Goal: Task Accomplishment & Management: Use online tool/utility

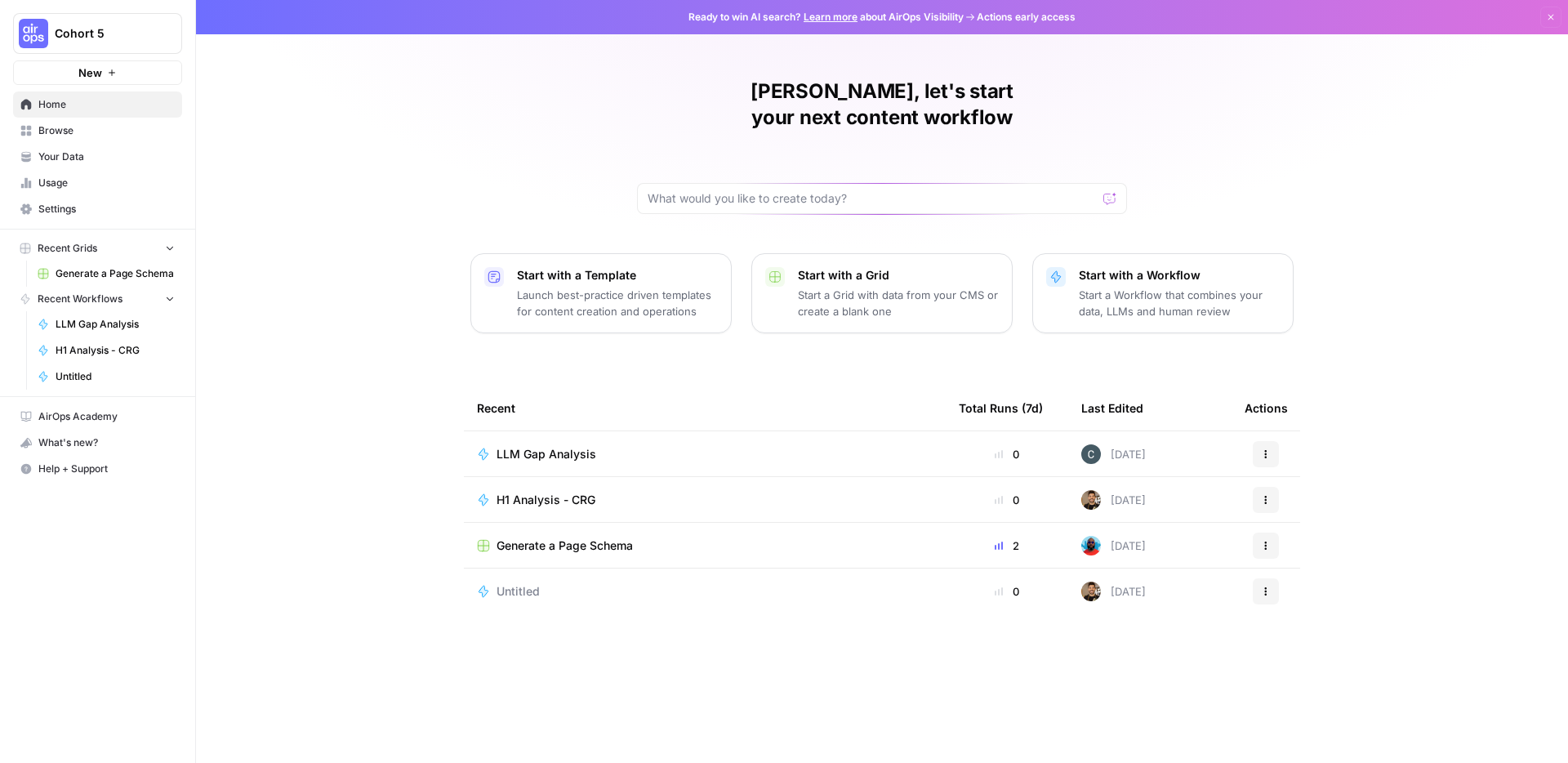
click at [134, 40] on span "Cohort 5" at bounding box center [104, 33] width 99 height 16
click at [97, 46] on button "Cohort 5" at bounding box center [98, 33] width 169 height 41
click at [102, 146] on span "XeroOps" at bounding box center [157, 149] width 215 height 16
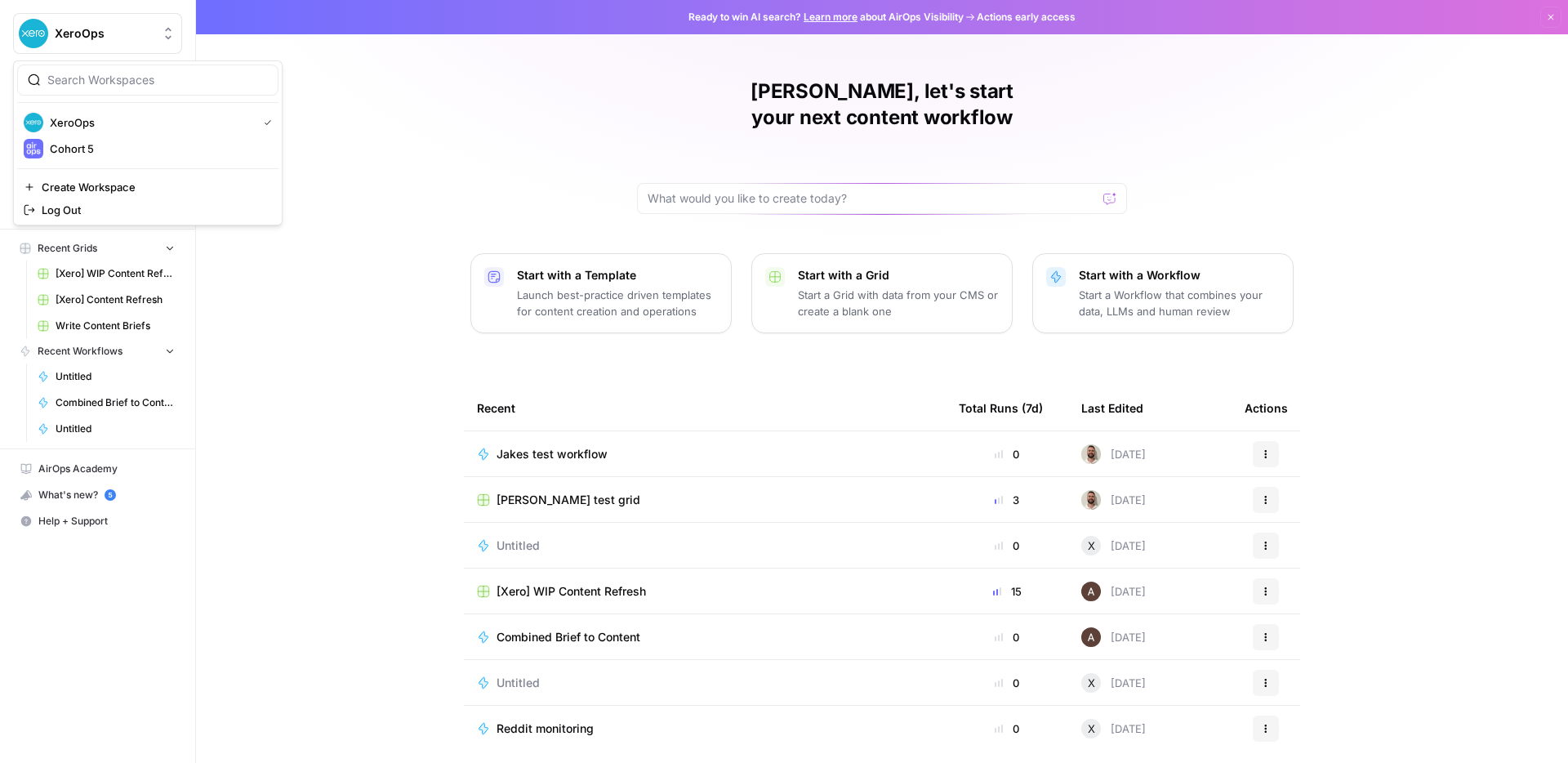
click at [106, 36] on span "XeroOps" at bounding box center [104, 33] width 99 height 16
click at [341, 194] on div "Jake, let's start your next content workflow Start with a Template Launch best-…" at bounding box center [882, 389] width 1372 height 778
click at [86, 25] on span "XeroOps" at bounding box center [104, 33] width 99 height 16
click at [81, 141] on span "Cohort 5" at bounding box center [157, 149] width 215 height 16
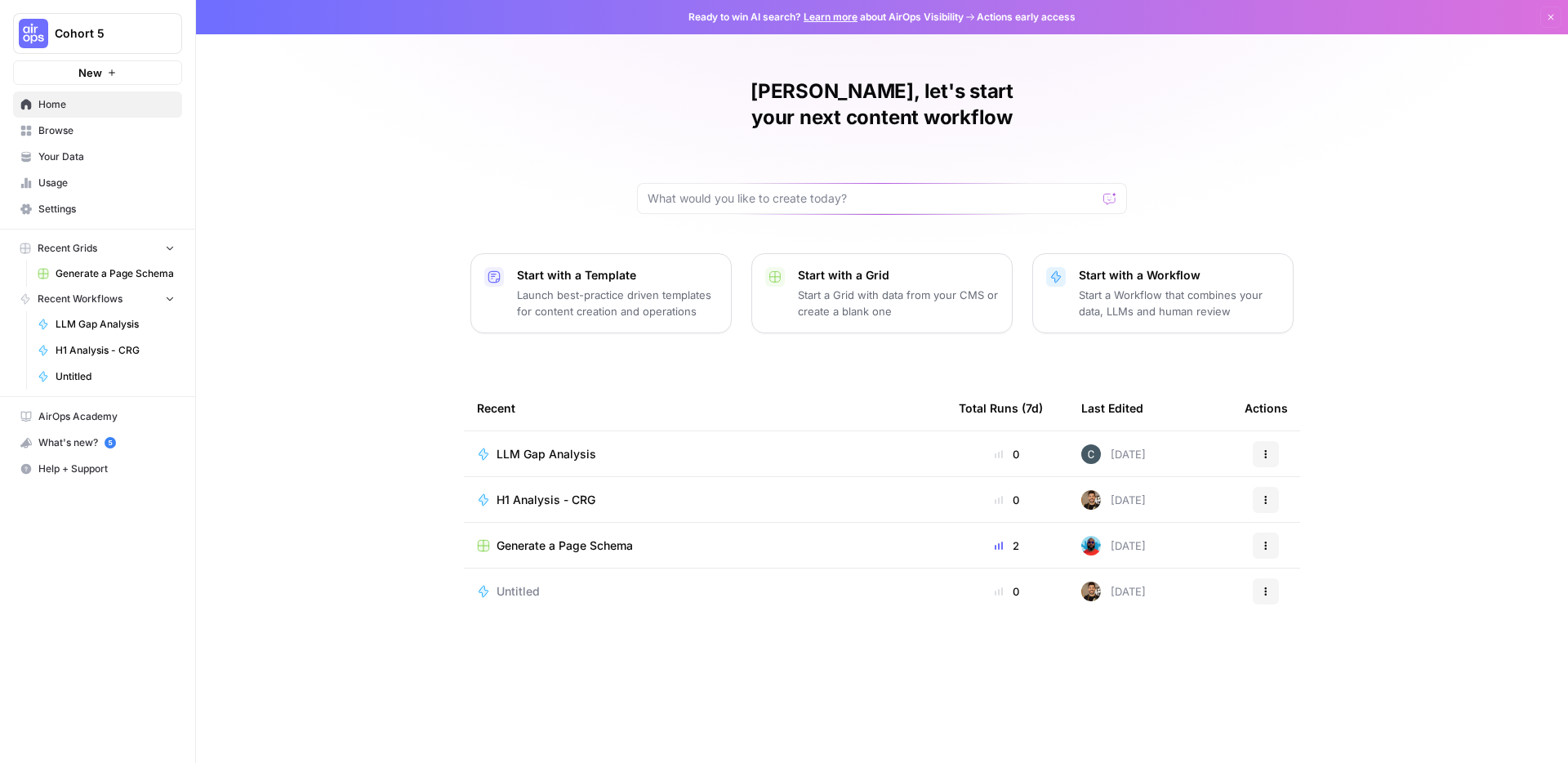
click at [577, 583] on div "Untitled" at bounding box center [704, 591] width 456 height 16
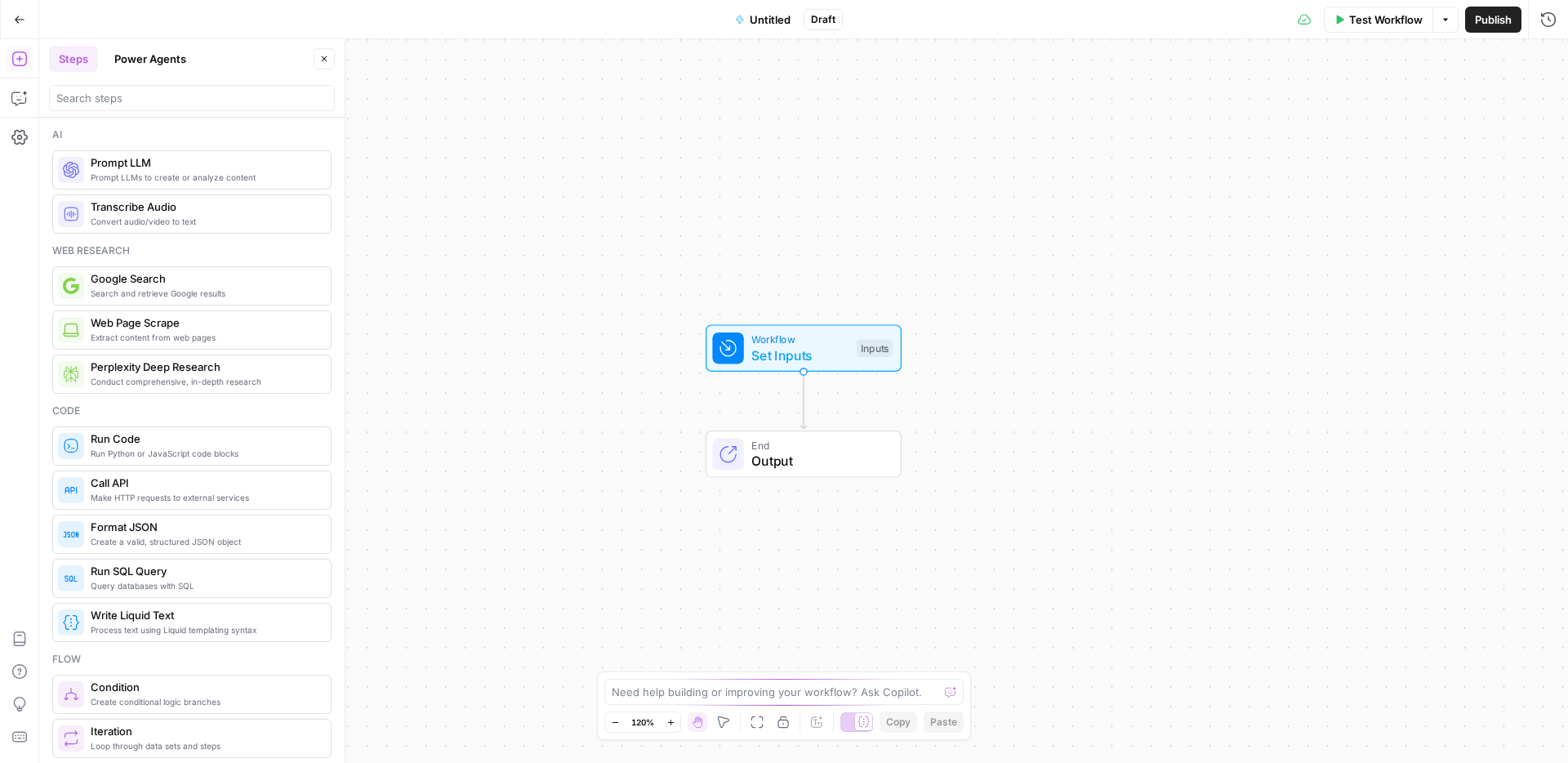
click at [19, 16] on icon "button" at bounding box center [19, 19] width 11 height 11
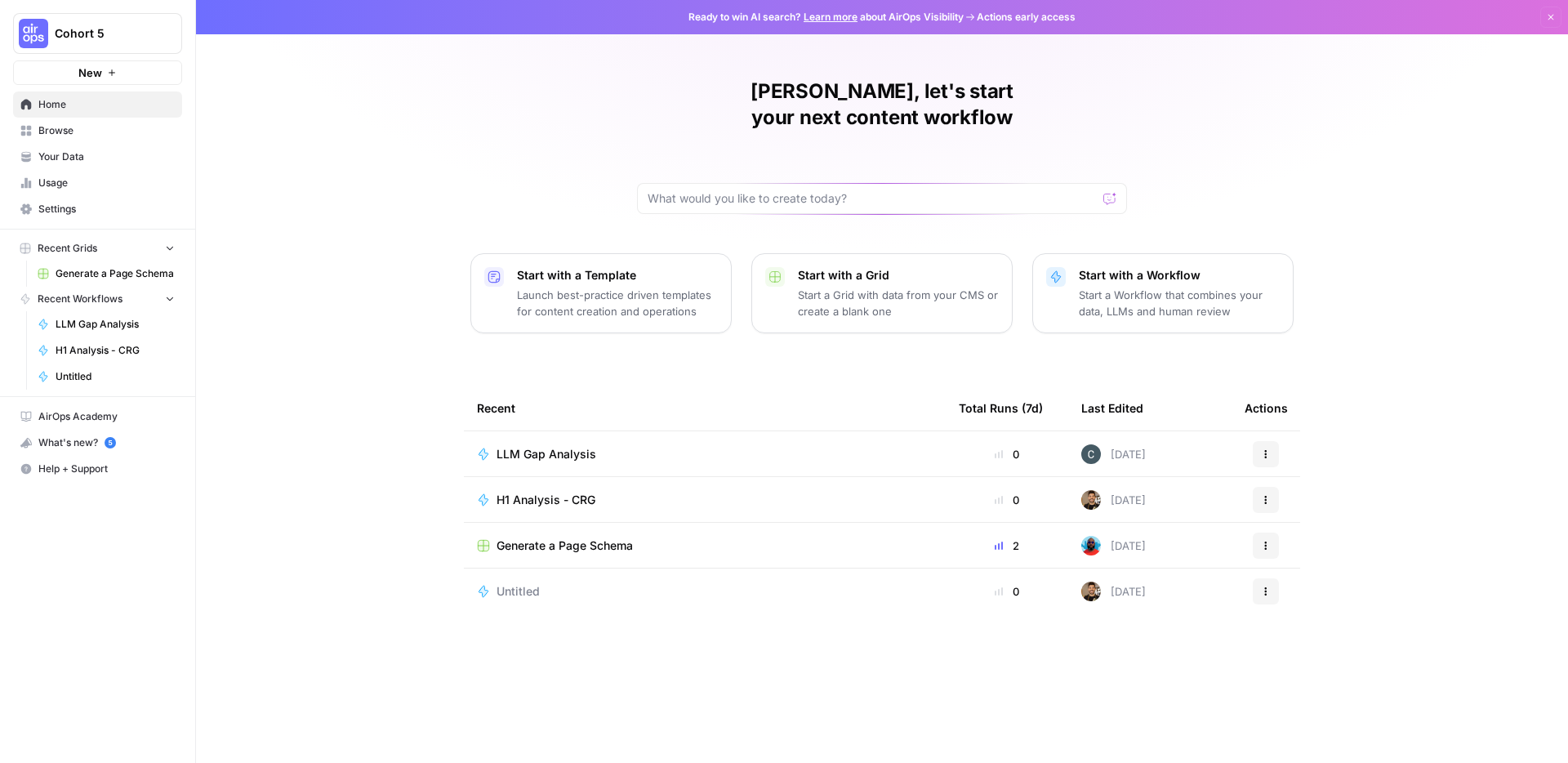
click at [619, 446] on div "LLM Gap Analysis" at bounding box center [704, 454] width 456 height 16
click at [587, 492] on span "H1 Analysis - CRG" at bounding box center [545, 500] width 99 height 16
click at [95, 15] on button "Cohort 5" at bounding box center [98, 33] width 169 height 41
click at [114, 134] on button "Cohort 5" at bounding box center [148, 123] width 261 height 26
click at [90, 29] on span "Cohort 5" at bounding box center [104, 33] width 99 height 16
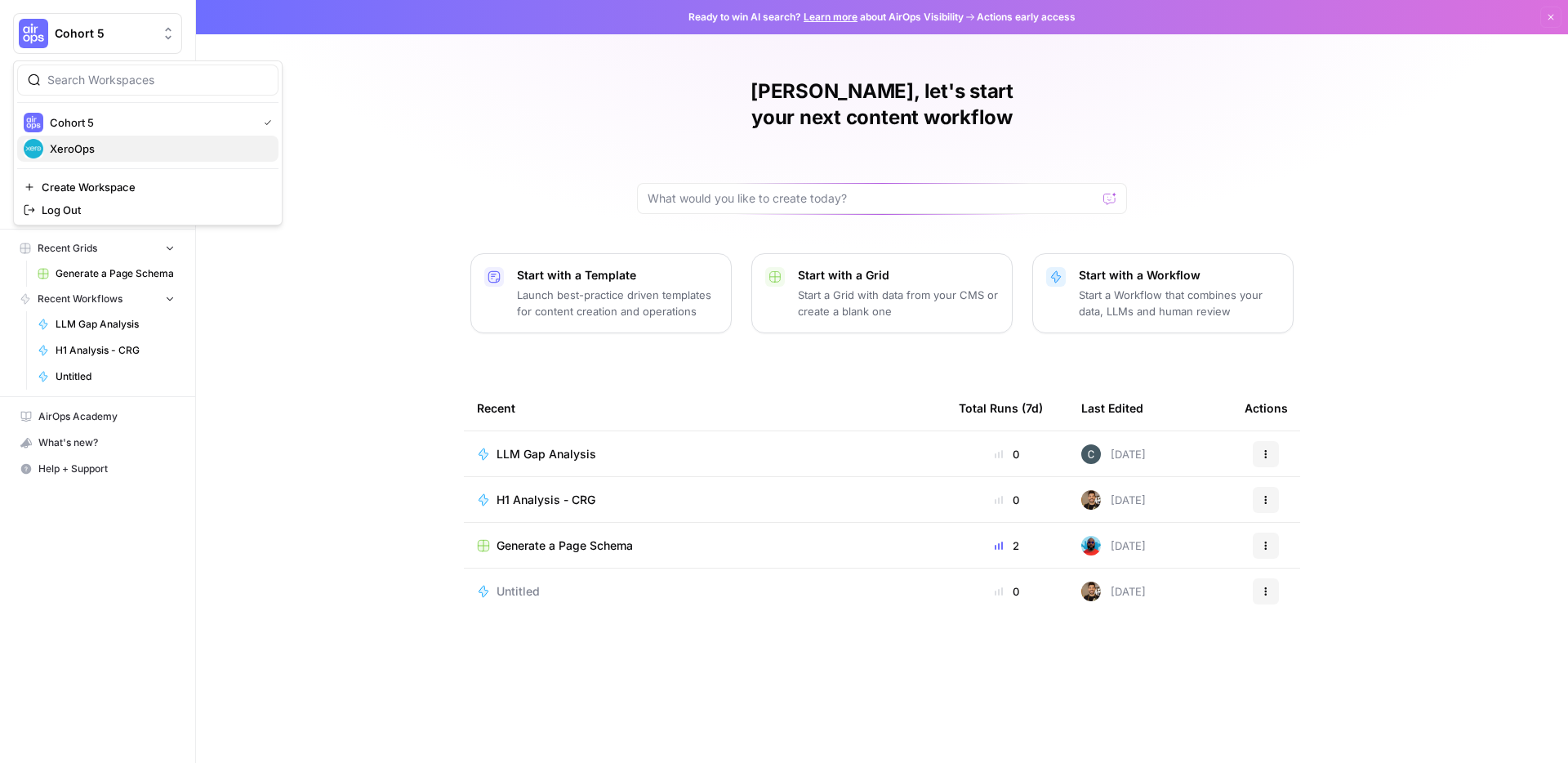
click at [115, 141] on span "XeroOps" at bounding box center [157, 149] width 215 height 16
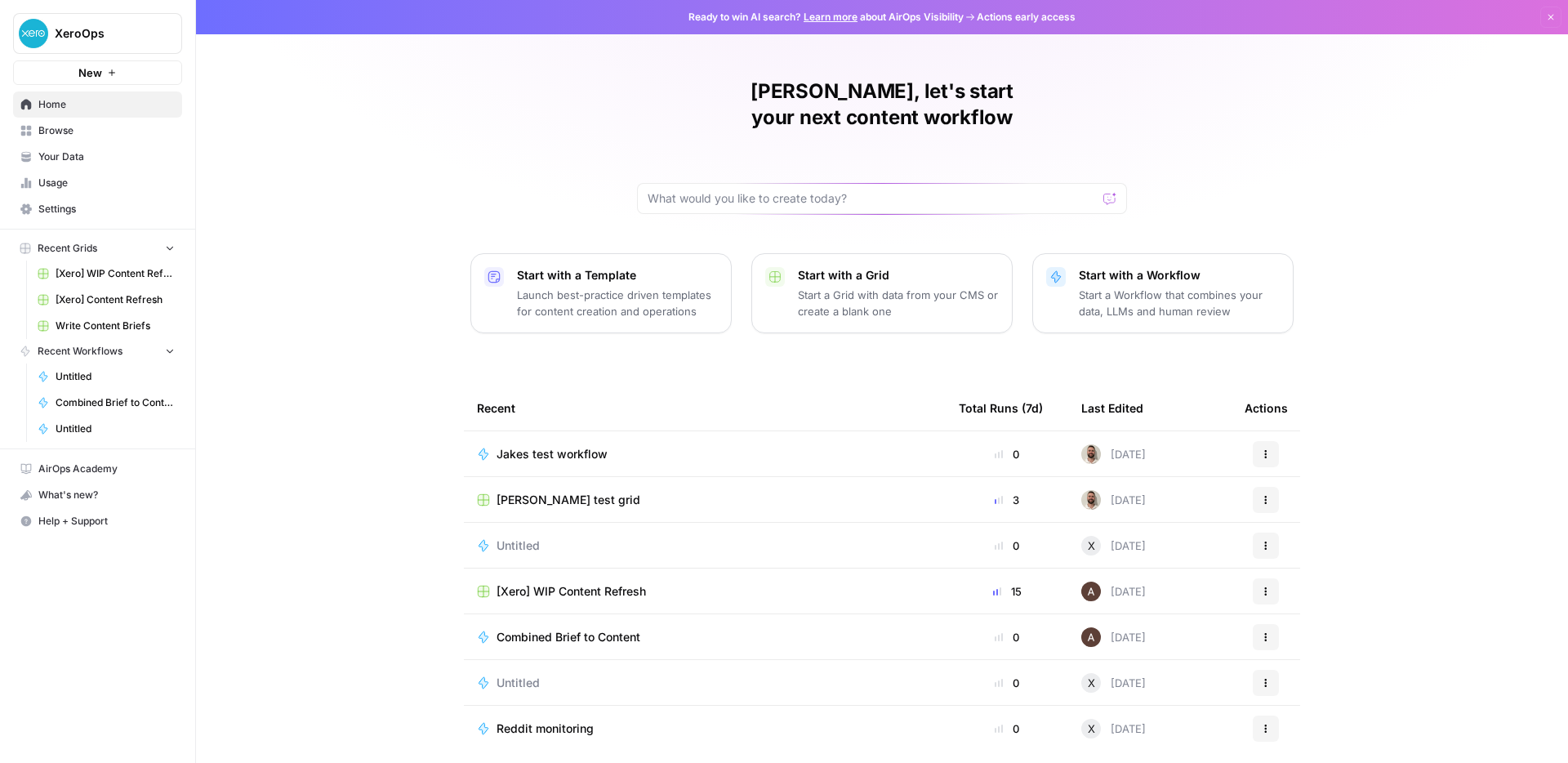
click at [126, 38] on span "XeroOps" at bounding box center [104, 33] width 99 height 16
click at [105, 141] on span "Cohort 5" at bounding box center [157, 149] width 215 height 16
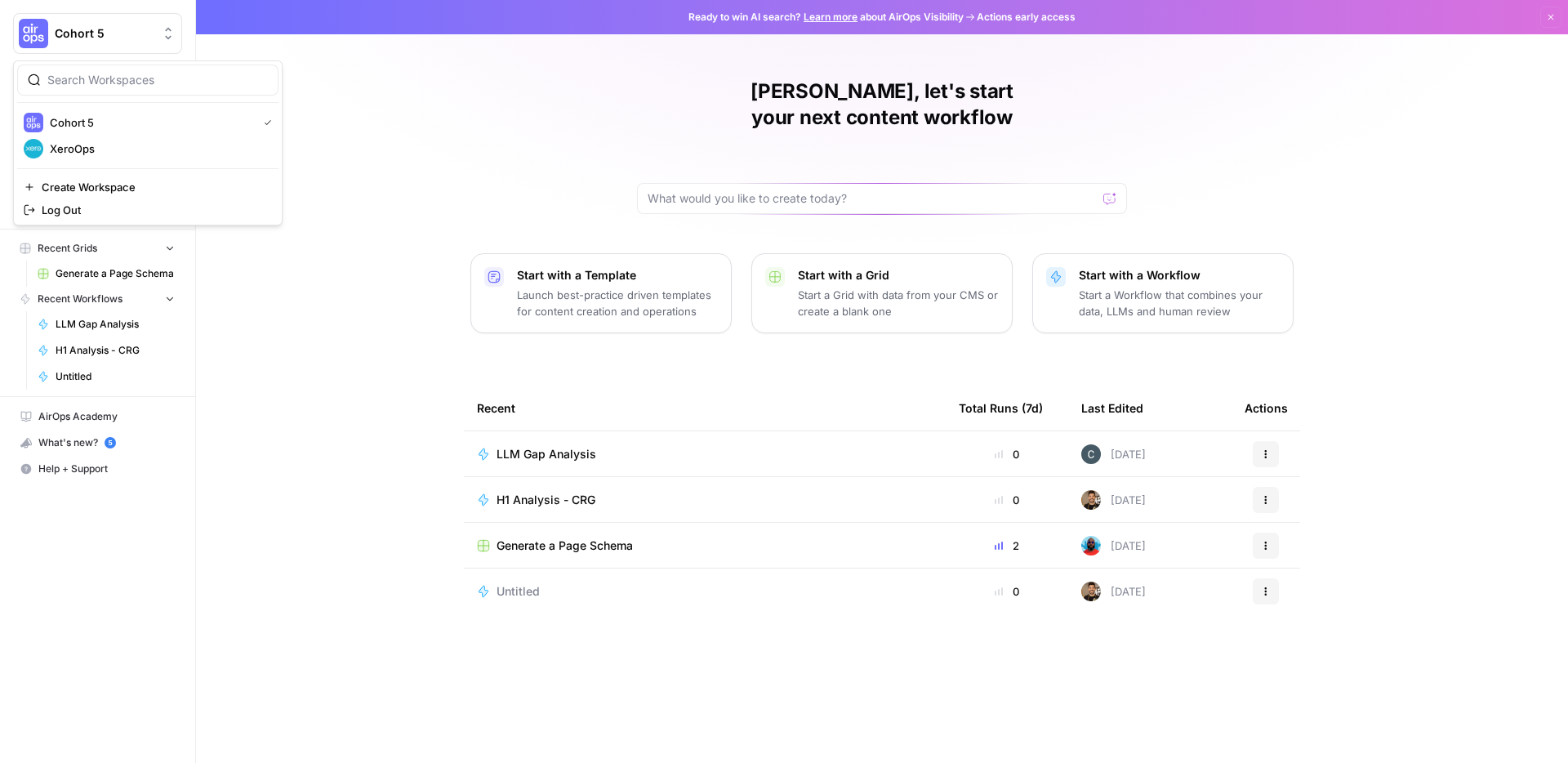
click at [97, 25] on span "Cohort 5" at bounding box center [104, 33] width 99 height 16
click at [101, 152] on span "XeroOps" at bounding box center [157, 149] width 215 height 16
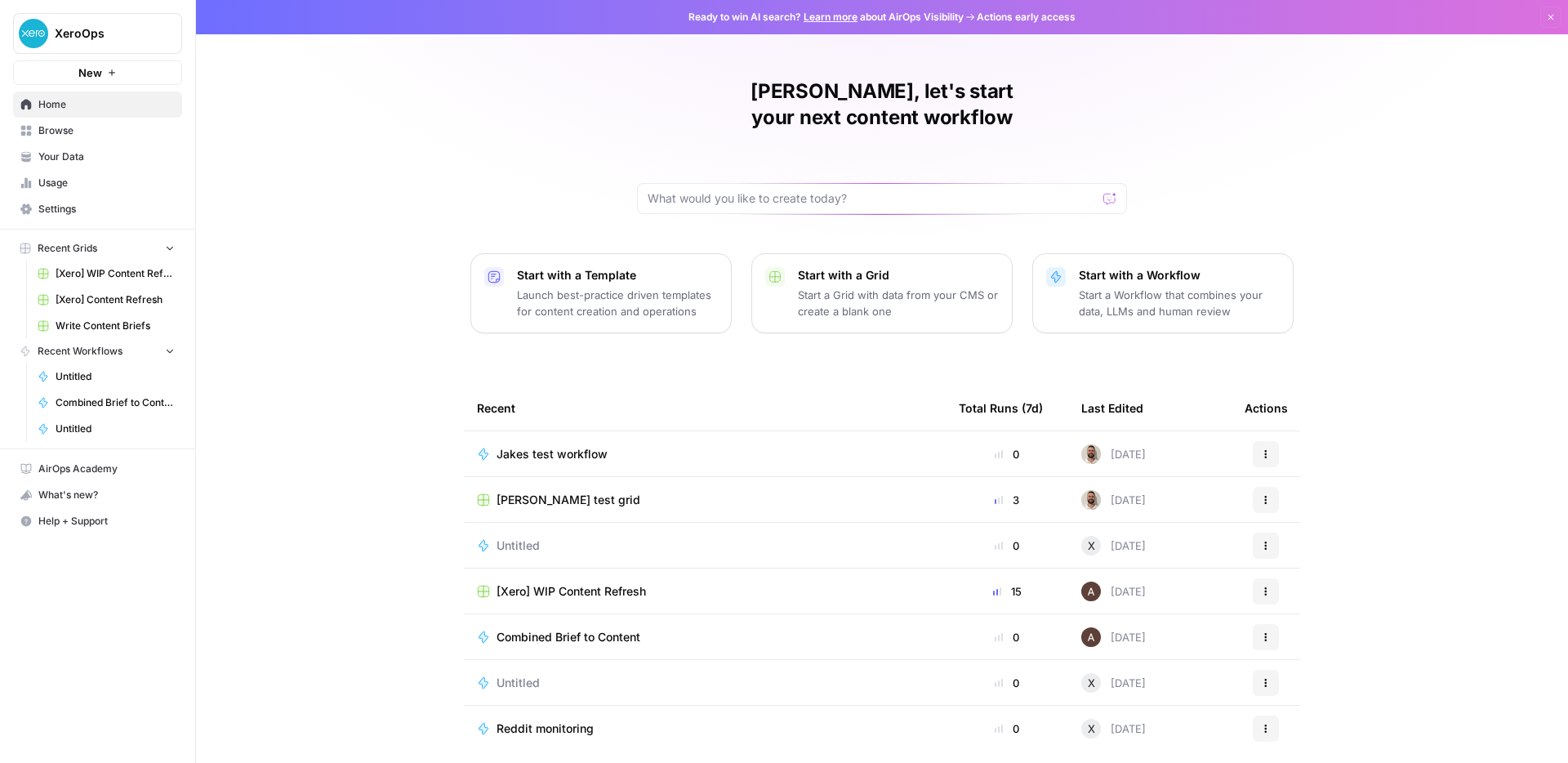
click at [561, 446] on span "Jakes test workflow" at bounding box center [551, 454] width 111 height 16
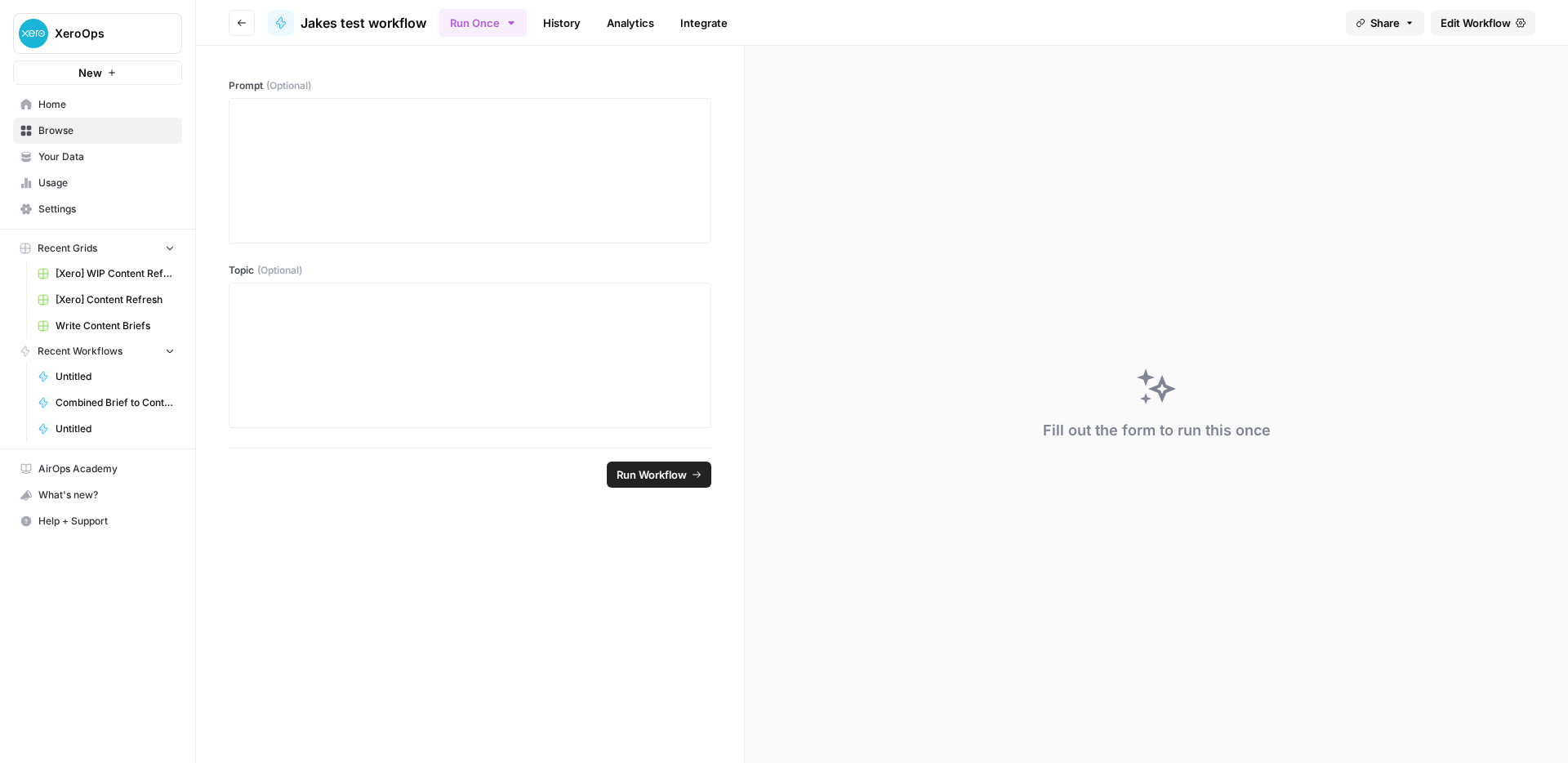
click at [1451, 19] on span "Edit Workflow" at bounding box center [1475, 23] width 70 height 16
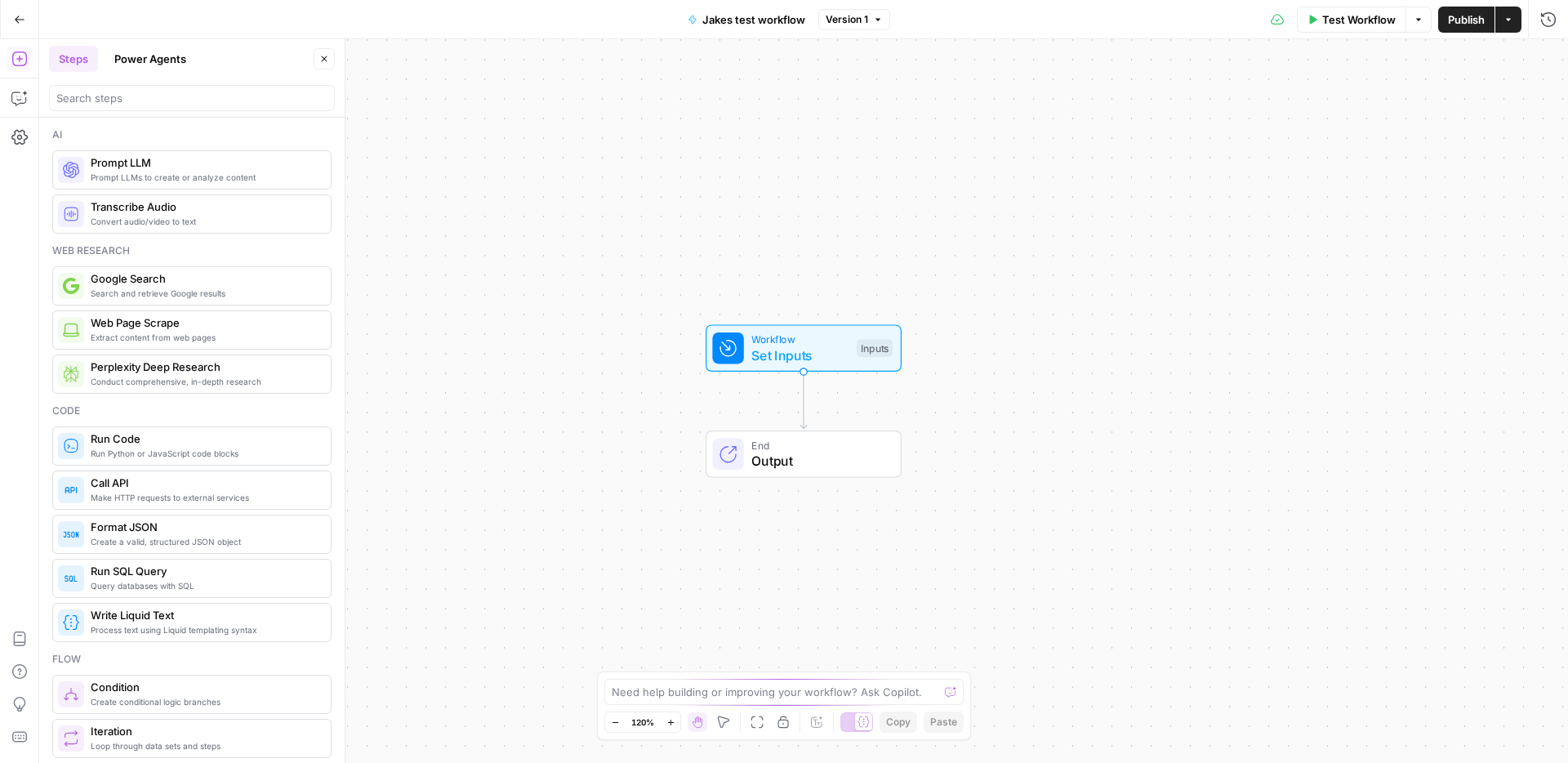
click at [947, 687] on div at bounding box center [950, 692] width 11 height 16
click at [954, 692] on div at bounding box center [950, 692] width 11 height 16
click at [919, 692] on textarea at bounding box center [776, 692] width 327 height 16
click at [948, 691] on div at bounding box center [950, 692] width 11 height 16
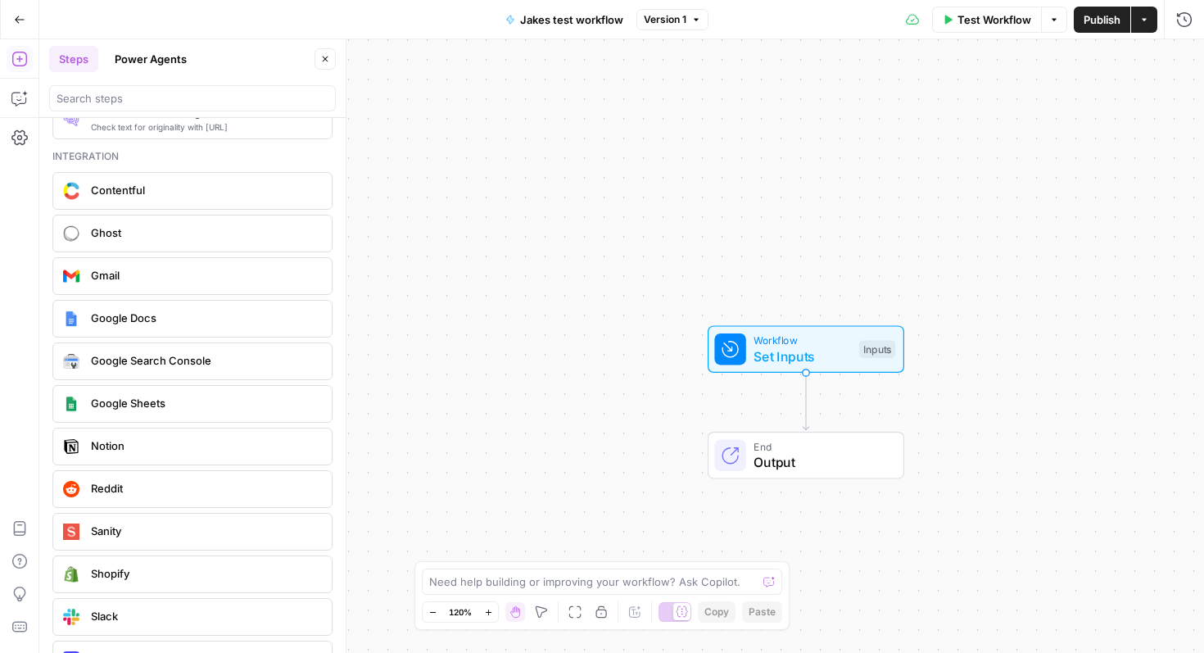
scroll to position [3035, 0]
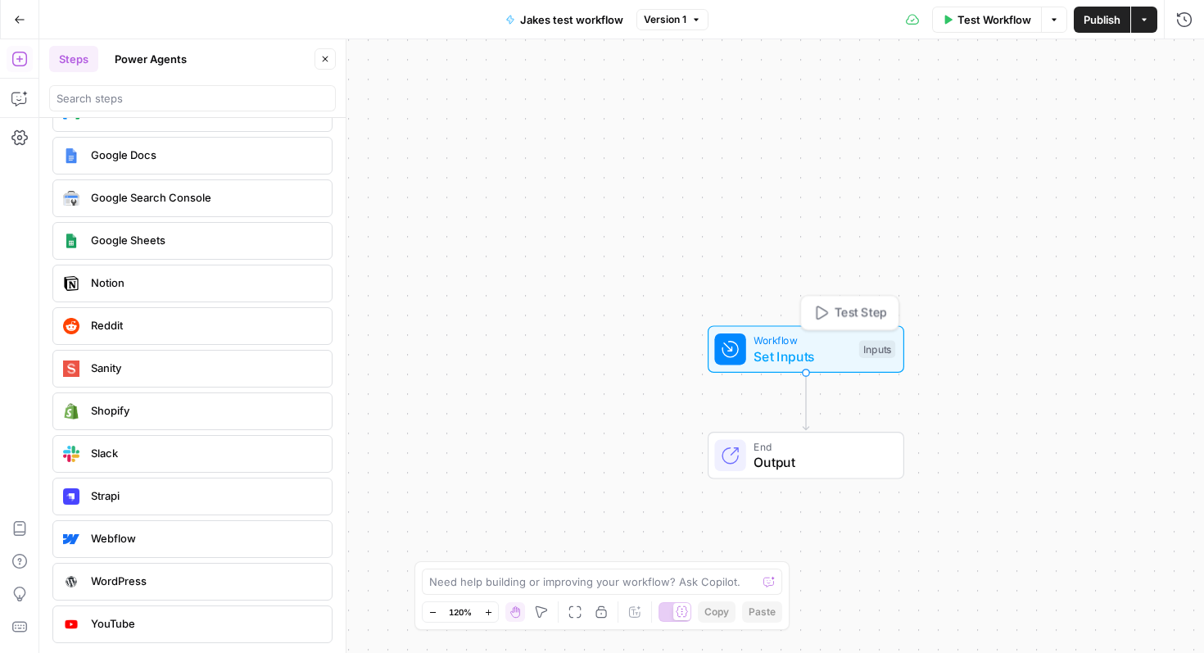
click at [782, 352] on span "Set Inputs" at bounding box center [802, 356] width 97 height 20
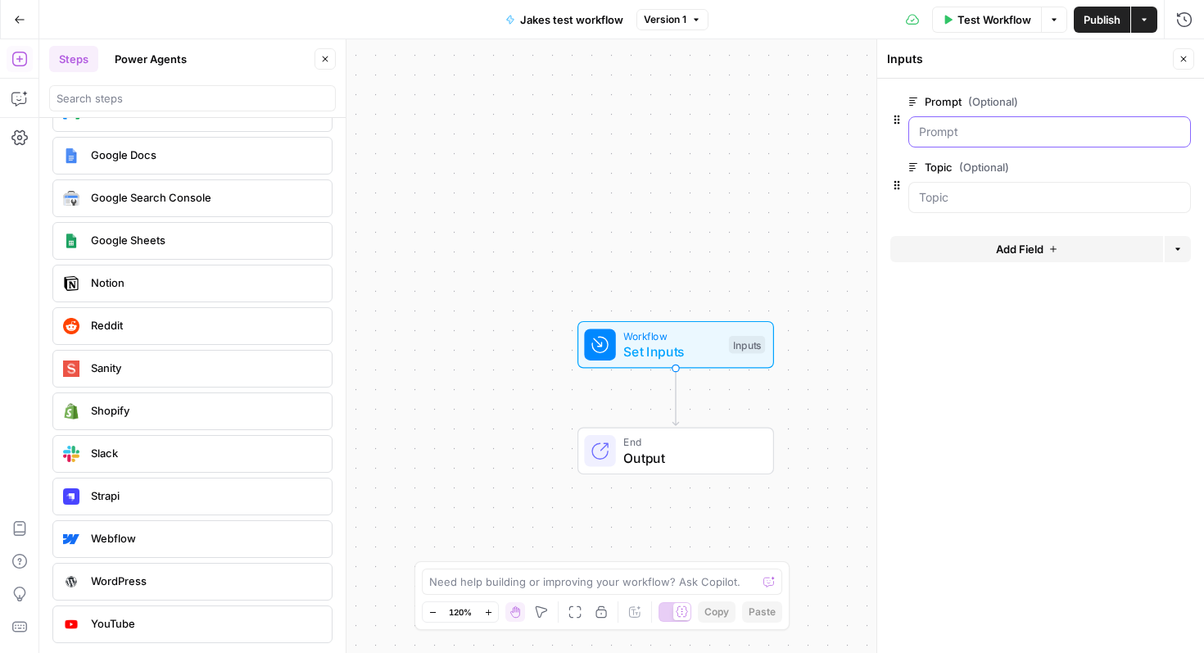
click at [965, 132] on input "Prompt (Optional)" at bounding box center [1049, 132] width 261 height 16
click at [1184, 103] on icon "button" at bounding box center [1181, 101] width 9 height 9
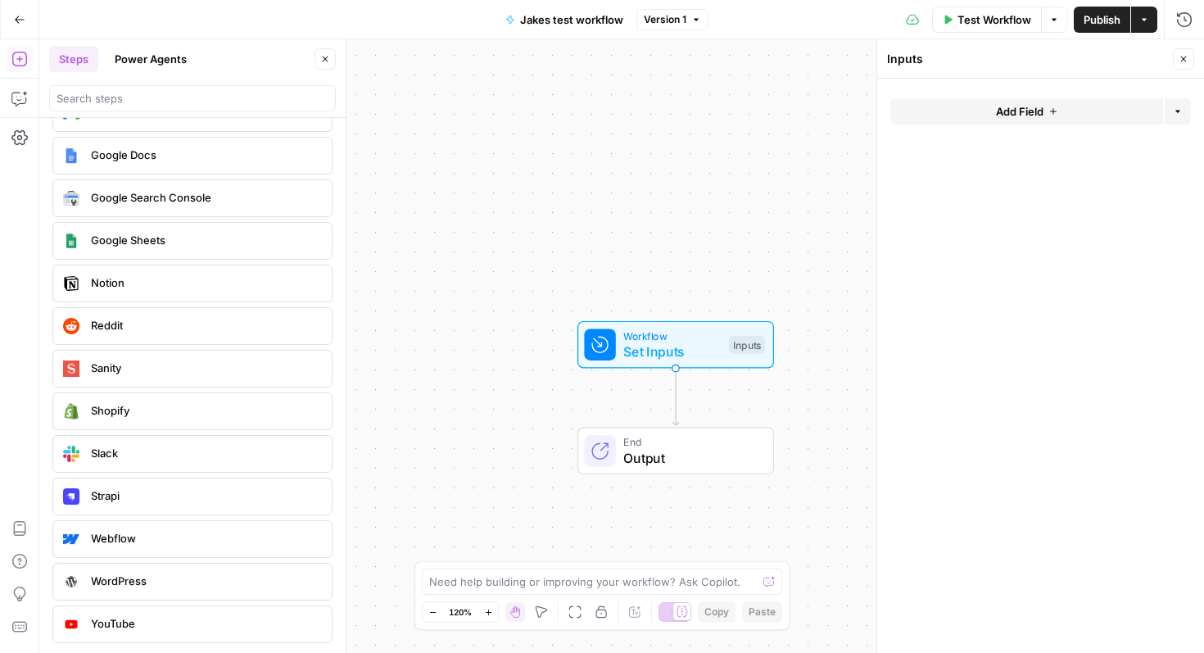
click at [1085, 93] on form "Add Field Options" at bounding box center [1040, 366] width 327 height 574
click at [1085, 101] on button "Add Field" at bounding box center [1026, 111] width 273 height 26
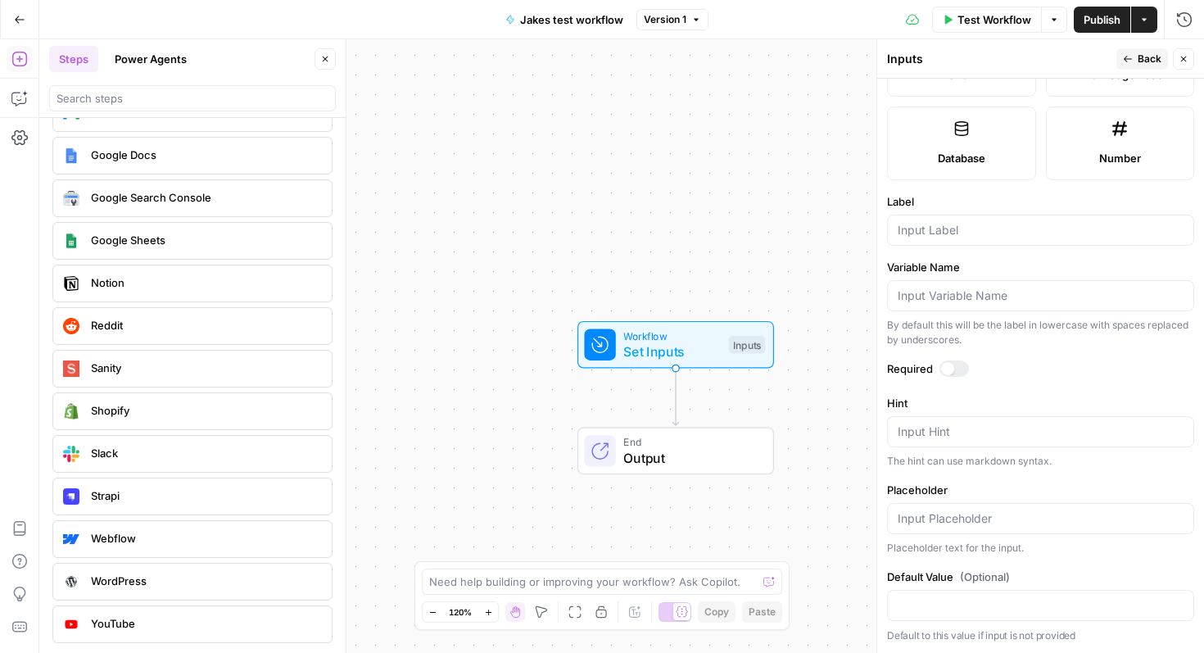
scroll to position [0, 0]
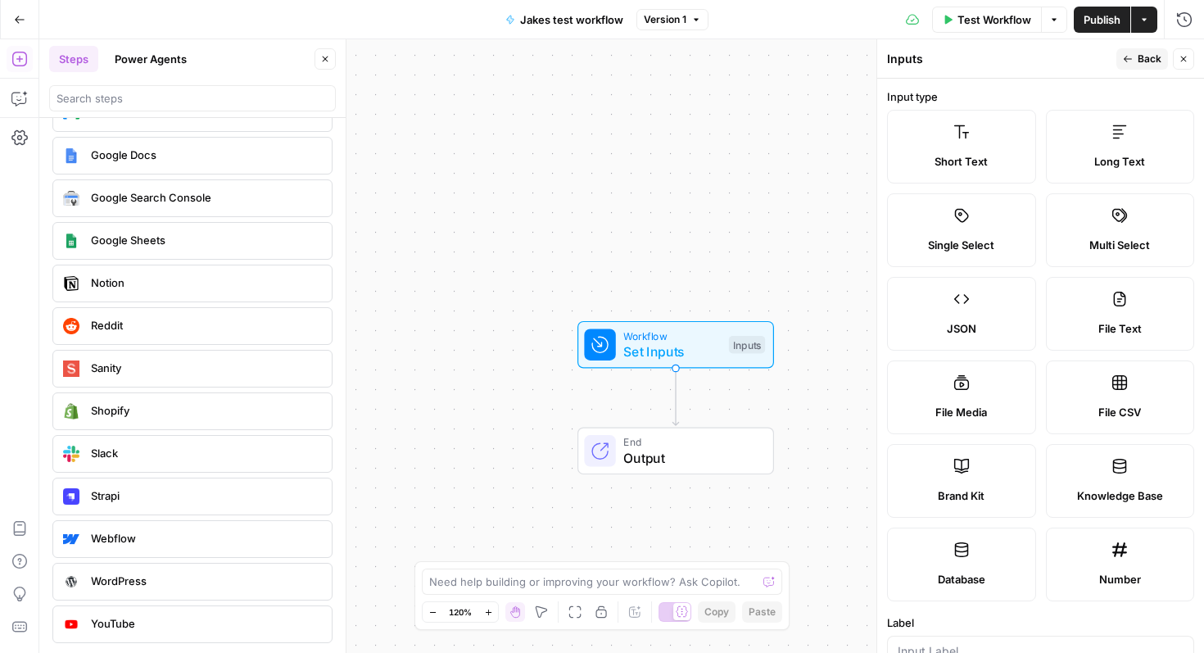
click at [1061, 161] on div "Long Text" at bounding box center [1120, 161] width 121 height 16
click at [1104, 329] on span "File Text" at bounding box center [1119, 328] width 43 height 16
click at [1107, 370] on label "File CSV" at bounding box center [1120, 397] width 149 height 74
type textarea "Supports .csv file type"
click at [1102, 123] on label "Long Text" at bounding box center [1120, 147] width 149 height 74
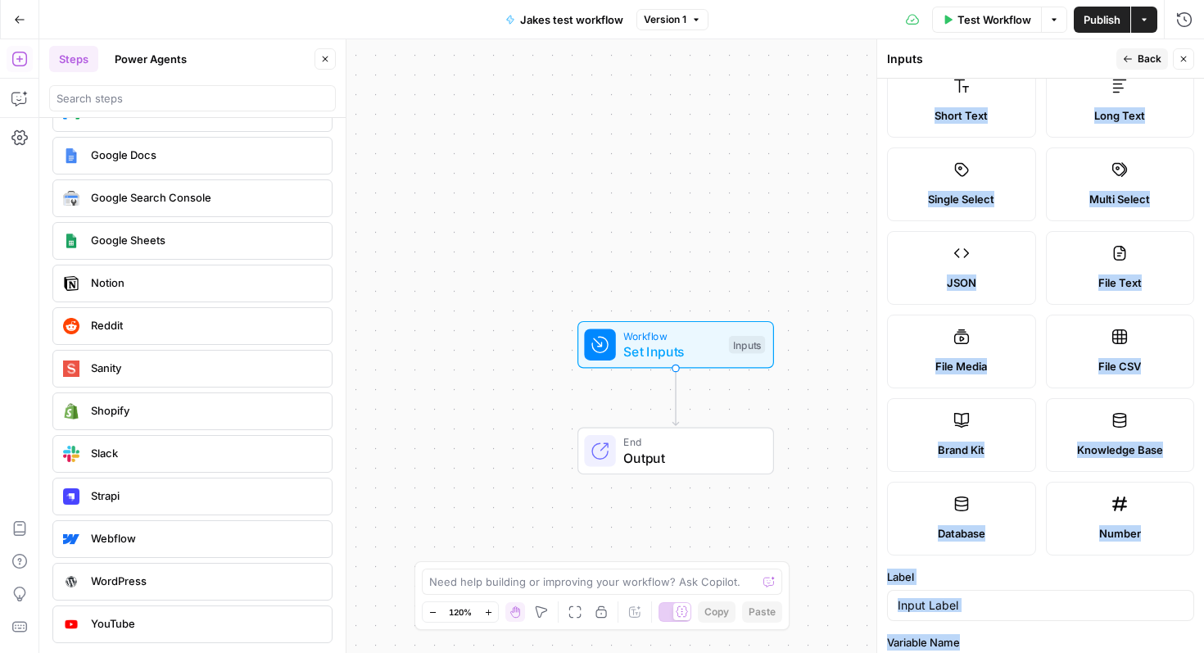
scroll to position [122, 0]
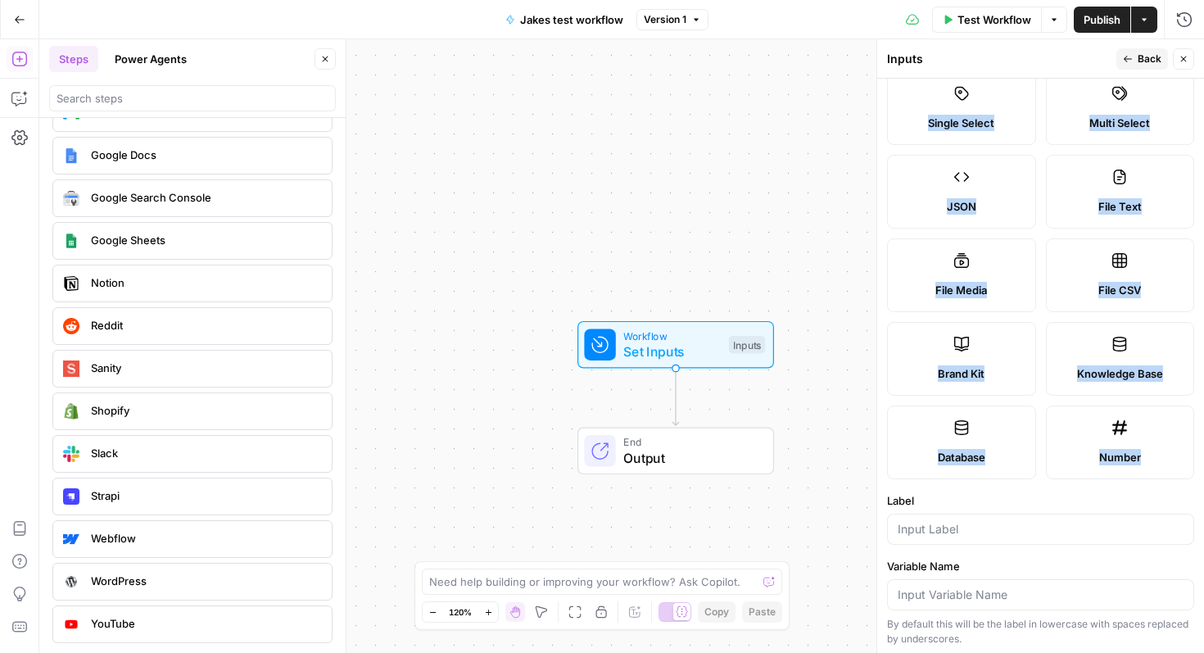
drag, startPoint x: 885, startPoint y: 95, endPoint x: 1144, endPoint y: 472, distance: 456.7
click at [1144, 472] on form "Input type Short Text Long Text Single Select Multi Select JSON File Text File …" at bounding box center [1040, 366] width 327 height 574
copy div "Input type Short Text Long Text Single Select Multi Select JSON File Text File …"
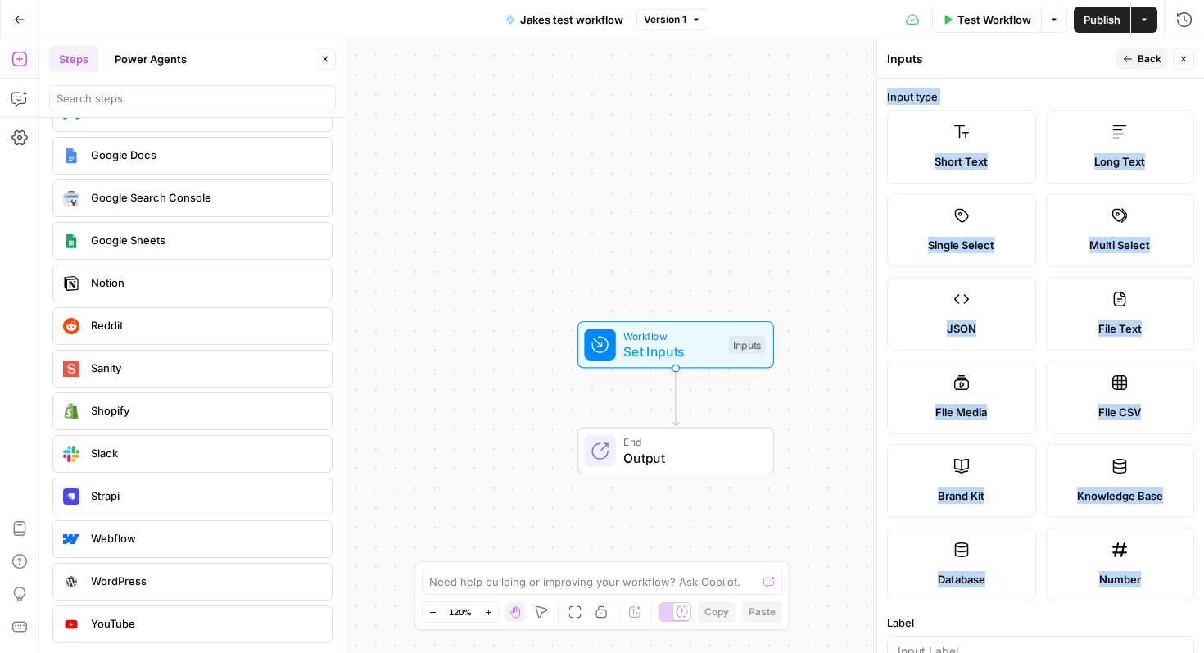
click at [1123, 132] on icon at bounding box center [1120, 132] width 16 height 16
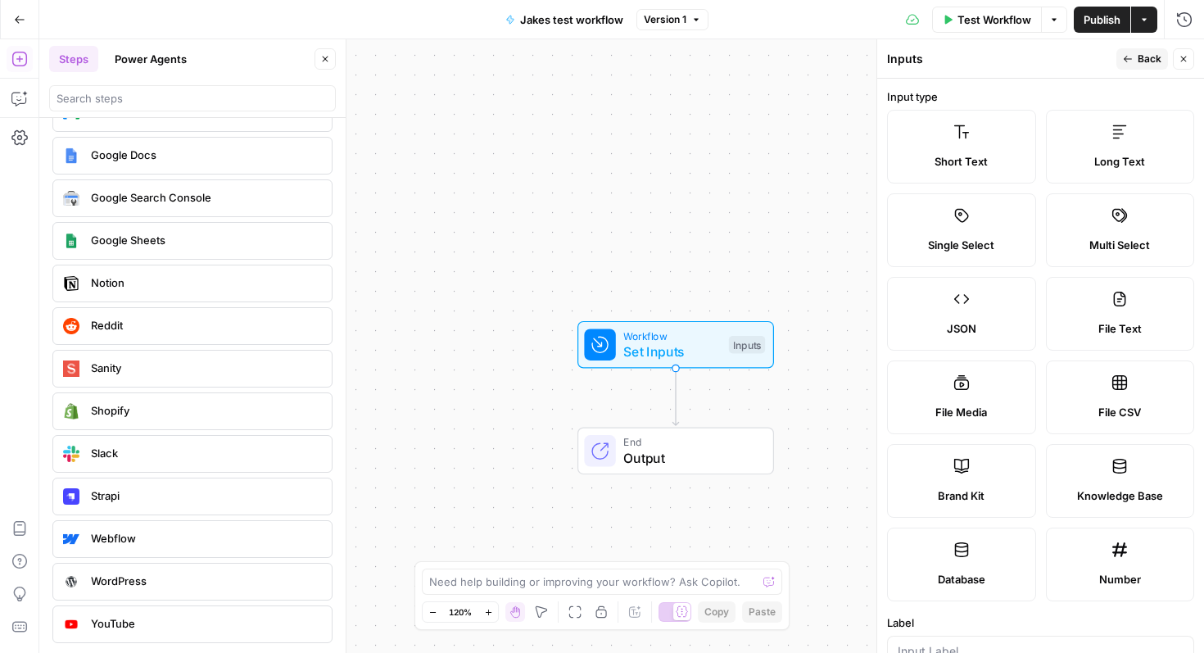
click at [1103, 136] on label "Long Text" at bounding box center [1120, 147] width 149 height 74
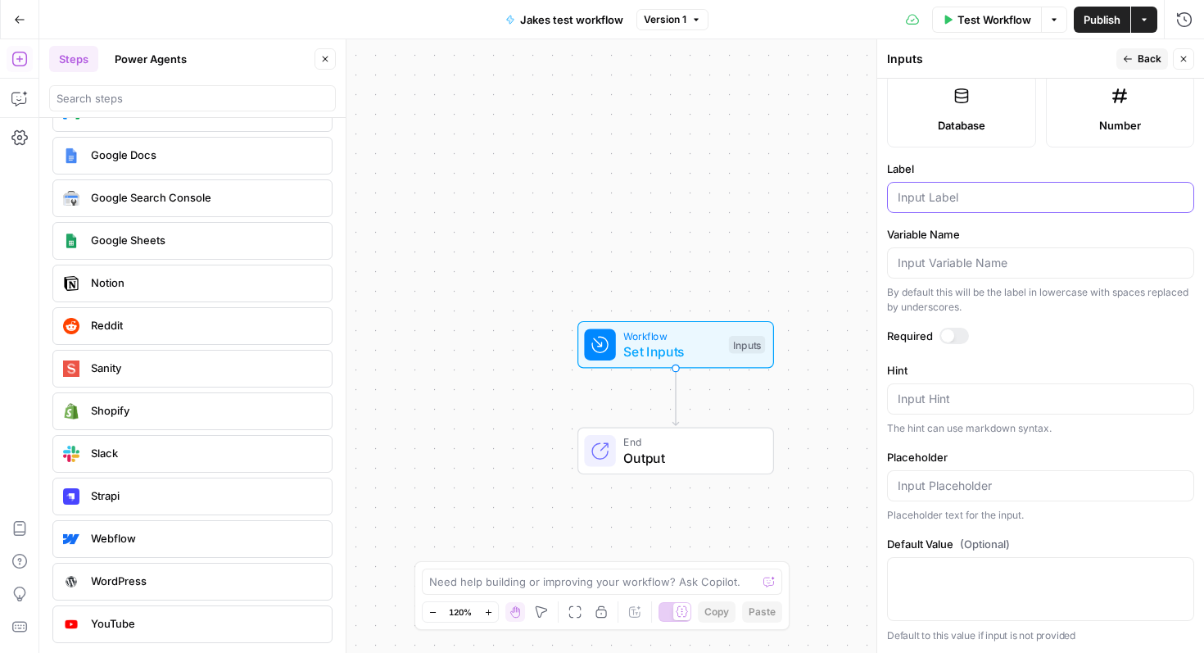
click at [927, 192] on input "Label" at bounding box center [1041, 197] width 286 height 16
click at [959, 261] on input "Variable Name" at bounding box center [1041, 263] width 286 height 16
click at [948, 211] on div at bounding box center [1040, 197] width 307 height 31
click at [947, 209] on div at bounding box center [1040, 197] width 307 height 31
click at [937, 269] on input "Variable Name" at bounding box center [1041, 263] width 286 height 16
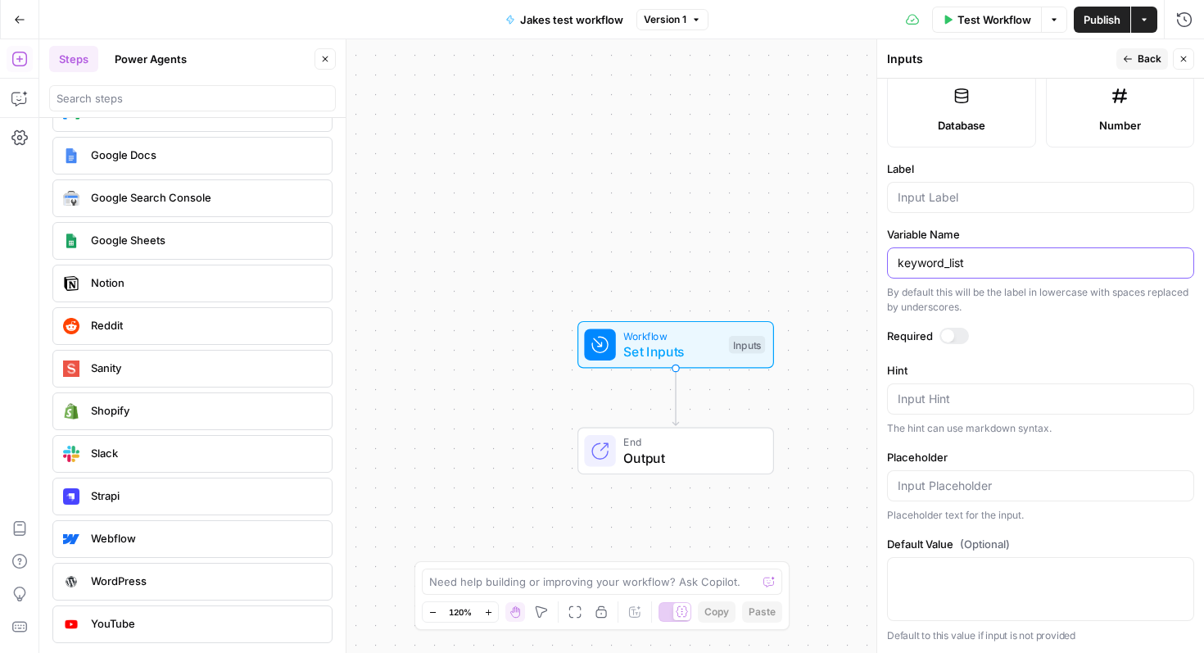
type input "keyword_list"
click at [991, 192] on input "Label" at bounding box center [1041, 197] width 286 height 16
type input "Keyword List"
click at [1011, 171] on label "Label" at bounding box center [1040, 169] width 307 height 16
click at [1011, 189] on input "Keyword List" at bounding box center [1041, 197] width 286 height 16
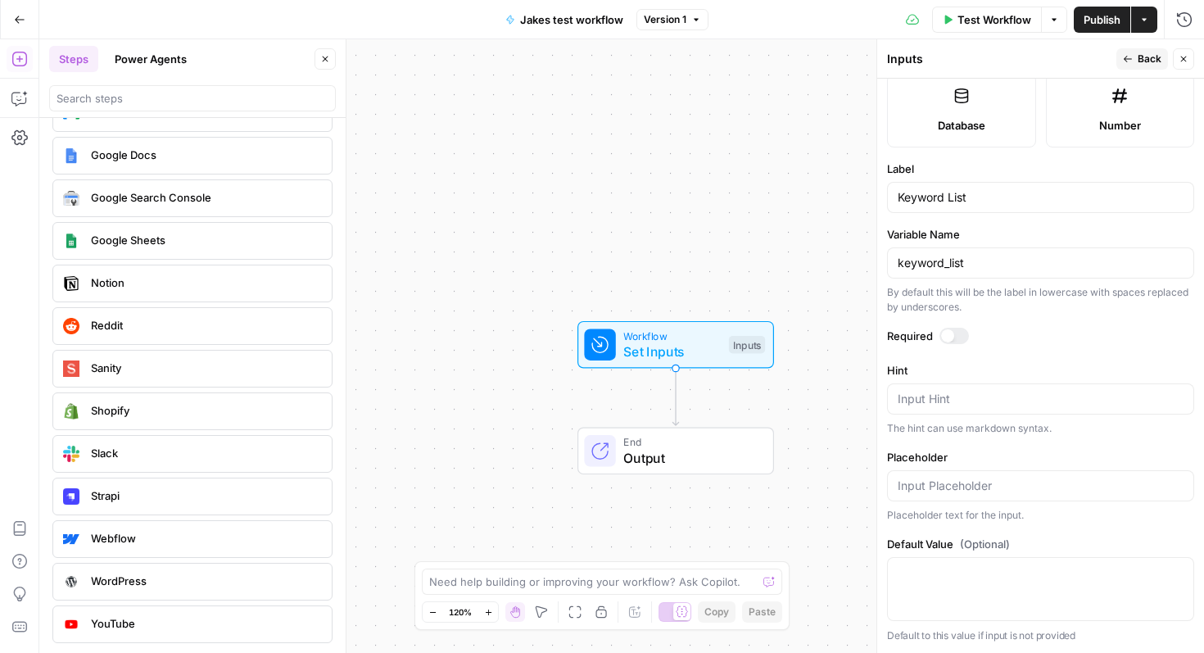
click at [1001, 163] on label "Label" at bounding box center [1040, 169] width 307 height 16
click at [1001, 189] on input "Keyword List" at bounding box center [1041, 197] width 286 height 16
click at [702, 456] on span "Output" at bounding box center [690, 458] width 134 height 20
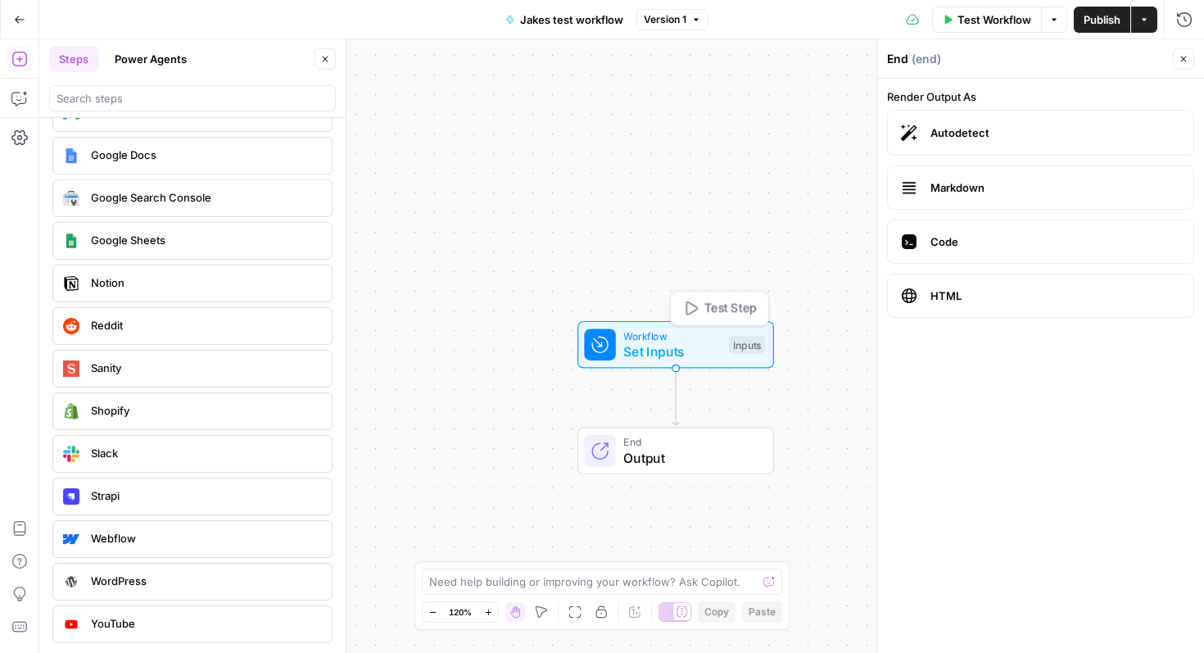
click at [687, 344] on span "Set Inputs" at bounding box center [671, 352] width 97 height 20
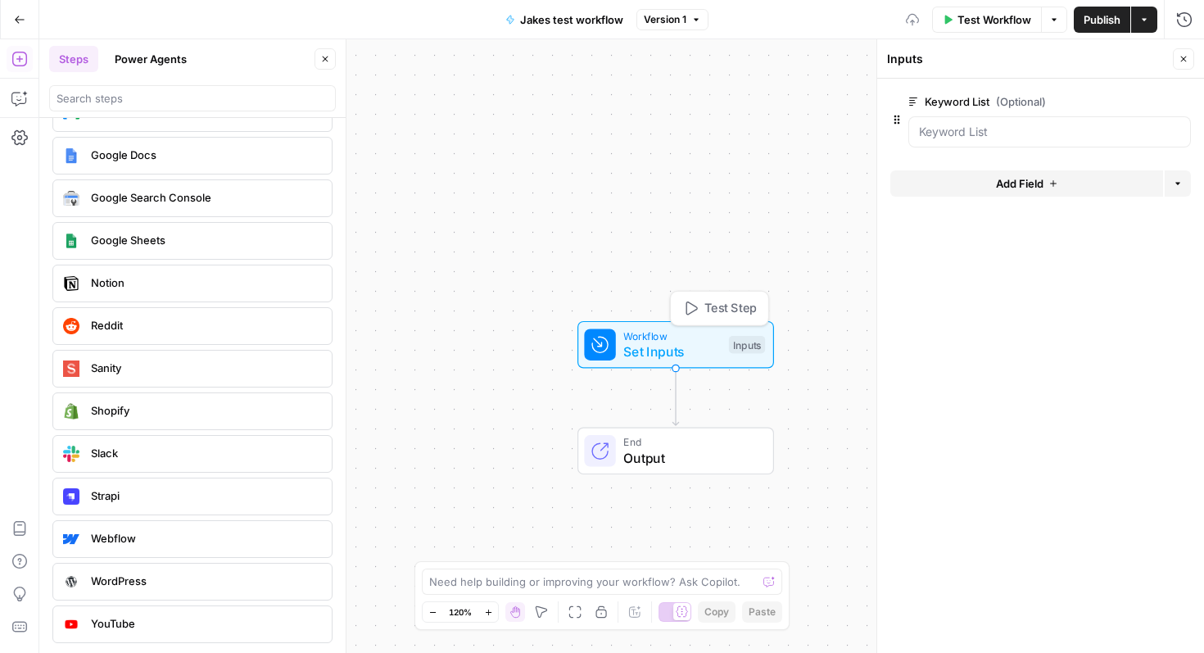
click at [687, 344] on span "Set Inputs" at bounding box center [671, 352] width 97 height 20
click at [967, 130] on List "Keyword List (Optional)" at bounding box center [1049, 132] width 261 height 16
click at [965, 234] on form "Keyword List (Optional) edit field Delete group Add Field Options" at bounding box center [1040, 366] width 327 height 574
click at [968, 101] on label "Keyword List (Optional)" at bounding box center [1003, 101] width 190 height 16
click at [968, 124] on List "Keyword List (Optional)" at bounding box center [1049, 132] width 261 height 16
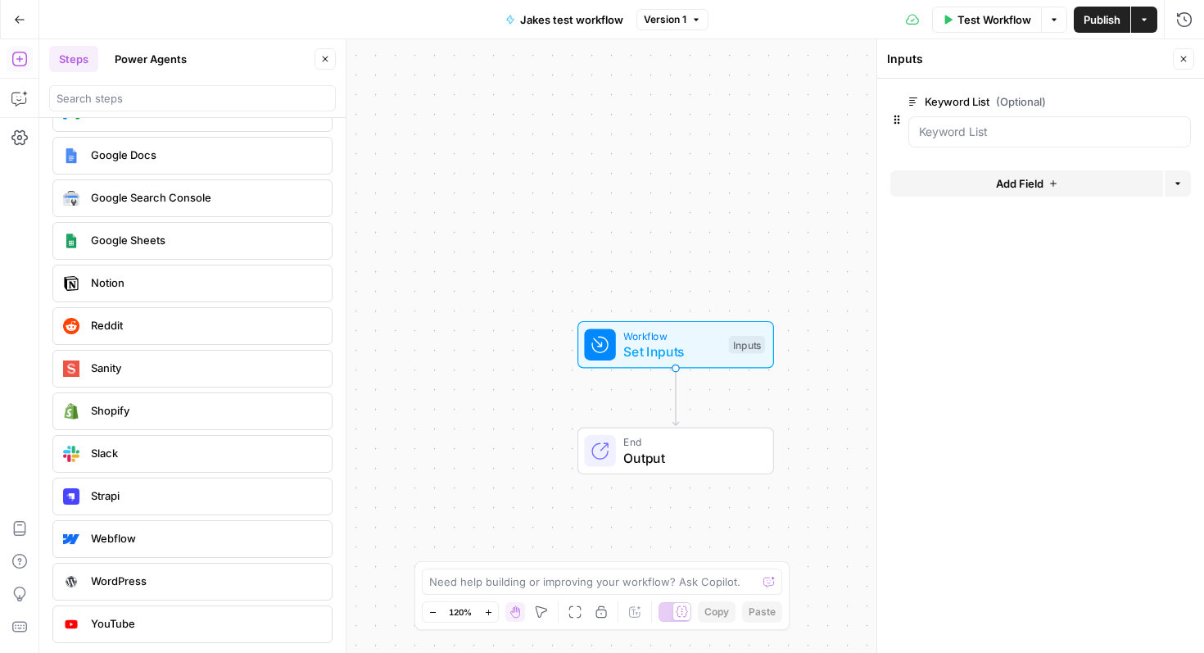
click at [1161, 101] on icon "button" at bounding box center [1157, 101] width 9 height 8
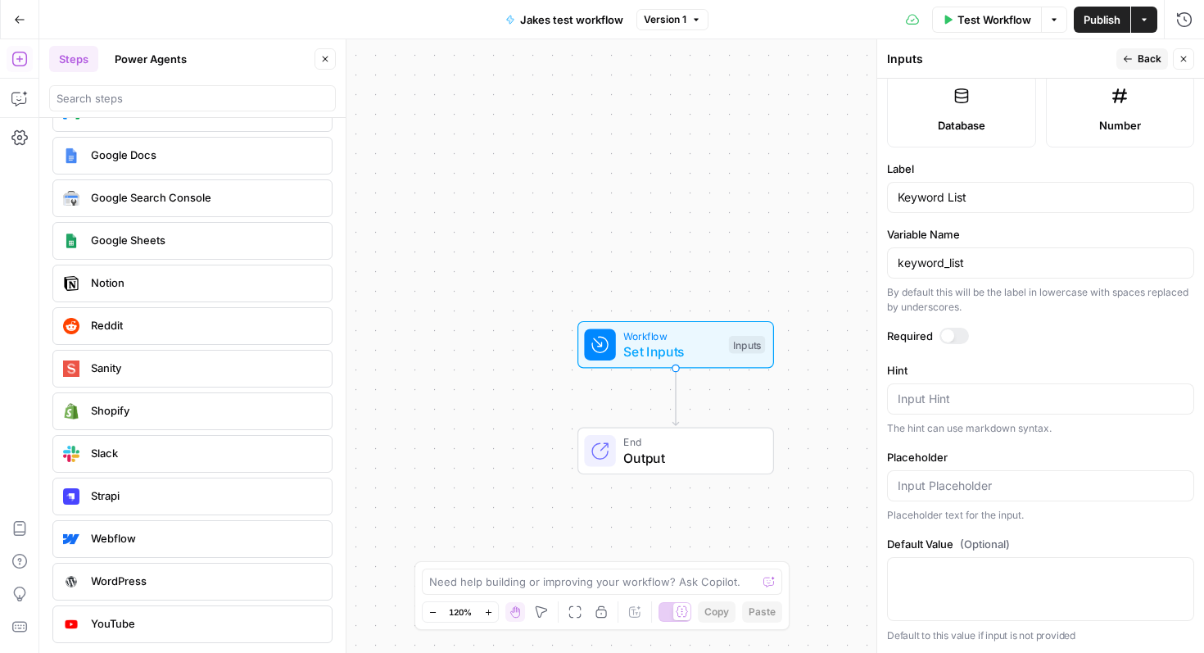
click at [952, 330] on div at bounding box center [954, 336] width 29 height 16
click at [960, 394] on textarea "Hint" at bounding box center [1041, 399] width 286 height 16
type textarea "a"
type textarea "Input a list of keywords"
click at [999, 500] on div at bounding box center [1040, 485] width 307 height 31
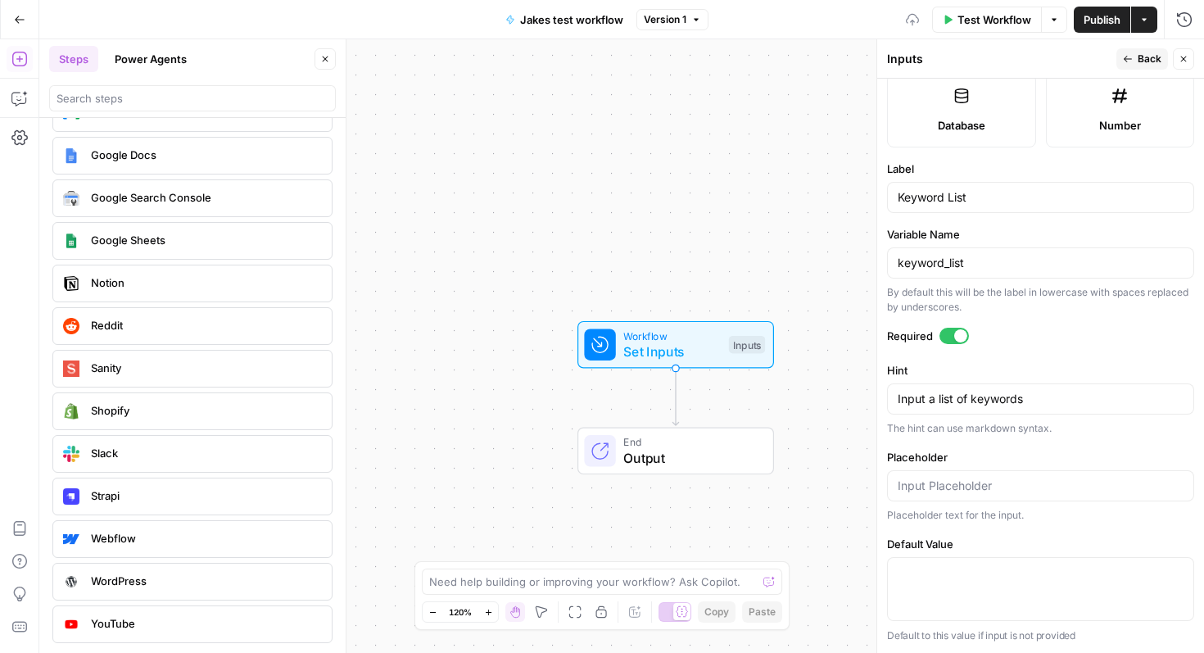
click at [999, 476] on div at bounding box center [1040, 485] width 307 height 31
type input "Keyword"
click at [1016, 564] on textarea "Default Value" at bounding box center [1041, 572] width 286 height 16
click at [1013, 568] on textarea "Default Value" at bounding box center [1041, 572] width 286 height 16
click at [962, 491] on input "Keyword" at bounding box center [1041, 486] width 286 height 16
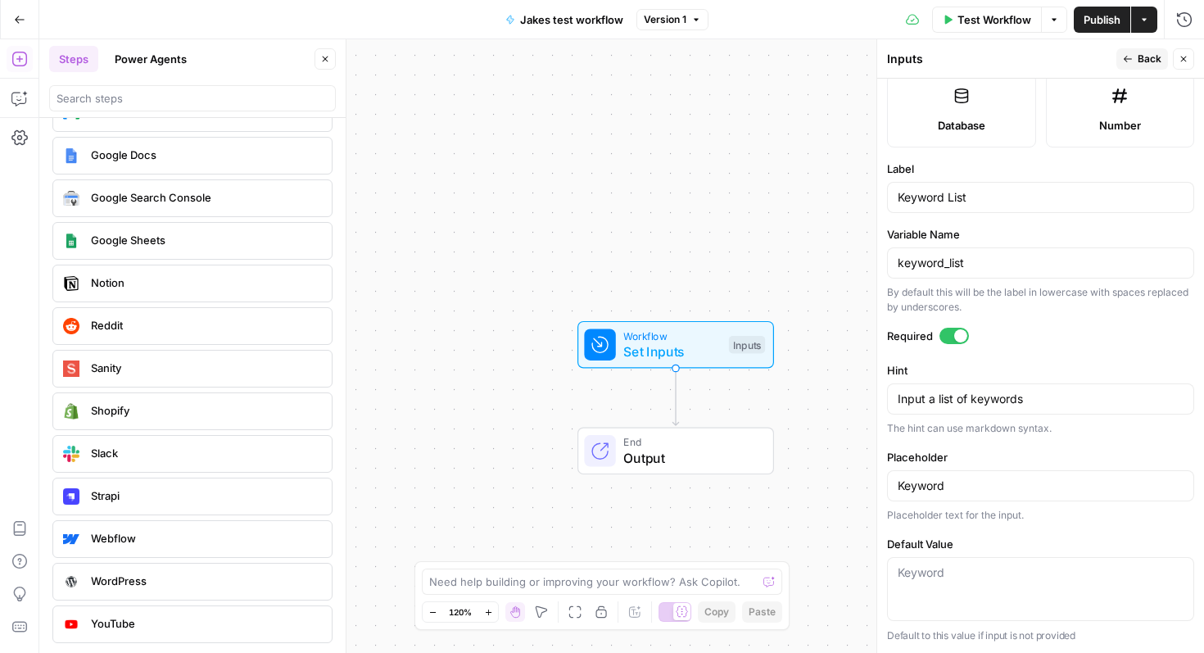
click at [1153, 53] on span "Back" at bounding box center [1150, 59] width 24 height 15
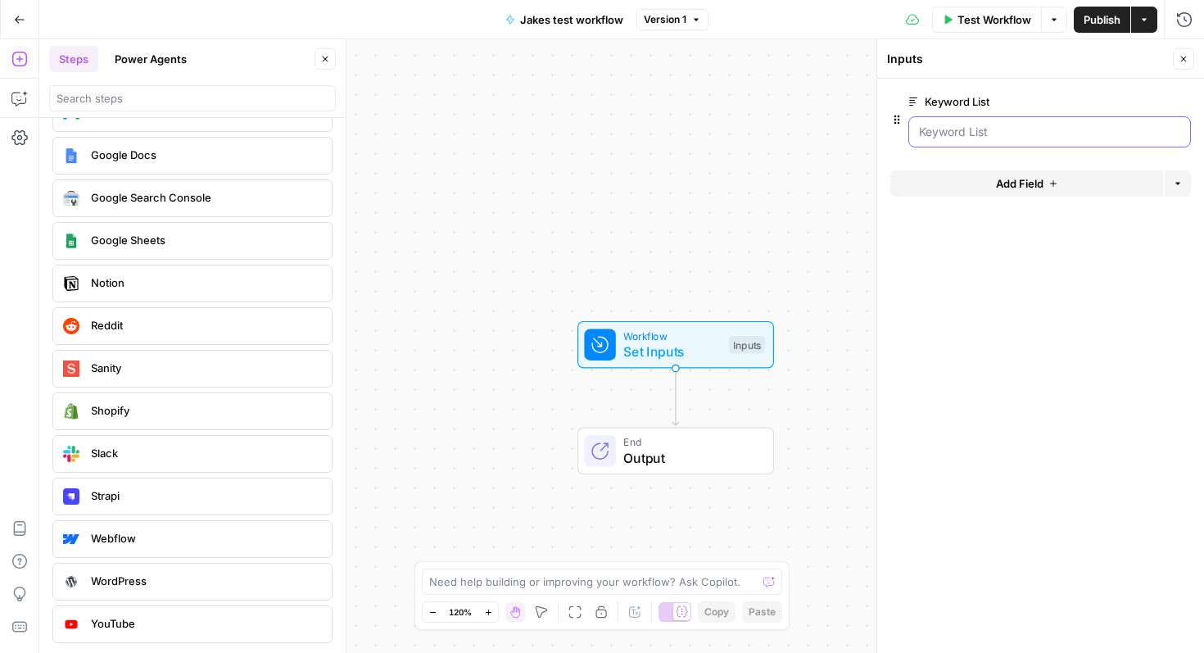
click at [976, 137] on List "Keyword List" at bounding box center [1049, 132] width 261 height 16
click at [974, 133] on List "Keyword List" at bounding box center [1049, 132] width 261 height 16
click at [1157, 92] on button "edit field" at bounding box center [1136, 102] width 63 height 20
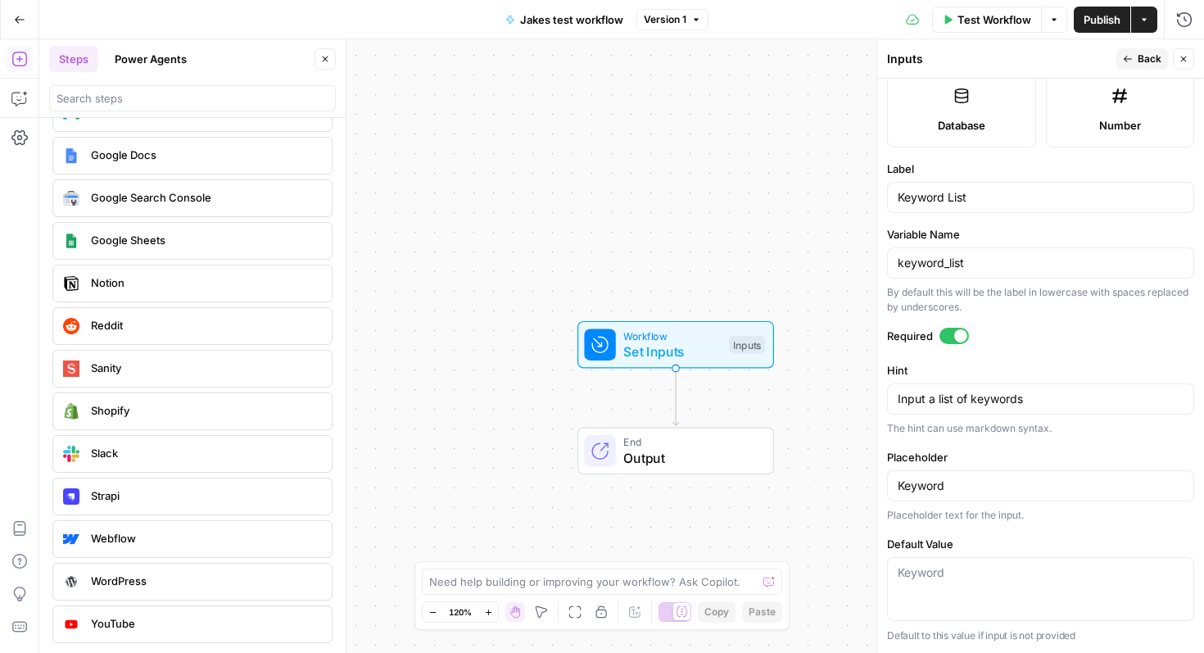
click at [1125, 53] on button "Back" at bounding box center [1142, 58] width 52 height 21
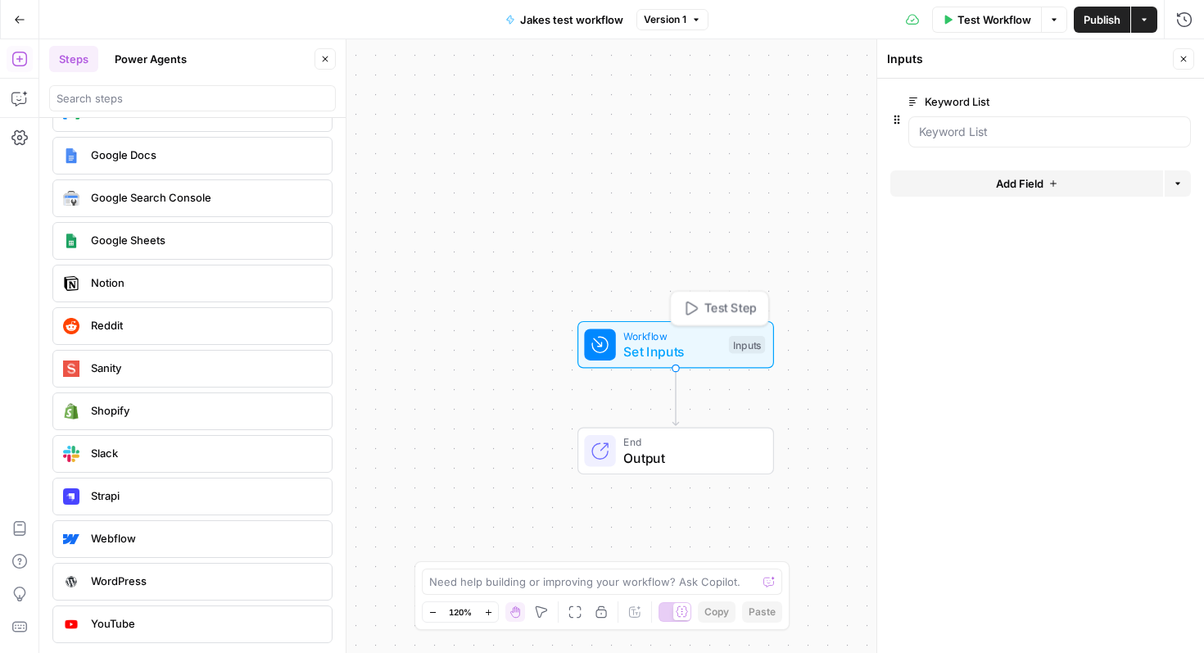
click at [668, 346] on span "Set Inputs" at bounding box center [671, 352] width 97 height 20
click at [947, 103] on label "Keyword List" at bounding box center [1003, 101] width 190 height 16
click at [947, 124] on List "Keyword List" at bounding box center [1049, 132] width 261 height 16
click at [946, 132] on List "Keyword List" at bounding box center [1049, 132] width 261 height 16
click at [959, 137] on List "Keyword List" at bounding box center [1049, 132] width 261 height 16
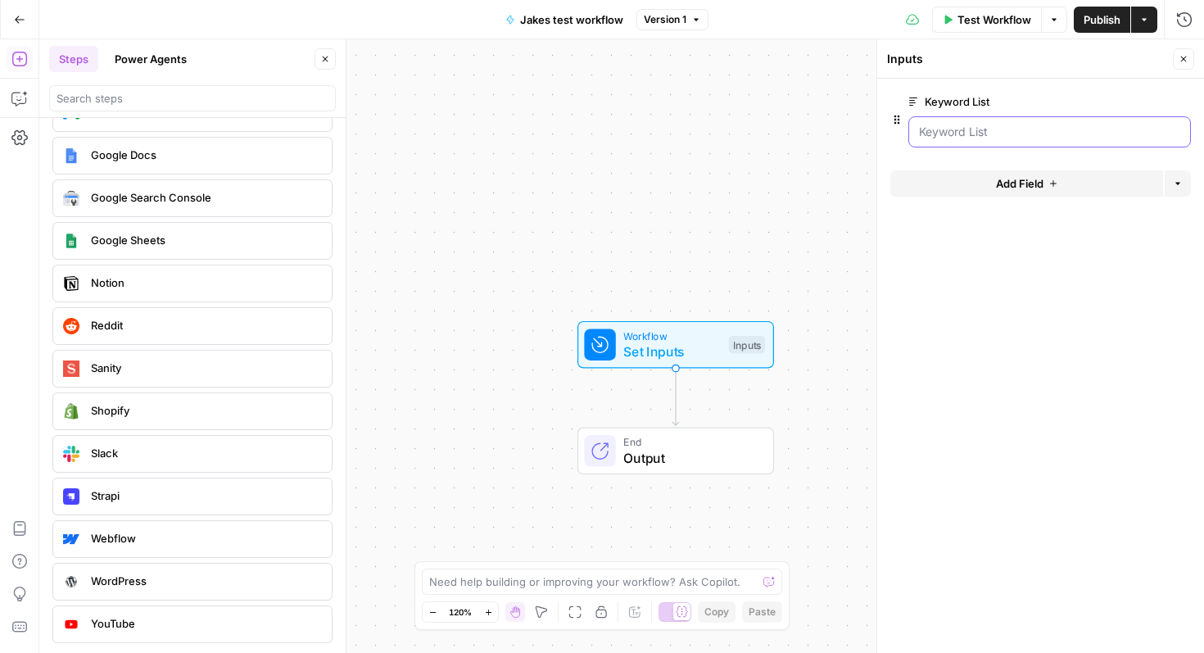
click at [974, 135] on List "Keyword List" at bounding box center [1049, 132] width 261 height 16
click at [971, 128] on List "Keyword List" at bounding box center [1049, 132] width 261 height 16
click at [958, 88] on div at bounding box center [1040, 88] width 301 height 7
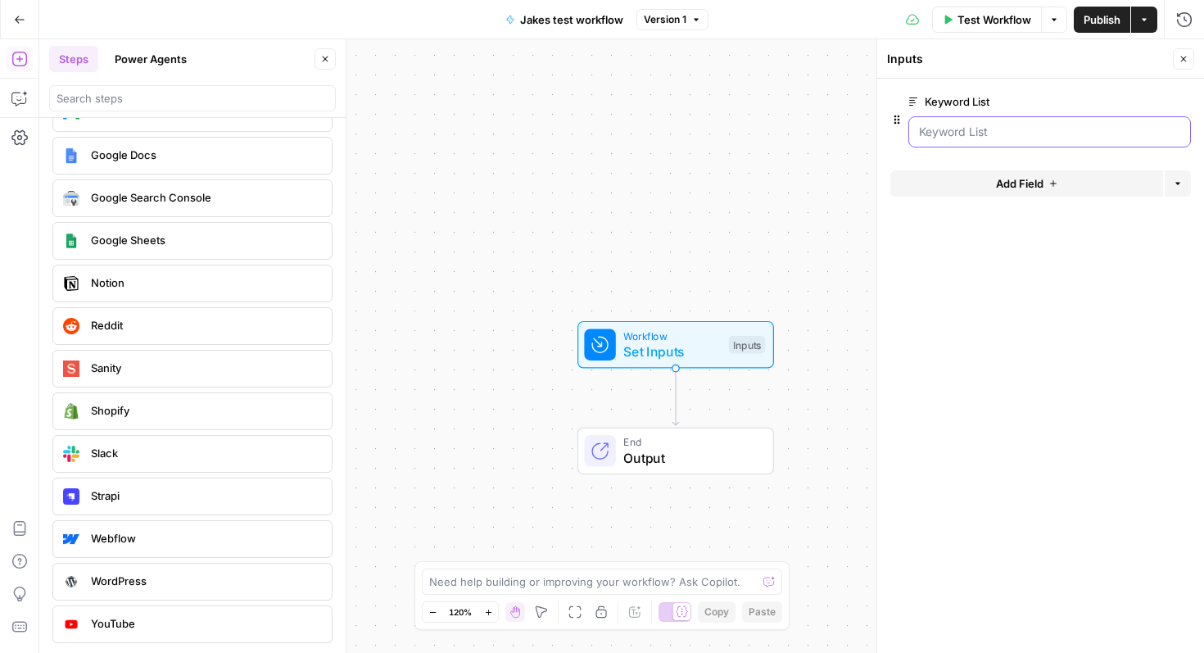
click at [958, 134] on List "Keyword List" at bounding box center [1049, 132] width 261 height 16
click at [1127, 104] on span "edit field" at bounding box center [1130, 101] width 36 height 13
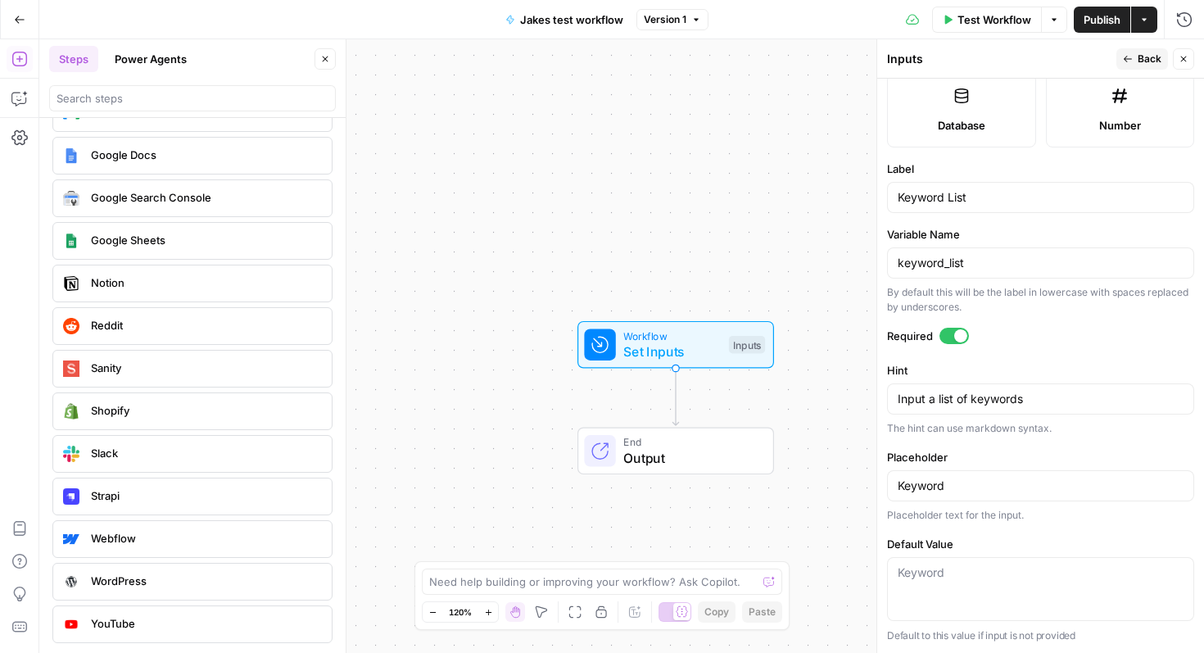
click at [990, 591] on div "Keyword" at bounding box center [1040, 589] width 307 height 64
type textarea "dddd"
click at [1137, 61] on button "Back" at bounding box center [1142, 58] width 52 height 21
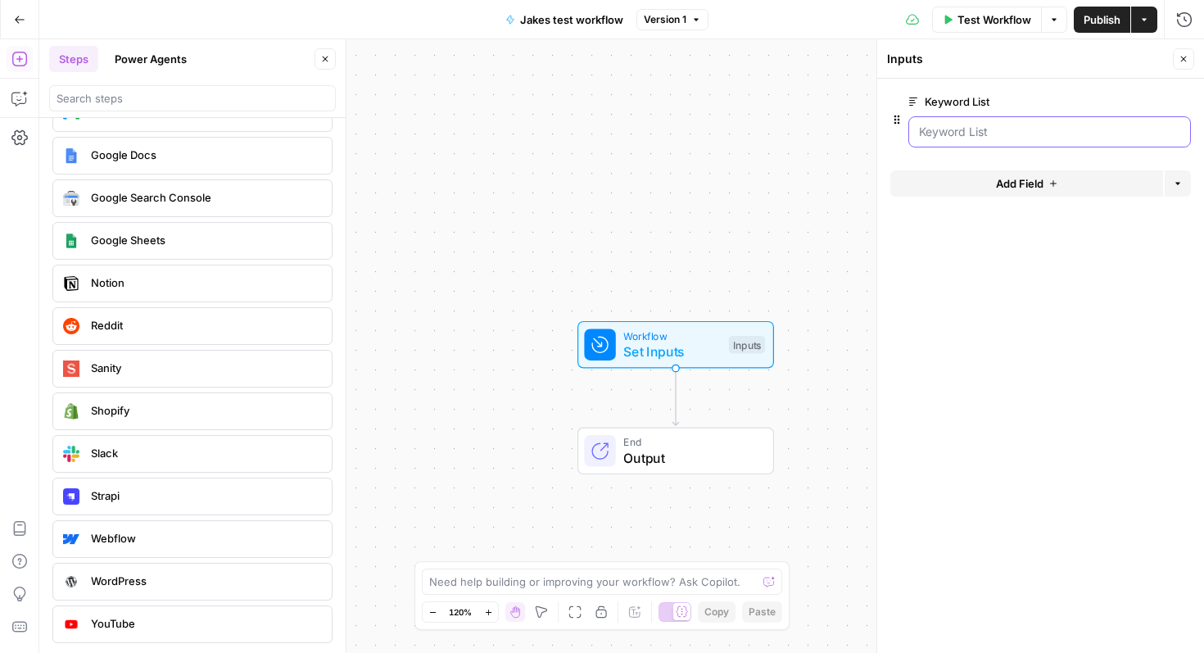
click at [976, 139] on List "Keyword List" at bounding box center [1049, 132] width 261 height 16
click at [1121, 108] on button "edit field" at bounding box center [1136, 102] width 63 height 20
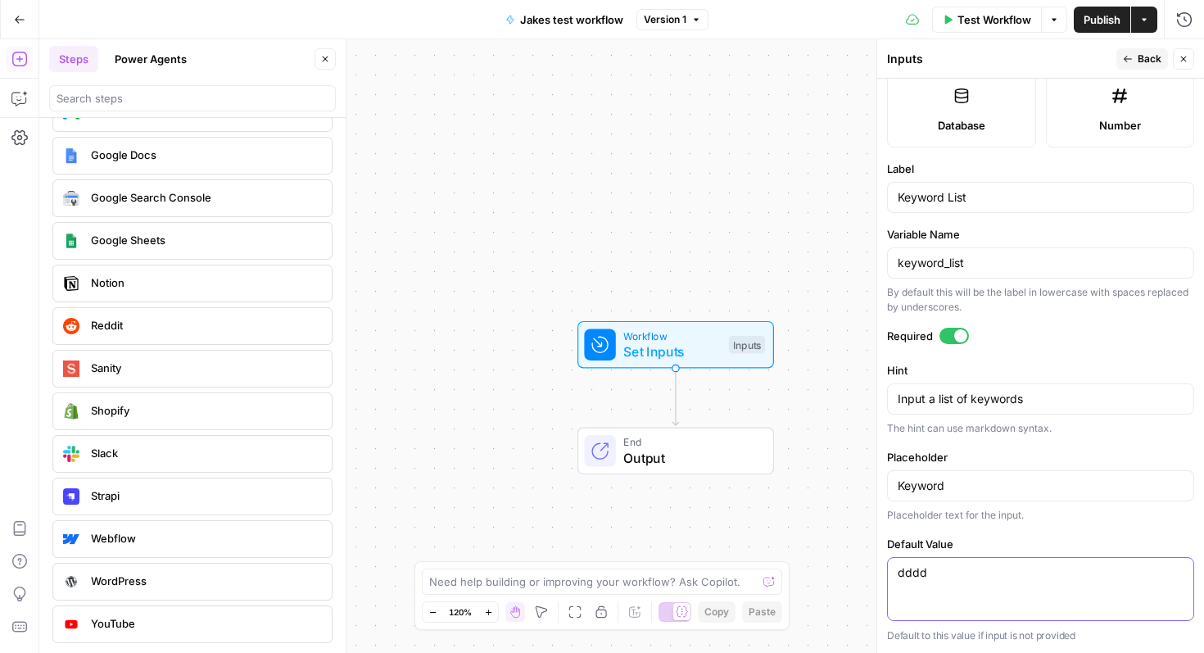
click at [975, 573] on textarea "dddd" at bounding box center [1041, 572] width 286 height 16
click at [975, 500] on div "Keyword" at bounding box center [1040, 485] width 307 height 31
click at [998, 393] on textarea "Input a list of keywords" at bounding box center [1041, 399] width 286 height 16
click at [1136, 54] on button "Back" at bounding box center [1142, 58] width 52 height 21
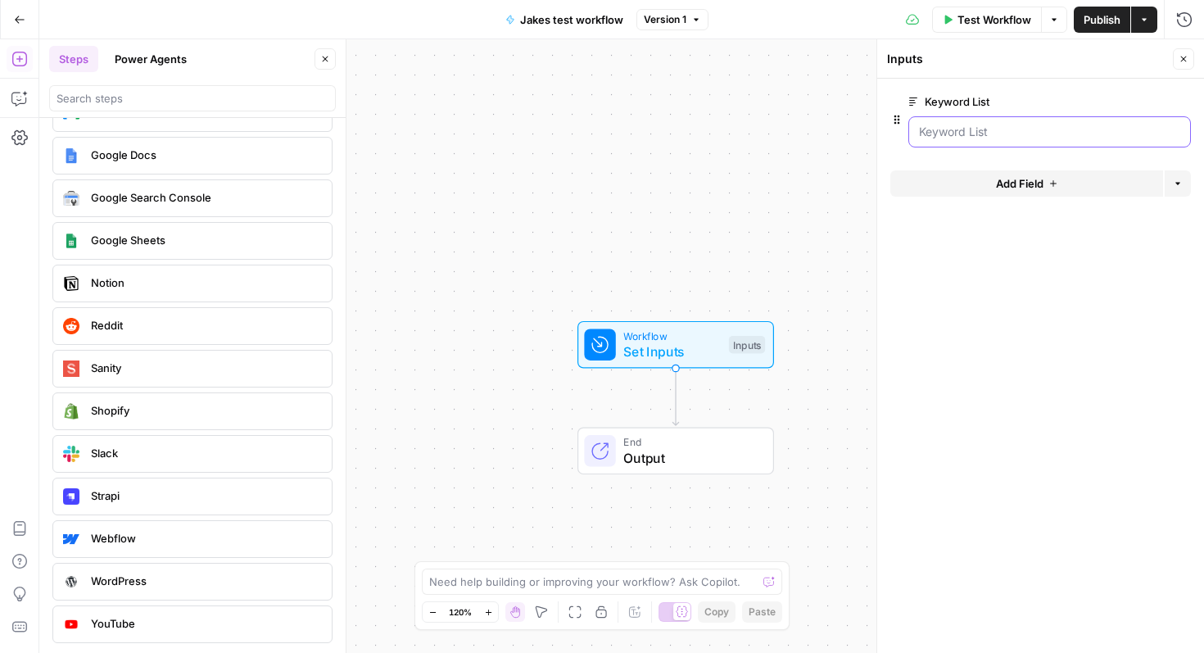
click at [999, 131] on List "Keyword List" at bounding box center [1049, 132] width 261 height 16
click at [1137, 105] on span "edit field" at bounding box center [1130, 101] width 36 height 13
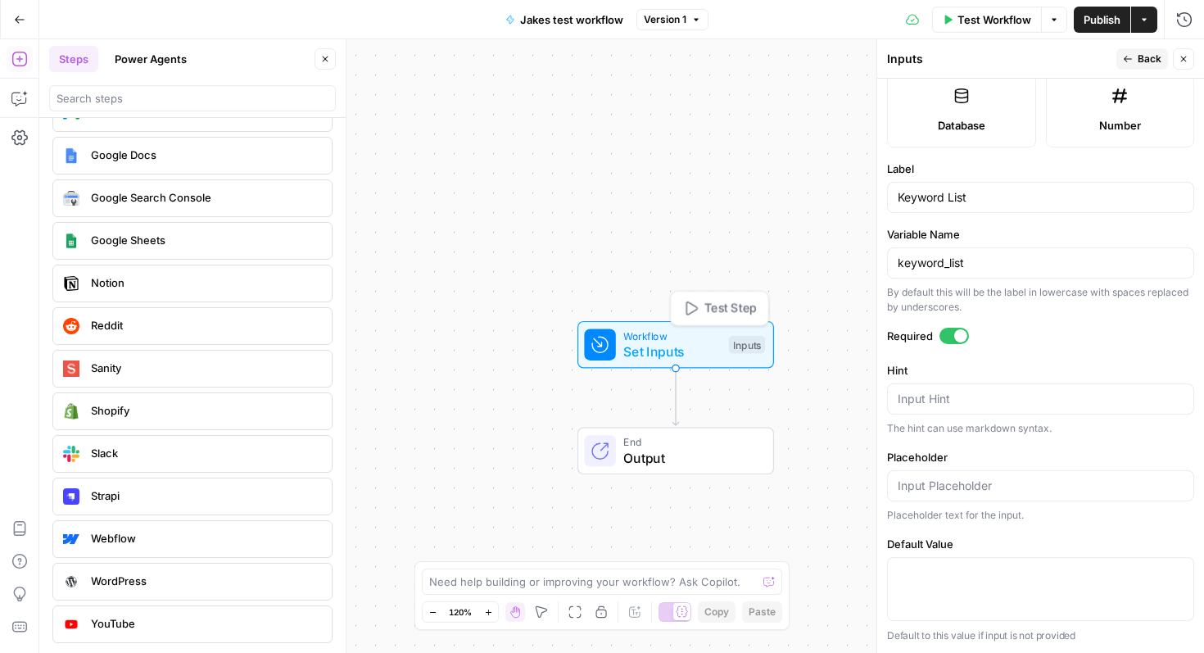
click at [646, 347] on span "Set Inputs" at bounding box center [671, 352] width 97 height 20
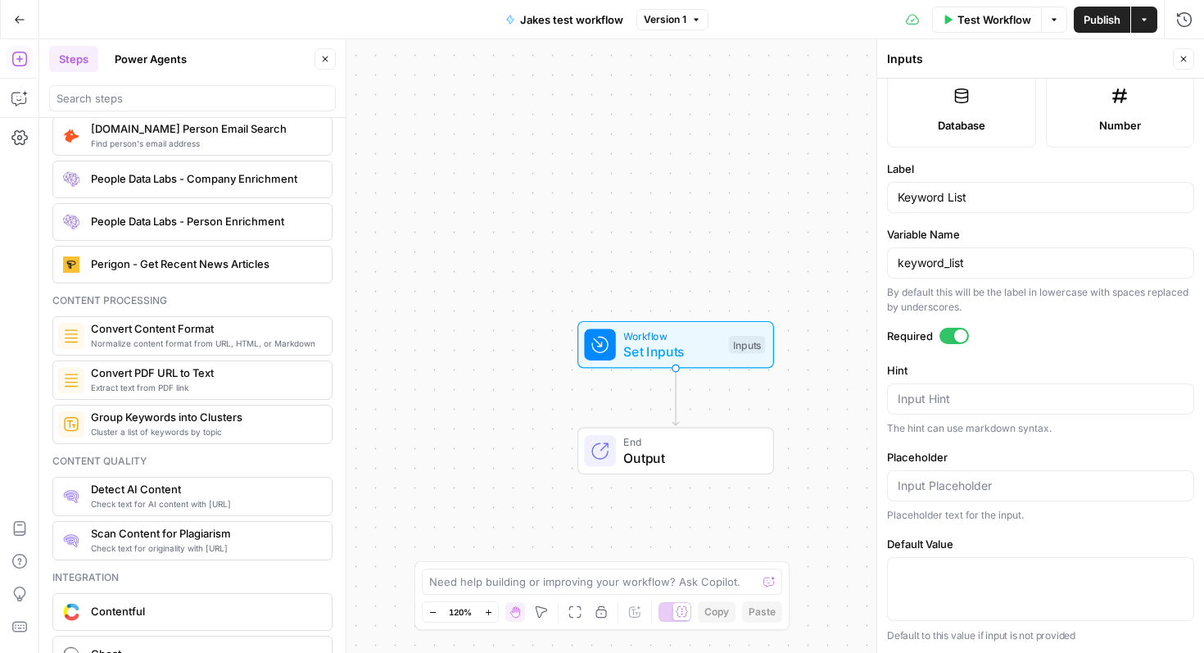
scroll to position [1857, 0]
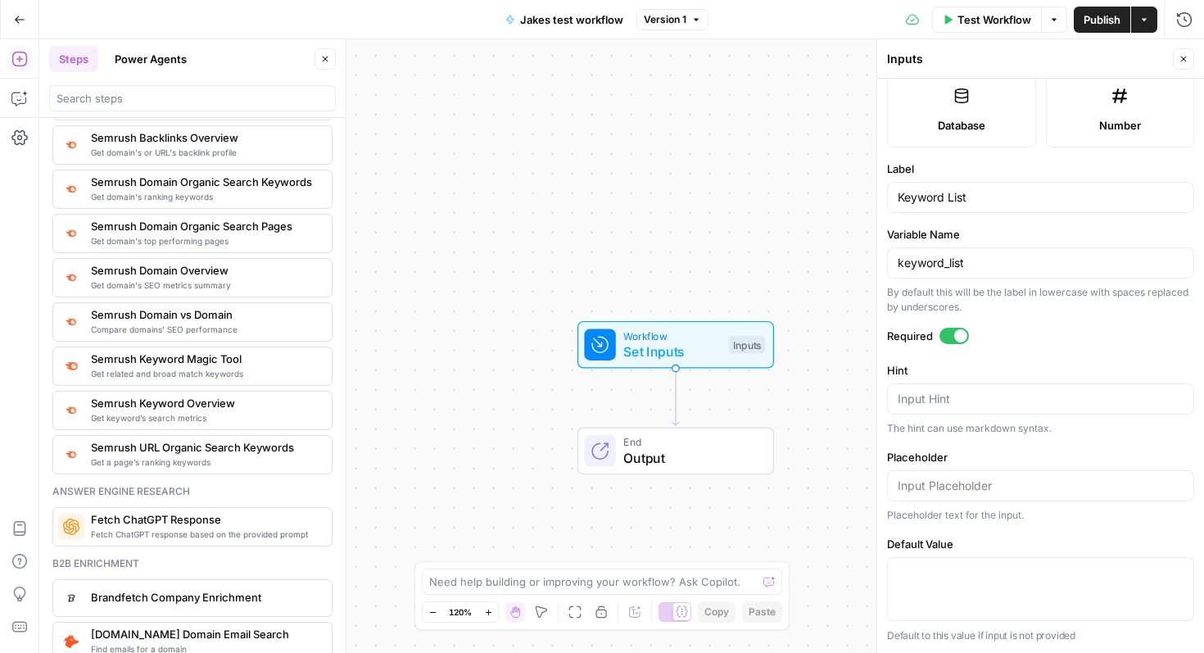
click at [23, 59] on icon "button" at bounding box center [19, 59] width 16 height 16
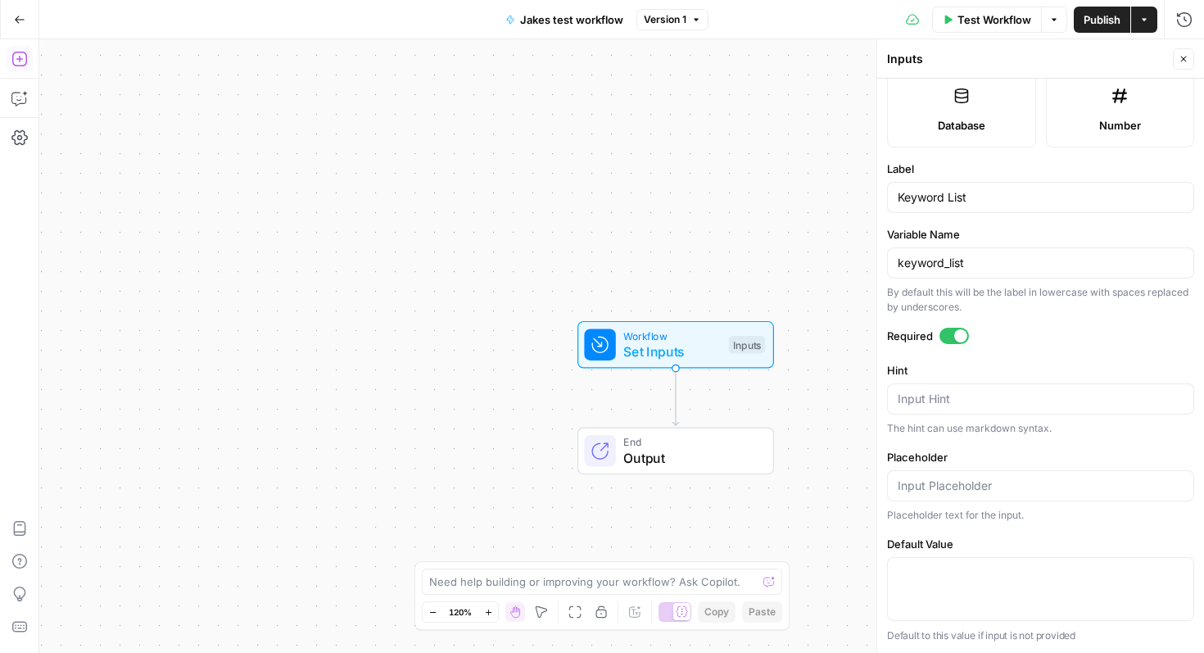
click at [13, 58] on icon "button" at bounding box center [19, 59] width 16 height 16
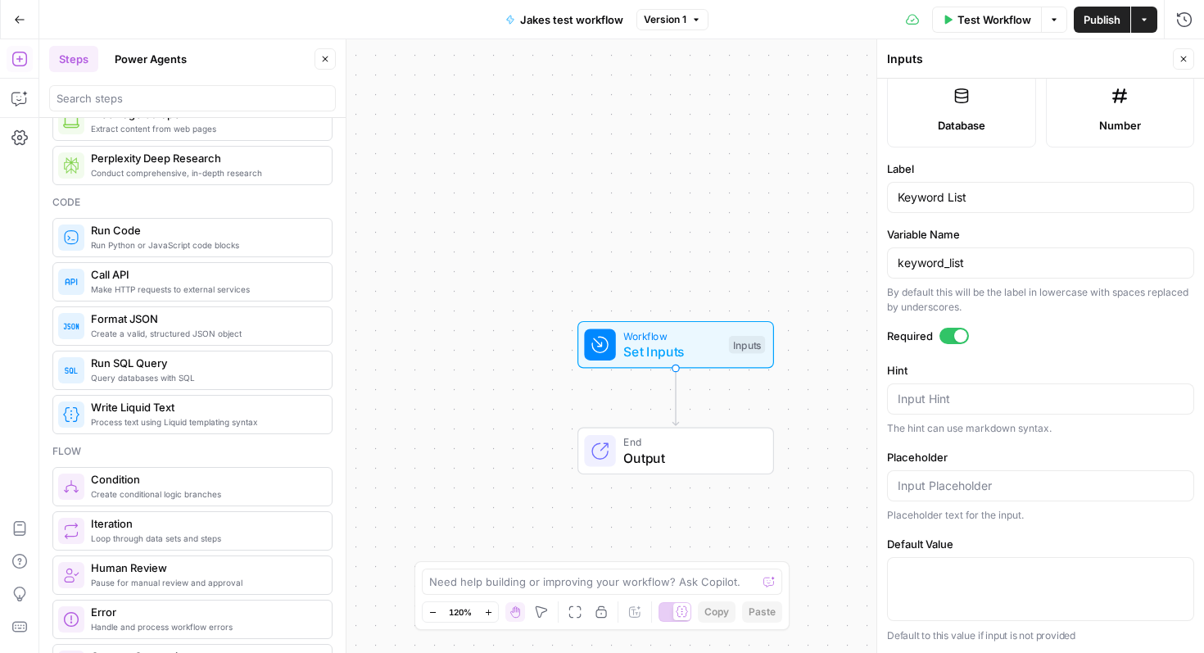
scroll to position [0, 0]
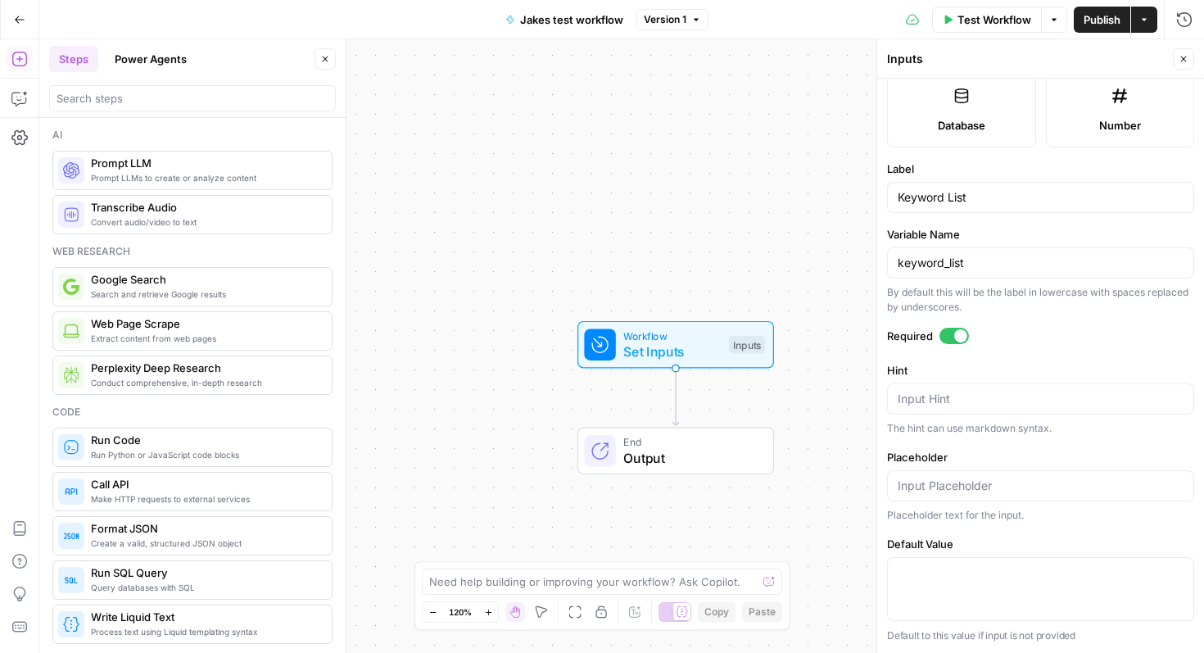
click at [125, 178] on span "Prompt LLMs to create or analyze content" at bounding box center [205, 177] width 228 height 13
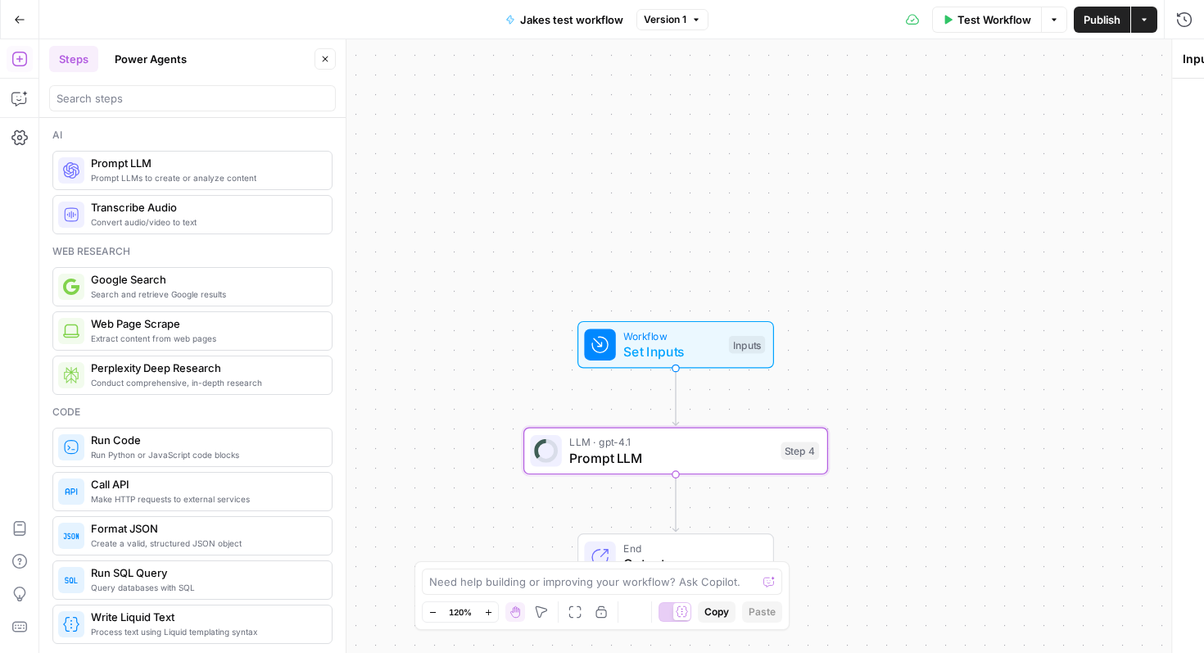
type textarea "Prompt LLM"
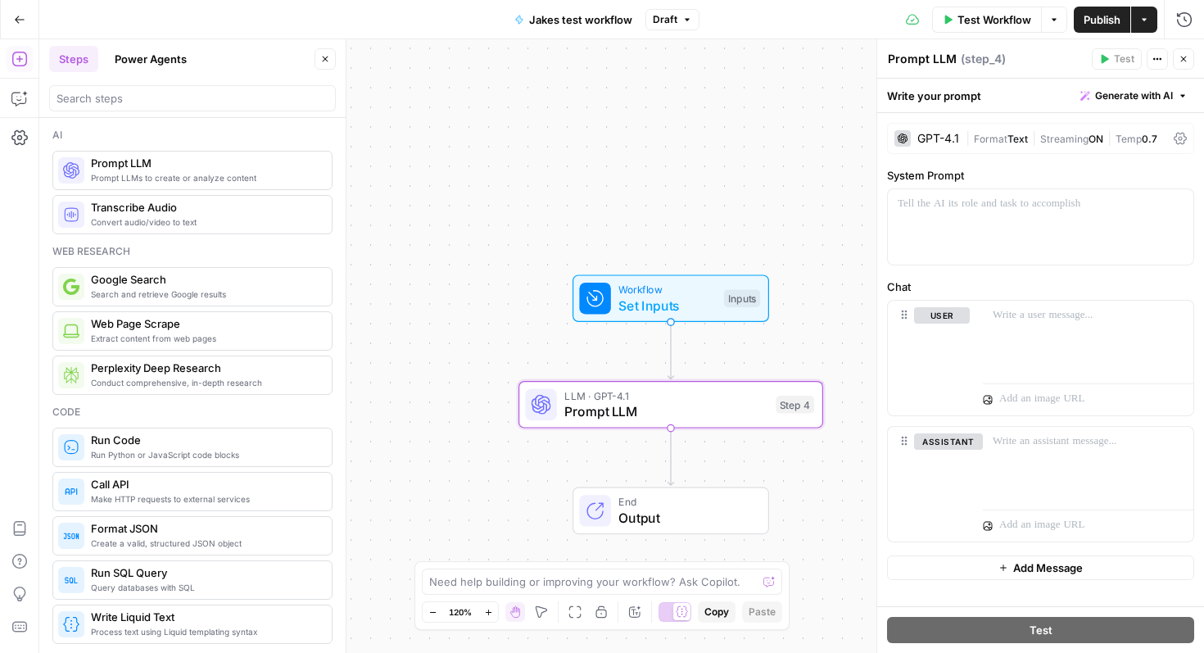
click at [936, 145] on div "GPT-4.1" at bounding box center [926, 138] width 65 height 16
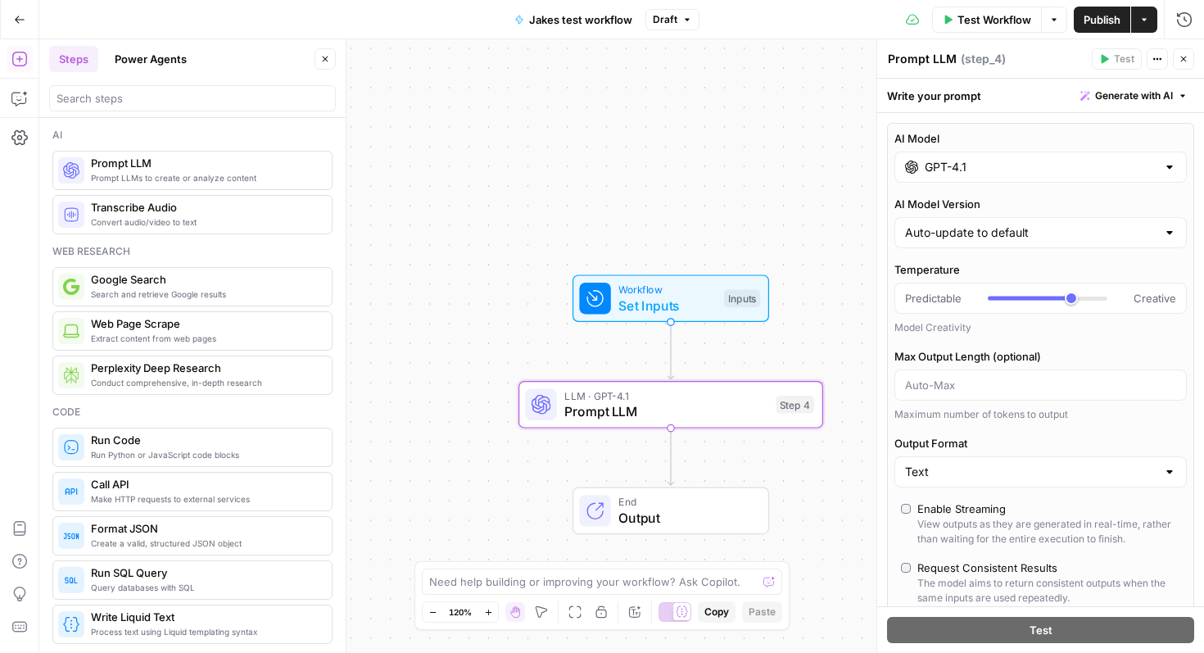
click at [973, 170] on input "GPT-4.1" at bounding box center [1041, 167] width 232 height 16
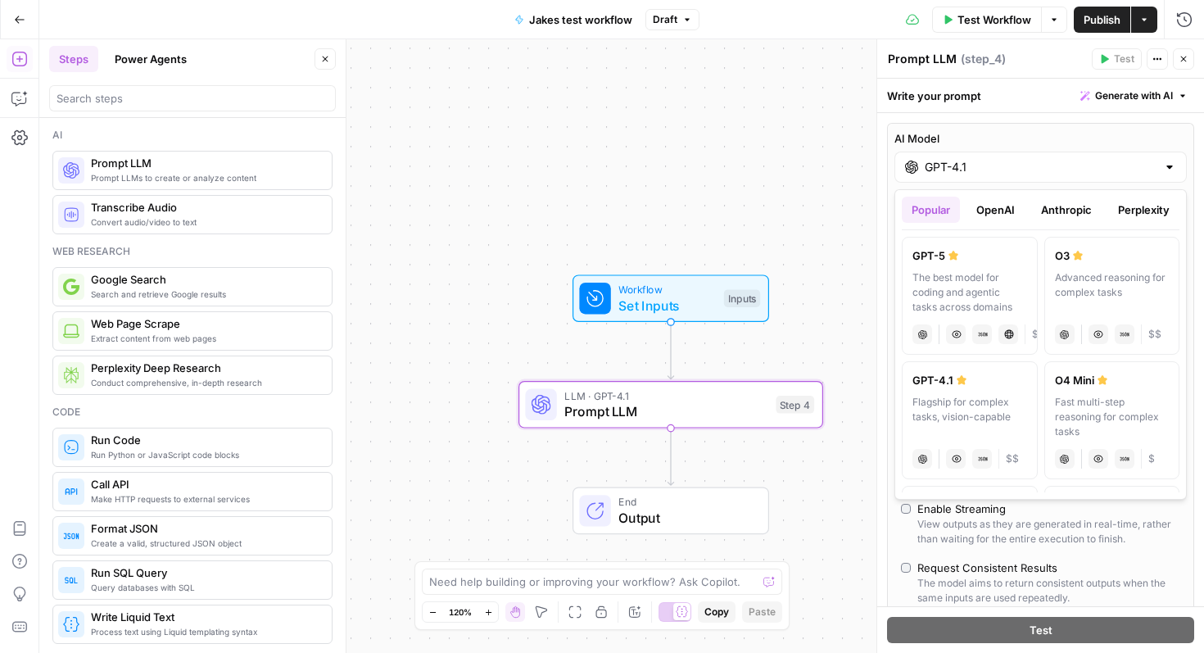
click at [1008, 219] on button "OpenAI" at bounding box center [996, 210] width 58 height 26
click at [941, 213] on button "Popular" at bounding box center [931, 210] width 58 height 26
click at [1072, 219] on button "Anthropic" at bounding box center [1066, 210] width 70 height 26
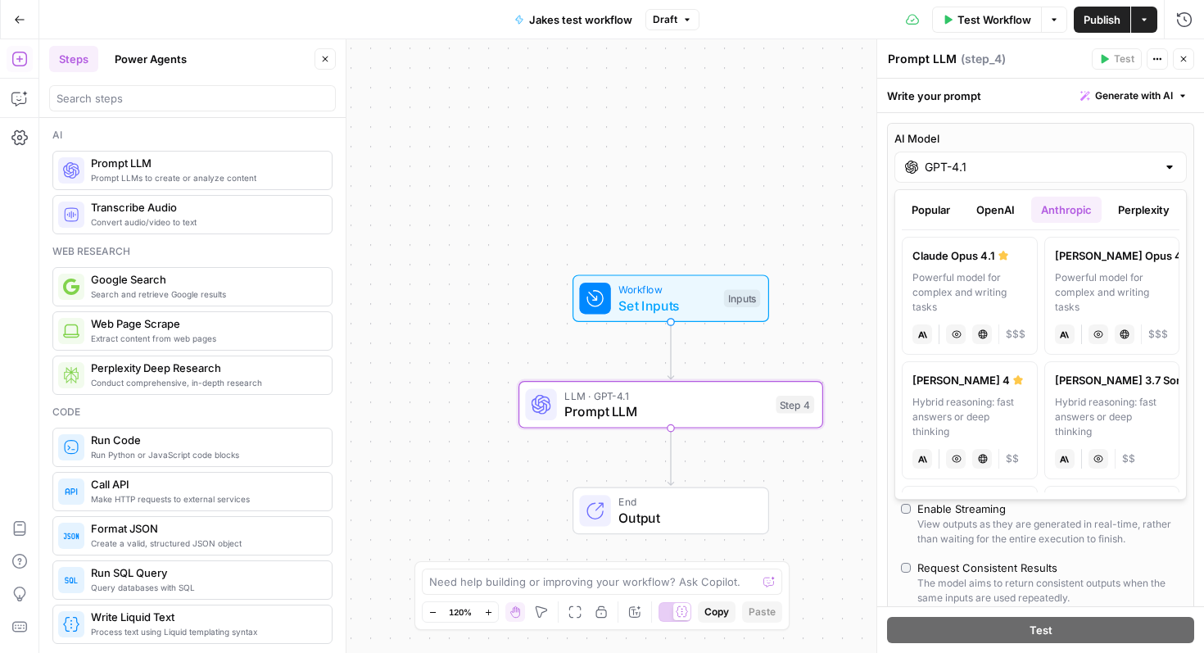
click at [1118, 219] on button "Perplexity" at bounding box center [1143, 210] width 71 height 26
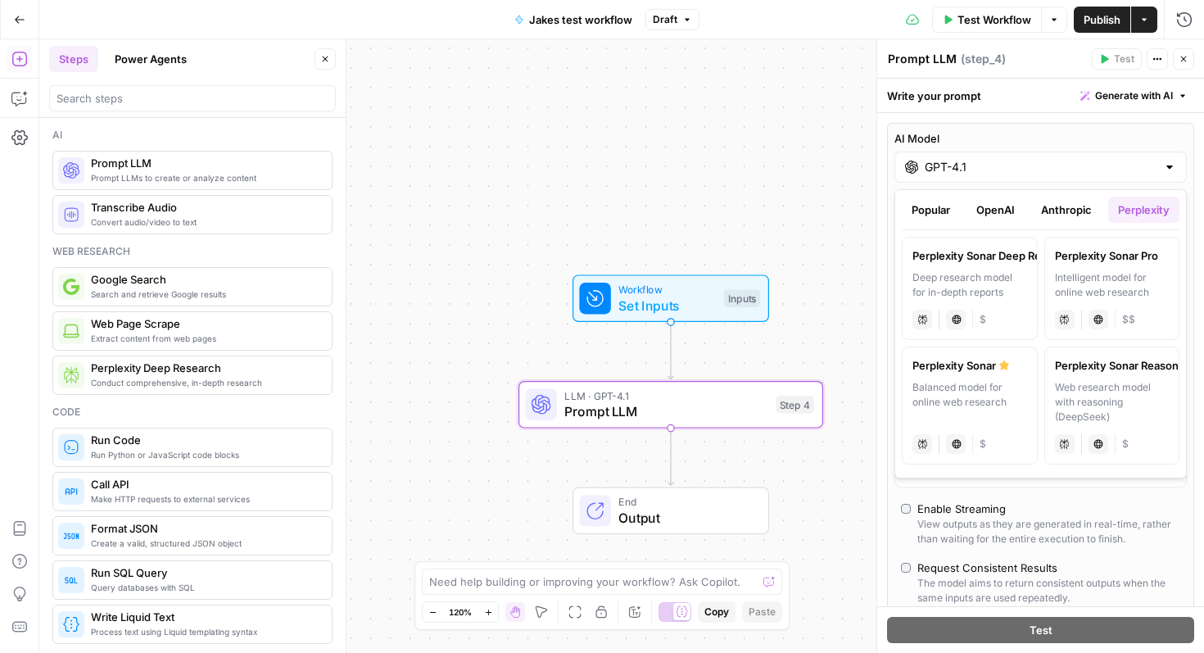
click at [1070, 219] on button "Anthropic" at bounding box center [1066, 210] width 70 height 26
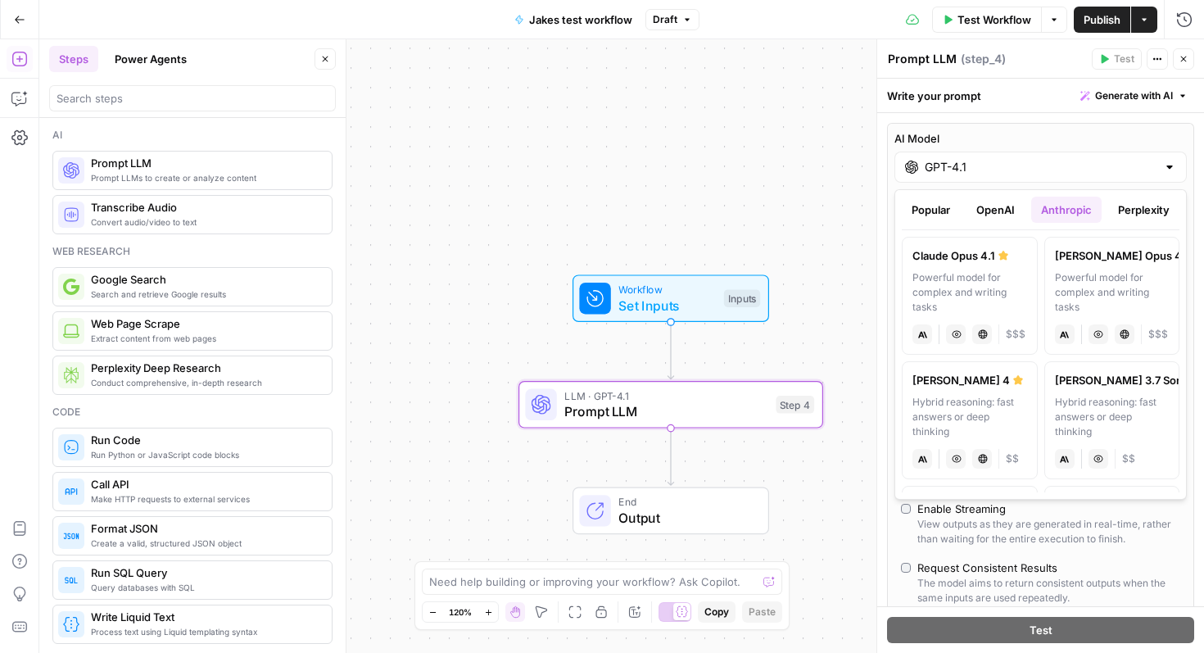
click at [1008, 215] on button "OpenAI" at bounding box center [996, 210] width 58 height 26
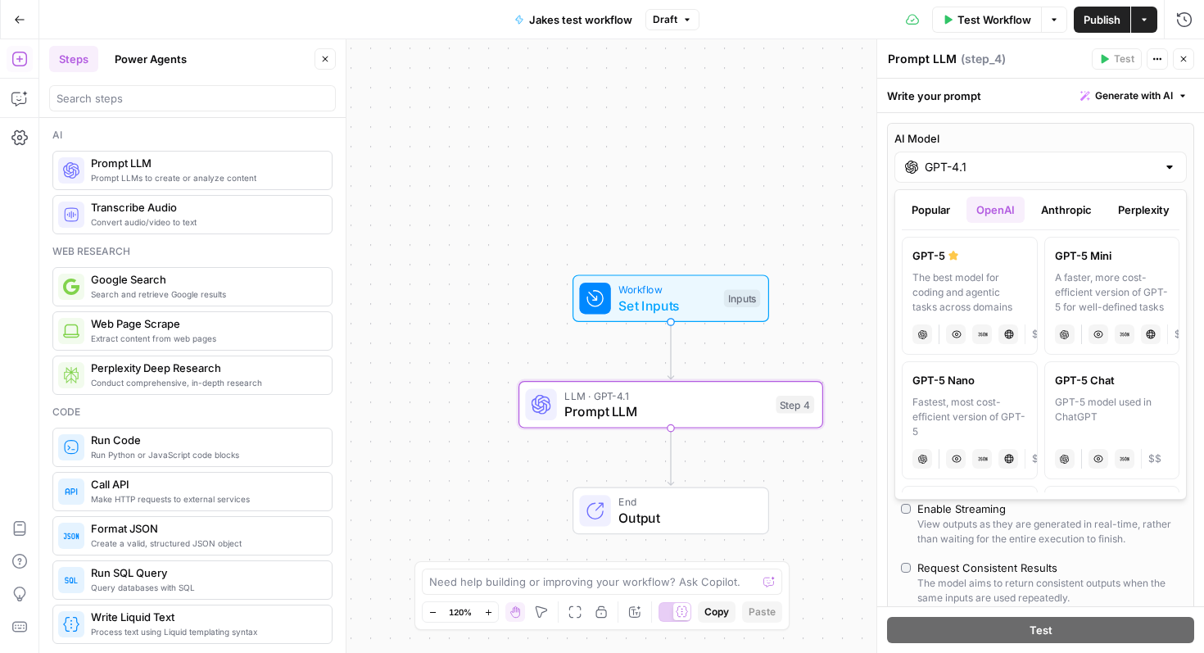
click at [926, 217] on button "Popular" at bounding box center [931, 210] width 58 height 26
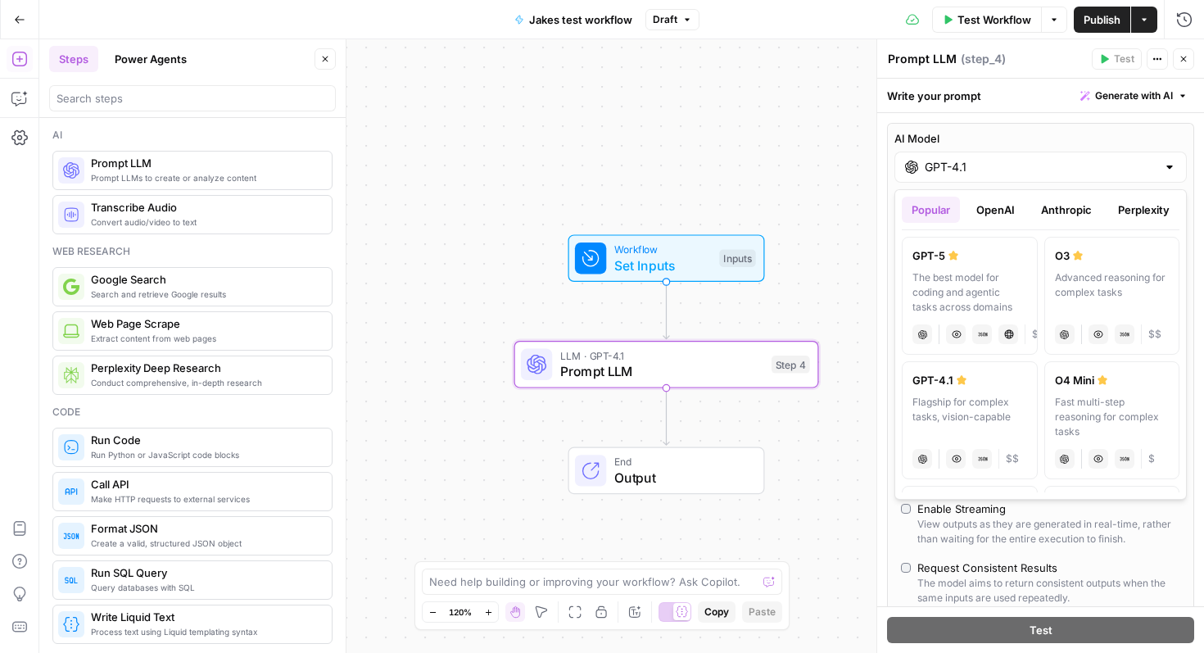
drag, startPoint x: 894, startPoint y: 212, endPoint x: 1180, endPoint y: 218, distance: 286.8
click at [1180, 218] on div "Popular OpenAI Anthropic Perplexity Google Other GPT-5 The best model for codin…" at bounding box center [1040, 344] width 292 height 310
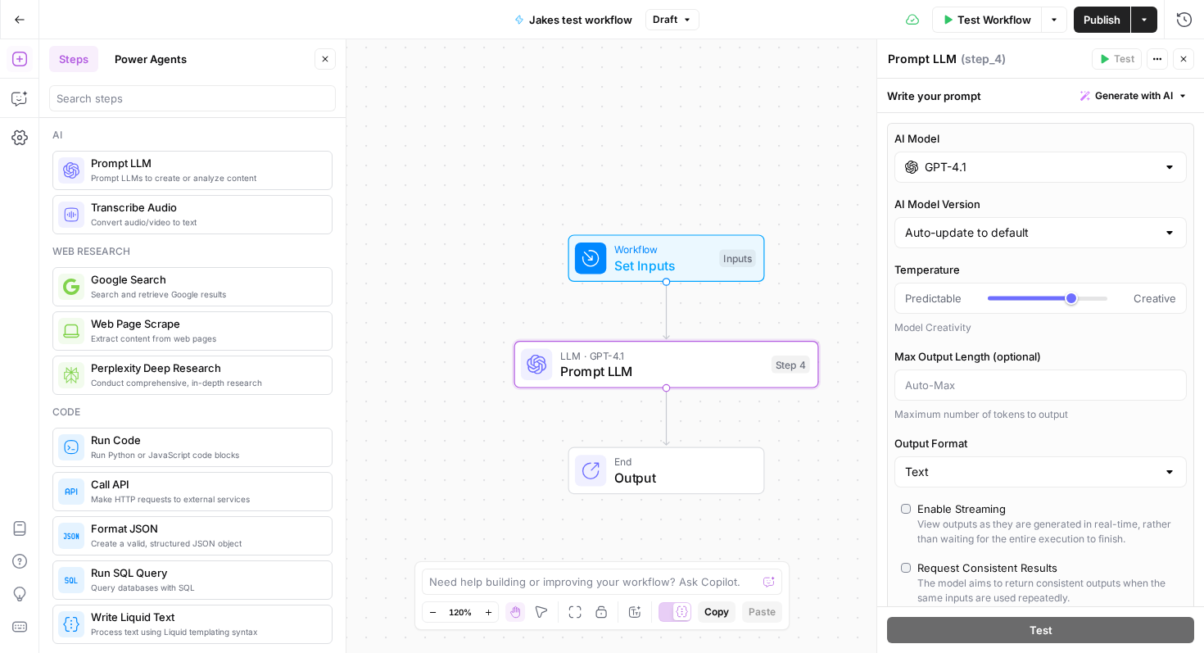
drag, startPoint x: 1188, startPoint y: 220, endPoint x: 1071, endPoint y: 255, distance: 121.3
click at [1072, 259] on div "AI Model GPT-4.1 AI Model Version Auto-update to default Temperature Predictabl…" at bounding box center [1040, 407] width 307 height 568
click at [999, 168] on input "GPT-4.1" at bounding box center [1041, 167] width 232 height 16
drag, startPoint x: 1200, startPoint y: 232, endPoint x: 1137, endPoint y: 232, distance: 63.1
click at [1137, 232] on div "AI Model GPT-4.1 AI Model Version Auto-update to default Temperature Predictabl…" at bounding box center [1040, 620] width 327 height 1014
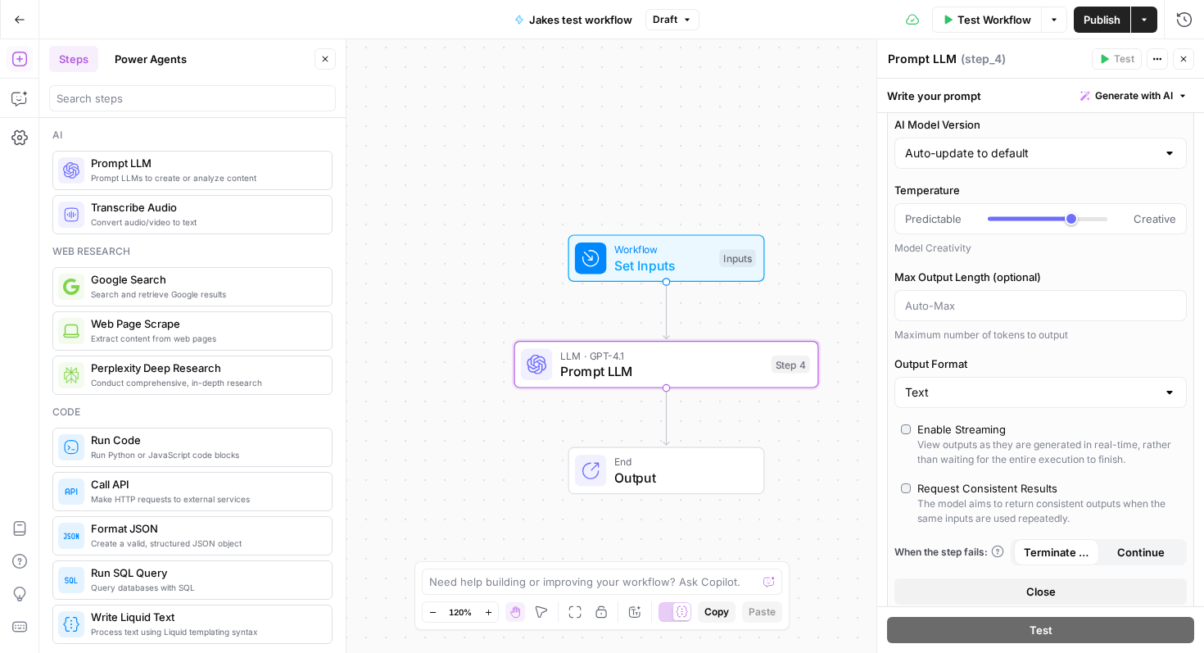
scroll to position [77, 0]
click at [691, 364] on span "Prompt LLM" at bounding box center [661, 371] width 203 height 20
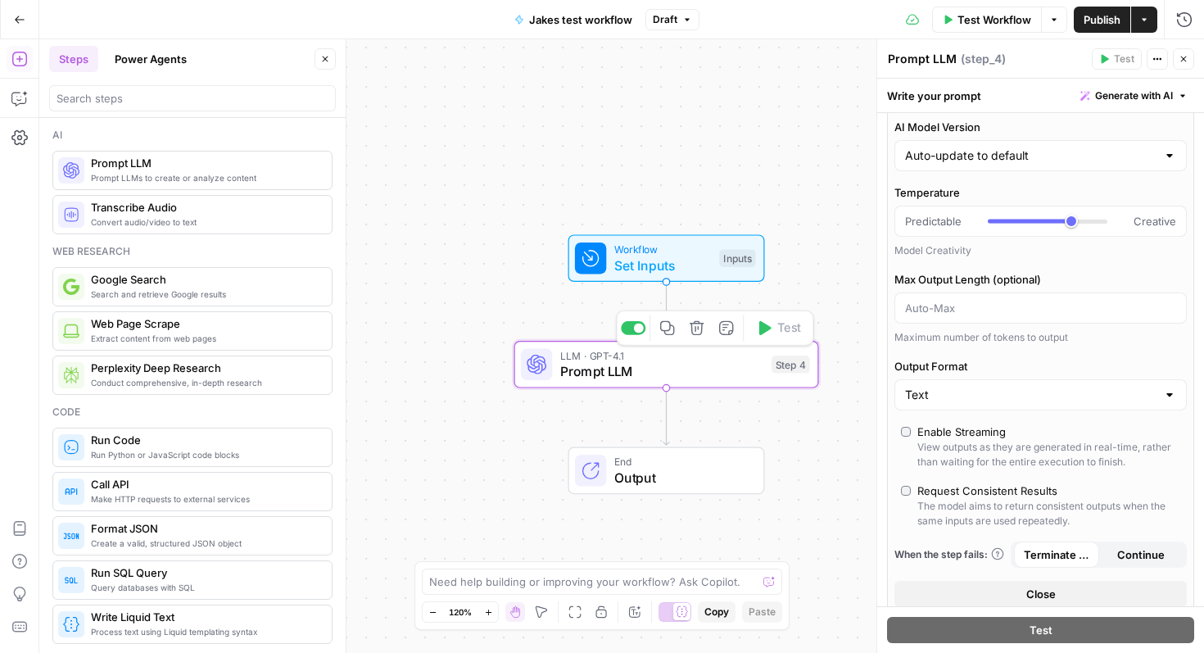
scroll to position [0, 0]
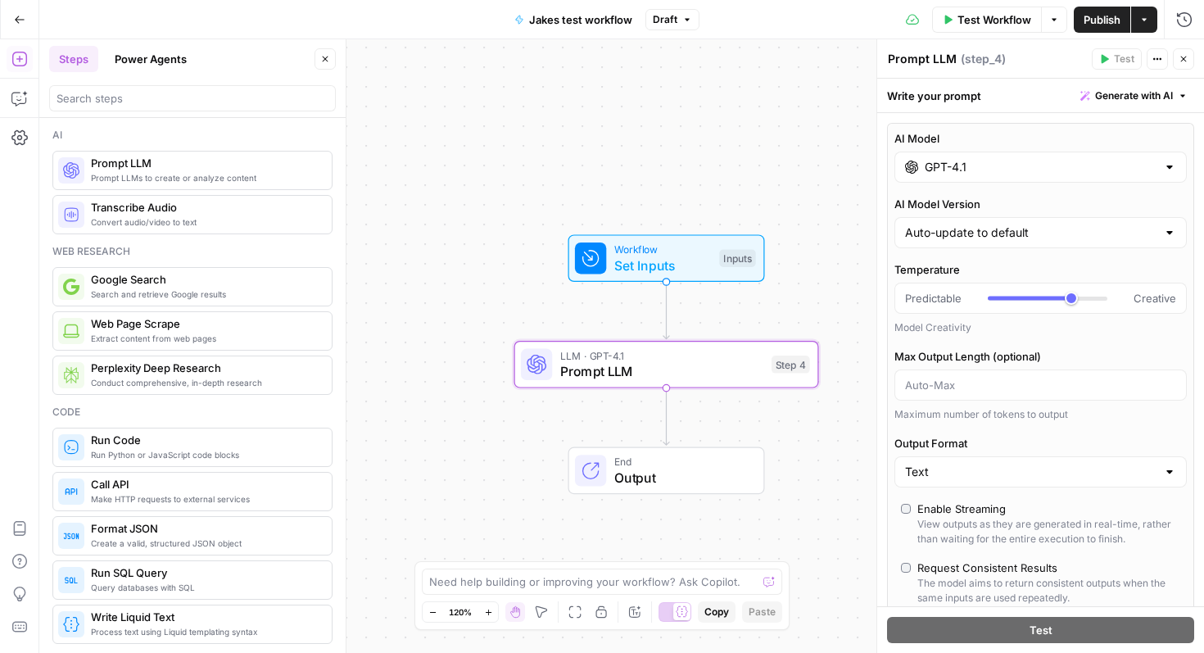
click at [971, 165] on input "GPT-4.1" at bounding box center [1041, 167] width 232 height 16
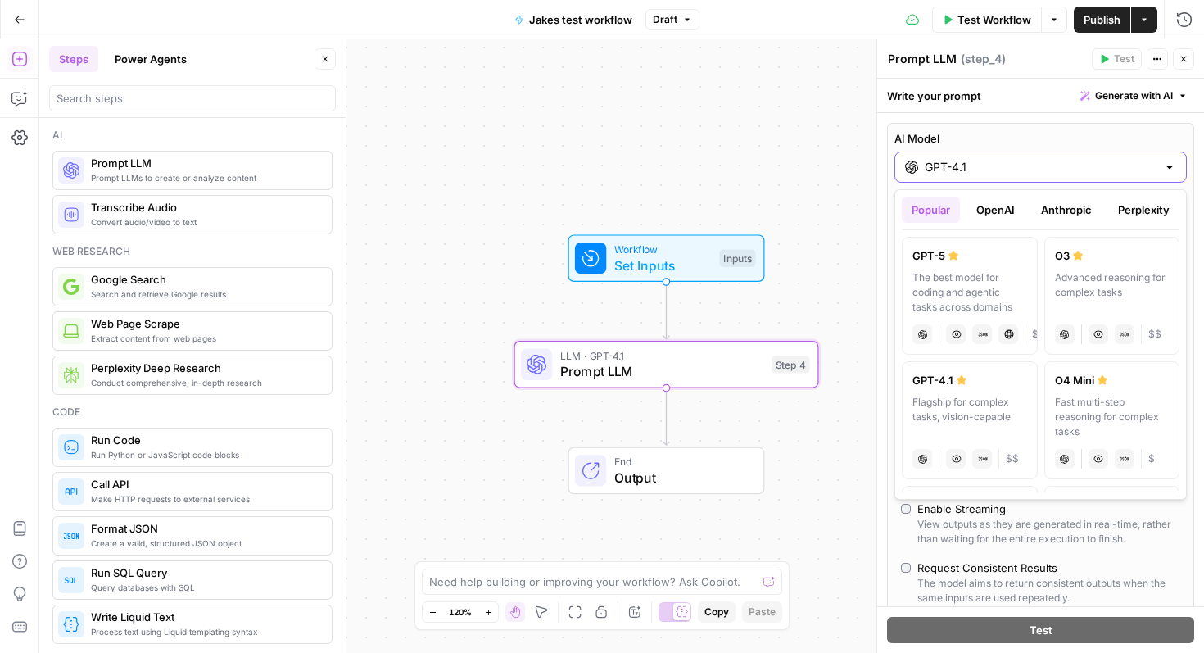
click at [971, 165] on input "GPT-4.1" at bounding box center [1041, 167] width 232 height 16
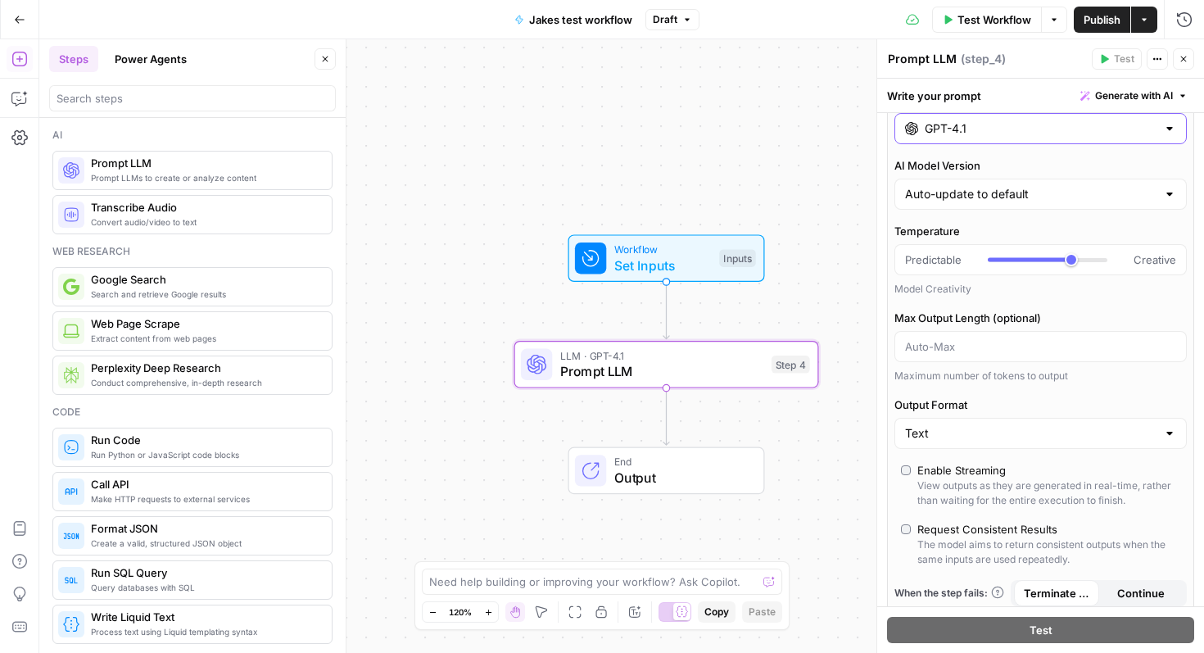
scroll to position [42, 0]
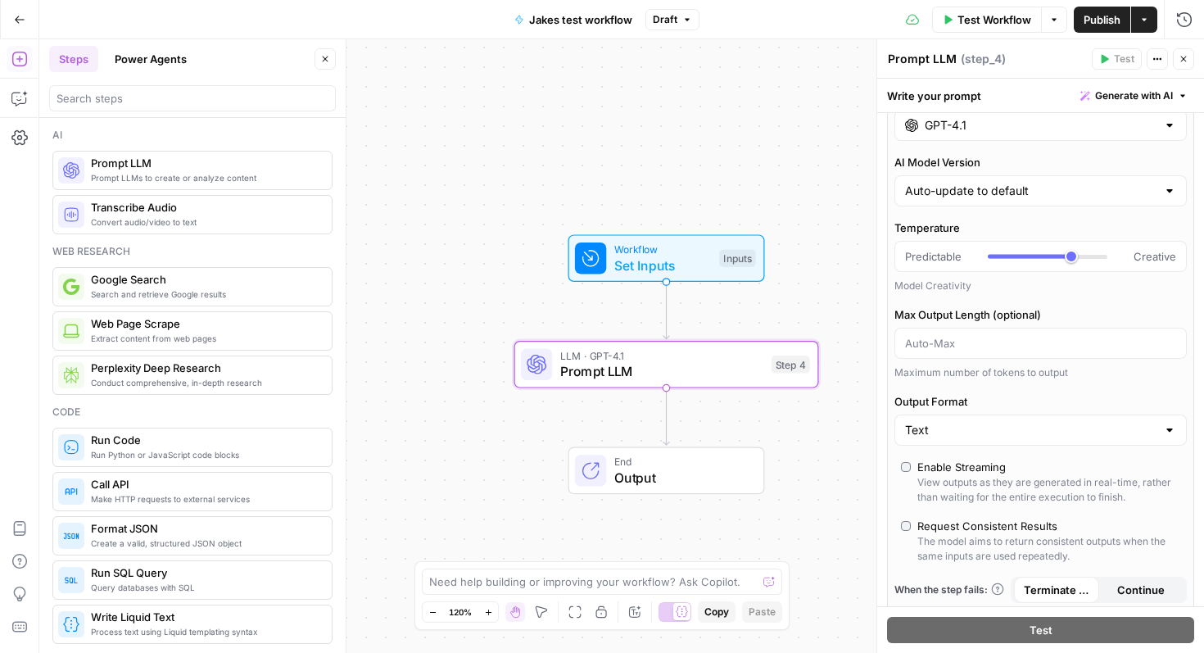
click at [663, 379] on span "Prompt LLM" at bounding box center [661, 371] width 203 height 20
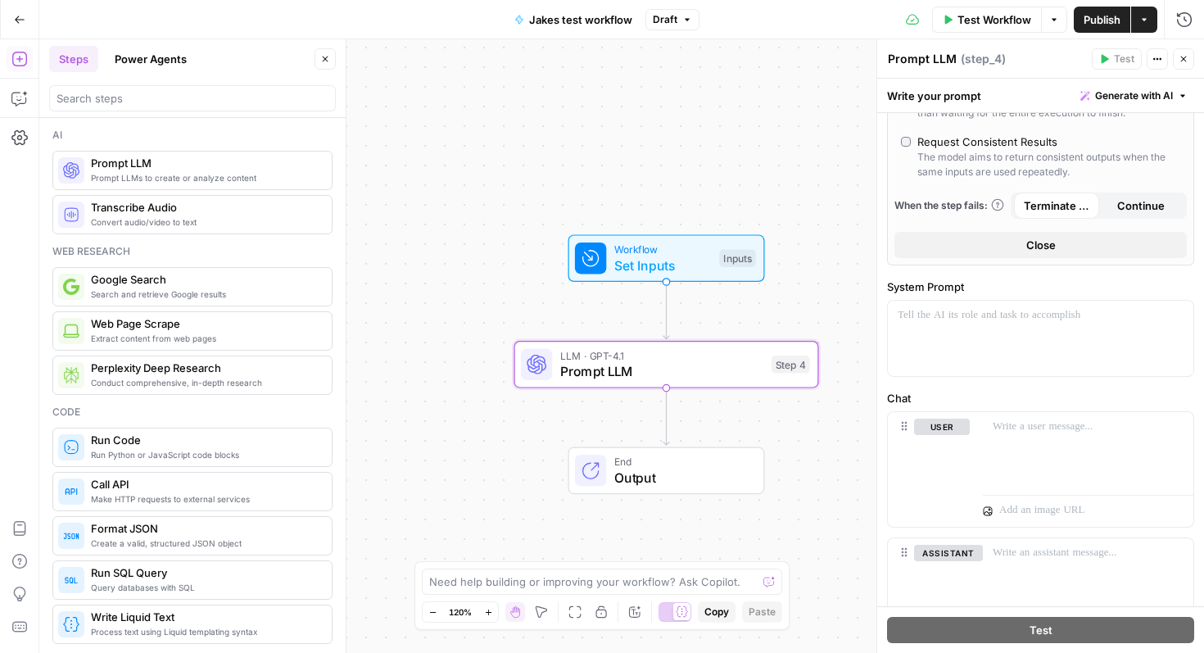
scroll to position [453, 0]
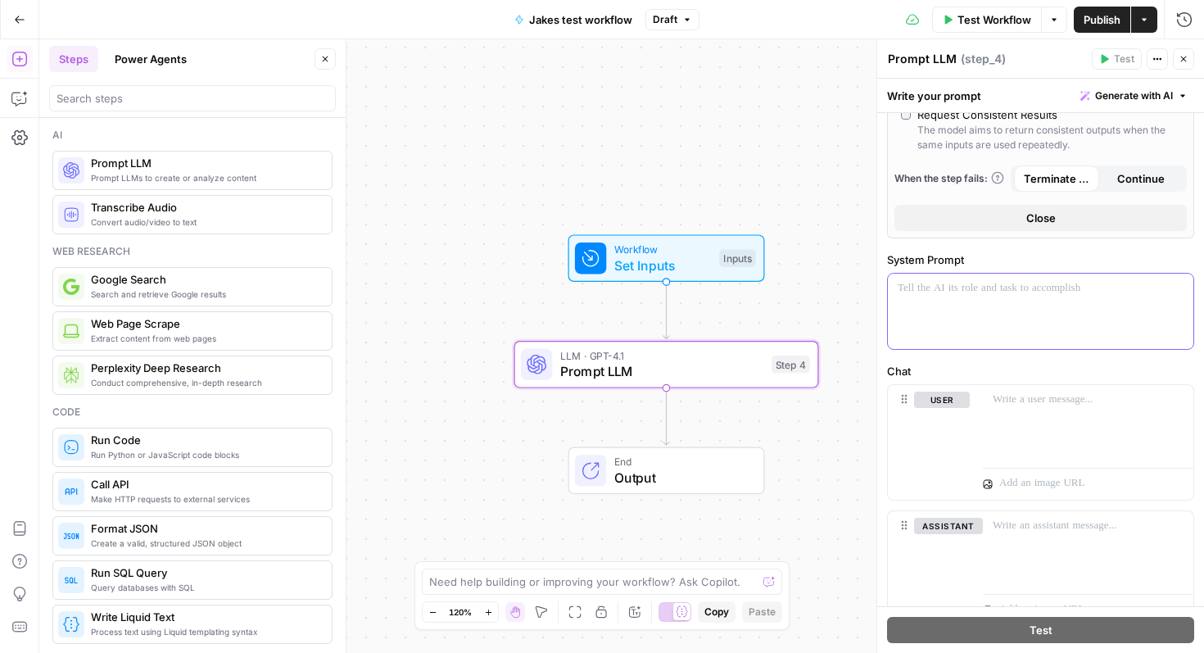
click at [1030, 314] on div at bounding box center [1041, 311] width 306 height 75
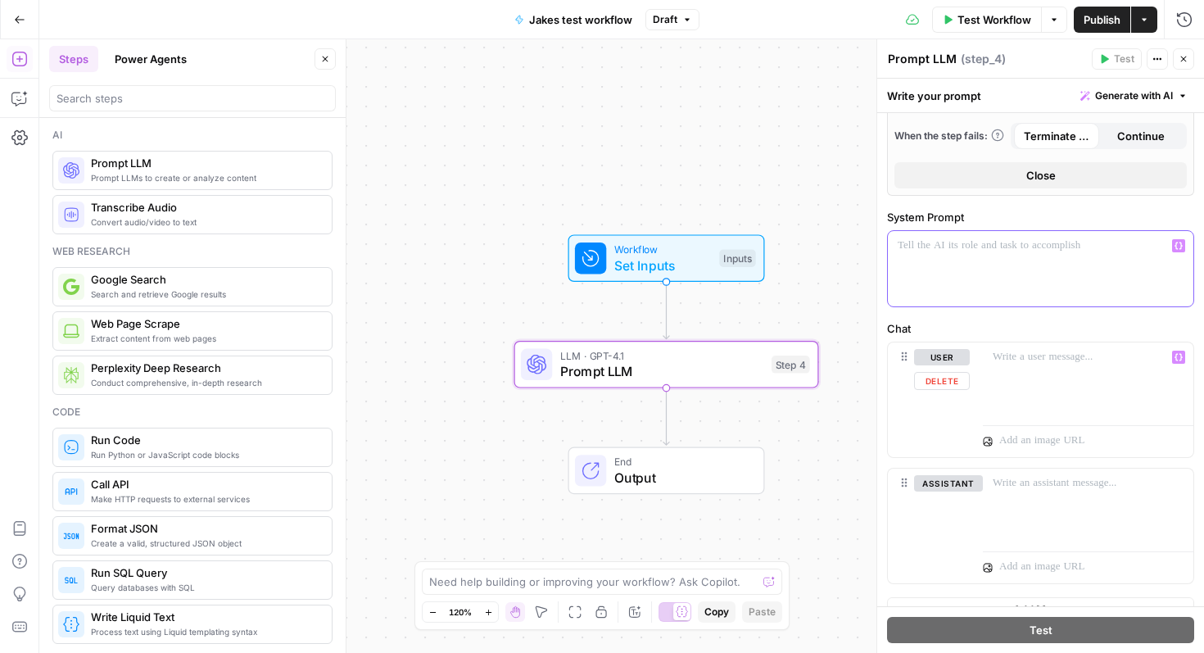
scroll to position [500, 0]
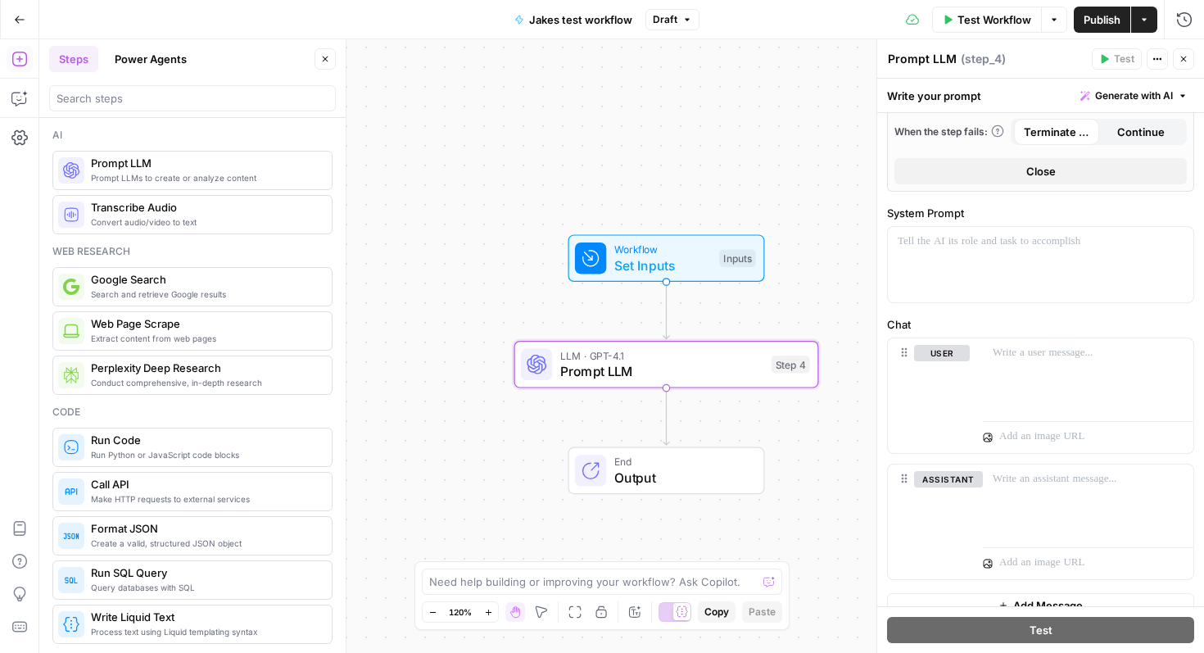
drag, startPoint x: 886, startPoint y: 210, endPoint x: 1124, endPoint y: 591, distance: 448.9
click at [1124, 591] on div "AI Model GPT-4.1 AI Model Version Auto-update to default Temperature Predictabl…" at bounding box center [1040, 120] width 327 height 1014
copy body "System Prompt Chat user assistant Delete “/” to reference Variables Menu Add Me…"
click at [978, 238] on p at bounding box center [1041, 241] width 286 height 16
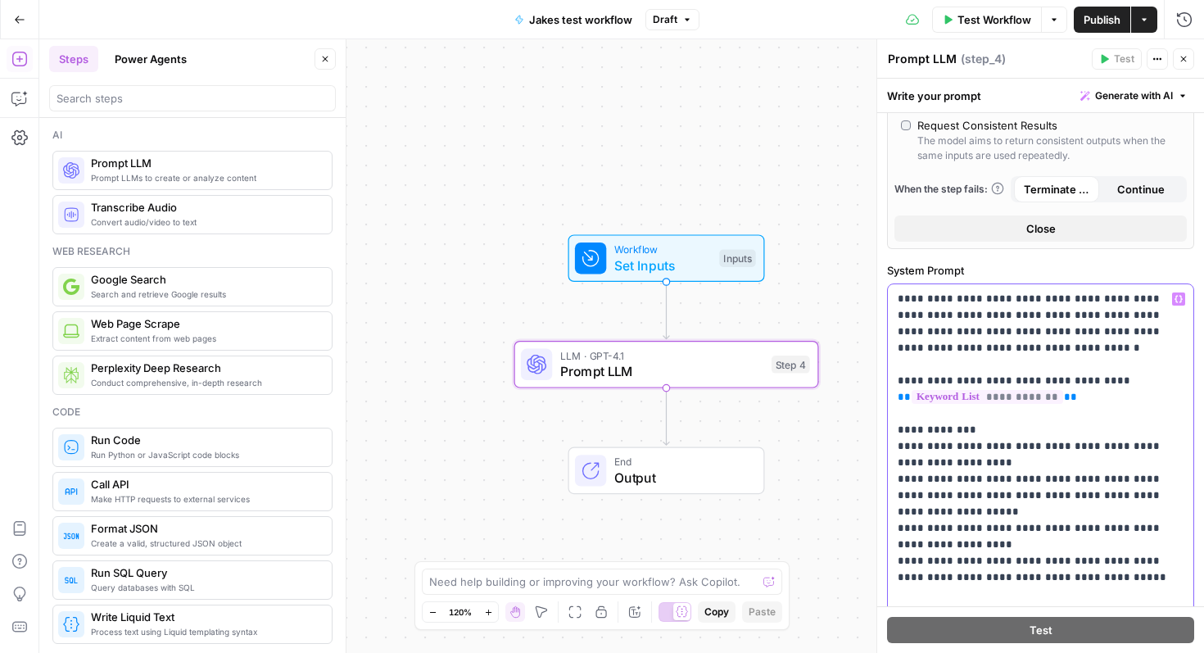
scroll to position [593, 0]
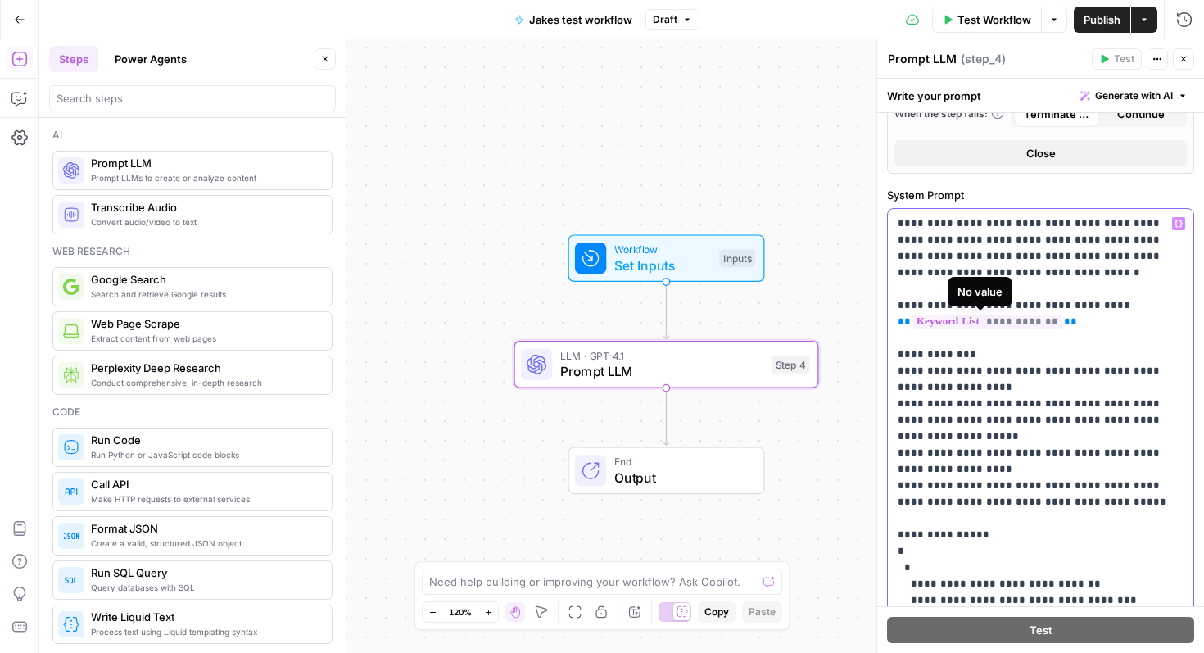
click at [1025, 321] on span "**********" at bounding box center [988, 322] width 152 height 14
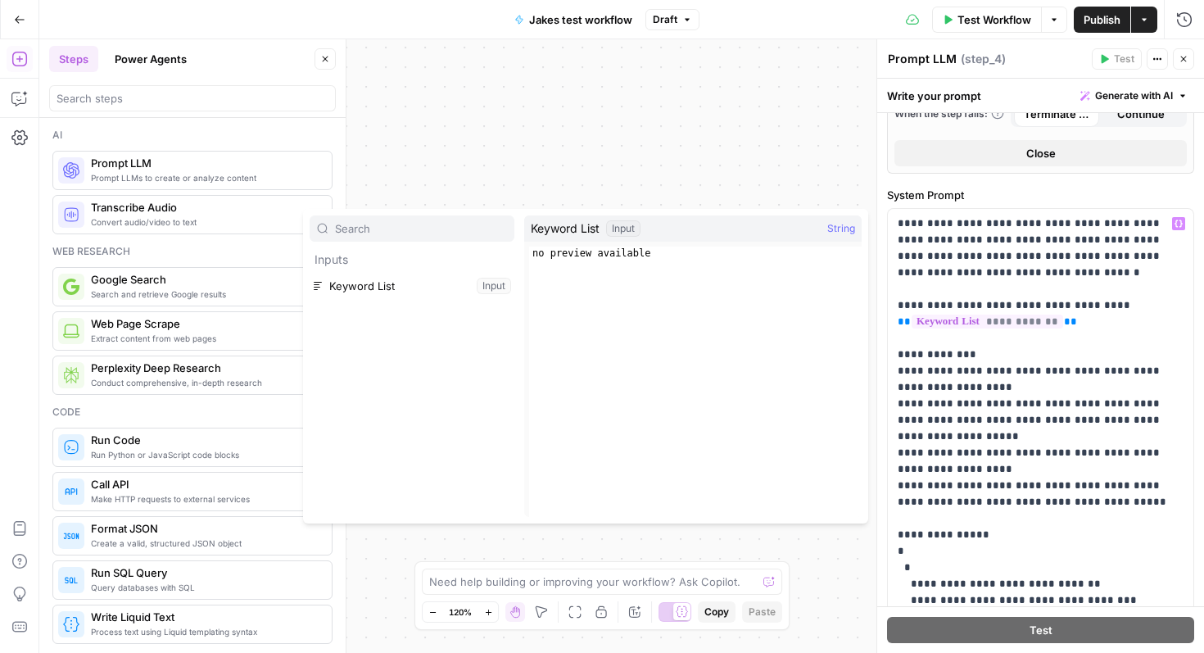
click at [485, 290] on button "Select variable Keyword List" at bounding box center [412, 286] width 205 height 26
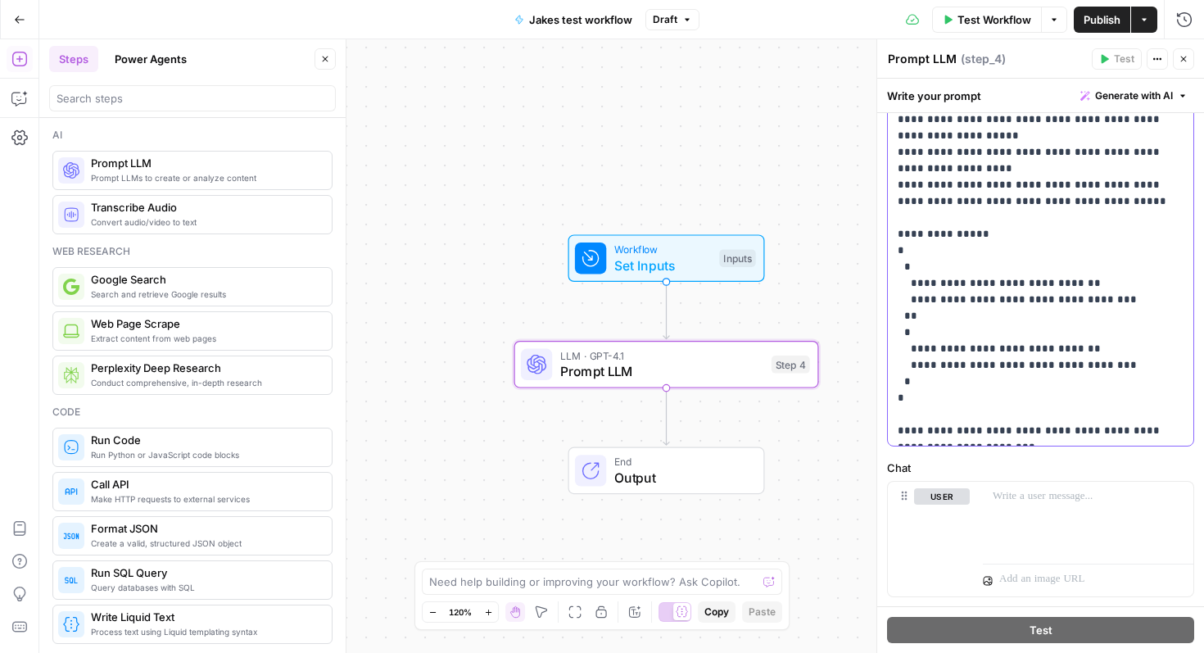
scroll to position [473, 0]
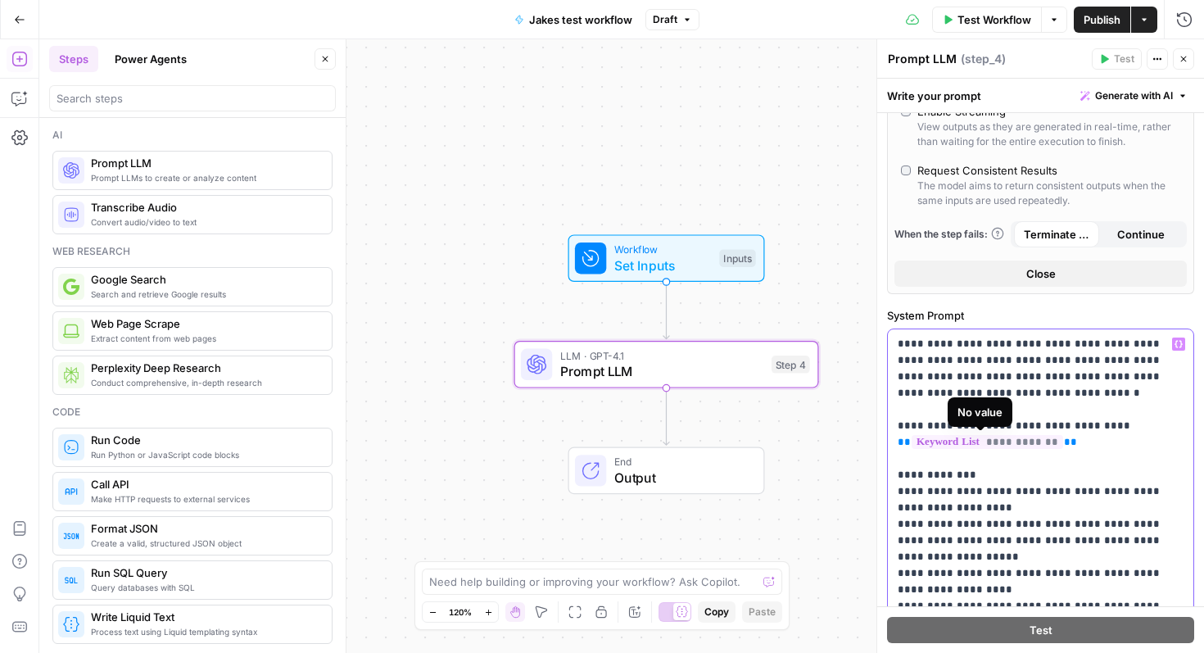
click at [1032, 435] on span "**********" at bounding box center [988, 442] width 152 height 14
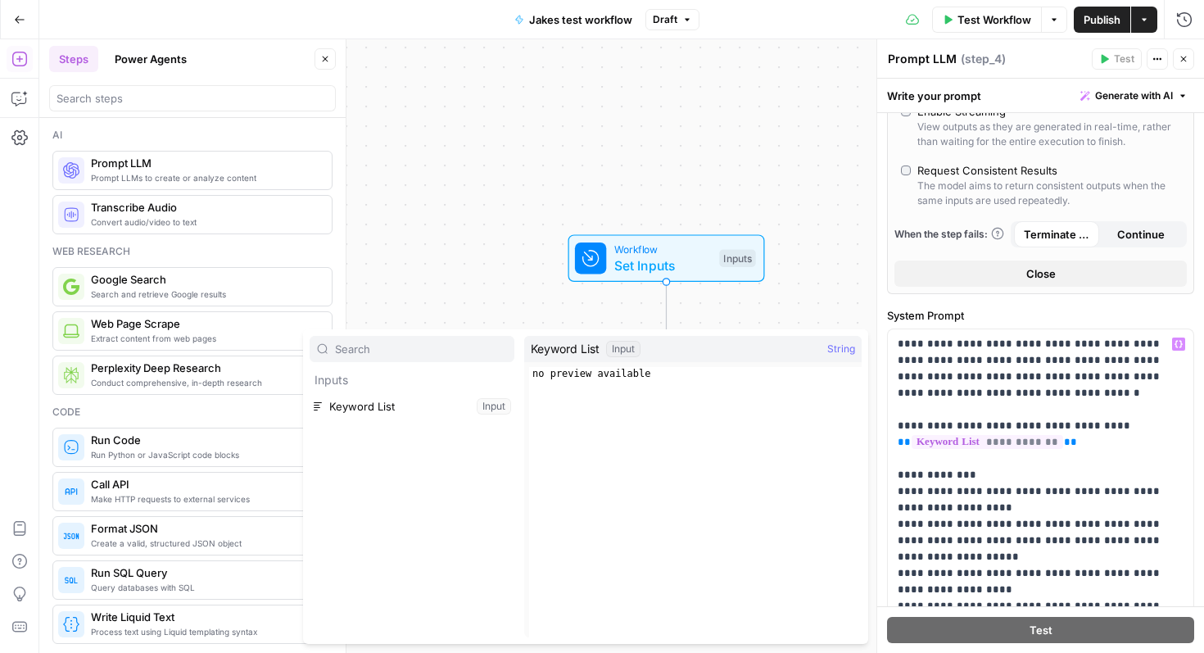
click at [496, 409] on button "Select variable Keyword List" at bounding box center [412, 406] width 205 height 26
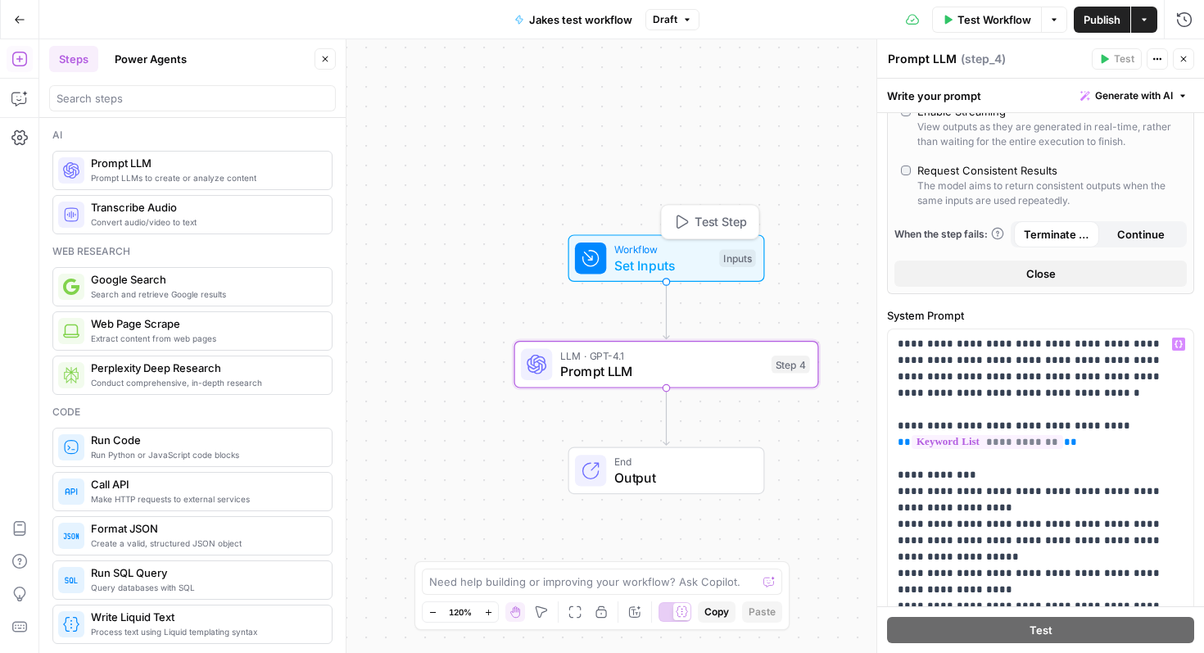
click at [687, 260] on span "Set Inputs" at bounding box center [662, 266] width 97 height 20
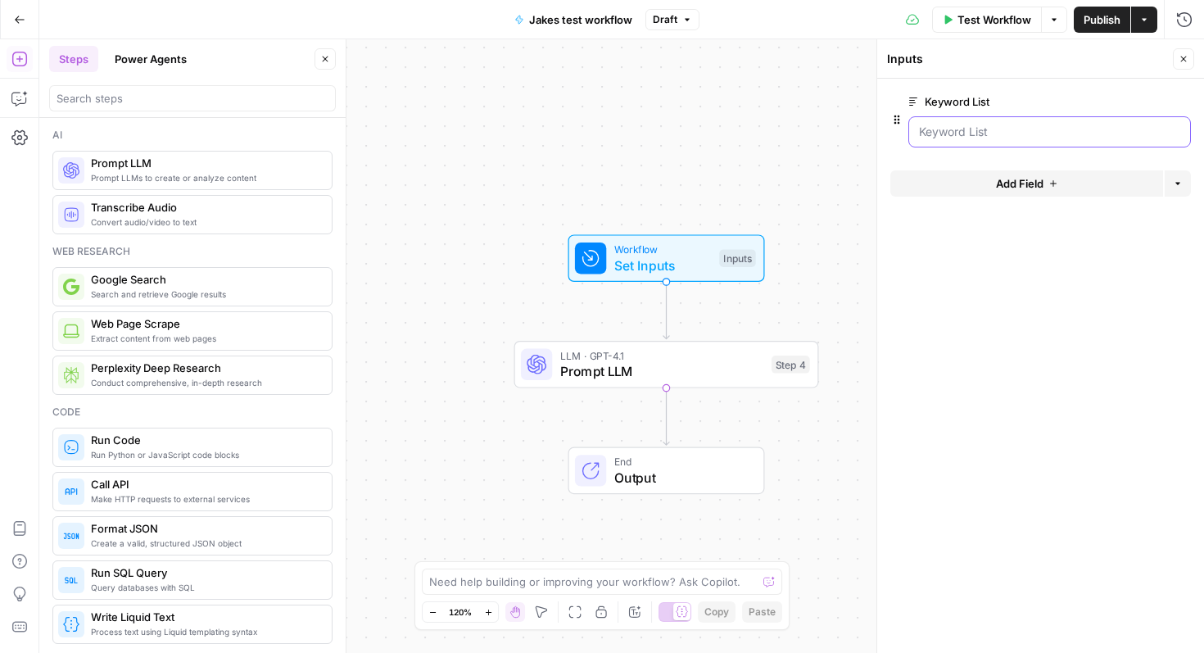
click at [1007, 134] on List "Keyword List" at bounding box center [1049, 132] width 261 height 16
click at [1022, 20] on span "Test Workflow" at bounding box center [995, 19] width 74 height 16
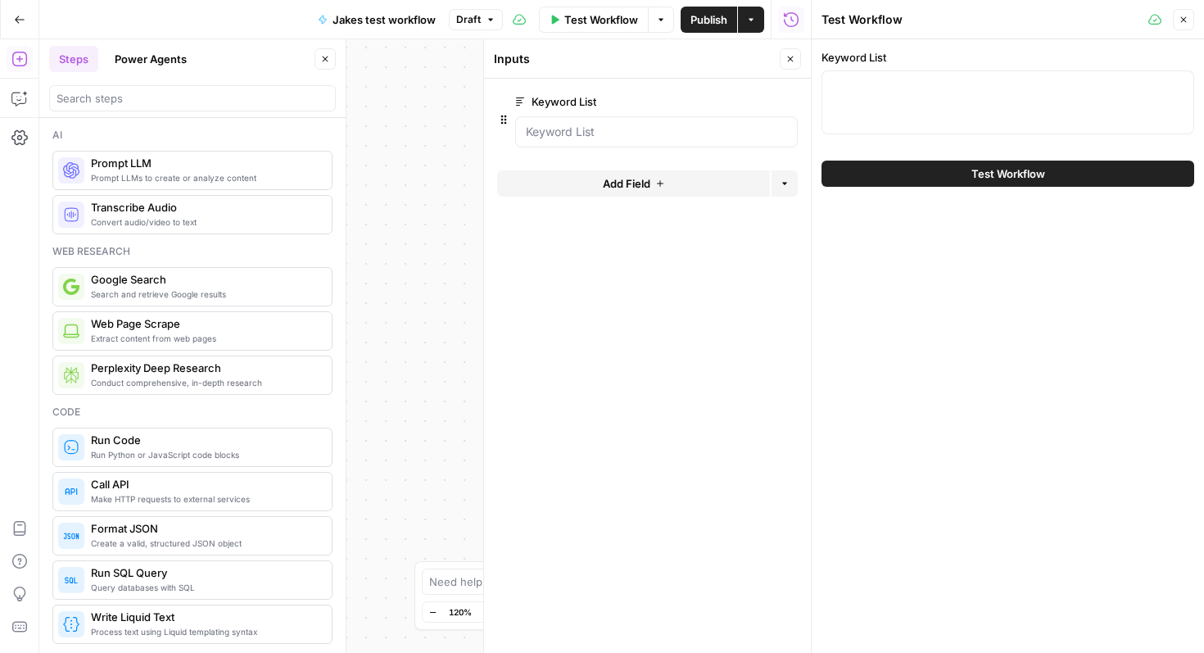
click at [913, 96] on div at bounding box center [1008, 102] width 373 height 64
paste textarea "trial balance dropshipping suppliers trial balance free payslip template free p…"
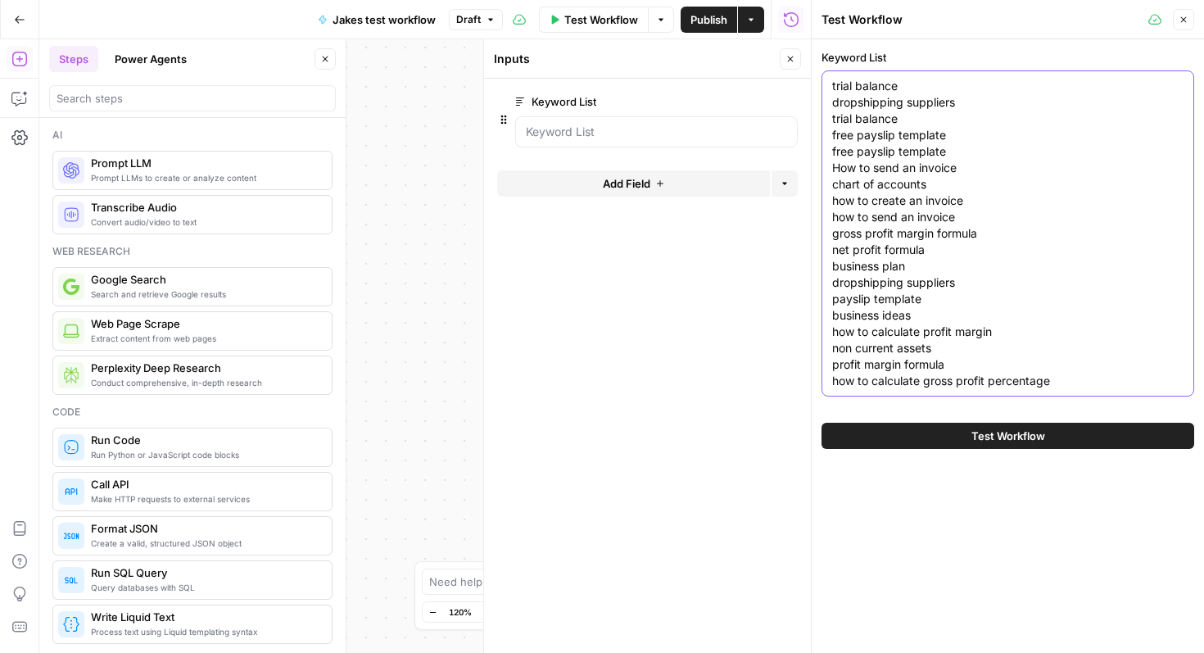
type textarea "trial balance dropshipping suppliers trial balance free payslip template free p…"
click at [952, 435] on button "Test Workflow" at bounding box center [1008, 436] width 373 height 26
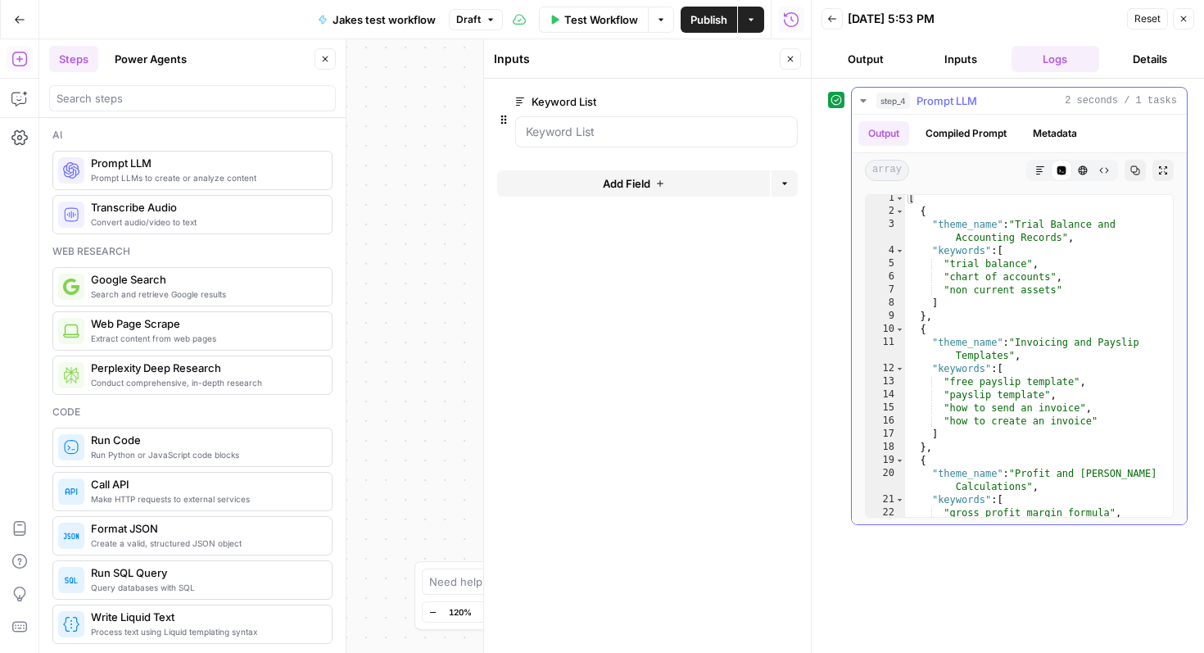
scroll to position [294, 0]
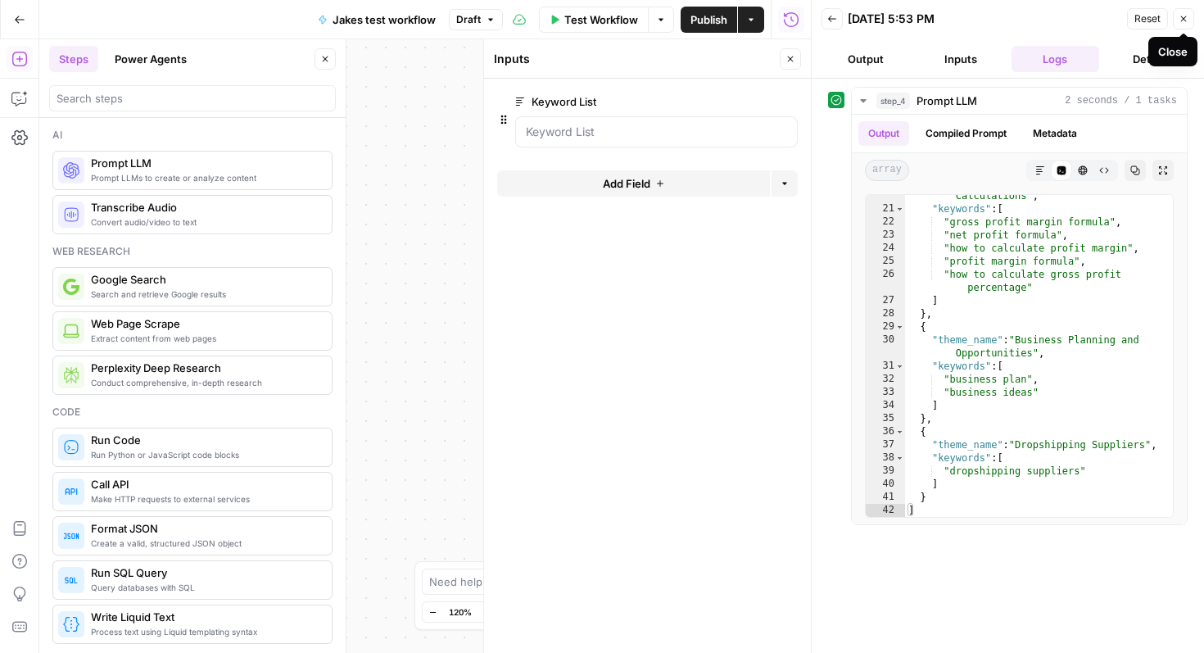
click at [1185, 16] on icon "button" at bounding box center [1184, 19] width 6 height 6
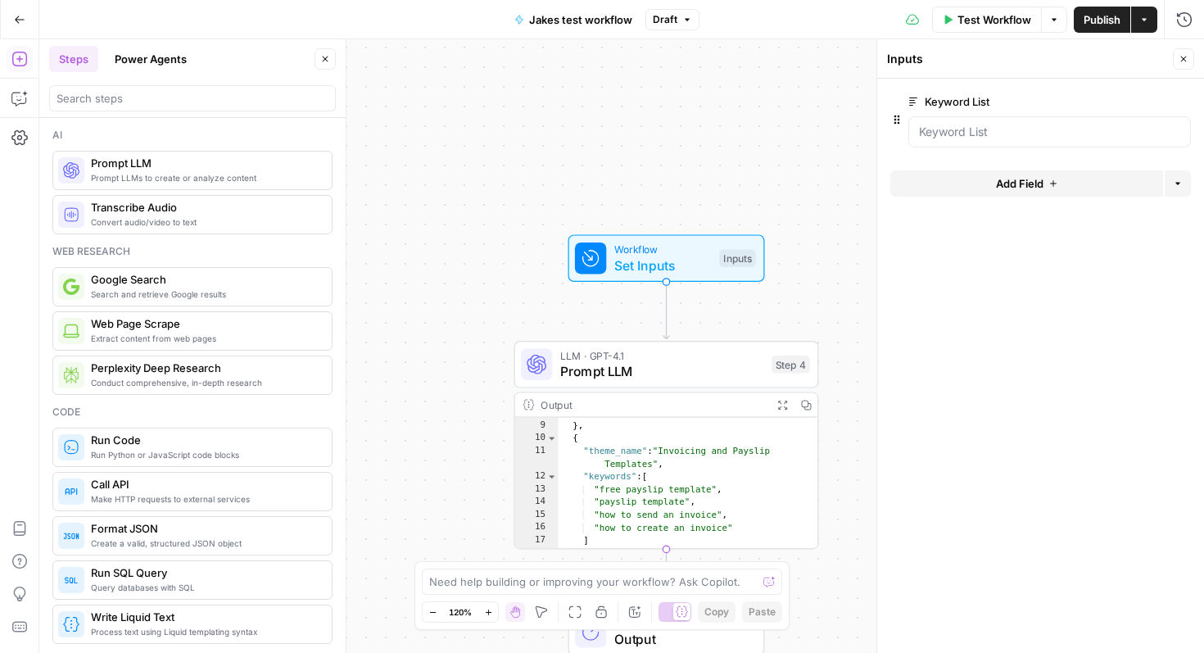
scroll to position [0, 0]
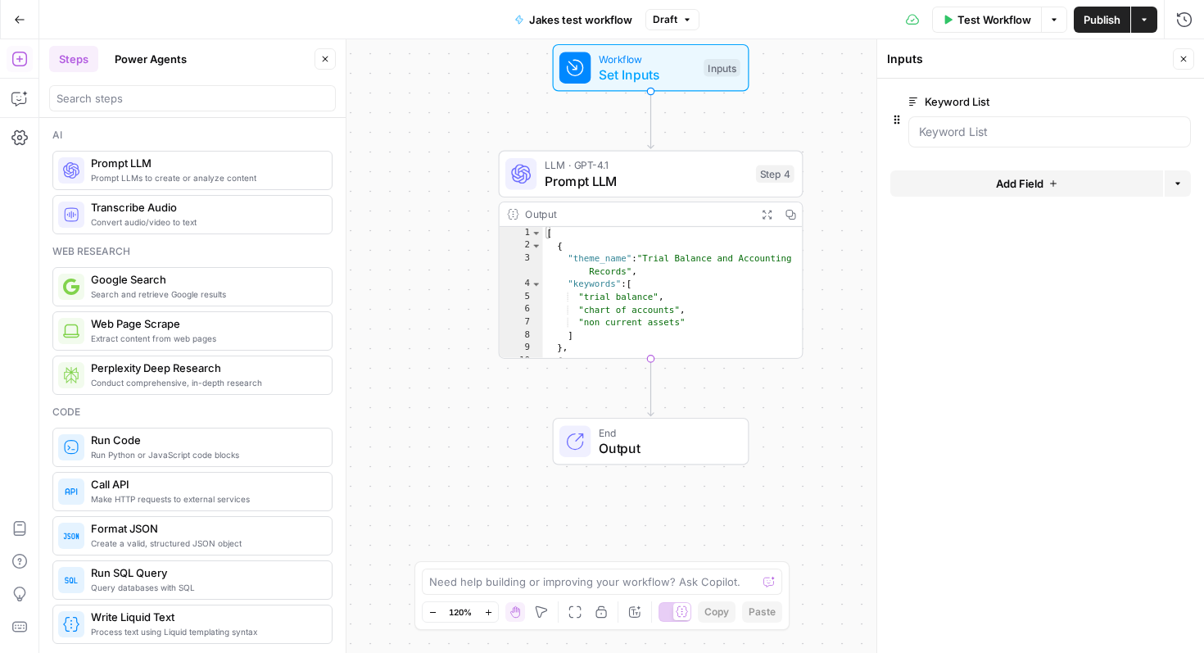
click at [652, 172] on span "Prompt LLM" at bounding box center [646, 181] width 203 height 20
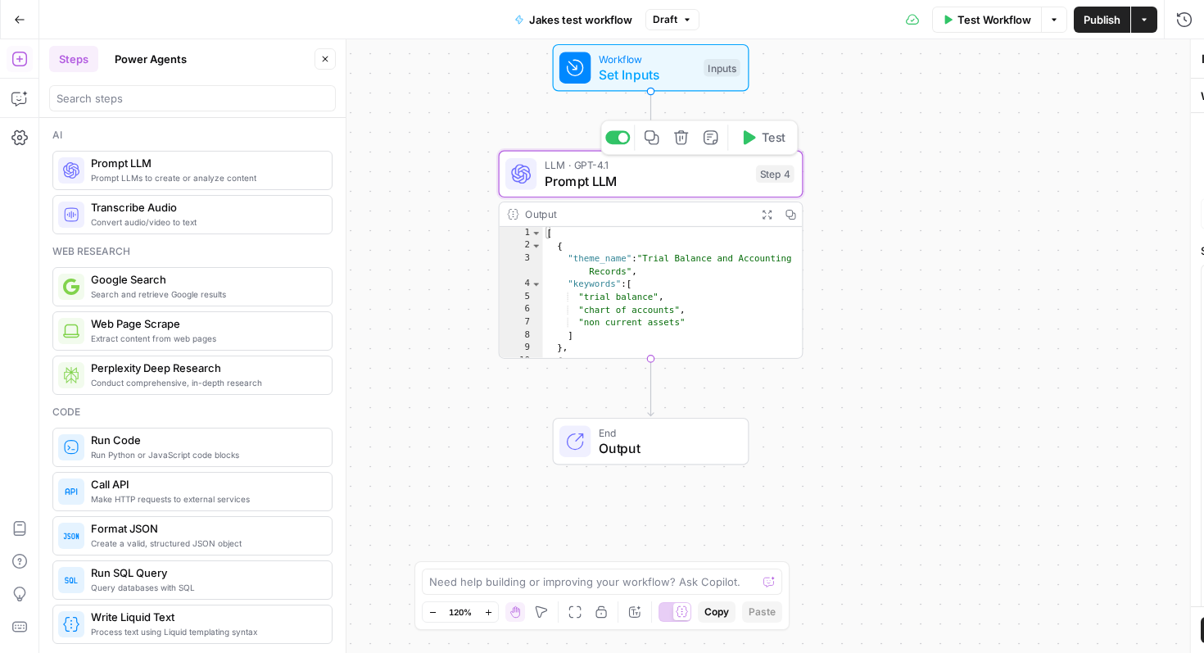
type textarea "Prompt LLM"
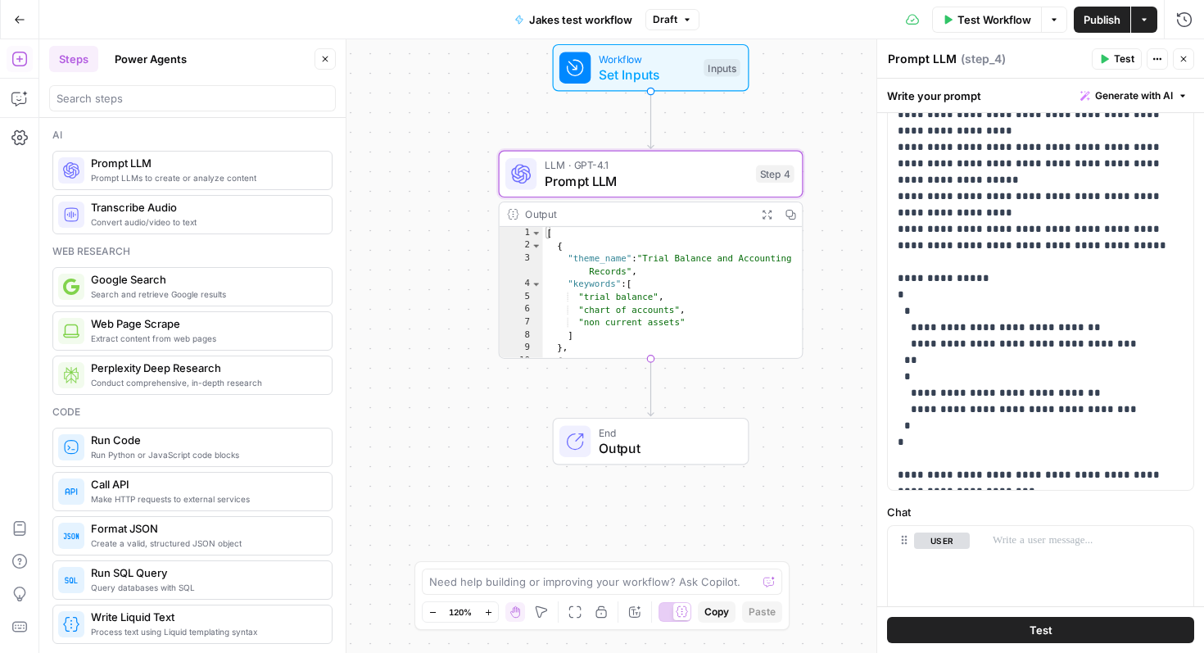
scroll to position [295, 0]
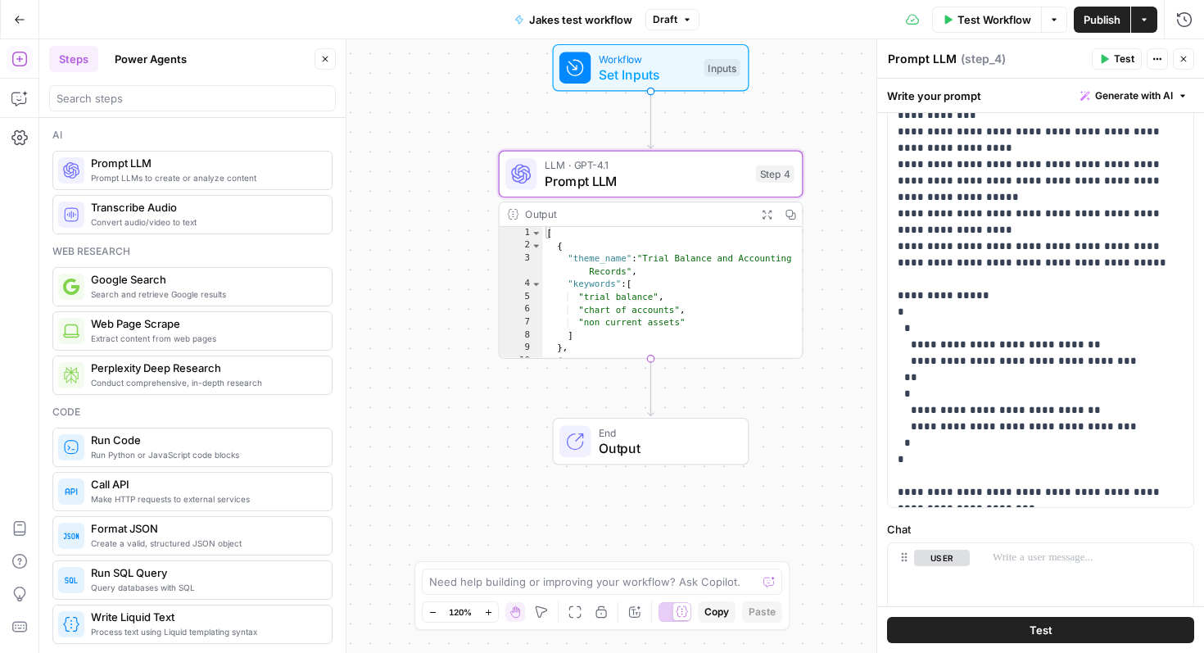
click at [611, 260] on div "[ { "theme_name" : "Trial Balance and Accounting Records" , "keywords" : [ "tri…" at bounding box center [673, 312] width 260 height 171
click at [617, 235] on div "[ { "theme_name" : "Trial Balance and Accounting Records" , "keywords" : [ "tri…" at bounding box center [673, 312] width 260 height 171
type textarea "*"
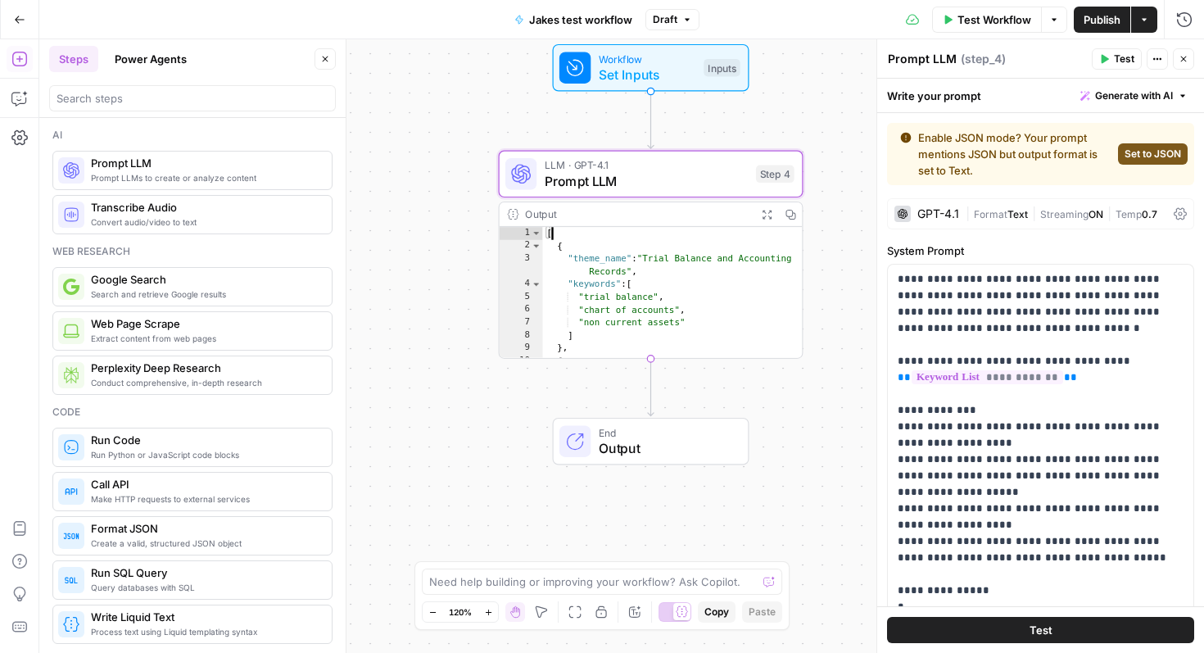
click at [1157, 147] on span "Set to JSON" at bounding box center [1153, 154] width 57 height 15
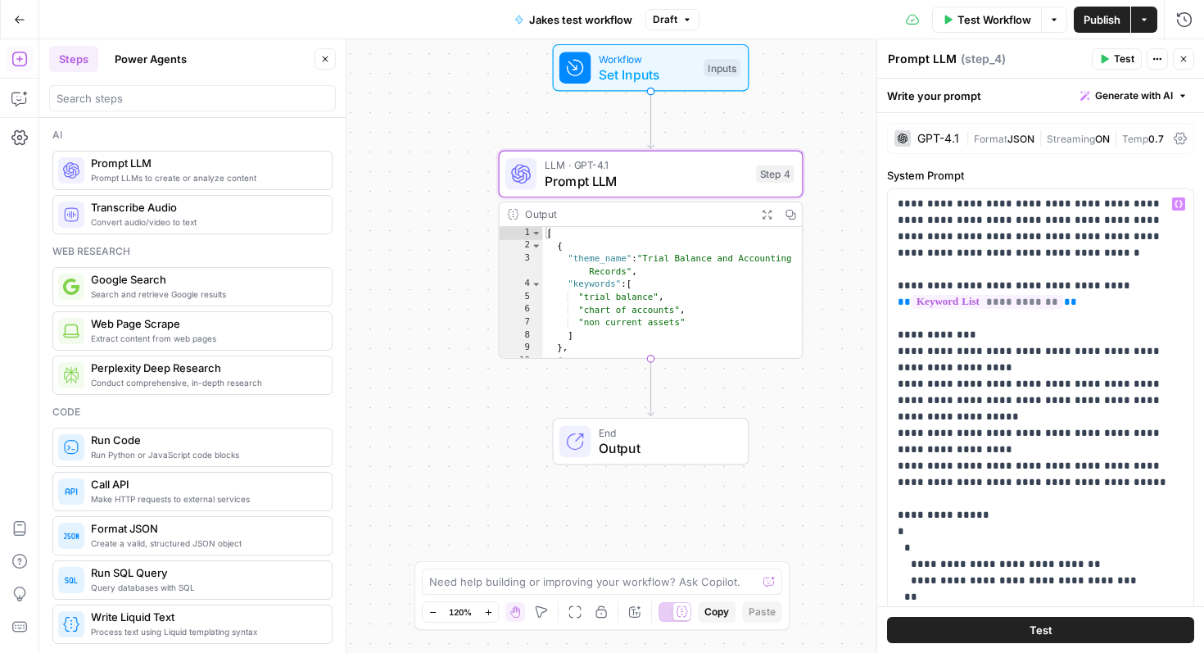
scroll to position [7, 0]
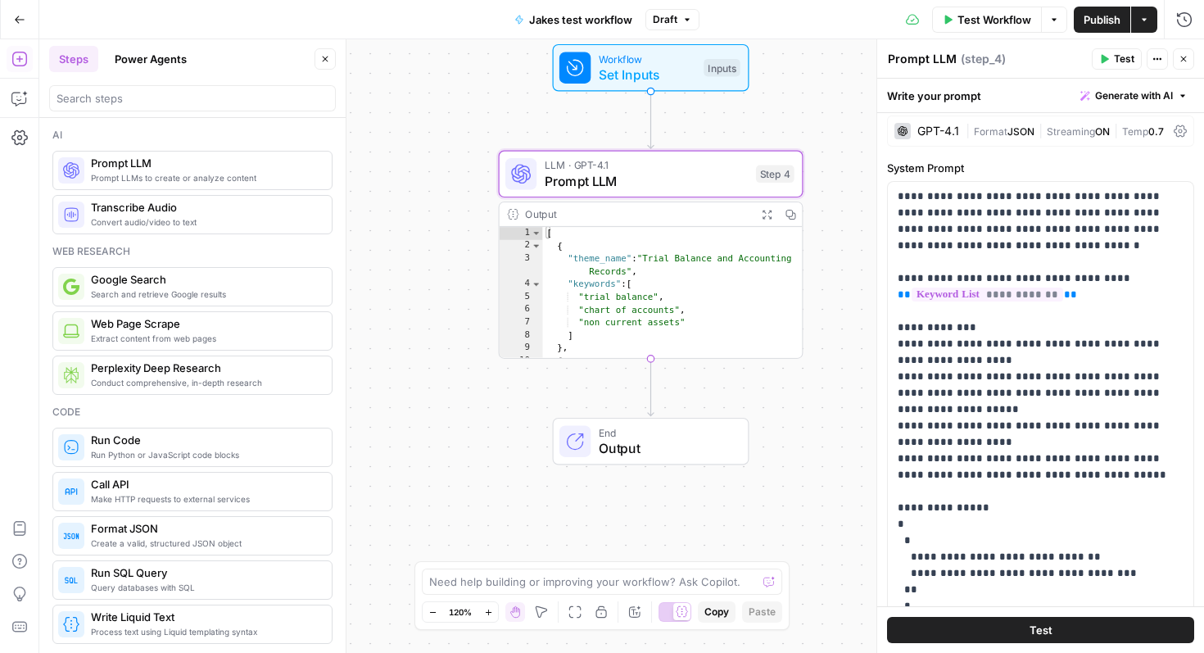
click at [1005, 137] on div "| Format JSON | Streaming ON | Temp 0.7" at bounding box center [1067, 132] width 202 height 16
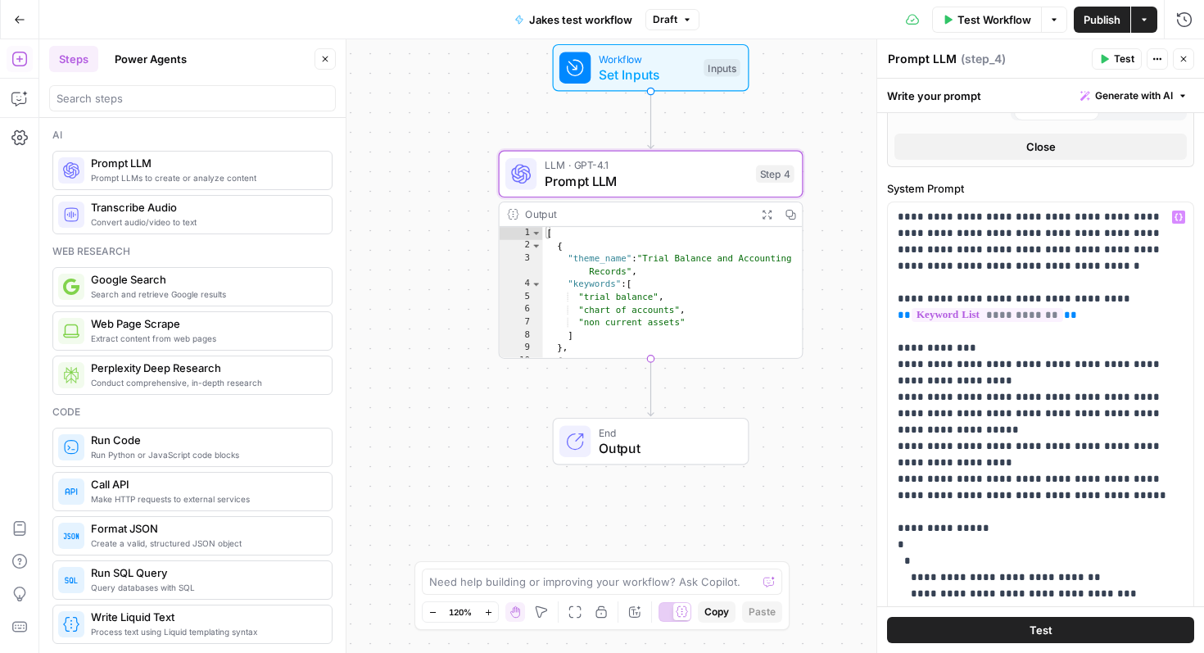
scroll to position [1099, 0]
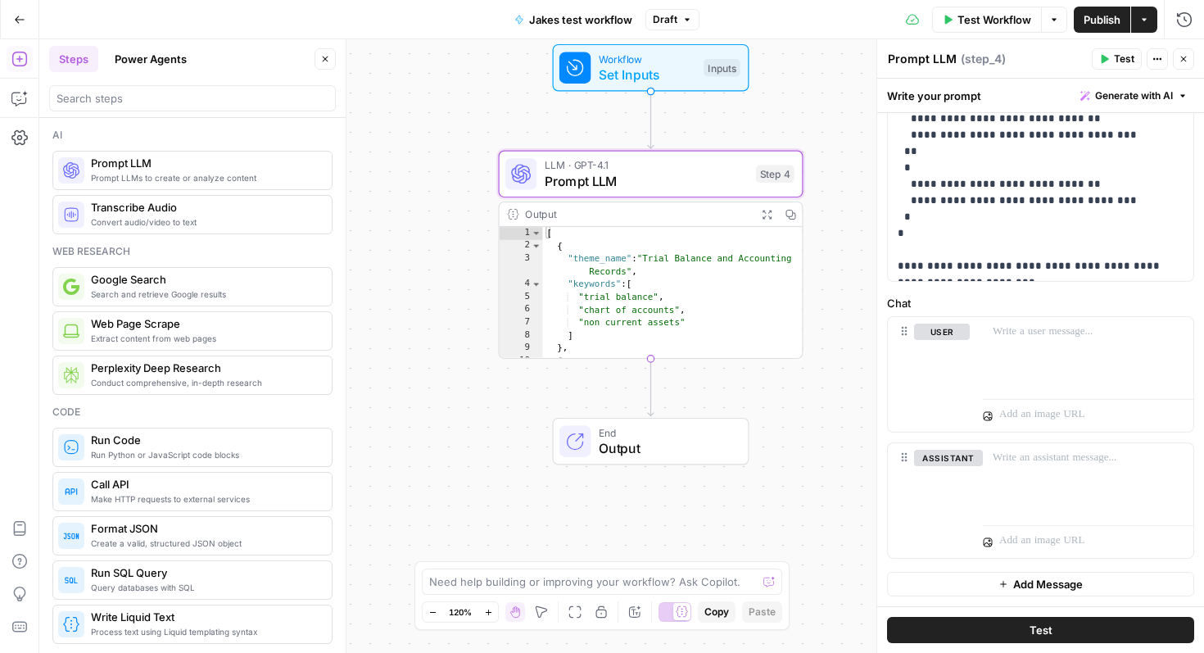
click at [1160, 55] on icon "button" at bounding box center [1158, 59] width 10 height 10
click at [609, 174] on span "Prompt LLM" at bounding box center [646, 181] width 203 height 20
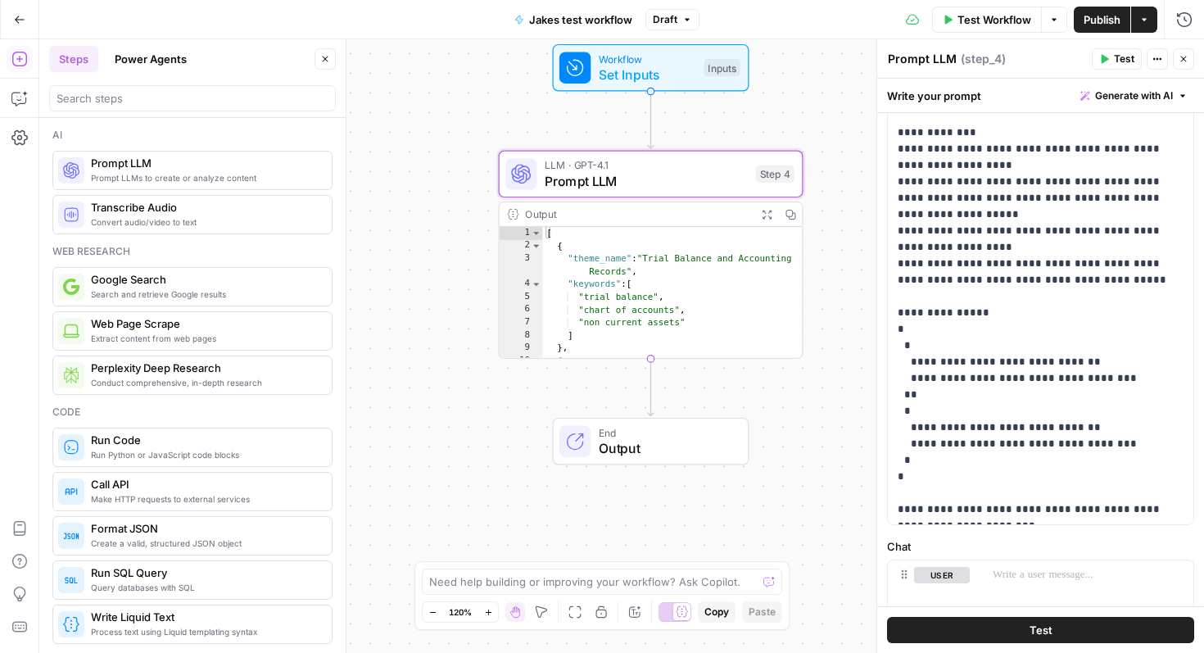
scroll to position [830, 0]
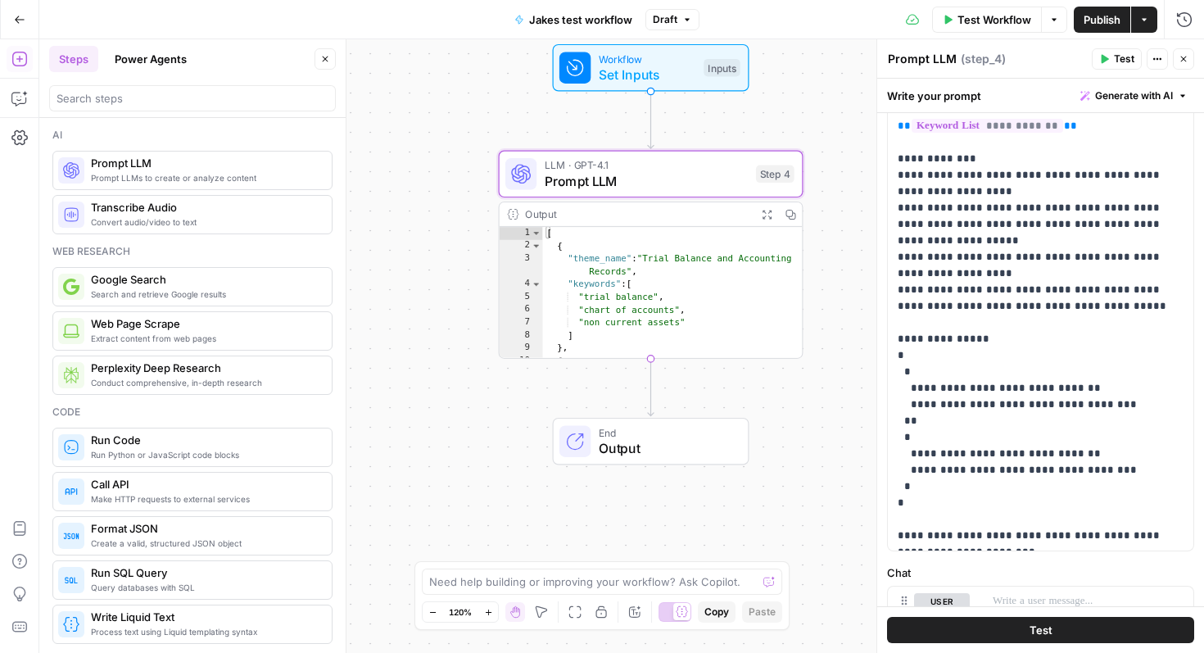
click at [1183, 88] on button "Generate with AI" at bounding box center [1134, 95] width 120 height 21
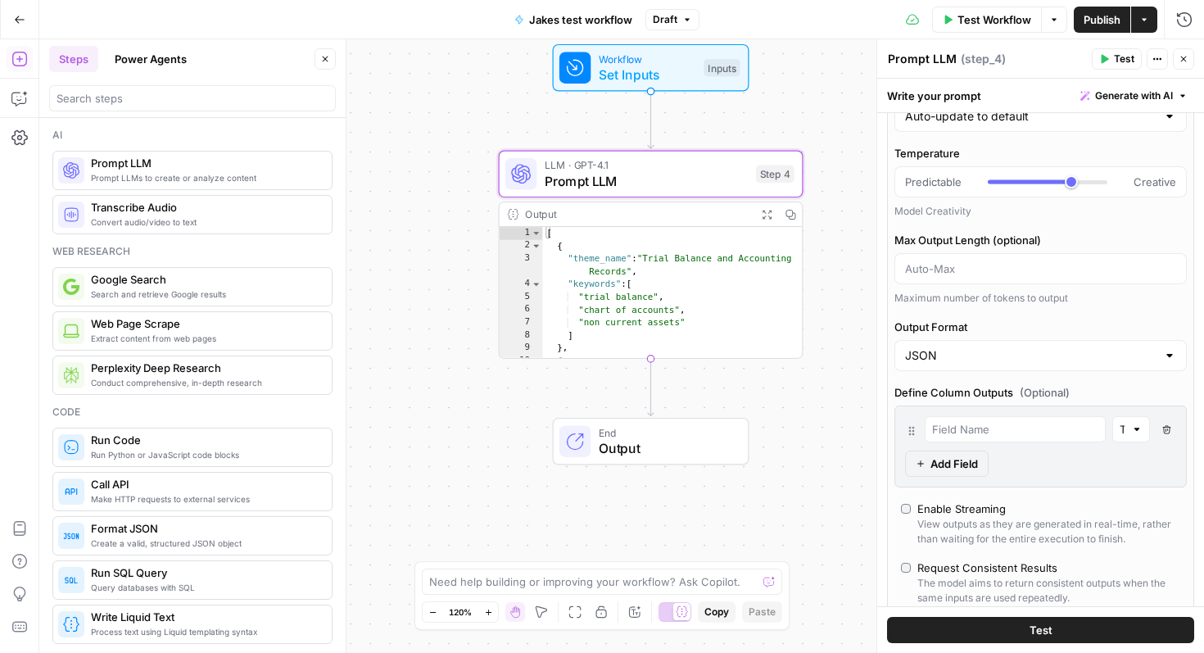
scroll to position [215, 0]
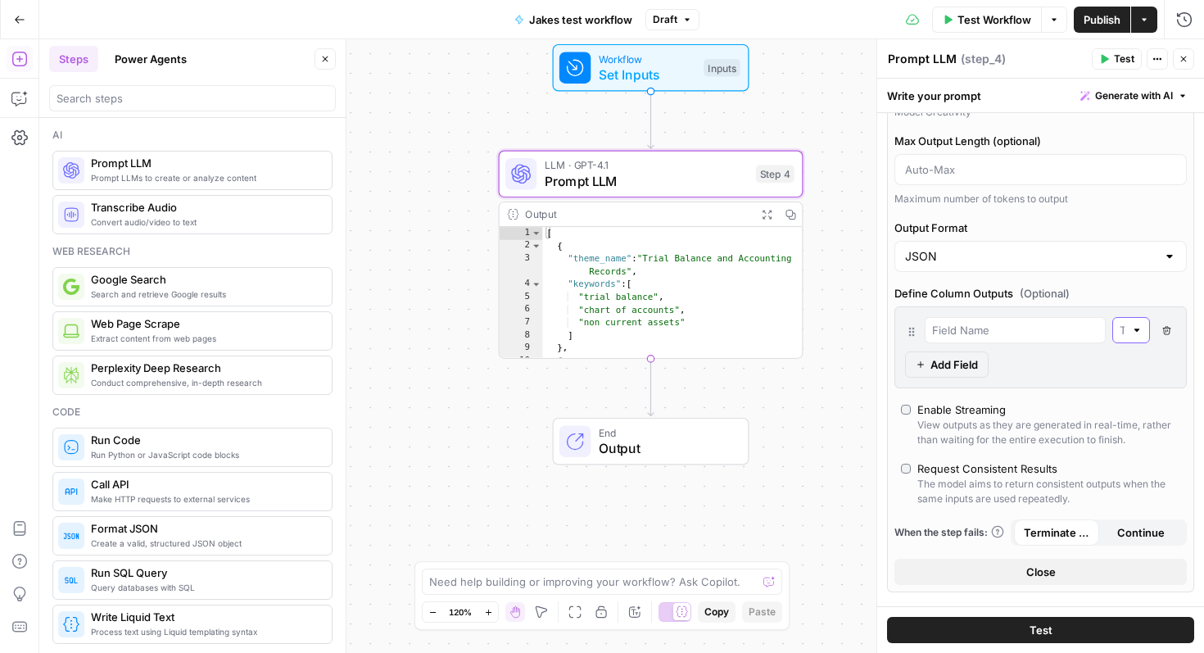
click at [1120, 333] on input "text" at bounding box center [1122, 330] width 5 height 16
type input "Text"
click at [1171, 327] on button "Delete Field" at bounding box center [1167, 330] width 20 height 26
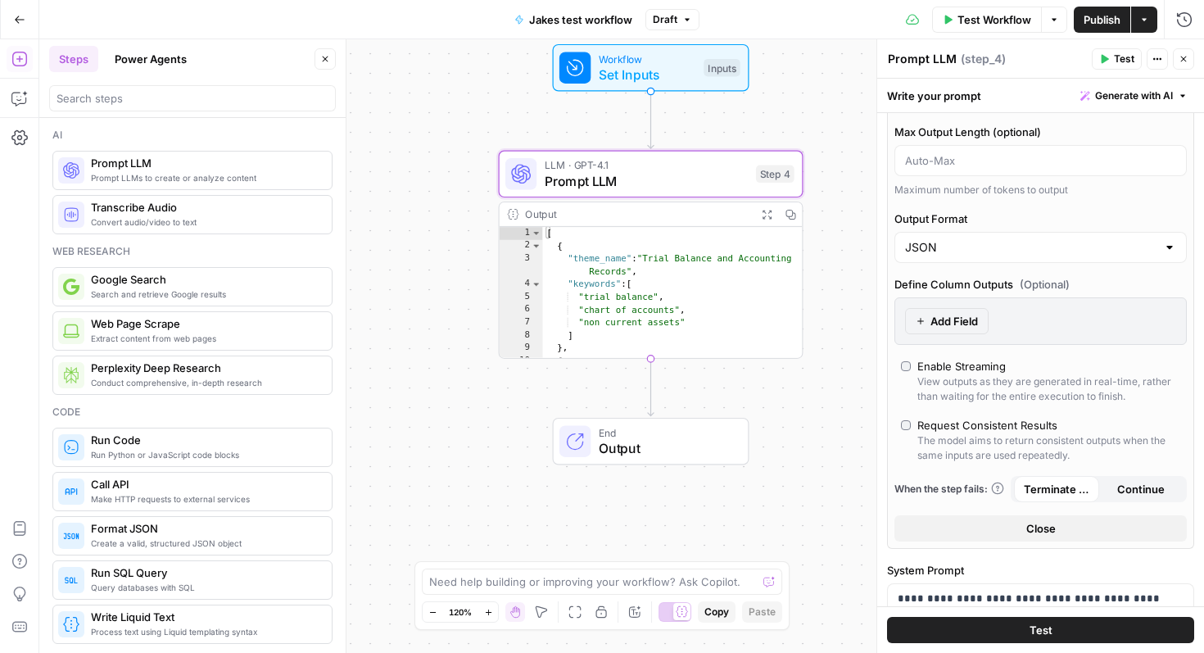
scroll to position [391, 0]
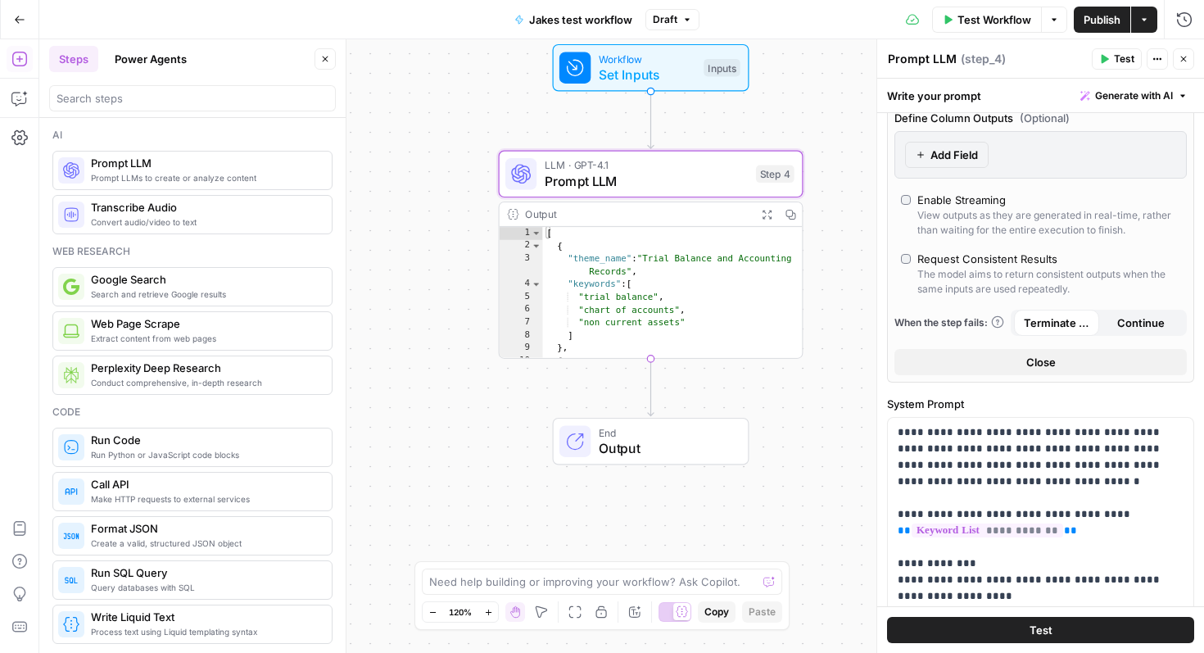
click at [1112, 56] on button "Test" at bounding box center [1117, 58] width 50 height 21
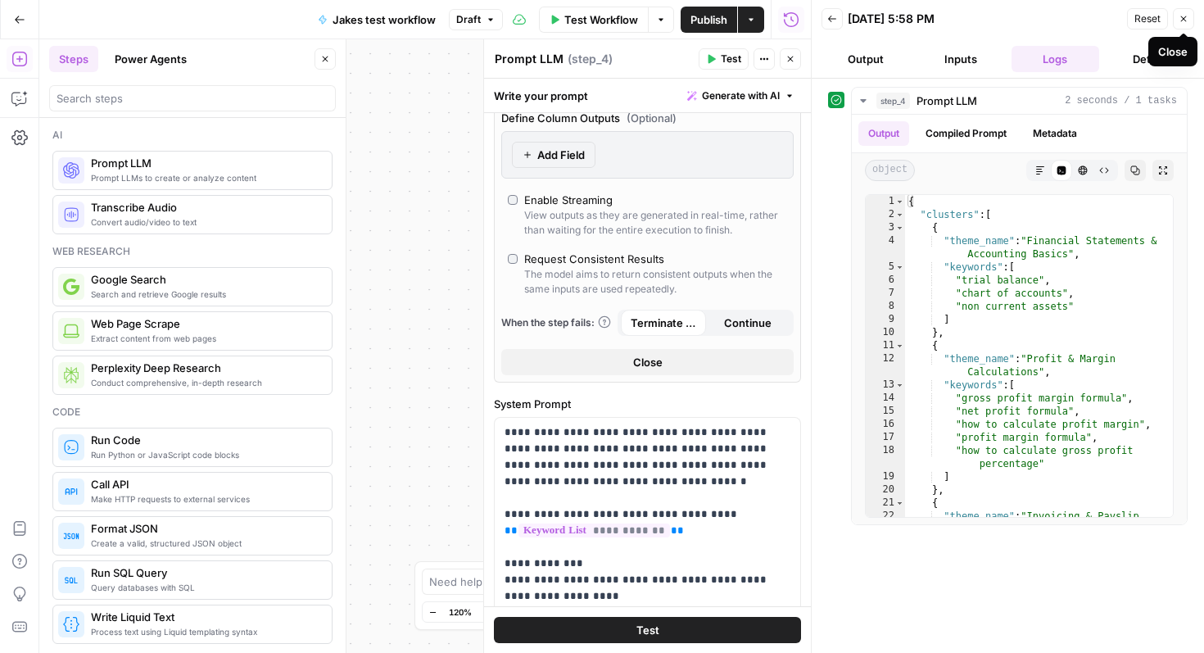
click at [1184, 15] on icon "button" at bounding box center [1184, 19] width 10 height 10
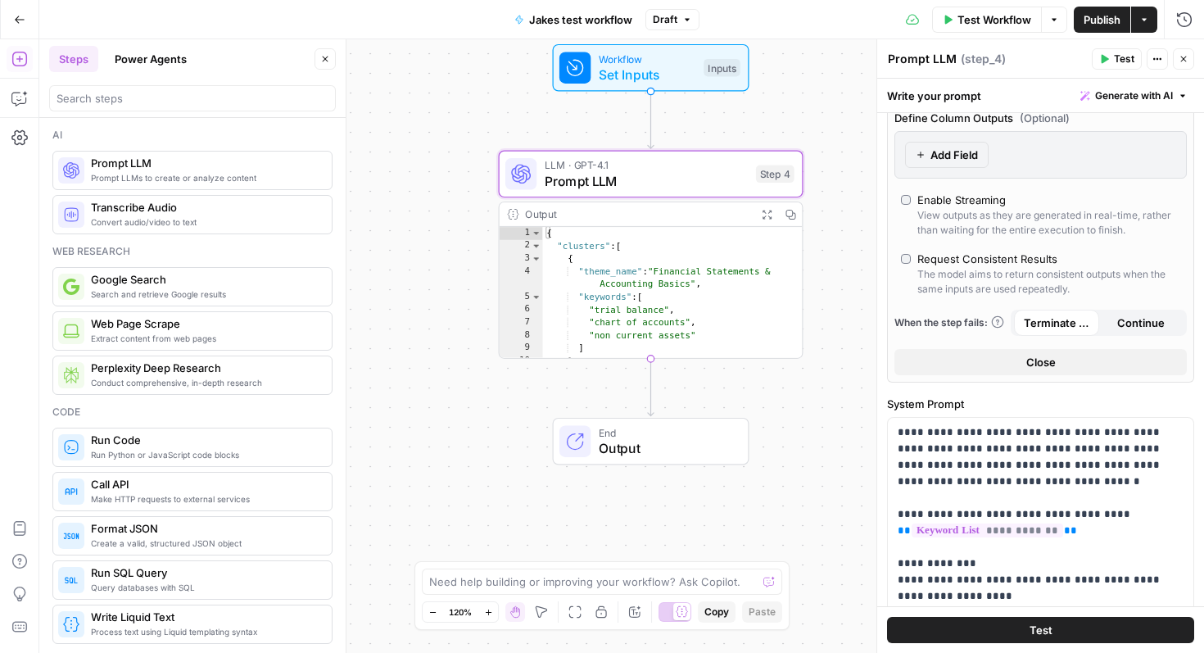
click at [1120, 61] on span "Test" at bounding box center [1124, 59] width 20 height 15
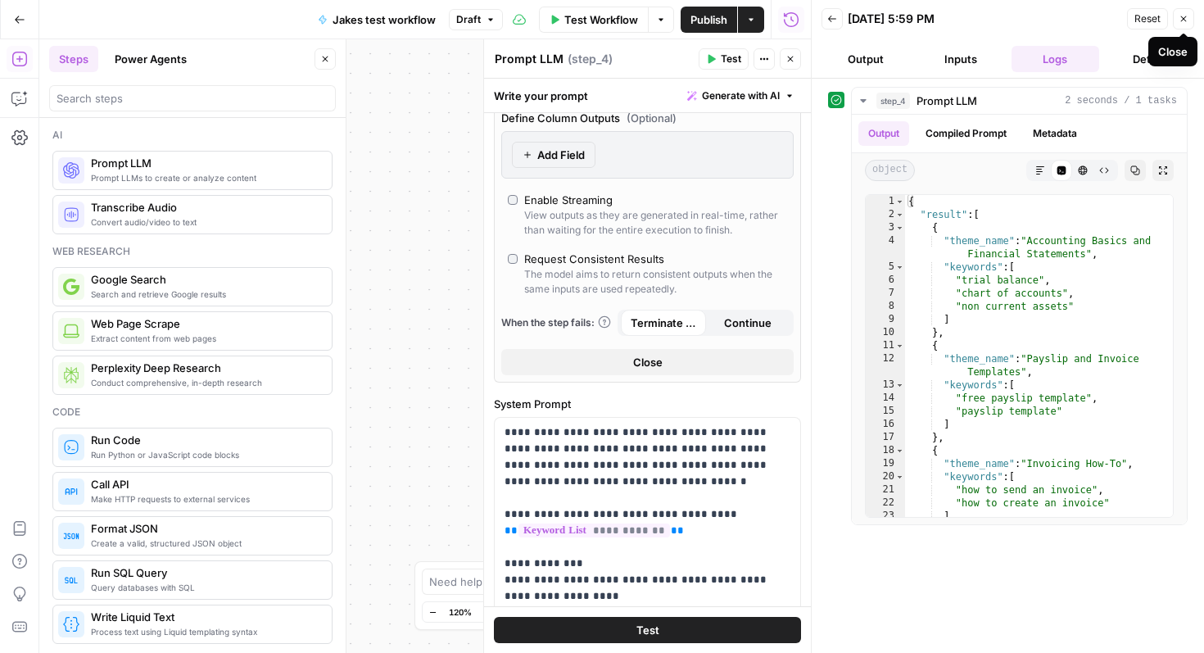
click at [1184, 19] on icon "button" at bounding box center [1184, 19] width 10 height 10
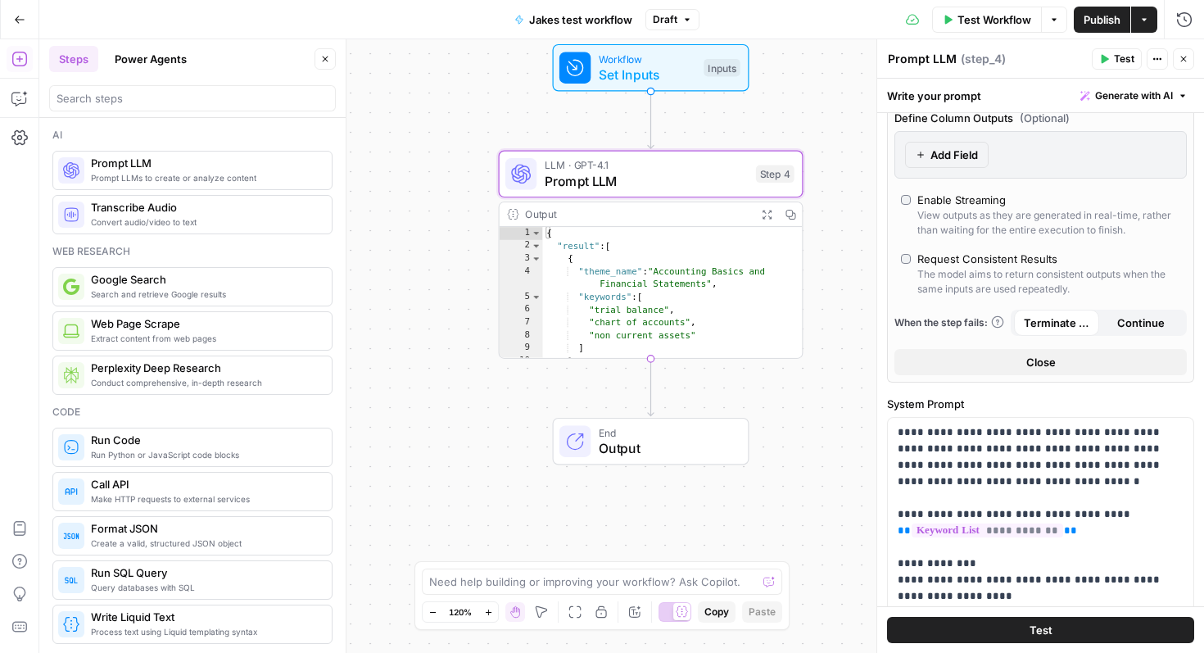
click at [1116, 55] on span "Test" at bounding box center [1124, 59] width 20 height 15
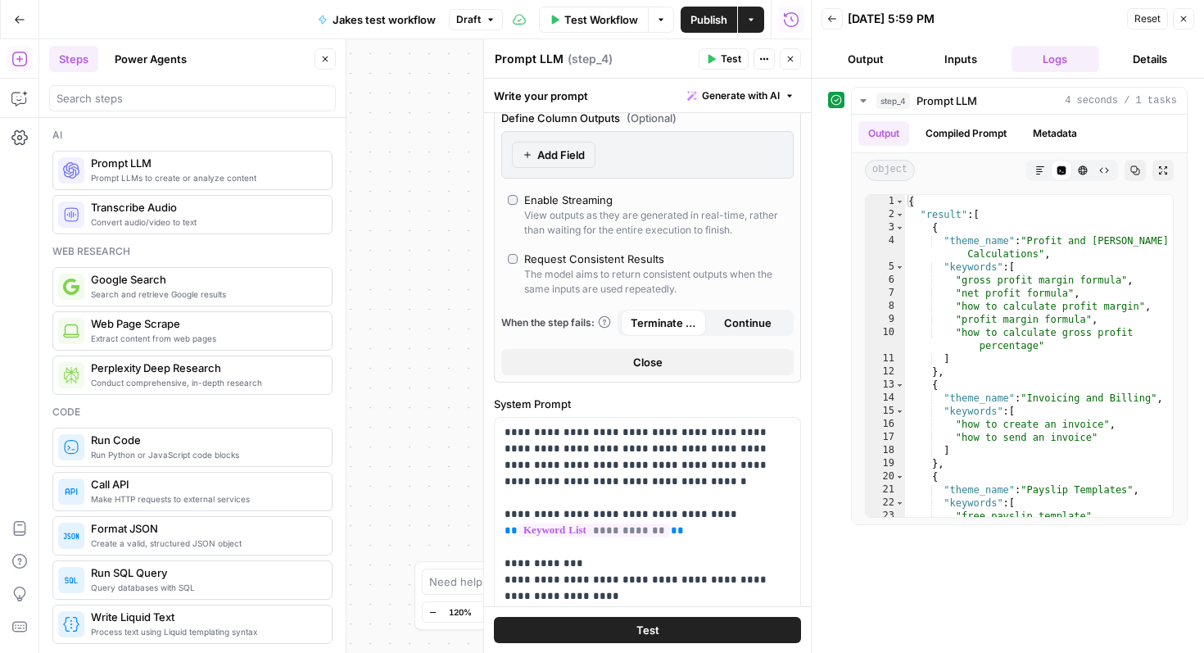
click at [1184, 14] on icon "button" at bounding box center [1184, 19] width 10 height 10
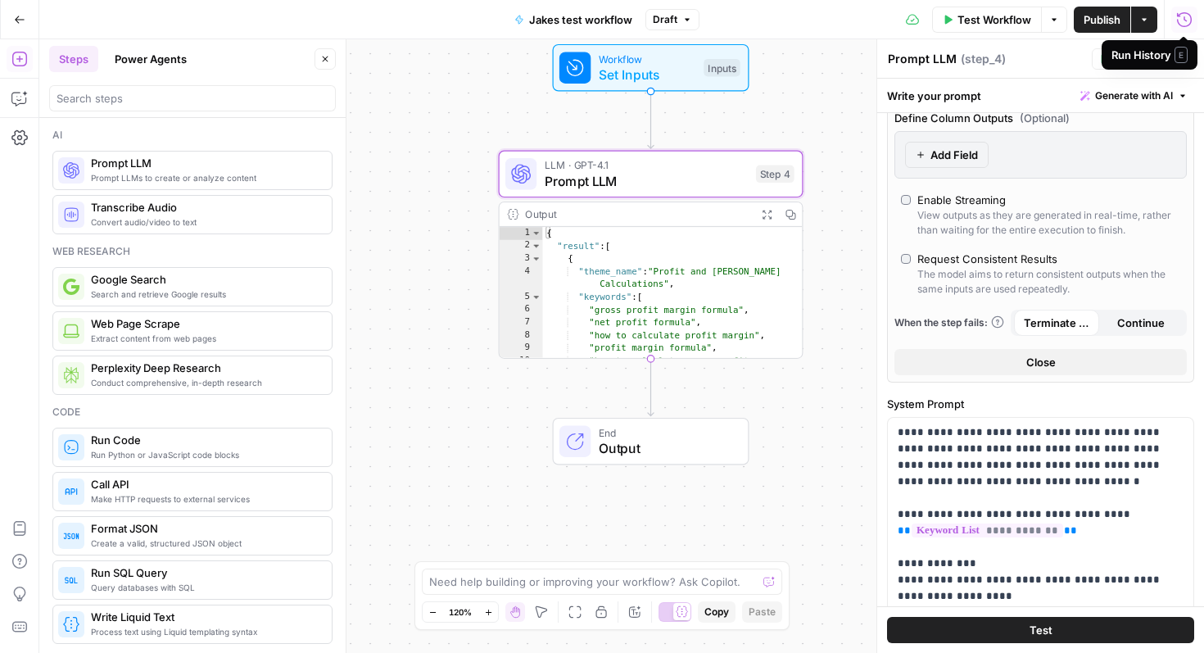
click at [713, 274] on div "{ "result" : [ { "theme_name" : "Profit and Margin Calculations" , "keywords" :…" at bounding box center [673, 312] width 260 height 171
click at [773, 218] on button "Expand Output" at bounding box center [767, 214] width 24 height 24
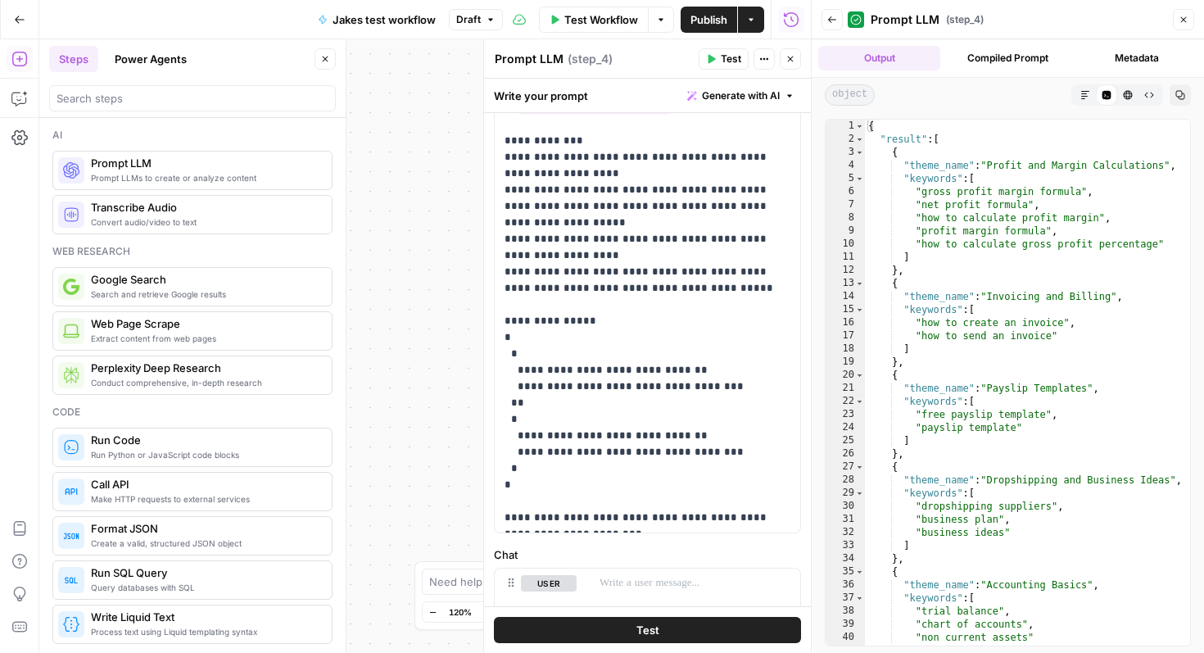
scroll to position [1065, 0]
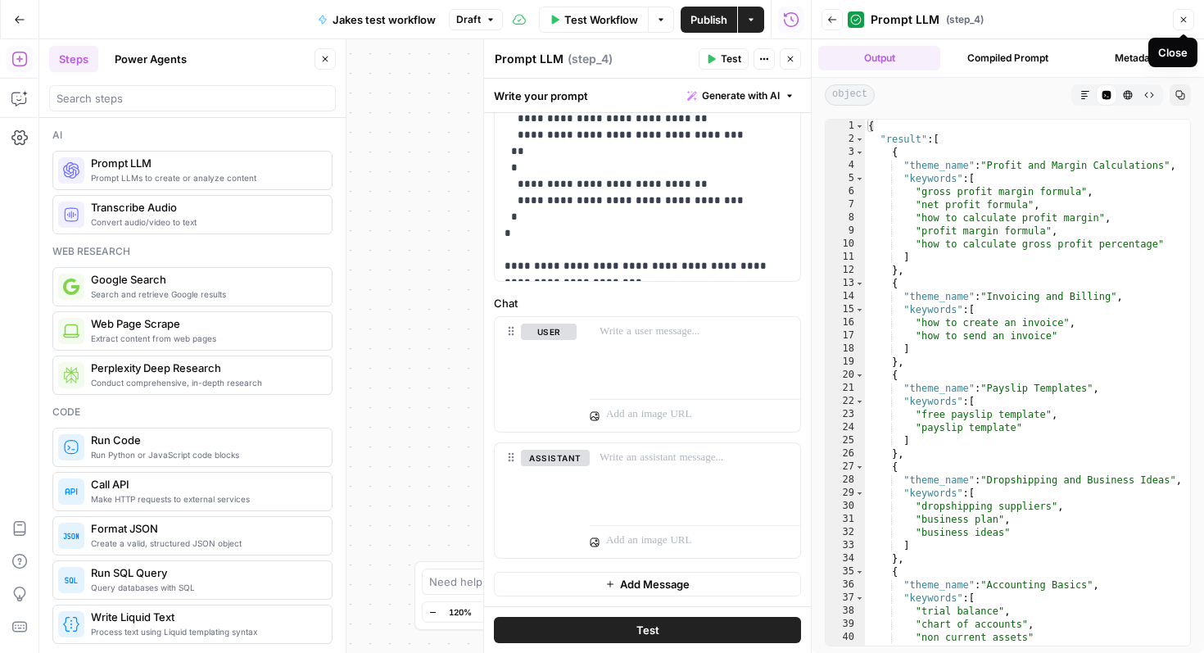
click at [1161, 56] on div "Close" at bounding box center [1172, 52] width 29 height 16
click at [1110, 57] on button "Metadata" at bounding box center [1137, 58] width 122 height 25
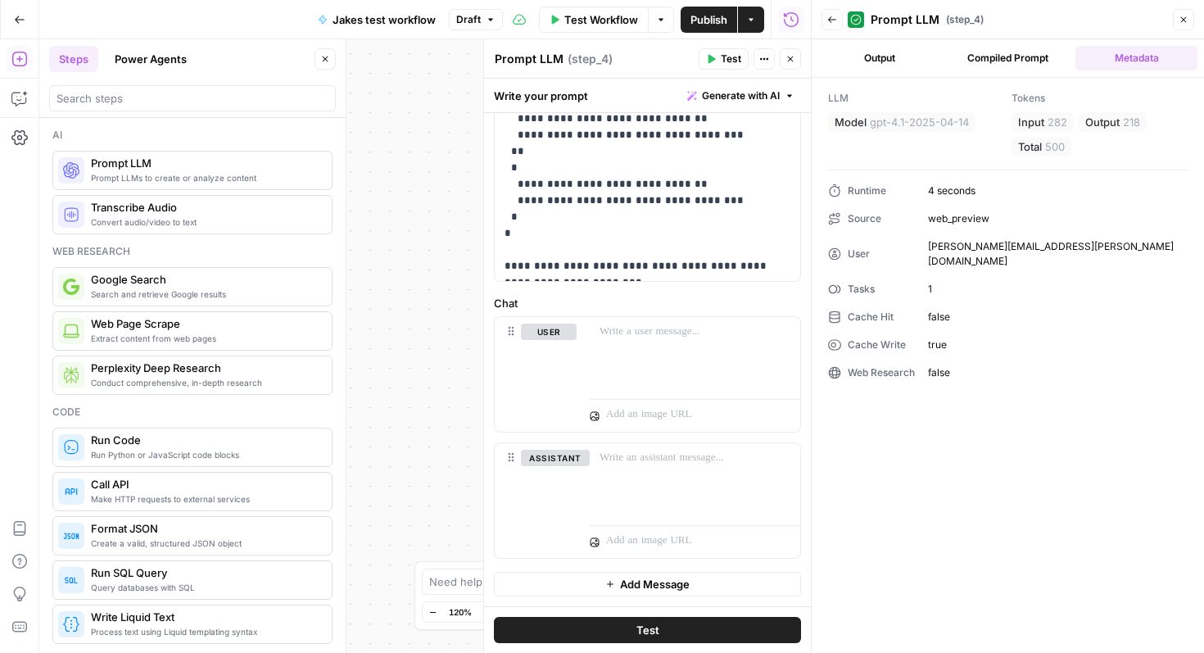
click at [1029, 57] on button "Compiled Prompt" at bounding box center [1008, 58] width 122 height 25
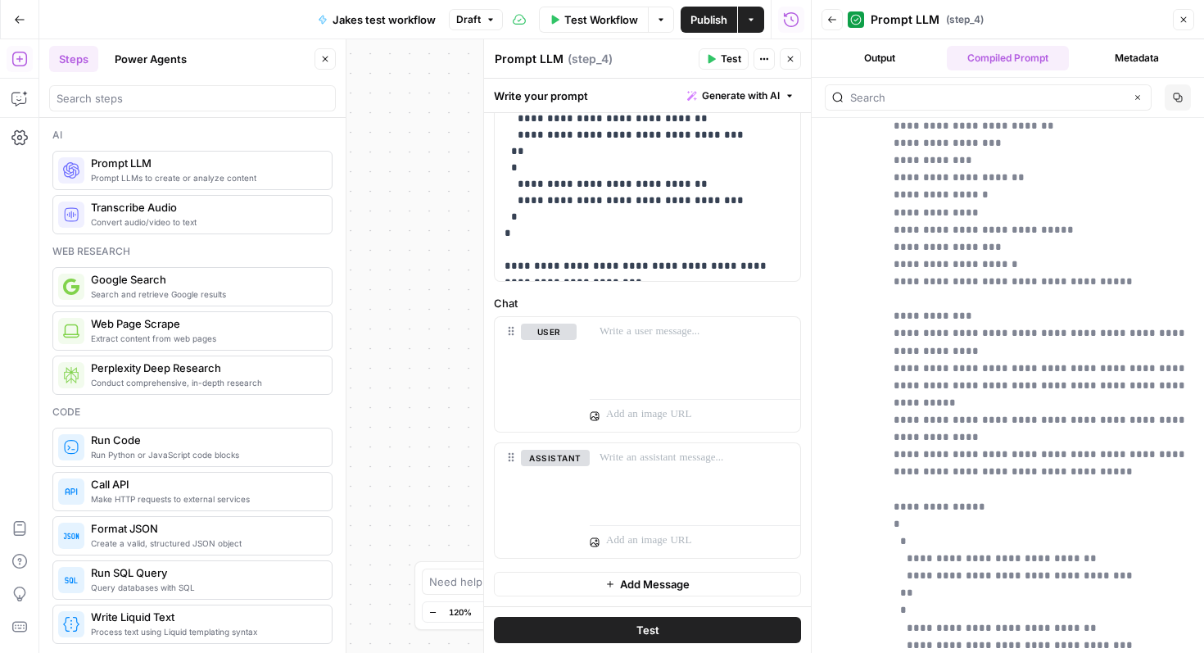
scroll to position [0, 0]
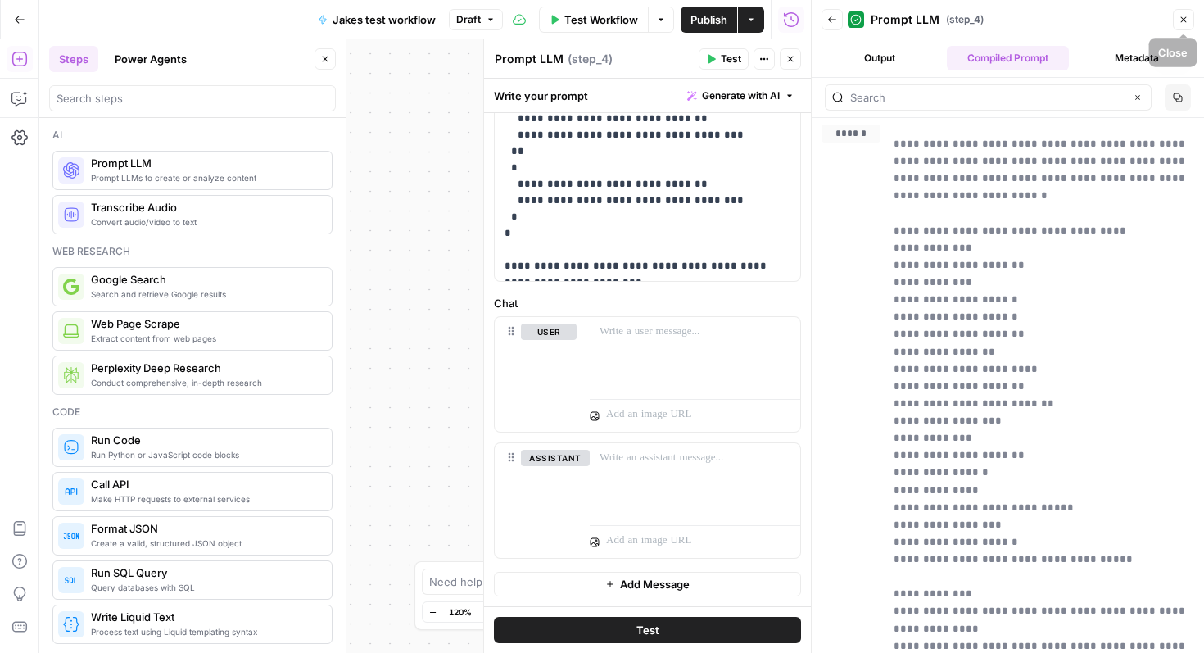
click at [1183, 13] on button "Close" at bounding box center [1183, 19] width 21 height 21
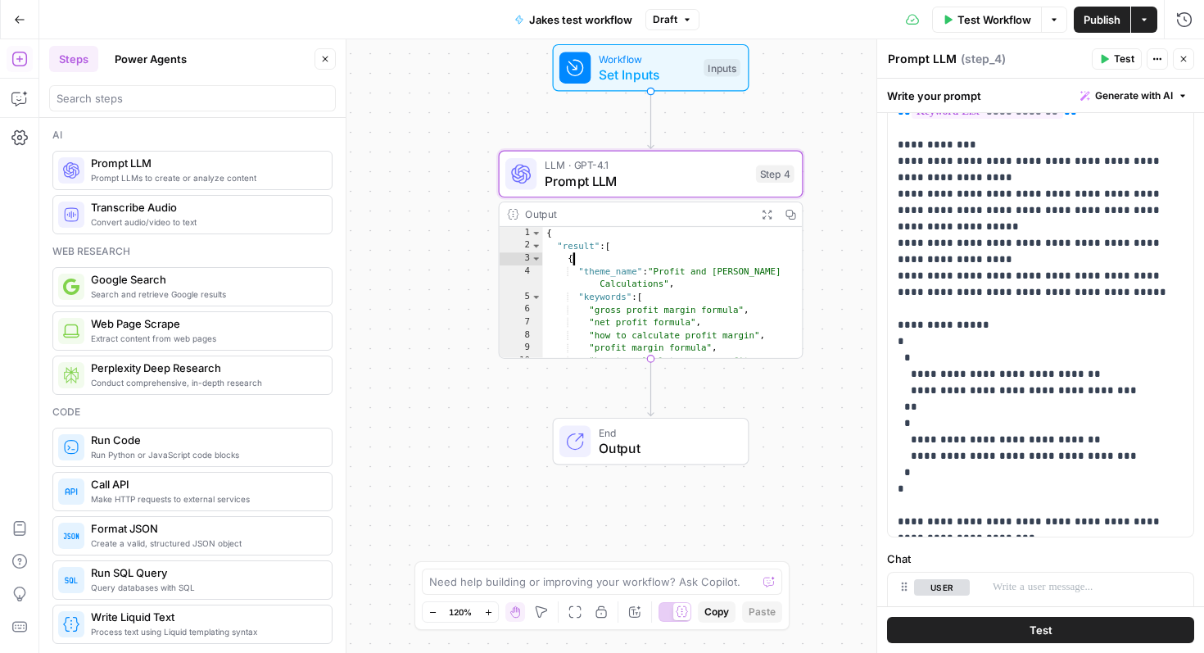
click at [592, 247] on div "{ "result" : [ { "theme_name" : "Profit and Margin Calculations" , "keywords" :…" at bounding box center [673, 312] width 260 height 171
click at [592, 245] on div "{ "result" : [ { "theme_name" : "Profit and Margin Calculations" , "keywords" :…" at bounding box center [673, 312] width 260 height 171
type textarea "**********"
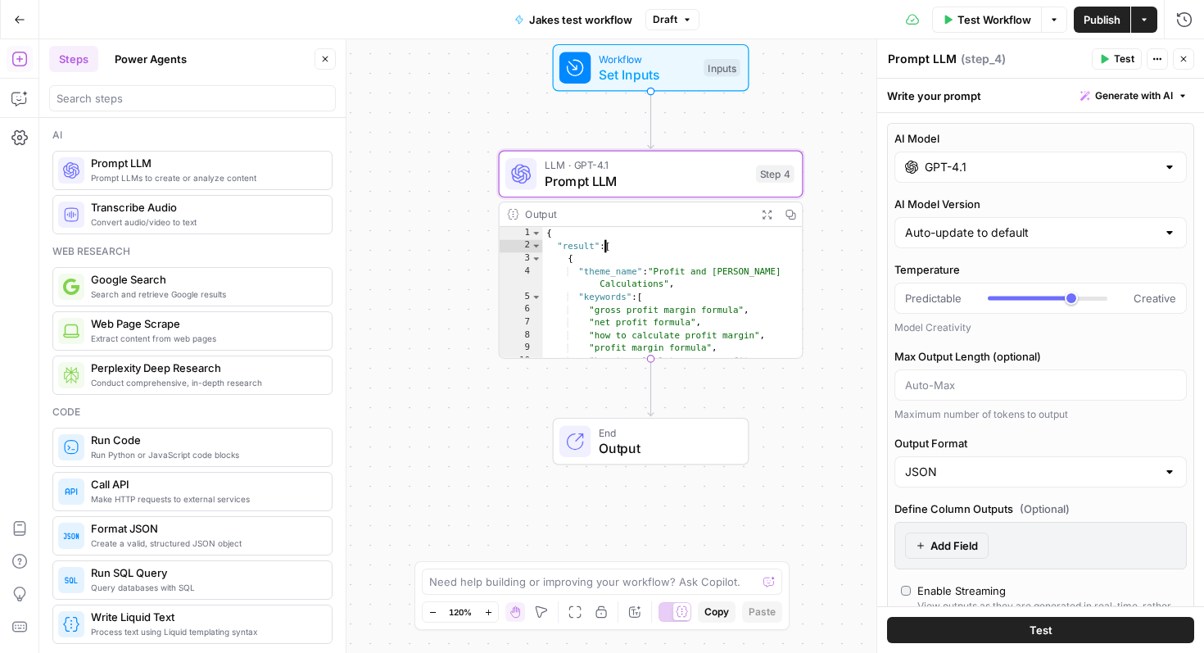
click at [596, 174] on span "Prompt LLM" at bounding box center [646, 181] width 203 height 20
click at [935, 53] on div "Test Workflow T" at bounding box center [985, 54] width 108 height 29
click at [911, 64] on textarea "Prompt LLM" at bounding box center [922, 59] width 69 height 16
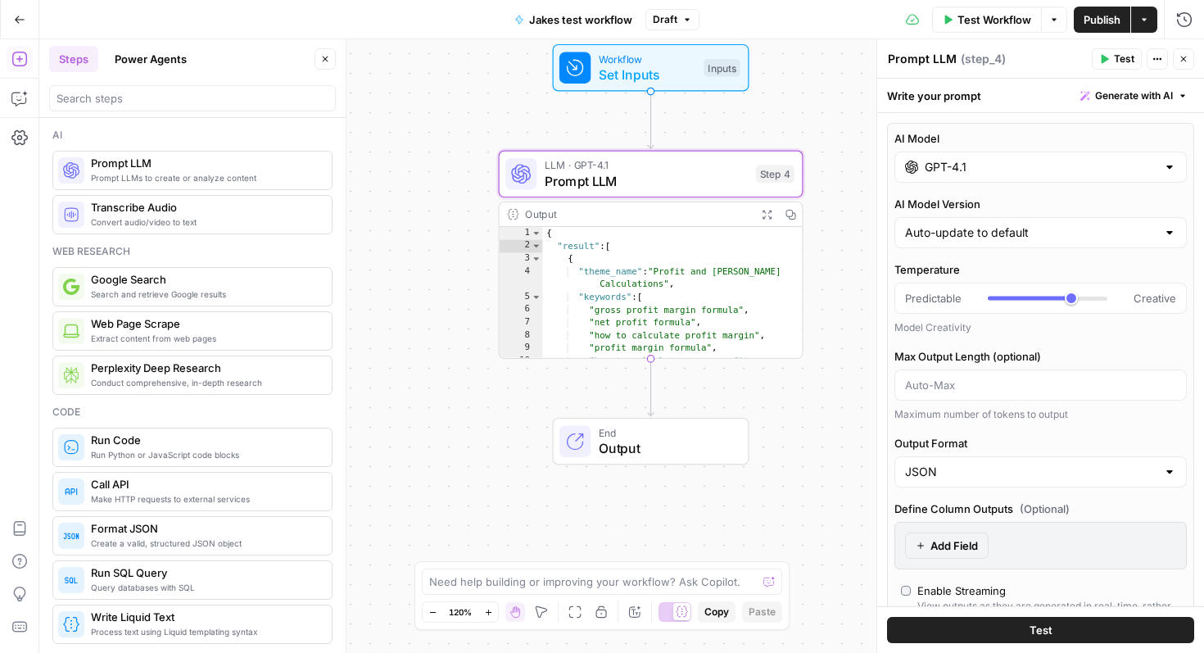
click at [941, 64] on textarea "Prompt LLM" at bounding box center [922, 59] width 69 height 16
click at [961, 66] on span "( step_4 )" at bounding box center [983, 59] width 45 height 16
drag, startPoint x: 956, startPoint y: 61, endPoint x: 827, endPoint y: 57, distance: 129.5
click at [827, 57] on body "**********" at bounding box center [602, 326] width 1204 height 653
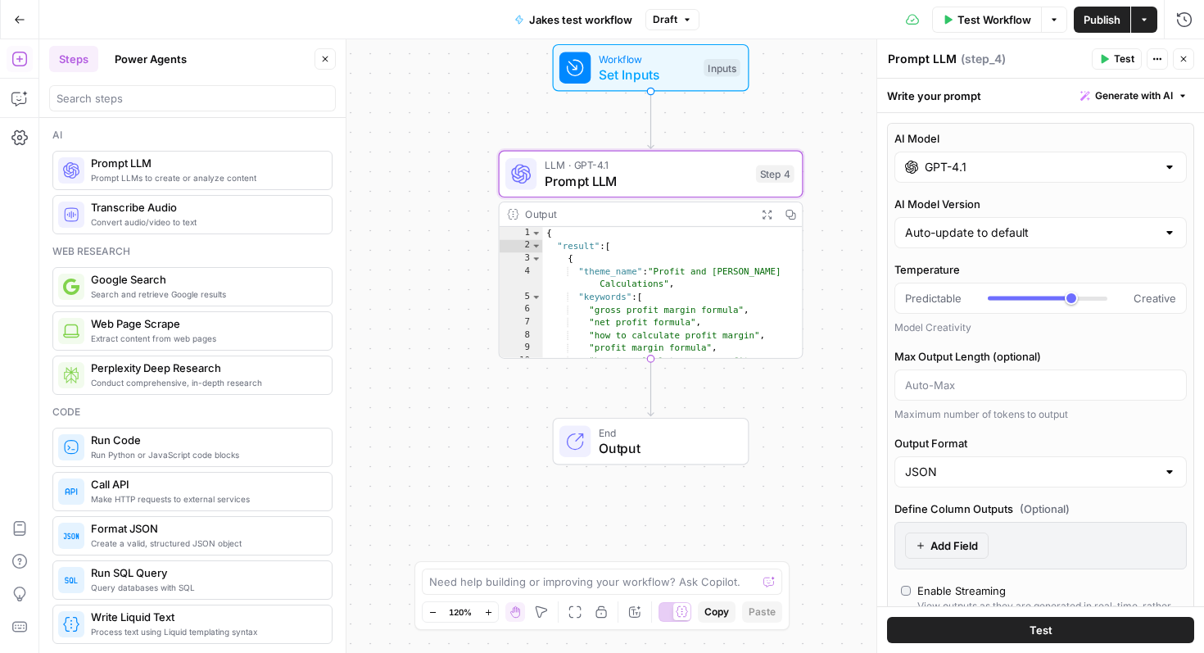
click at [904, 55] on textarea "Prompt LLM" at bounding box center [922, 59] width 69 height 16
click at [981, 60] on span "( step_4 )" at bounding box center [983, 59] width 45 height 16
click at [989, 60] on span "( step_4 )" at bounding box center [983, 59] width 45 height 16
click at [946, 64] on textarea "Prompt LLM" at bounding box center [922, 59] width 69 height 16
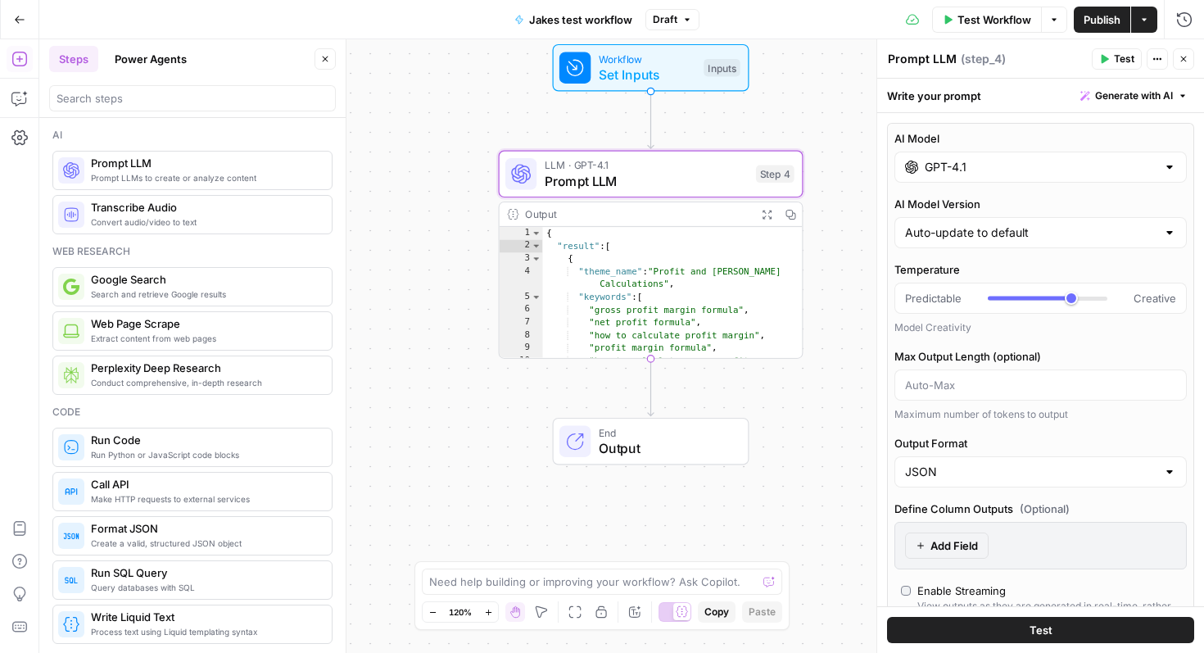
click at [946, 64] on textarea "Prompt LLM" at bounding box center [922, 59] width 69 height 16
click at [948, 61] on textarea "Prompt LLM" at bounding box center [922, 59] width 69 height 16
click at [958, 61] on div "Prompt LLM Prompt LLM" at bounding box center [922, 59] width 77 height 20
drag, startPoint x: 958, startPoint y: 61, endPoint x: 893, endPoint y: 61, distance: 64.7
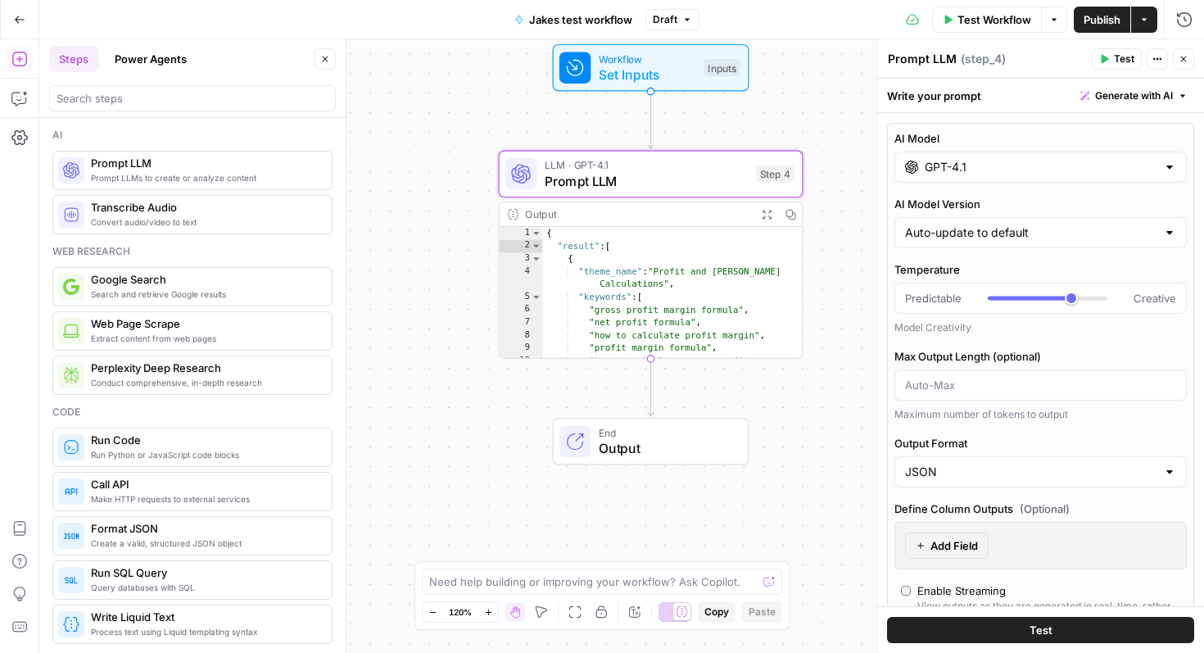
click at [893, 61] on div "Prompt LLM Prompt LLM" at bounding box center [922, 59] width 77 height 20
click at [893, 61] on textarea "Prompt LLM" at bounding box center [922, 59] width 69 height 16
click at [922, 56] on textarea "Prompt LLM" at bounding box center [922, 59] width 69 height 16
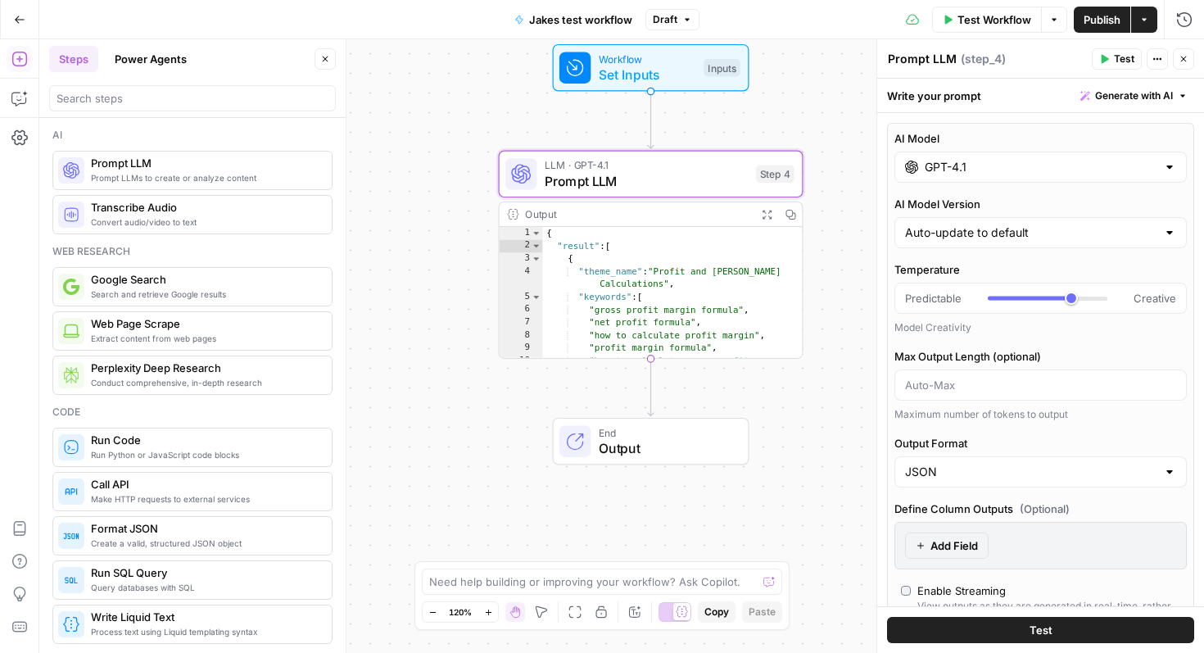
click at [922, 56] on textarea "Prompt LLM" at bounding box center [922, 59] width 69 height 16
click at [917, 60] on textarea "Prompt LLM" at bounding box center [922, 59] width 69 height 16
type textarea "Keyword Clusters"
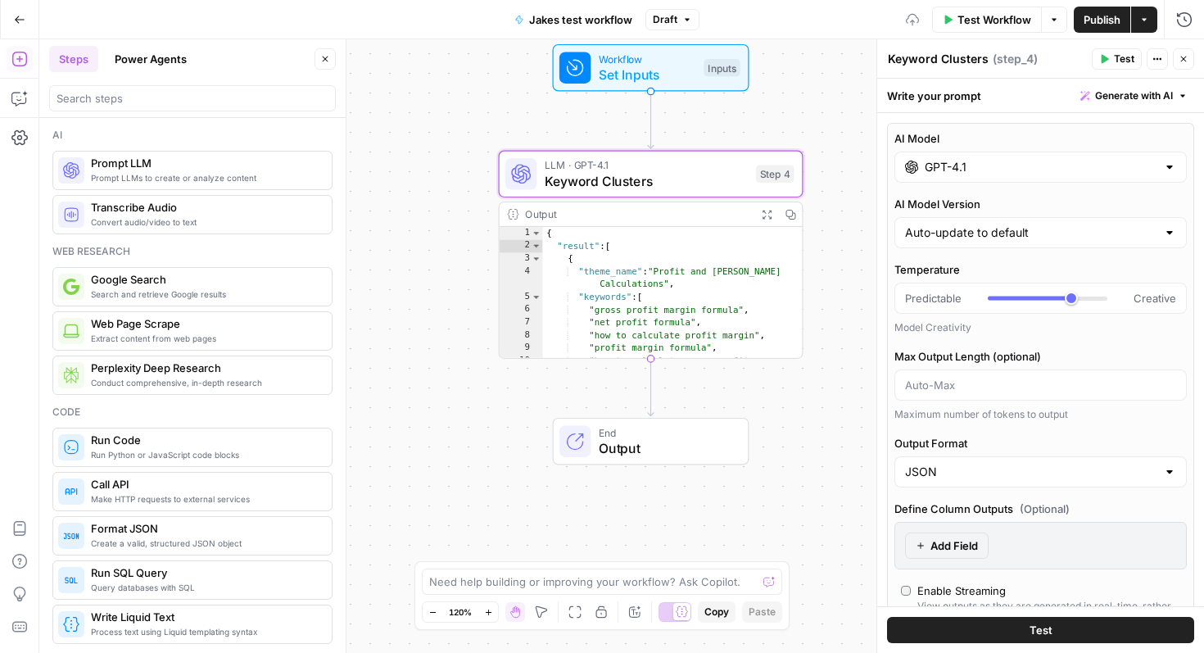
click at [823, 134] on div "**********" at bounding box center [621, 346] width 1165 height 614
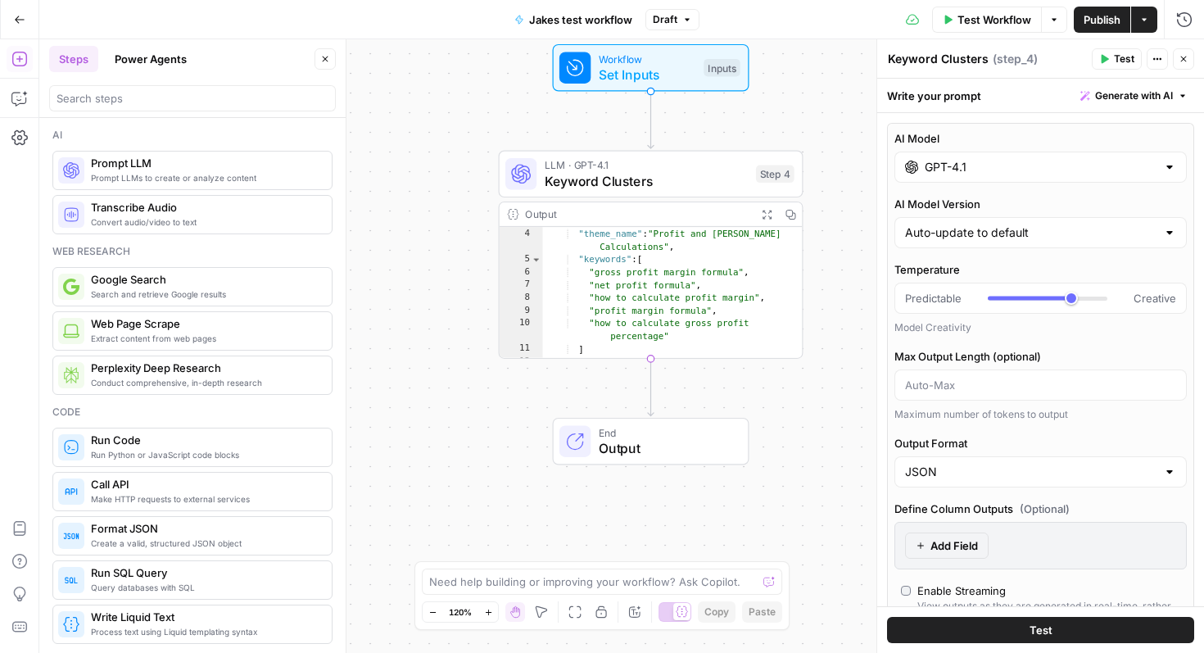
scroll to position [36, 0]
click at [568, 176] on span "Keyword Clusters" at bounding box center [646, 181] width 203 height 20
click at [20, 66] on icon "button" at bounding box center [18, 59] width 15 height 15
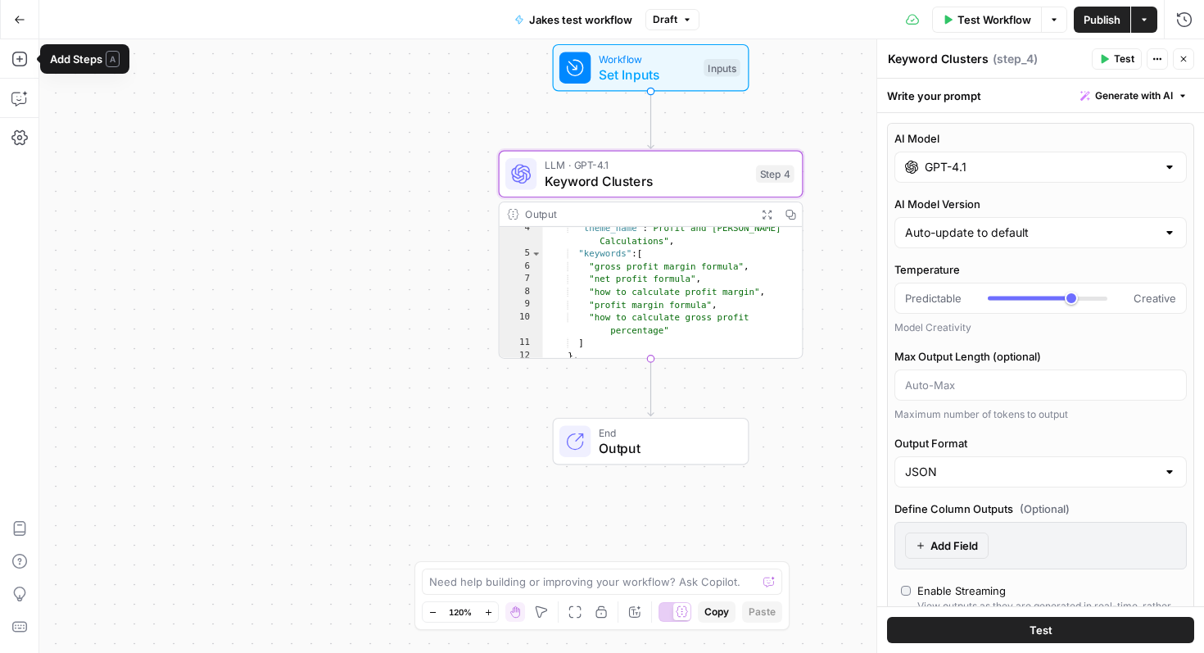
click at [390, 284] on div "**********" at bounding box center [621, 346] width 1165 height 614
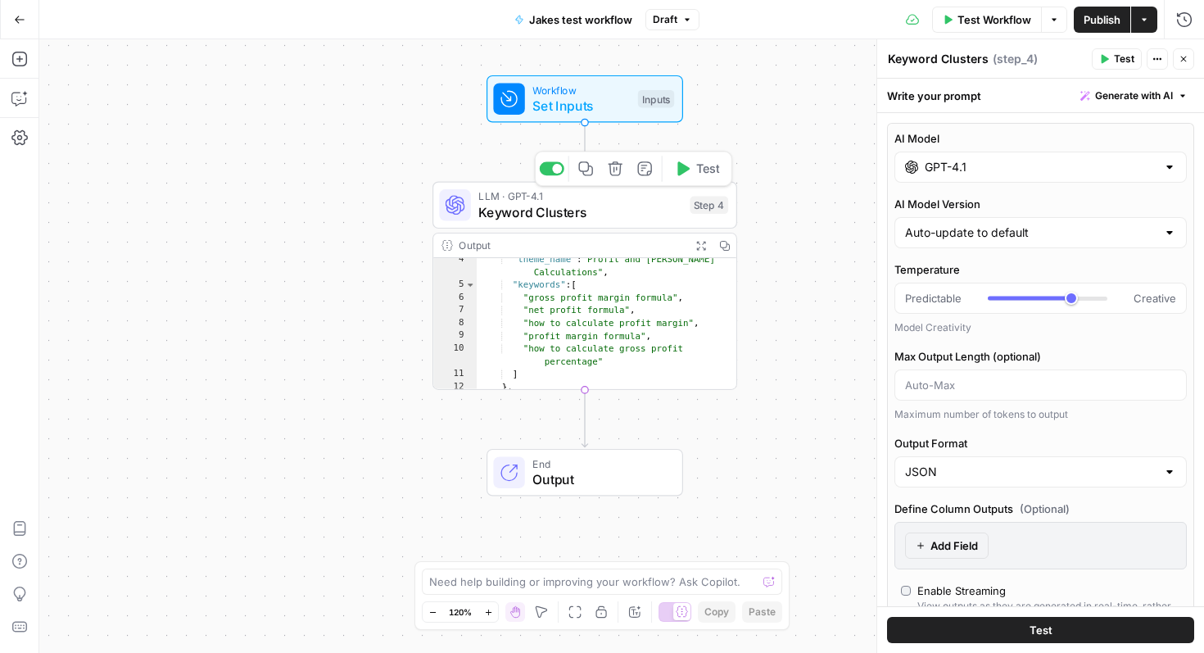
click at [545, 205] on span "Keyword Clusters" at bounding box center [579, 212] width 203 height 20
click at [32, 59] on button "Add Steps" at bounding box center [20, 59] width 26 height 26
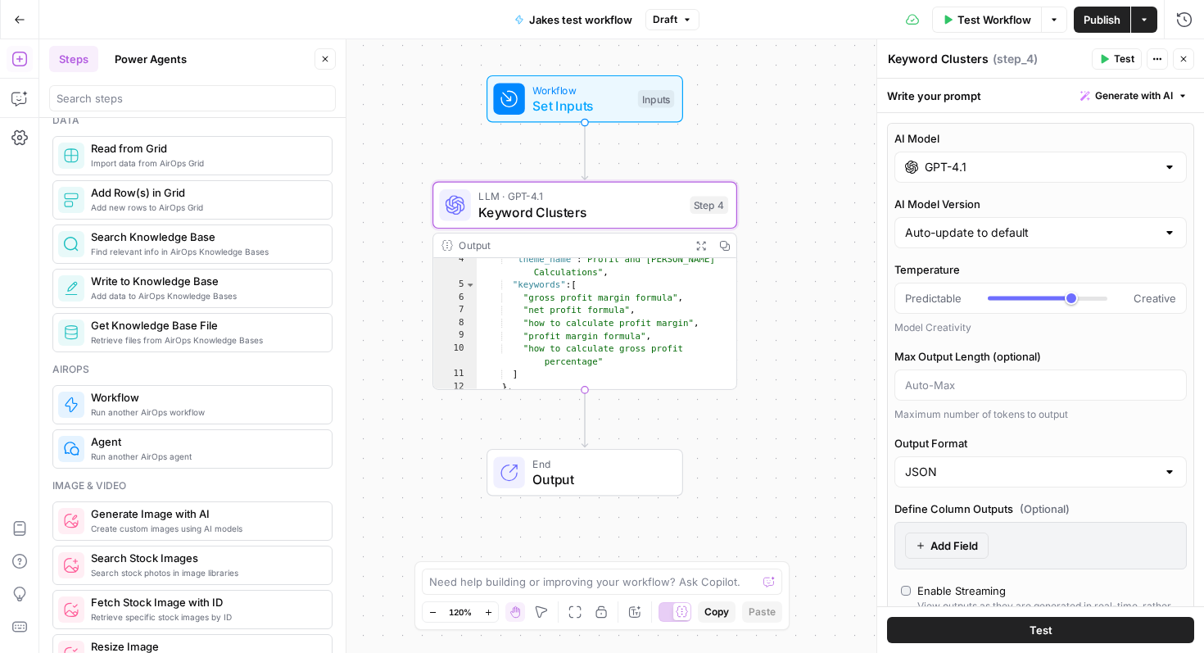
scroll to position [0, 0]
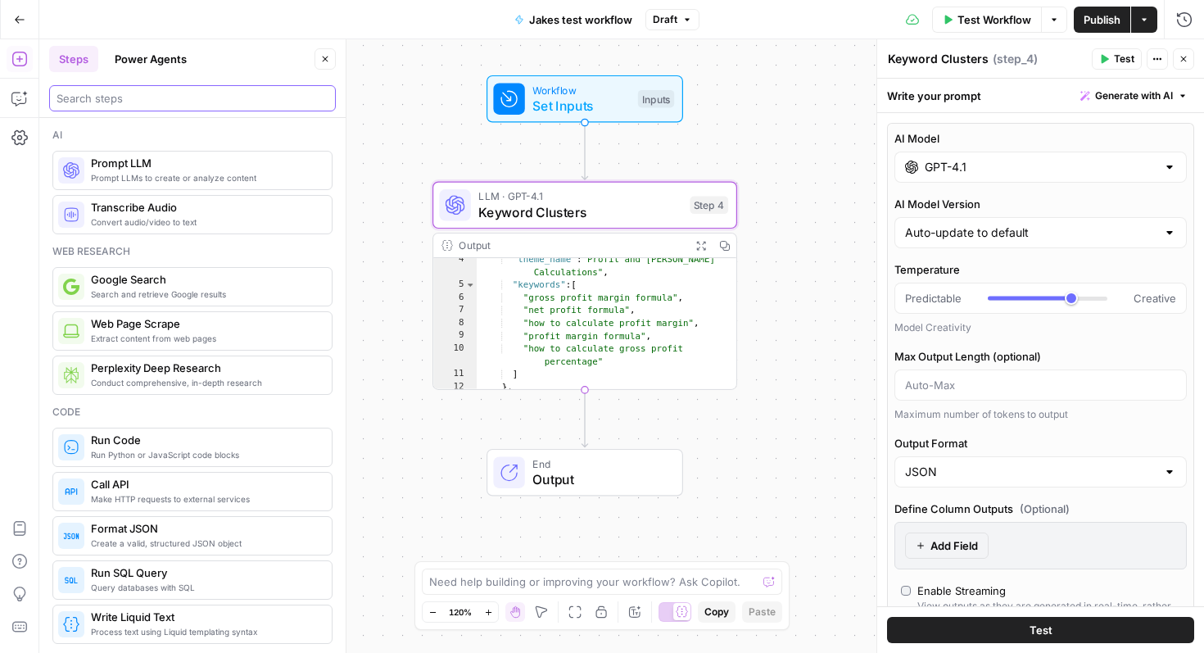
click at [218, 105] on input "search" at bounding box center [193, 98] width 272 height 16
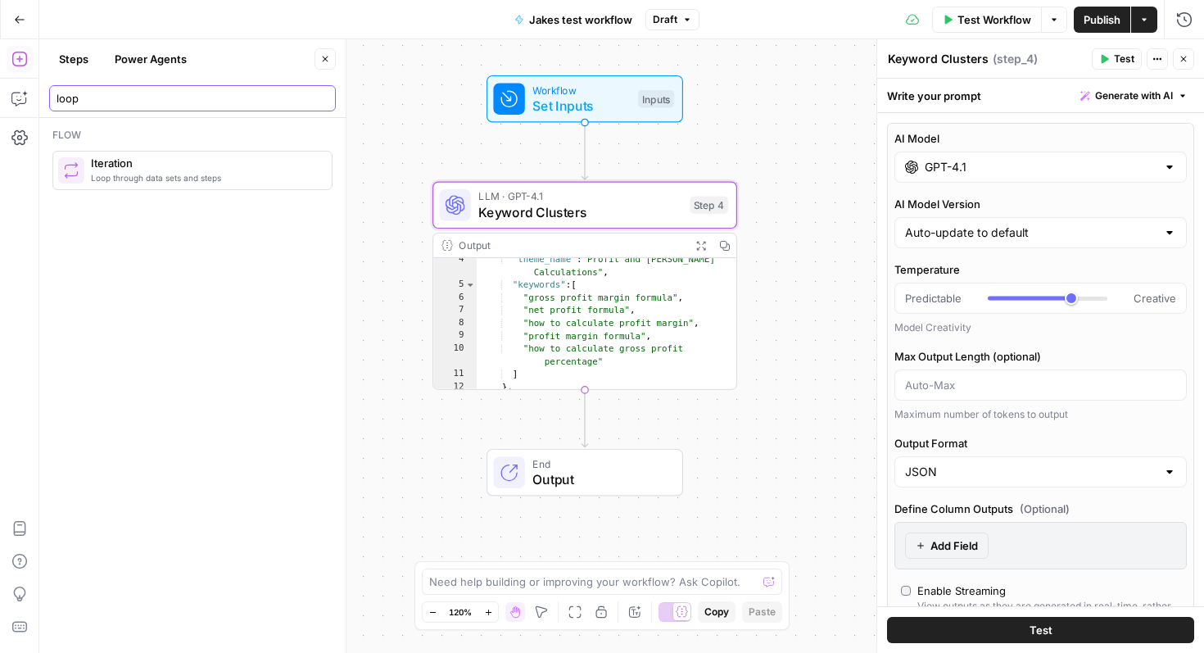
type input "loop"
click at [202, 168] on span "Iteration" at bounding box center [205, 163] width 228 height 16
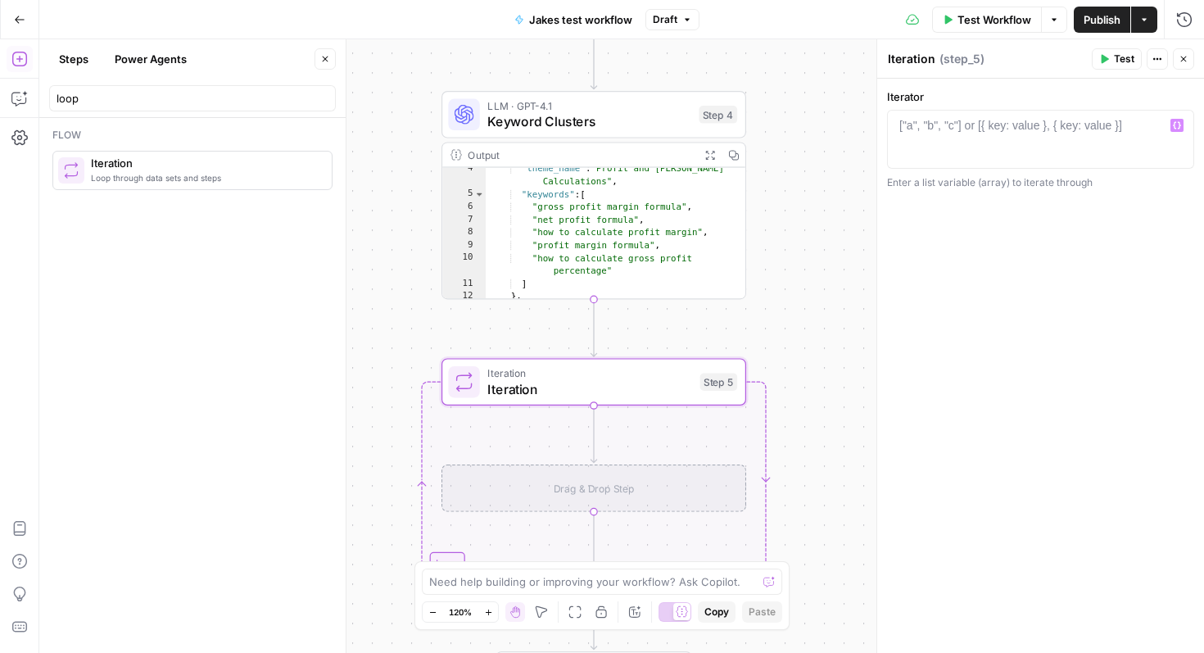
click at [1036, 156] on div at bounding box center [1040, 154] width 292 height 74
click at [1178, 125] on icon "button" at bounding box center [1177, 125] width 8 height 8
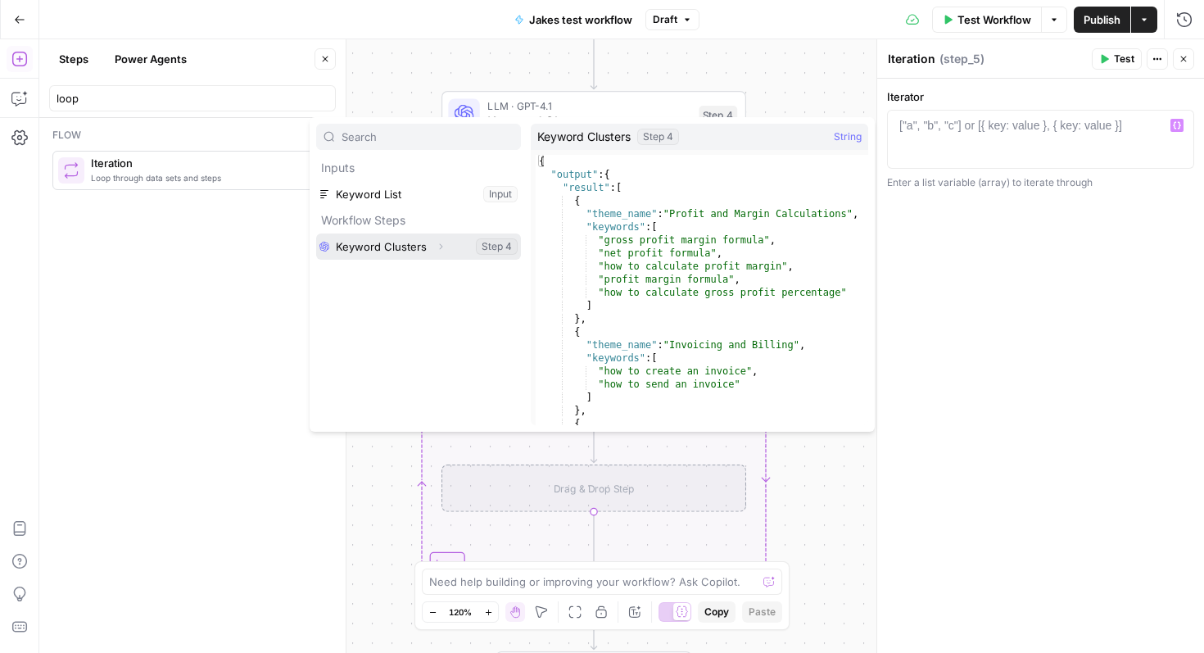
click at [489, 246] on button "Select variable Keyword Clusters" at bounding box center [418, 246] width 205 height 26
type textarea "**********"
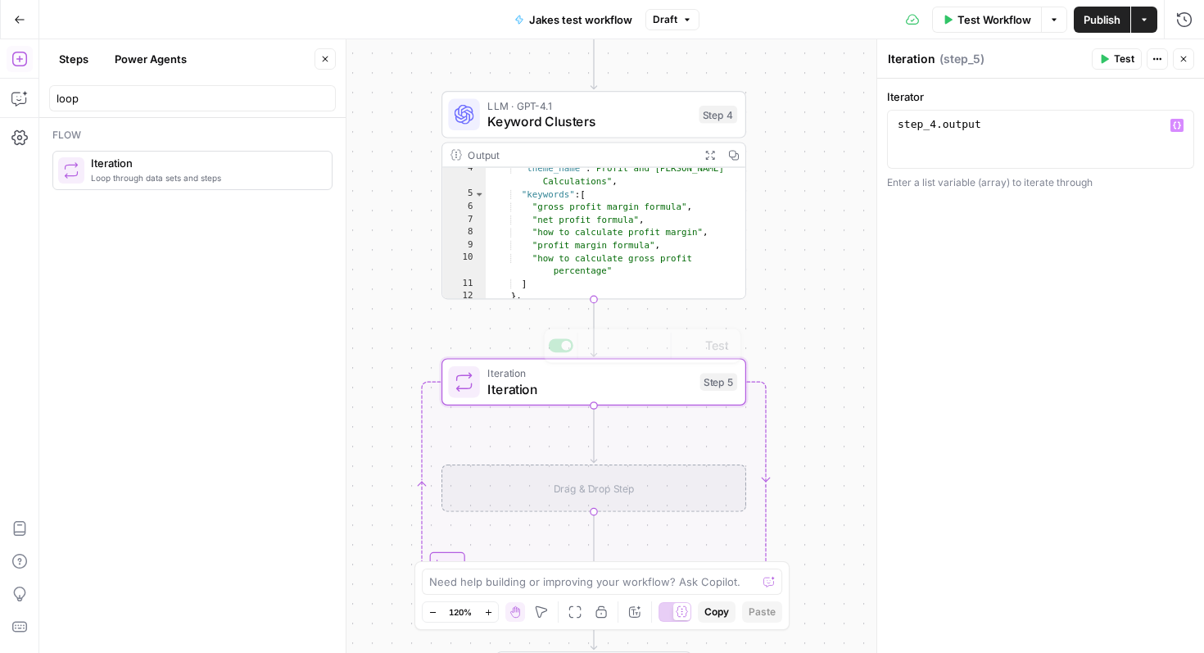
click at [519, 355] on div "**********" at bounding box center [621, 346] width 1165 height 614
click at [519, 398] on span "Iteration" at bounding box center [589, 389] width 205 height 20
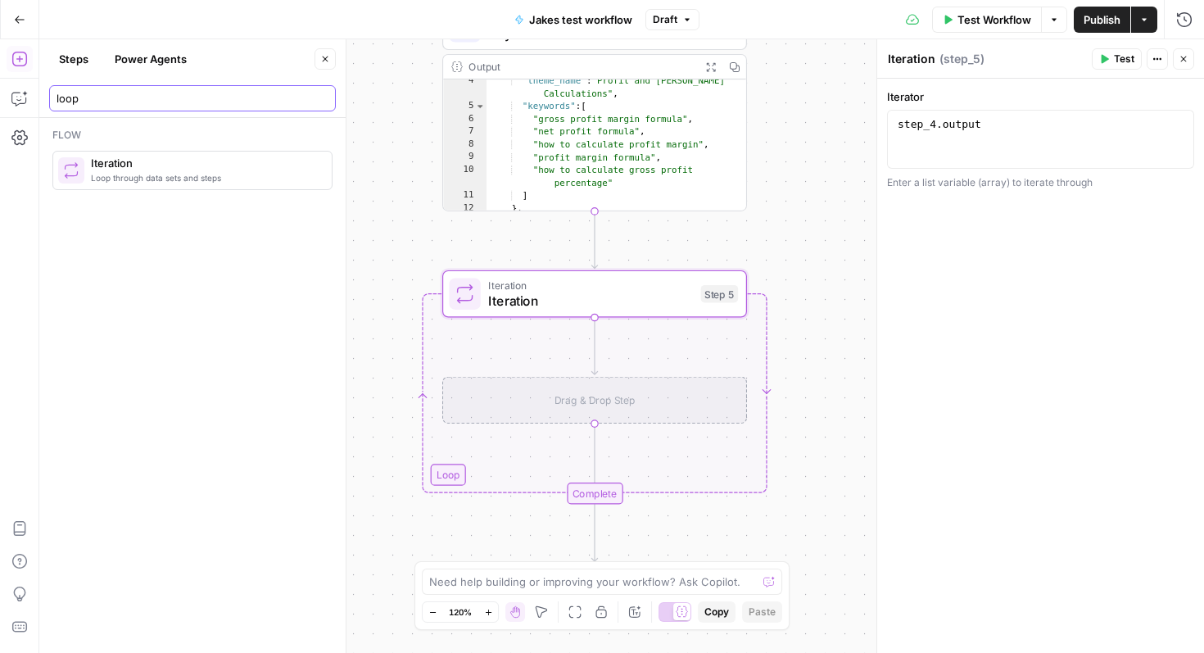
drag, startPoint x: 105, startPoint y: 97, endPoint x: -4, endPoint y: 84, distance: 109.6
click at [0, 84] on html "**********" at bounding box center [602, 326] width 1204 height 653
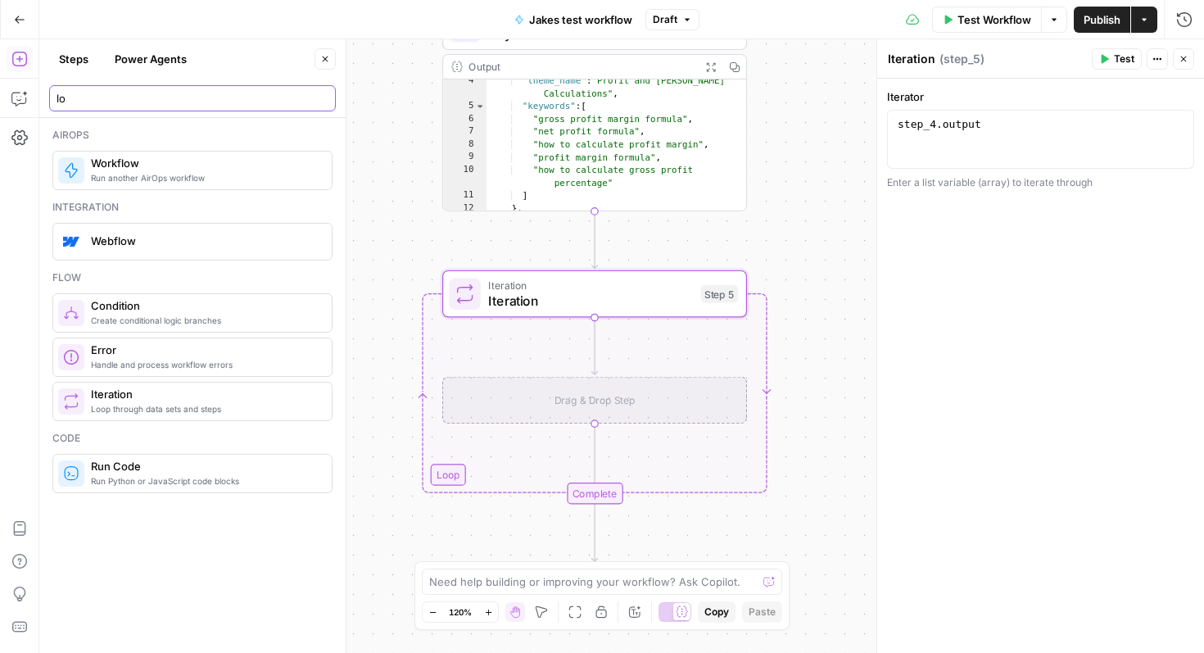
type input "l"
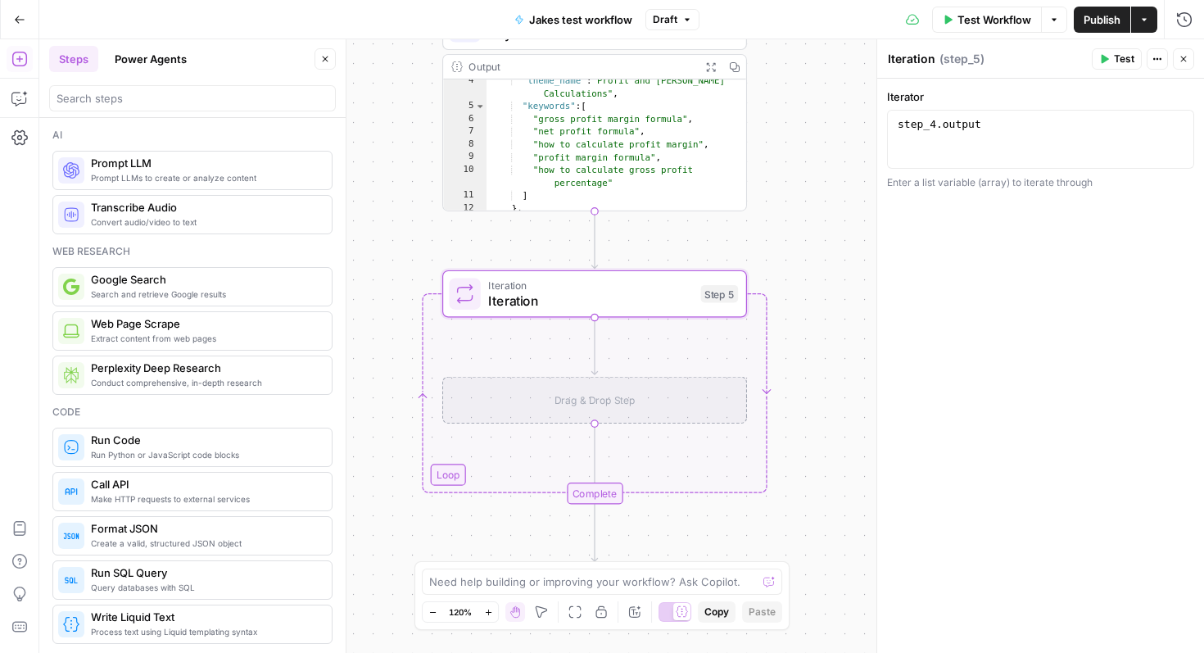
click at [225, 176] on span "Prompt LLMs to create or analyze content" at bounding box center [205, 177] width 228 height 13
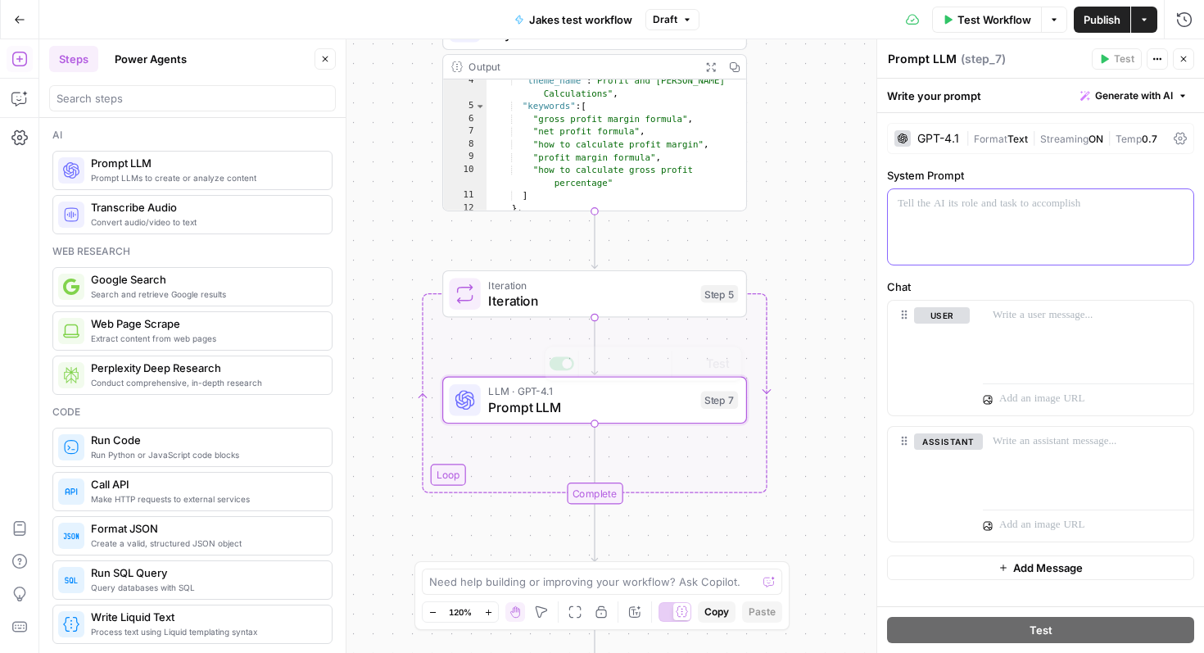
click at [977, 229] on div at bounding box center [1041, 226] width 306 height 75
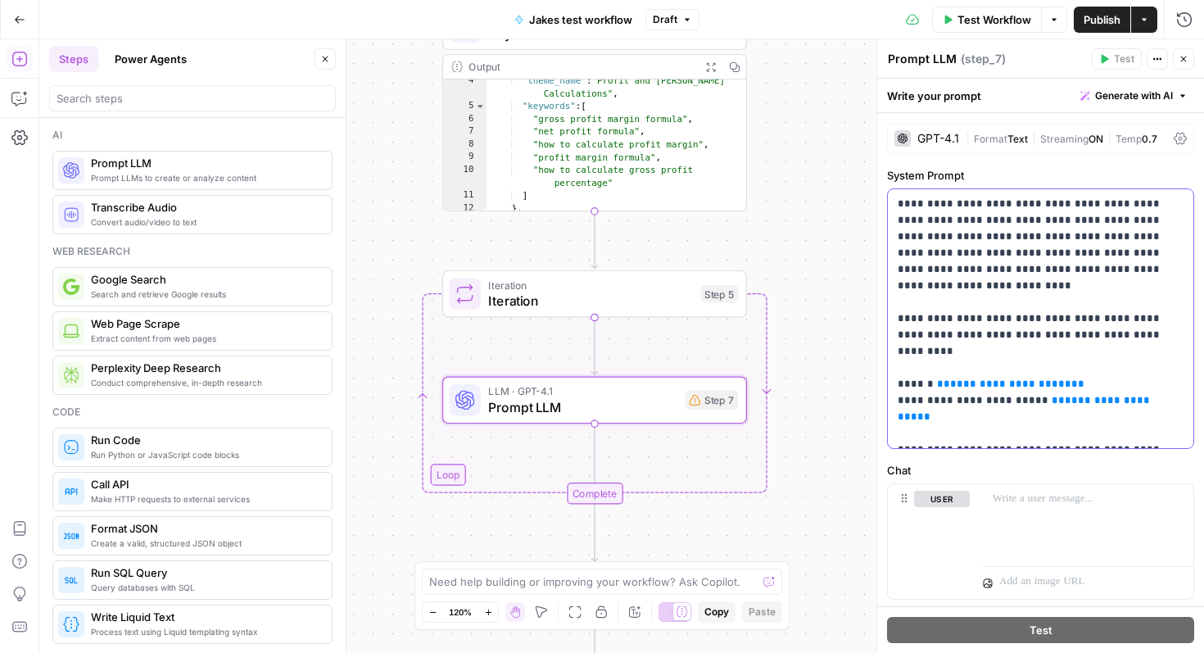
click at [974, 378] on span "**********" at bounding box center [1010, 383] width 121 height 11
click at [1002, 360] on p "**********" at bounding box center [1041, 319] width 286 height 246
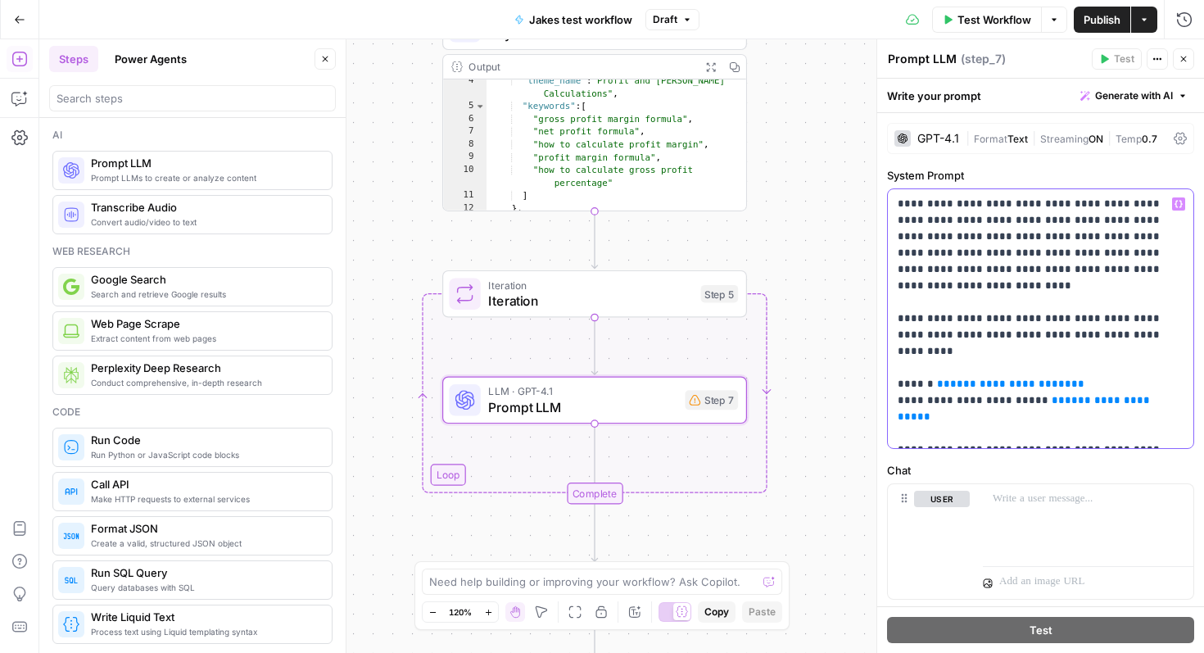
click at [1094, 355] on p "**********" at bounding box center [1041, 319] width 286 height 246
click at [1181, 202] on icon "button" at bounding box center [1179, 204] width 8 height 7
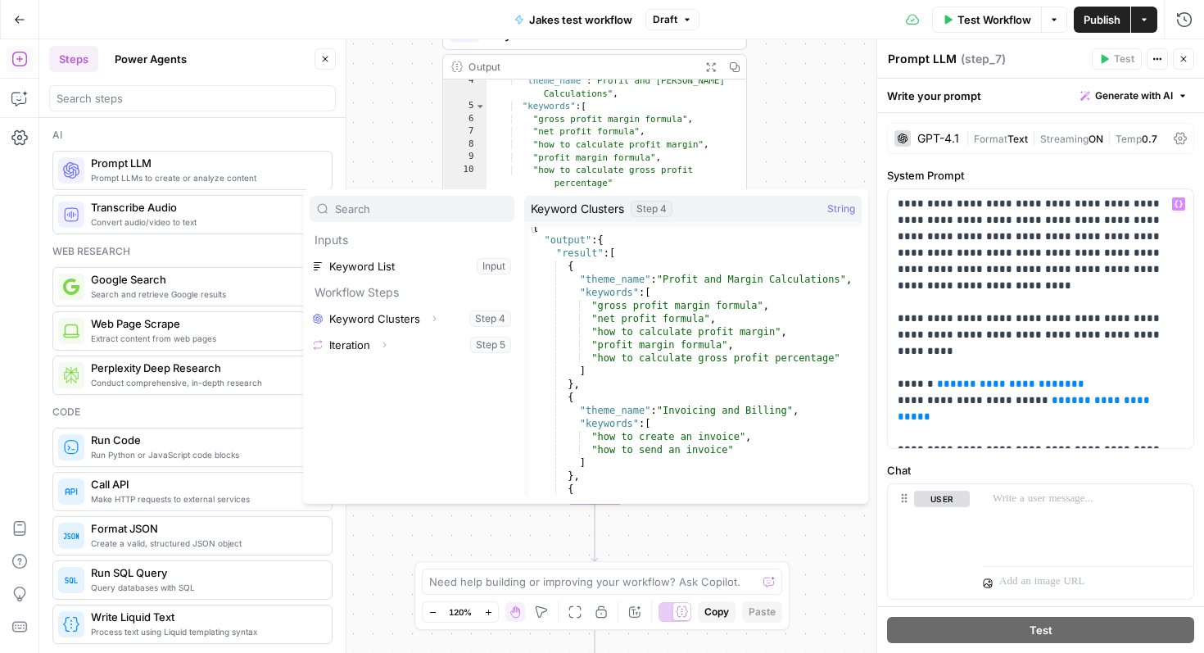
scroll to position [7, 0]
click at [1096, 292] on p "**********" at bounding box center [1041, 319] width 286 height 246
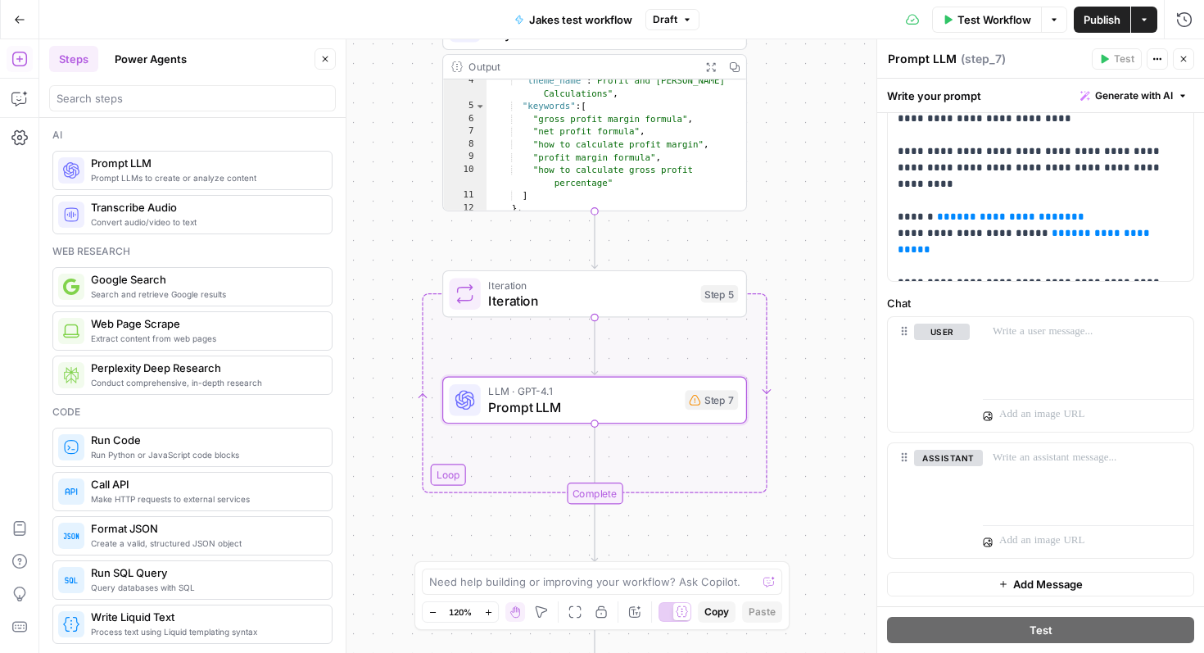
scroll to position [0, 0]
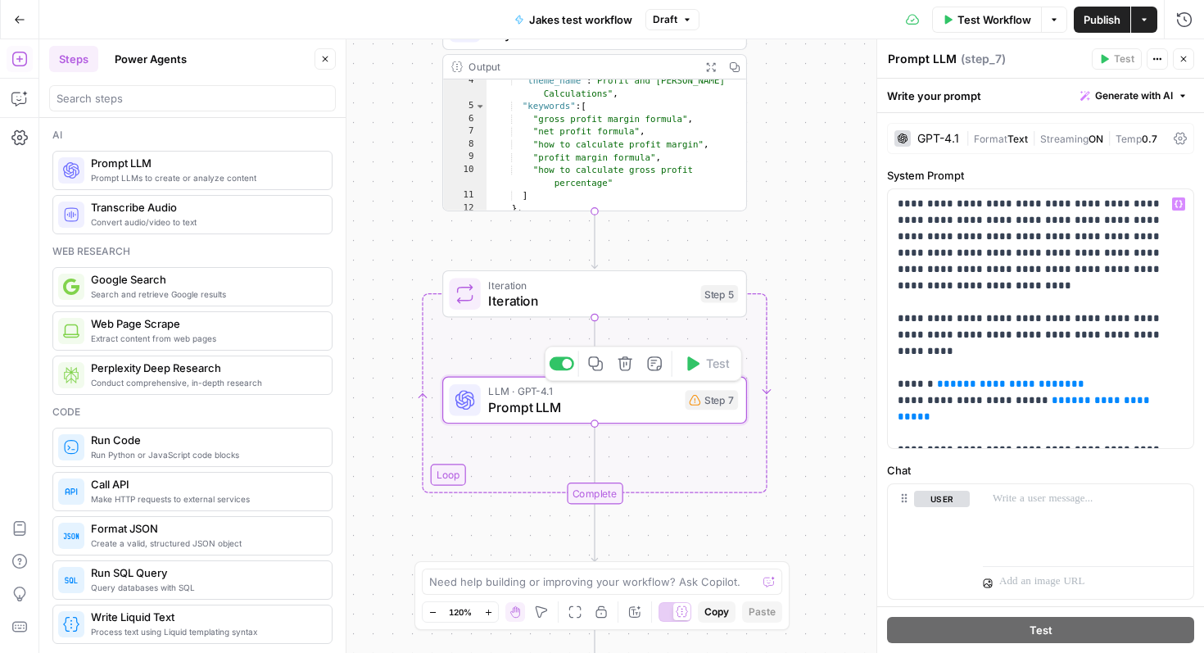
click at [583, 278] on span "Iteration" at bounding box center [590, 285] width 205 height 16
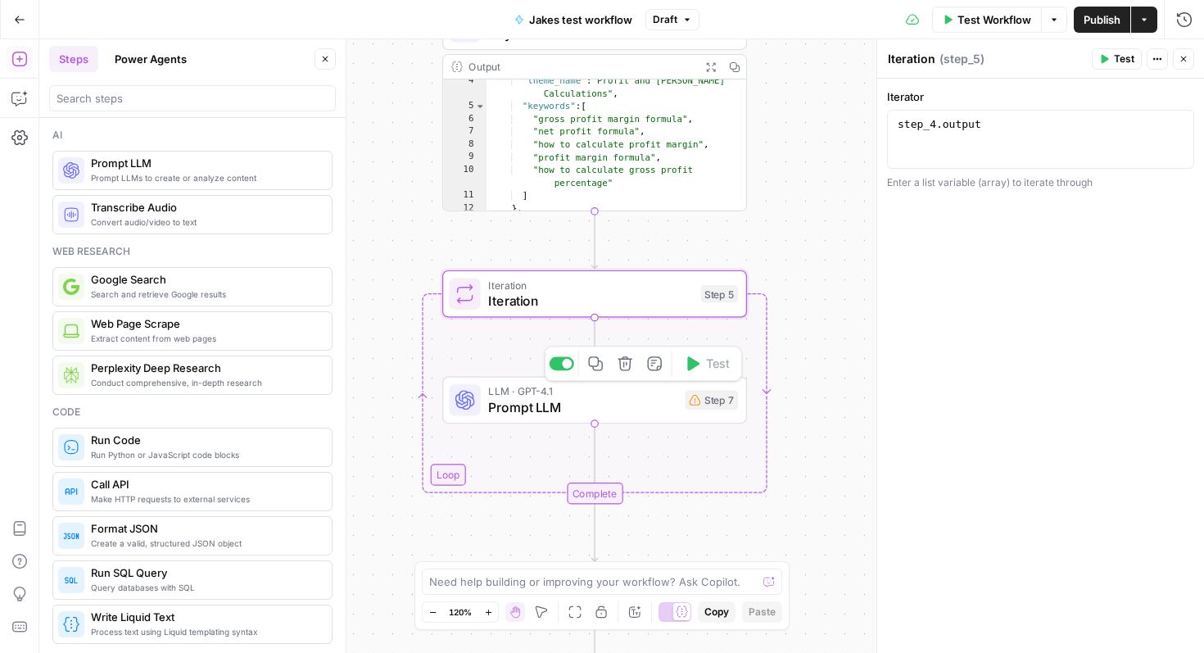
click at [602, 421] on div "LLM · GPT-4.1 Prompt LLM Step 7 Copy step Delete step Add Note Test" at bounding box center [594, 401] width 305 height 48
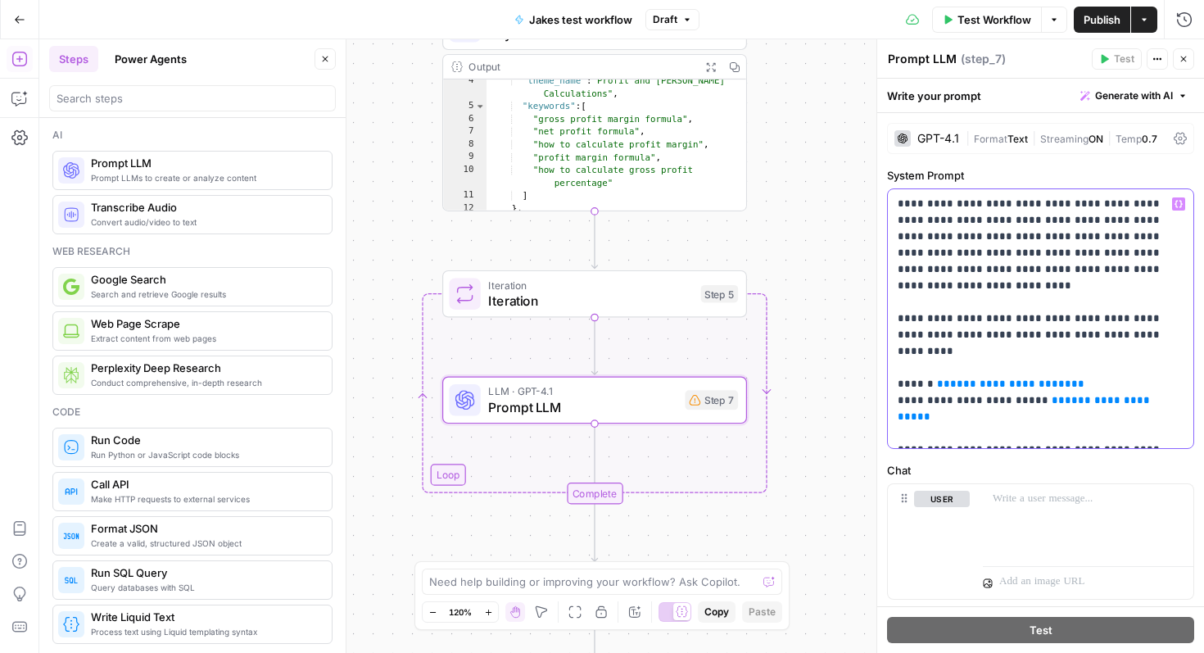
drag, startPoint x: 947, startPoint y: 352, endPoint x: 1062, endPoint y: 357, distance: 115.6
click at [1062, 357] on p "**********" at bounding box center [1041, 319] width 286 height 246
click at [998, 378] on span "**********" at bounding box center [1010, 383] width 121 height 11
click at [1074, 395] on span "**********" at bounding box center [1026, 408] width 256 height 27
click at [1032, 351] on p "**********" at bounding box center [1041, 319] width 286 height 246
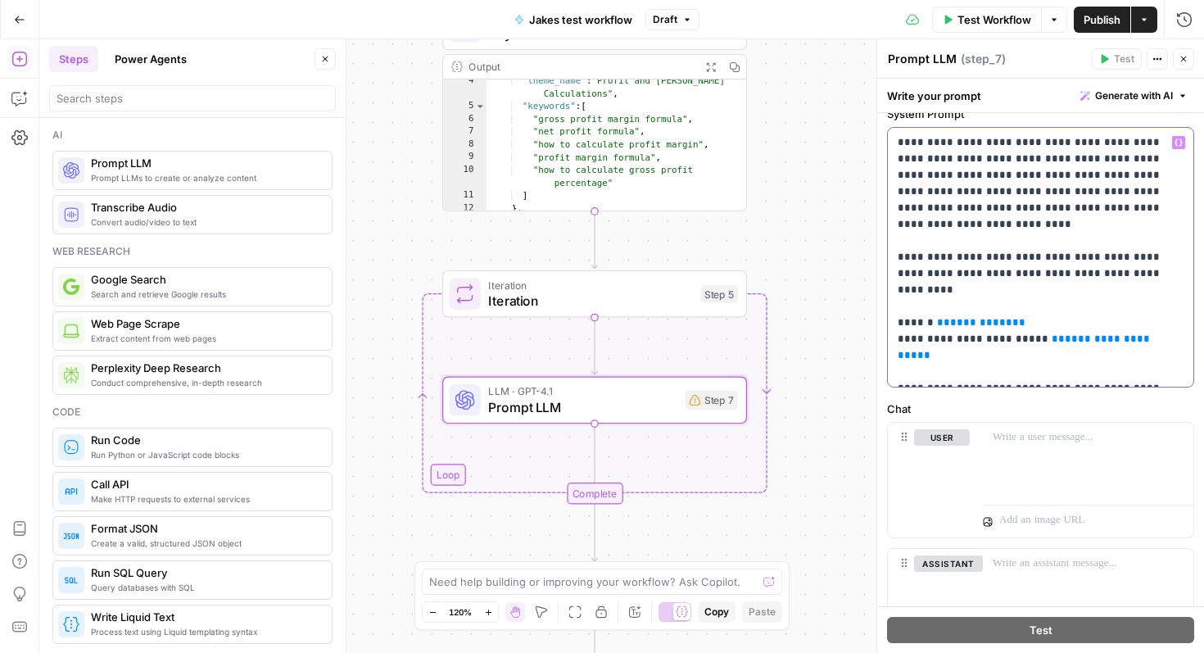
scroll to position [34, 0]
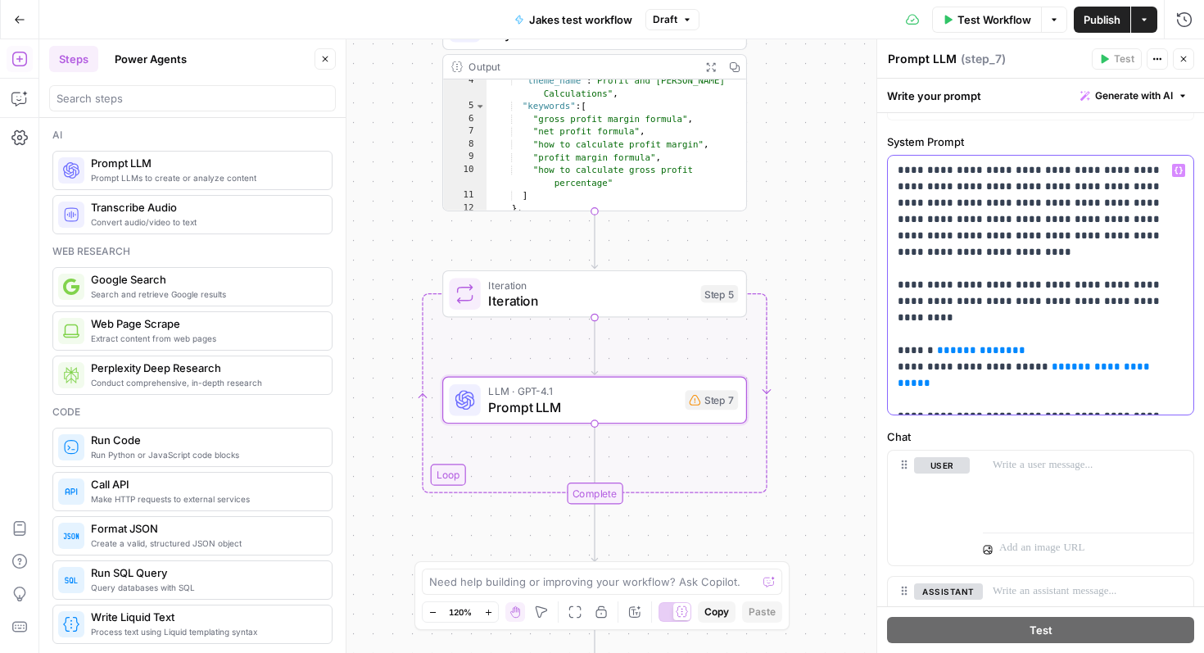
click at [1031, 310] on p "**********" at bounding box center [1041, 285] width 286 height 246
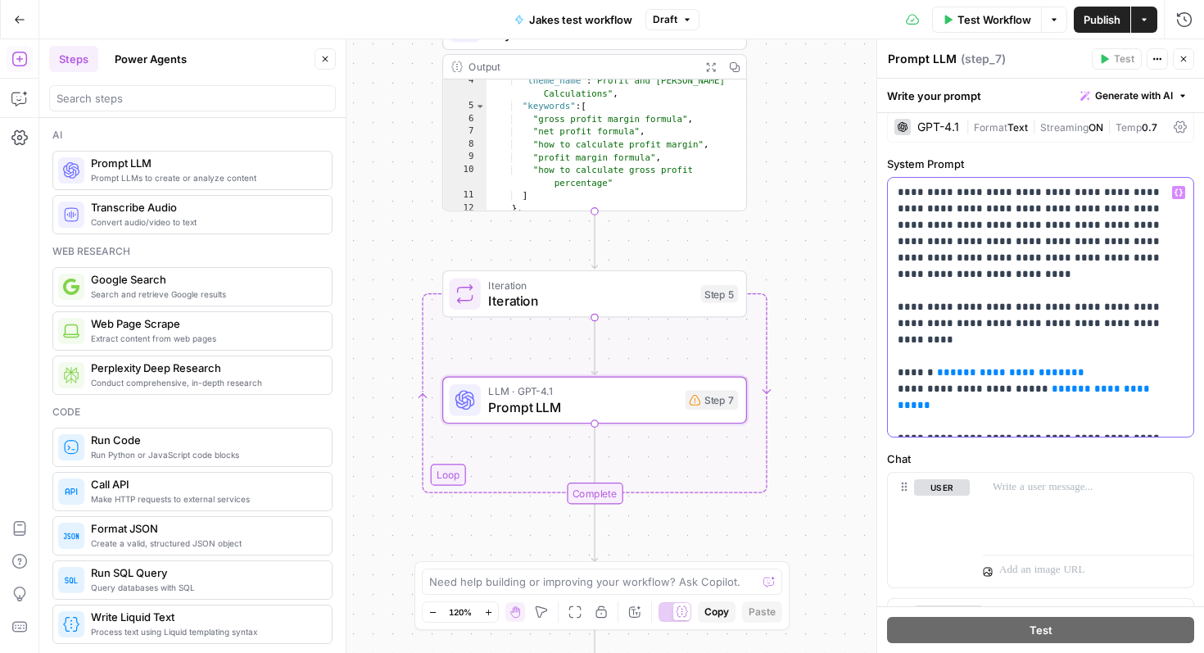
scroll to position [0, 0]
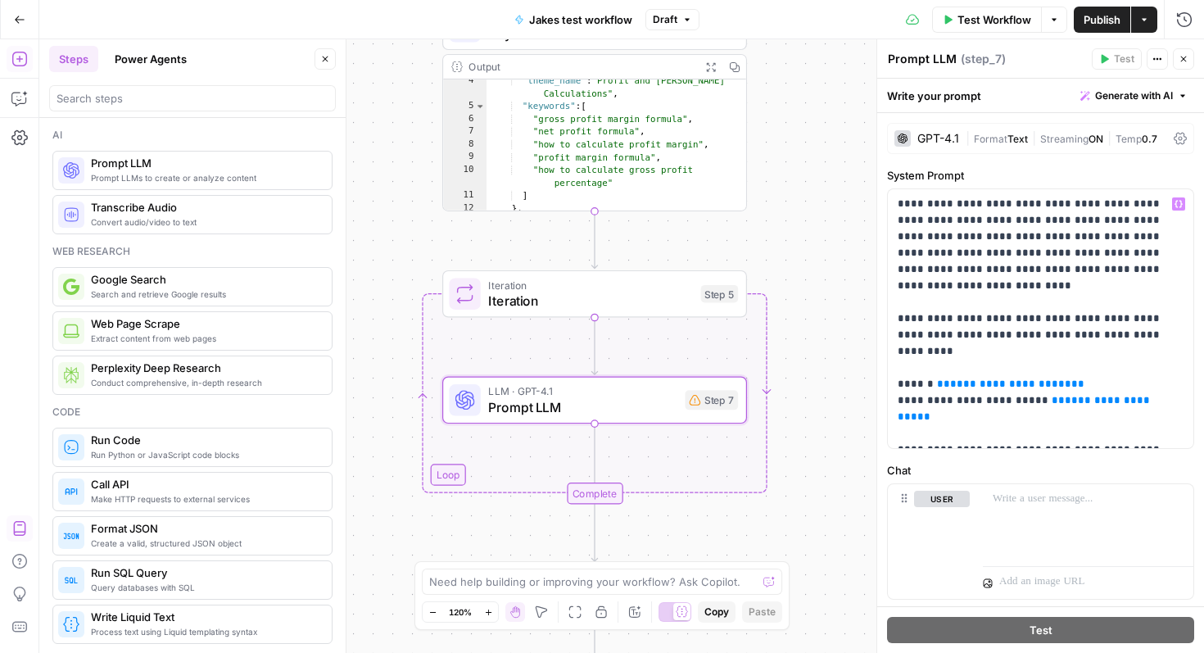
click at [586, 386] on span "LLM · GPT-4.1" at bounding box center [582, 391] width 188 height 16
click at [572, 401] on span "Prompt LLM" at bounding box center [582, 407] width 188 height 20
click at [558, 304] on span "Iteration" at bounding box center [590, 301] width 205 height 20
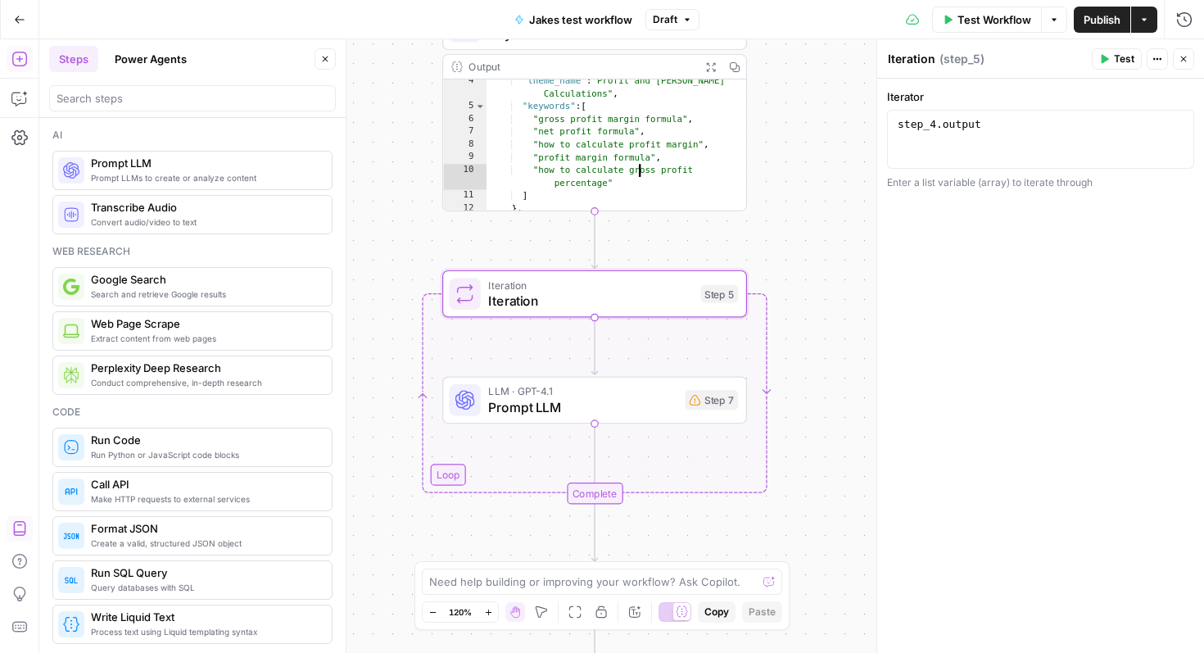
click at [611, 157] on div ""theme_name" : "Profit and Margin Calculations" , "keywords" : [ "gross profit …" at bounding box center [617, 160] width 260 height 171
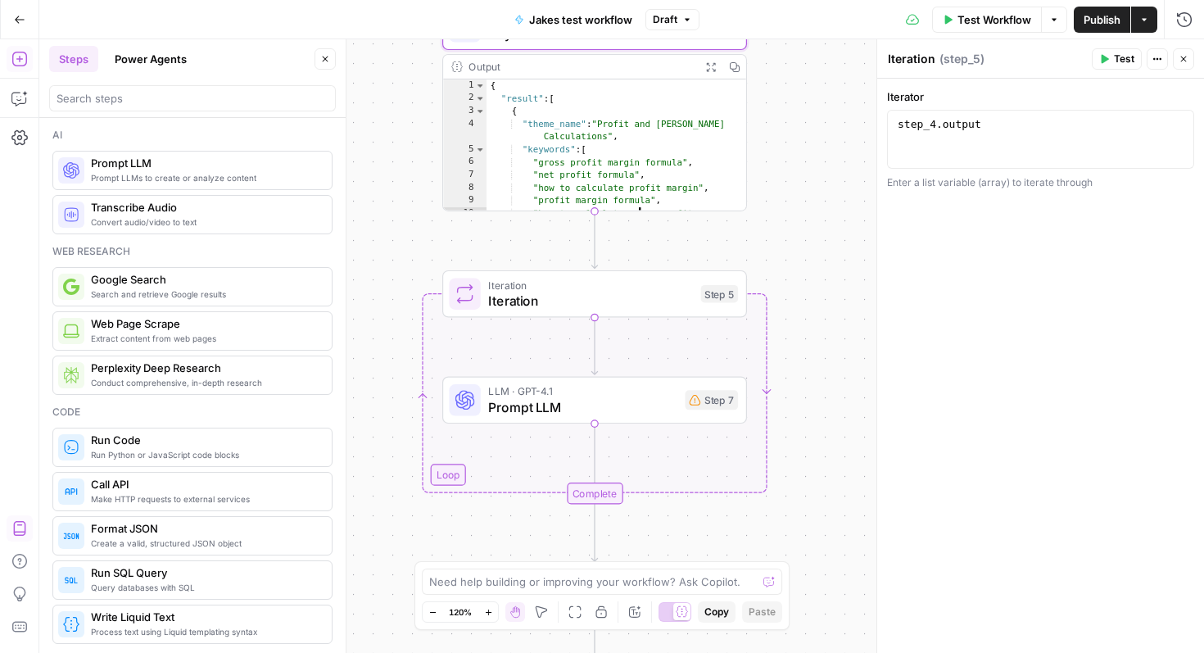
click at [584, 391] on span "LLM · GPT-4.1" at bounding box center [582, 391] width 188 height 16
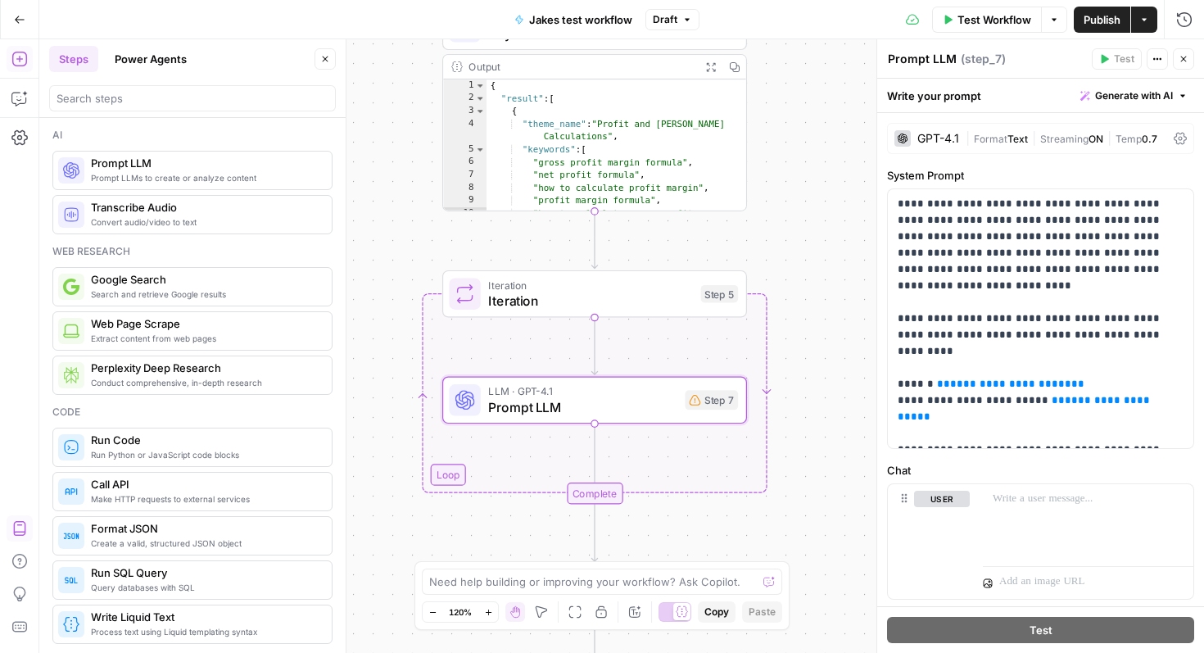
click at [1176, 143] on icon at bounding box center [1180, 139] width 13 height 12
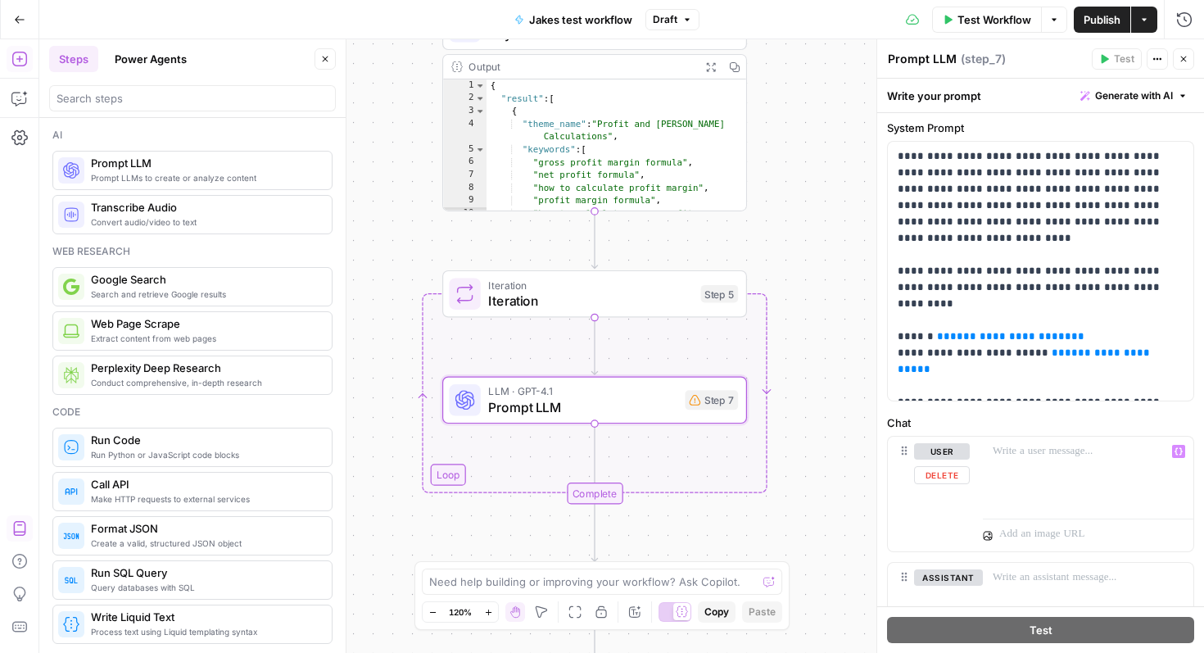
scroll to position [535, 0]
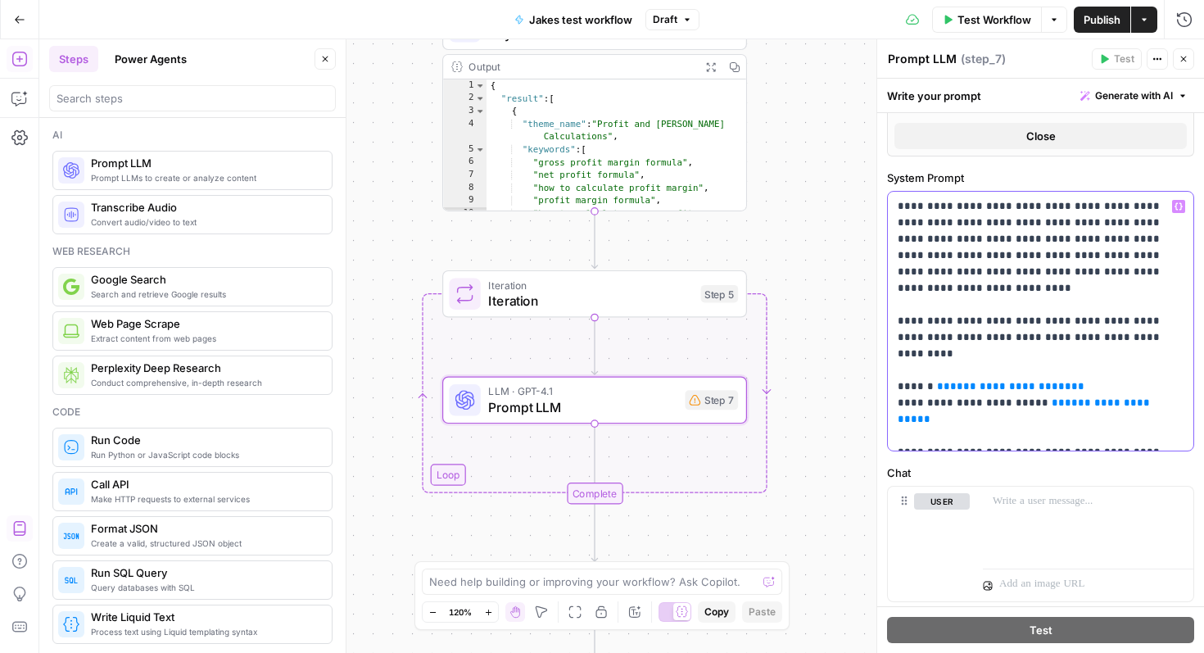
click at [989, 381] on span "**********" at bounding box center [1010, 386] width 121 height 11
drag, startPoint x: 1153, startPoint y: 377, endPoint x: 898, endPoint y: 357, distance: 256.3
click at [898, 357] on p "**********" at bounding box center [1041, 321] width 286 height 246
type textarea "**********"
click at [546, 149] on div "{ "result" : [ { "theme_name" : "Profit and Margin Calculations" , "keywords" :…" at bounding box center [617, 164] width 260 height 171
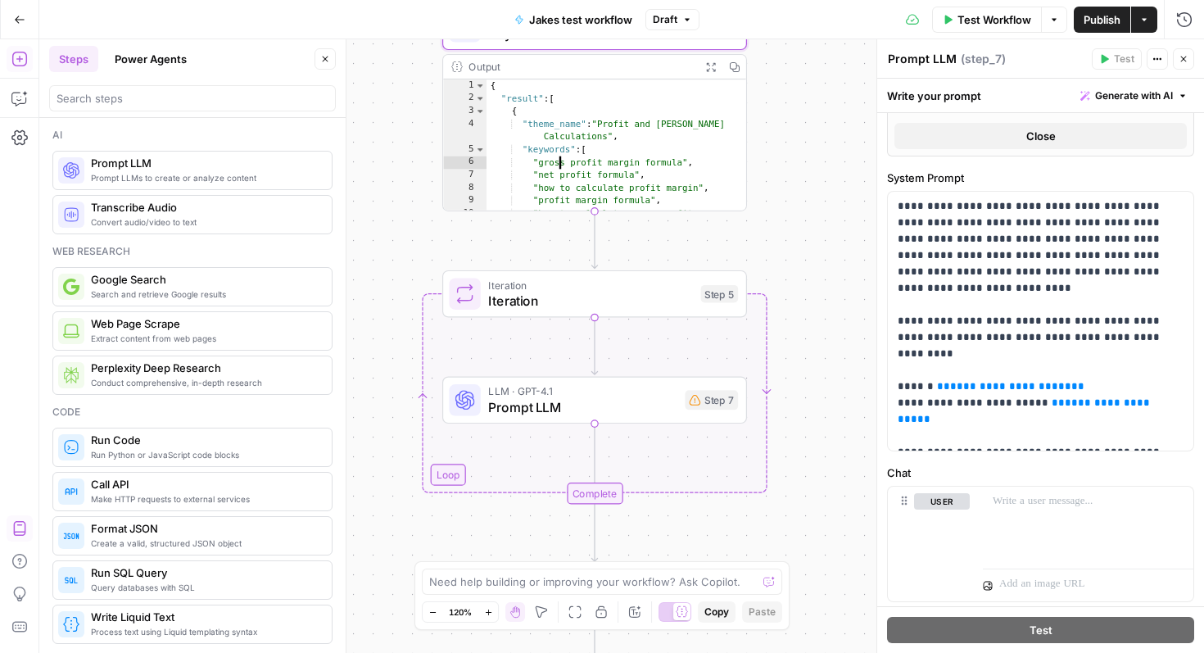
click at [548, 145] on div "{ "result" : [ { "theme_name" : "Profit and Margin Calculations" , "keywords" :…" at bounding box center [617, 164] width 260 height 171
click at [500, 300] on span "Iteration" at bounding box center [590, 301] width 205 height 20
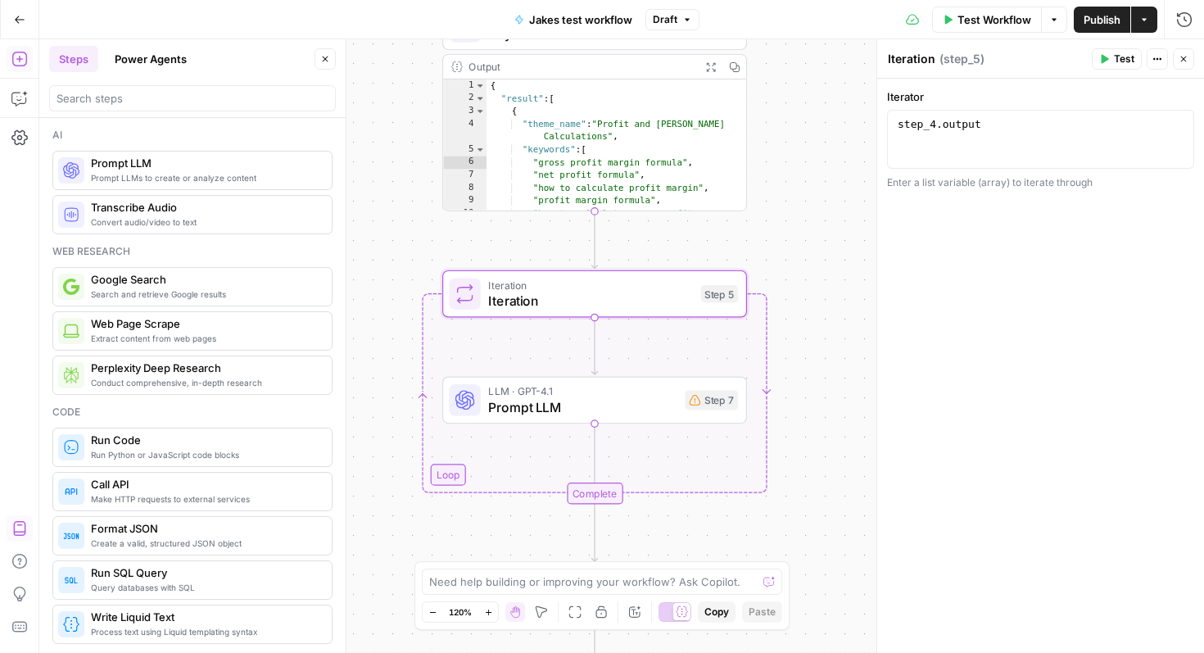
click at [505, 400] on span "Prompt LLM" at bounding box center [582, 407] width 188 height 20
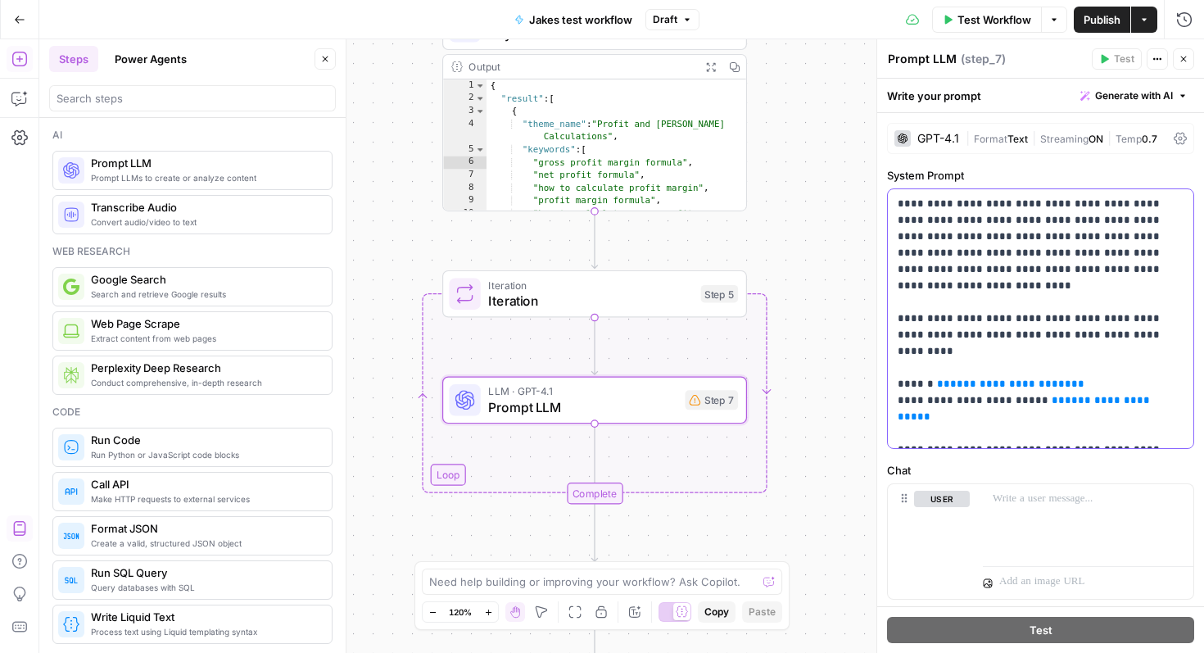
click at [1021, 378] on span "**********" at bounding box center [1010, 383] width 121 height 11
click at [1180, 211] on p "**********" at bounding box center [1041, 319] width 286 height 246
click at [1180, 204] on icon "button" at bounding box center [1179, 204] width 8 height 8
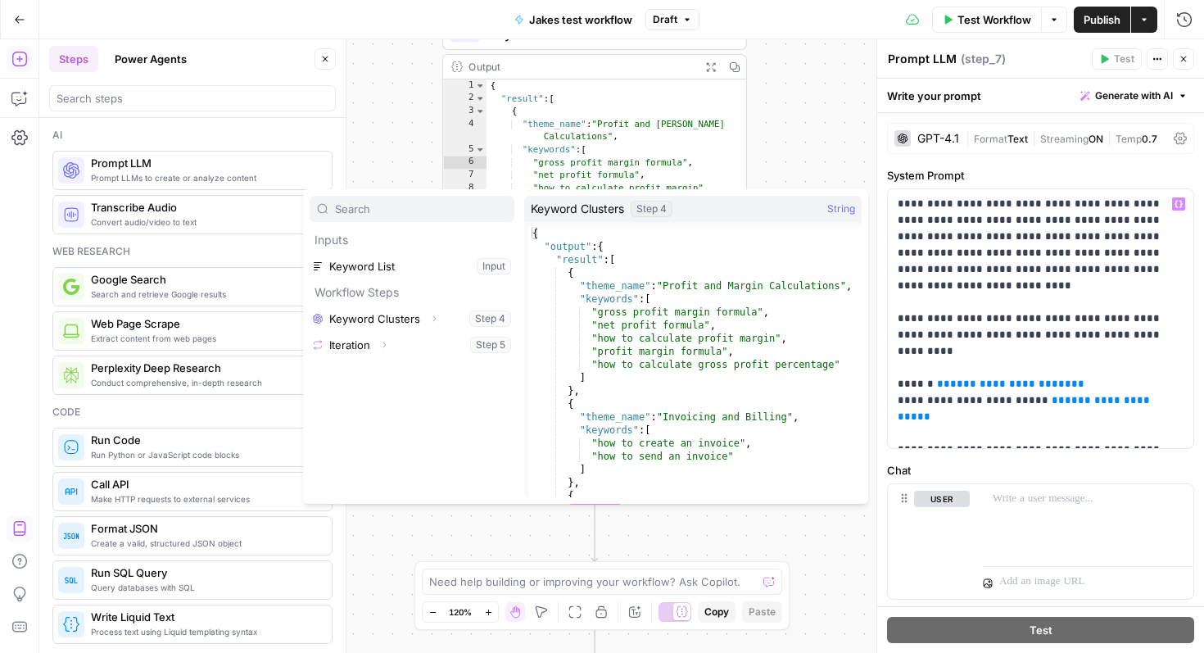
type textarea "**********"
click at [573, 252] on div "{ "output" : { "result" : [ { "theme_name" : "Profit and Margin Calculations" ,…" at bounding box center [695, 375] width 333 height 297
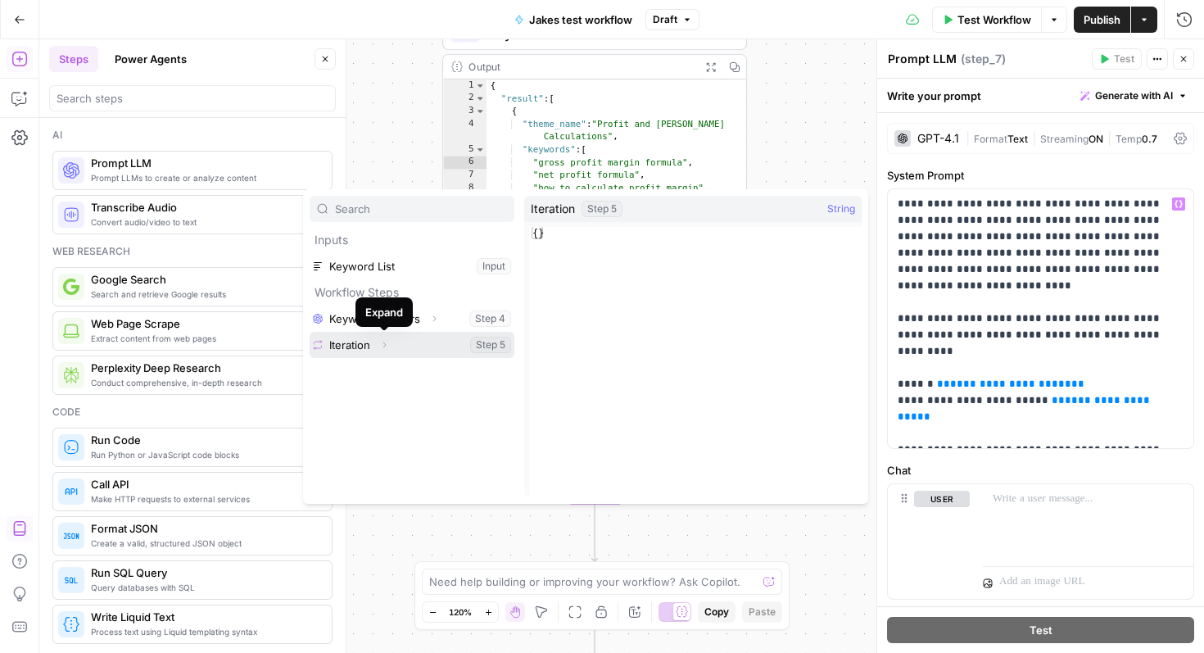
click at [376, 351] on button "Expand" at bounding box center [384, 344] width 21 height 21
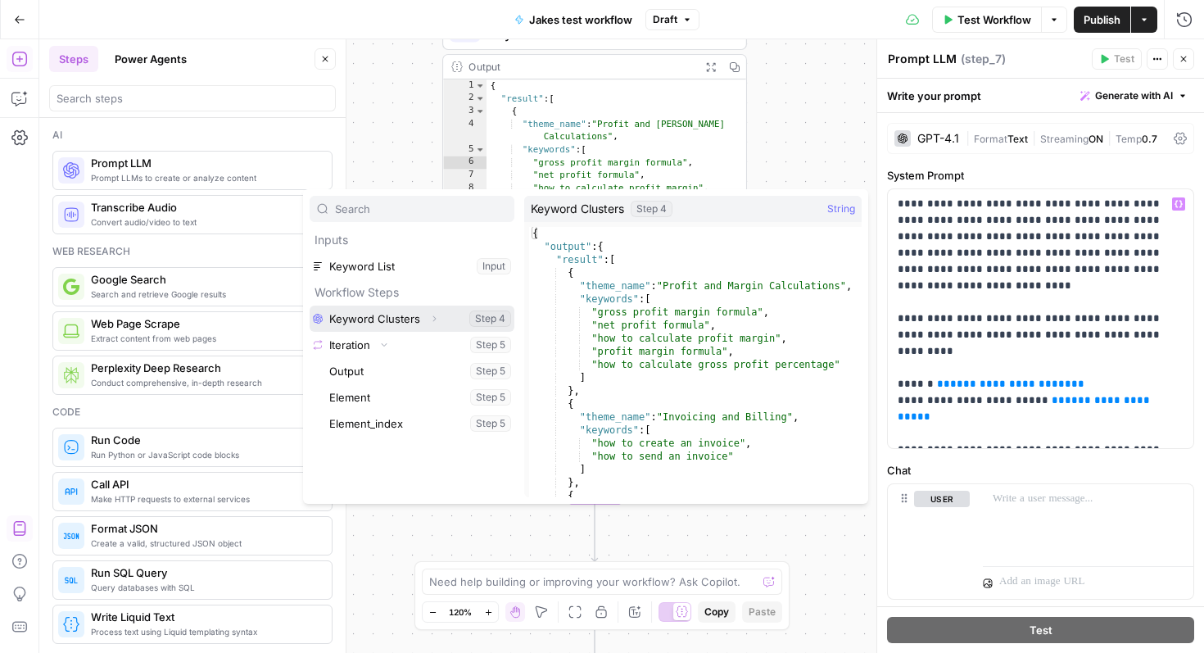
click at [433, 316] on icon "button" at bounding box center [434, 319] width 3 height 6
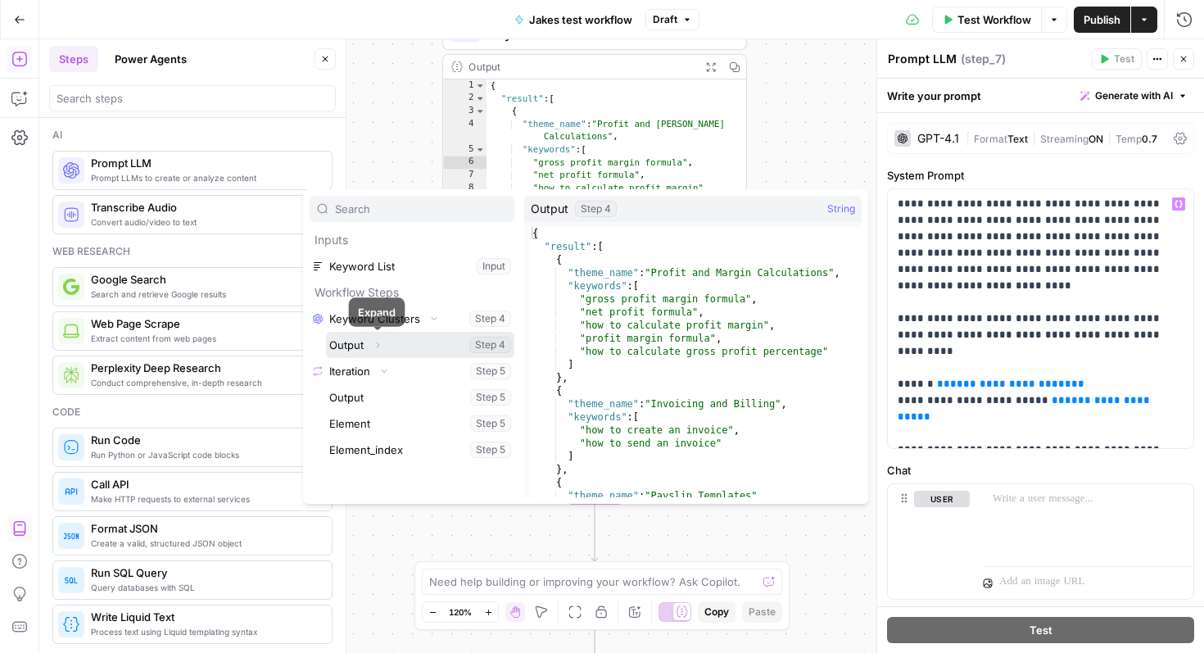
click at [384, 346] on button "Expand" at bounding box center [377, 344] width 21 height 21
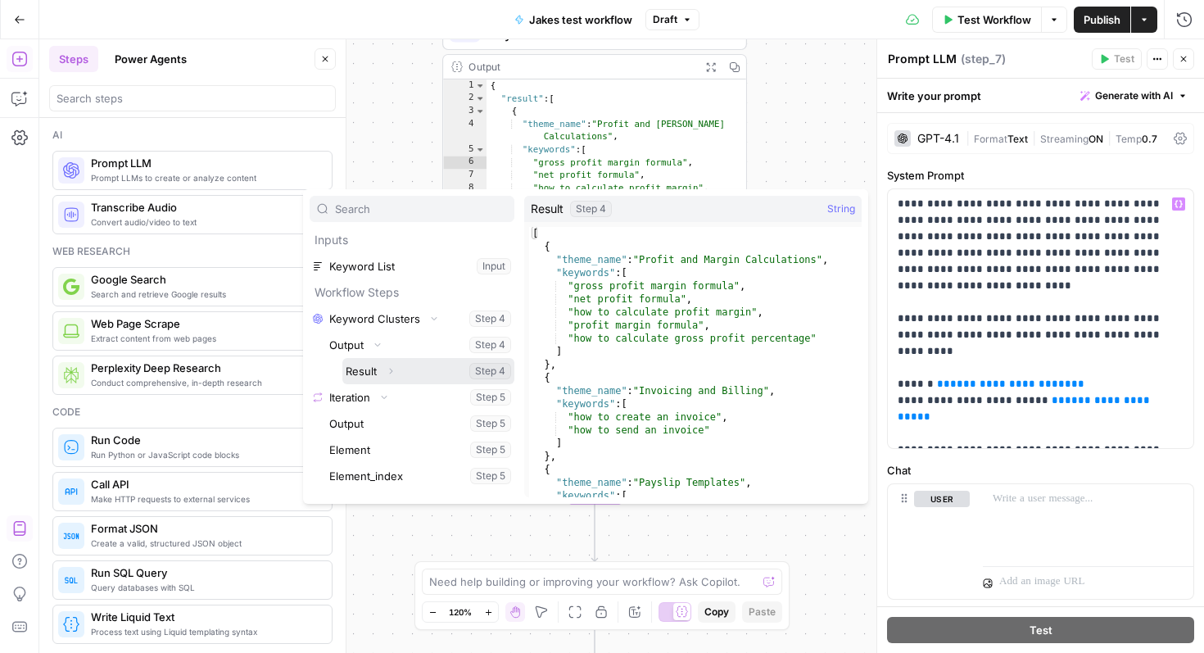
click at [393, 373] on icon "button" at bounding box center [391, 371] width 10 height 10
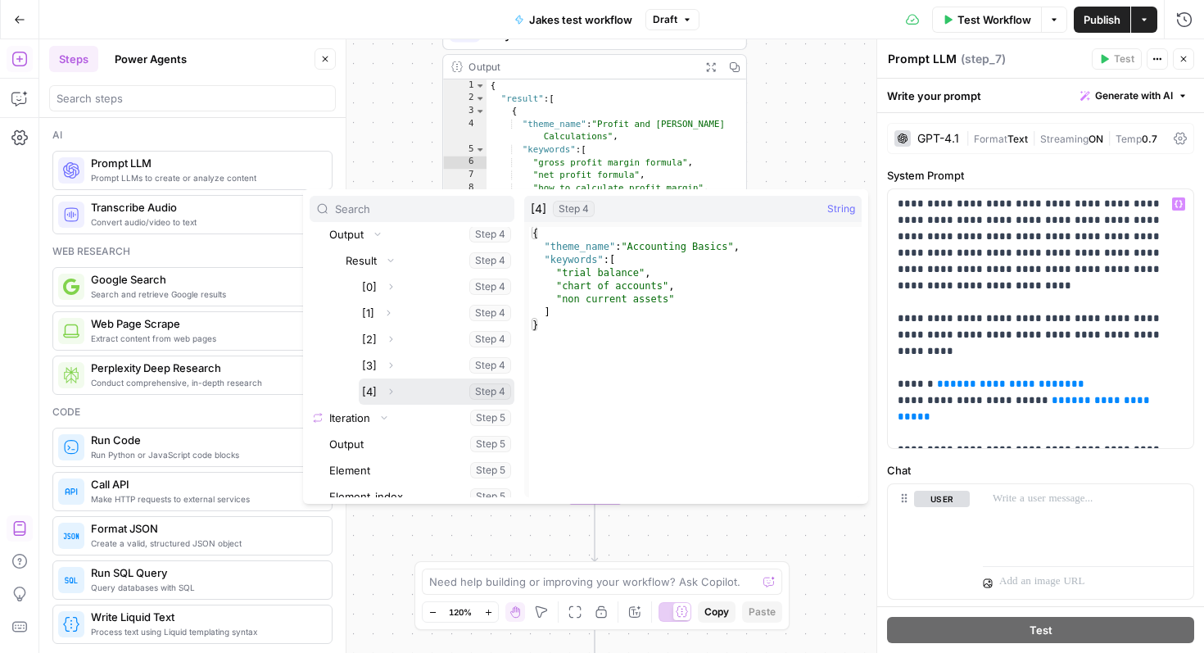
click at [393, 389] on icon "button" at bounding box center [391, 392] width 10 height 10
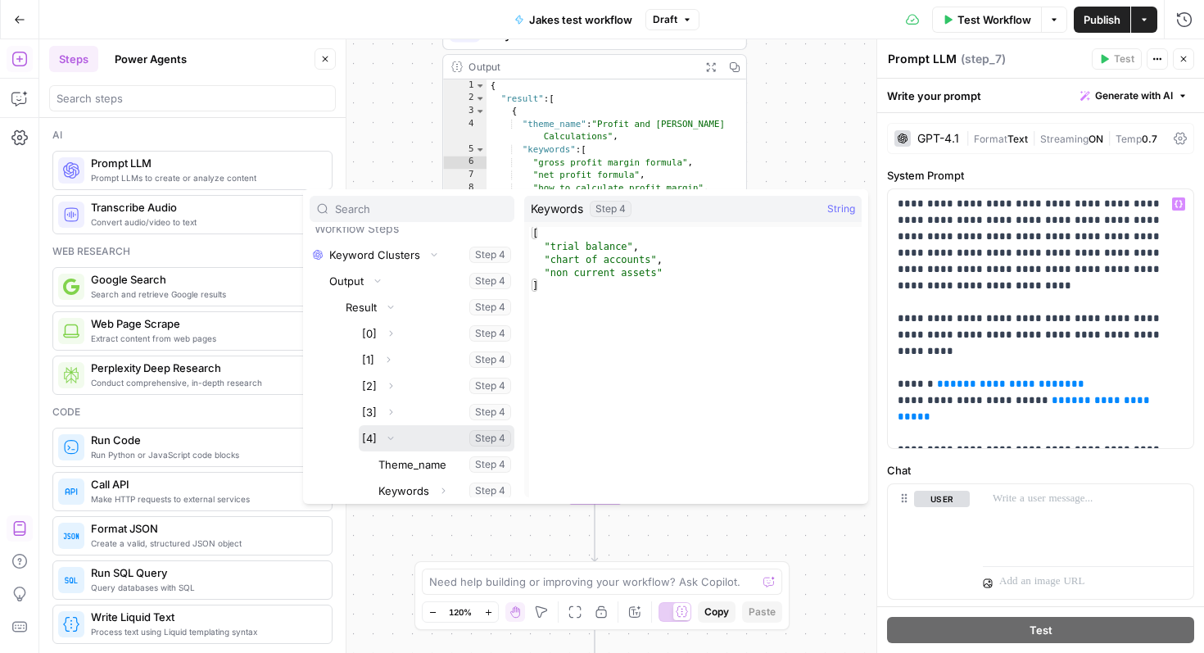
scroll to position [57, 0]
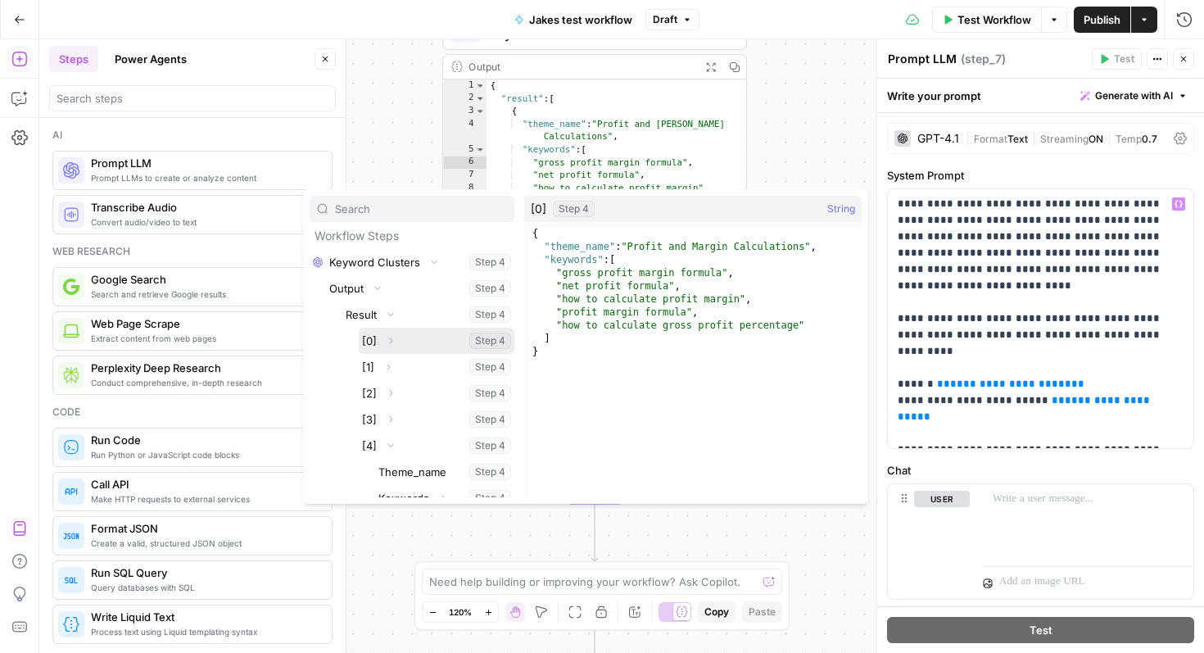
click at [392, 338] on icon "button" at bounding box center [391, 341] width 10 height 10
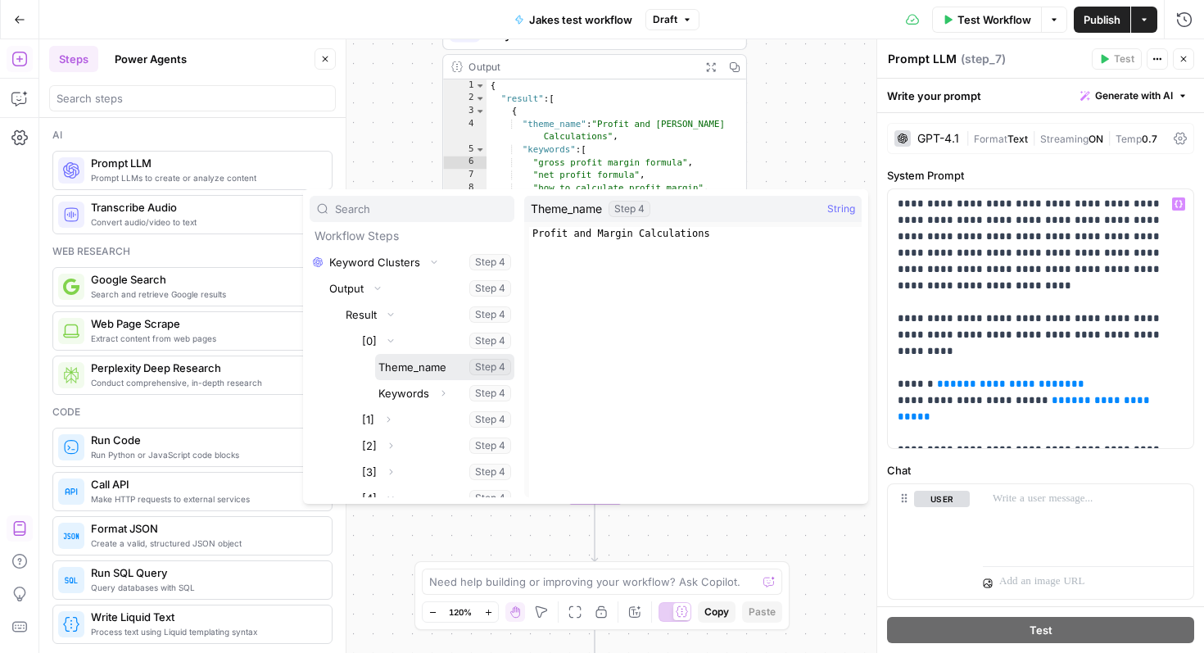
click at [405, 374] on button "Select variable Theme_name" at bounding box center [444, 367] width 139 height 26
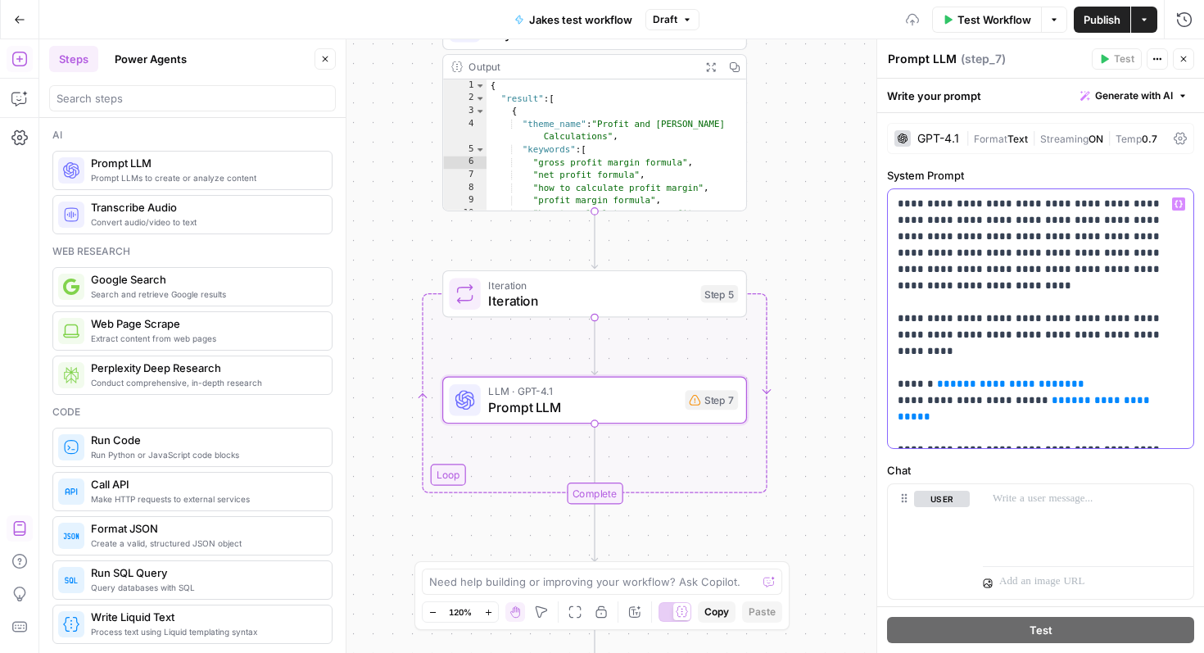
click at [996, 378] on span "**********" at bounding box center [1010, 383] width 121 height 11
drag, startPoint x: 1090, startPoint y: 347, endPoint x: 940, endPoint y: 355, distance: 150.9
click at [940, 355] on p "**********" at bounding box center [1041, 319] width 286 height 246
click at [1106, 356] on p "**********" at bounding box center [1041, 319] width 286 height 246
click at [1175, 204] on icon "button" at bounding box center [1179, 204] width 8 height 7
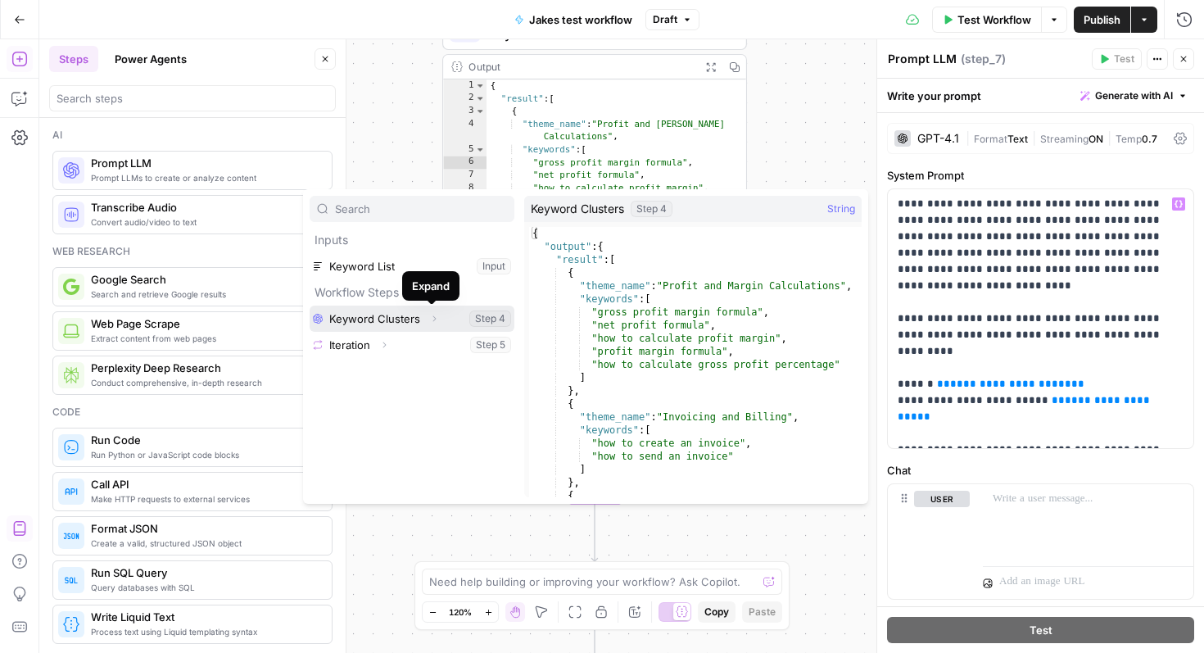
click at [438, 319] on span "Expand" at bounding box center [438, 319] width 1 height 1
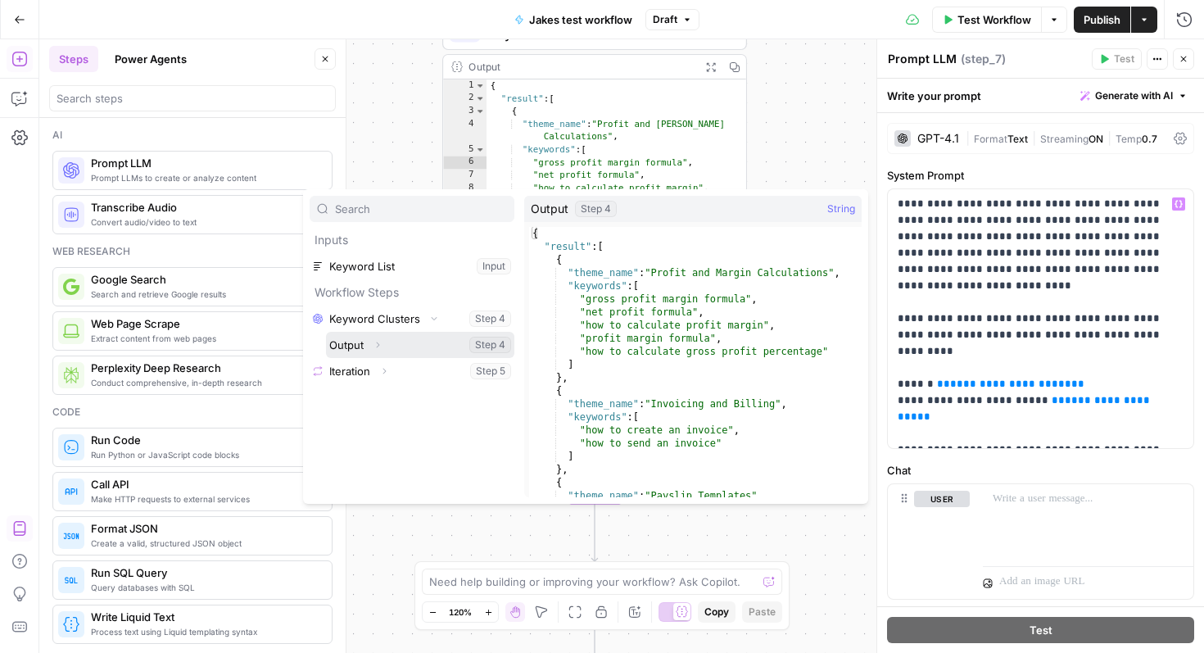
click at [386, 343] on button "Expand" at bounding box center [377, 344] width 21 height 21
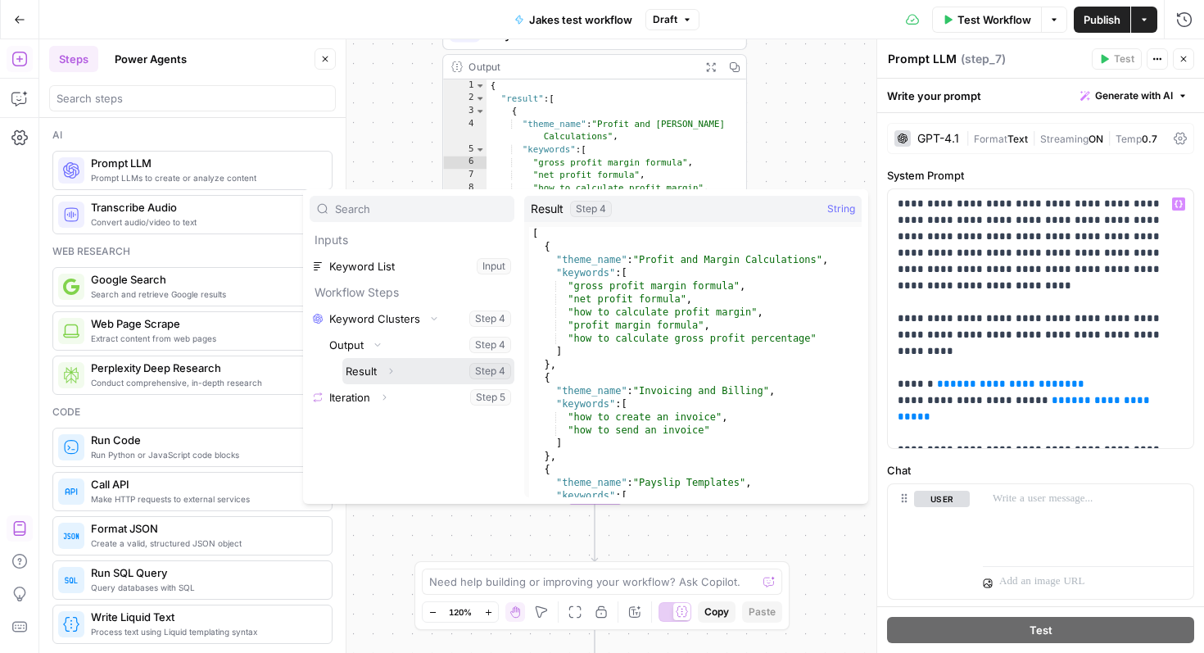
click at [378, 360] on button "Select variable Result" at bounding box center [428, 371] width 172 height 26
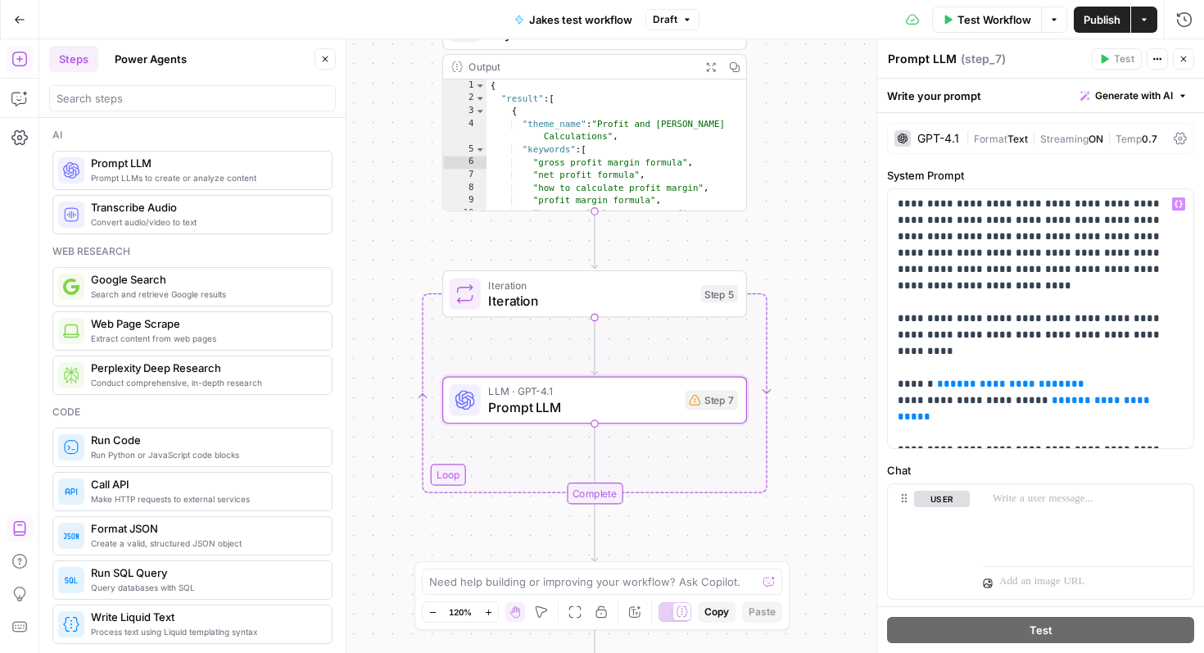
click at [451, 479] on div "**********" at bounding box center [621, 346] width 1165 height 614
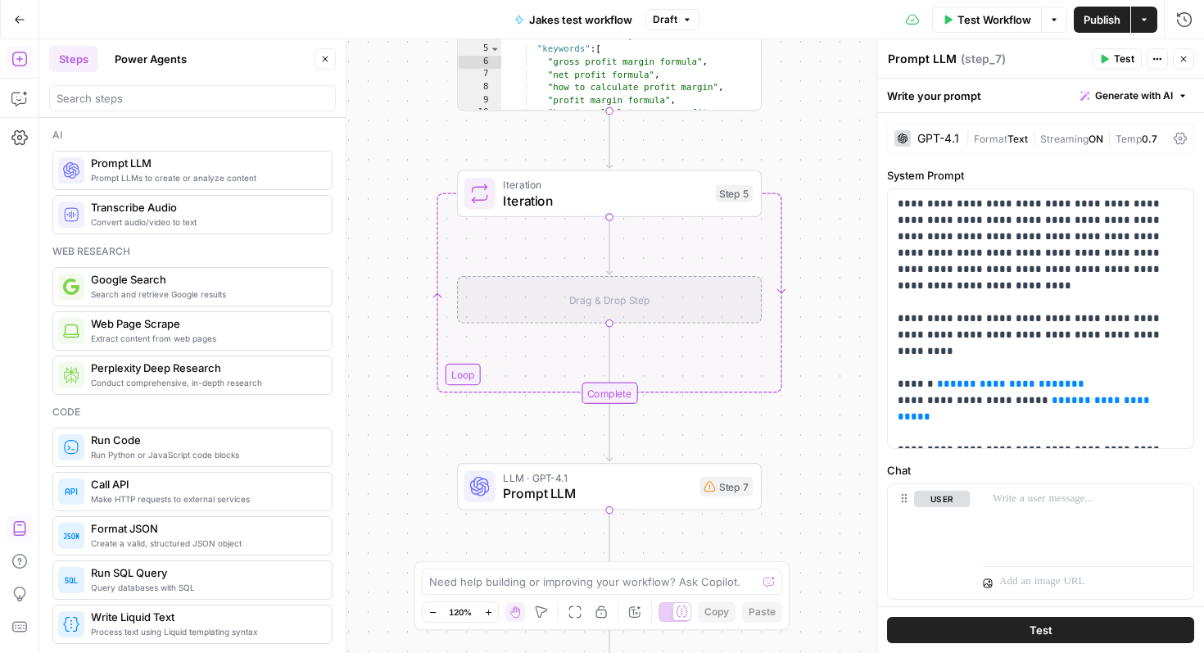
click at [554, 512] on div "**********" at bounding box center [621, 346] width 1165 height 614
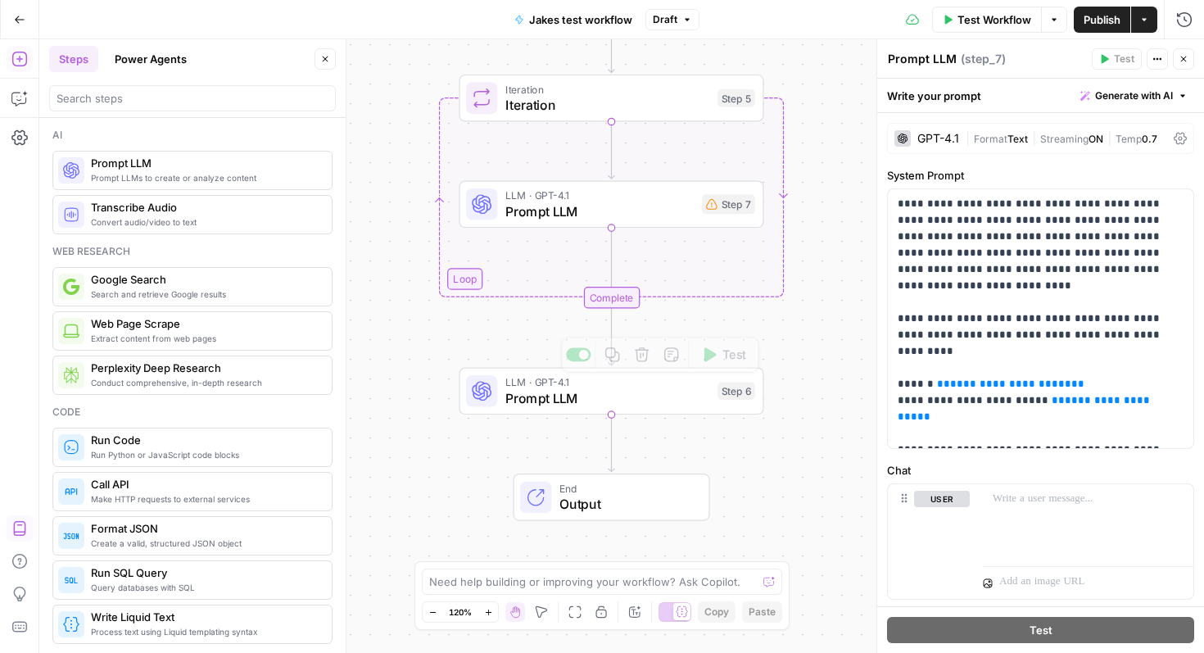
click at [650, 400] on span "Prompt LLM" at bounding box center [607, 398] width 205 height 20
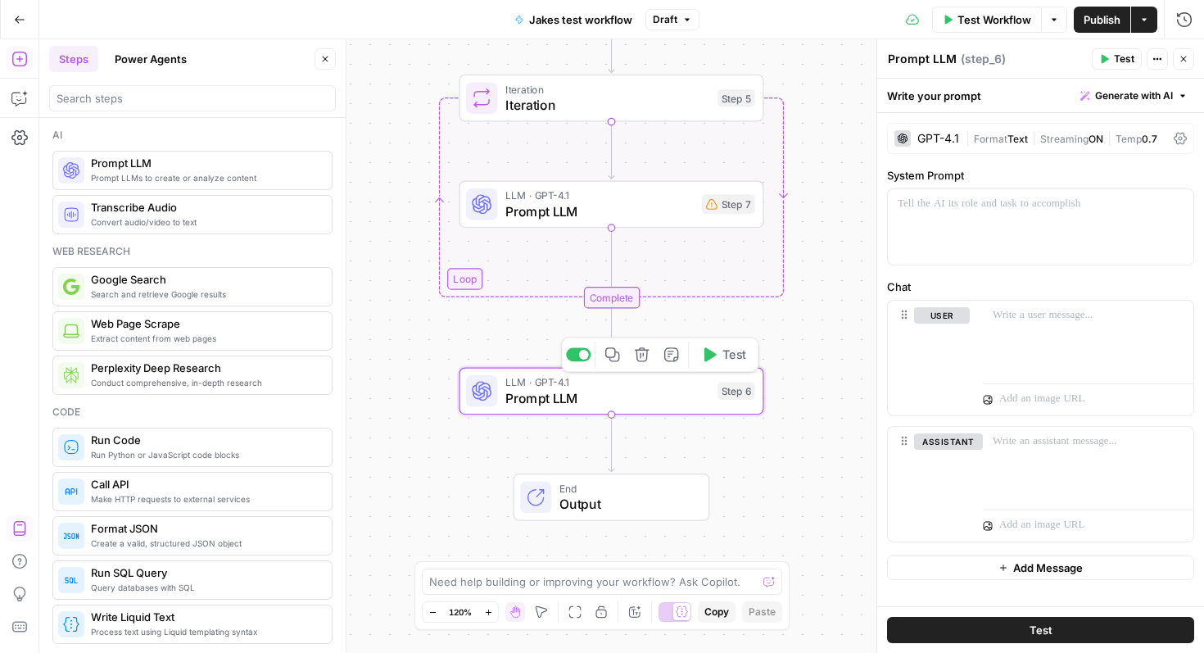
click at [641, 359] on icon "button" at bounding box center [642, 354] width 16 height 16
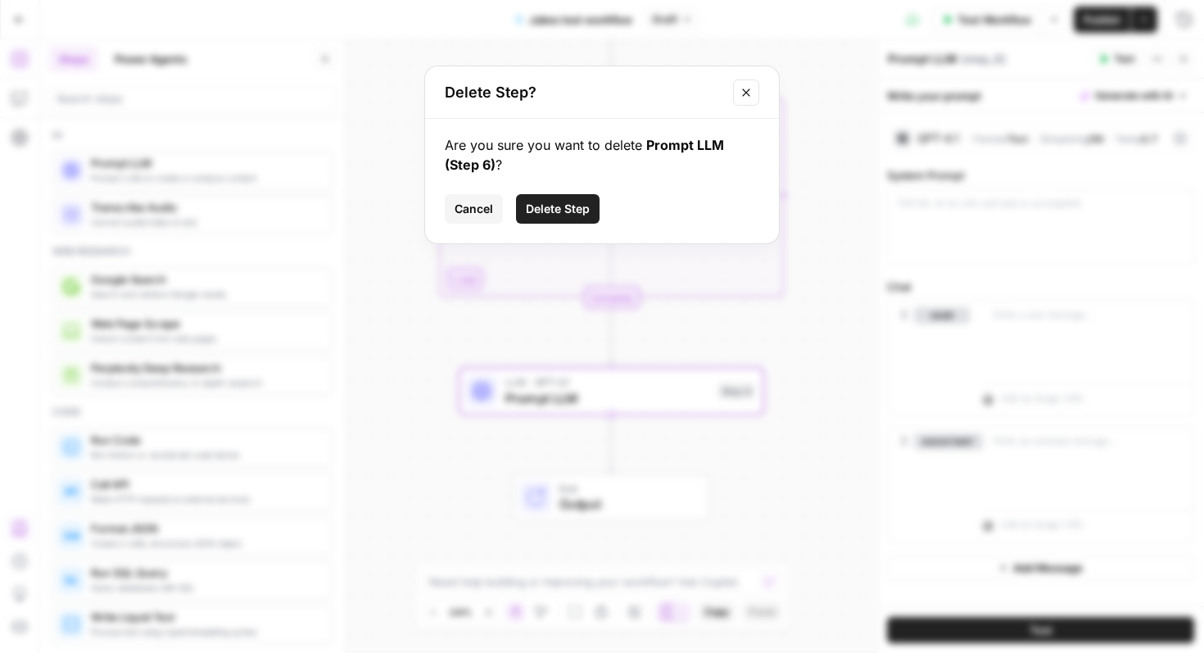
click at [576, 206] on span "Delete Step" at bounding box center [558, 209] width 64 height 16
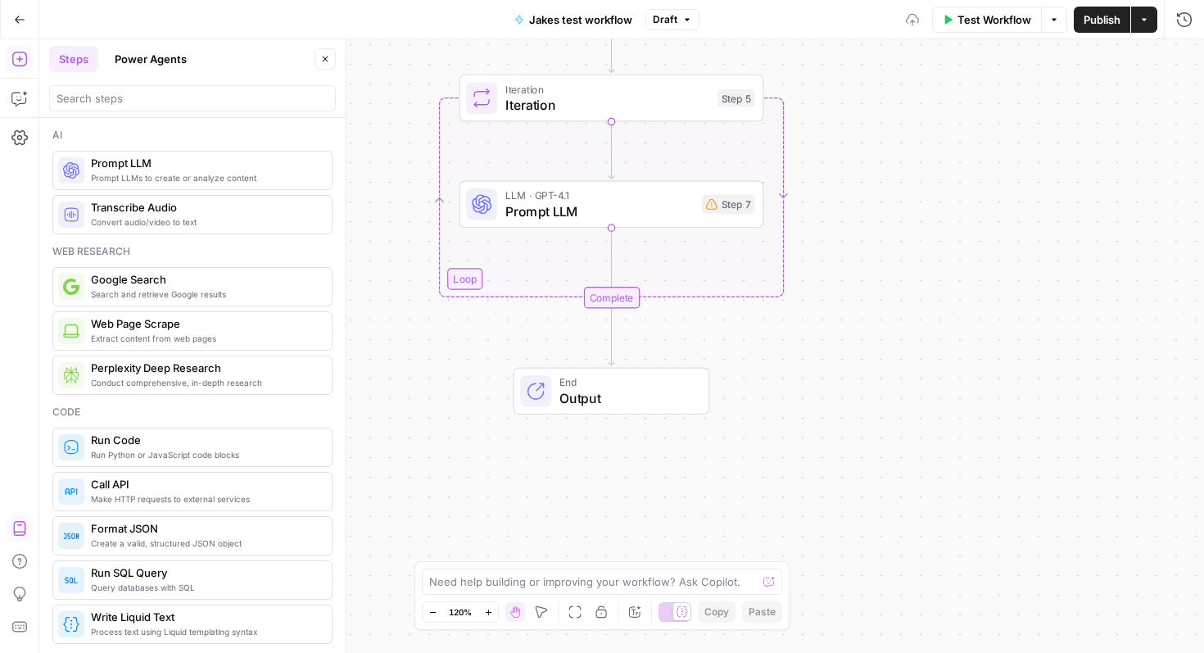
click at [652, 205] on span "Prompt LLM" at bounding box center [599, 212] width 188 height 20
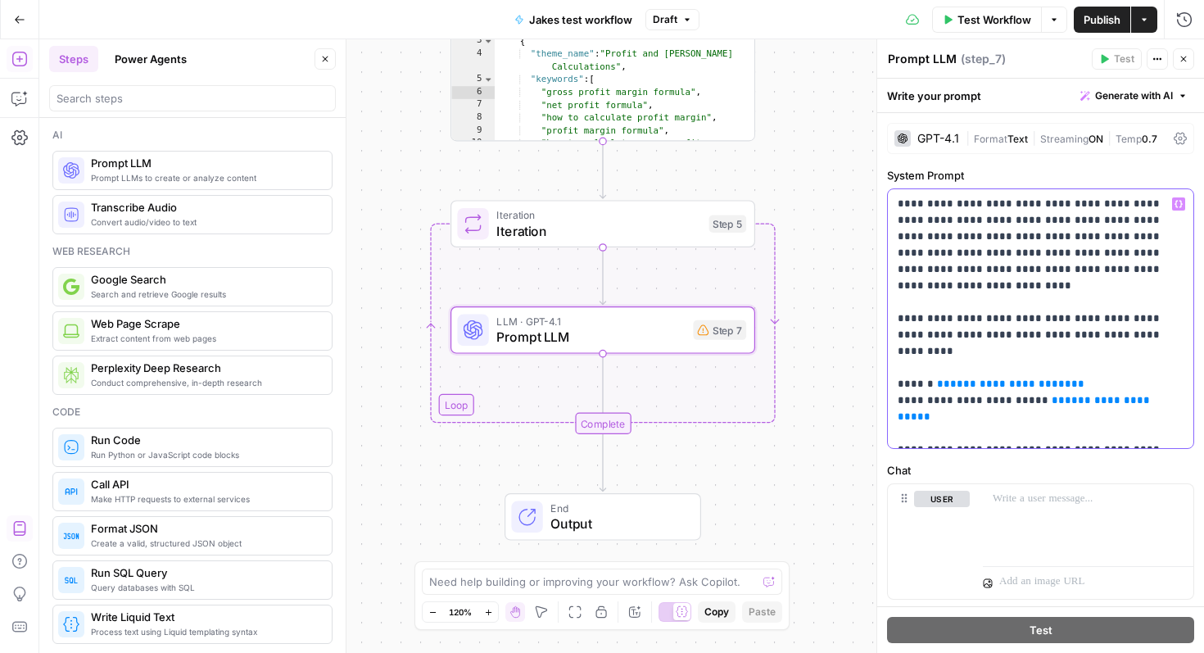
click at [1095, 349] on p "**********" at bounding box center [1041, 319] width 286 height 246
click at [1179, 206] on icon "button" at bounding box center [1179, 204] width 8 height 8
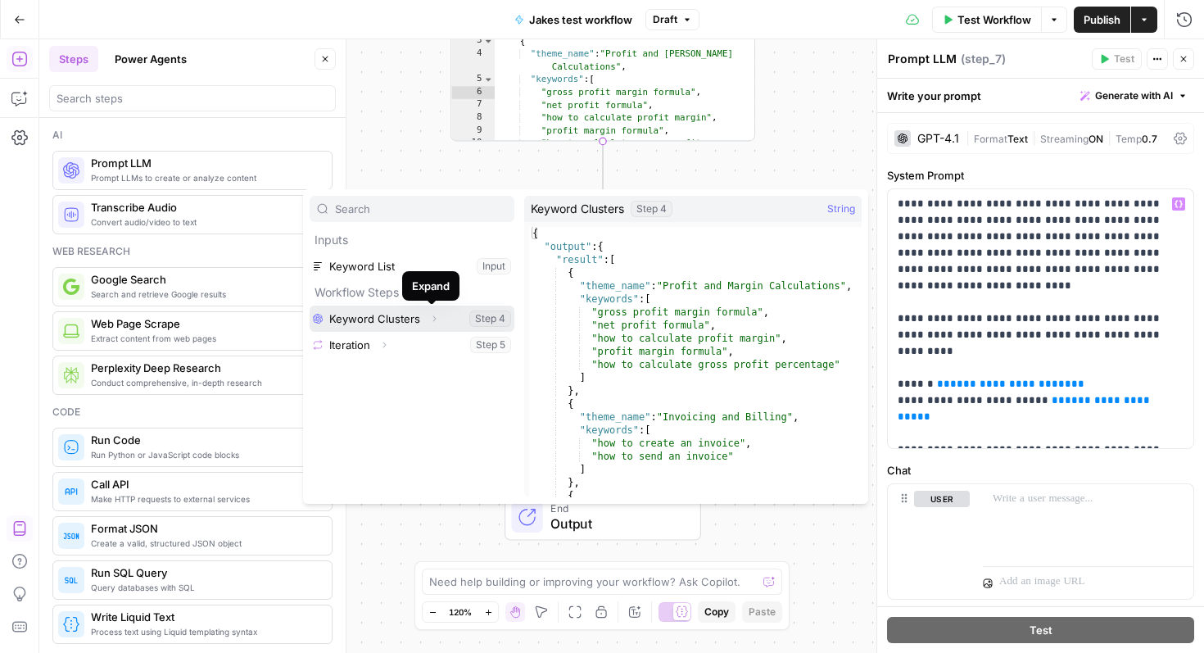
click at [435, 319] on icon "button" at bounding box center [434, 319] width 10 height 10
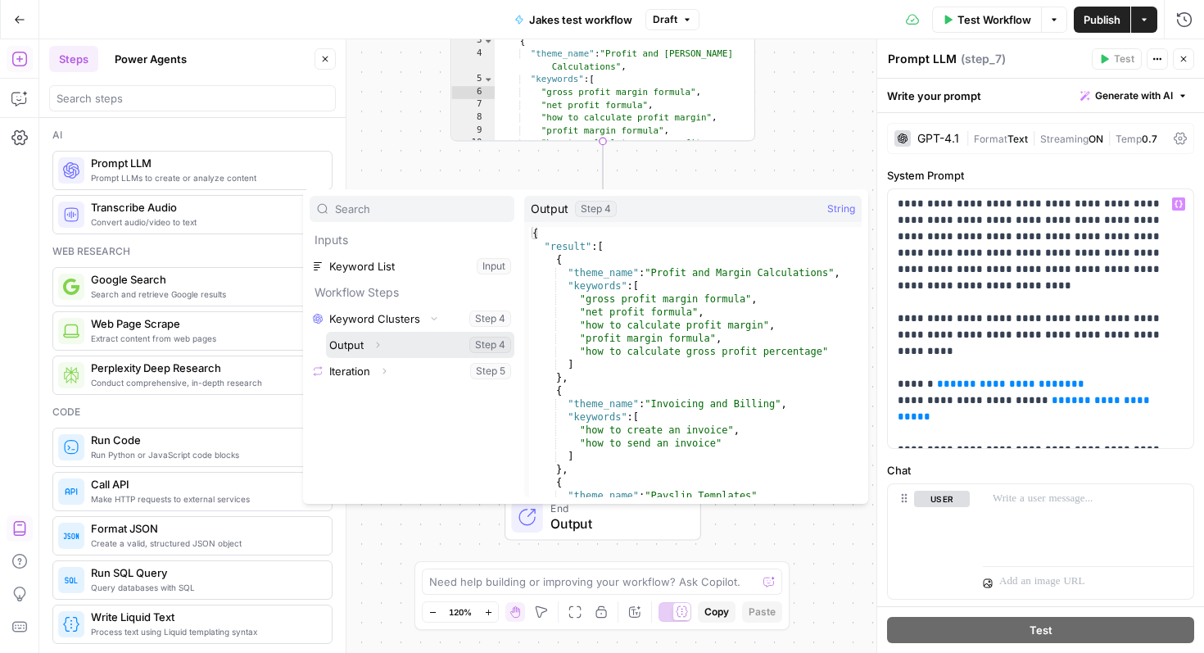
click at [375, 347] on icon "button" at bounding box center [378, 345] width 10 height 10
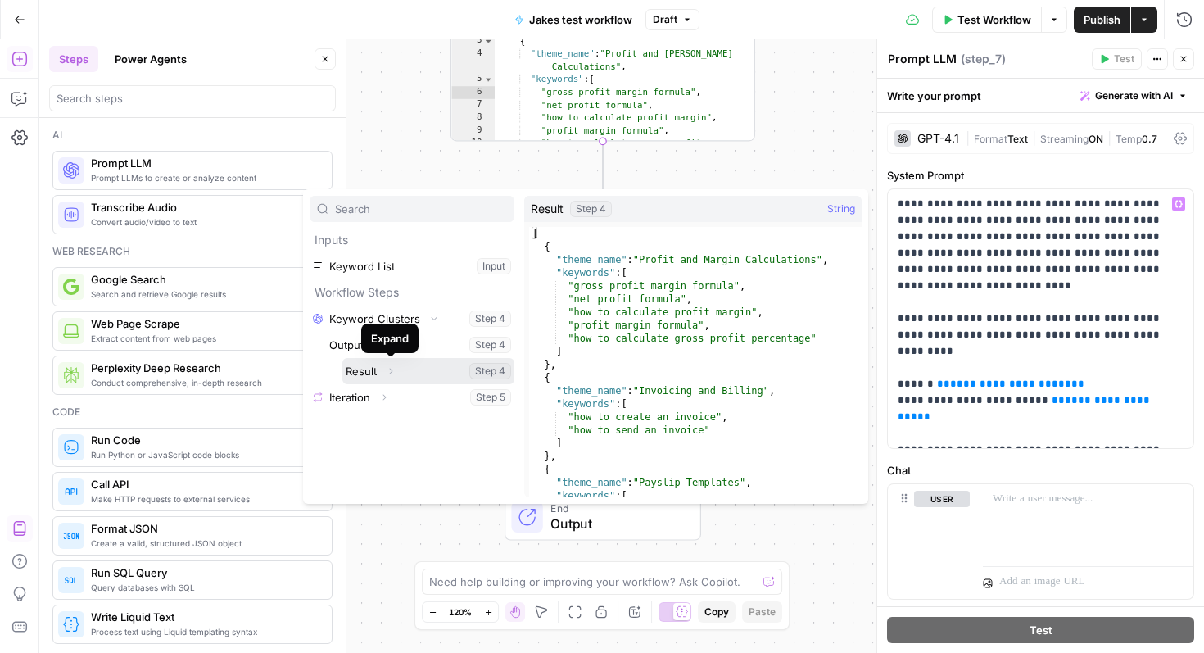
click at [392, 370] on icon "button" at bounding box center [391, 372] width 3 height 6
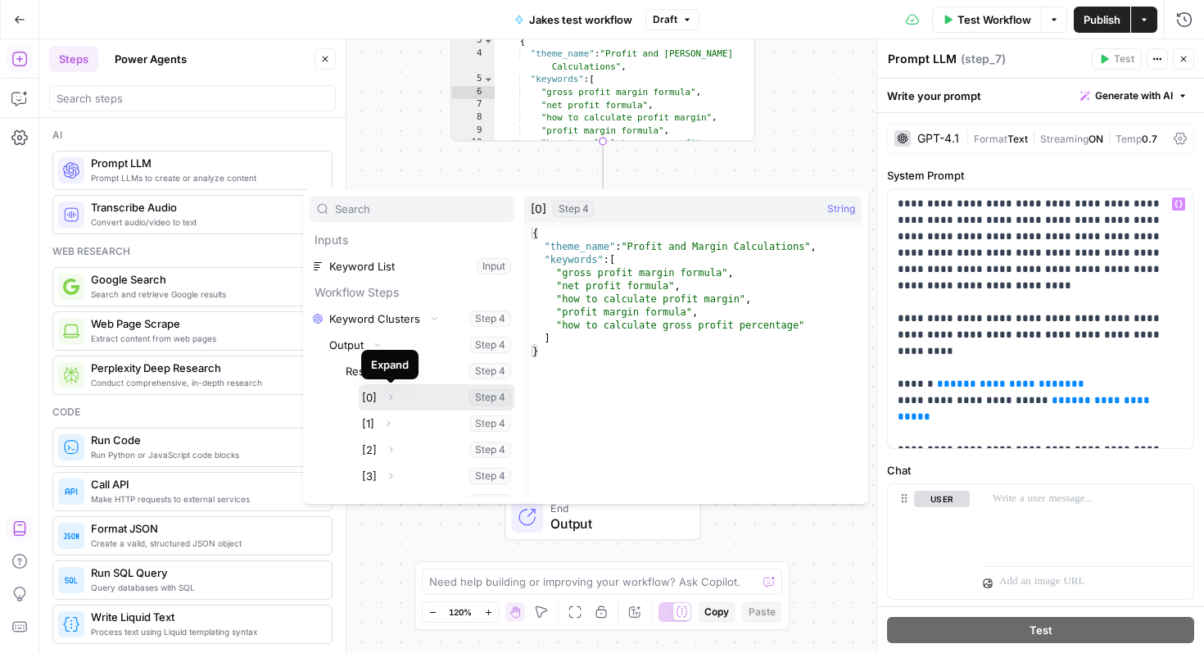
click at [416, 396] on button "Select variable [0]" at bounding box center [437, 397] width 156 height 26
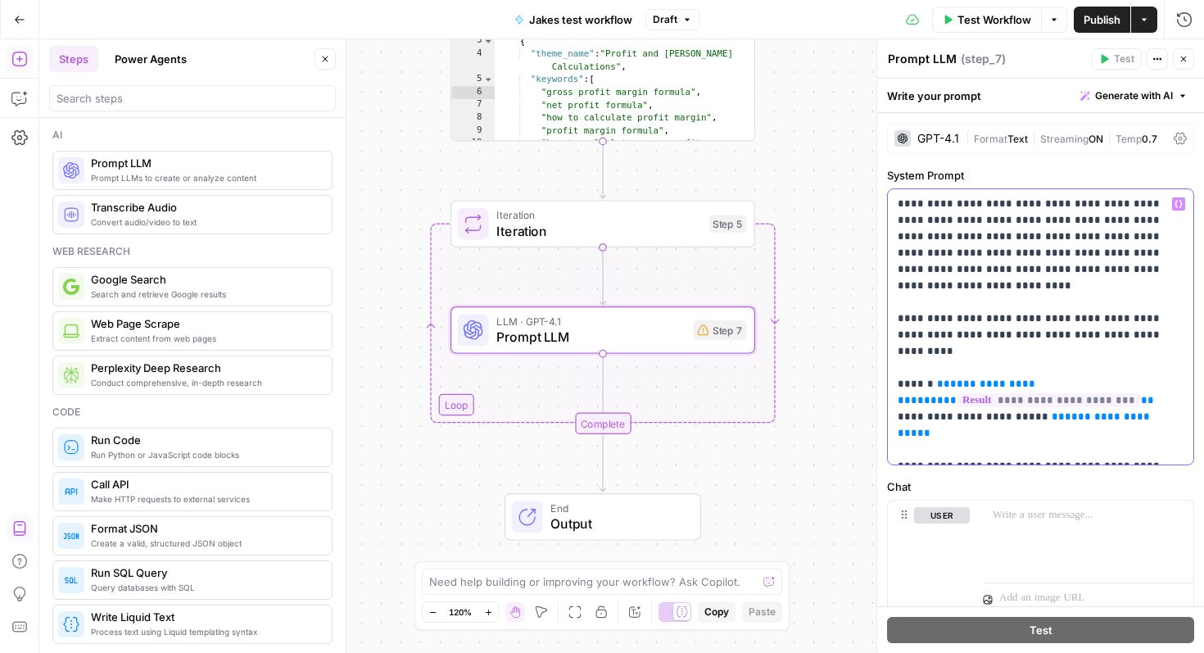
click at [1106, 365] on p "**********" at bounding box center [1041, 327] width 286 height 262
drag, startPoint x: 1075, startPoint y: 351, endPoint x: 939, endPoint y: 352, distance: 136.0
click at [939, 352] on p "**********" at bounding box center [1041, 327] width 286 height 262
click at [1094, 360] on p "**********" at bounding box center [1041, 327] width 286 height 262
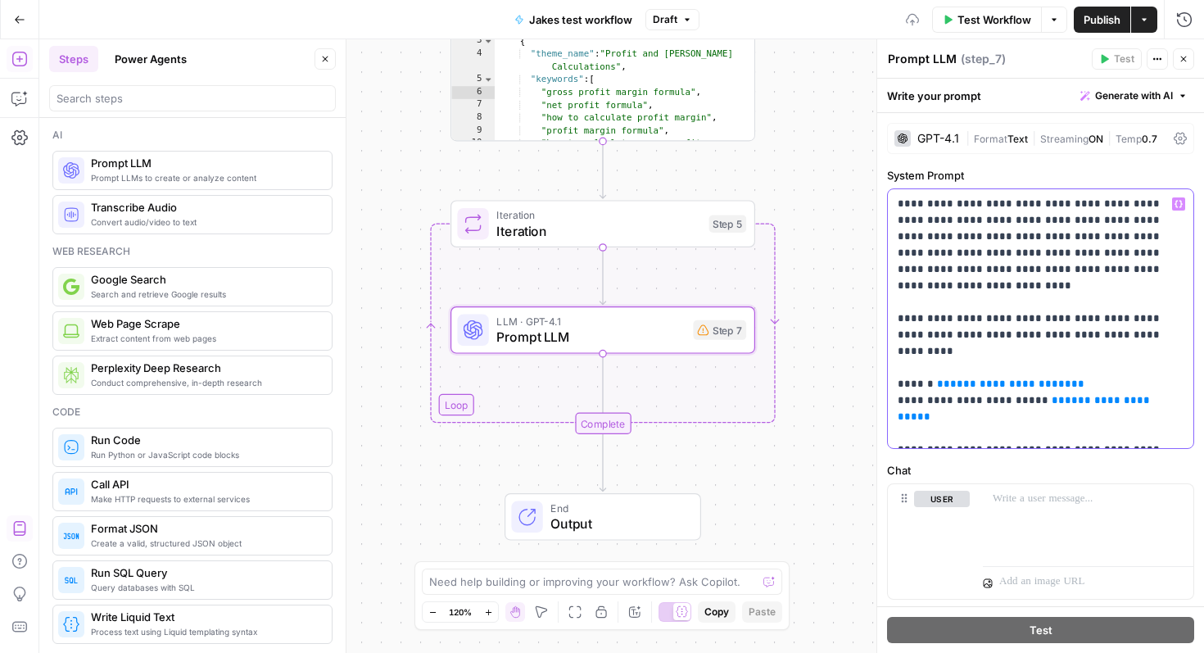
click at [1048, 378] on span "**********" at bounding box center [1010, 383] width 121 height 11
click at [1045, 378] on span "**********" at bounding box center [1010, 383] width 121 height 11
click at [1078, 353] on p "**********" at bounding box center [1041, 319] width 286 height 246
click at [1046, 378] on span "**********" at bounding box center [1010, 383] width 121 height 11
click at [1078, 356] on p "**********" at bounding box center [1041, 319] width 286 height 246
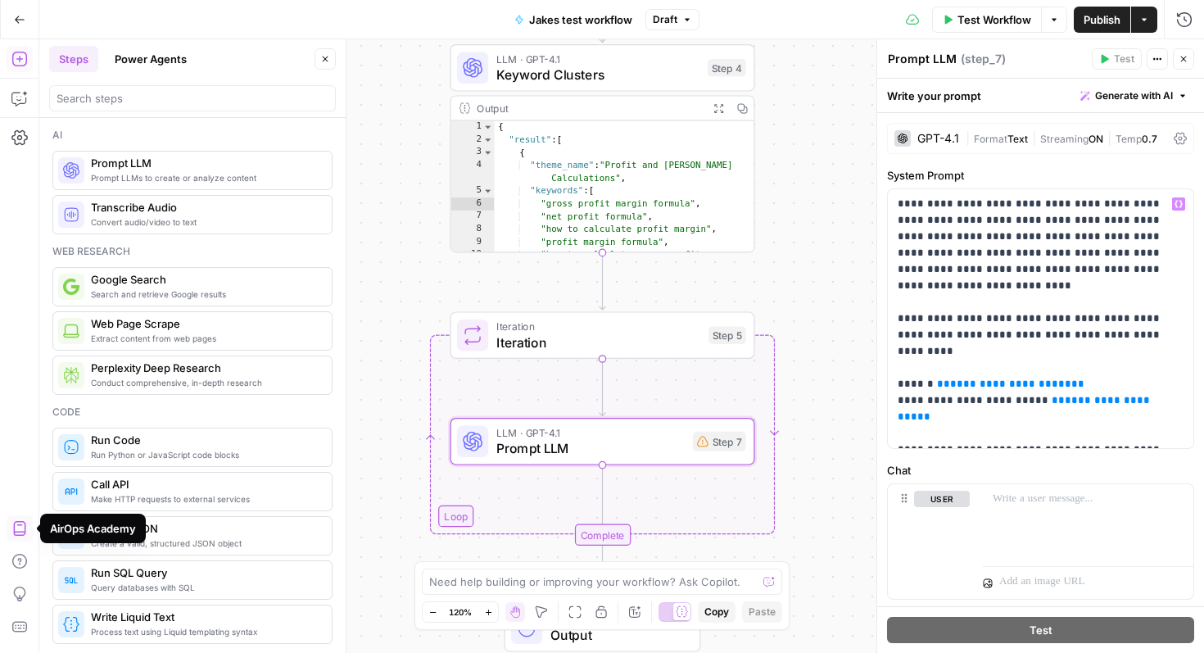
click at [641, 114] on div "Output" at bounding box center [589, 108] width 224 height 16
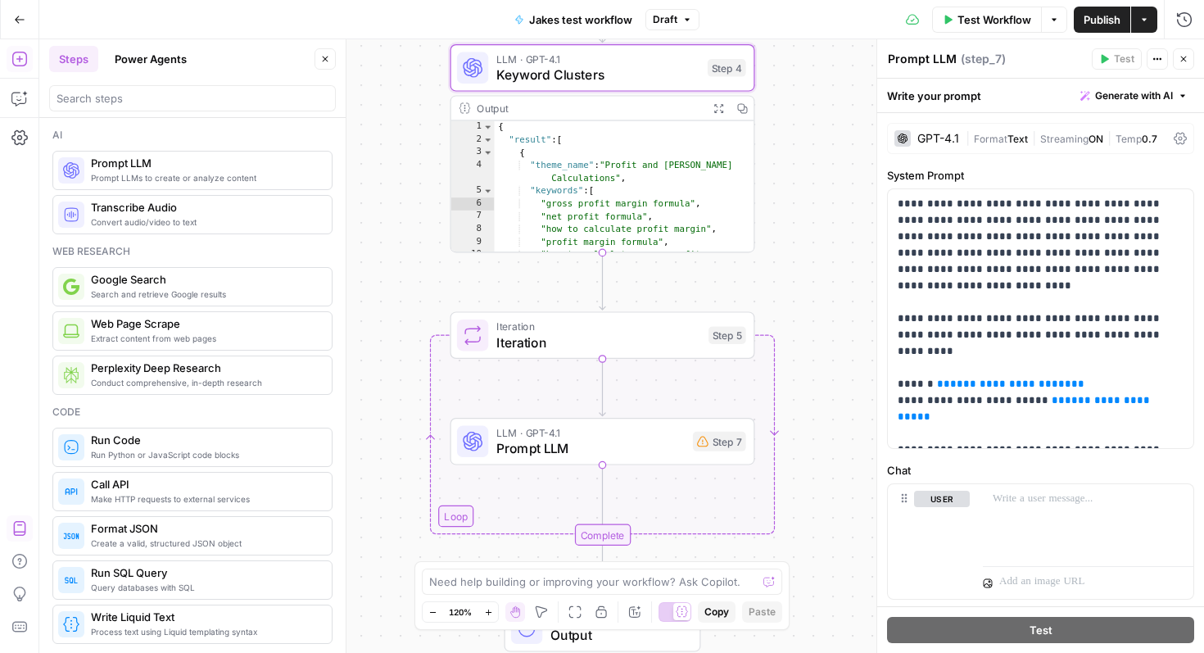
click at [637, 107] on div "Output" at bounding box center [589, 108] width 224 height 16
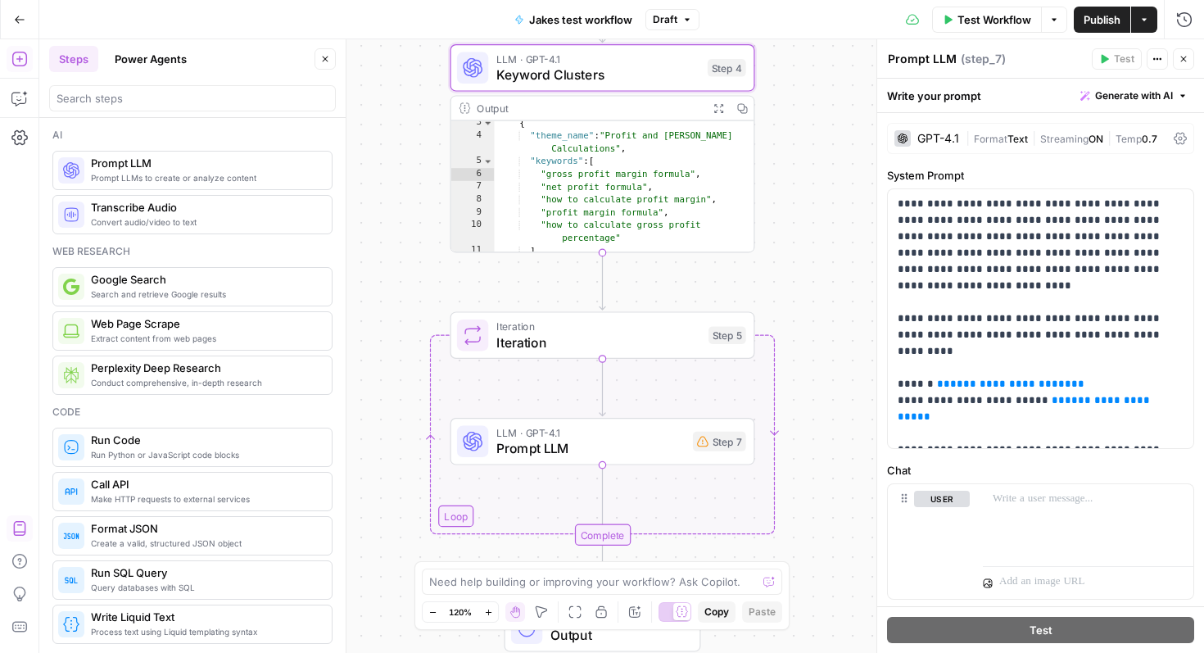
scroll to position [23, 0]
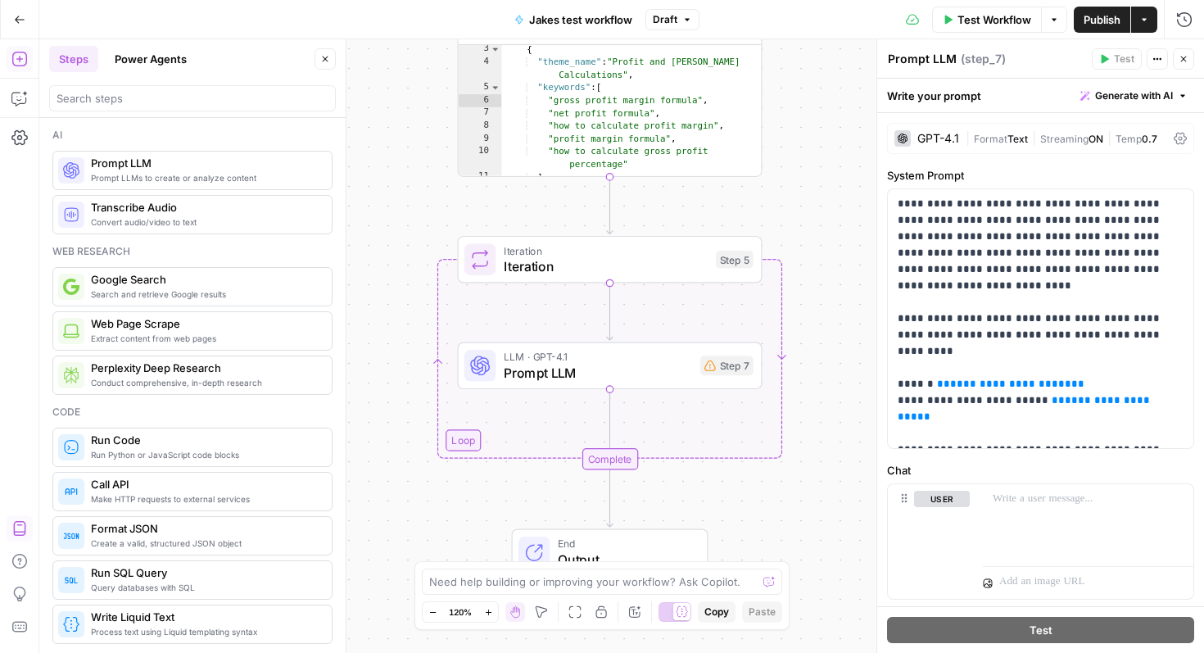
click at [622, 379] on span "Prompt LLM" at bounding box center [598, 373] width 188 height 20
click at [1112, 358] on p "**********" at bounding box center [1041, 319] width 286 height 246
click at [1058, 358] on p "**********" at bounding box center [1041, 319] width 286 height 246
click at [1058, 378] on span "**********" at bounding box center [1010, 383] width 121 height 11
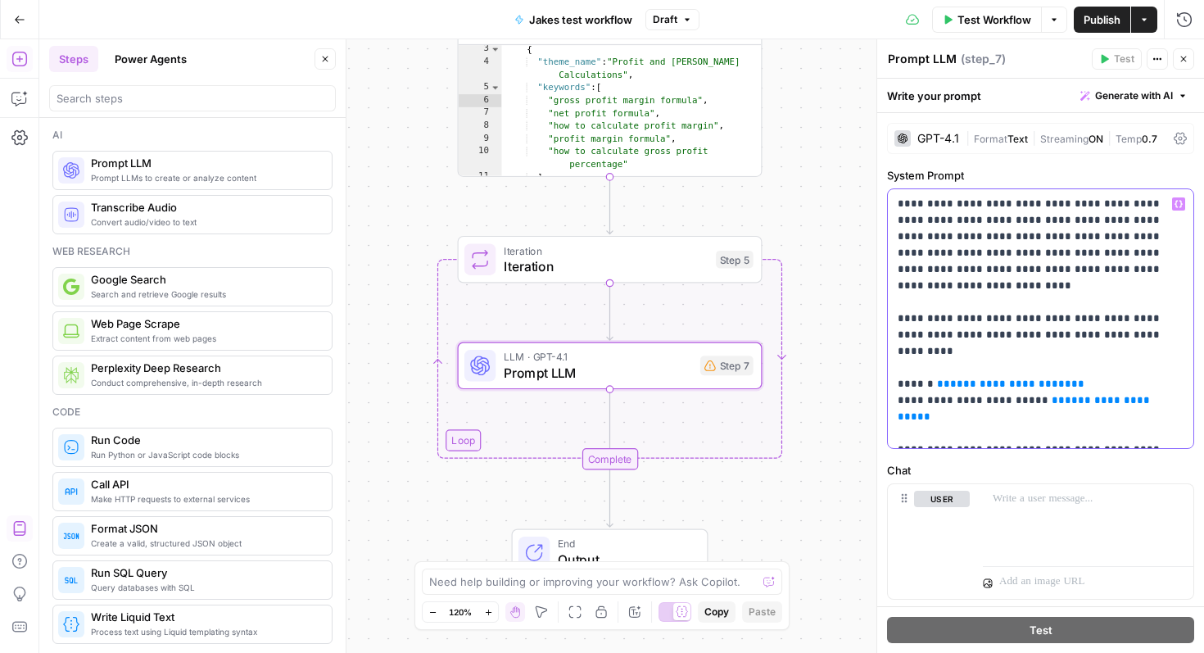
click at [1073, 356] on p "**********" at bounding box center [1041, 319] width 286 height 246
click at [1087, 356] on p "**********" at bounding box center [1041, 319] width 286 height 246
click at [625, 377] on span "Prompt LLM" at bounding box center [598, 373] width 188 height 20
click at [1053, 378] on span "**********" at bounding box center [1010, 383] width 121 height 11
click at [1058, 378] on span "**********" at bounding box center [1010, 383] width 121 height 11
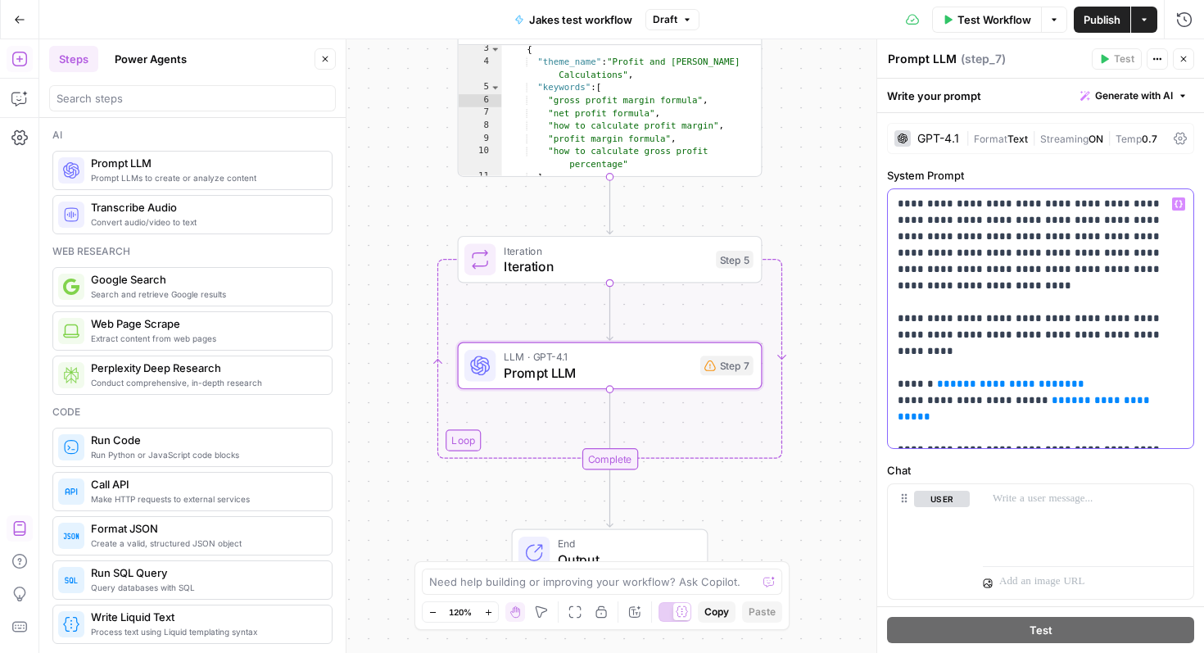
click at [1052, 378] on span "**********" at bounding box center [1010, 383] width 121 height 11
click at [1089, 345] on p "**********" at bounding box center [1041, 319] width 286 height 246
click at [1181, 206] on icon "button" at bounding box center [1179, 204] width 8 height 7
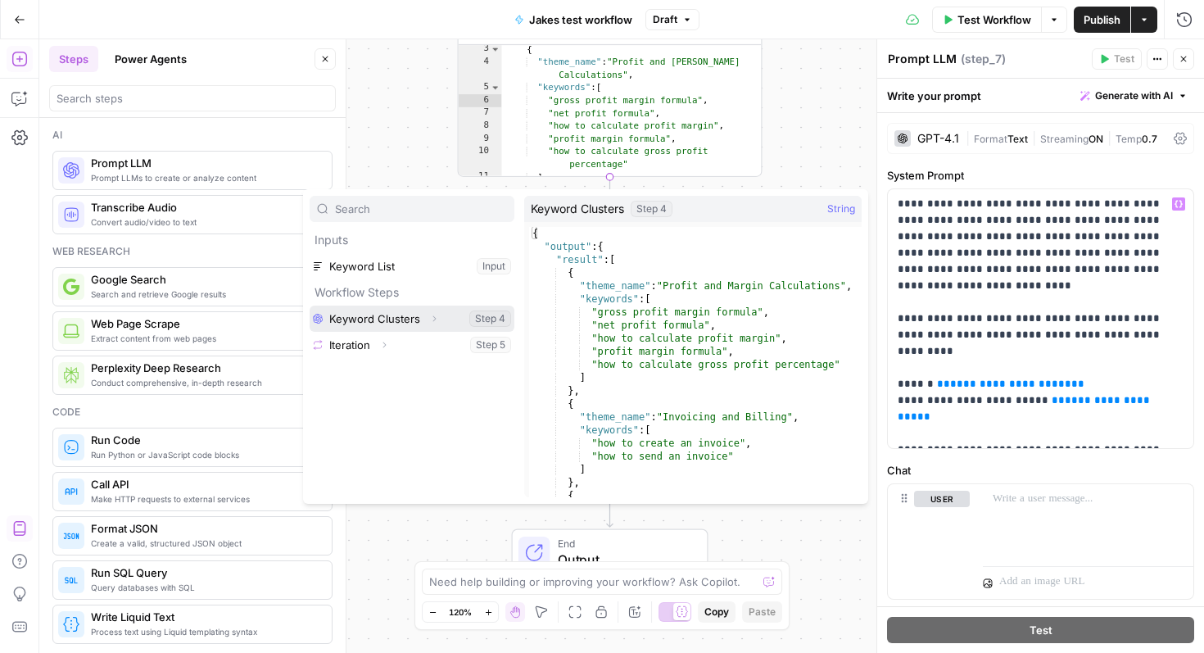
click at [374, 319] on button "Select variable Keyword Clusters" at bounding box center [412, 319] width 205 height 26
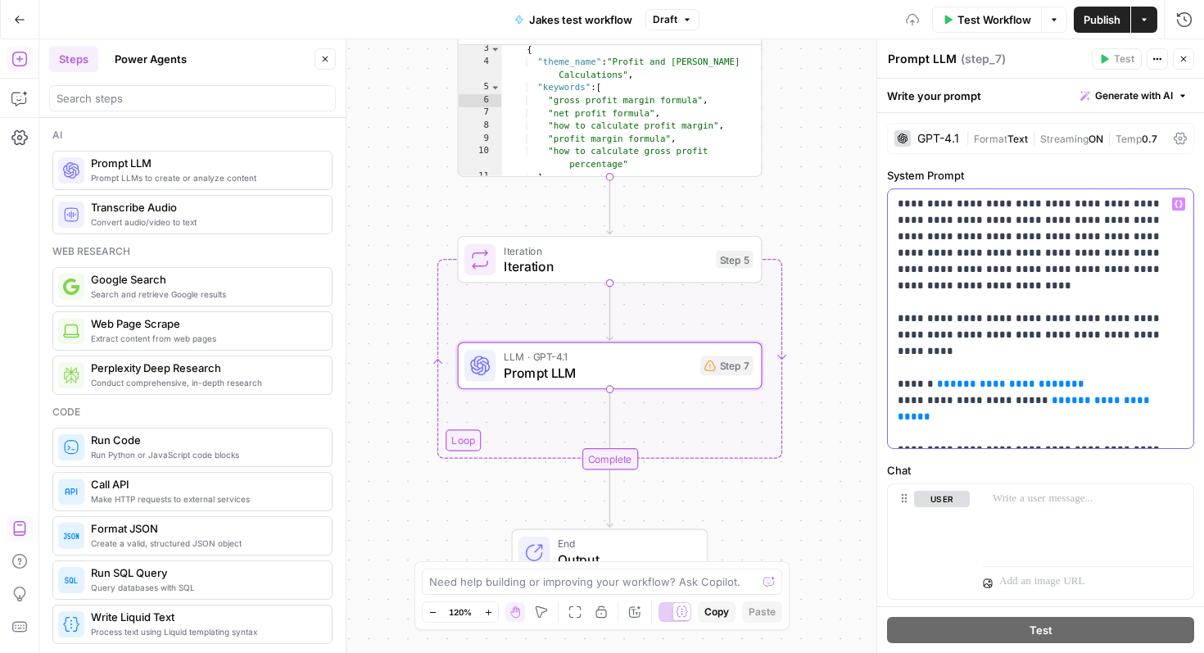
click at [1179, 210] on button "Variables Menu" at bounding box center [1178, 203] width 13 height 13
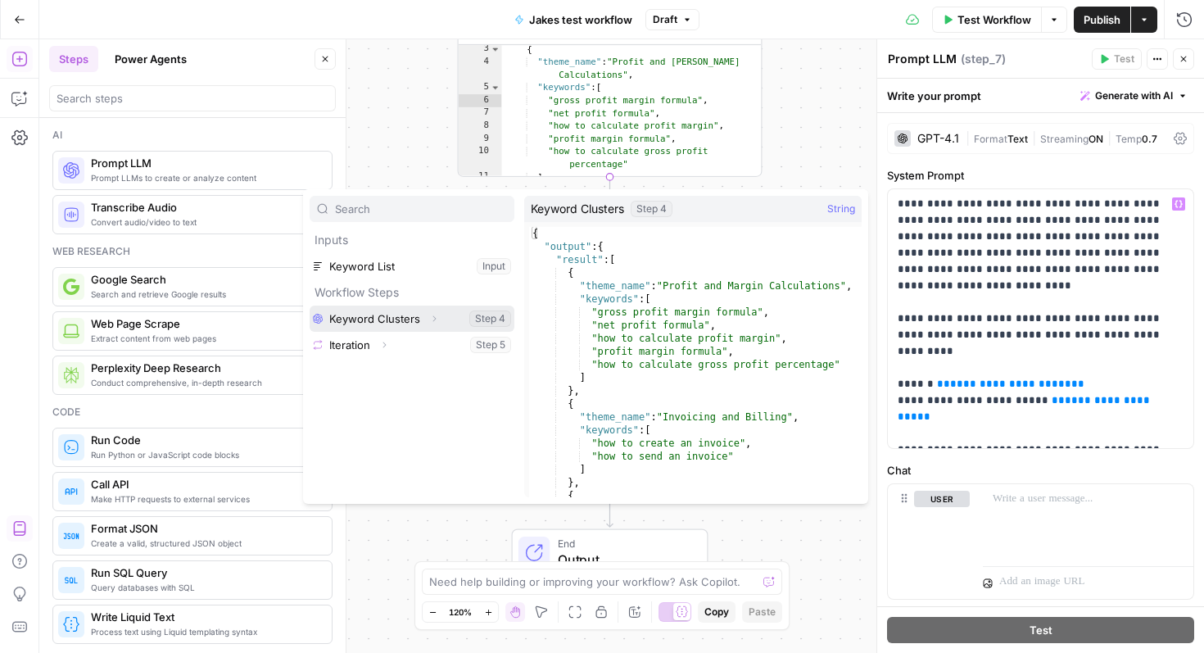
click at [433, 321] on icon "button" at bounding box center [434, 319] width 10 height 10
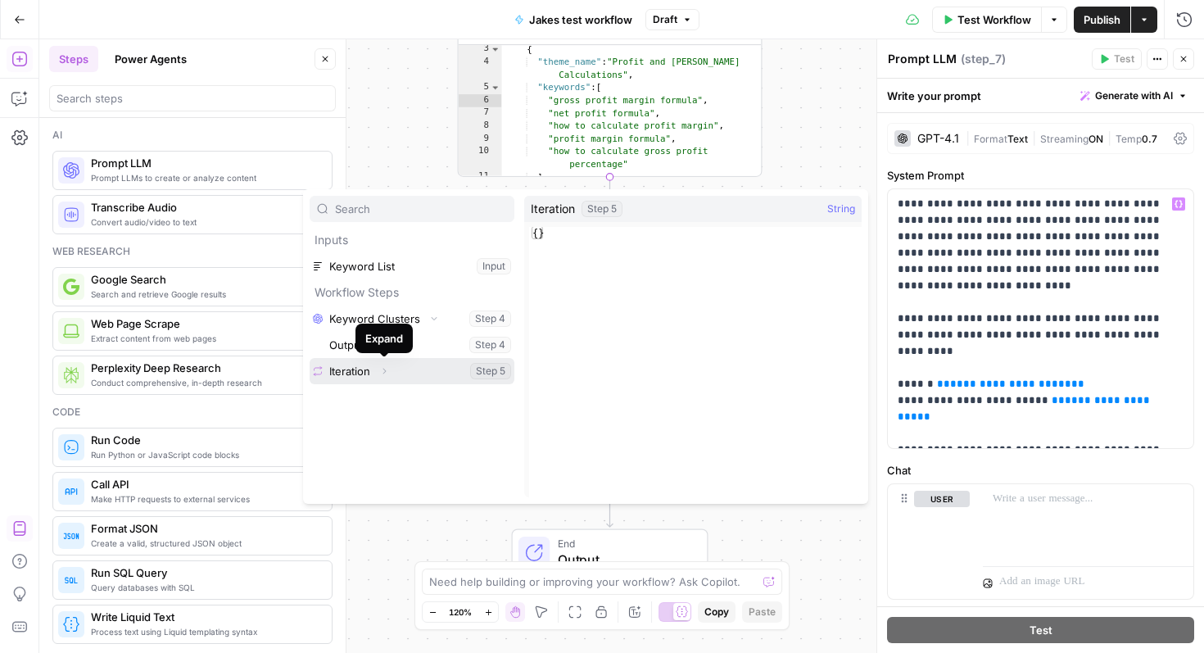
click at [392, 376] on button "Expand" at bounding box center [384, 370] width 21 height 21
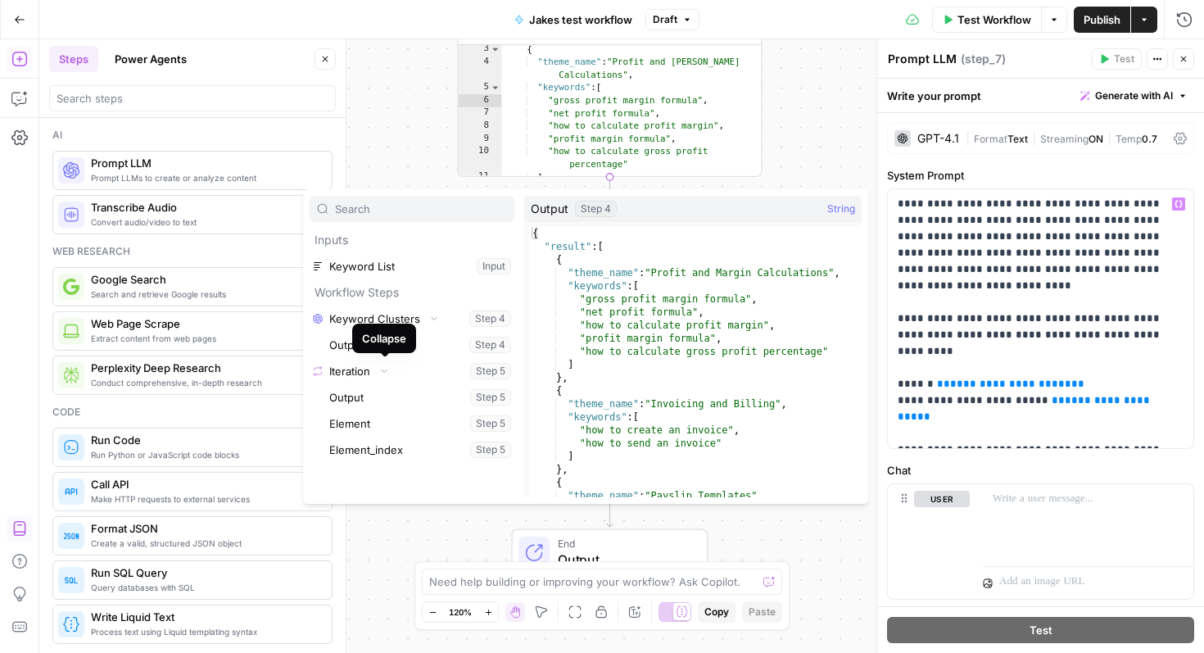
click at [377, 345] on div "Collapse" at bounding box center [384, 338] width 44 height 16
click at [378, 343] on icon "button" at bounding box center [378, 345] width 10 height 10
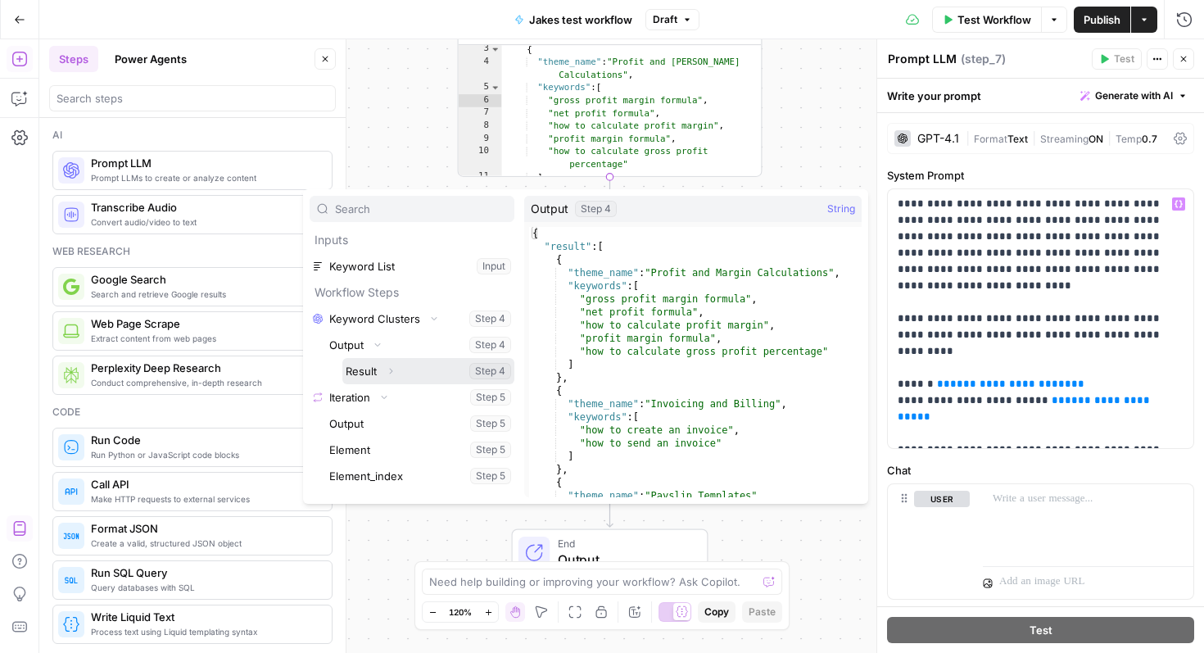
click at [396, 374] on button "Expand" at bounding box center [390, 370] width 21 height 21
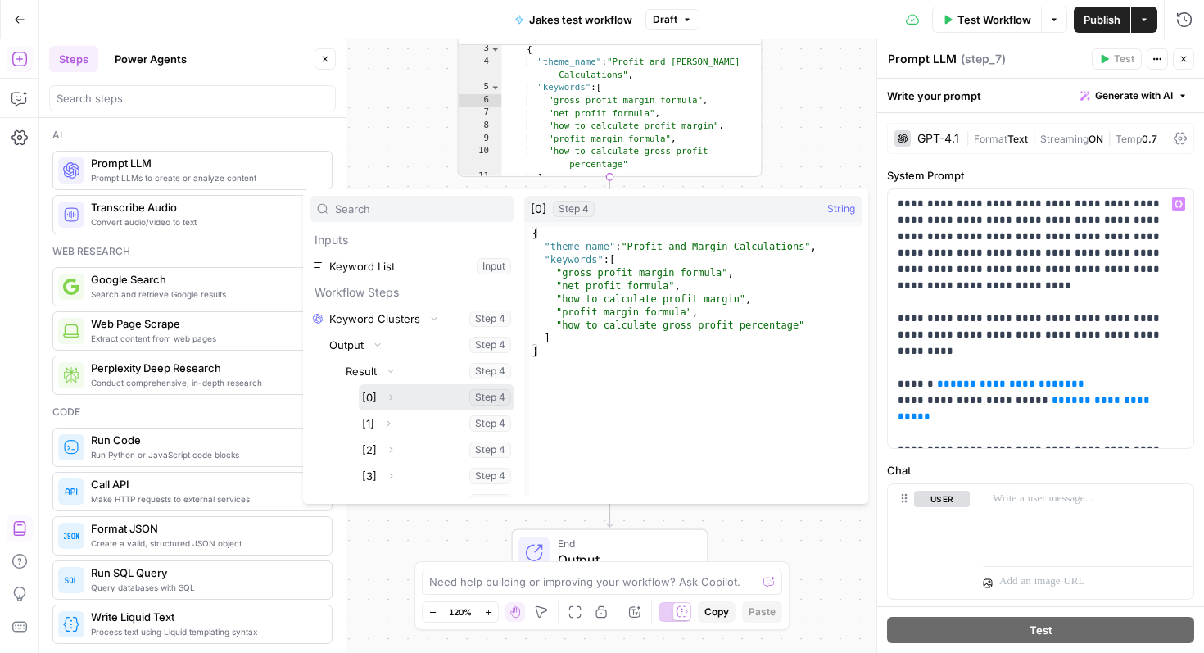
click at [375, 397] on button "Select variable [0]" at bounding box center [437, 397] width 156 height 26
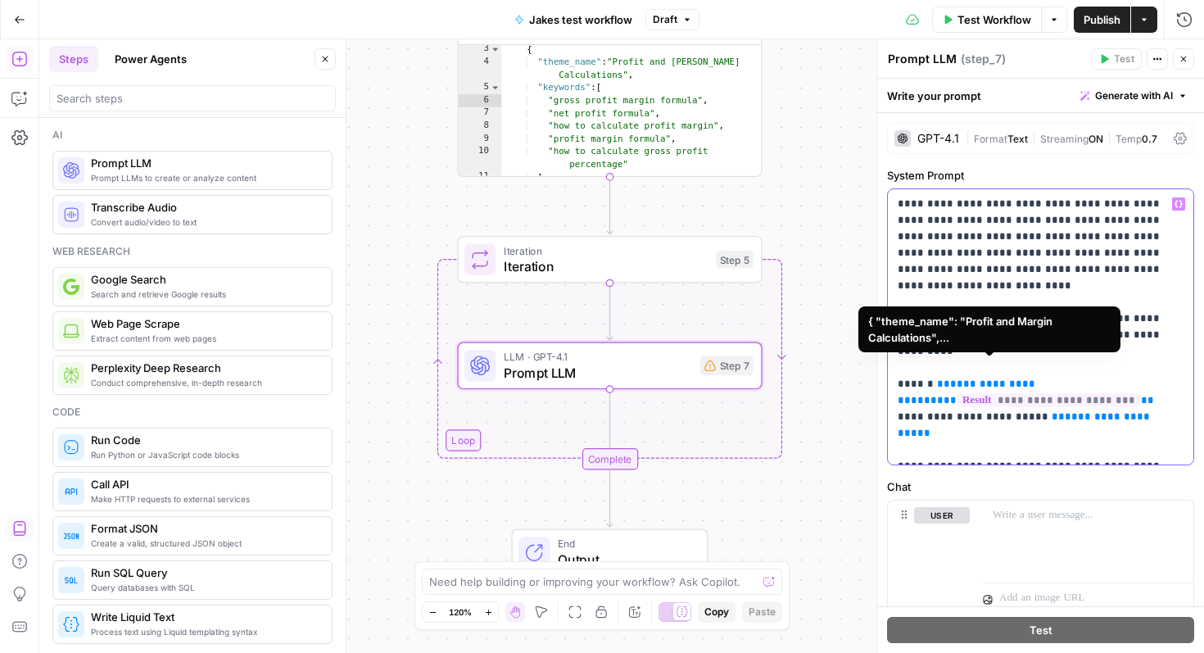
click at [985, 393] on span "**********" at bounding box center [1049, 400] width 183 height 14
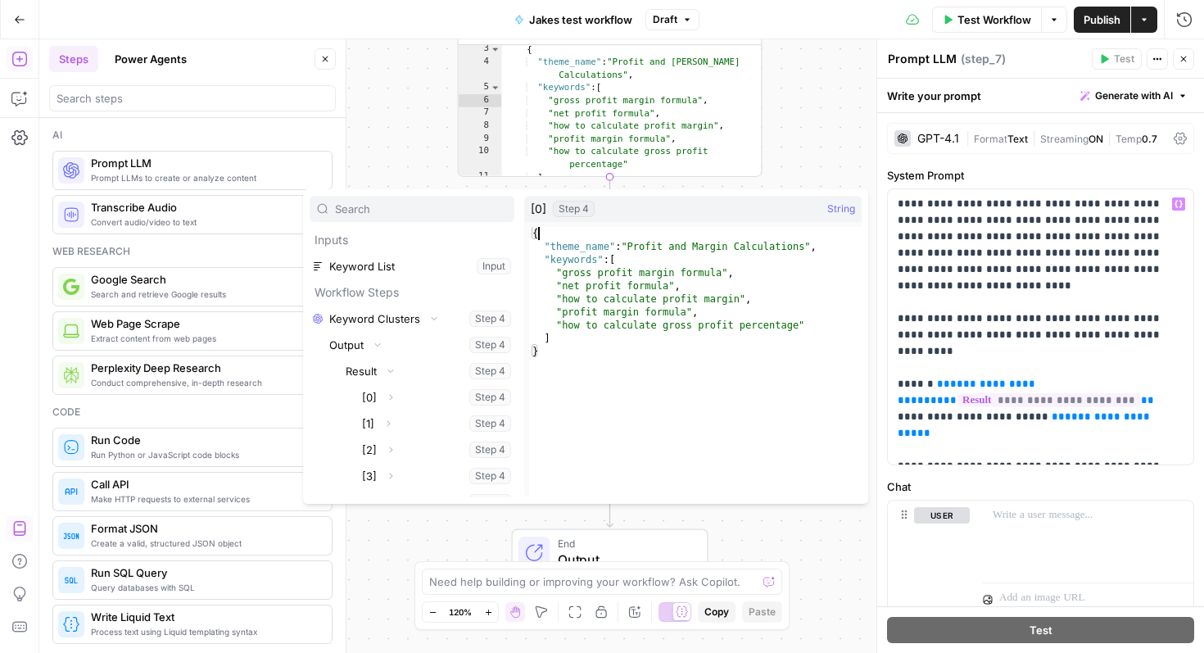
click at [569, 236] on div "{ "theme_name" : "Profit and Margin Calculations" , "keywords" : [ "gross profi…" at bounding box center [695, 375] width 333 height 297
click at [569, 247] on div "{ "theme_name" : "Profit and Margin Calculations" , "keywords" : [ "gross profi…" at bounding box center [695, 375] width 333 height 297
type textarea "**********"
click at [958, 393] on span "**********" at bounding box center [1049, 400] width 183 height 14
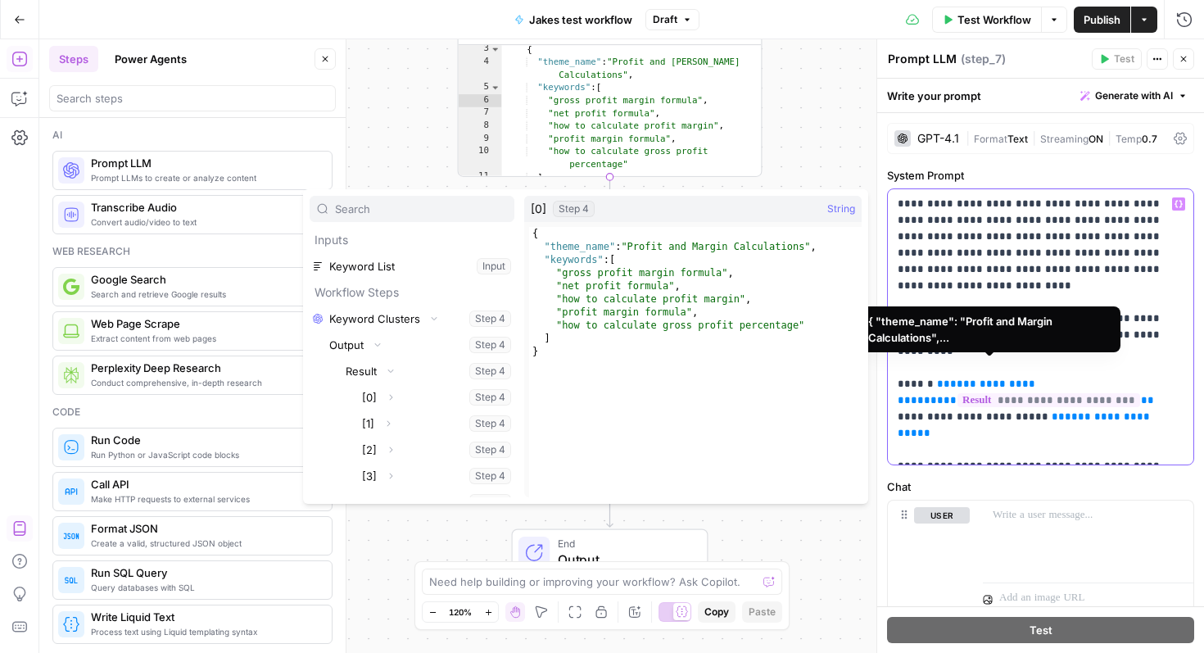
click at [958, 393] on span "**********" at bounding box center [1049, 400] width 183 height 14
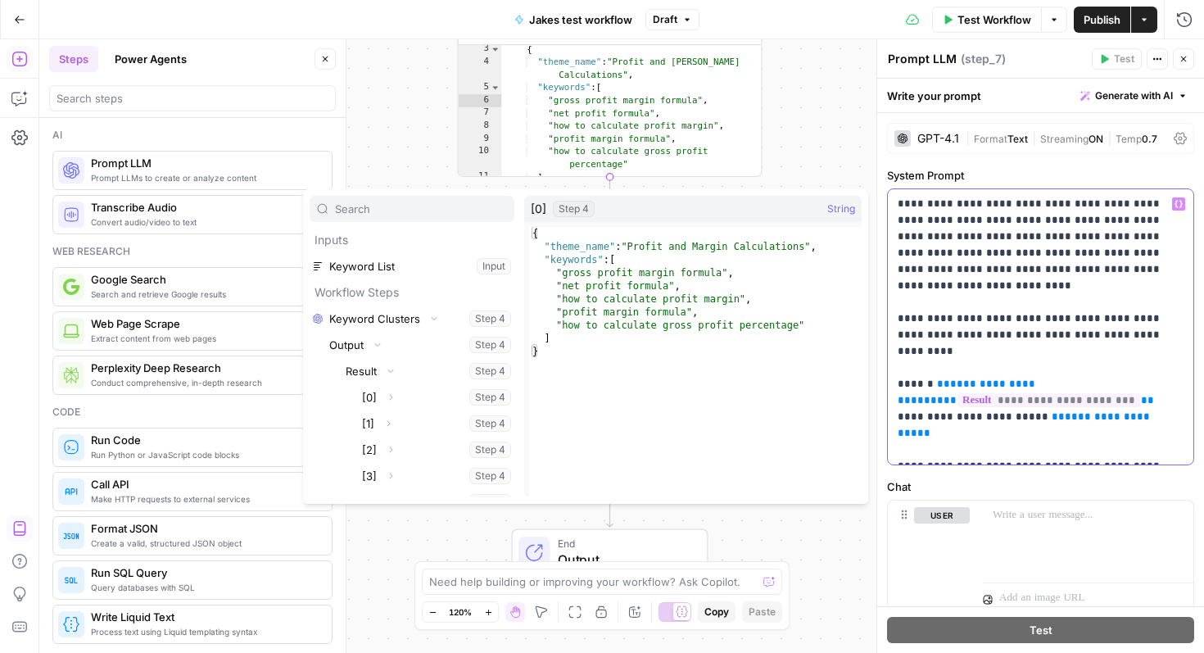
click at [967, 401] on p "**********" at bounding box center [1041, 327] width 286 height 262
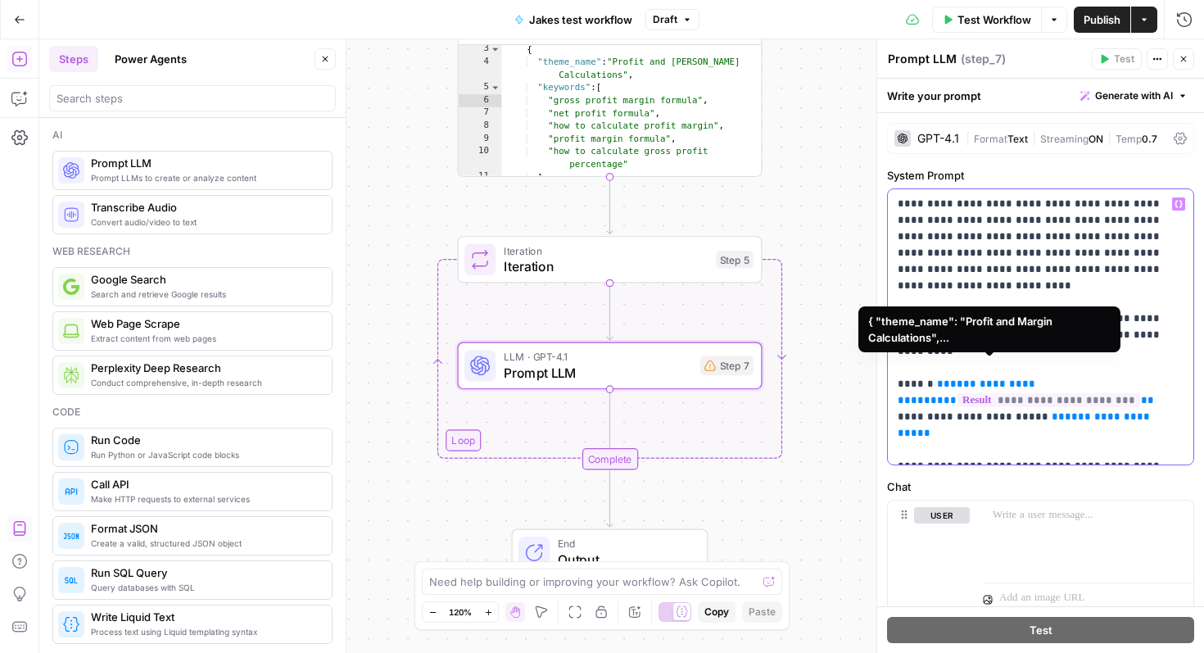
click at [967, 393] on span "**********" at bounding box center [1049, 400] width 183 height 14
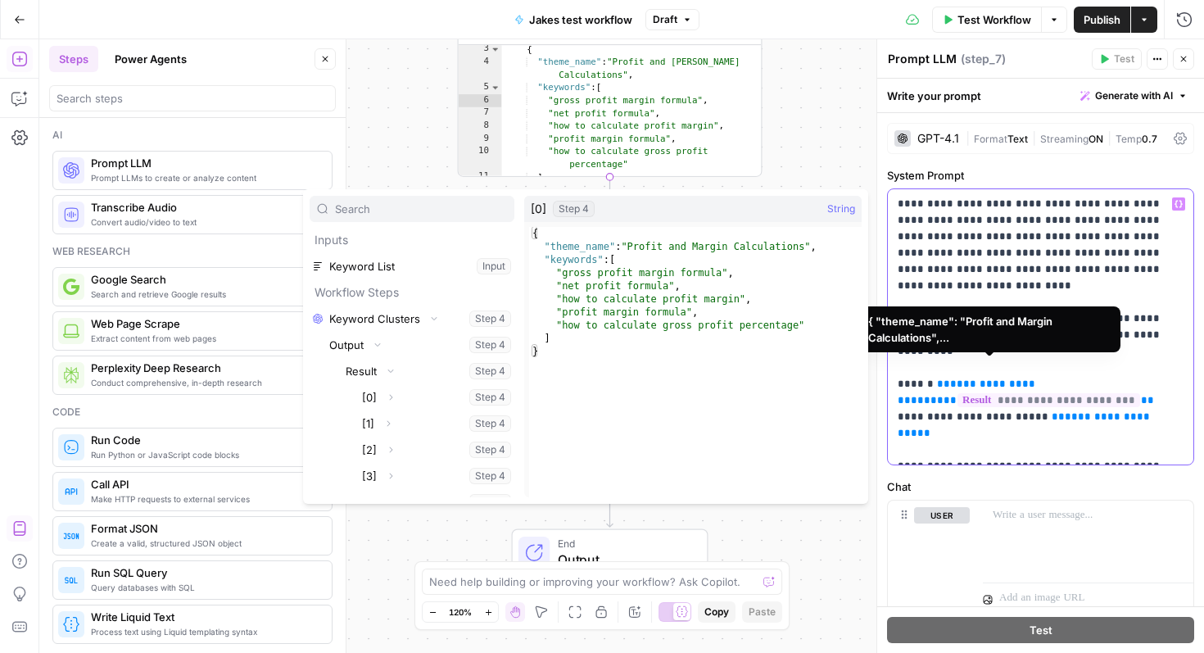
click at [994, 424] on p "**********" at bounding box center [1041, 327] width 286 height 262
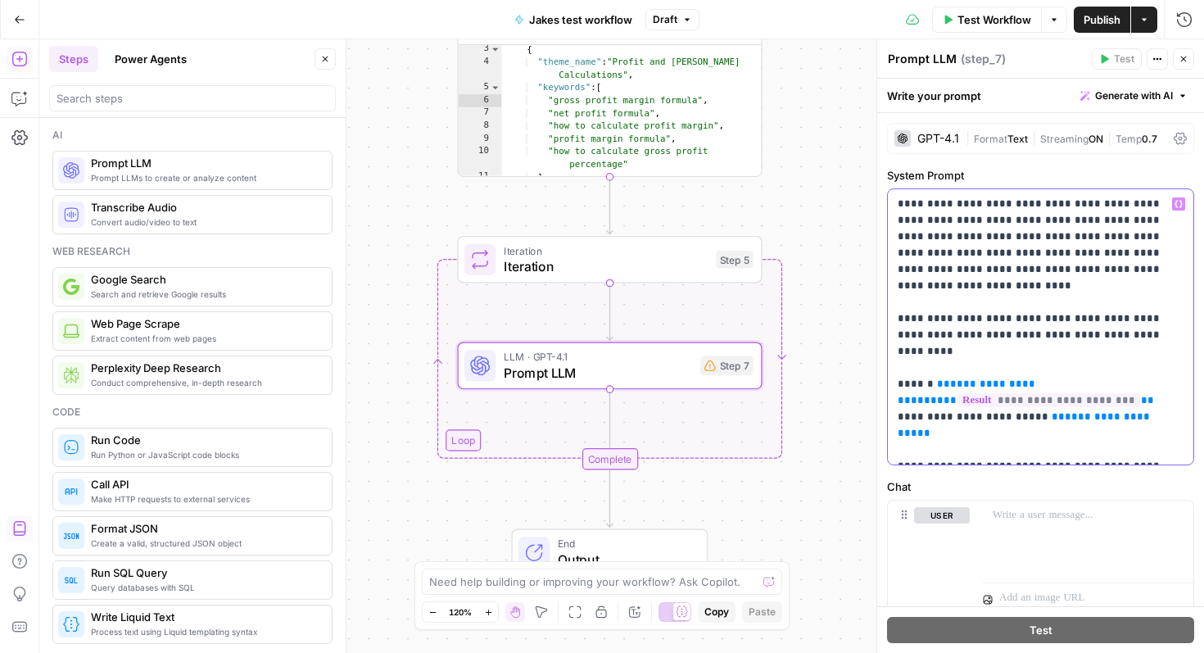
click at [1105, 370] on p "**********" at bounding box center [1041, 327] width 286 height 262
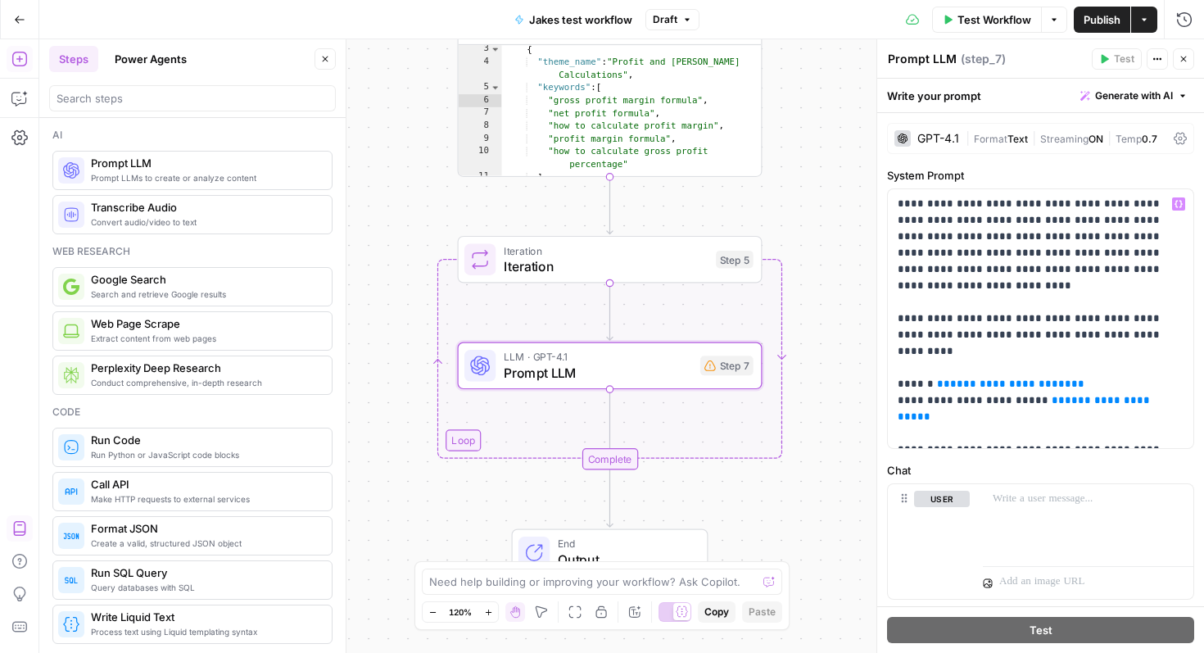
type textarea "*"
click at [734, 152] on div "{ "theme_name" : "Profit and Margin Calculations" , "keywords" : [ "gross profi…" at bounding box center [632, 122] width 260 height 158
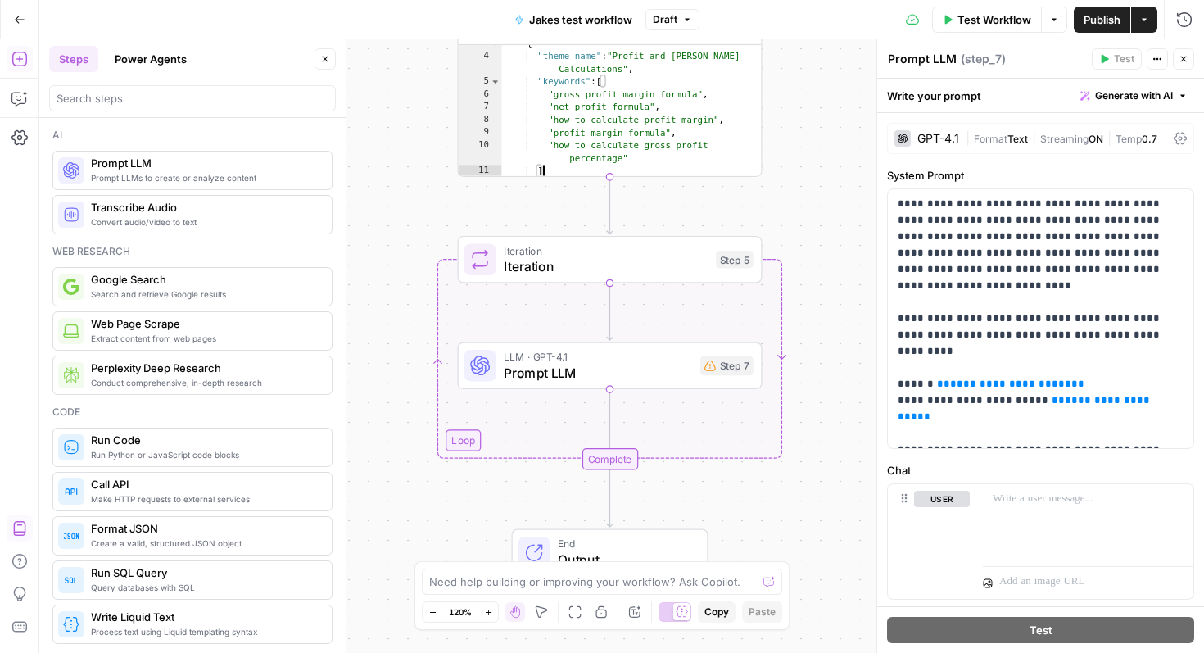
scroll to position [0, 0]
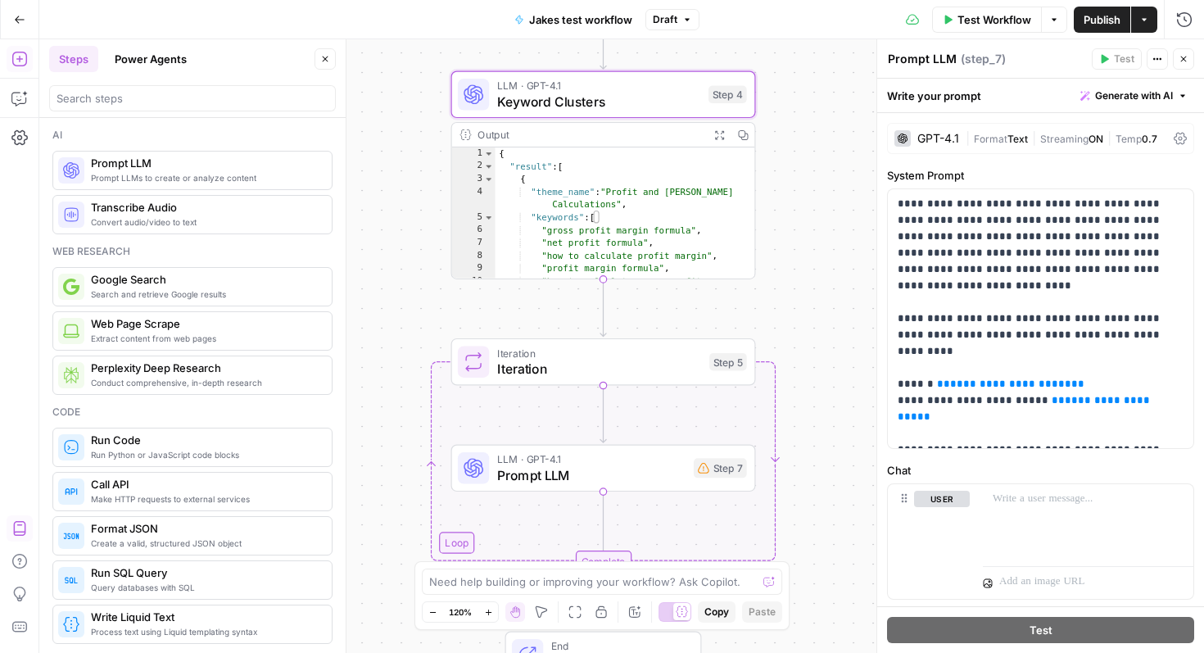
click at [598, 140] on div "Output" at bounding box center [590, 135] width 224 height 16
click at [597, 130] on div "Output" at bounding box center [590, 135] width 224 height 16
click at [600, 88] on span "LLM · GPT-4.1" at bounding box center [598, 86] width 203 height 16
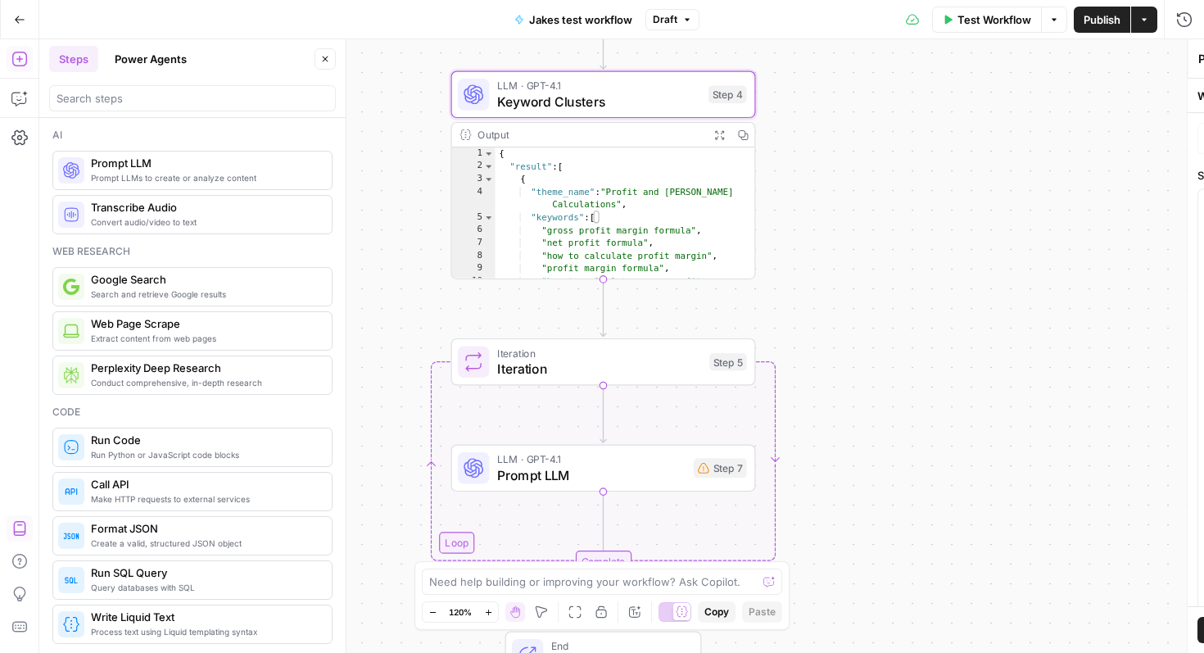
type textarea "Keyword Clusters"
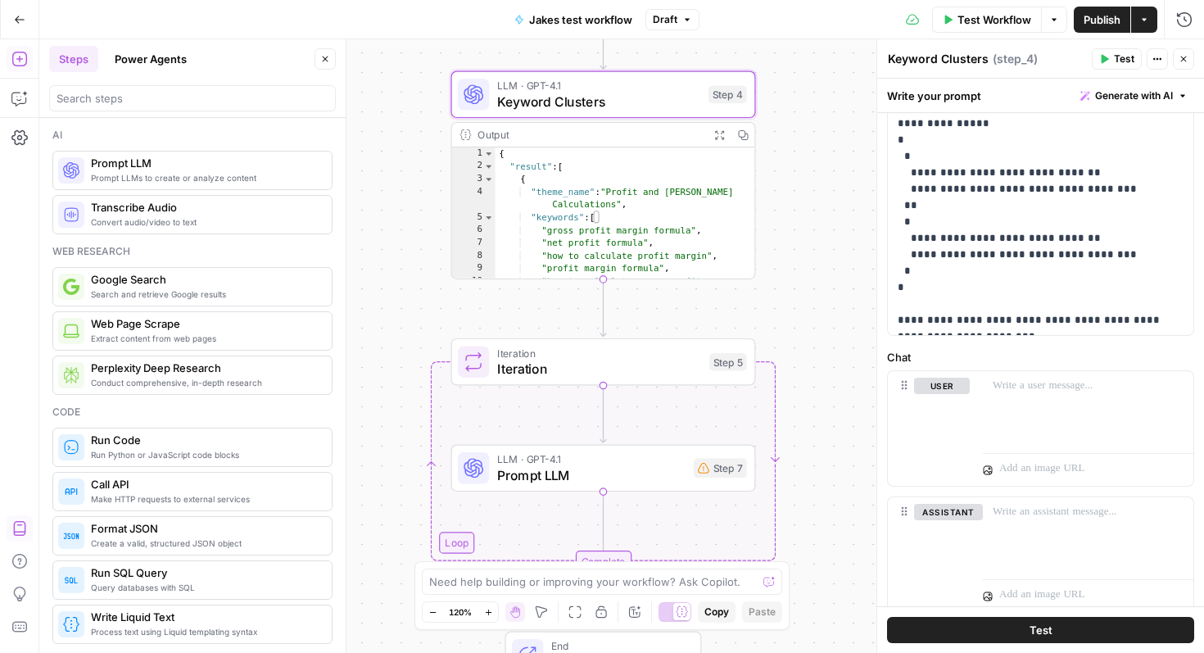
scroll to position [446, 0]
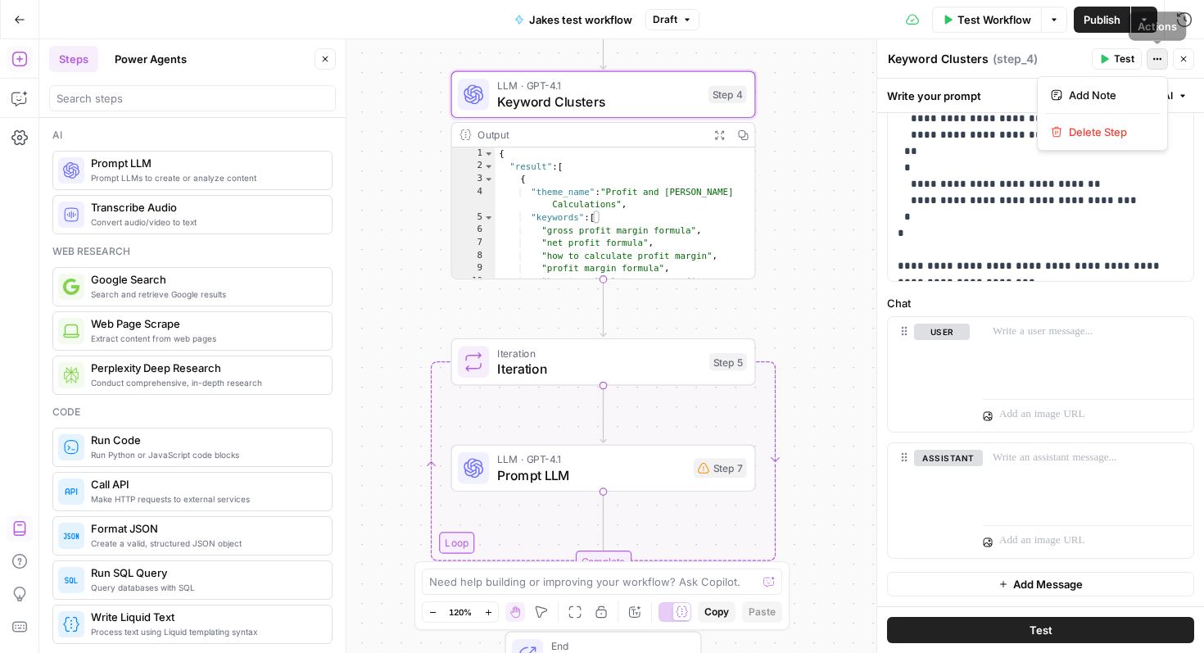
click at [1159, 52] on button "Actions" at bounding box center [1157, 58] width 21 height 21
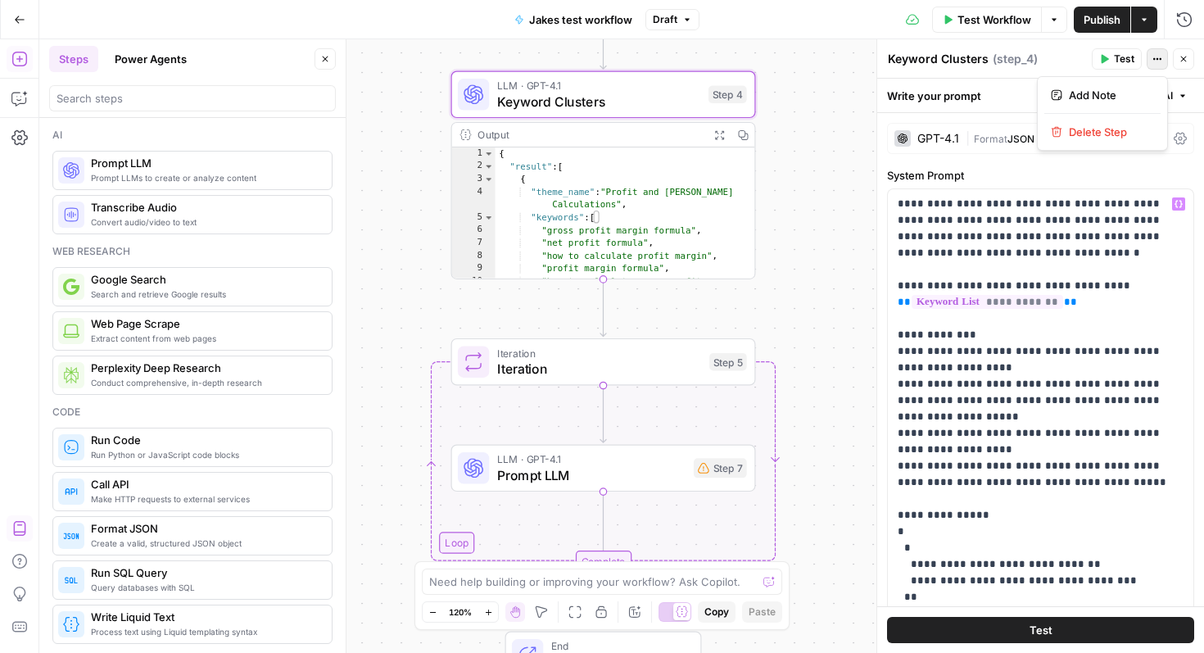
click at [1026, 169] on label "System Prompt" at bounding box center [1040, 175] width 307 height 16
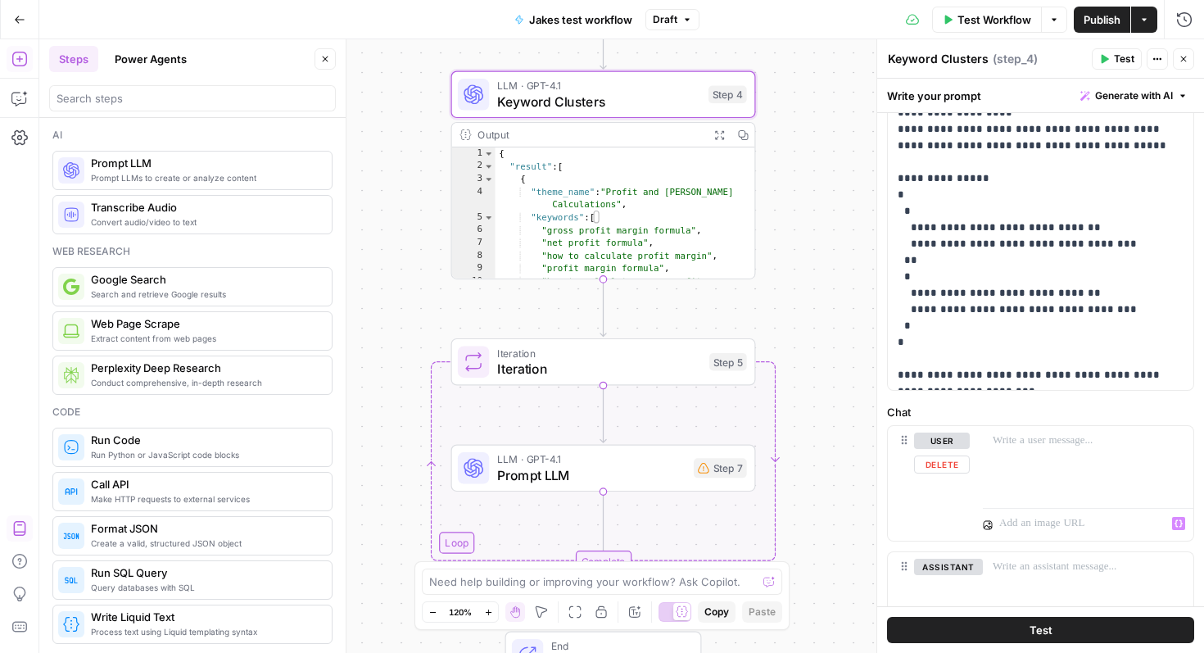
scroll to position [337, 0]
click at [587, 365] on span "Iteration" at bounding box center [599, 369] width 205 height 20
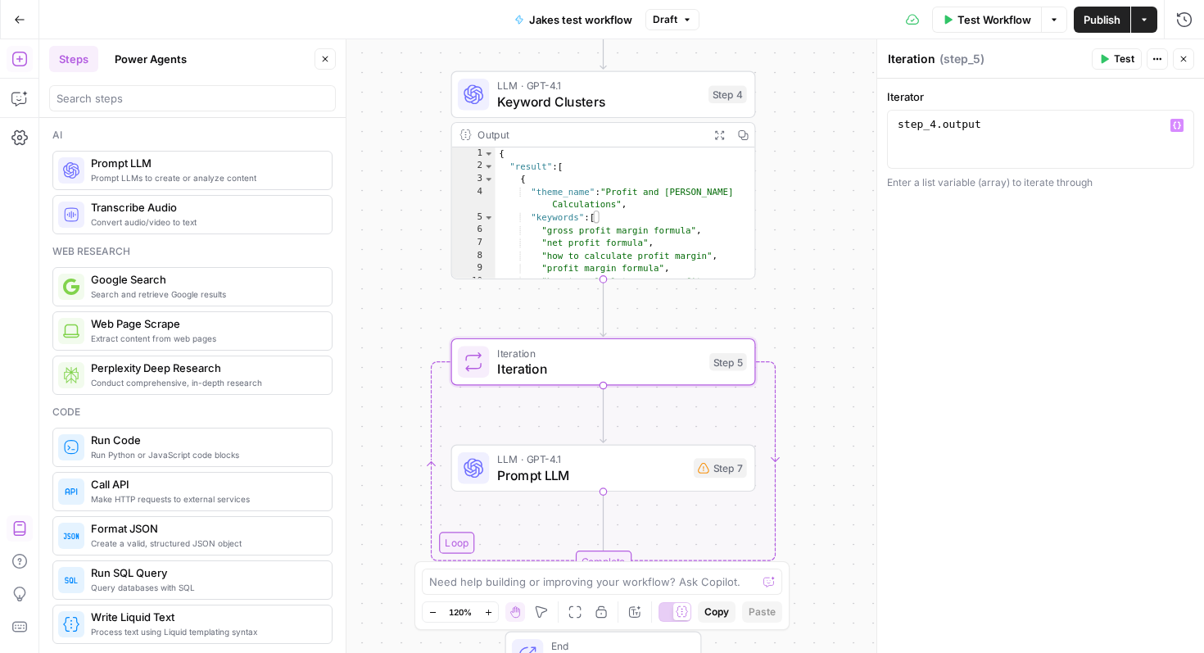
click at [1179, 121] on icon "button" at bounding box center [1177, 125] width 8 height 8
type textarea "**********"
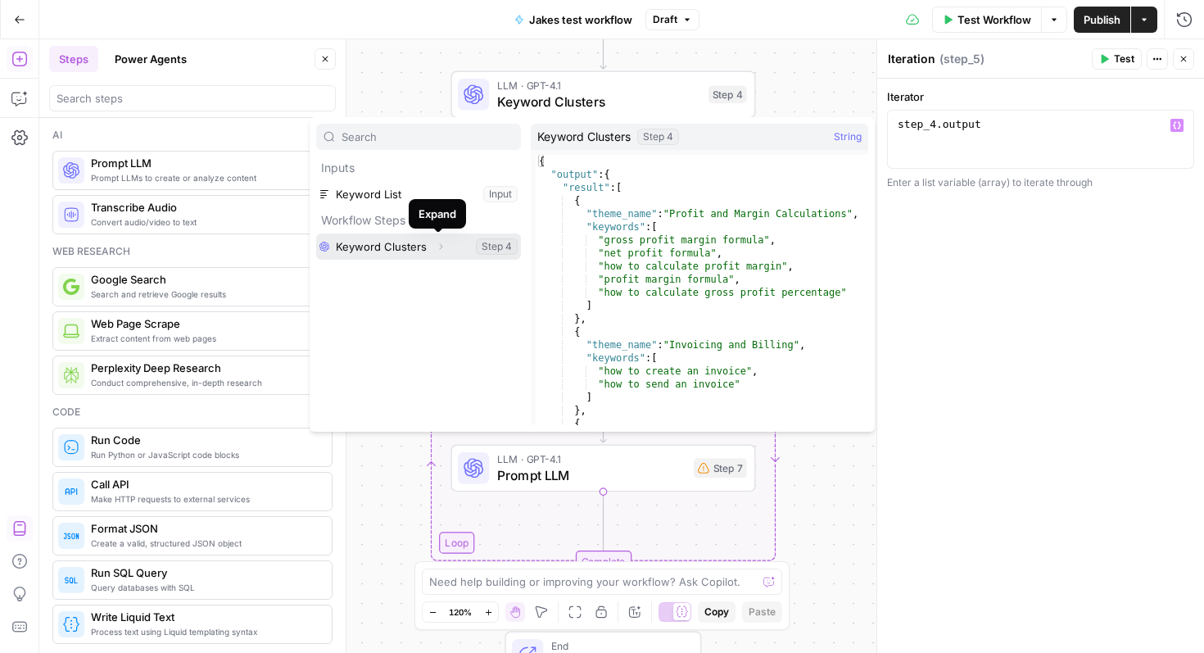
click at [431, 251] on button "Expand" at bounding box center [440, 246] width 21 height 21
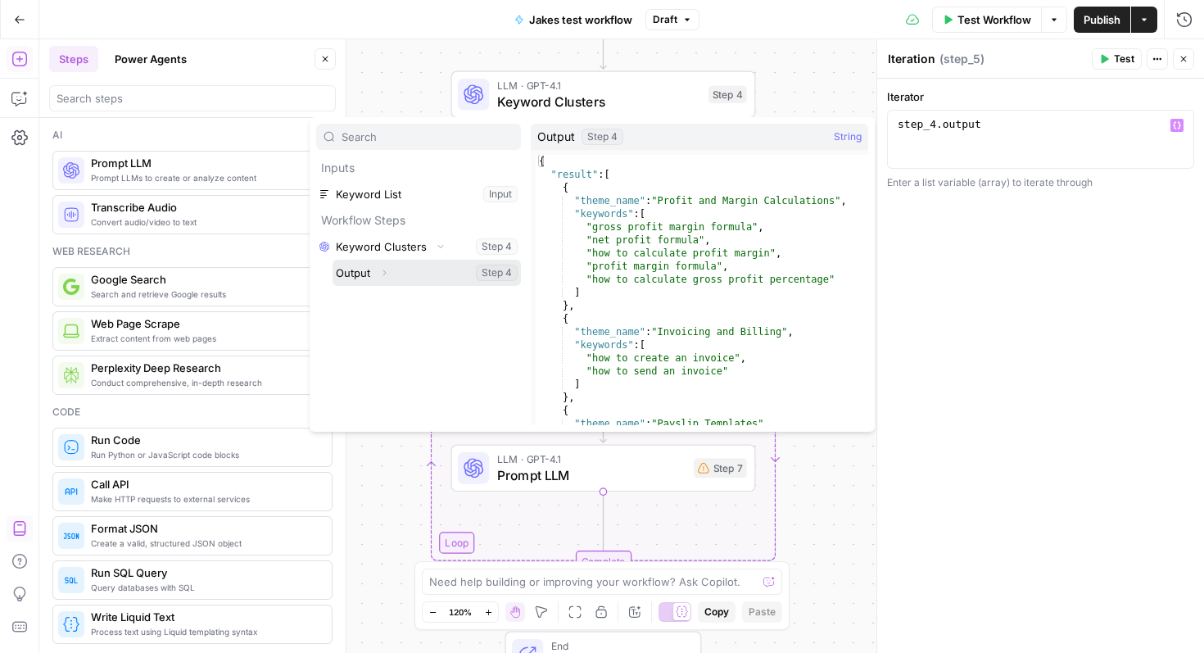
click at [378, 274] on button "Expand" at bounding box center [384, 272] width 21 height 21
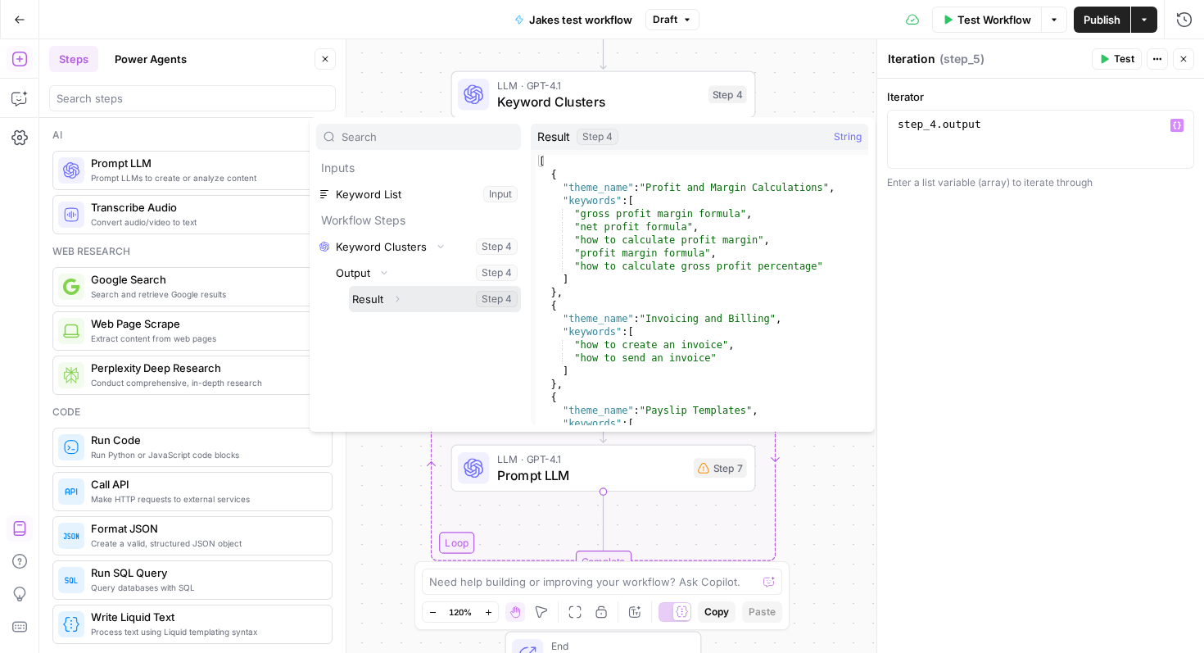
click at [401, 301] on icon "button" at bounding box center [397, 299] width 10 height 10
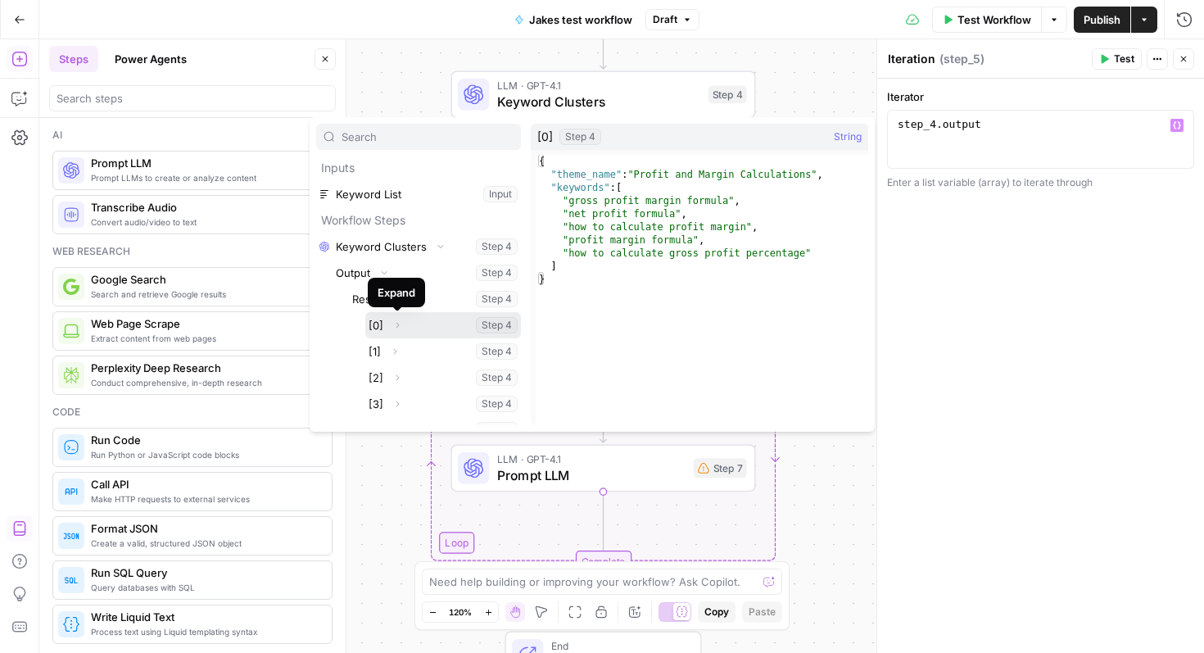
click at [394, 329] on icon "button" at bounding box center [397, 325] width 10 height 10
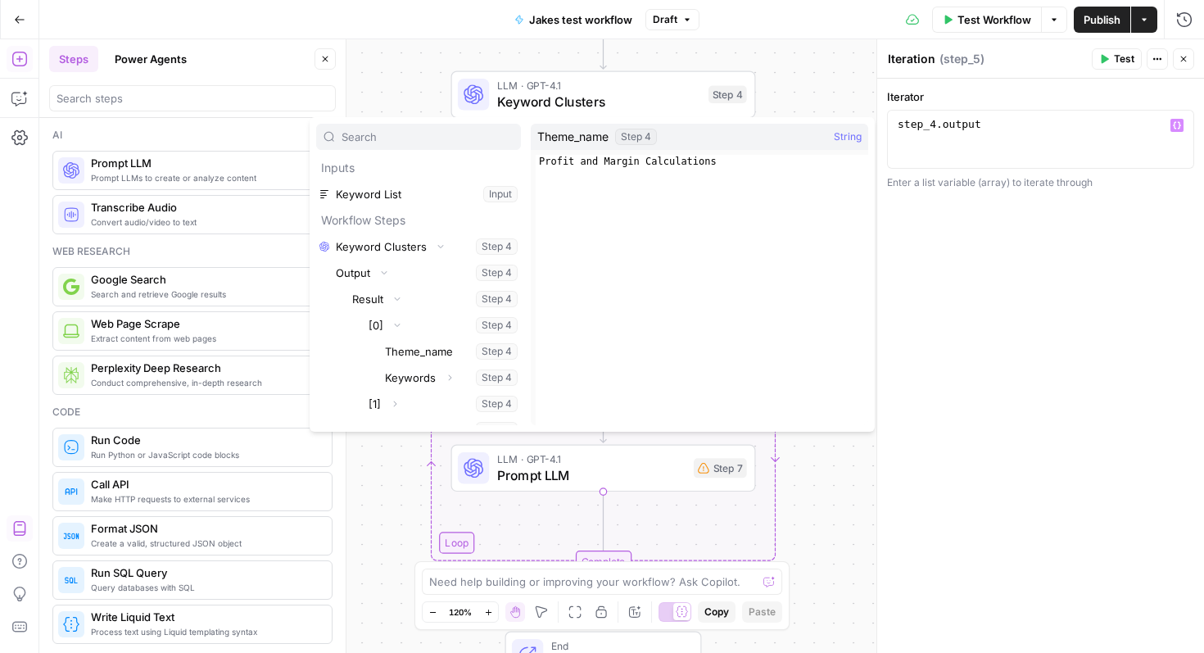
click at [950, 232] on div "**********" at bounding box center [1040, 366] width 327 height 574
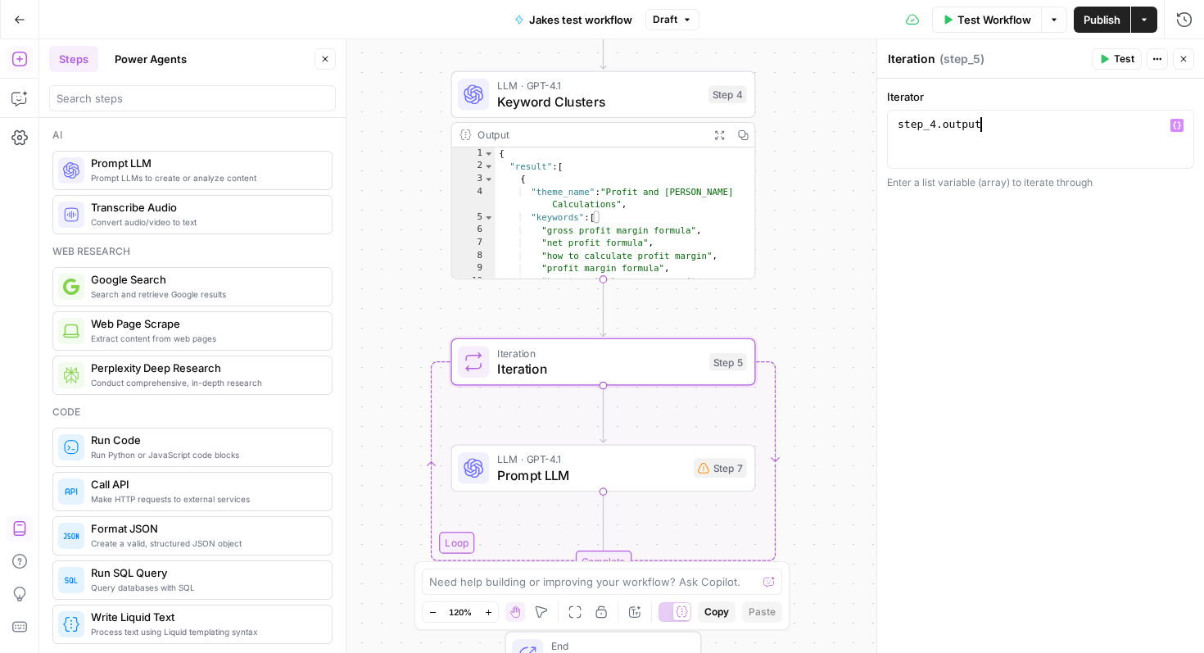
click at [1004, 117] on div "step_4 . output" at bounding box center [1040, 154] width 292 height 74
drag, startPoint x: 1012, startPoint y: 132, endPoint x: 853, endPoint y: 132, distance: 158.9
click at [853, 132] on body "XeroOps New Home Browse Your Data Usage Settings Recent Grids [Xero] WIP Conten…" at bounding box center [602, 326] width 1204 height 653
drag, startPoint x: 1036, startPoint y: 139, endPoint x: 893, endPoint y: 96, distance: 149.8
click at [893, 96] on div "**********" at bounding box center [1040, 139] width 307 height 102
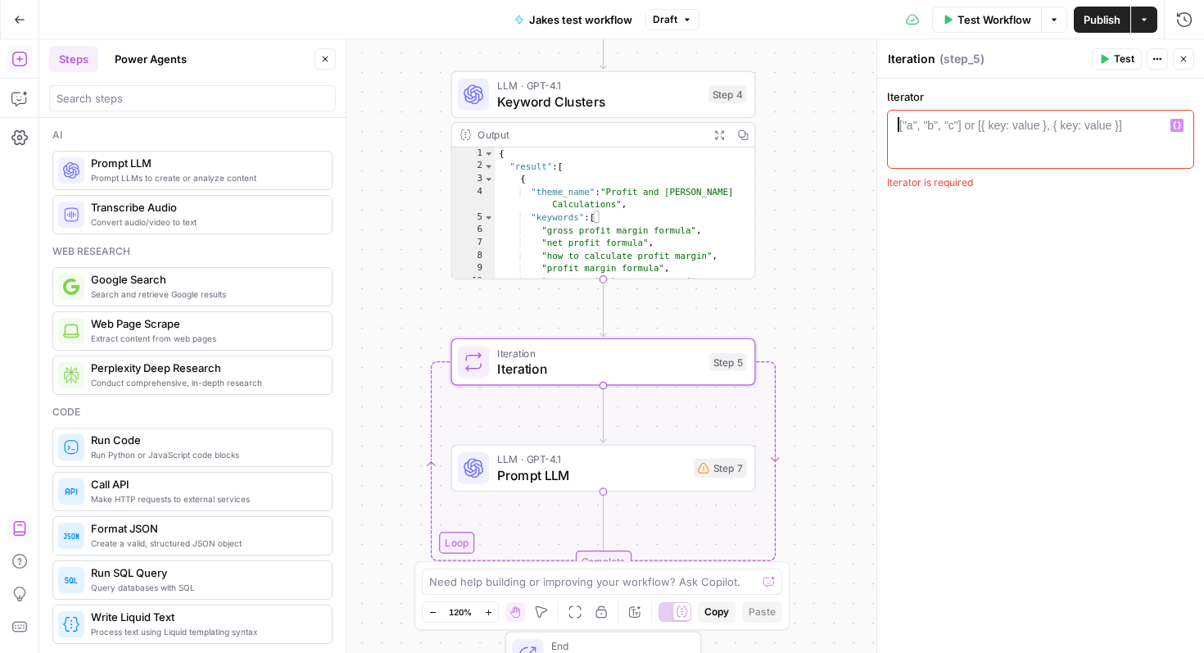
click at [1181, 124] on button "Variables Menu" at bounding box center [1177, 125] width 13 height 13
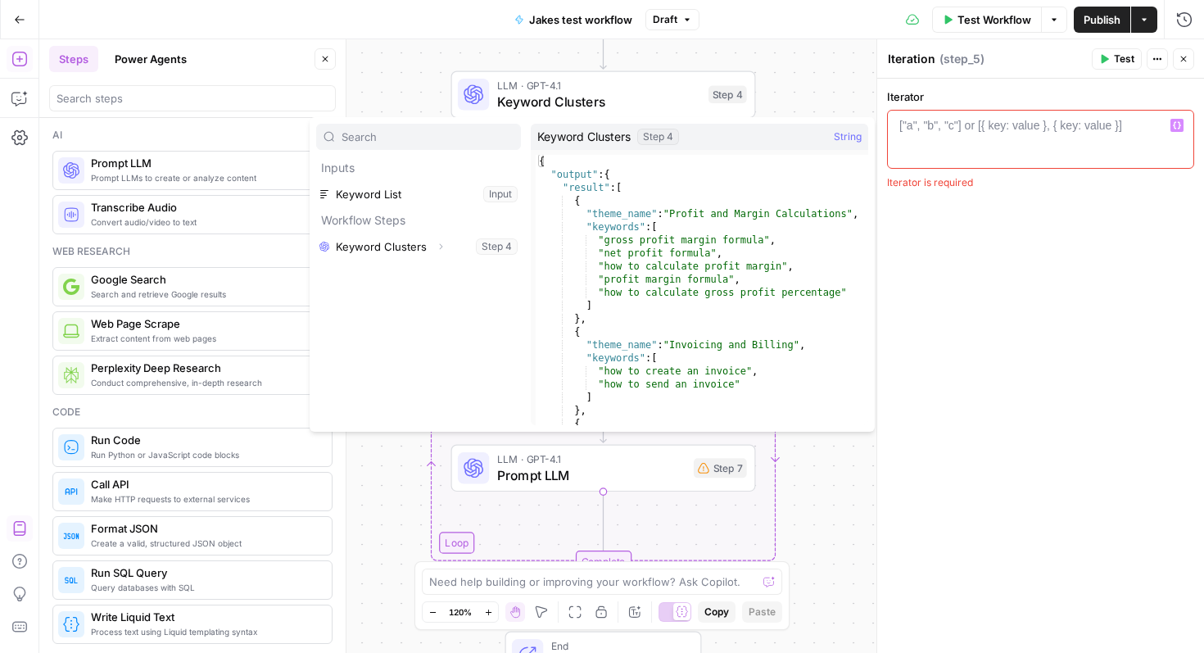
click at [811, 74] on div "Workflow Set Inputs Inputs LLM · GPT-4.1 Keyword Clusters Step 4 Output Expand …" at bounding box center [621, 346] width 1165 height 614
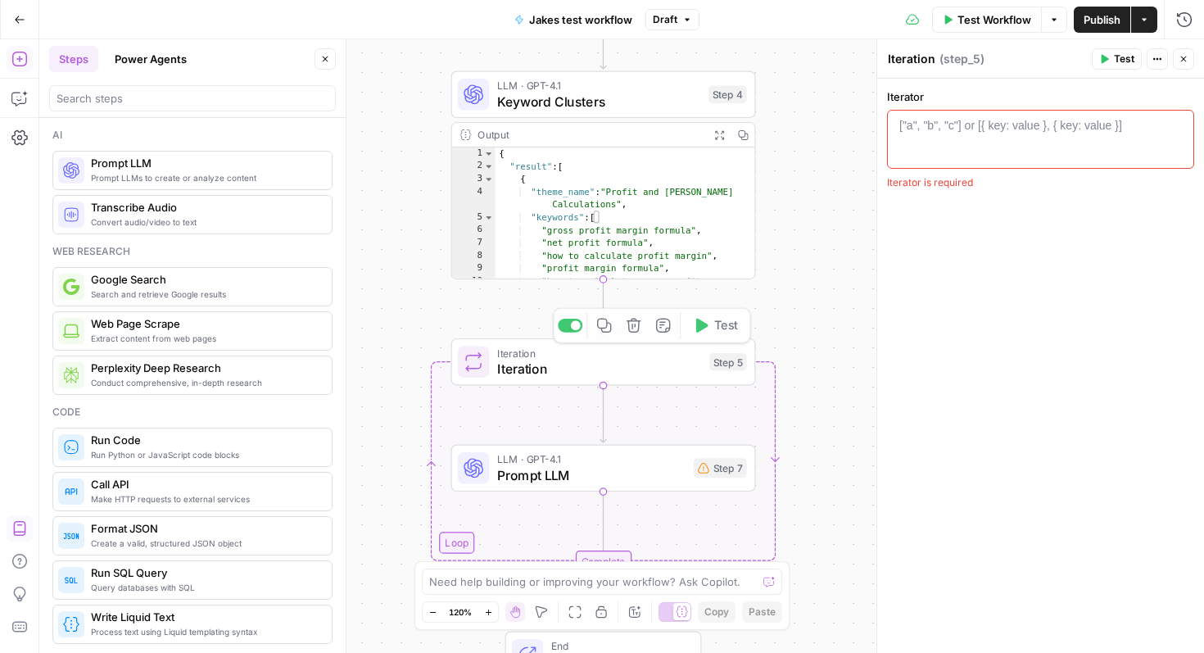
click at [580, 387] on div "Workflow Set Inputs Inputs LLM · GPT-4.1 Keyword Clusters Step 4 Output Expand …" at bounding box center [621, 346] width 1165 height 614
click at [580, 372] on span "Iteration" at bounding box center [599, 369] width 205 height 20
click at [974, 152] on div at bounding box center [1040, 154] width 292 height 74
click at [1176, 125] on icon "button" at bounding box center [1177, 125] width 8 height 8
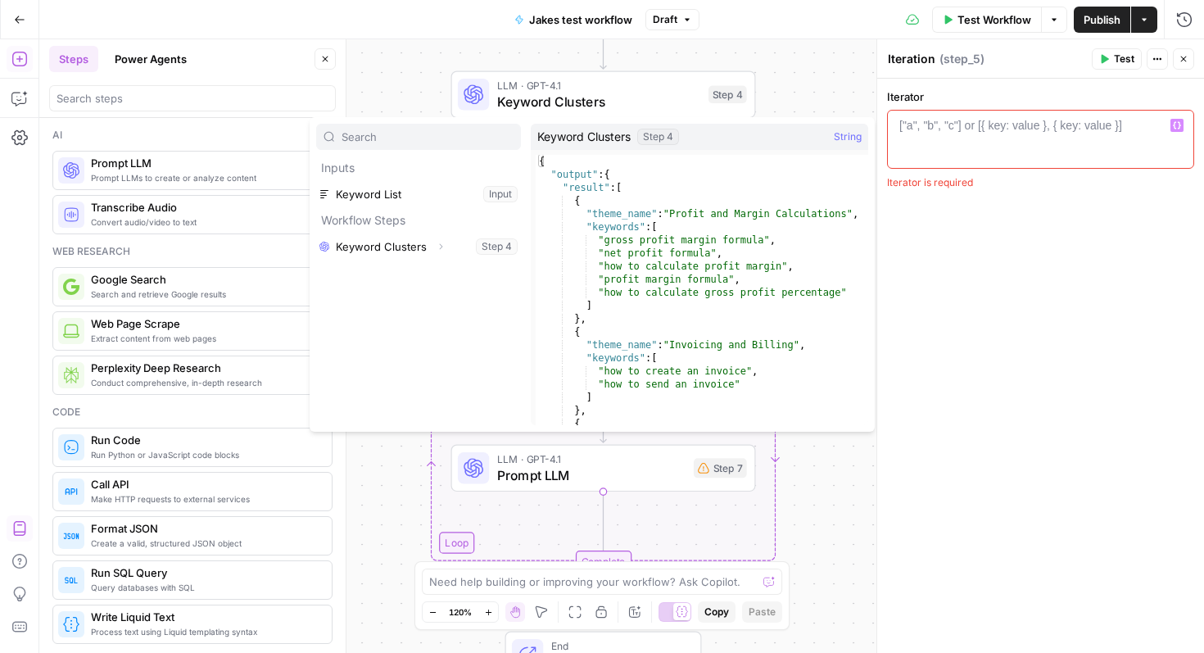
click at [1050, 263] on div "Iterator 1 ["a", "b", "c"] or [{ key: value }, { key: value }] XXXXXXXXXXXXXXXX…" at bounding box center [1040, 366] width 327 height 574
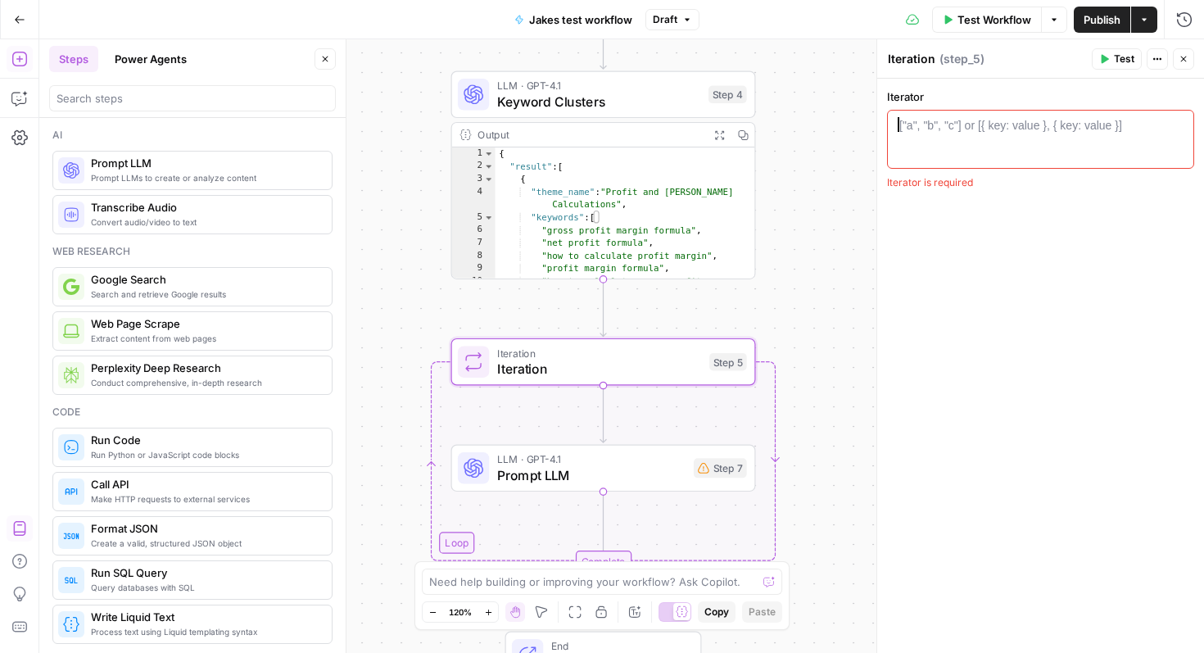
click at [998, 132] on div "["a", "b", "c"] or [{ key: value }, { key: value }]" at bounding box center [1010, 125] width 223 height 16
click at [1176, 129] on button "Variables Menu" at bounding box center [1177, 125] width 13 height 13
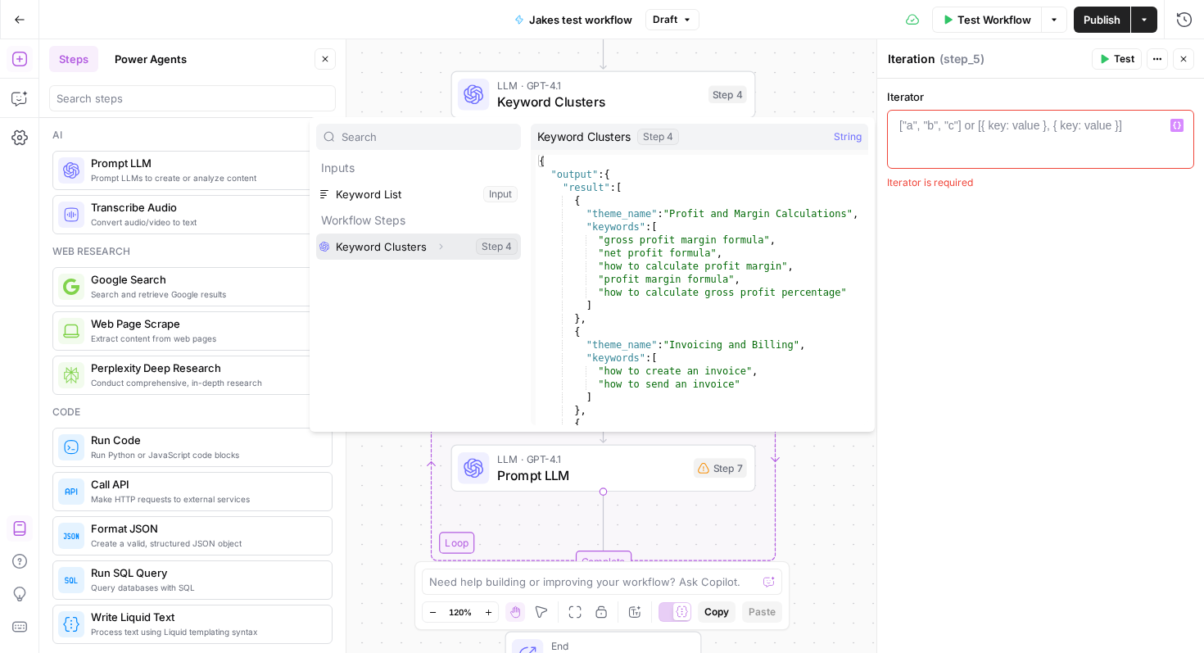
click at [437, 251] on button "Expand" at bounding box center [440, 246] width 21 height 21
click at [379, 246] on button "Select variable Keyword Clusters" at bounding box center [418, 246] width 205 height 26
type textarea "**********"
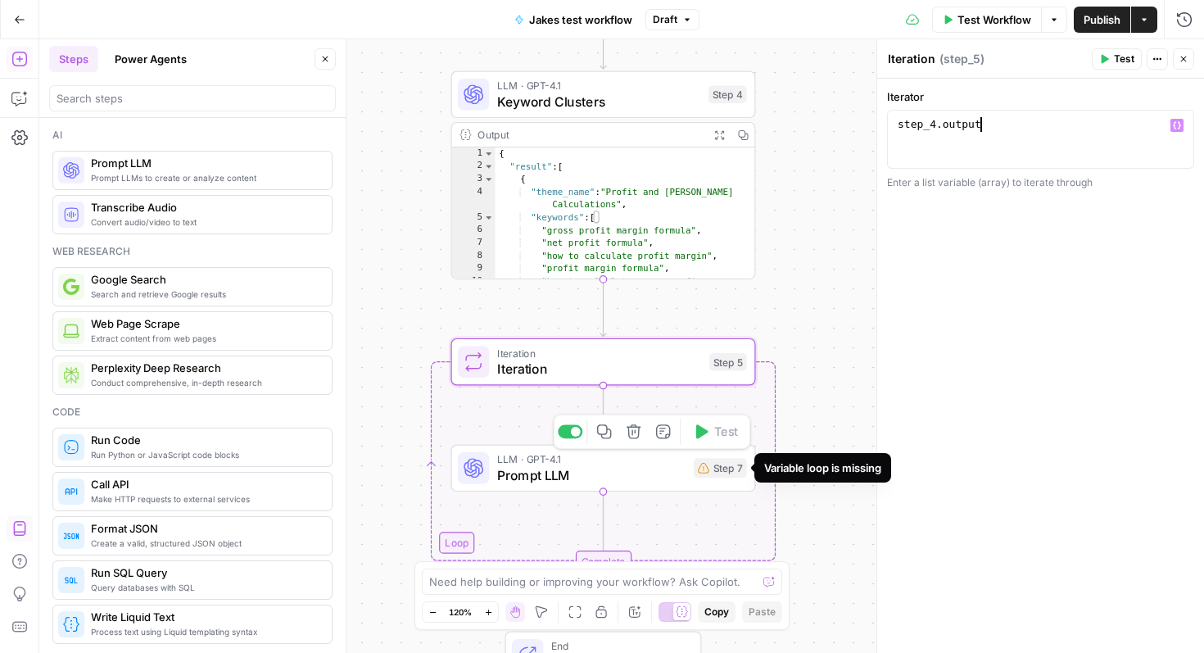
click at [724, 469] on div "Step 7" at bounding box center [720, 468] width 53 height 20
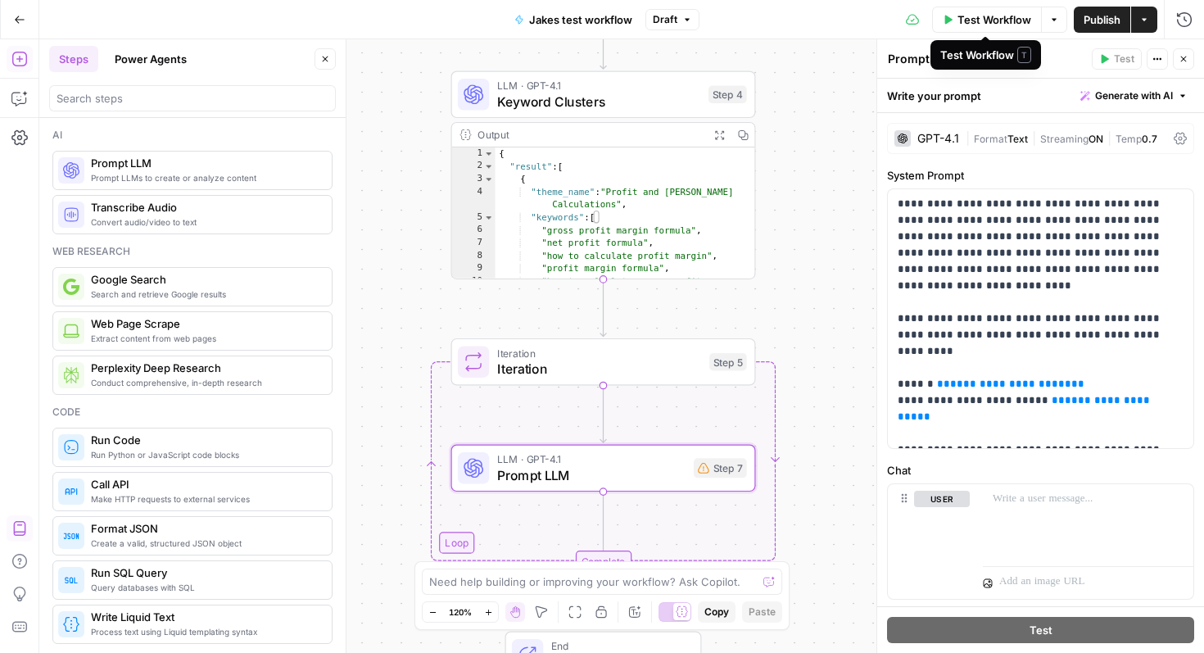
click at [1056, 20] on icon "button" at bounding box center [1054, 20] width 10 height 10
click at [1058, 23] on button "Options" at bounding box center [1054, 20] width 26 height 26
click at [1017, 23] on span "Test Workflow" at bounding box center [995, 19] width 74 height 16
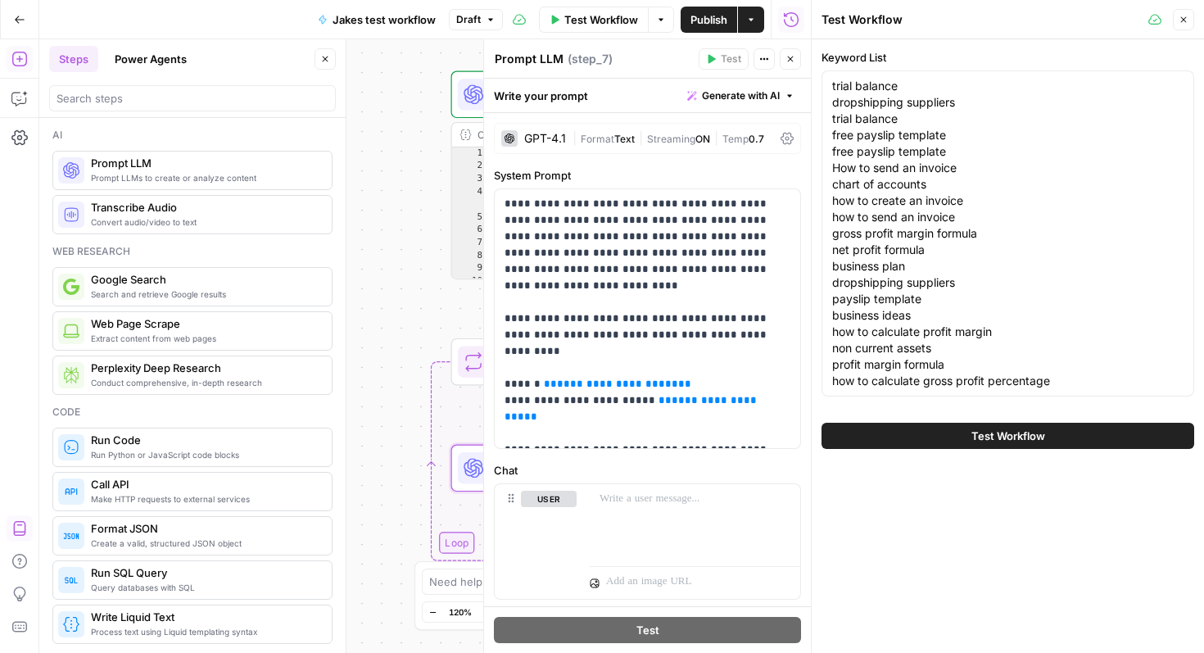
click at [993, 434] on span "Test Workflow" at bounding box center [1008, 436] width 74 height 16
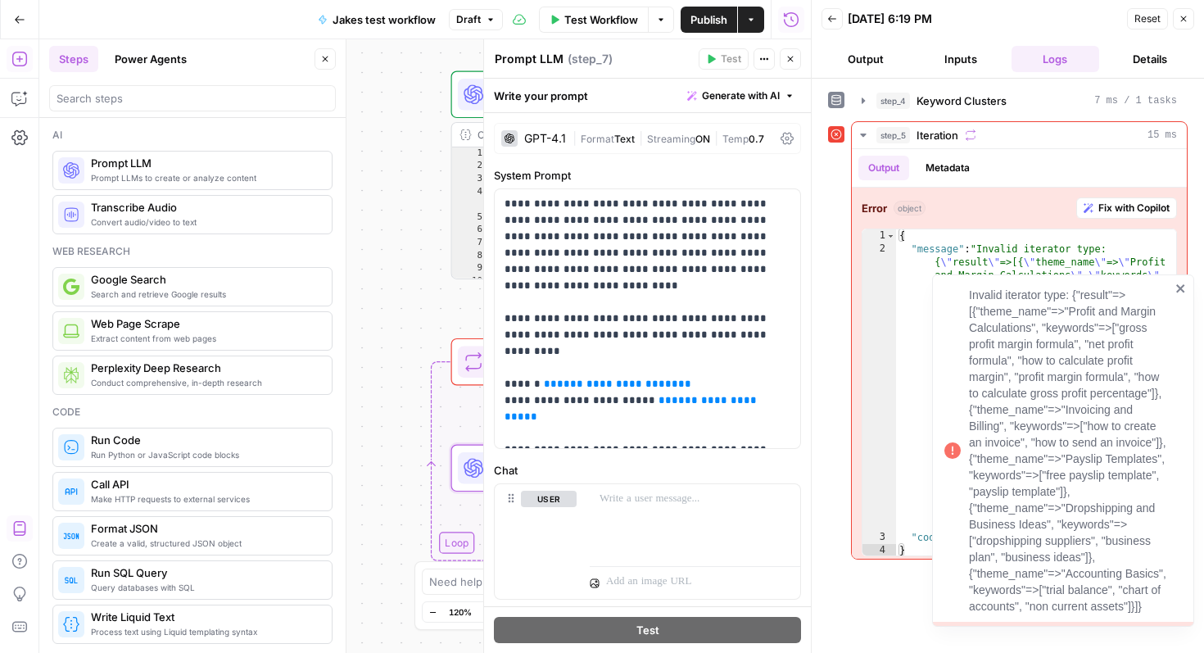
drag, startPoint x: 966, startPoint y: 290, endPoint x: 1163, endPoint y: 601, distance: 368.6
click at [1163, 601] on div "Invalid iterator type: {"result"=>[{"theme_name"=>"Profit and Margin Calculatio…" at bounding box center [1058, 450] width 236 height 337
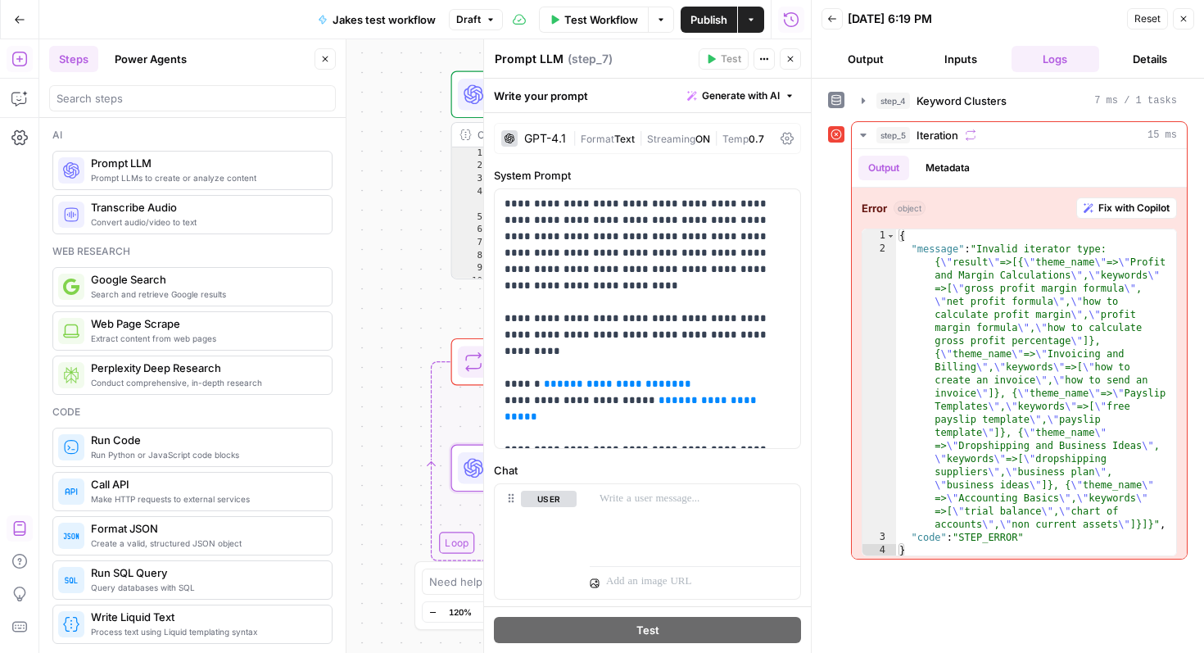
click at [833, 136] on icon at bounding box center [836, 134] width 11 height 11
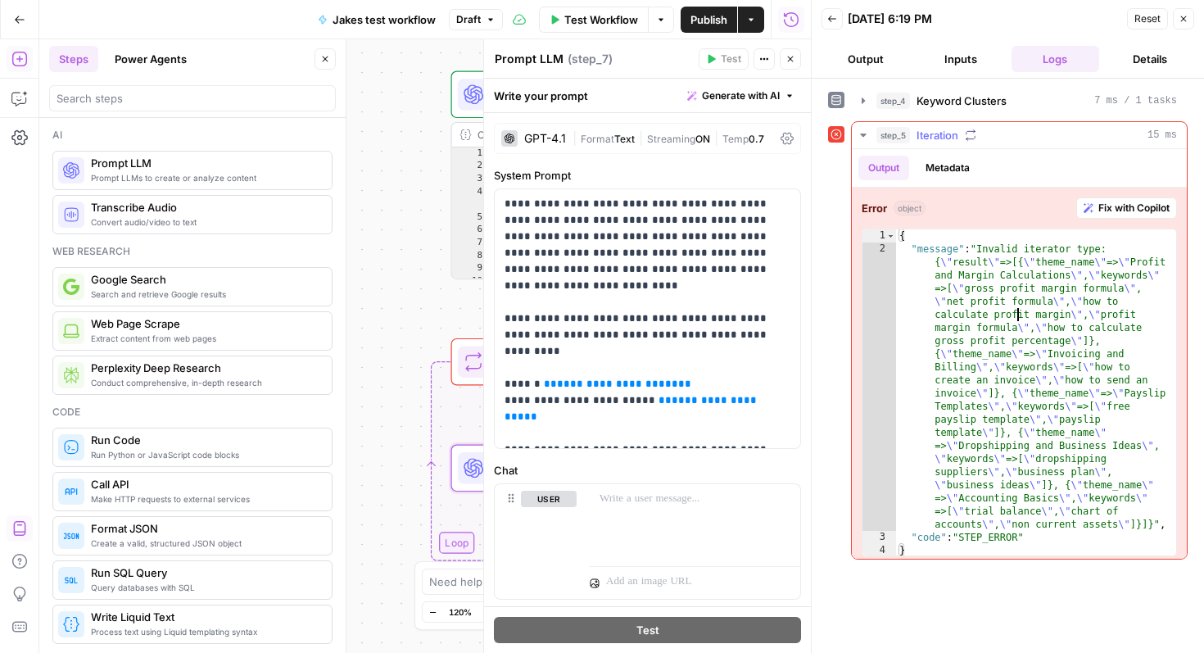
click at [1019, 318] on div "{ "message" : "Invalid iterator type: { \" result \" =>[{ \" theme_name \" => \…" at bounding box center [1036, 406] width 280 height 354
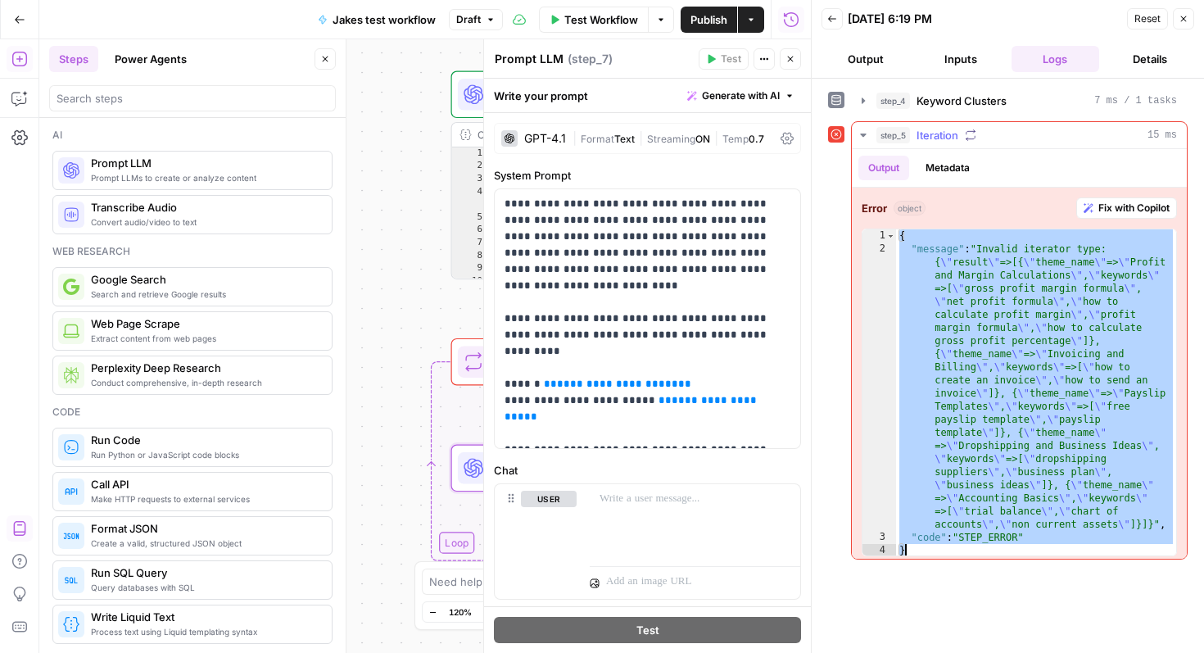
drag, startPoint x: 900, startPoint y: 238, endPoint x: 1116, endPoint y: 548, distance: 377.7
click at [1116, 548] on div "{ "message" : "Invalid iterator type: { \" result \" =>[{ \" theme_name \" => \…" at bounding box center [1036, 406] width 280 height 354
type textarea "**********"
click at [1186, 15] on icon "button" at bounding box center [1184, 19] width 10 height 10
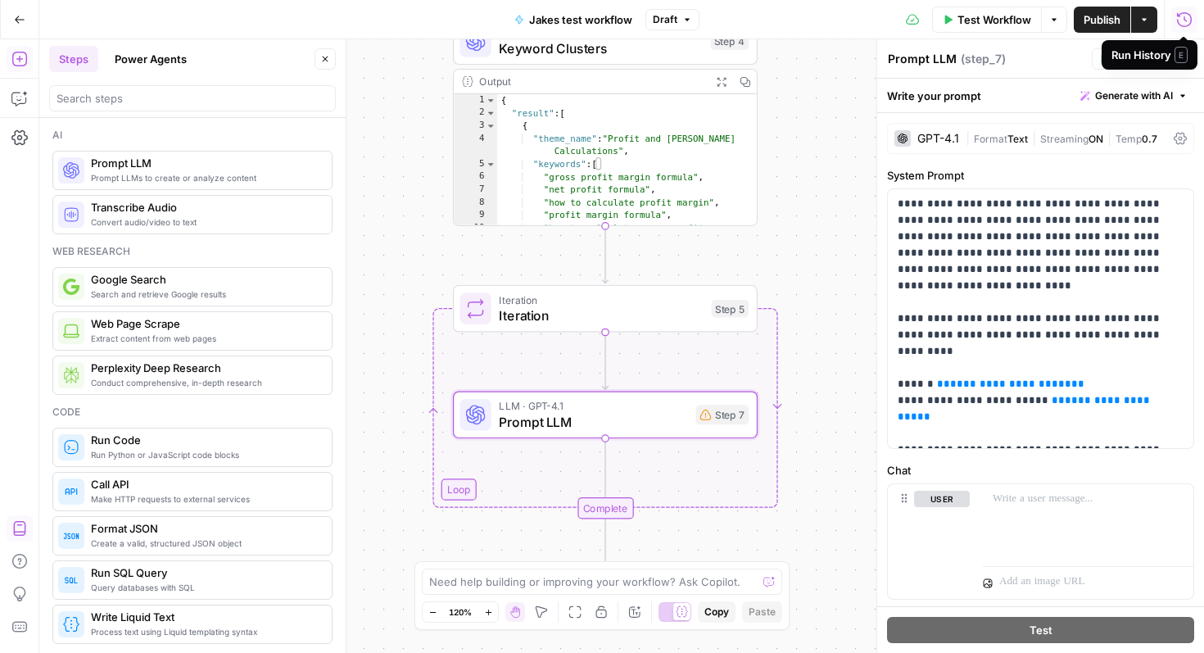
click at [610, 417] on span "Prompt LLM" at bounding box center [593, 422] width 188 height 20
click at [584, 309] on span "Iteration" at bounding box center [601, 316] width 205 height 20
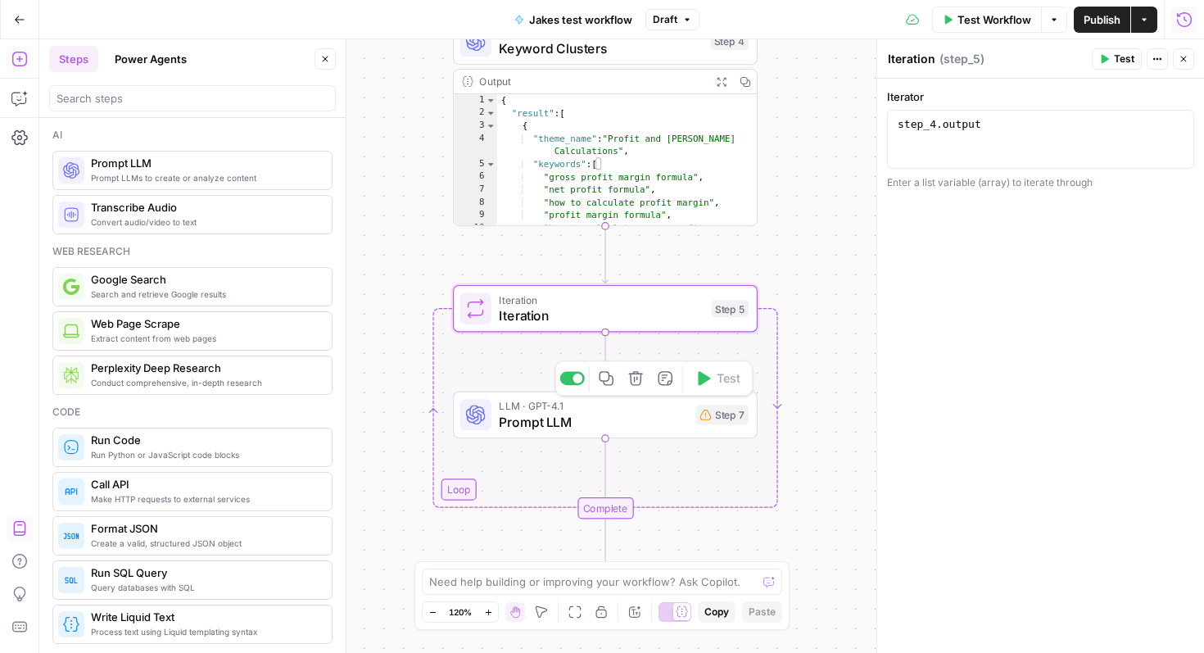
click at [648, 419] on span "Prompt LLM" at bounding box center [593, 422] width 188 height 20
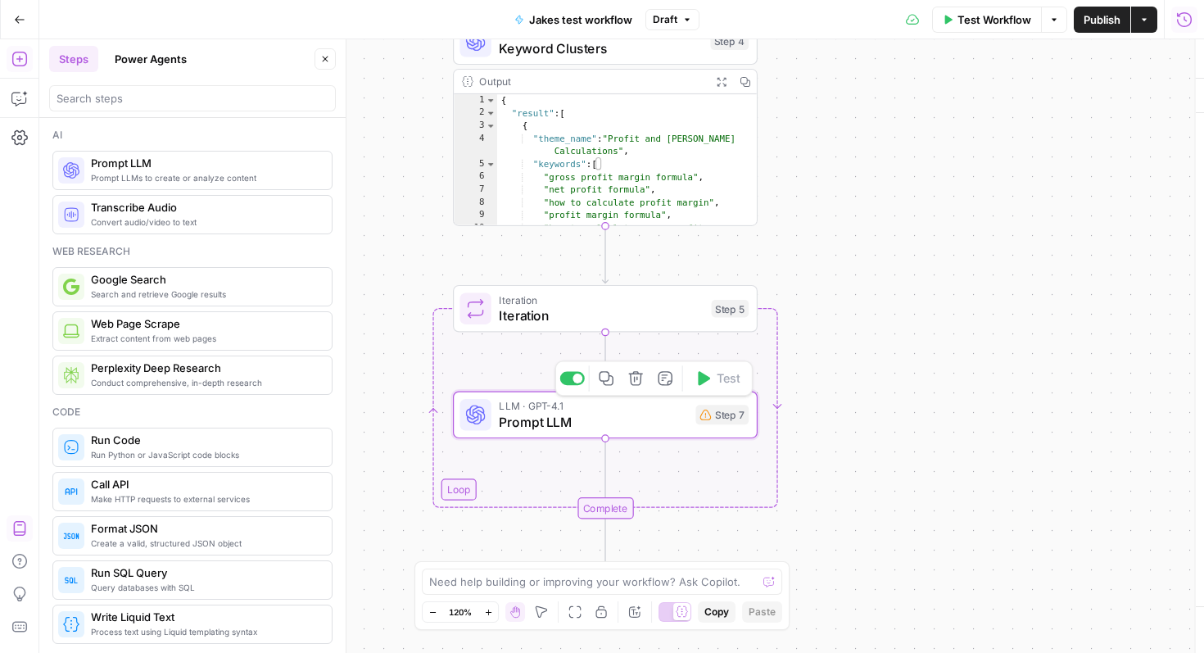
type textarea "Prompt LLM"
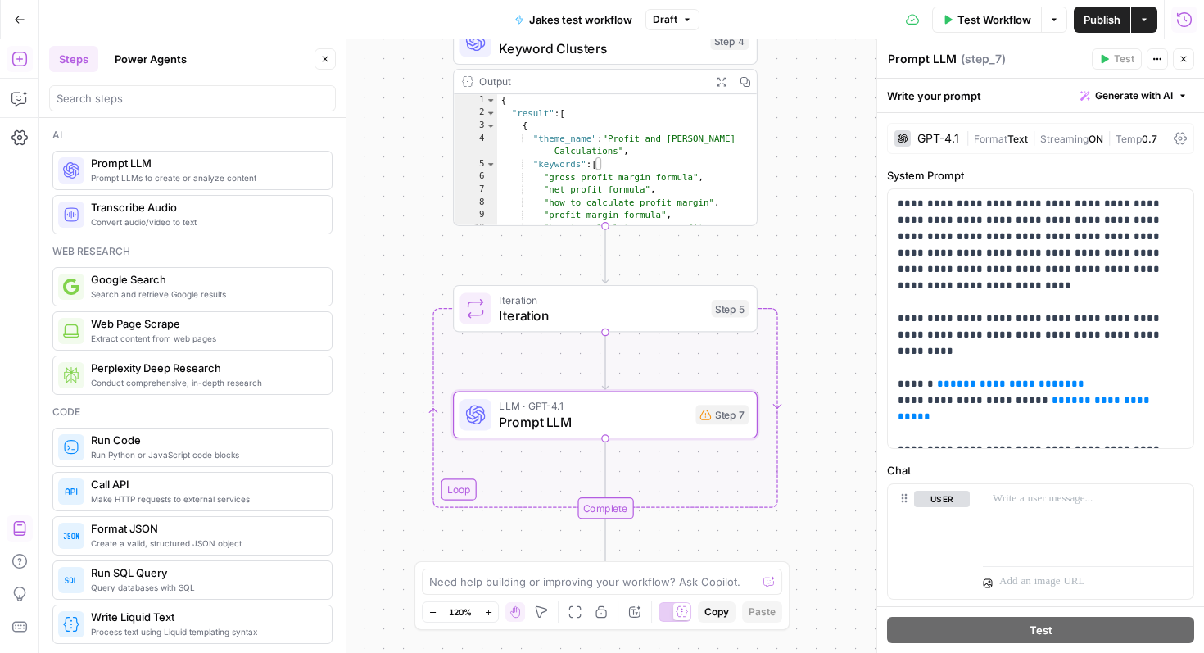
scroll to position [19, 0]
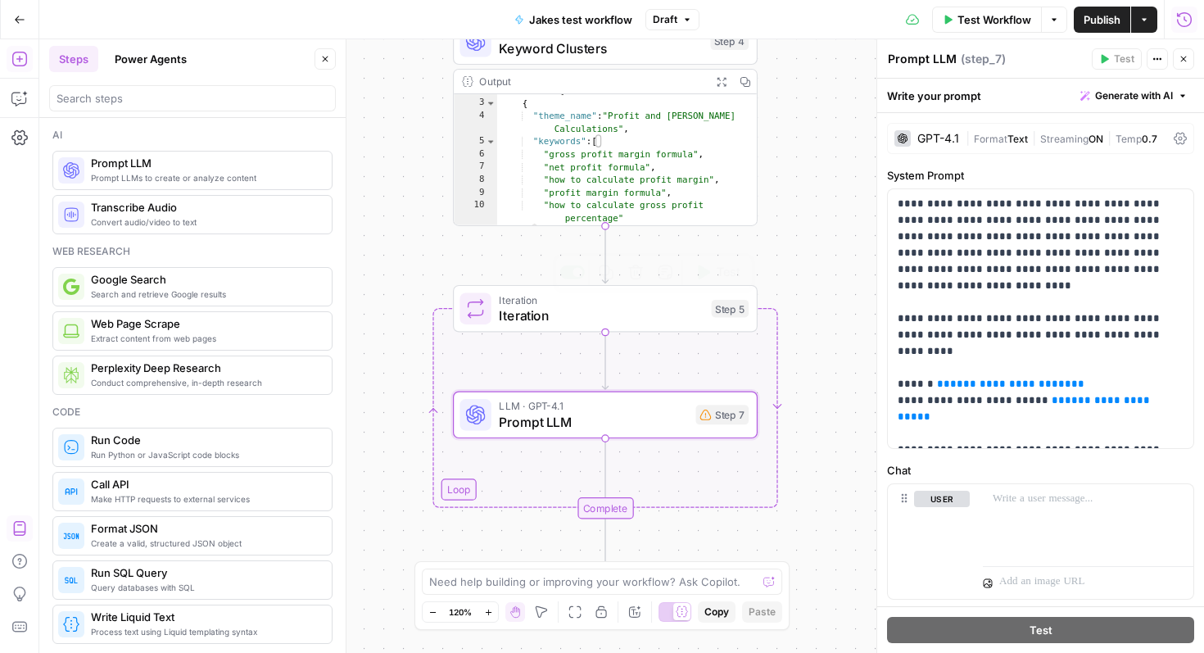
click at [618, 309] on span "Iteration" at bounding box center [601, 316] width 205 height 20
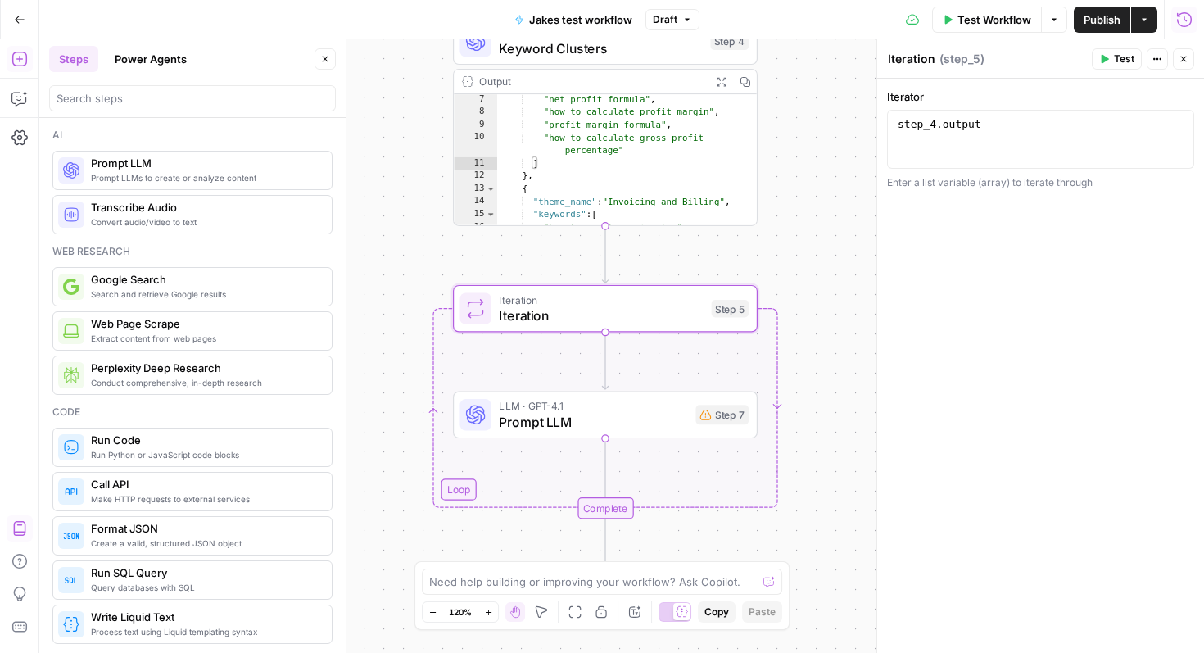
scroll to position [76, 0]
type textarea "**********"
click at [990, 120] on div "step_4 . output" at bounding box center [1040, 154] width 292 height 74
click at [993, 152] on div "step_4 . output" at bounding box center [1040, 154] width 292 height 74
click at [993, 127] on div "step_4 . output" at bounding box center [1040, 154] width 292 height 74
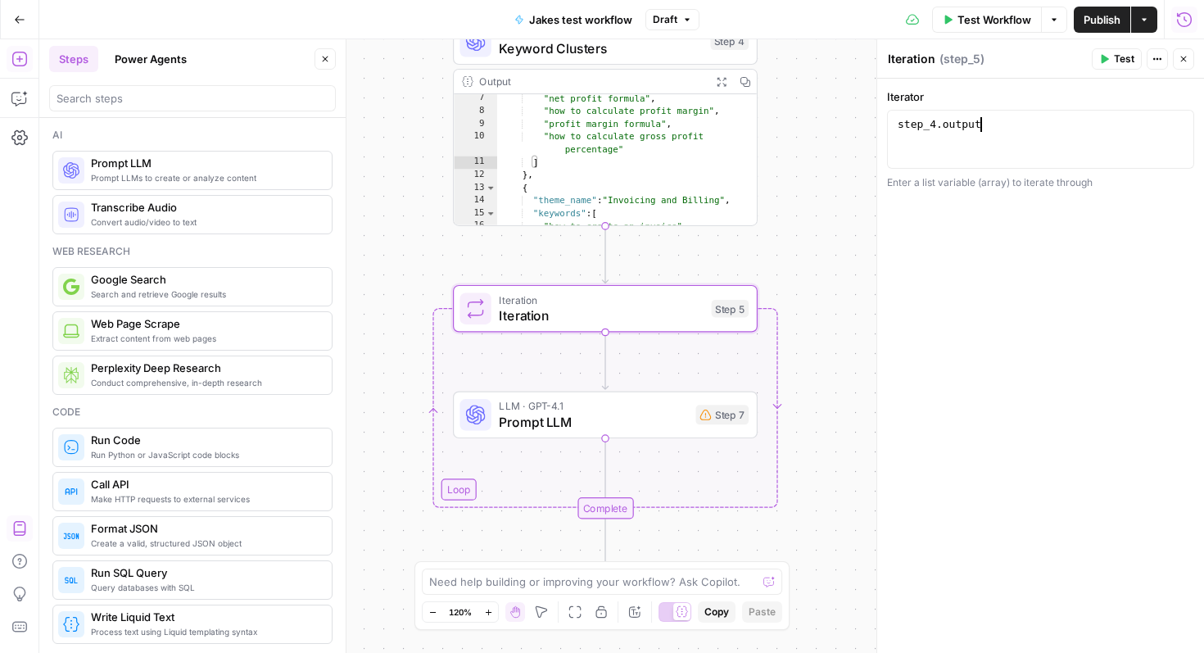
click at [639, 410] on span "LLM · GPT-4.1" at bounding box center [593, 406] width 188 height 16
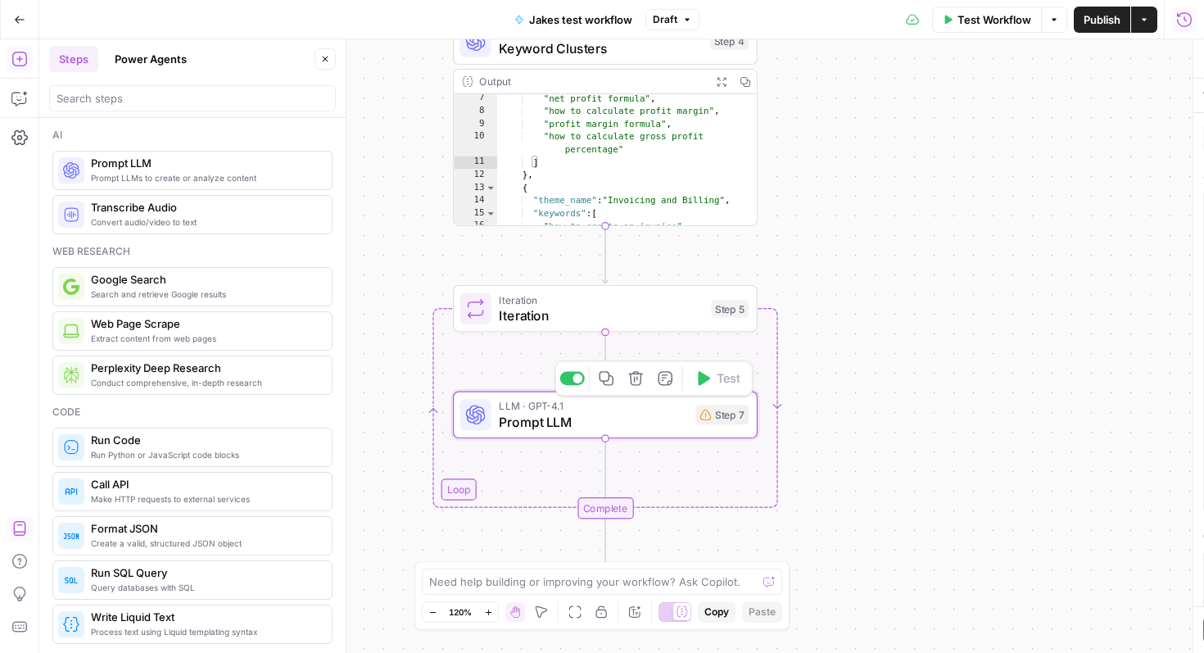
type textarea "Prompt LLM"
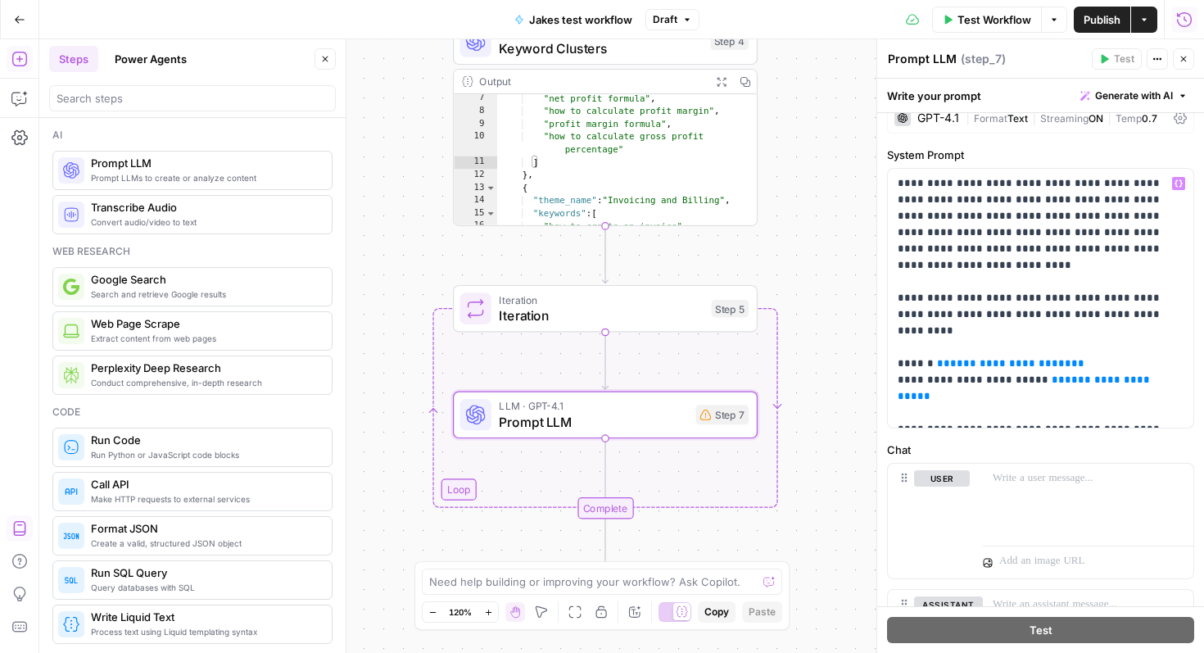
scroll to position [0, 0]
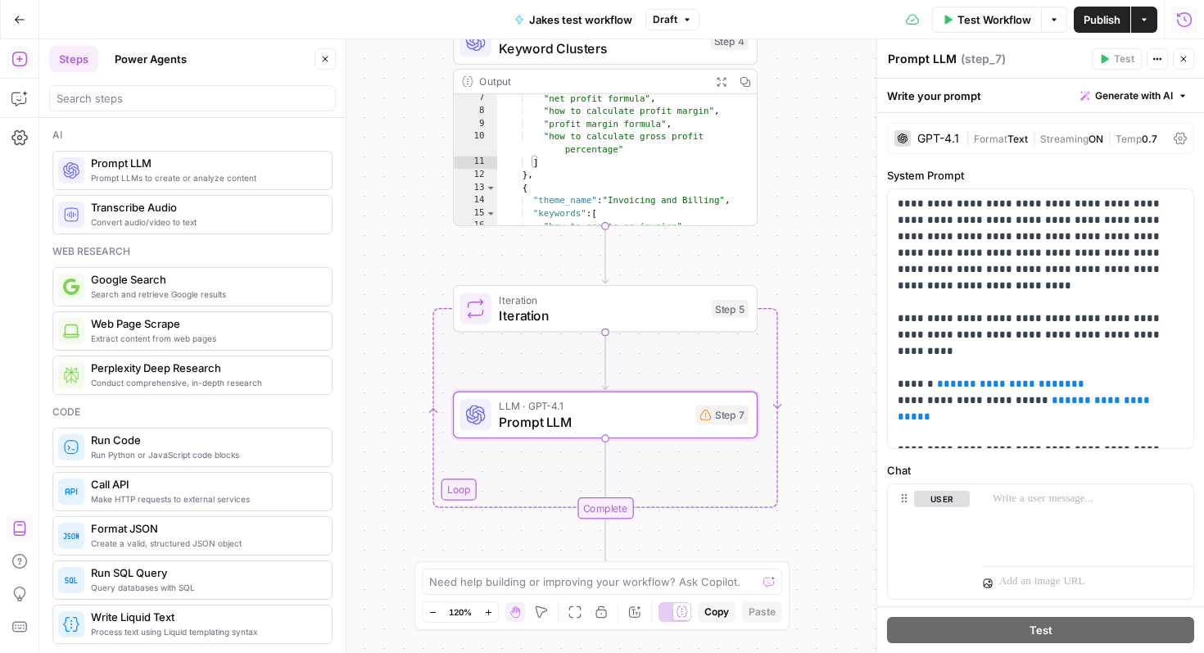
click at [620, 75] on div "Output" at bounding box center [591, 82] width 224 height 16
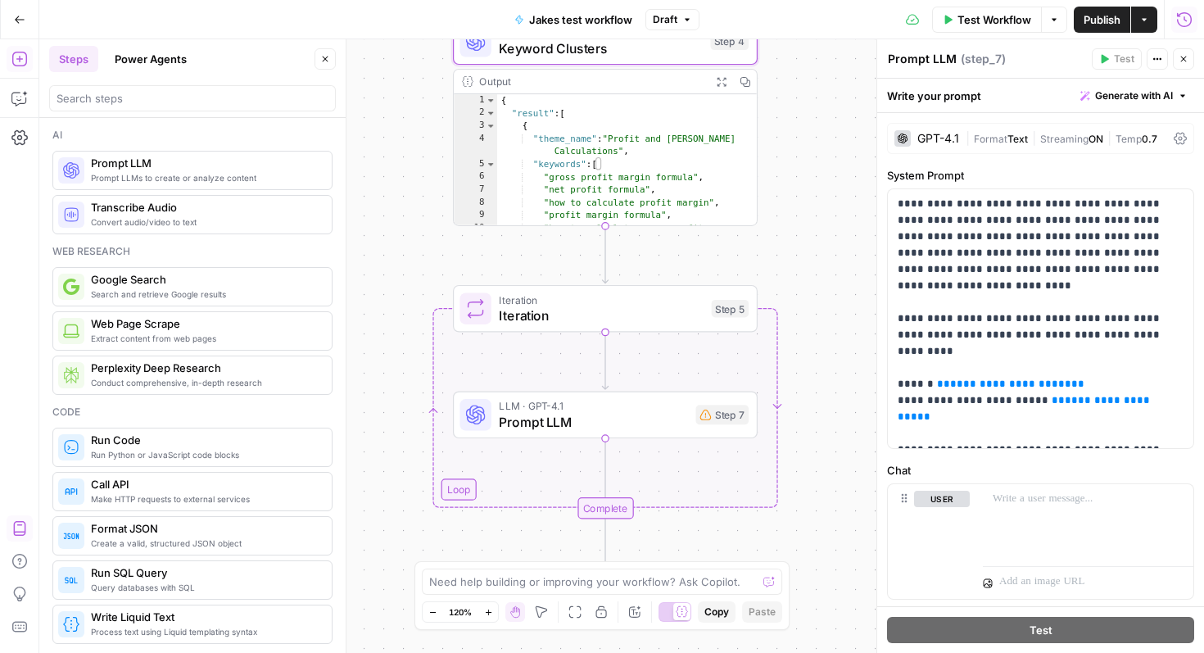
click at [665, 55] on span "Keyword Clusters" at bounding box center [600, 48] width 203 height 20
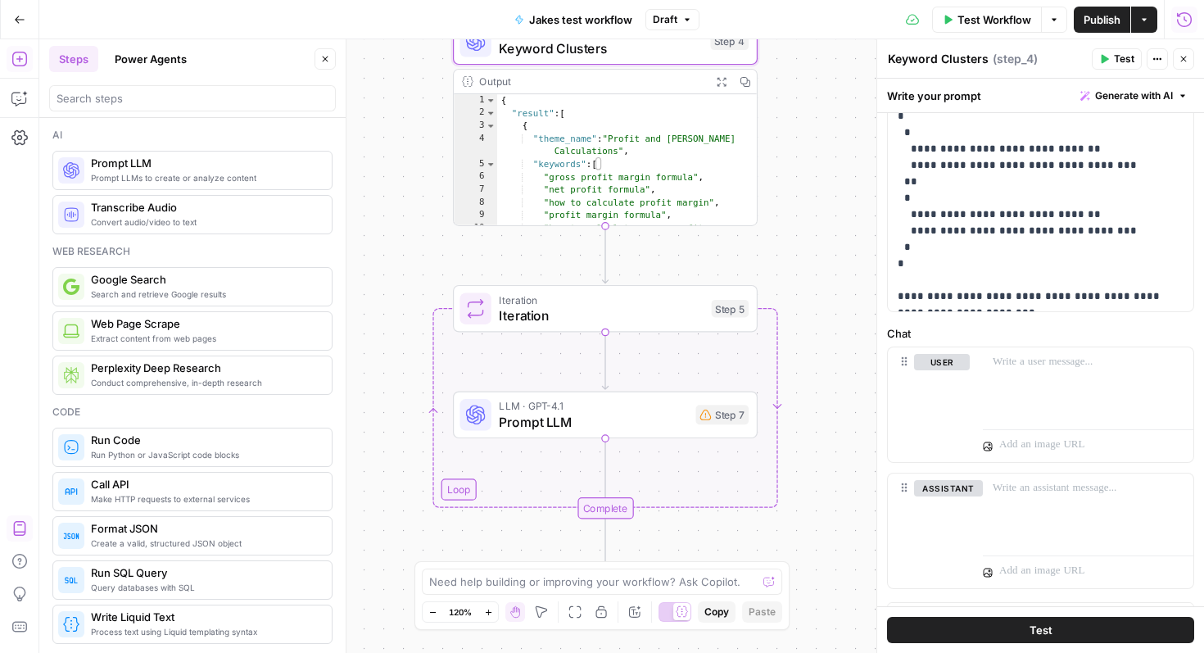
scroll to position [446, 0]
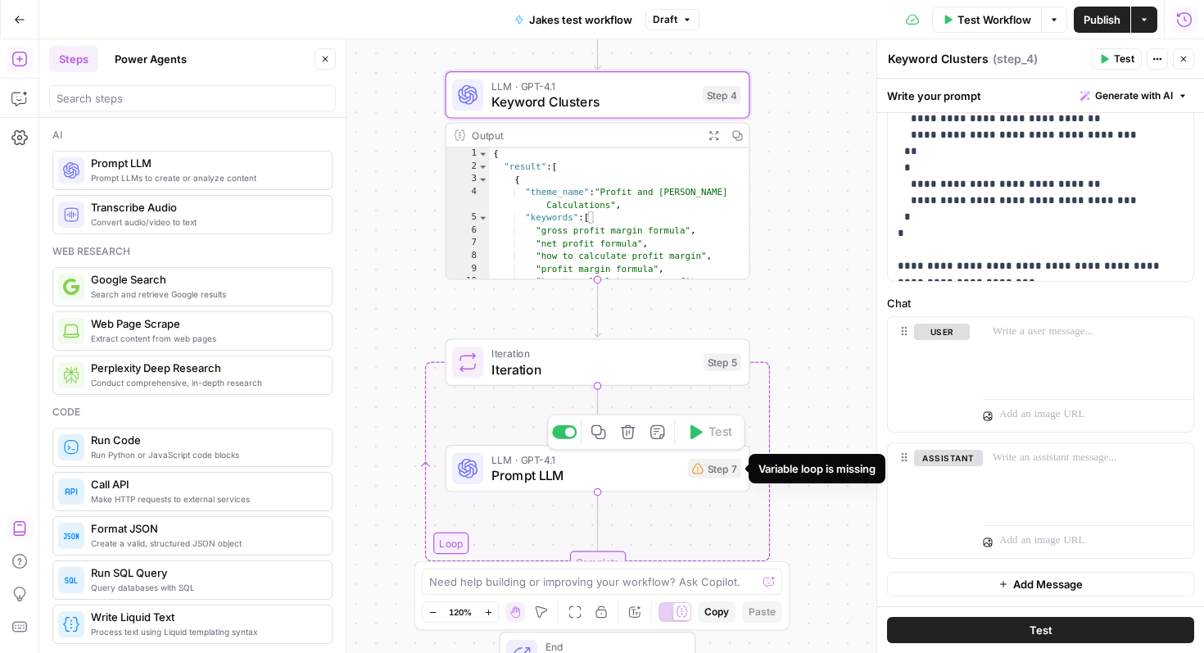
click at [700, 474] on div "Step 7" at bounding box center [714, 469] width 53 height 20
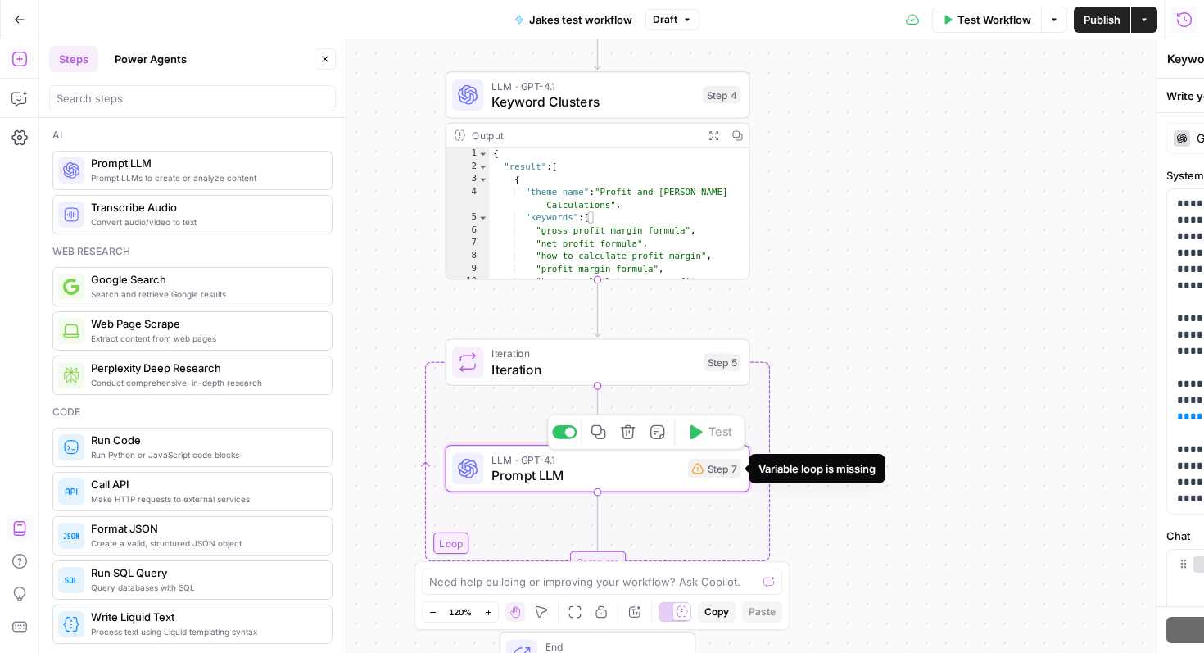
type textarea "Prompt LLM"
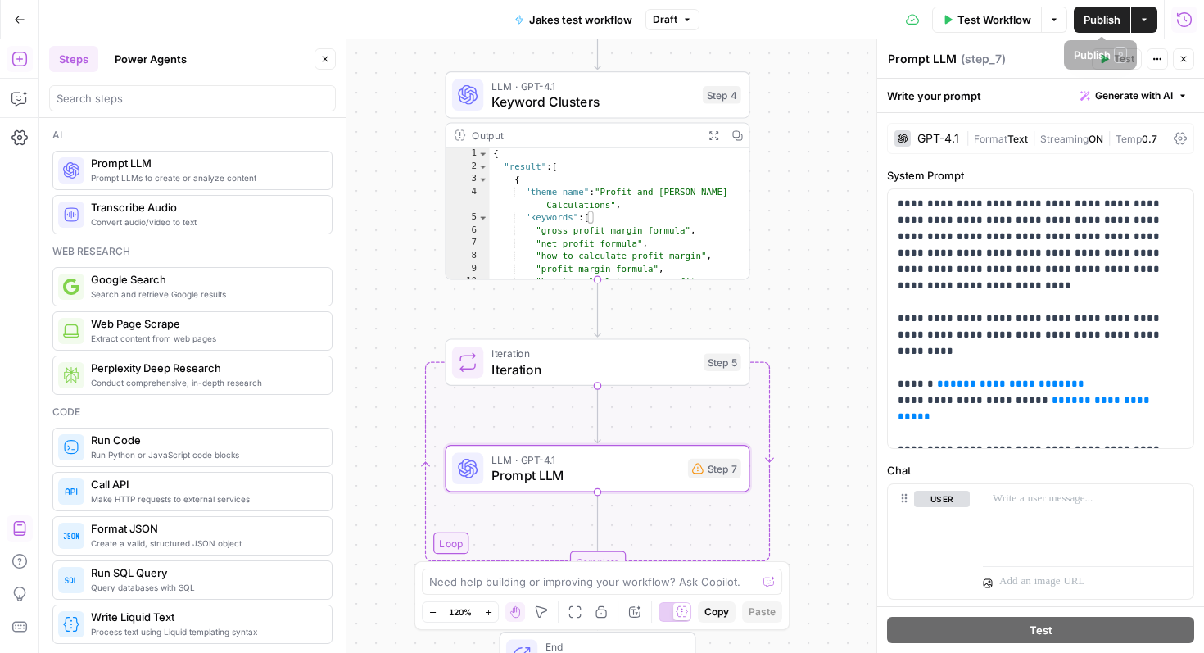
click at [1017, 25] on span "Test Workflow" at bounding box center [995, 19] width 74 height 16
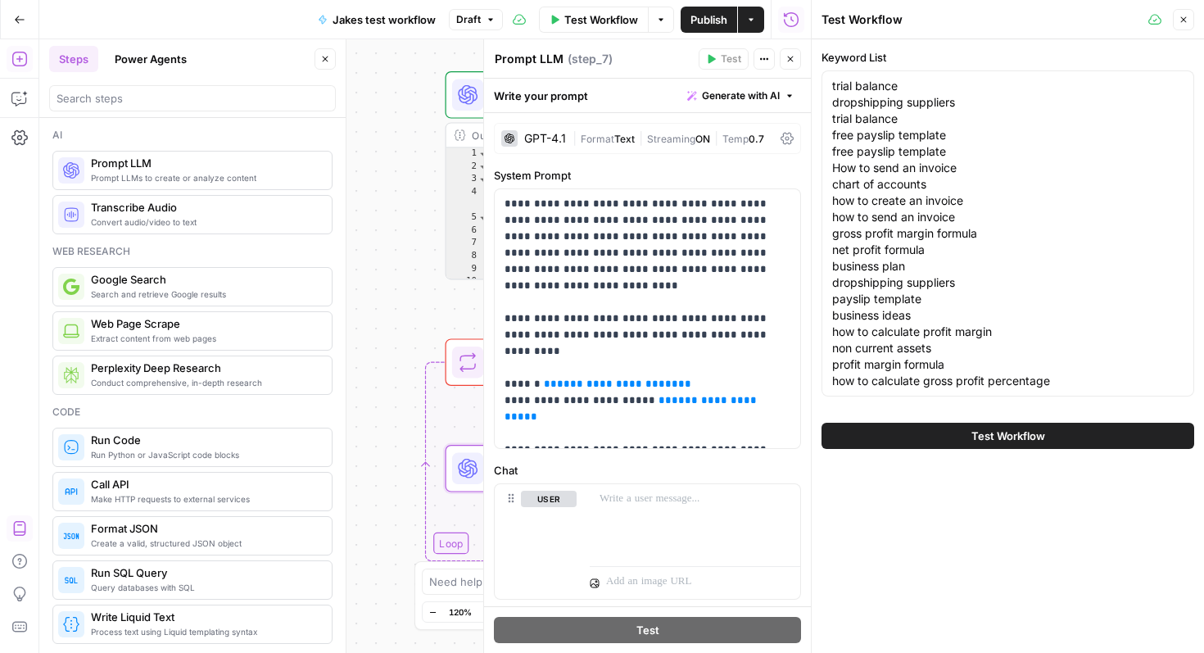
click at [1005, 445] on button "Test Workflow" at bounding box center [1008, 436] width 373 height 26
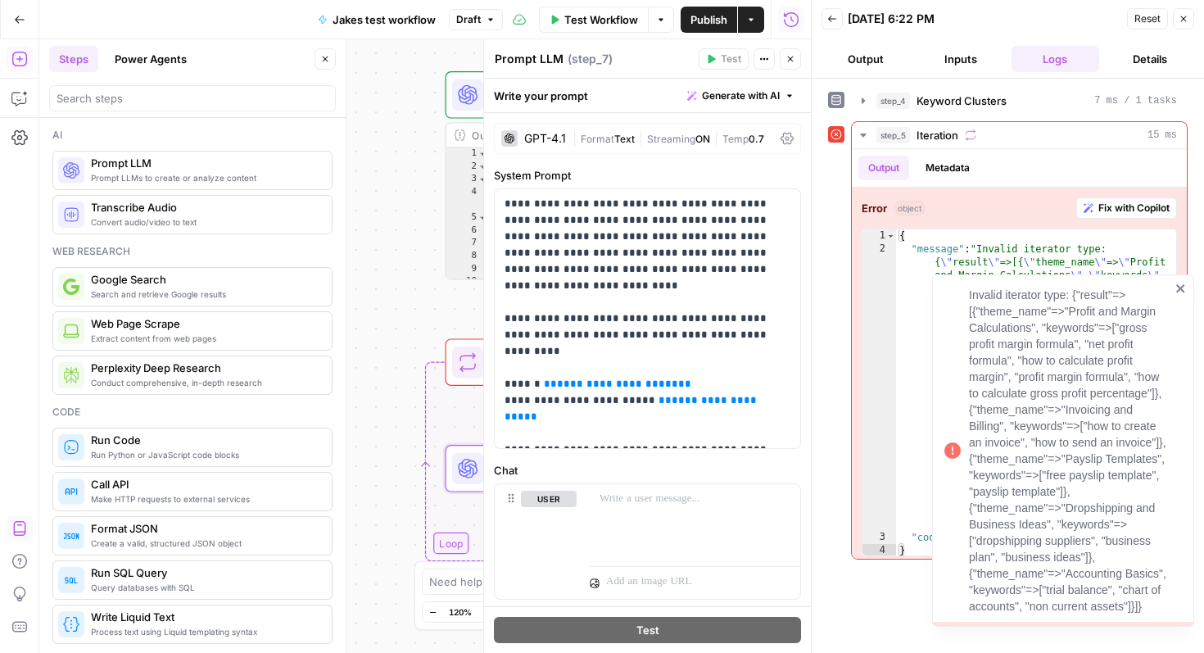
click at [1184, 290] on icon "close" at bounding box center [1180, 288] width 11 height 13
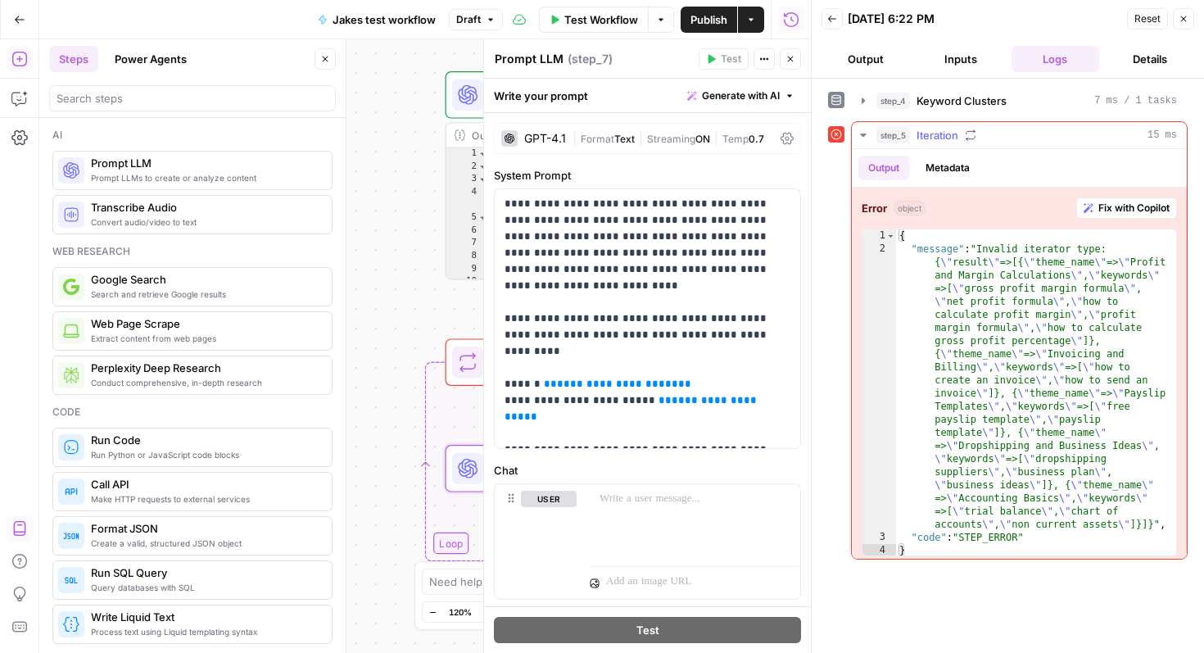
click at [1146, 211] on span "Fix with Copilot" at bounding box center [1133, 208] width 71 height 15
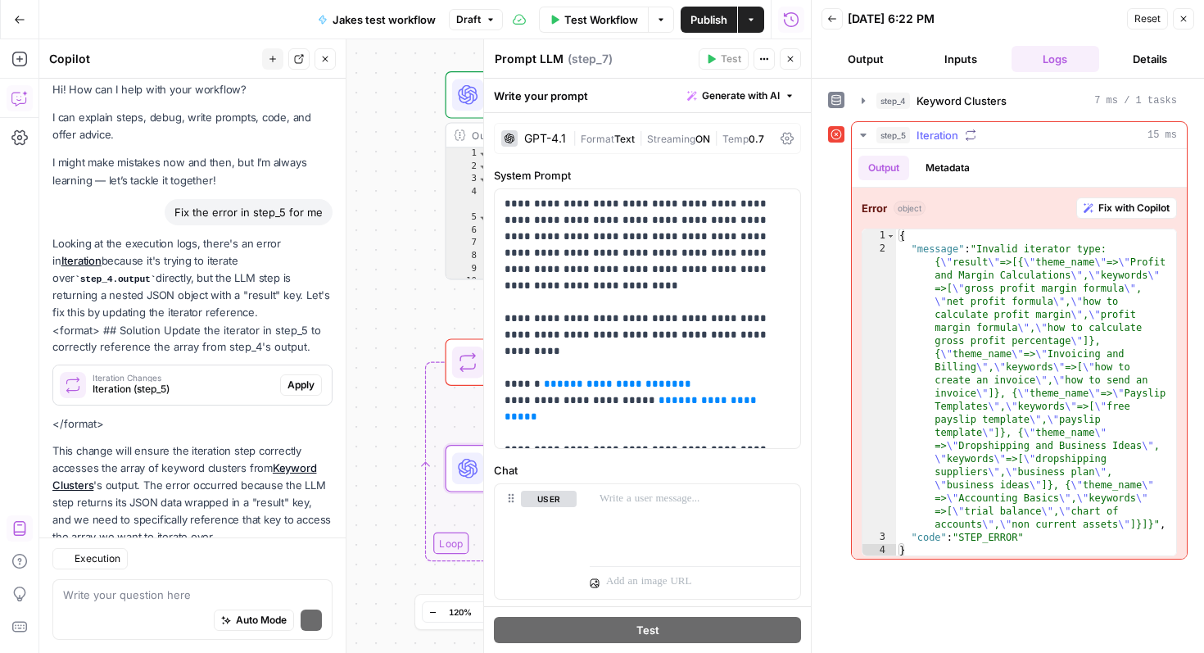
scroll to position [58, 0]
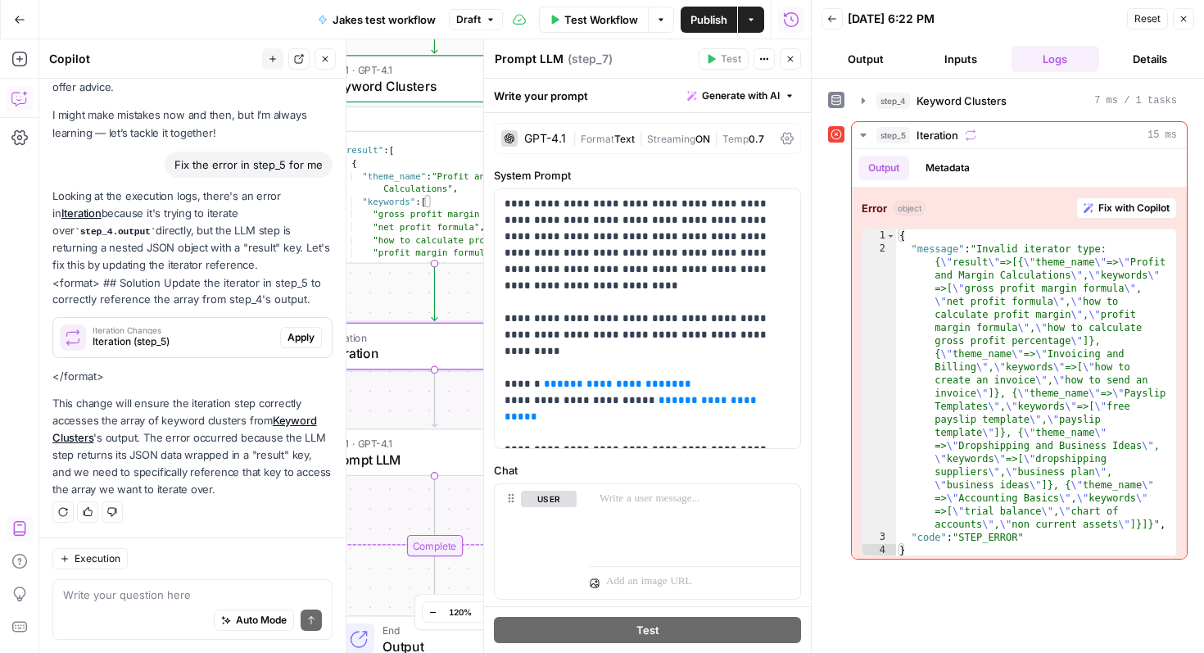
click at [301, 331] on span "Apply" at bounding box center [301, 337] width 27 height 15
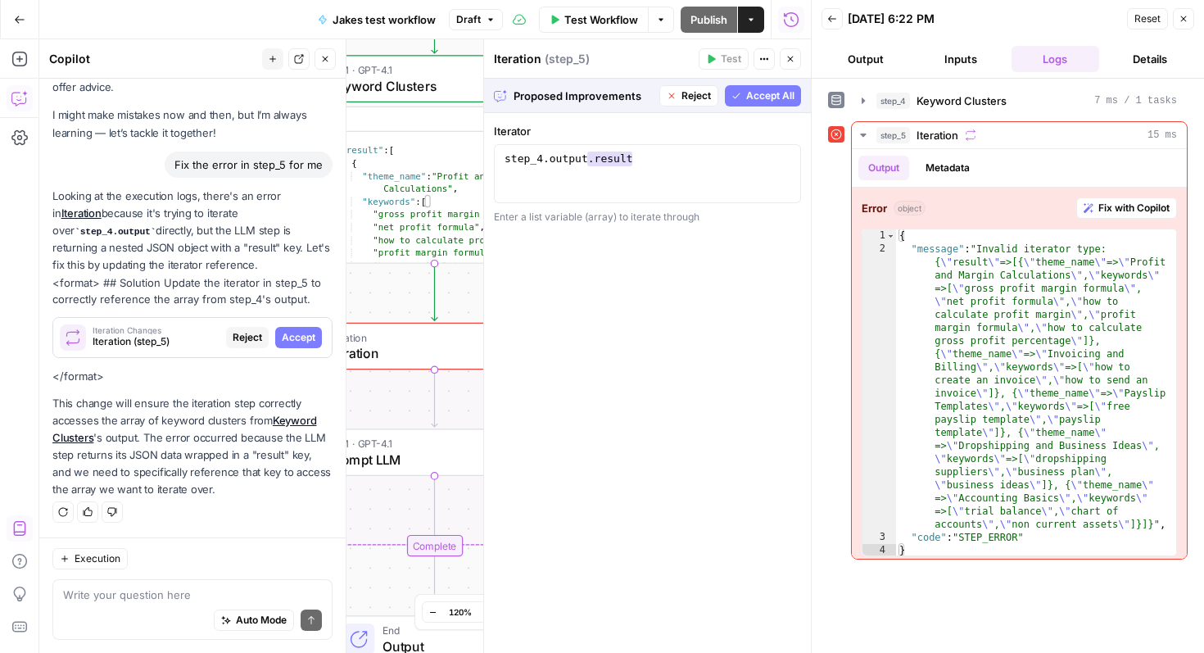
click at [1187, 24] on button "Close" at bounding box center [1183, 18] width 21 height 21
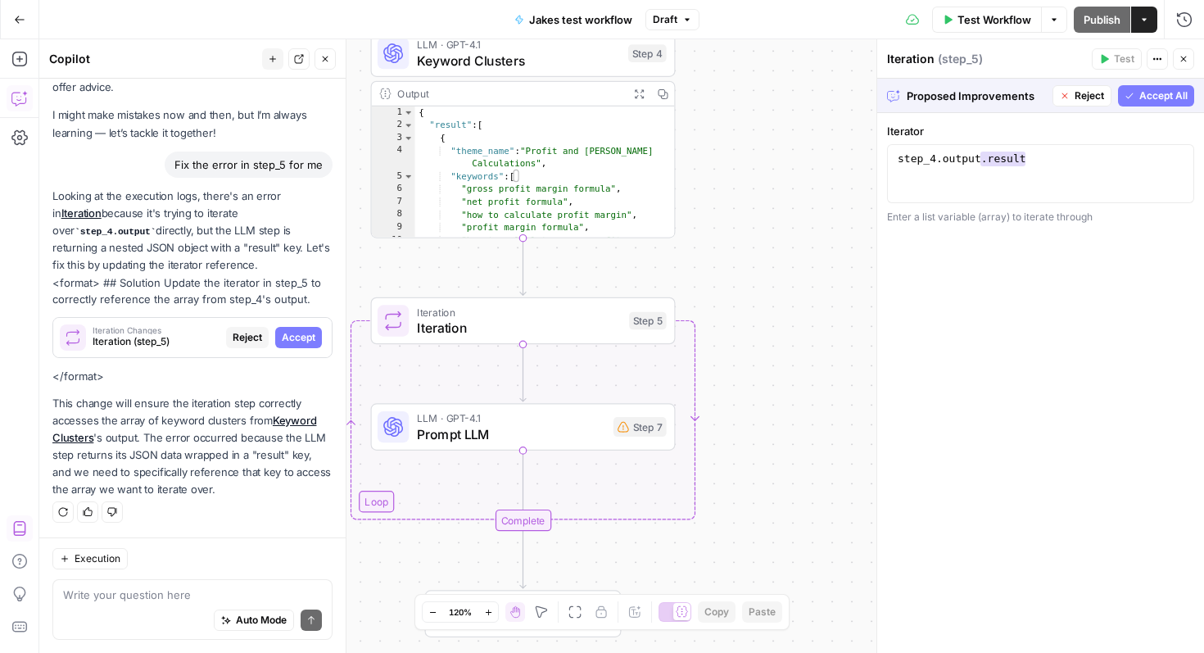
click at [836, 344] on div "Workflow Set Inputs Inputs LLM · GPT-4.1 Keyword Clusters Step 4 Output Expand …" at bounding box center [621, 346] width 1165 height 614
click at [1026, 25] on span "Test Workflow" at bounding box center [995, 19] width 74 height 16
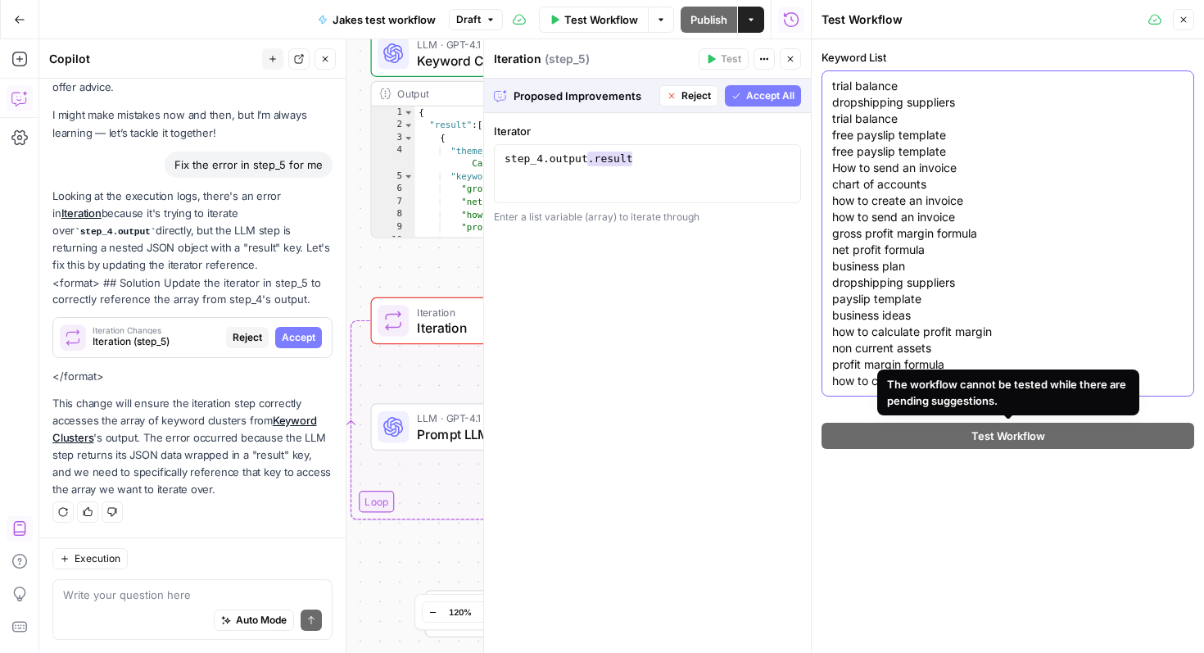
click at [974, 342] on textarea "trial balance dropshipping suppliers trial balance free payslip template free p…" at bounding box center [1007, 233] width 351 height 311
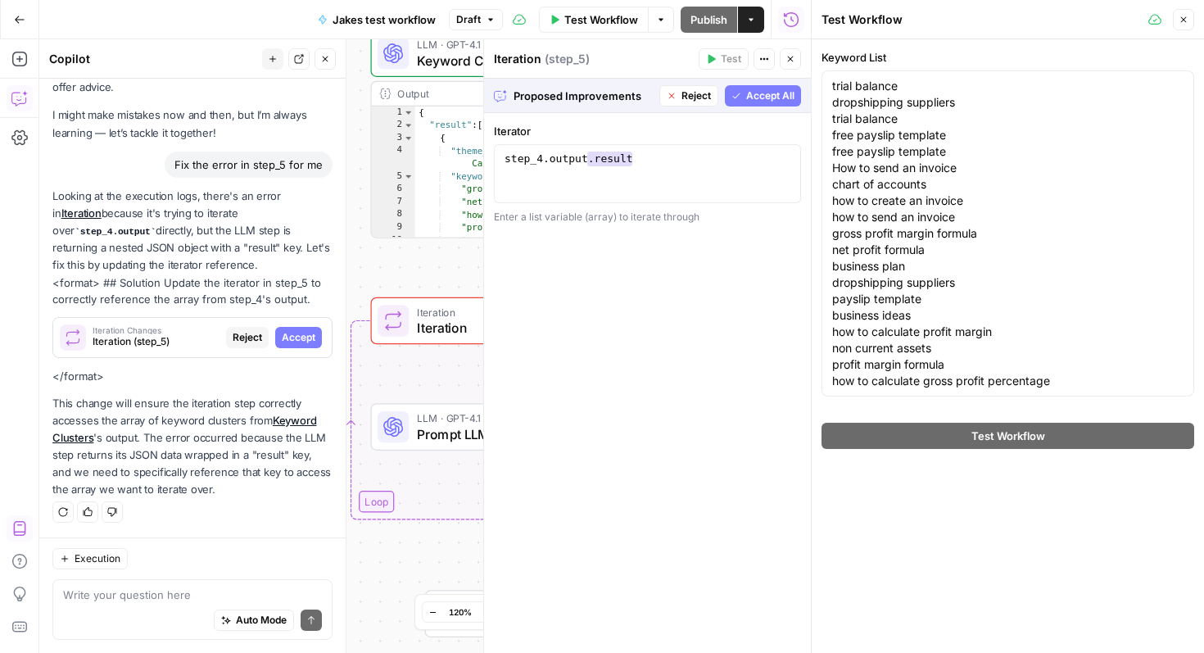
click at [765, 99] on span "Accept All" at bounding box center [770, 95] width 48 height 15
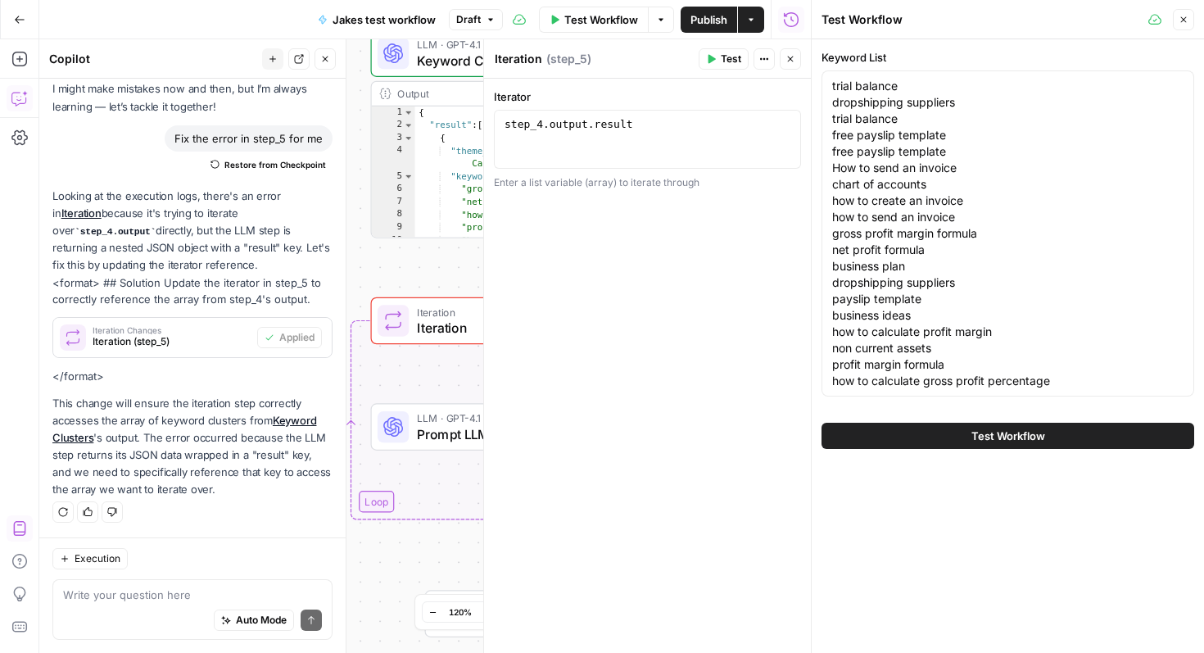
click at [428, 520] on div "Complete" at bounding box center [523, 520] width 305 height 21
click at [428, 550] on div "Workflow Set Inputs Inputs LLM · GPT-4.1 Keyword Clusters Step 4 Output Expand …" at bounding box center [425, 346] width 772 height 614
click at [1182, 30] on header "Test Workflow Close" at bounding box center [1008, 19] width 392 height 39
click at [1184, 21] on icon "button" at bounding box center [1184, 20] width 10 height 10
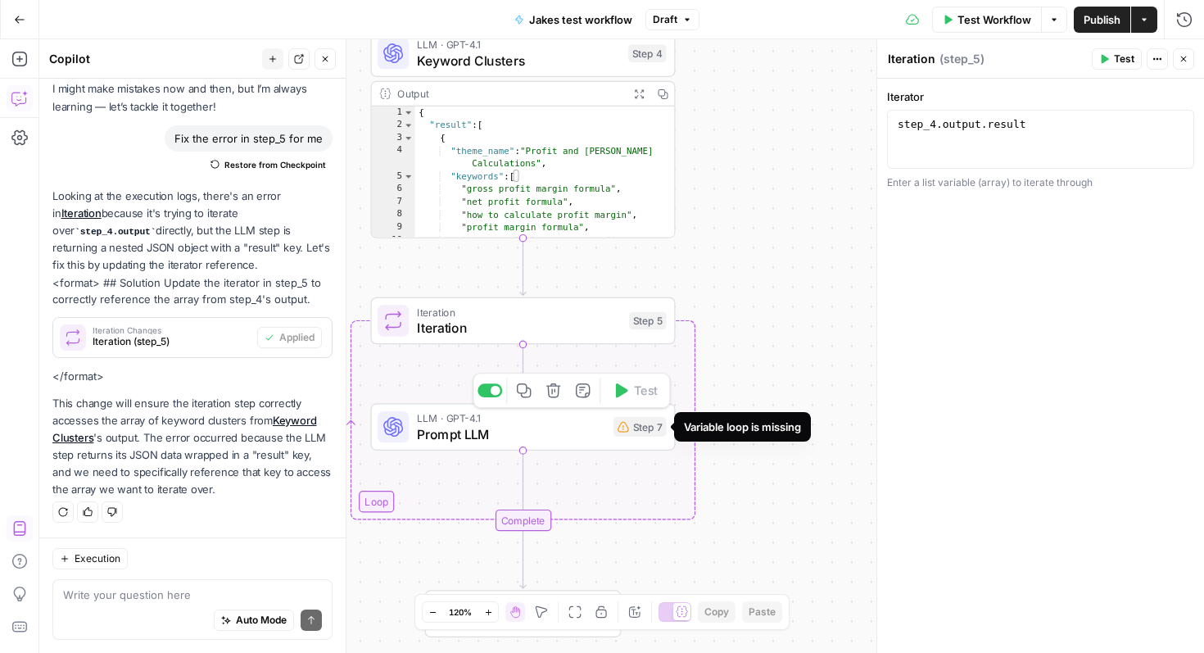
click at [587, 433] on span "Prompt LLM" at bounding box center [511, 434] width 188 height 20
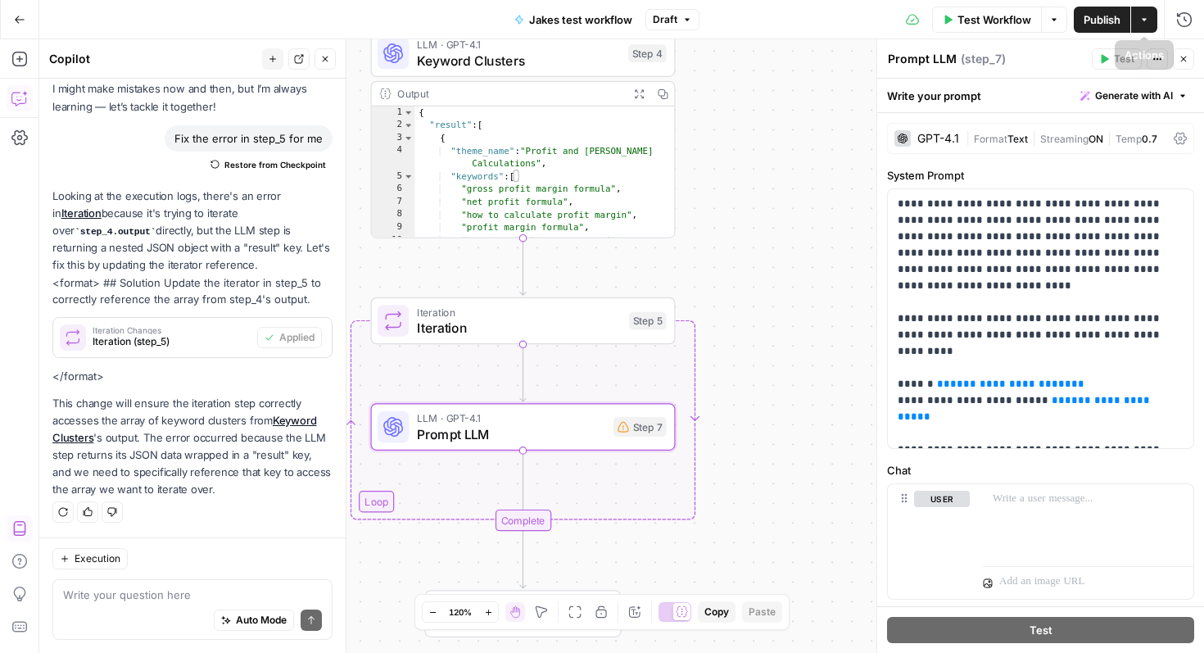
click at [1022, 15] on span "Test Workflow" at bounding box center [995, 19] width 74 height 16
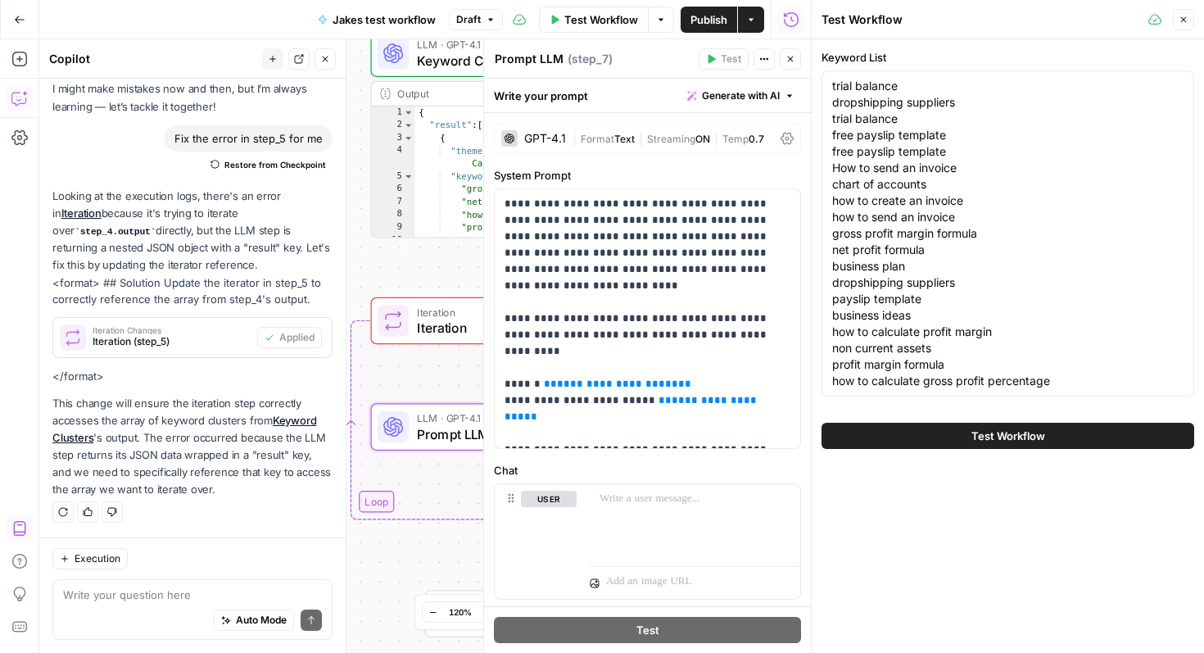
click at [1017, 437] on span "Test Workflow" at bounding box center [1008, 436] width 74 height 16
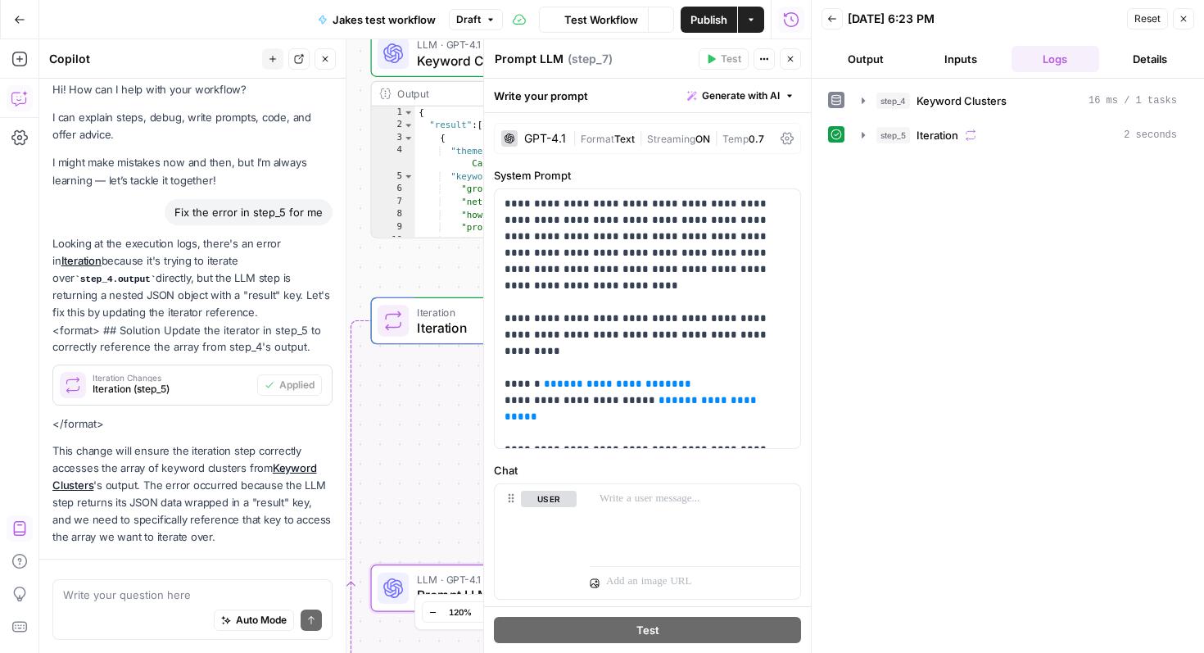
scroll to position [84, 0]
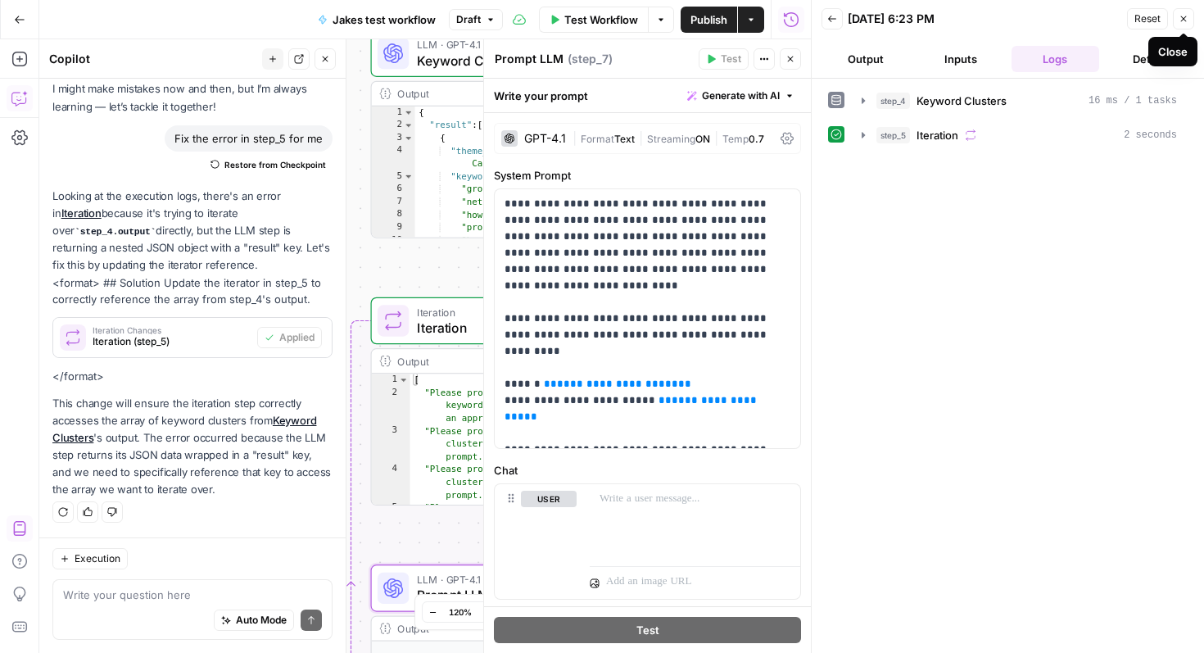
click at [1186, 17] on icon "button" at bounding box center [1184, 19] width 10 height 10
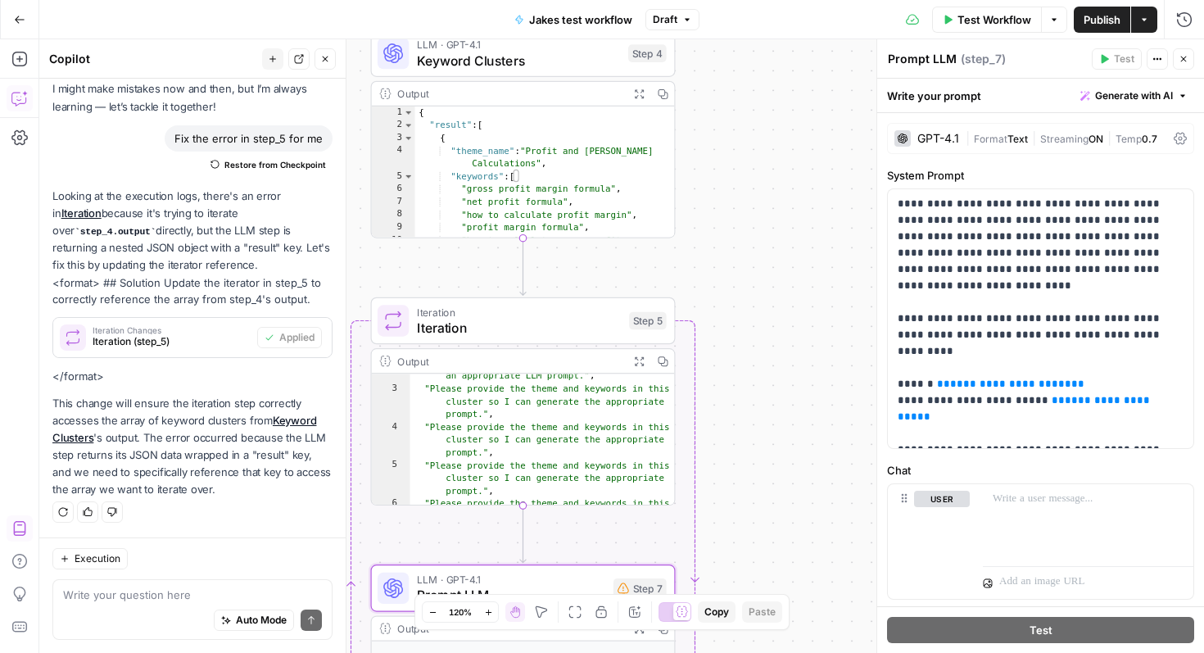
scroll to position [0, 0]
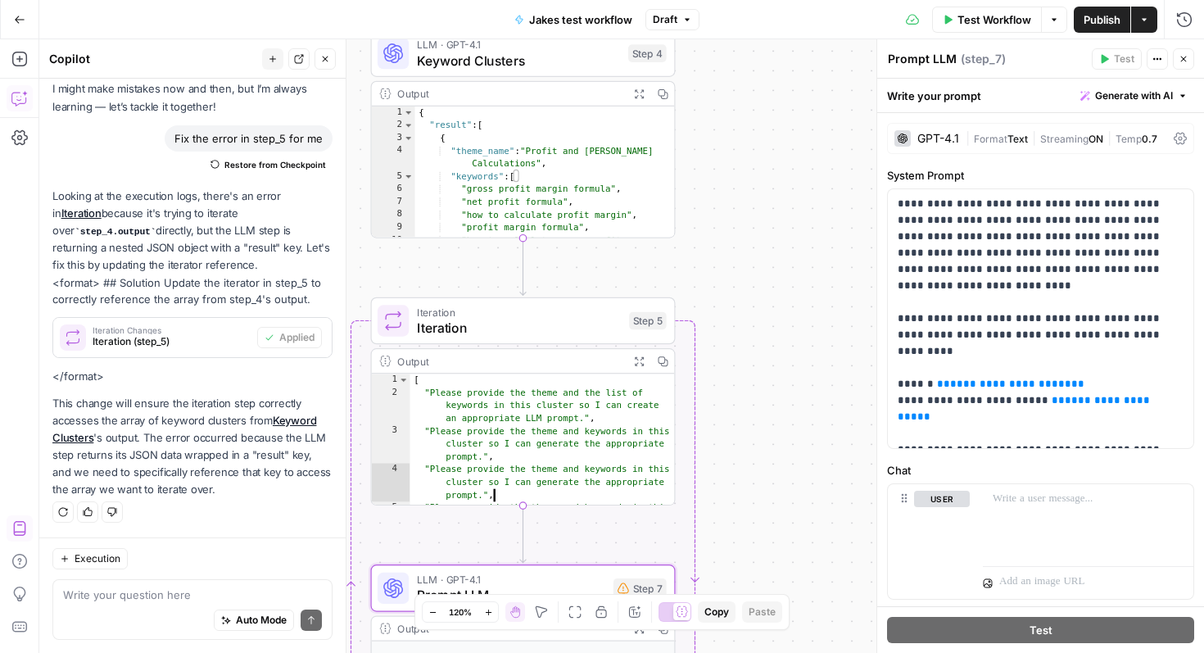
click at [632, 471] on div "[ "Please provide the theme and the list of keywords in this cluster so I can c…" at bounding box center [542, 465] width 265 height 183
click at [539, 327] on span "Iteration" at bounding box center [519, 328] width 205 height 20
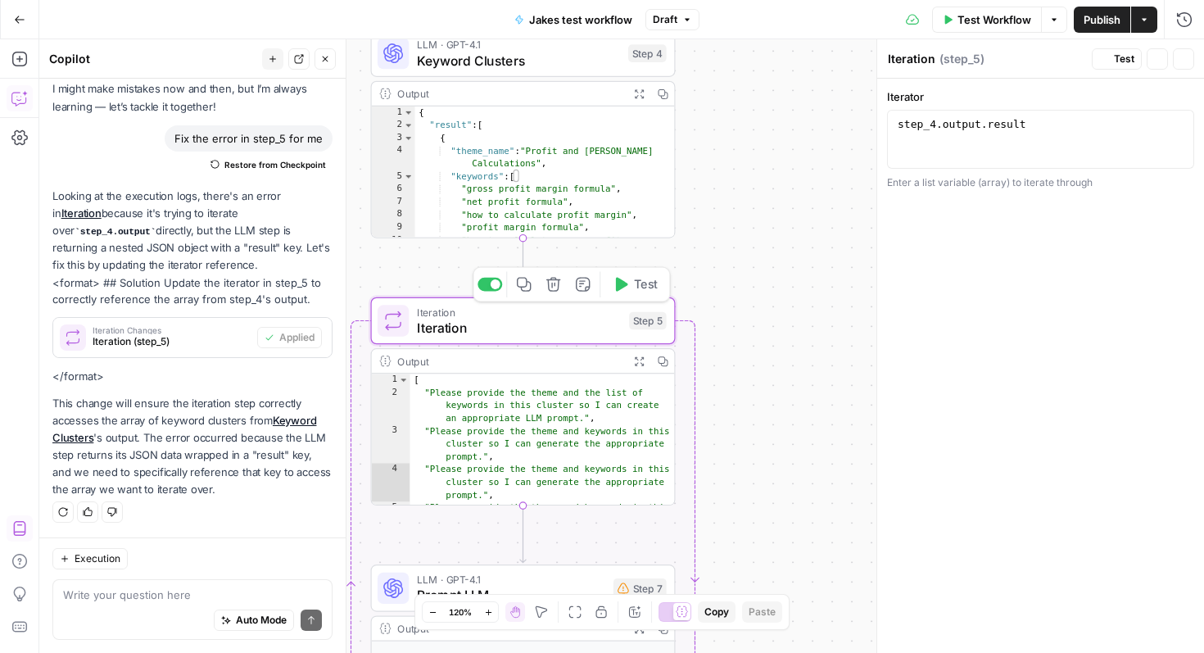
click at [530, 324] on span "Iteration" at bounding box center [519, 328] width 205 height 20
click at [491, 428] on div "[ "Please provide the theme and the list of keywords in this cluster so I can c…" at bounding box center [542, 465] width 265 height 183
type textarea "**********"
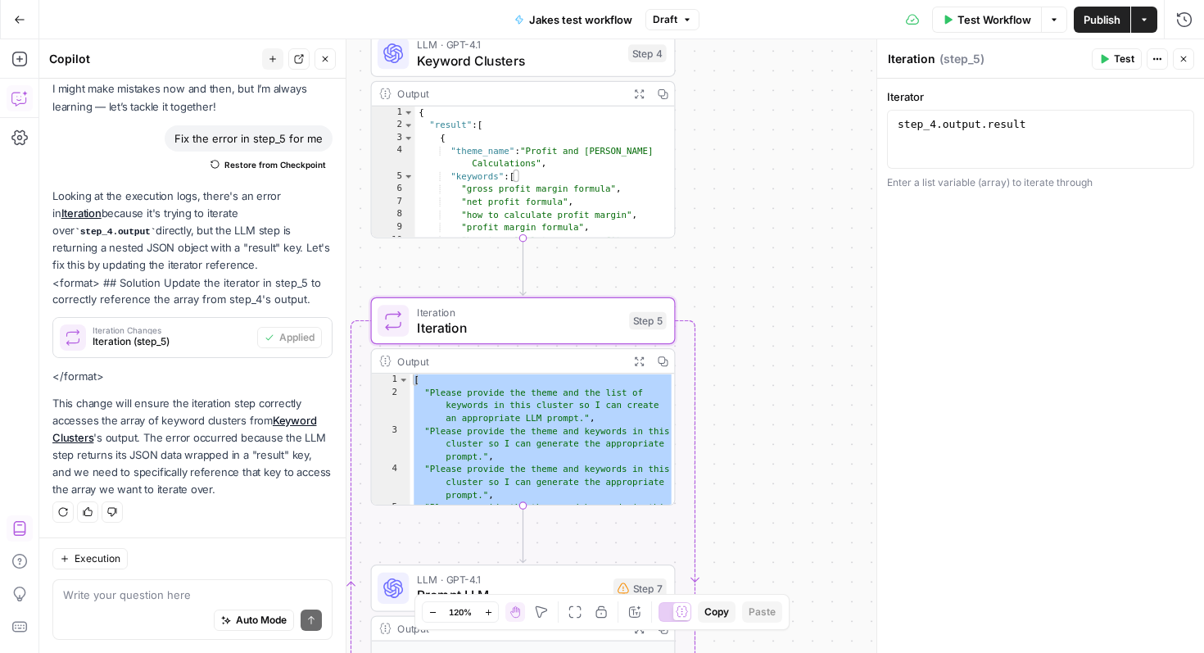
click at [488, 360] on div "Output" at bounding box center [509, 361] width 224 height 16
click at [526, 584] on span "LLM · GPT-4.1" at bounding box center [511, 580] width 188 height 16
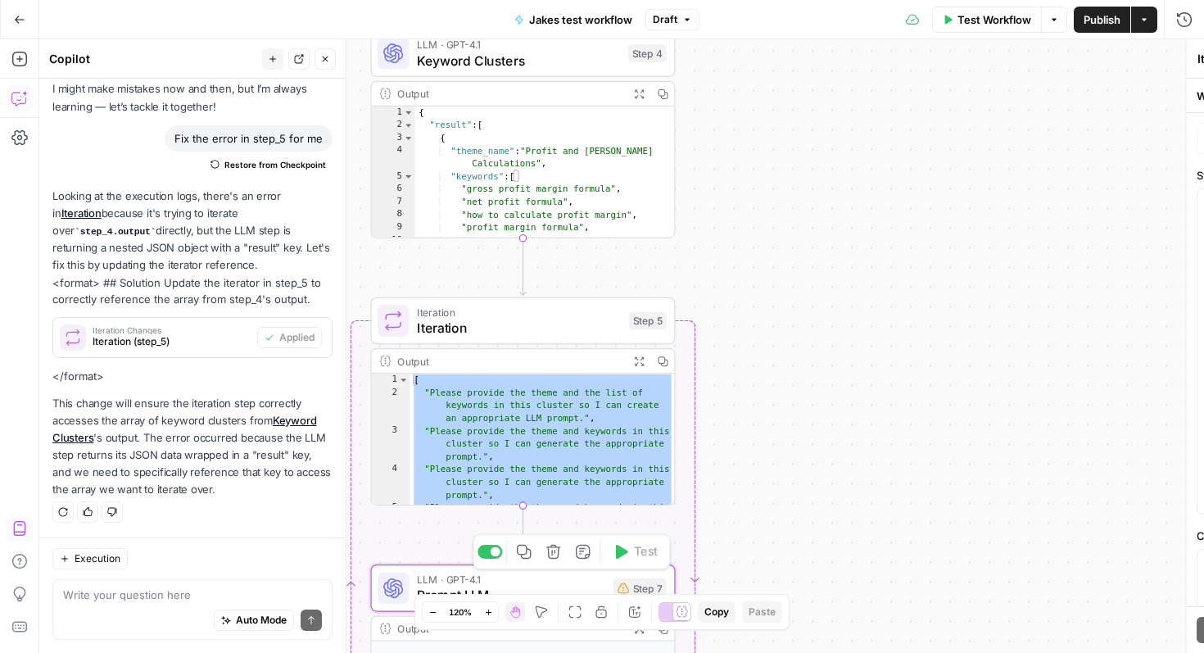
type textarea "Prompt LLM"
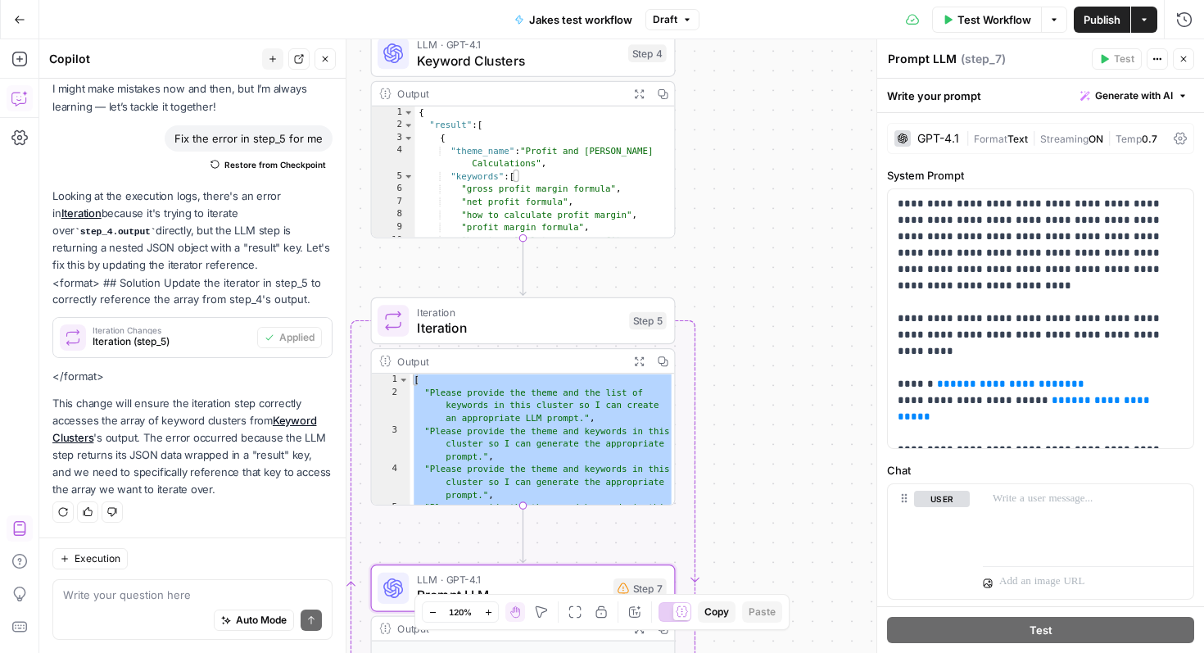
click at [545, 414] on div "[ "Please provide the theme and the list of keywords in this cluster so I can c…" at bounding box center [542, 465] width 265 height 183
type textarea "**********"
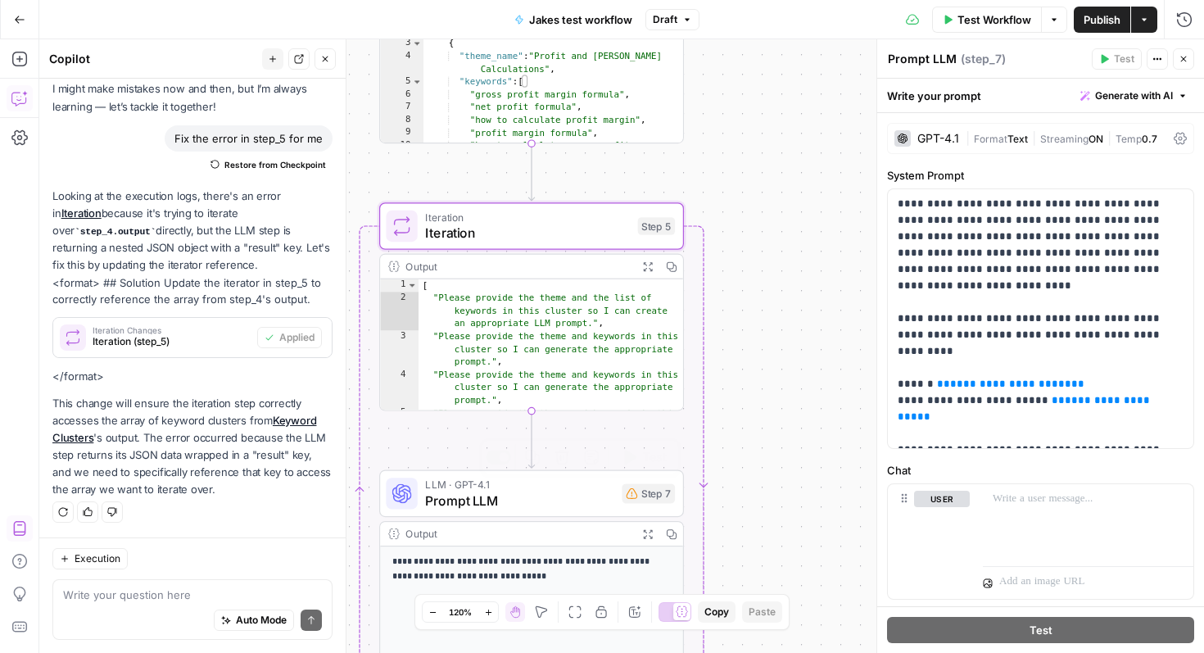
click at [519, 498] on span "Prompt LLM" at bounding box center [519, 501] width 188 height 20
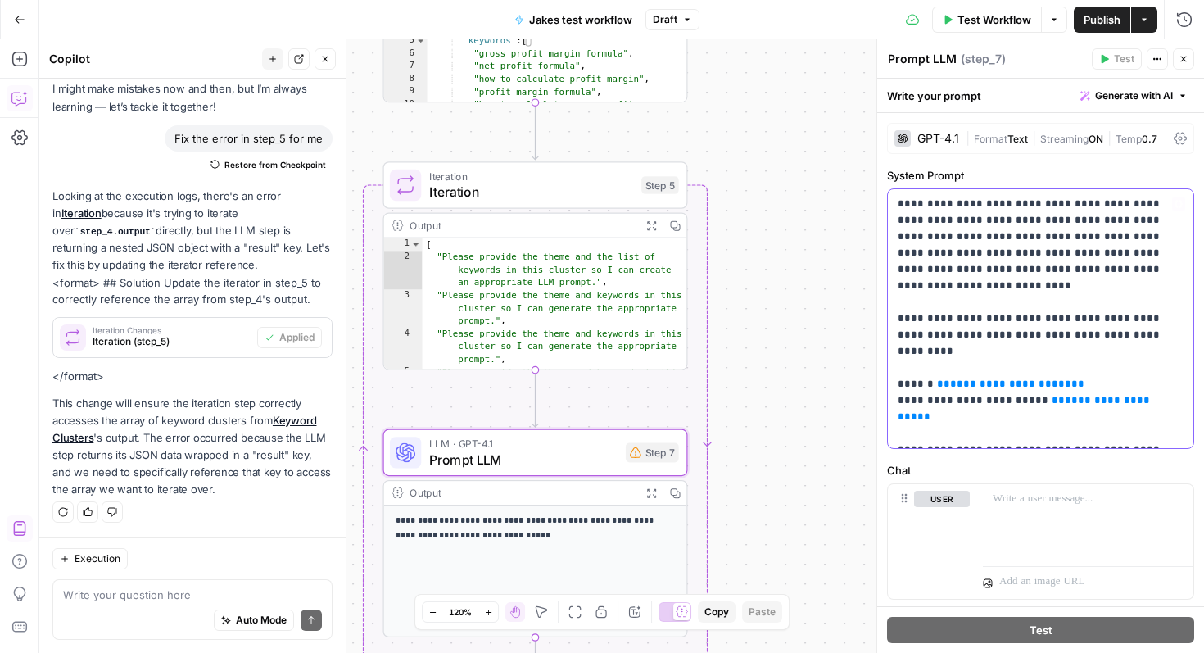
click at [1066, 383] on p "**********" at bounding box center [1041, 319] width 286 height 246
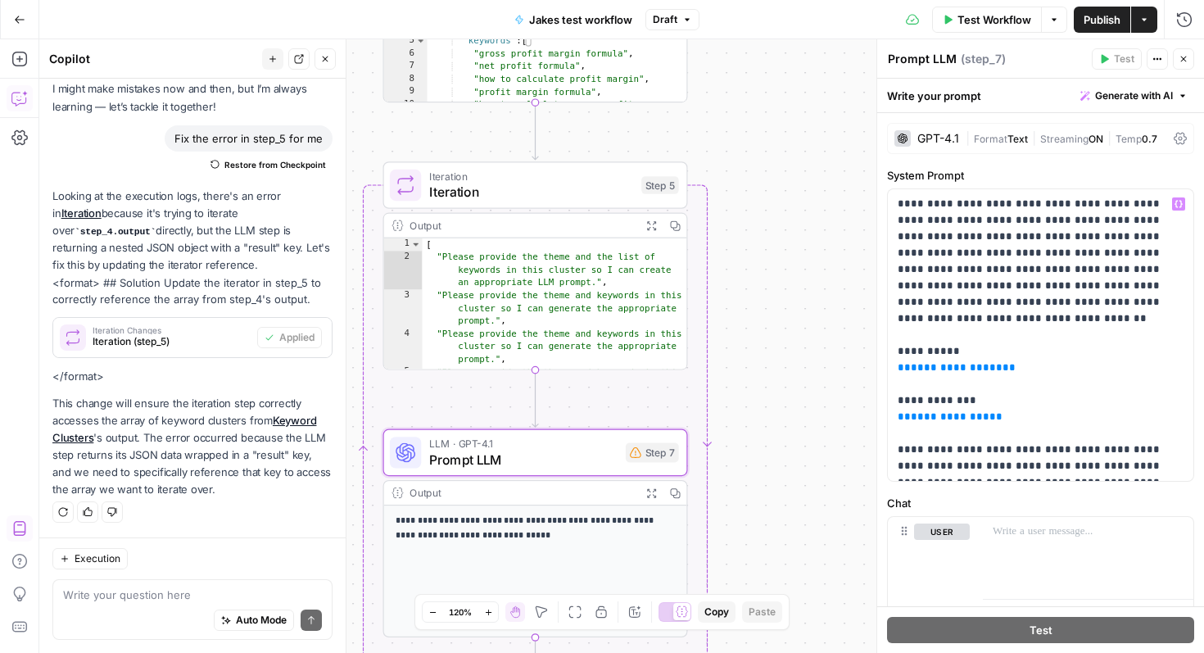
click at [1021, 23] on span "Test Workflow" at bounding box center [995, 19] width 74 height 16
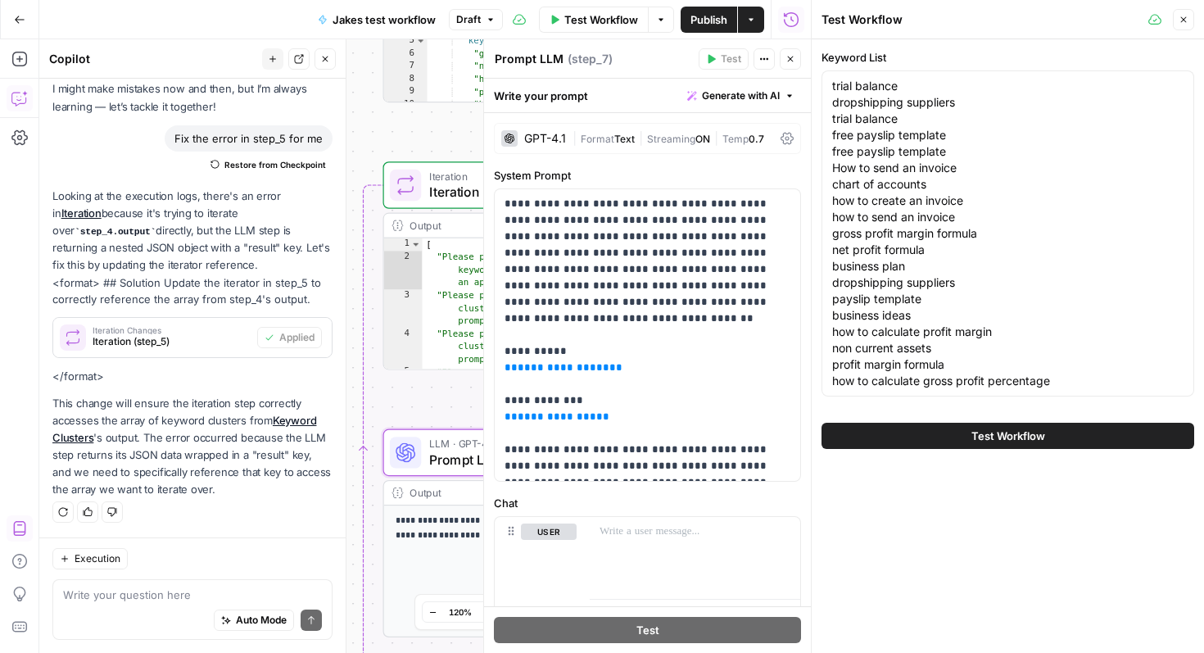
click at [990, 446] on button "Test Workflow" at bounding box center [1008, 436] width 373 height 26
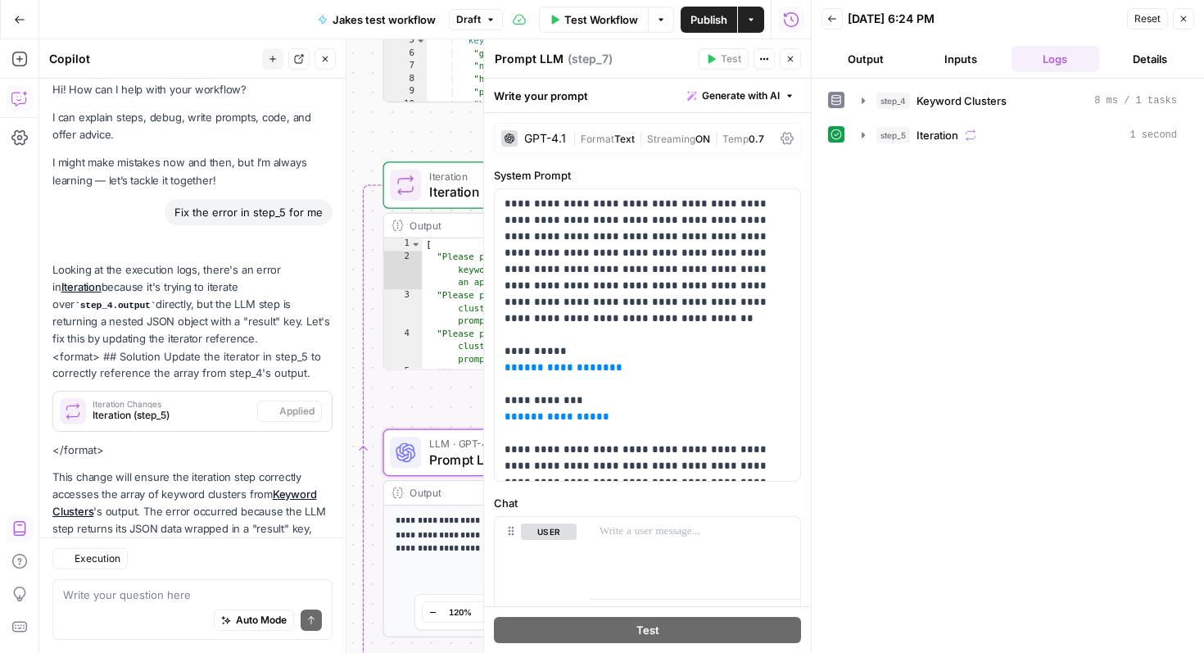
scroll to position [84, 0]
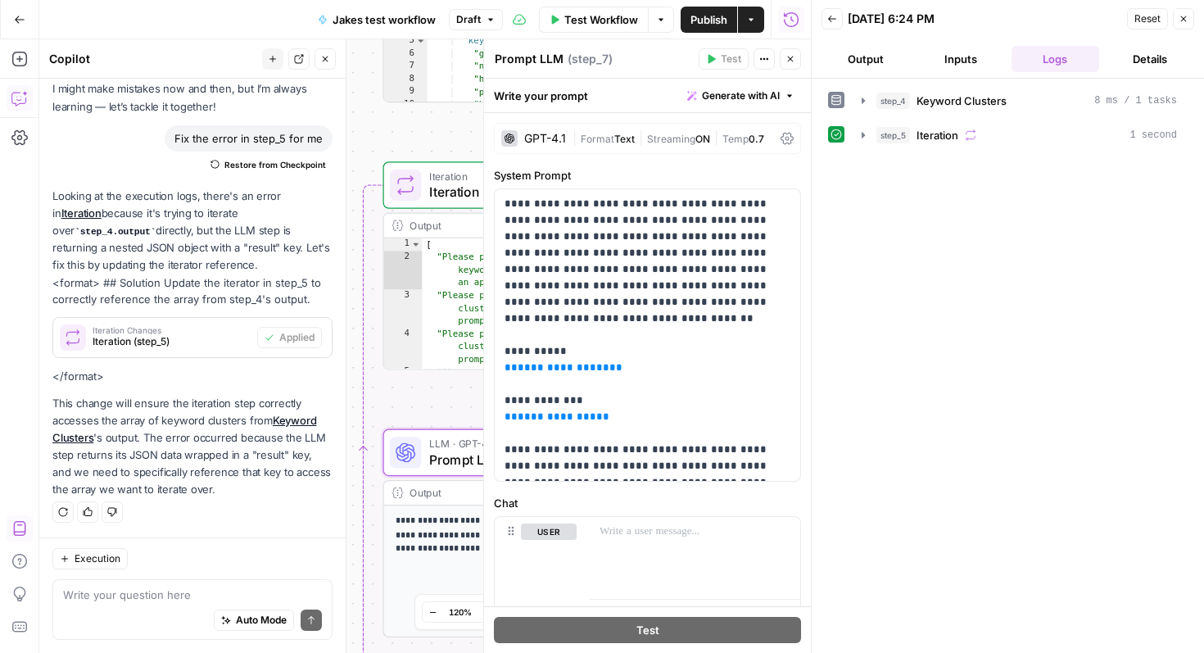
click at [1192, 20] on button "Close" at bounding box center [1183, 18] width 21 height 21
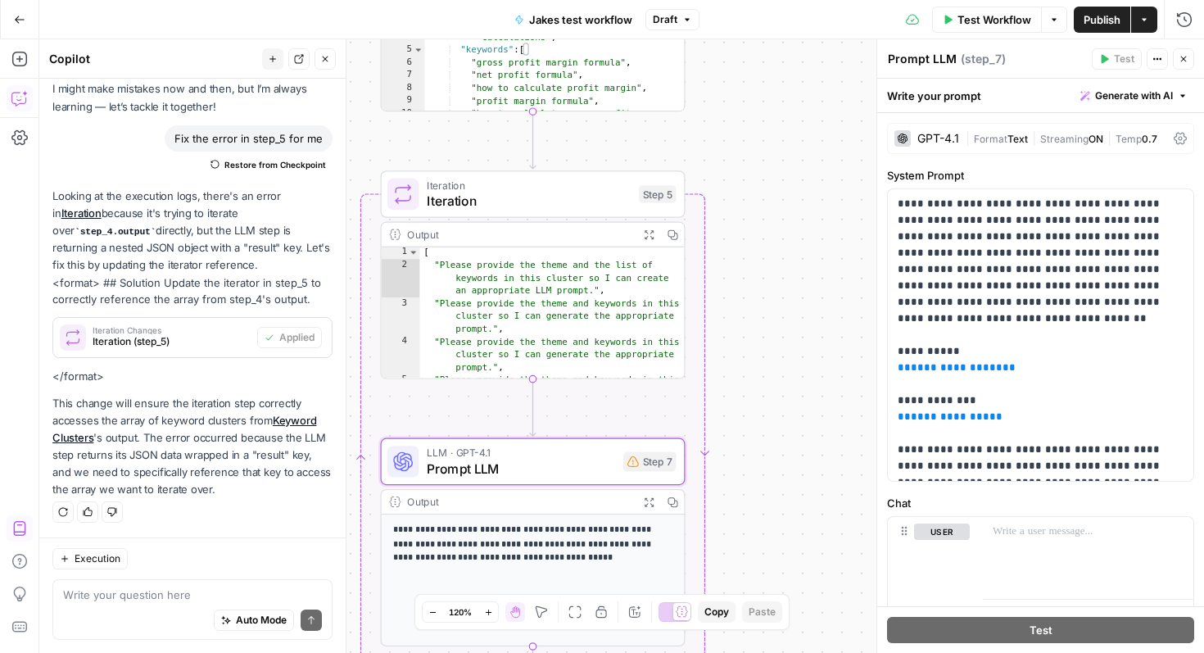
scroll to position [2, 0]
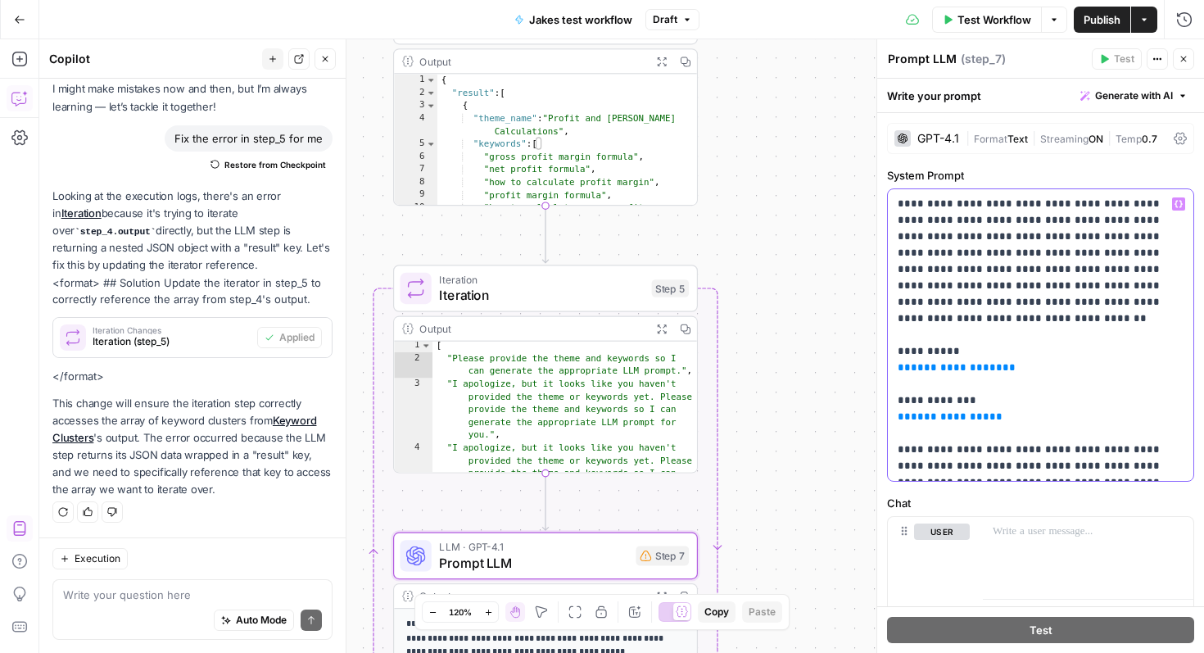
click at [927, 362] on span "**********" at bounding box center [957, 367] width 92 height 11
click at [926, 411] on span "**********" at bounding box center [950, 416] width 79 height 11
click at [1015, 20] on span "Test Workflow" at bounding box center [995, 19] width 74 height 16
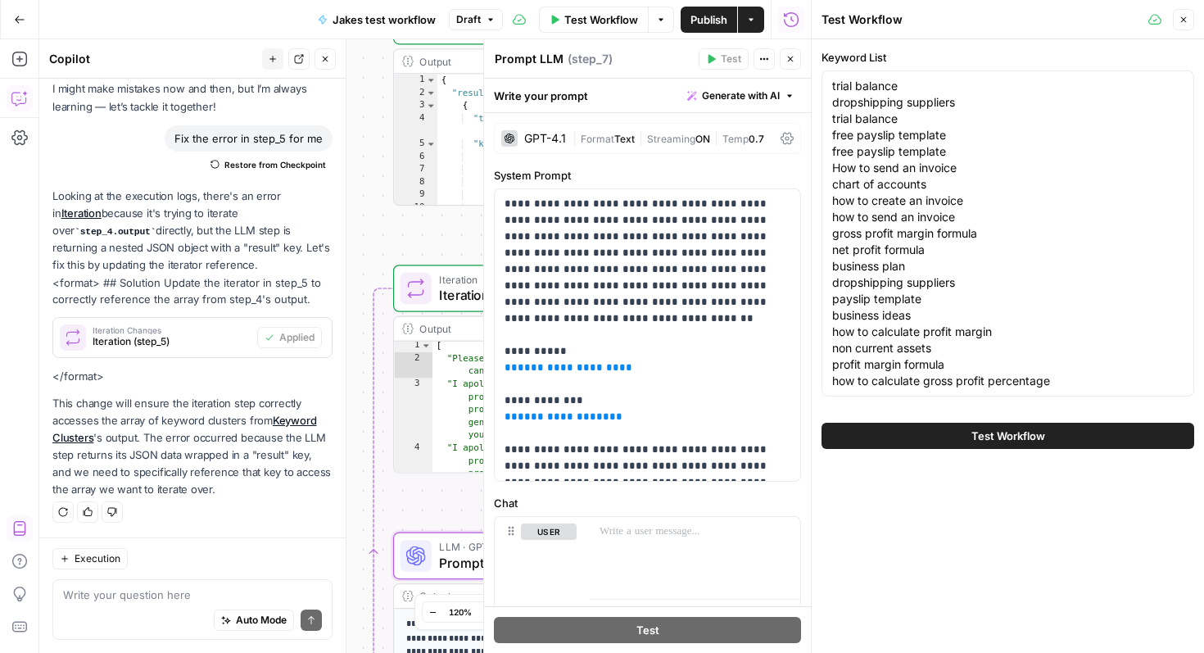
click at [965, 441] on button "Test Workflow" at bounding box center [1008, 436] width 373 height 26
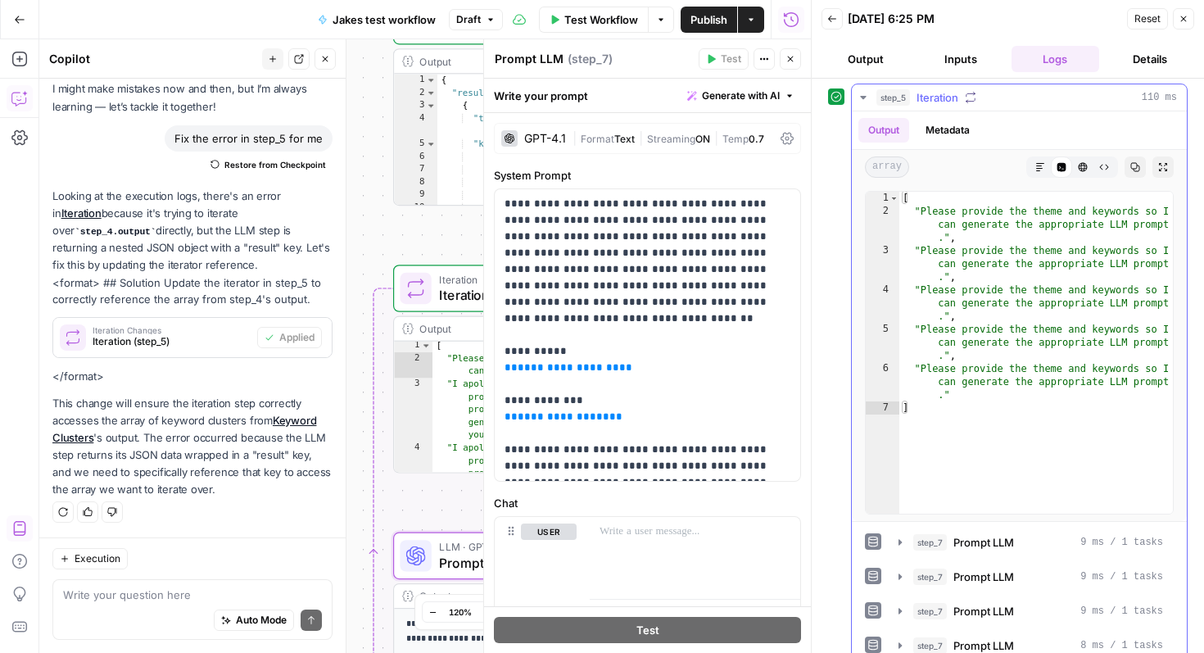
scroll to position [94, 0]
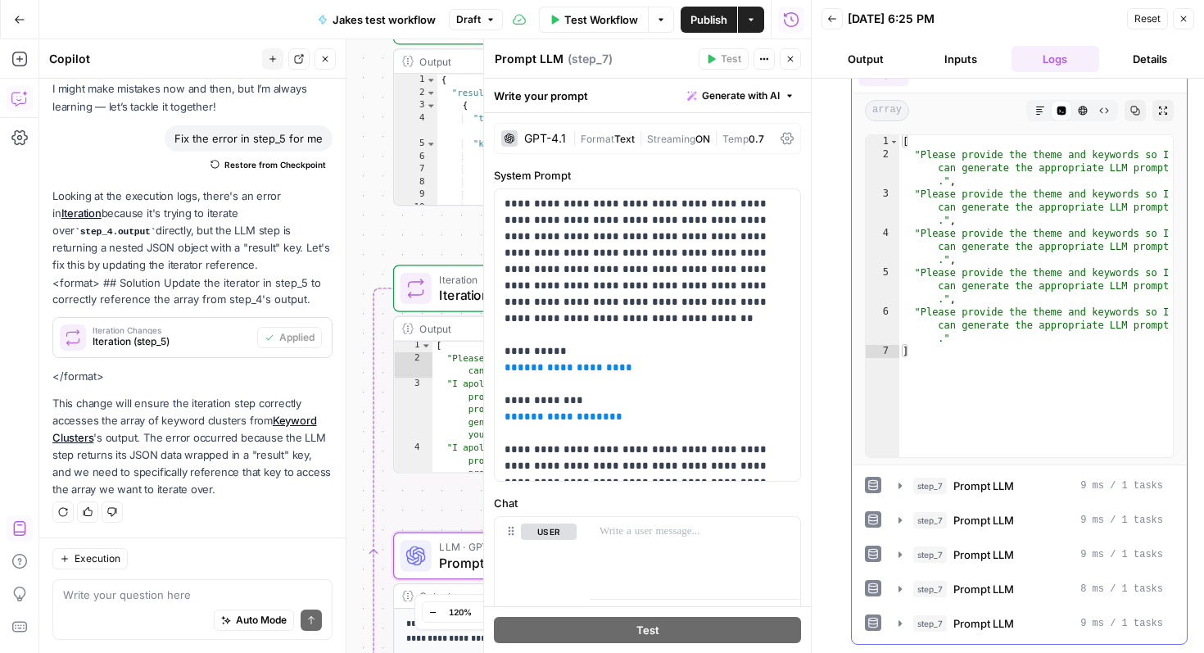
type textarea "**********"
click at [1026, 262] on div "[ "Please provide the theme and keywords so I can generate the appropriate LLM …" at bounding box center [1036, 309] width 274 height 348
click at [1181, 20] on icon "button" at bounding box center [1184, 19] width 6 height 6
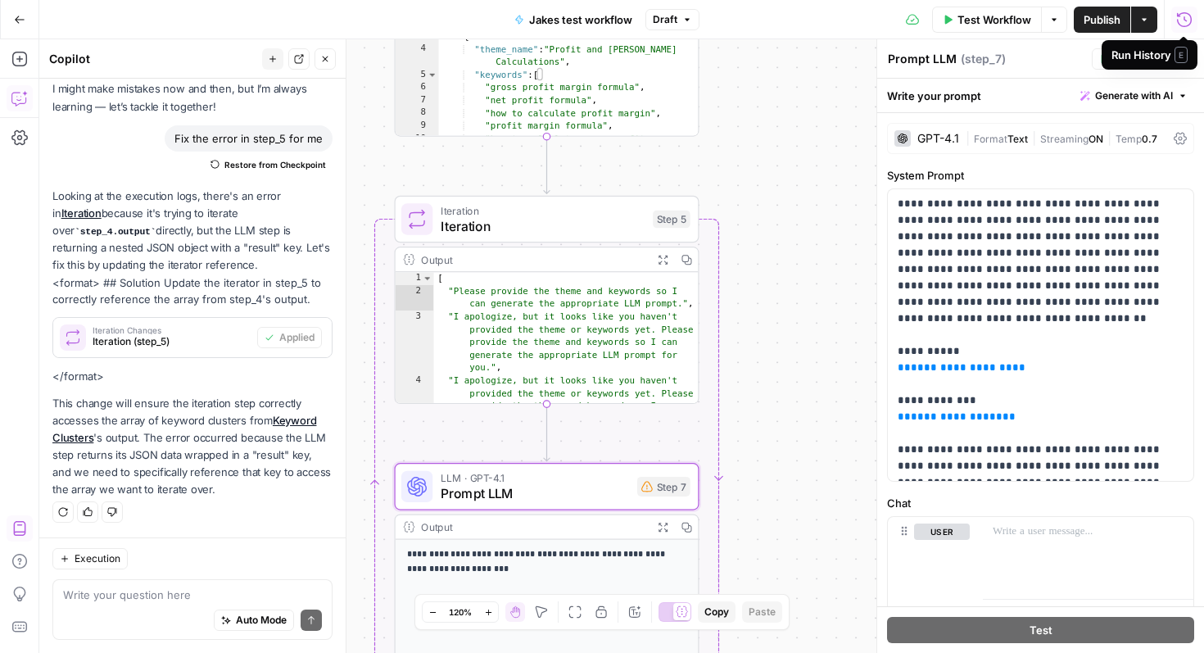
scroll to position [0, 0]
click at [567, 496] on span "Prompt LLM" at bounding box center [535, 493] width 188 height 20
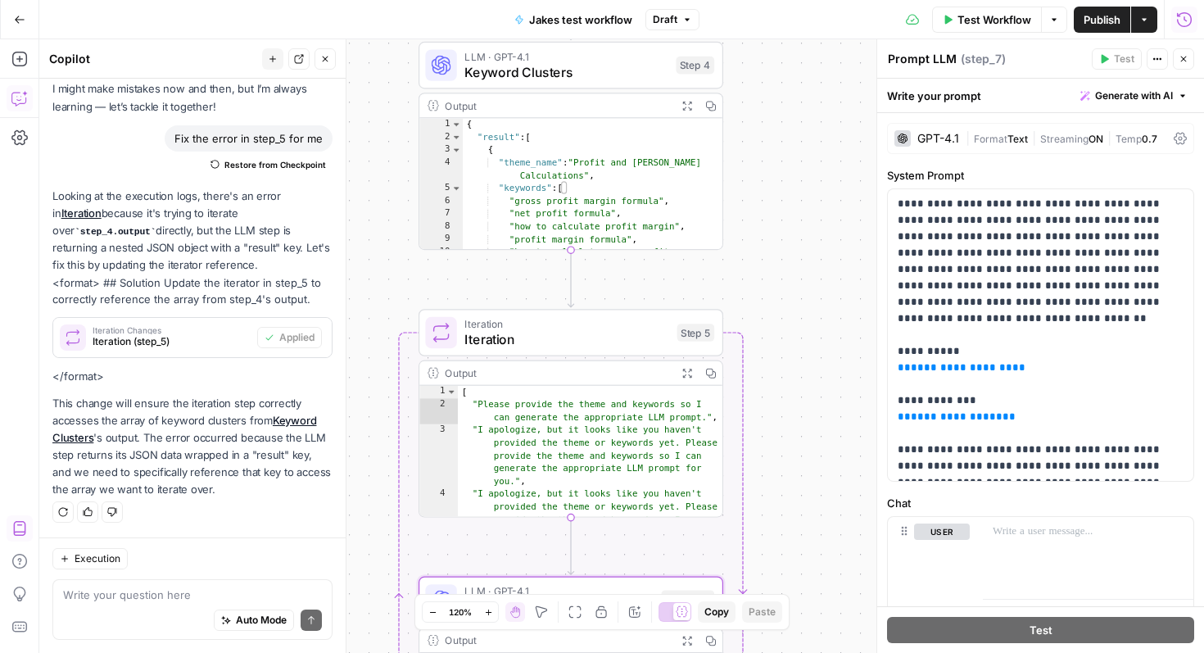
type textarea "**********"
click at [611, 174] on div "{ "result" : [ { "theme_name" : "Profit and Margin Calculations" , "keywords" :…" at bounding box center [593, 203] width 260 height 171
click at [971, 362] on span "**********" at bounding box center [962, 367] width 102 height 11
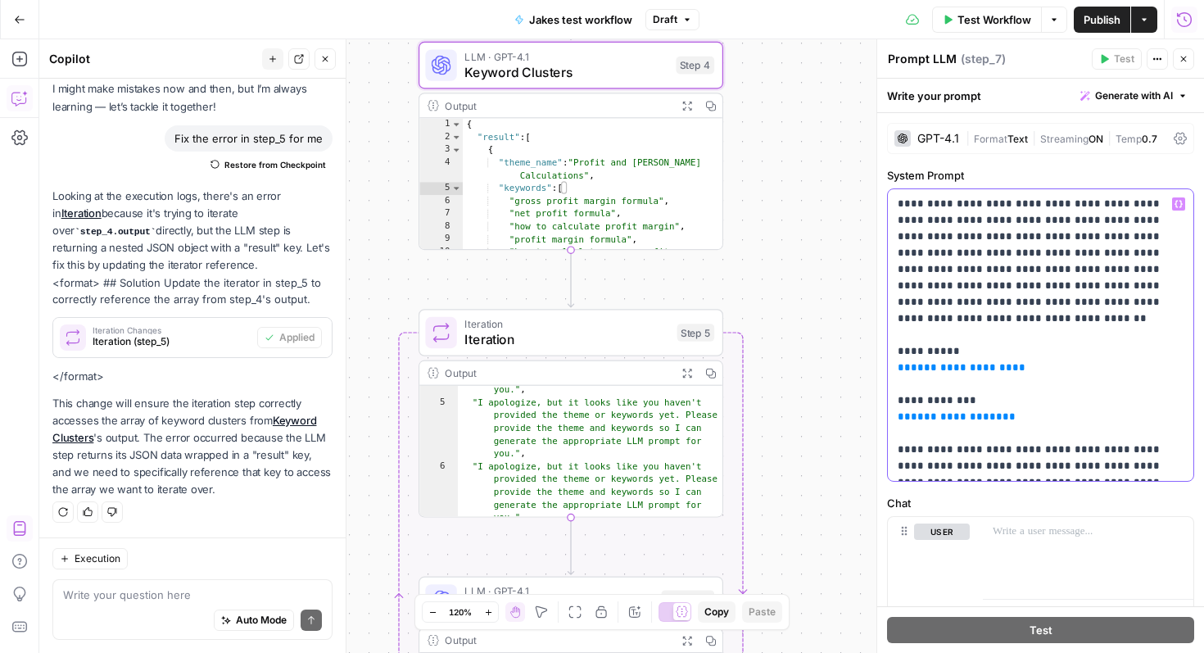
scroll to position [145, 0]
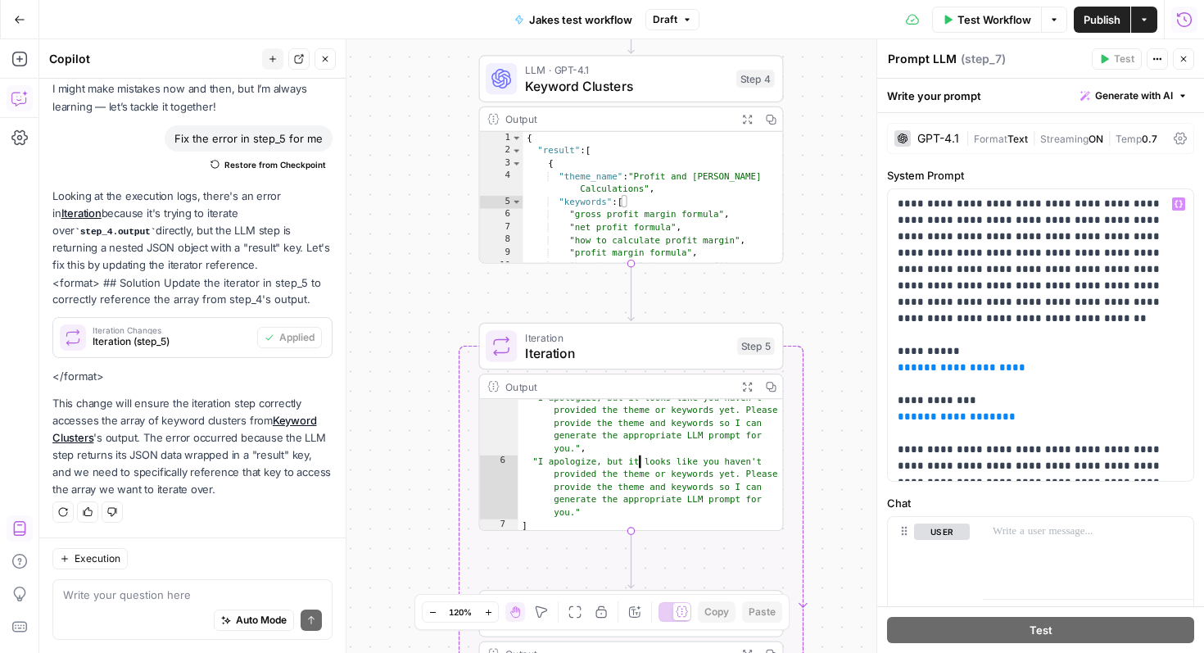
click at [620, 452] on div ""I apologize, but it looks like you haven't provided the theme or keywords yet.…" at bounding box center [651, 497] width 265 height 210
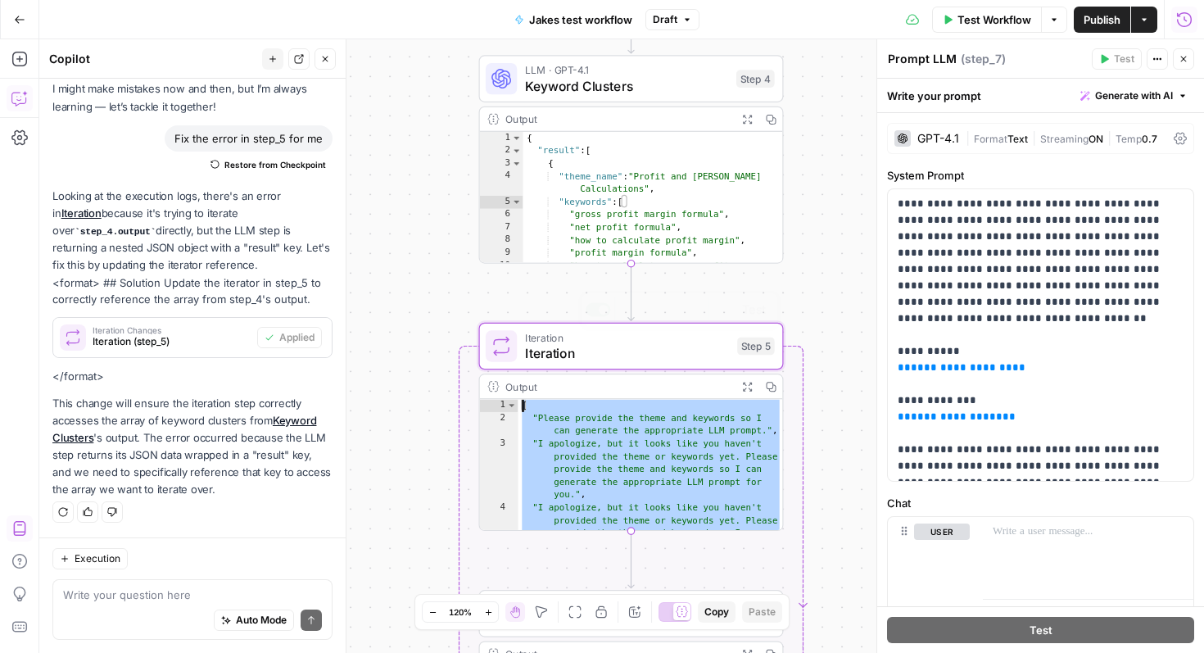
scroll to position [0, 0]
drag, startPoint x: 579, startPoint y: 510, endPoint x: 514, endPoint y: 294, distance: 226.0
click at [514, 294] on div "**********" at bounding box center [621, 346] width 1165 height 614
type textarea "**********"
click at [171, 596] on textarea at bounding box center [192, 594] width 259 height 16
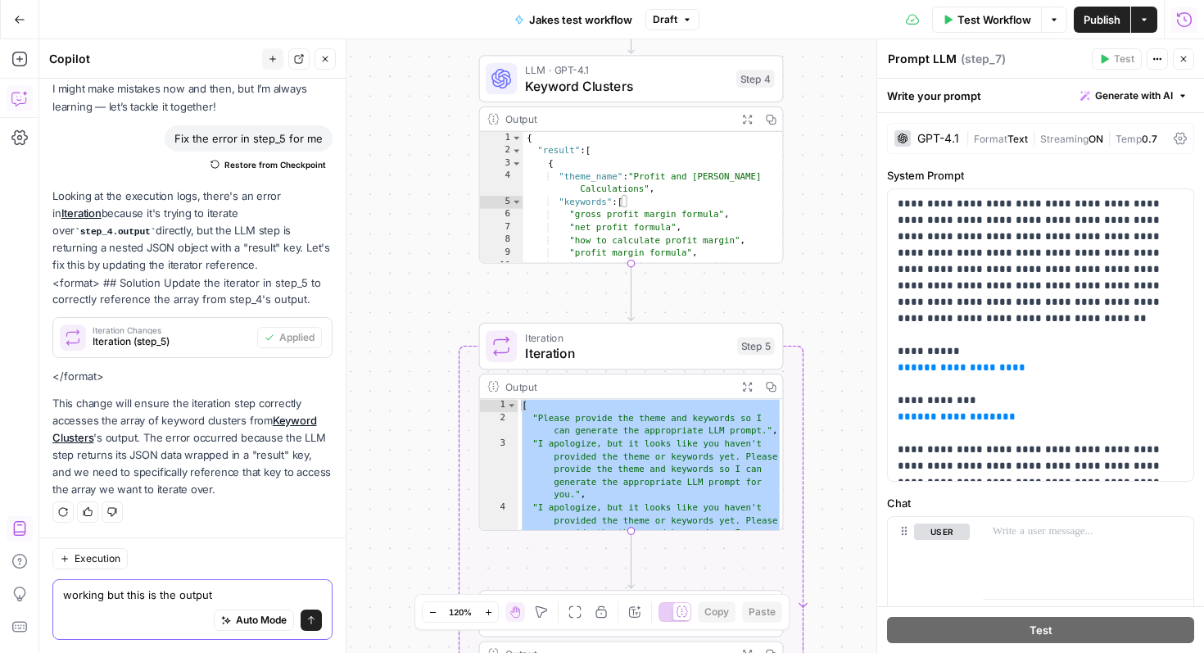
paste textarea "[ "Please provide the theme and keywords so I can generate the appropriate LLM …"
type textarea "working but this is the output [ "Please provide the theme and keywords so I ca…"
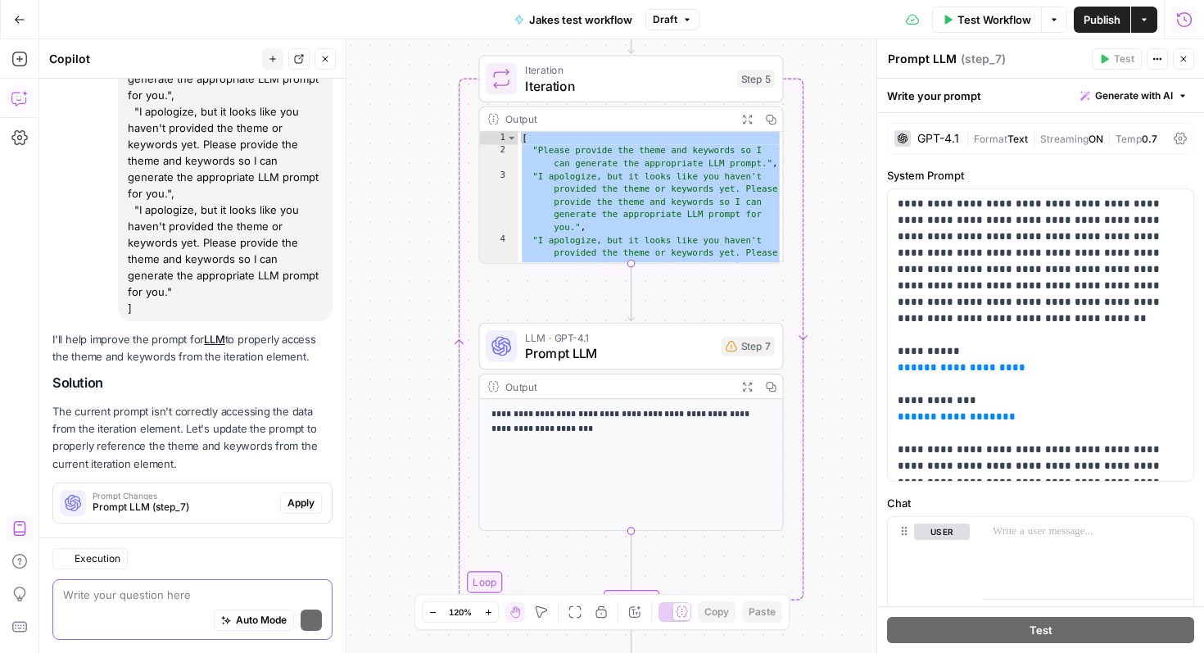
scroll to position [863, 0]
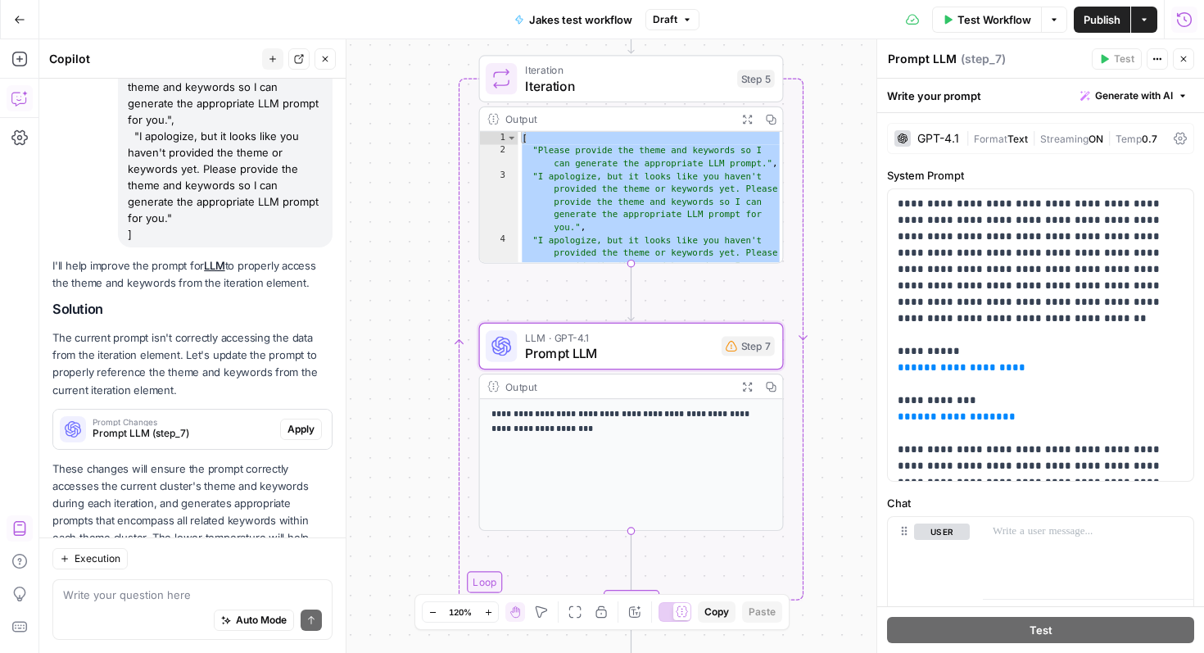
click at [189, 418] on span "Prompt Changes" at bounding box center [183, 422] width 181 height 8
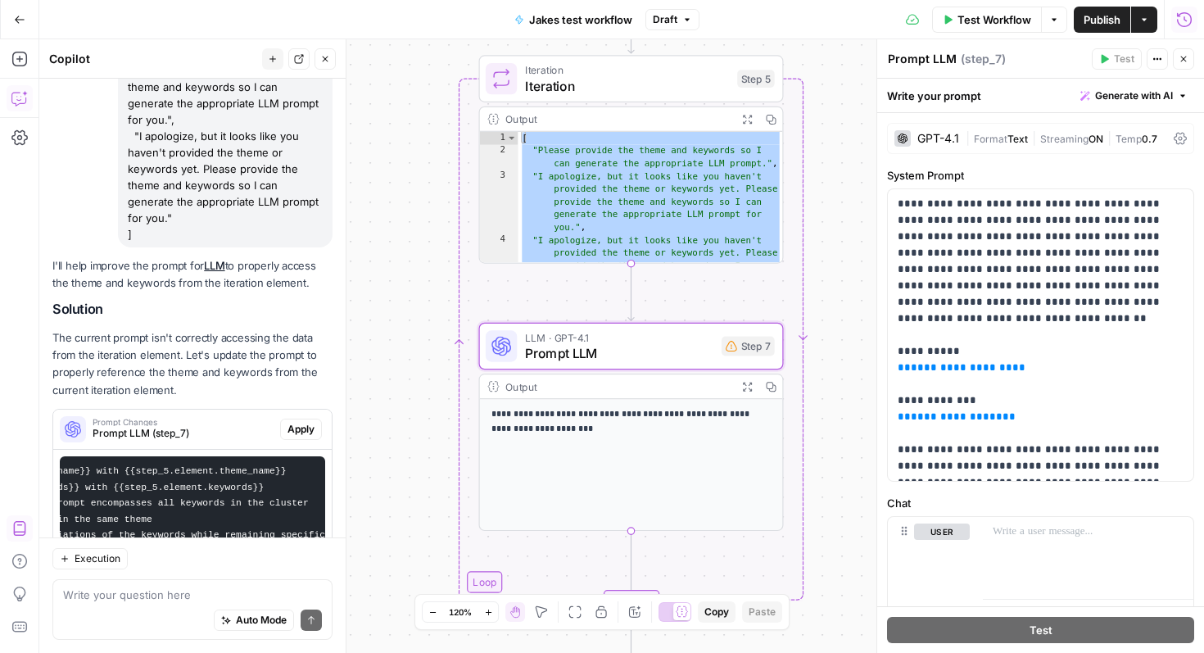
scroll to position [0, 469]
click at [307, 422] on span "Apply" at bounding box center [301, 429] width 27 height 15
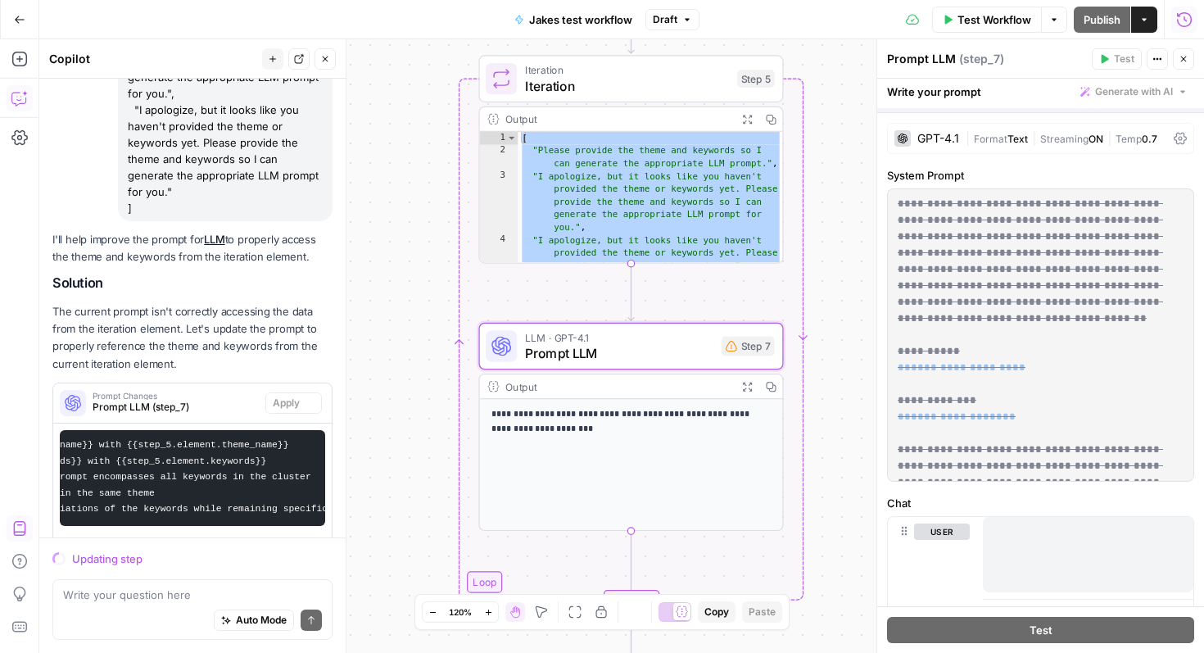
scroll to position [980, 0]
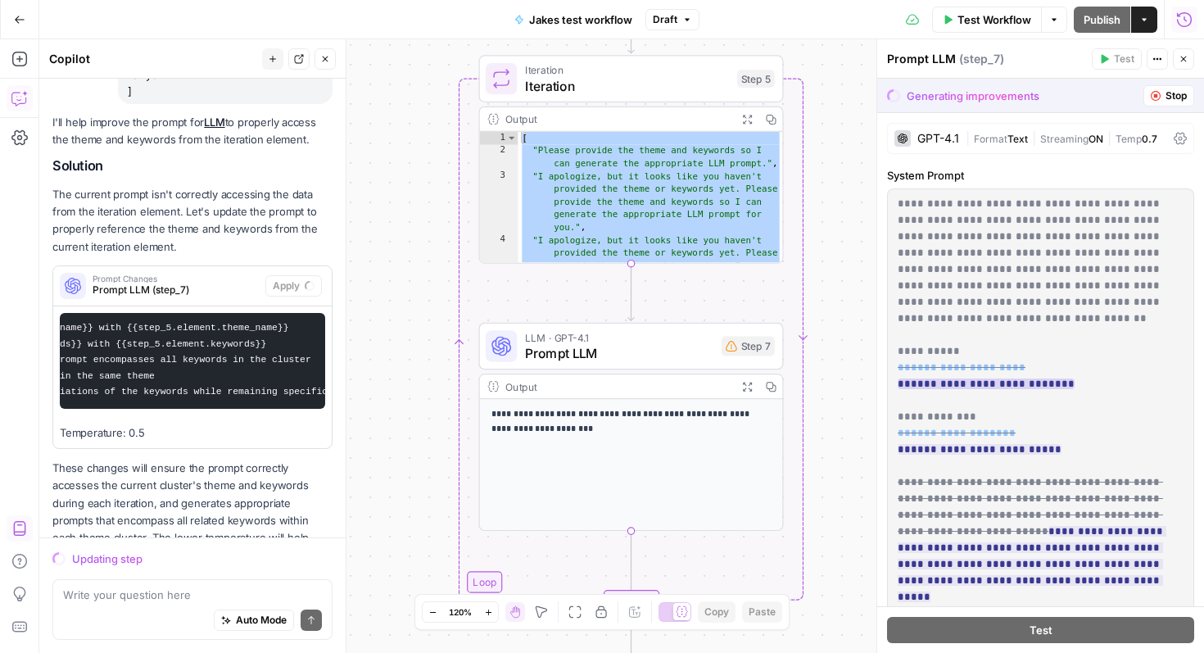
click at [1003, 378] on span "**********" at bounding box center [986, 383] width 151 height 11
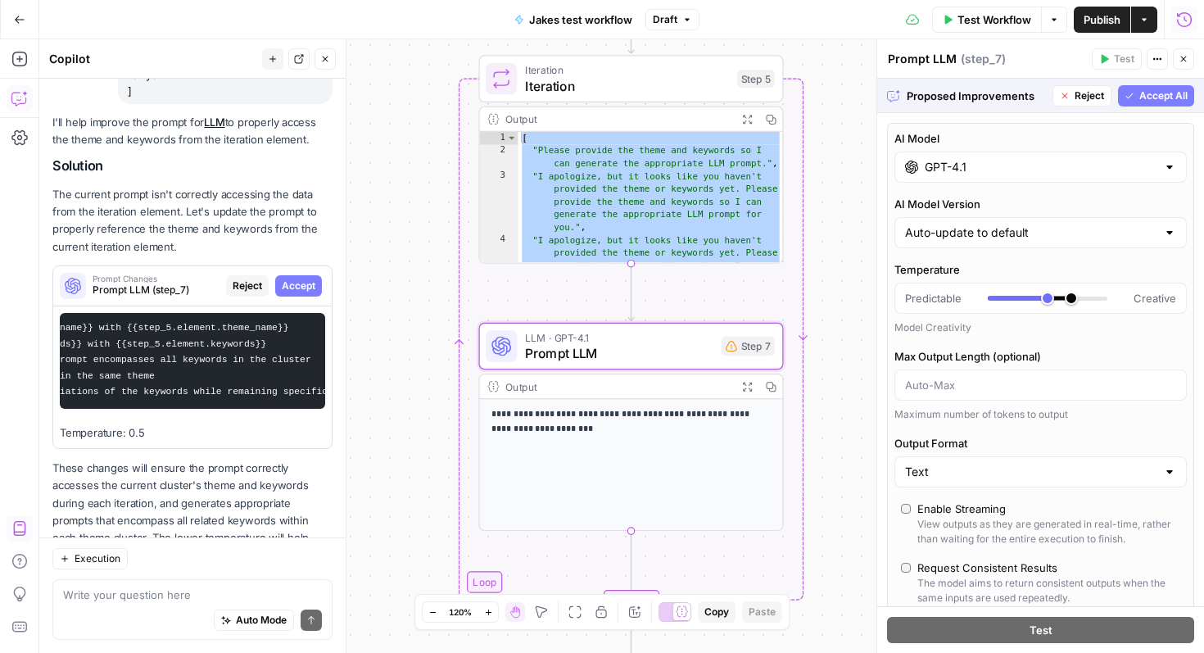
click at [310, 279] on span "Accept" at bounding box center [299, 286] width 34 height 15
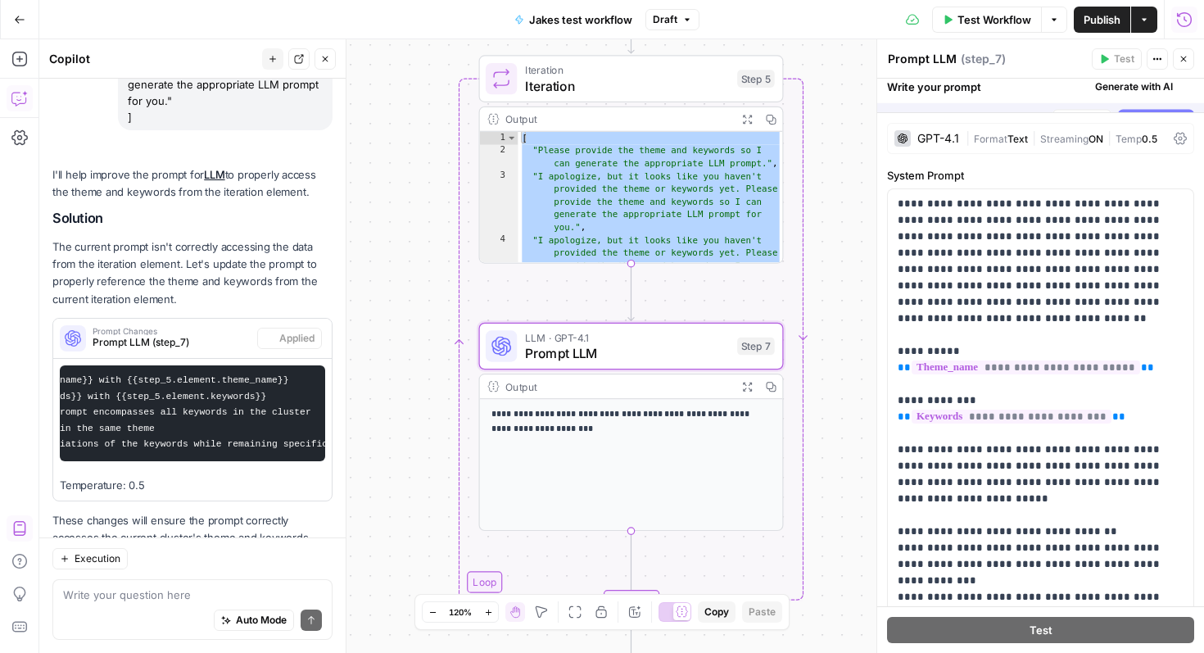
scroll to position [1032, 0]
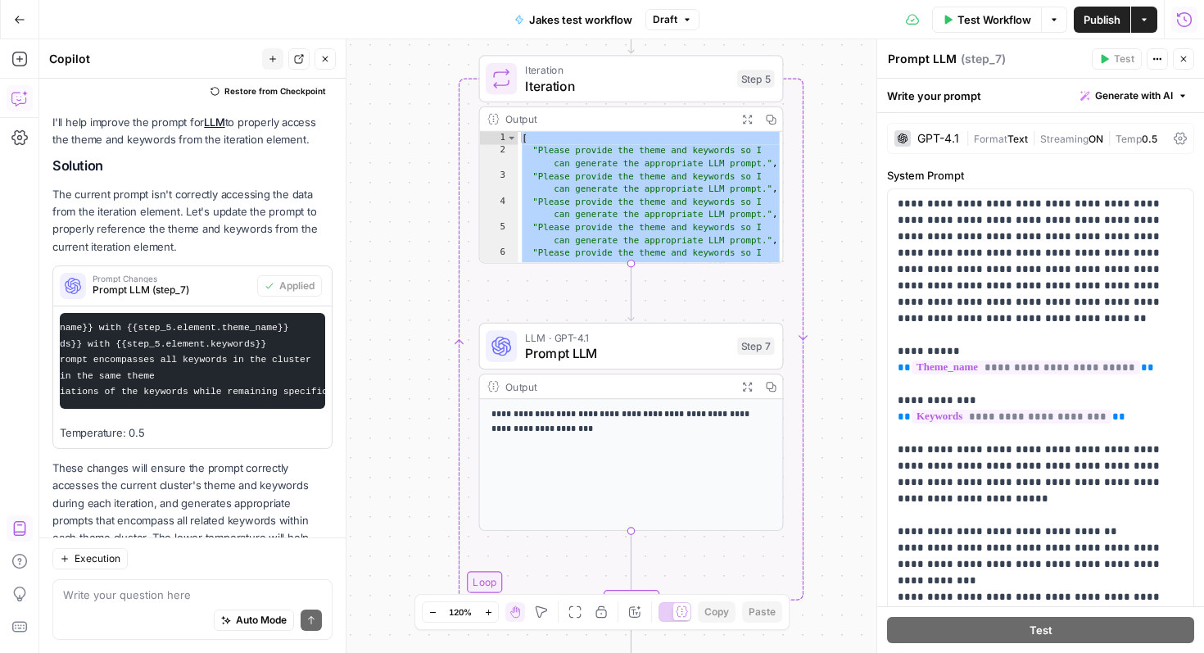
click at [1013, 16] on span "Test Workflow" at bounding box center [995, 19] width 74 height 16
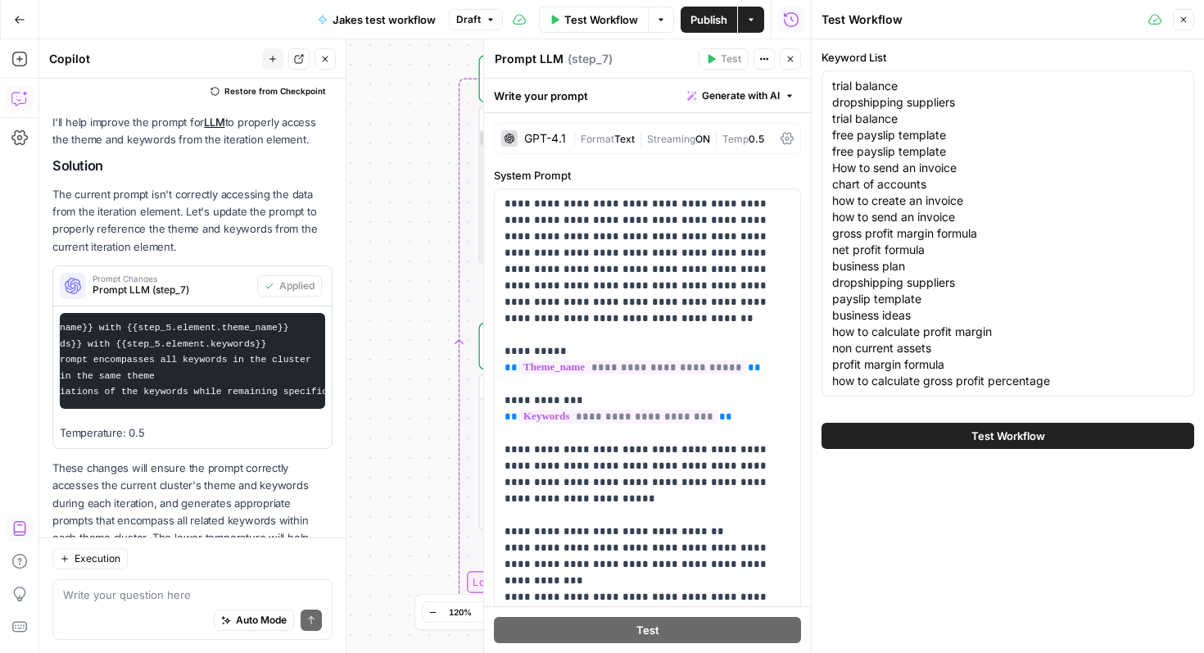
click at [1023, 441] on span "Test Workflow" at bounding box center [1008, 436] width 74 height 16
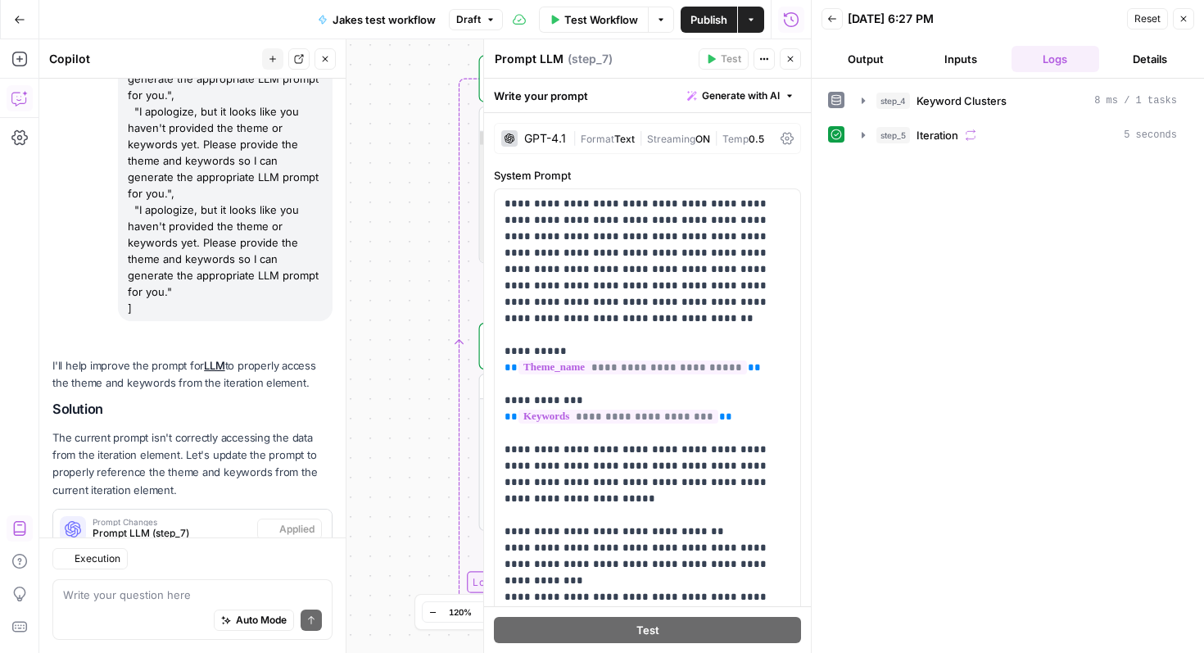
scroll to position [889, 0]
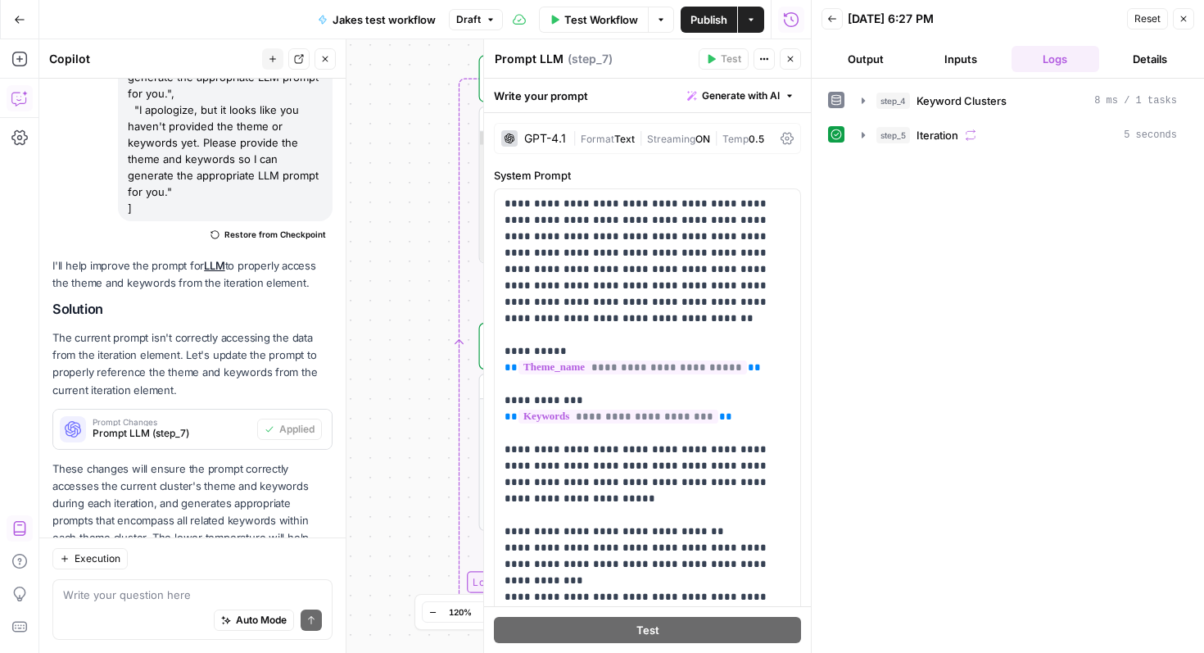
click at [1185, 21] on icon "button" at bounding box center [1184, 19] width 10 height 10
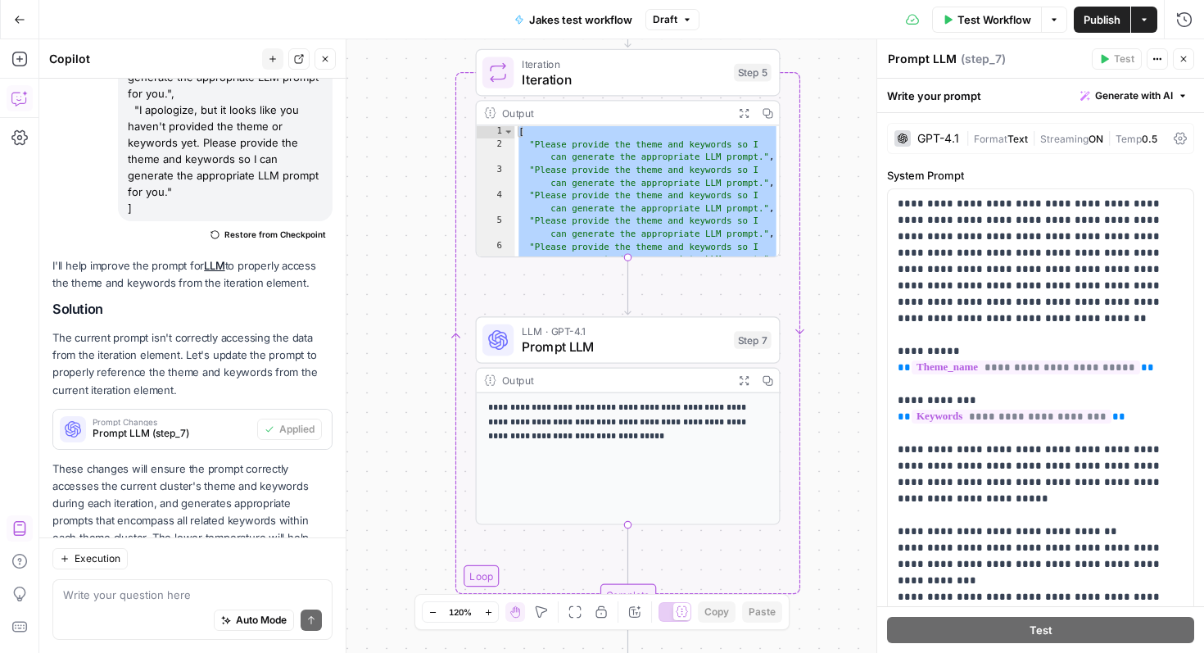
click at [713, 463] on div "**********" at bounding box center [628, 458] width 303 height 131
click at [713, 462] on div "**********" at bounding box center [628, 458] width 303 height 131
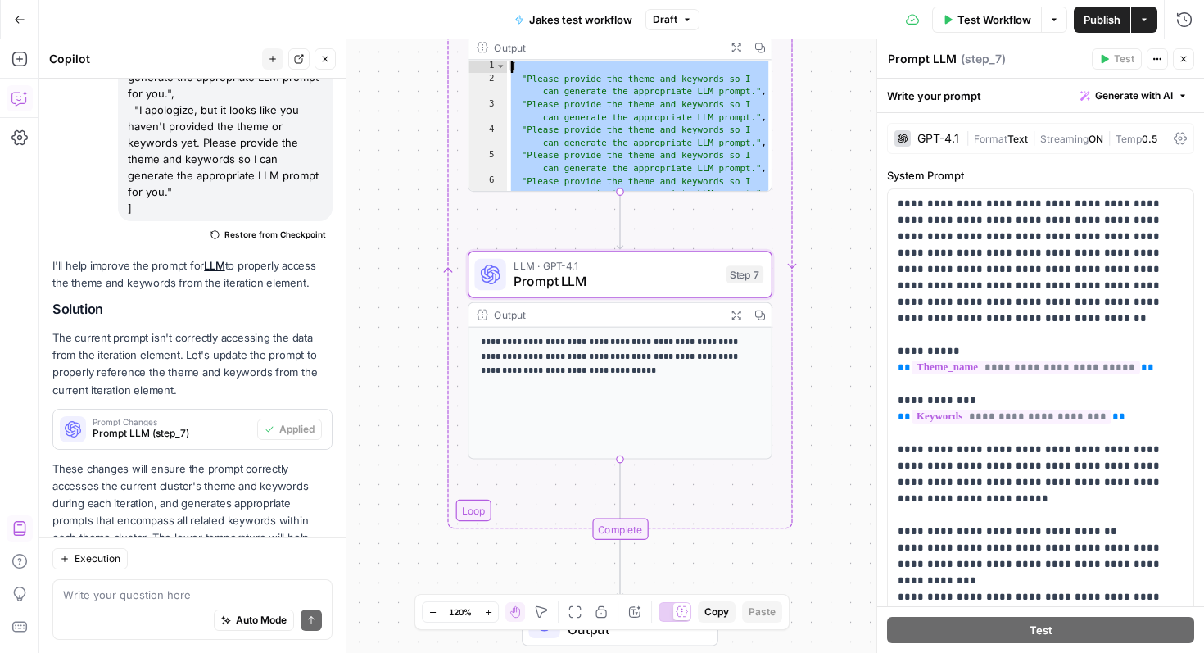
click at [636, 142] on div "[ "Please provide the theme and keywords so I can generate the appropriate LLM …" at bounding box center [639, 139] width 265 height 158
type textarea "**********"
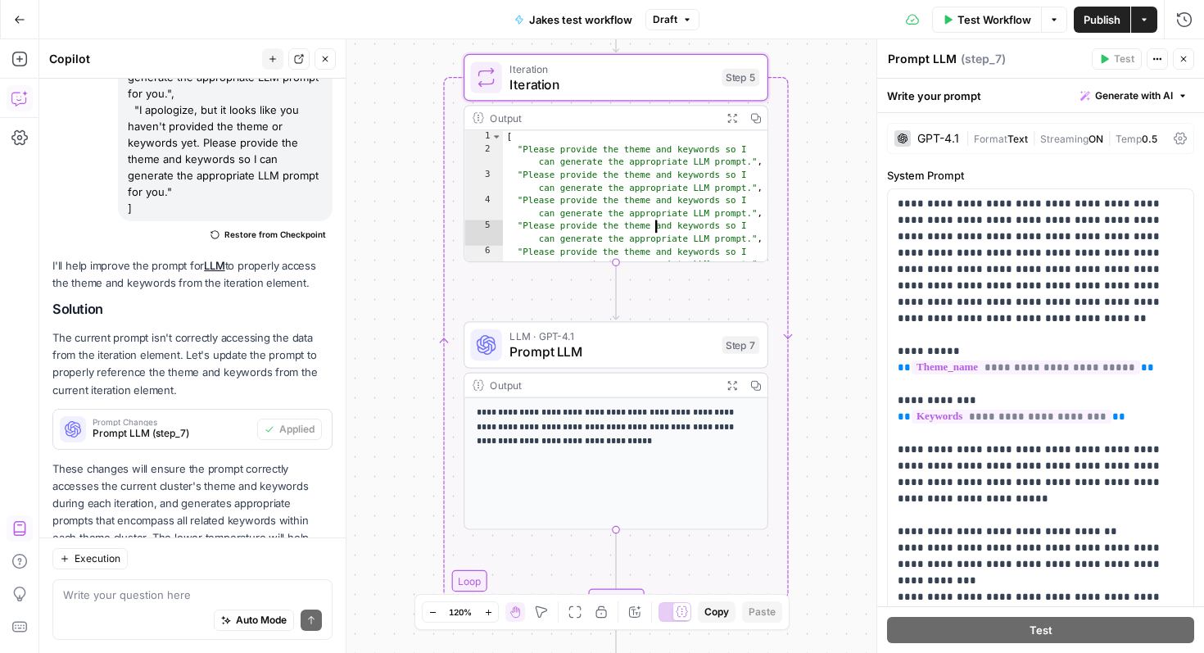
scroll to position [0, 0]
click at [587, 451] on div "**********" at bounding box center [615, 463] width 303 height 131
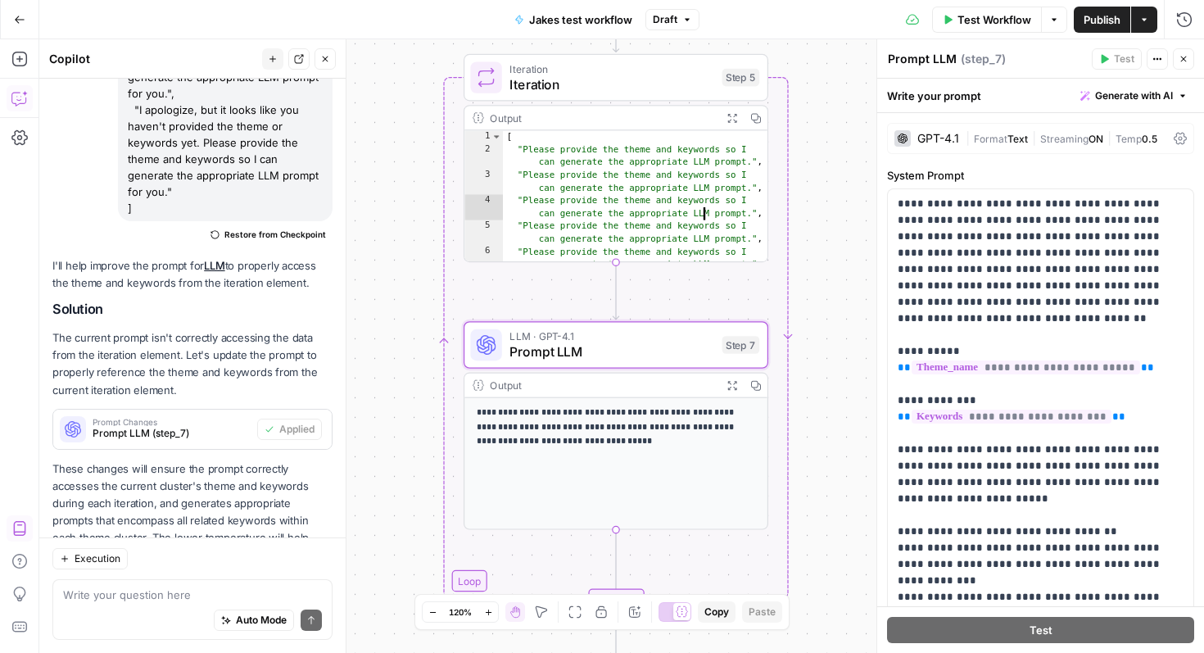
click at [670, 194] on div "[ "Please provide the theme and keywords so I can generate the appropriate LLM …" at bounding box center [635, 209] width 265 height 158
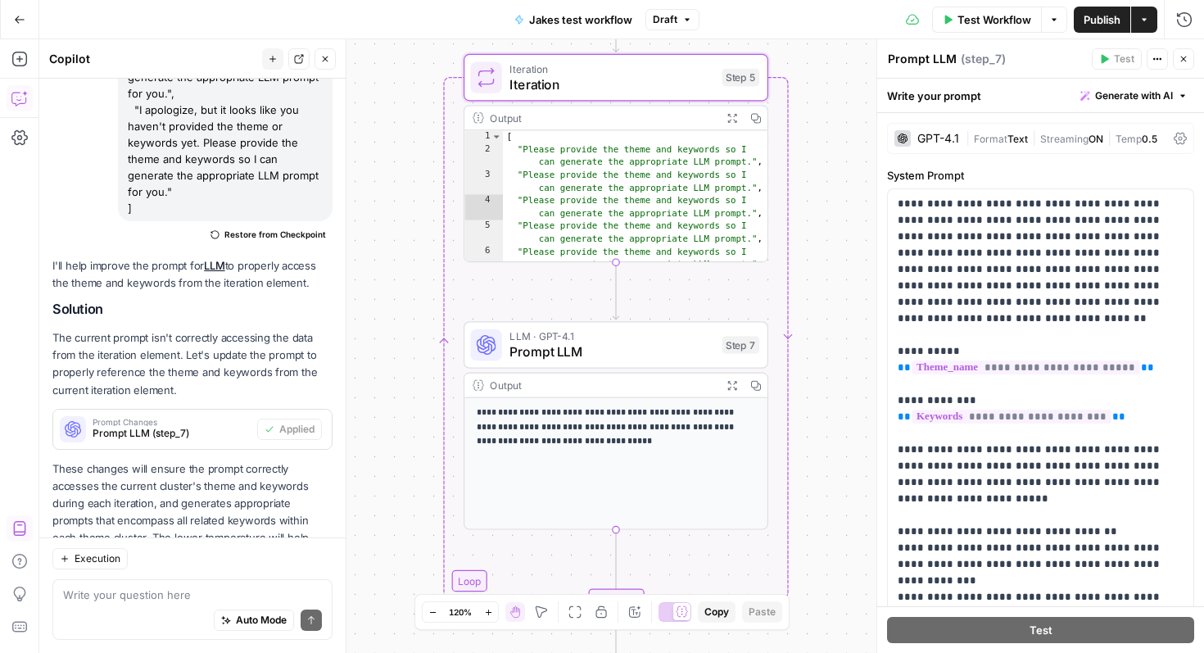
click at [634, 82] on span "Iteration" at bounding box center [612, 85] width 205 height 20
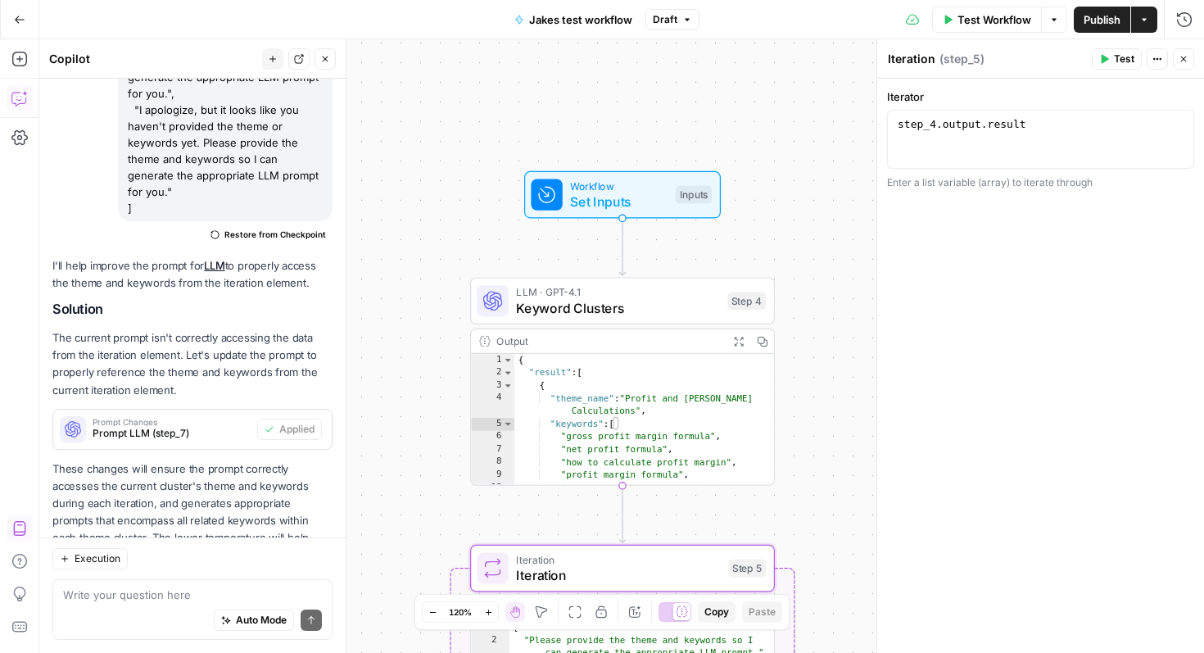
click at [837, 340] on div "**********" at bounding box center [621, 346] width 1165 height 614
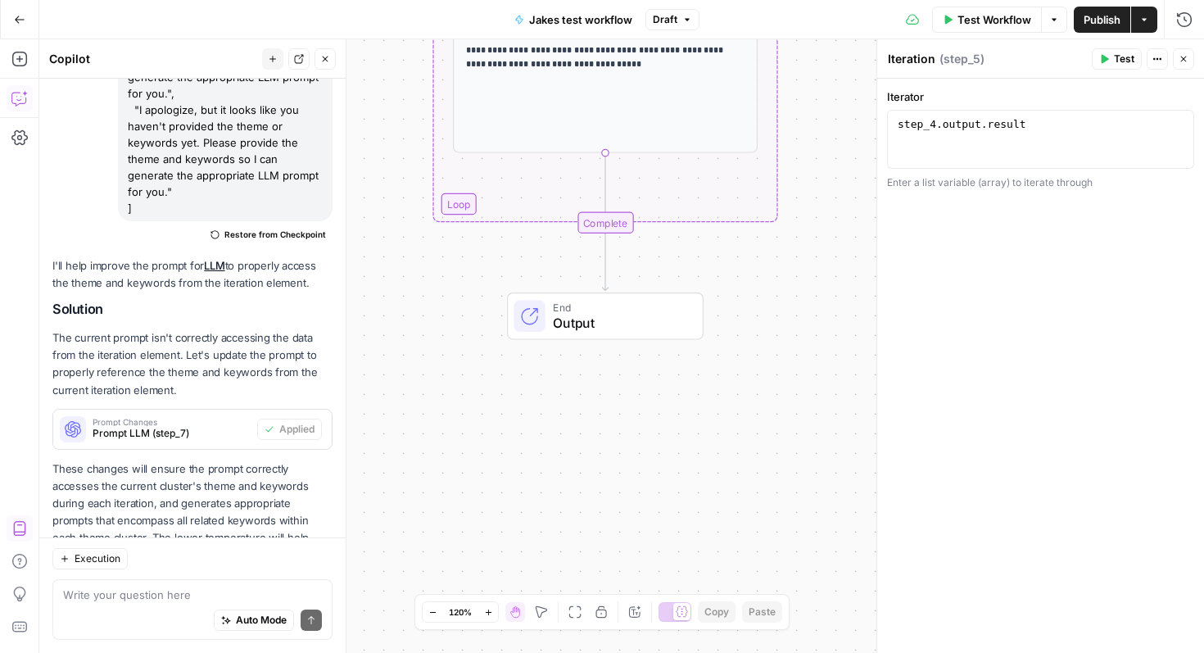
click at [633, 313] on span "Output" at bounding box center [620, 323] width 134 height 20
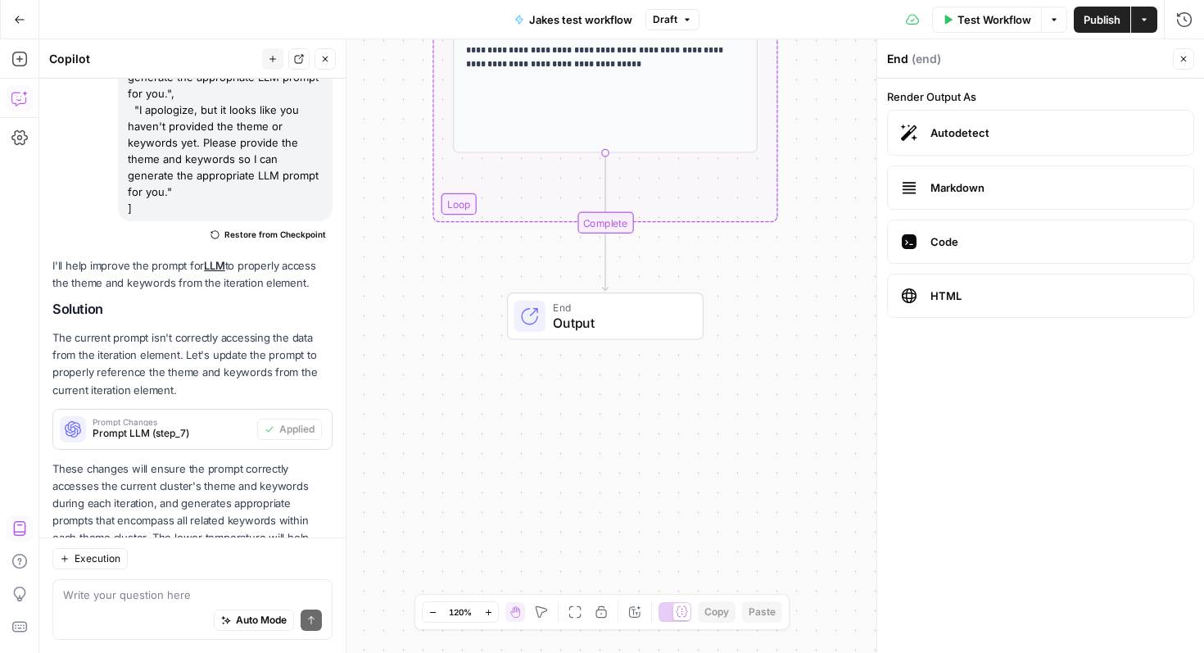
click at [952, 144] on label "Autodetect" at bounding box center [1040, 133] width 307 height 46
click at [1009, 19] on span "Test Workflow" at bounding box center [995, 19] width 74 height 16
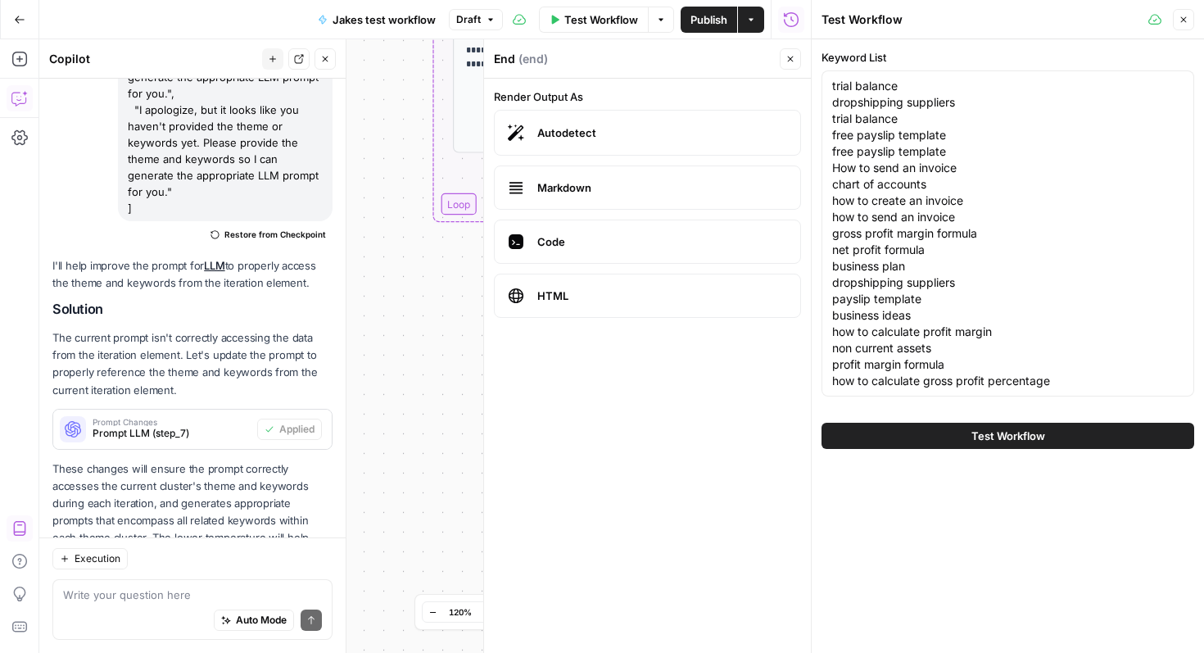
click at [964, 431] on button "Test Workflow" at bounding box center [1008, 436] width 373 height 26
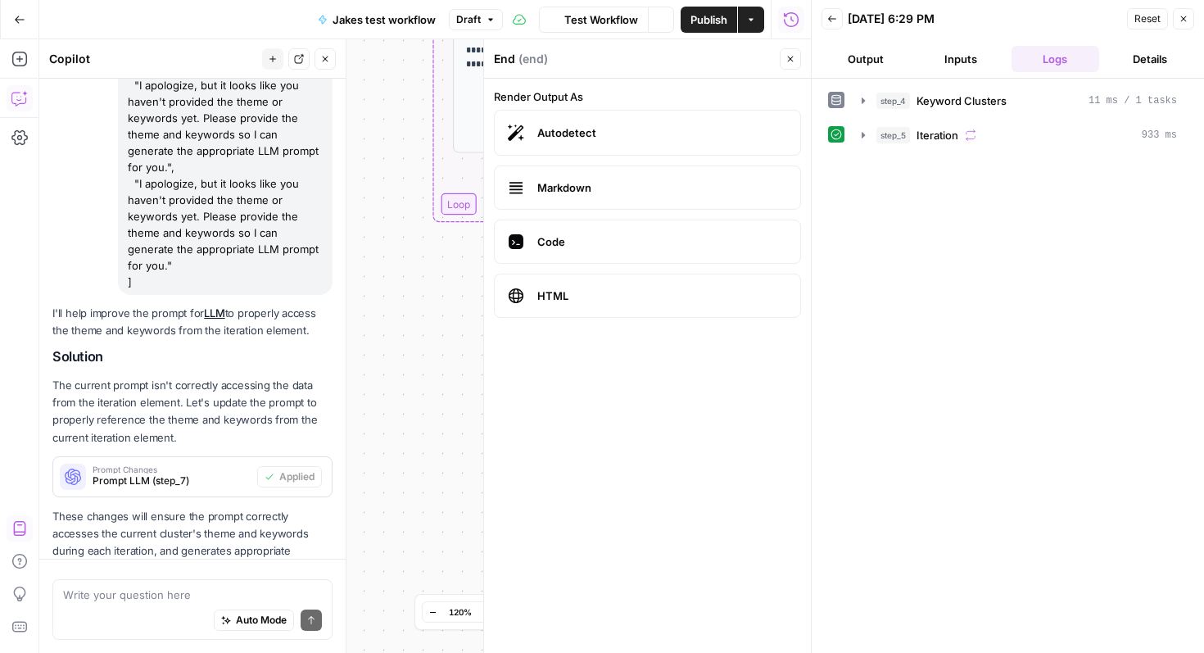
scroll to position [889, 0]
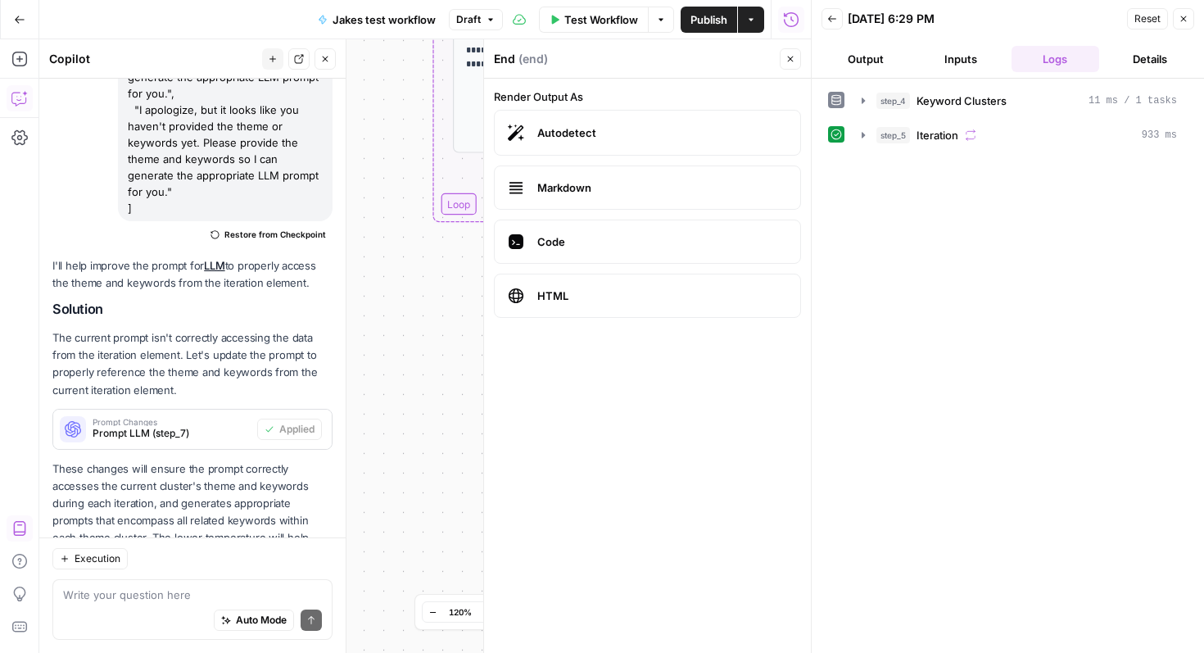
click at [1191, 21] on button "Close" at bounding box center [1183, 18] width 21 height 21
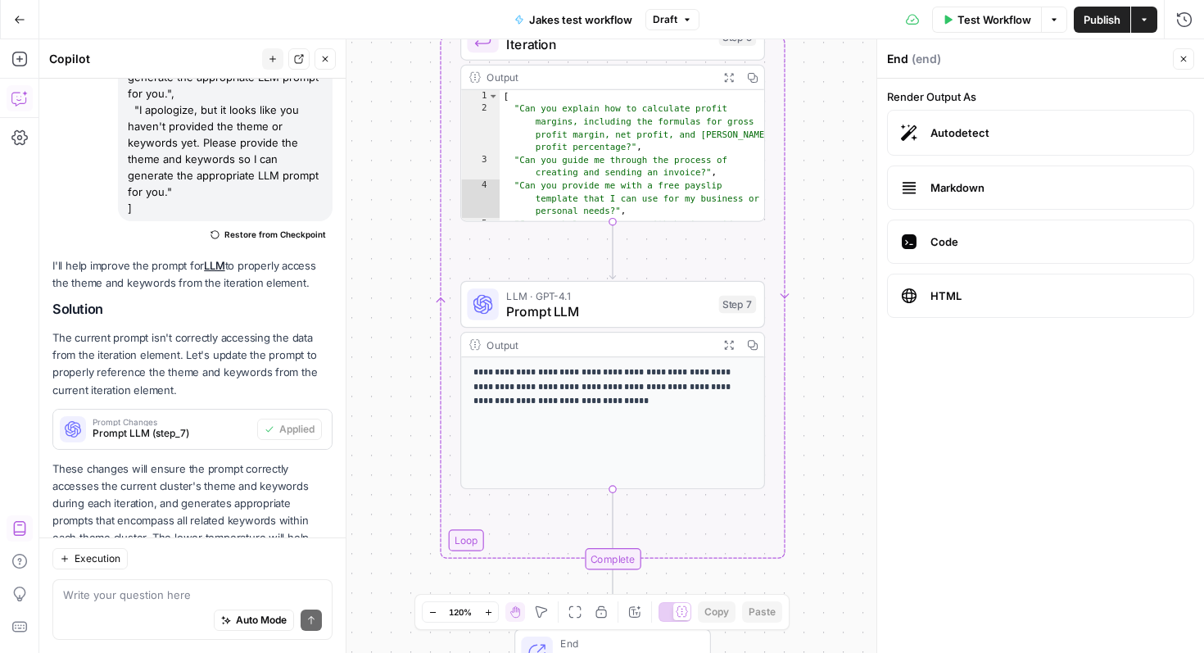
click at [591, 431] on div "**********" at bounding box center [612, 422] width 303 height 131
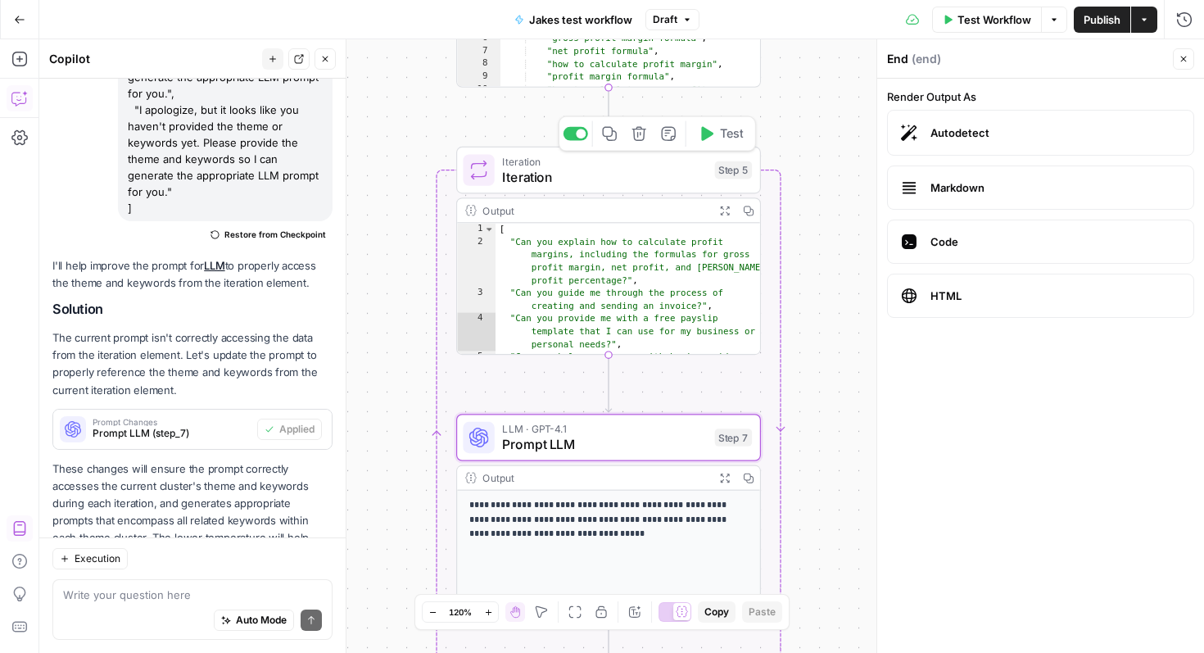
click at [681, 177] on span "Iteration" at bounding box center [604, 177] width 205 height 20
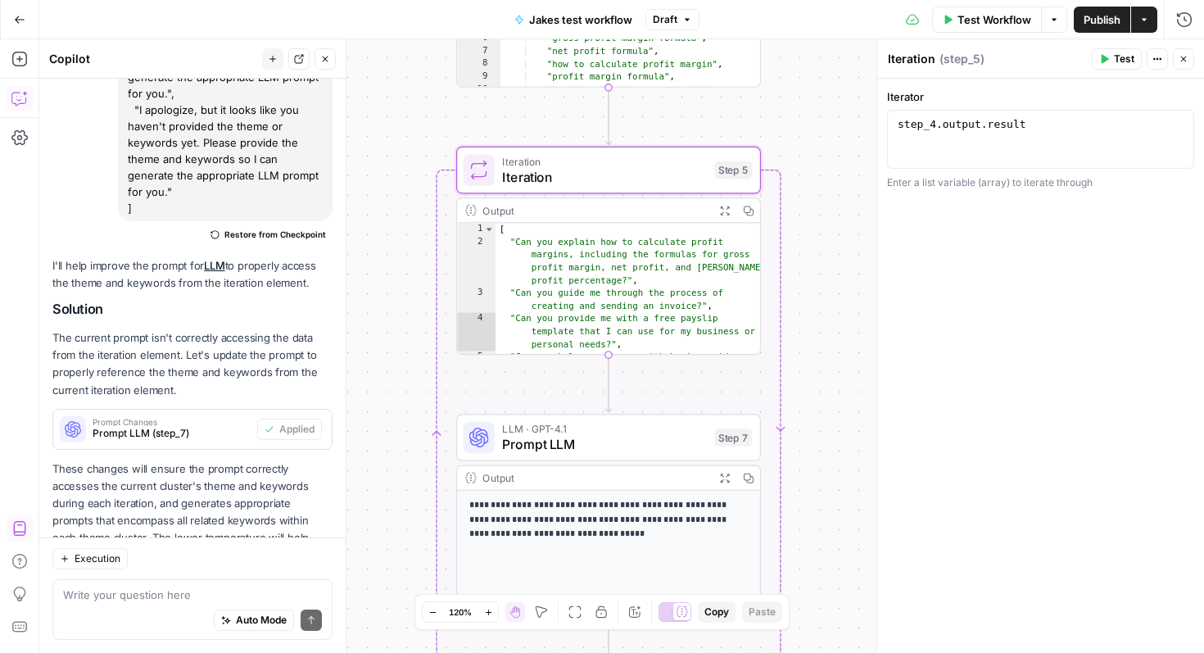
click at [727, 445] on div "Step 7" at bounding box center [734, 437] width 38 height 18
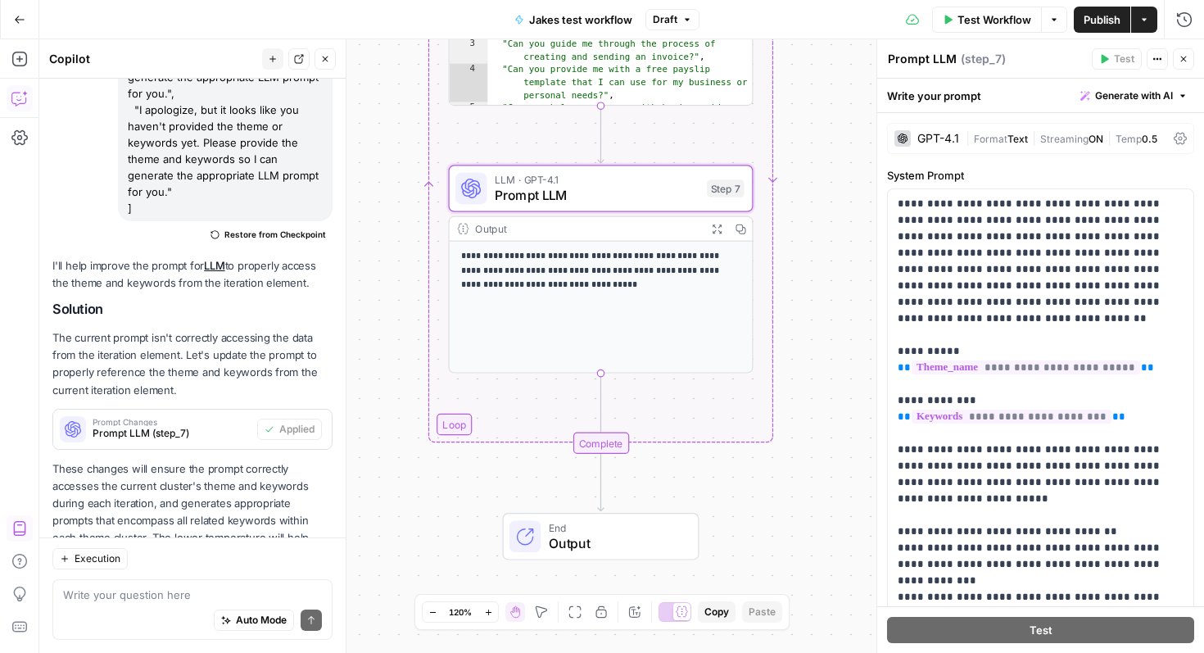
click at [577, 282] on p "**********" at bounding box center [601, 270] width 280 height 43
click at [463, 252] on p "**********" at bounding box center [601, 270] width 280 height 43
click at [505, 211] on div "LLM · GPT-4.1 Prompt LLM Step 7" at bounding box center [601, 189] width 305 height 48
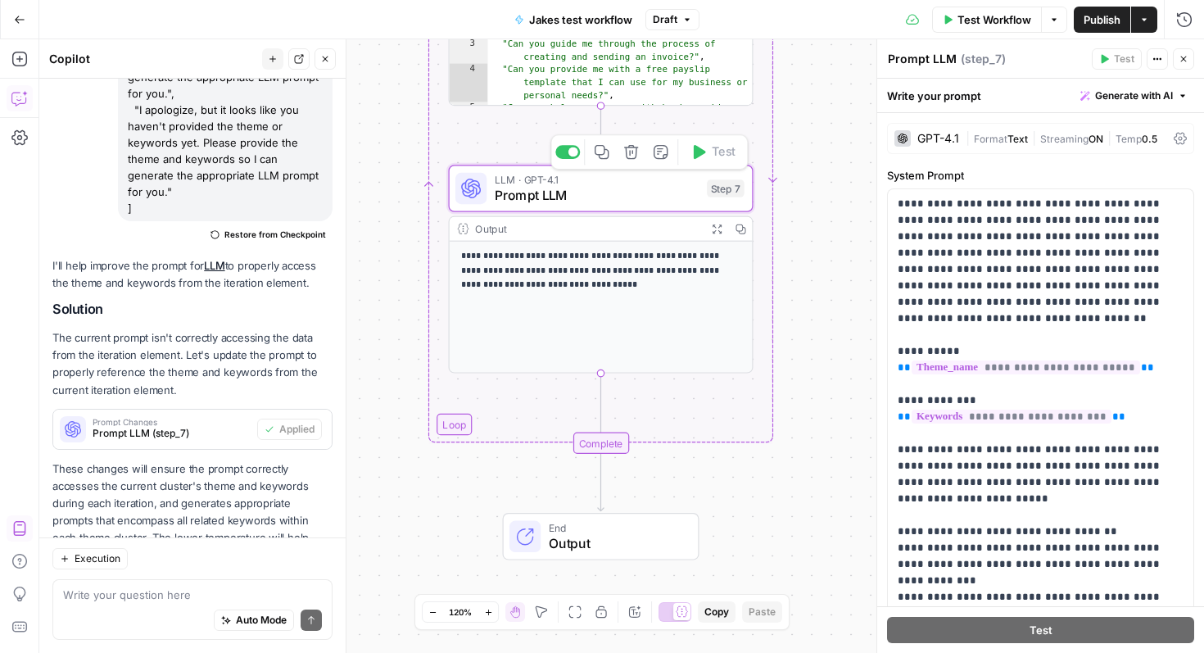
click at [498, 236] on div "Output Expand Output Copy" at bounding box center [601, 229] width 303 height 25
click at [498, 233] on div "Output" at bounding box center [587, 229] width 224 height 16
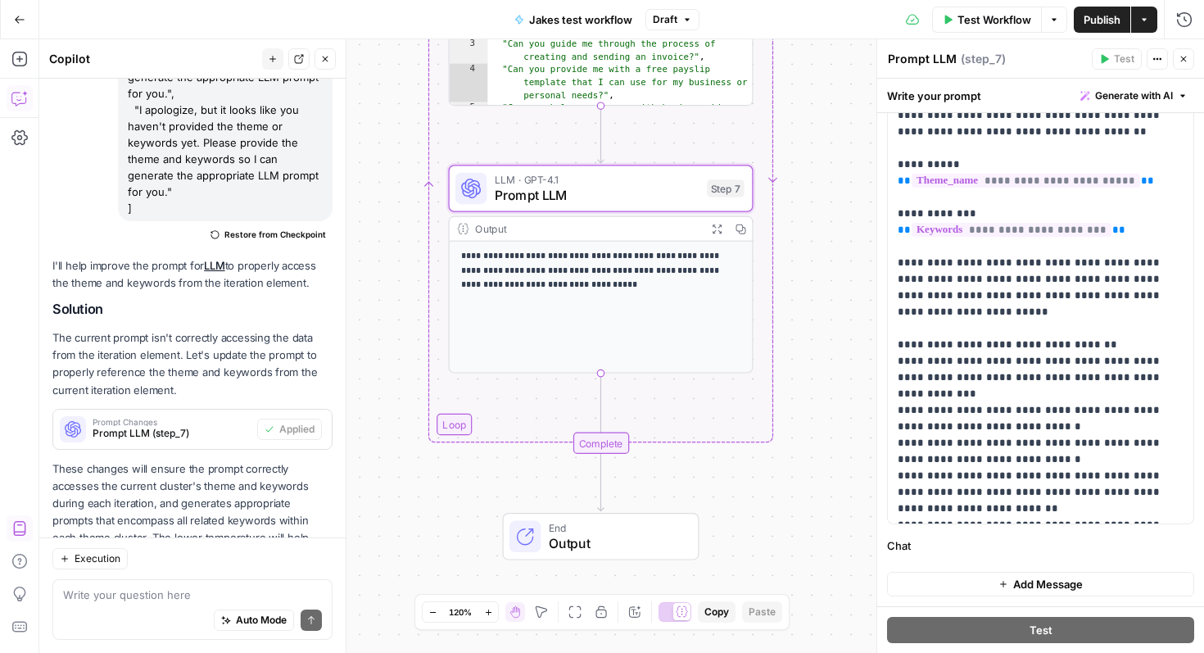
click at [598, 269] on p "**********" at bounding box center [601, 270] width 280 height 43
click at [610, 206] on div "LLM · GPT-4.1 Prompt LLM Step 7 Copy step Delete step Add Note Test" at bounding box center [601, 189] width 305 height 48
click at [627, 545] on span "Output" at bounding box center [616, 543] width 134 height 20
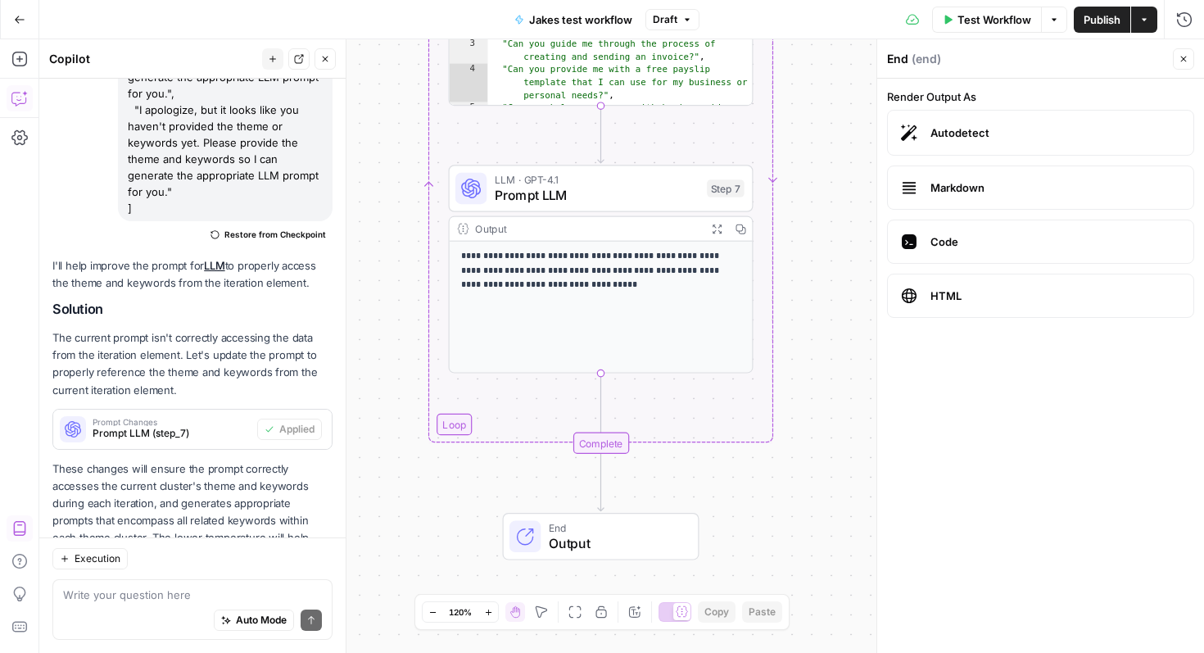
click at [605, 244] on div "**********" at bounding box center [601, 307] width 303 height 131
click at [605, 236] on div "Output Expand Output Copy" at bounding box center [601, 229] width 303 height 25
click at [592, 544] on span "Output" at bounding box center [616, 543] width 134 height 20
click at [962, 134] on span "Autodetect" at bounding box center [1056, 133] width 250 height 16
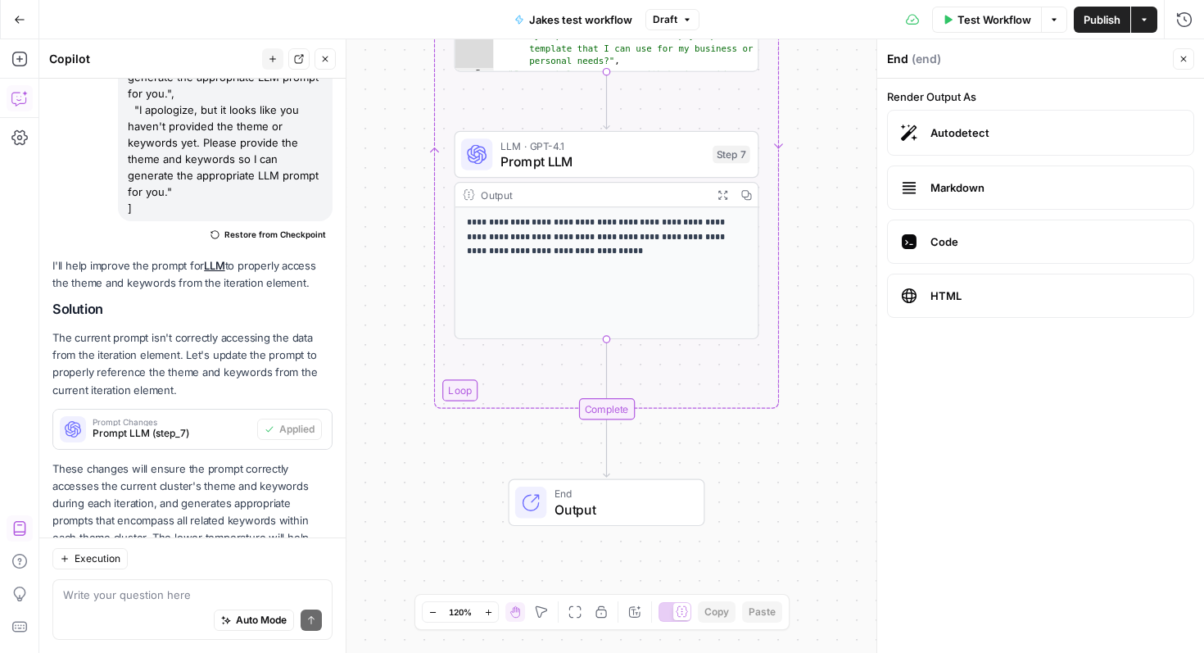
click at [600, 403] on div "Complete" at bounding box center [606, 408] width 56 height 21
click at [676, 260] on div "**********" at bounding box center [606, 272] width 303 height 131
click at [607, 135] on div "LLM · GPT-4.1 Prompt LLM Step 7 Copy step Delete step Add Note Test" at bounding box center [607, 155] width 305 height 48
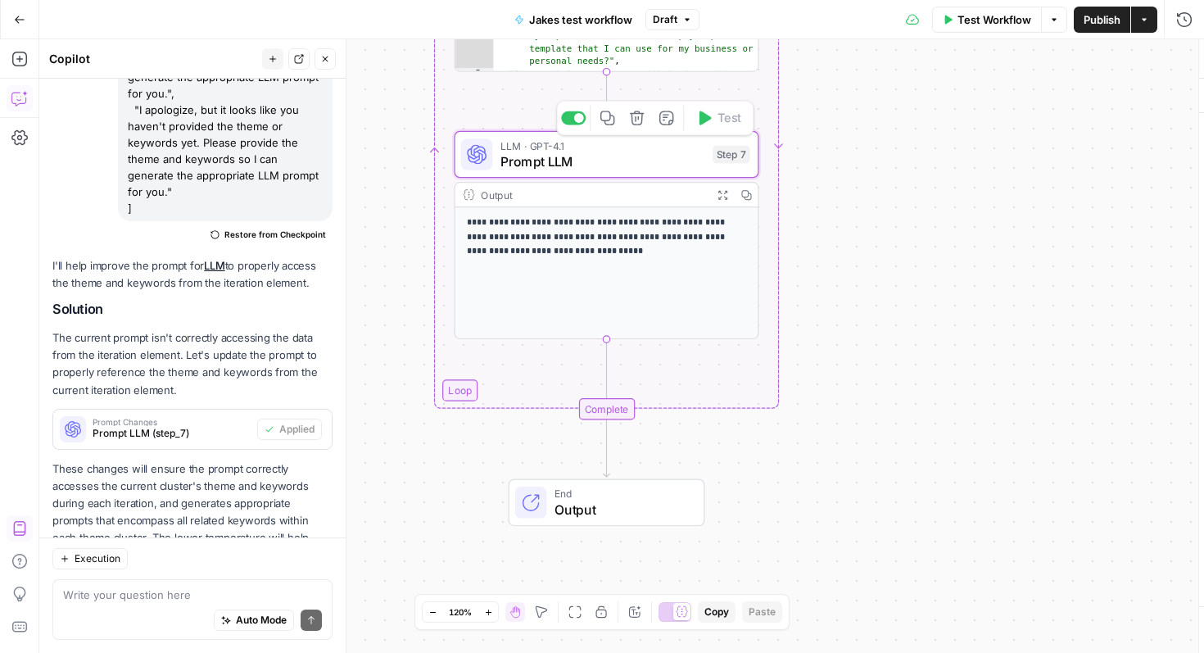
type textarea "Prompt LLM"
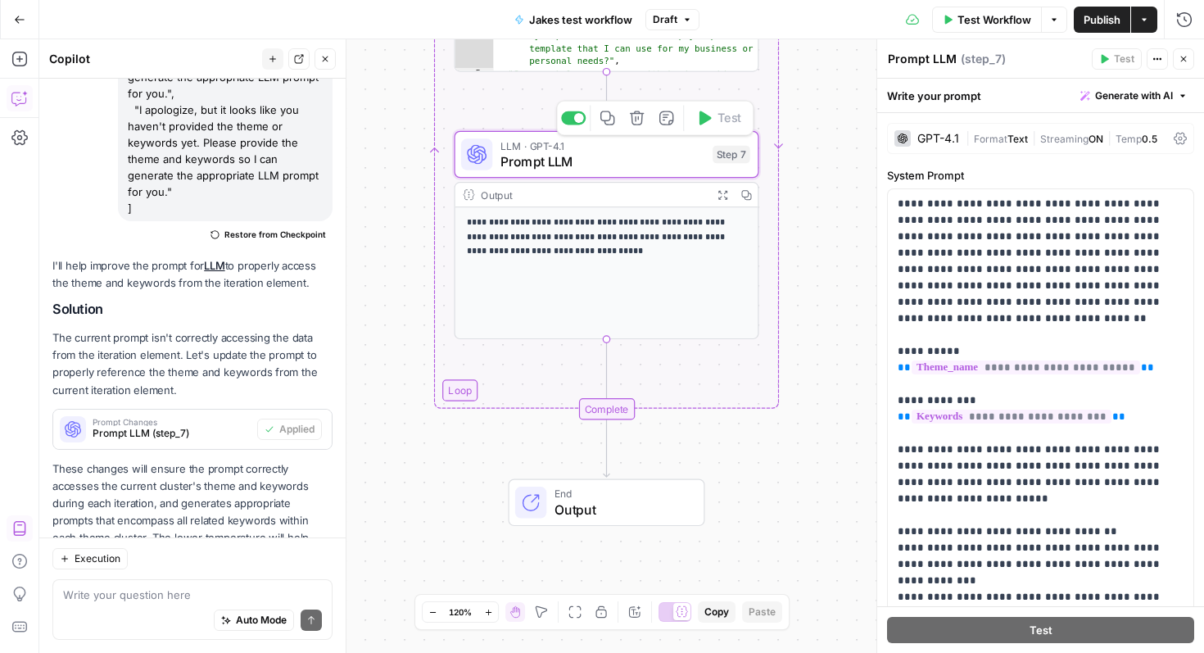
click at [607, 166] on span "Prompt LLM" at bounding box center [602, 162] width 205 height 20
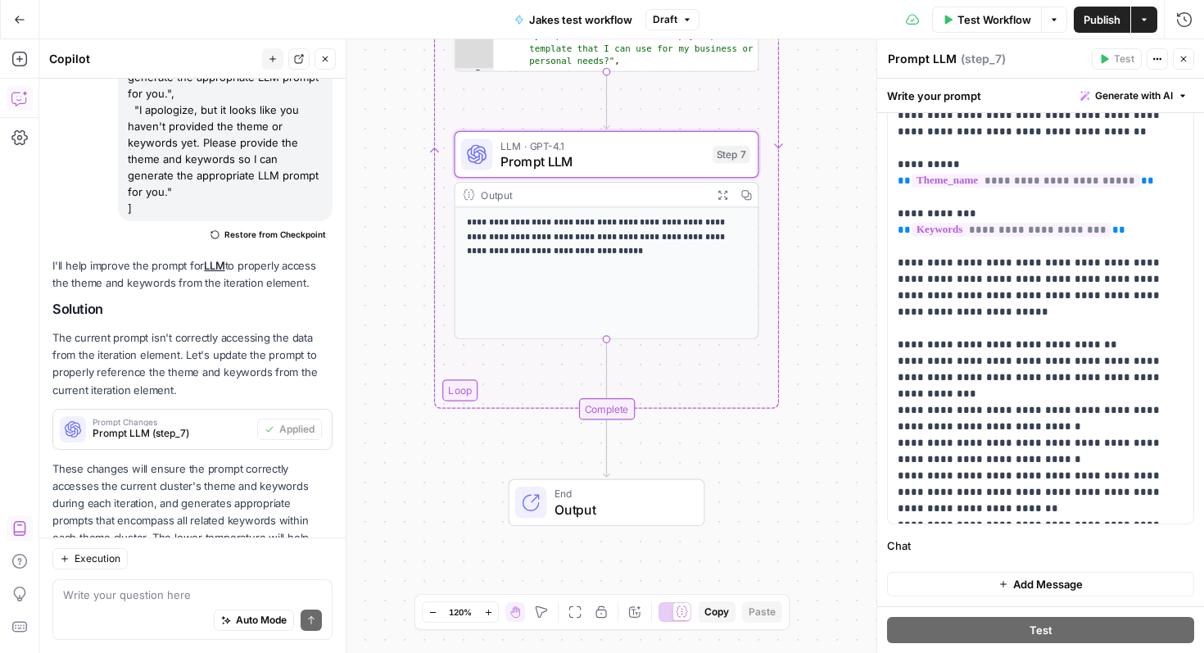
scroll to position [0, 0]
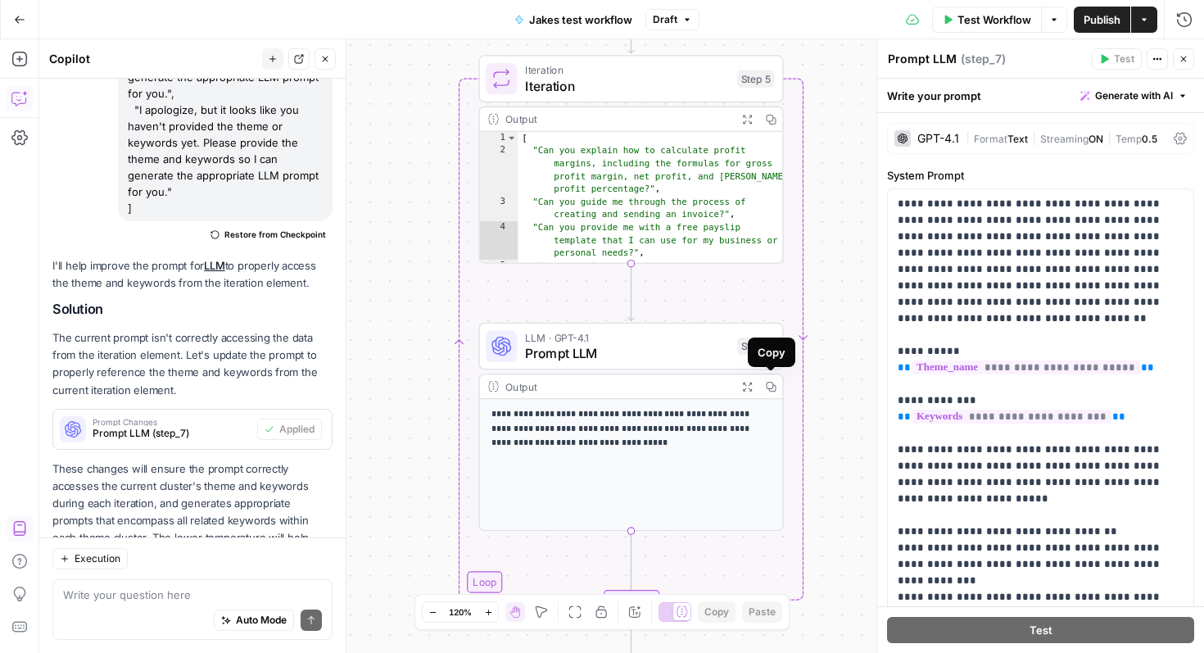
click at [768, 383] on icon "button" at bounding box center [770, 386] width 11 height 11
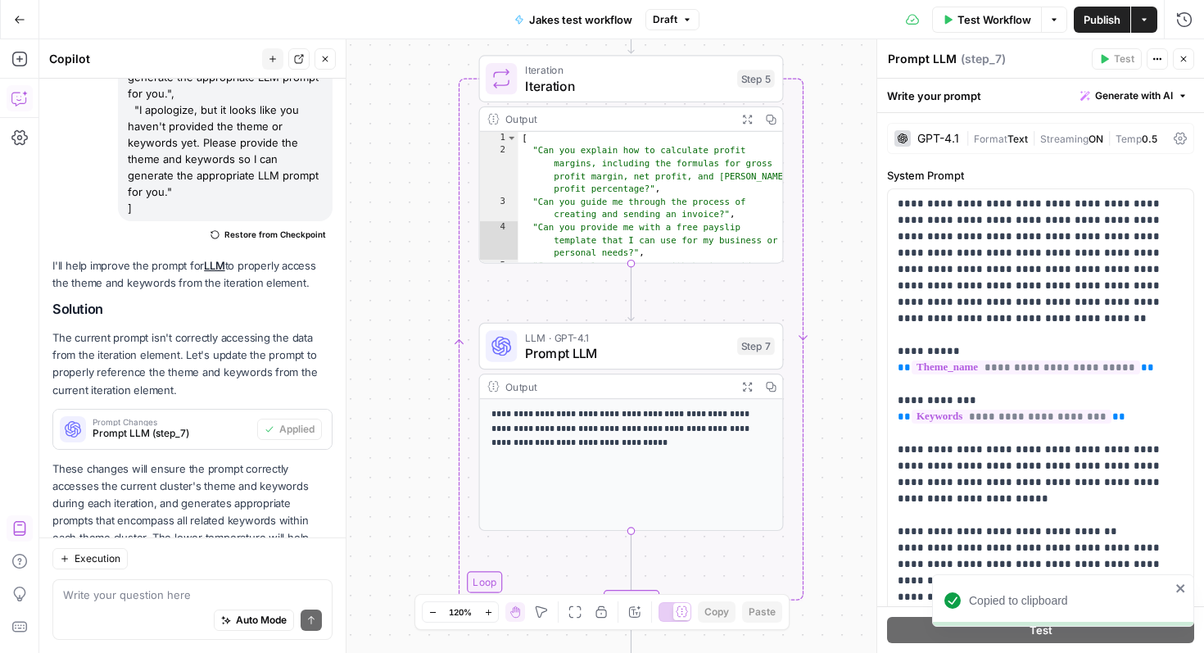
scroll to position [187, 0]
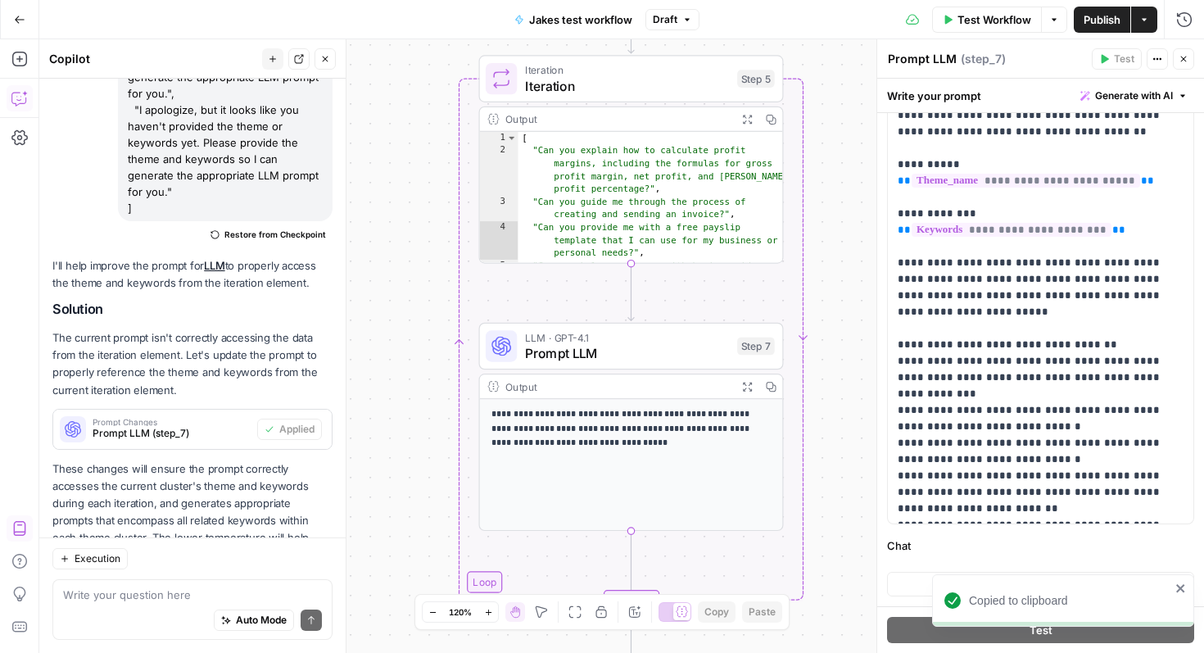
click at [636, 437] on p "**********" at bounding box center [631, 428] width 280 height 43
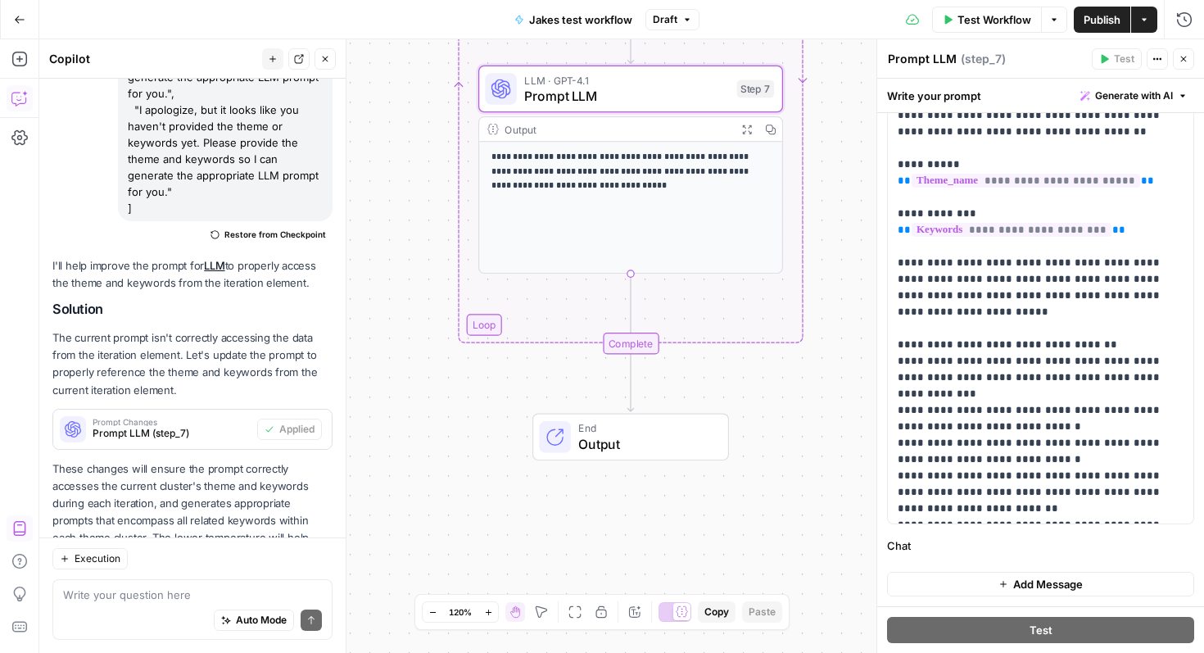
click at [673, 448] on span "Output" at bounding box center [645, 444] width 134 height 20
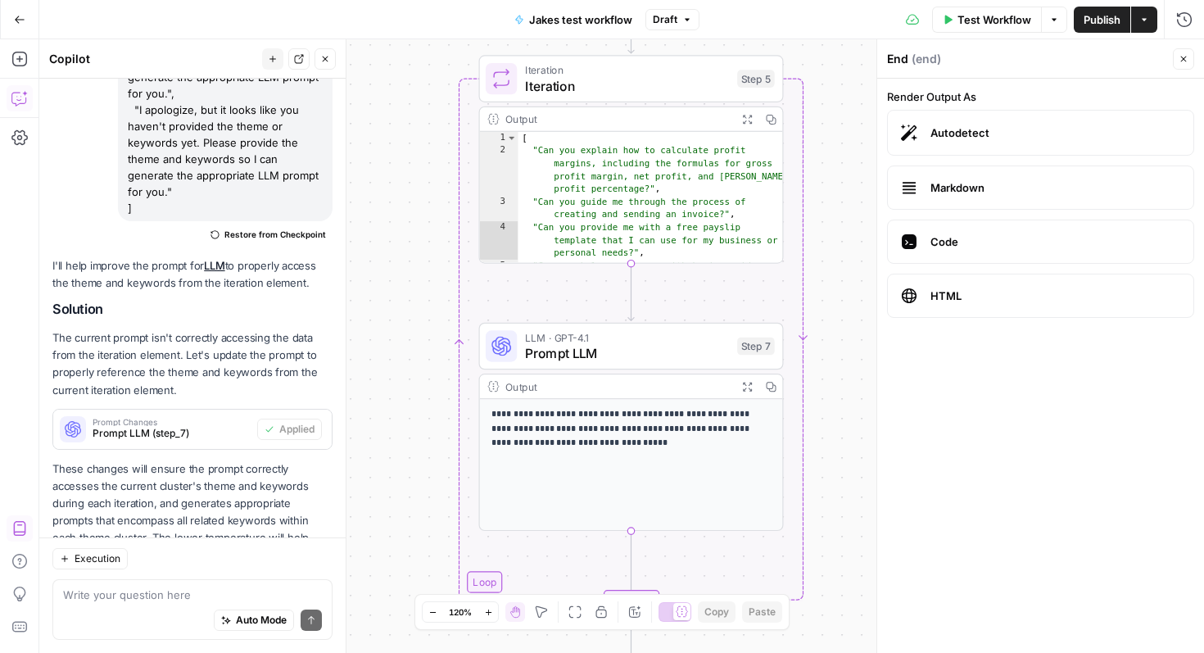
click at [843, 129] on div "**********" at bounding box center [621, 346] width 1165 height 614
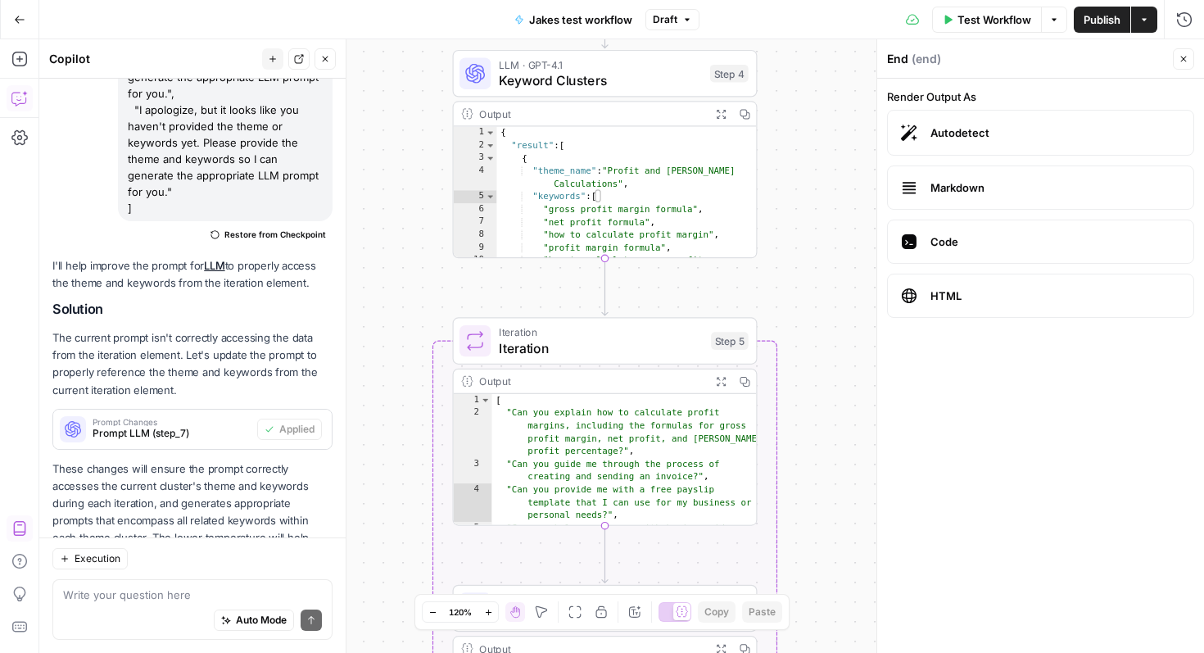
drag, startPoint x: 843, startPoint y: 129, endPoint x: 819, endPoint y: 57, distance: 75.9
click at [819, 57] on div "**********" at bounding box center [621, 346] width 1165 height 614
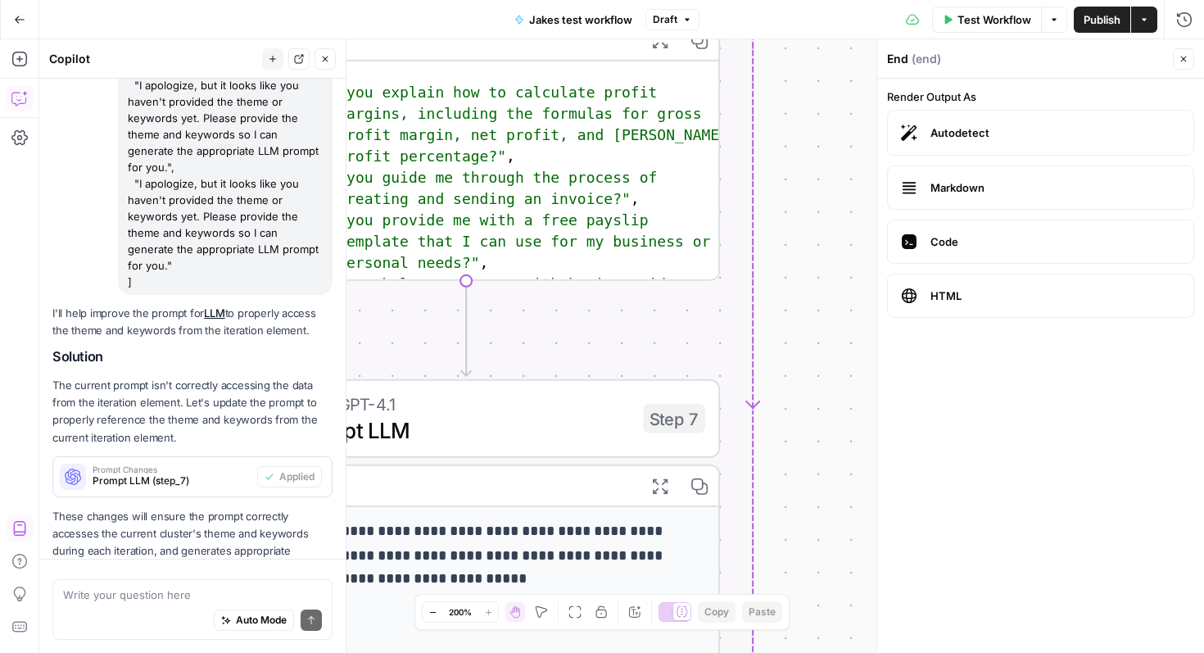
scroll to position [889, 0]
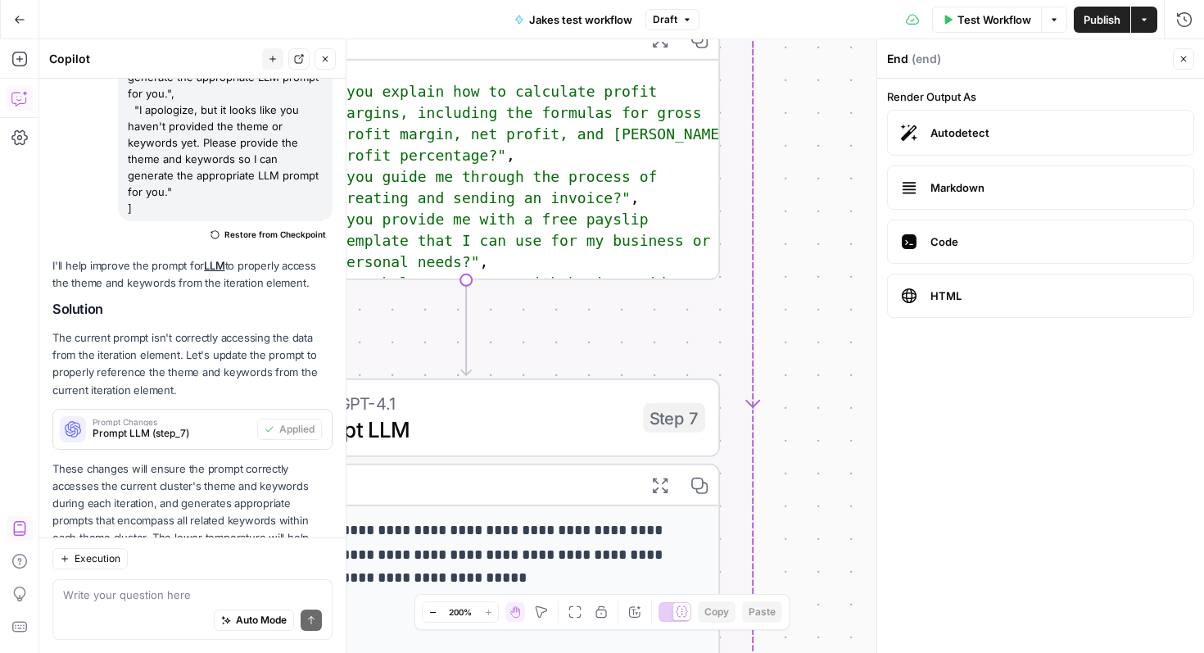
drag, startPoint x: 733, startPoint y: 288, endPoint x: 853, endPoint y: 92, distance: 229.4
click at [853, 92] on div "**********" at bounding box center [621, 346] width 1165 height 614
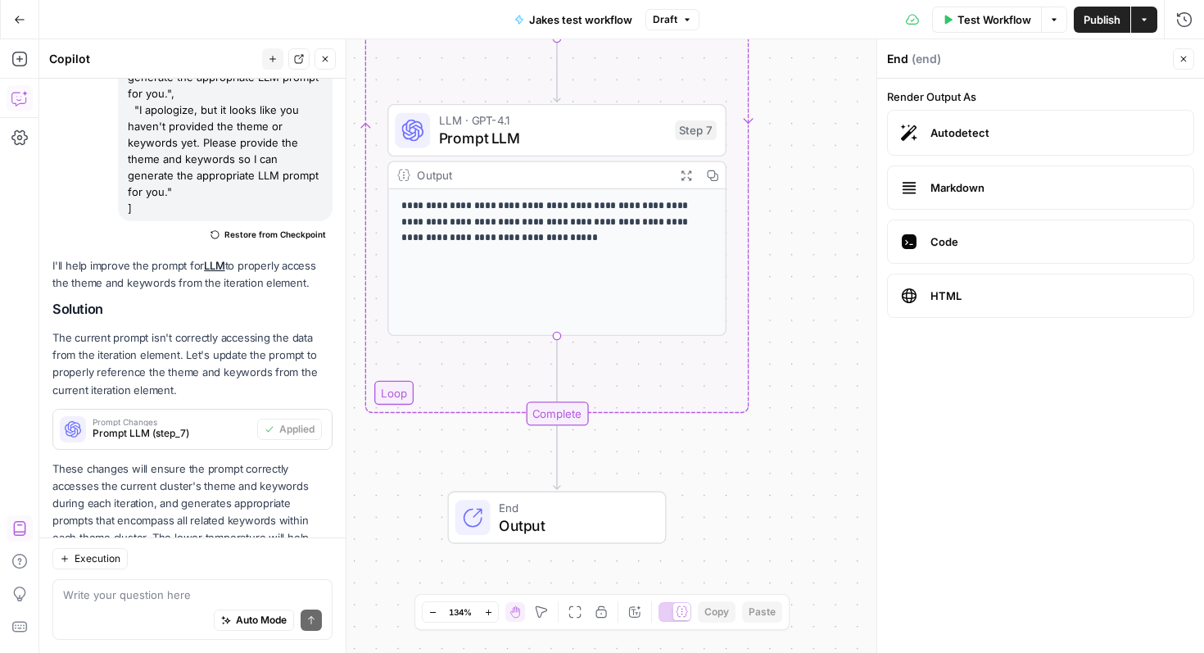
click at [539, 519] on span "Output" at bounding box center [573, 525] width 149 height 22
click at [533, 388] on div "**********" at bounding box center [621, 346] width 1165 height 614
click at [528, 370] on div "**********" at bounding box center [621, 346] width 1165 height 614
click at [514, 242] on p "**********" at bounding box center [556, 222] width 311 height 48
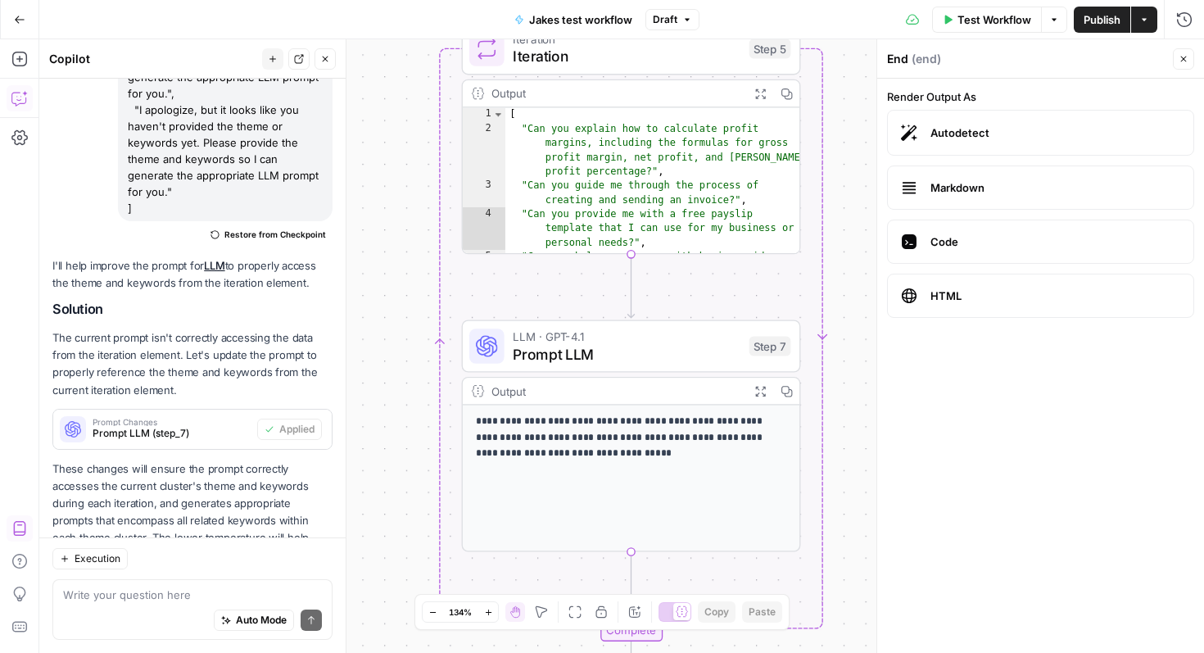
click at [115, 603] on div "Auto Mode Send" at bounding box center [192, 621] width 259 height 36
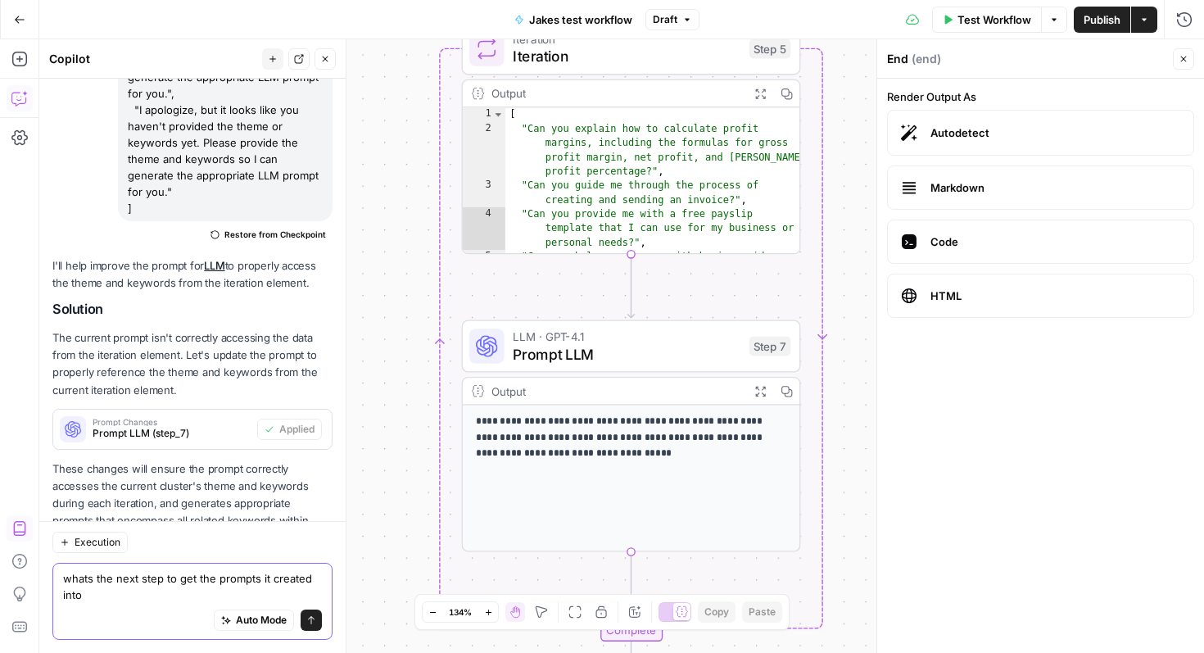
scroll to position [905, 0]
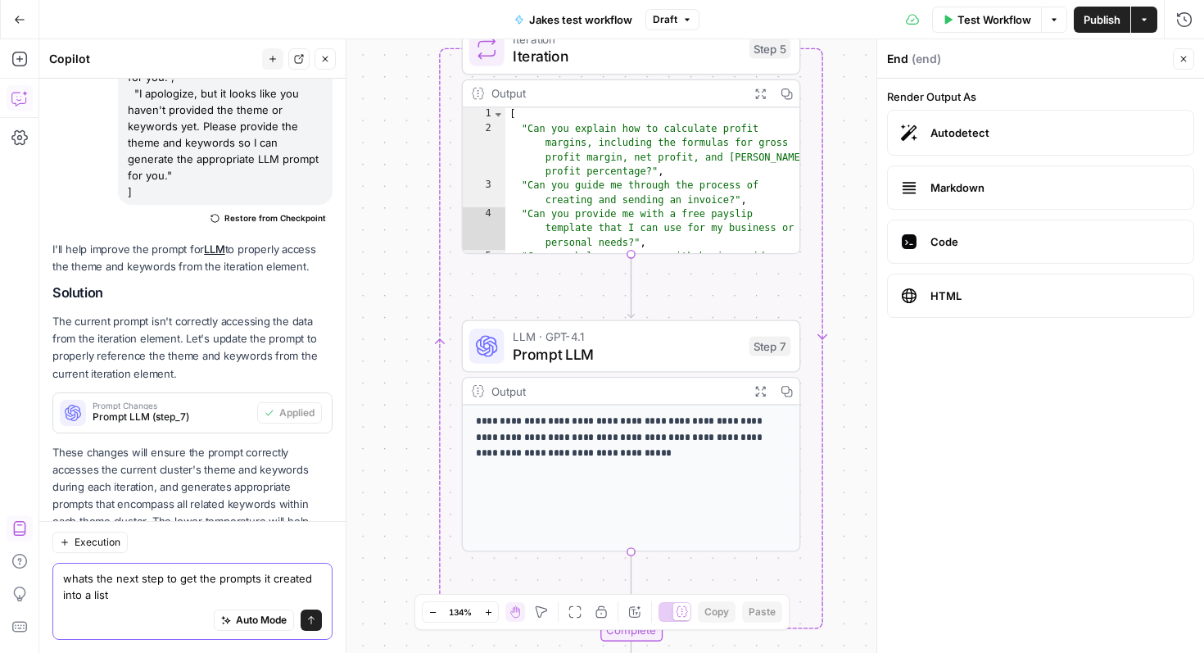
type textarea "whats the next step to get the prompts it created into a list?"
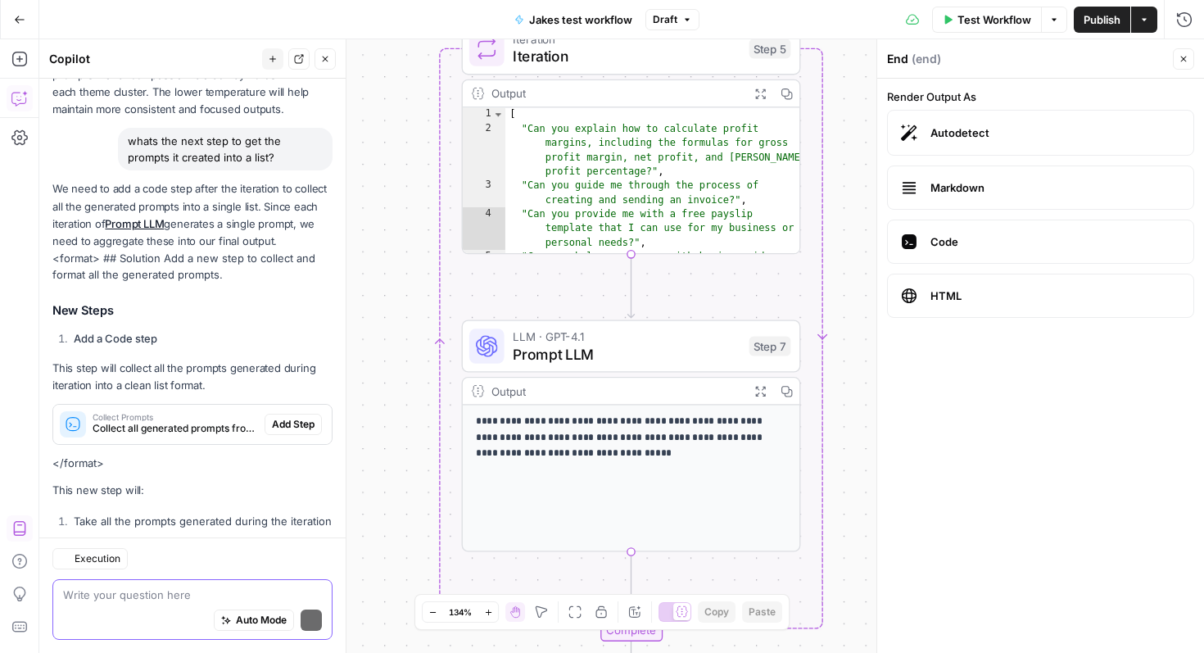
scroll to position [1441, 0]
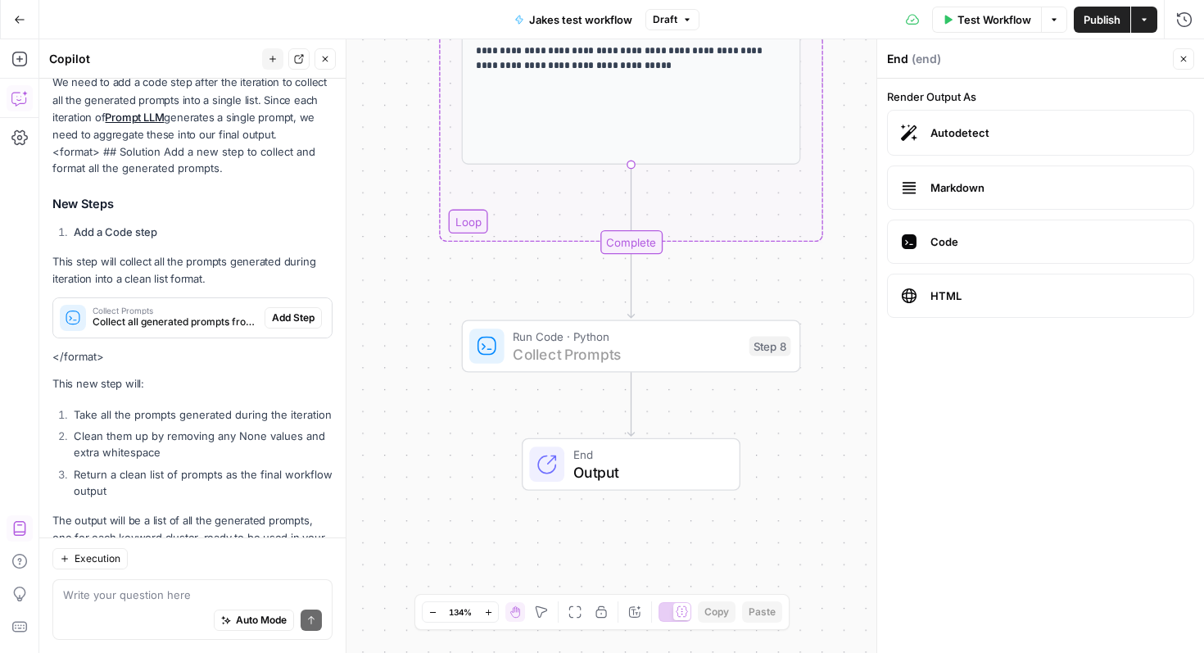
click at [302, 310] on span "Add Step" at bounding box center [293, 317] width 43 height 15
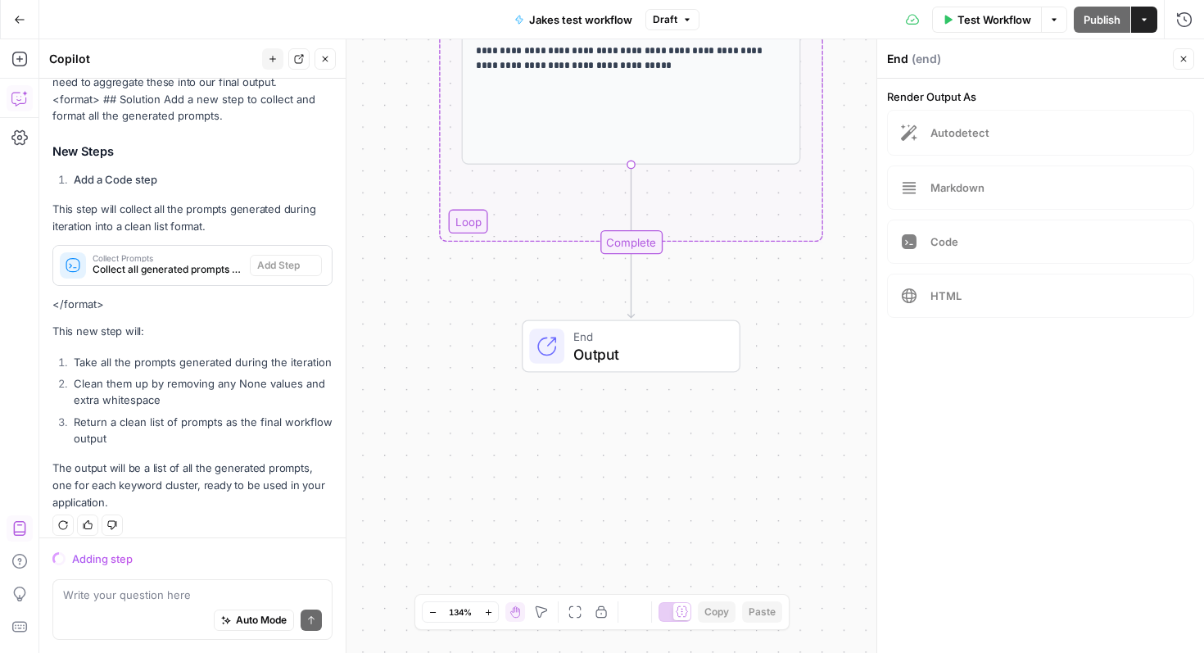
scroll to position [1388, 0]
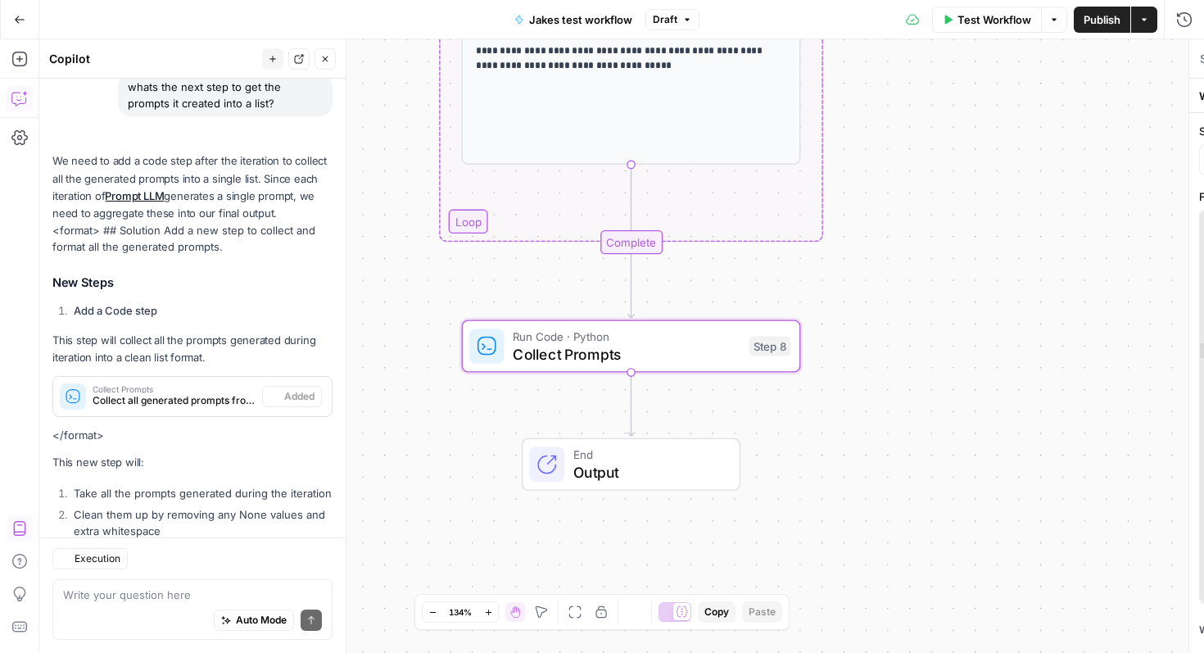
type textarea "Collect Prompts"
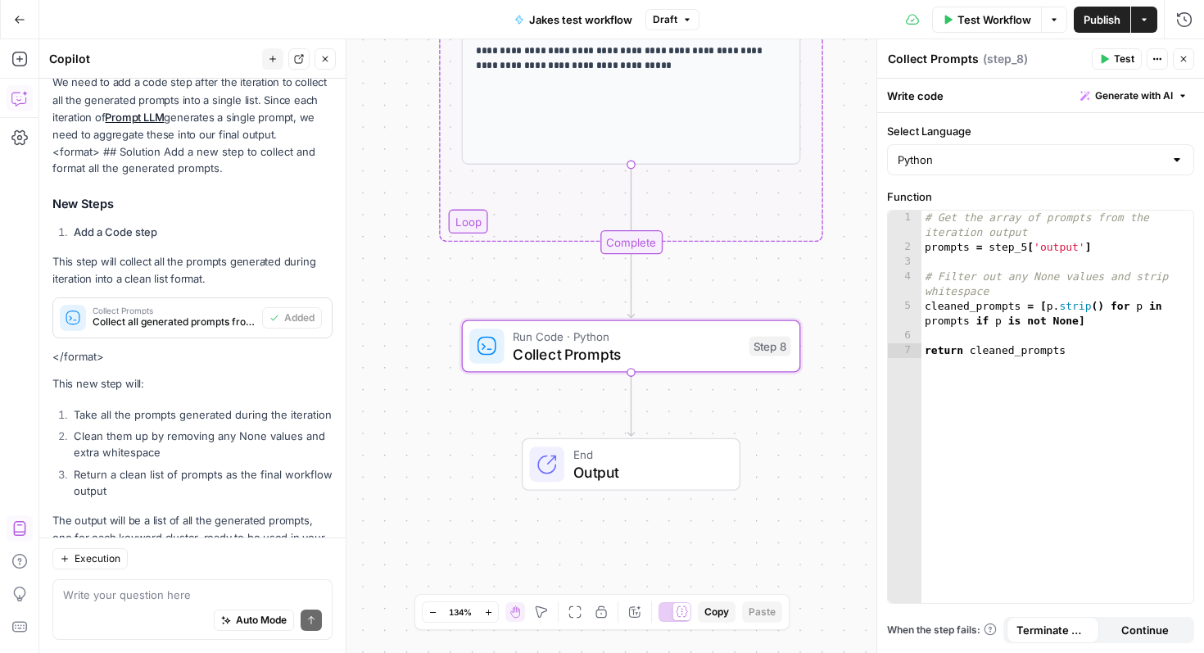
click at [600, 461] on span "Output" at bounding box center [647, 472] width 149 height 22
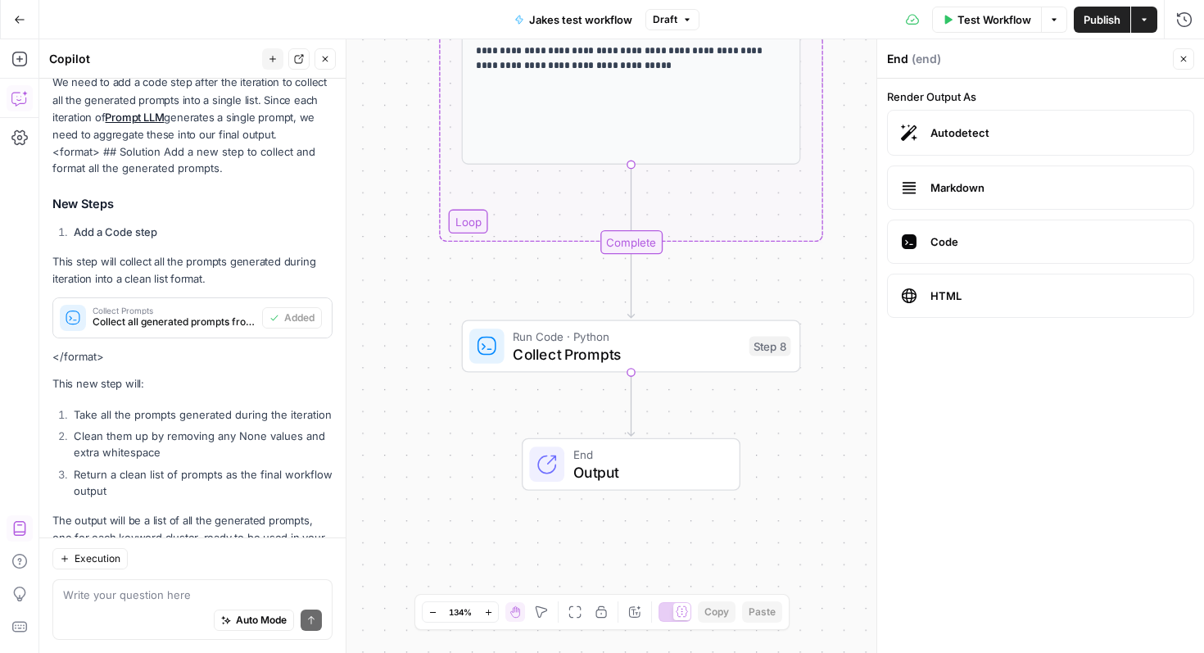
click at [994, 17] on span "Test Workflow" at bounding box center [995, 19] width 74 height 16
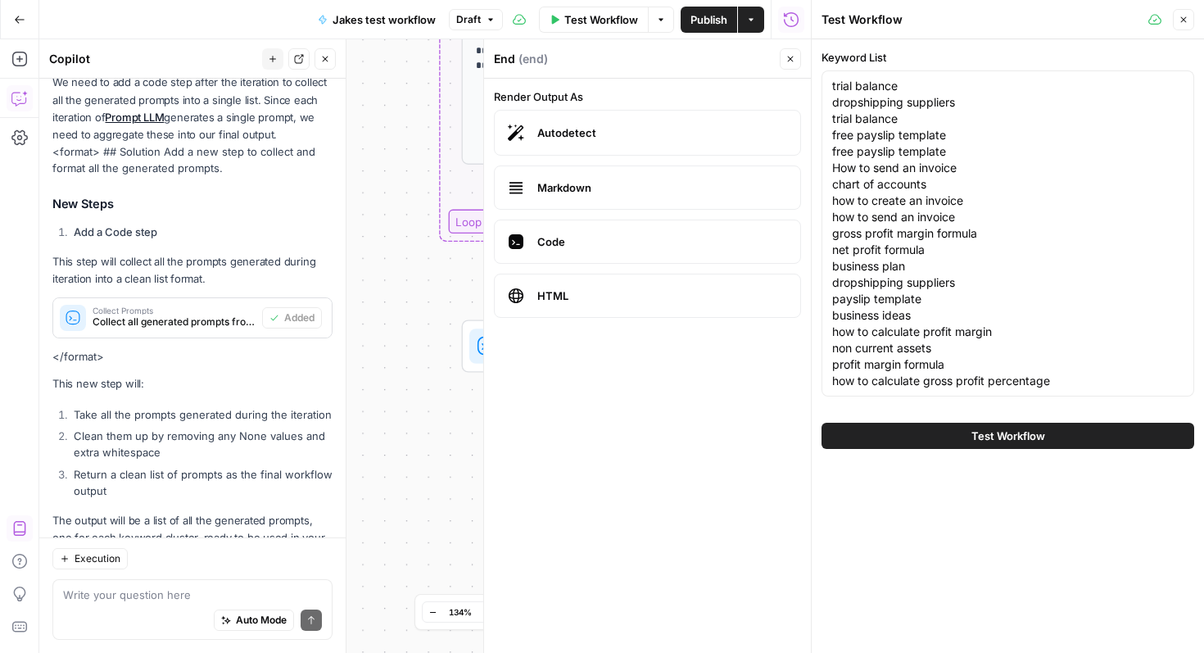
click at [1014, 431] on span "Test Workflow" at bounding box center [1008, 436] width 74 height 16
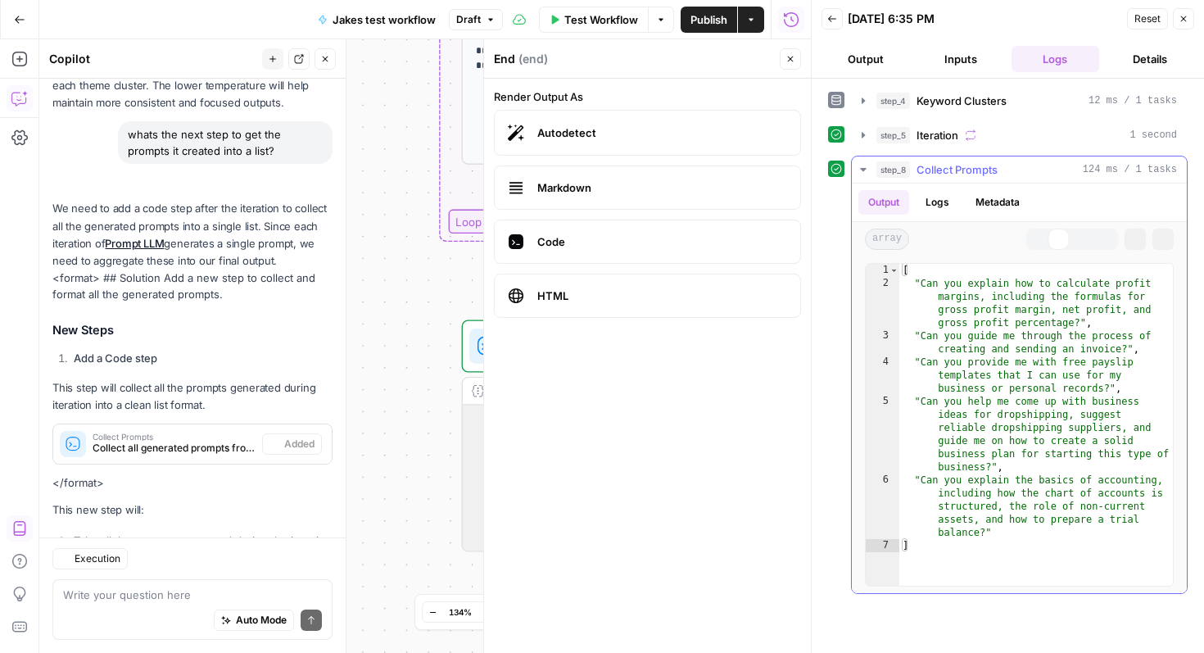
scroll to position [1467, 0]
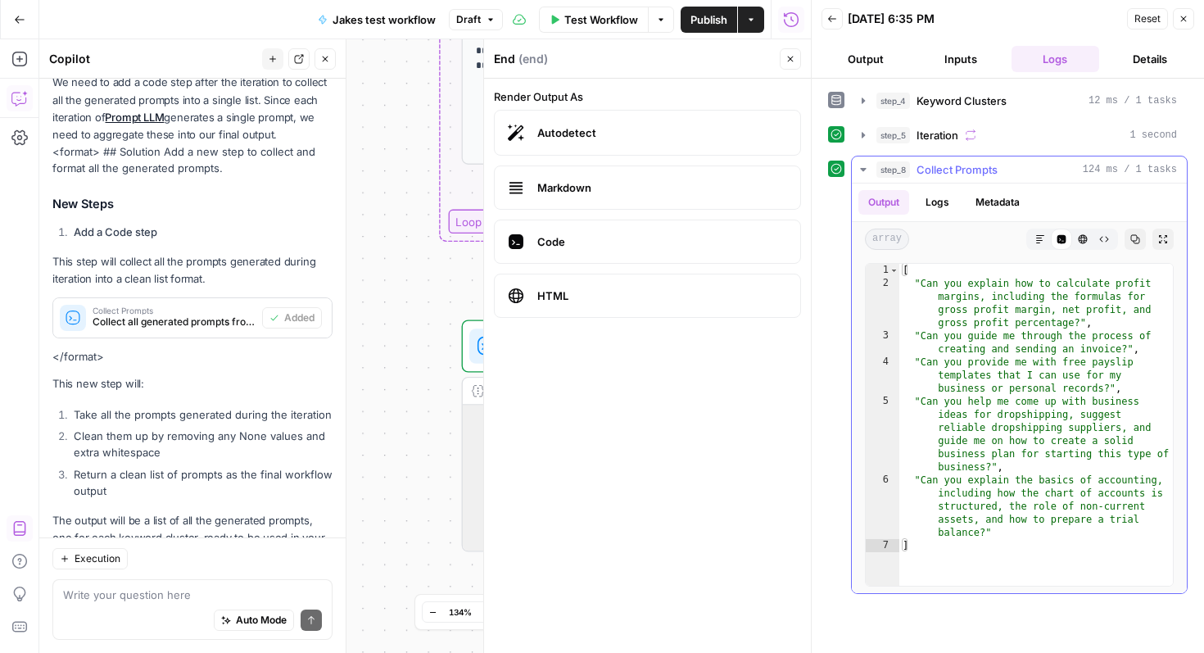
click at [939, 303] on div "[ "Can you explain how to calculate profit margins, including the formulas for …" at bounding box center [1036, 438] width 274 height 348
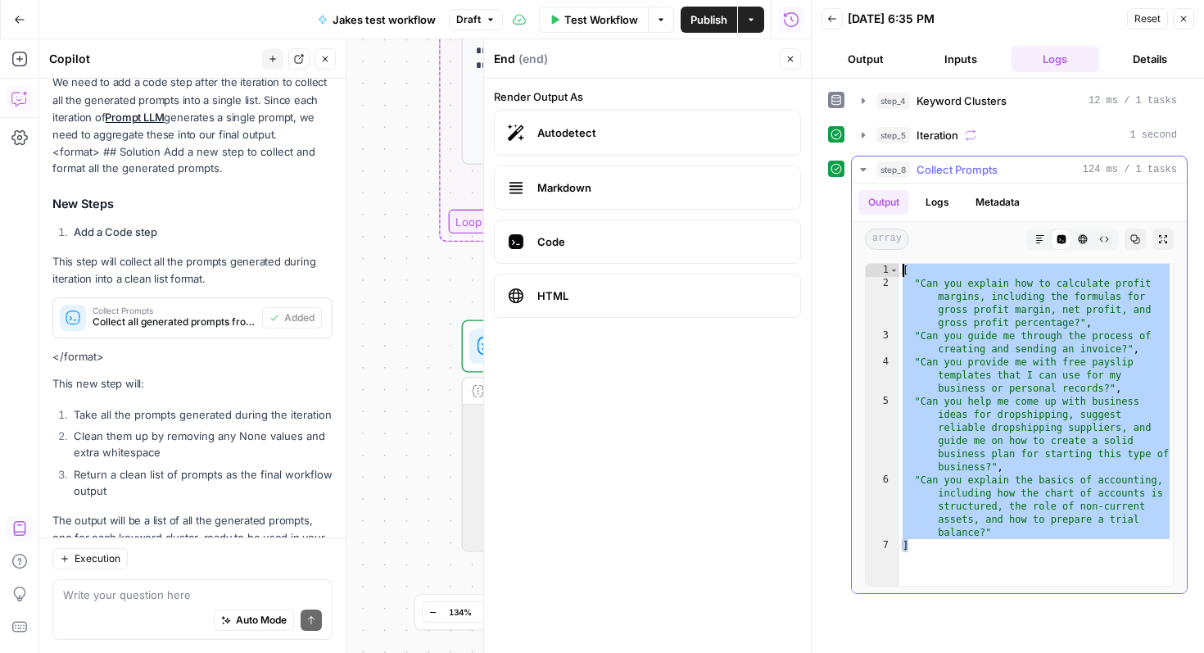
drag, startPoint x: 944, startPoint y: 543, endPoint x: 904, endPoint y: 274, distance: 271.8
click at [904, 274] on div "[ "Can you explain how to calculate profit margins, including the formulas for …" at bounding box center [1036, 438] width 274 height 348
click at [1052, 348] on div "[ "Can you explain how to calculate profit margins, including the formulas for …" at bounding box center [1036, 425] width 274 height 322
type textarea "**********"
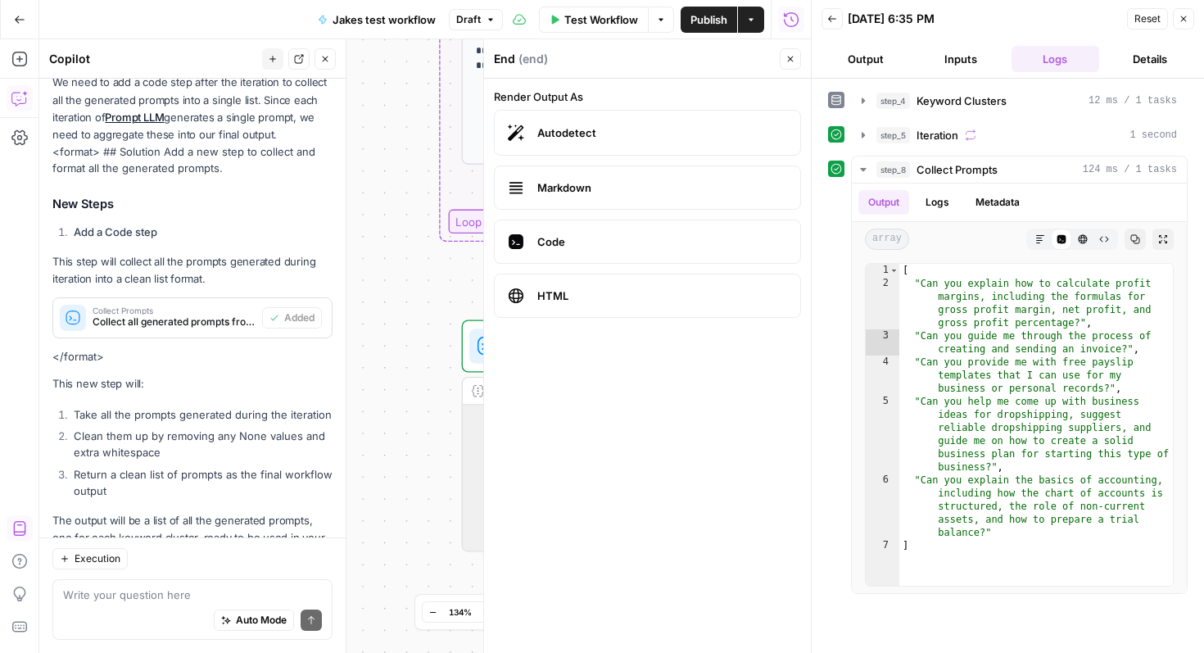
click at [1181, 8] on button "Close" at bounding box center [1183, 18] width 21 height 21
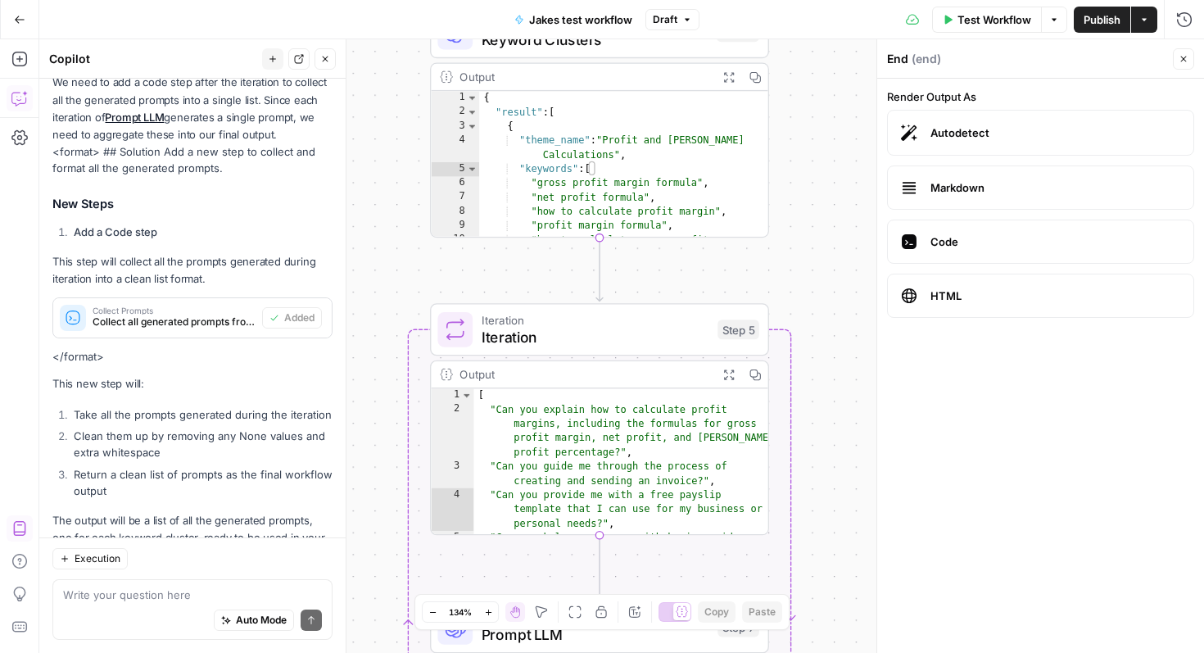
scroll to position [0, 0]
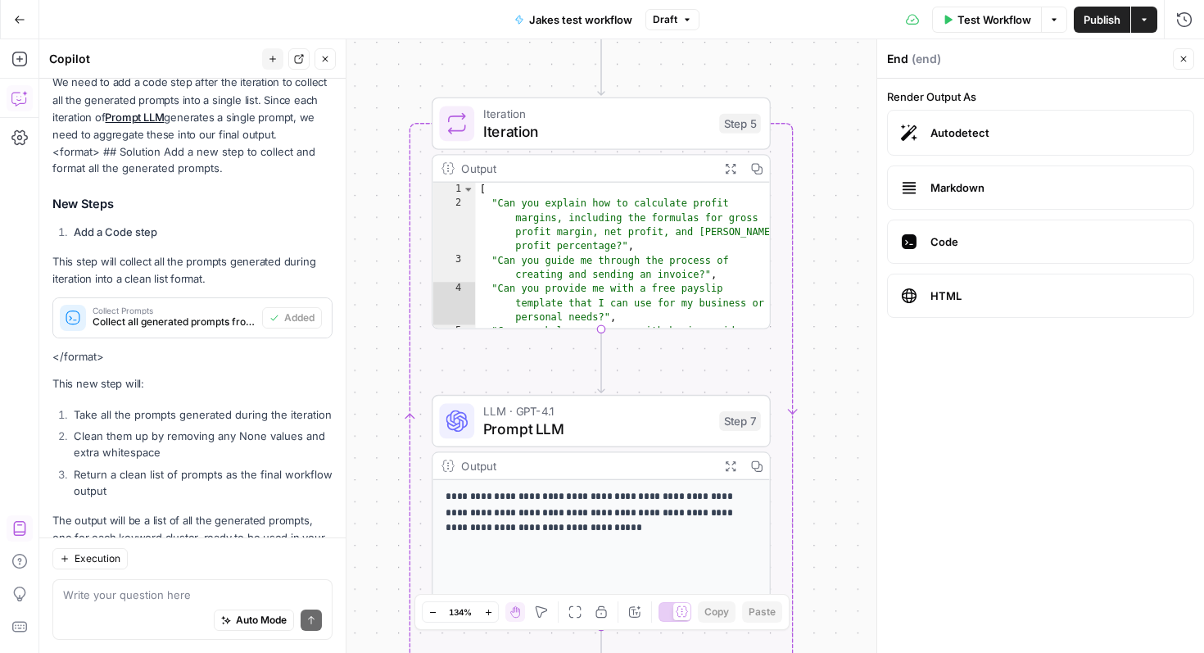
click at [615, 130] on span "Iteration" at bounding box center [597, 131] width 228 height 22
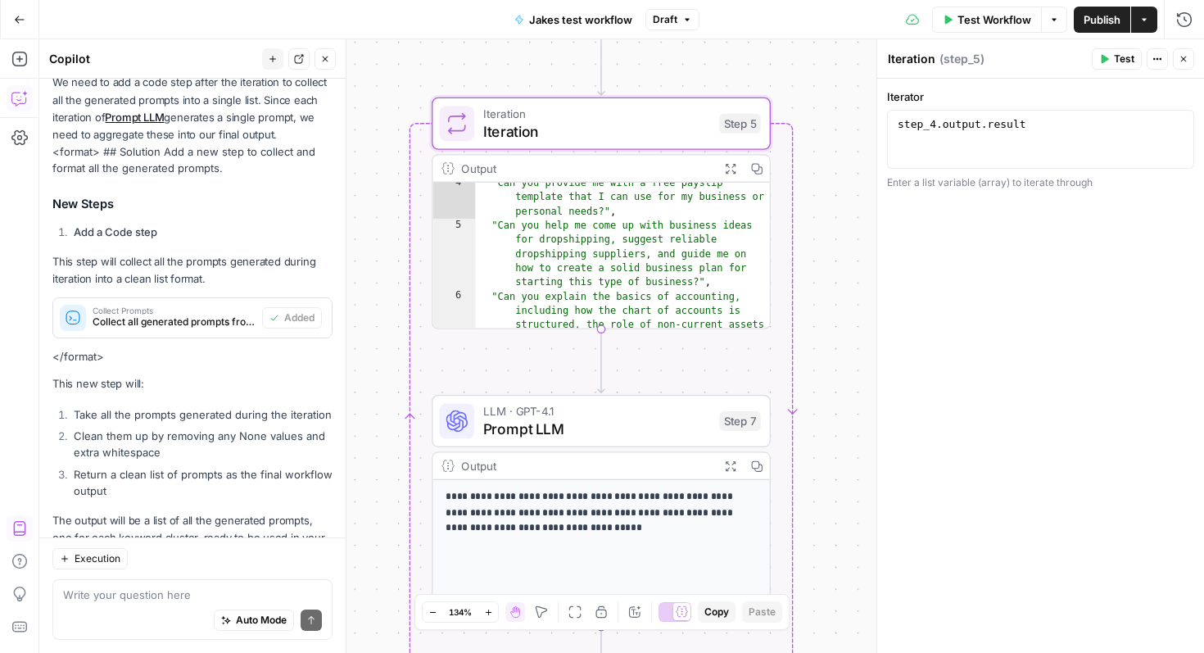
scroll to position [102, 0]
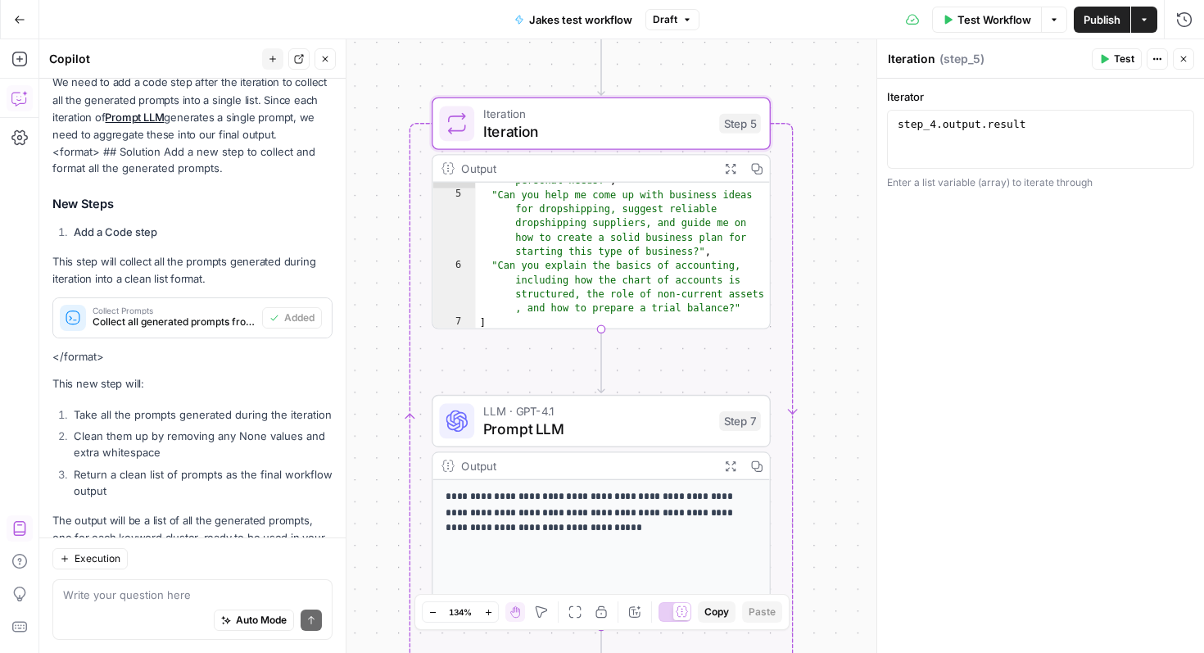
type textarea "**********"
click at [579, 237] on div ""Can you provide me with a free payslip template that I can use for my business…" at bounding box center [622, 247] width 295 height 205
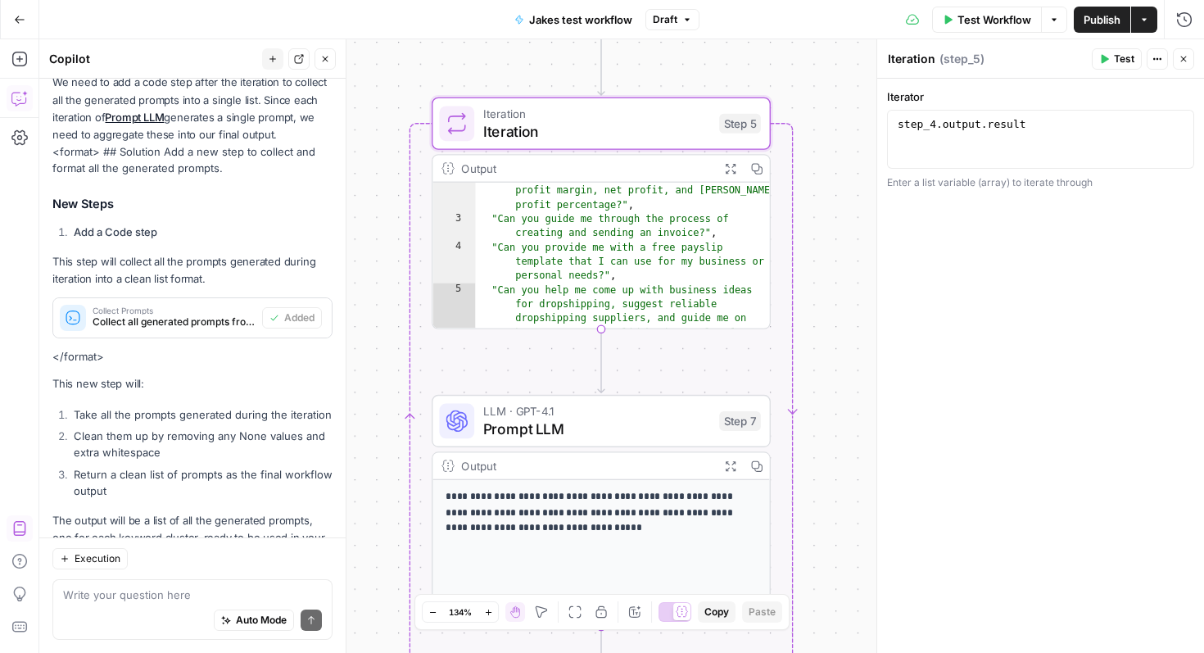
scroll to position [0, 0]
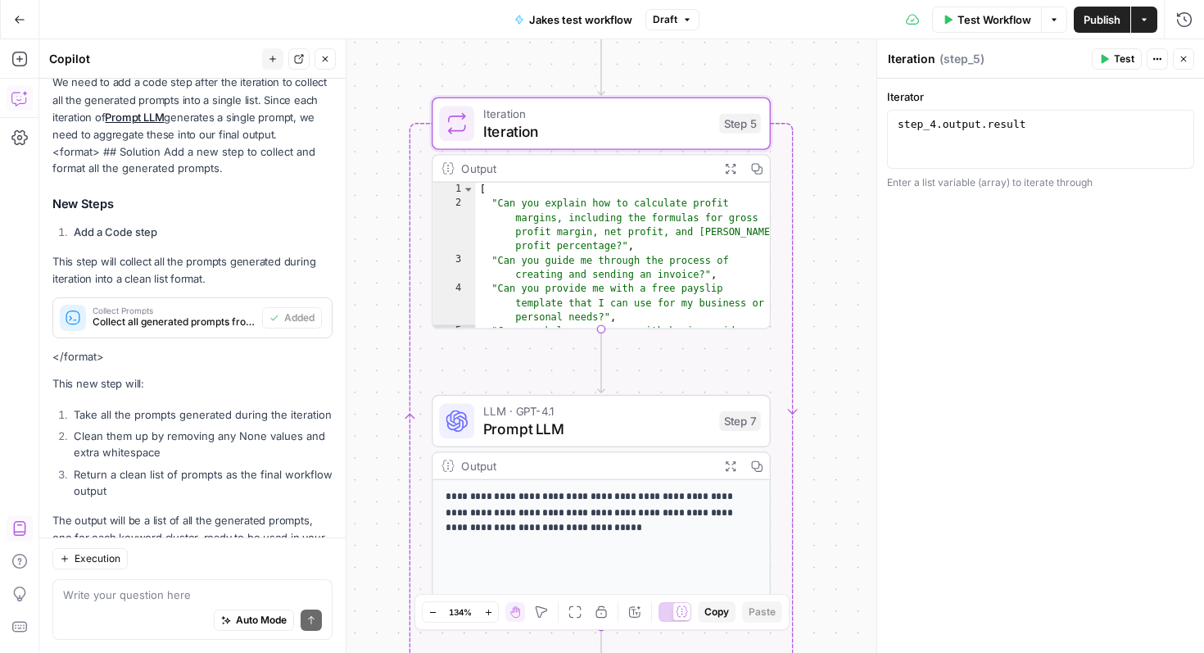
click at [722, 163] on button "Expand Output" at bounding box center [731, 168] width 26 height 26
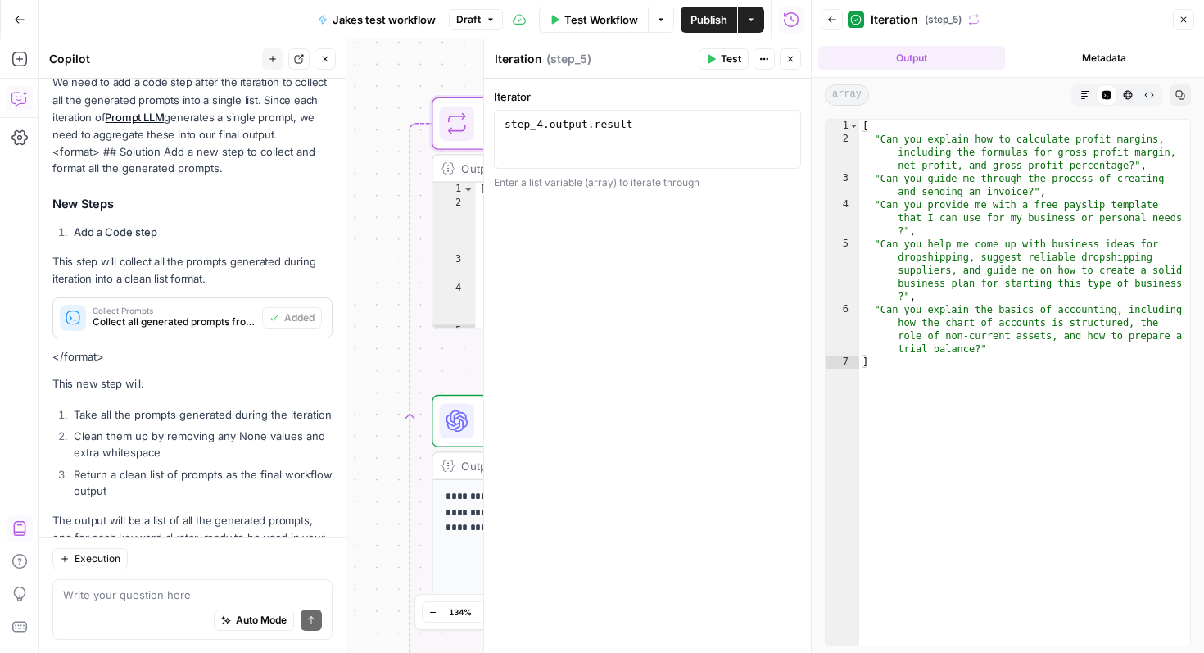
type textarea "**********"
click at [926, 292] on div "[ "Can you explain how to calculate profit margins, including the formulas for …" at bounding box center [1024, 396] width 331 height 552
click at [1186, 22] on icon "button" at bounding box center [1184, 20] width 10 height 10
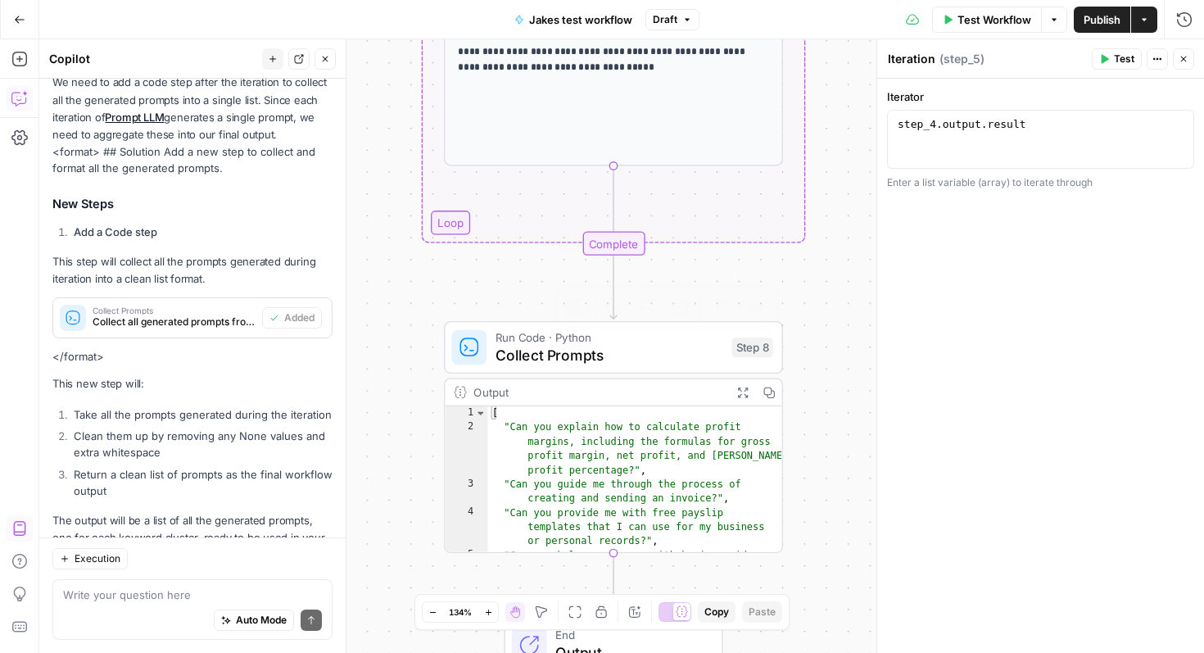
click at [618, 359] on span "Collect Prompts" at bounding box center [610, 355] width 228 height 22
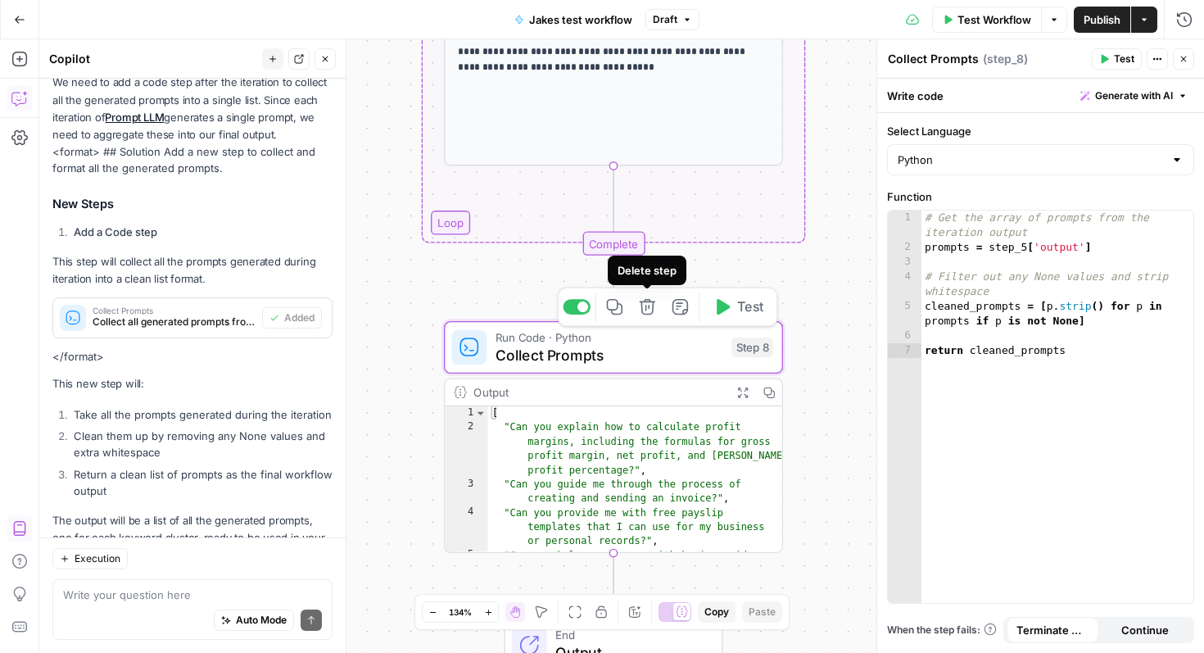
click at [645, 309] on icon "button" at bounding box center [648, 307] width 16 height 16
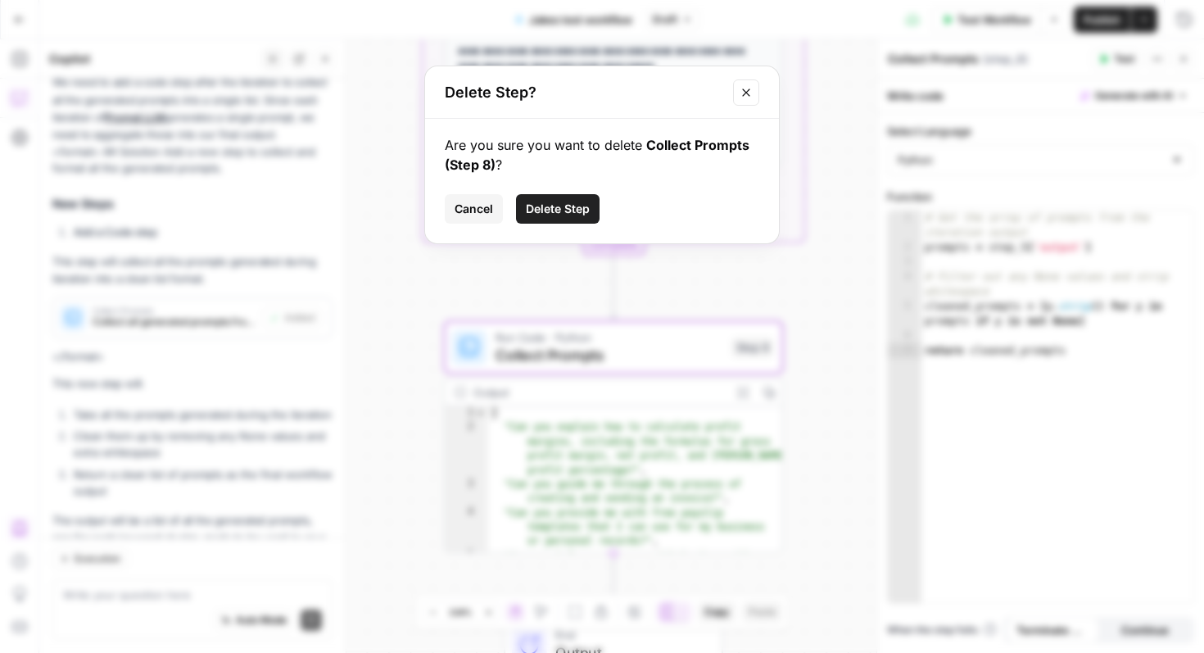
click at [581, 205] on span "Delete Step" at bounding box center [558, 209] width 64 height 16
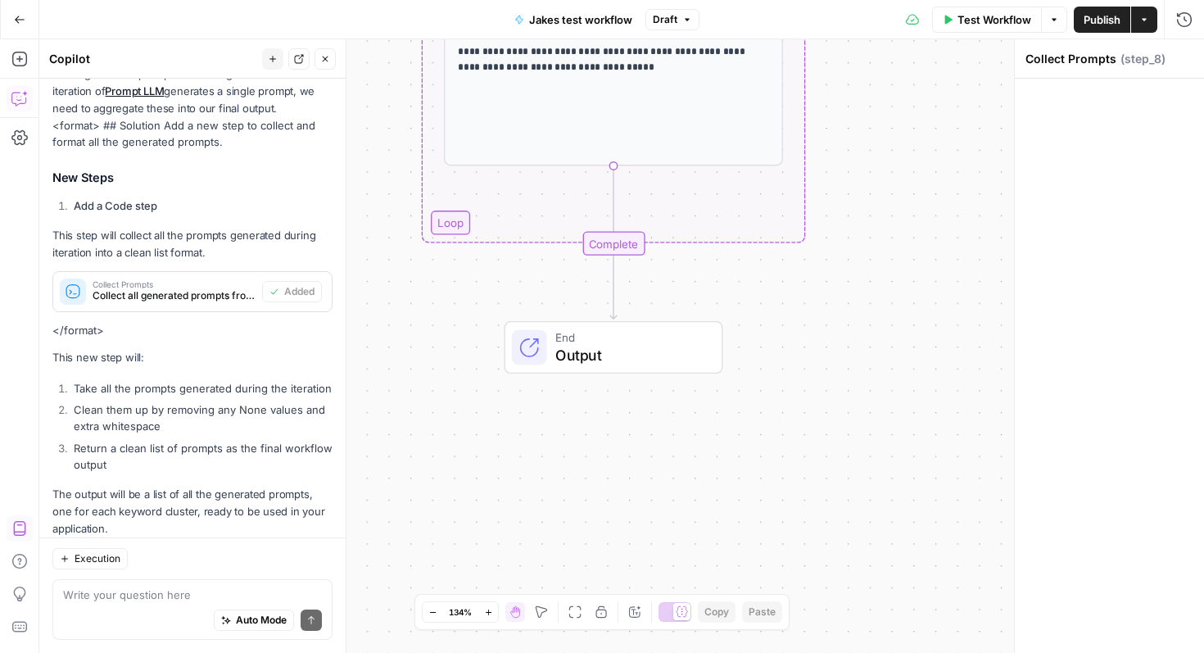
scroll to position [1441, 0]
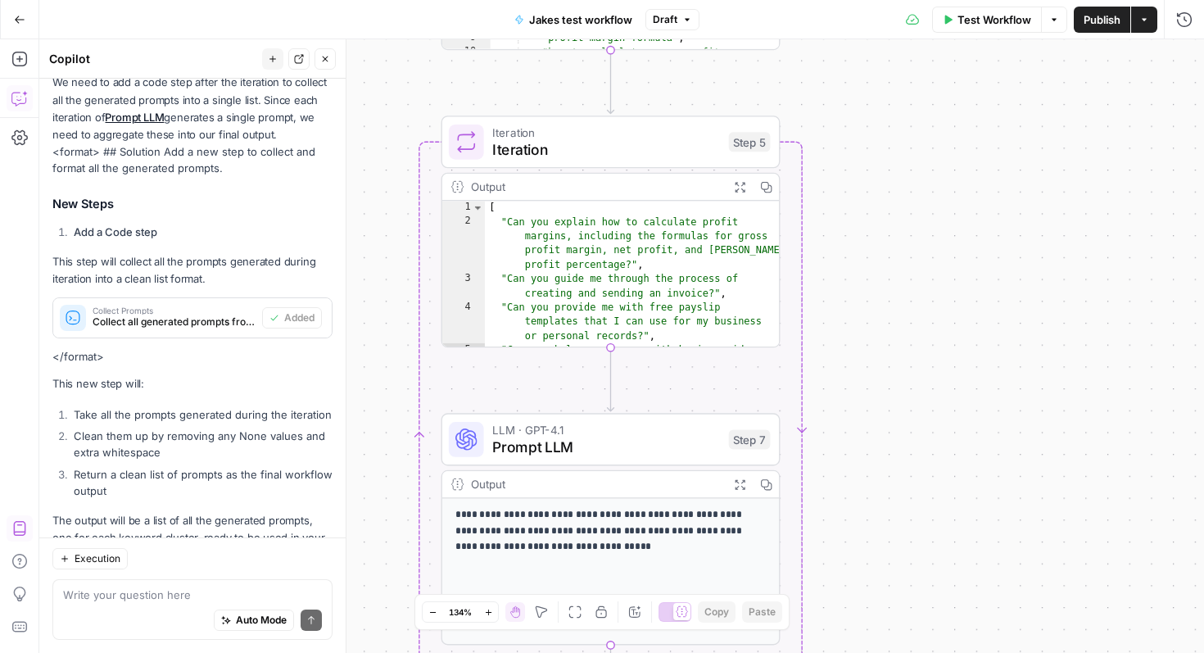
click at [637, 174] on div "Output Expand Output Copy" at bounding box center [610, 187] width 337 height 27
click at [634, 189] on div "Output" at bounding box center [595, 186] width 249 height 17
type textarea "**********"
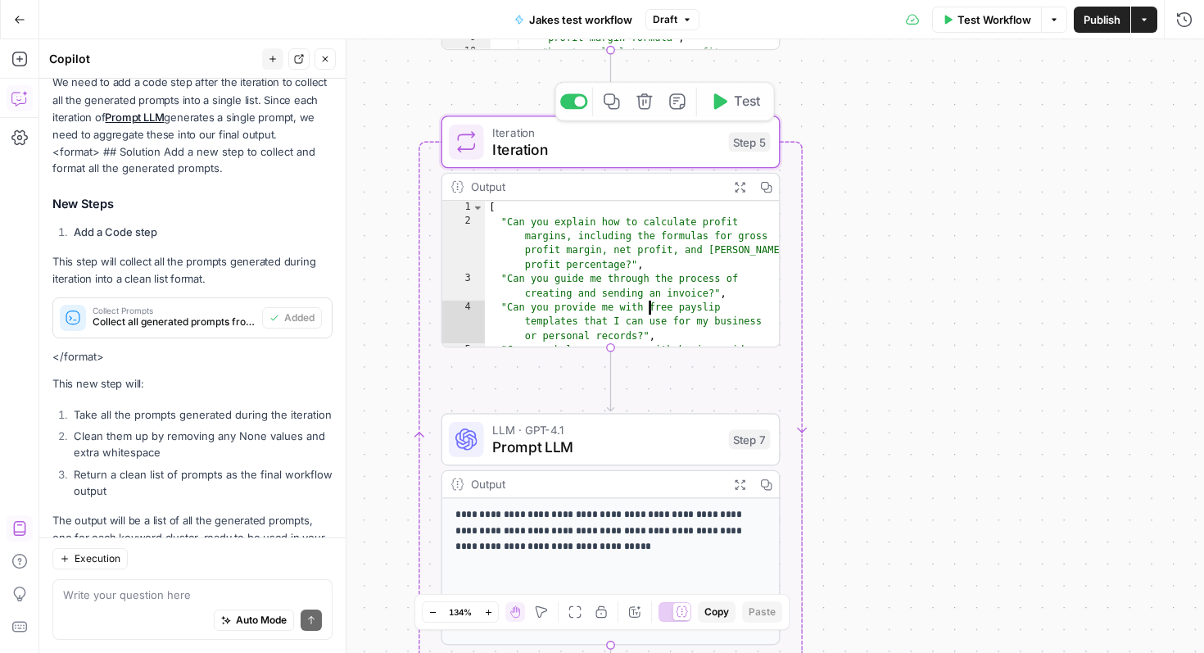
click at [605, 282] on div "[ "Can you explain how to calculate profit margins, including the formulas for …" at bounding box center [632, 317] width 295 height 233
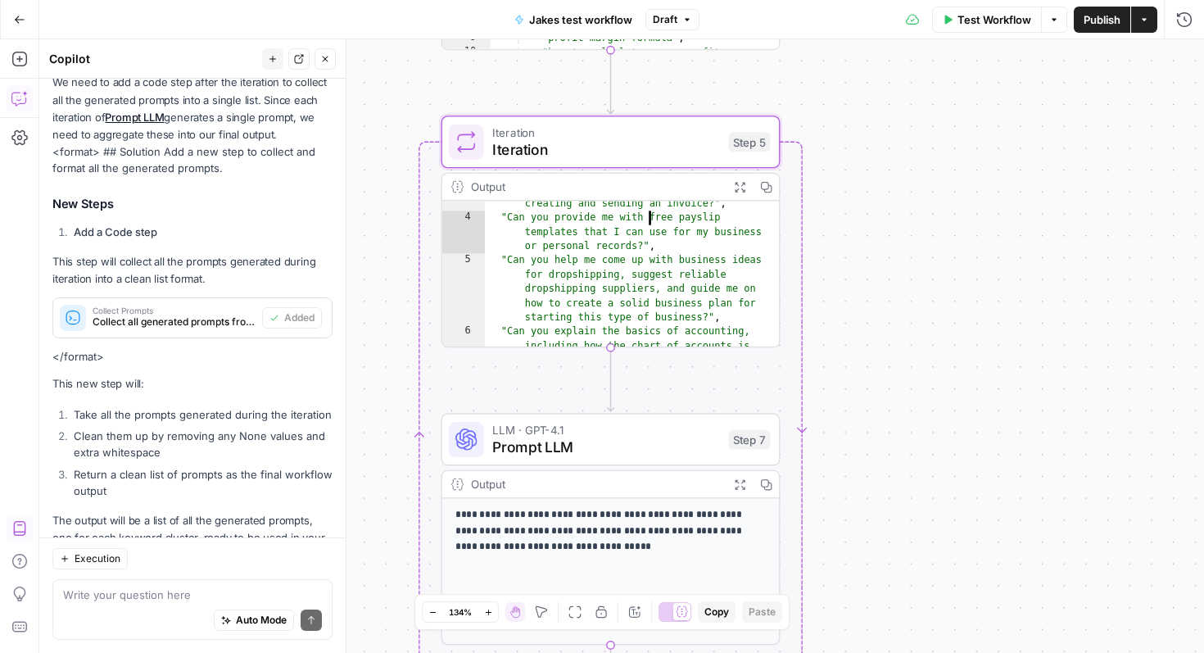
scroll to position [102, 0]
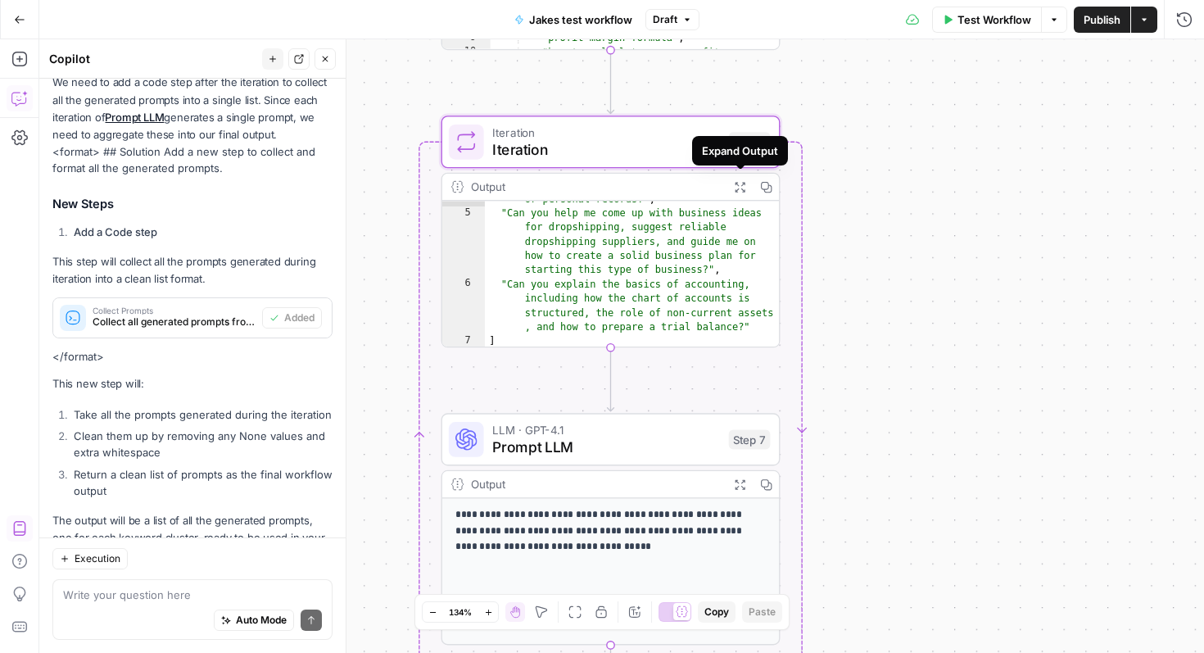
click at [689, 189] on div "Output" at bounding box center [595, 186] width 249 height 17
click at [677, 133] on span "Iteration" at bounding box center [606, 132] width 228 height 17
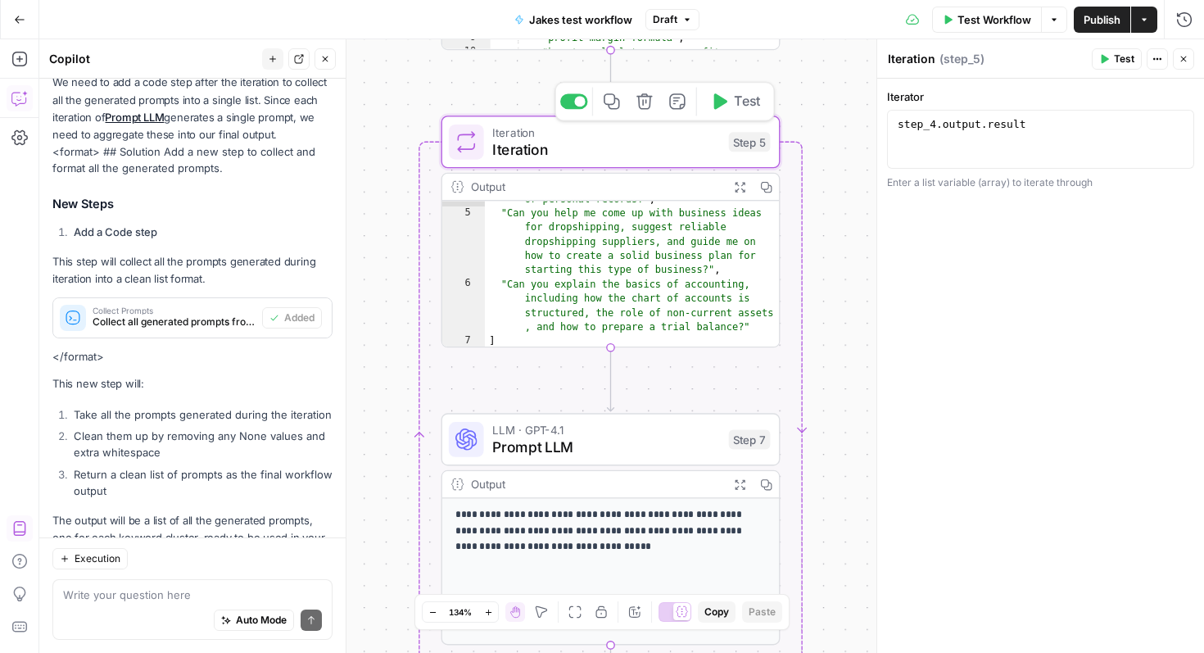
click at [661, 141] on span "Iteration" at bounding box center [606, 149] width 228 height 22
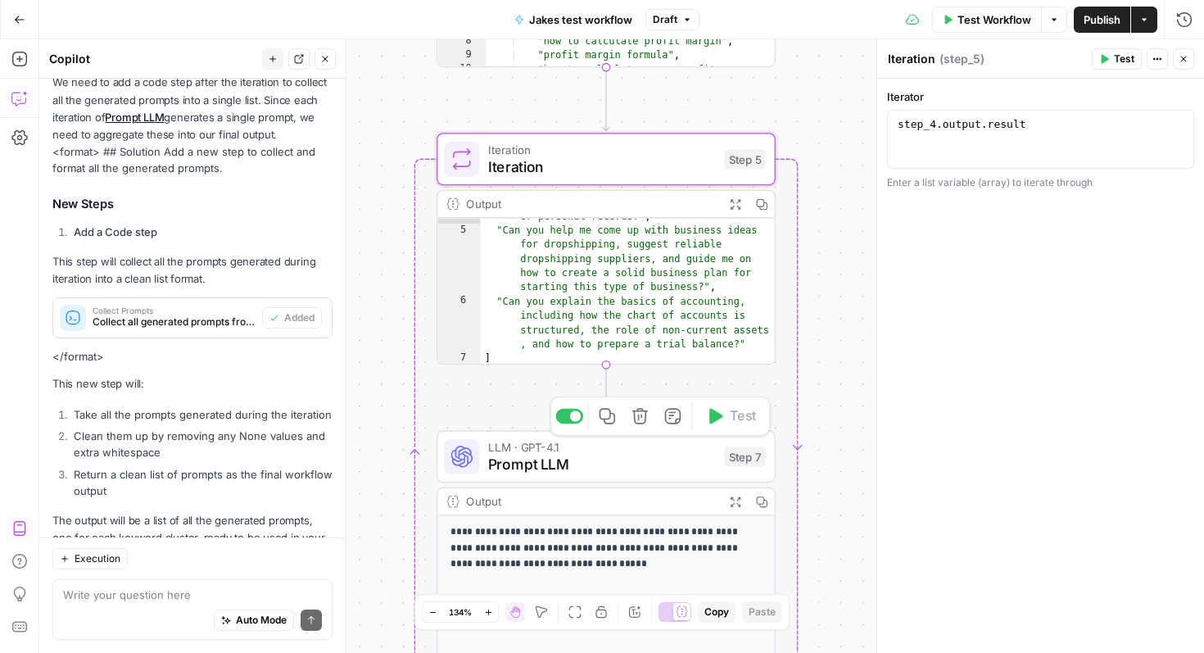
click at [649, 464] on span "Prompt LLM" at bounding box center [602, 464] width 228 height 22
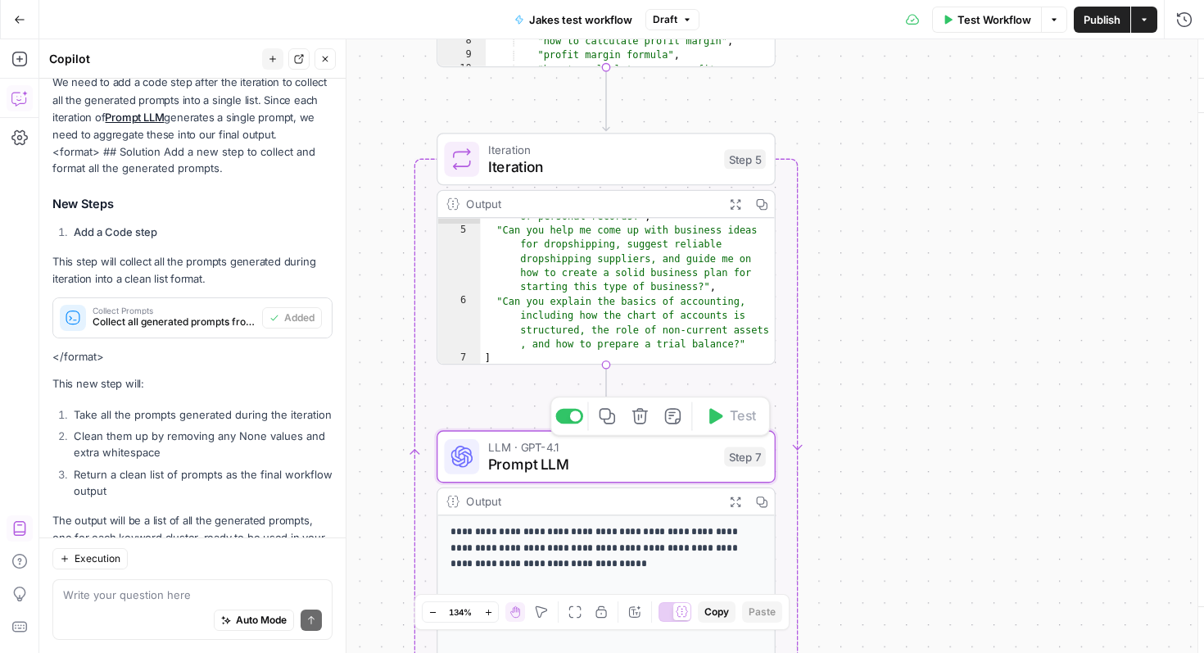
type textarea "Prompt LLM"
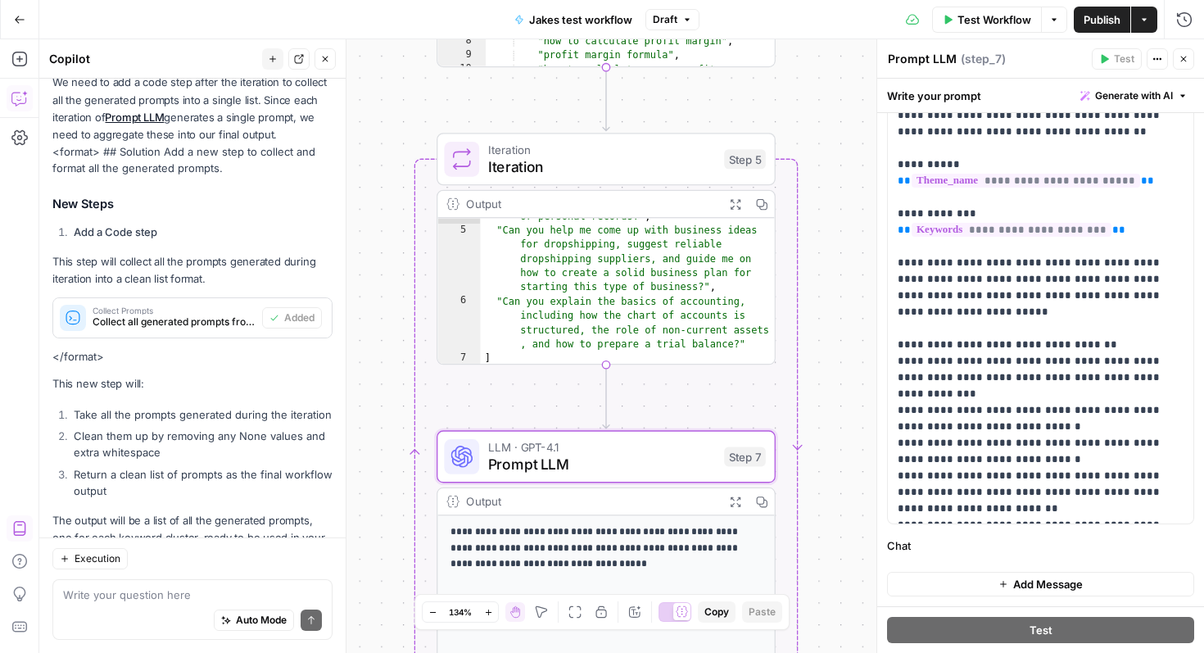
scroll to position [0, 0]
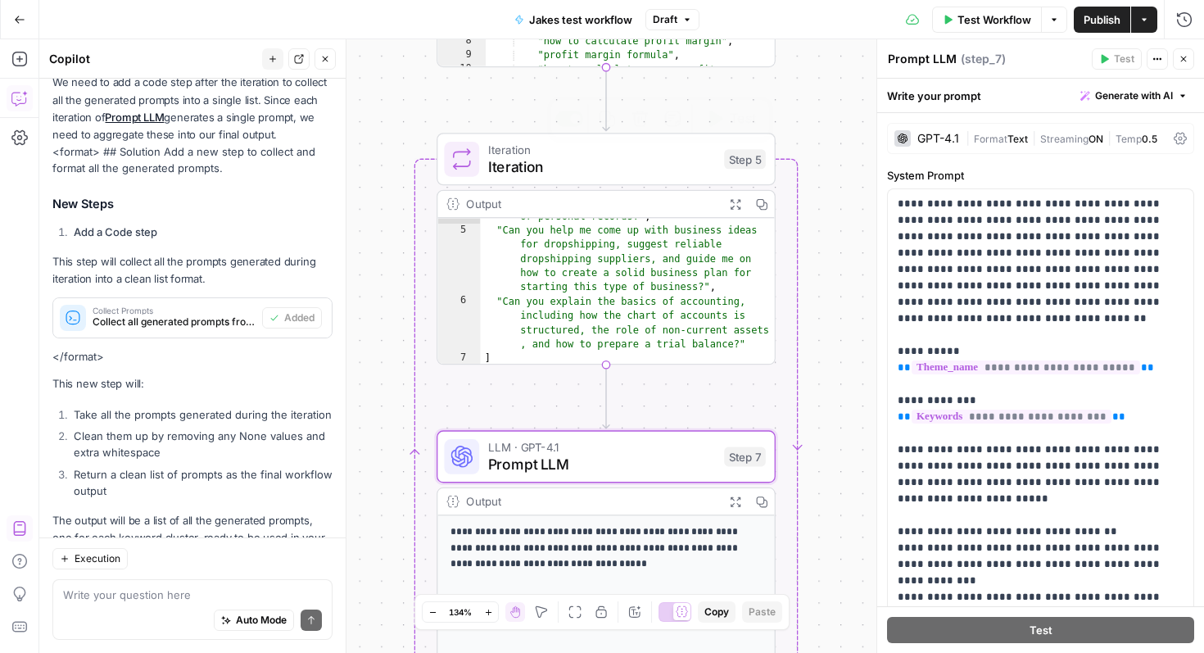
click at [594, 155] on span "Iteration" at bounding box center [602, 149] width 228 height 17
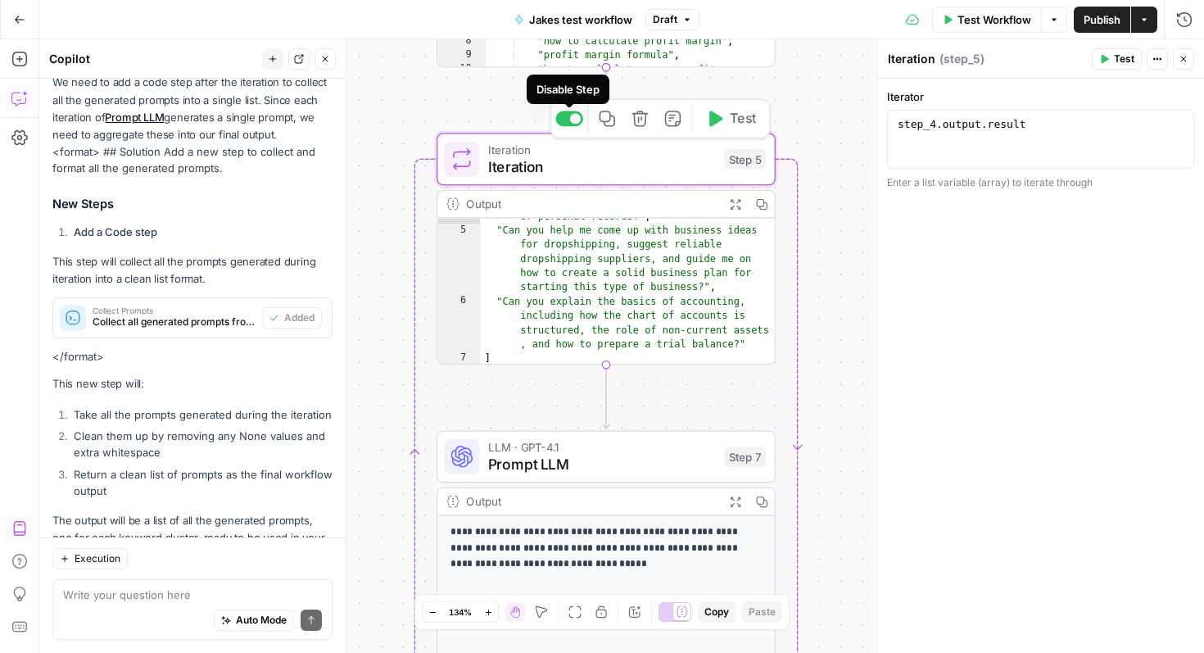
click at [571, 120] on div at bounding box center [575, 118] width 11 height 11
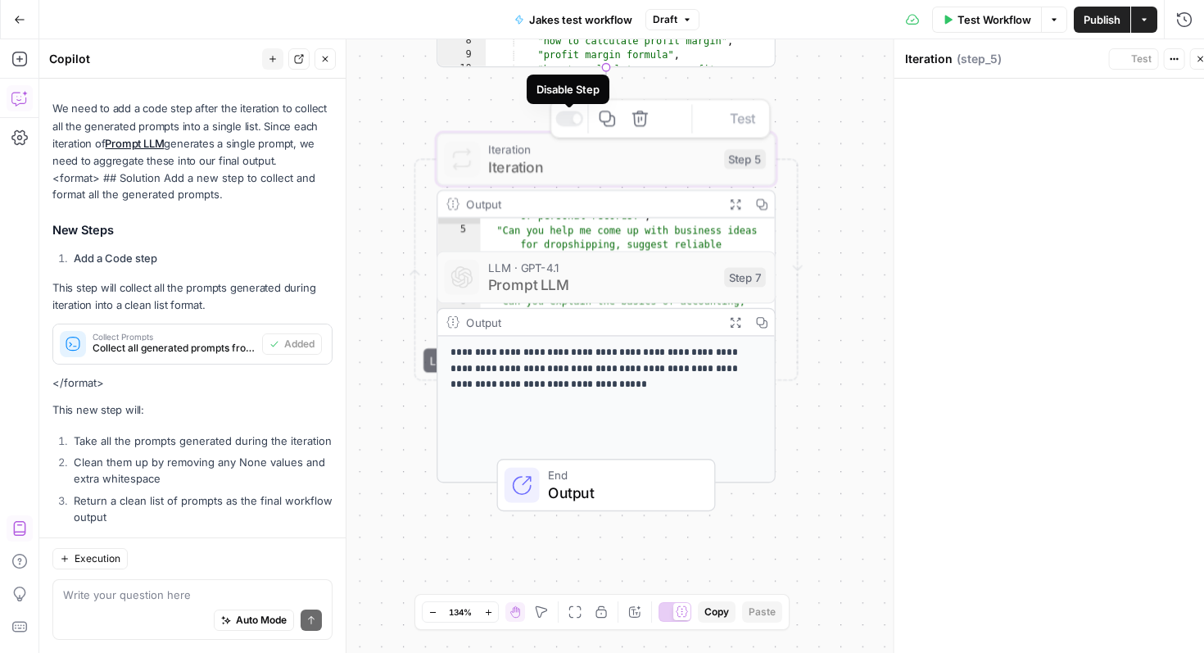
scroll to position [1467, 0]
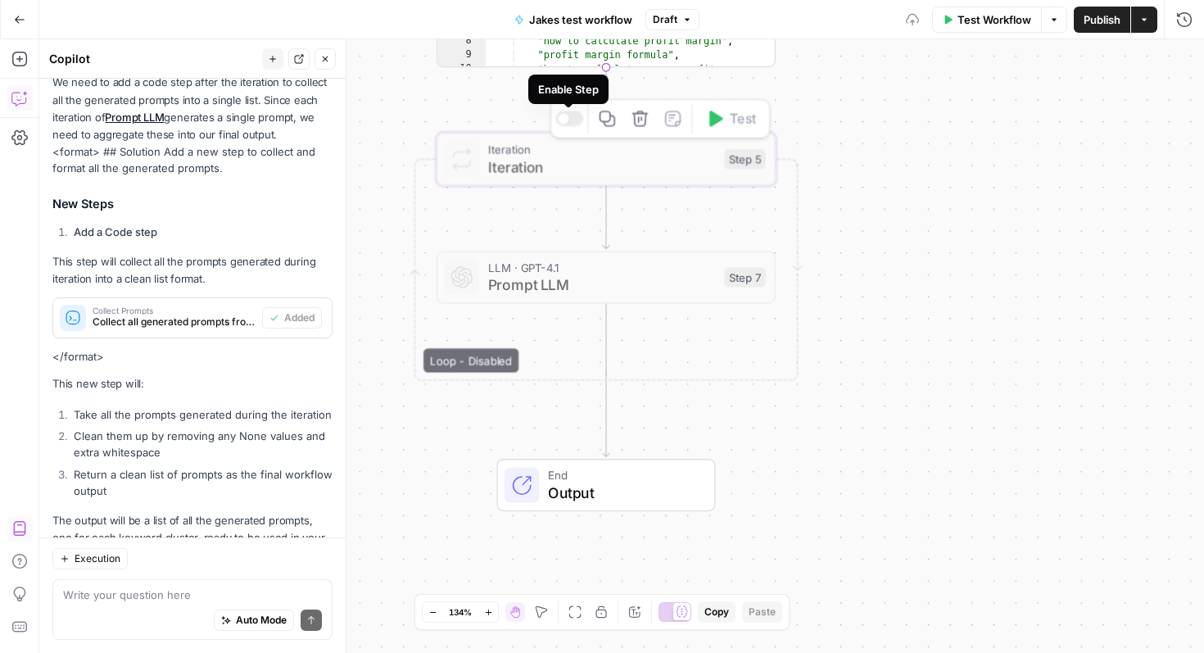
click at [571, 120] on div at bounding box center [569, 119] width 28 height 16
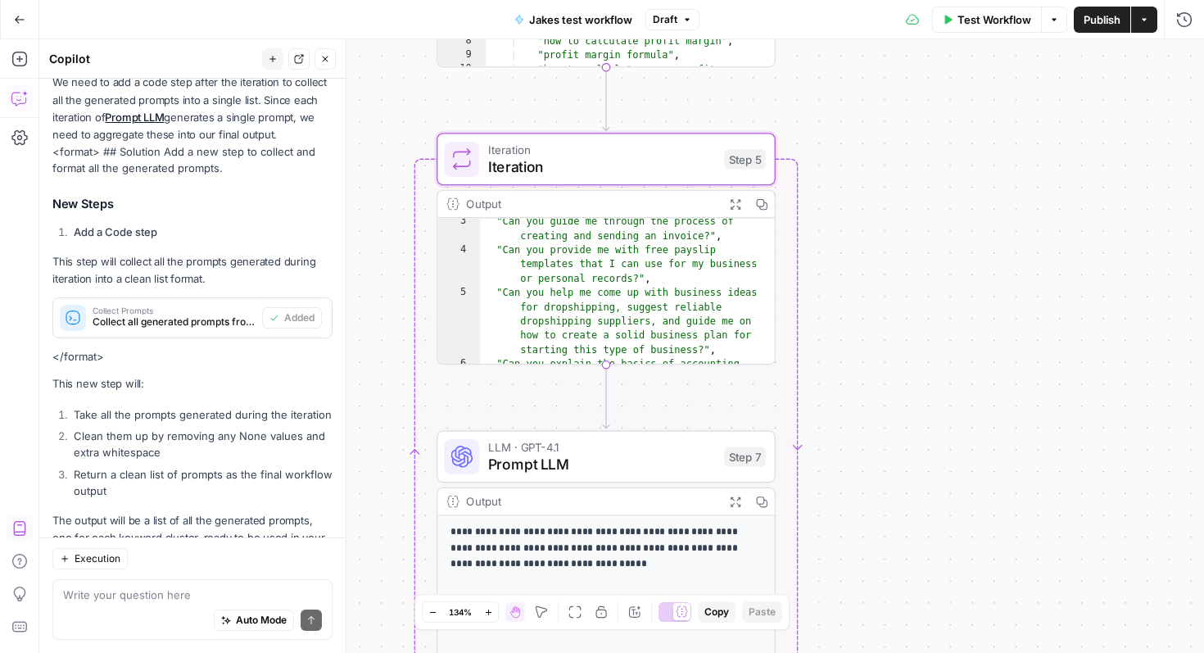
scroll to position [0, 0]
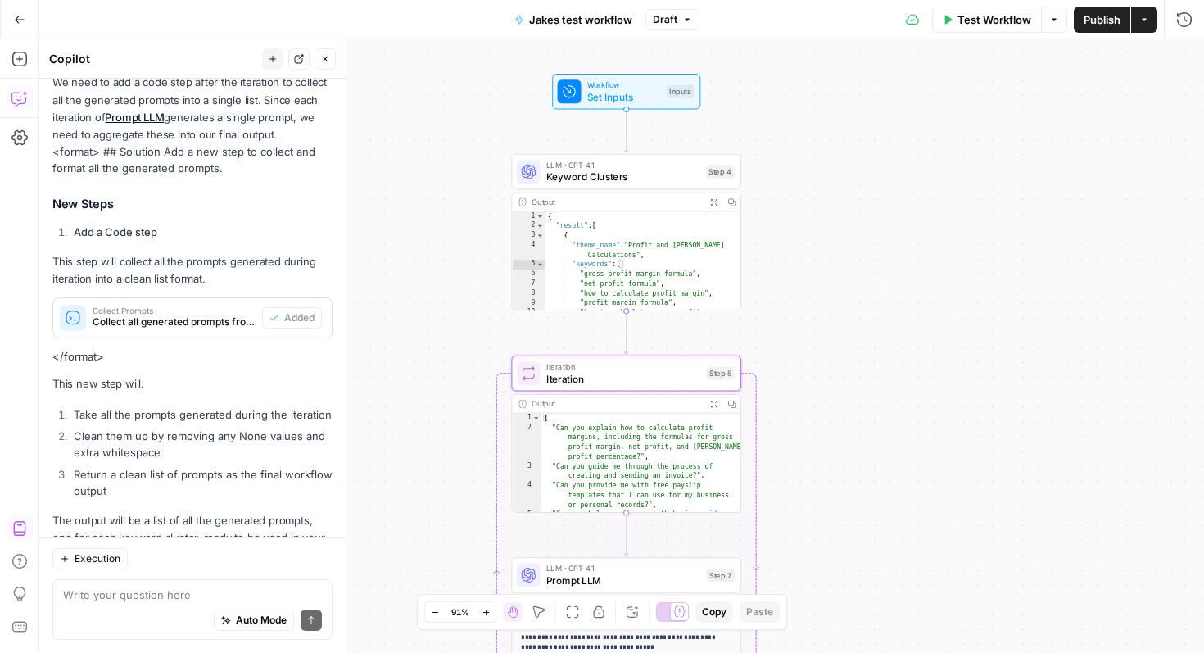
click at [622, 165] on span "LLM · GPT-4.1" at bounding box center [622, 164] width 153 height 11
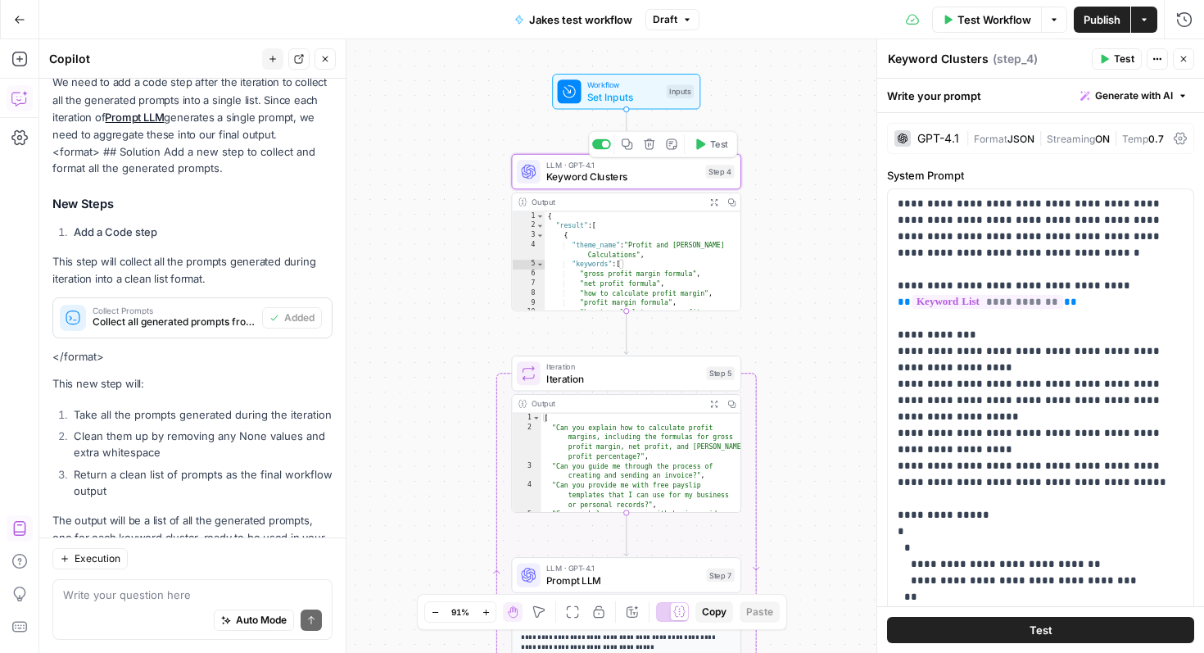
click at [602, 150] on div "Copy step Delete step Add Note Test" at bounding box center [662, 144] width 149 height 27
click at [602, 145] on div at bounding box center [605, 143] width 7 height 7
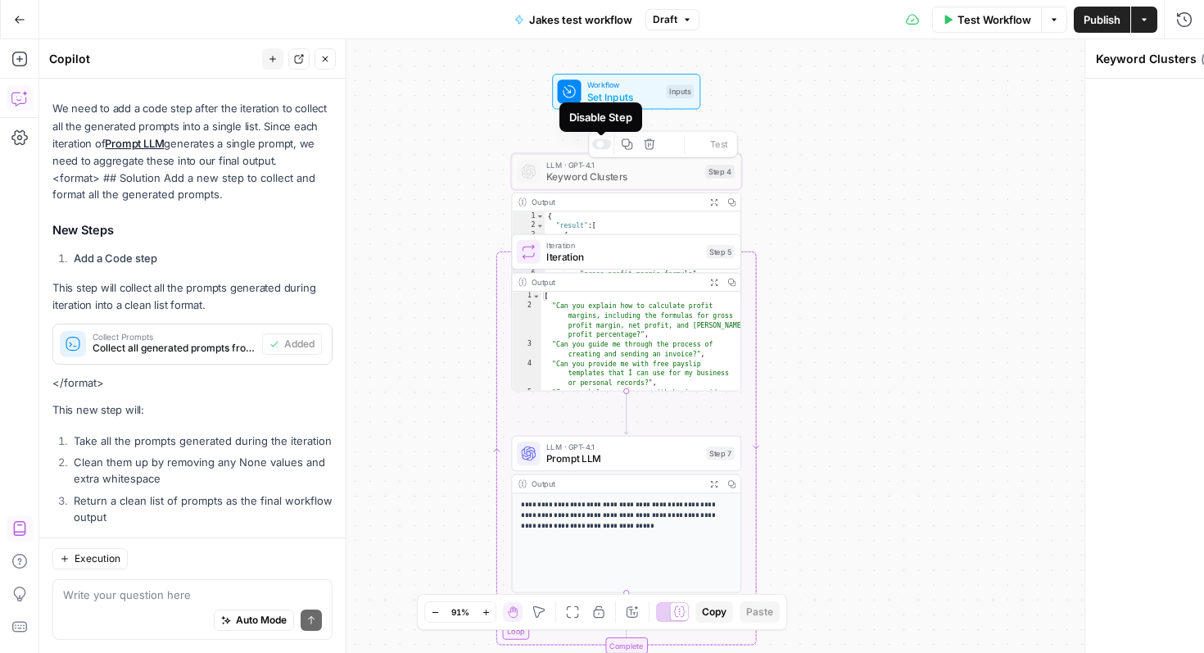
scroll to position [1467, 0]
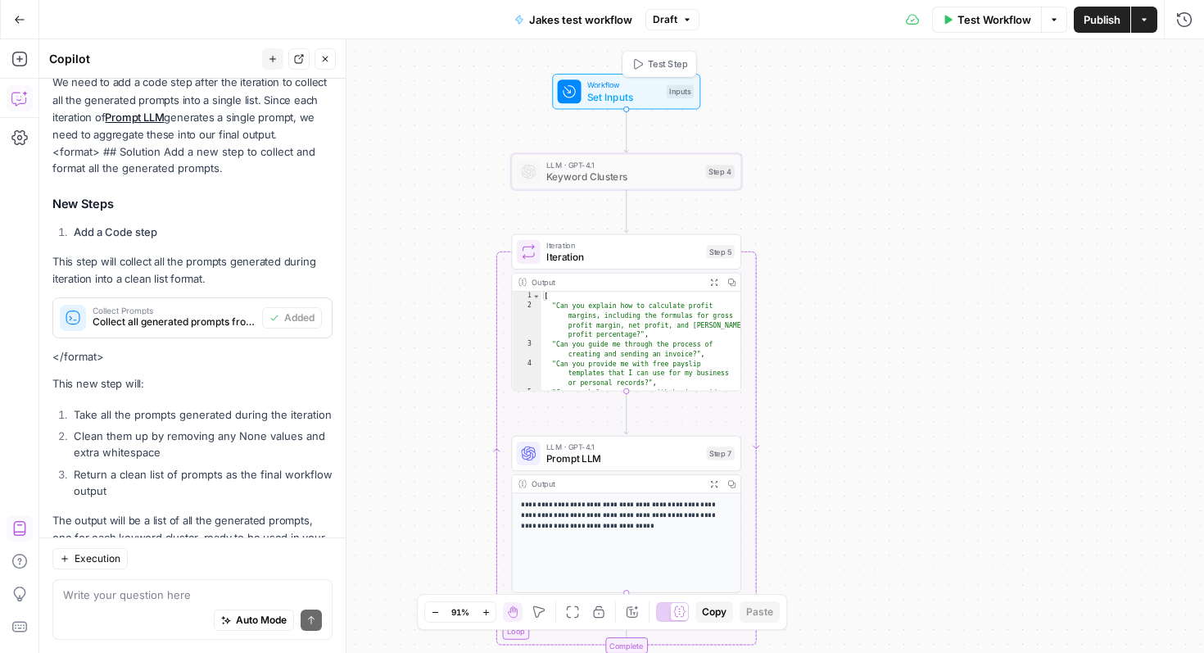
click at [593, 173] on span "Keyword Clusters" at bounding box center [622, 177] width 153 height 15
click at [596, 143] on div at bounding box center [597, 143] width 7 height 7
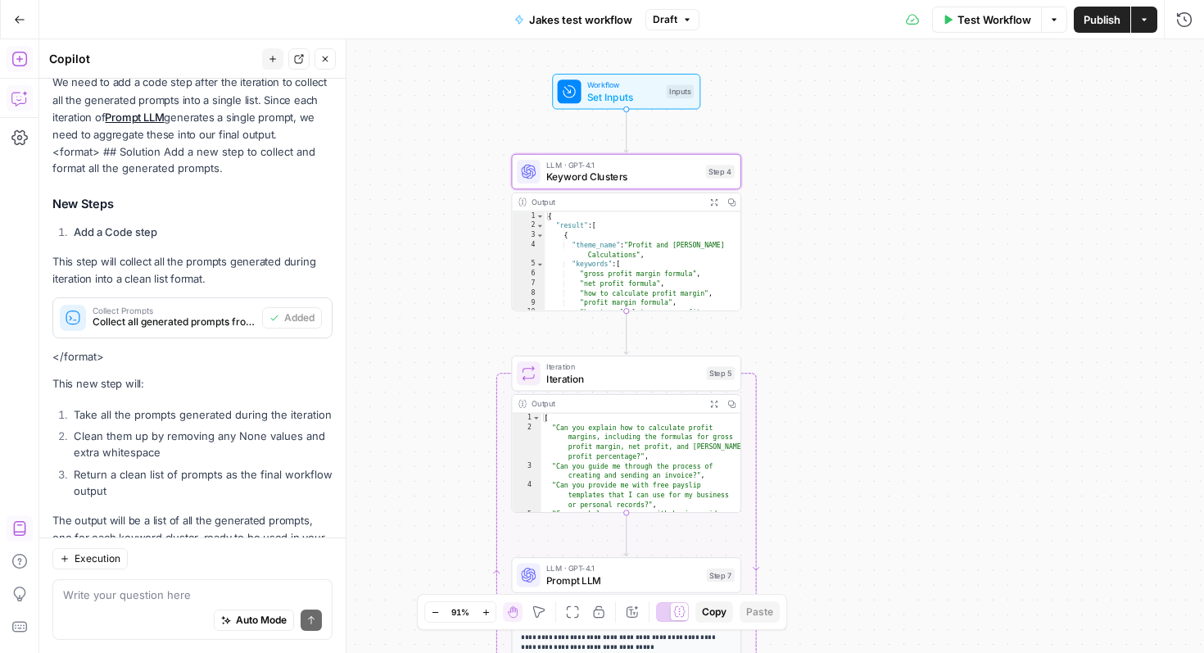
click at [8, 57] on button "Add Steps" at bounding box center [20, 59] width 26 height 26
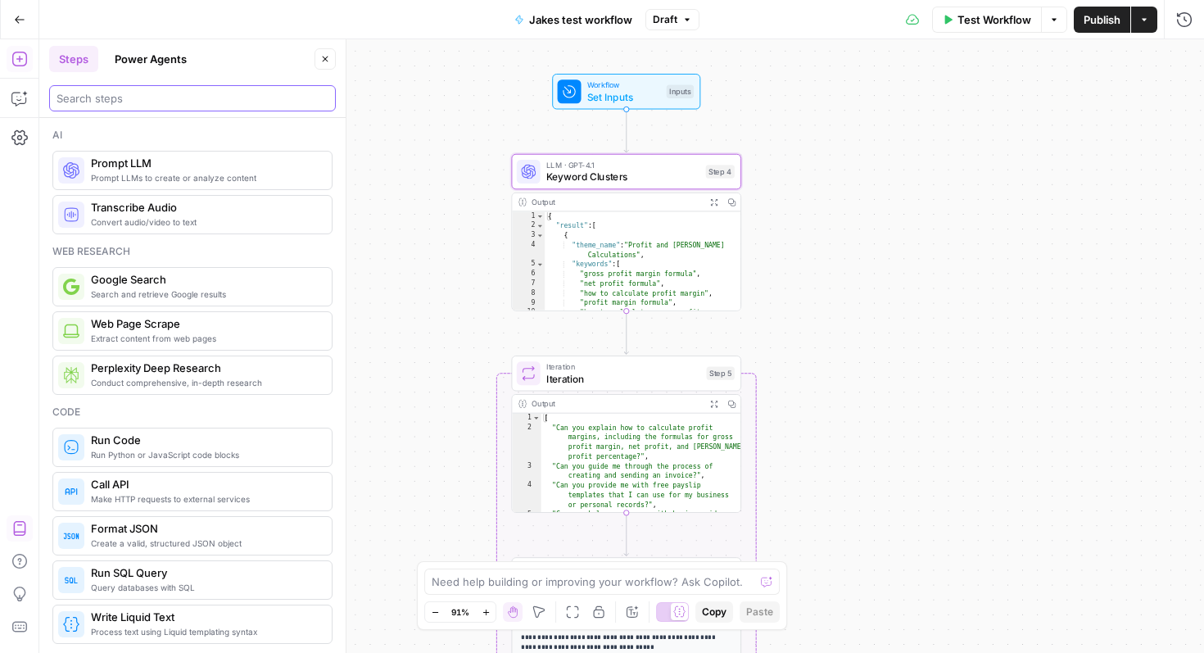
click at [120, 104] on input "search" at bounding box center [193, 98] width 272 height 16
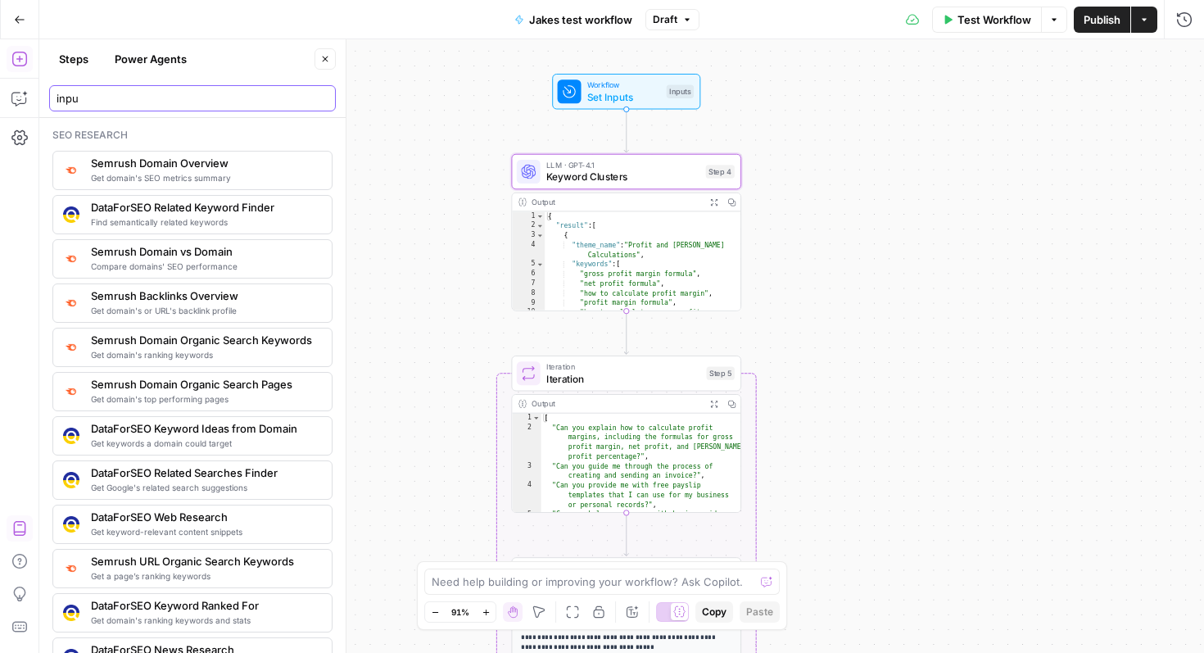
type input "input"
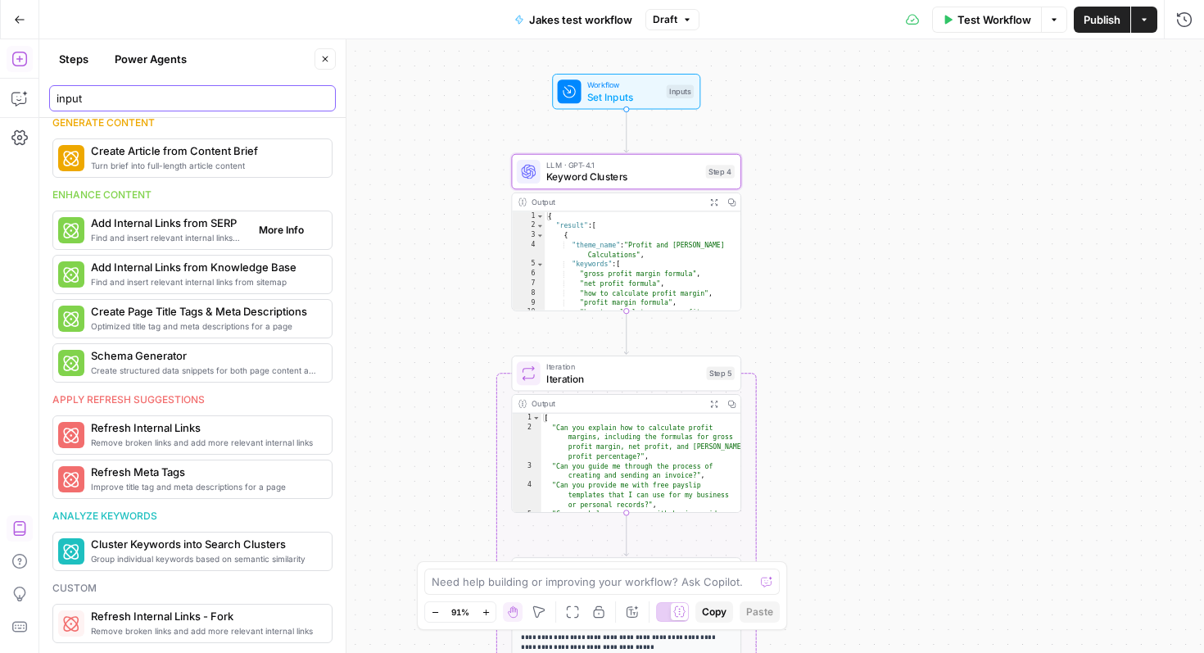
scroll to position [0, 0]
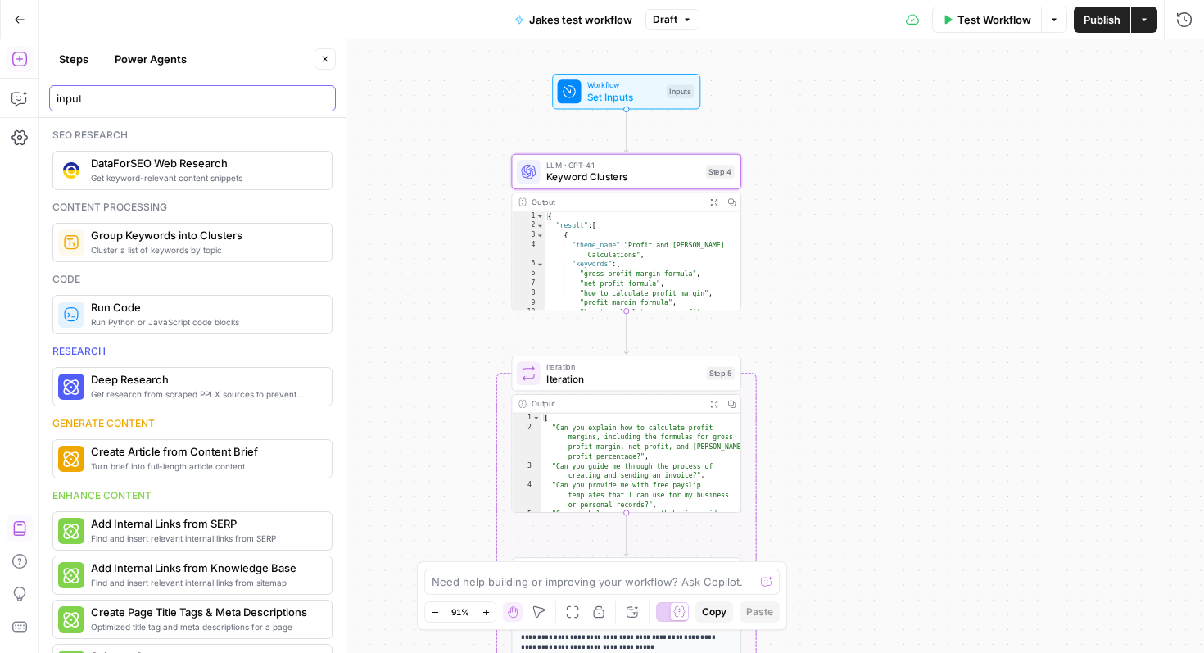
click at [318, 102] on input "input" at bounding box center [193, 98] width 272 height 16
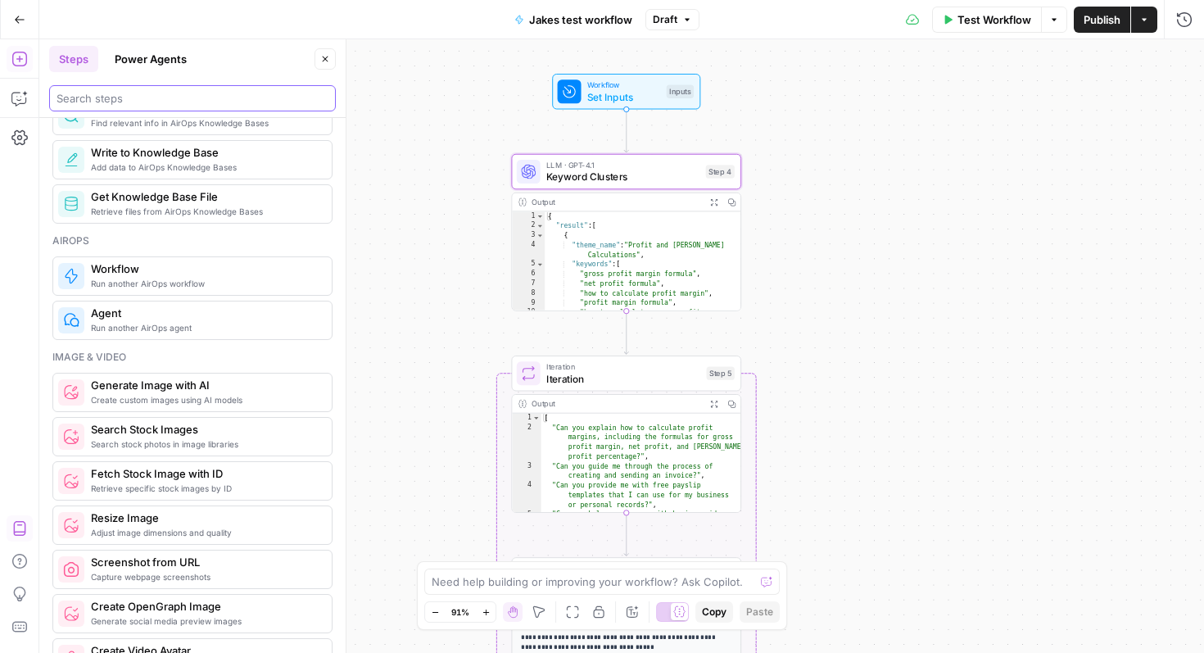
scroll to position [917, 0]
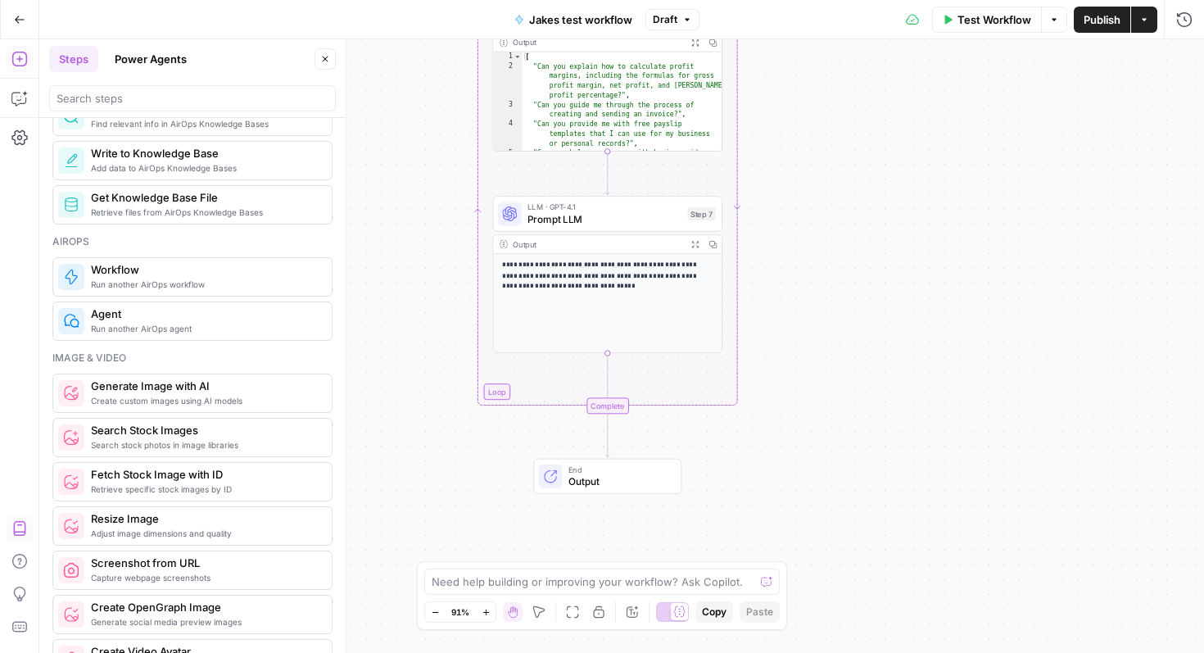
click at [587, 482] on span "Output" at bounding box center [618, 481] width 101 height 15
click at [650, 291] on p "**********" at bounding box center [607, 276] width 211 height 33
click at [654, 215] on span "Prompt LLM" at bounding box center [605, 218] width 154 height 15
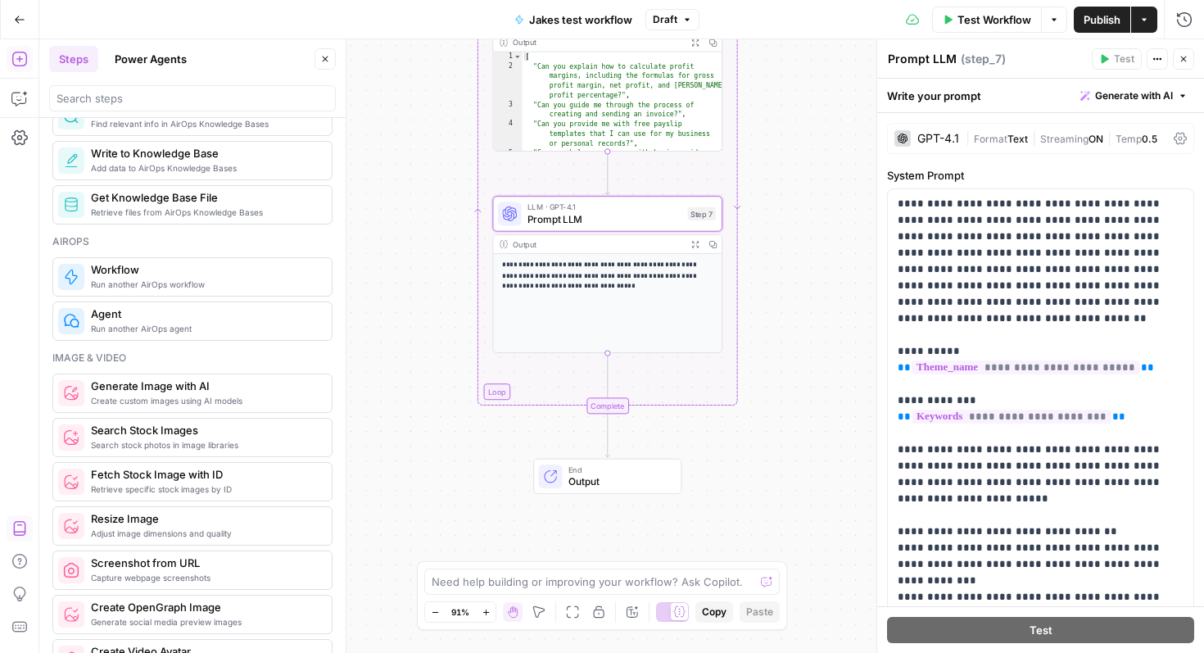
click at [795, 378] on div "Workflow Set Inputs Inputs LLM · GPT-4.1 Keyword Clusters Step 4 Output Expand …" at bounding box center [621, 346] width 1165 height 614
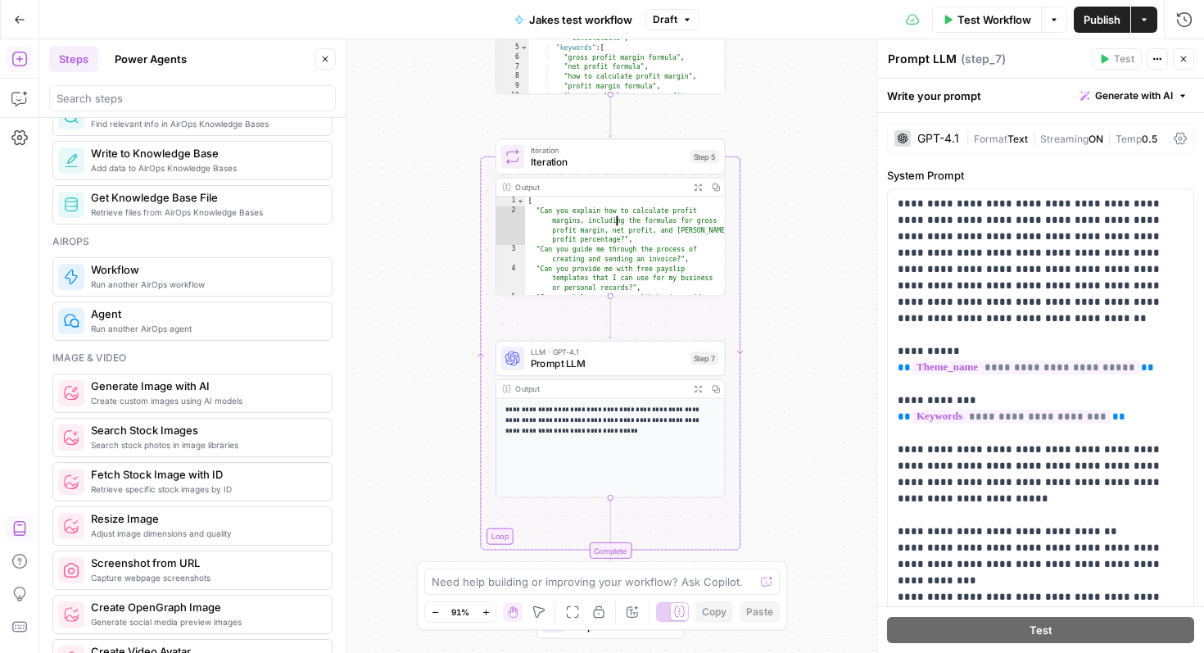
click at [627, 226] on div "[ "Can you explain how to calculate profit margins, including the formulas for …" at bounding box center [625, 276] width 200 height 158
click at [640, 245] on div ""Can you guide me through the process of creating and sending an invoice?" , "C…" at bounding box center [625, 258] width 200 height 158
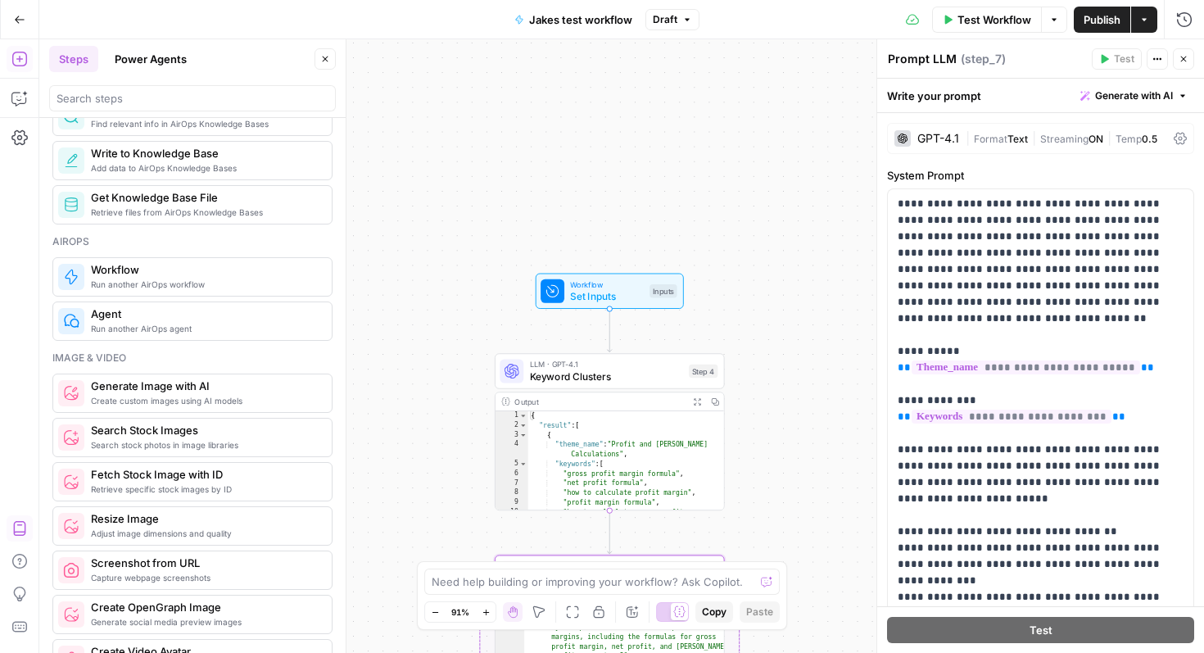
click at [624, 297] on span "Set Inputs" at bounding box center [607, 296] width 74 height 15
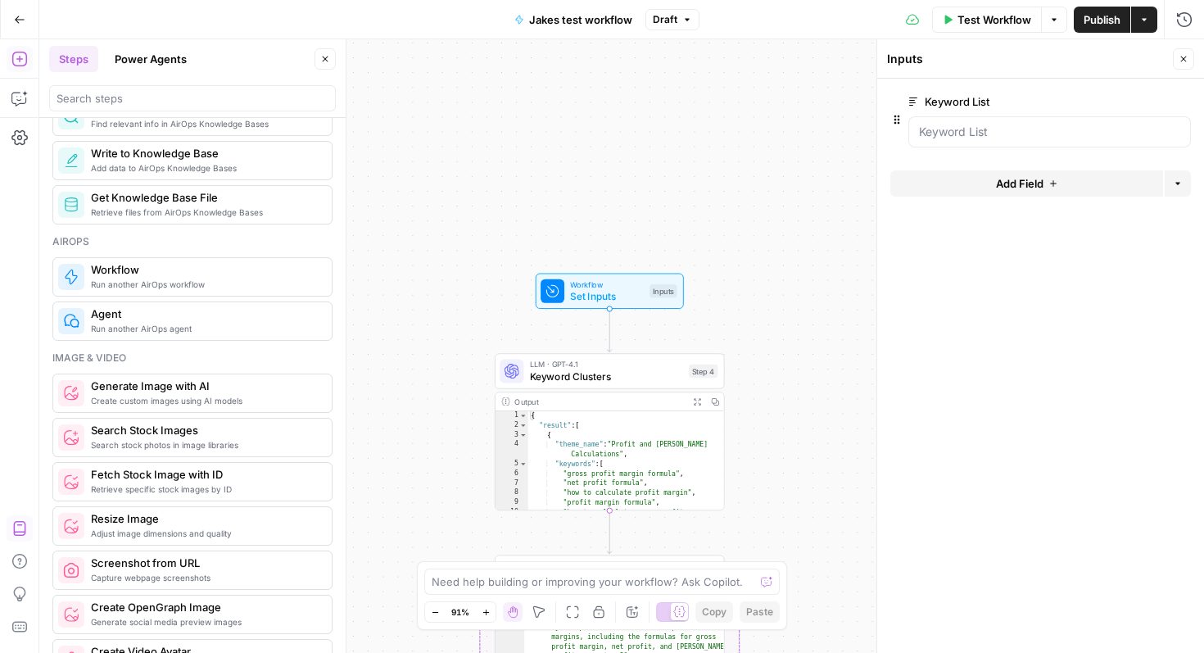
click at [648, 380] on span "Keyword Clusters" at bounding box center [606, 376] width 153 height 15
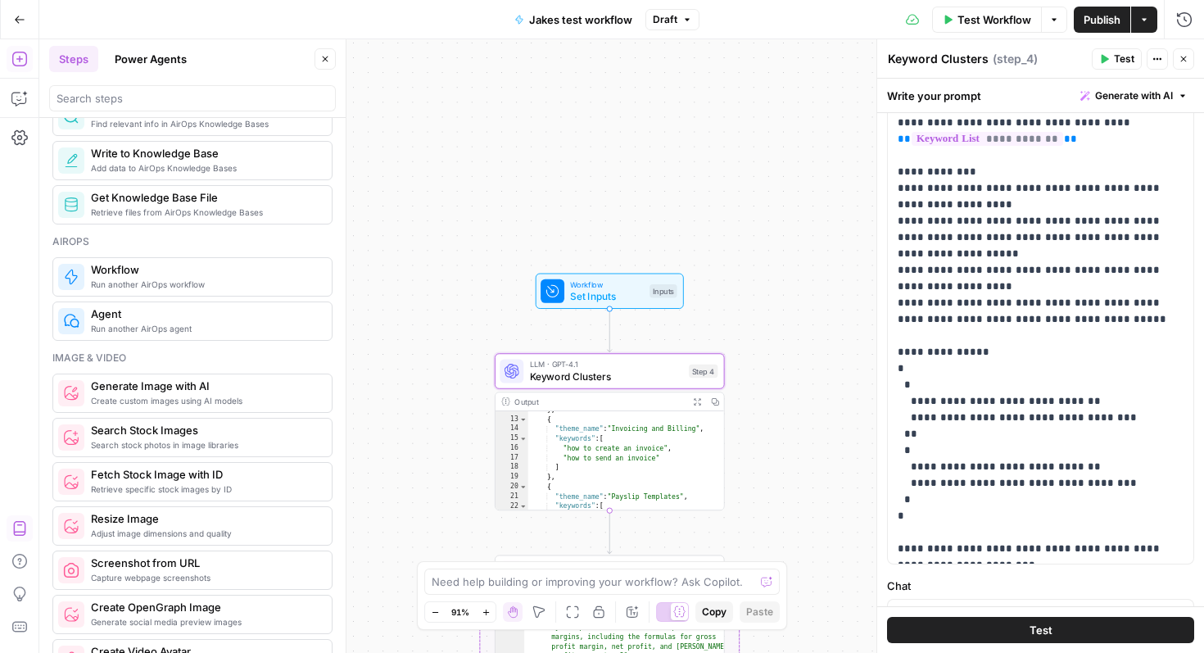
scroll to position [390, 0]
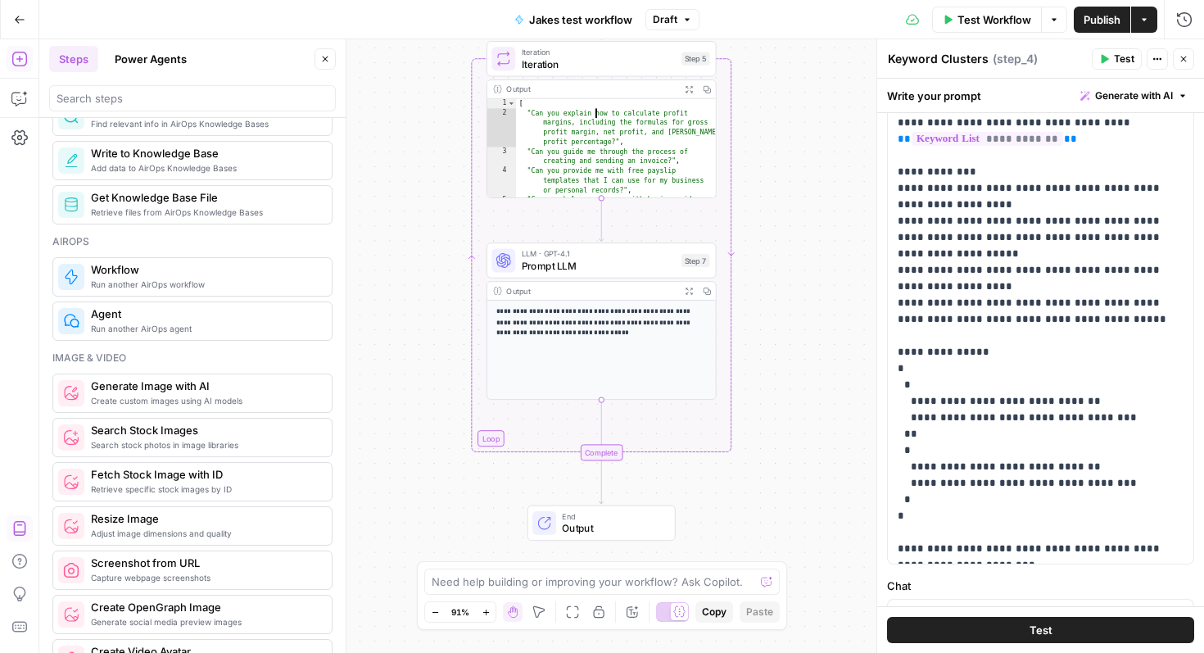
click at [601, 115] on div "[ "Can you explain how to calculate profit margins, including the formulas for …" at bounding box center [616, 178] width 200 height 158
click at [601, 124] on div "[ "Can you explain how to calculate profit margins, including the formulas for …" at bounding box center [616, 178] width 200 height 158
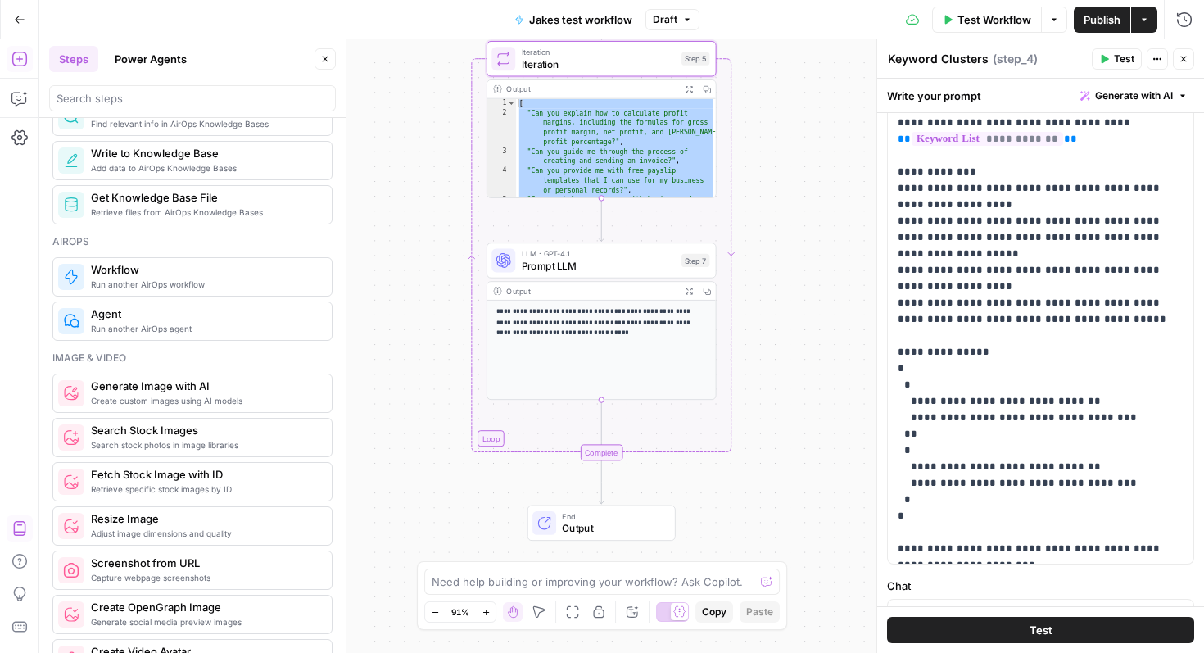
click at [711, 89] on button "Copy" at bounding box center [707, 89] width 18 height 18
click at [605, 270] on span "Prompt LLM" at bounding box center [599, 265] width 154 height 15
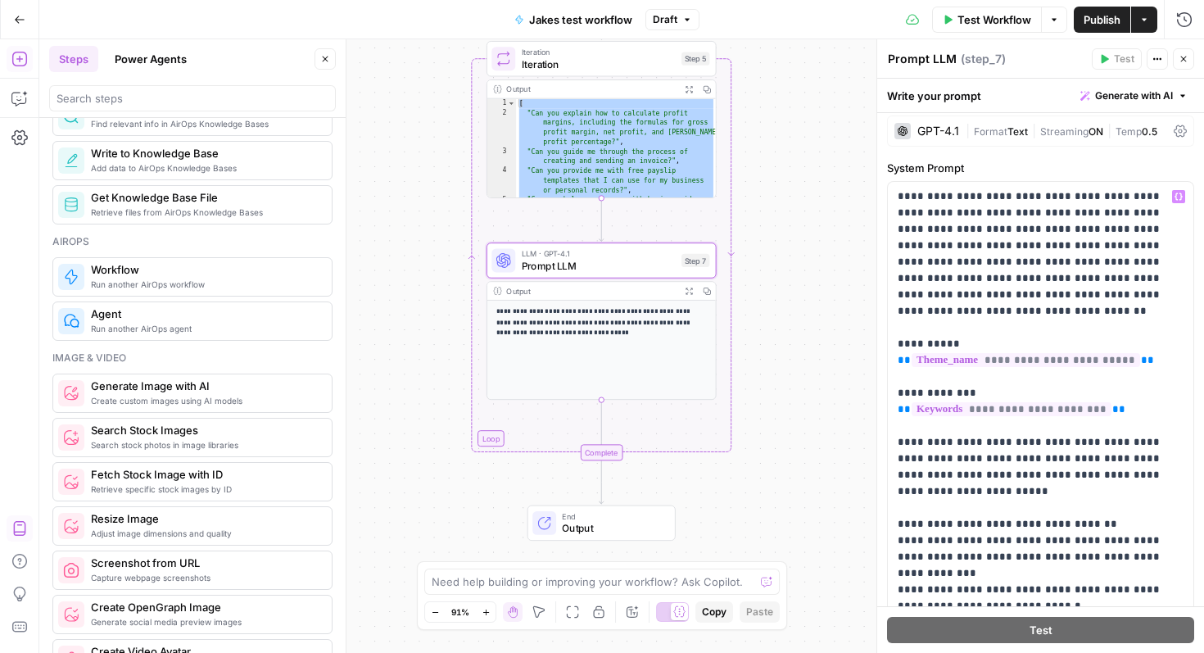
scroll to position [0, 0]
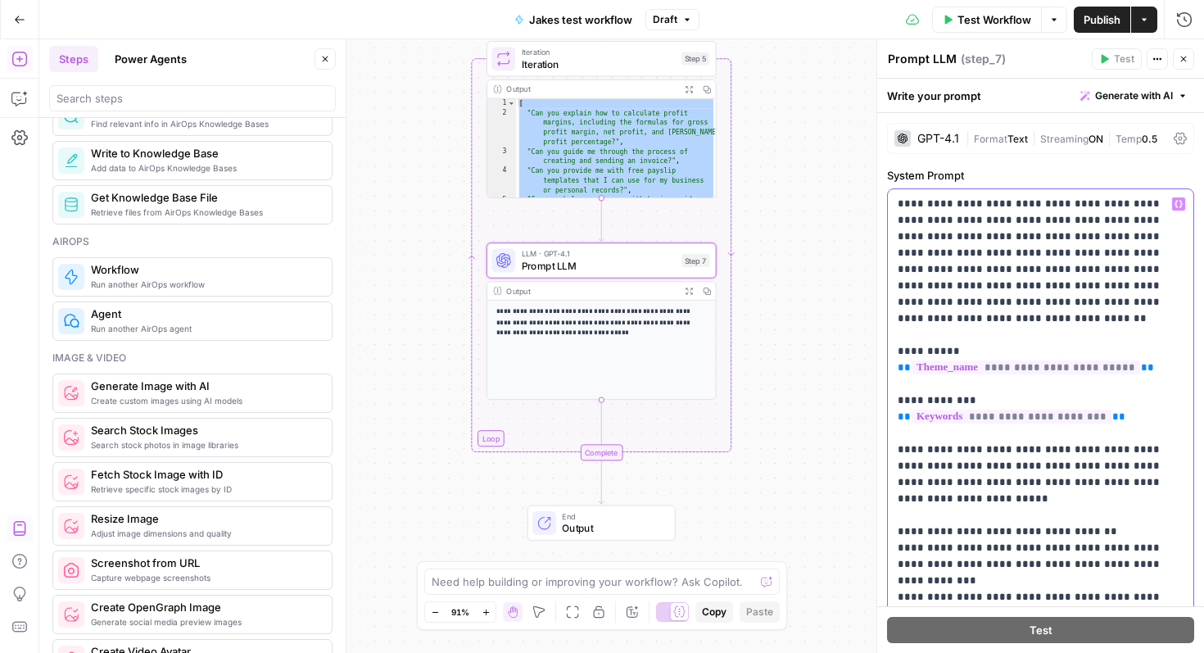
drag, startPoint x: 1157, startPoint y: 398, endPoint x: 896, endPoint y: 336, distance: 268.6
click at [896, 336] on div "**********" at bounding box center [1041, 449] width 306 height 521
copy p "**********"
click at [1134, 401] on p "**********" at bounding box center [1041, 450] width 286 height 508
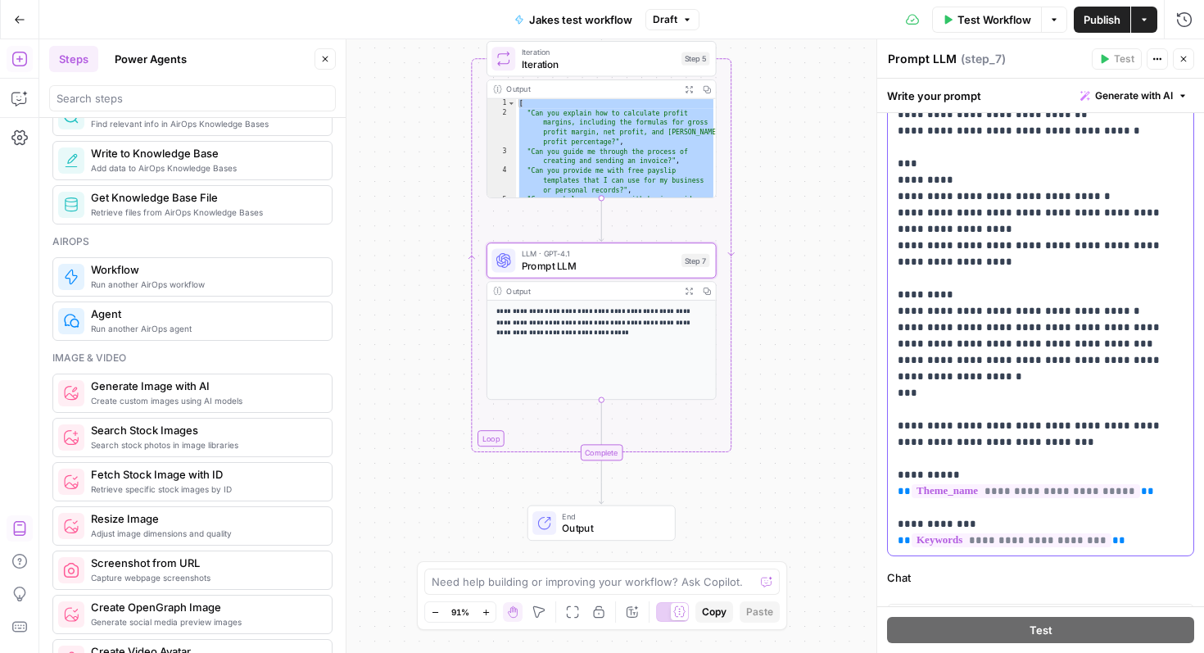
scroll to position [301, 0]
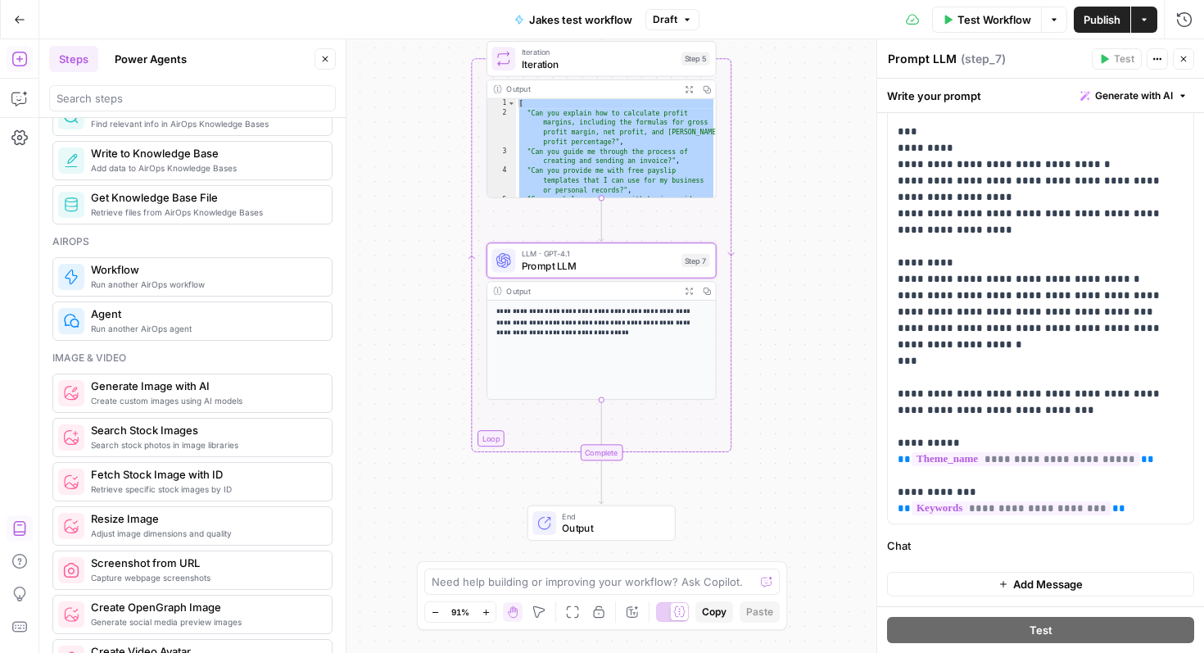
click at [607, 523] on span "Output" at bounding box center [612, 528] width 101 height 15
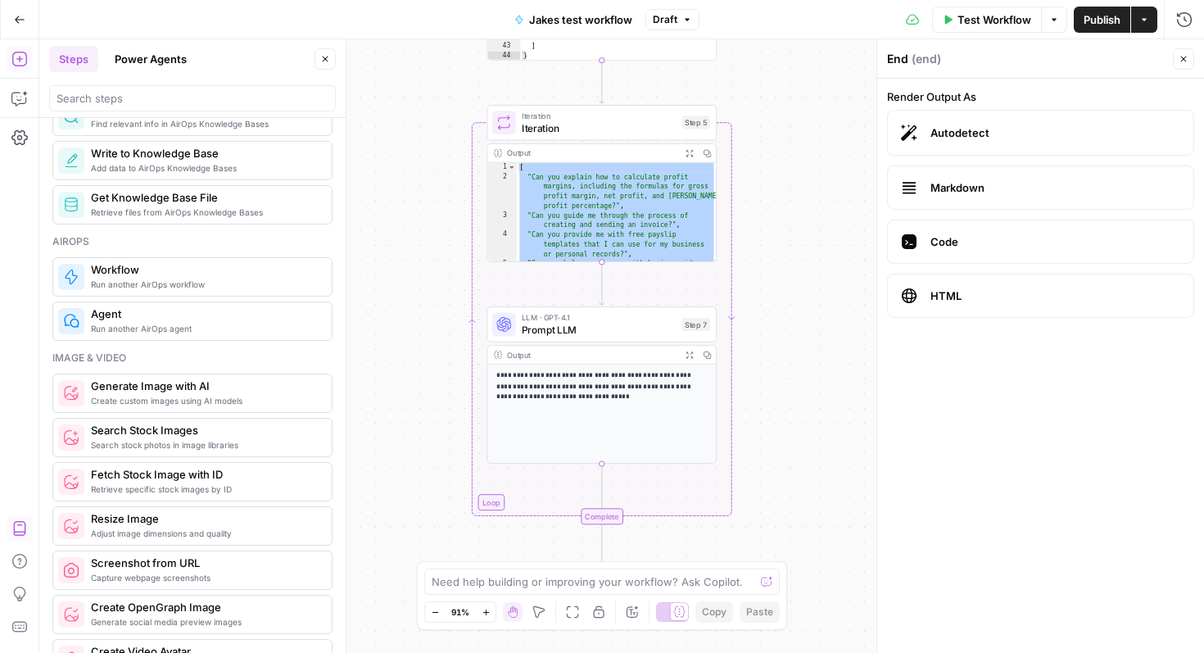
click at [1003, 12] on span "Test Workflow" at bounding box center [995, 19] width 74 height 16
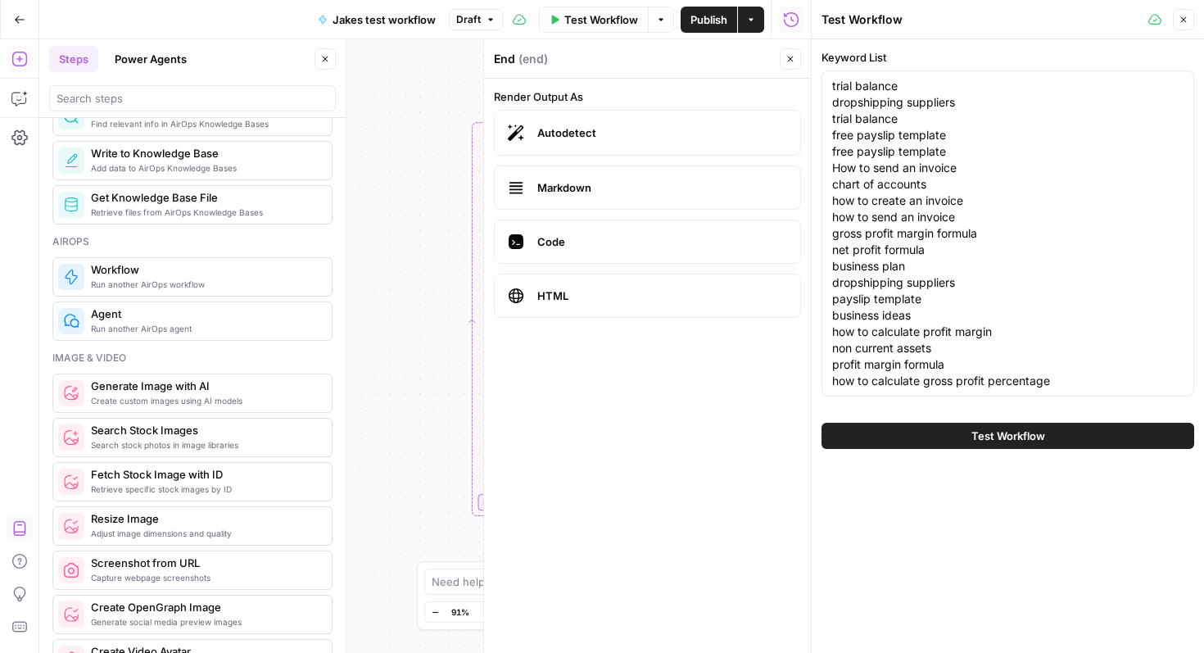
click at [1009, 432] on span "Test Workflow" at bounding box center [1008, 436] width 74 height 16
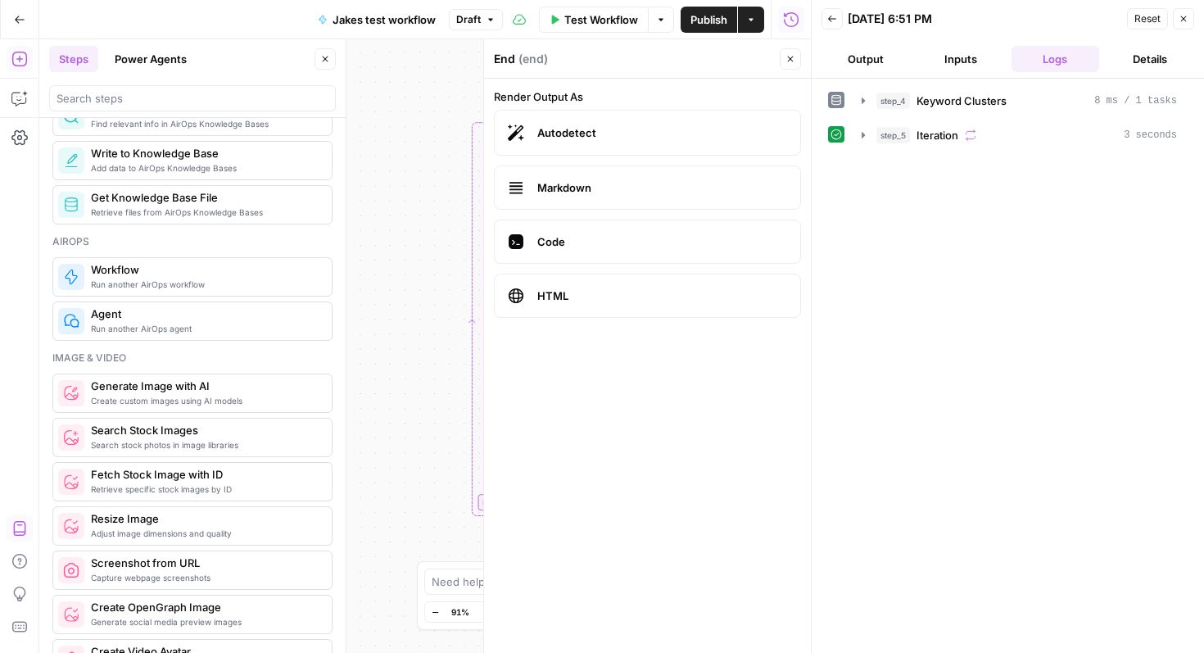
click at [1189, 25] on button "Close" at bounding box center [1183, 18] width 21 height 21
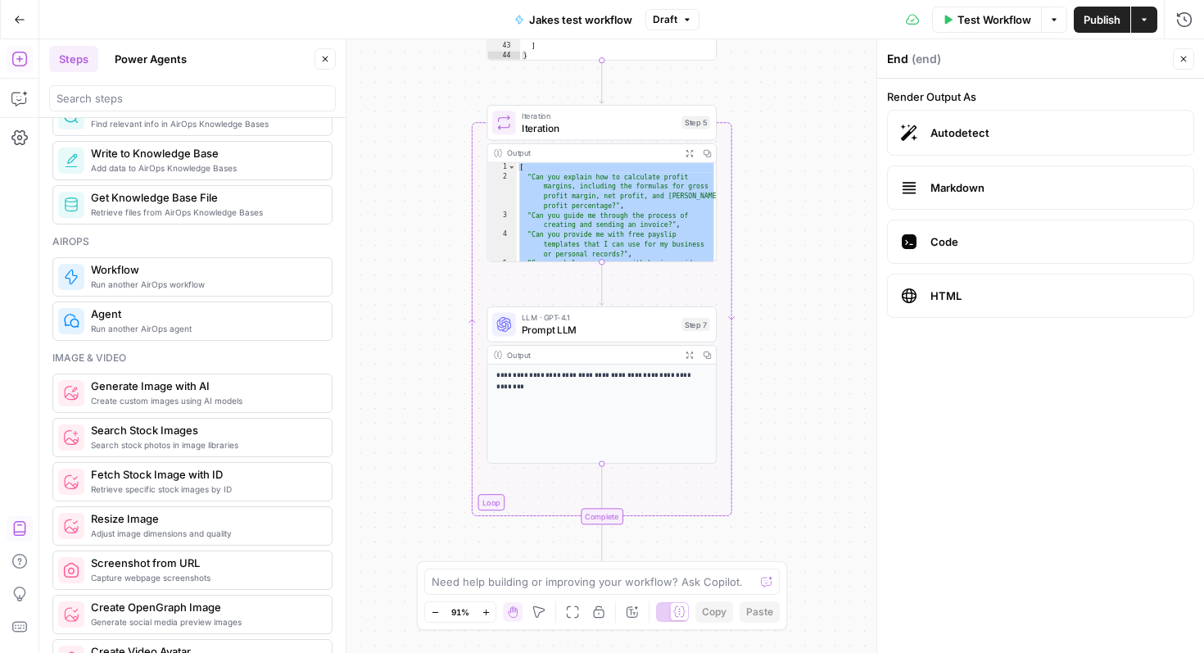
click at [617, 205] on div "[ "Can you explain how to calculate profit margins, including the formulas for …" at bounding box center [617, 242] width 200 height 158
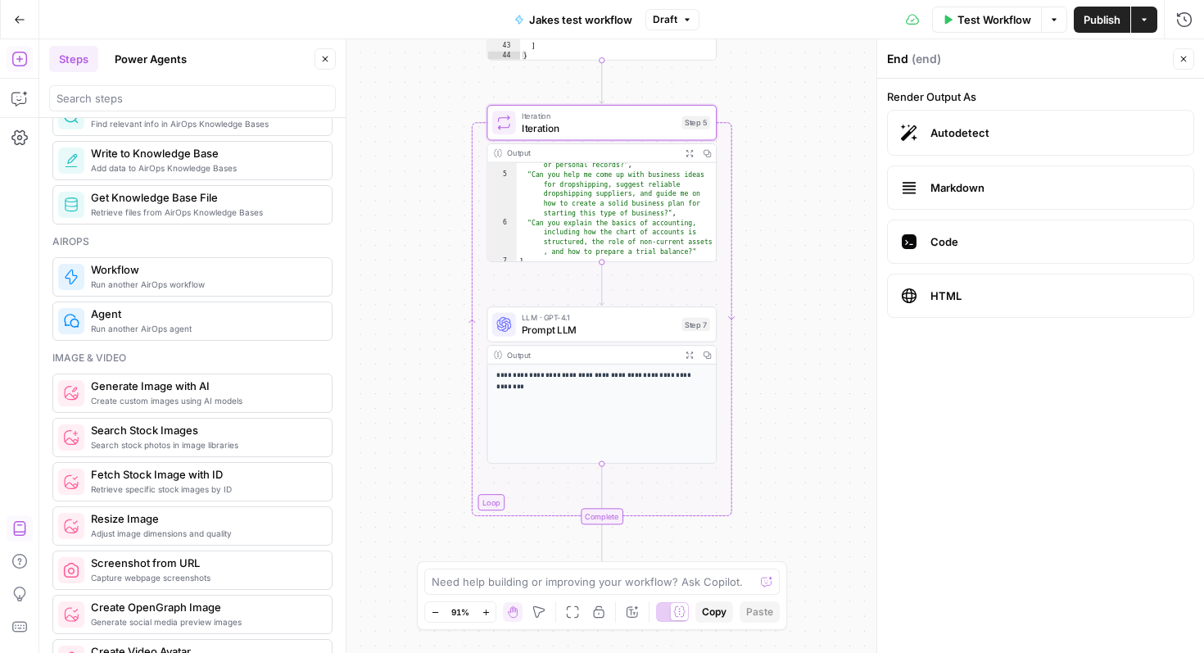
scroll to position [102, 0]
click at [705, 150] on icon "button" at bounding box center [707, 153] width 8 height 8
type textarea "**********"
click at [600, 228] on div "[ "Can you explain how to calculate profit margins, including the formulas for …" at bounding box center [617, 242] width 200 height 158
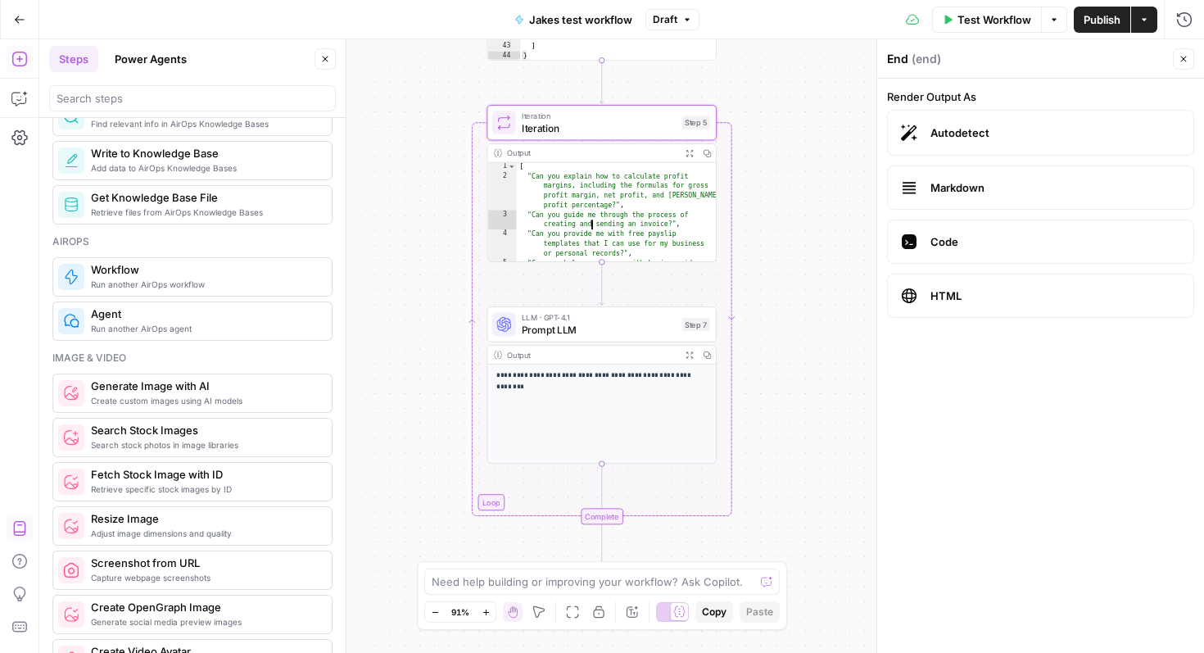
scroll to position [102, 0]
click at [681, 103] on button "Test" at bounding box center [686, 95] width 46 height 20
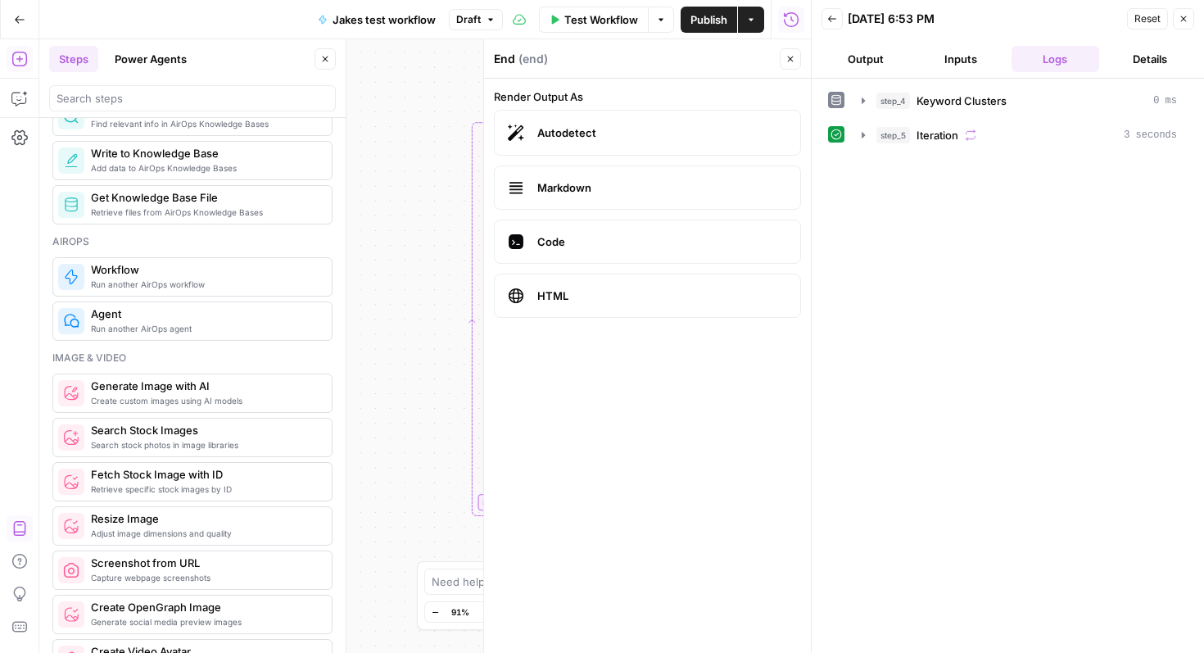
click at [876, 65] on button "Output" at bounding box center [866, 59] width 88 height 26
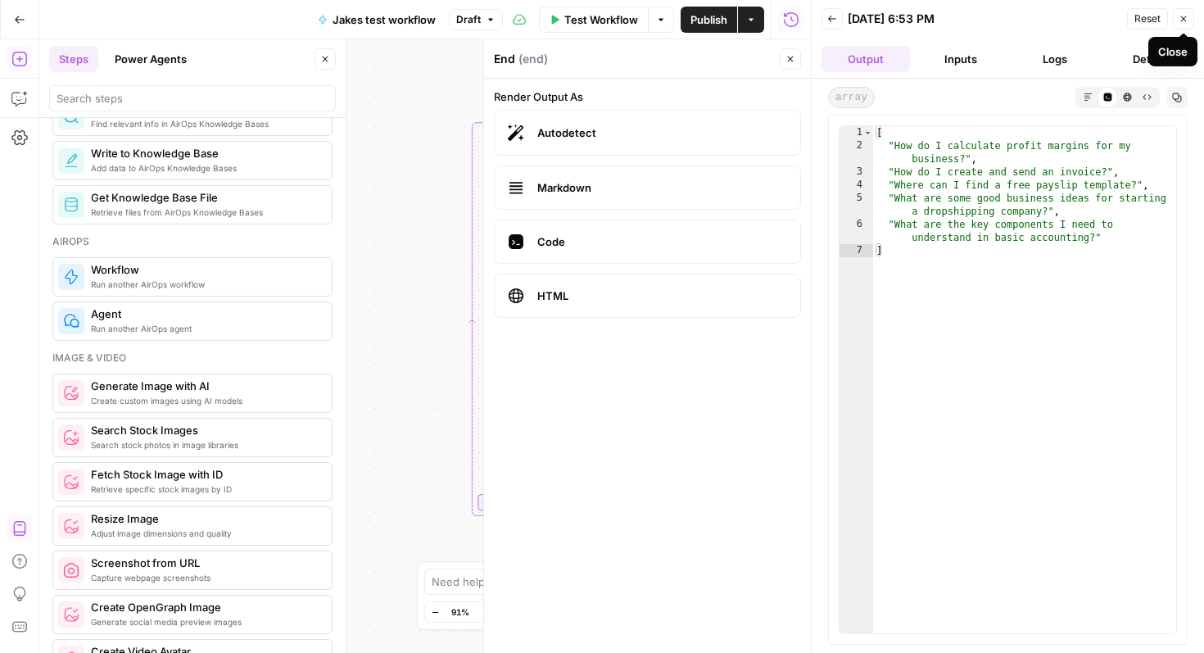
click at [1188, 16] on icon "button" at bounding box center [1184, 19] width 10 height 10
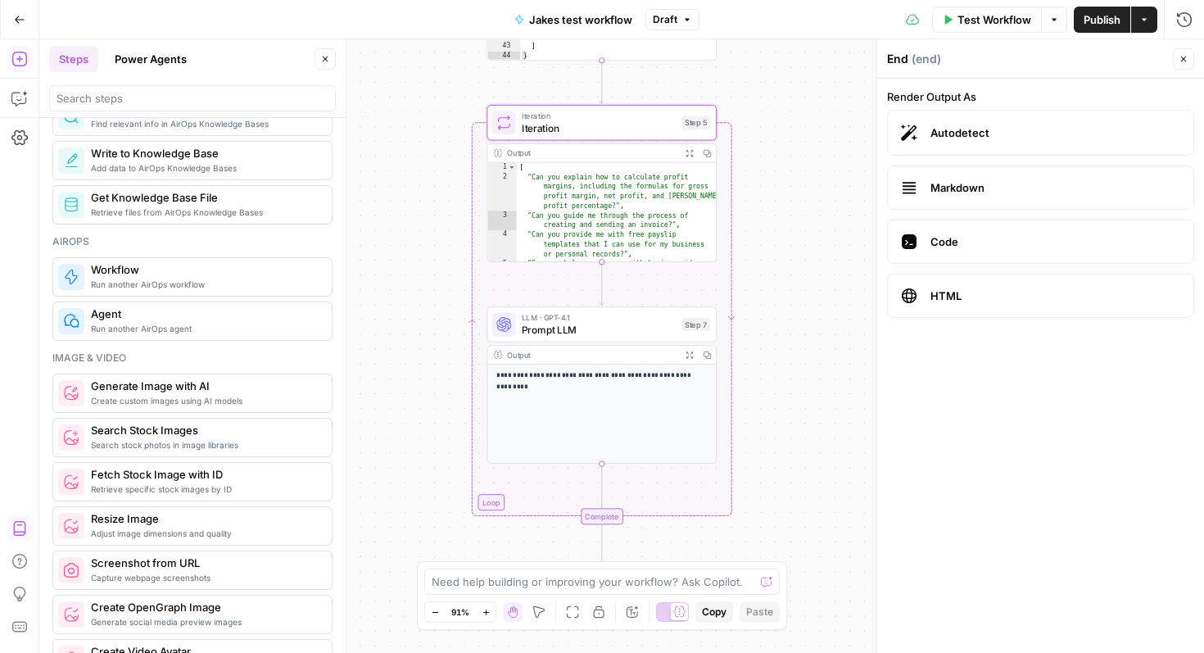
click at [686, 152] on icon "button" at bounding box center [690, 153] width 8 height 8
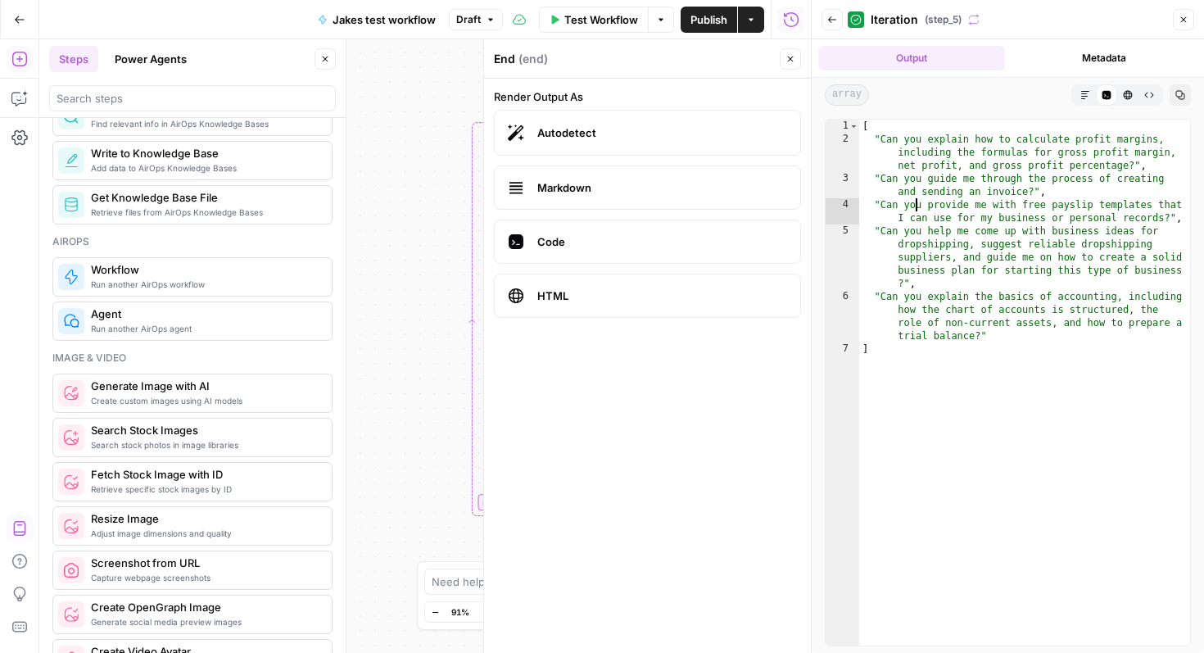
click at [918, 202] on div "[ "Can you explain how to calculate profit margins, including the formulas for …" at bounding box center [1024, 396] width 331 height 552
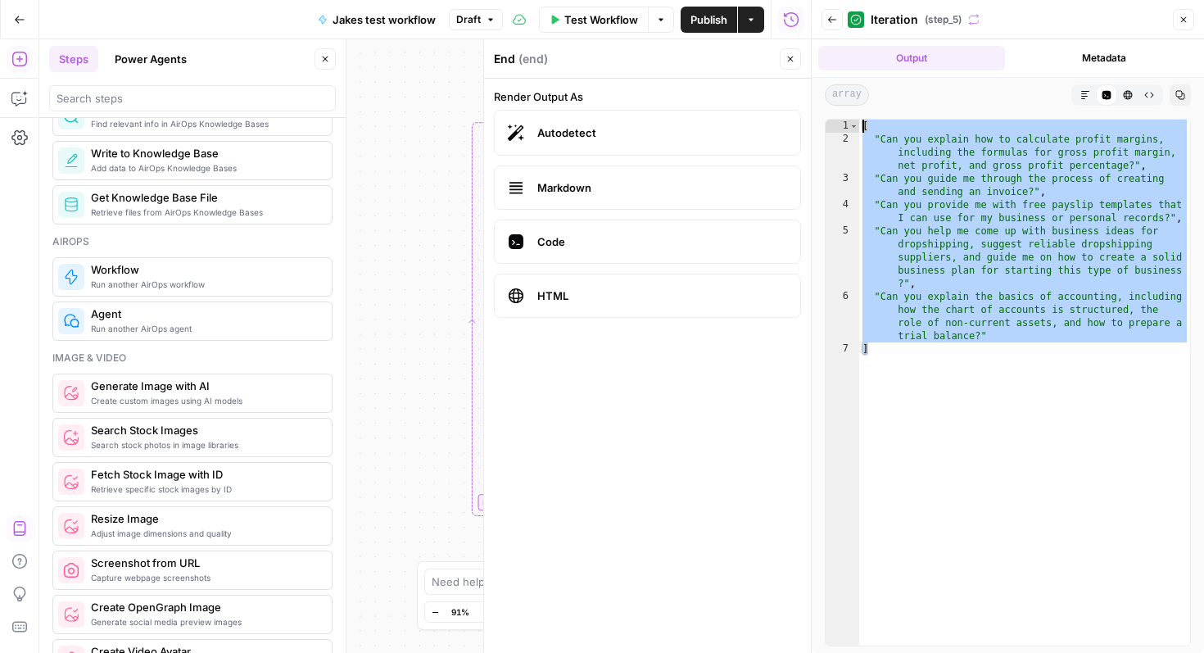
drag, startPoint x: 900, startPoint y: 369, endPoint x: 853, endPoint y: 43, distance: 330.3
click at [853, 42] on div "**********" at bounding box center [1008, 346] width 392 height 614
type textarea "**********"
click at [1182, 15] on icon "button" at bounding box center [1184, 20] width 10 height 10
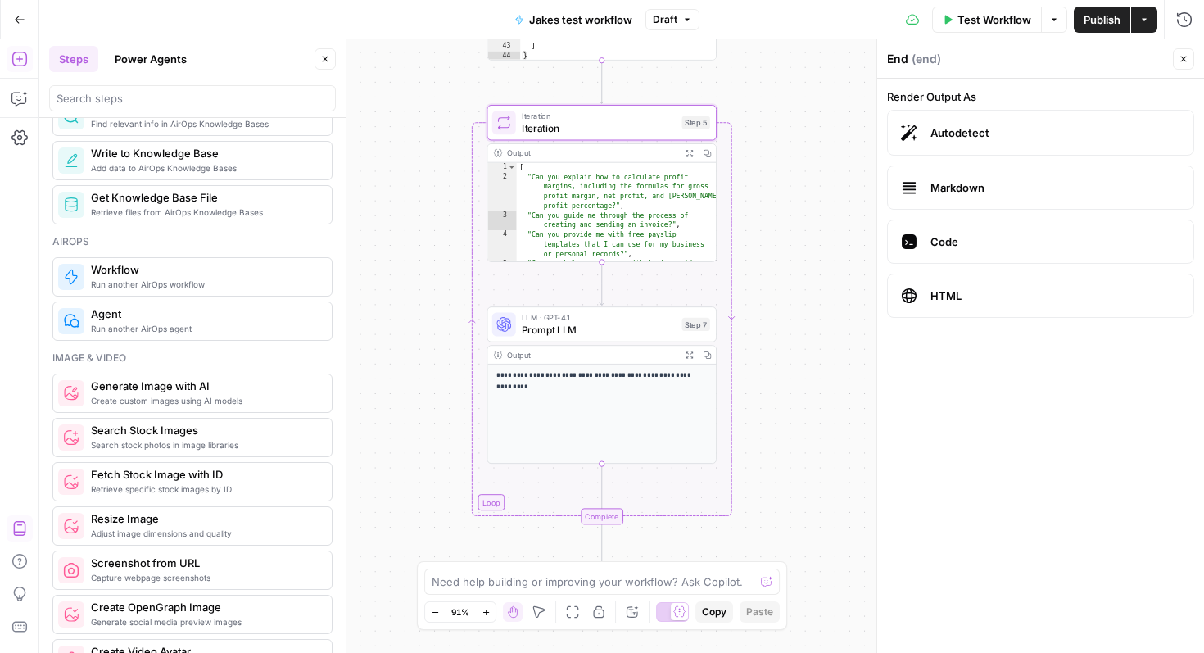
click at [740, 296] on div "**********" at bounding box center [621, 346] width 1165 height 614
click at [616, 388] on p "**********" at bounding box center [601, 380] width 211 height 21
click at [609, 350] on div "Output" at bounding box center [591, 354] width 169 height 11
click at [613, 198] on div "[ "Can you explain how to calculate profit margins, including the formulas for …" at bounding box center [617, 242] width 200 height 158
click at [590, 124] on span "Iteration" at bounding box center [599, 127] width 154 height 15
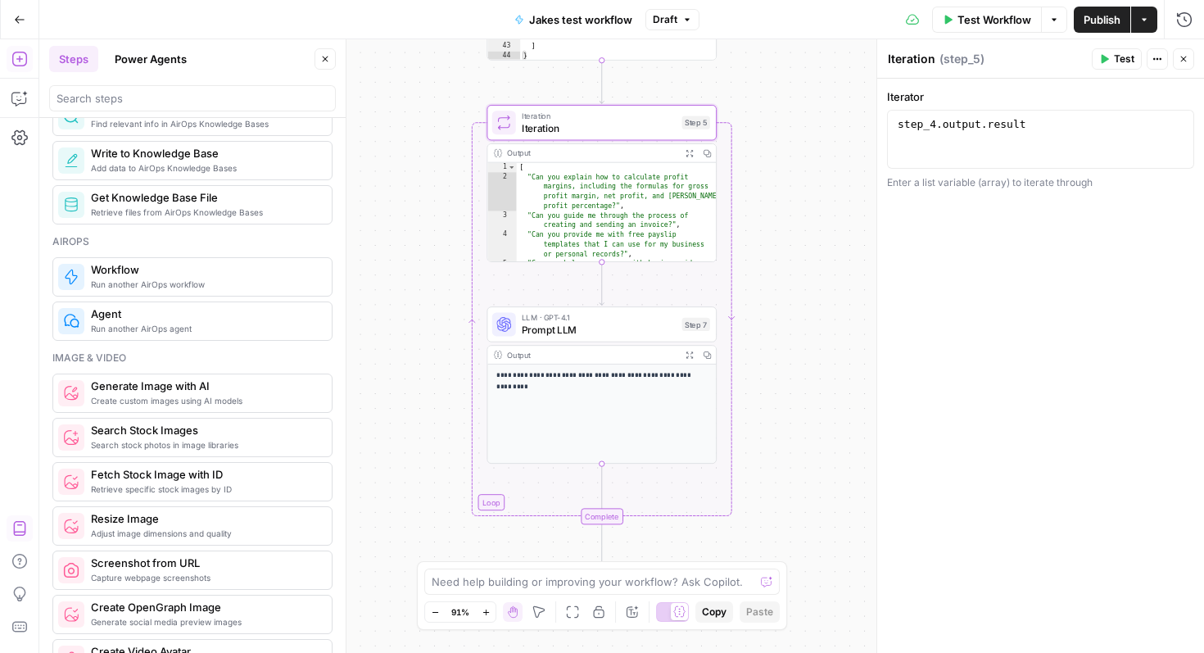
type textarea "**********"
click at [630, 245] on div "[ "Can you explain how to calculate profit margins, including the formulas for …" at bounding box center [617, 242] width 200 height 158
click at [631, 156] on div "Output" at bounding box center [591, 152] width 169 height 11
click at [631, 152] on div "Output" at bounding box center [591, 152] width 169 height 11
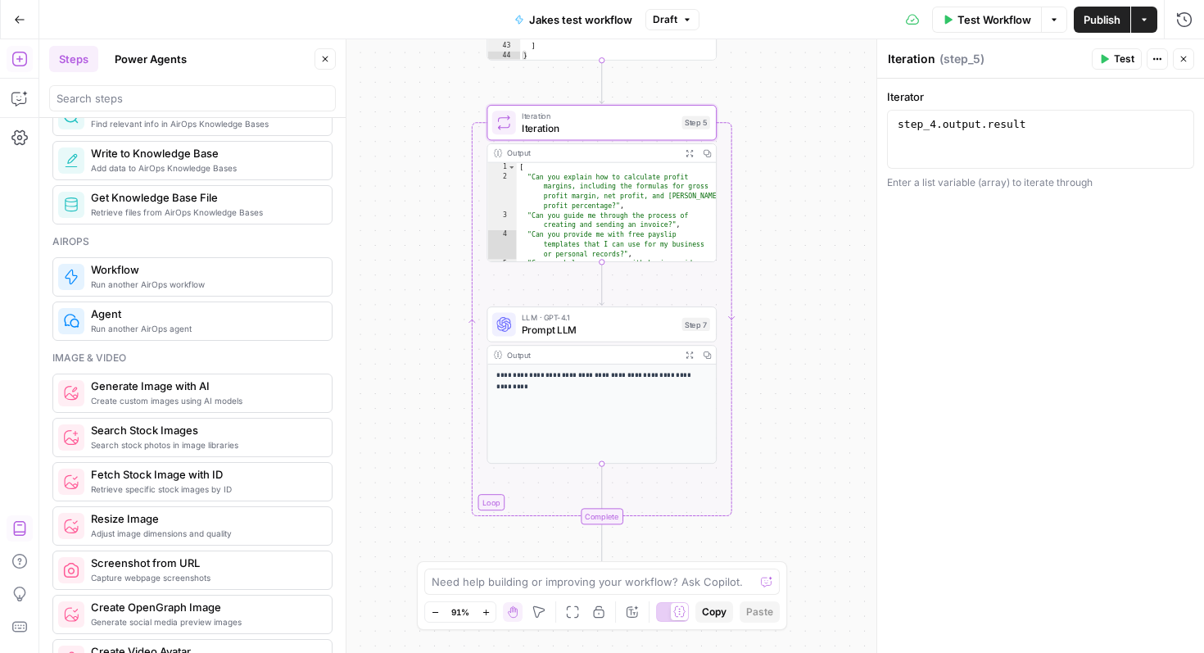
click at [631, 152] on div "Output" at bounding box center [591, 152] width 169 height 11
click at [631, 128] on span "Iteration" at bounding box center [599, 127] width 154 height 15
click at [597, 400] on div "**********" at bounding box center [601, 414] width 229 height 98
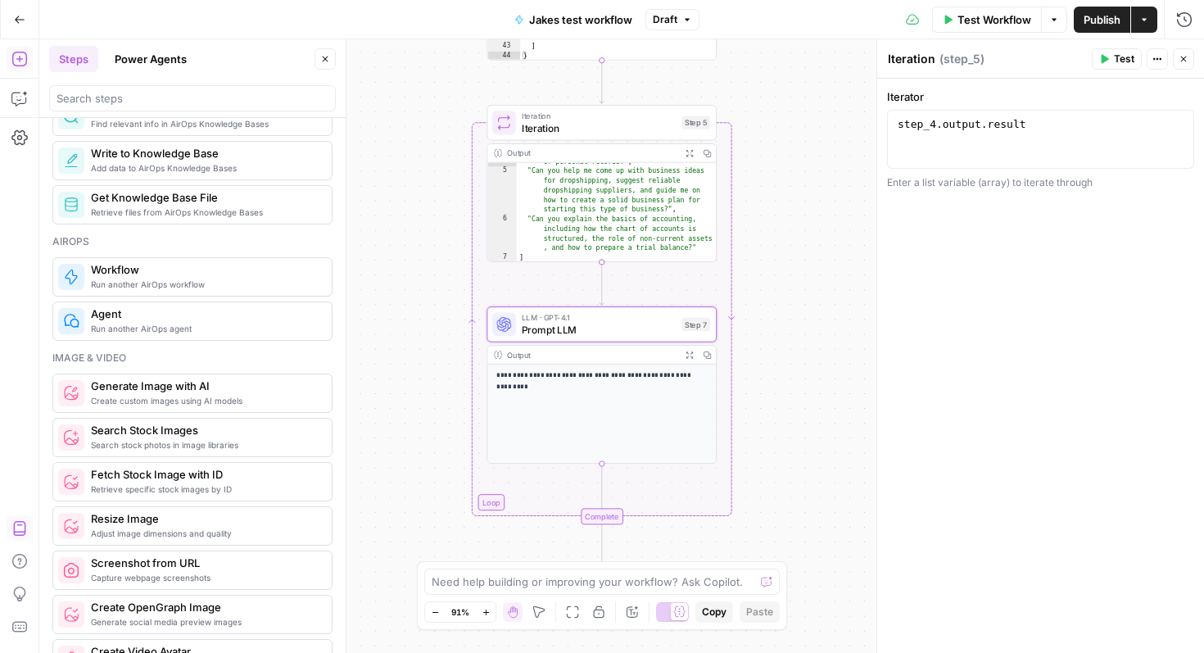
click at [687, 351] on icon "button" at bounding box center [689, 354] width 7 height 7
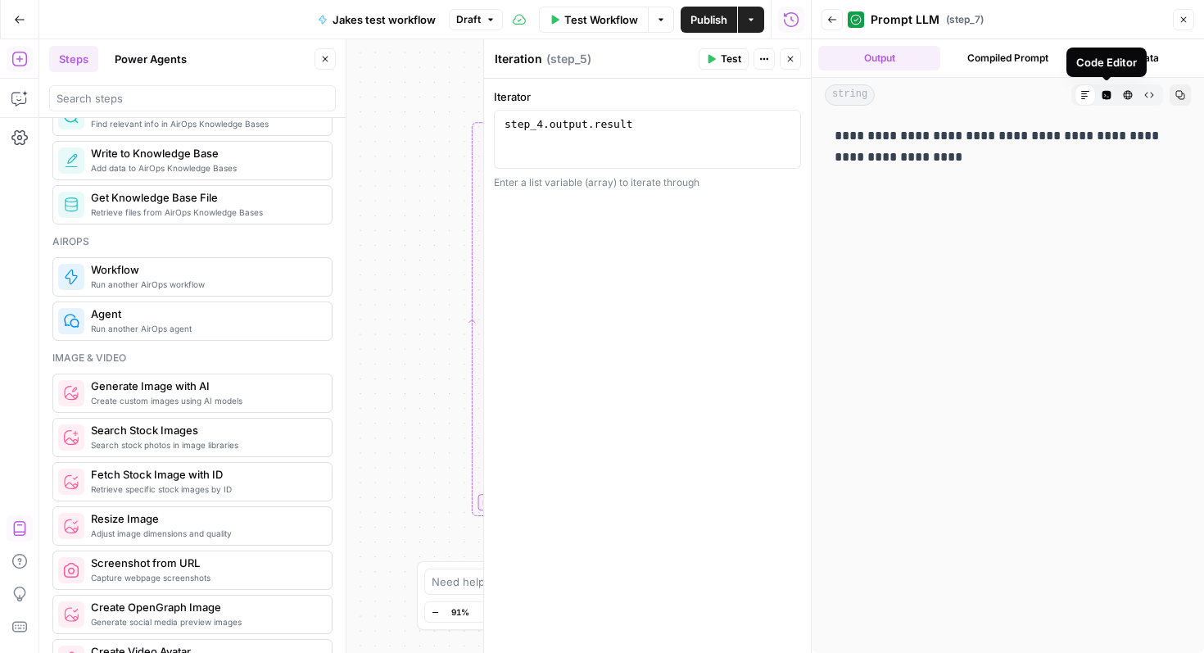
click at [1033, 55] on button "Compiled Prompt" at bounding box center [1008, 58] width 122 height 25
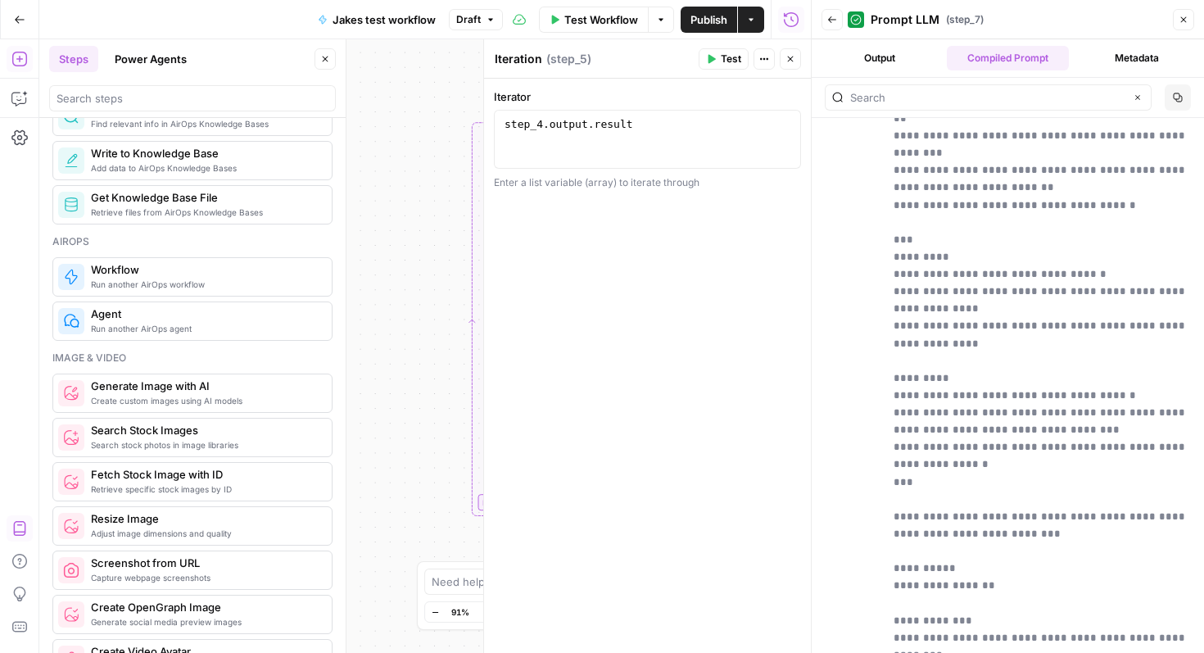
scroll to position [0, 0]
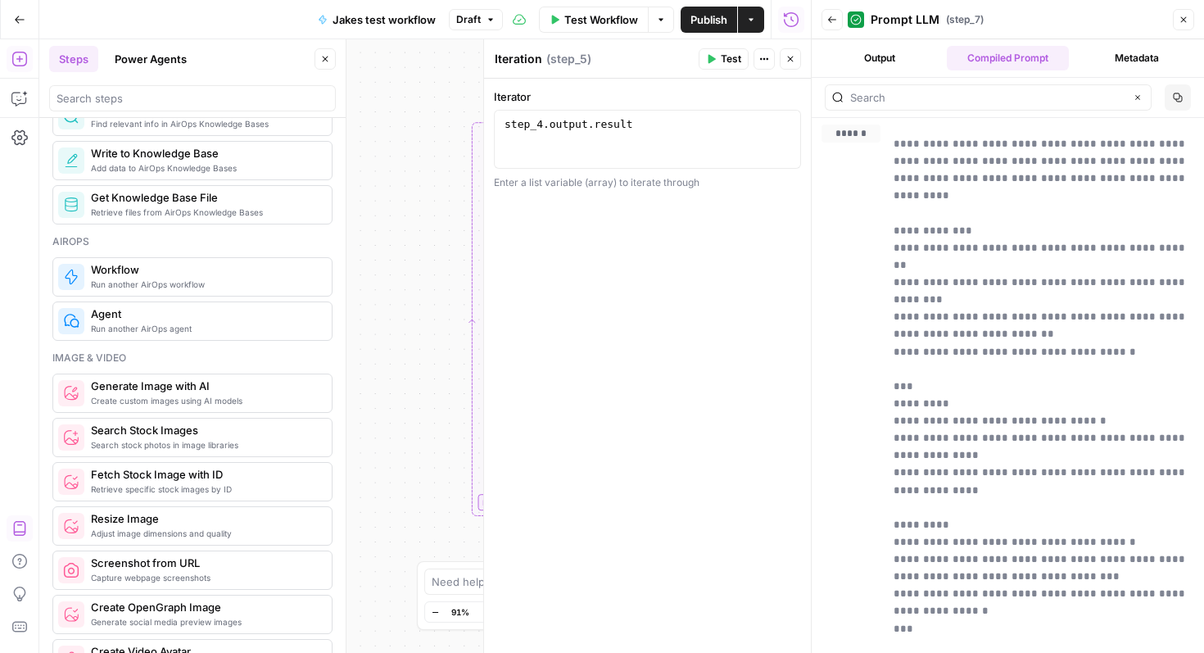
click at [856, 66] on button "Output" at bounding box center [879, 58] width 122 height 25
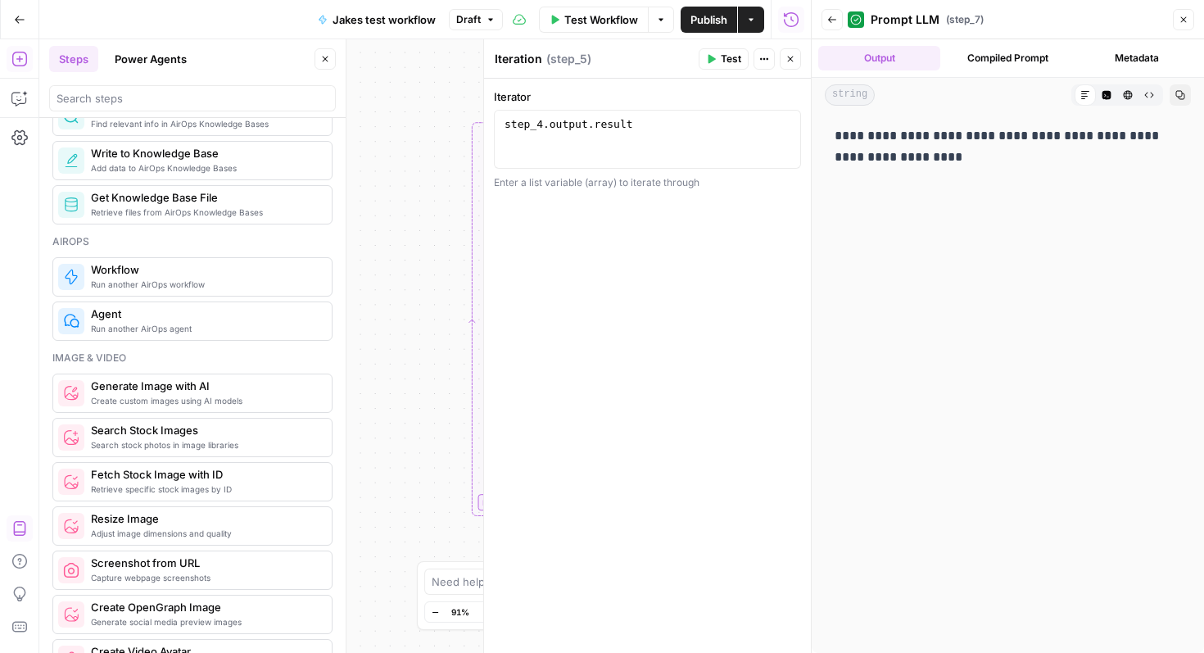
click at [827, 20] on icon "button" at bounding box center [832, 20] width 10 height 10
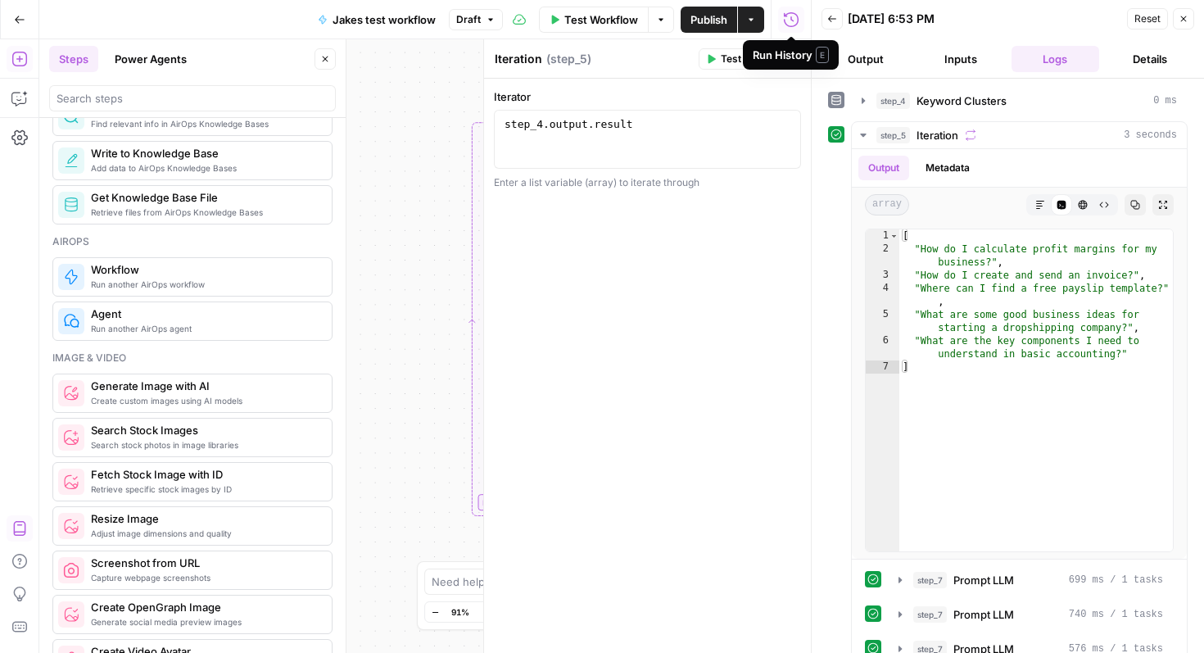
click at [842, 18] on button "Back" at bounding box center [832, 18] width 21 height 21
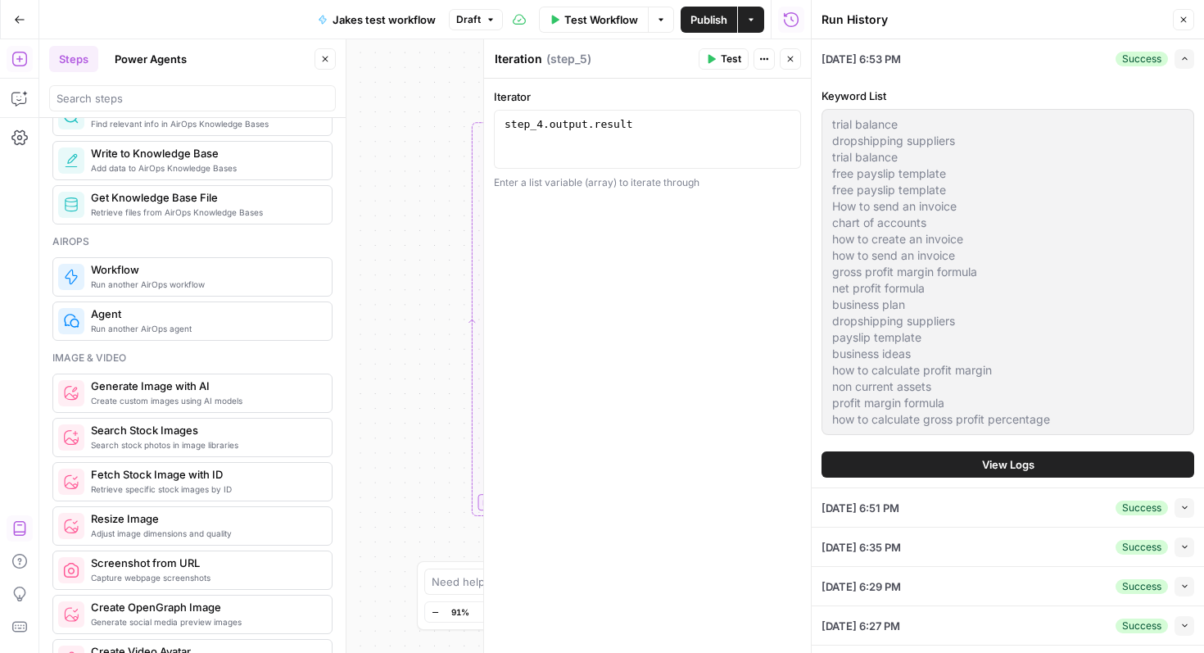
click at [1183, 11] on button "Close" at bounding box center [1183, 19] width 21 height 21
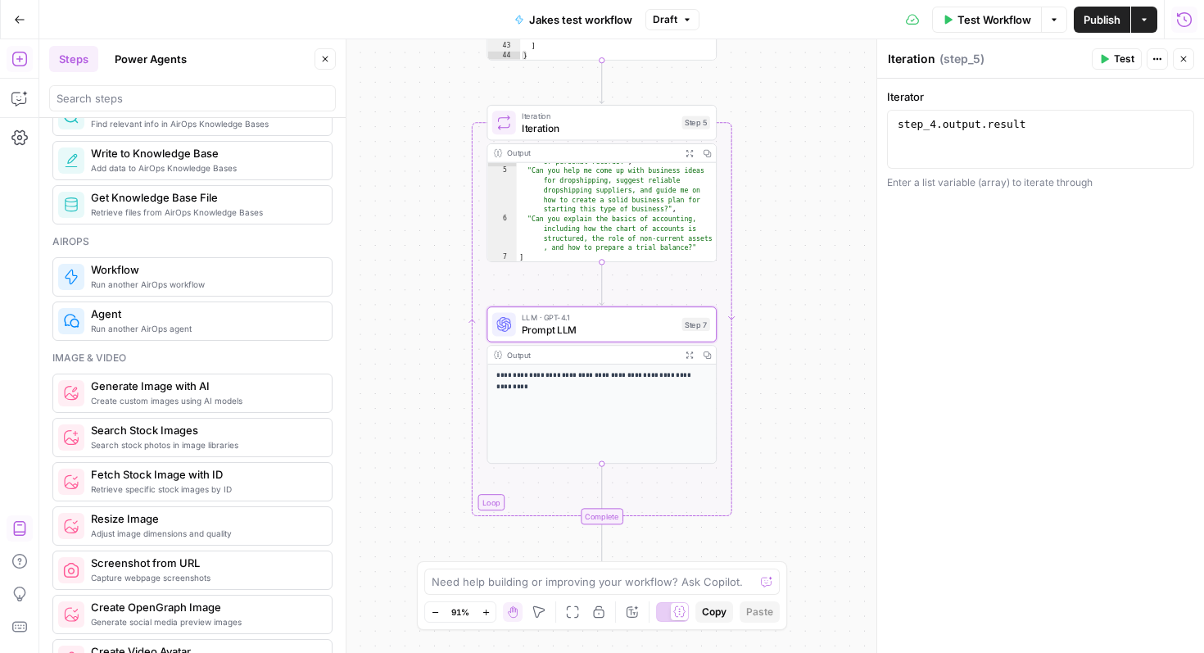
click at [1187, 21] on icon "button" at bounding box center [1184, 19] width 16 height 16
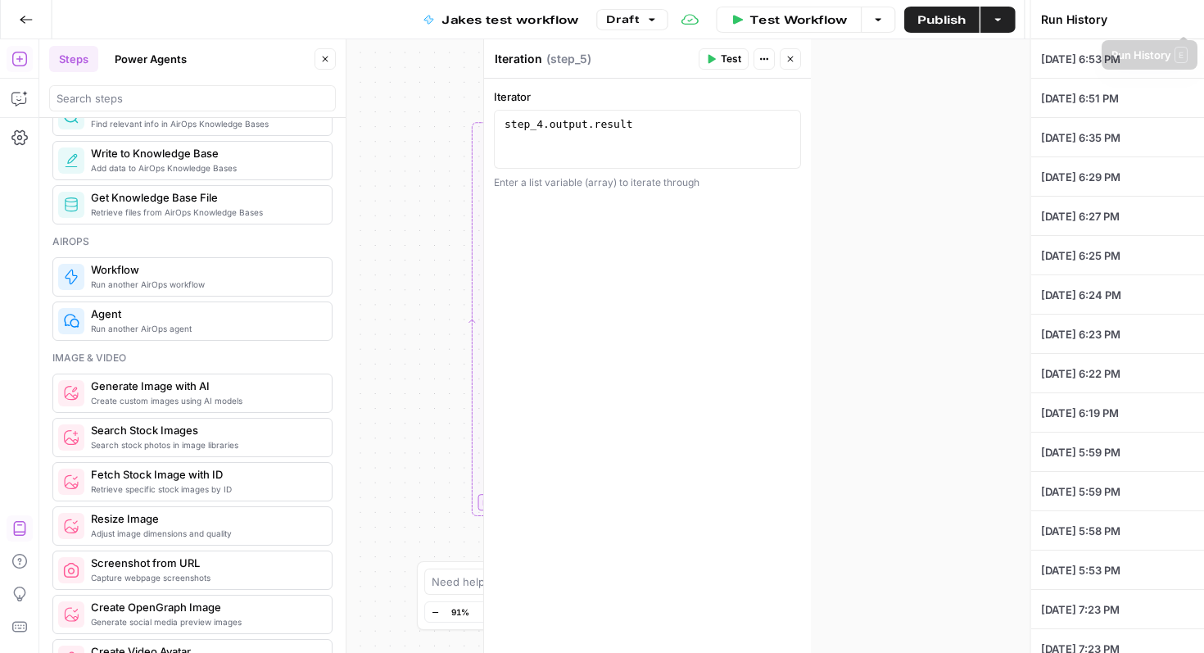
type textarea "trial balance dropshipping suppliers trial balance free payslip template free p…"
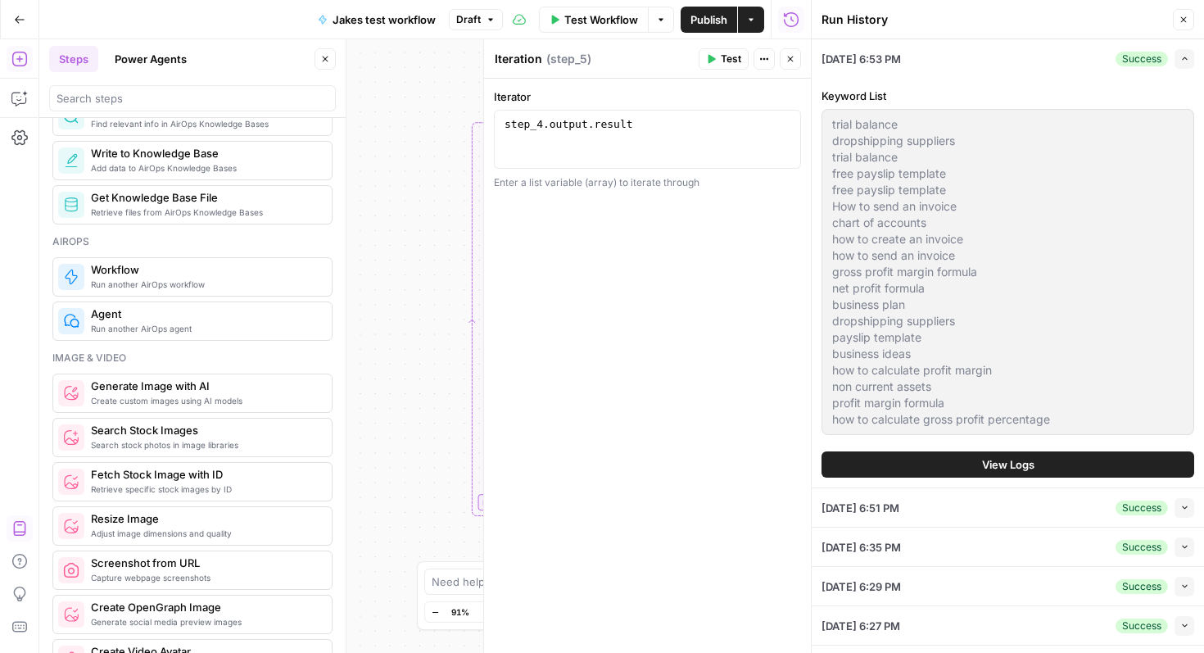
click at [1187, 20] on icon "button" at bounding box center [1184, 20] width 10 height 10
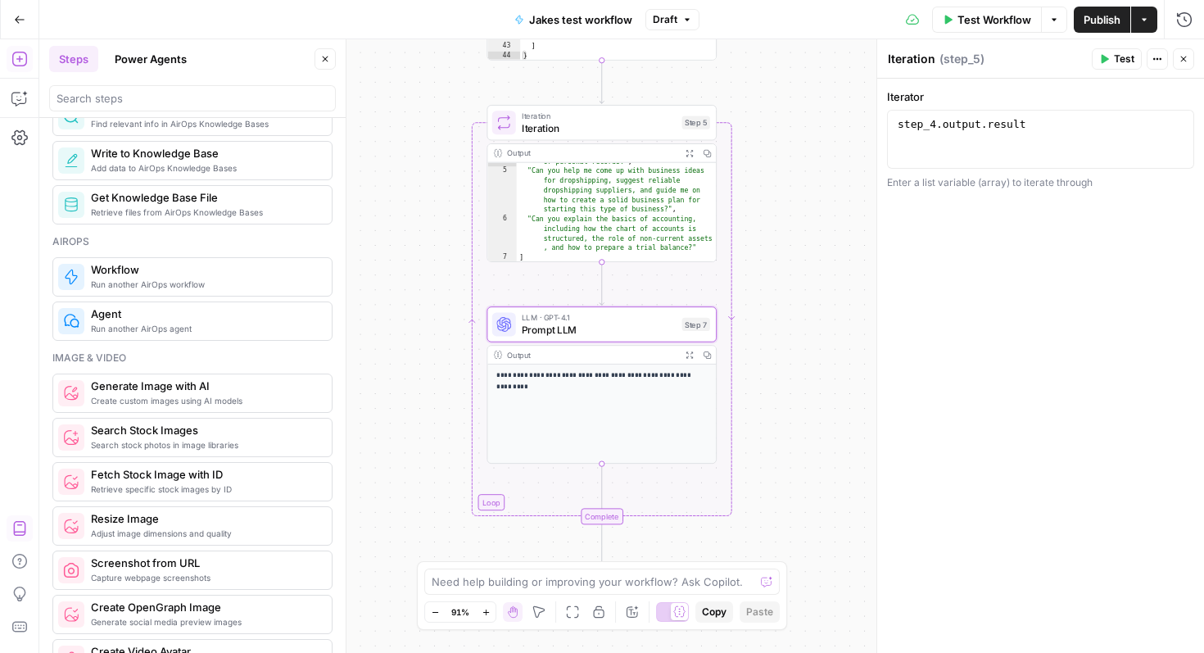
click at [639, 125] on span "Iteration" at bounding box center [599, 127] width 154 height 15
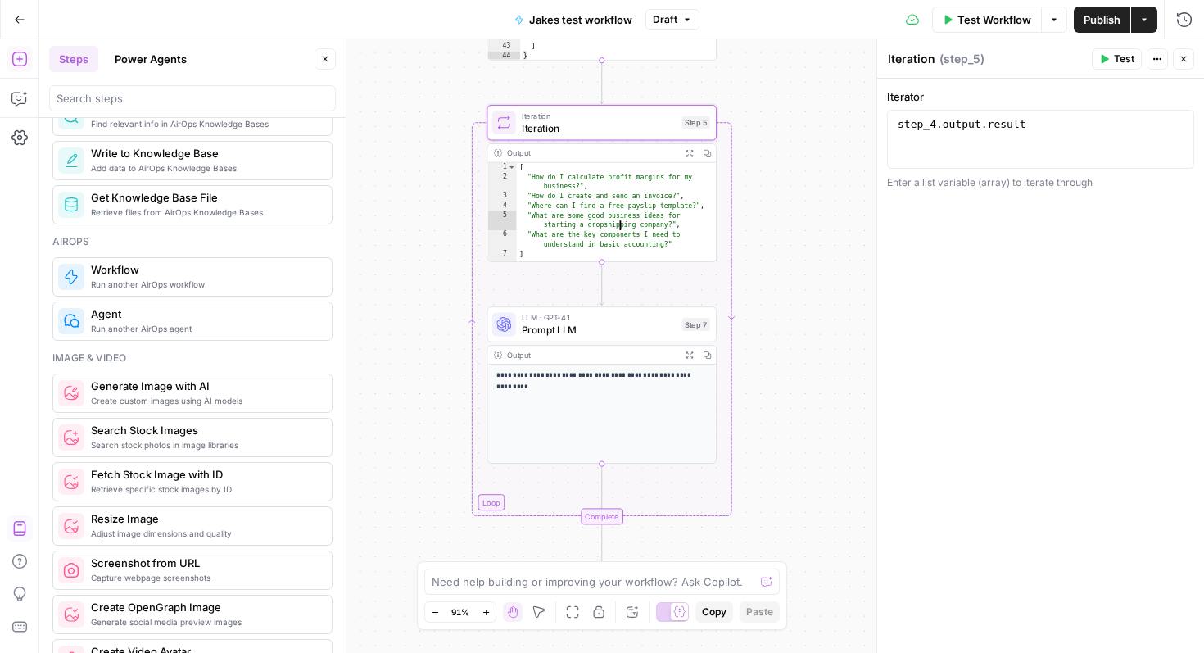
click at [628, 235] on div "[ "How do I calculate profit margins for my business?" , "How do I create and s…" at bounding box center [617, 223] width 200 height 120
click at [648, 240] on div "[ "How do I calculate profit margins for my business?" , "How do I create and s…" at bounding box center [617, 223] width 200 height 120
type textarea "**********"
click at [775, 228] on div "**********" at bounding box center [621, 346] width 1165 height 614
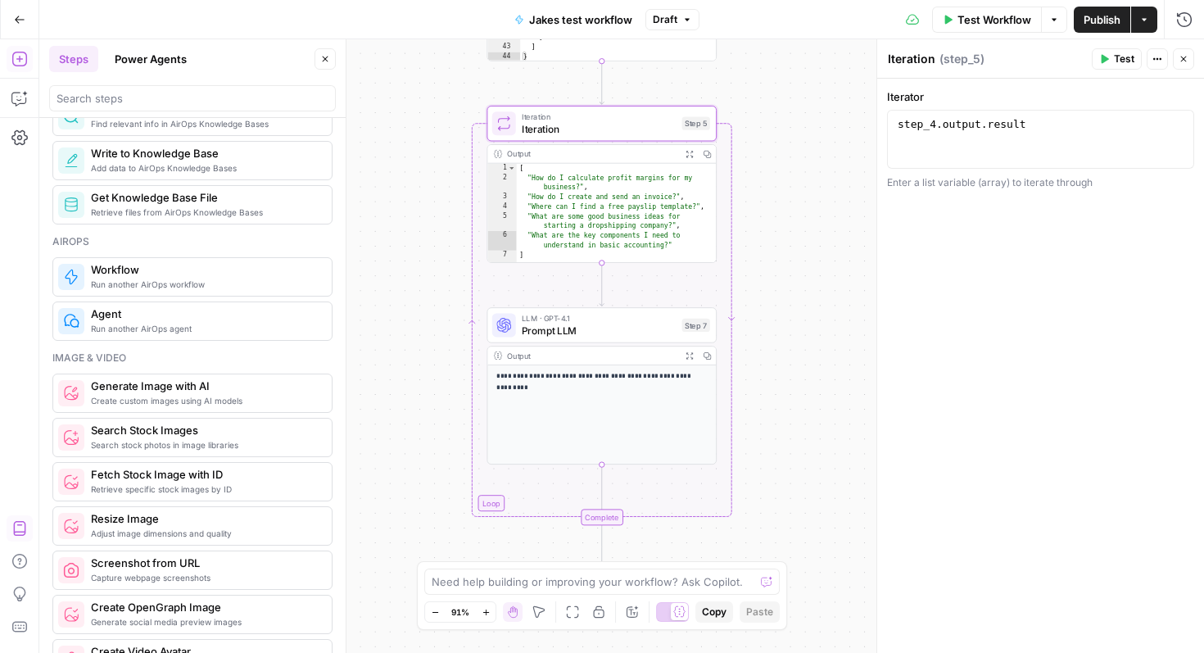
click at [692, 151] on icon "button" at bounding box center [689, 154] width 7 height 7
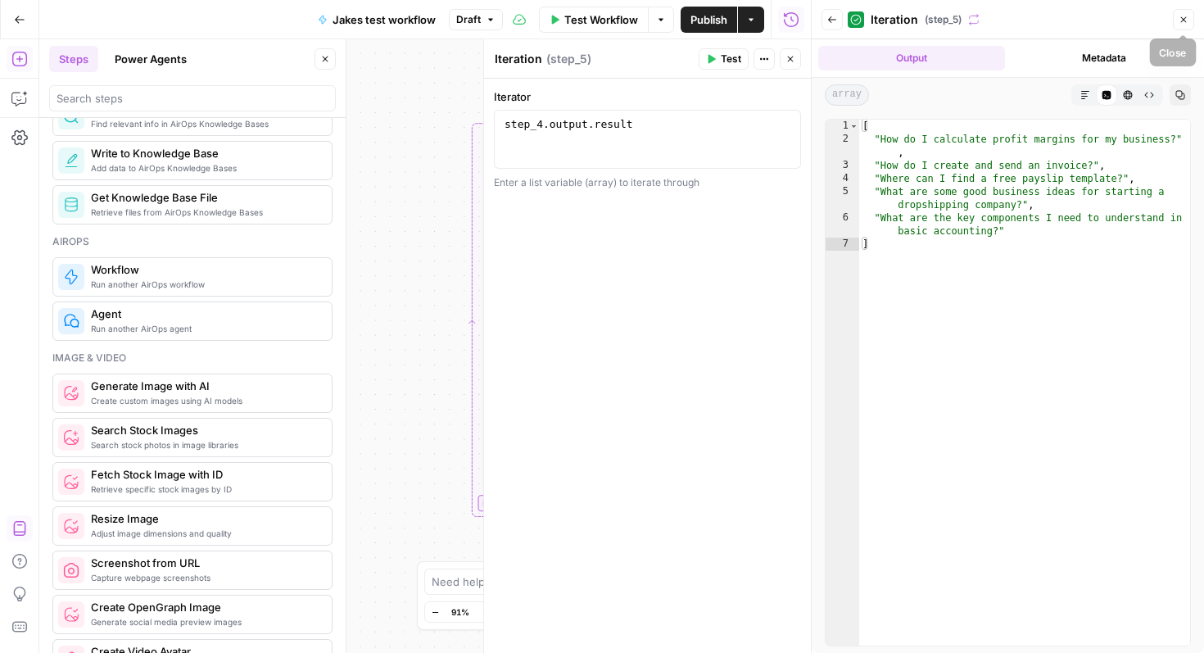
click at [1187, 24] on icon "button" at bounding box center [1184, 20] width 10 height 10
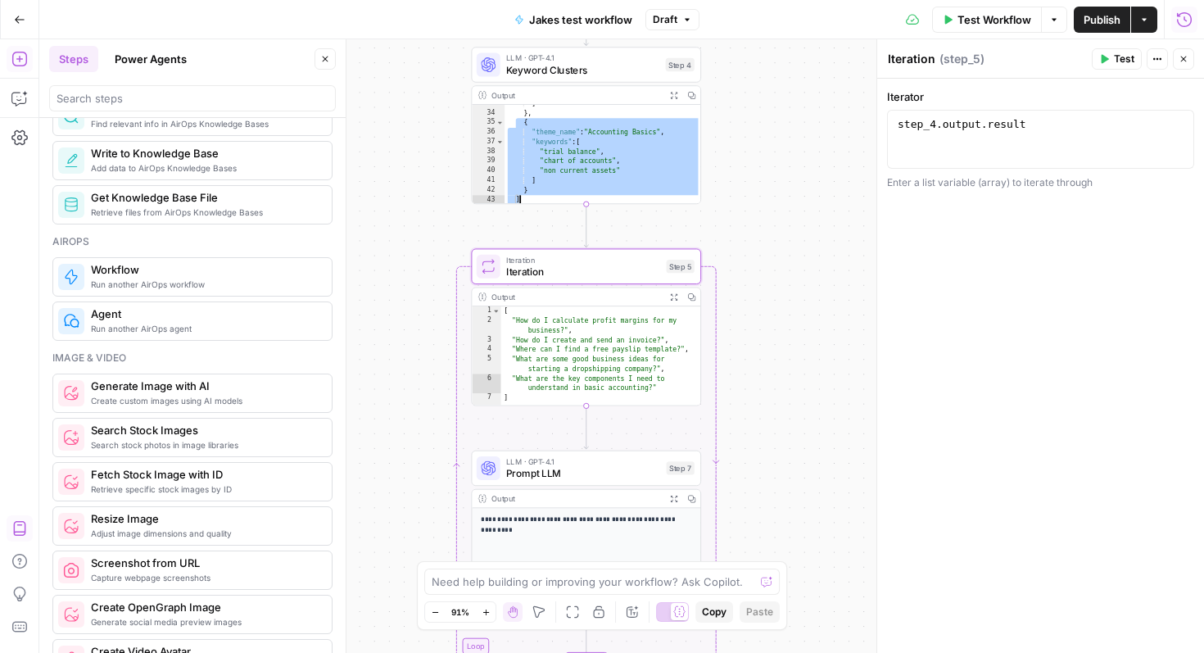
scroll to position [379, 0]
drag, startPoint x: 517, startPoint y: 126, endPoint x: 555, endPoint y: 205, distance: 87.6
click at [555, 205] on div "**********" at bounding box center [621, 346] width 1165 height 614
type textarea "* ***"
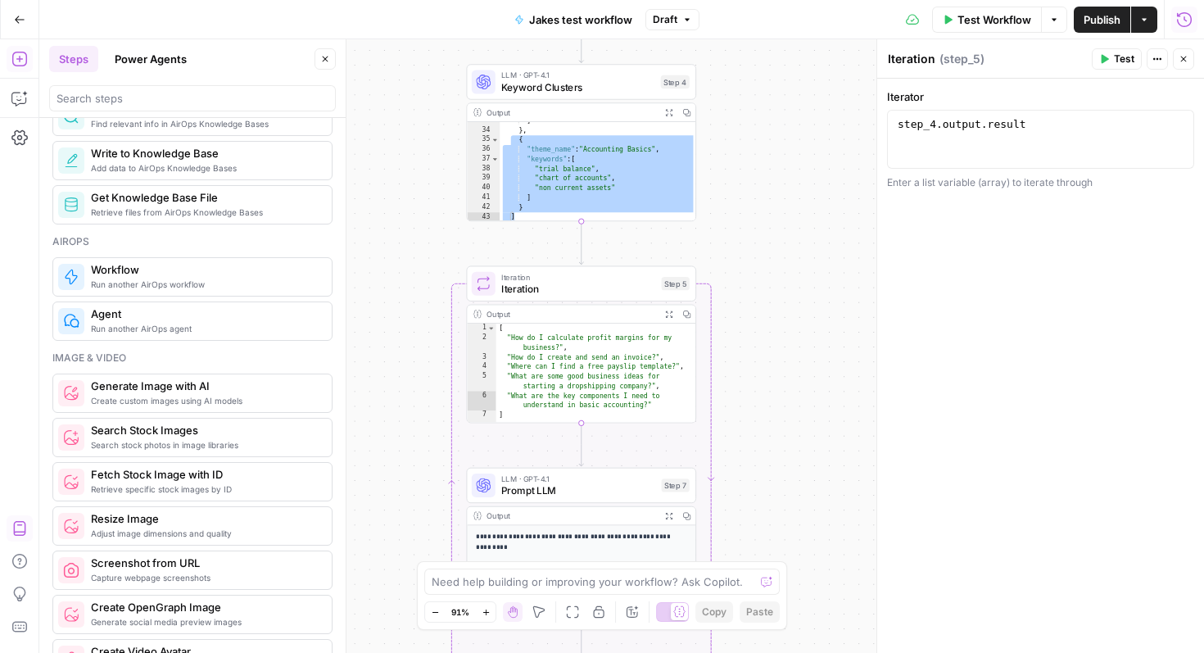
click at [605, 292] on span "Iteration" at bounding box center [578, 289] width 154 height 15
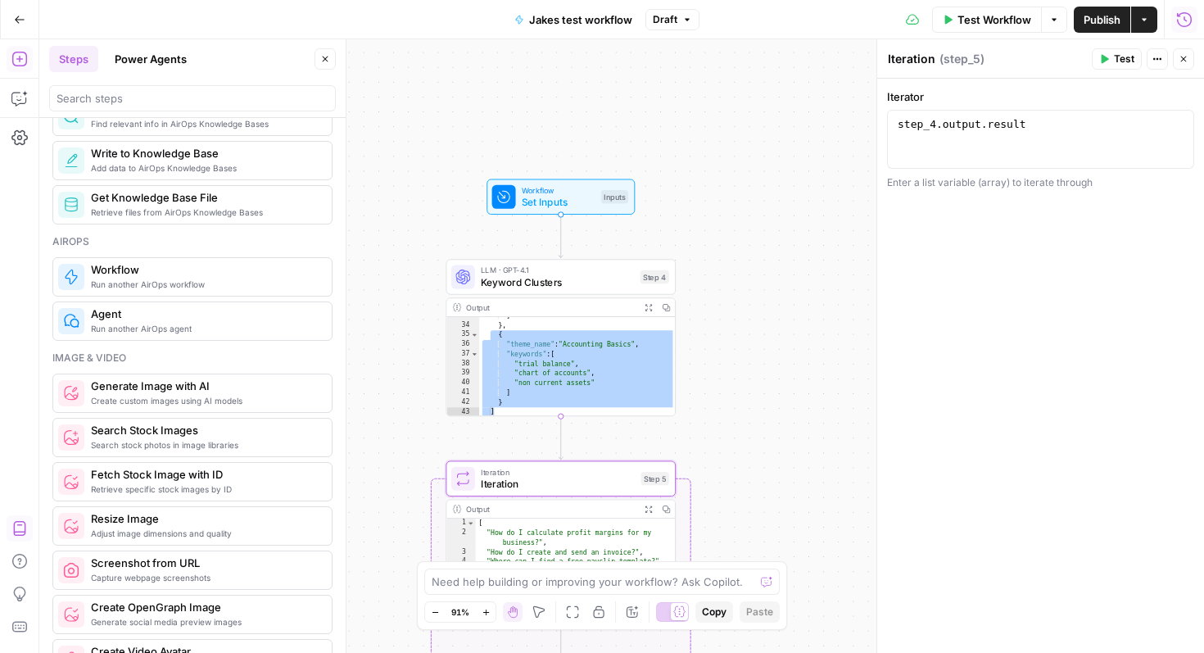
click at [576, 283] on span "Keyword Clusters" at bounding box center [557, 281] width 153 height 15
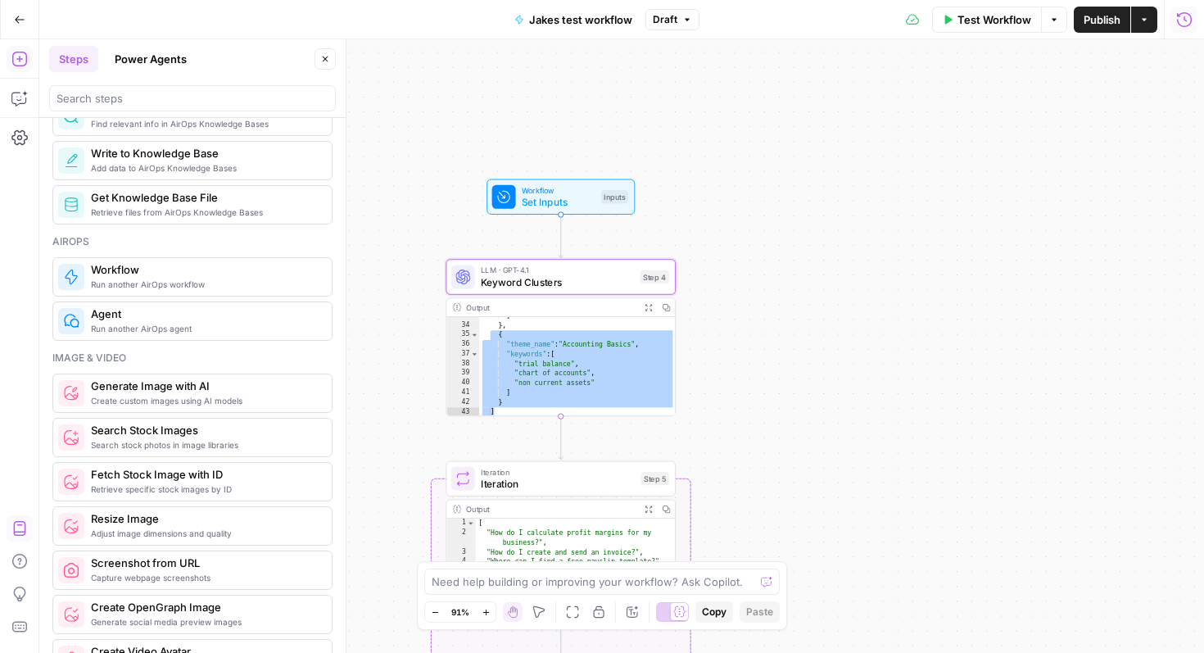
type textarea "Keyword Clusters"
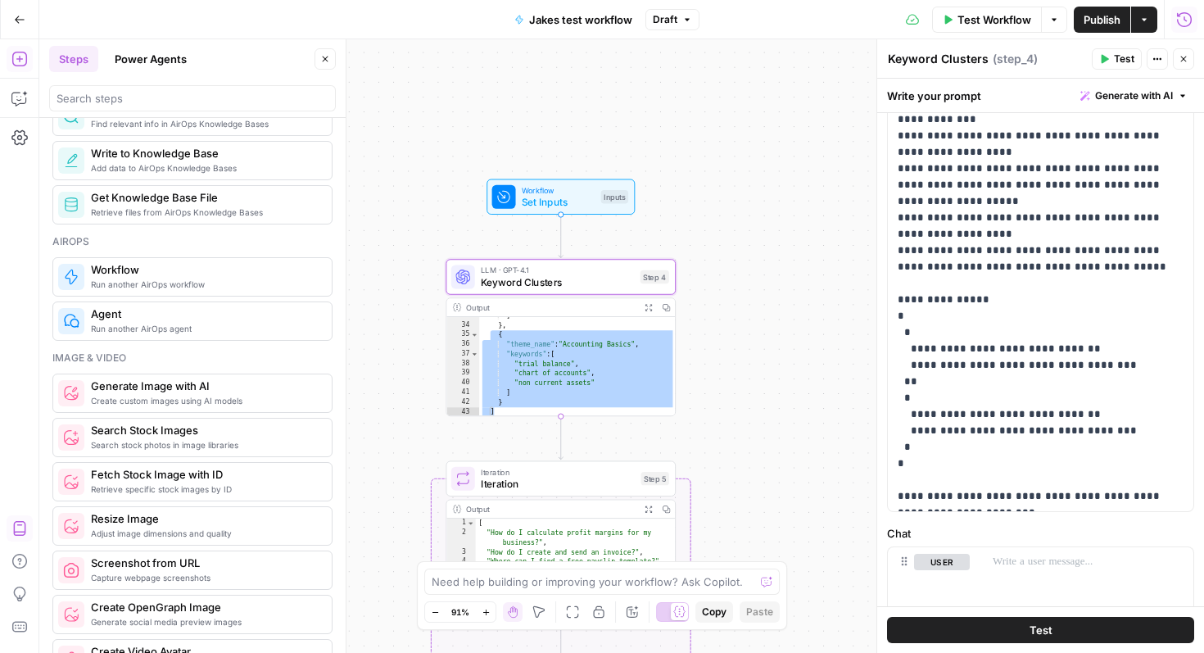
scroll to position [446, 0]
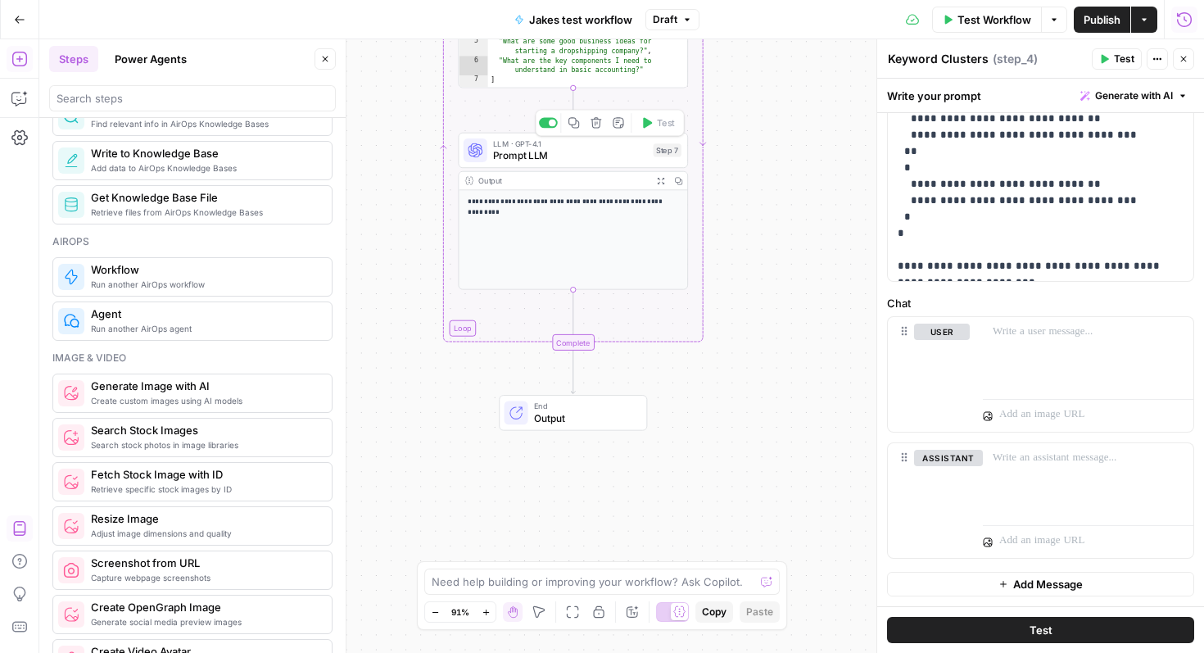
click at [588, 155] on span "Prompt LLM" at bounding box center [570, 155] width 154 height 15
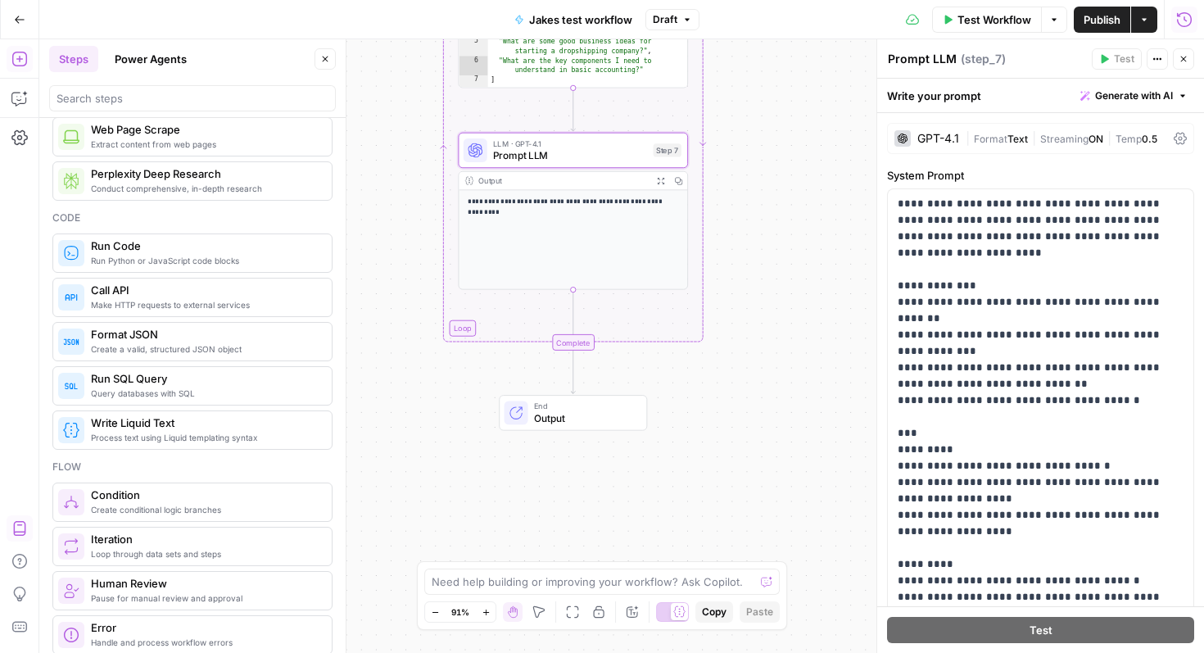
scroll to position [0, 0]
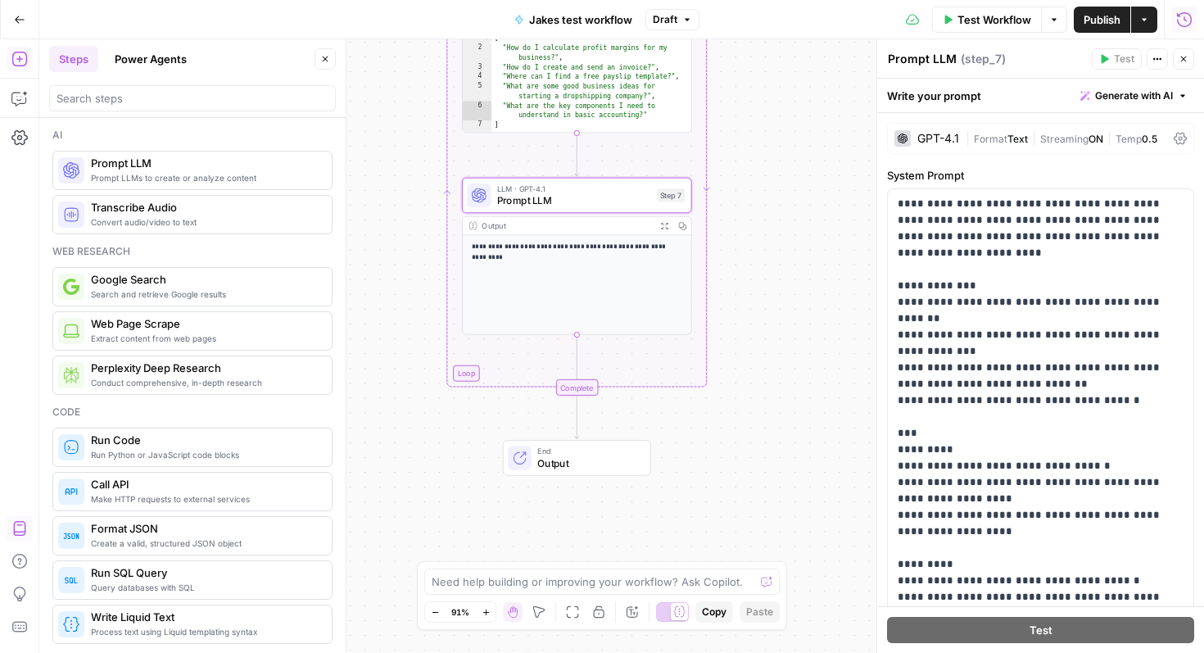
click at [698, 483] on div "**********" at bounding box center [621, 346] width 1165 height 614
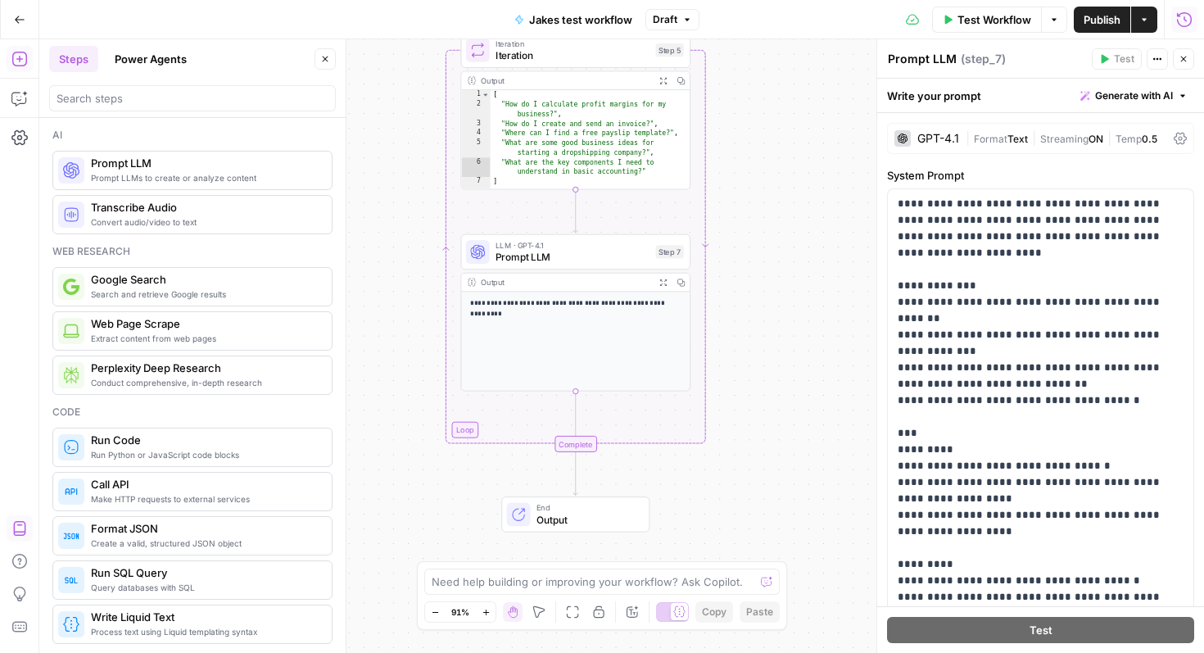
click at [736, 289] on div "**********" at bounding box center [621, 346] width 1165 height 614
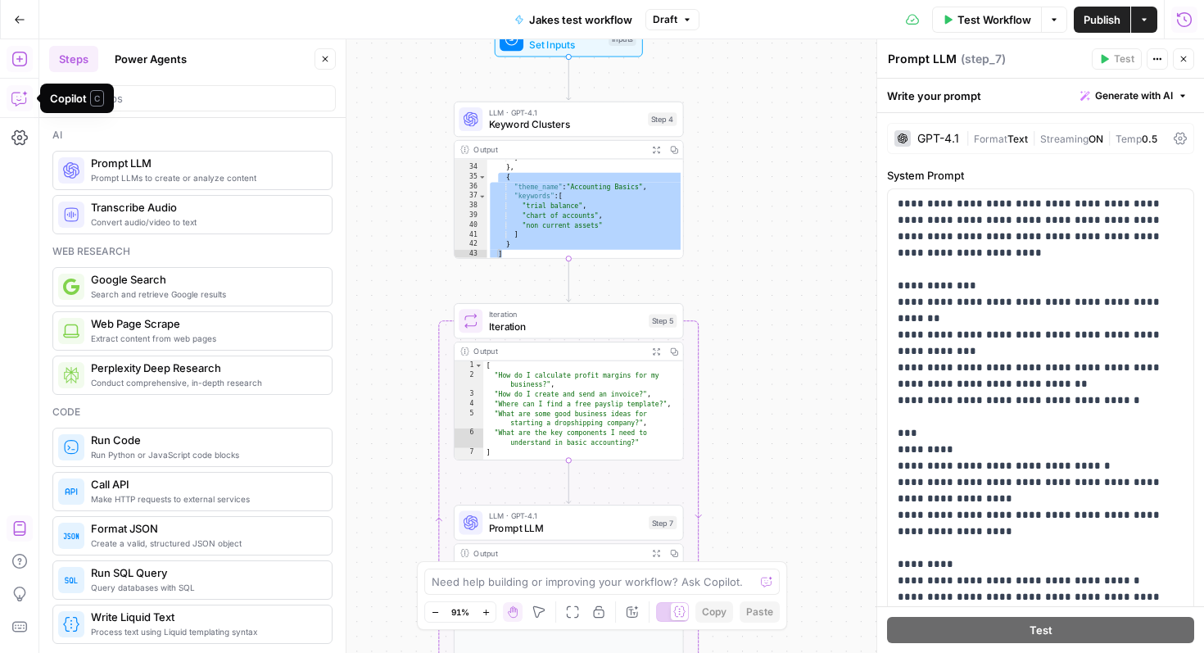
click at [741, 123] on div "**********" at bounding box center [621, 346] width 1165 height 614
click at [666, 223] on div "] } , { "theme_name" : "Accounting Basics" , "keywords" : [ "trial balance" , "…" at bounding box center [585, 213] width 197 height 120
type textarea "**********"
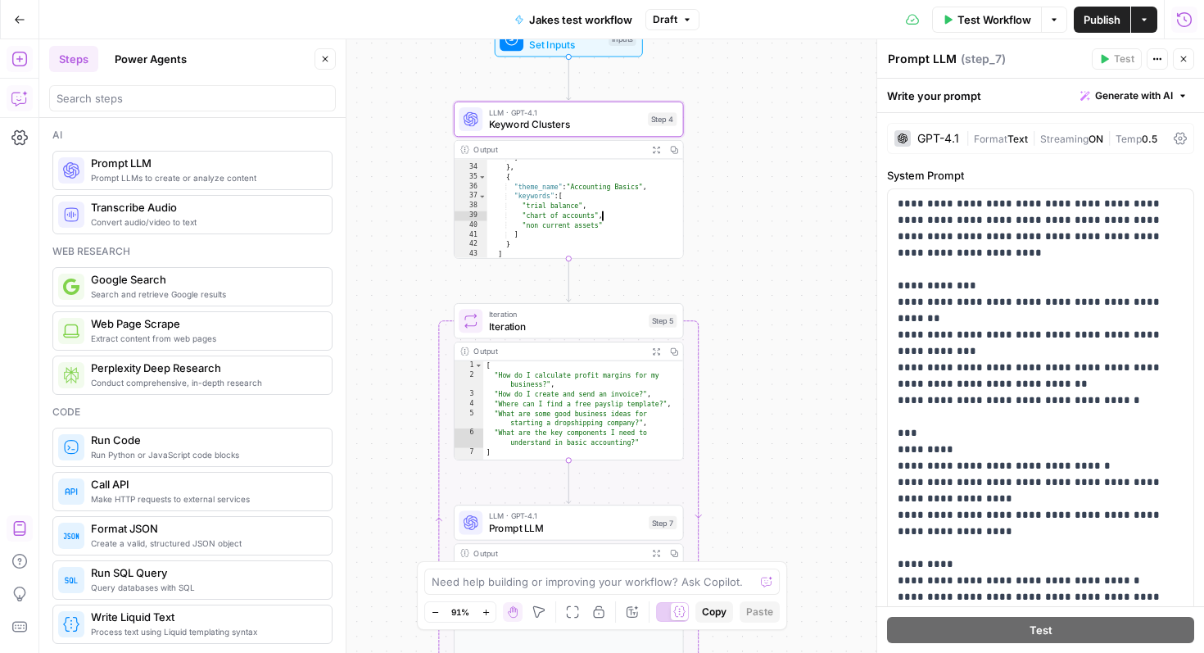
click at [746, 188] on div "**********" at bounding box center [621, 346] width 1165 height 614
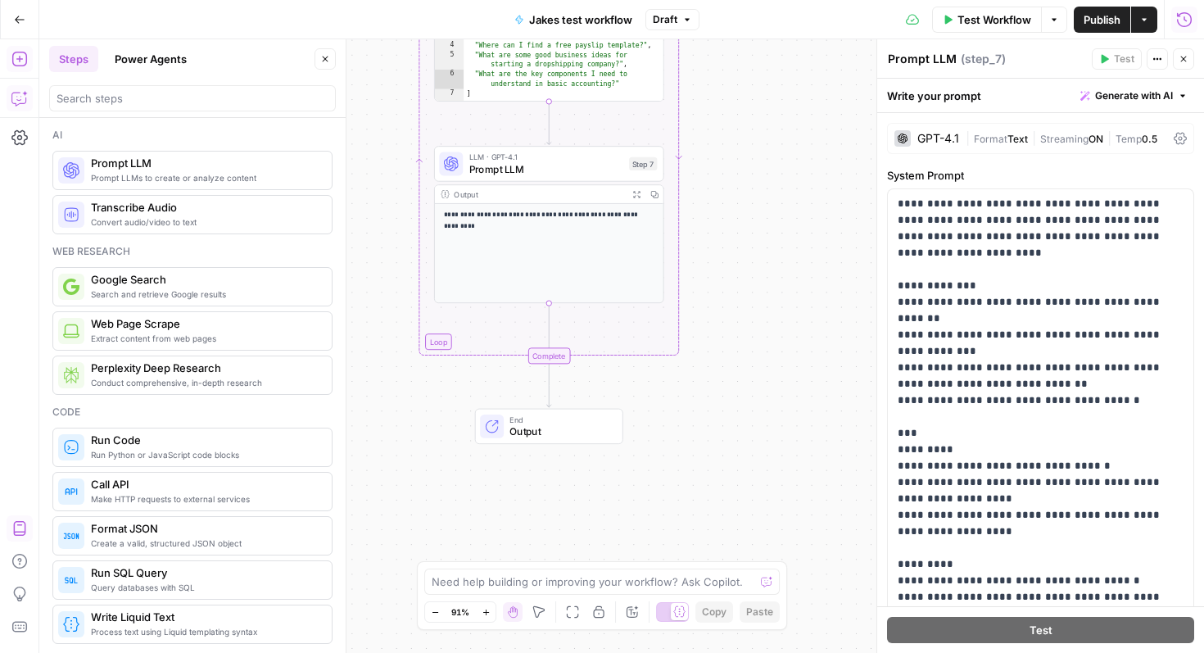
click at [20, 23] on icon "button" at bounding box center [19, 19] width 11 height 11
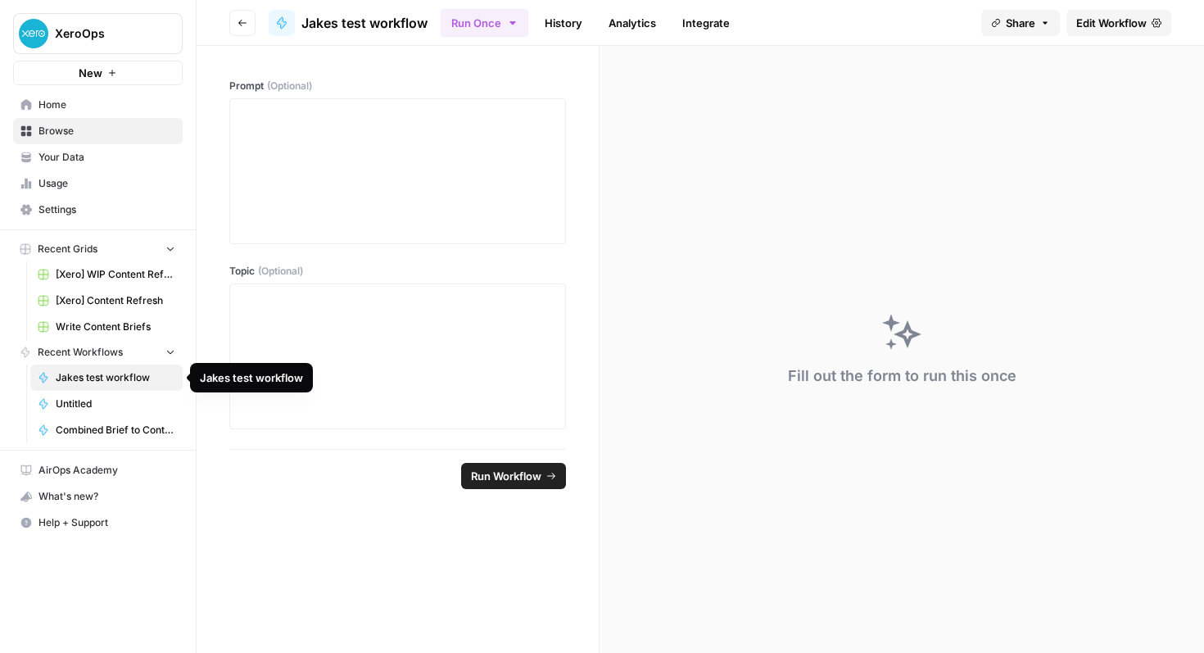
click at [125, 381] on span "Jakes test workflow" at bounding box center [116, 377] width 120 height 15
click at [65, 108] on span "Home" at bounding box center [106, 104] width 137 height 15
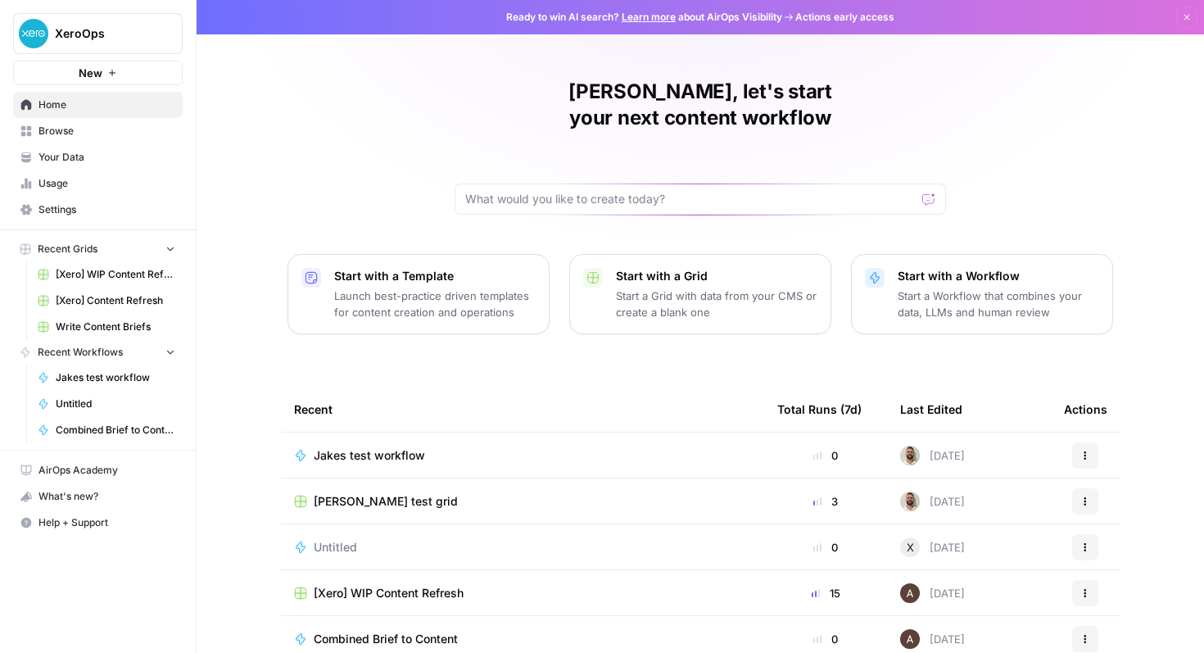
click at [392, 447] on span "Jakes test workflow" at bounding box center [369, 455] width 111 height 16
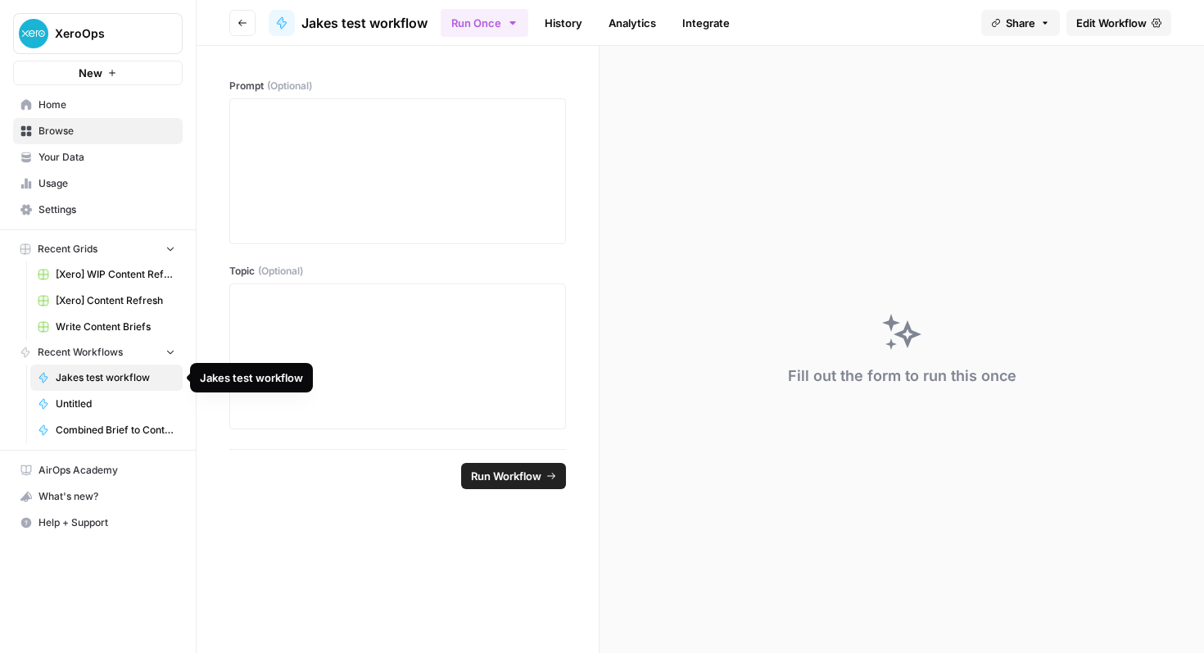
click at [99, 379] on span "Jakes test workflow" at bounding box center [116, 377] width 120 height 15
click at [383, 168] on div at bounding box center [397, 171] width 315 height 131
click at [501, 31] on button "Run Once" at bounding box center [485, 23] width 88 height 28
click at [503, 28] on button "Run Once" at bounding box center [485, 23] width 88 height 28
click at [1134, 24] on span "Edit Workflow" at bounding box center [1111, 23] width 70 height 16
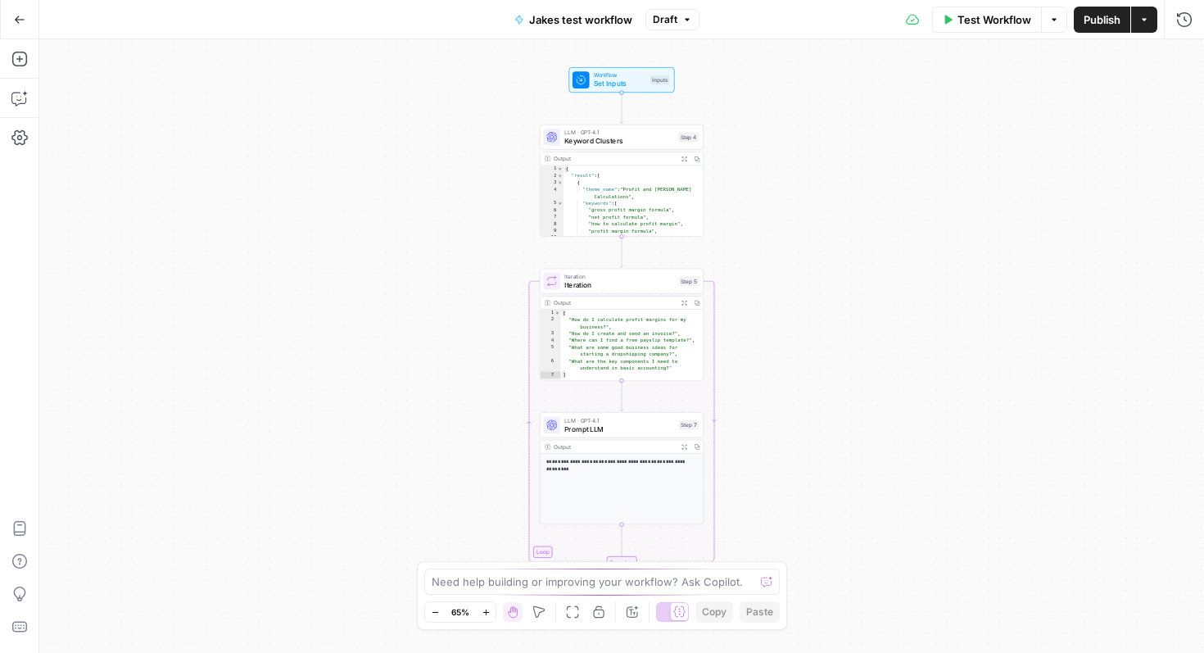
click at [1145, 16] on icon "button" at bounding box center [1144, 20] width 10 height 10
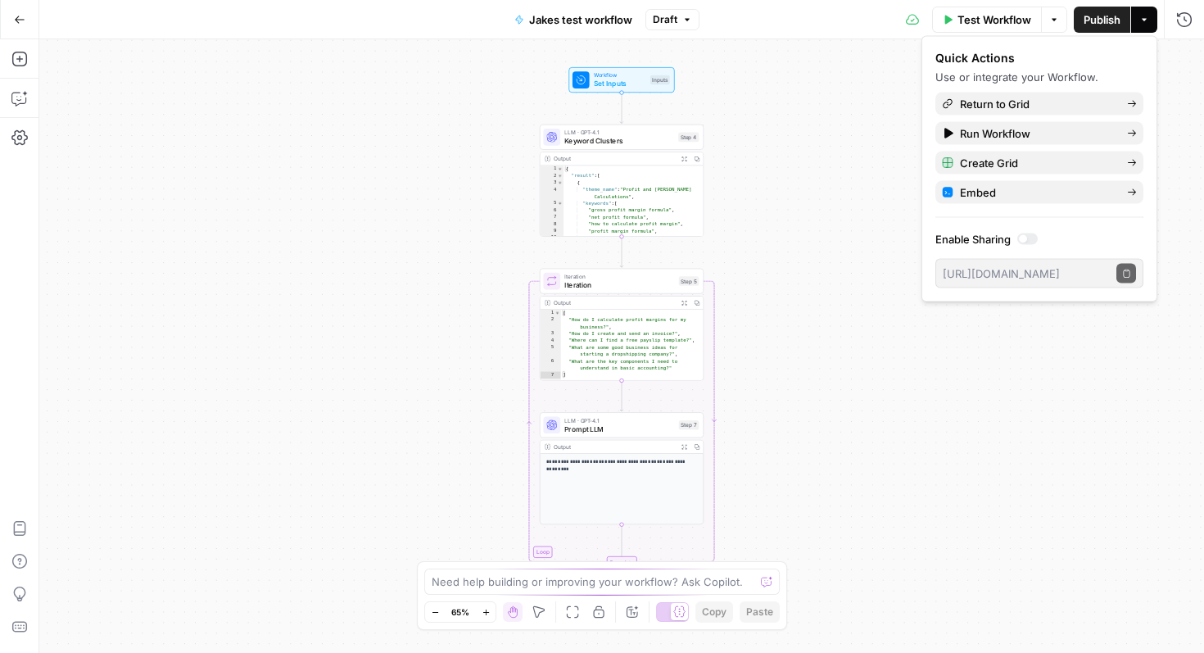
click at [1104, 28] on button "Publish" at bounding box center [1102, 20] width 57 height 26
click at [1153, 15] on button "Actions" at bounding box center [1144, 20] width 26 height 26
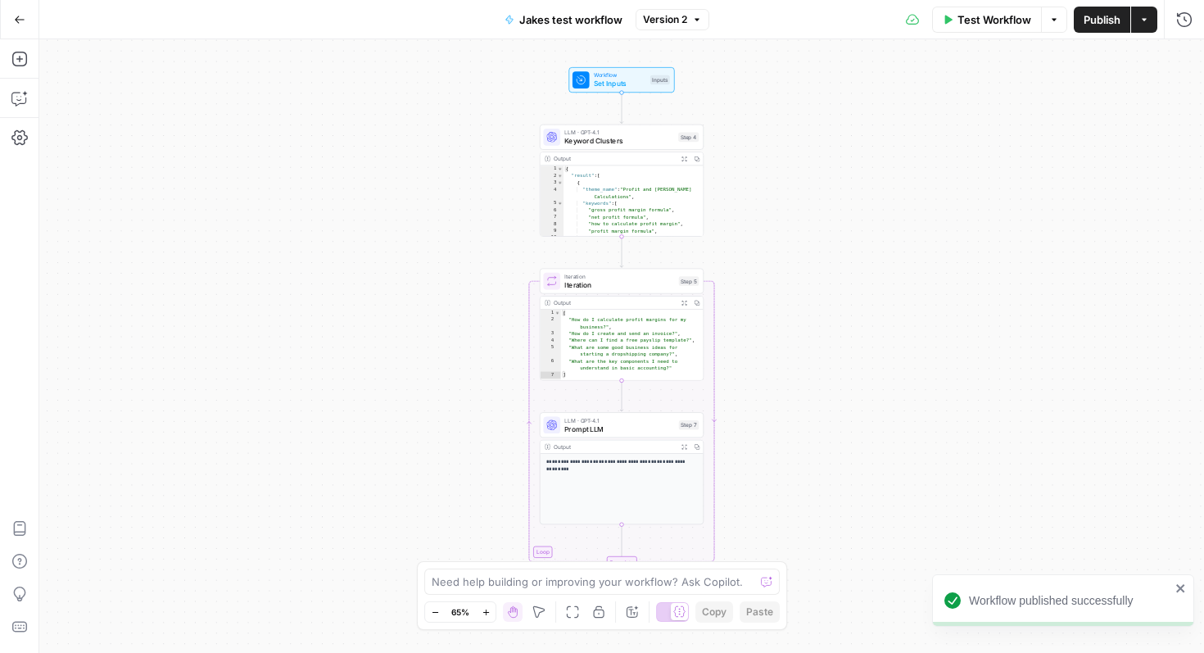
click at [1153, 15] on button "Actions" at bounding box center [1144, 20] width 26 height 26
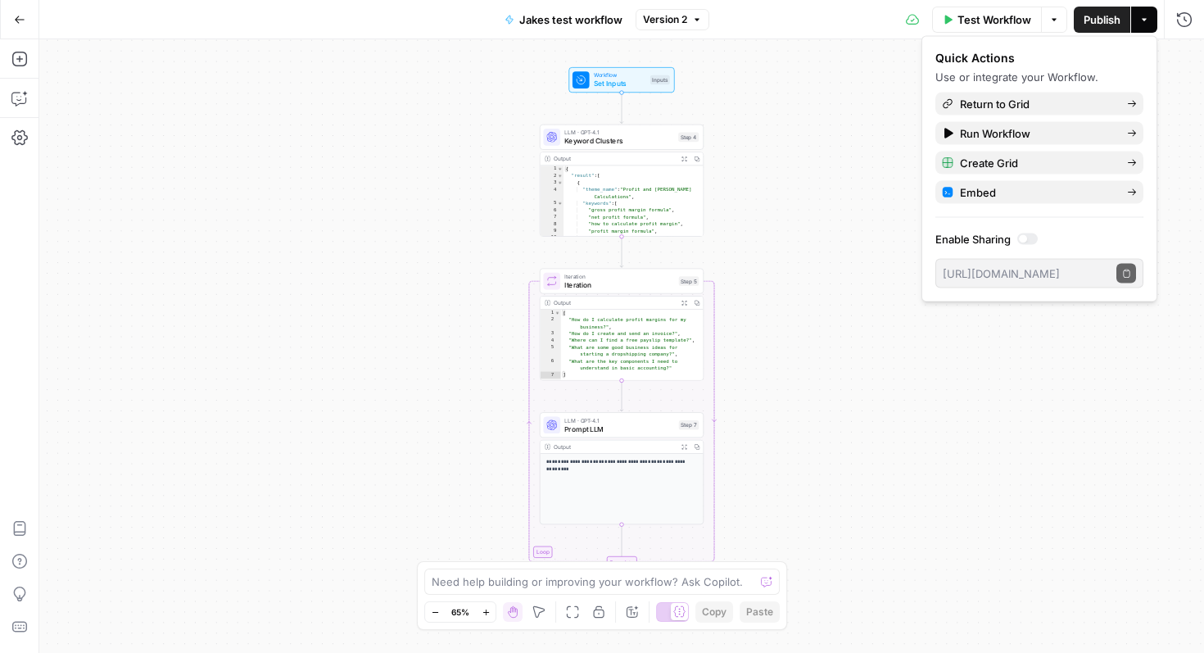
click at [1102, 25] on span "Publish" at bounding box center [1102, 19] width 37 height 16
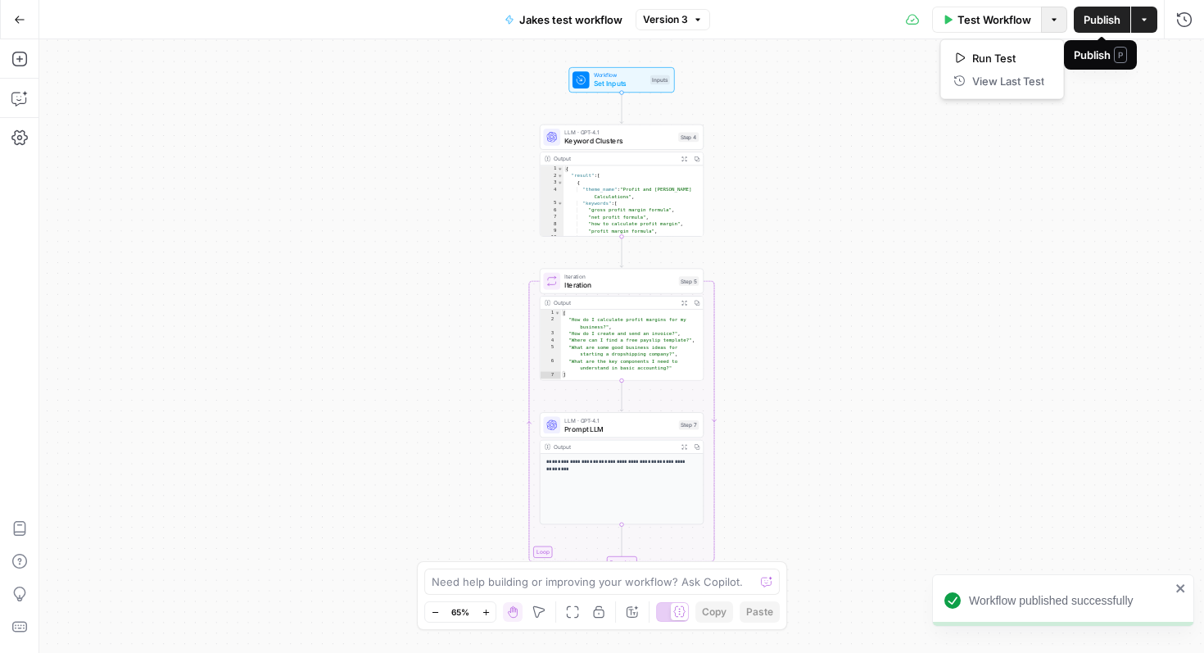
click at [1062, 15] on button "Options" at bounding box center [1054, 20] width 26 height 26
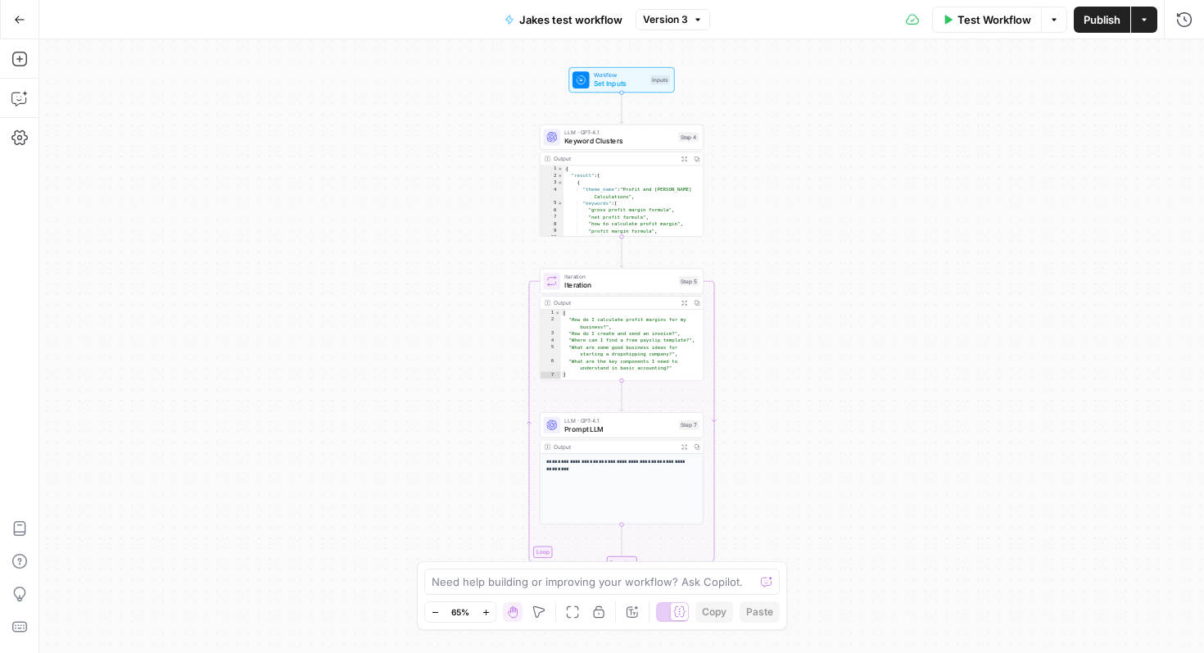
click at [28, 32] on button "Go Back" at bounding box center [19, 19] width 29 height 29
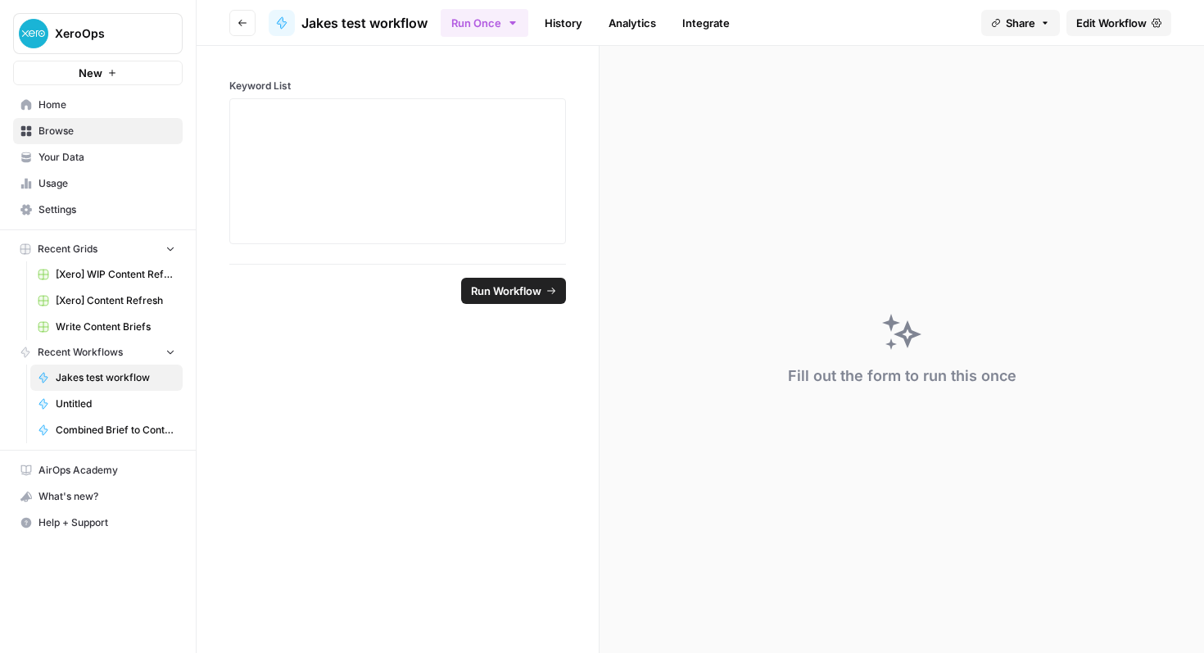
click at [89, 376] on span "Jakes test workflow" at bounding box center [116, 377] width 120 height 15
click at [415, 163] on div at bounding box center [397, 171] width 315 height 131
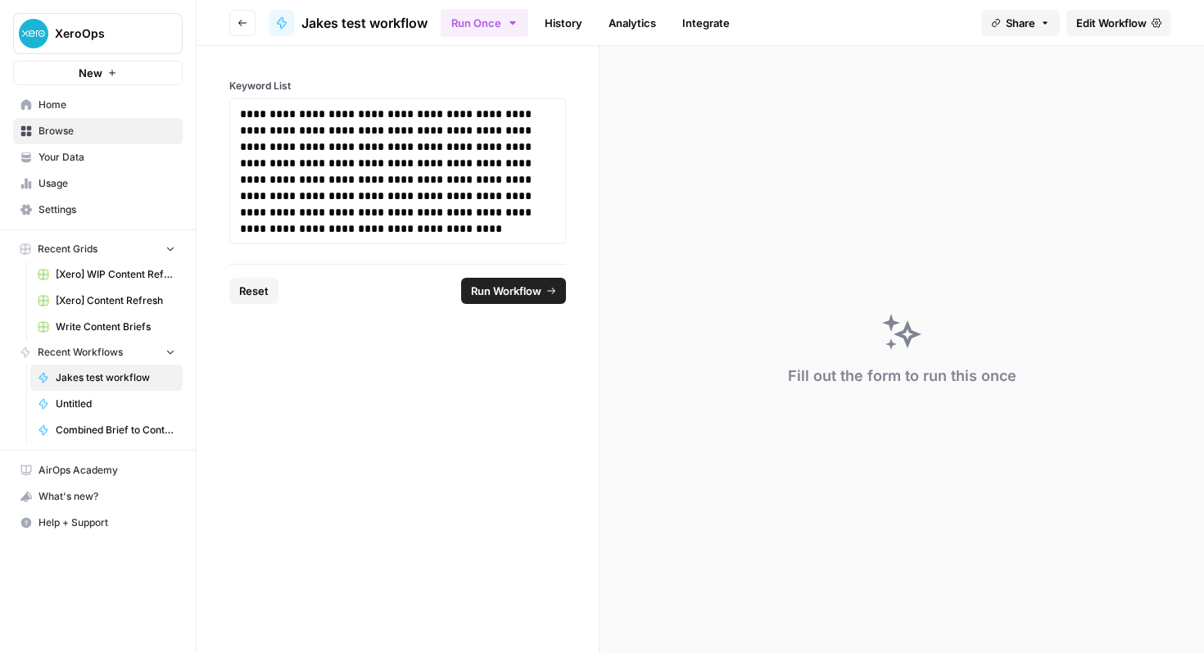
click at [520, 292] on span "Run Workflow" at bounding box center [506, 291] width 70 height 16
click at [1003, 601] on div "Invalid iterator type:" at bounding box center [1070, 600] width 202 height 16
click at [567, 25] on link "History" at bounding box center [563, 23] width 57 height 26
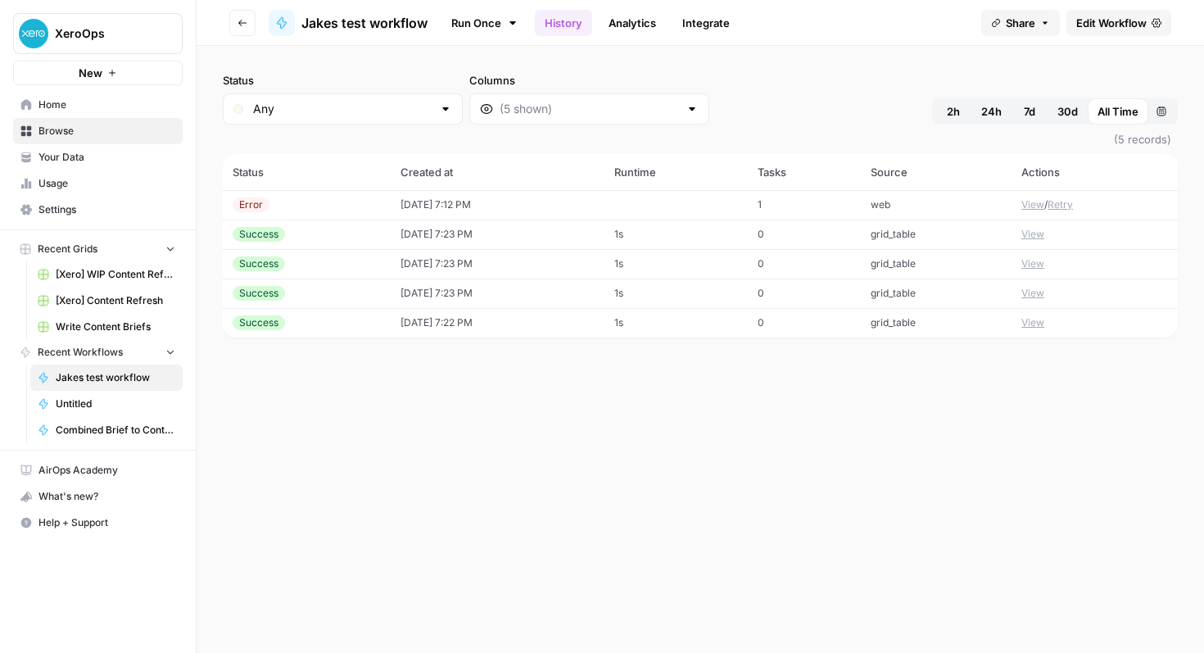
click at [918, 211] on td "web" at bounding box center [936, 204] width 151 height 29
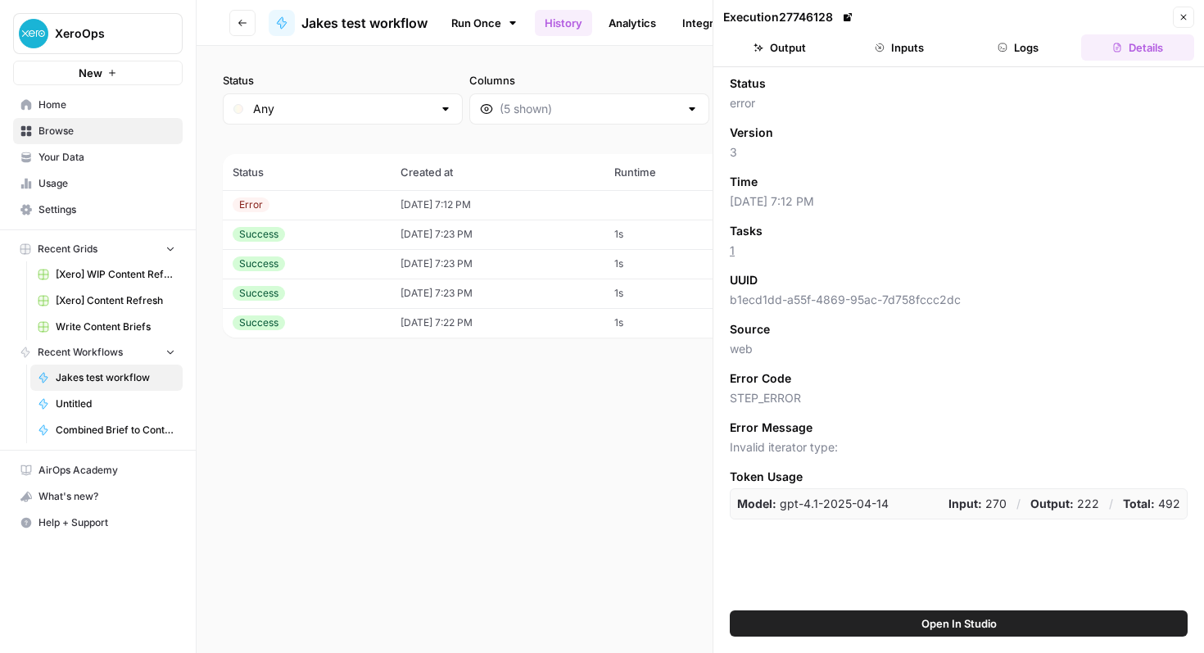
click at [1002, 47] on icon "button" at bounding box center [1003, 48] width 10 height 10
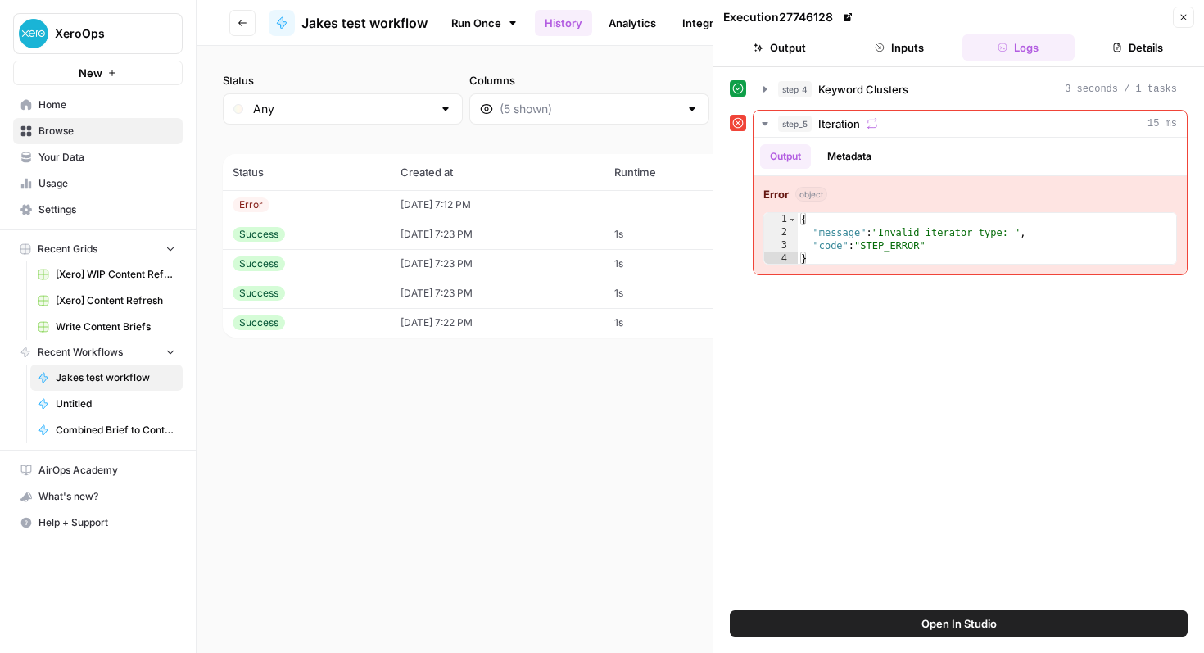
click at [1173, 14] on button "Close" at bounding box center [1183, 17] width 21 height 21
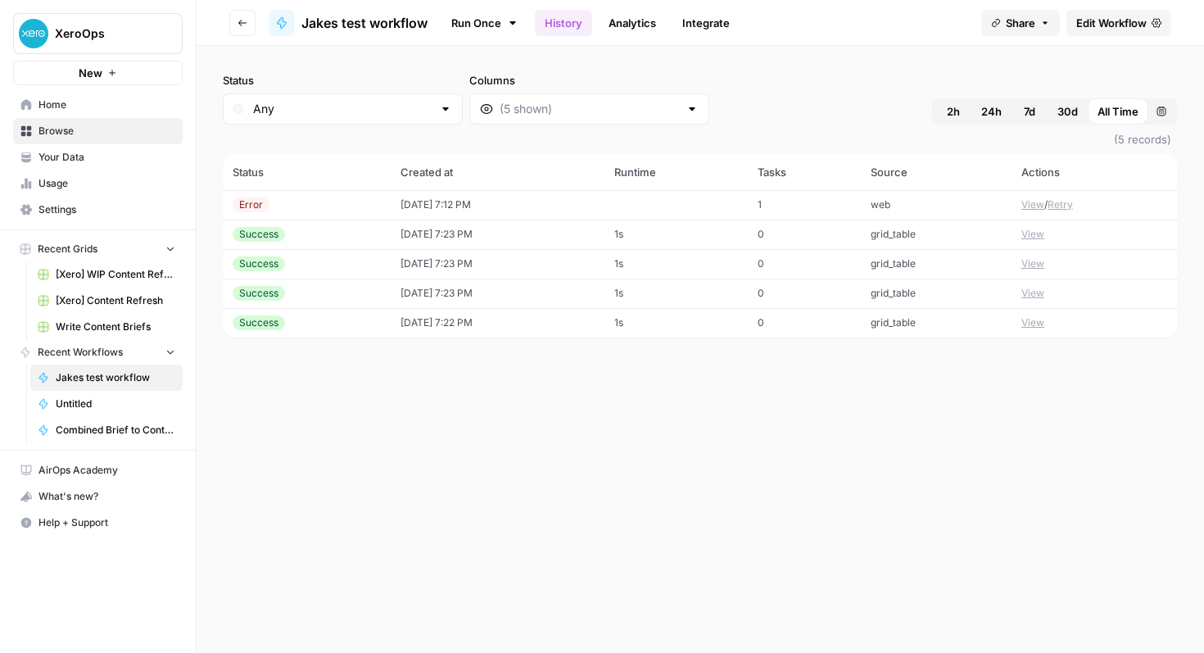
click at [405, 31] on span "Jakes test workflow" at bounding box center [364, 23] width 126 height 20
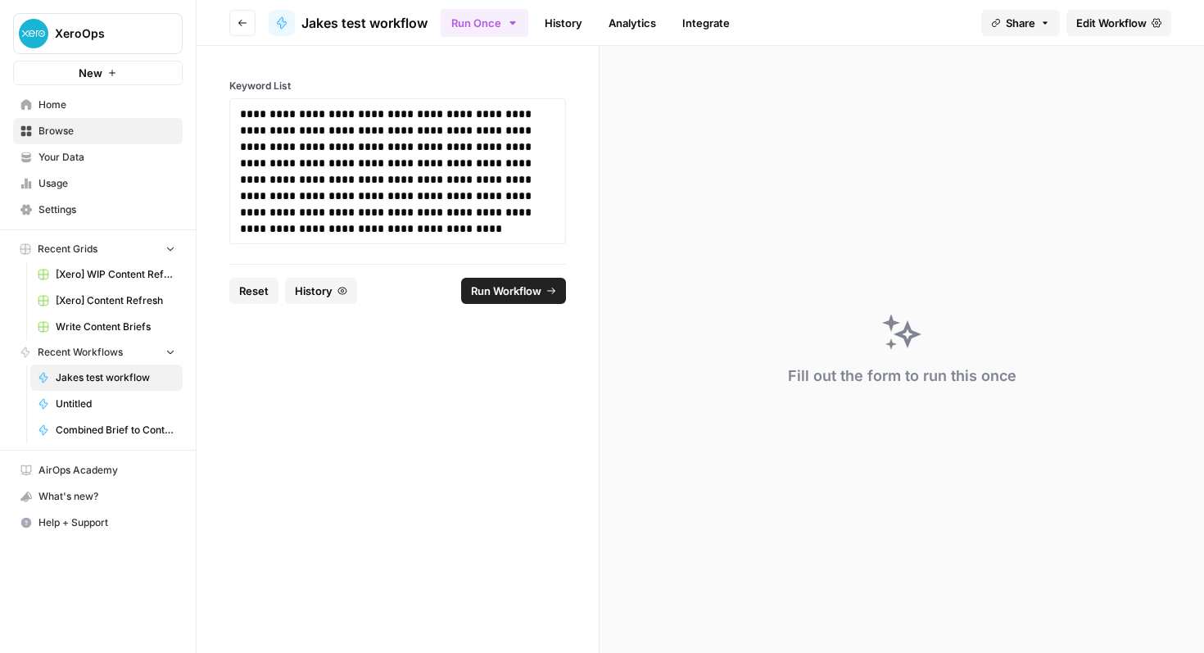
click at [1082, 27] on span "Edit Workflow" at bounding box center [1111, 23] width 70 height 16
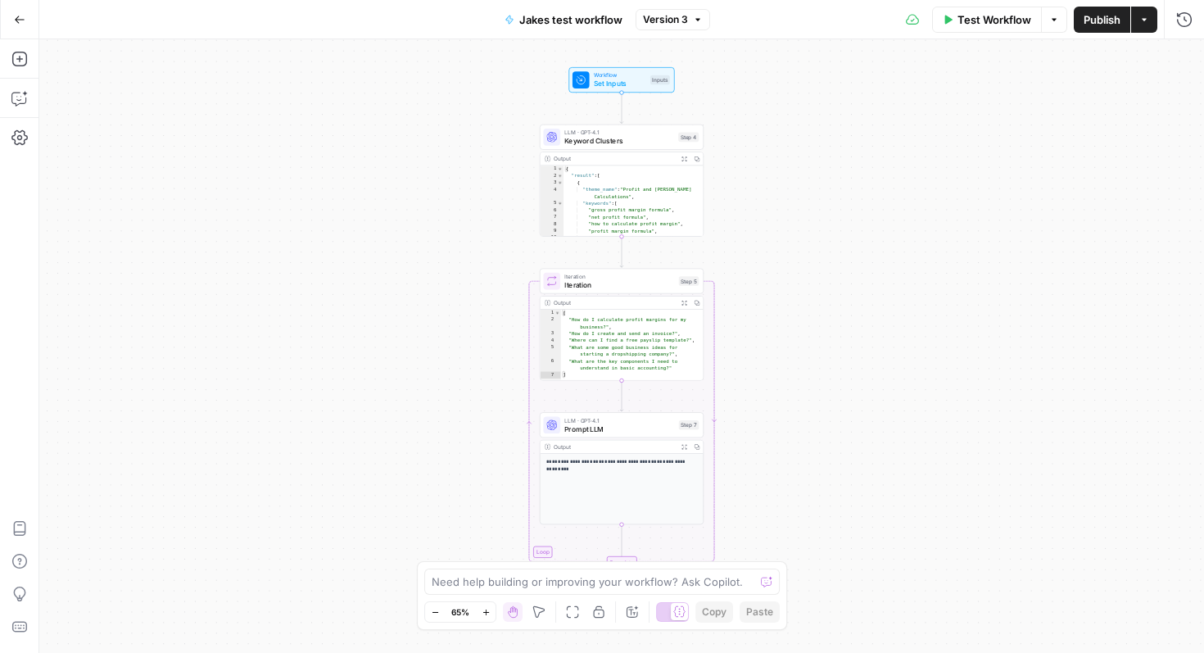
click at [1008, 20] on span "Test Workflow" at bounding box center [995, 19] width 74 height 16
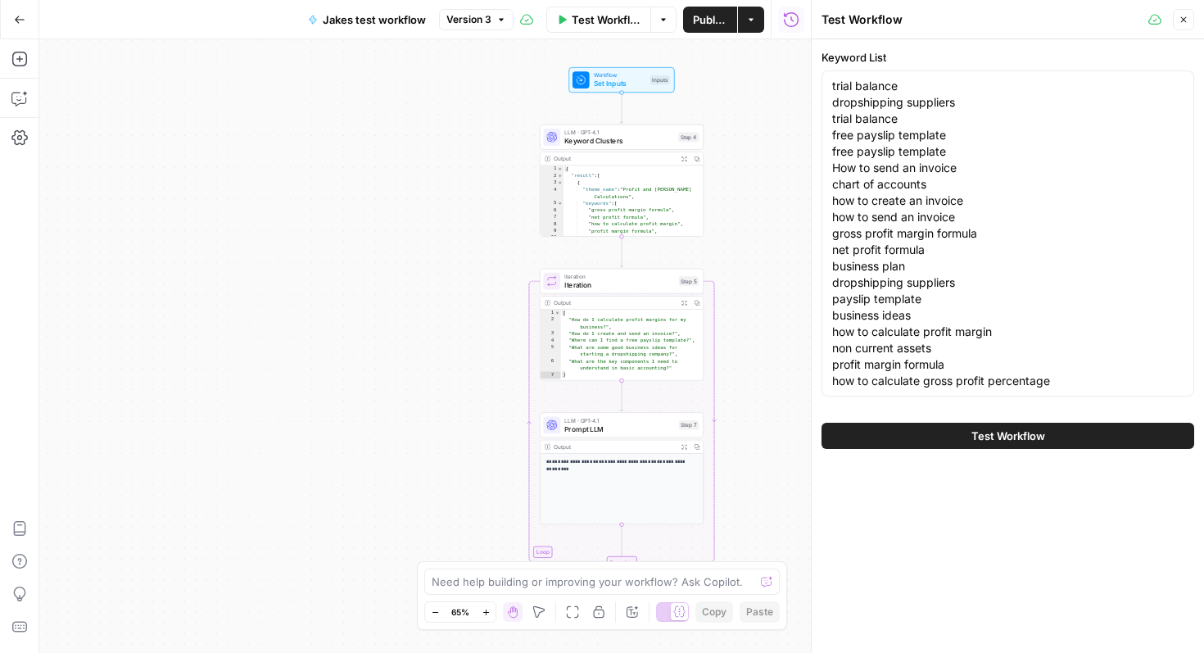
click at [1041, 444] on button "Test Workflow" at bounding box center [1008, 436] width 373 height 26
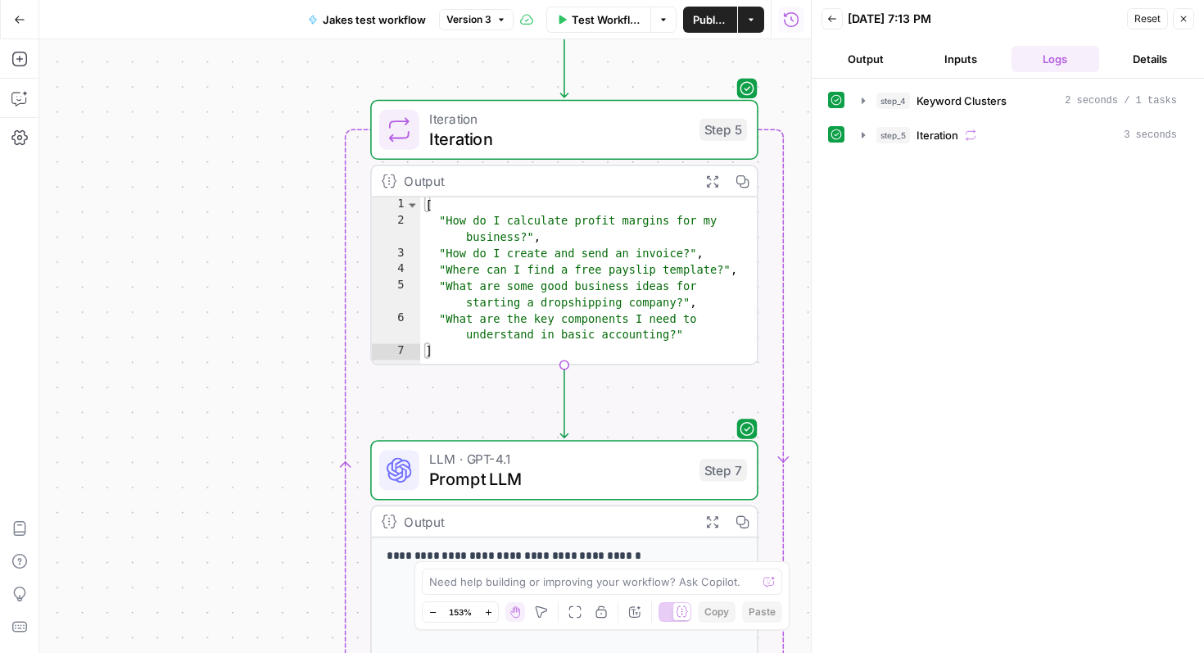
type textarea "*"
click at [641, 311] on div "[ "How do I calculate profit margins for my business?" , "How do I create and s…" at bounding box center [588, 298] width 337 height 202
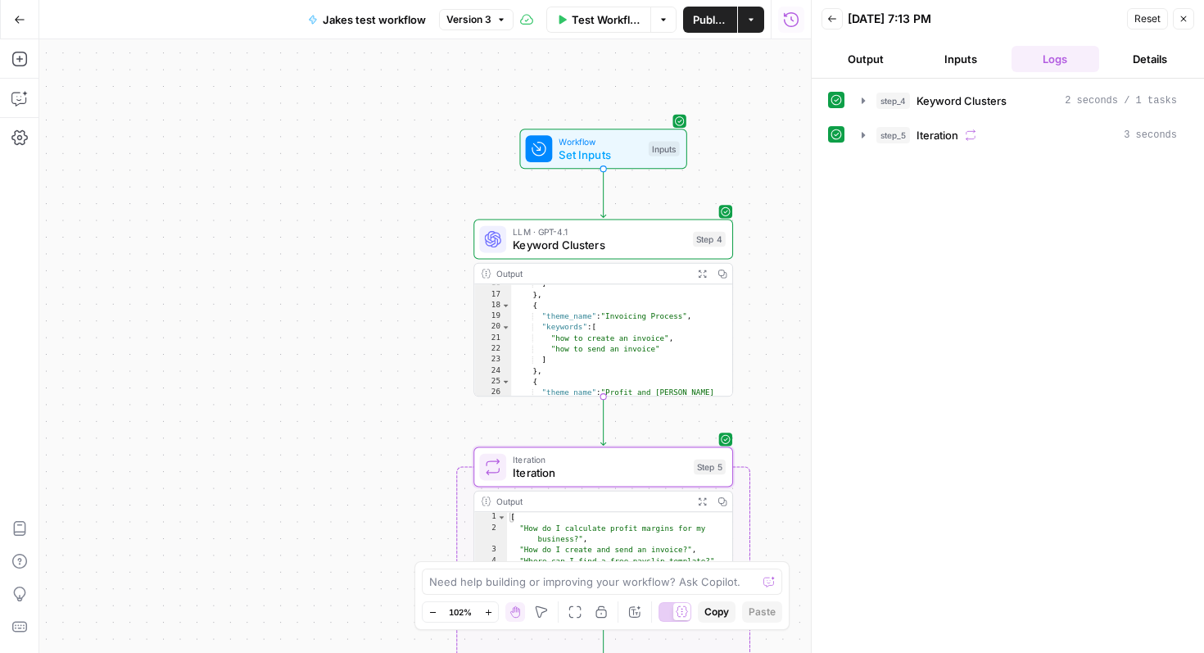
scroll to position [184, 0]
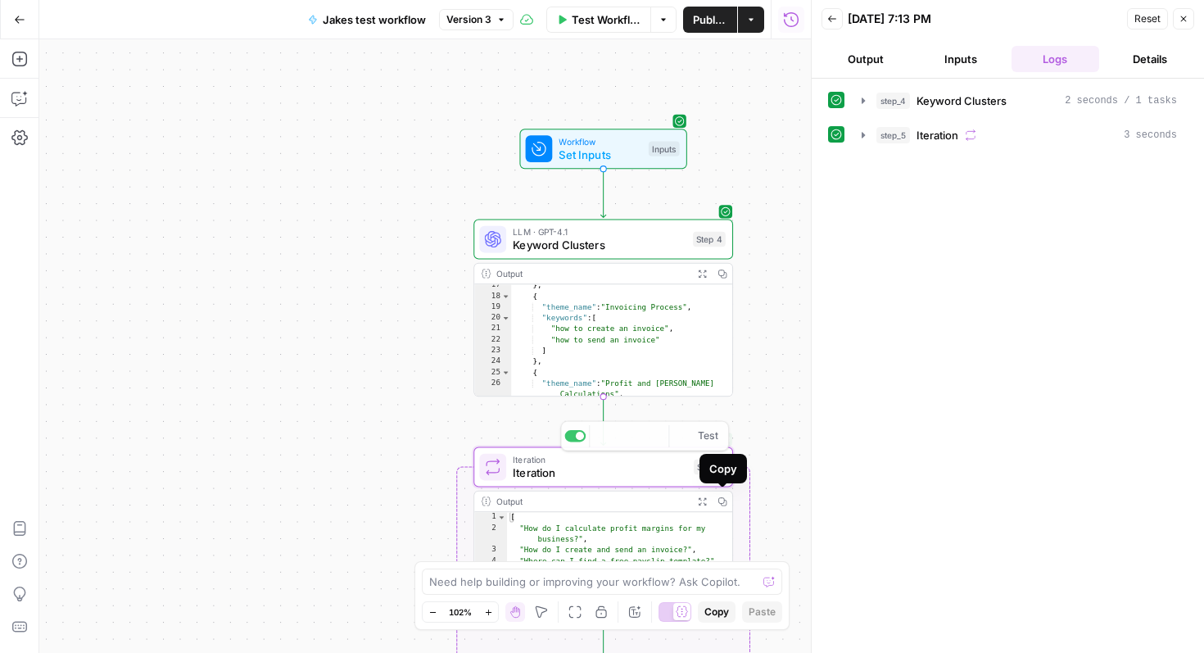
click at [705, 503] on icon "button" at bounding box center [702, 500] width 7 height 7
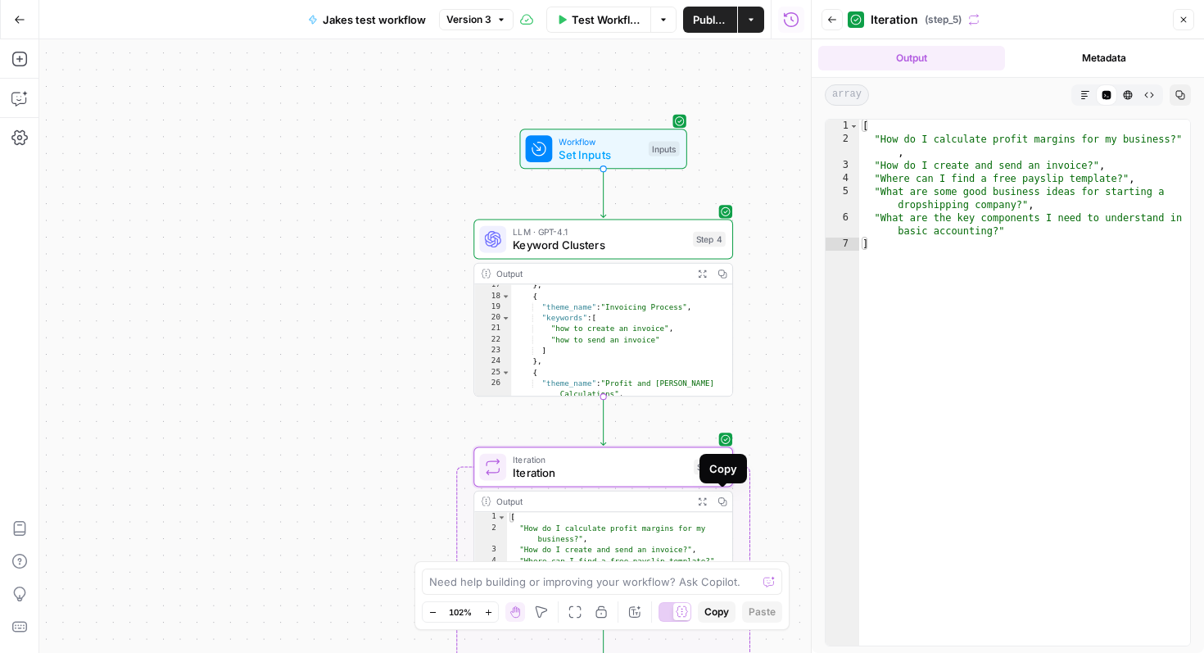
click at [727, 496] on button "Copy" at bounding box center [723, 501] width 20 height 20
click at [315, 300] on div "Workflow Set Inputs Inputs LLM · GPT-4.1 Keyword Clusters Step 4 Output Expand …" at bounding box center [425, 346] width 772 height 614
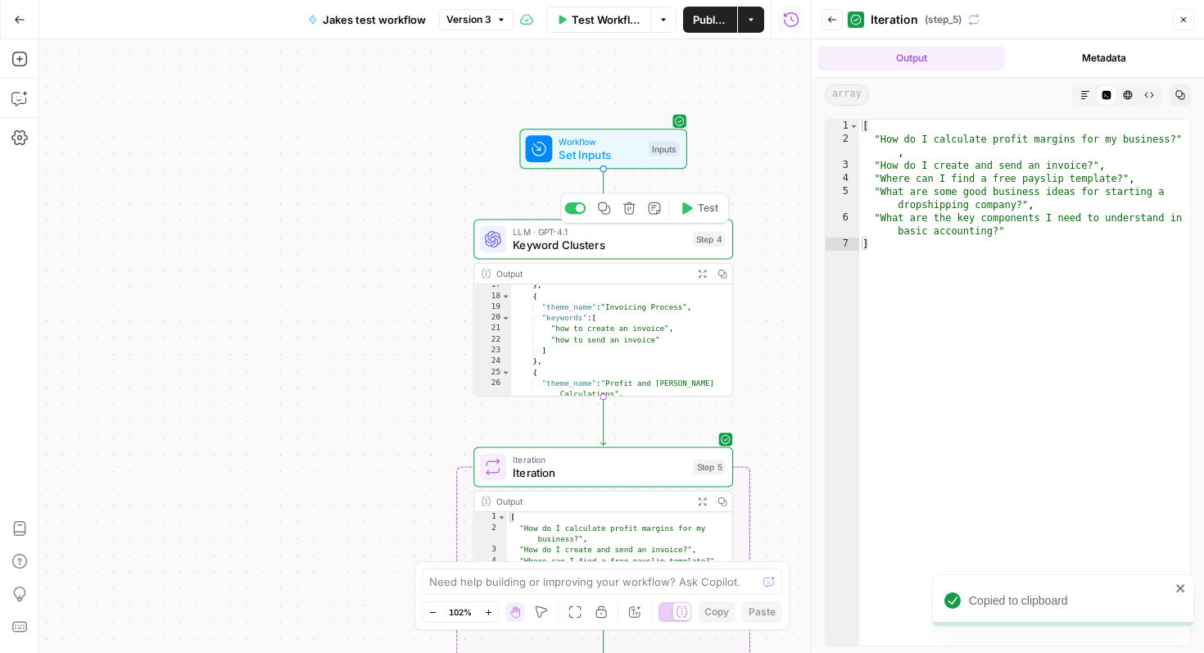
click at [580, 138] on span "Workflow" at bounding box center [600, 140] width 83 height 13
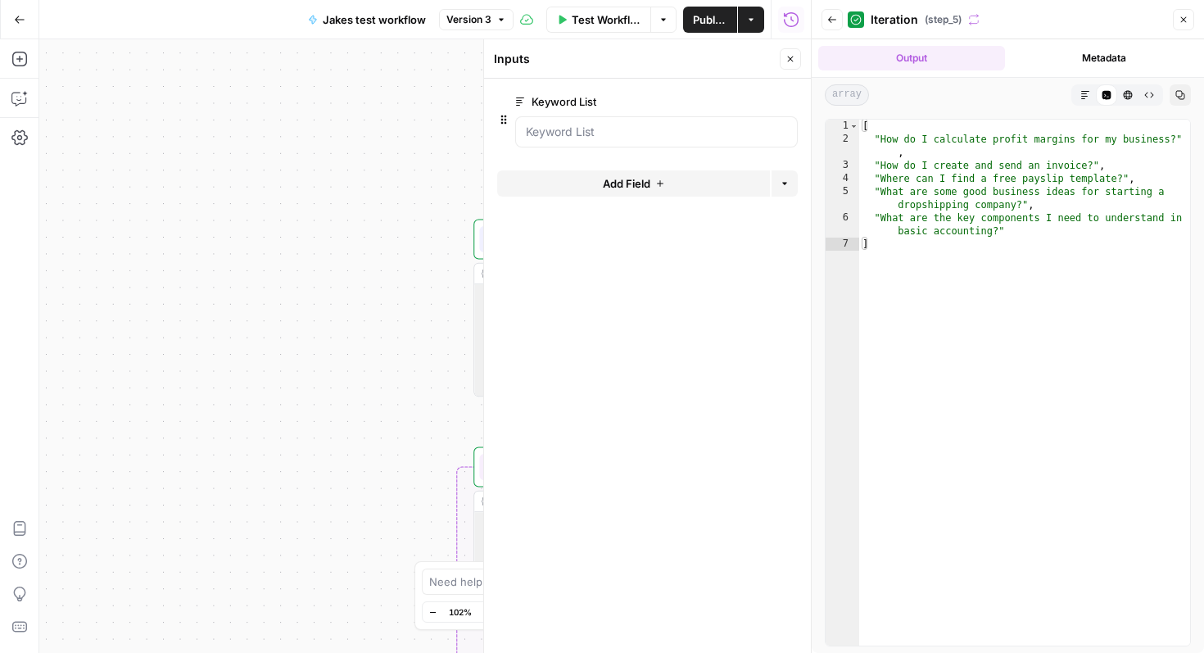
click at [1184, 14] on button "Close" at bounding box center [1183, 19] width 21 height 21
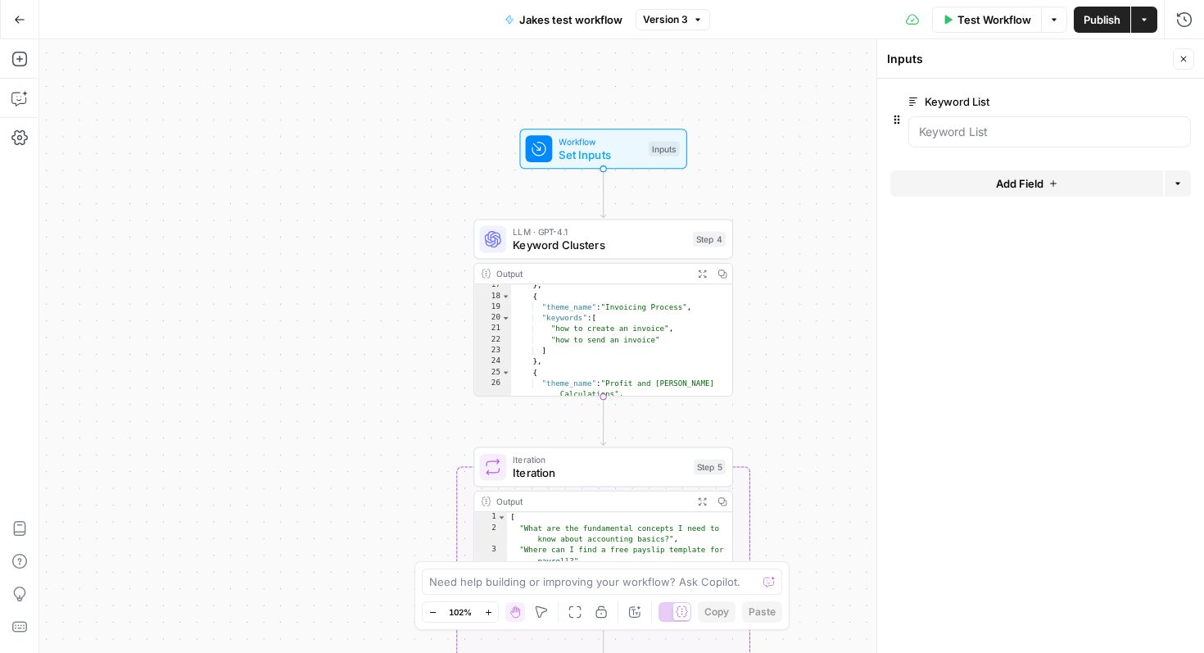
click at [1147, 20] on icon "button" at bounding box center [1144, 20] width 10 height 10
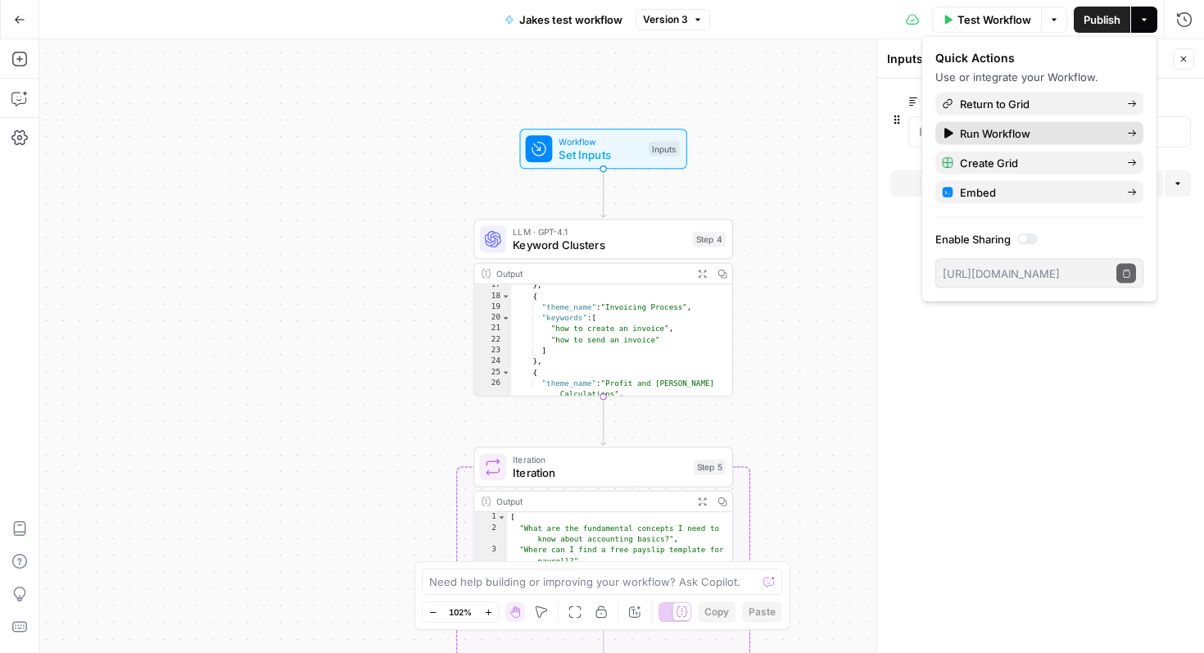
click at [1026, 131] on span "Run Workflow" at bounding box center [1037, 133] width 154 height 16
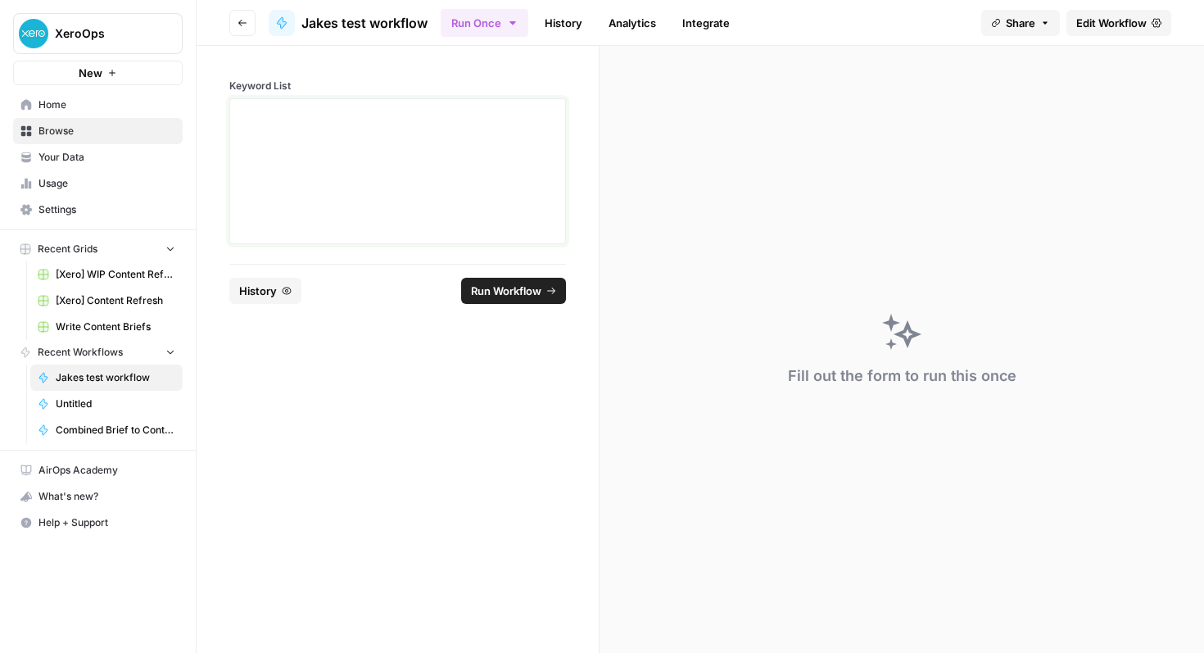
click at [496, 209] on div at bounding box center [397, 171] width 315 height 131
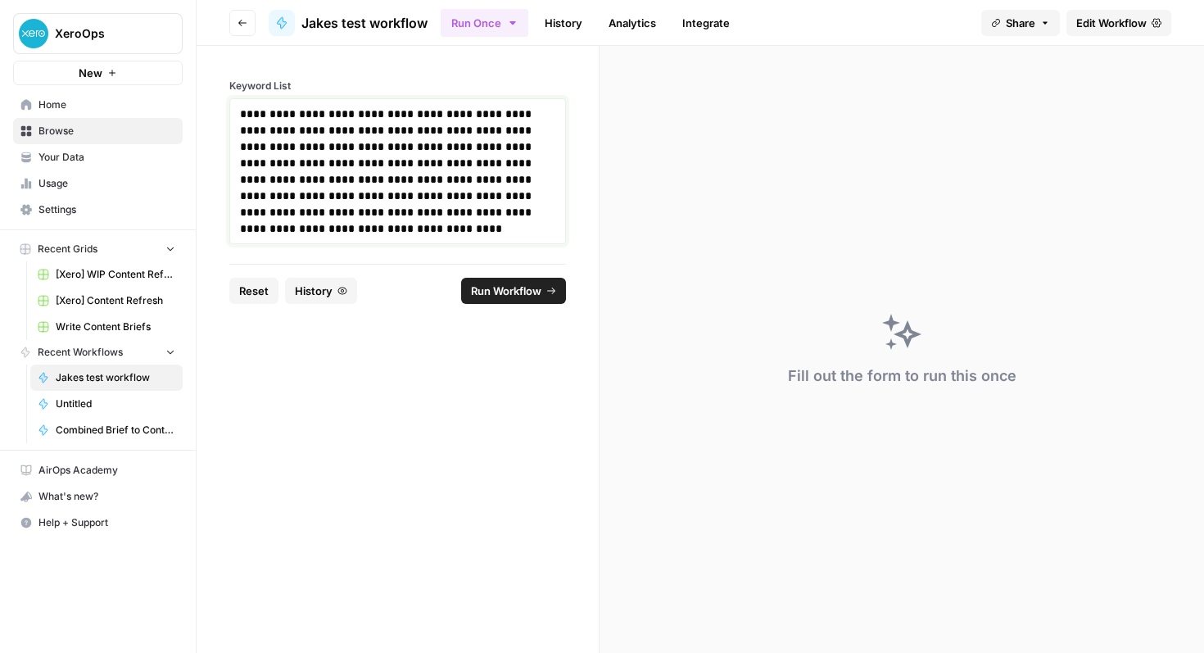
click at [307, 118] on p "**********" at bounding box center [397, 171] width 315 height 131
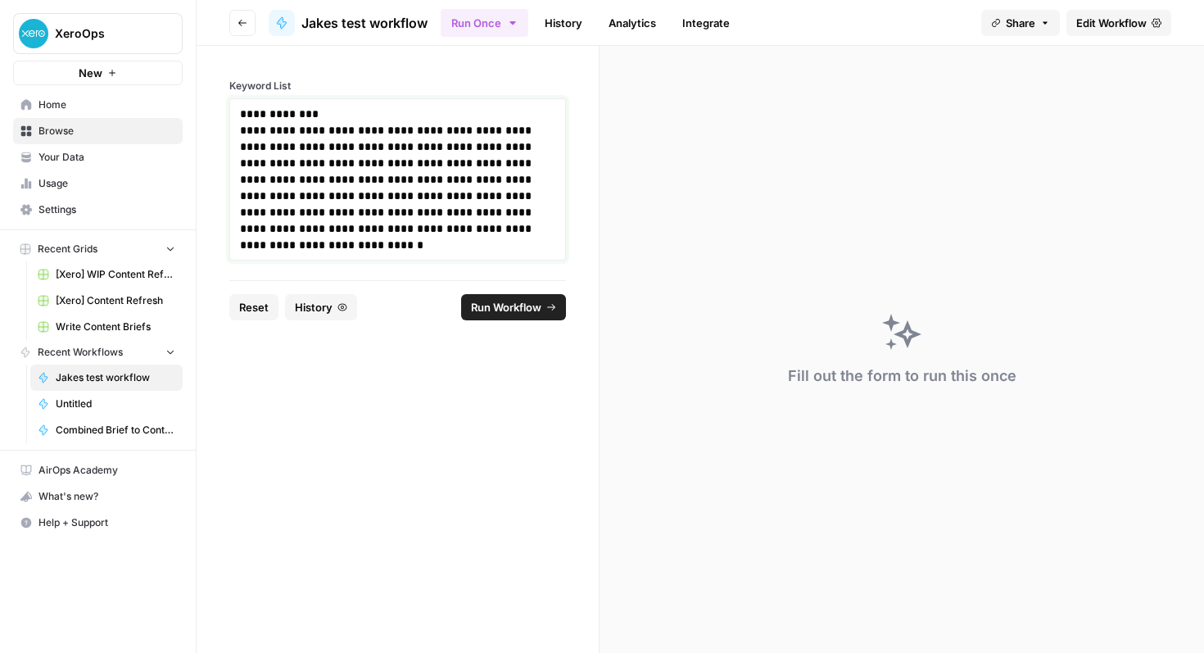
click at [360, 132] on p "**********" at bounding box center [397, 179] width 315 height 147
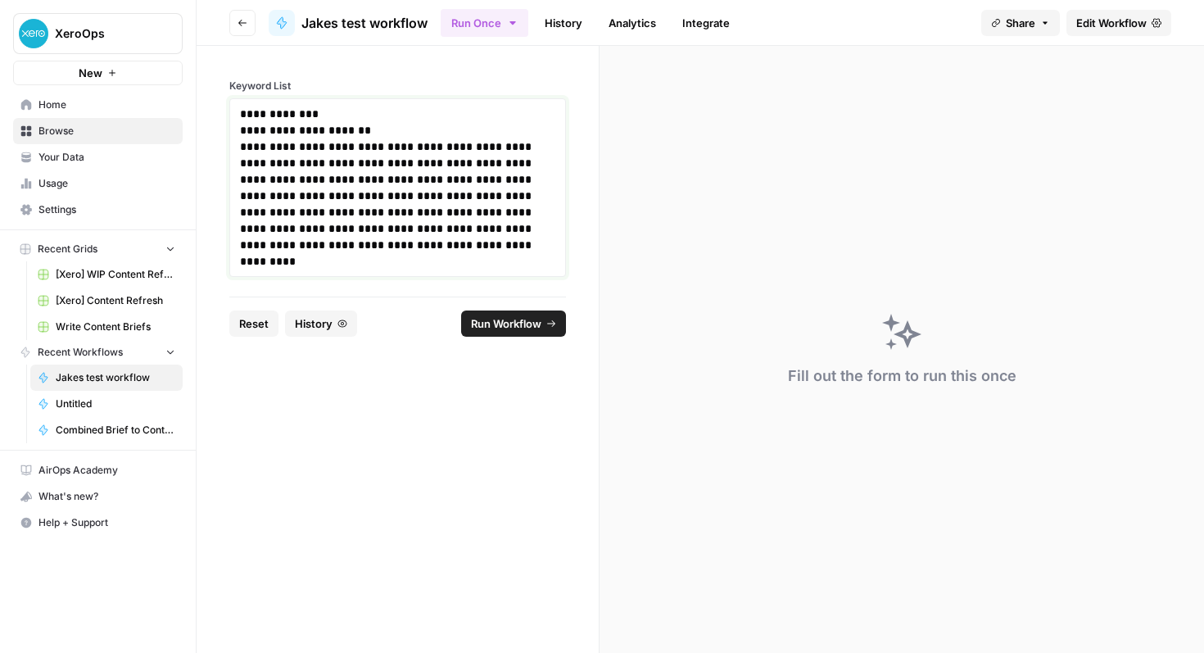
click at [304, 146] on p "**********" at bounding box center [397, 188] width 315 height 164
drag, startPoint x: 305, startPoint y: 164, endPoint x: 325, endPoint y: 214, distance: 54.0
click at [305, 165] on p "**********" at bounding box center [397, 188] width 315 height 164
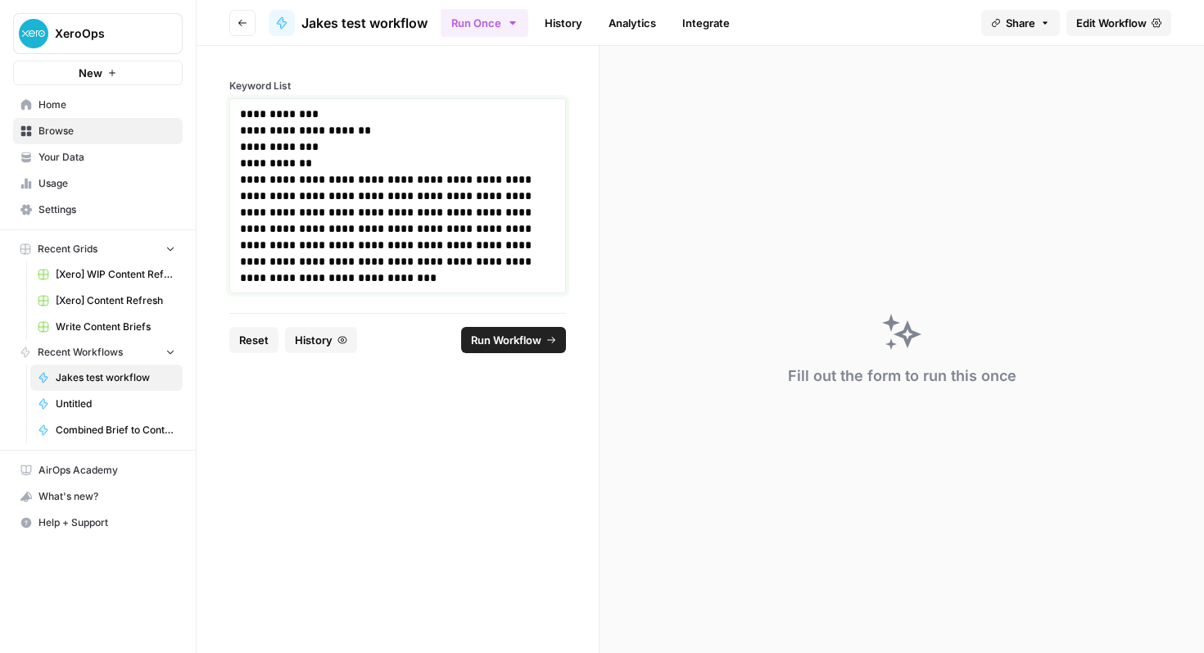
click at [312, 186] on p "**********" at bounding box center [397, 196] width 315 height 180
click at [285, 185] on p "**********" at bounding box center [397, 196] width 315 height 180
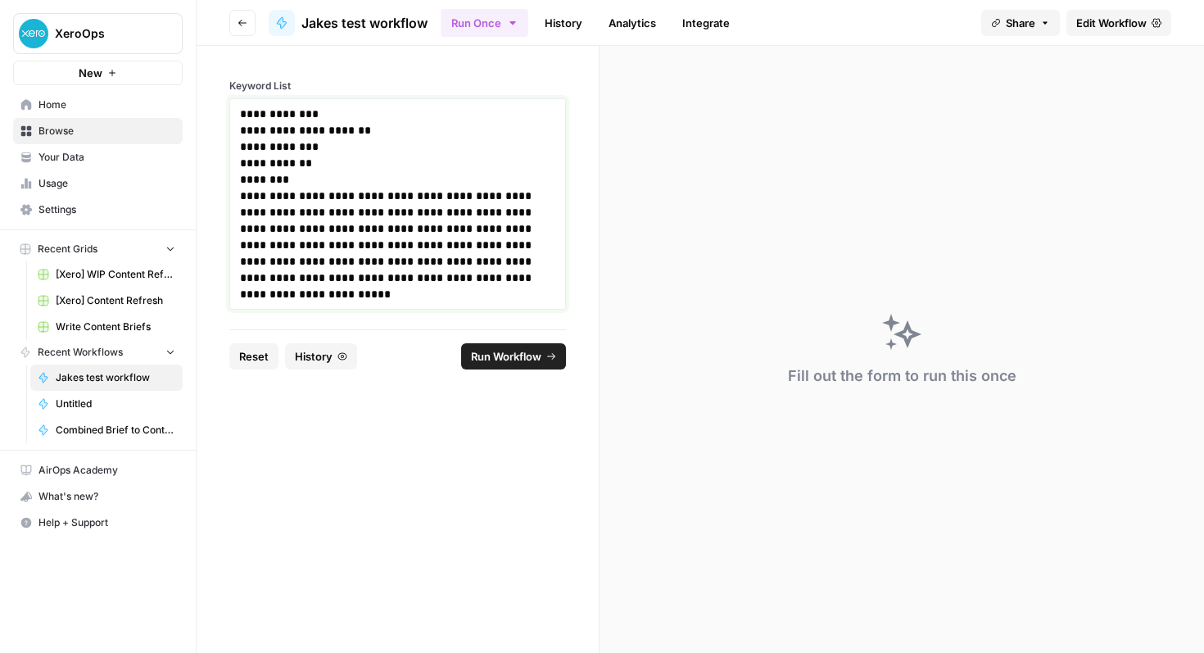
click at [353, 197] on p "**********" at bounding box center [397, 204] width 315 height 197
click at [368, 218] on p "**********" at bounding box center [397, 204] width 315 height 197
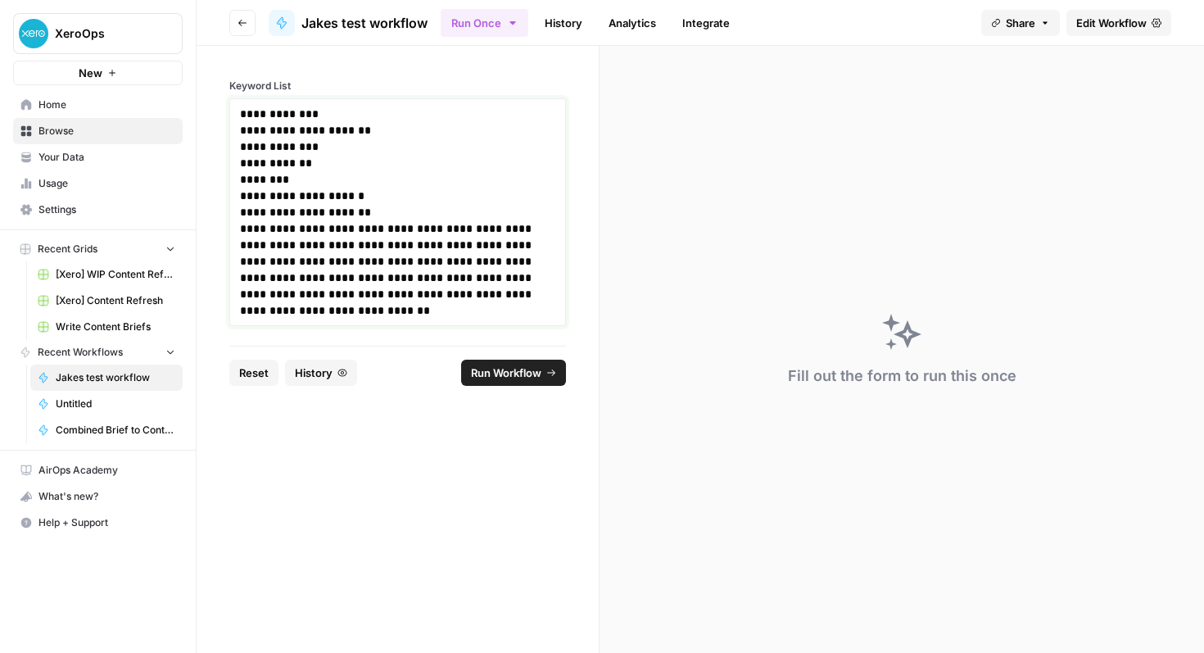
click at [337, 236] on p "**********" at bounding box center [397, 212] width 315 height 213
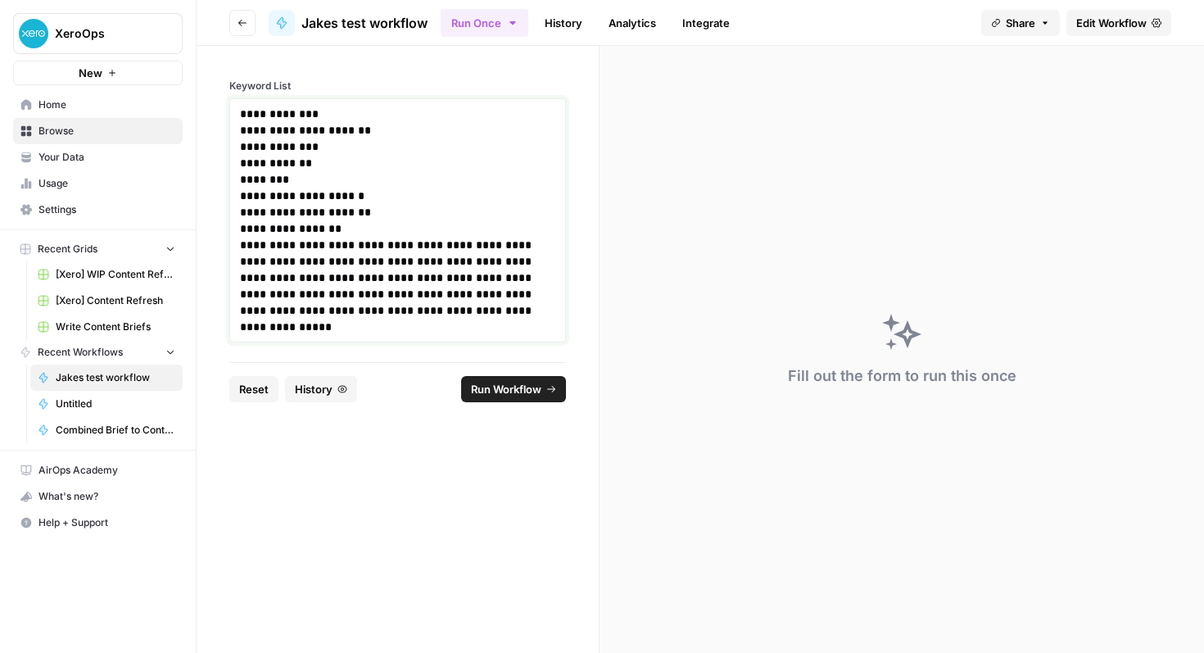
click at [367, 248] on p "**********" at bounding box center [397, 220] width 315 height 229
drag, startPoint x: 362, startPoint y: 265, endPoint x: 381, endPoint y: 300, distance: 39.2
click at [362, 268] on p "**********" at bounding box center [397, 220] width 315 height 229
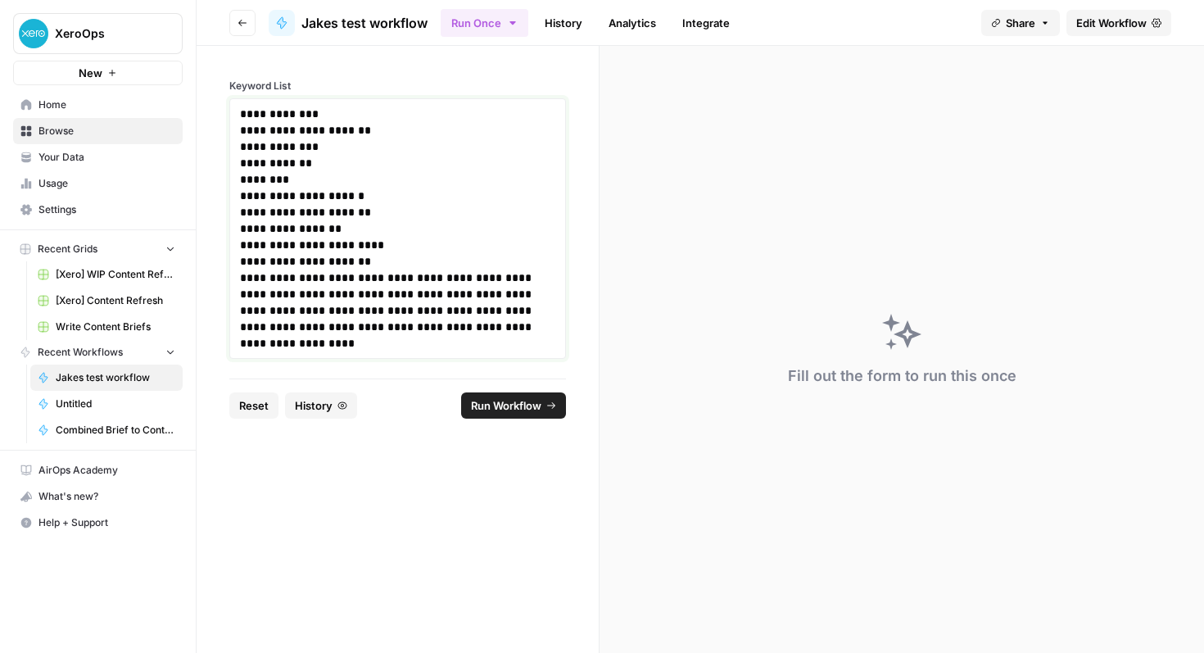
click at [387, 279] on p "**********" at bounding box center [397, 310] width 315 height 82
click at [332, 295] on p "**********" at bounding box center [397, 319] width 315 height 66
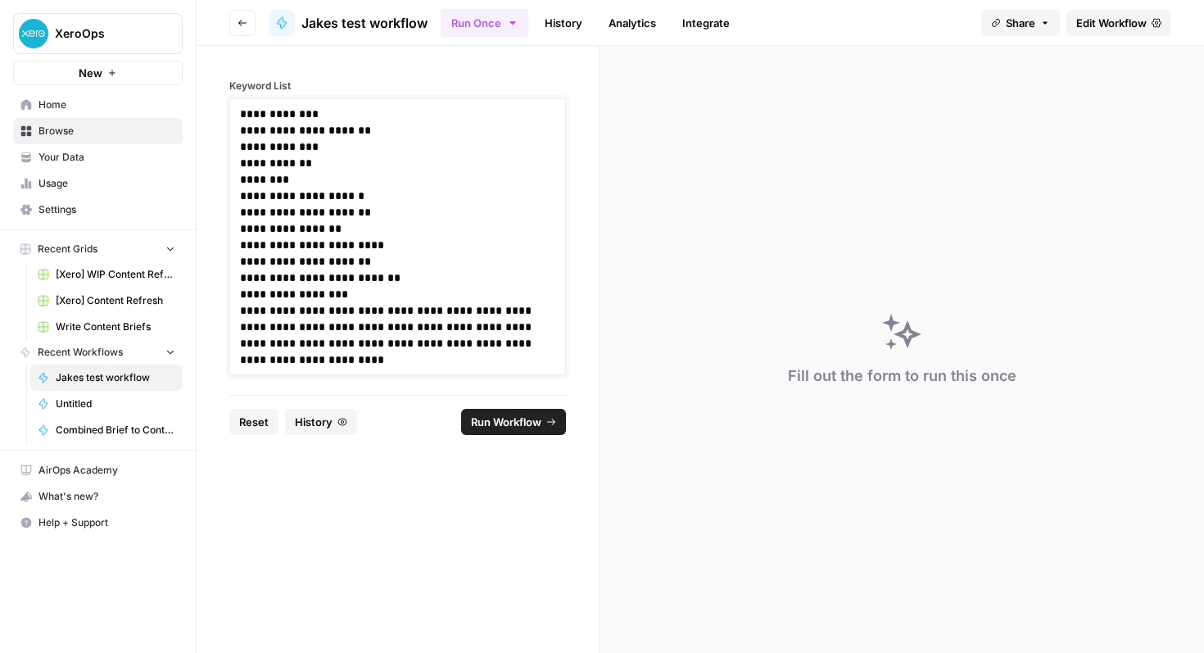
click at [340, 310] on p "**********" at bounding box center [397, 335] width 315 height 66
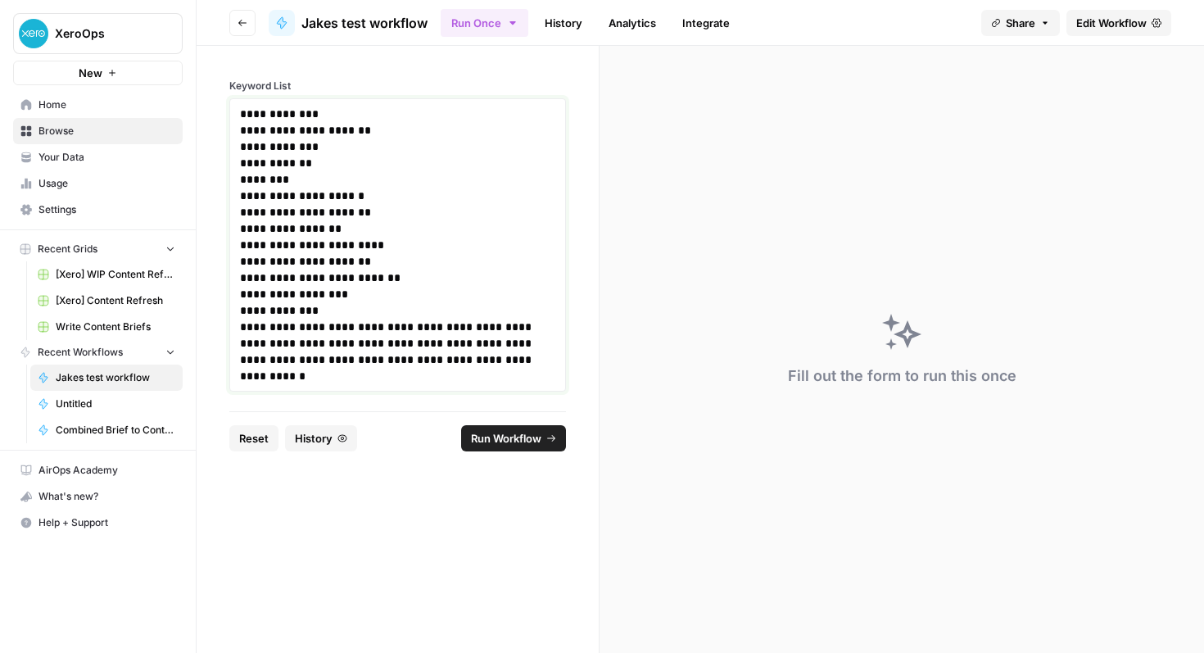
click at [365, 328] on p "**********" at bounding box center [397, 352] width 315 height 66
click at [328, 342] on p "**********" at bounding box center [397, 359] width 315 height 49
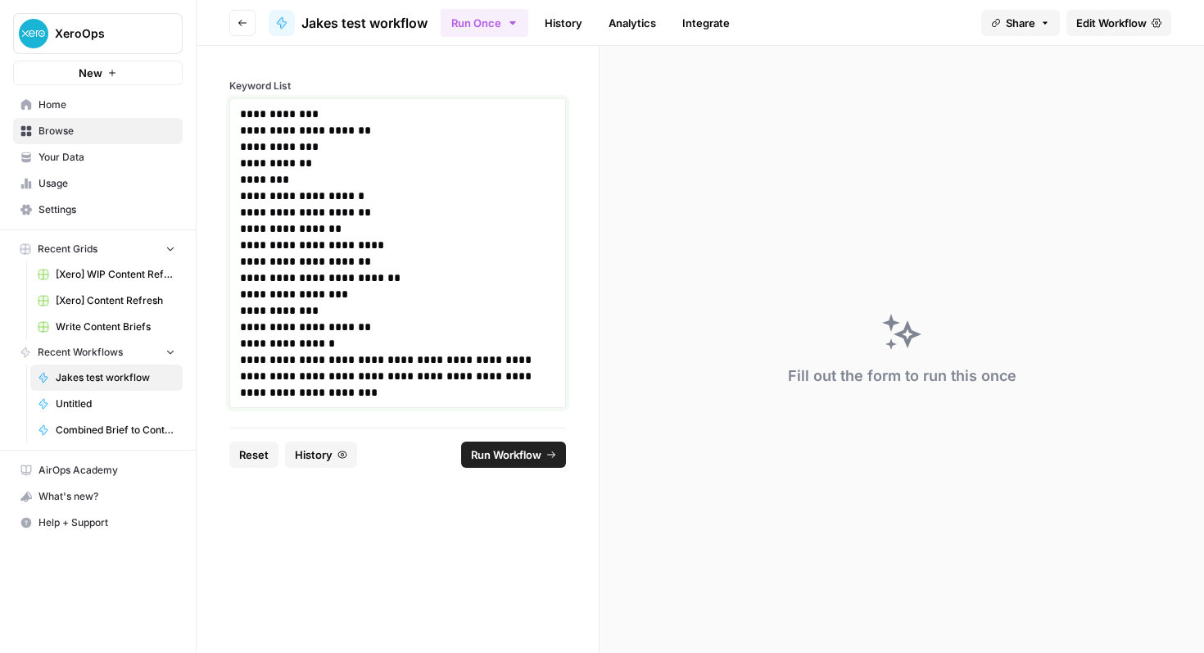
click at [318, 360] on p "**********" at bounding box center [397, 375] width 315 height 49
click at [404, 378] on p "**********" at bounding box center [397, 384] width 315 height 33
click at [402, 378] on p "**********" at bounding box center [397, 384] width 315 height 33
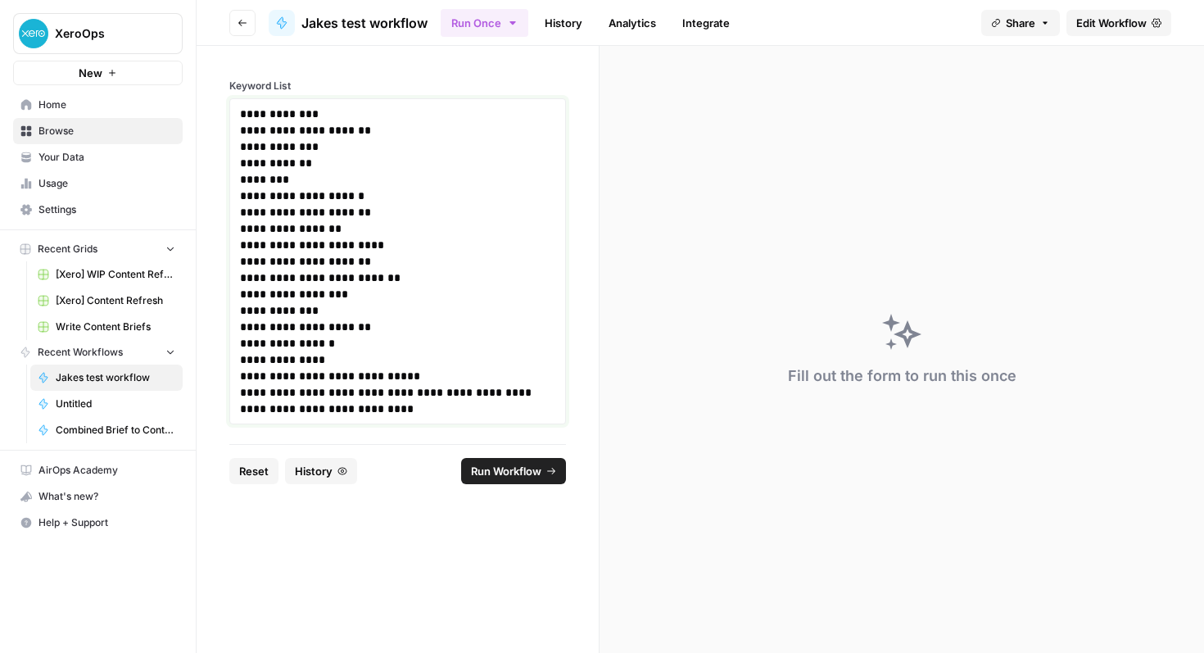
click at [341, 396] on p "**********" at bounding box center [397, 400] width 315 height 33
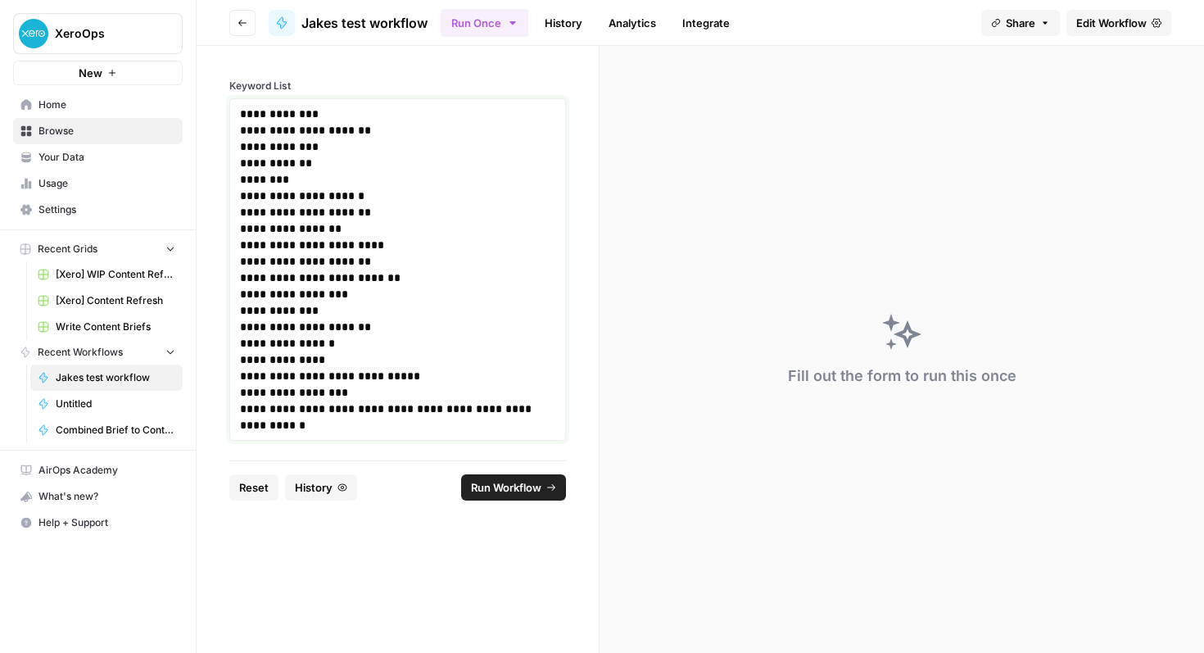
click at [356, 415] on p "**********" at bounding box center [397, 417] width 315 height 33
click at [322, 427] on p "**********" at bounding box center [397, 425] width 315 height 16
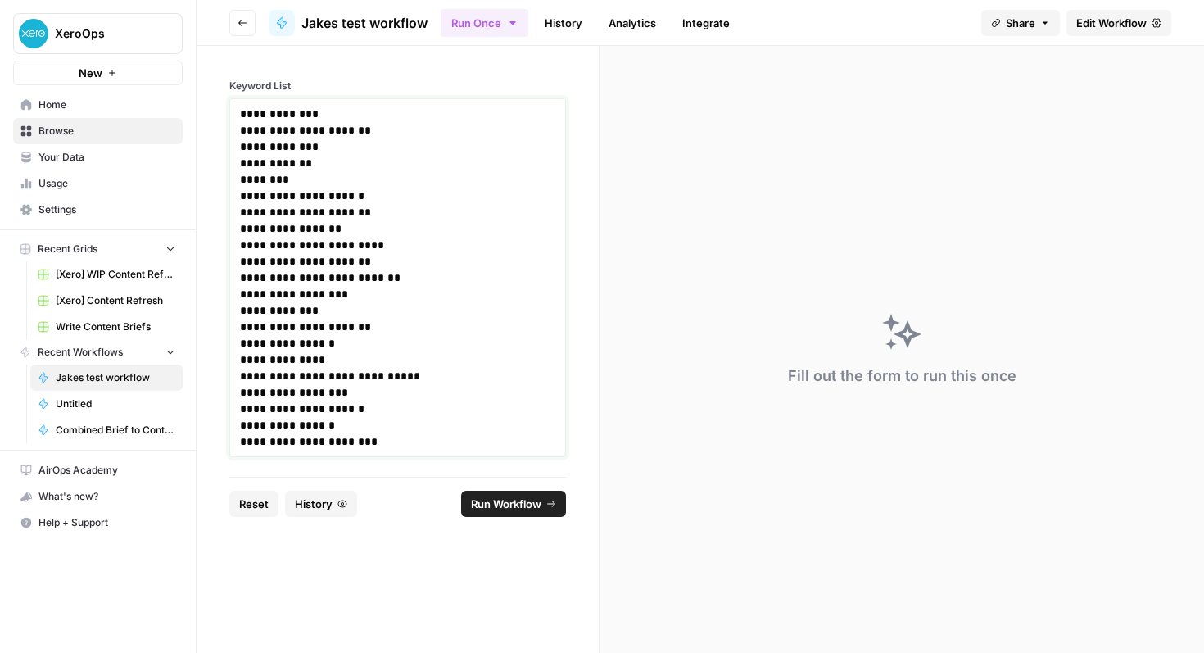
click at [401, 411] on p "**********" at bounding box center [397, 409] width 315 height 16
copy div "**********"
click at [481, 412] on p "**********" at bounding box center [397, 409] width 315 height 16
click at [500, 510] on span "Run Workflow" at bounding box center [506, 504] width 70 height 16
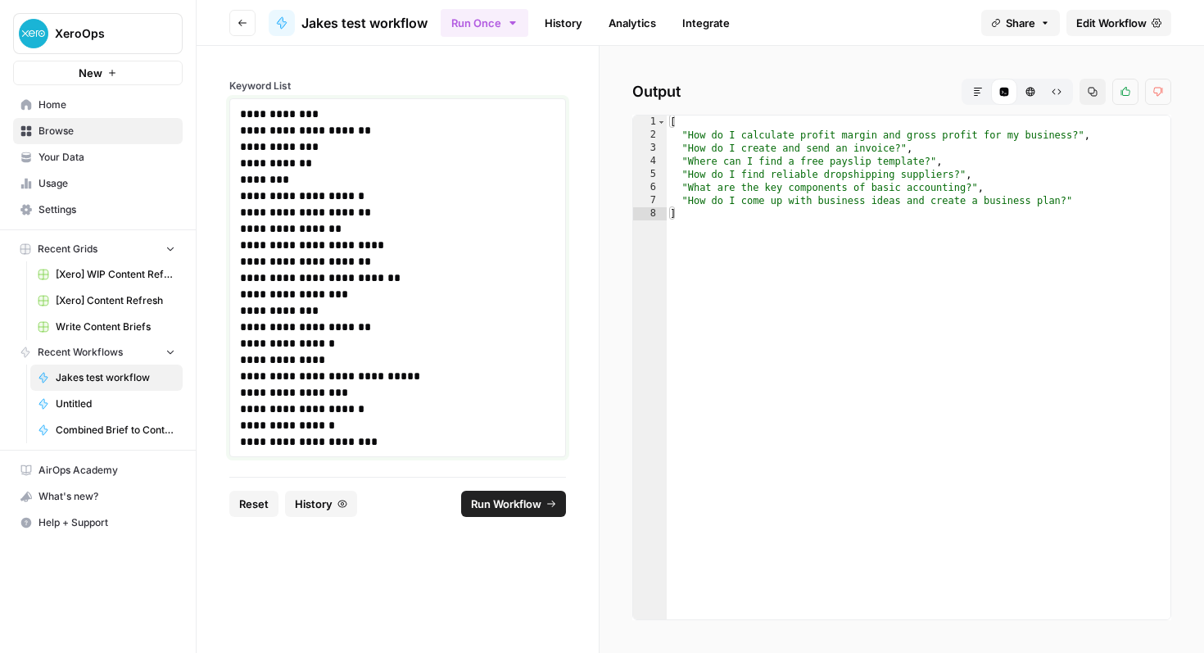
click at [429, 225] on p "**********" at bounding box center [397, 188] width 315 height 164
click at [516, 152] on p "**********" at bounding box center [397, 188] width 315 height 164
click at [394, 16] on span "Jakes test workflow" at bounding box center [364, 23] width 126 height 20
click at [118, 375] on span "Jakes test workflow" at bounding box center [116, 377] width 120 height 15
click at [378, 30] on span "Jakes test workflow" at bounding box center [364, 23] width 126 height 20
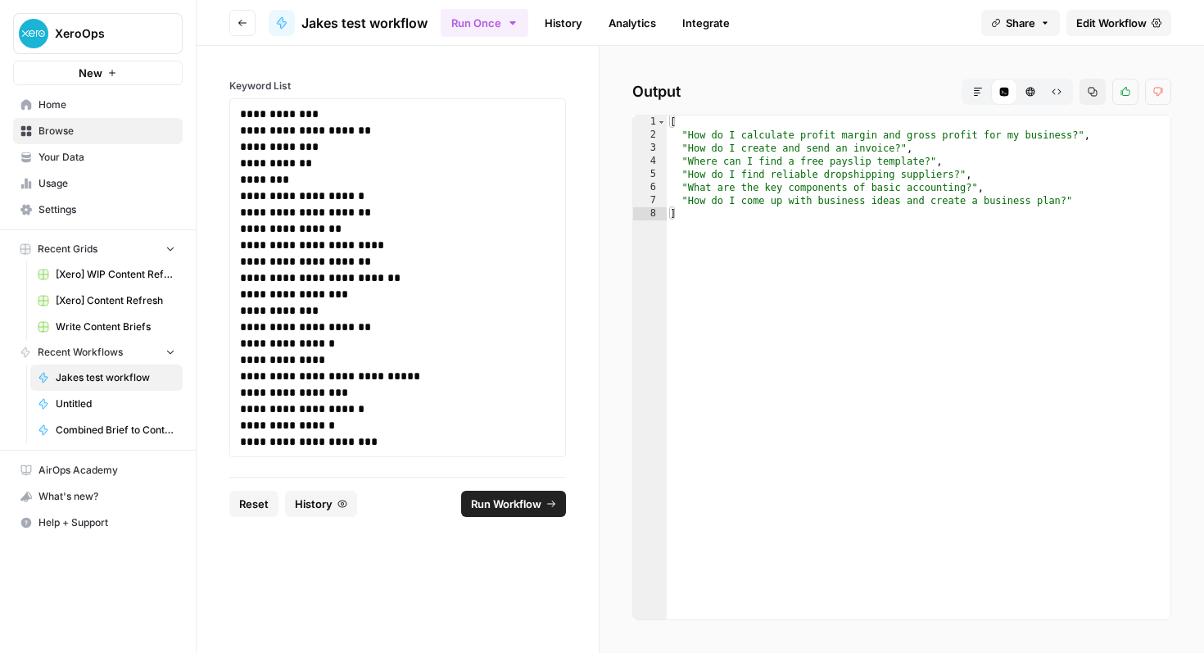
click at [1097, 16] on span "Edit Workflow" at bounding box center [1111, 23] width 70 height 16
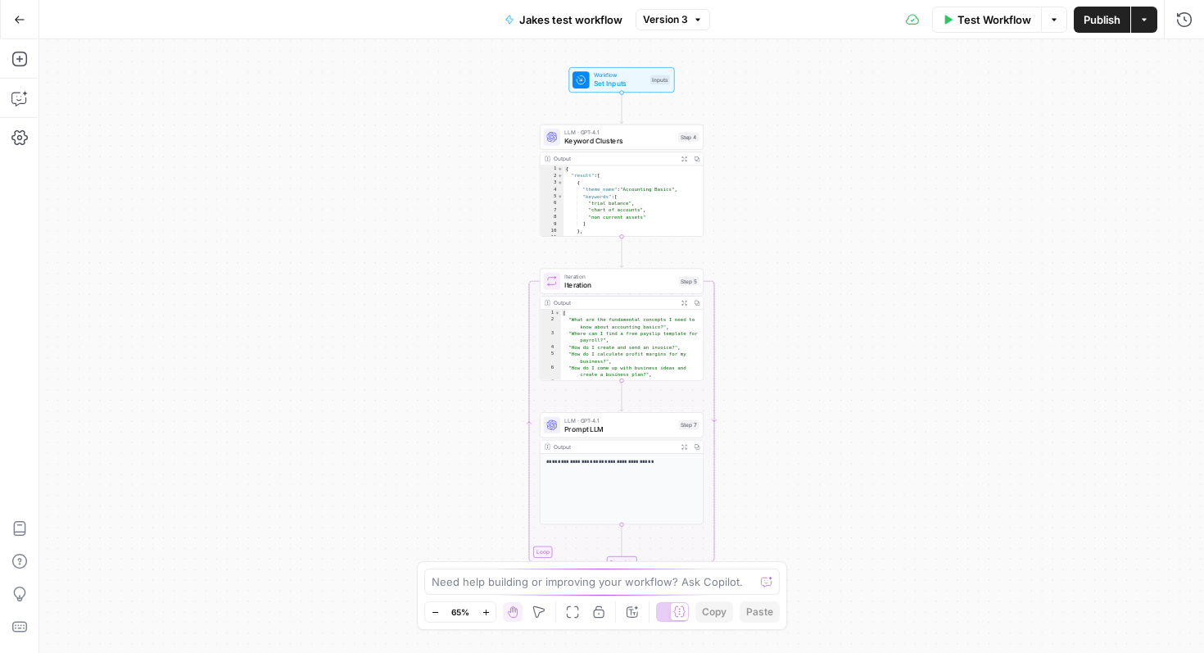
click at [540, 17] on span "Jakes test workflow" at bounding box center [570, 19] width 103 height 16
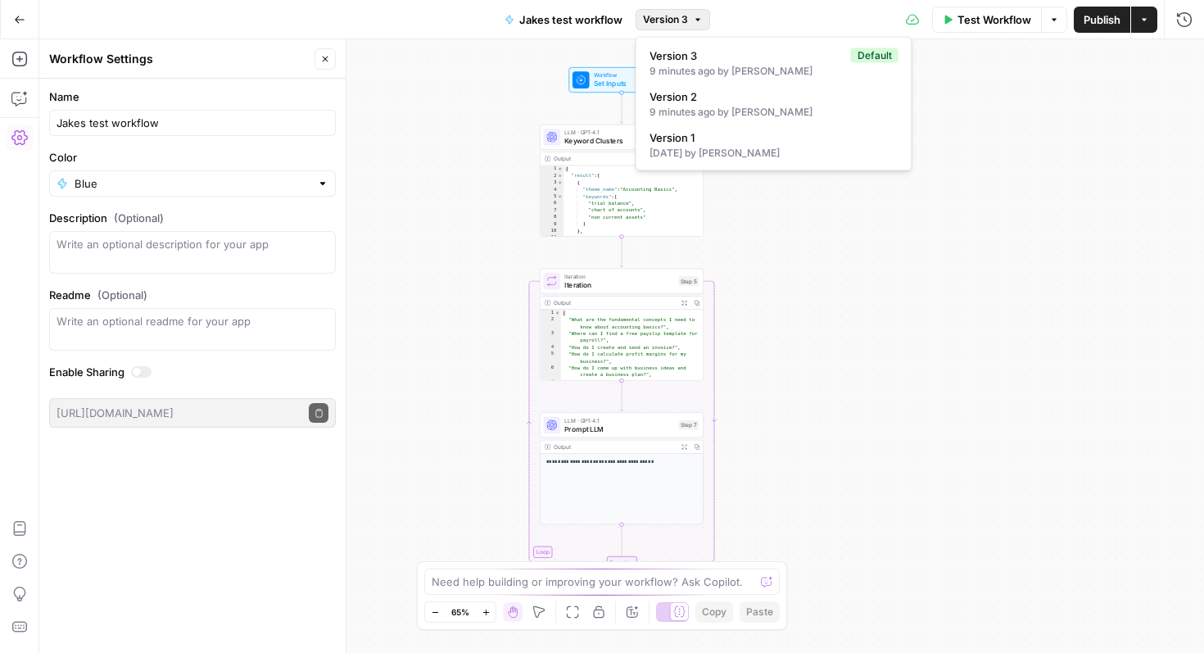
click at [663, 25] on span "Version 3" at bounding box center [665, 19] width 45 height 15
drag, startPoint x: 172, startPoint y: 126, endPoint x: 57, endPoint y: 126, distance: 115.5
click at [57, 126] on input "Jakes test workflow" at bounding box center [193, 123] width 272 height 16
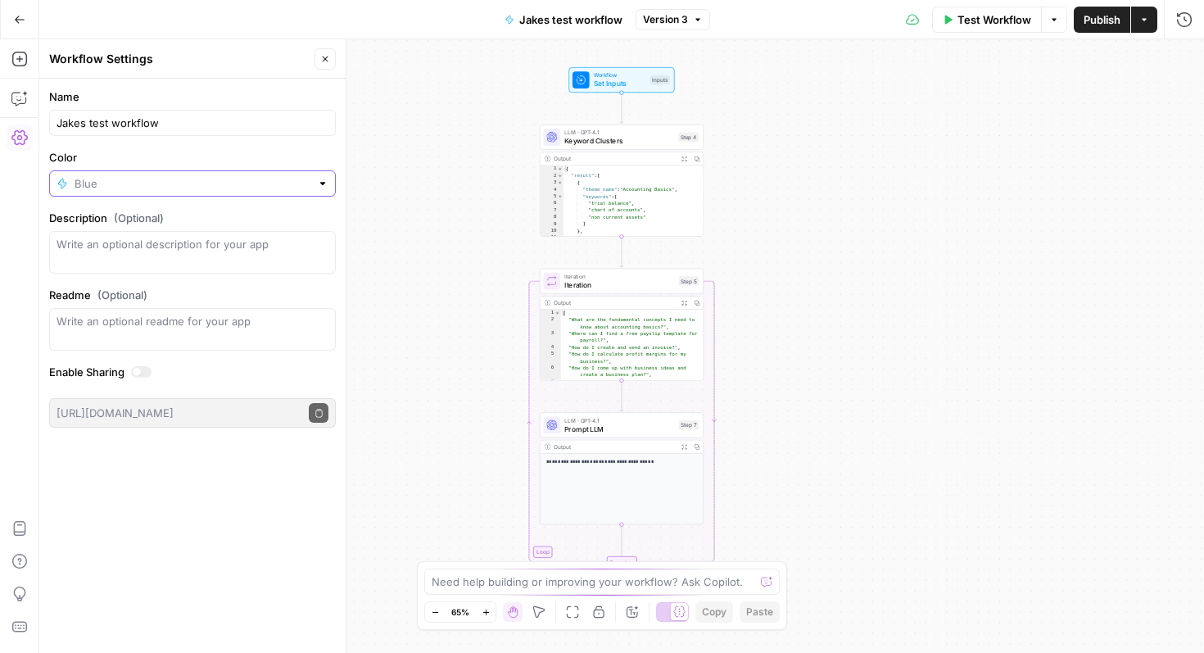
click at [157, 180] on input "Color" at bounding box center [193, 183] width 236 height 16
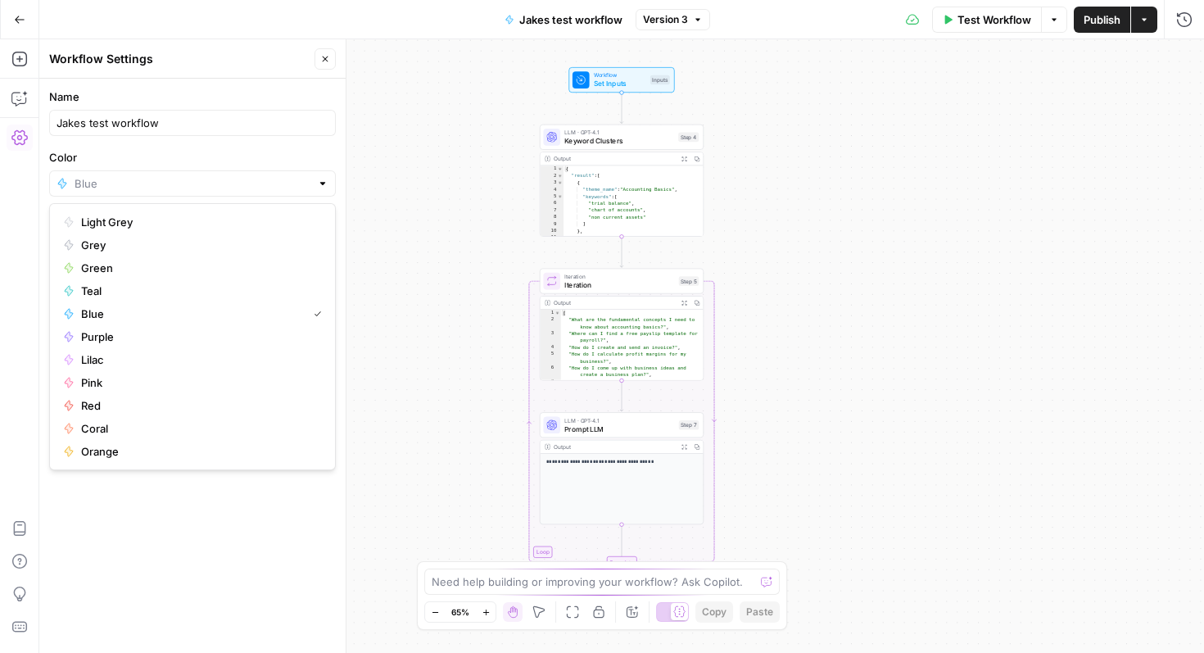
type input "Blue"
click at [170, 150] on label "Color" at bounding box center [192, 157] width 287 height 16
click at [170, 175] on input "Blue" at bounding box center [193, 183] width 236 height 16
type input "Blue"
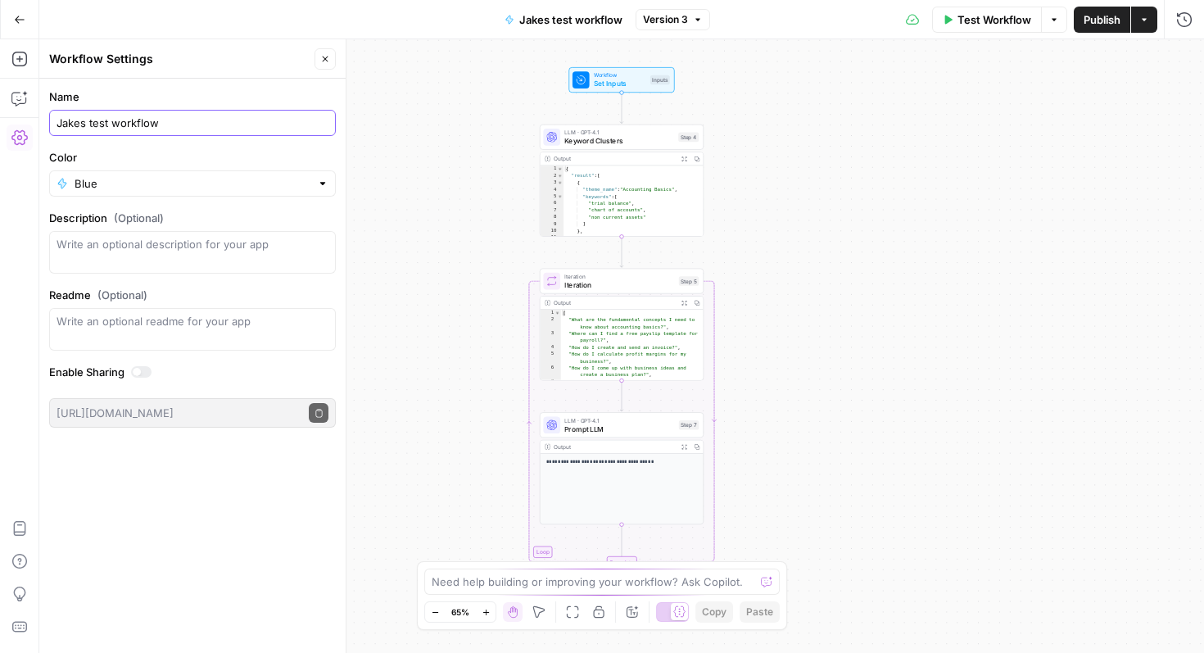
click at [176, 125] on input "Jakes test workflow" at bounding box center [193, 123] width 272 height 16
drag, startPoint x: 200, startPoint y: 117, endPoint x: -37, endPoint y: 120, distance: 236.8
click at [0, 120] on html "XeroOps New Home Browse Your Data Usage Settings Recent Grids [Xero] WIP Conten…" at bounding box center [602, 326] width 1204 height 653
click at [825, 106] on div "Workflow Set Inputs Inputs LLM · GPT-4.1 Keyword Clusters Step 4 Output Expand …" at bounding box center [621, 346] width 1165 height 614
click at [220, 131] on div "Jakes test workflow" at bounding box center [192, 123] width 287 height 26
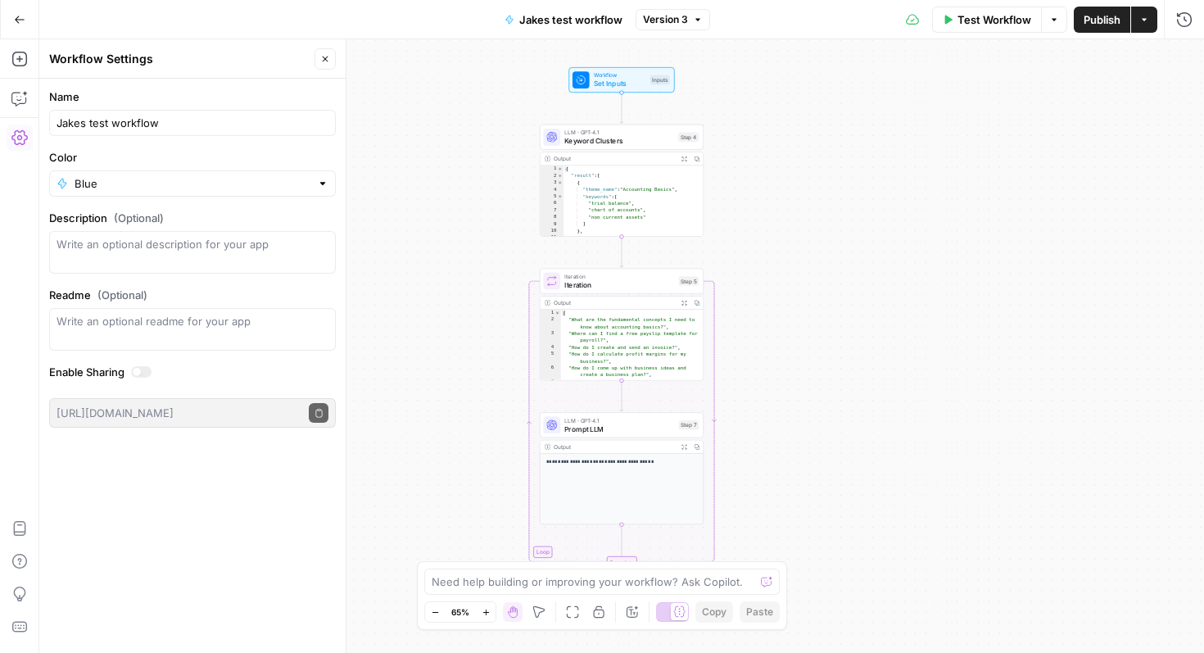
click at [363, 130] on div "Workflow Set Inputs Inputs LLM · GPT-4.1 Keyword Clusters Step 4 Output Expand …" at bounding box center [621, 346] width 1165 height 614
click at [398, 162] on div "Workflow Set Inputs Inputs LLM · GPT-4.1 Keyword Clusters Step 4 Output Expand …" at bounding box center [621, 346] width 1165 height 614
click at [333, 67] on button "Close" at bounding box center [325, 58] width 21 height 21
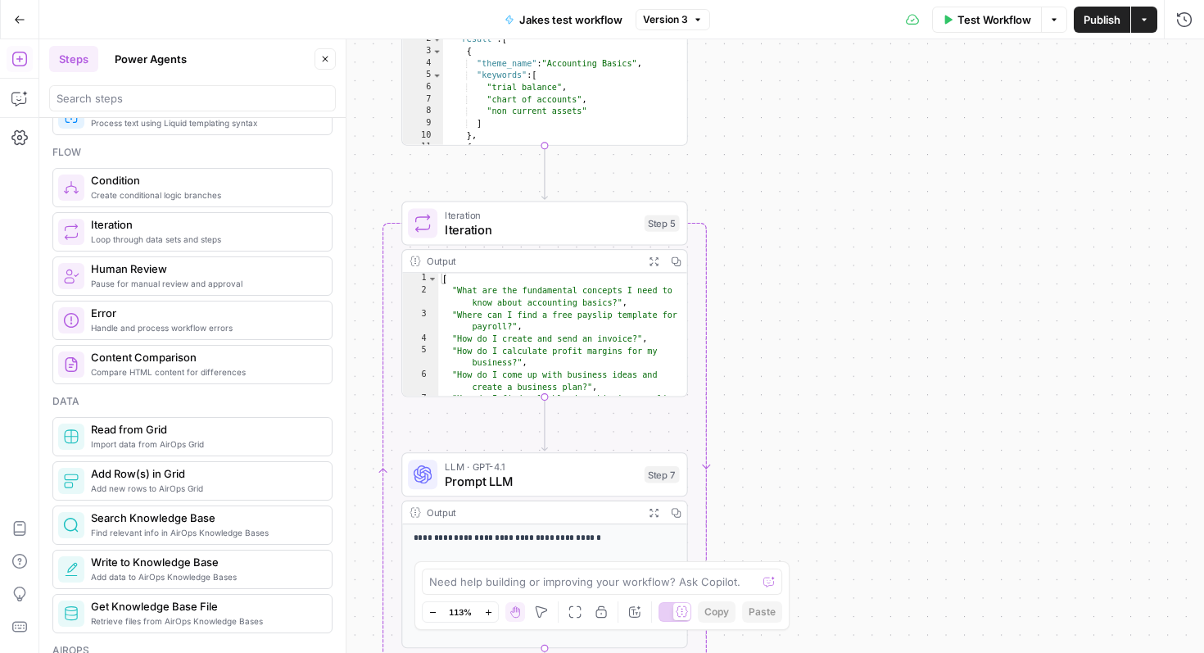
scroll to position [508, 0]
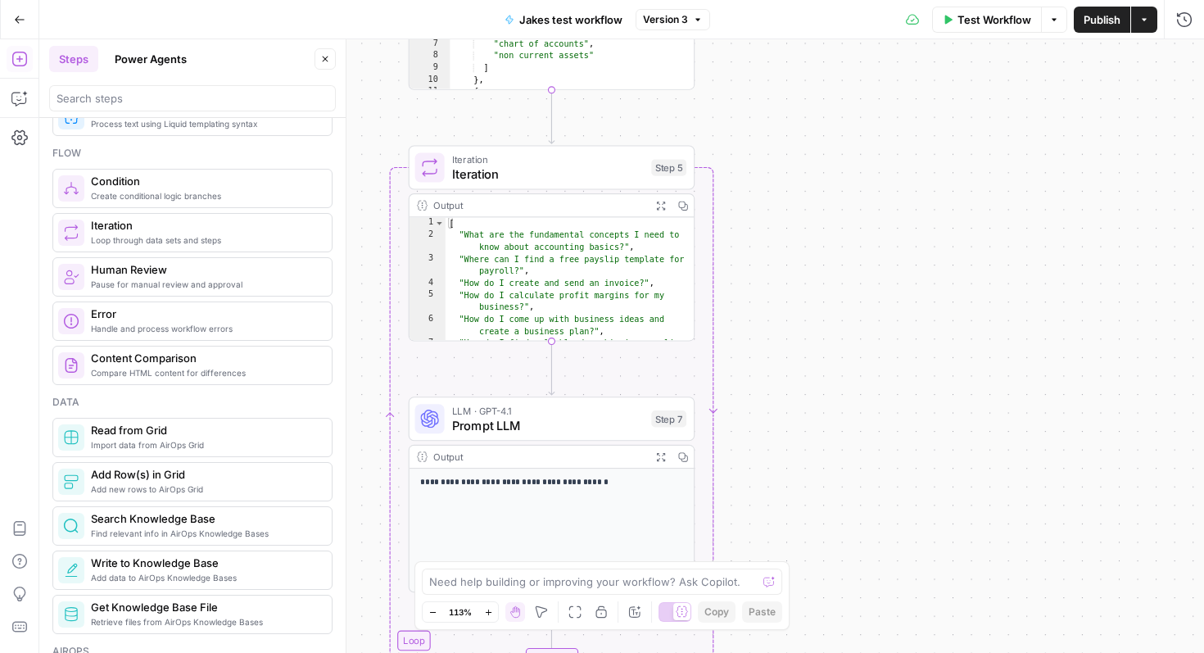
click at [19, 18] on icon "button" at bounding box center [19, 19] width 11 height 11
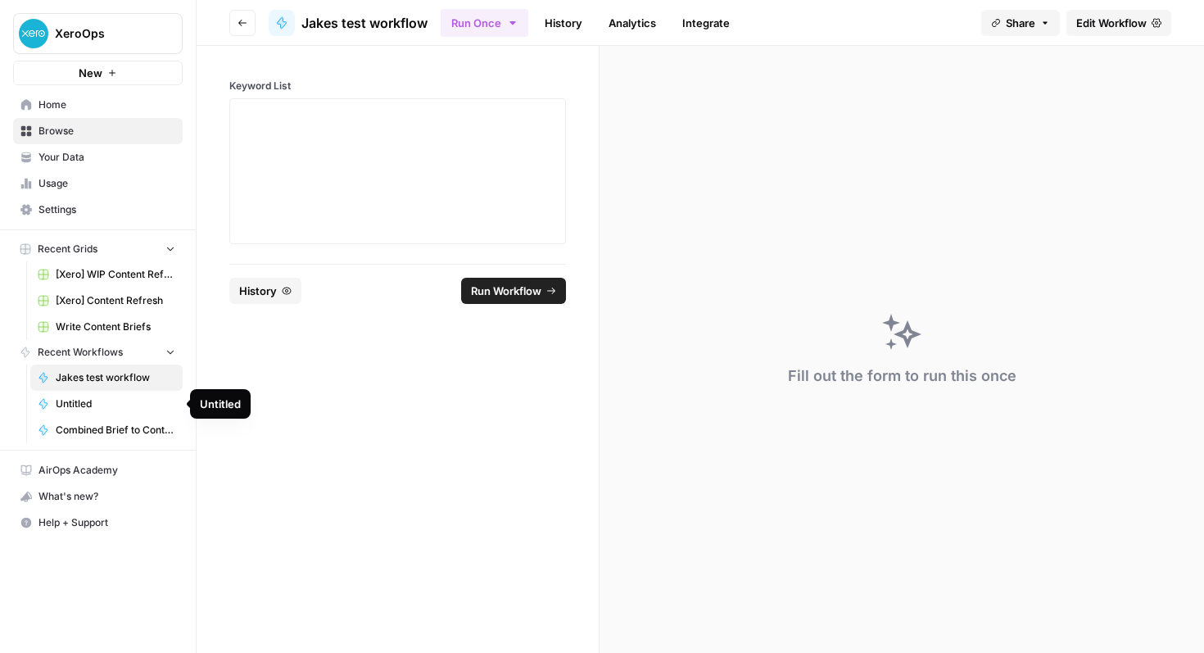
click at [91, 398] on span "Untitled" at bounding box center [116, 403] width 120 height 15
click at [109, 428] on span "Combined Brief to Content" at bounding box center [116, 430] width 120 height 15
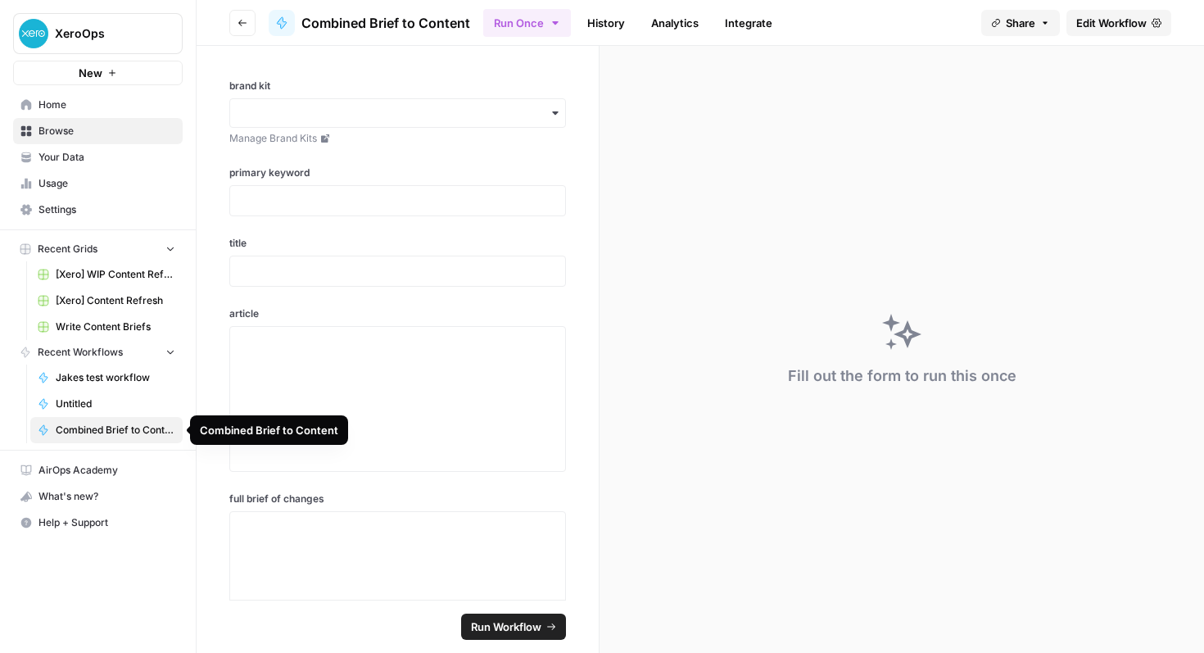
click at [127, 402] on span "Untitled" at bounding box center [116, 403] width 120 height 15
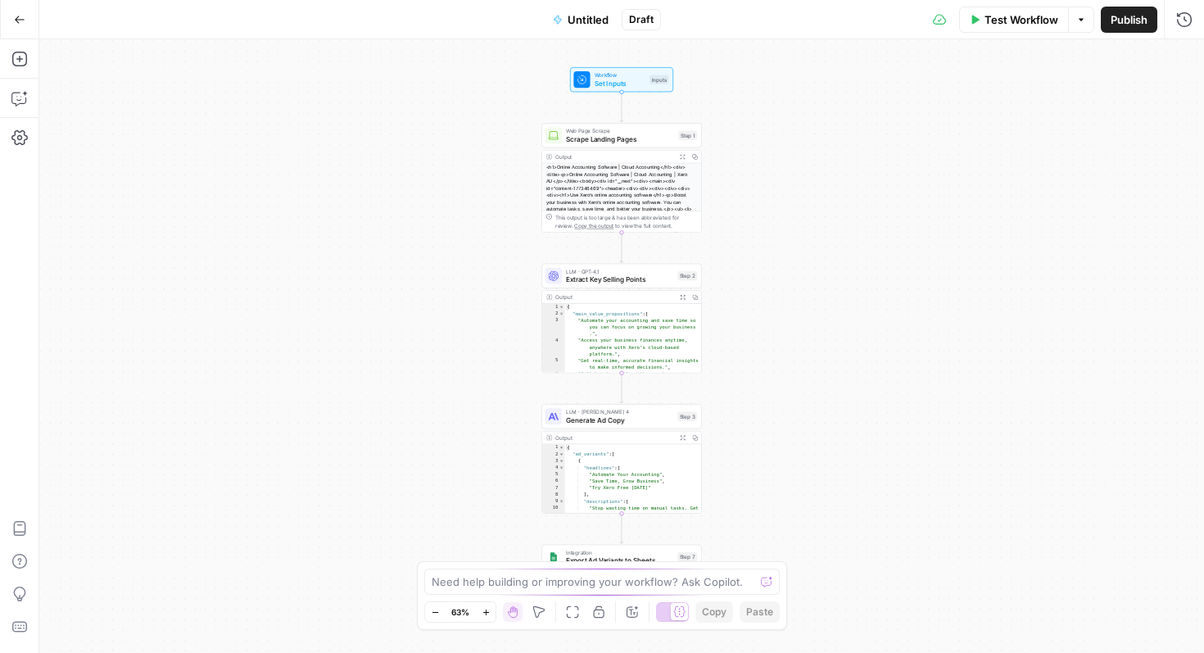
click at [25, 19] on button "Go Back" at bounding box center [19, 19] width 29 height 29
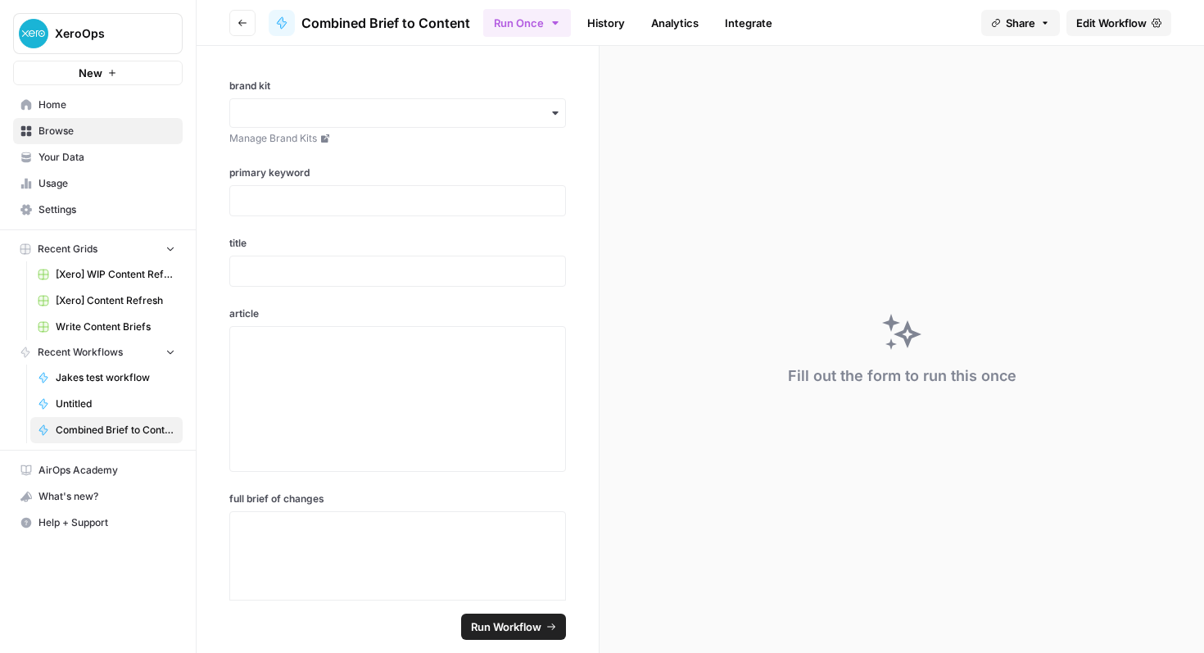
click at [88, 105] on span "Home" at bounding box center [106, 104] width 137 height 15
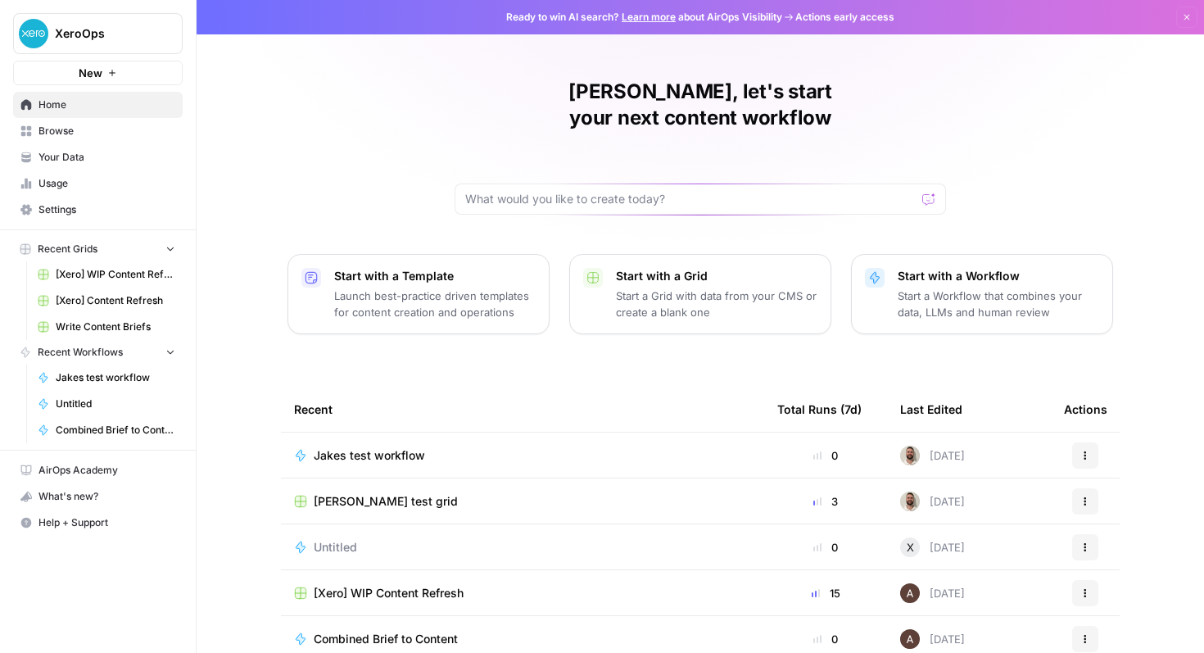
click at [324, 539] on span "Untitled" at bounding box center [335, 547] width 43 height 16
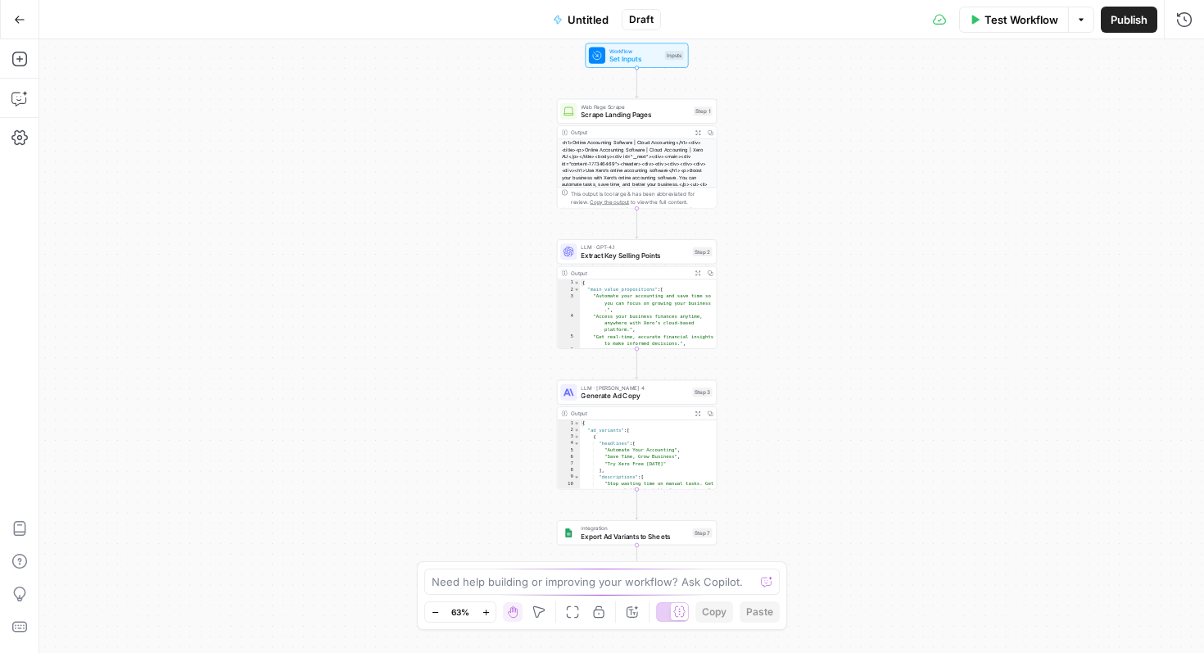
click at [19, 19] on icon "button" at bounding box center [20, 19] width 10 height 7
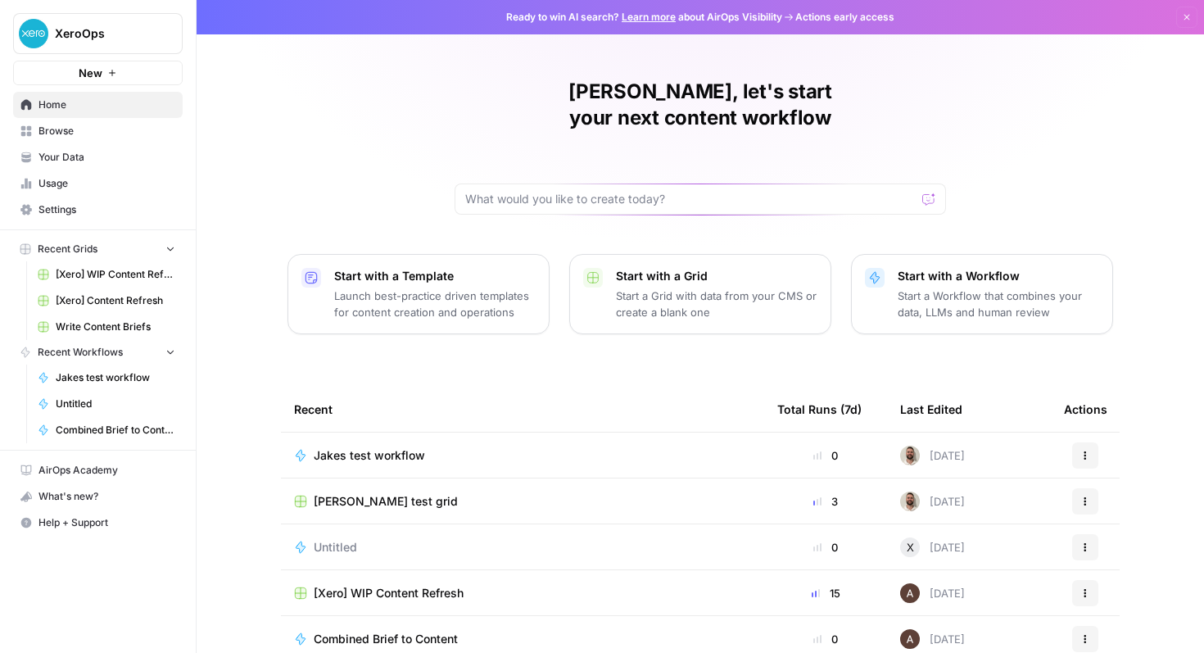
scroll to position [101, 0]
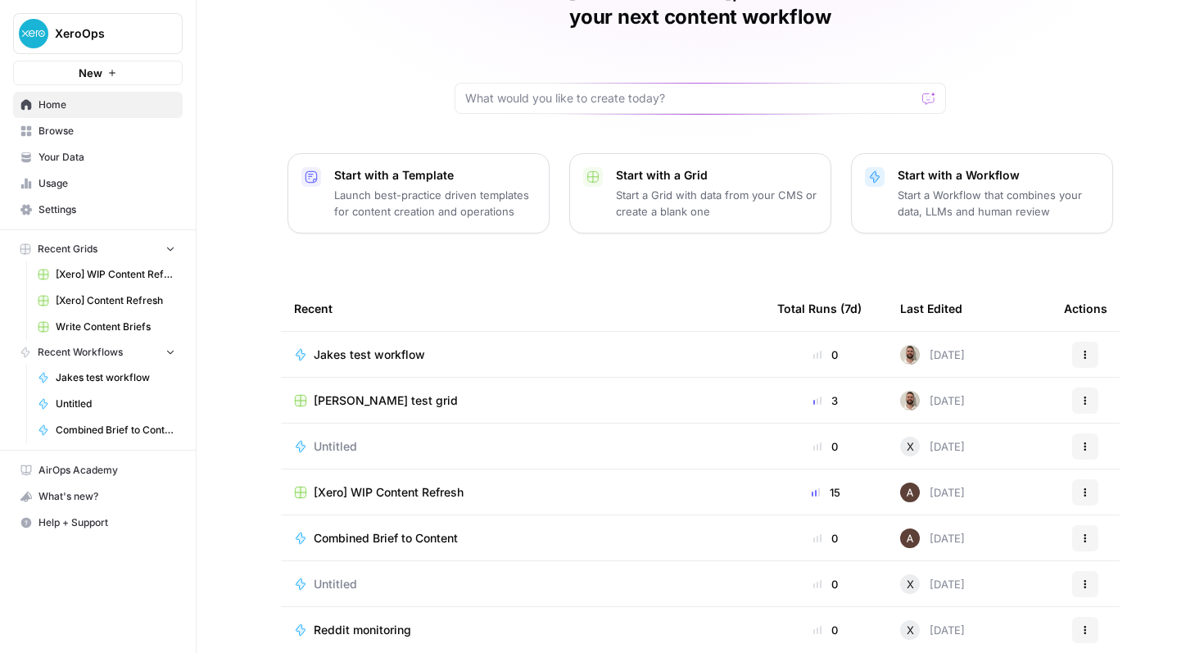
click at [337, 576] on span "Untitled" at bounding box center [335, 584] width 43 height 16
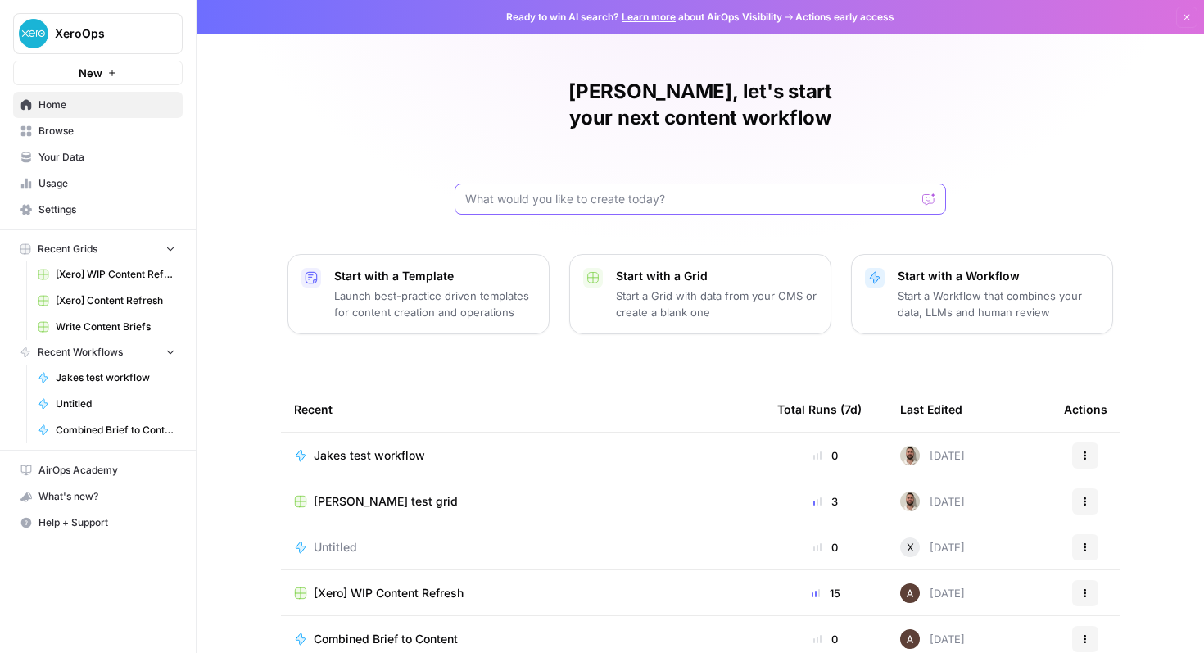
click at [549, 191] on input "text" at bounding box center [690, 199] width 451 height 16
click at [446, 143] on div "[PERSON_NAME], let's start your next content workflow Start with a Template Lau…" at bounding box center [701, 390] width 1008 height 780
click at [1085, 442] on button "Actions" at bounding box center [1085, 455] width 26 height 26
click at [904, 334] on div "[PERSON_NAME], let's start your next content workflow Start with a Template Lau…" at bounding box center [701, 390] width 1008 height 780
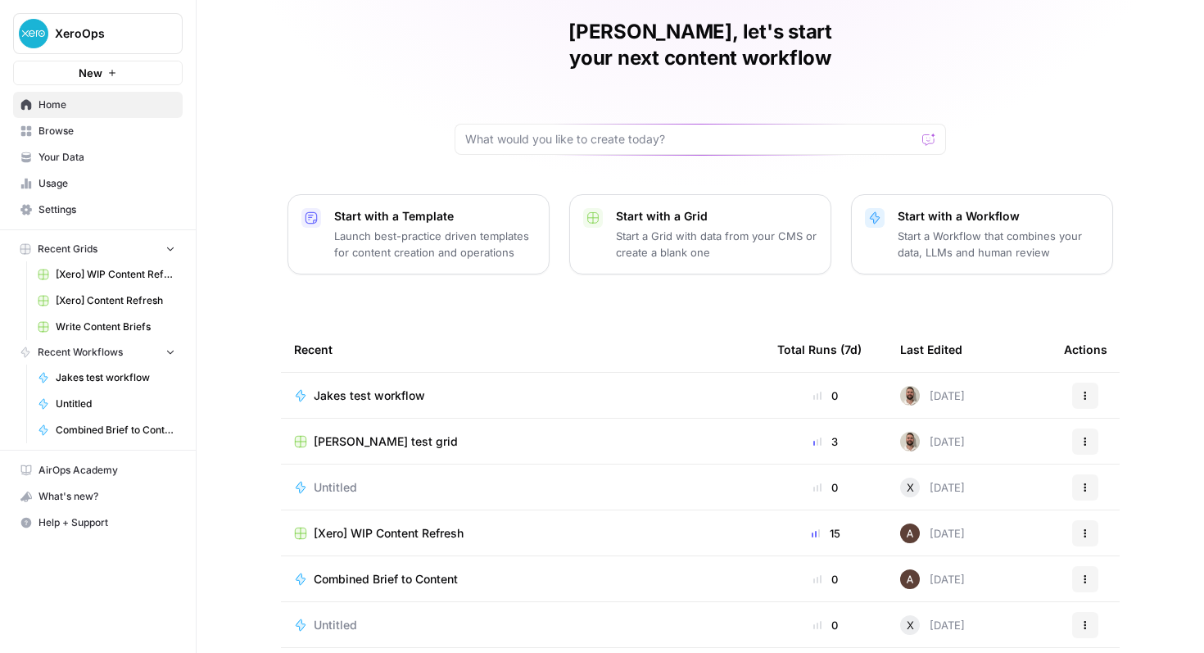
scroll to position [62, 0]
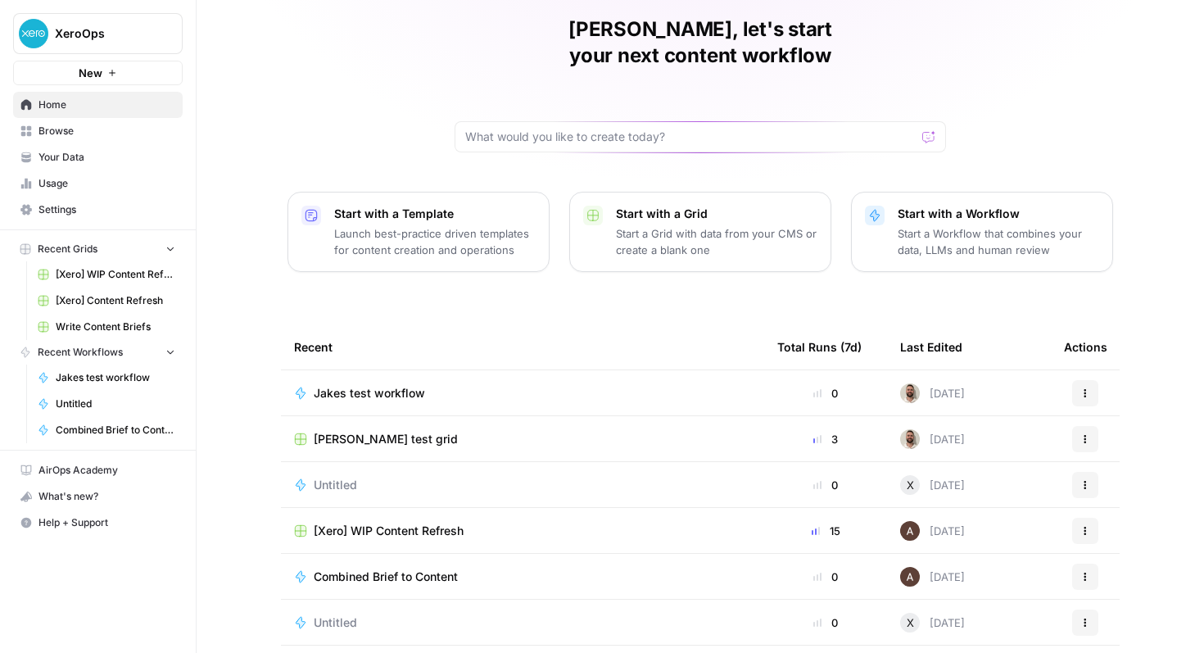
click at [1083, 434] on icon "button" at bounding box center [1085, 439] width 10 height 10
click at [370, 431] on span "[PERSON_NAME] test grid" at bounding box center [386, 439] width 144 height 16
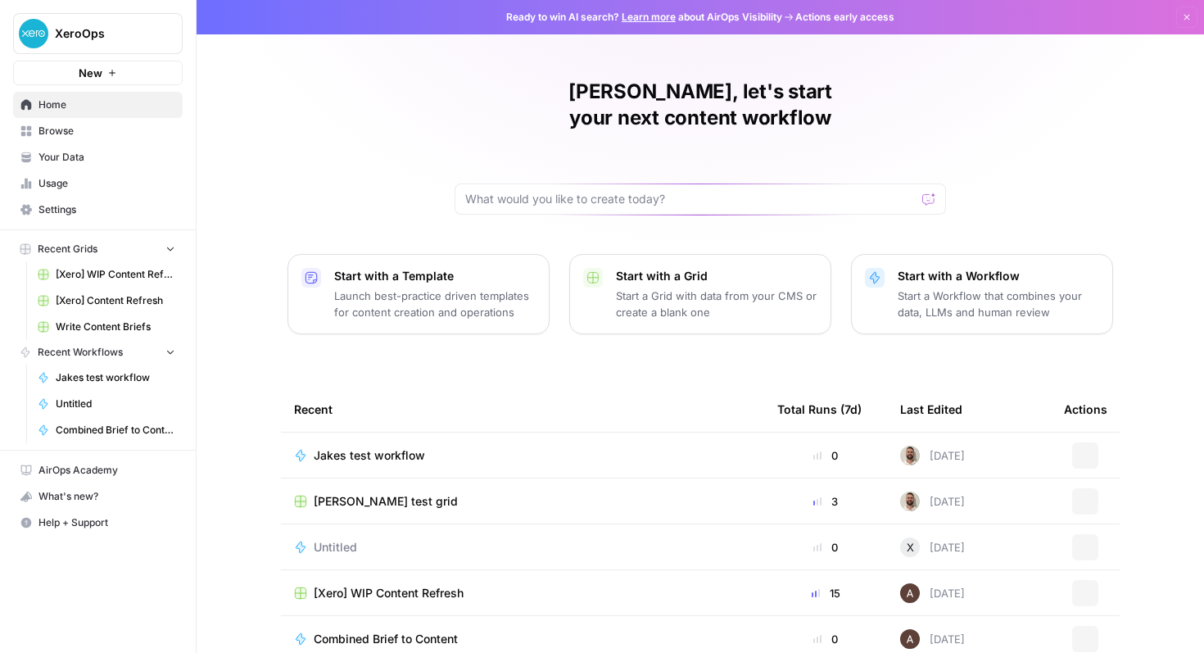
scroll to position [101, 0]
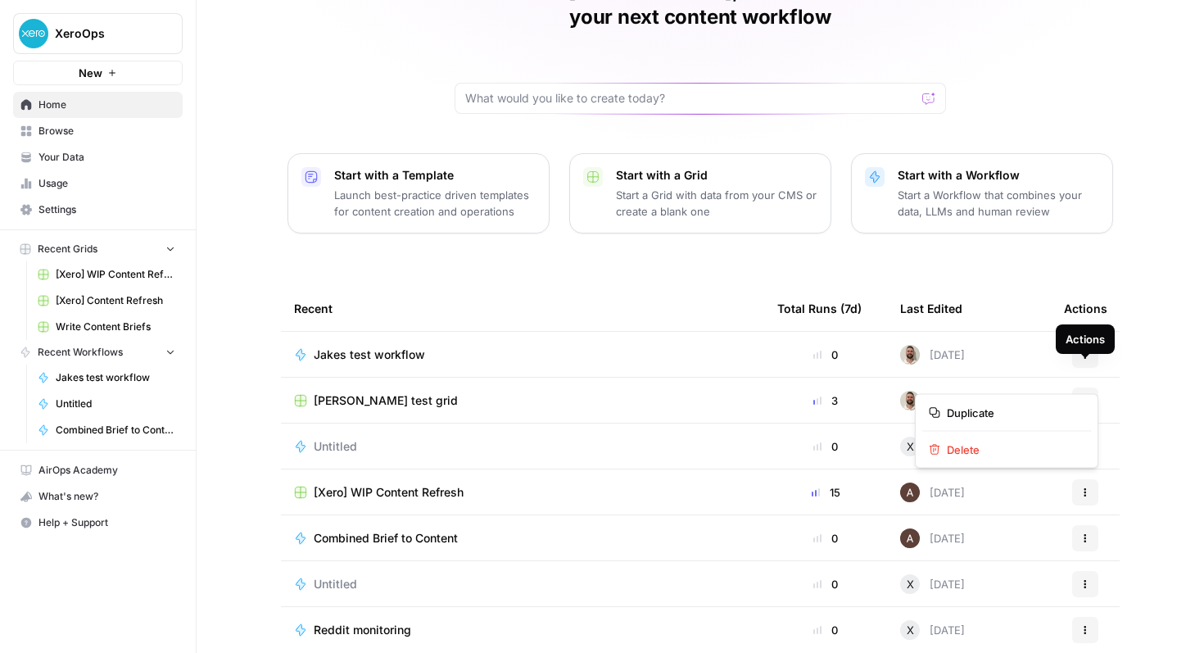
click at [1083, 396] on icon "button" at bounding box center [1085, 401] width 10 height 10
click at [991, 446] on span "Delete" at bounding box center [1012, 450] width 131 height 16
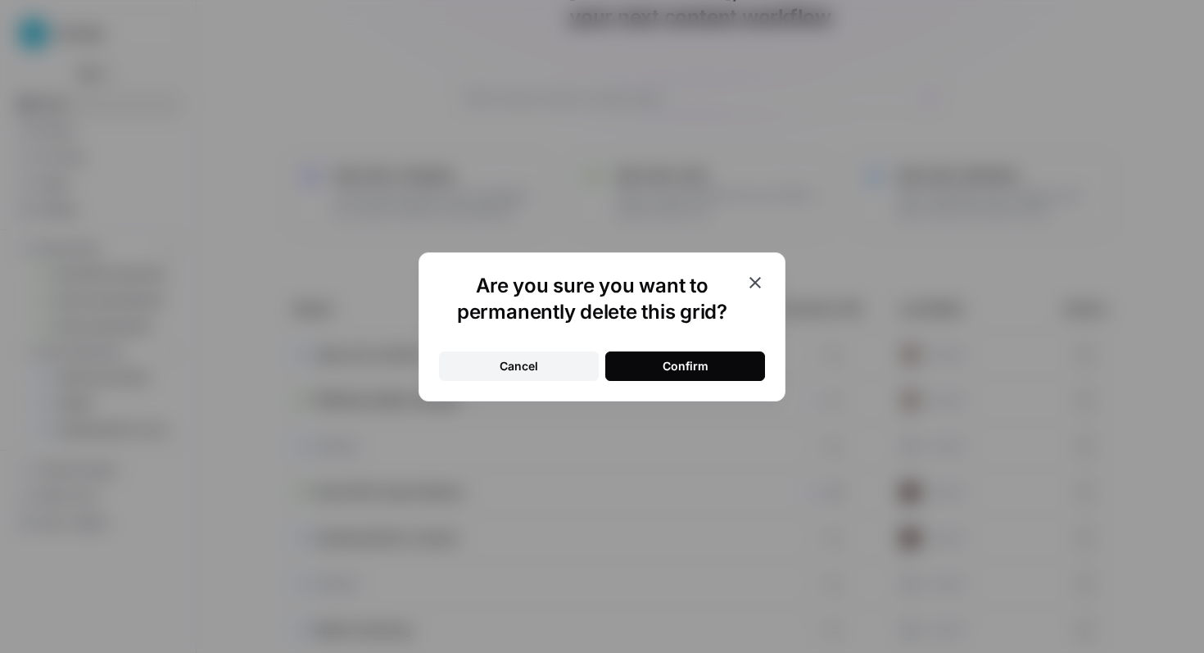
click at [758, 260] on div "Are you sure you want to permanently delete this grid? Cancel Confirm" at bounding box center [602, 326] width 367 height 149
click at [758, 273] on icon "button" at bounding box center [755, 283] width 20 height 20
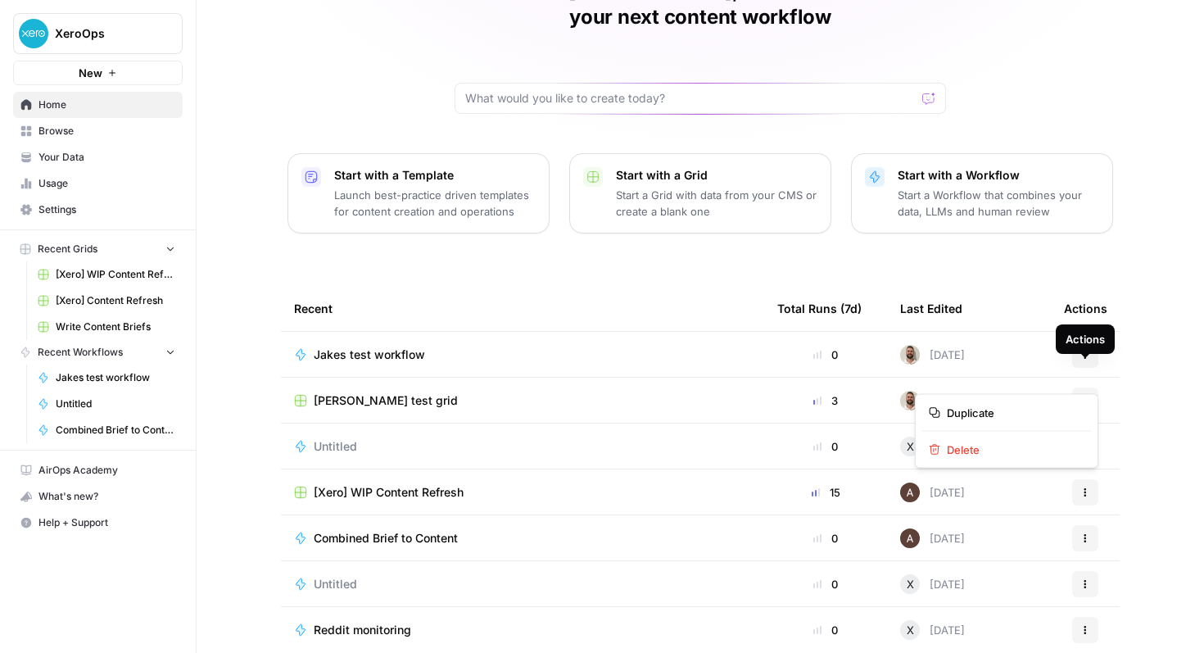
click at [1092, 387] on button "Actions" at bounding box center [1085, 400] width 26 height 26
click at [999, 448] on span "Delete" at bounding box center [1012, 450] width 131 height 16
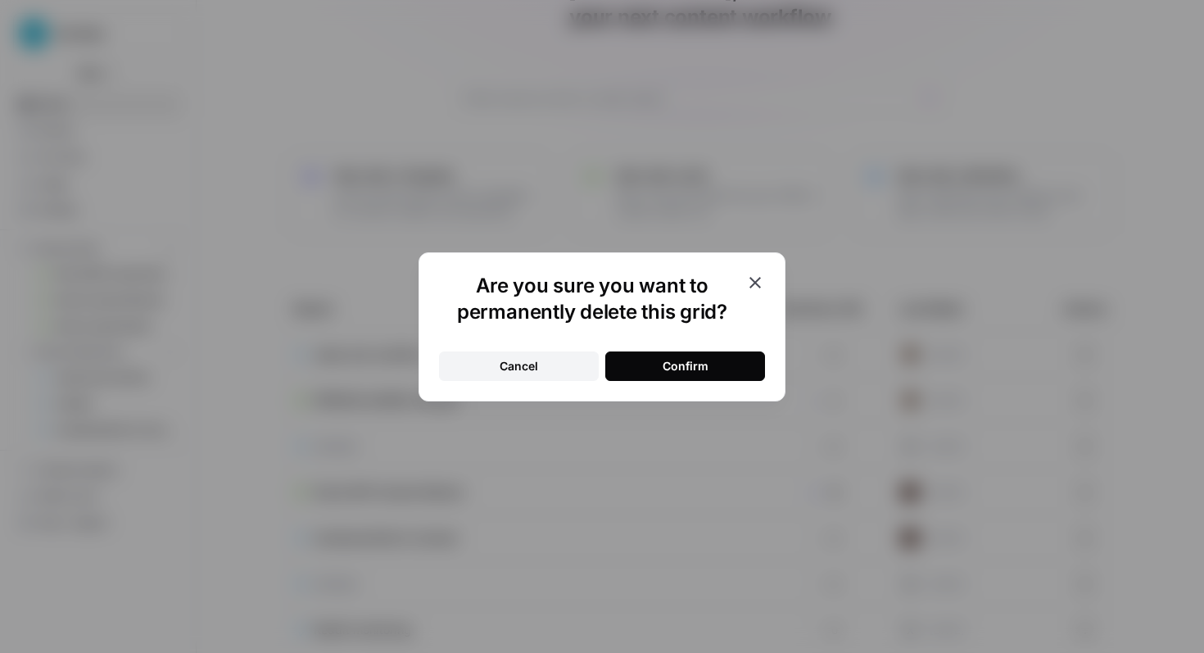
click at [729, 352] on button "Confirm" at bounding box center [685, 365] width 160 height 29
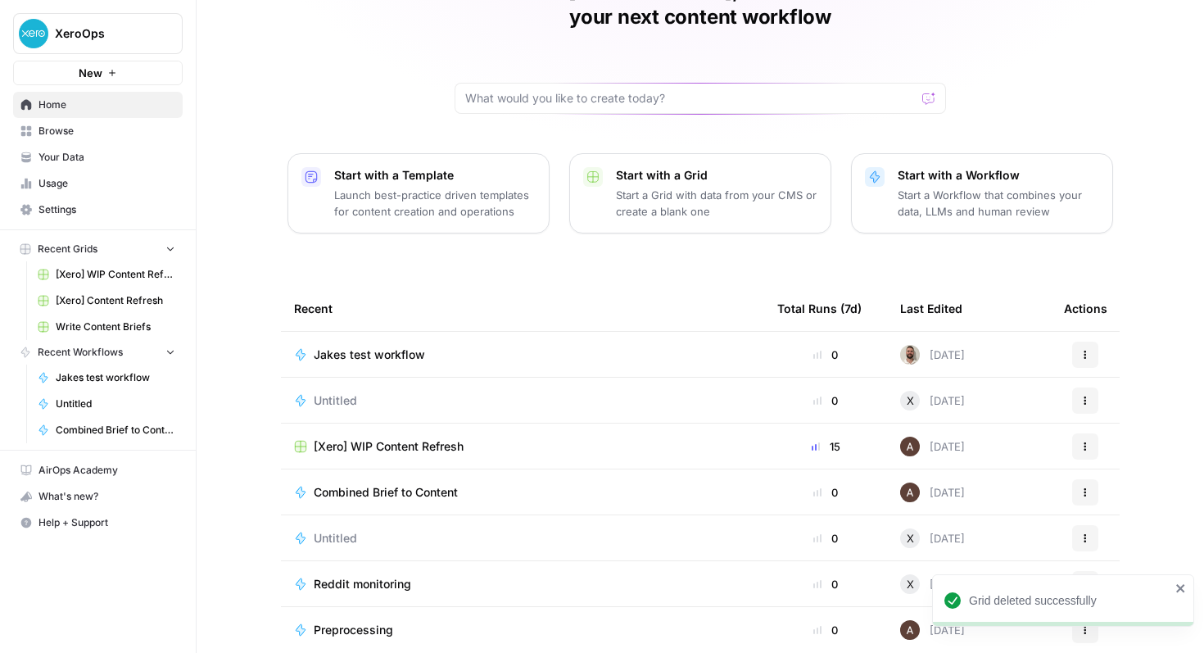
click at [1080, 342] on button "Actions" at bounding box center [1085, 355] width 26 height 26
click at [392, 346] on span "Jakes test workflow" at bounding box center [369, 354] width 111 height 16
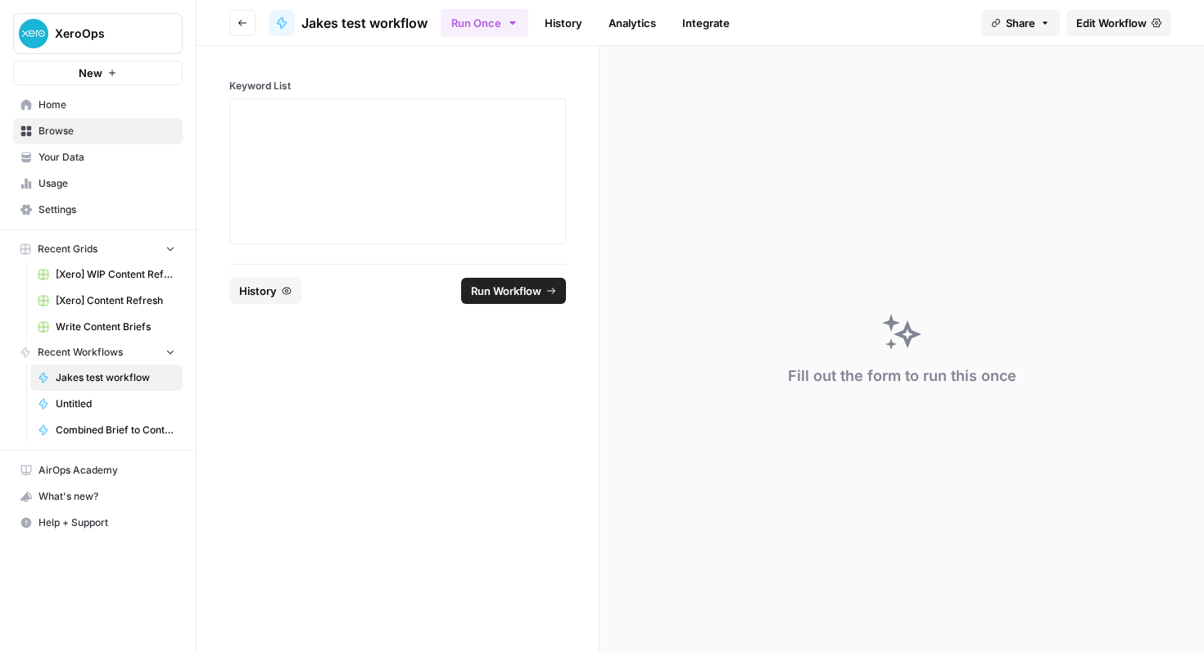
click at [1112, 25] on span "Edit Workflow" at bounding box center [1111, 23] width 70 height 16
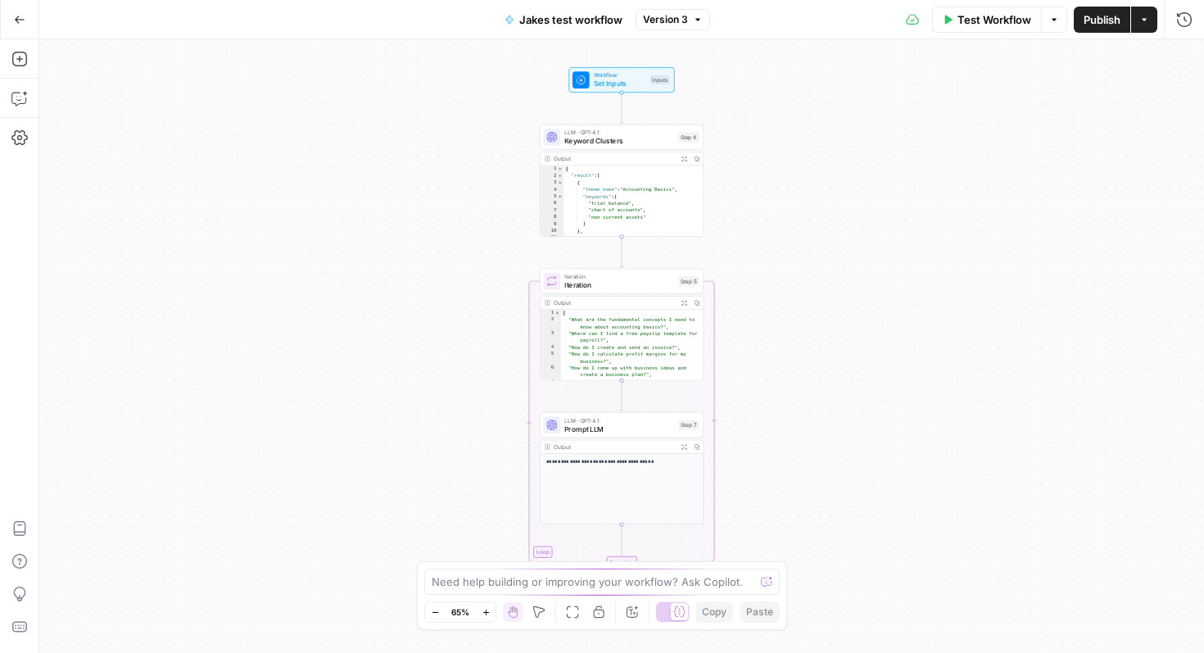
click at [528, 19] on span "Jakes test workflow" at bounding box center [570, 19] width 103 height 16
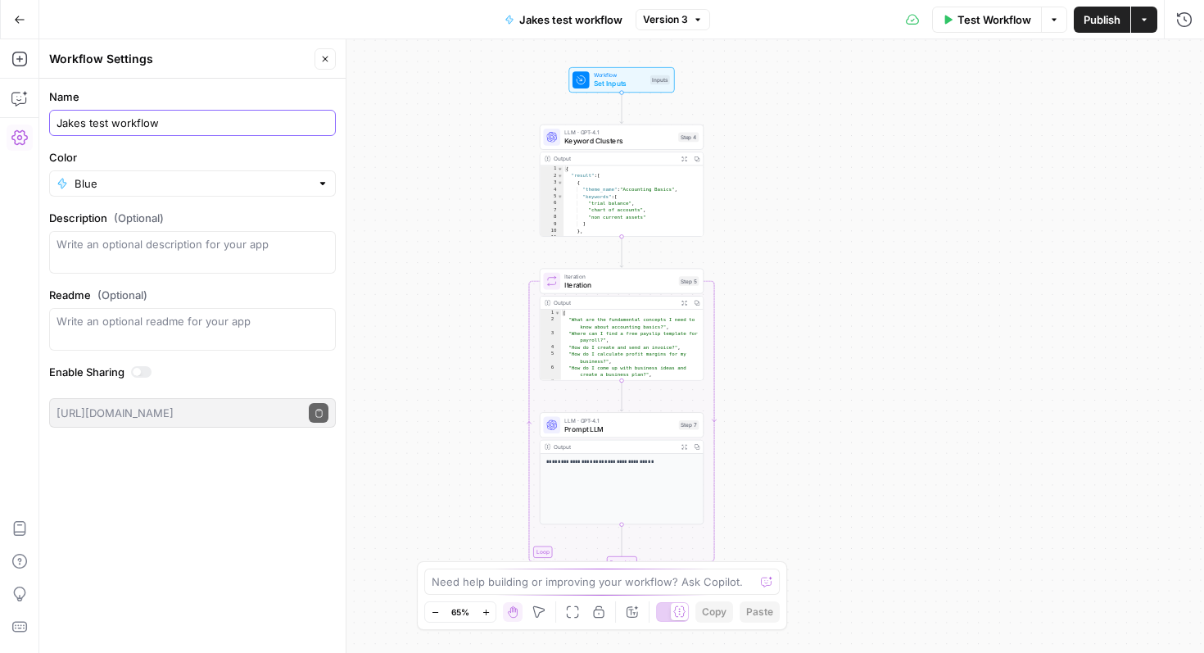
drag, startPoint x: 183, startPoint y: 126, endPoint x: 58, endPoint y: 98, distance: 128.4
click at [58, 98] on div "Name [PERSON_NAME] test workflow" at bounding box center [192, 112] width 287 height 48
type input "L"
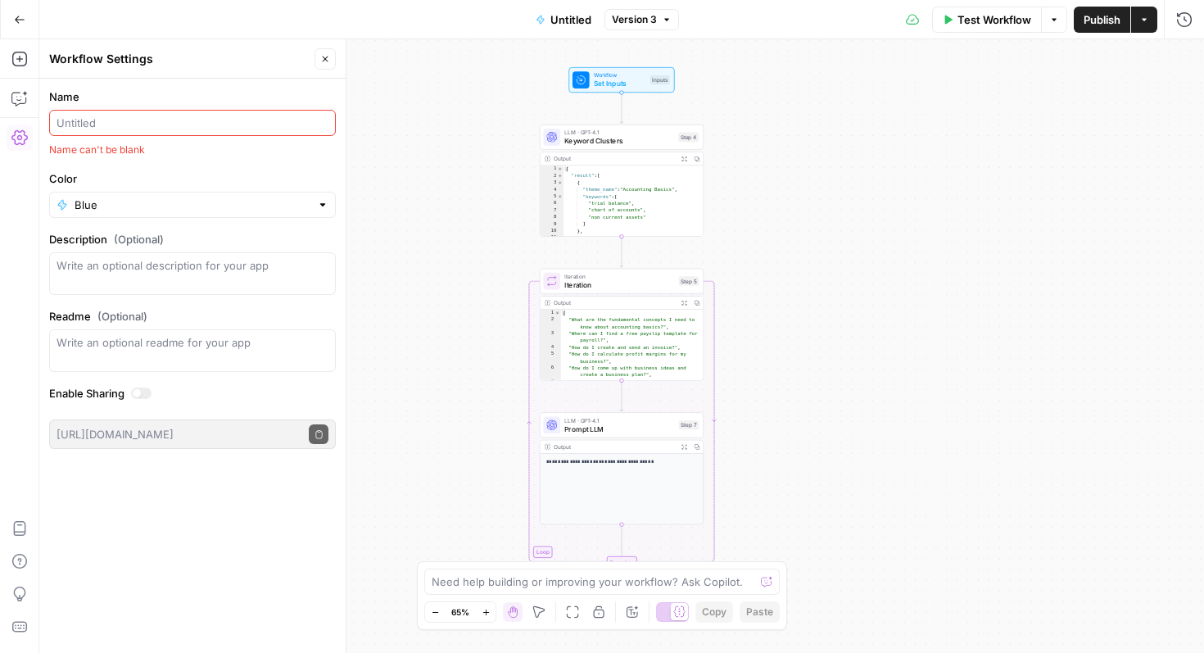
paste input "Prompt Generator"
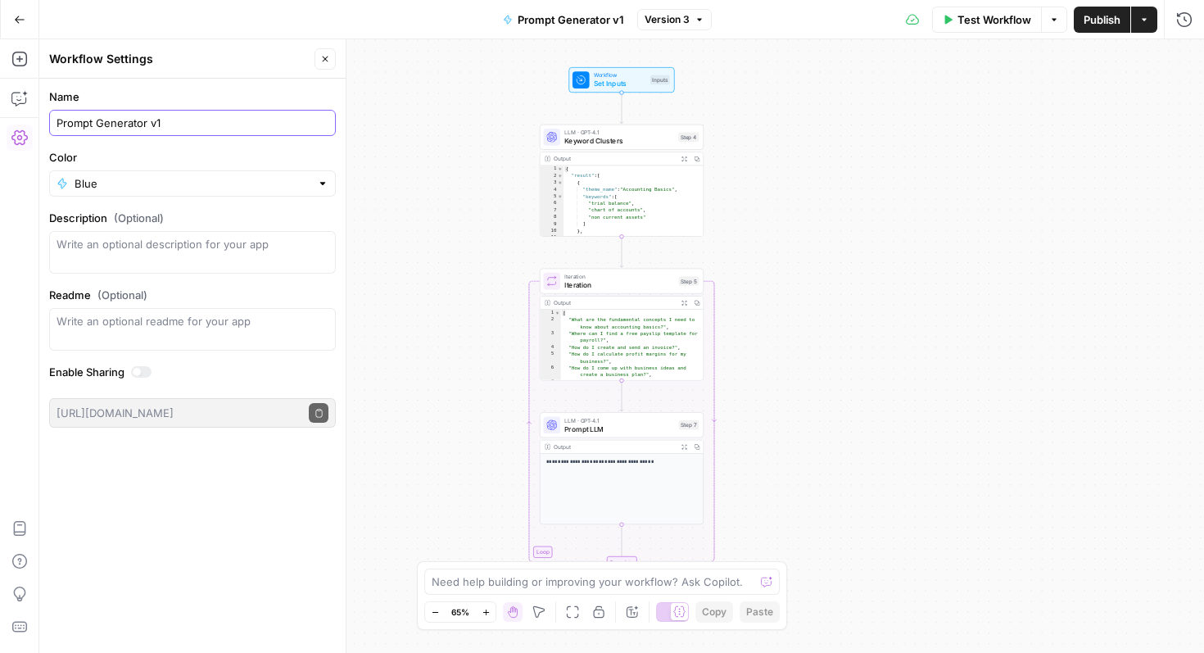
type input "Prompt Generator v1"
click at [419, 231] on div "Workflow Set Inputs Inputs LLM · GPT-4.1 Keyword Clusters Step 4 Output Expand …" at bounding box center [621, 346] width 1165 height 614
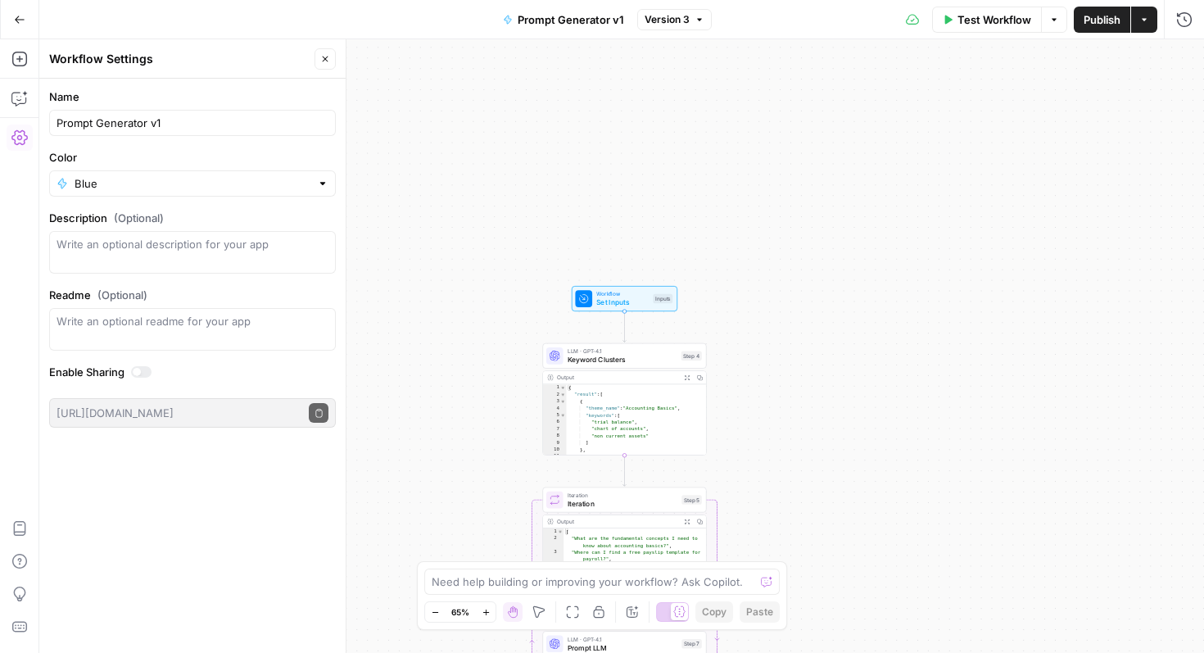
click at [29, 25] on button "Go Back" at bounding box center [19, 19] width 29 height 29
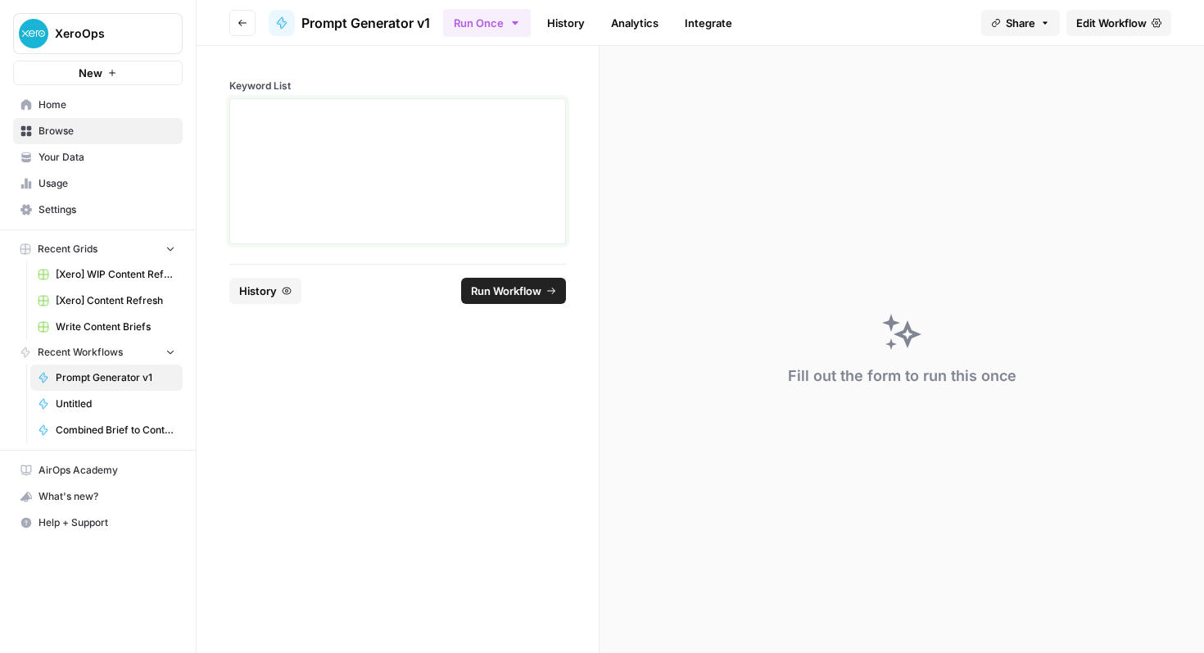
click at [303, 220] on div at bounding box center [397, 171] width 315 height 131
click at [134, 75] on button "New" at bounding box center [98, 73] width 170 height 25
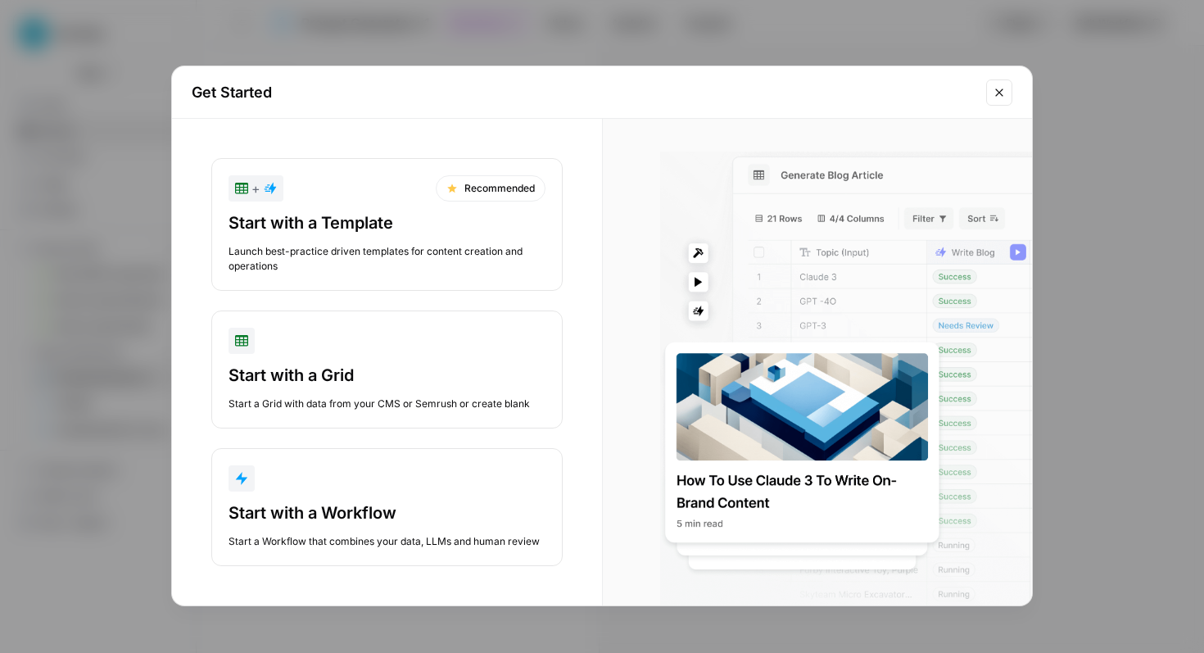
click at [1006, 90] on button "Close modal" at bounding box center [999, 92] width 26 height 26
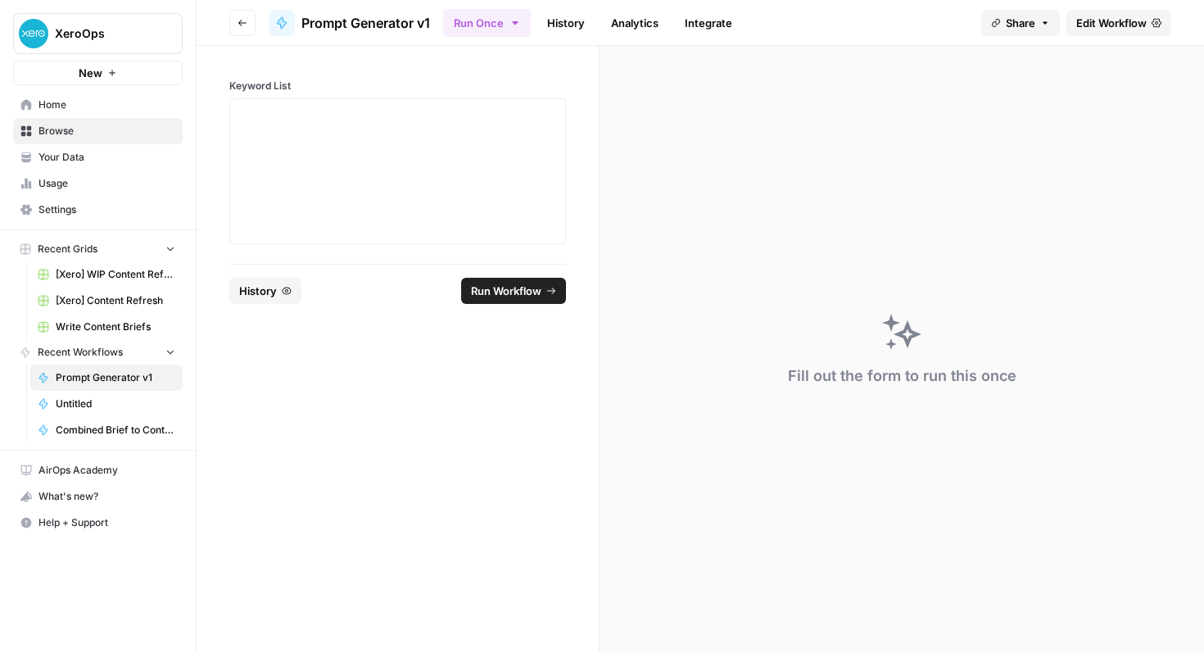
click at [75, 129] on span "Browse" at bounding box center [106, 131] width 137 height 15
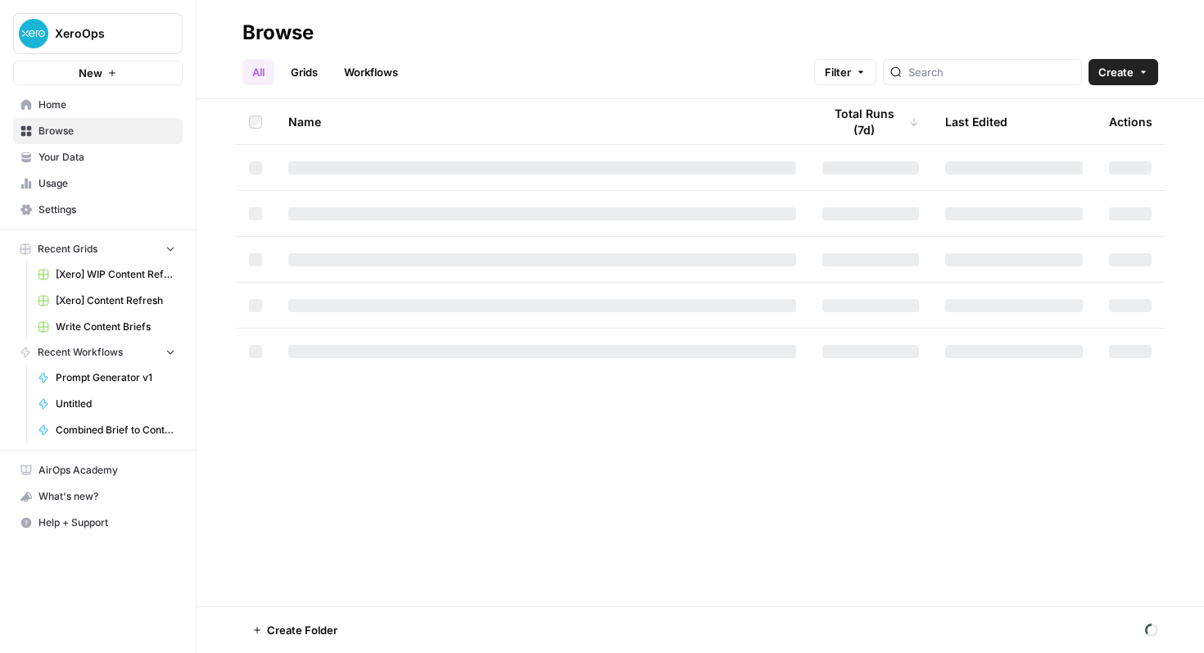
click at [377, 80] on link "Workflows" at bounding box center [371, 72] width 74 height 26
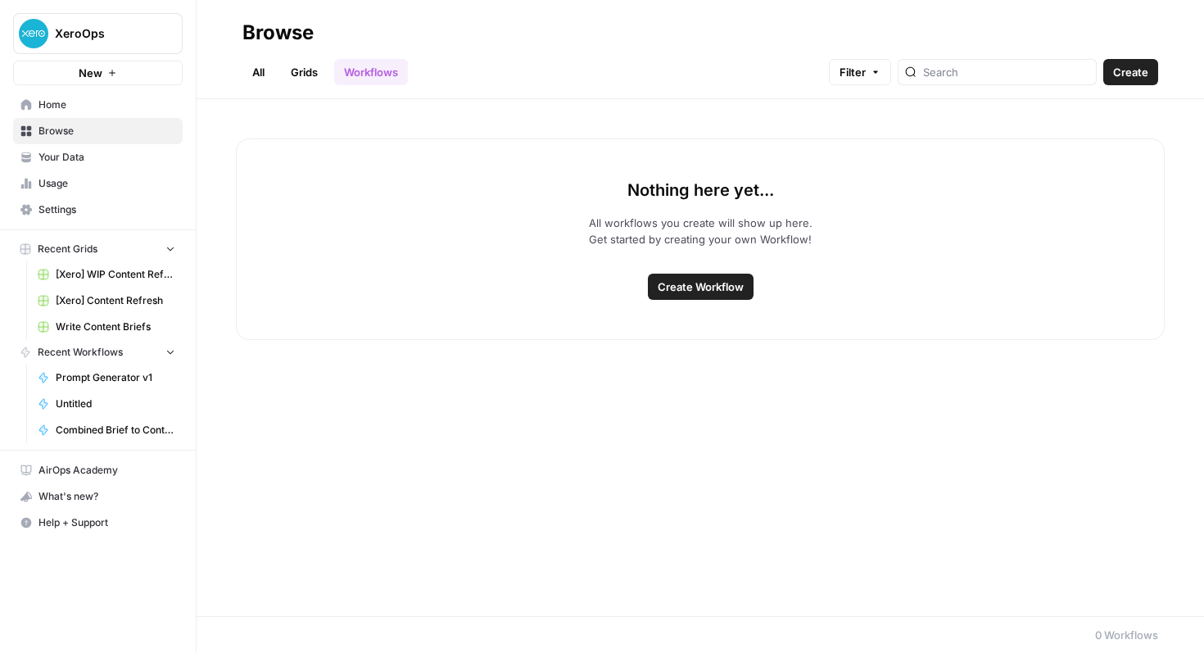
click at [304, 67] on link "Grids" at bounding box center [304, 72] width 47 height 26
click at [378, 78] on link "Workflows" at bounding box center [371, 72] width 74 height 26
click at [90, 48] on button "XeroOps" at bounding box center [98, 33] width 170 height 41
click at [94, 42] on button "XeroOps" at bounding box center [98, 33] width 170 height 41
click at [258, 70] on link "All" at bounding box center [258, 72] width 32 height 26
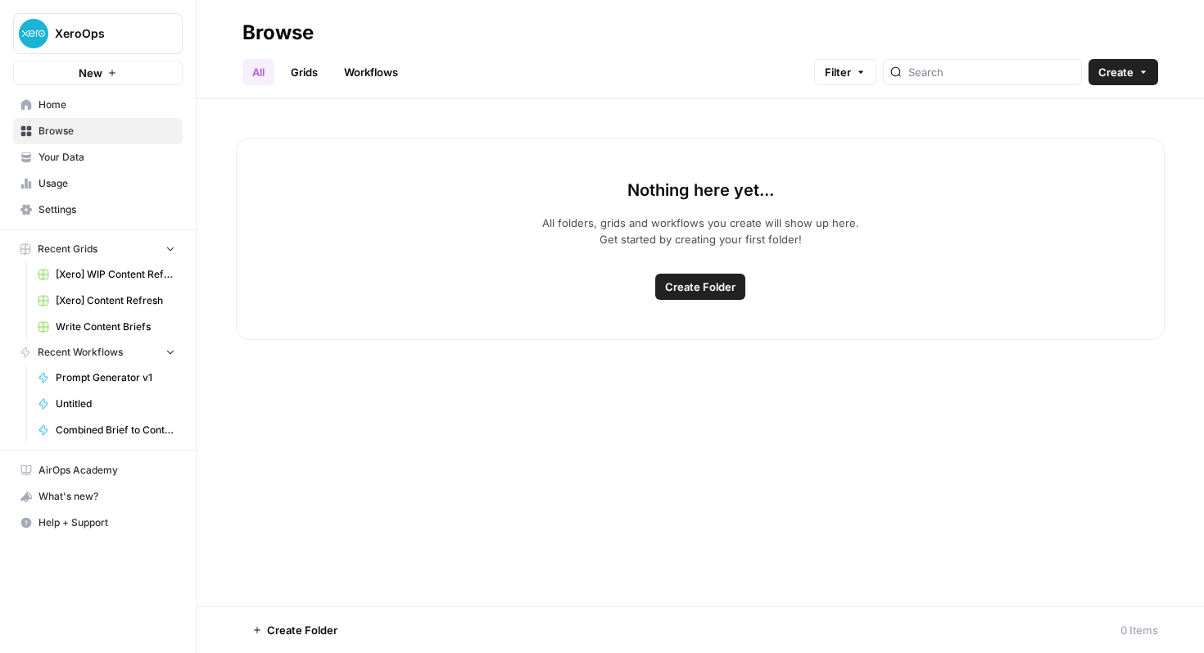
click at [70, 126] on span "Browse" at bounding box center [106, 131] width 137 height 15
click at [65, 106] on span "Home" at bounding box center [106, 104] width 137 height 15
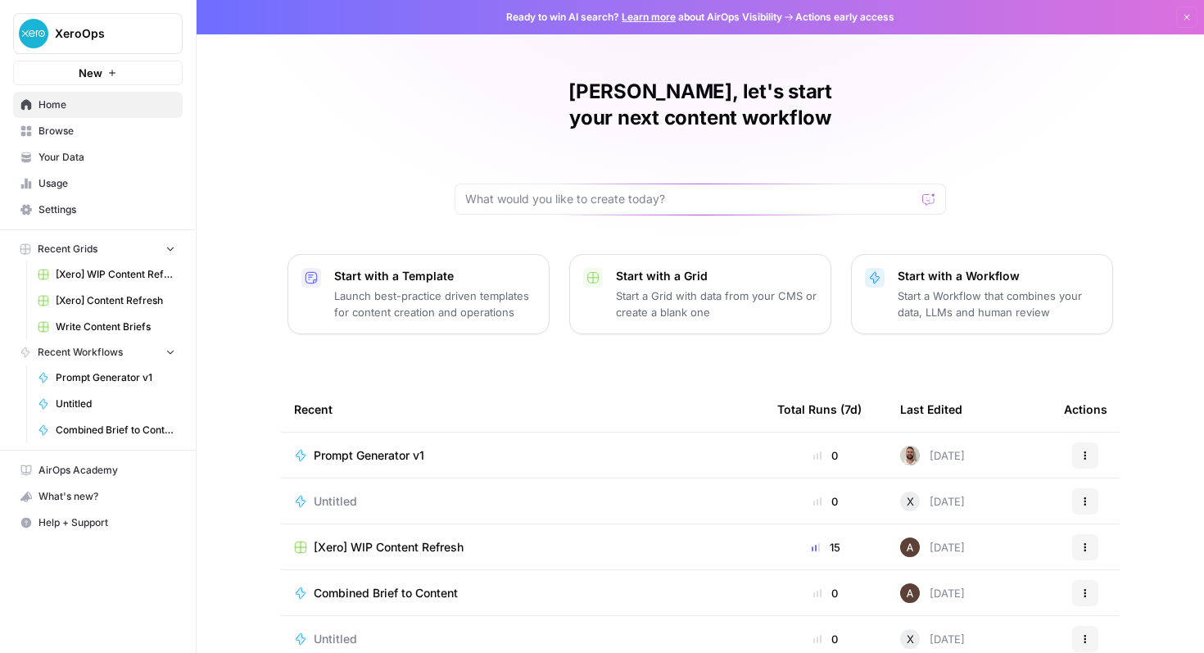
click at [49, 125] on span "Browse" at bounding box center [106, 131] width 137 height 15
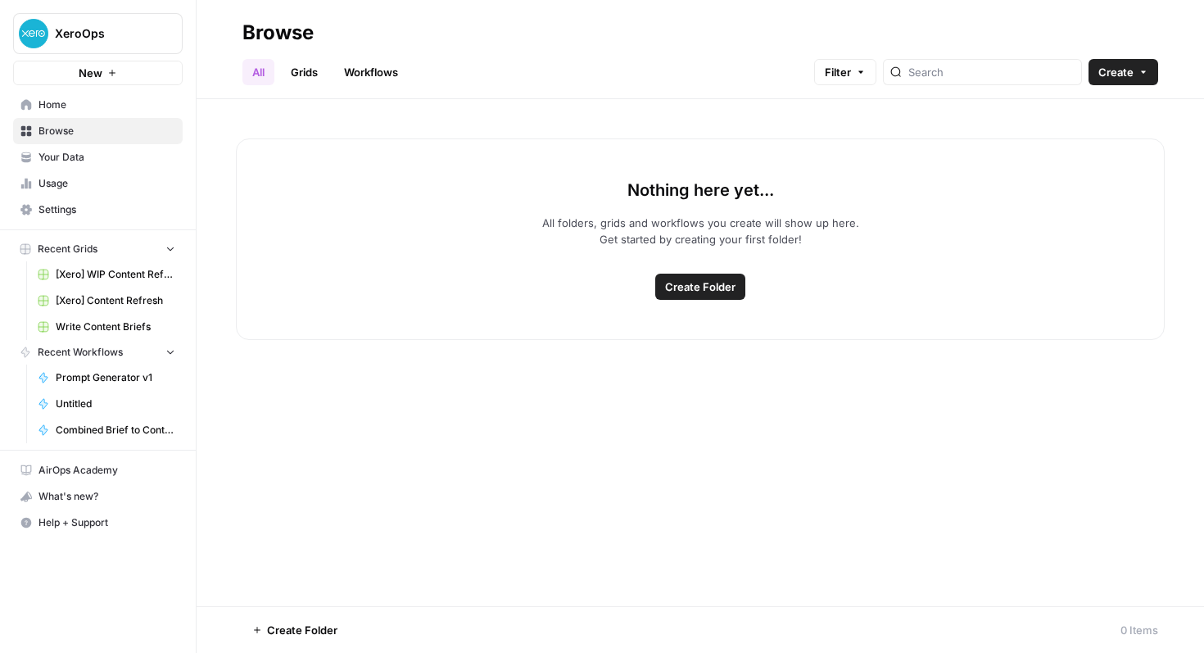
click at [368, 79] on link "Workflows" at bounding box center [371, 72] width 74 height 26
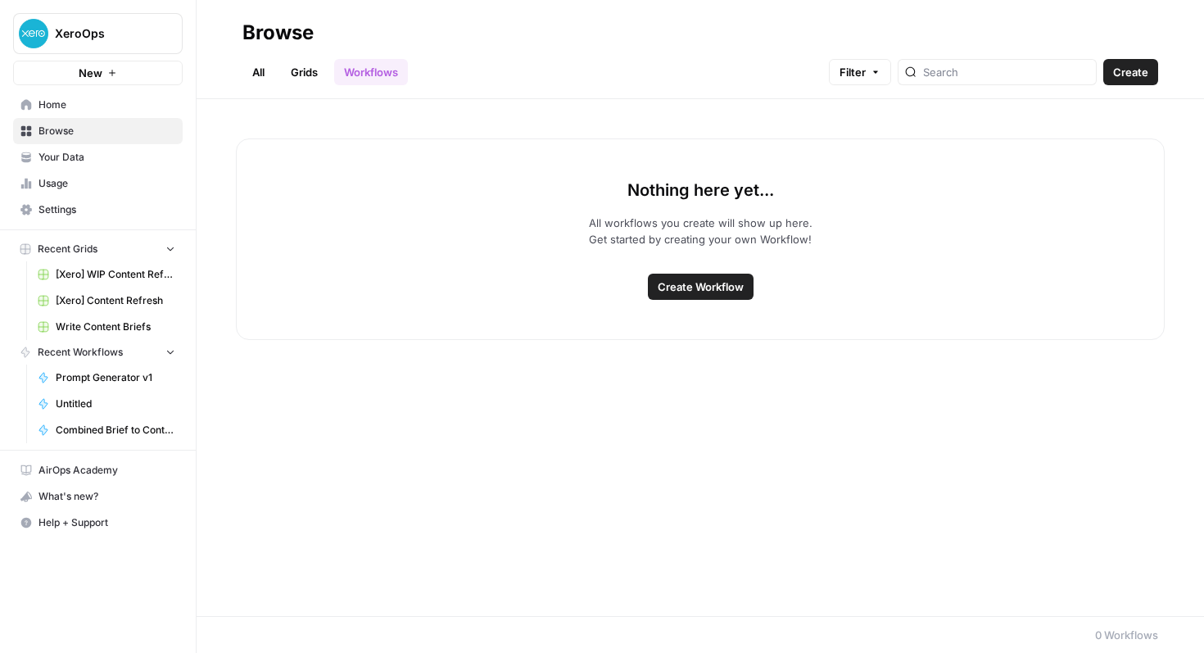
click at [726, 280] on span "Create Workflow" at bounding box center [701, 287] width 86 height 16
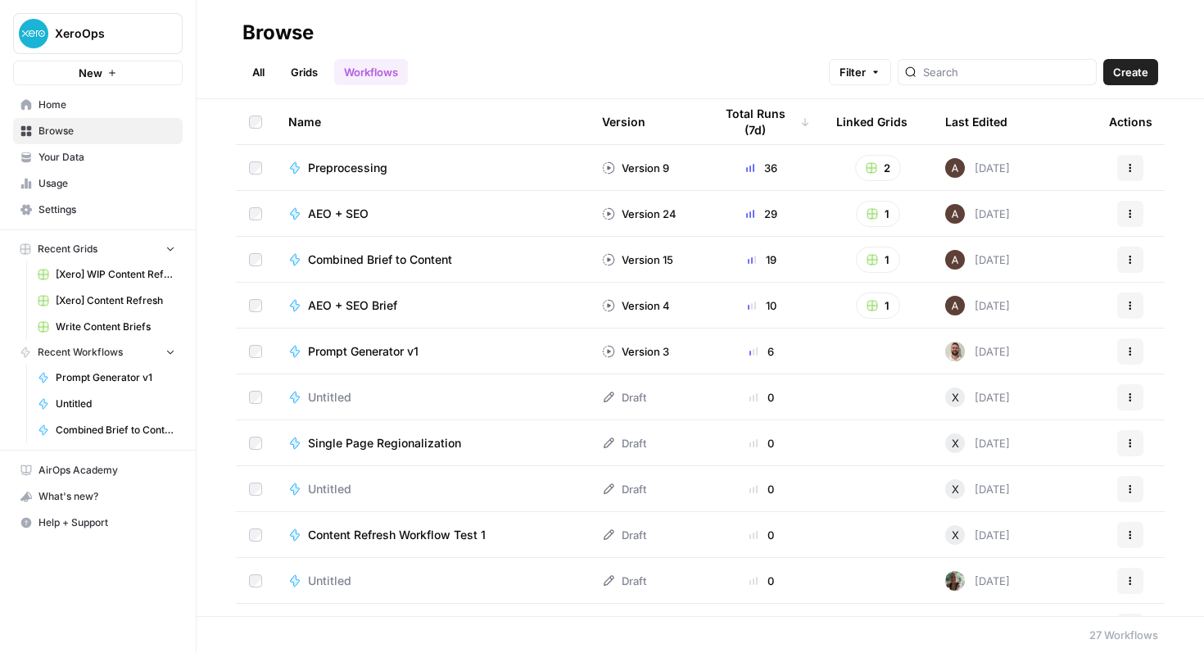
click at [370, 70] on link "Workflows" at bounding box center [371, 72] width 74 height 26
click at [244, 75] on link "All" at bounding box center [258, 72] width 32 height 26
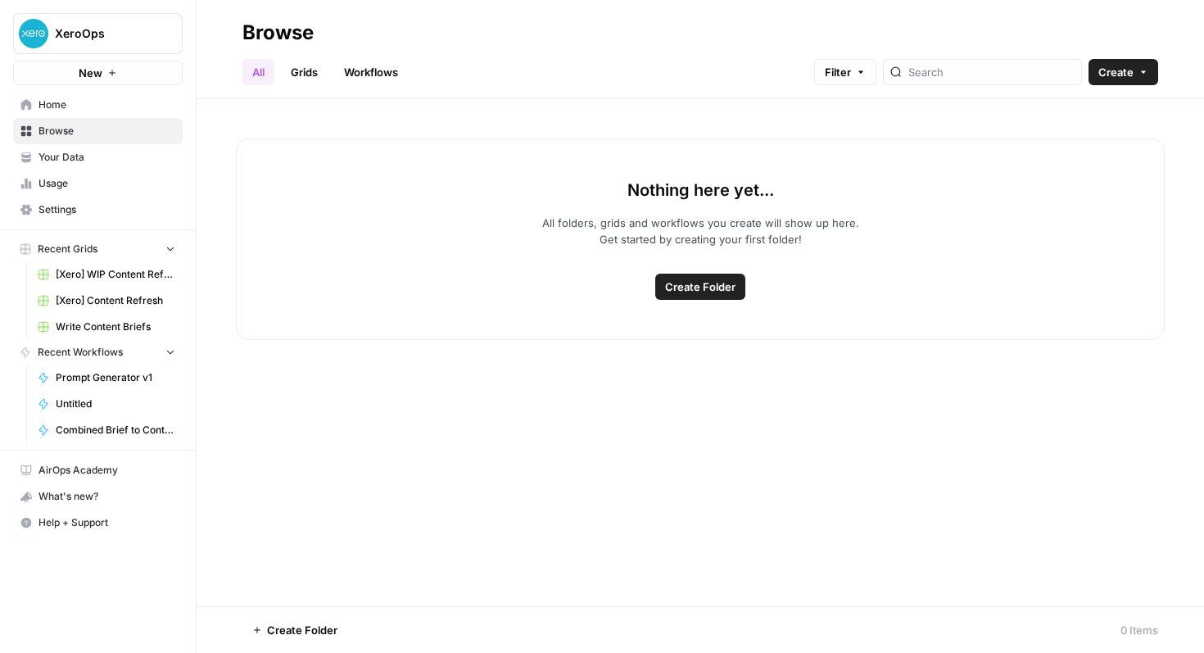
click at [366, 76] on link "Workflows" at bounding box center [371, 72] width 74 height 26
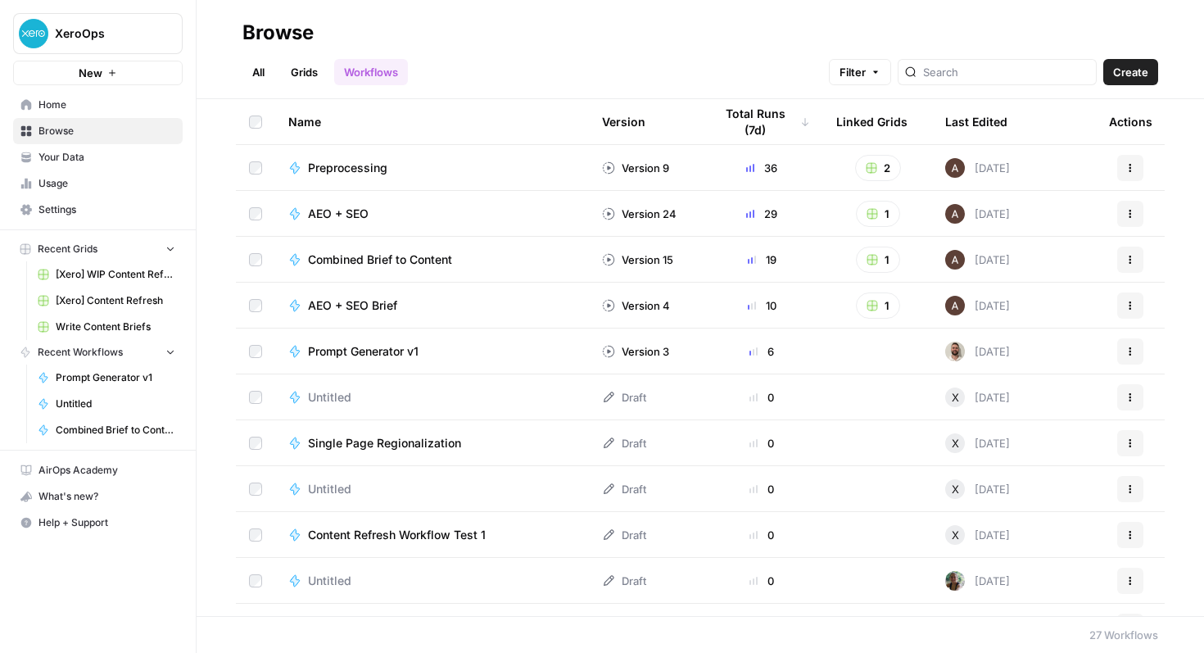
click at [407, 350] on span "Prompt Generator v1" at bounding box center [363, 351] width 111 height 16
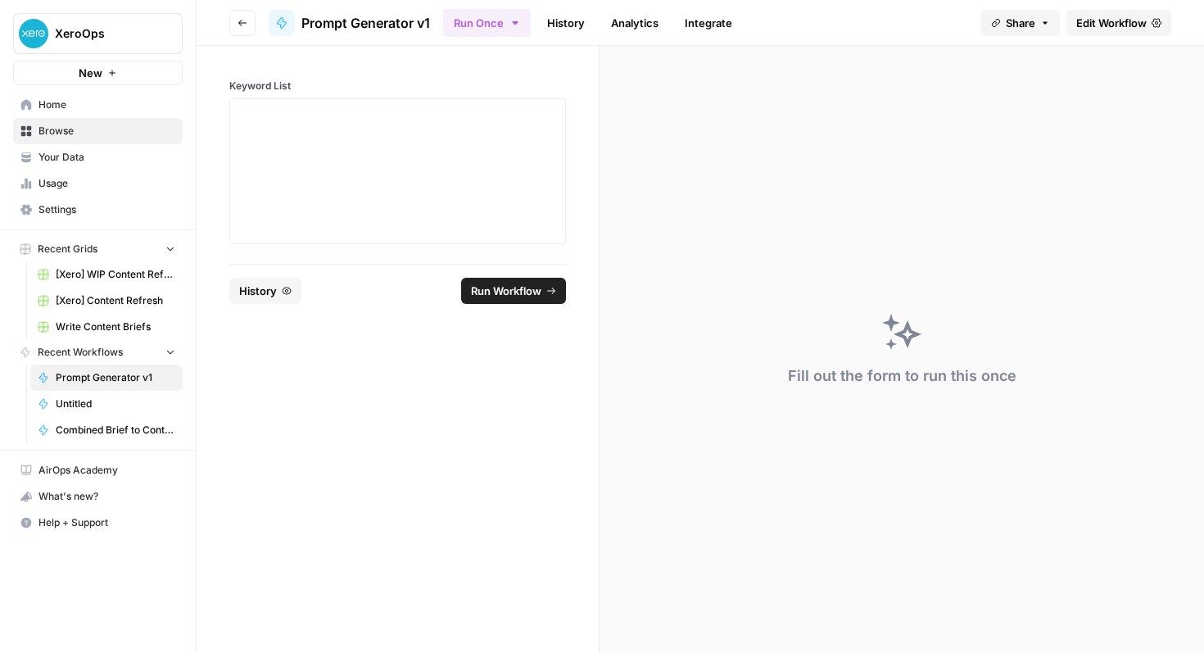
click at [1094, 24] on span "Edit Workflow" at bounding box center [1111, 23] width 70 height 16
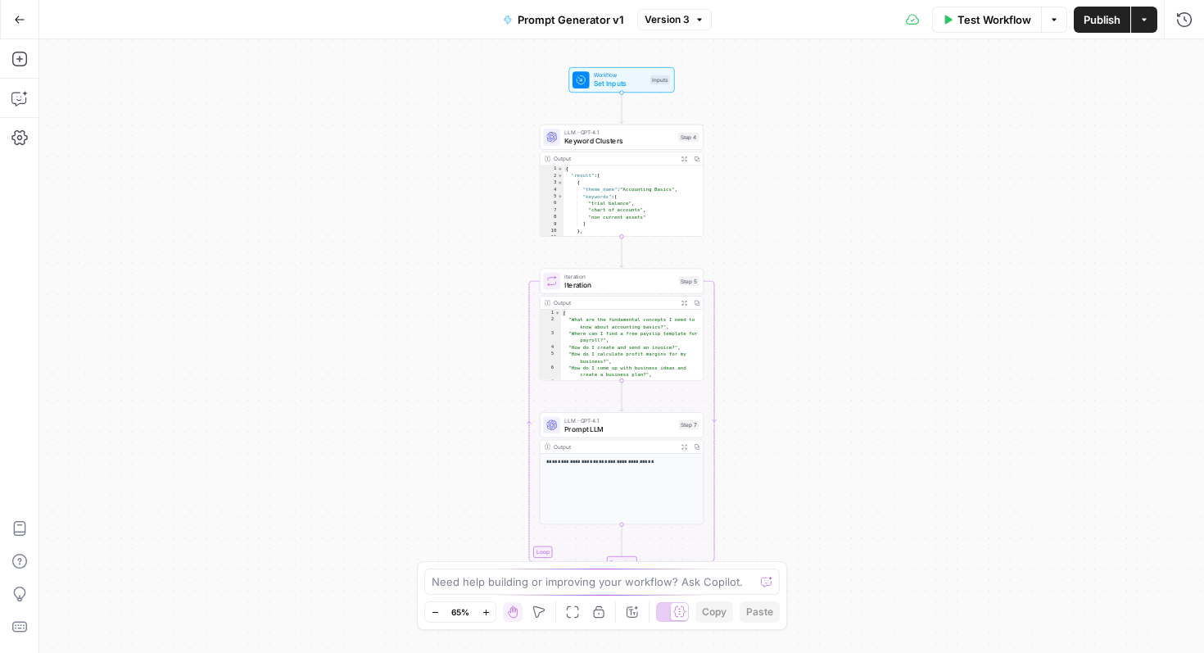
click at [601, 21] on span "Prompt Generator v1" at bounding box center [571, 19] width 106 height 16
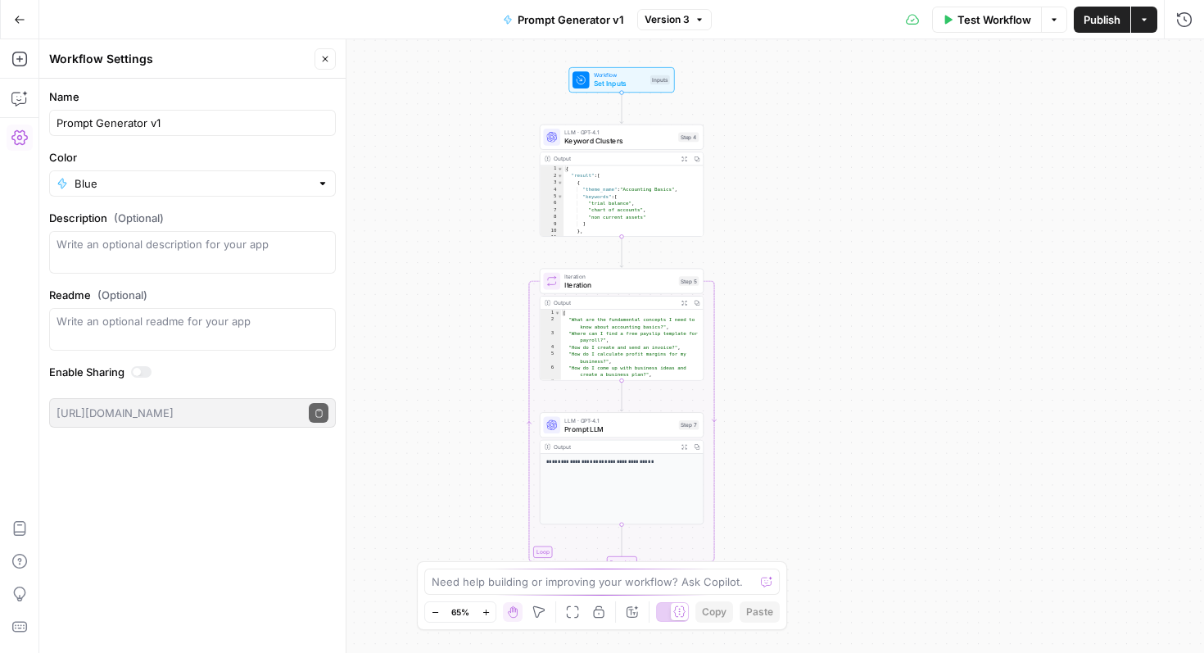
click at [192, 134] on div "Prompt Generator v1" at bounding box center [192, 123] width 287 height 26
type input "Prompt Generator"
click at [782, 68] on div "Workflow Set Inputs Inputs Test Step LLM · GPT-4.1 Keyword Clusters Step 4 Outp…" at bounding box center [621, 346] width 1165 height 614
click at [25, 11] on button "Go Back" at bounding box center [19, 19] width 29 height 29
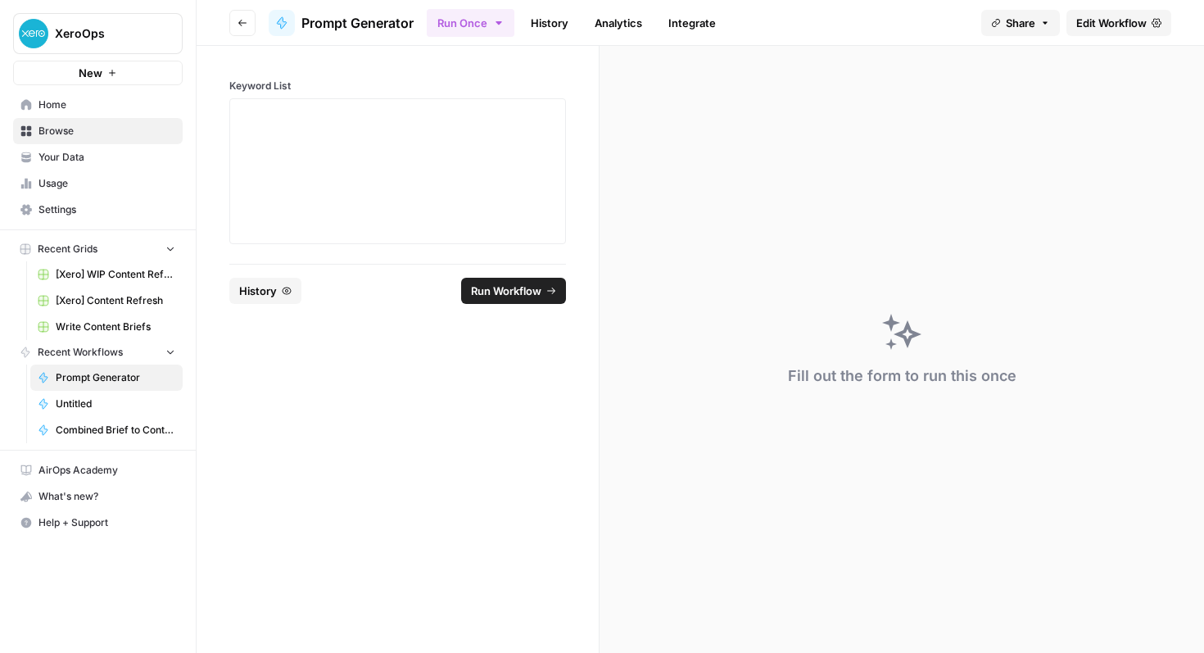
click at [245, 28] on button "Go back" at bounding box center [242, 23] width 26 height 26
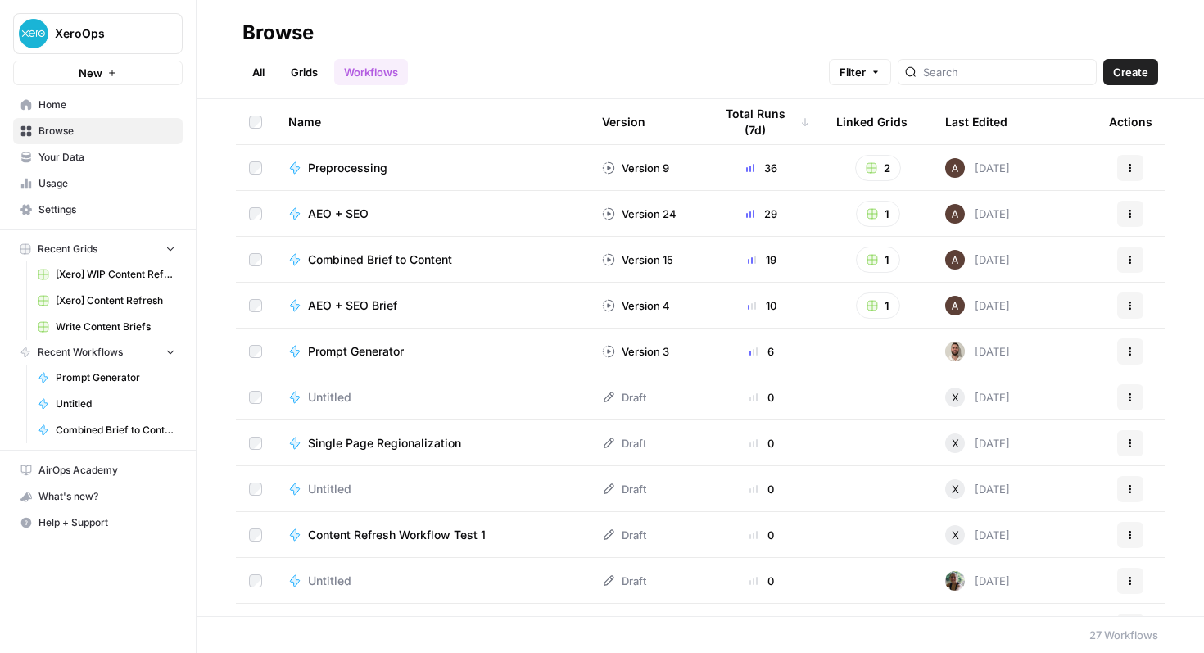
click at [1123, 350] on button "Actions" at bounding box center [1130, 351] width 26 height 26
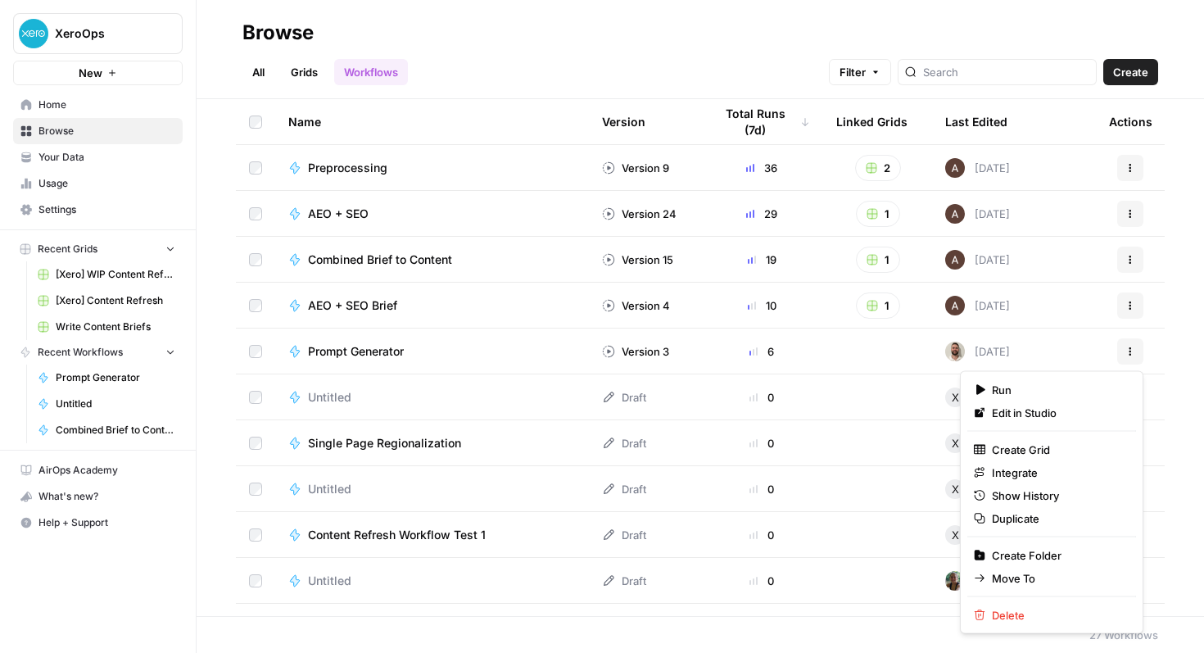
click at [918, 30] on h2 "Browse" at bounding box center [700, 33] width 916 height 26
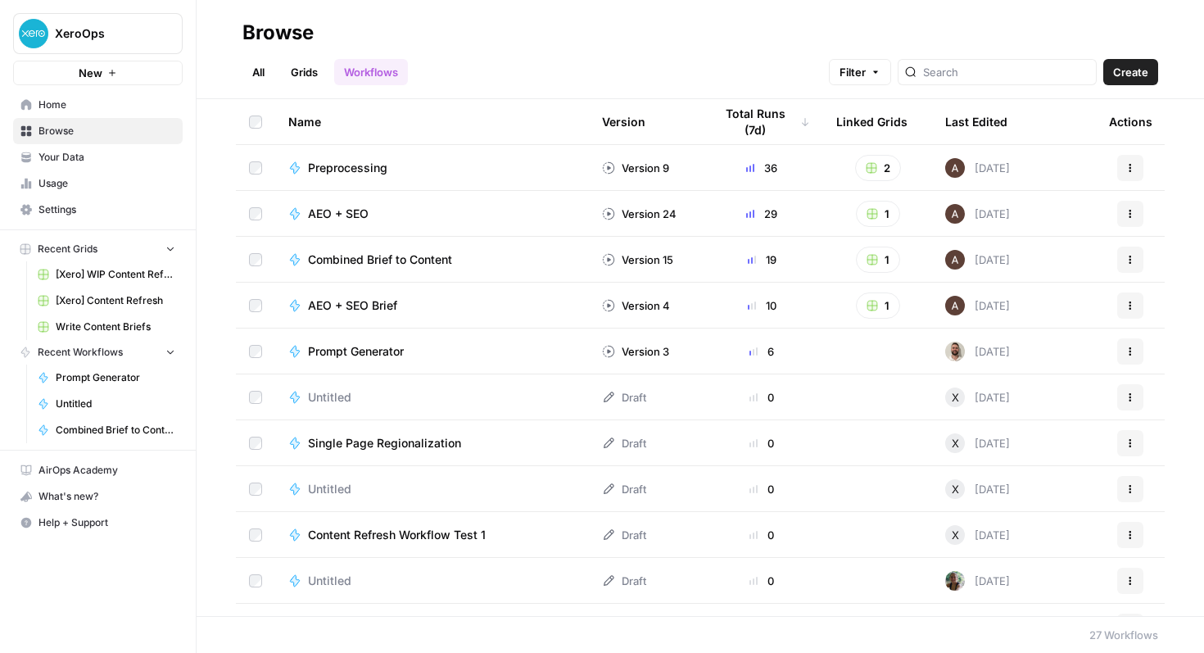
click at [1134, 347] on icon "button" at bounding box center [1130, 351] width 10 height 10
click at [1124, 351] on button "Actions" at bounding box center [1130, 351] width 26 height 26
click at [1121, 354] on button "Actions" at bounding box center [1130, 351] width 26 height 26
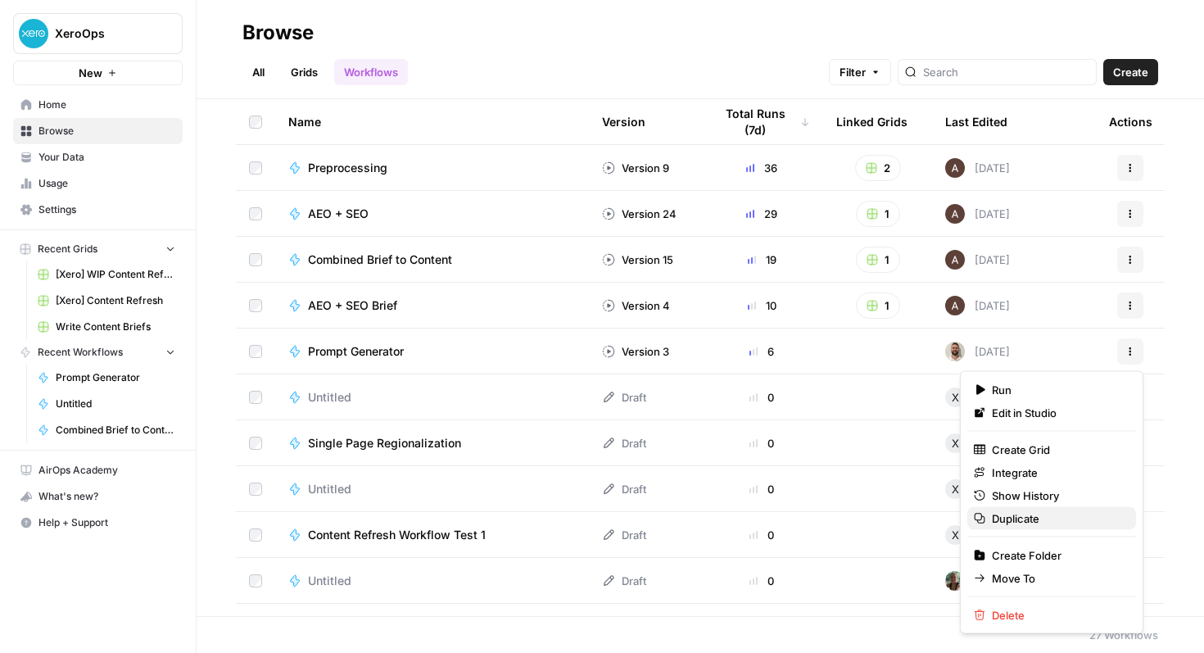
click at [1033, 523] on span "Duplicate" at bounding box center [1057, 518] width 131 height 16
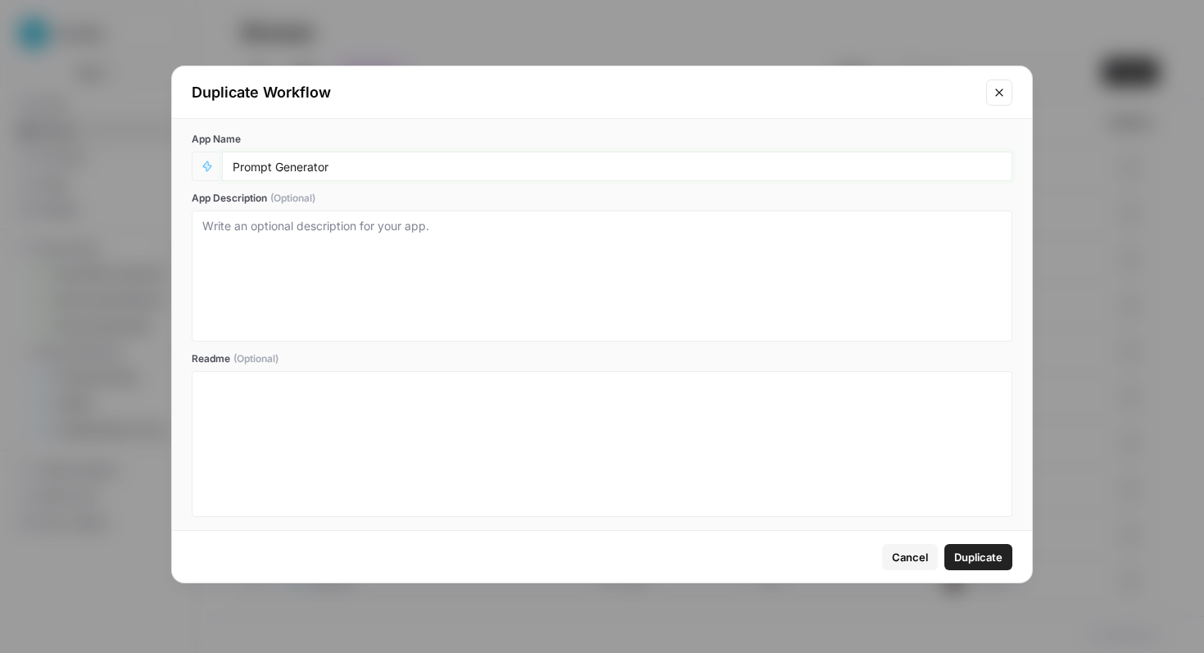
click at [341, 165] on input "Prompt Generator" at bounding box center [617, 166] width 769 height 15
drag, startPoint x: 380, startPoint y: 174, endPoint x: 70, endPoint y: 134, distance: 312.9
click at [70, 134] on div "Duplicate Workflow App Name Prompt Generator test App Description (Optional) Re…" at bounding box center [602, 326] width 1204 height 653
click at [357, 191] on label "App Description (Optional)" at bounding box center [602, 198] width 821 height 15
click at [357, 218] on textarea "App Description (Optional)" at bounding box center [601, 276] width 799 height 116
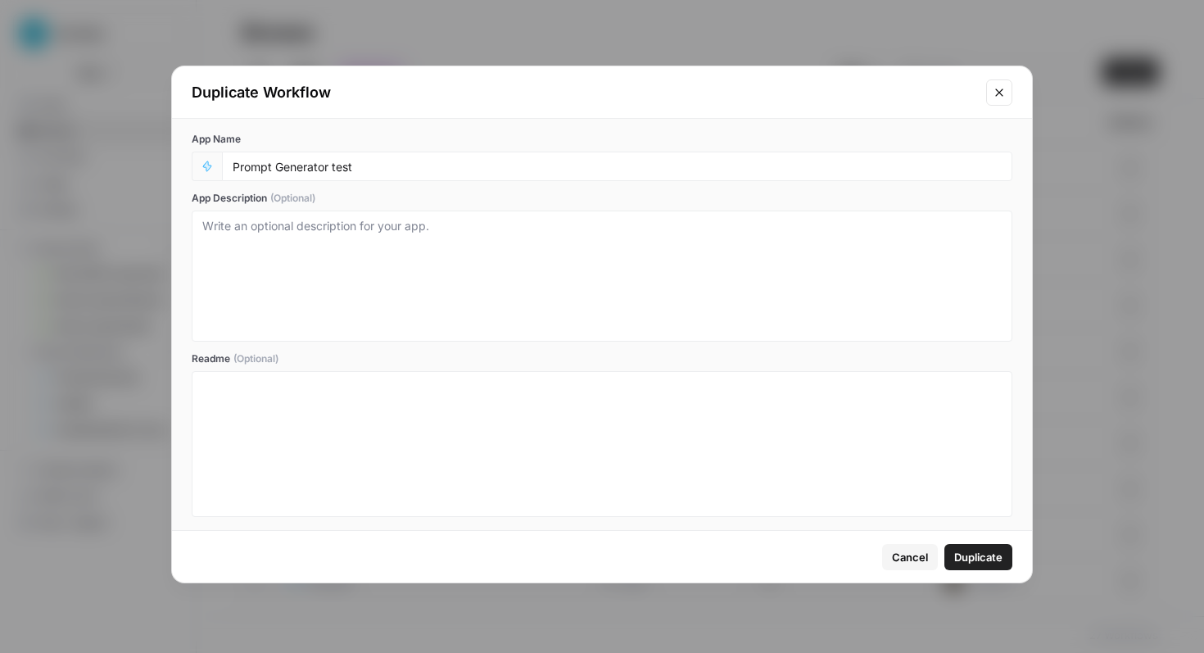
click at [357, 183] on div "App Name Prompt Generator test App Description (Optional) Readme (Optional)" at bounding box center [602, 324] width 860 height 411
drag, startPoint x: 361, startPoint y: 171, endPoint x: 187, endPoint y: 118, distance: 182.4
click at [187, 118] on div "Duplicate Workflow App Name Prompt Generator test App Description (Optional) Re…" at bounding box center [602, 325] width 862 height 518
type input "j"
click at [332, 270] on textarea "App Description (Optional)" at bounding box center [601, 276] width 799 height 116
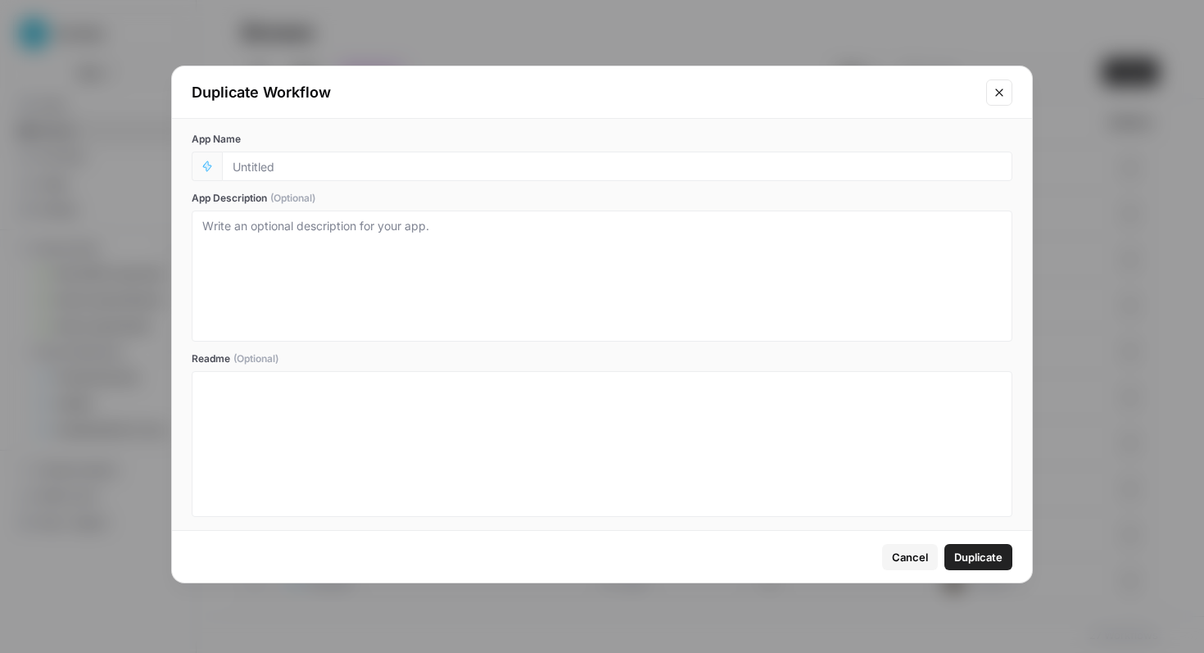
click at [960, 553] on span "Duplicate" at bounding box center [978, 557] width 48 height 16
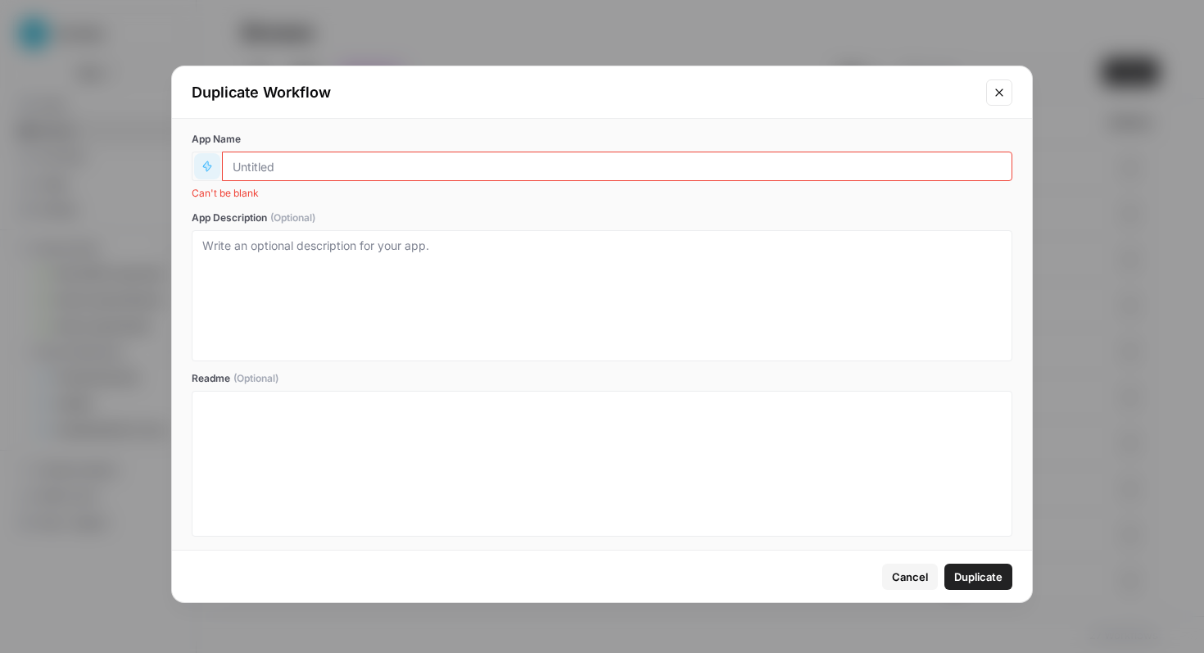
click at [207, 165] on icon "button" at bounding box center [207, 166] width 8 height 10
click at [251, 165] on input "App Name" at bounding box center [617, 166] width 769 height 15
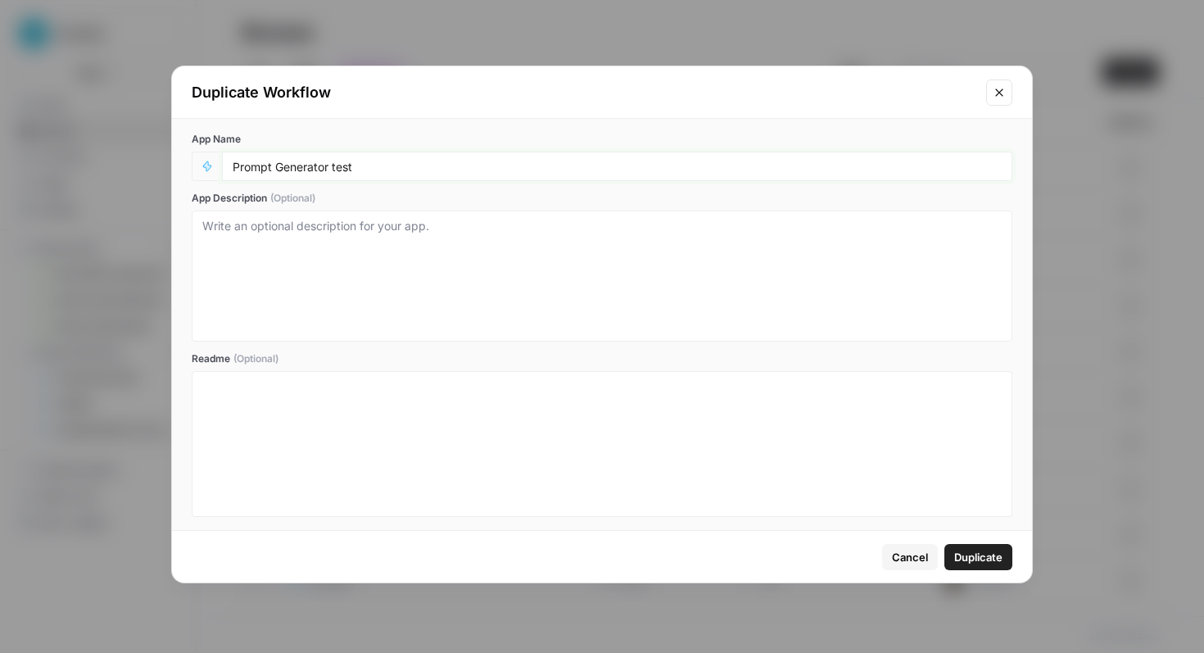
type input "Prompt Generator test"
click at [965, 546] on button "Duplicate" at bounding box center [978, 557] width 68 height 26
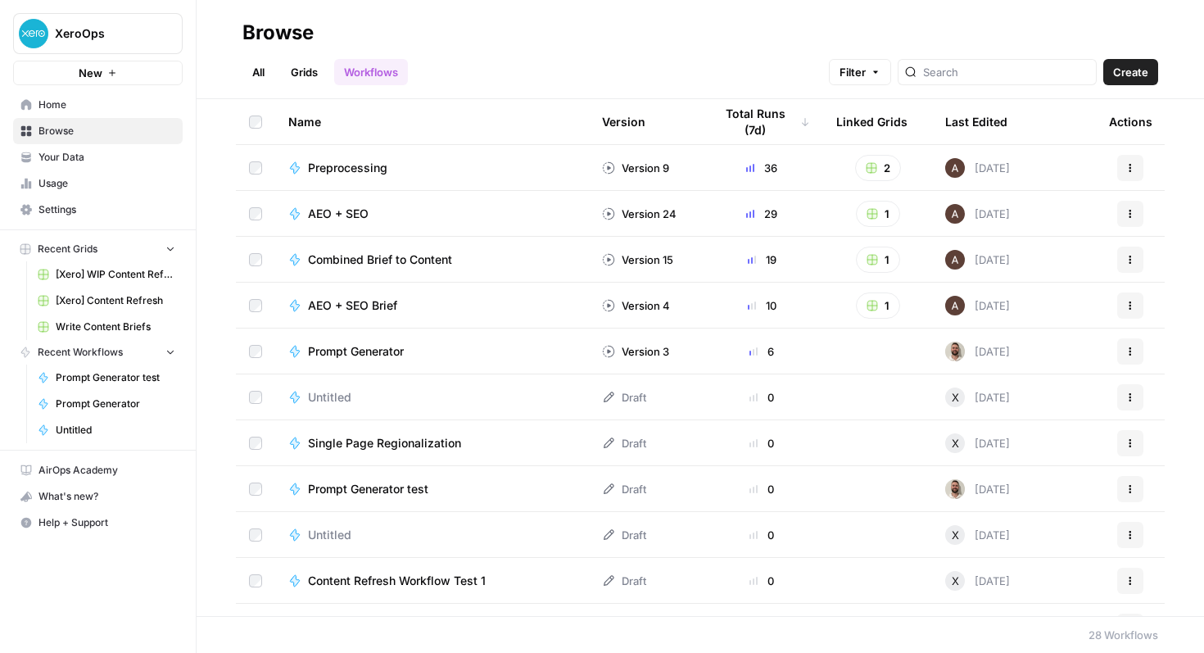
click at [418, 491] on span "Prompt Generator test" at bounding box center [368, 489] width 120 height 16
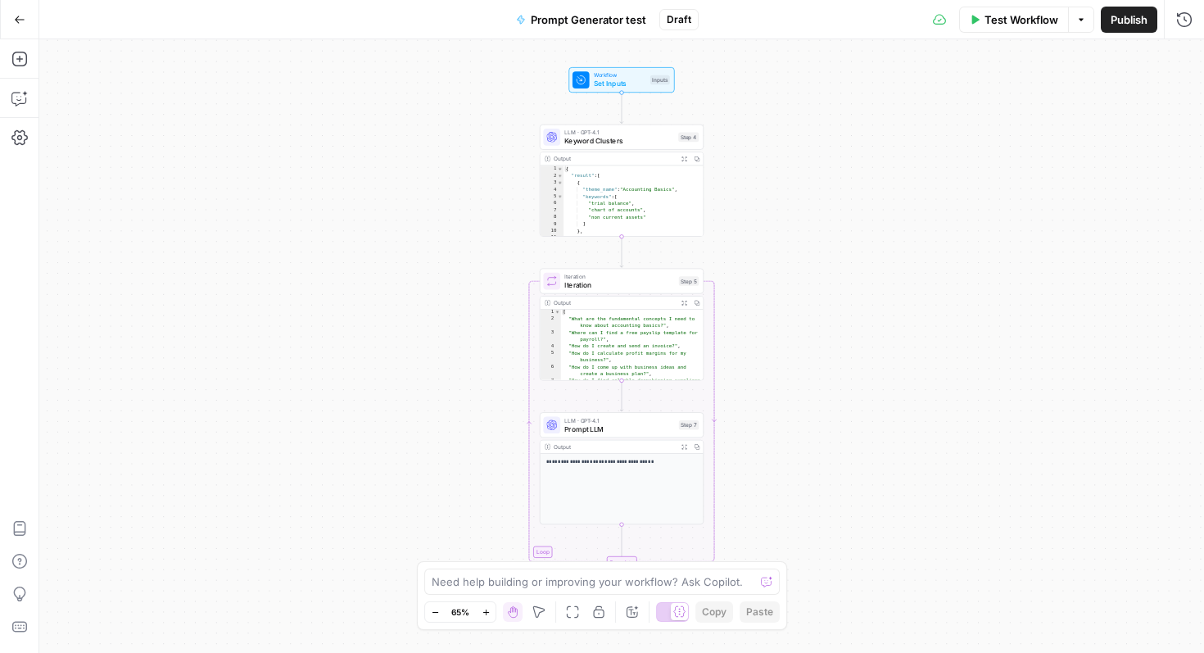
scroll to position [28, 0]
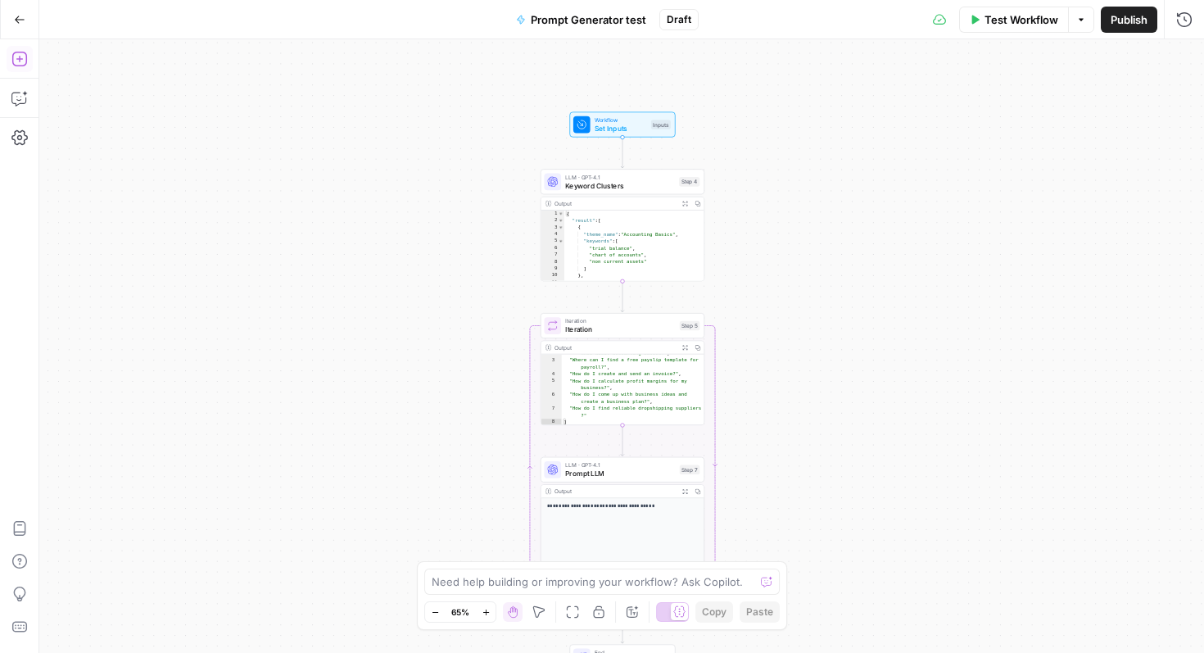
click at [5, 66] on div "Add Steps Copilot Settings AirOps Academy Help Give Feedback Shortcuts" at bounding box center [19, 346] width 39 height 614
click at [19, 57] on icon "button" at bounding box center [18, 59] width 15 height 15
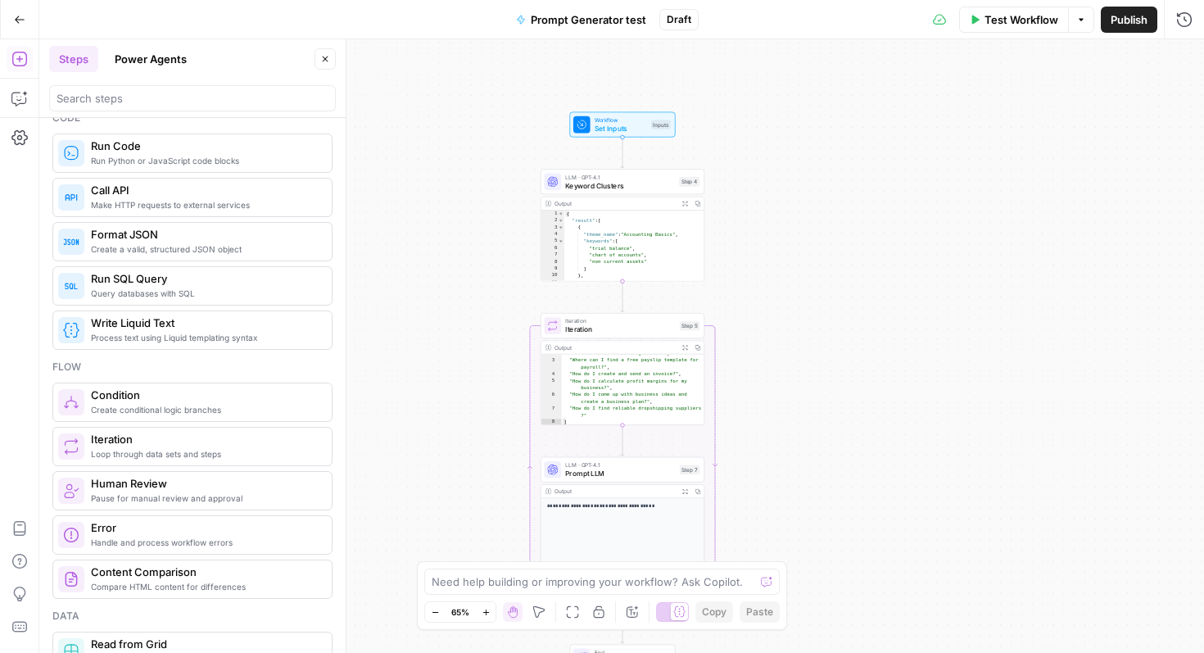
scroll to position [0, 0]
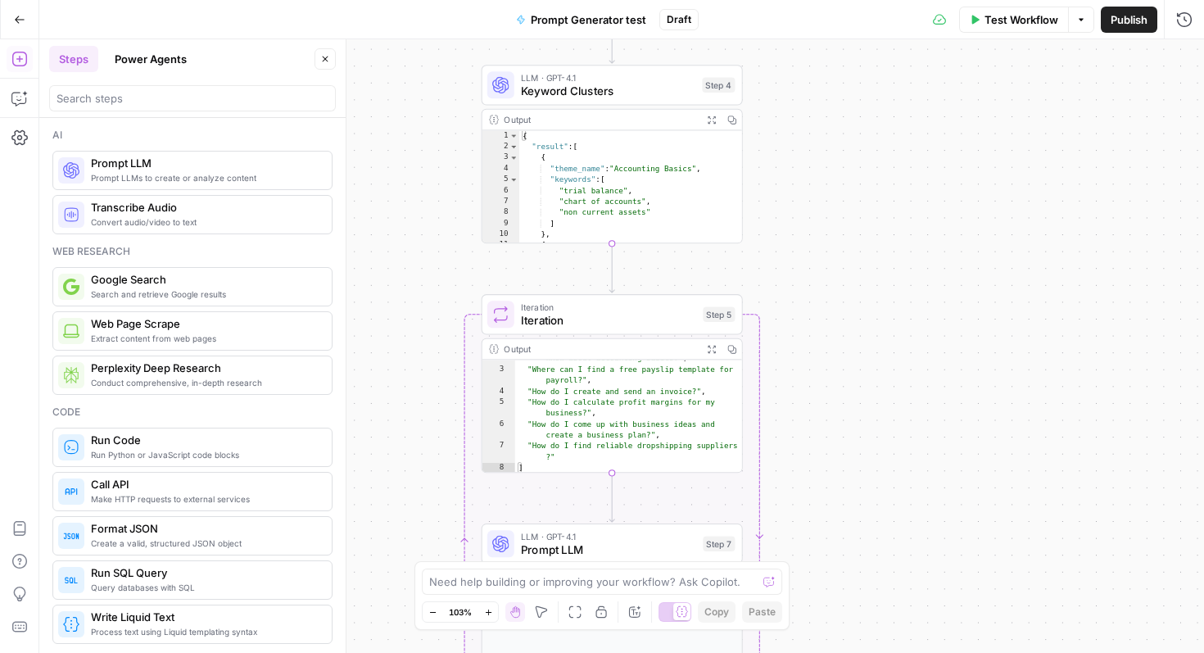
click at [600, 15] on span "Prompt Generator test" at bounding box center [588, 19] width 115 height 16
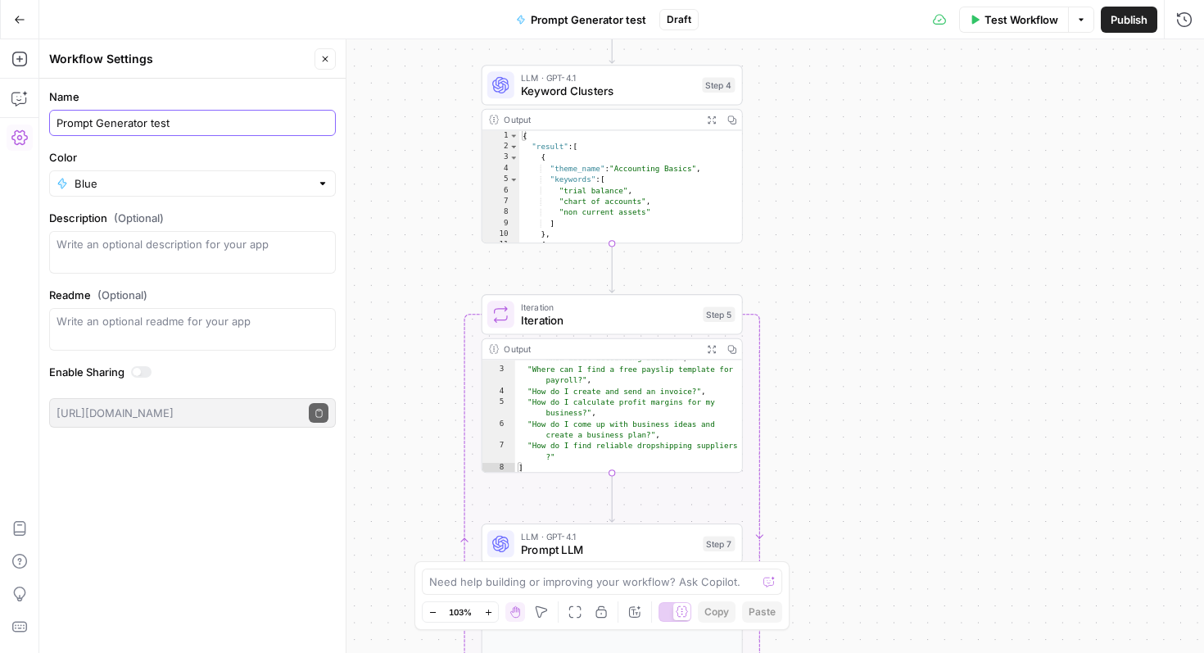
drag, startPoint x: 224, startPoint y: 124, endPoint x: -81, endPoint y: 129, distance: 304.8
click at [0, 129] on html "XeroOps New Home Browse Your Data Usage Settings Recent Grids [Xero] WIP Conten…" at bounding box center [602, 326] width 1204 height 653
click at [922, 179] on div "Workflow Set Inputs Inputs LLM · GPT-4.1 Keyword Clusters Step 4 Output Expand …" at bounding box center [621, 346] width 1165 height 614
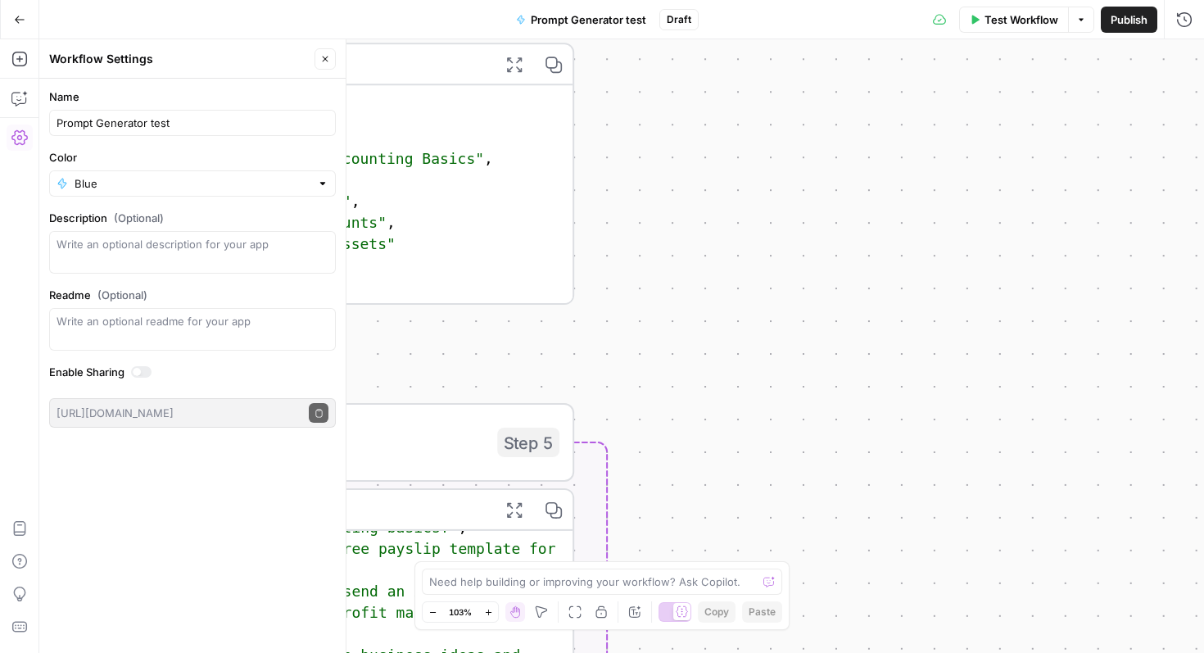
click at [837, 201] on div "Workflow Set Inputs Inputs LLM · GPT-4.1 Keyword Clusters Step 4 Output Expand …" at bounding box center [621, 346] width 1165 height 614
click at [18, 14] on icon "button" at bounding box center [19, 19] width 11 height 11
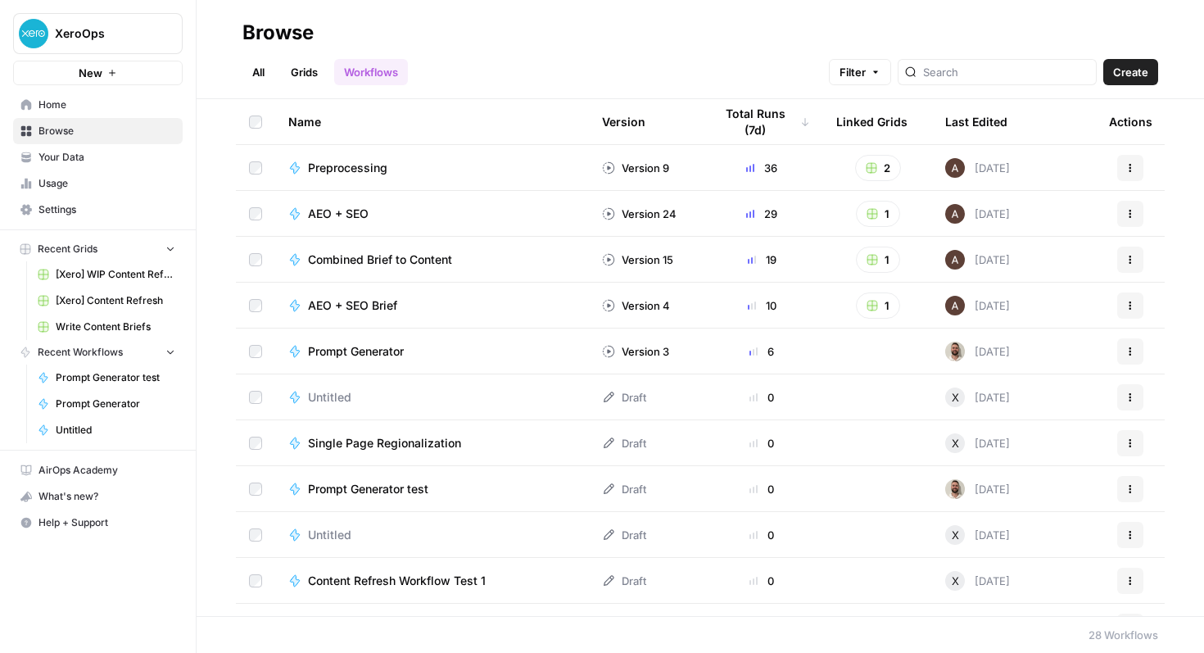
click at [1134, 488] on icon "button" at bounding box center [1130, 489] width 10 height 10
click at [1134, 481] on button "Actions" at bounding box center [1130, 489] width 26 height 26
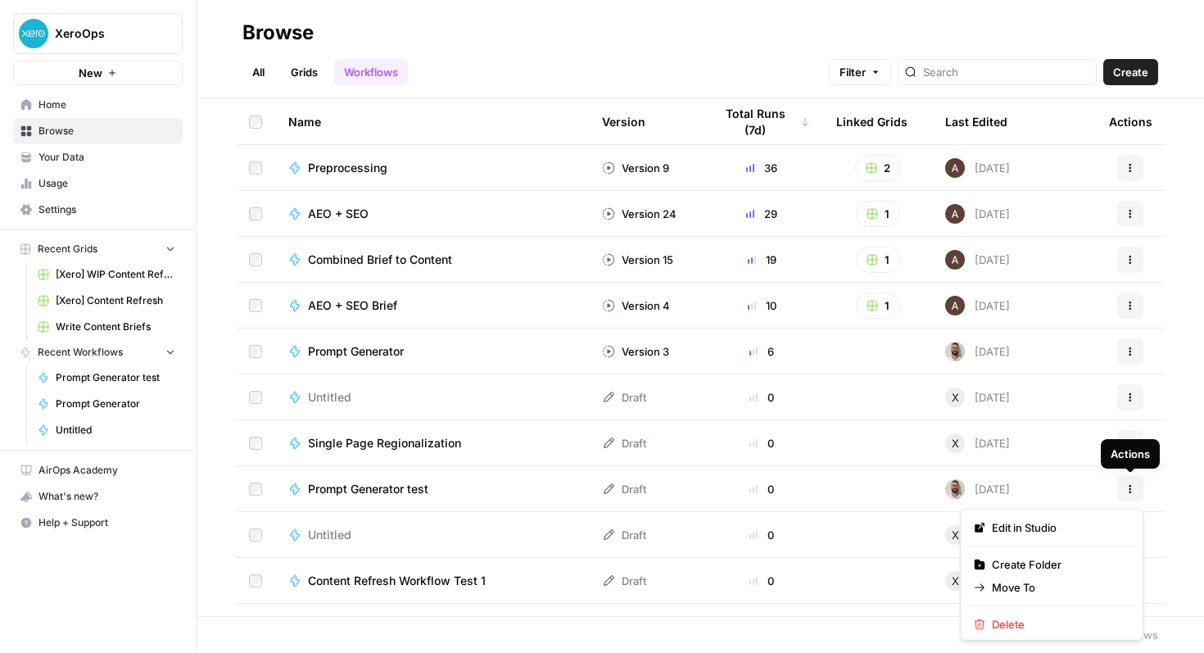
click at [1131, 486] on icon "button" at bounding box center [1130, 489] width 10 height 10
click at [1034, 611] on div "Edit in Studio Create Folder Move To Delete" at bounding box center [1051, 575] width 183 height 132
click at [1029, 620] on span "Delete" at bounding box center [1057, 624] width 131 height 16
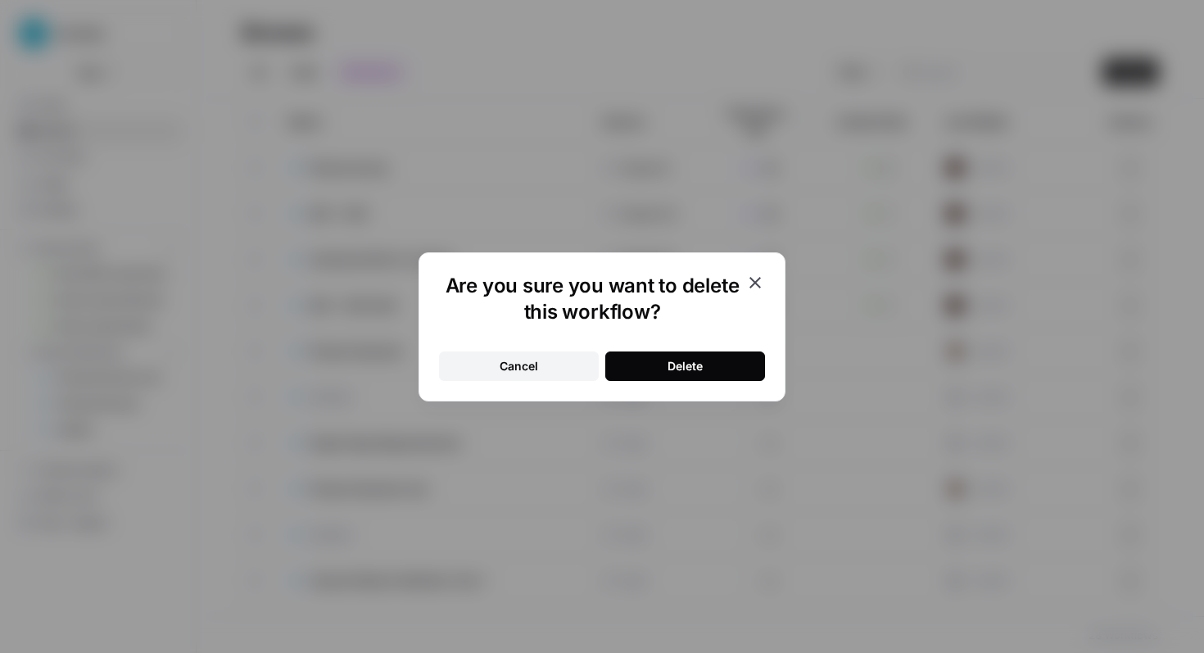
click at [714, 359] on button "Delete" at bounding box center [685, 365] width 160 height 29
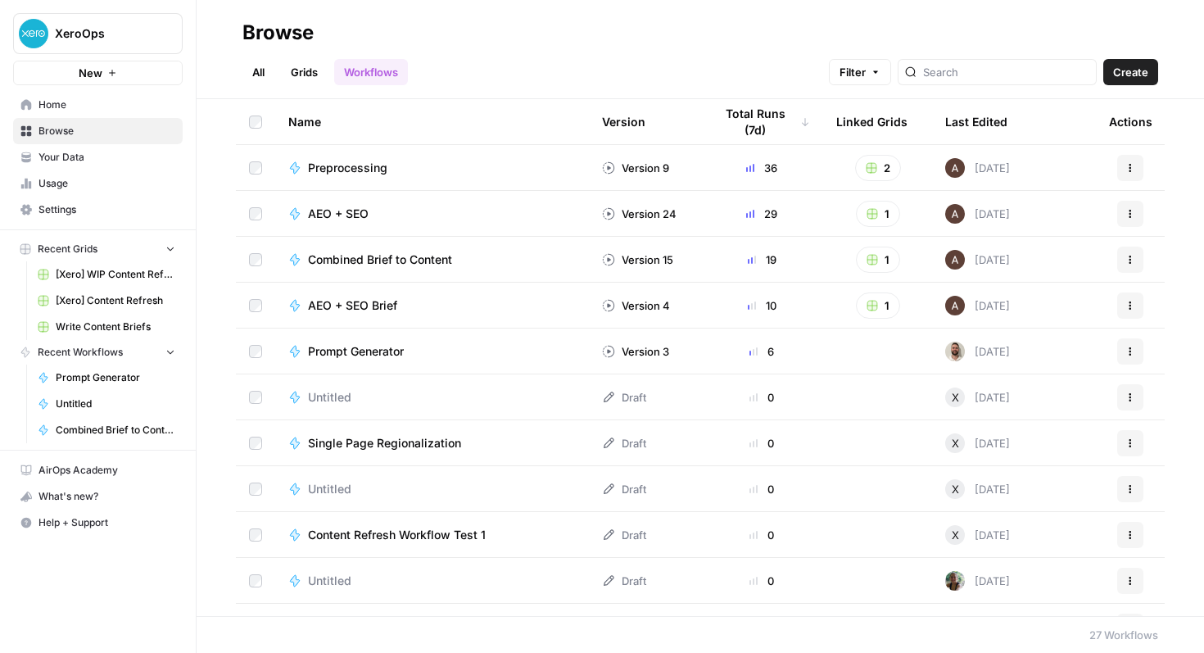
click at [1125, 79] on span "Create" at bounding box center [1130, 72] width 35 height 16
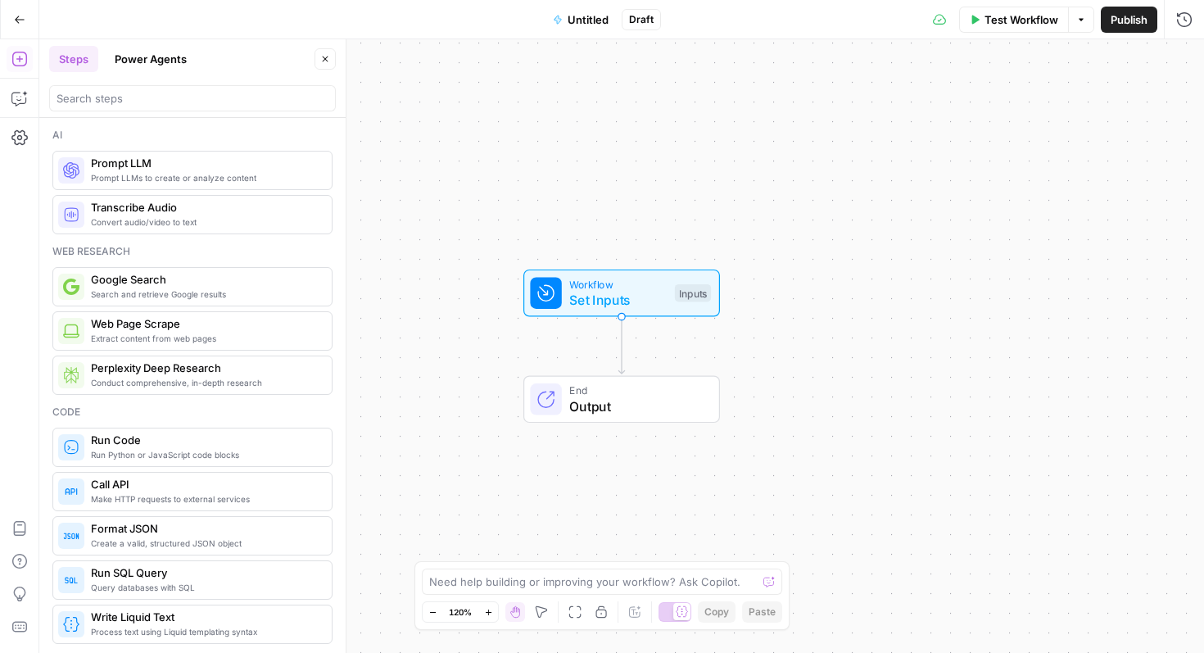
click at [592, 297] on span "Set Inputs" at bounding box center [617, 300] width 97 height 20
click at [1060, 110] on button "Add Field" at bounding box center [1026, 111] width 273 height 26
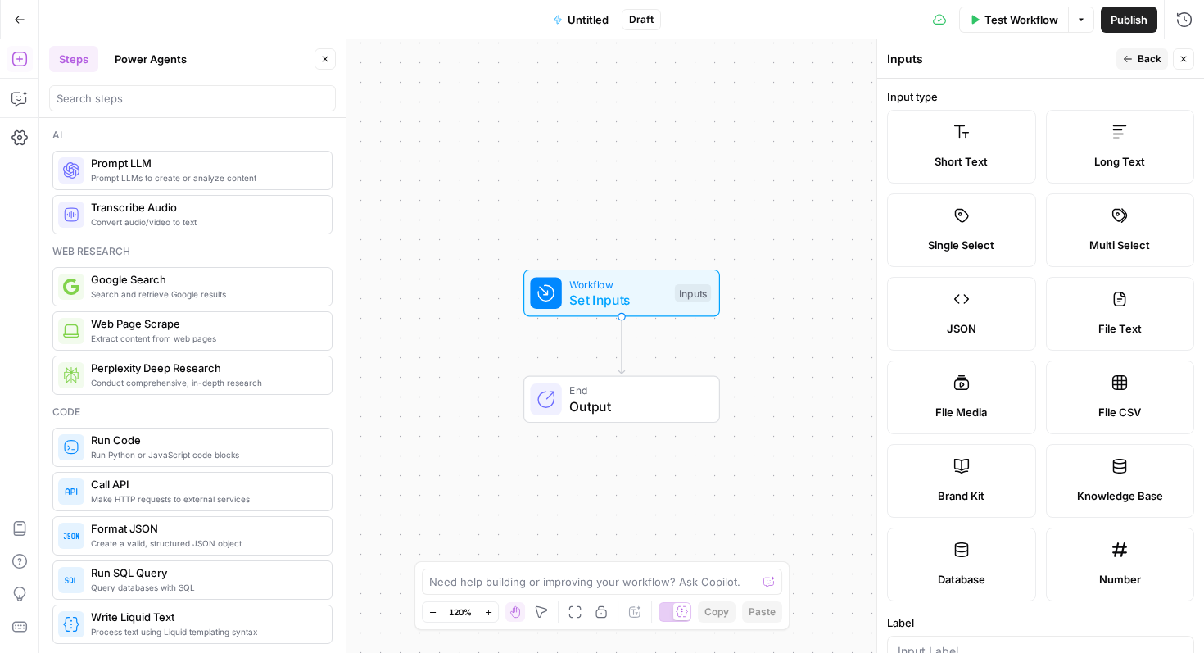
click at [955, 159] on span "Short Text" at bounding box center [961, 161] width 53 height 16
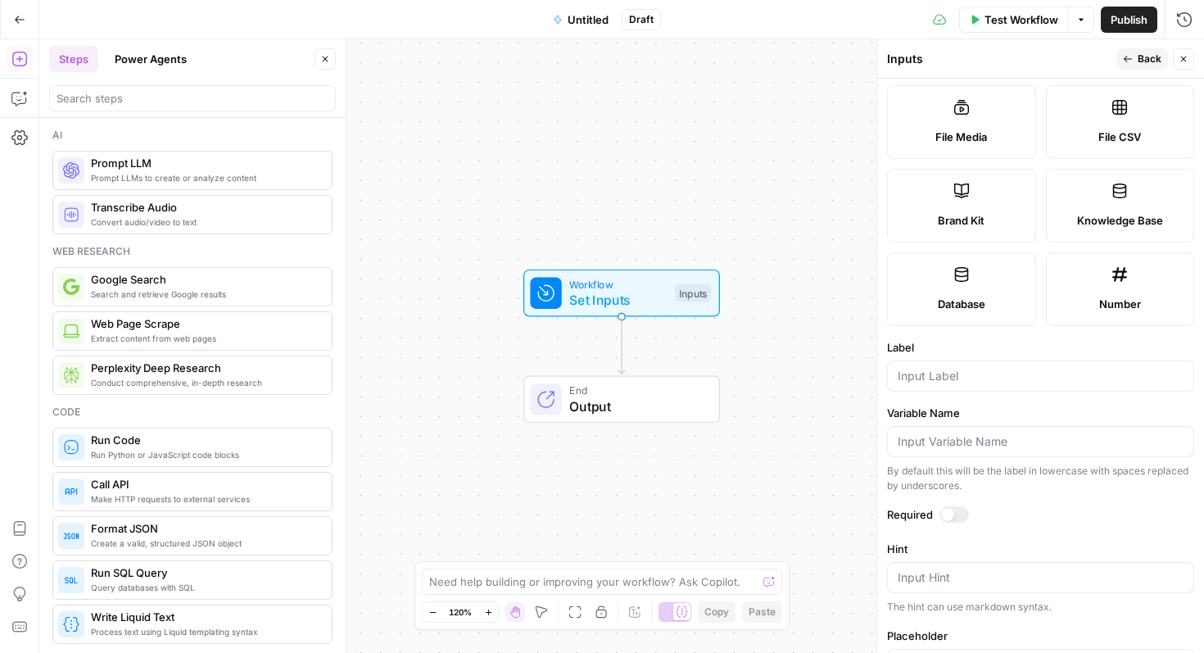
scroll to position [421, 0]
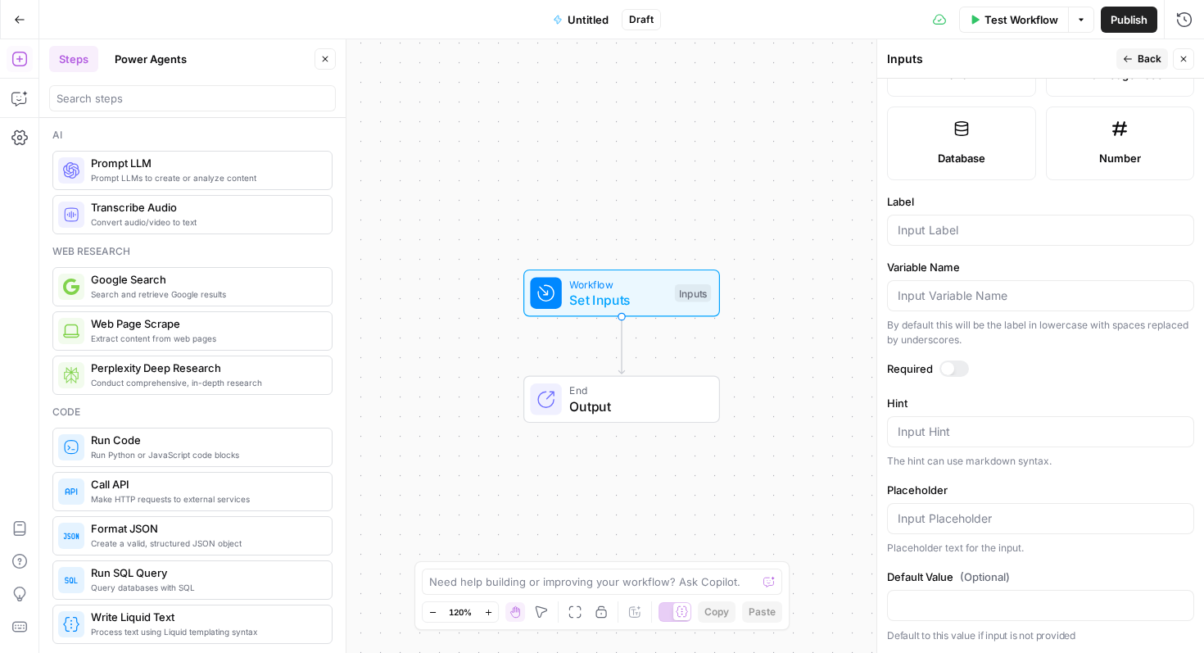
click at [950, 193] on label "Label" at bounding box center [1040, 201] width 307 height 16
click at [950, 222] on input "Label" at bounding box center [1041, 230] width 286 height 16
click at [950, 246] on form "Input type Short Text Long Text Single Select Multi Select JSON File Text File …" at bounding box center [1040, 366] width 327 height 574
click at [950, 241] on div at bounding box center [1040, 230] width 307 height 31
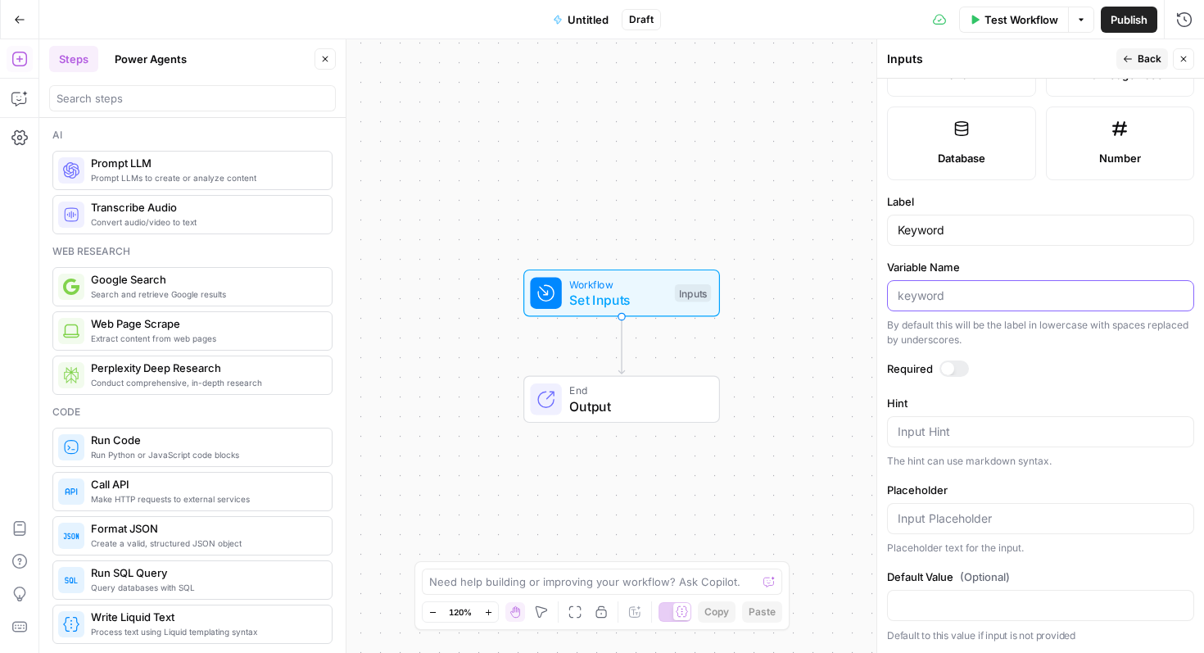
click at [932, 293] on input "Variable Name" at bounding box center [1041, 296] width 286 height 16
click at [1039, 225] on input "Keyword" at bounding box center [1041, 230] width 286 height 16
paste input "Enter Your Main Topic or Seed"
type input "Enter Your Main Topic or Seed Keyword"
click at [933, 306] on div at bounding box center [1040, 295] width 307 height 31
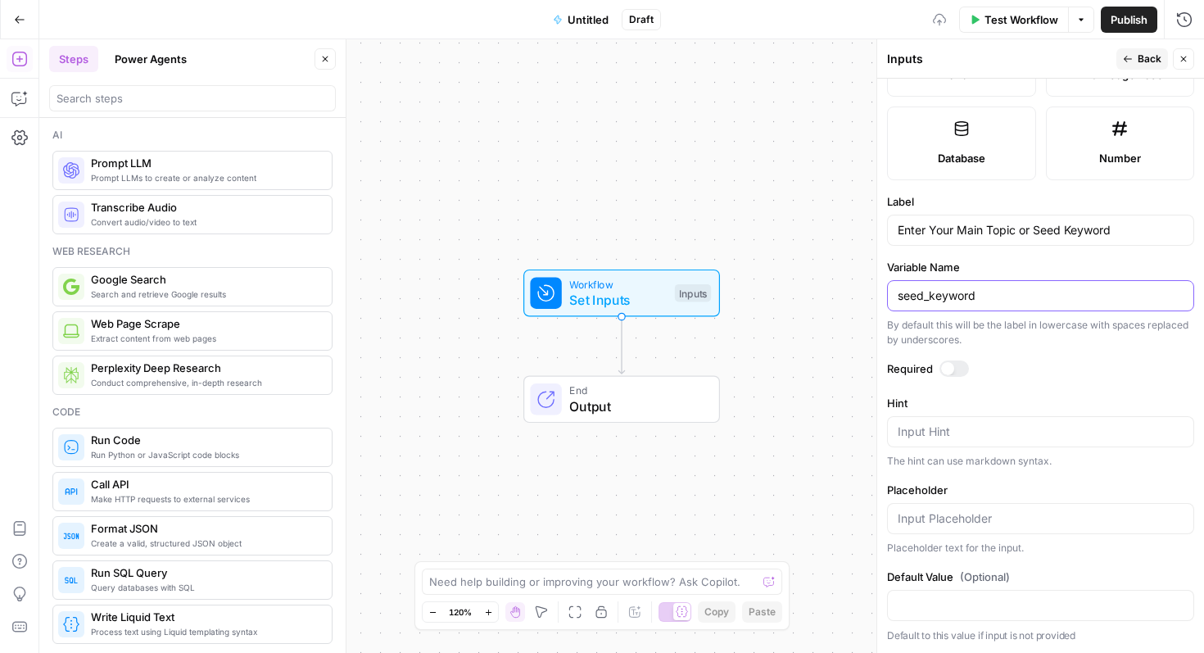
type input "seed_keyword"
click at [1076, 406] on label "Hint" at bounding box center [1040, 403] width 307 height 16
click at [1076, 423] on textarea "Hint" at bounding box center [1041, 431] width 286 height 16
click at [958, 374] on div at bounding box center [954, 368] width 29 height 16
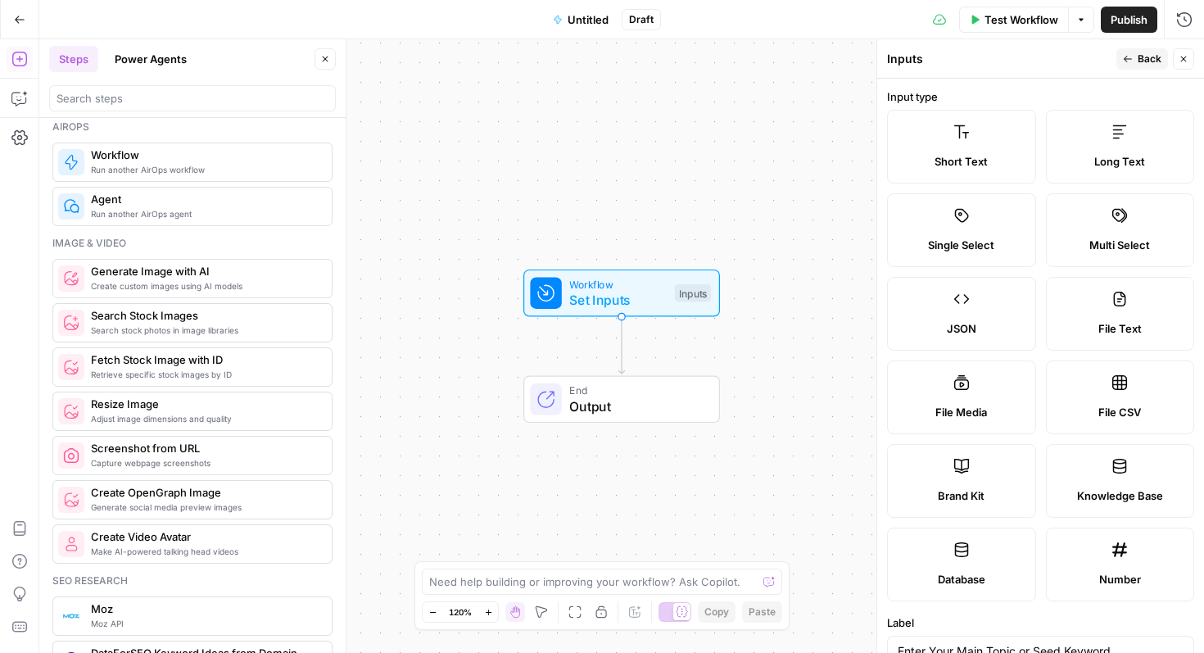
scroll to position [0, 0]
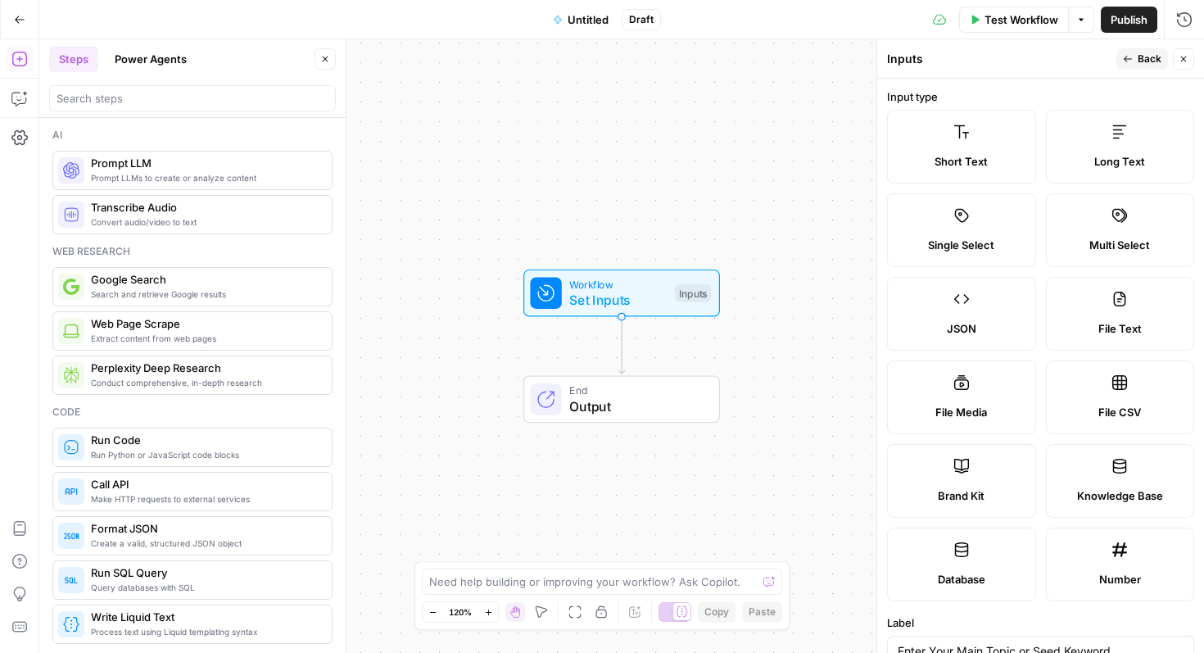
click at [523, 375] on div "Workflow Set Inputs Inputs End Output" at bounding box center [621, 346] width 1165 height 614
click at [21, 43] on div "Add Steps Copilot Settings AirOps Academy Help Give Feedback Shortcuts" at bounding box center [19, 346] width 39 height 614
click at [20, 54] on icon "button" at bounding box center [19, 59] width 16 height 16
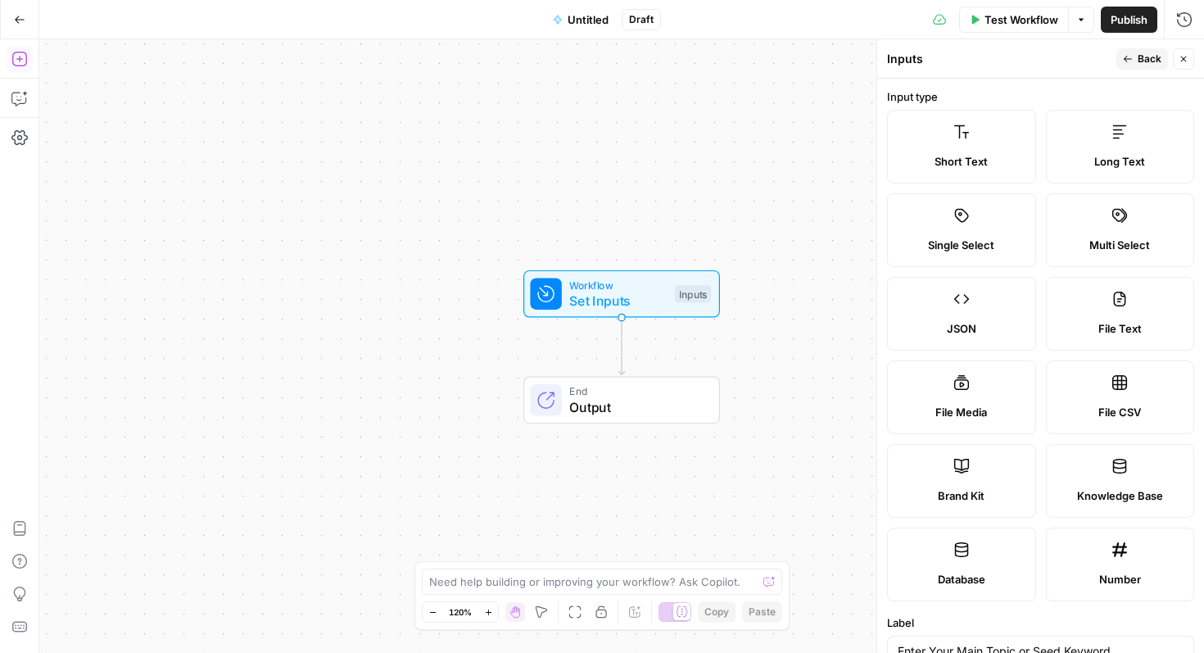
click at [24, 55] on icon "button" at bounding box center [19, 59] width 16 height 16
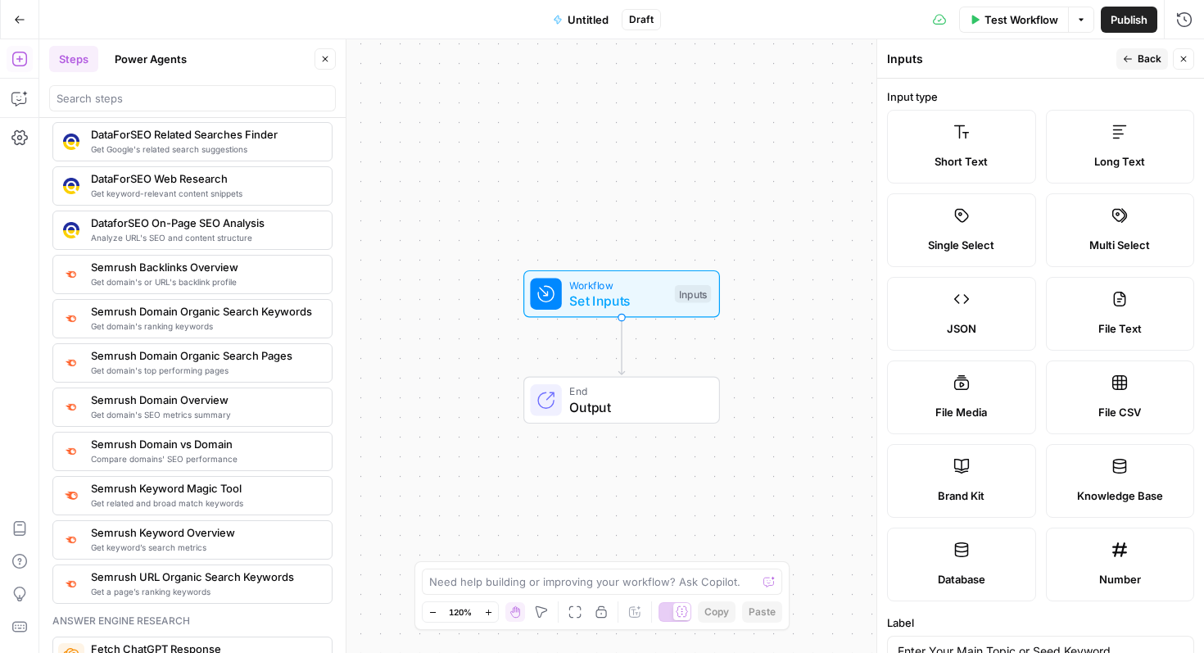
scroll to position [1812, 0]
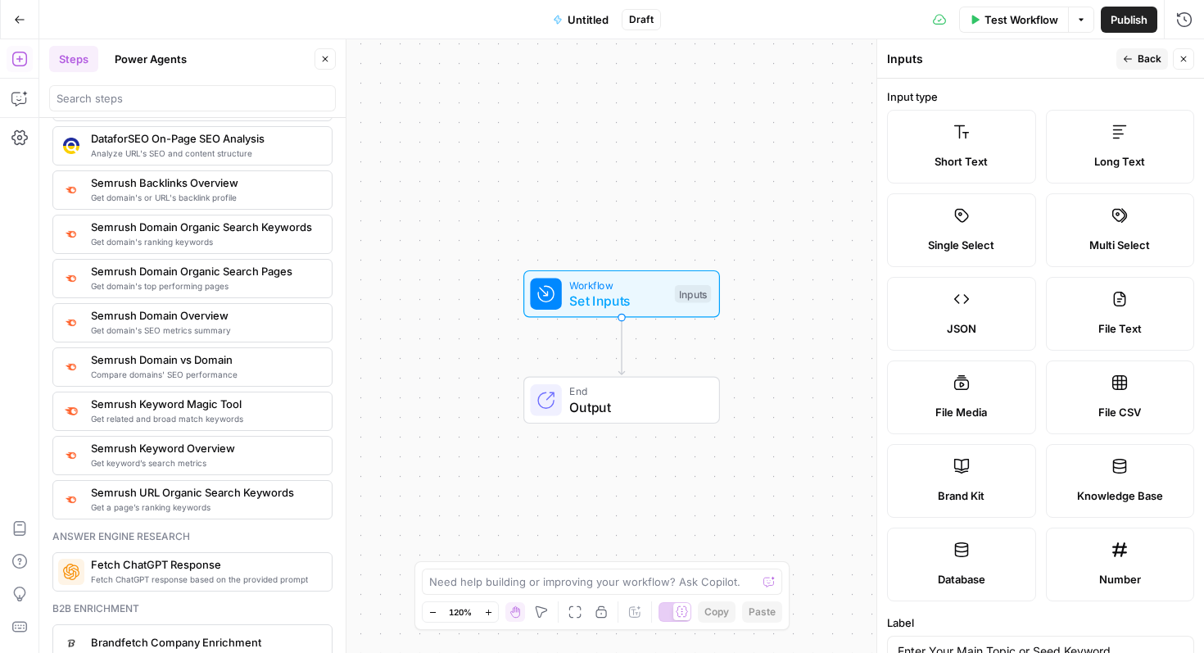
click at [241, 417] on span "Get related and broad match keywords" at bounding box center [205, 418] width 228 height 13
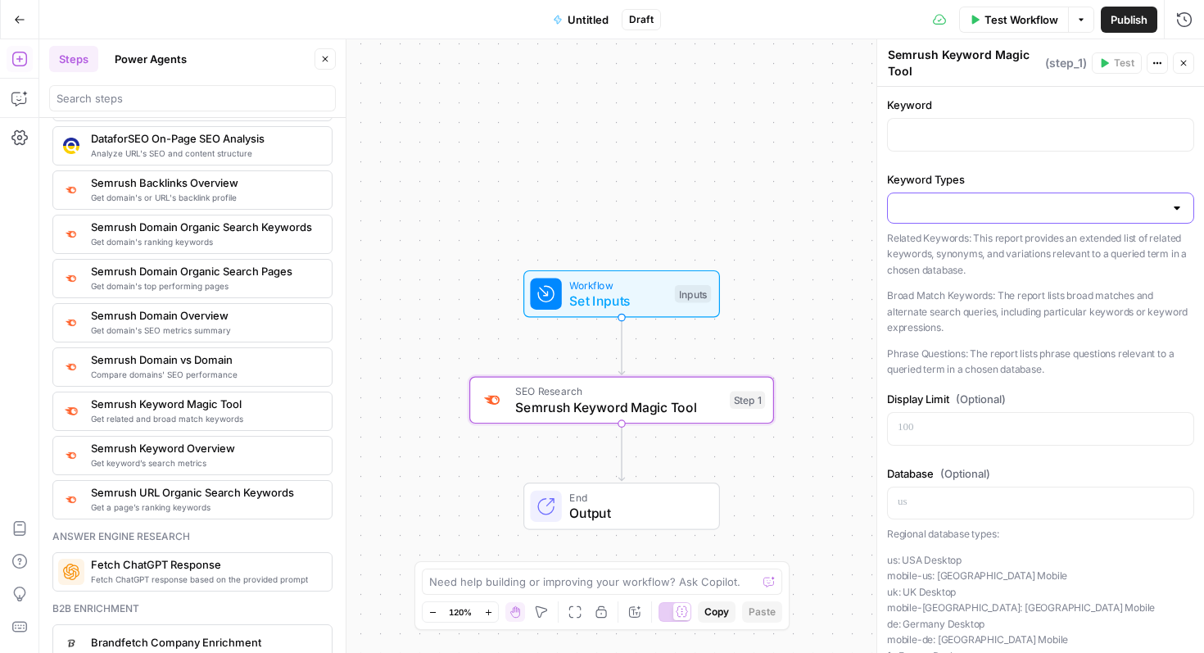
click at [980, 211] on input "Keyword Types" at bounding box center [1031, 208] width 266 height 16
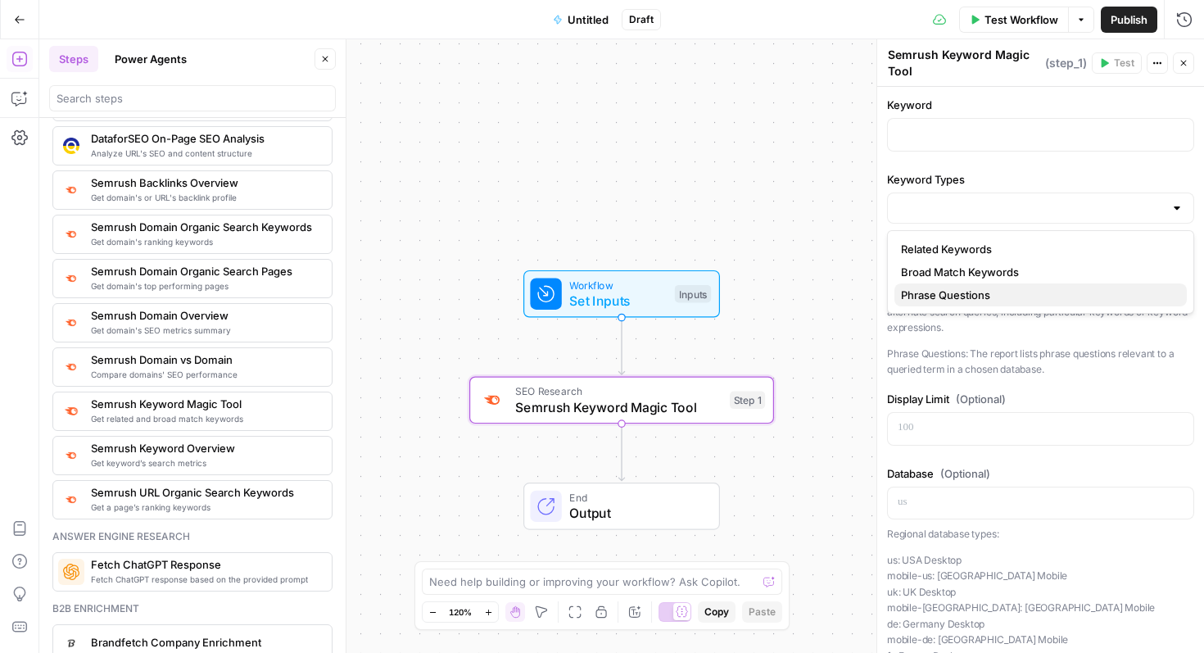
click at [981, 291] on span "Phrase Questions" at bounding box center [1037, 295] width 273 height 16
type input "Phrase Questions"
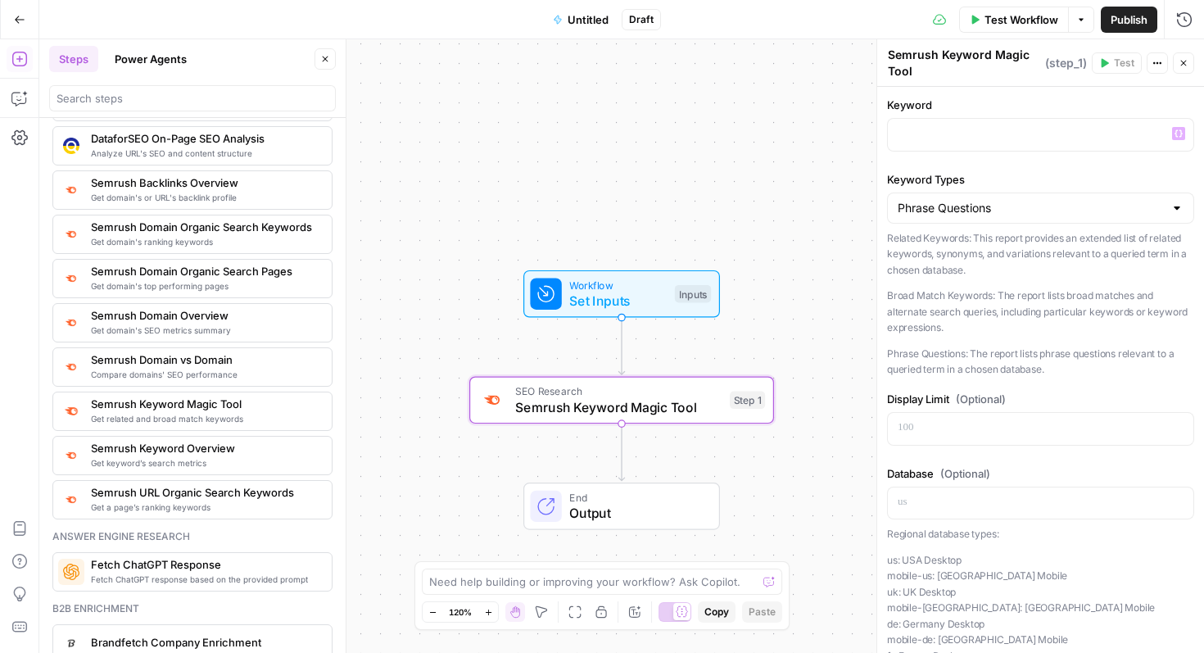
click at [989, 113] on div "Keyword “/” to reference Variables Menu" at bounding box center [1040, 127] width 307 height 61
click at [947, 121] on div at bounding box center [1041, 135] width 306 height 32
click at [1172, 134] on button "Variables Menu" at bounding box center [1178, 133] width 13 height 13
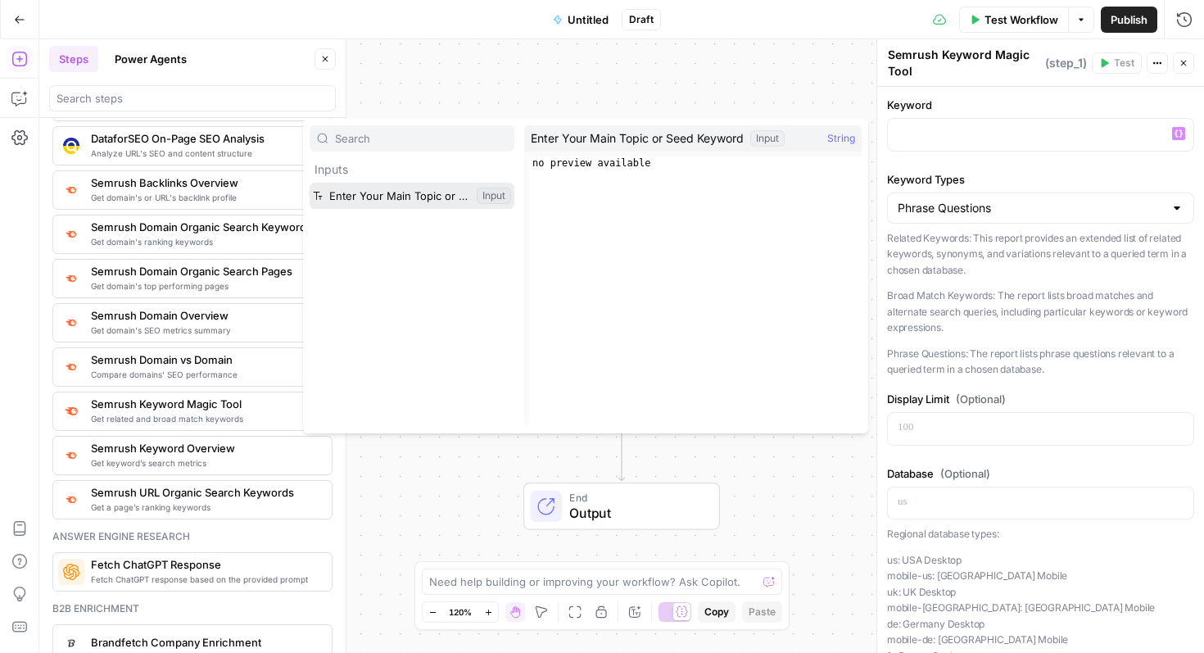
click at [415, 194] on button "Select variable Enter Your Main Topic or Seed Keyword" at bounding box center [412, 196] width 205 height 26
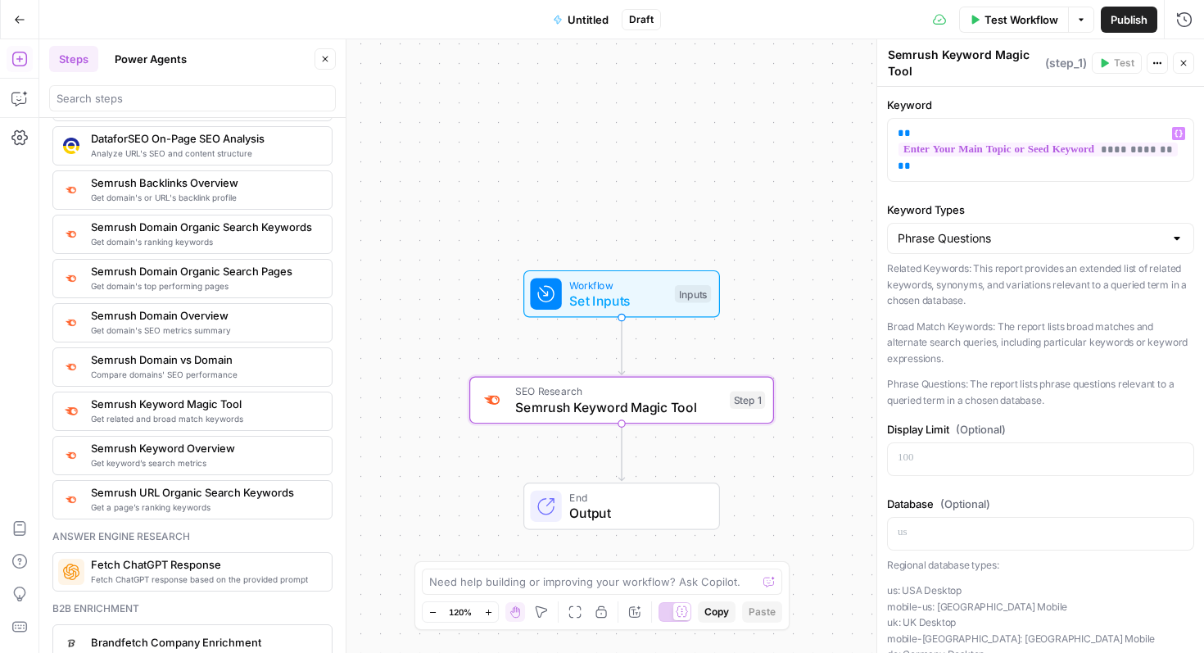
click at [609, 292] on span "Set Inputs" at bounding box center [617, 301] width 97 height 20
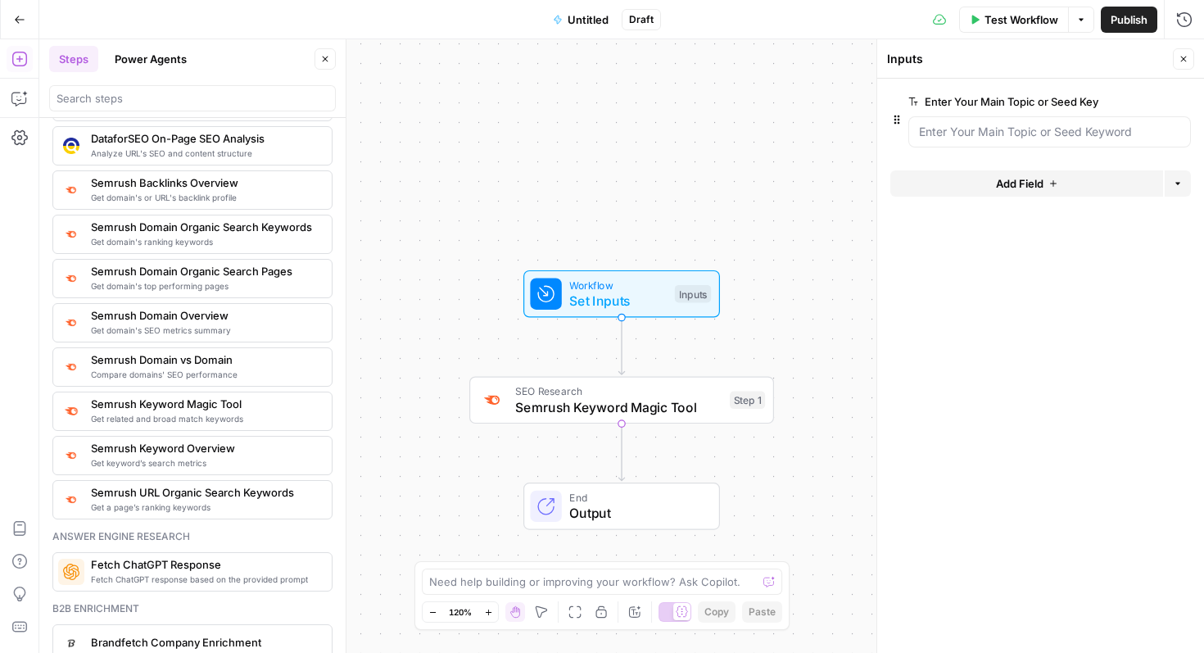
click at [1145, 97] on span "edit field" at bounding box center [1130, 101] width 36 height 13
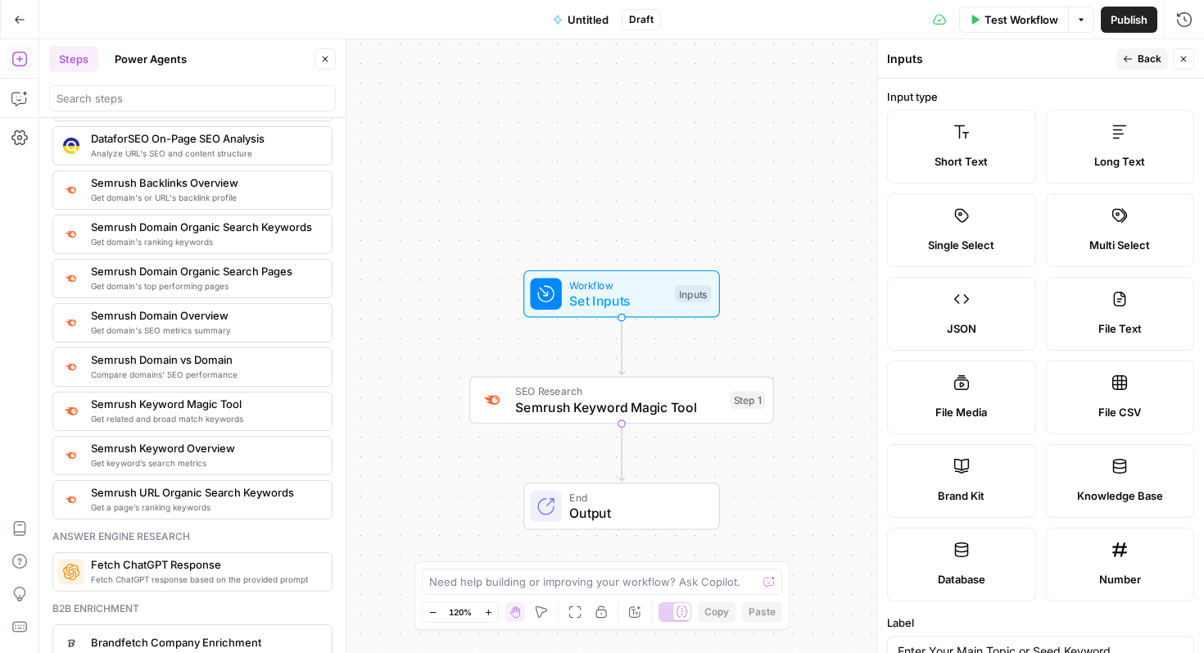
scroll to position [421, 0]
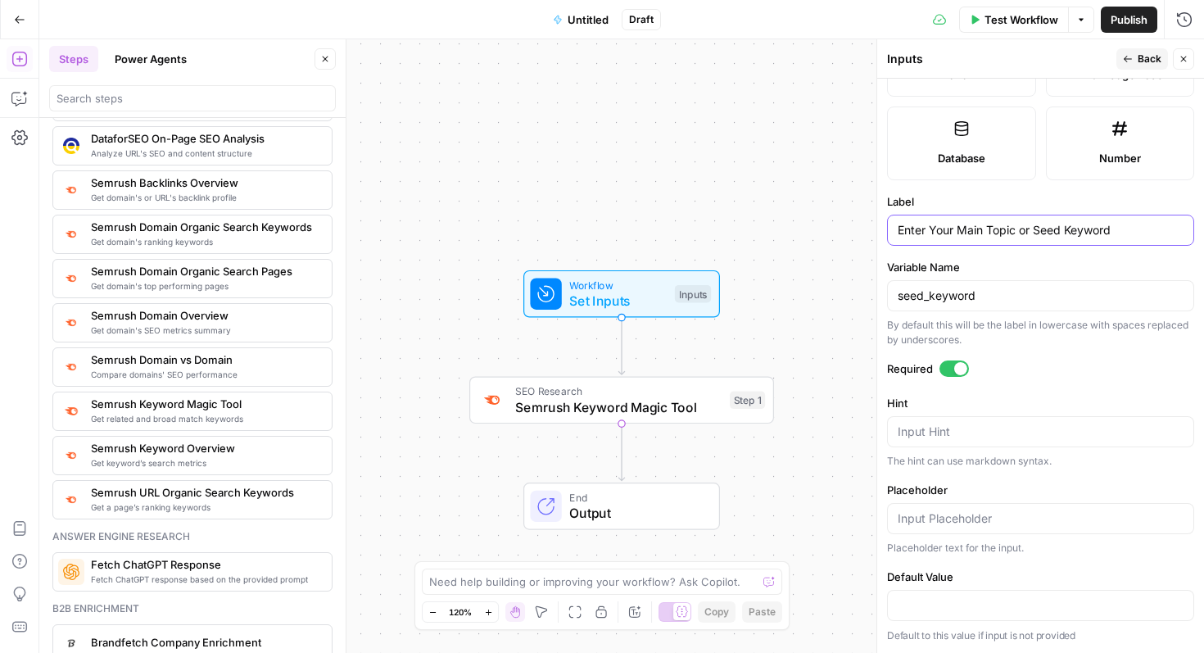
click at [1044, 228] on input "Enter Your Main Topic or Seed Keyword" at bounding box center [1041, 230] width 286 height 16
type input "Keyword"
click at [1152, 62] on span "Back" at bounding box center [1150, 59] width 24 height 15
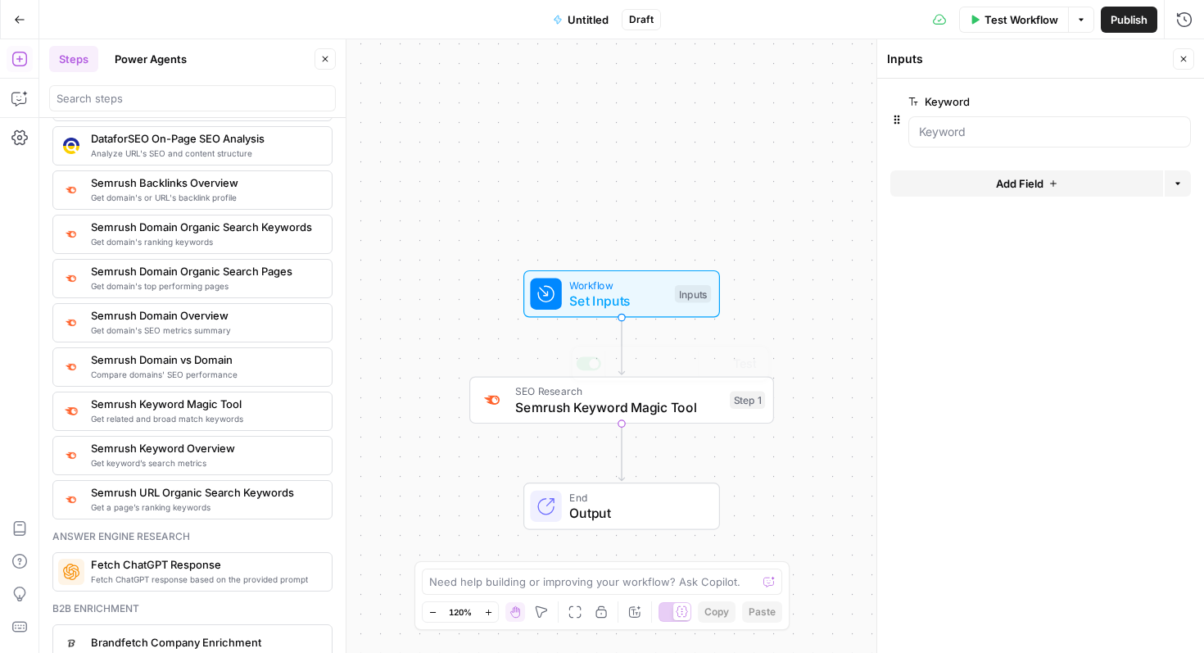
click at [650, 409] on span "Semrush Keyword Magic Tool" at bounding box center [618, 407] width 206 height 20
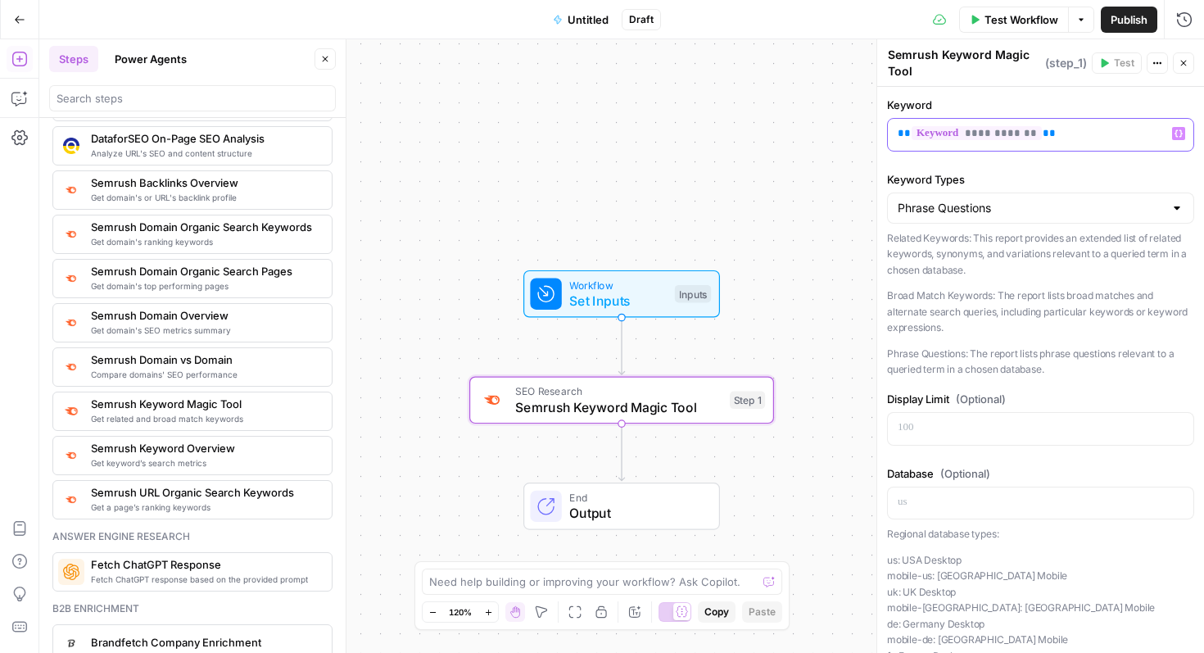
click at [1058, 130] on p "**********" at bounding box center [1041, 133] width 286 height 16
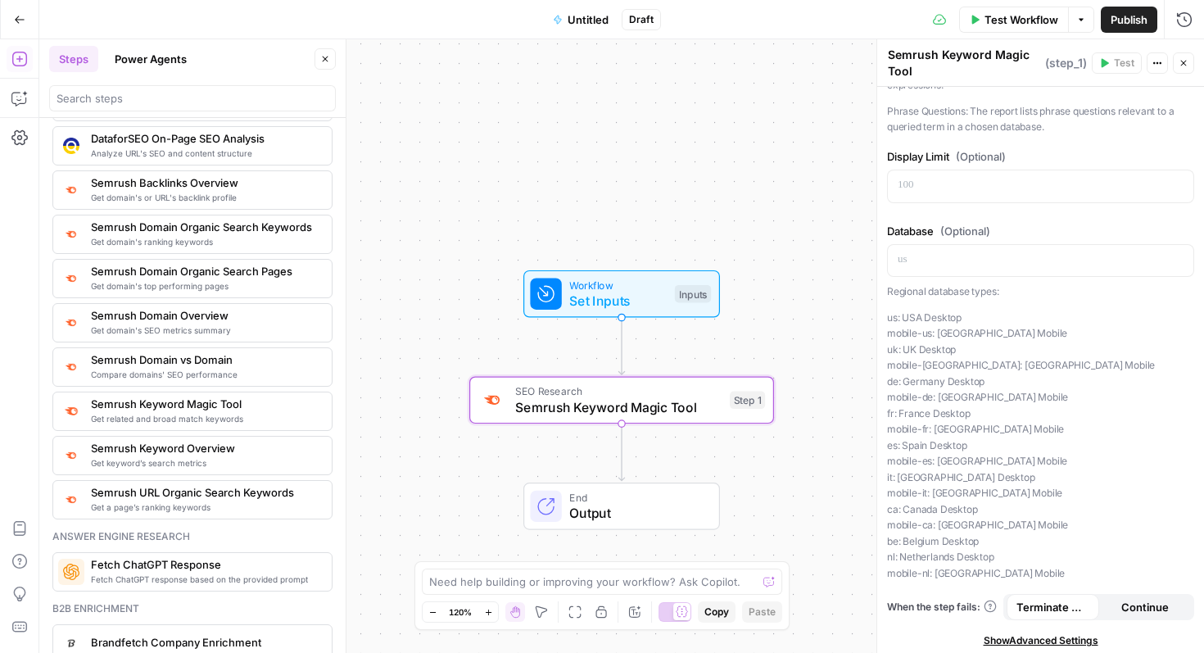
scroll to position [247, 0]
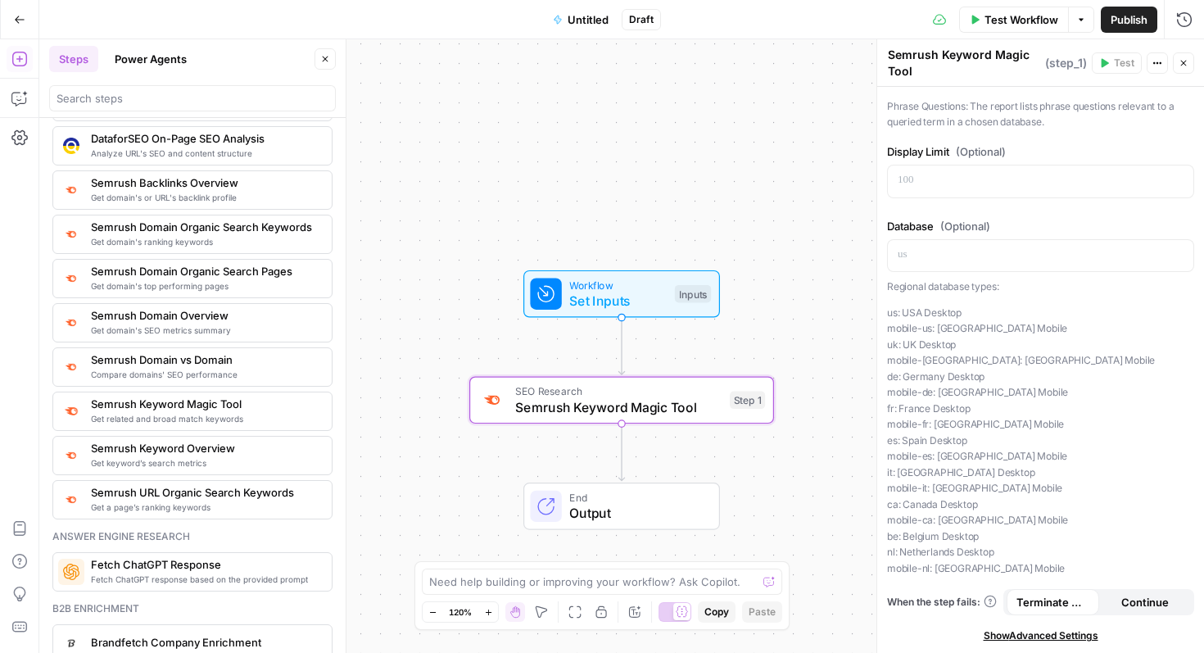
click at [1036, 637] on span "Show Advanced Settings" at bounding box center [1041, 635] width 115 height 15
click at [1039, 633] on span "Hide Advanced Settings" at bounding box center [1040, 635] width 111 height 15
click at [1039, 632] on span "Show Advanced Settings" at bounding box center [1041, 635] width 115 height 15
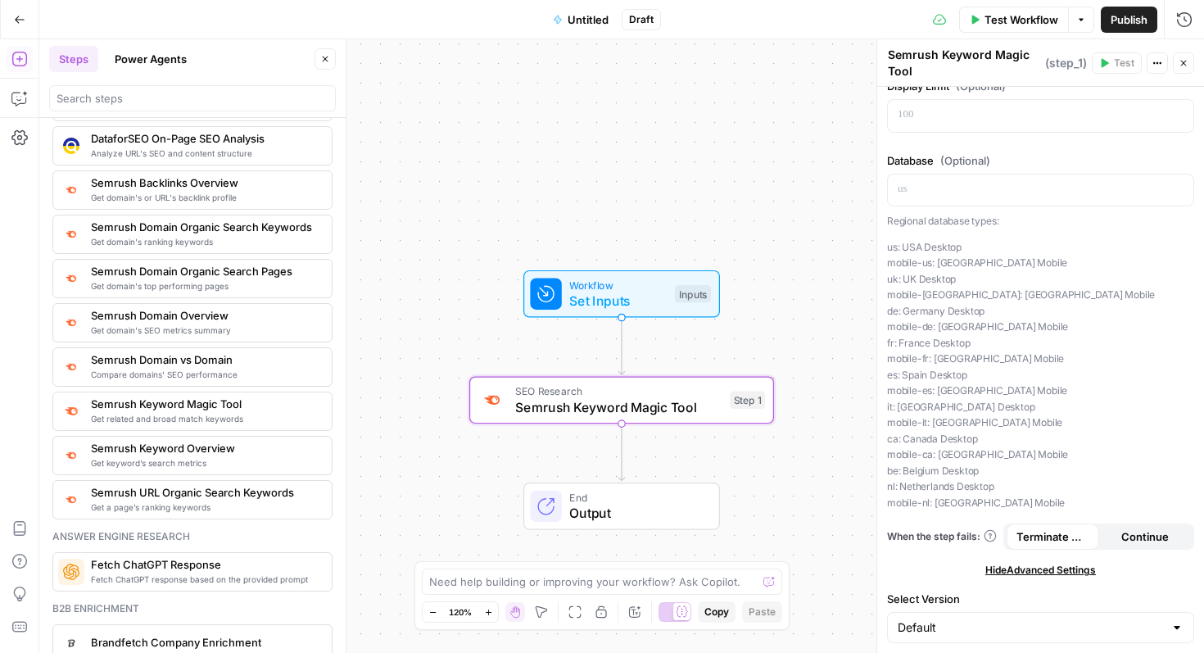
click at [1040, 579] on div "**********" at bounding box center [1040, 213] width 327 height 879
click at [1040, 577] on span "Hide Advanced Settings" at bounding box center [1040, 570] width 111 height 15
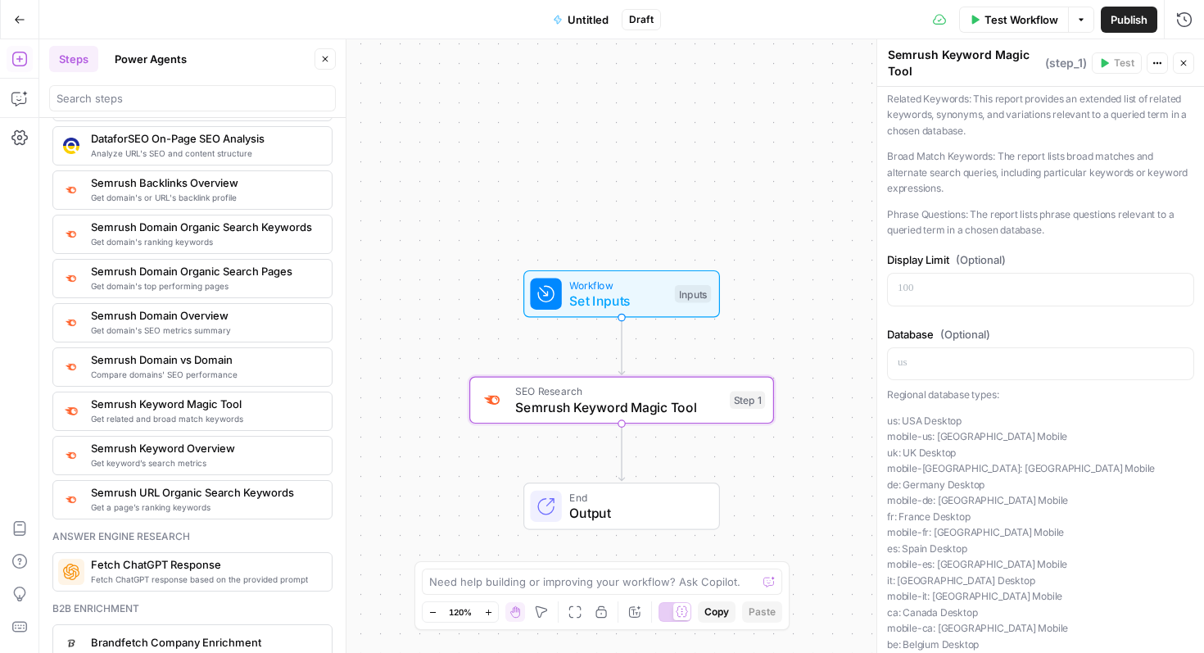
scroll to position [0, 0]
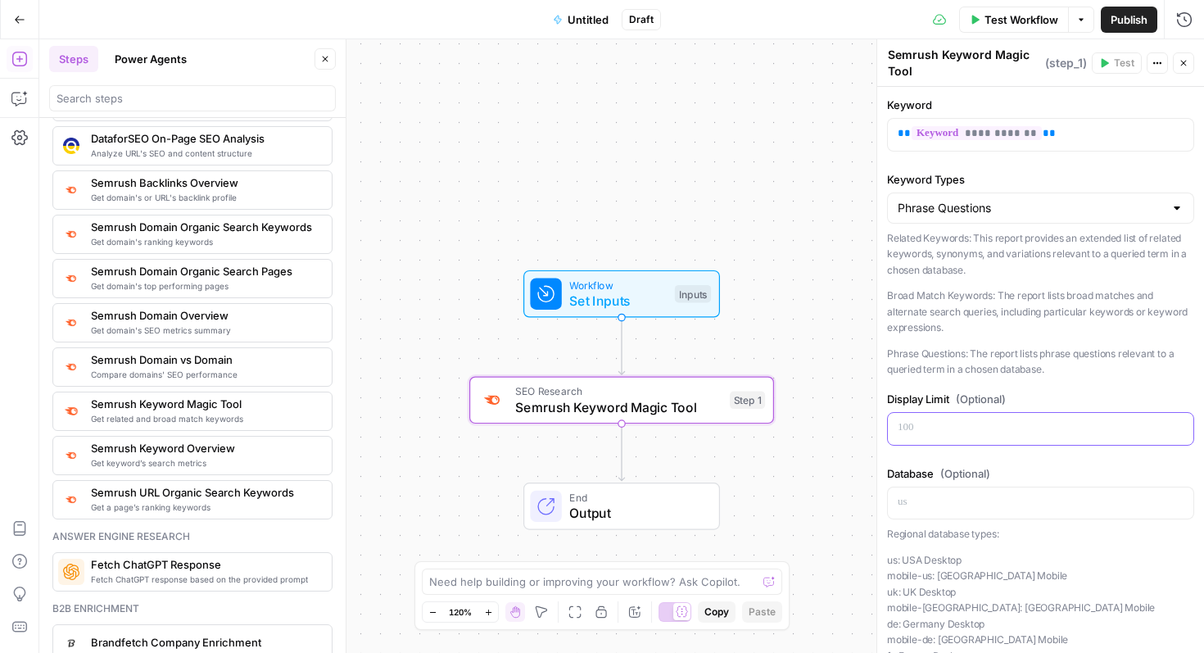
click at [933, 427] on p at bounding box center [1041, 427] width 286 height 16
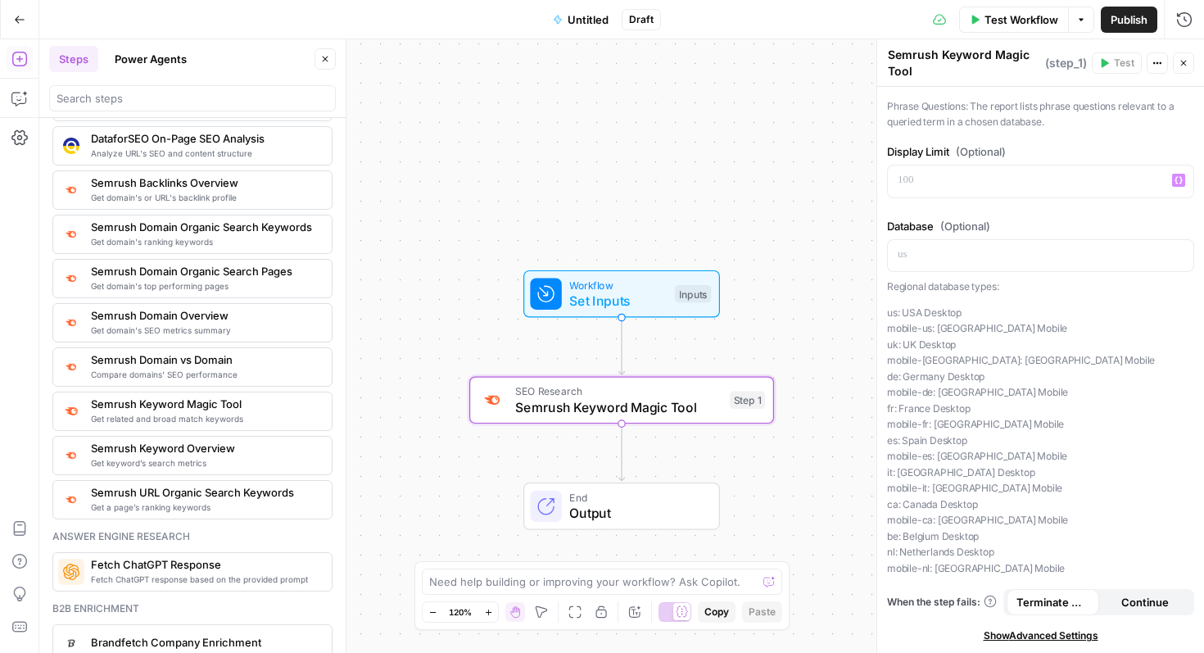
click at [922, 51] on textarea "Semrush Keyword Magic Tool" at bounding box center [964, 63] width 153 height 33
click at [922, 68] on textarea "Semrush Keyword Magic Tool" at bounding box center [964, 63] width 153 height 33
click at [1075, 66] on span "( step_1 )" at bounding box center [1066, 63] width 42 height 16
click at [1153, 61] on icon "button" at bounding box center [1158, 63] width 10 height 10
click at [1153, 60] on icon "button" at bounding box center [1158, 63] width 10 height 10
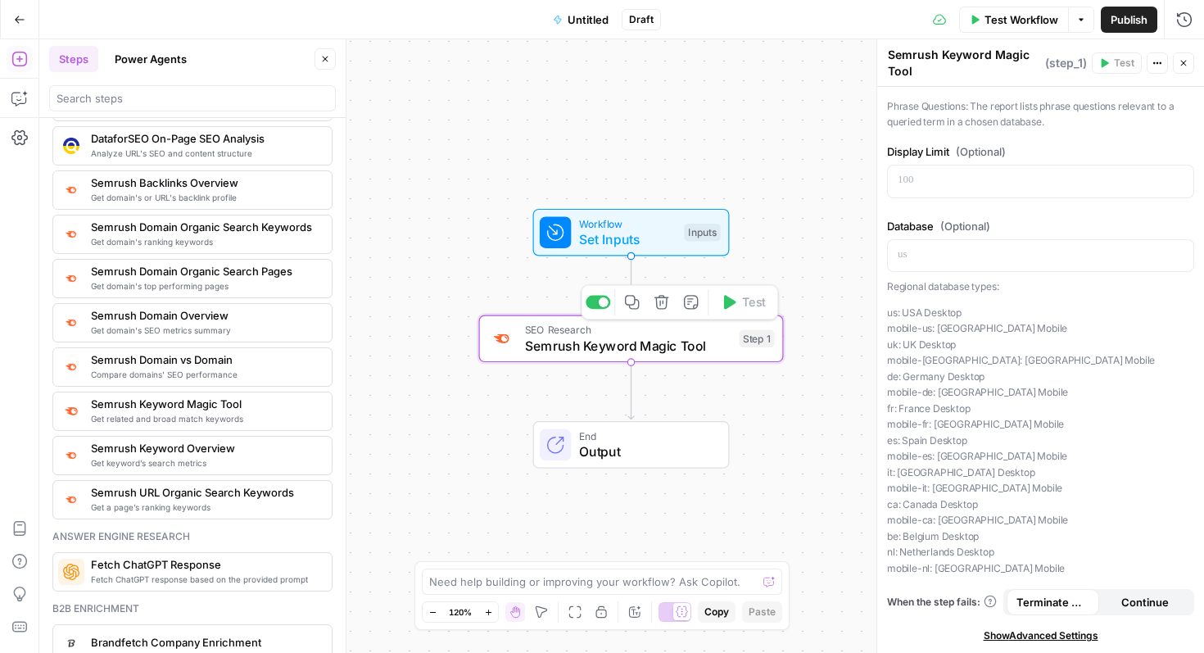
click at [635, 345] on span "Semrush Keyword Magic Tool" at bounding box center [628, 346] width 206 height 20
click at [610, 337] on span "Semrush Keyword Magic Tool" at bounding box center [628, 346] width 206 height 20
click at [1153, 52] on button "Actions" at bounding box center [1157, 62] width 21 height 21
click at [1155, 58] on icon "button" at bounding box center [1158, 63] width 10 height 10
click at [976, 76] on textarea "Semrush Keyword Magic Tool" at bounding box center [964, 63] width 153 height 33
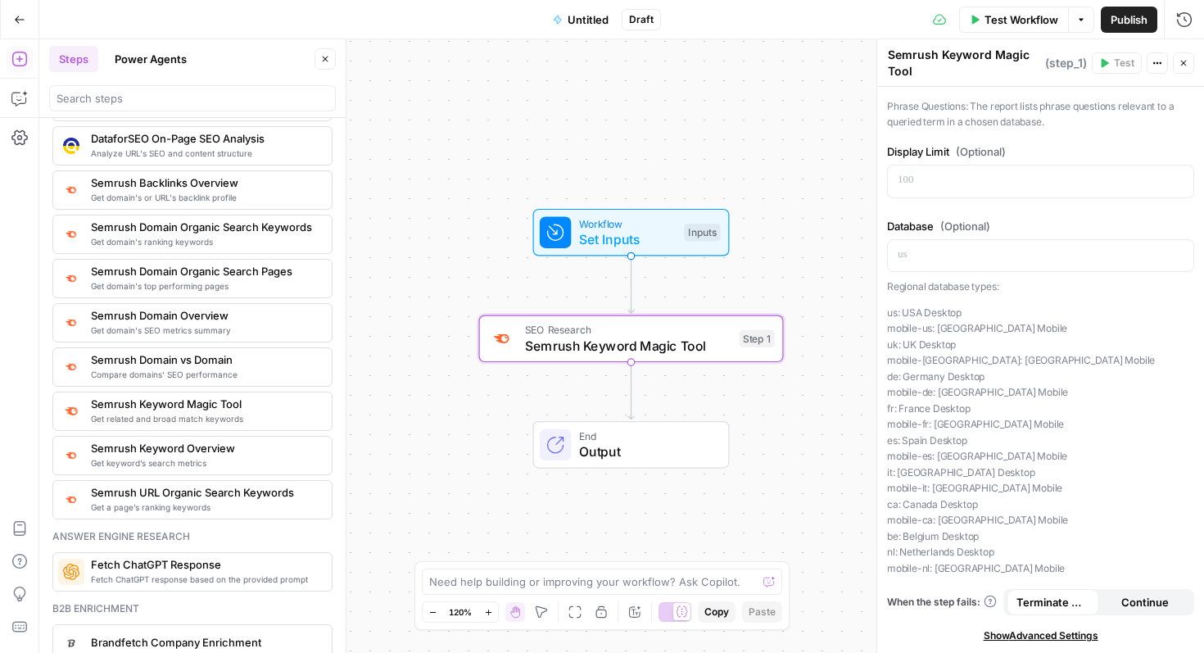
click at [1051, 627] on div "**********" at bounding box center [1040, 245] width 327 height 813
click at [1051, 634] on span "Show Advanced Settings" at bounding box center [1041, 635] width 115 height 15
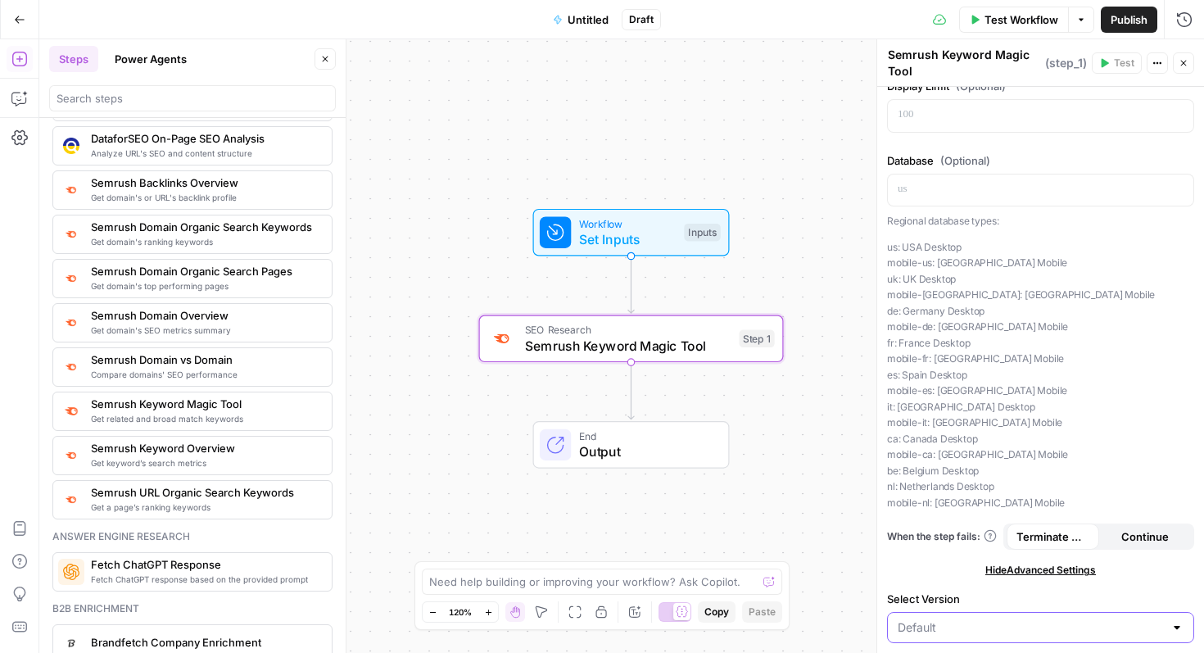
click at [1041, 627] on input "Select Version" at bounding box center [1031, 627] width 266 height 16
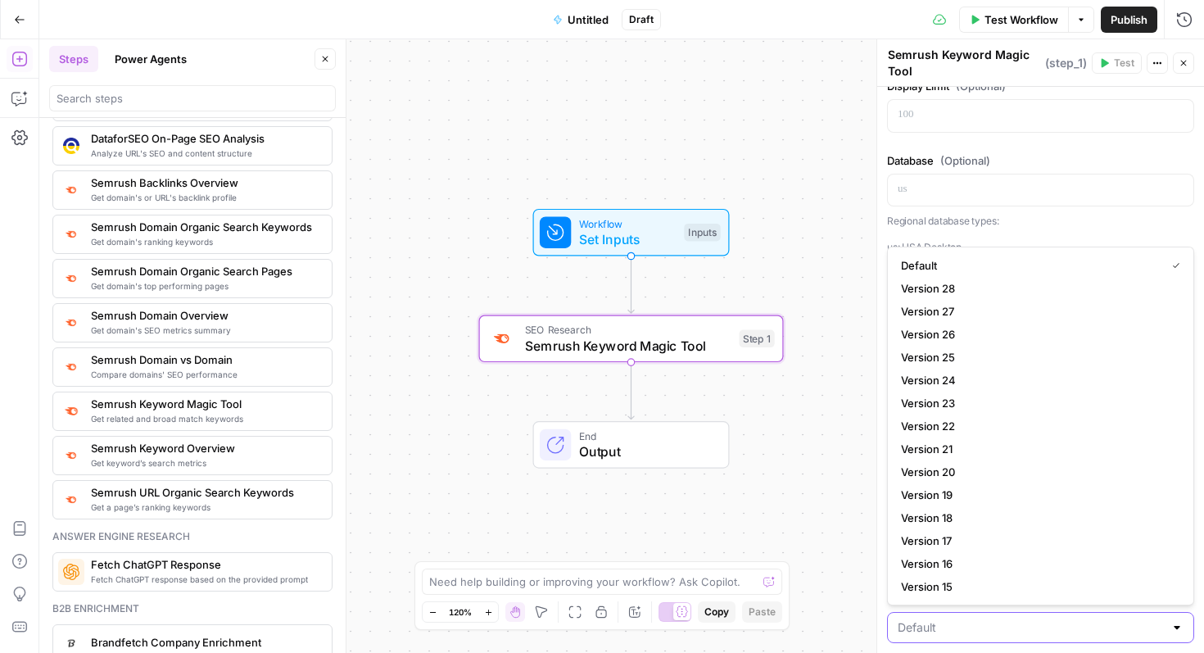
click at [1041, 627] on input "Select Version" at bounding box center [1031, 627] width 266 height 16
click at [1178, 633] on div at bounding box center [1177, 627] width 13 height 16
click at [1173, 631] on div at bounding box center [1177, 627] width 13 height 16
click at [1166, 632] on div at bounding box center [1040, 627] width 307 height 31
type input "Default"
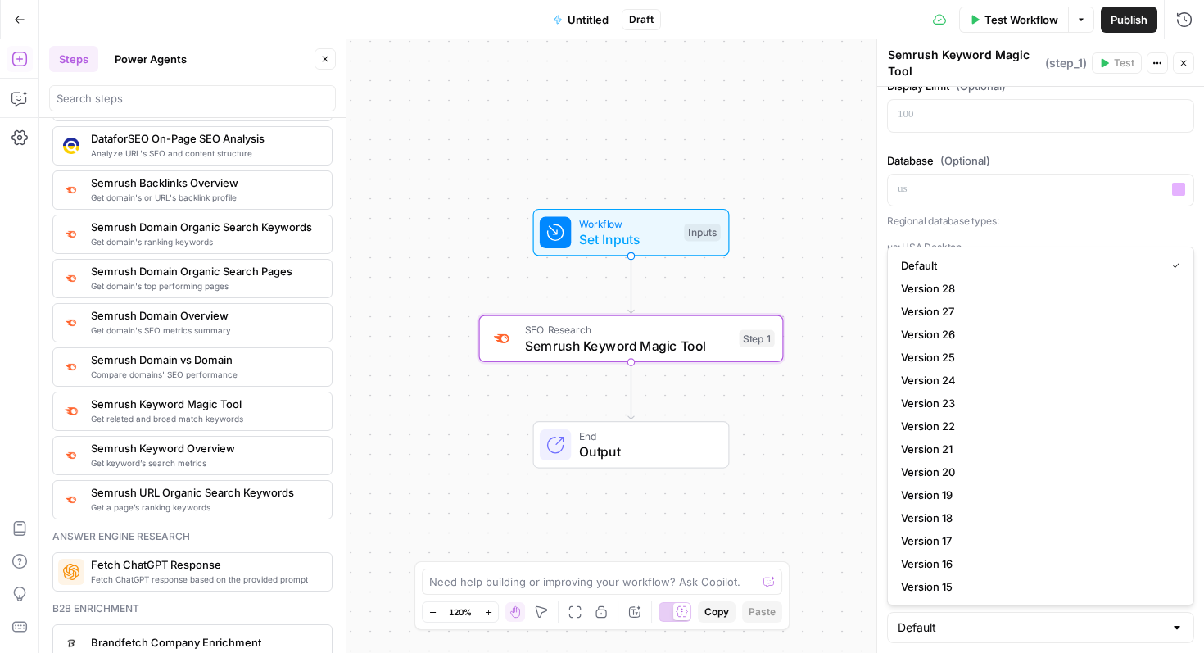
click at [1055, 221] on p "Regional database types:" at bounding box center [1040, 221] width 307 height 16
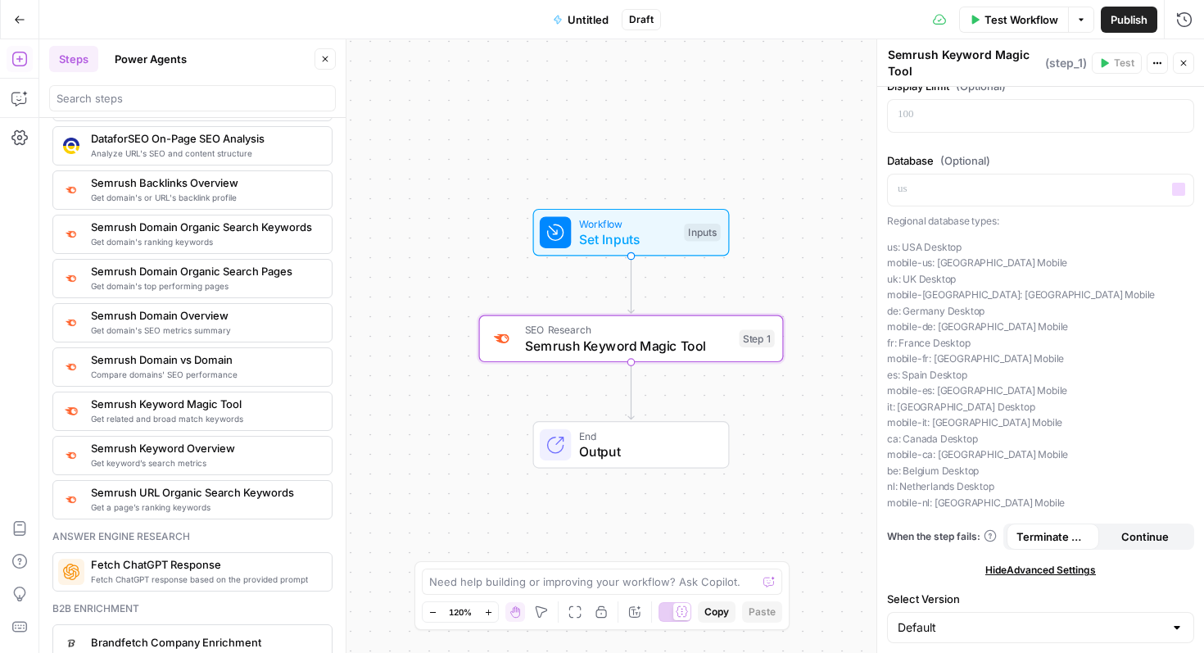
scroll to position [0, 0]
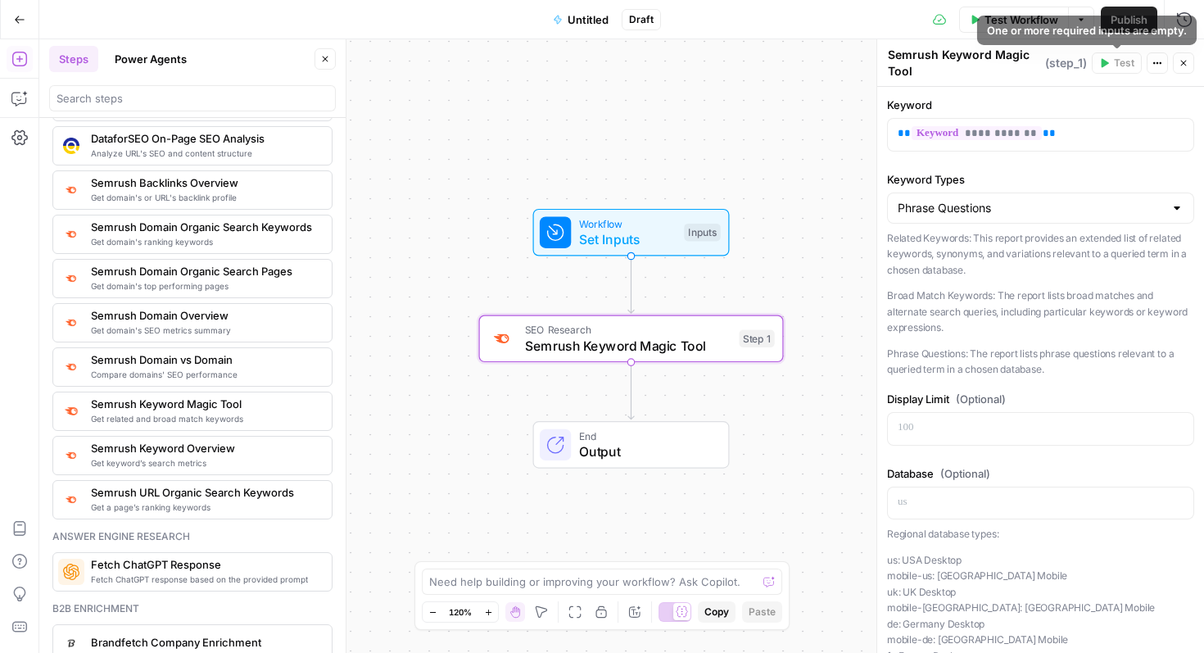
click at [1153, 58] on icon "button" at bounding box center [1158, 63] width 10 height 10
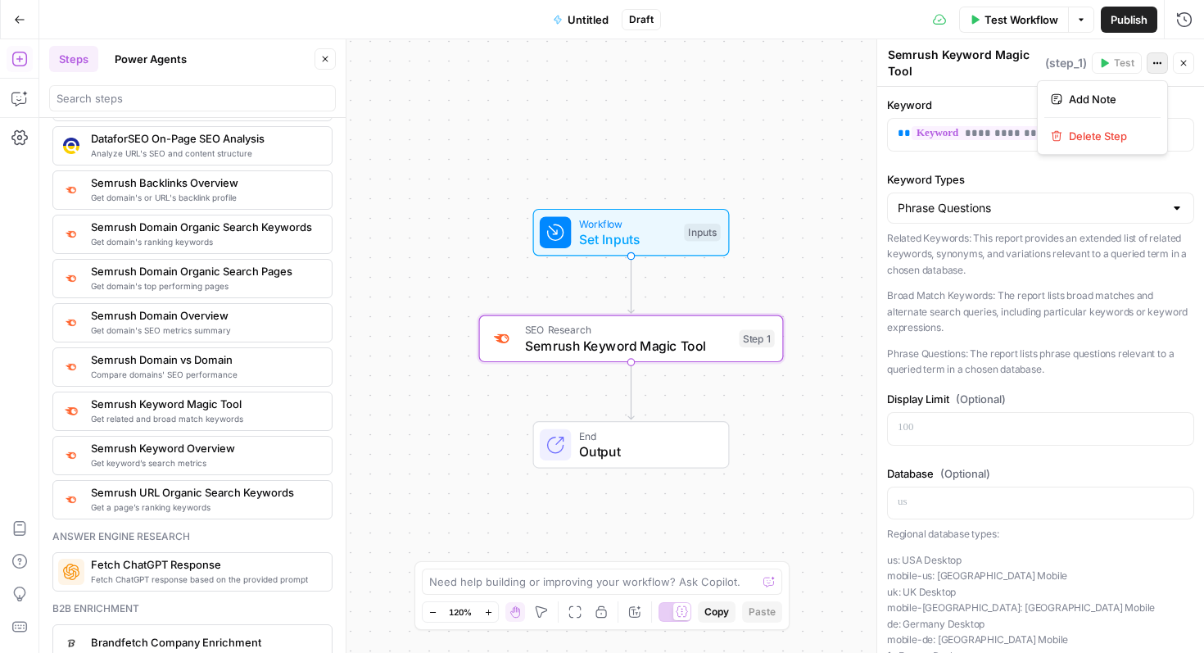
click at [1153, 58] on icon "button" at bounding box center [1158, 63] width 10 height 10
click at [1053, 64] on span "( step_1 )" at bounding box center [1066, 63] width 42 height 16
click at [599, 328] on span "SEO Research" at bounding box center [628, 330] width 206 height 16
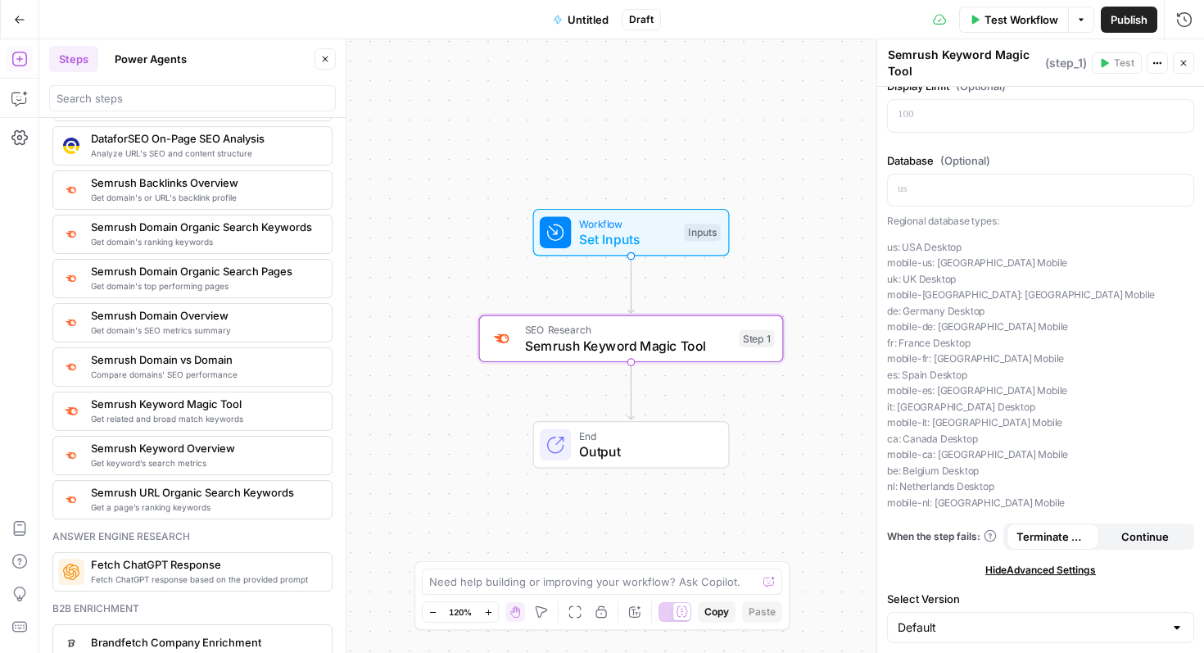
click at [1147, 541] on span "Continue" at bounding box center [1145, 536] width 48 height 16
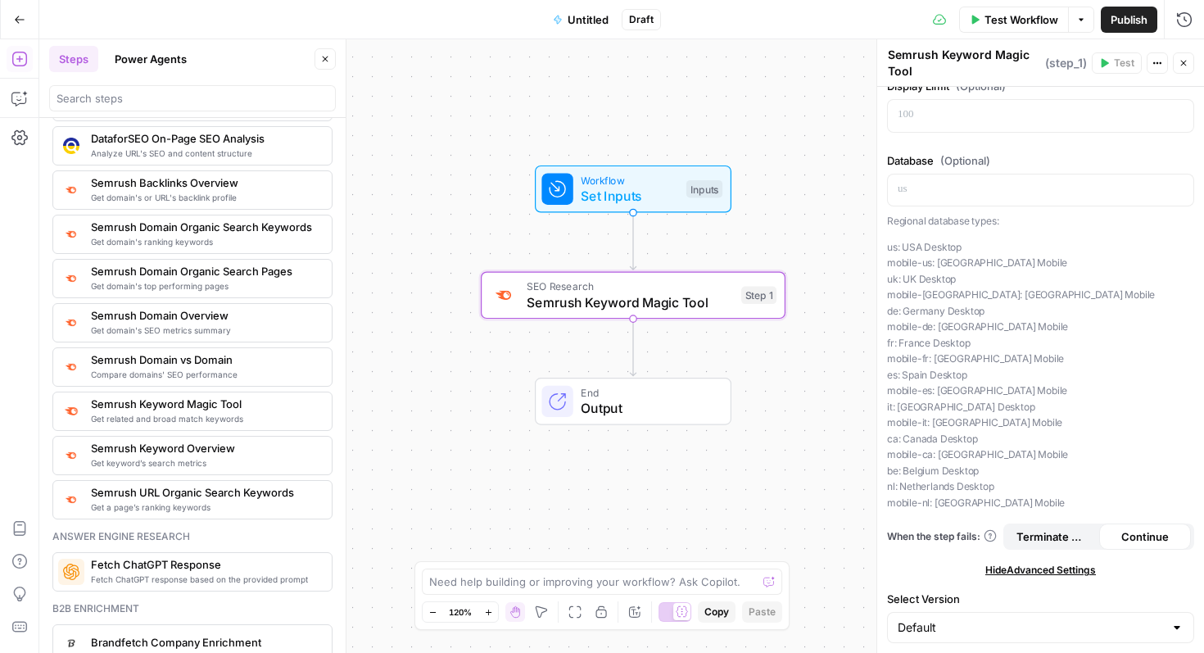
click at [1032, 540] on span "Terminate Workflow" at bounding box center [1053, 536] width 73 height 16
click at [21, 61] on icon "button" at bounding box center [19, 59] width 16 height 16
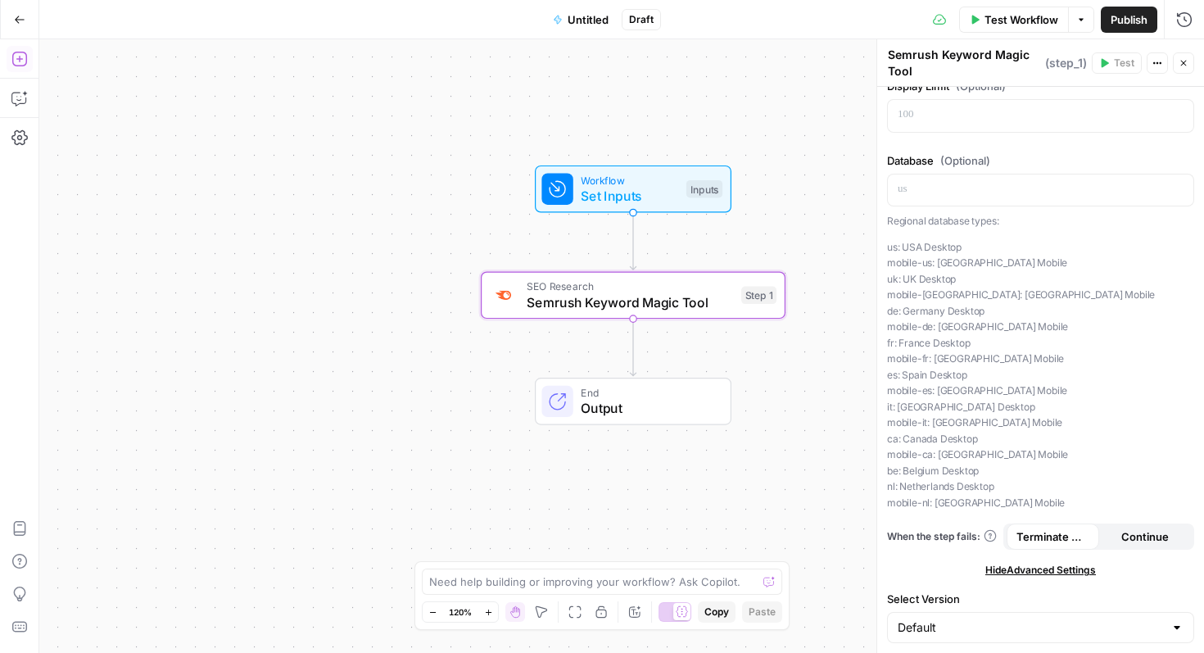
click at [24, 61] on icon "button" at bounding box center [19, 59] width 16 height 16
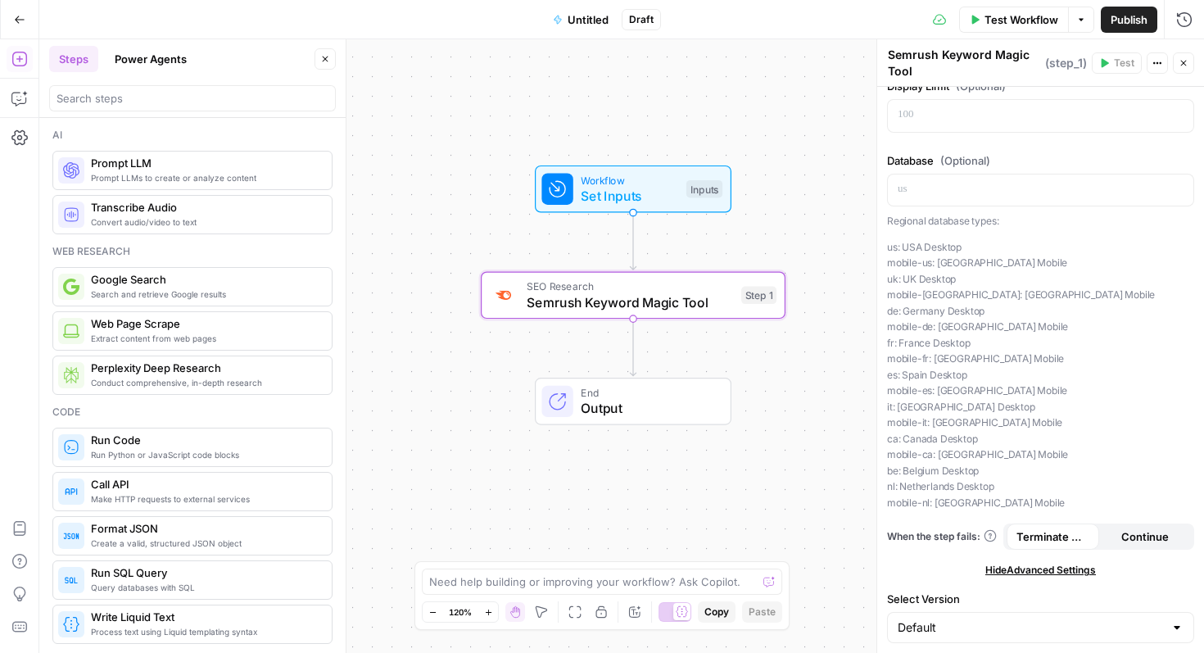
click at [219, 288] on span "Search and retrieve Google results" at bounding box center [205, 294] width 228 height 13
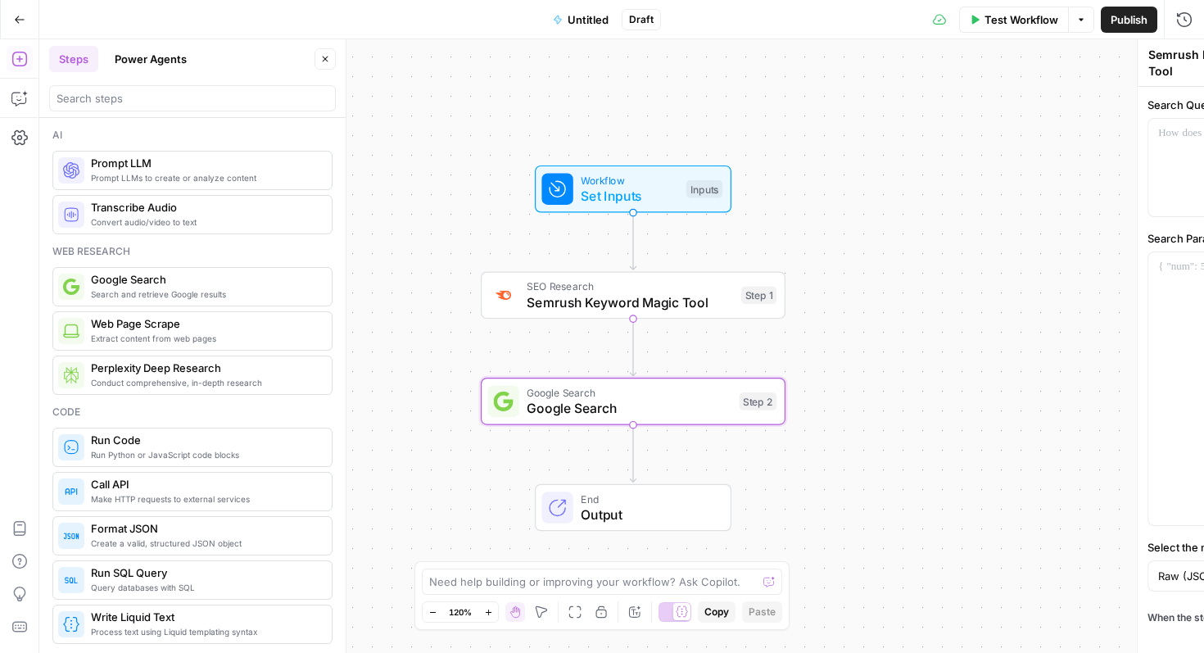
type textarea "Google Search"
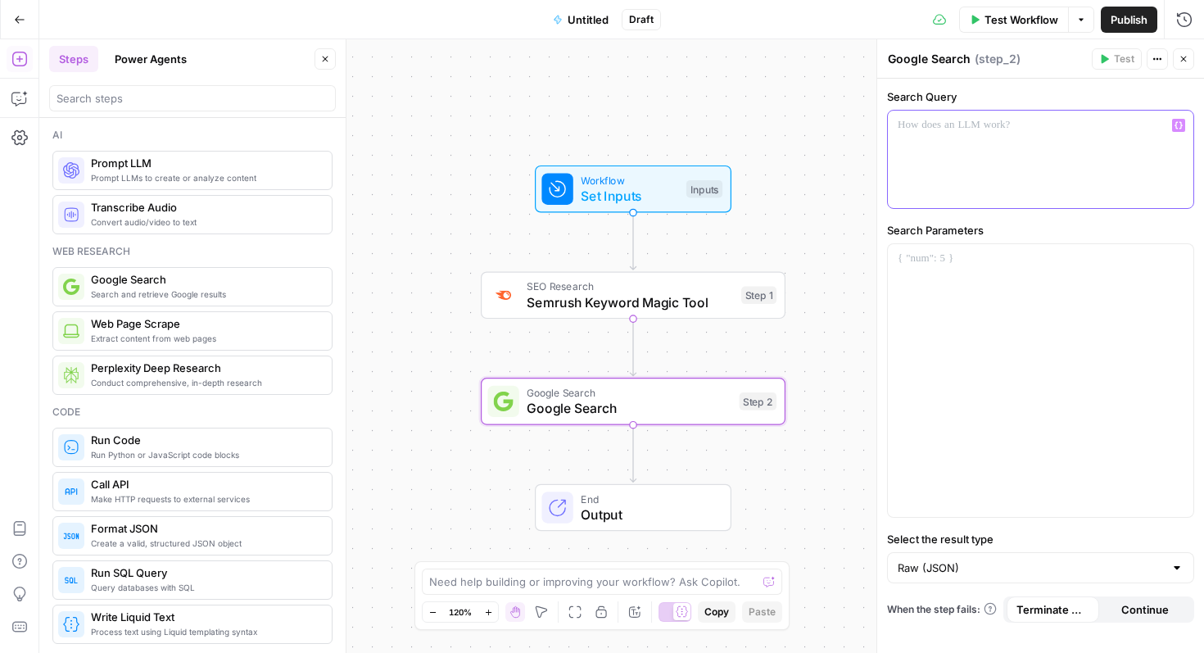
click at [1109, 166] on div at bounding box center [1041, 159] width 306 height 97
click at [1177, 127] on icon "button" at bounding box center [1179, 125] width 8 height 8
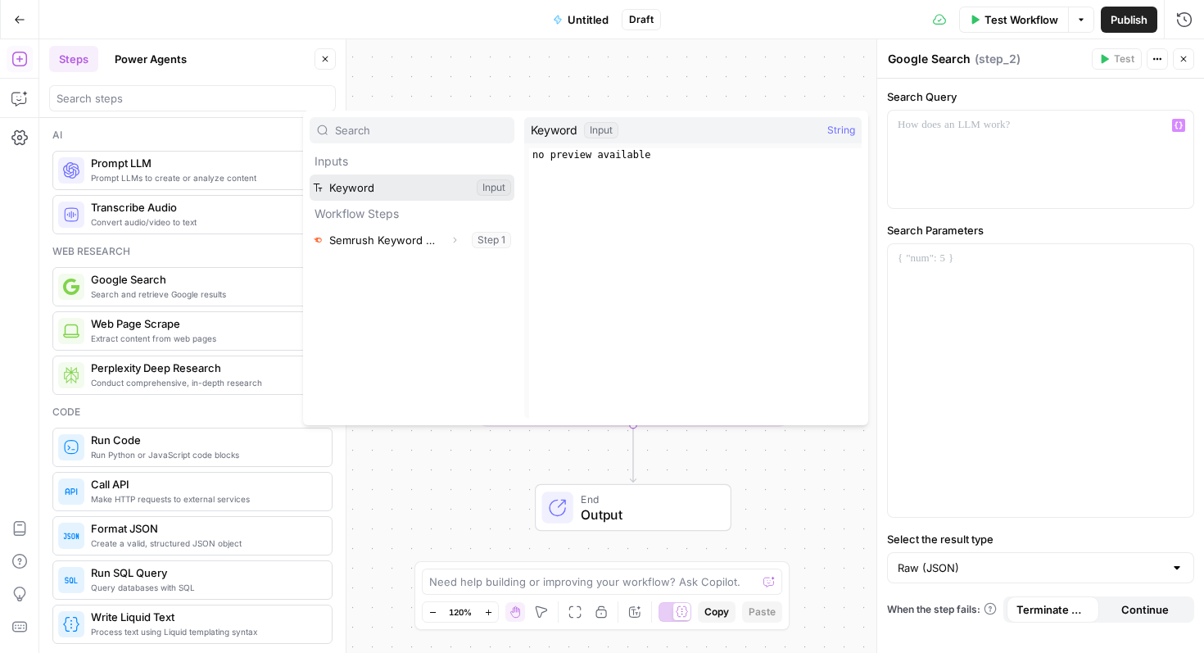
click at [400, 183] on button "Select variable Keyword" at bounding box center [412, 187] width 205 height 26
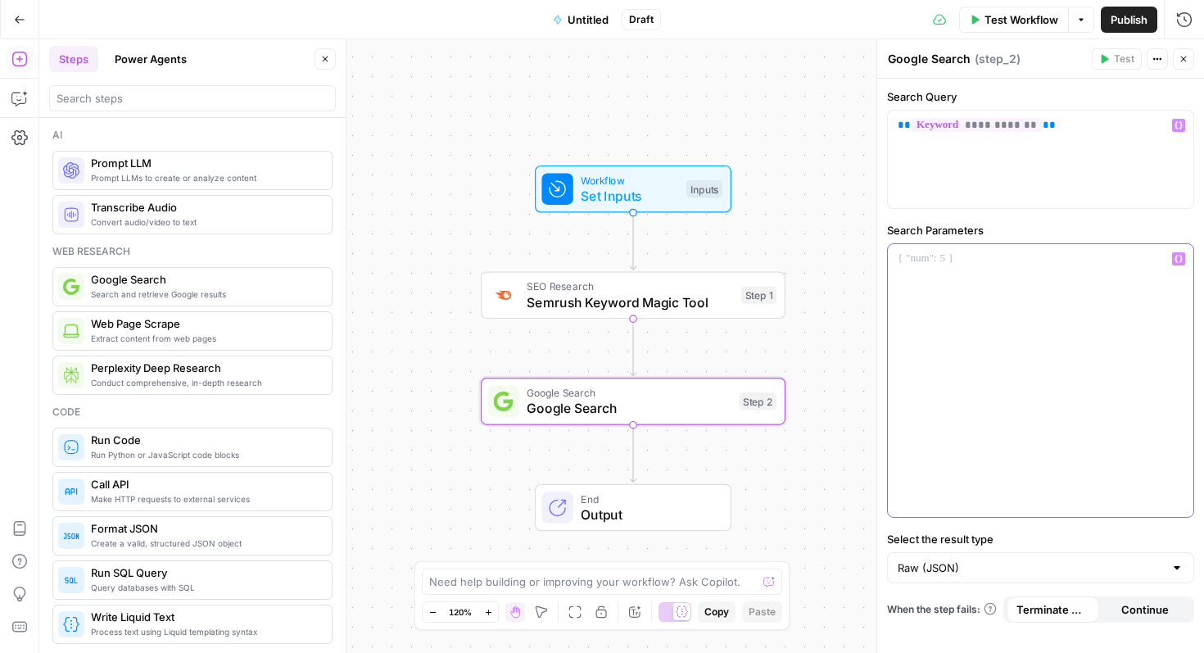
click at [992, 284] on div at bounding box center [1041, 380] width 306 height 273
drag, startPoint x: 885, startPoint y: 232, endPoint x: 989, endPoint y: 229, distance: 103.2
click at [989, 229] on div "**********" at bounding box center [1040, 366] width 327 height 574
copy label "Search Parameters"
click at [993, 579] on div "Raw (JSON)" at bounding box center [1040, 567] width 307 height 31
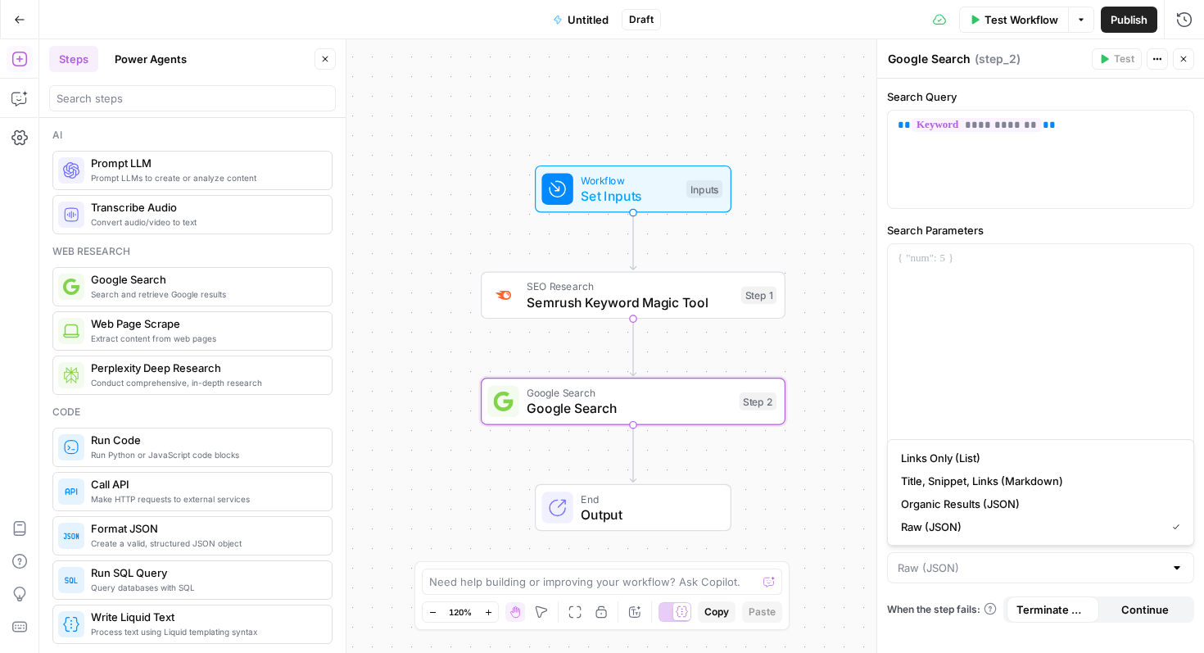
drag, startPoint x: 899, startPoint y: 458, endPoint x: 994, endPoint y: 558, distance: 137.9
click at [994, 558] on body "XeroOps New Home Browse Your Data Usage Settings Recent Grids [Xero] WIP Conten…" at bounding box center [602, 326] width 1204 height 653
click at [991, 562] on input "Select the result type" at bounding box center [1031, 567] width 266 height 16
click at [991, 565] on input "Select the result type" at bounding box center [1031, 567] width 266 height 16
click at [985, 564] on input "Select the result type" at bounding box center [1031, 567] width 266 height 16
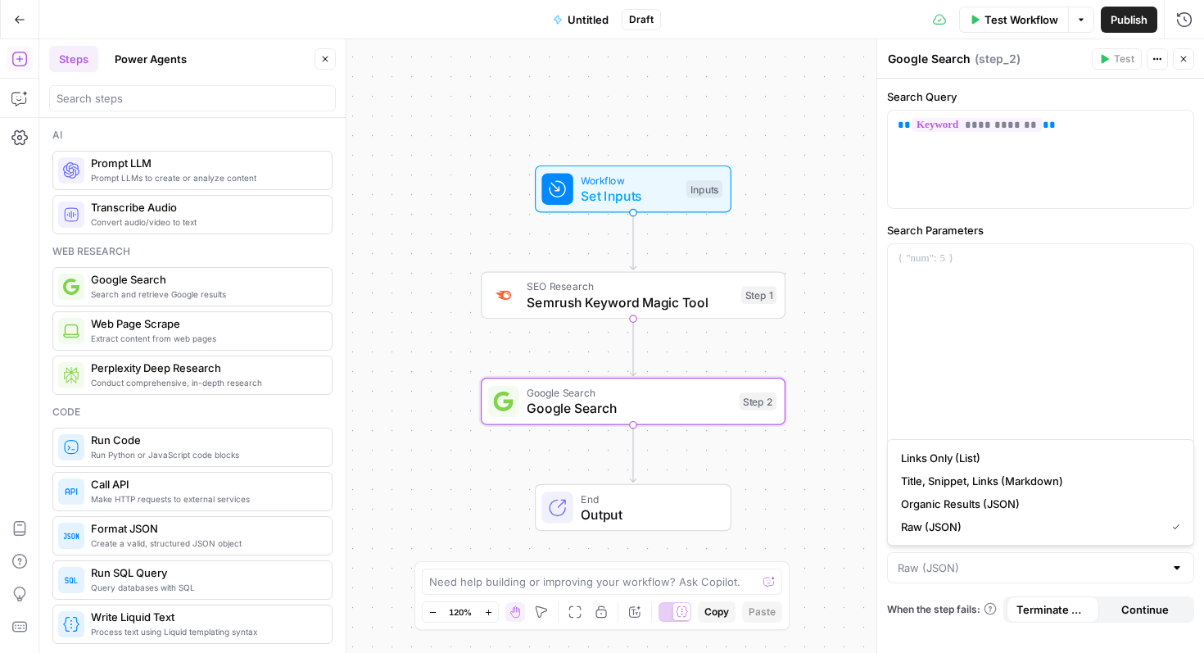
type input "Raw (JSON)"
click at [922, 602] on span "When the step fails:" at bounding box center [942, 609] width 110 height 15
click at [990, 573] on input "Select the result type" at bounding box center [1031, 567] width 266 height 16
drag, startPoint x: 899, startPoint y: 455, endPoint x: 997, endPoint y: 536, distance: 127.4
click at [997, 537] on div "Links Only (List) Title, Snippet, Links (Markdown) Organic Results (JSON) Raw (…" at bounding box center [1040, 492] width 307 height 106
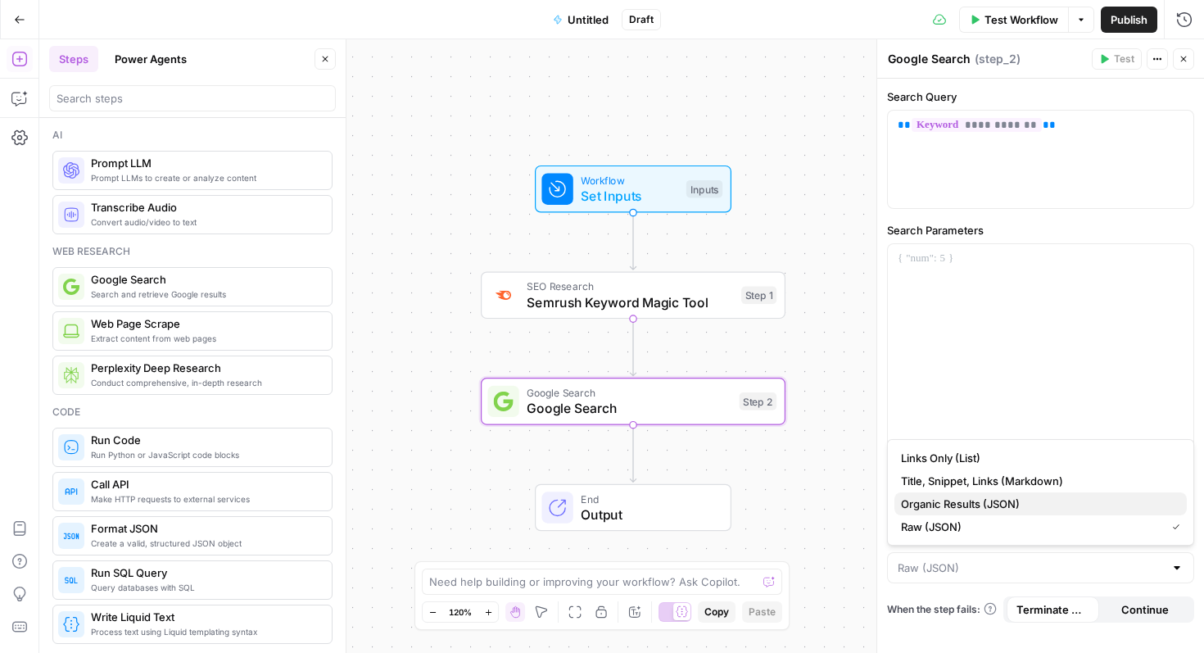
drag, startPoint x: 996, startPoint y: 536, endPoint x: 926, endPoint y: 501, distance: 77.7
click at [926, 500] on div "Links Only (List) Title, Snippet, Links (Markdown) Organic Results (JSON) Raw (…" at bounding box center [1040, 492] width 307 height 106
type input "Raw (JSON)"
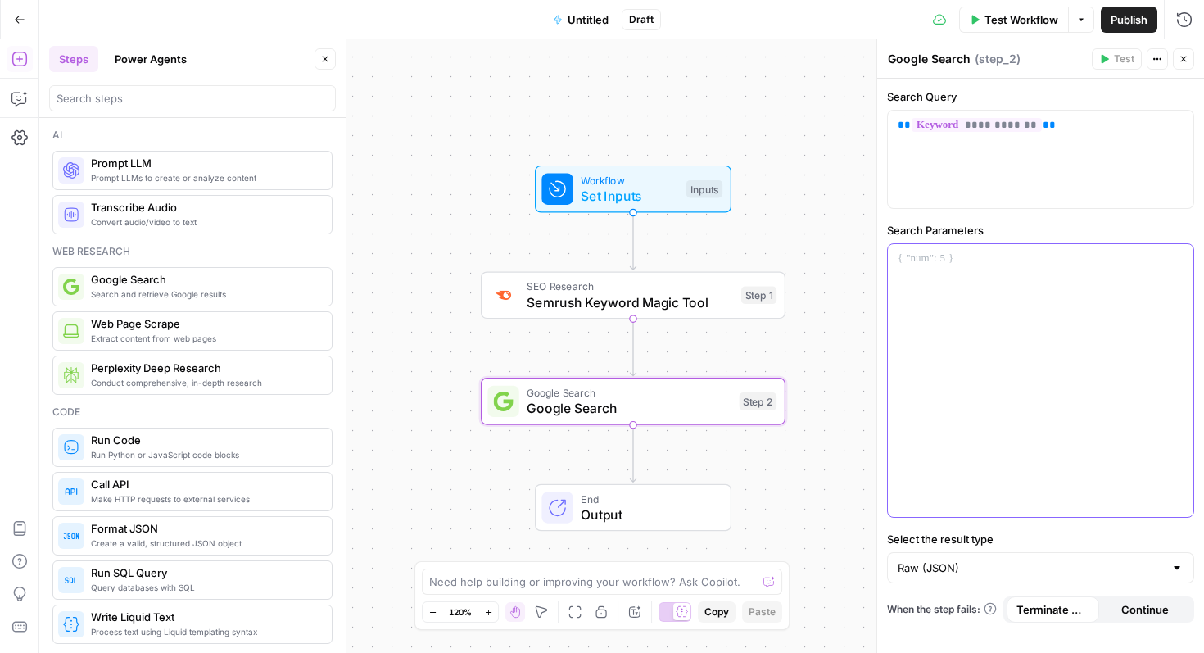
click at [1058, 338] on div at bounding box center [1041, 380] width 306 height 273
drag, startPoint x: 1109, startPoint y: 276, endPoint x: 895, endPoint y: 279, distance: 213.8
click at [895, 279] on div "**********" at bounding box center [1041, 380] width 306 height 273
click at [987, 332] on div "**********" at bounding box center [1041, 380] width 306 height 273
click at [962, 343] on div "**********" at bounding box center [1041, 380] width 306 height 273
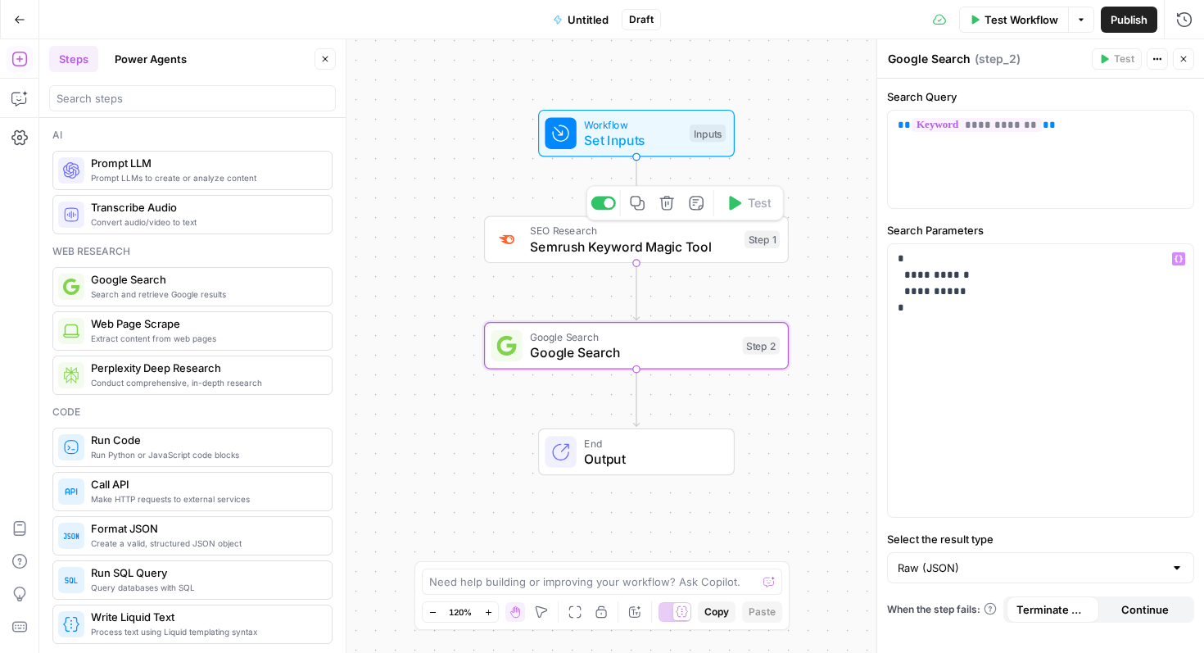
click at [650, 247] on span "Semrush Keyword Magic Tool" at bounding box center [633, 247] width 206 height 20
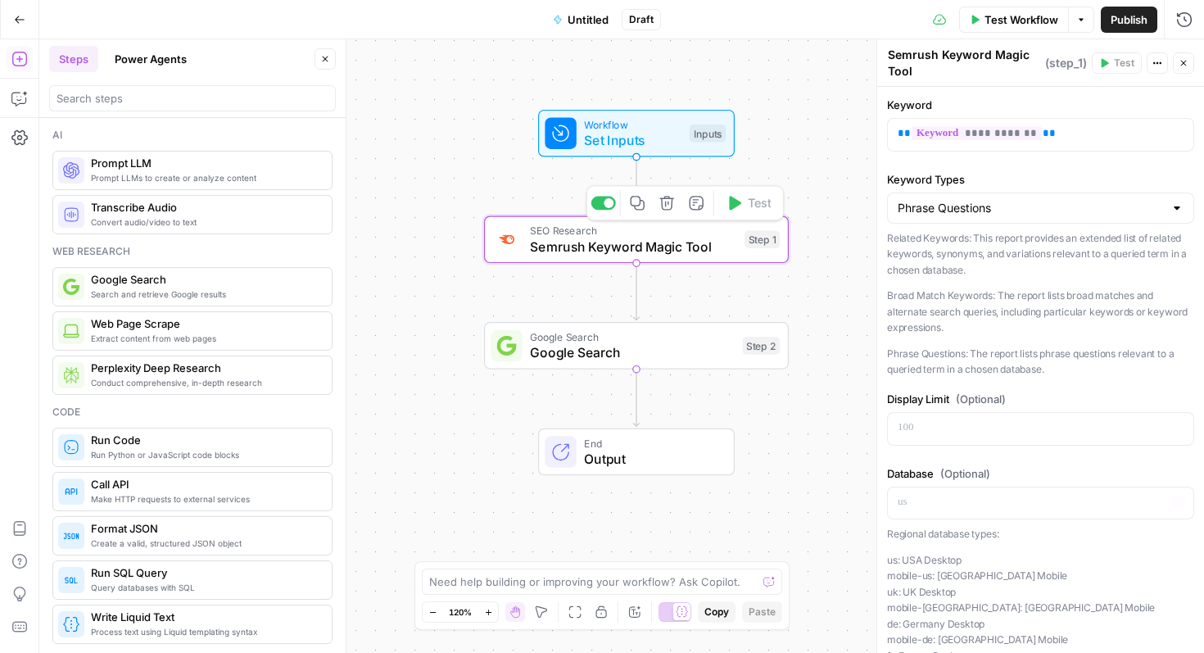
scroll to position [247, 0]
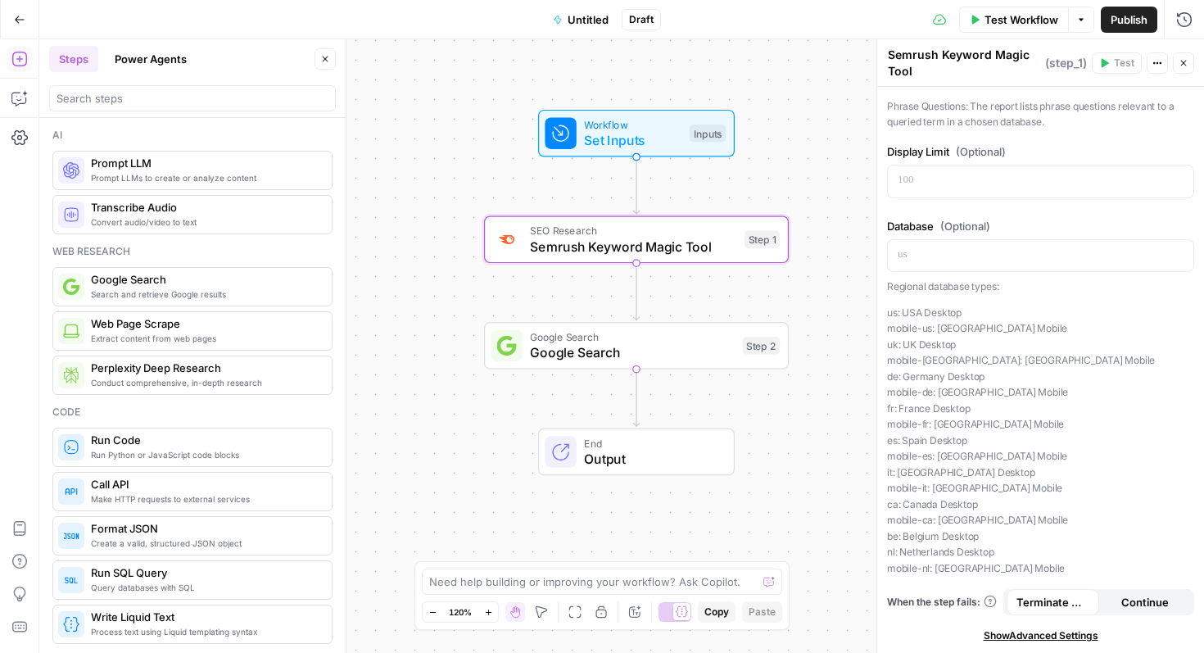
click at [682, 444] on span "End" at bounding box center [651, 443] width 134 height 16
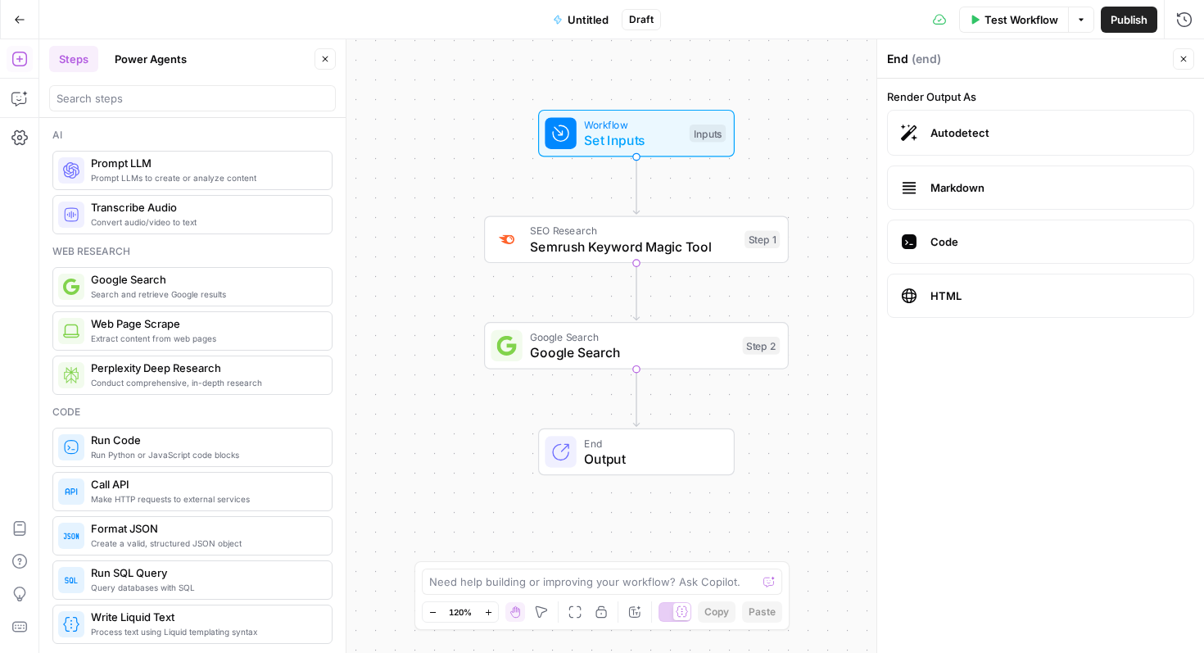
click at [18, 56] on icon "button" at bounding box center [19, 59] width 16 height 16
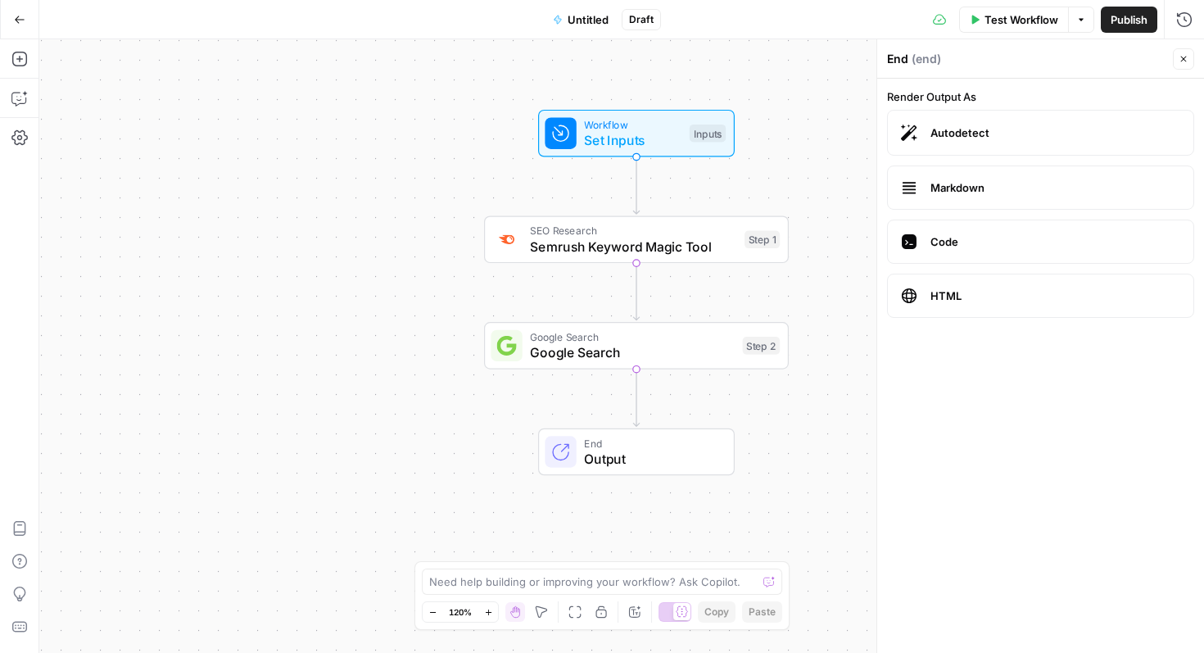
click at [588, 365] on div "Google Search Google Search Step 2 Copy step Delete step Add Note Test" at bounding box center [636, 346] width 305 height 48
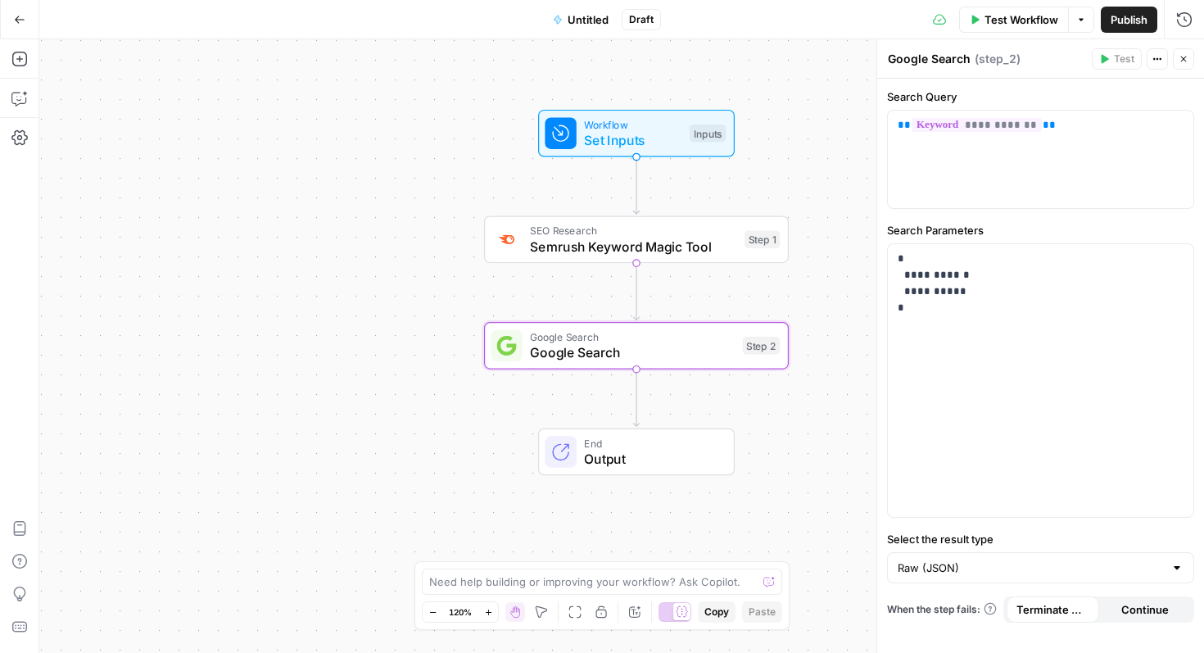
click at [591, 450] on span "Output" at bounding box center [651, 459] width 134 height 20
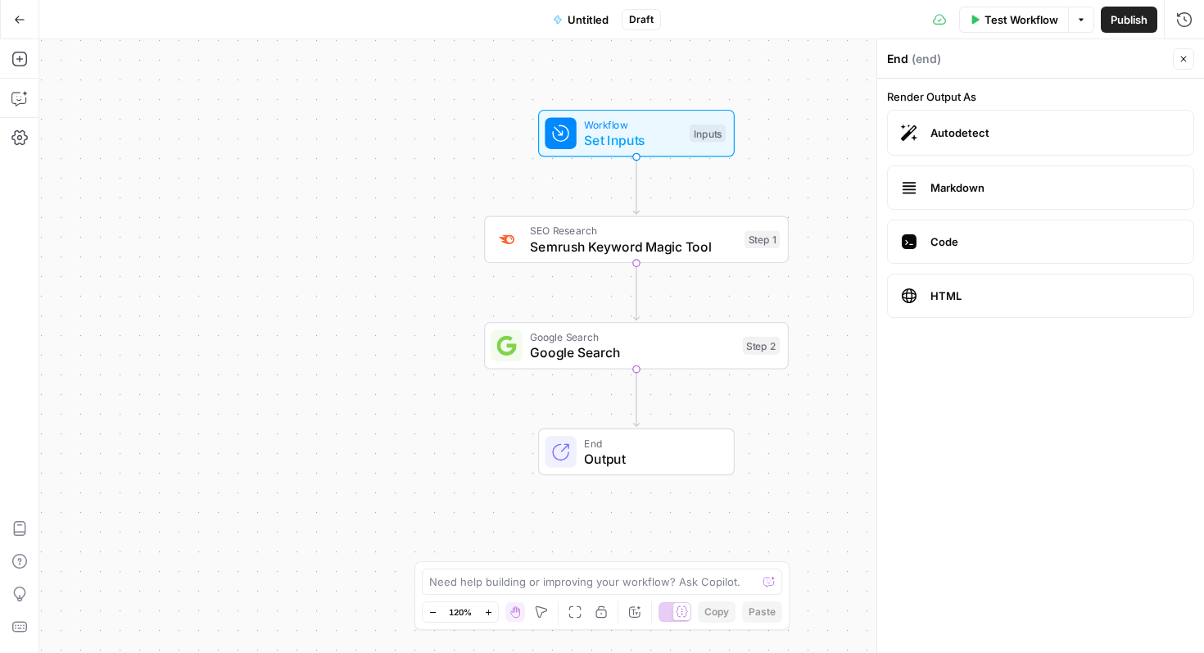
click at [577, 363] on div "Google Search Google Search Step 2 Copy step Delete step Add Note Test" at bounding box center [636, 346] width 305 height 48
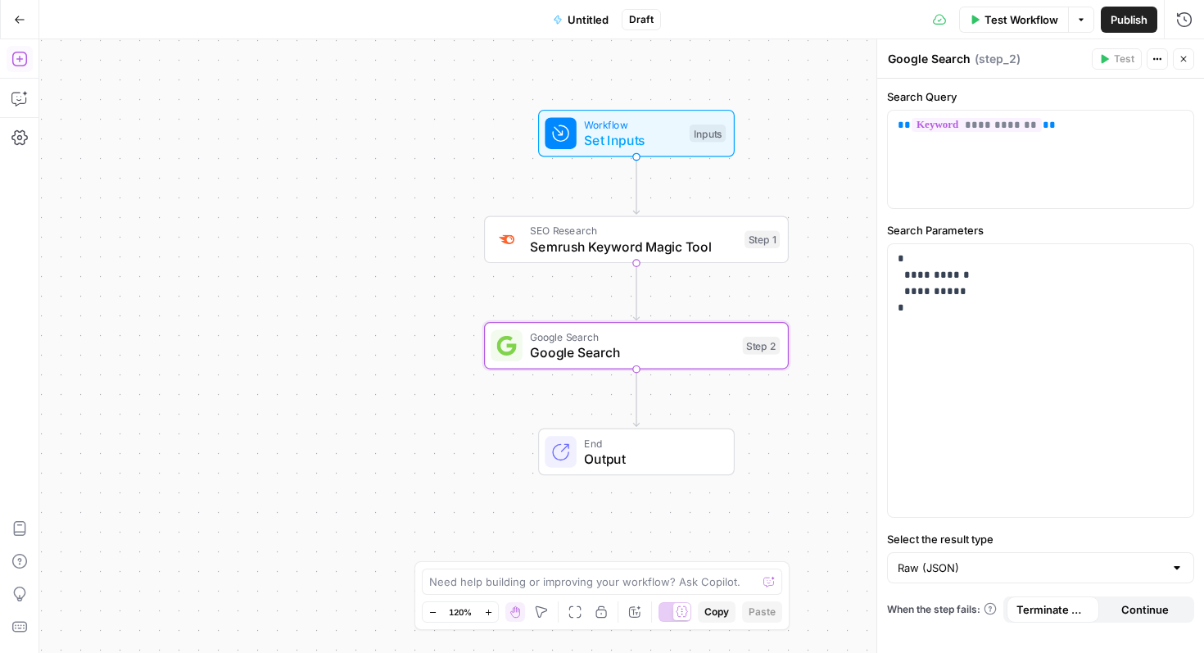
click at [20, 54] on icon "button" at bounding box center [19, 59] width 16 height 16
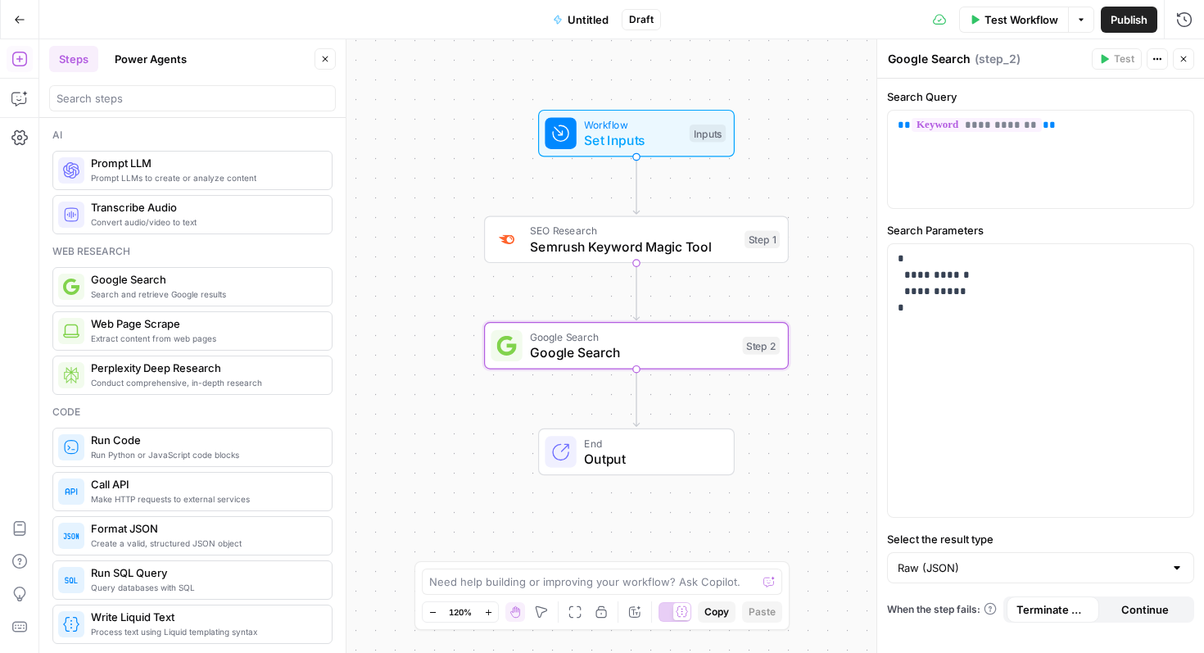
click at [191, 162] on span "Prompt LLM" at bounding box center [205, 163] width 228 height 16
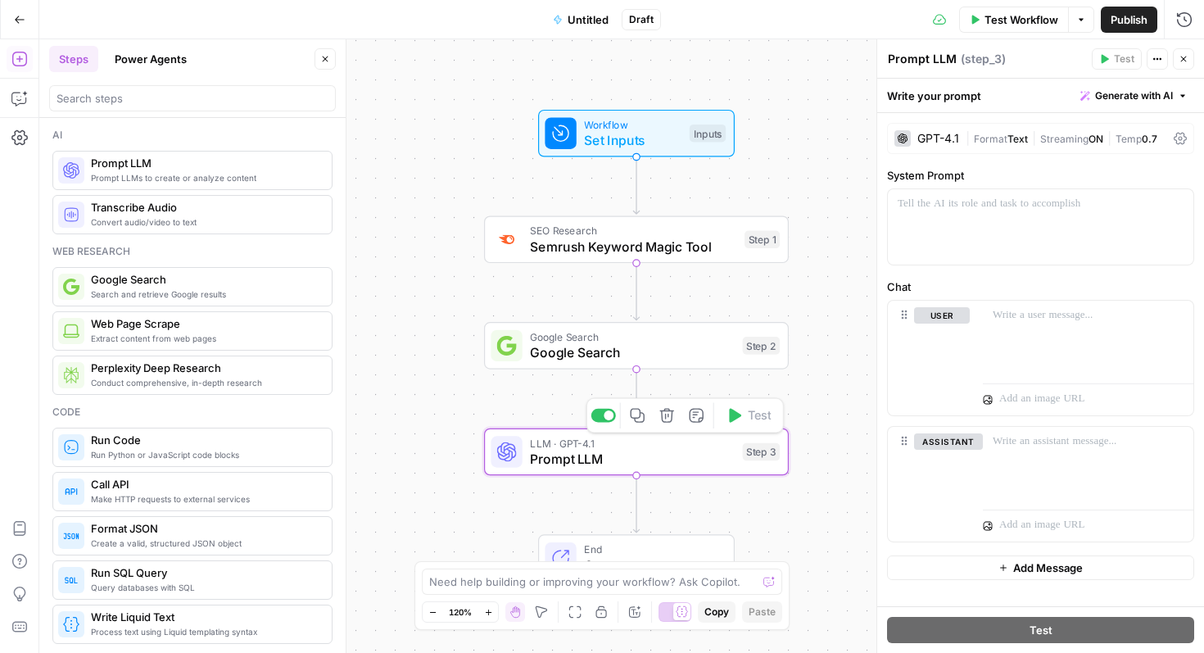
click at [596, 461] on span "Prompt LLM" at bounding box center [632, 459] width 205 height 20
click at [936, 204] on p at bounding box center [1041, 204] width 286 height 16
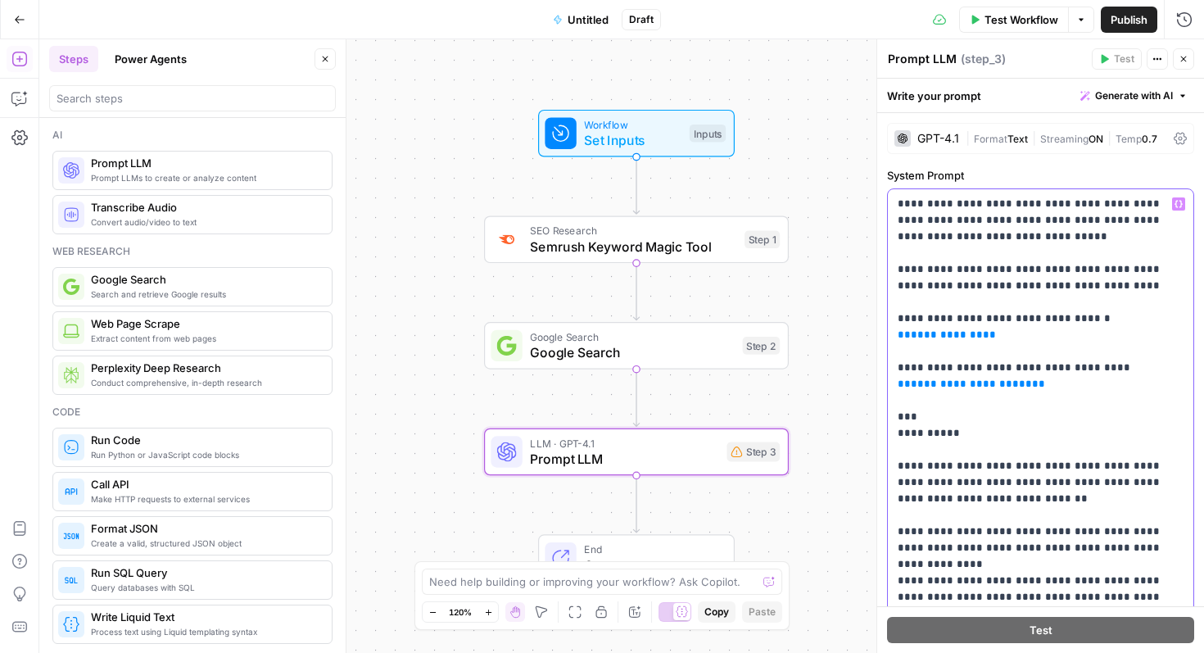
click at [999, 333] on p "**********" at bounding box center [1041, 540] width 286 height 688
click at [637, 248] on span "Semrush Keyword Magic Tool" at bounding box center [633, 247] width 206 height 20
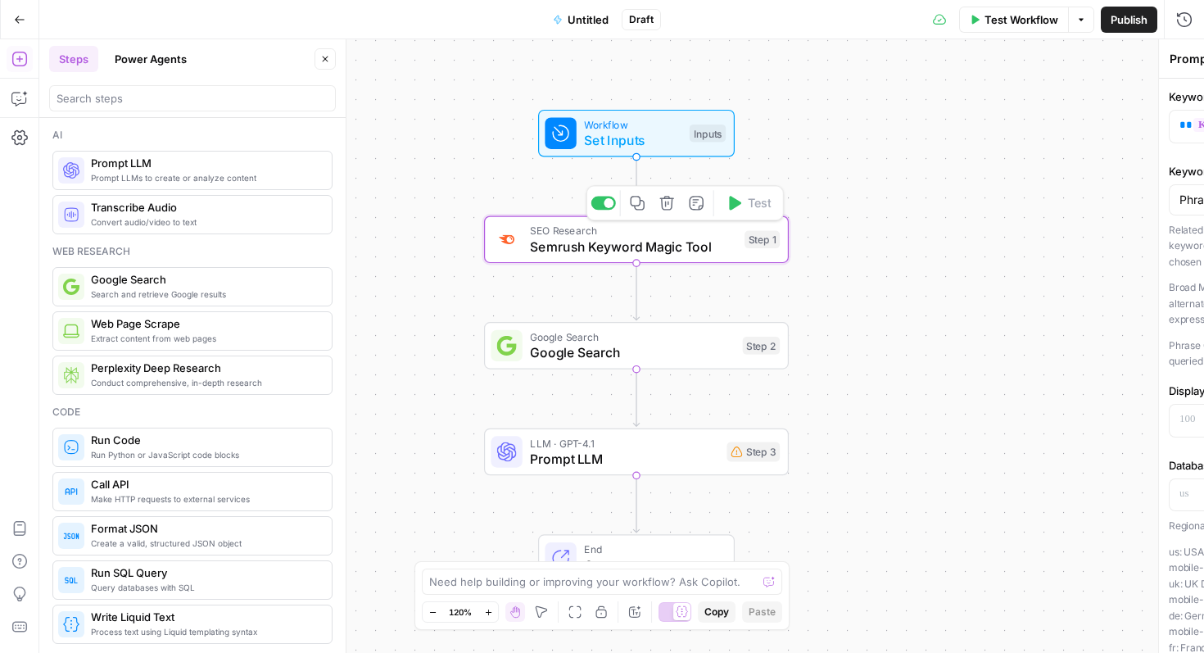
type textarea "Semrush Keyword Magic Tool"
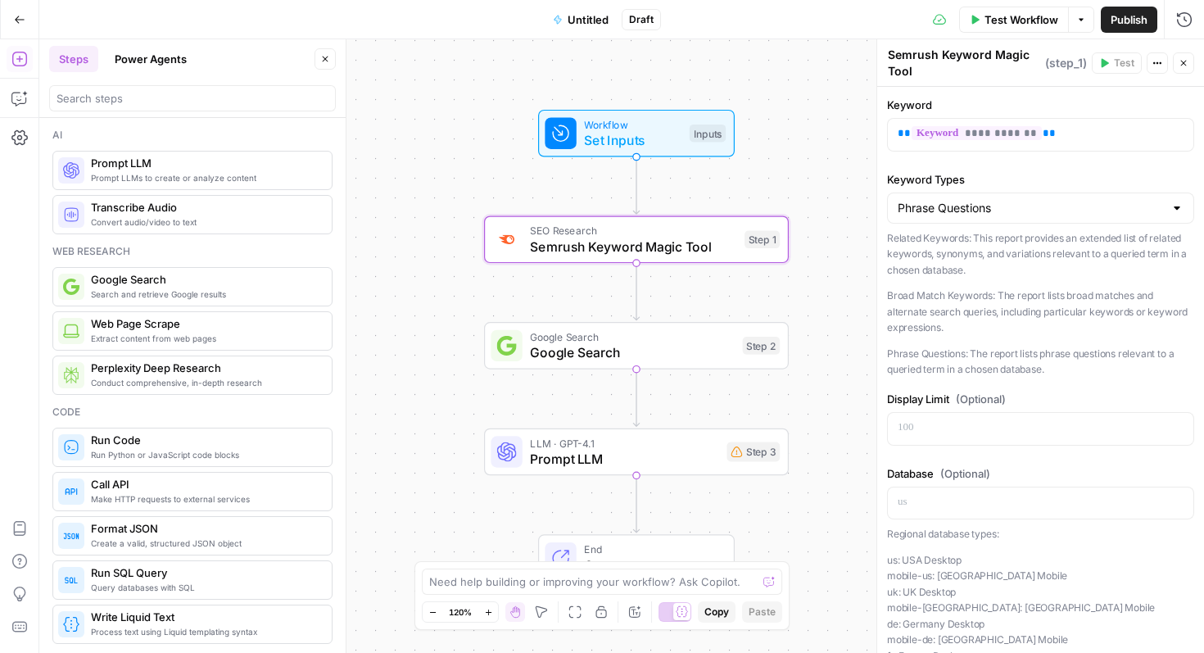
click at [677, 451] on span "Prompt LLM" at bounding box center [624, 459] width 188 height 20
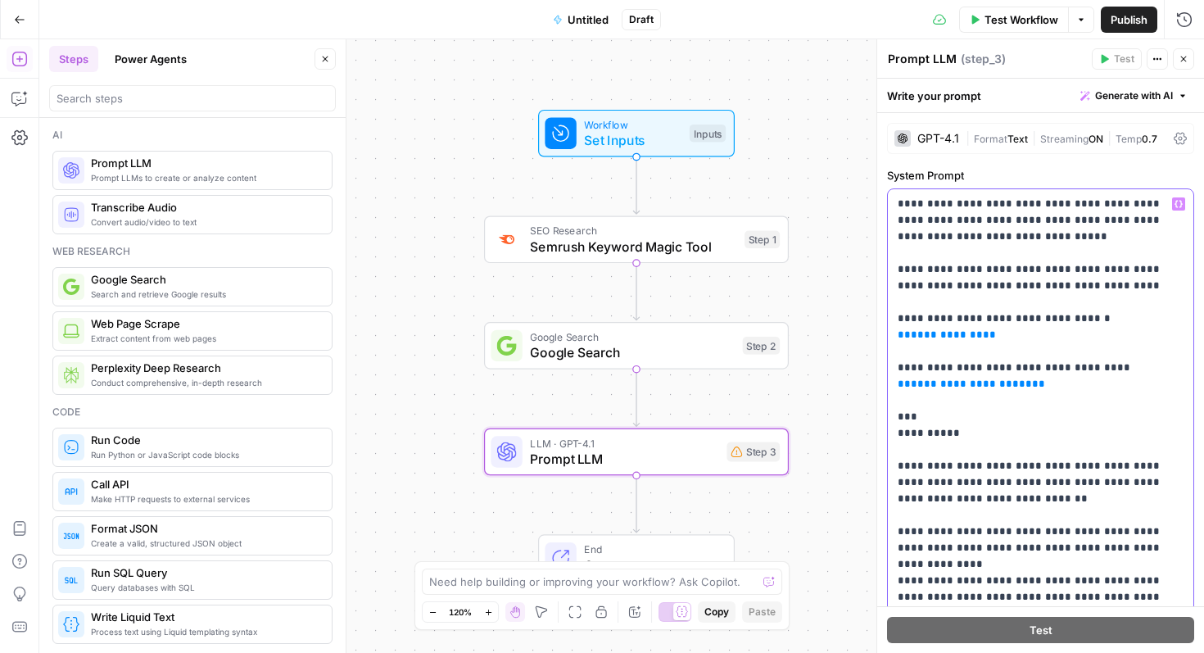
drag, startPoint x: 990, startPoint y: 330, endPoint x: 890, endPoint y: 337, distance: 99.3
click at [890, 337] on div "**********" at bounding box center [1041, 523] width 306 height 668
click at [1181, 204] on icon "button" at bounding box center [1179, 204] width 8 height 7
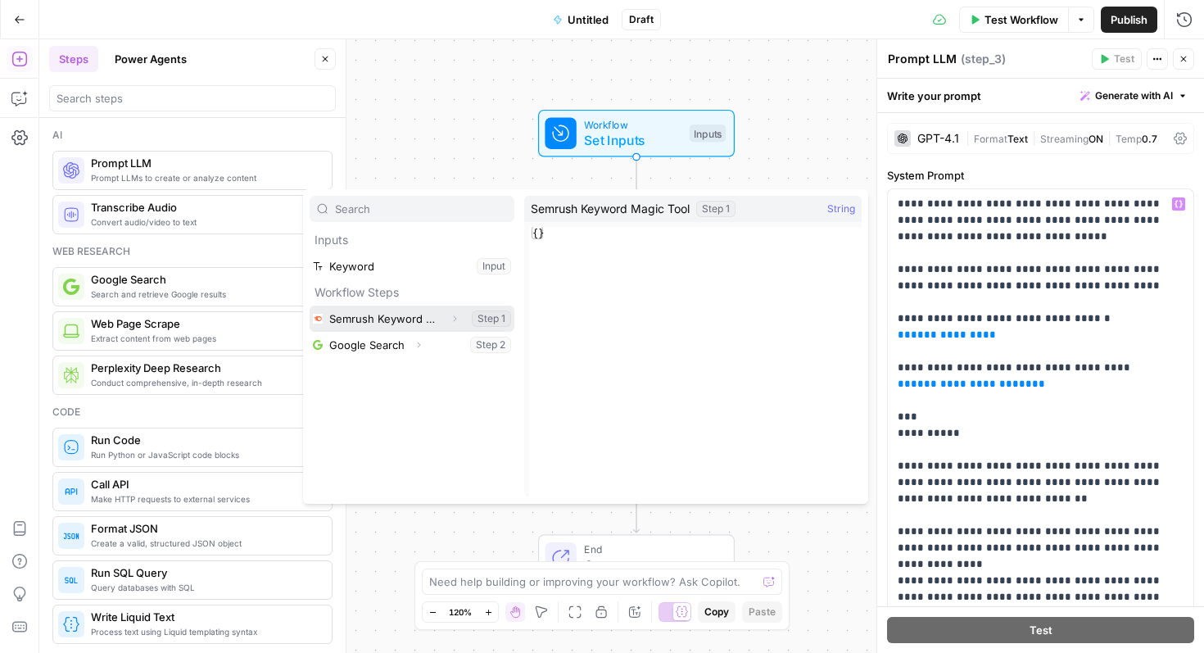
click at [506, 317] on button "Select variable Semrush Keyword Magic Tool" at bounding box center [412, 319] width 205 height 26
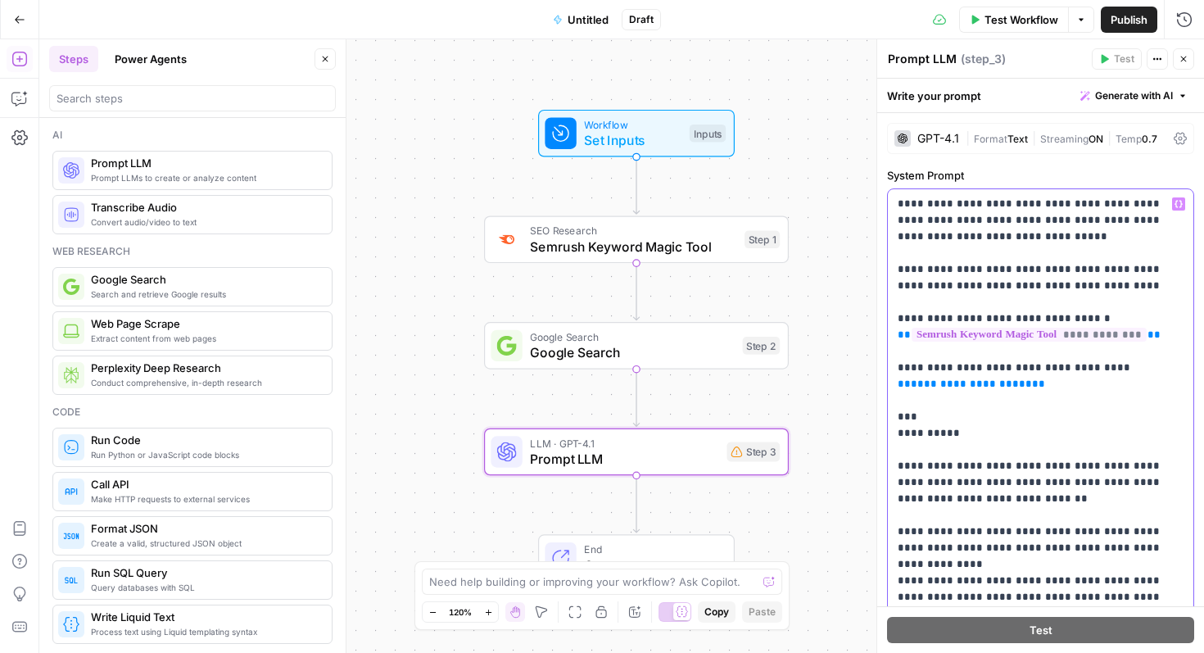
click at [991, 381] on span "**********" at bounding box center [971, 383] width 121 height 11
drag, startPoint x: 1038, startPoint y: 384, endPoint x: 890, endPoint y: 384, distance: 148.3
click at [890, 384] on div "**********" at bounding box center [1041, 523] width 306 height 668
click at [1180, 206] on icon "button" at bounding box center [1179, 204] width 8 height 8
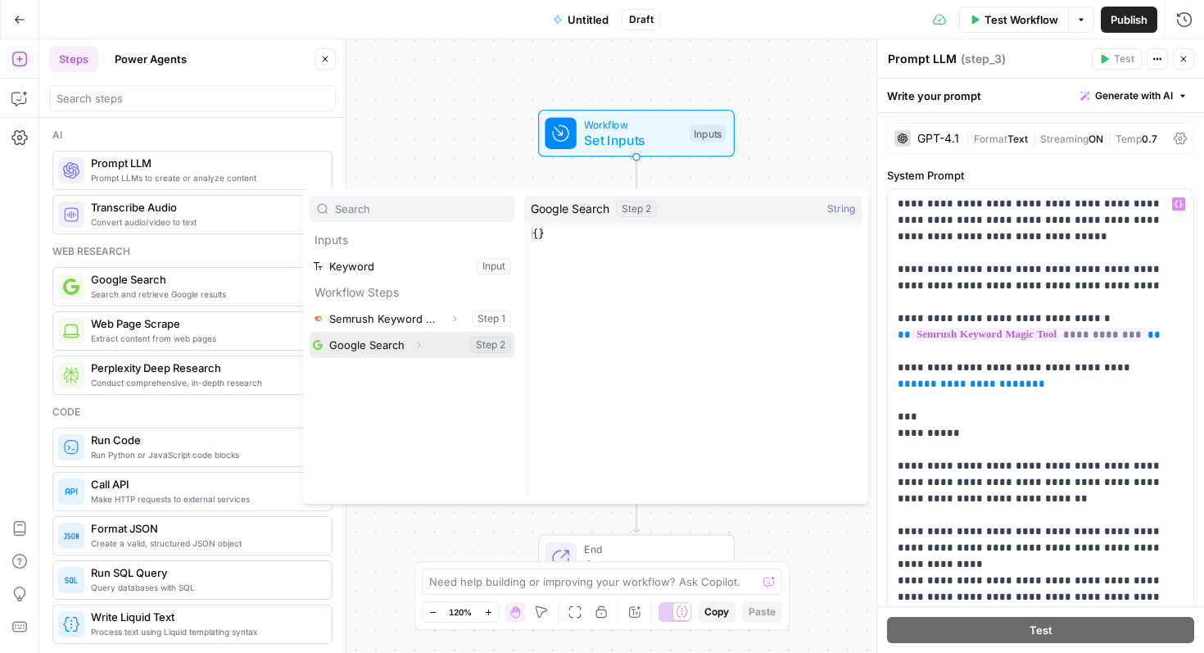
click at [400, 346] on button "Select variable Google Search" at bounding box center [412, 345] width 205 height 26
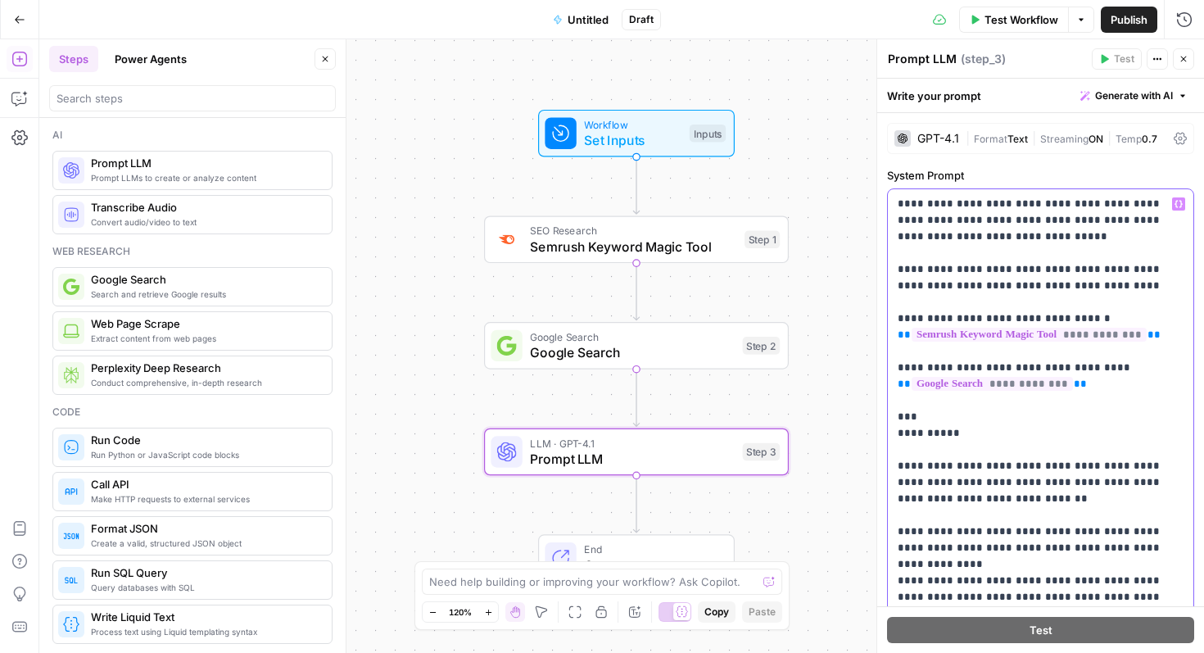
click at [1023, 501] on p "**********" at bounding box center [1041, 540] width 286 height 688
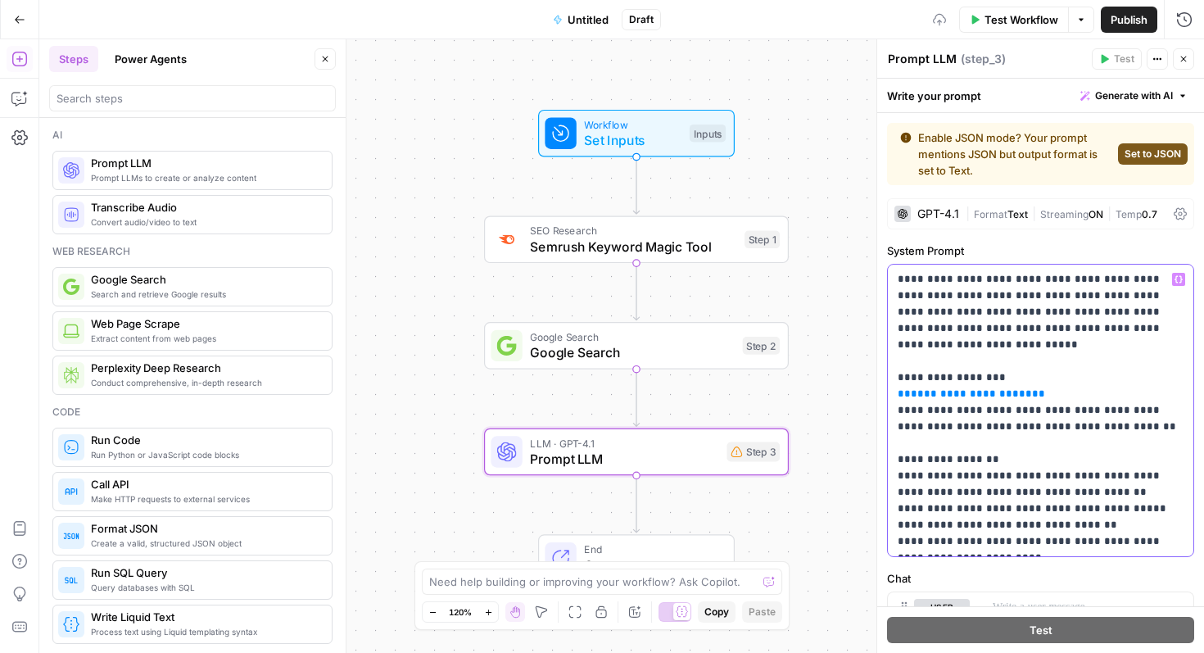
scroll to position [13, 0]
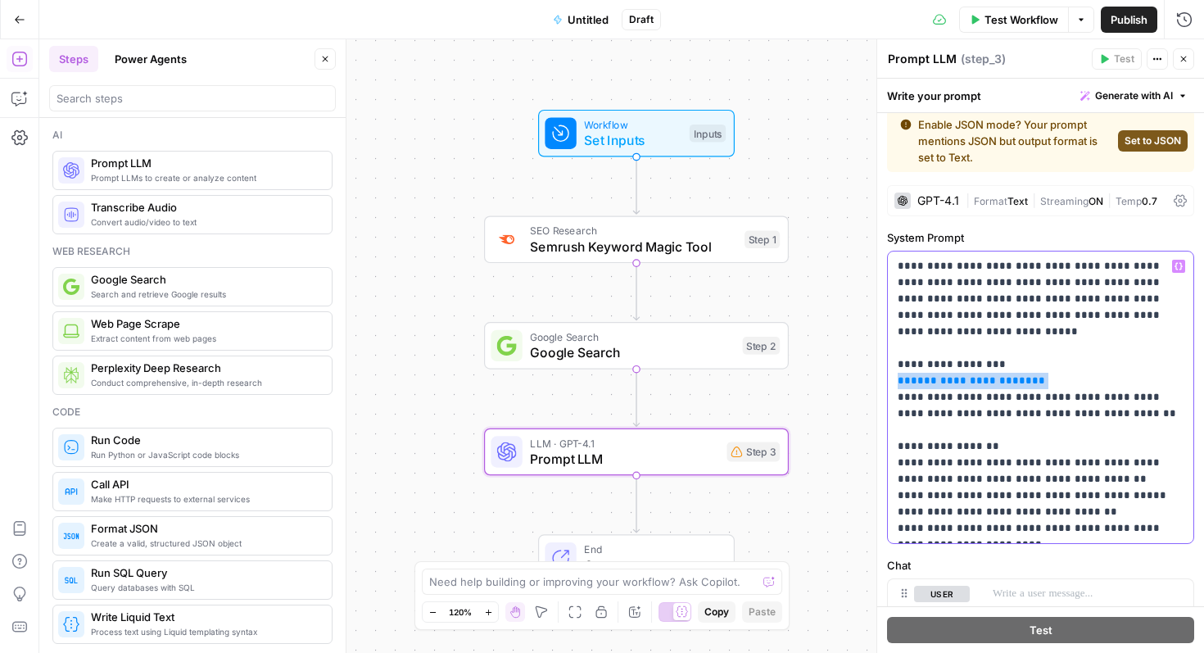
drag, startPoint x: 1033, startPoint y: 362, endPoint x: 886, endPoint y: 360, distance: 146.6
click at [886, 360] on div "**********" at bounding box center [1040, 484] width 327 height 768
click at [1177, 263] on icon "button" at bounding box center [1179, 266] width 8 height 7
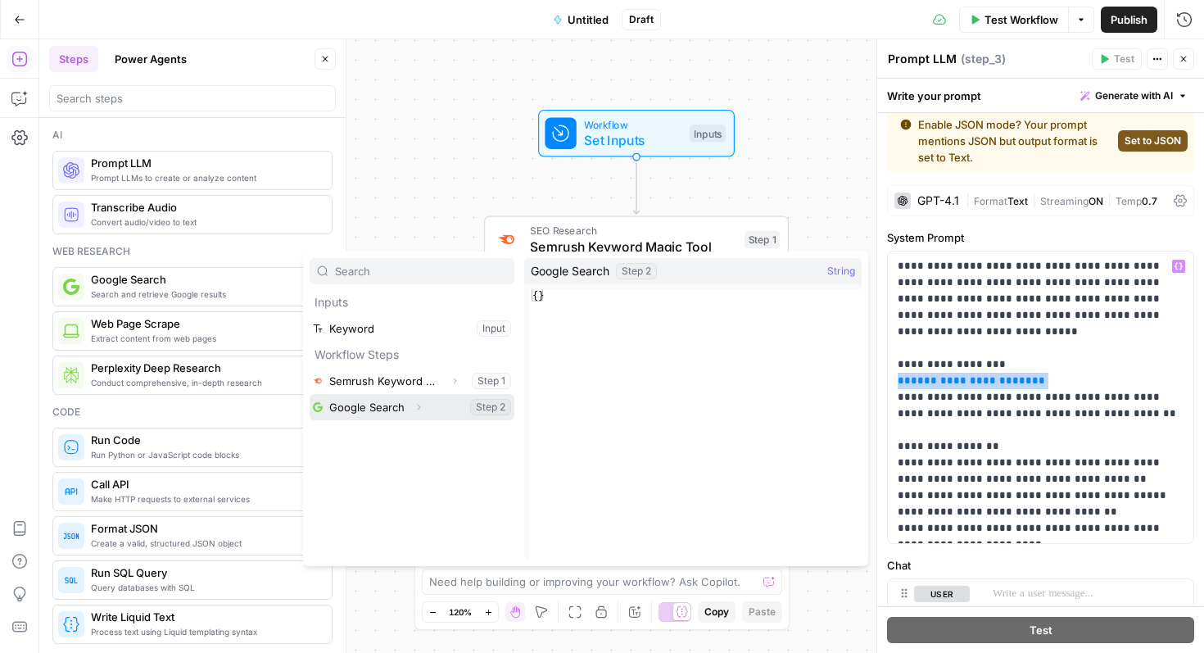
click at [429, 401] on button "Select variable Google Search" at bounding box center [412, 407] width 205 height 26
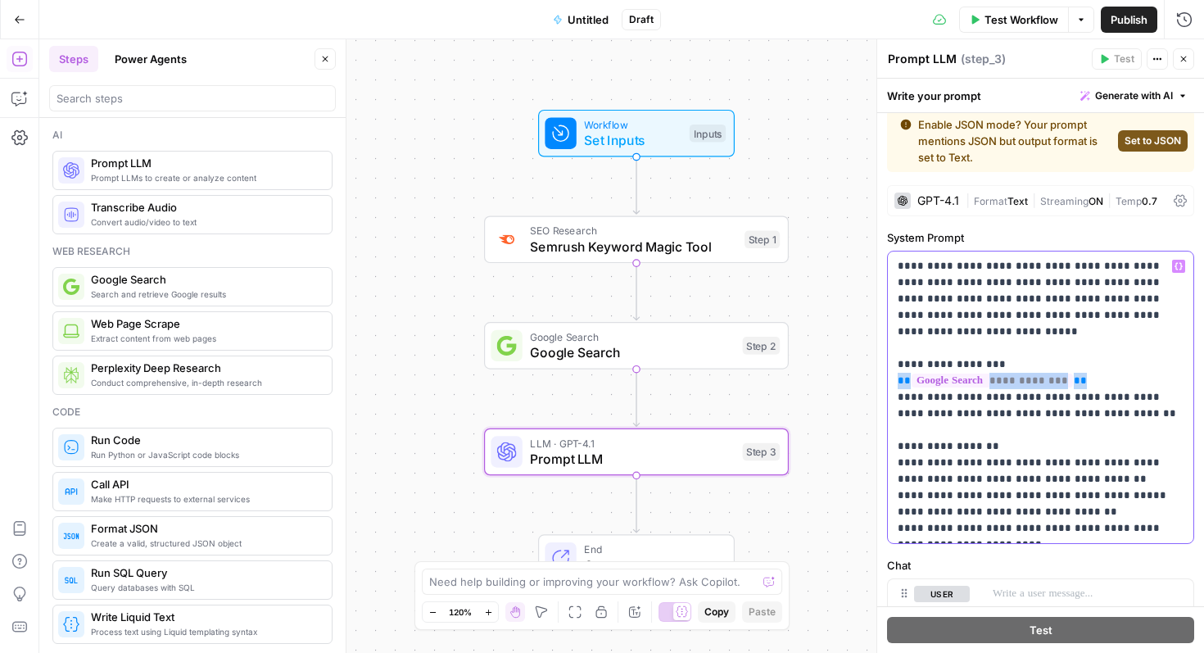
drag, startPoint x: 1111, startPoint y: 396, endPoint x: 892, endPoint y: 385, distance: 219.0
click at [892, 385] on div "**********" at bounding box center [1041, 397] width 306 height 292
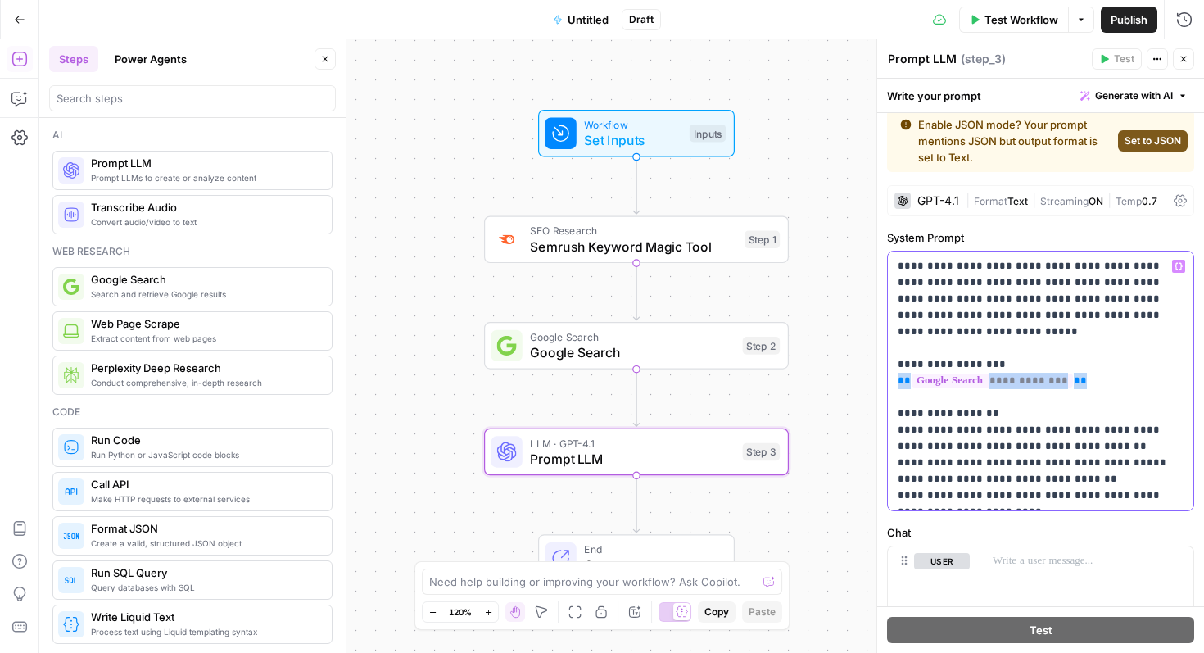
click at [1076, 346] on p "**********" at bounding box center [1041, 381] width 286 height 246
click at [1049, 333] on p "**********" at bounding box center [1041, 381] width 286 height 246
click at [1054, 315] on p "**********" at bounding box center [1041, 381] width 286 height 246
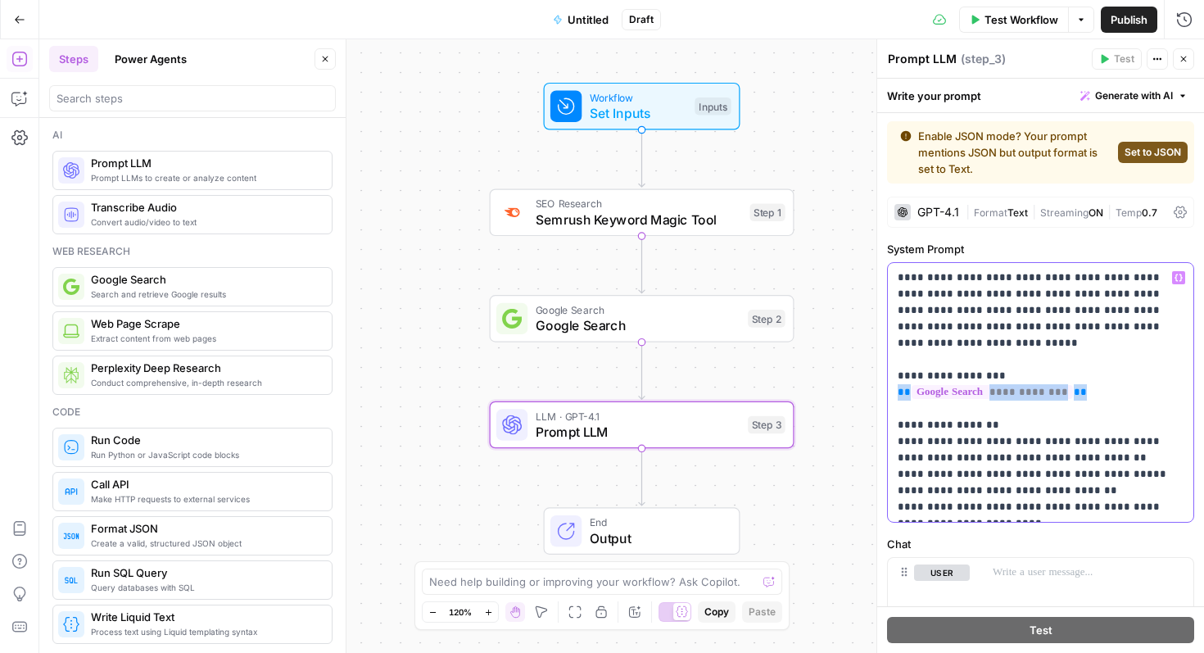
scroll to position [1, 0]
click at [668, 331] on span "Google Search" at bounding box center [638, 325] width 205 height 20
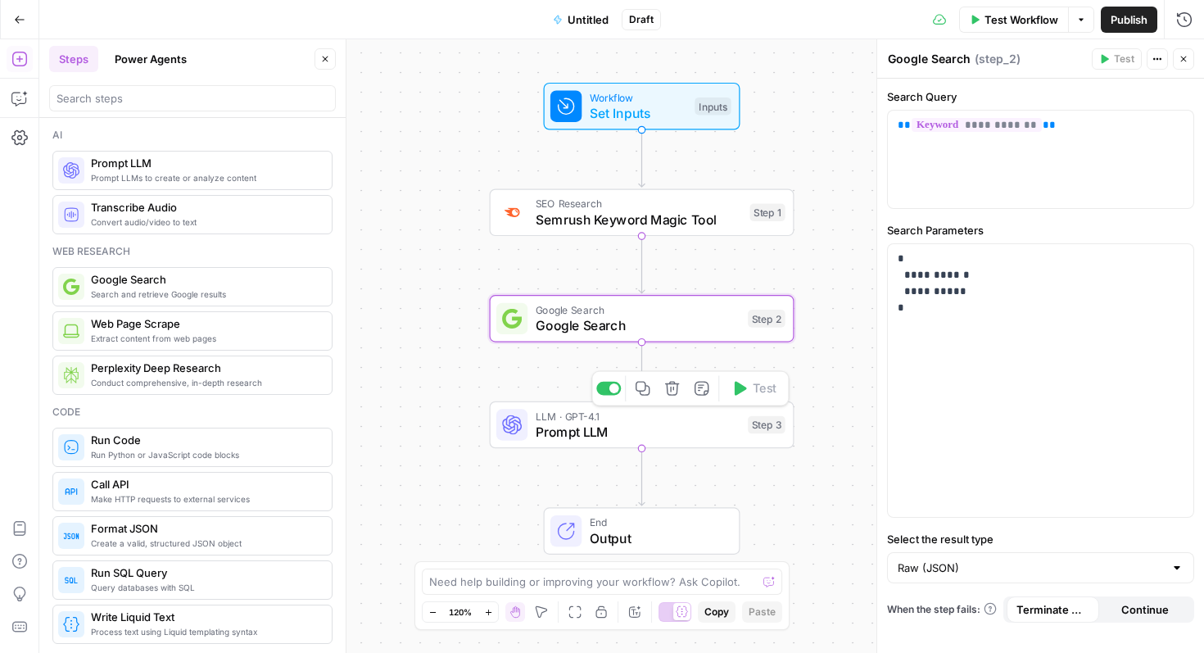
click at [695, 431] on span "Prompt LLM" at bounding box center [638, 432] width 205 height 20
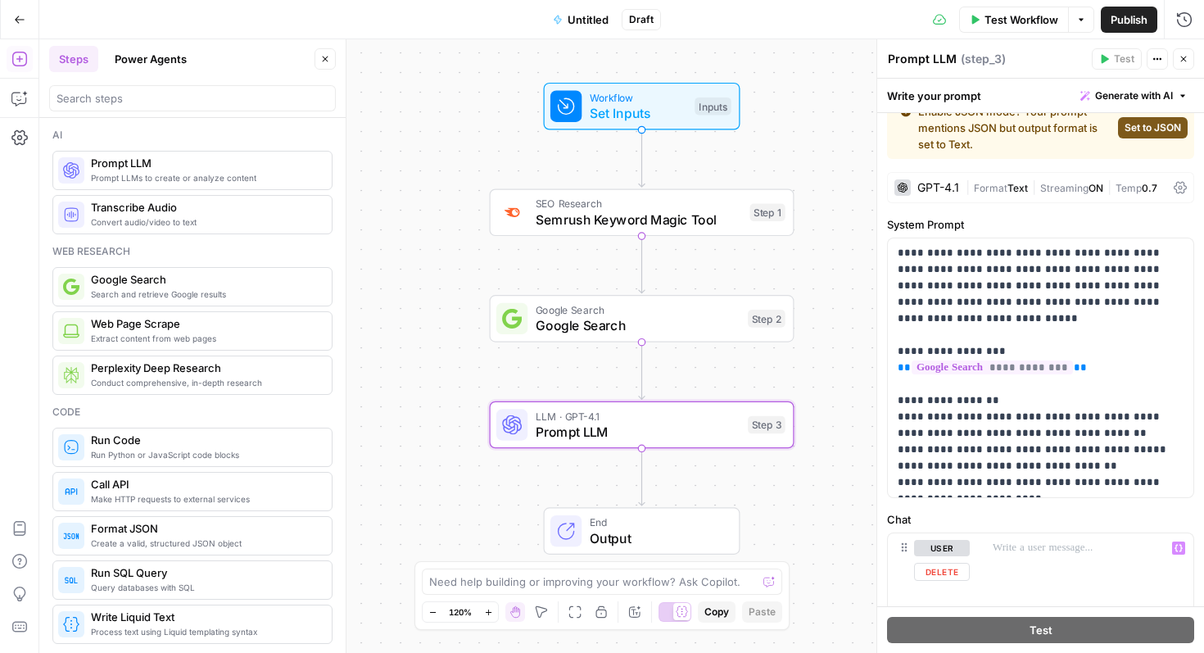
scroll to position [0, 0]
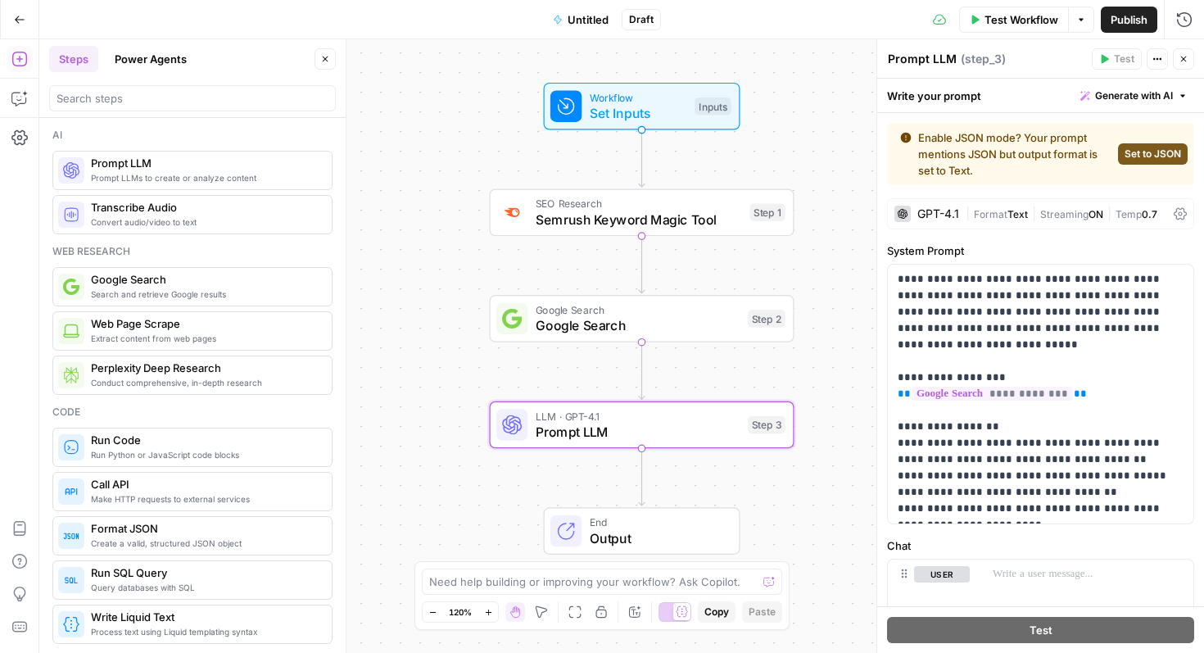
click at [707, 432] on span "Prompt LLM" at bounding box center [638, 432] width 205 height 20
click at [583, 436] on span "Prompt LLM" at bounding box center [638, 432] width 205 height 20
click at [940, 60] on textarea "Prompt LLM" at bounding box center [922, 59] width 69 height 16
type textarea "Clean PAA"
click at [605, 318] on span "Google Search" at bounding box center [638, 325] width 205 height 20
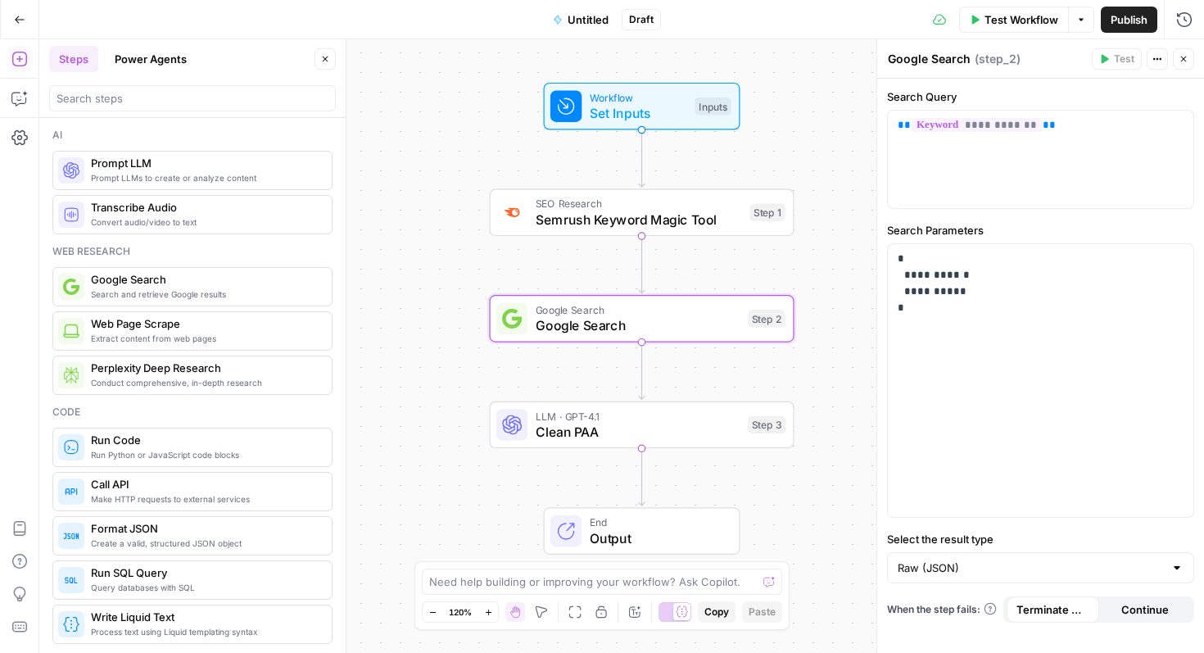
click at [962, 53] on textarea "Google Search" at bounding box center [929, 59] width 83 height 16
type textarea "E"
click at [1137, 401] on div "**********" at bounding box center [1041, 380] width 306 height 273
click at [663, 223] on span "Semrush Keyword Magic Tool" at bounding box center [639, 220] width 206 height 20
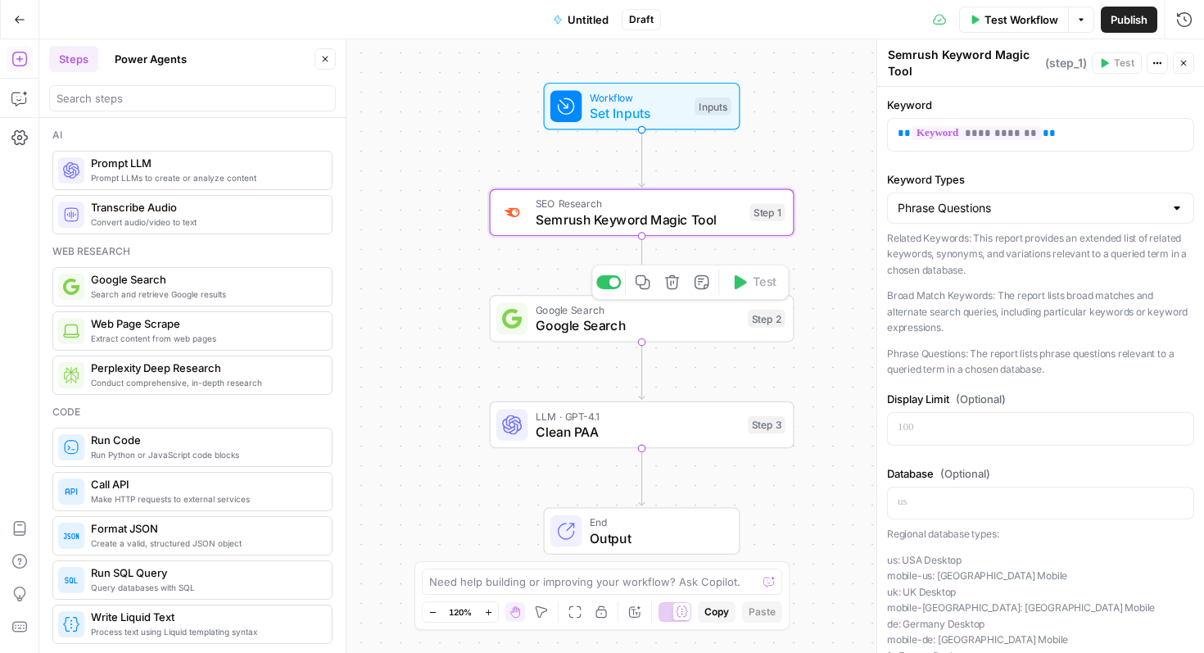
click at [672, 323] on span "Google Search" at bounding box center [638, 325] width 205 height 20
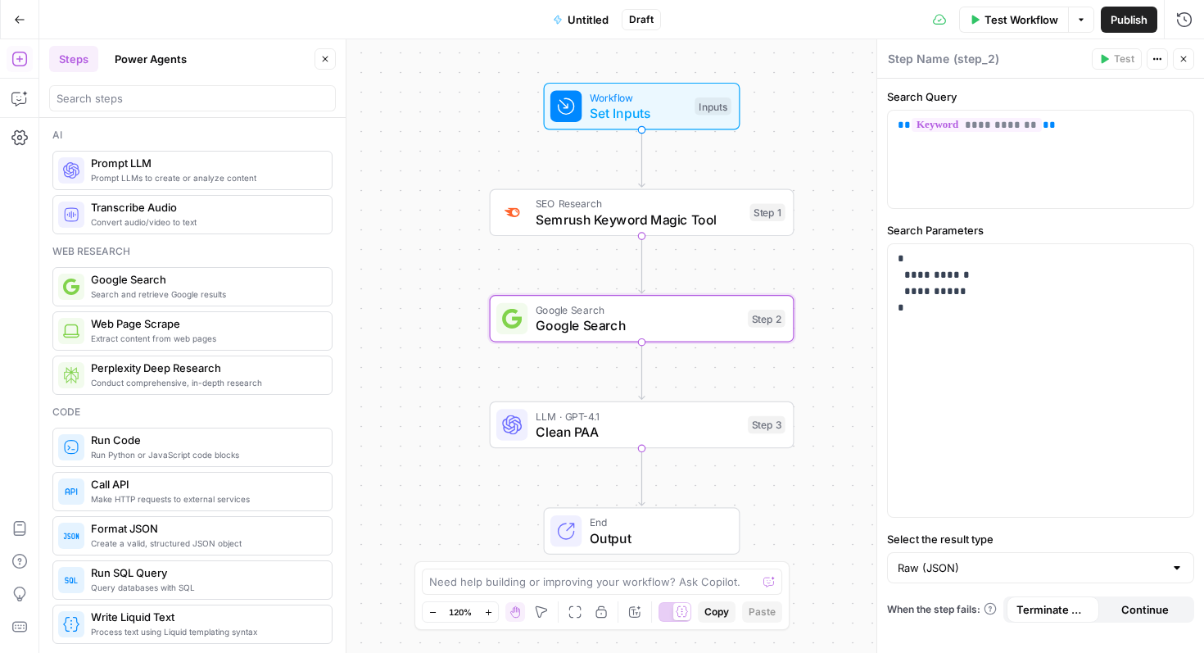
click at [904, 59] on textarea at bounding box center [918, 59] width 61 height 16
type textarea "Google Search"
click at [467, 307] on div "Workflow Set Inputs Inputs SEO Research Semrush Keyword Magic Tool Step 1 Googl…" at bounding box center [621, 346] width 1165 height 614
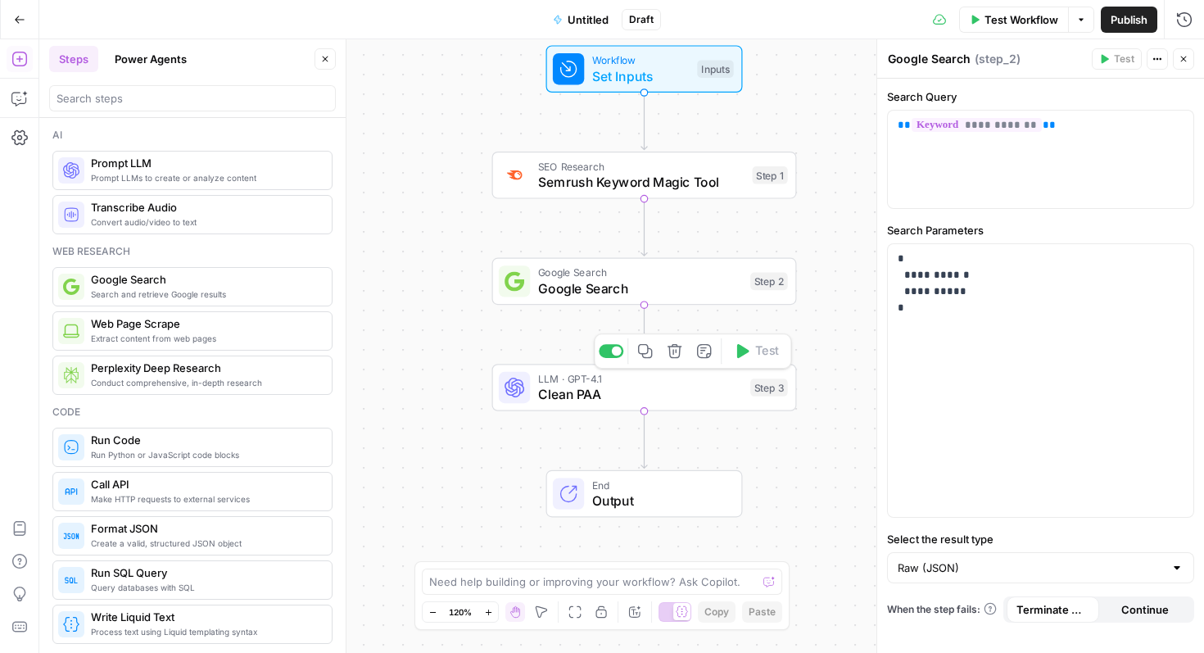
click at [540, 392] on span "Clean PAA" at bounding box center [640, 394] width 205 height 20
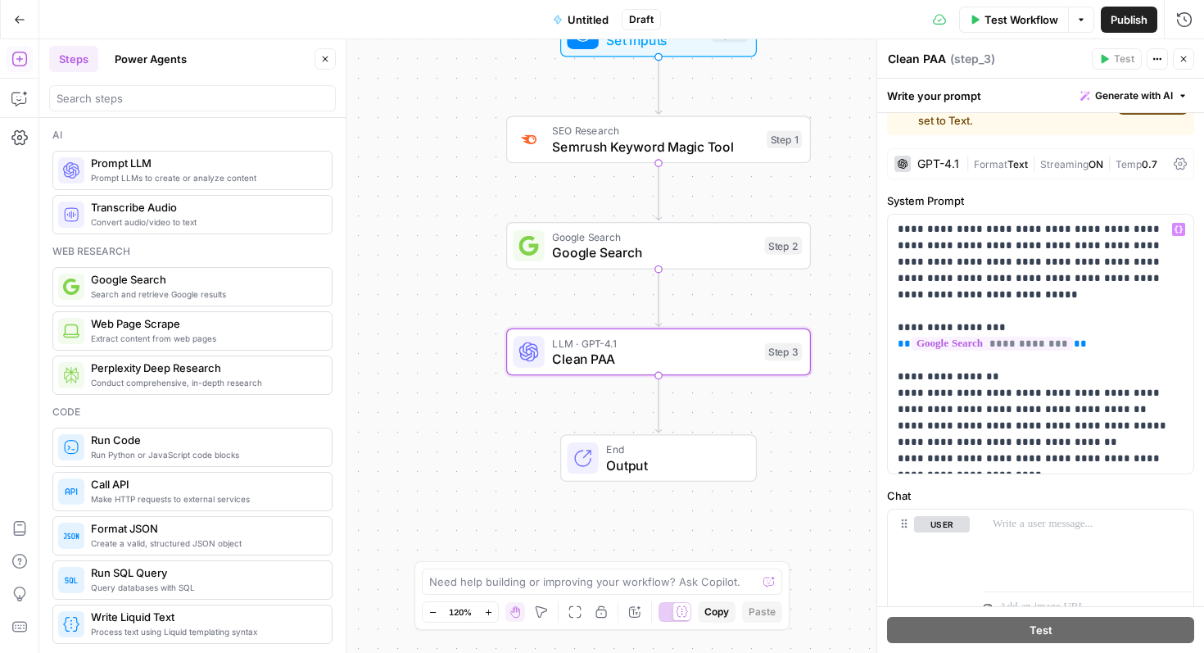
scroll to position [100, 0]
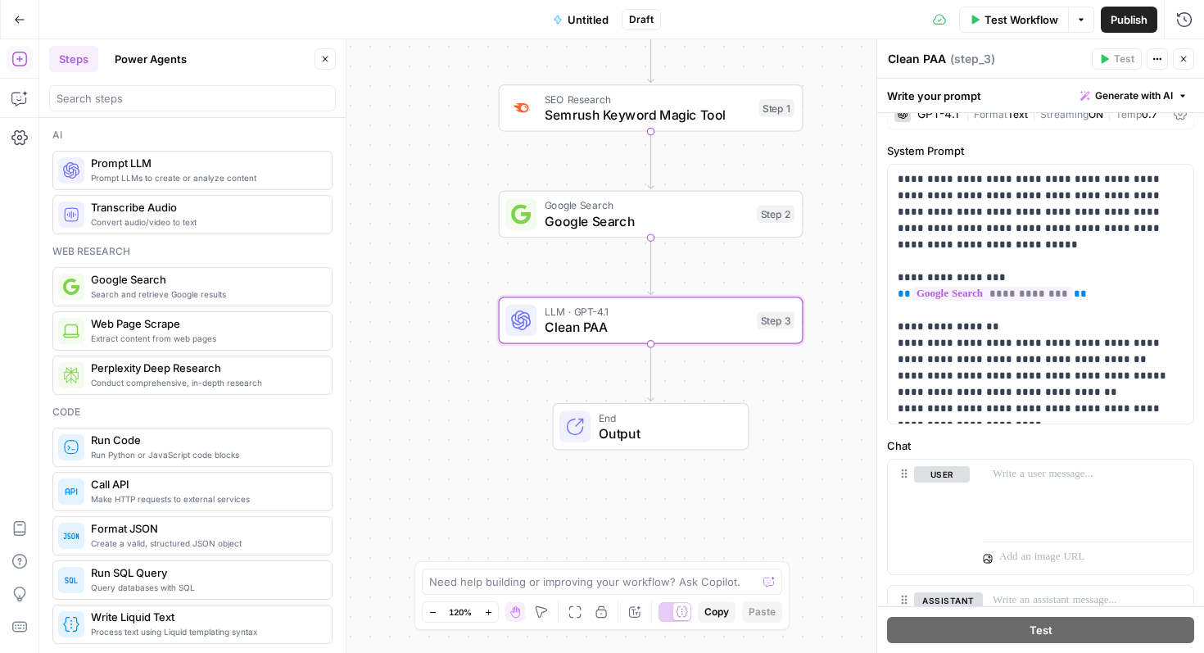
click at [16, 67] on button "Add Steps" at bounding box center [20, 59] width 26 height 26
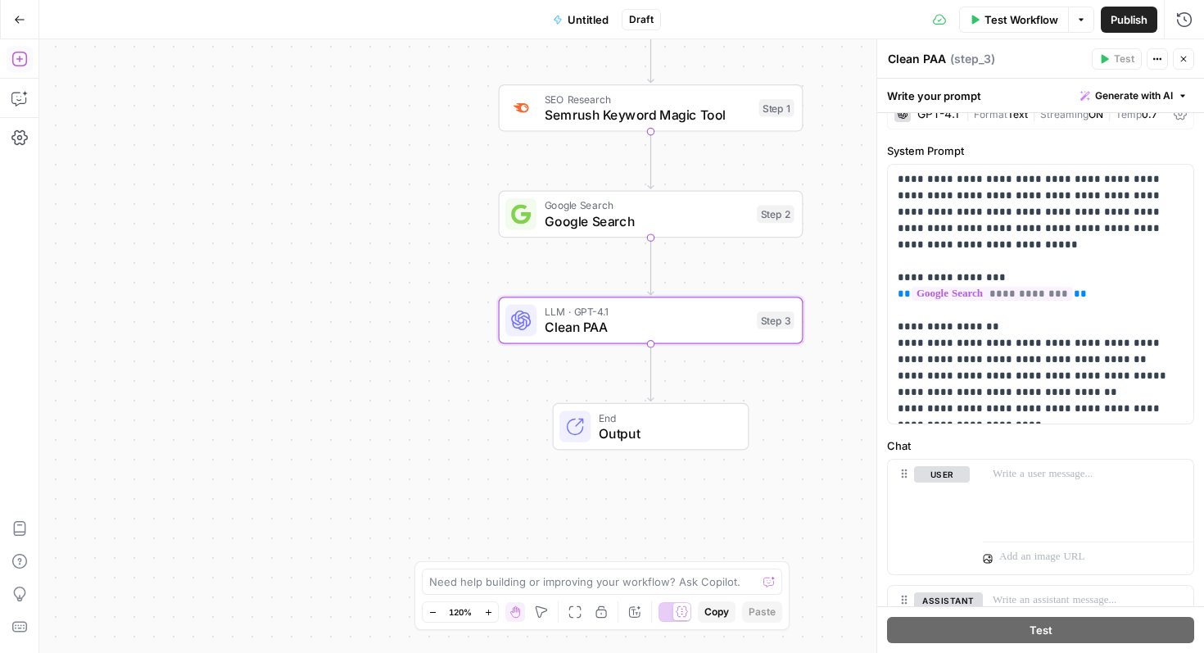
click at [16, 67] on button "Add Steps" at bounding box center [20, 59] width 26 height 26
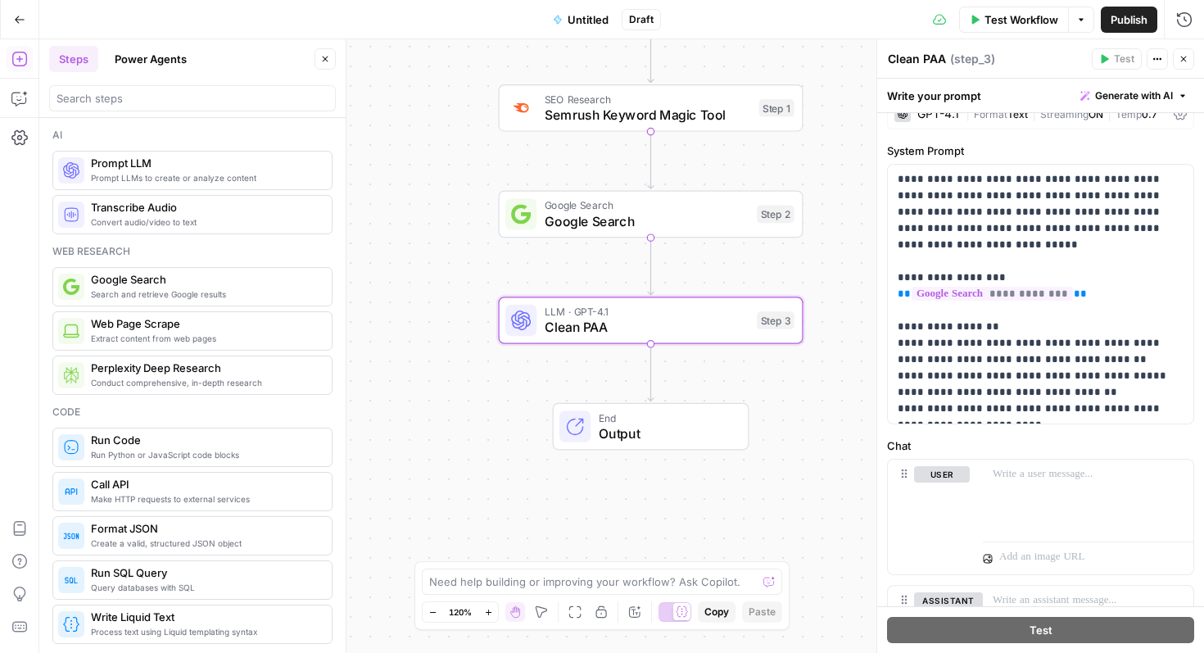
click at [138, 177] on span "Prompt LLMs to create or analyze content" at bounding box center [205, 177] width 228 height 13
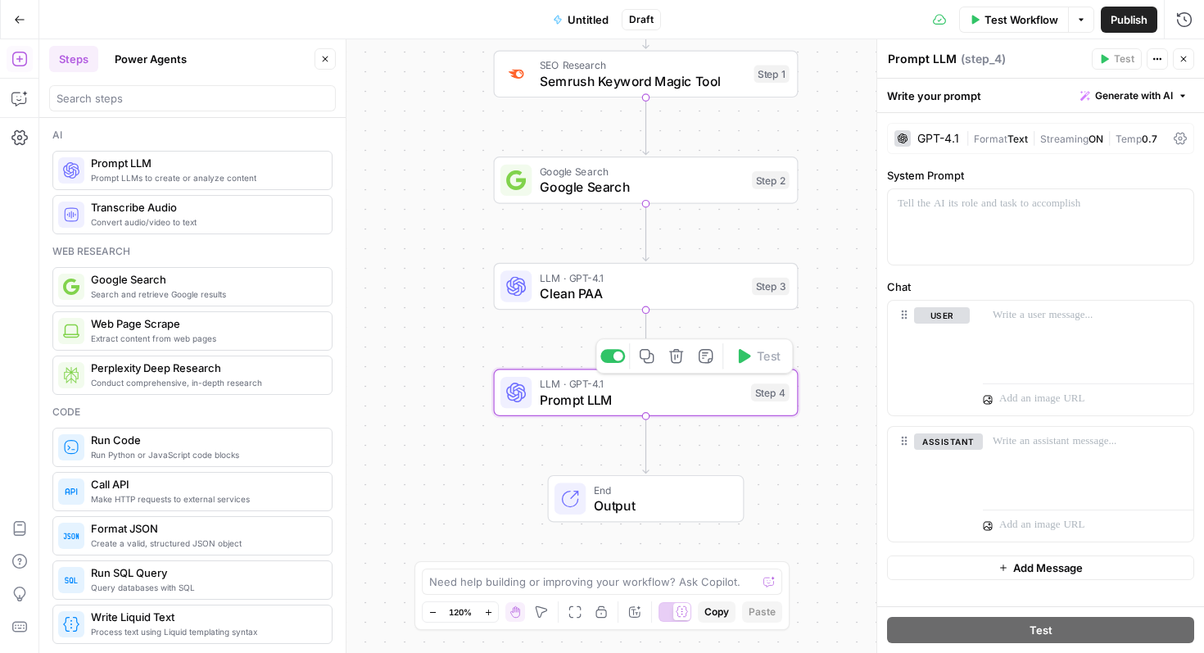
click at [623, 397] on span "Prompt LLM" at bounding box center [641, 400] width 203 height 20
click at [925, 214] on div at bounding box center [1041, 226] width 306 height 75
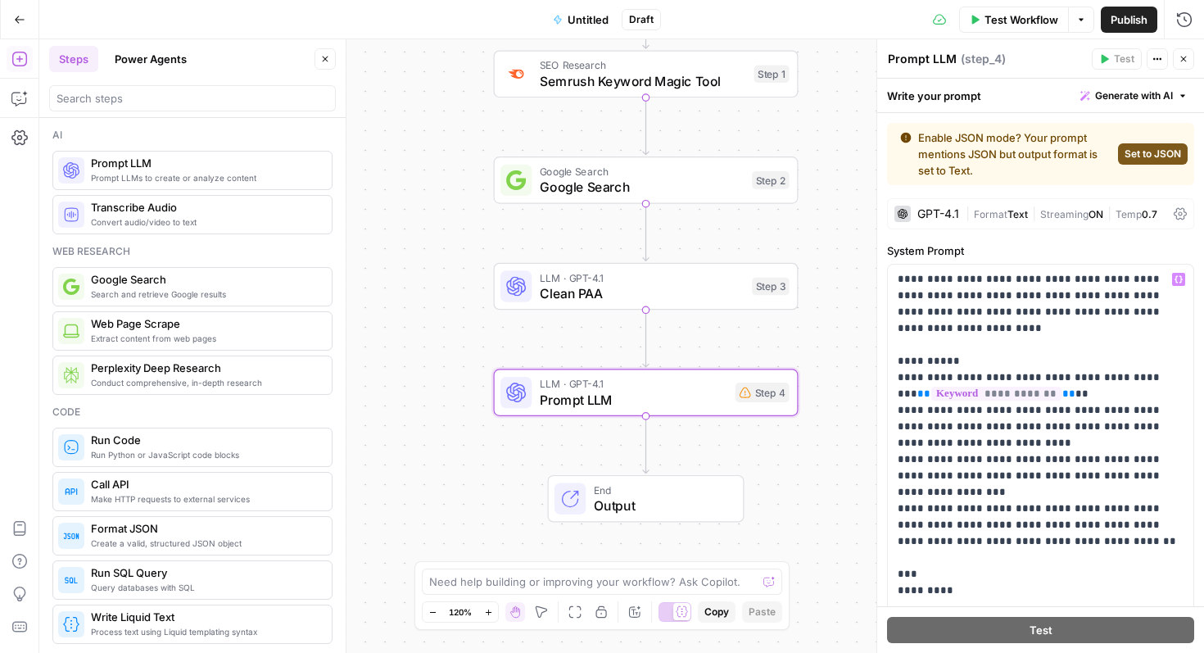
click at [615, 279] on span "LLM · GPT-4.1" at bounding box center [642, 277] width 205 height 16
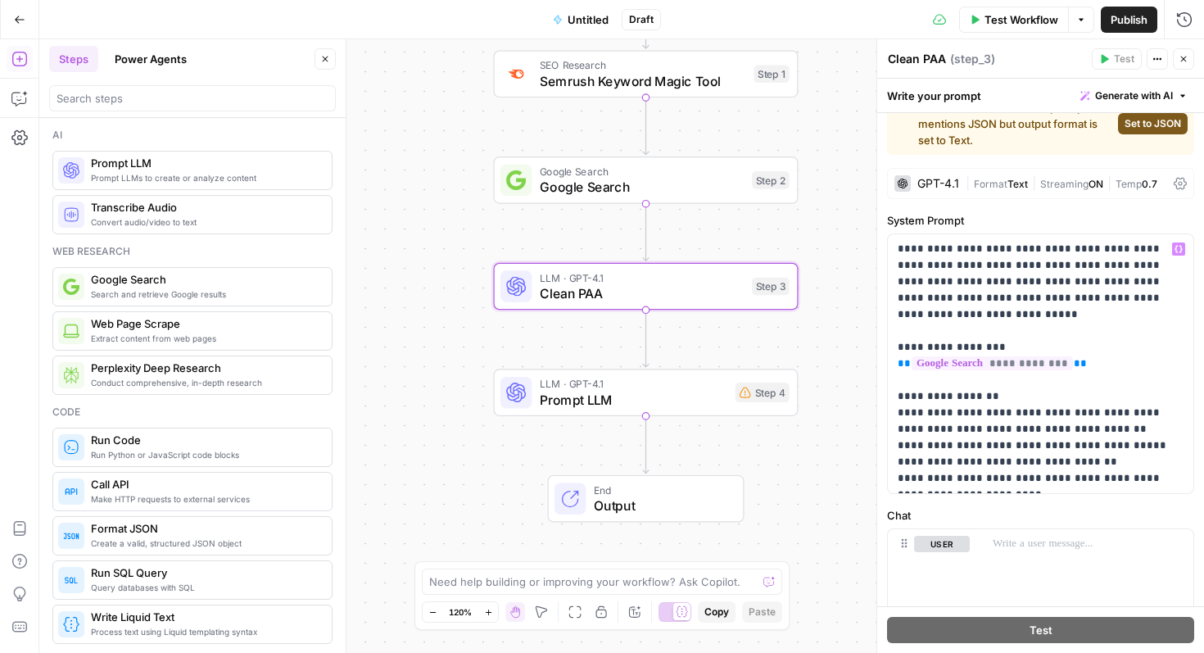
scroll to position [31, 0]
click at [609, 181] on span "Google Search" at bounding box center [642, 187] width 205 height 20
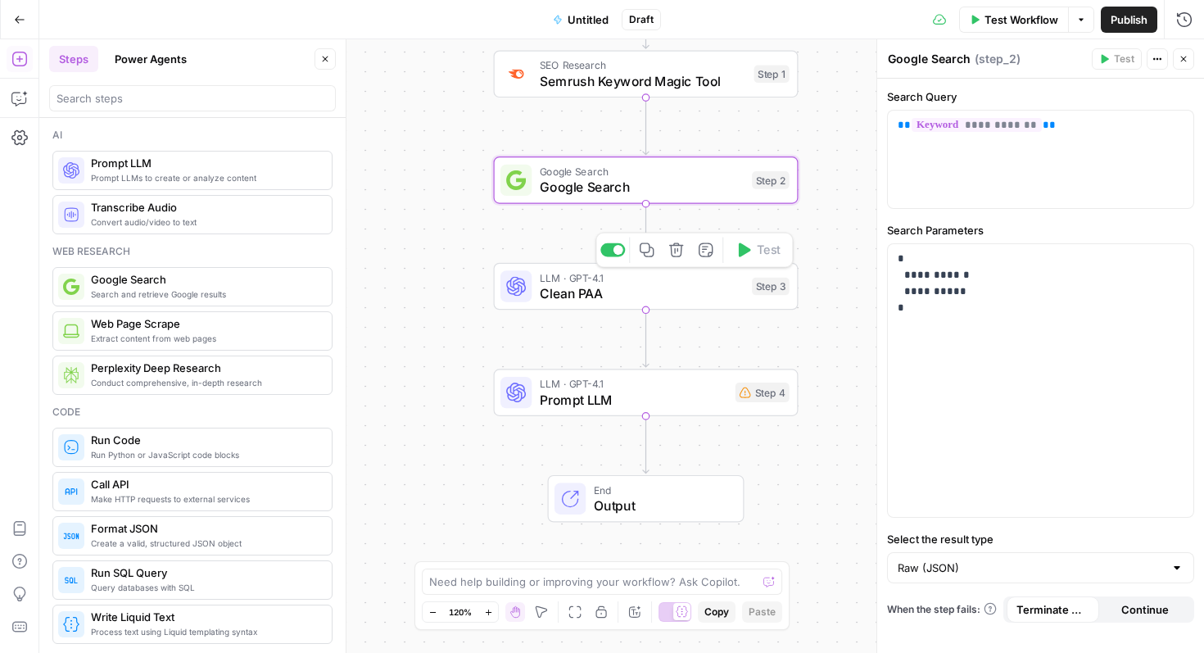
click at [623, 291] on span "Clean PAA" at bounding box center [642, 293] width 205 height 20
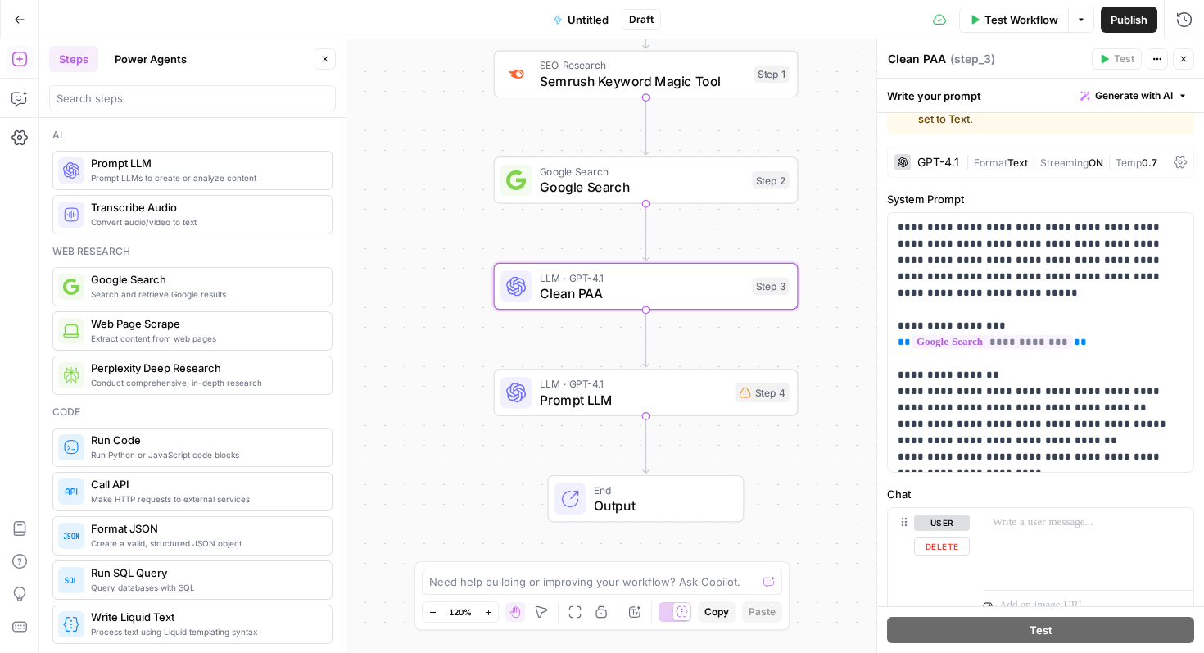
scroll to position [26, 0]
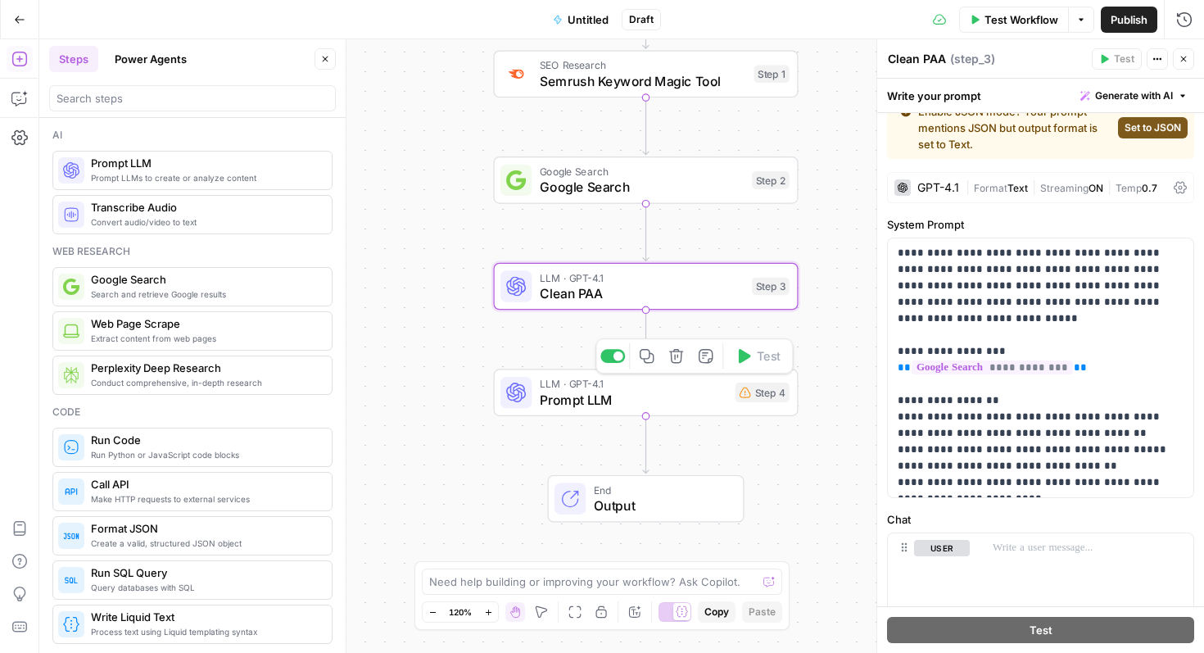
click at [659, 399] on span "Prompt LLM" at bounding box center [634, 400] width 188 height 20
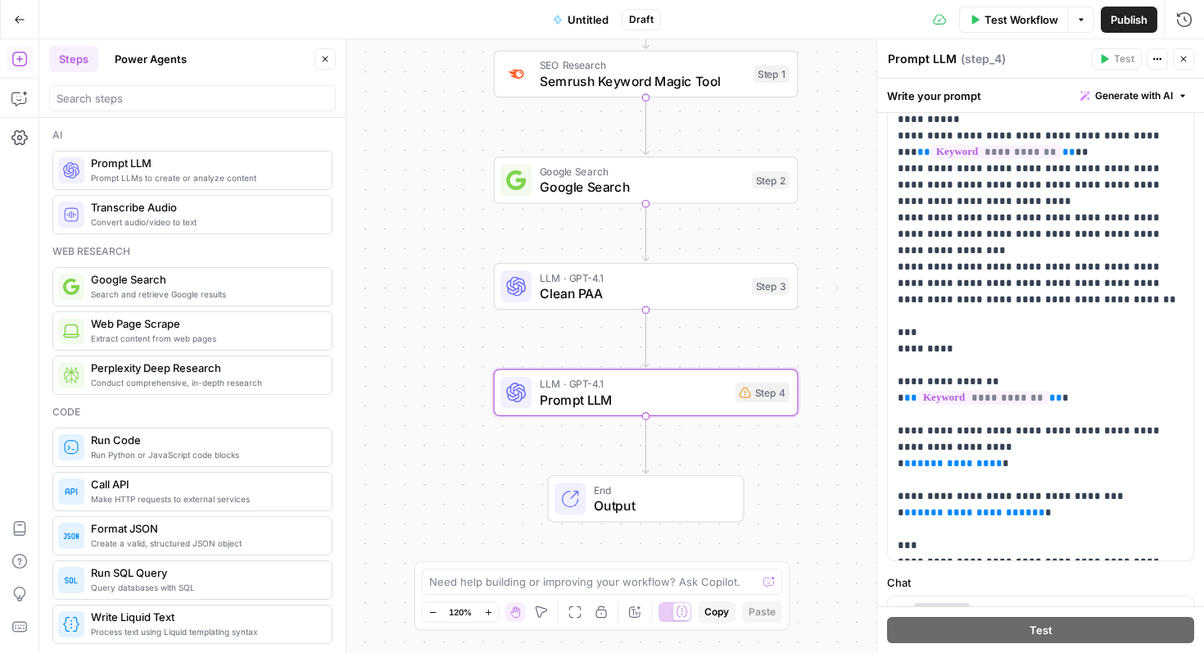
scroll to position [247, 0]
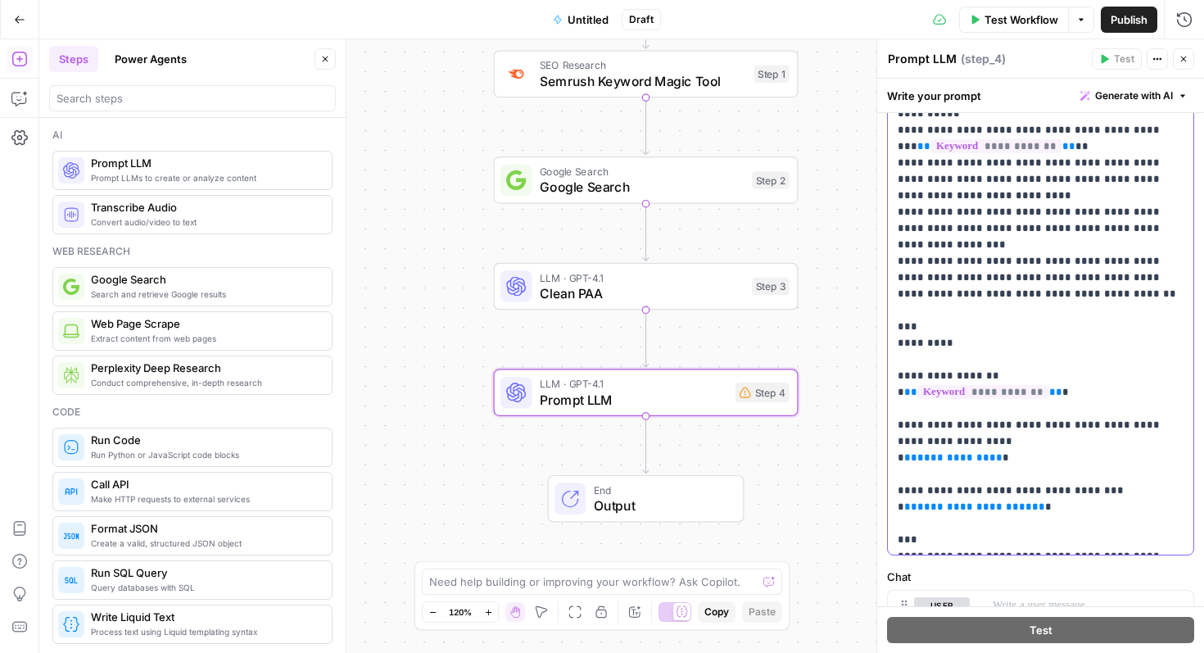
drag, startPoint x: 1008, startPoint y: 428, endPoint x: 897, endPoint y: 428, distance: 110.6
click at [898, 428] on p "**********" at bounding box center [1041, 286] width 286 height 524
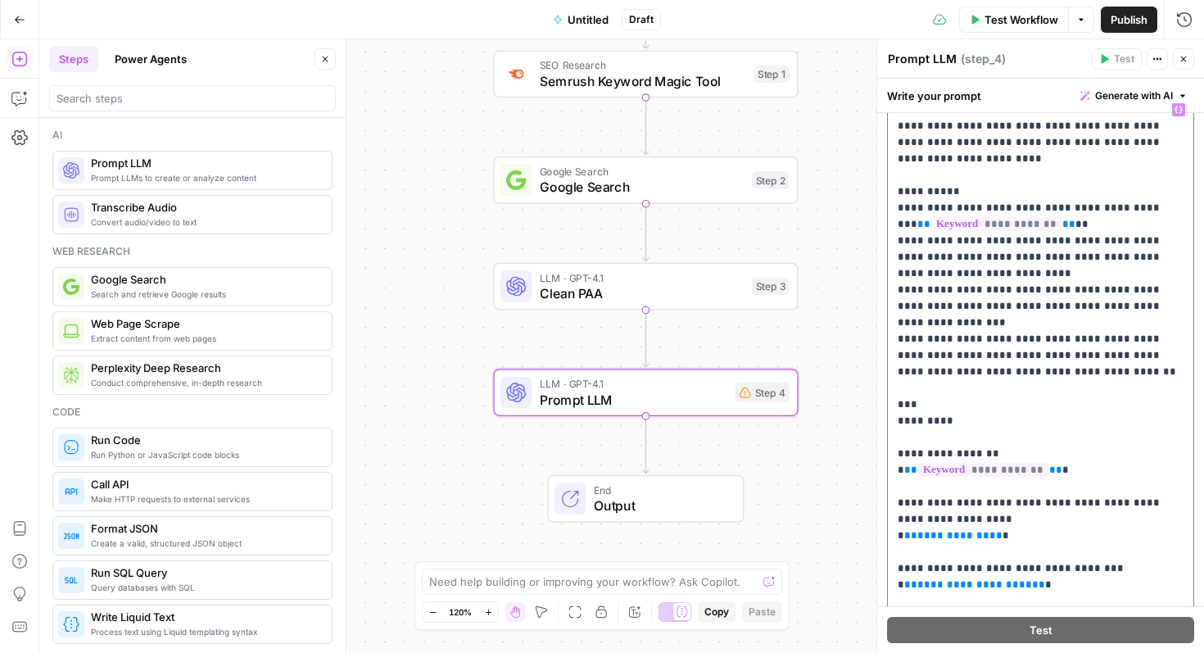
scroll to position [96, 0]
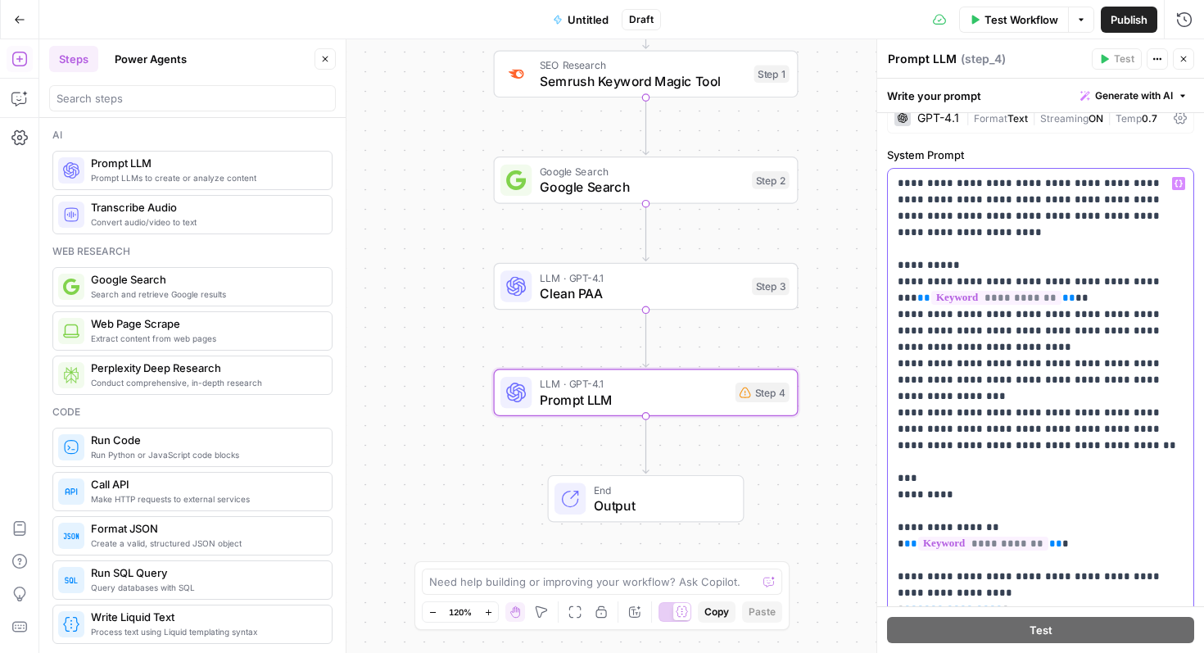
click at [1180, 181] on icon "button" at bounding box center [1179, 183] width 8 height 7
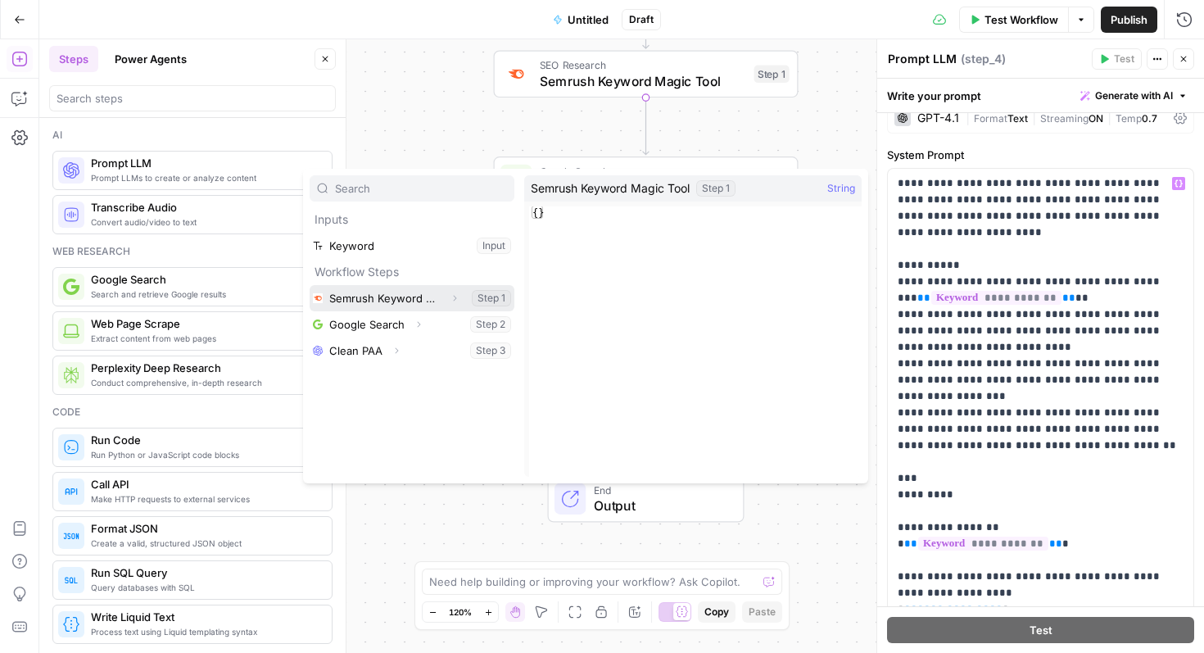
click at [392, 301] on button "Select variable Semrush Keyword Magic Tool" at bounding box center [412, 298] width 205 height 26
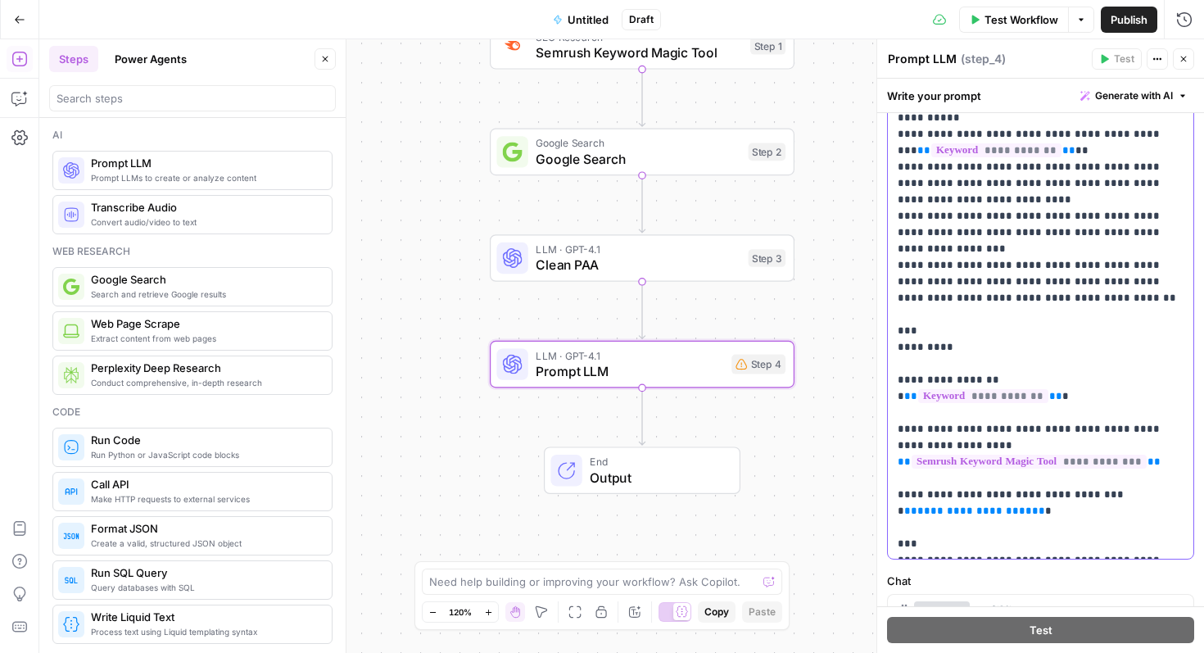
scroll to position [289, 0]
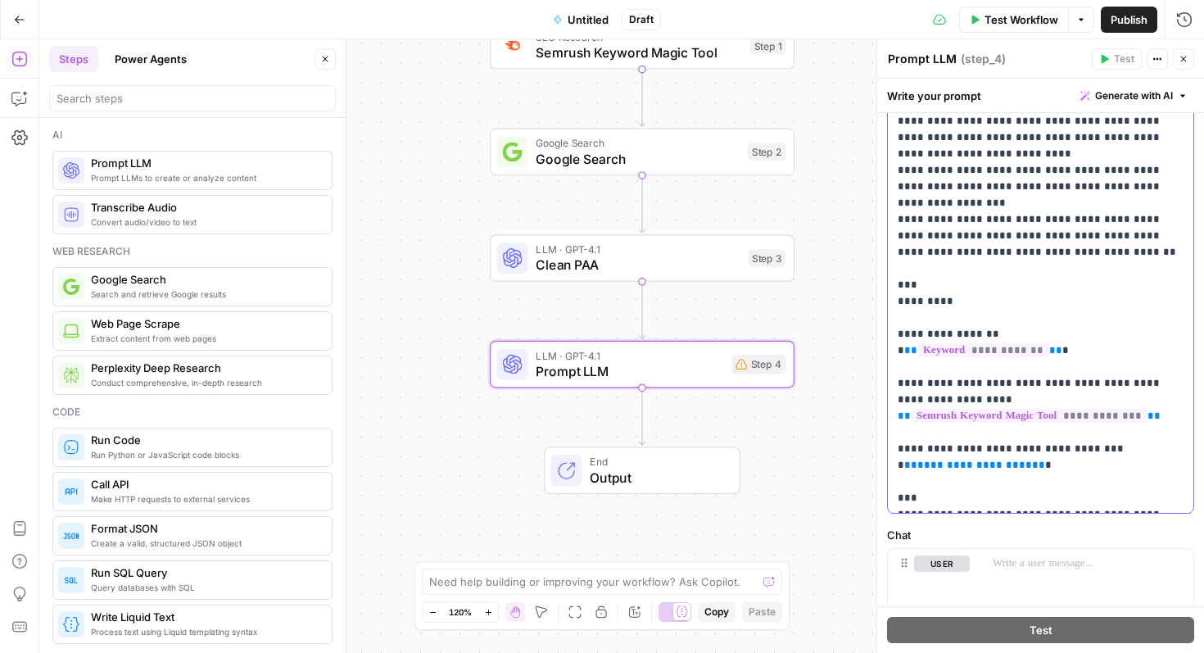
drag, startPoint x: 1056, startPoint y: 429, endPoint x: 901, endPoint y: 431, distance: 154.8
click at [901, 431] on p "**********" at bounding box center [1041, 244] width 286 height 524
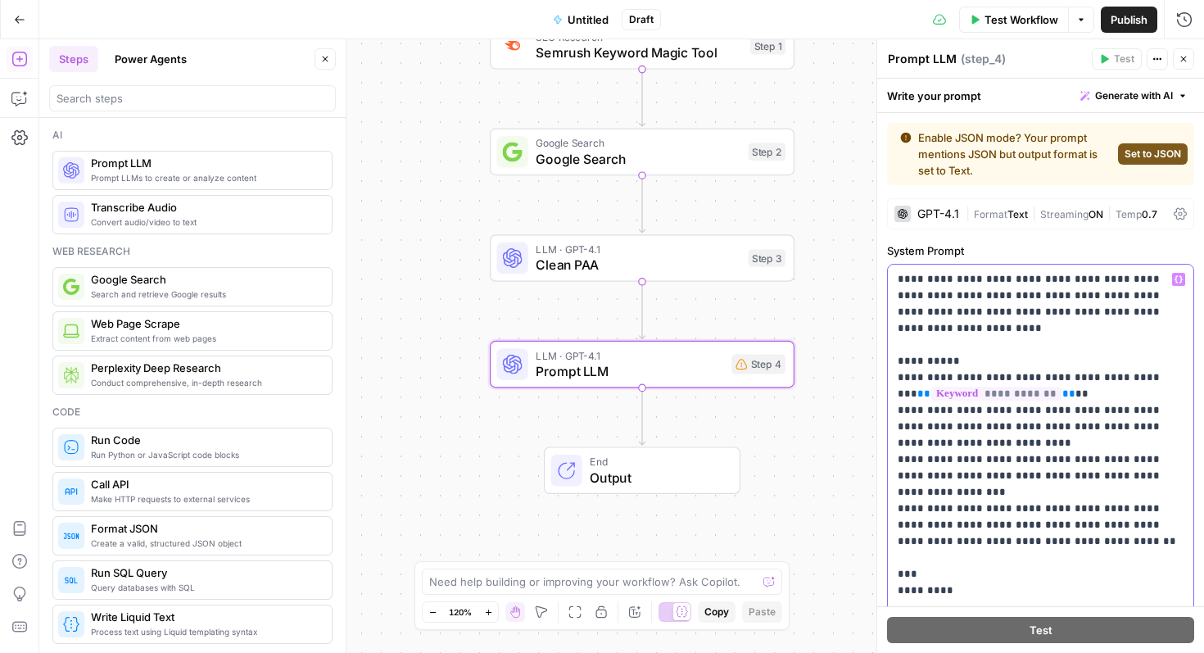
click at [1177, 276] on icon "button" at bounding box center [1179, 279] width 8 height 7
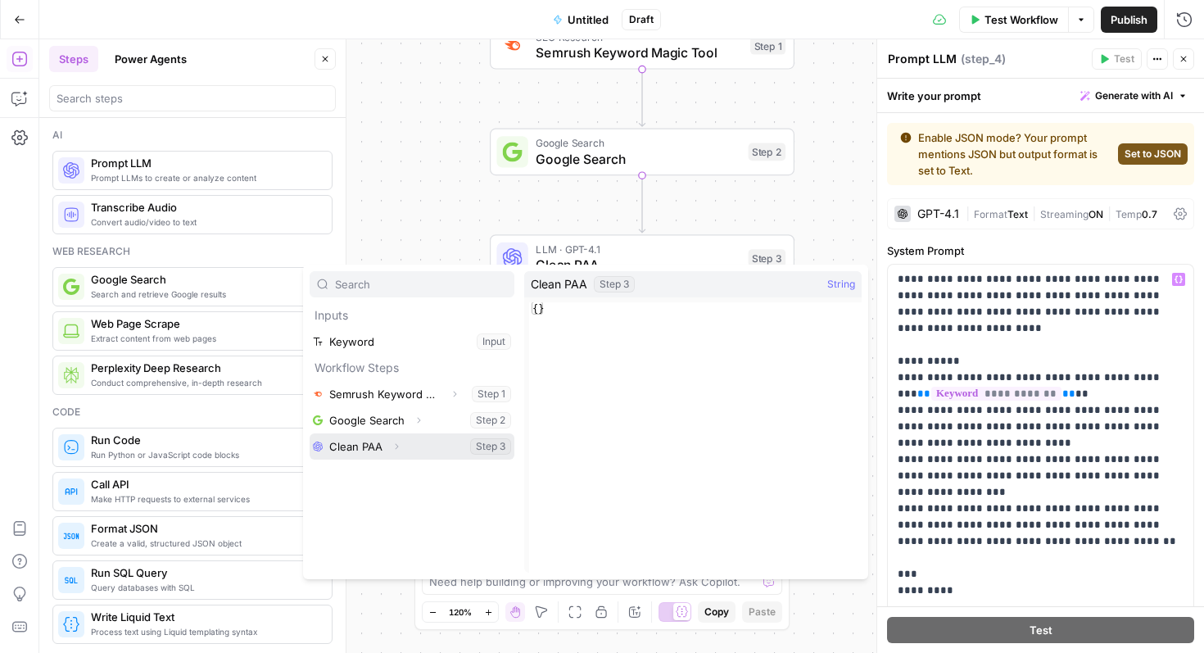
click at [384, 444] on button "Select variable Clean PAA" at bounding box center [412, 446] width 205 height 26
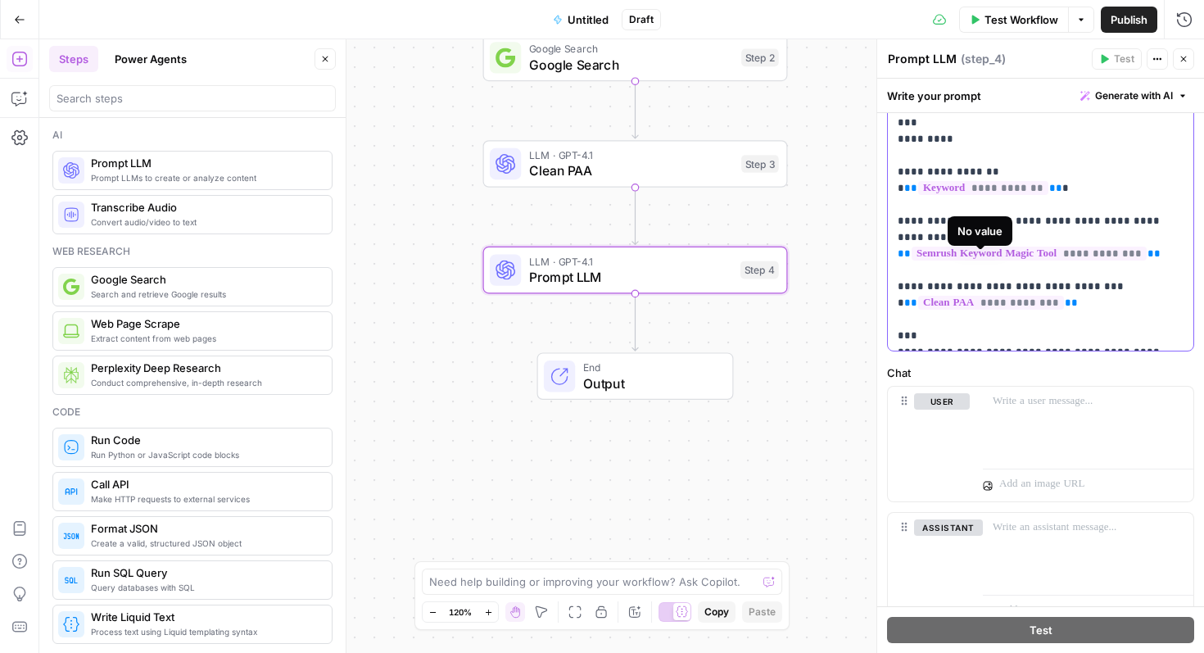
scroll to position [447, 0]
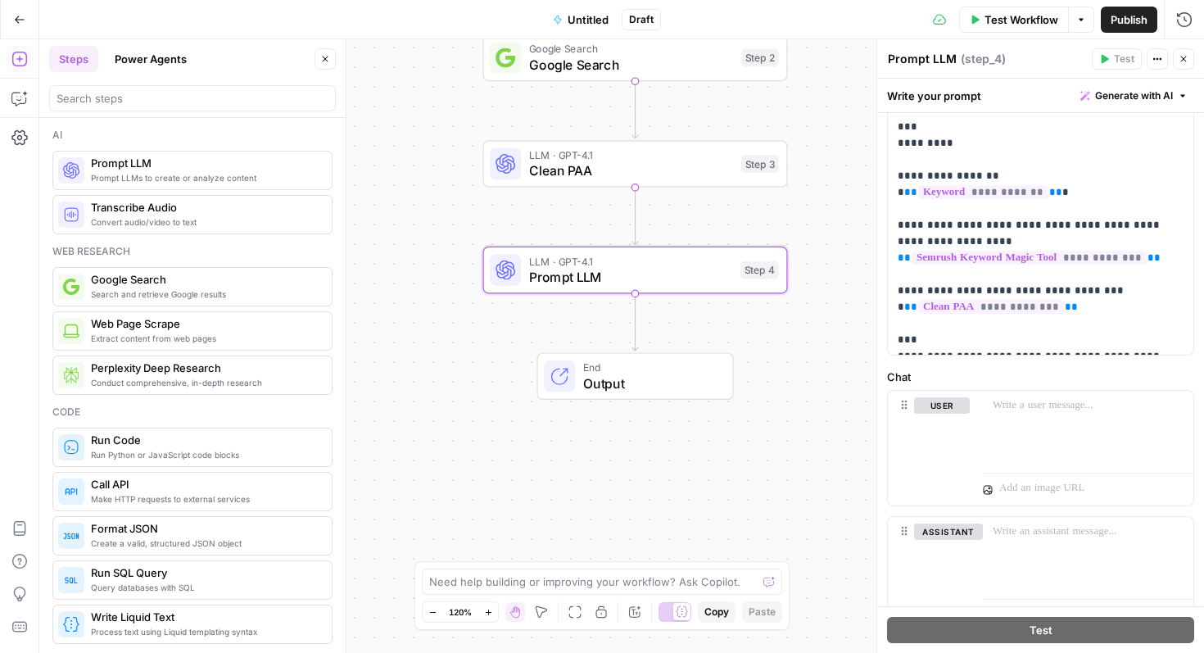
click at [22, 60] on icon "button" at bounding box center [19, 59] width 16 height 16
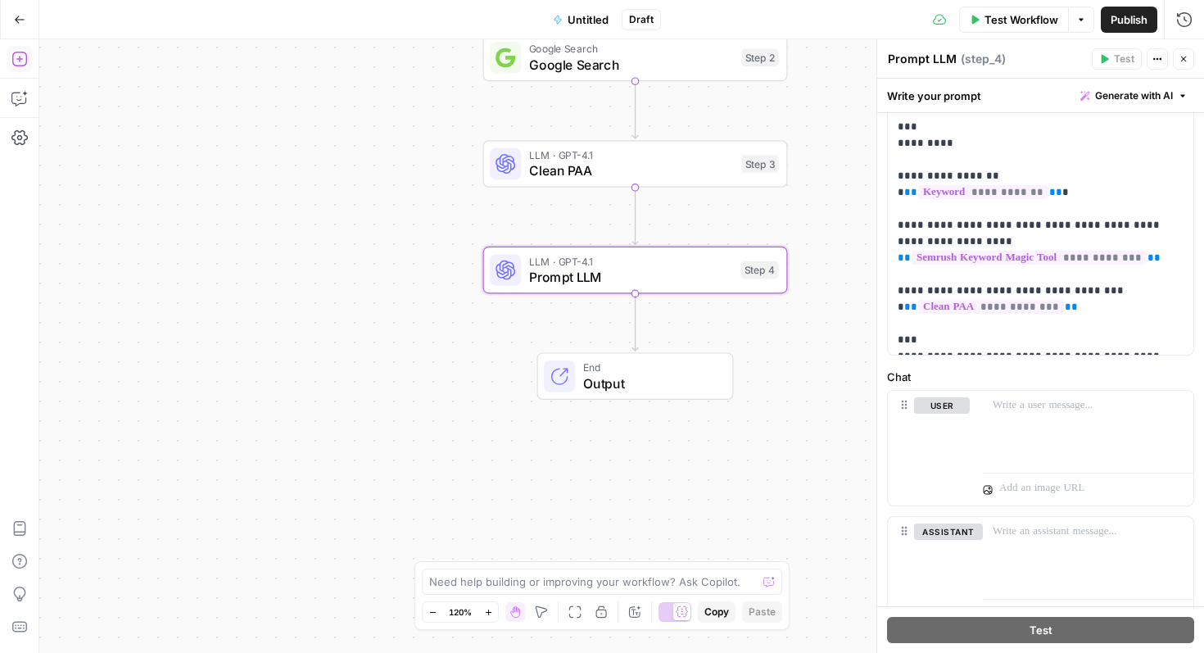
click at [23, 57] on icon "button" at bounding box center [19, 59] width 16 height 16
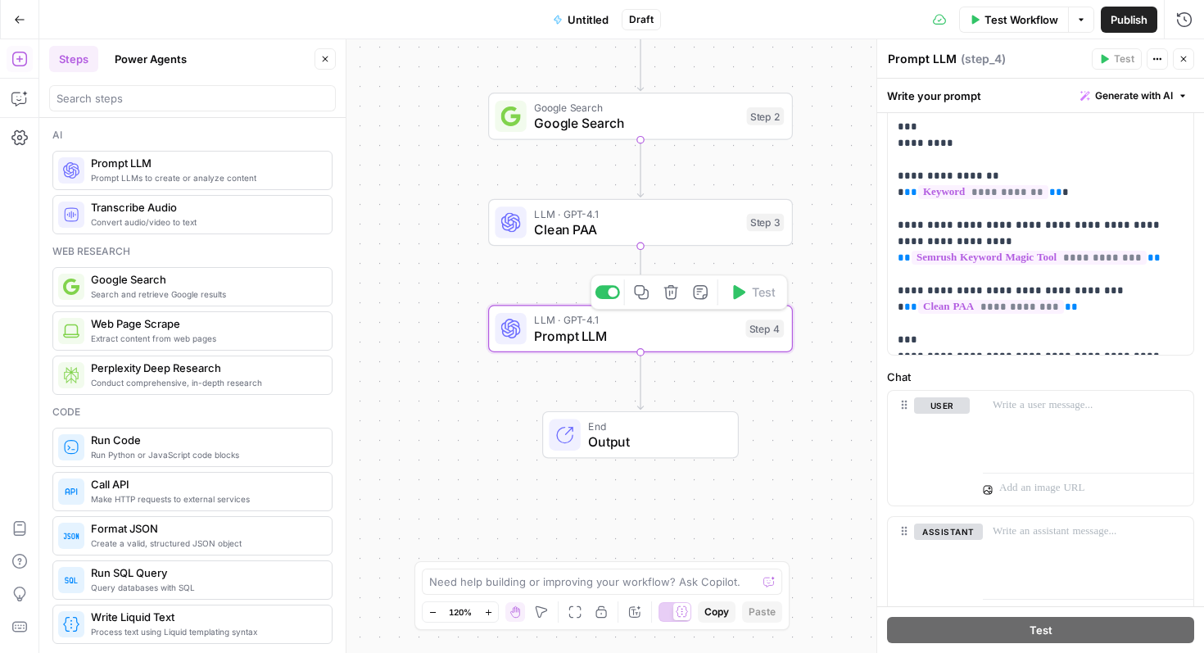
click at [556, 335] on span "Prompt LLM" at bounding box center [635, 336] width 203 height 20
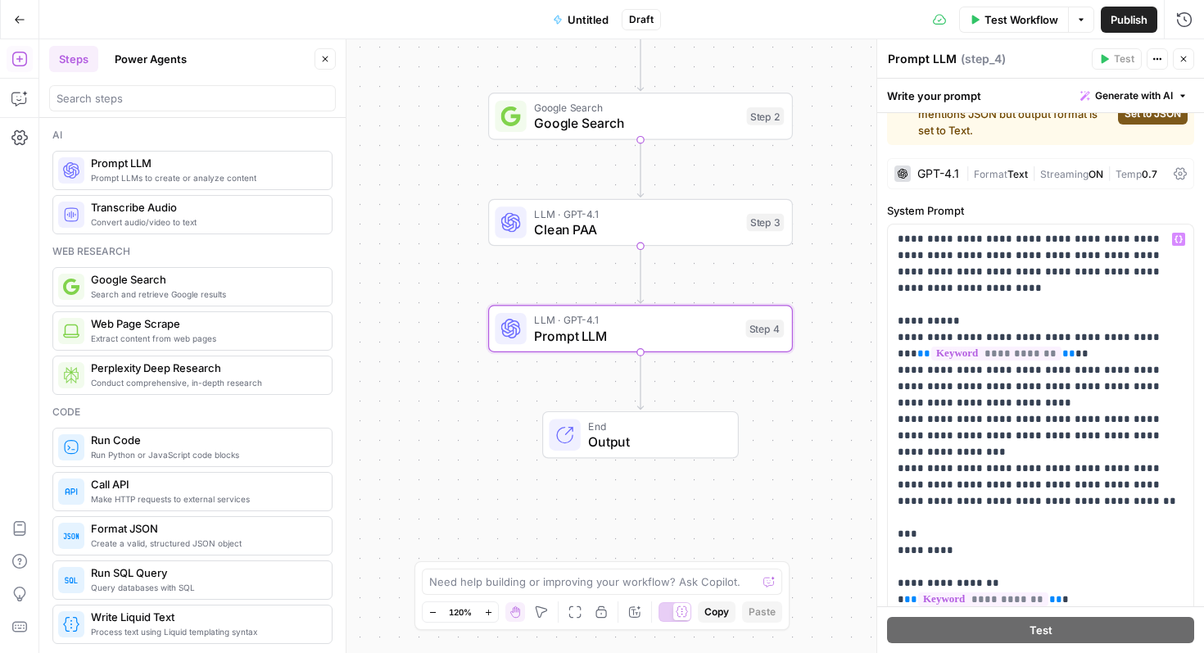
scroll to position [0, 0]
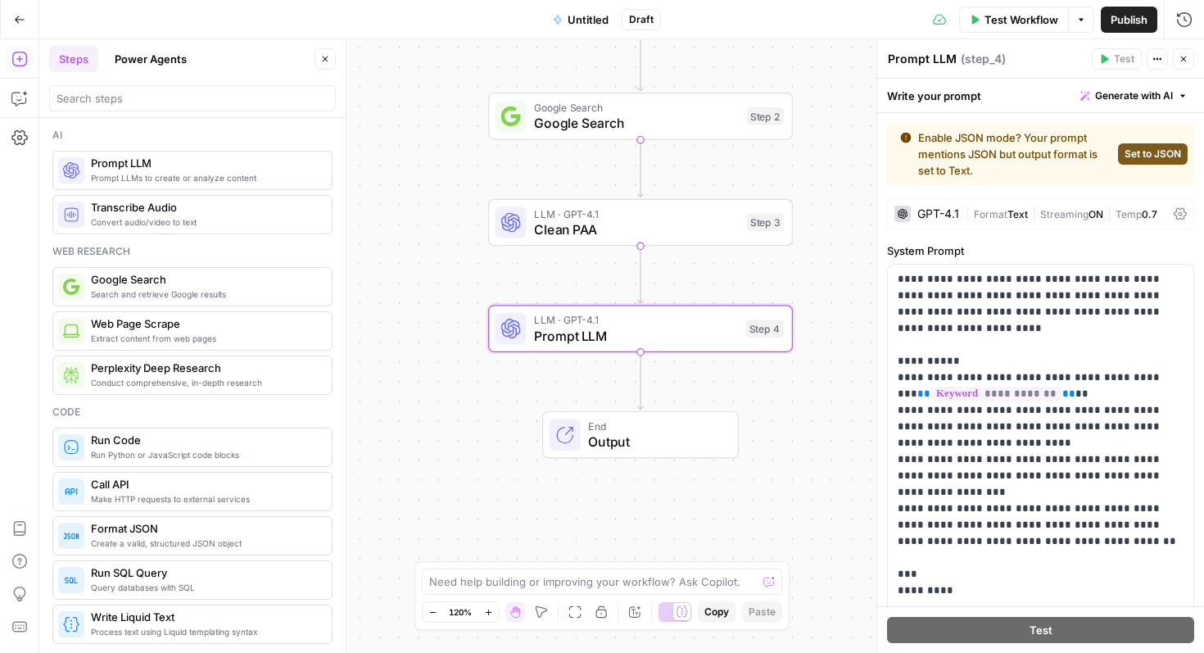
click at [915, 53] on textarea "Prompt LLM" at bounding box center [922, 59] width 69 height 16
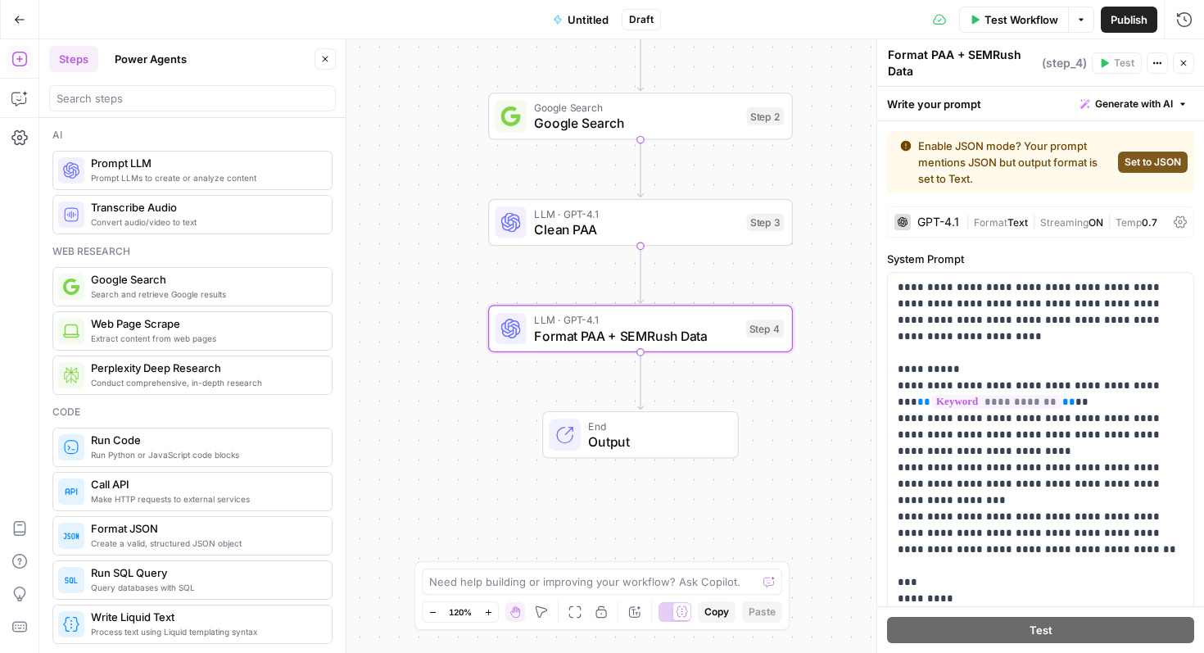
type textarea "Format PAA + SEMRush Data"
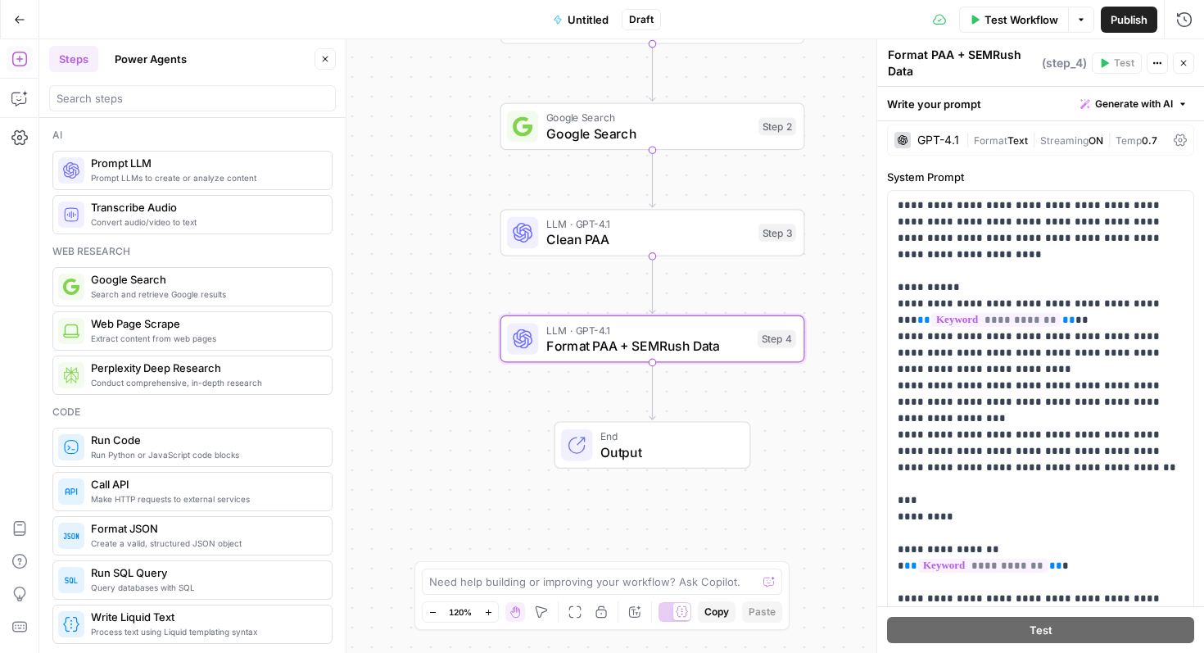
scroll to position [81, 0]
click at [143, 108] on div at bounding box center [192, 98] width 287 height 26
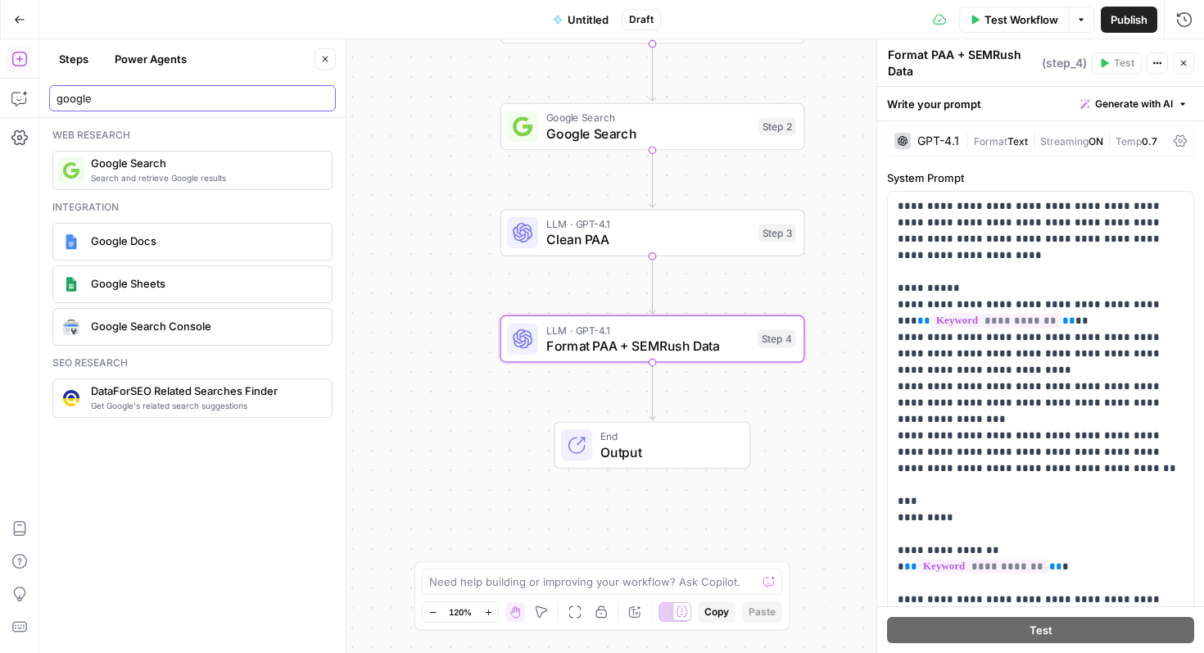
type input "google"
click at [152, 286] on span "Google Sheets" at bounding box center [205, 283] width 228 height 16
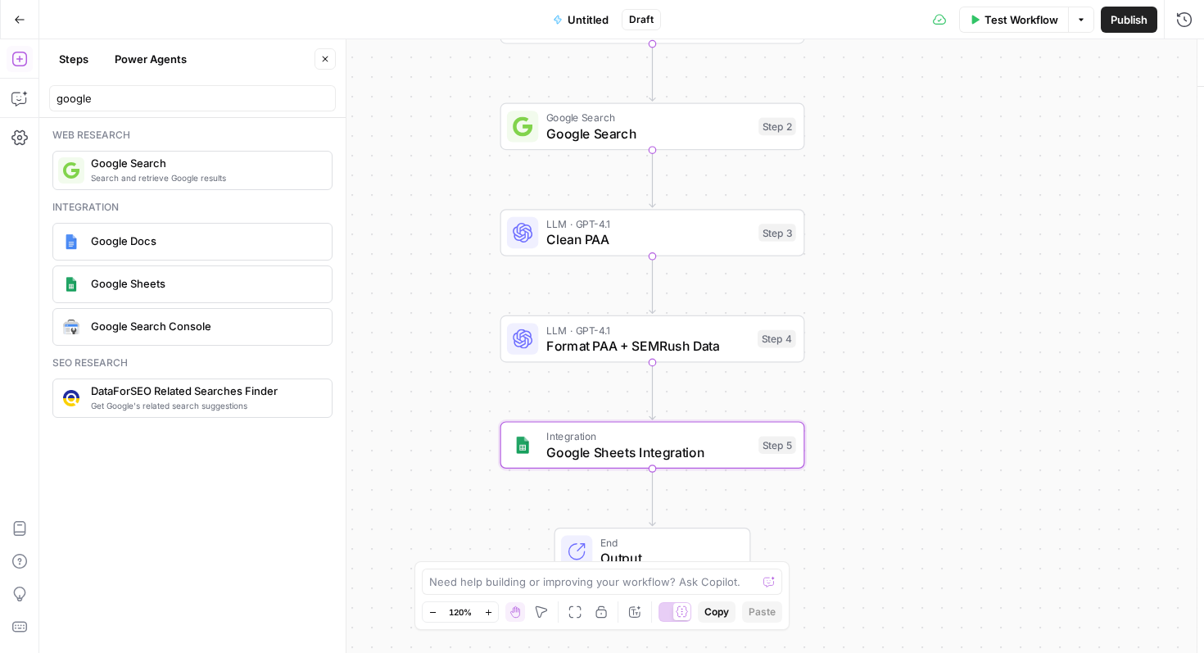
type textarea "Google Sheets Integration"
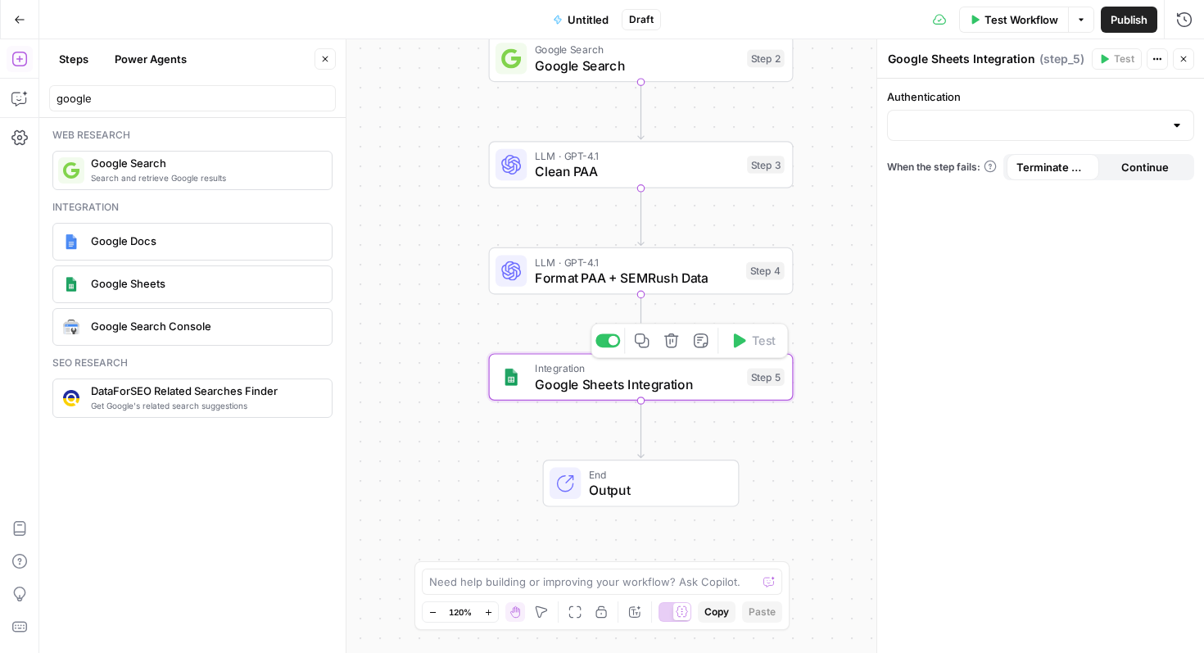
click at [564, 389] on span "Google Sheets Integration" at bounding box center [637, 384] width 205 height 20
click at [981, 123] on input "Authentication" at bounding box center [1031, 125] width 266 height 16
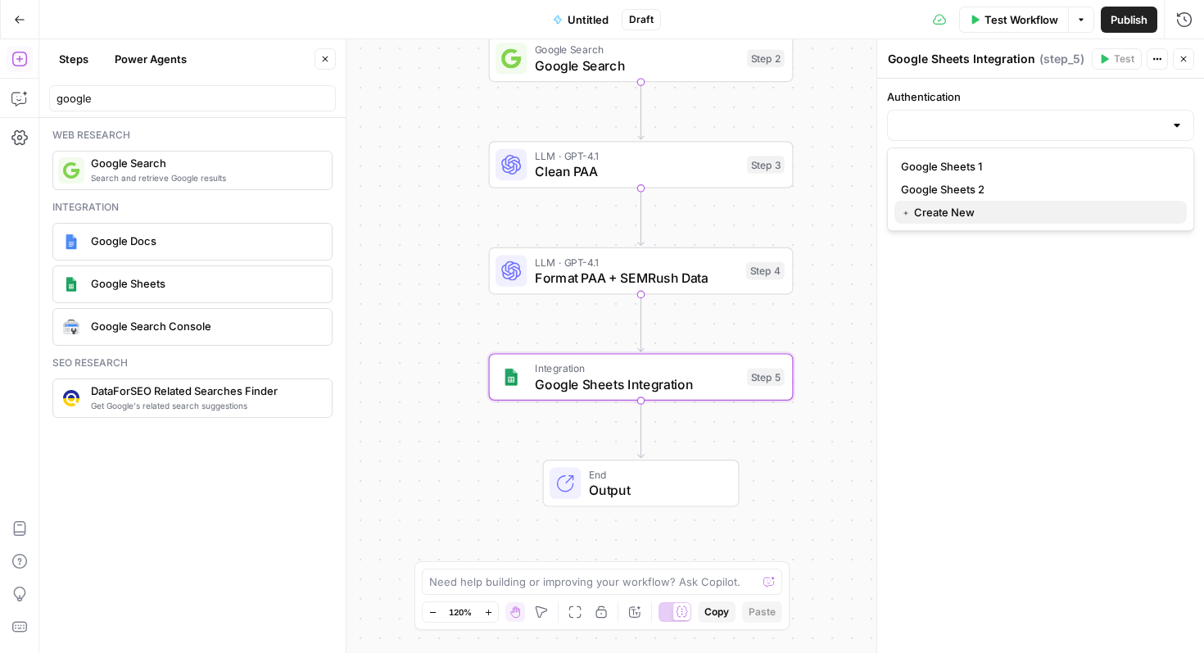
click at [972, 215] on span "﹢ Create New" at bounding box center [1037, 212] width 273 height 16
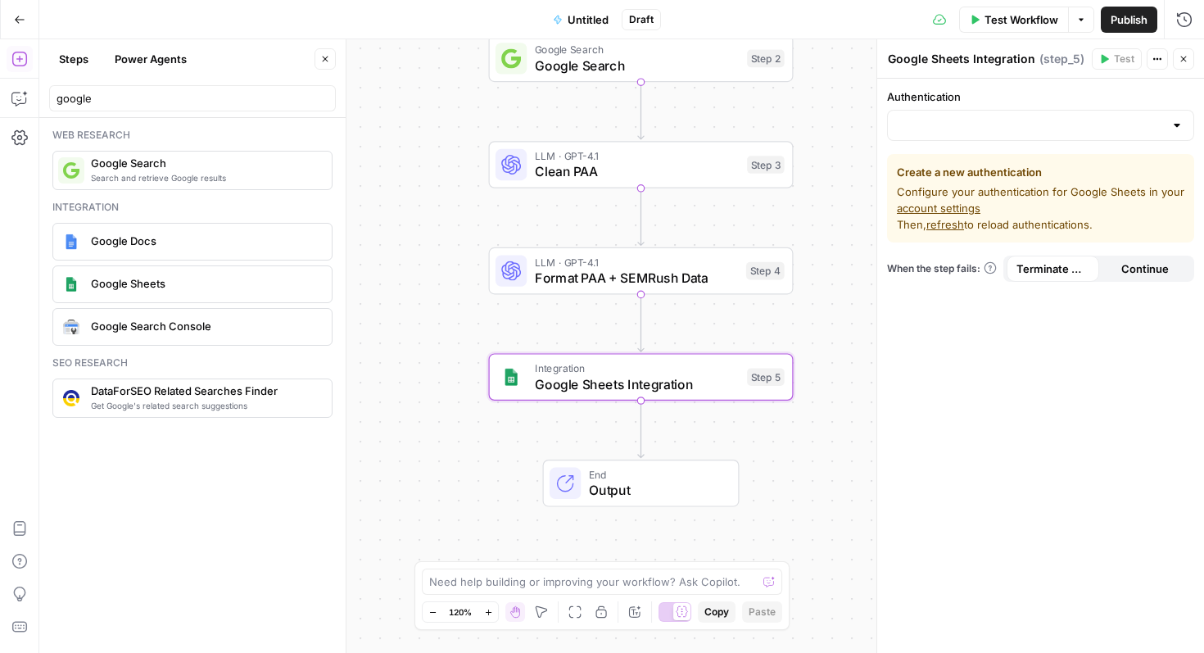
click at [958, 207] on link "account settings" at bounding box center [939, 208] width 84 height 13
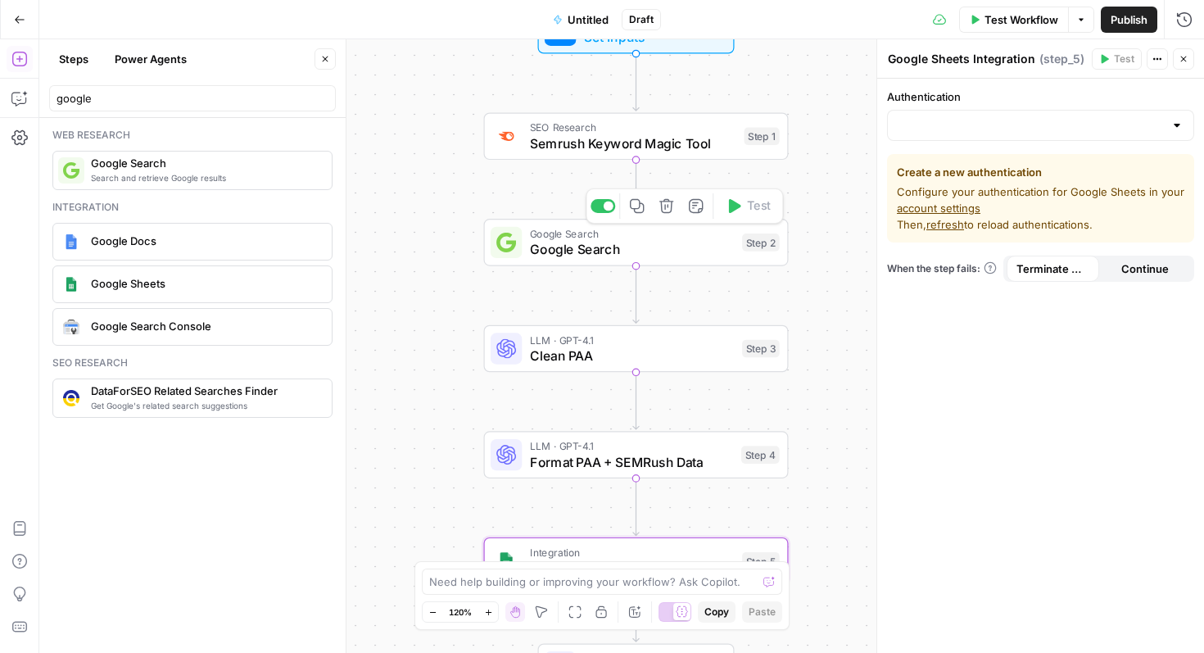
click at [604, 256] on span "Google Search" at bounding box center [632, 249] width 205 height 20
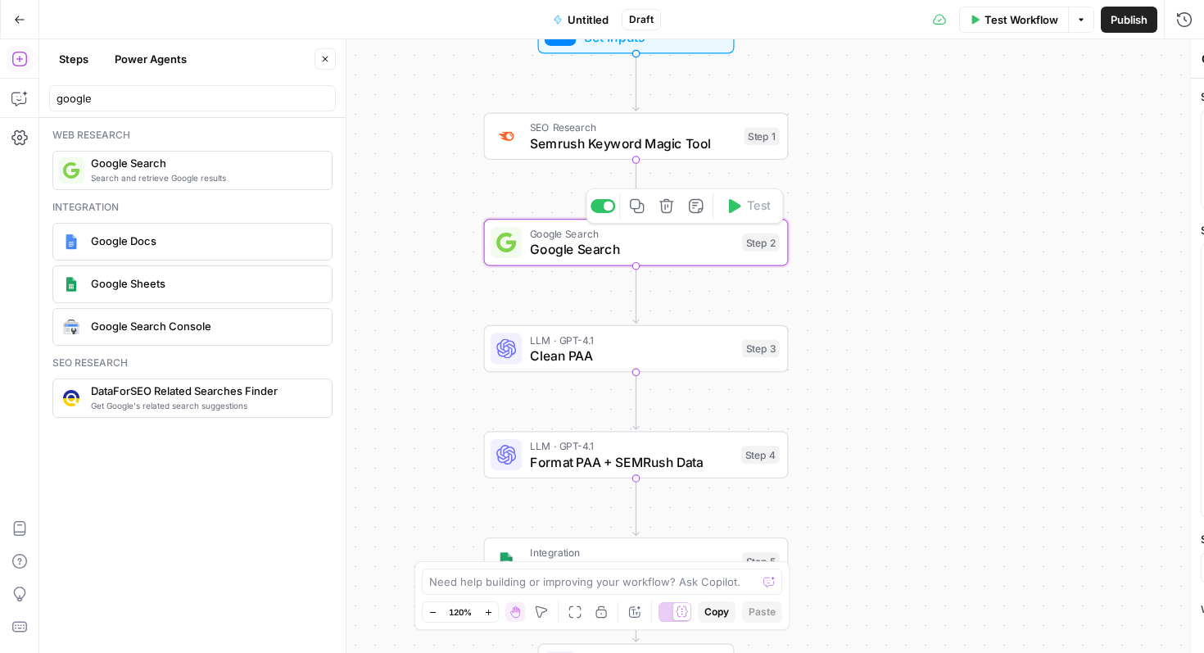
type textarea "Google Search"
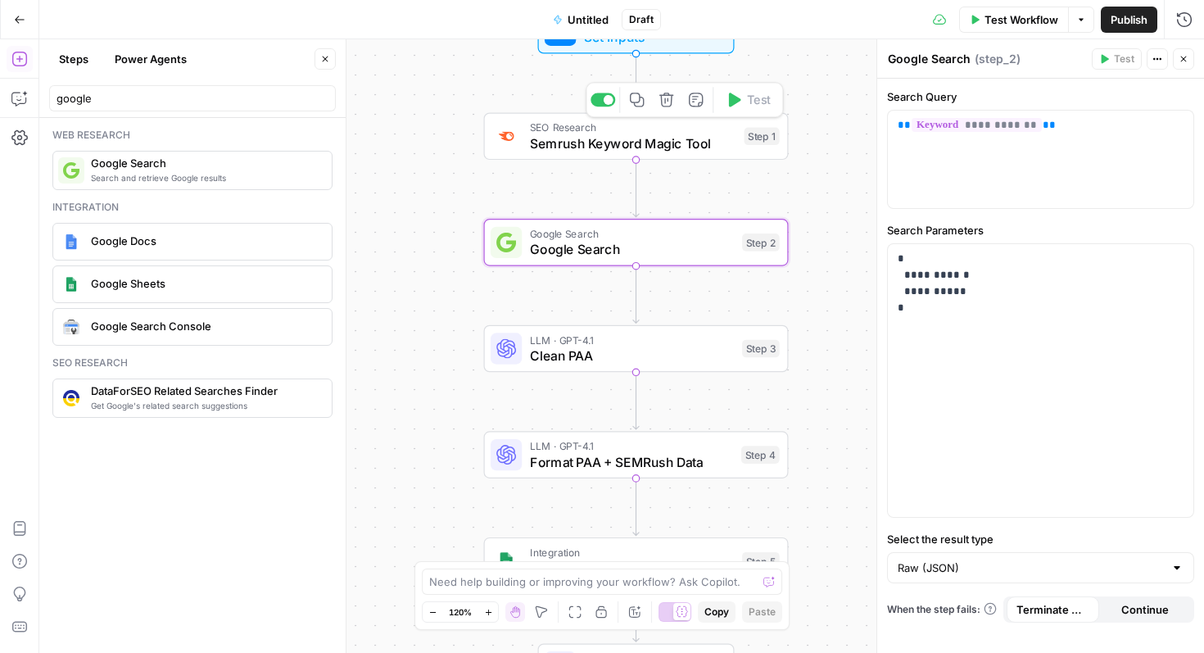
click at [589, 152] on div "SEO Research Semrush Keyword Magic Tool Step 1 Copy step Delete step Add Note T…" at bounding box center [636, 137] width 305 height 48
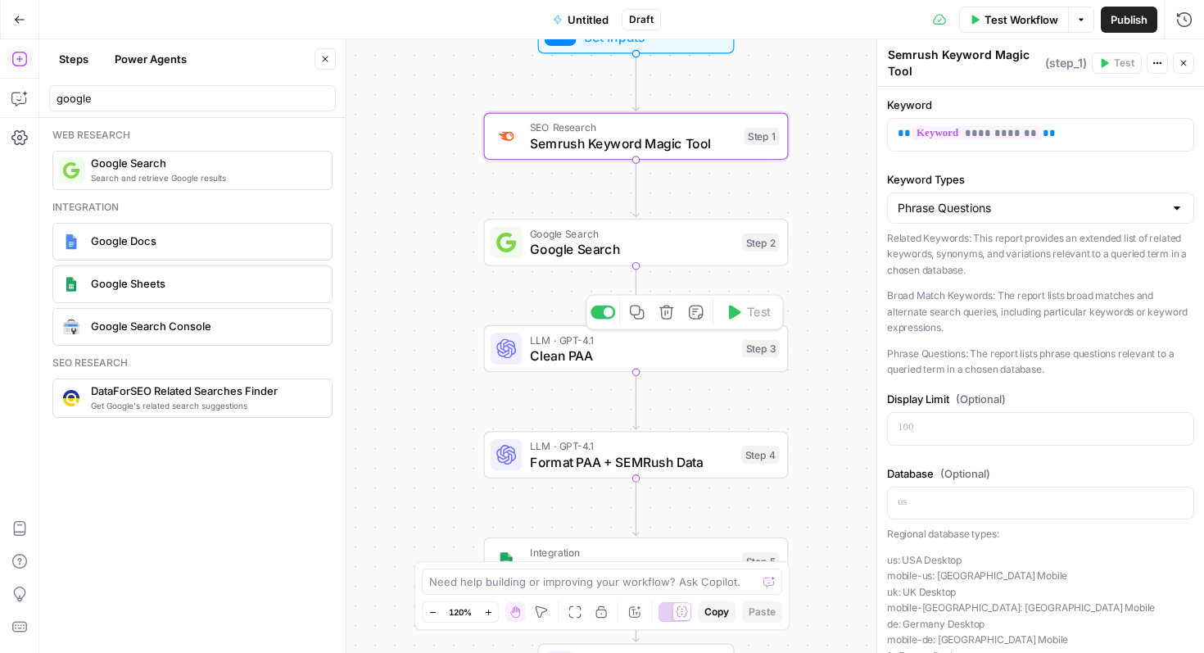
click at [590, 332] on span "LLM · GPT-4.1" at bounding box center [632, 340] width 205 height 16
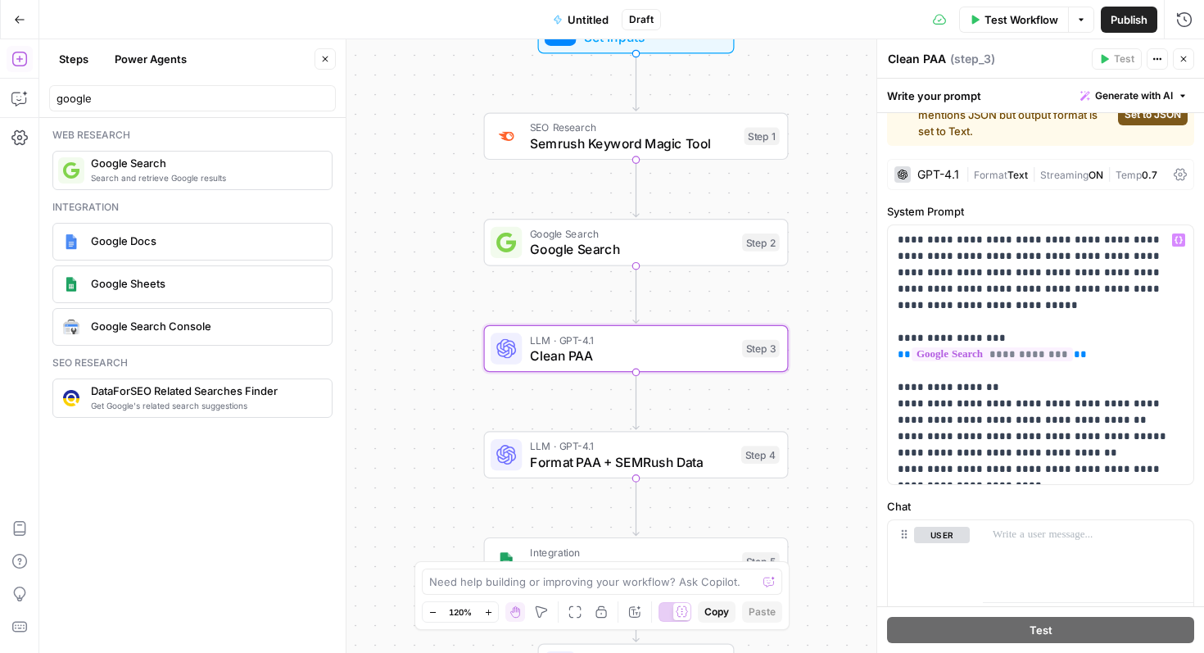
scroll to position [40, 0]
click at [324, 61] on icon "button" at bounding box center [325, 59] width 10 height 10
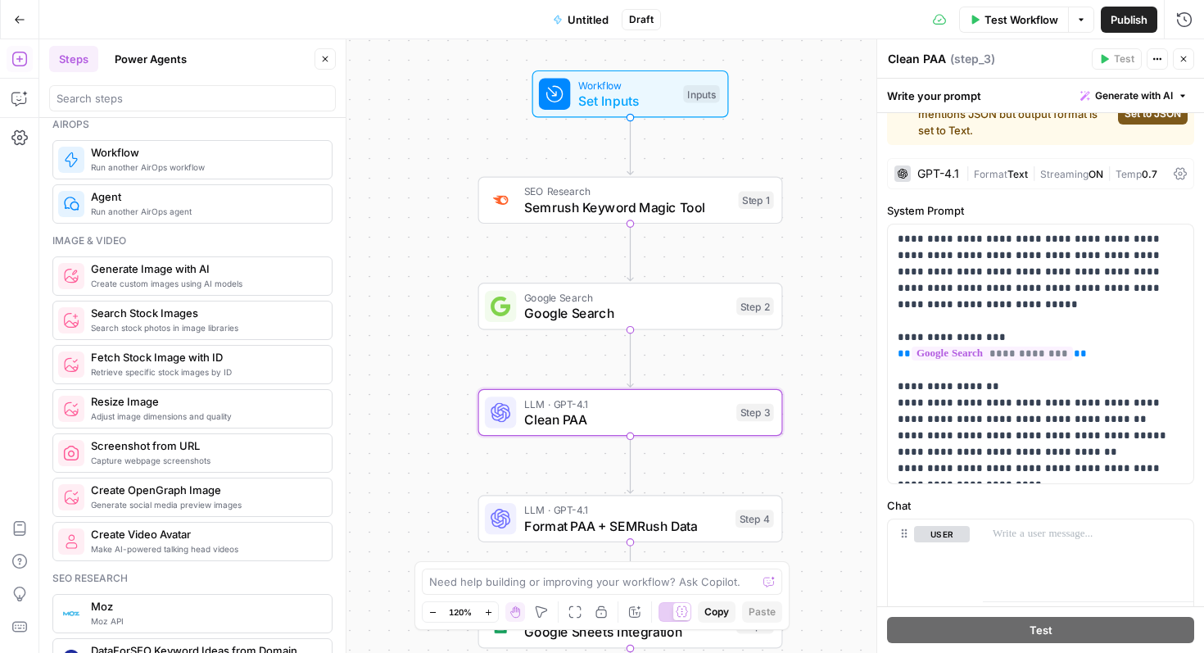
scroll to position [1057, 0]
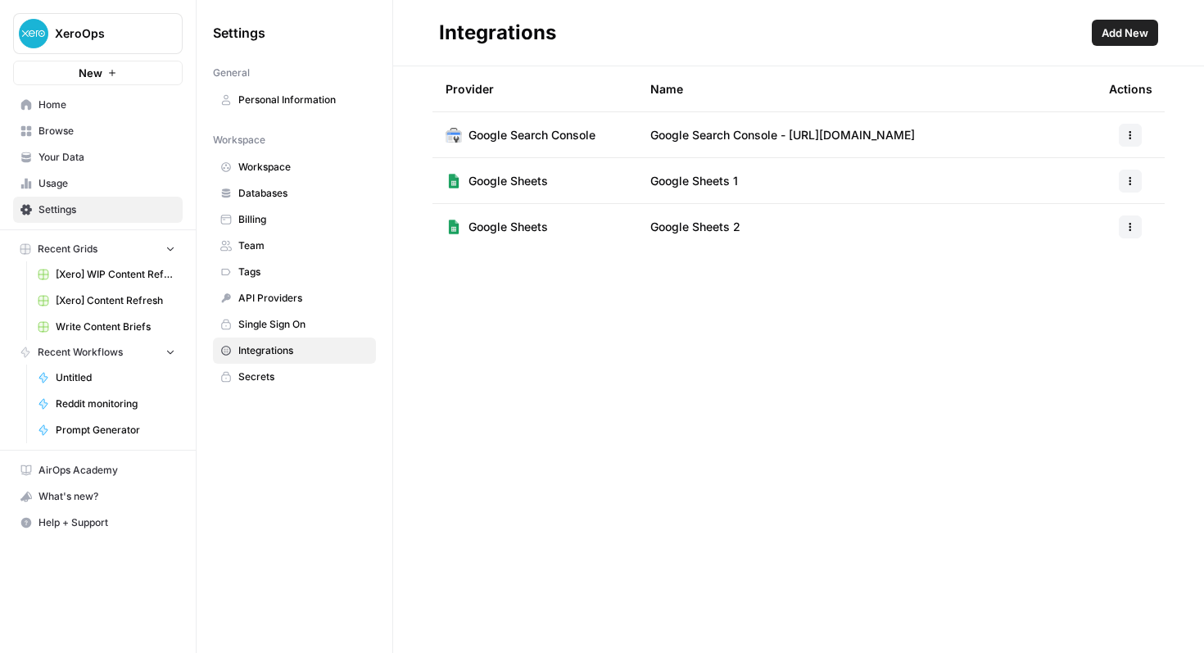
click at [1148, 34] on span "Add New" at bounding box center [1125, 33] width 47 height 16
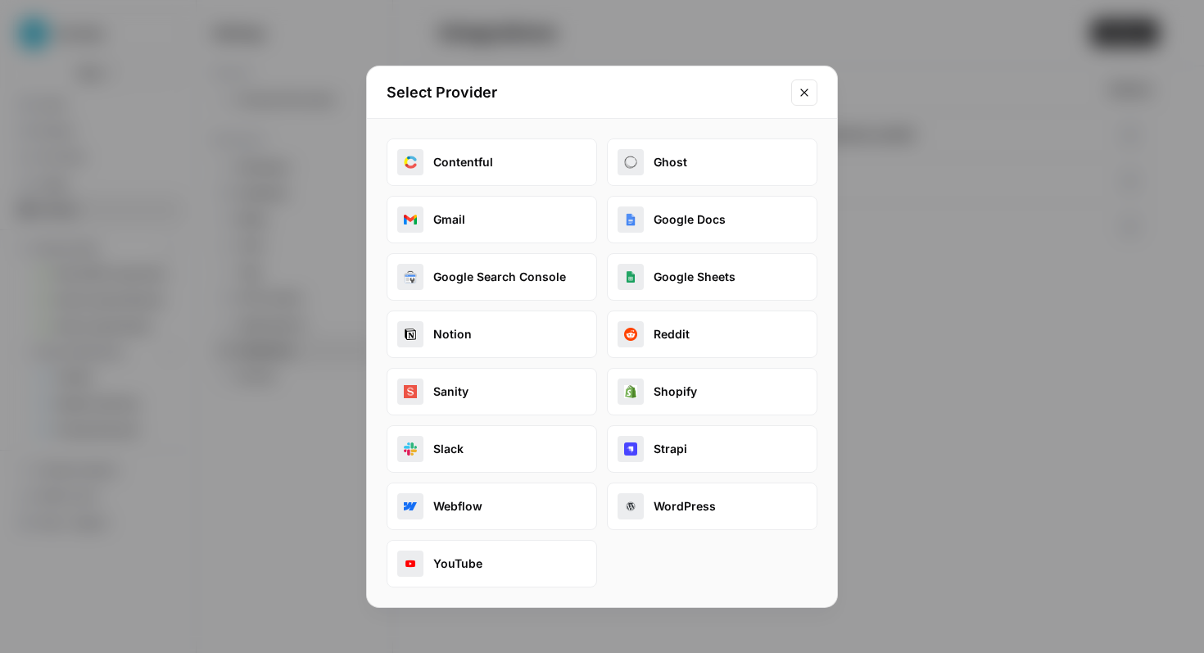
click at [695, 272] on button "Google Sheets" at bounding box center [712, 277] width 211 height 48
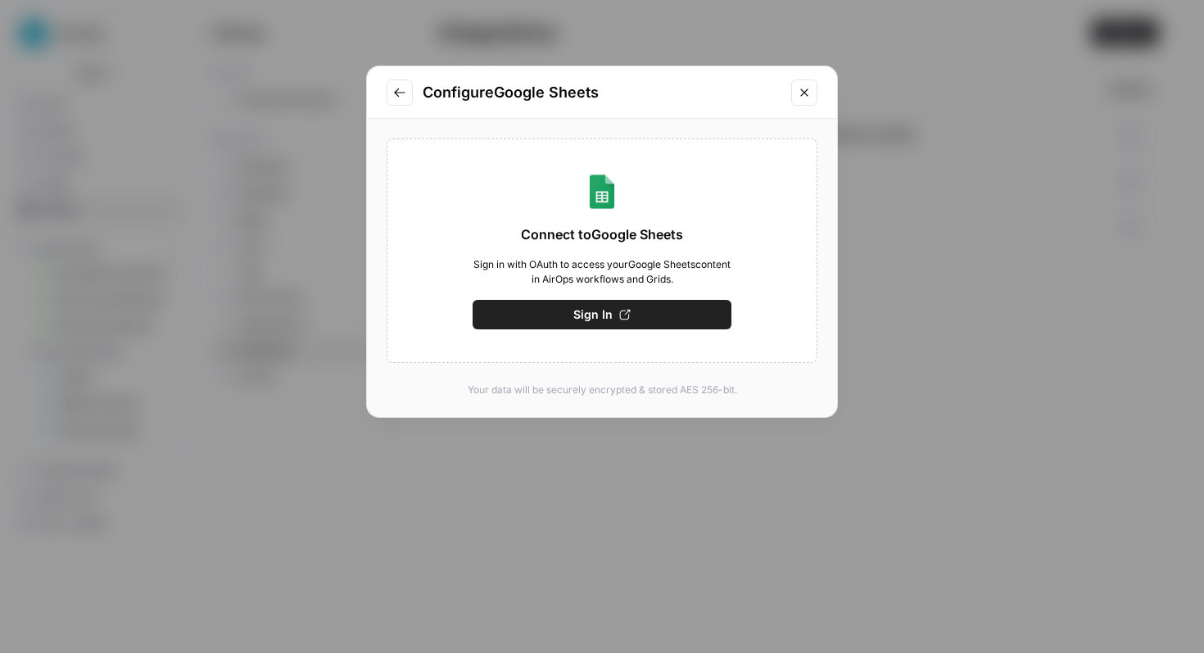
click at [691, 314] on button "Sign In" at bounding box center [602, 314] width 259 height 29
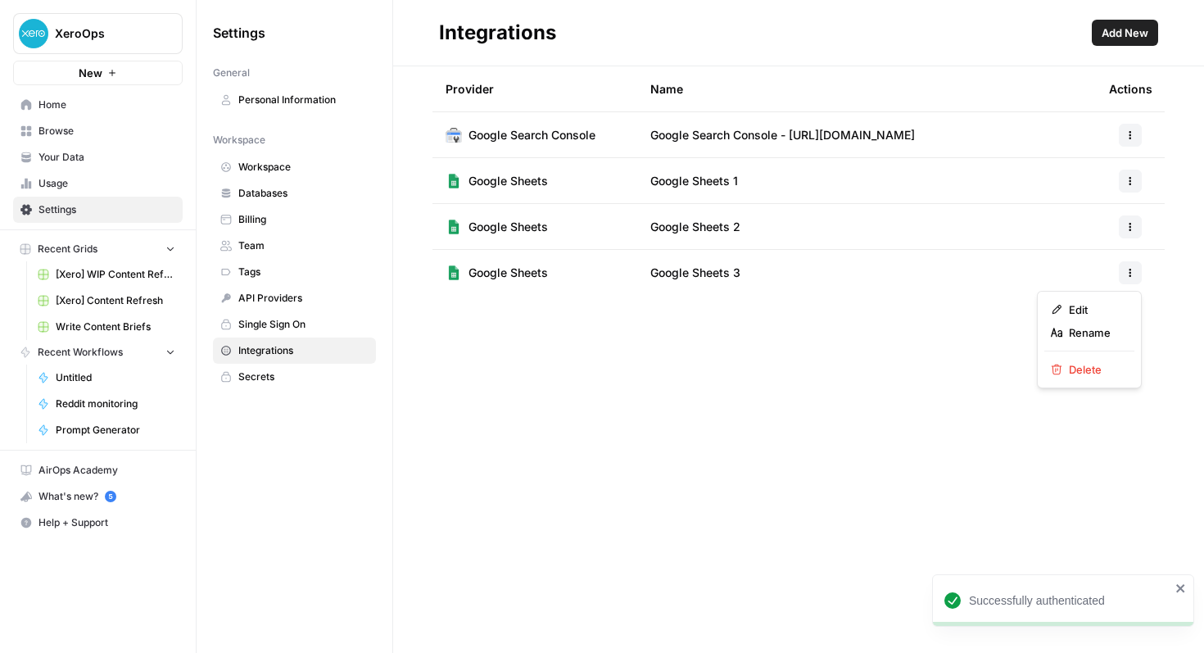
click at [1132, 271] on icon "button" at bounding box center [1130, 273] width 10 height 10
click at [1101, 333] on span "Rename" at bounding box center [1095, 332] width 52 height 16
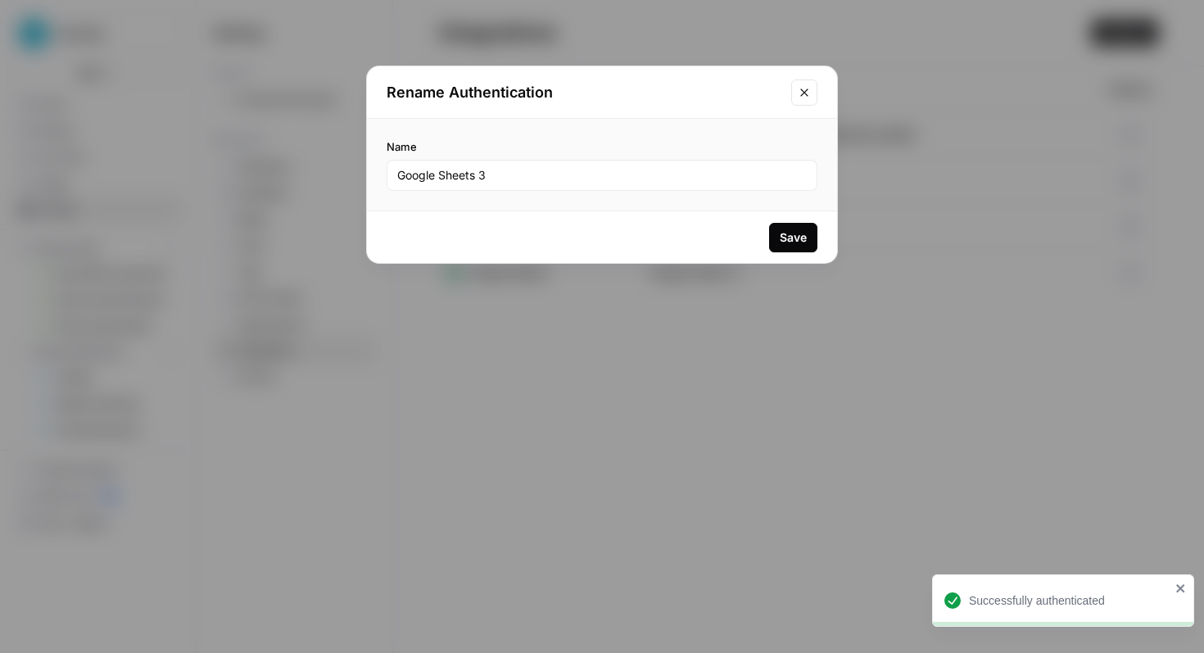
drag, startPoint x: 551, startPoint y: 161, endPoint x: 468, endPoint y: 172, distance: 84.3
click at [467, 171] on div "Google Sheets 3" at bounding box center [602, 175] width 431 height 31
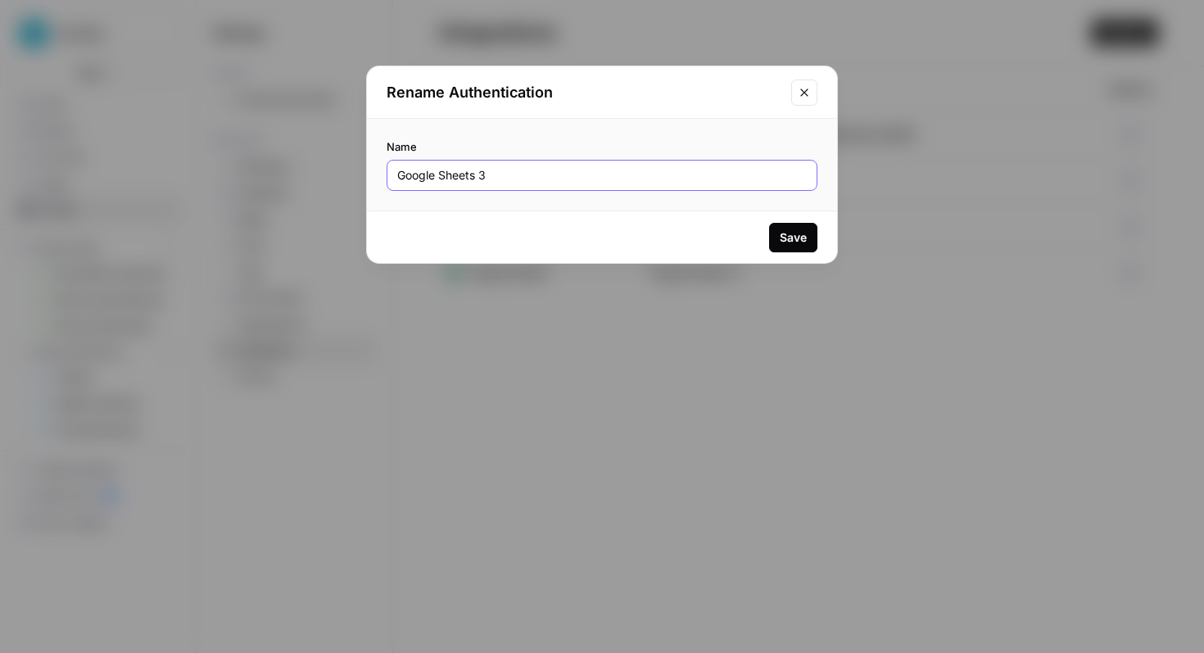
click at [473, 175] on input "Google Sheets 3" at bounding box center [602, 175] width 410 height 16
drag, startPoint x: 494, startPoint y: 176, endPoint x: 301, endPoint y: 176, distance: 192.5
click at [301, 176] on div "Rename Authentication Name Google Sheets 3 Save" at bounding box center [602, 326] width 1204 height 653
type input "[PERSON_NAME] - Google Sheets"
click at [775, 235] on button "Save" at bounding box center [793, 237] width 48 height 29
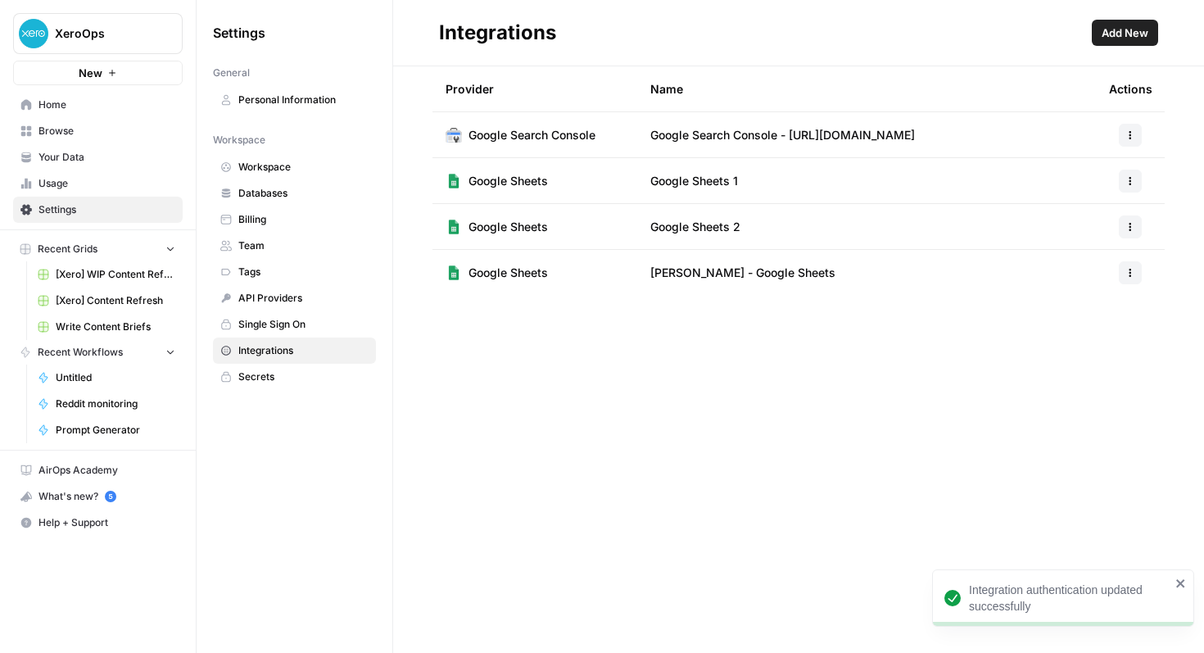
click at [529, 274] on span "Google Sheets" at bounding box center [508, 273] width 79 height 16
click at [97, 378] on span "Untitled" at bounding box center [116, 377] width 120 height 15
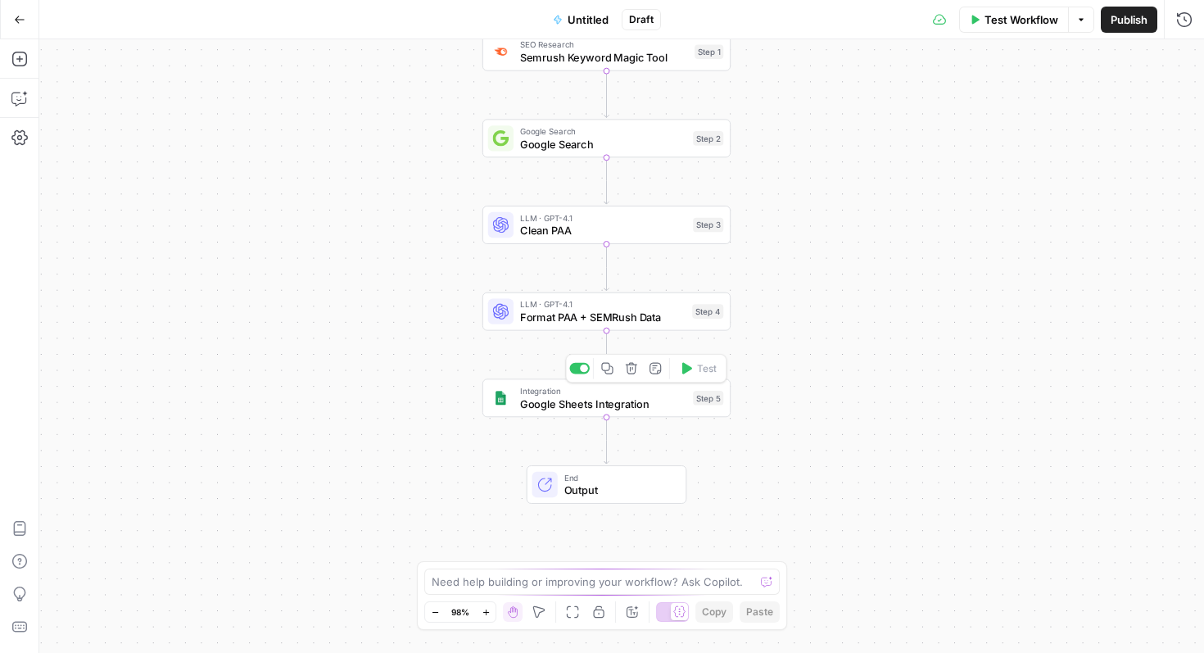
click at [629, 399] on span "Google Sheets Integration" at bounding box center [603, 404] width 166 height 16
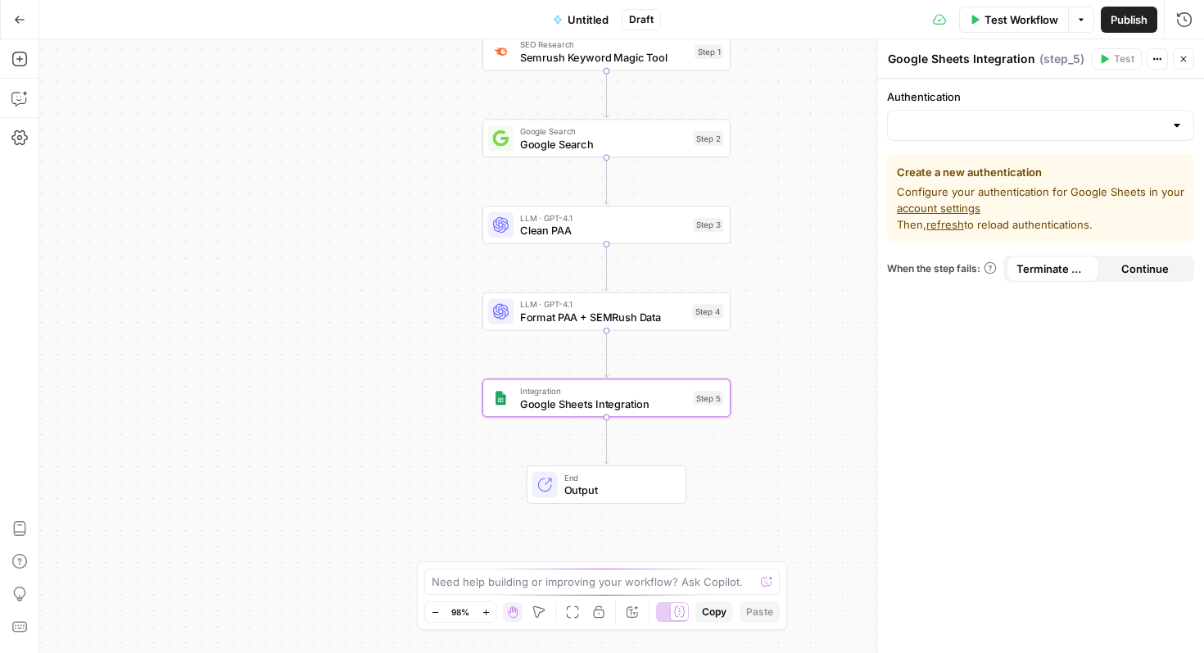
click at [990, 135] on div at bounding box center [1040, 125] width 307 height 31
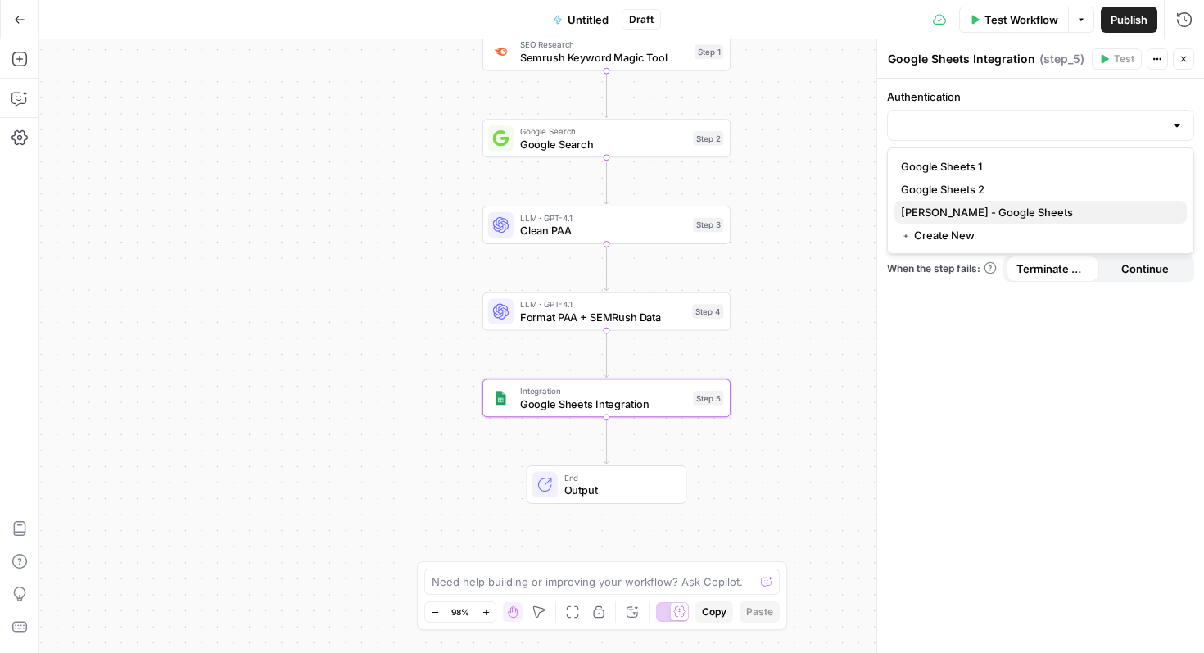
click at [997, 205] on span "[PERSON_NAME] - Google Sheets" at bounding box center [1037, 212] width 273 height 16
type input "[PERSON_NAME] - Google Sheets"
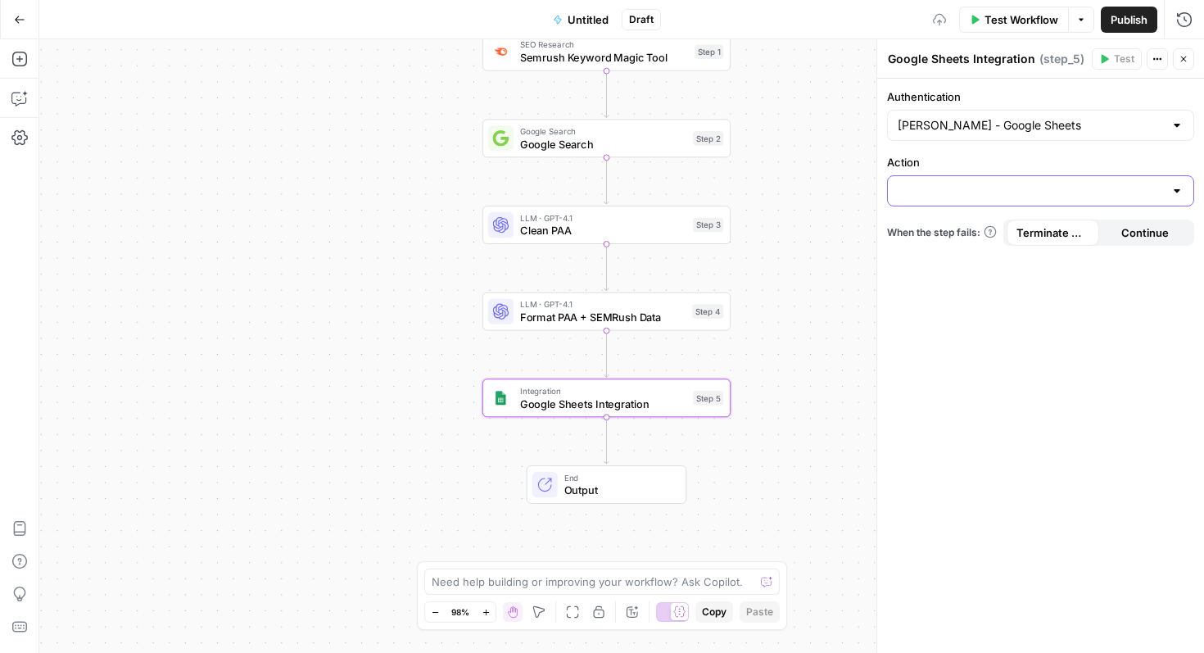
click at [997, 189] on input "Action" at bounding box center [1031, 191] width 266 height 16
click at [989, 229] on span "Create Spreadsheet" at bounding box center [1037, 232] width 273 height 16
type input "Create Spreadsheet"
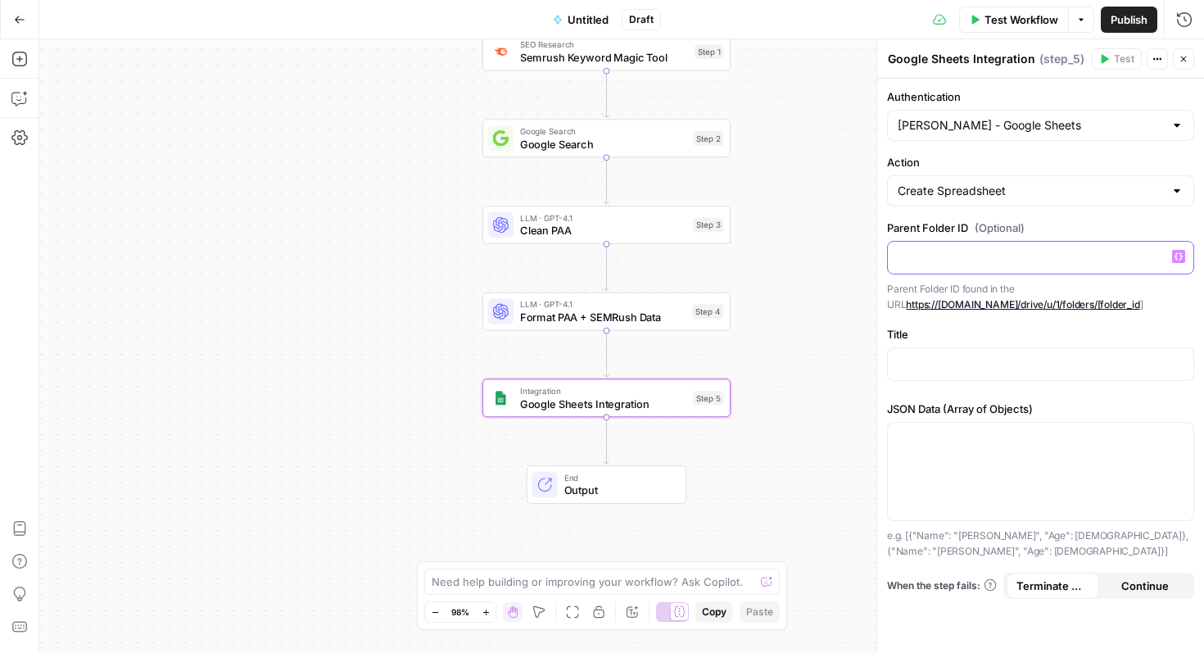
click at [926, 248] on p at bounding box center [1041, 256] width 286 height 16
click at [938, 220] on label "Parent Folder ID (Optional)" at bounding box center [1040, 228] width 307 height 16
click at [958, 370] on p at bounding box center [1041, 363] width 286 height 16
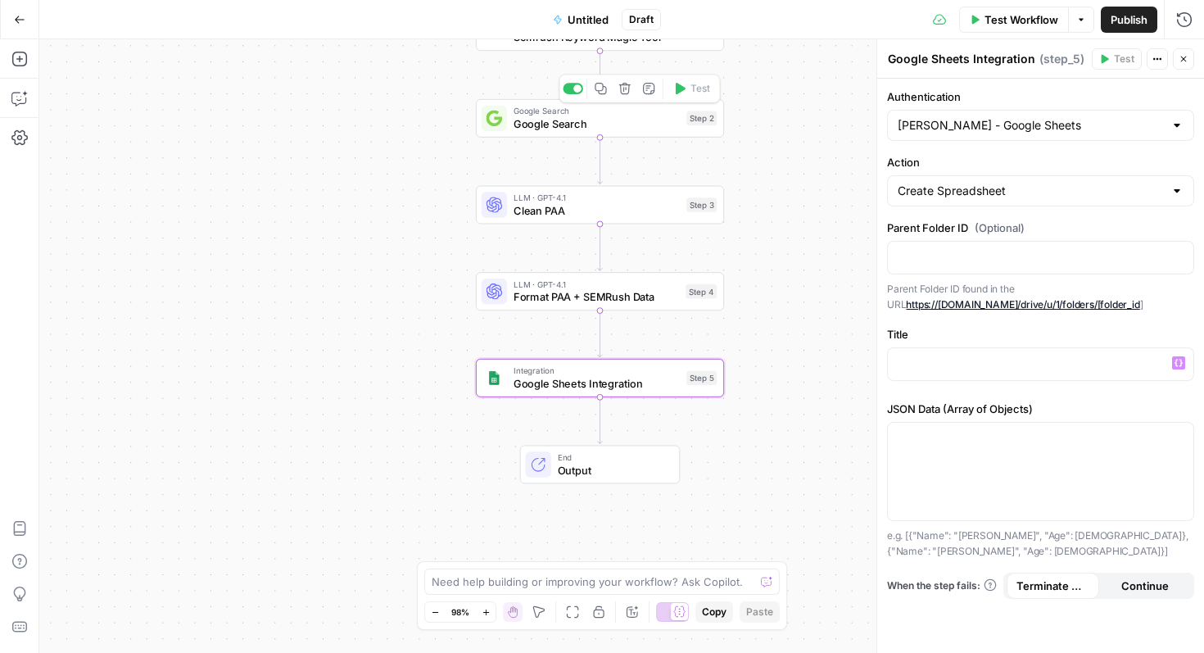
click at [623, 120] on span "Google Search" at bounding box center [597, 123] width 166 height 16
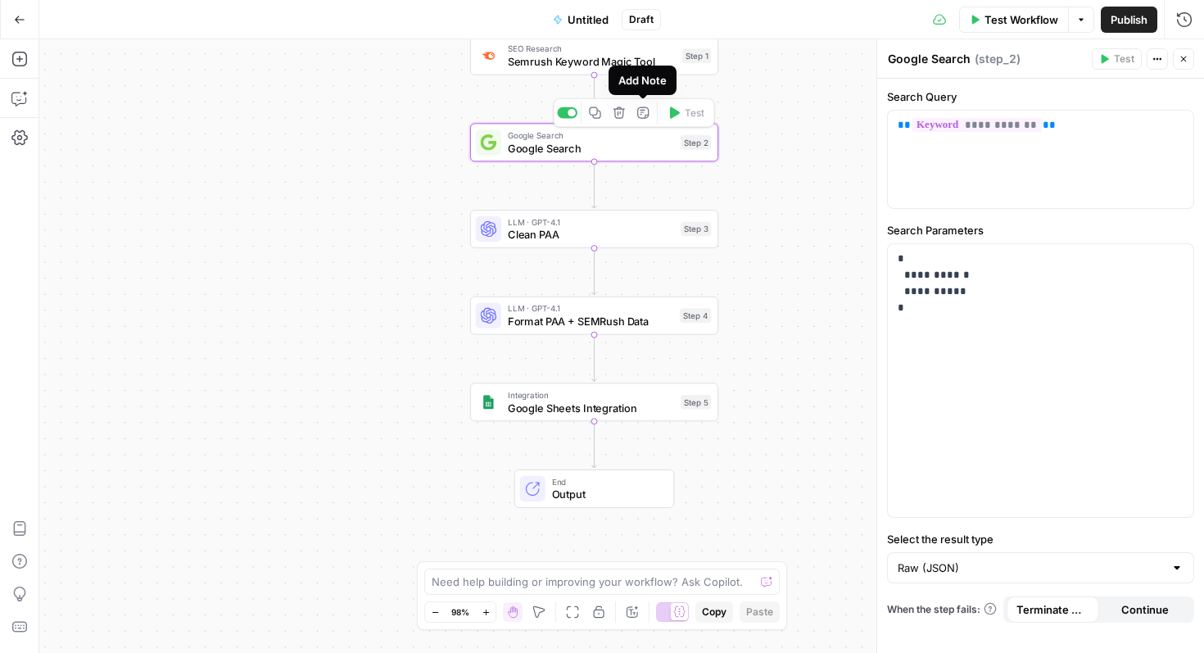
click at [645, 113] on icon "button" at bounding box center [642, 112] width 13 height 13
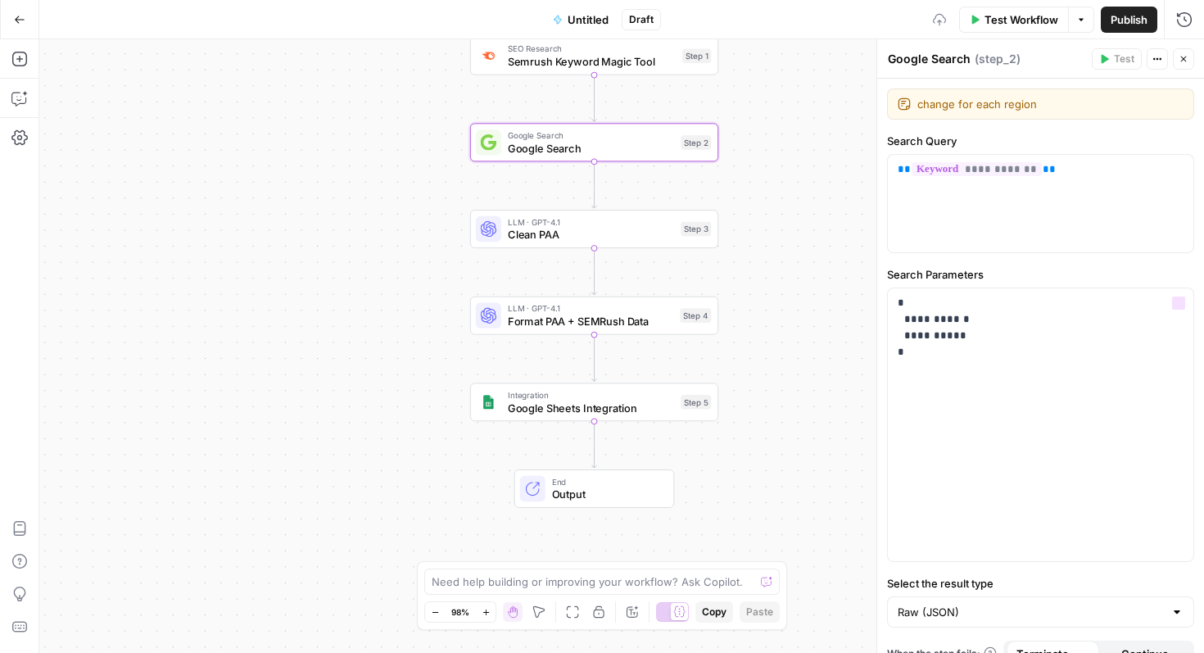
type textarea "change for each region"
click at [849, 280] on div "Workflow Set Inputs Inputs SEO Research Semrush Keyword Magic Tool Step 1 Googl…" at bounding box center [621, 346] width 1165 height 614
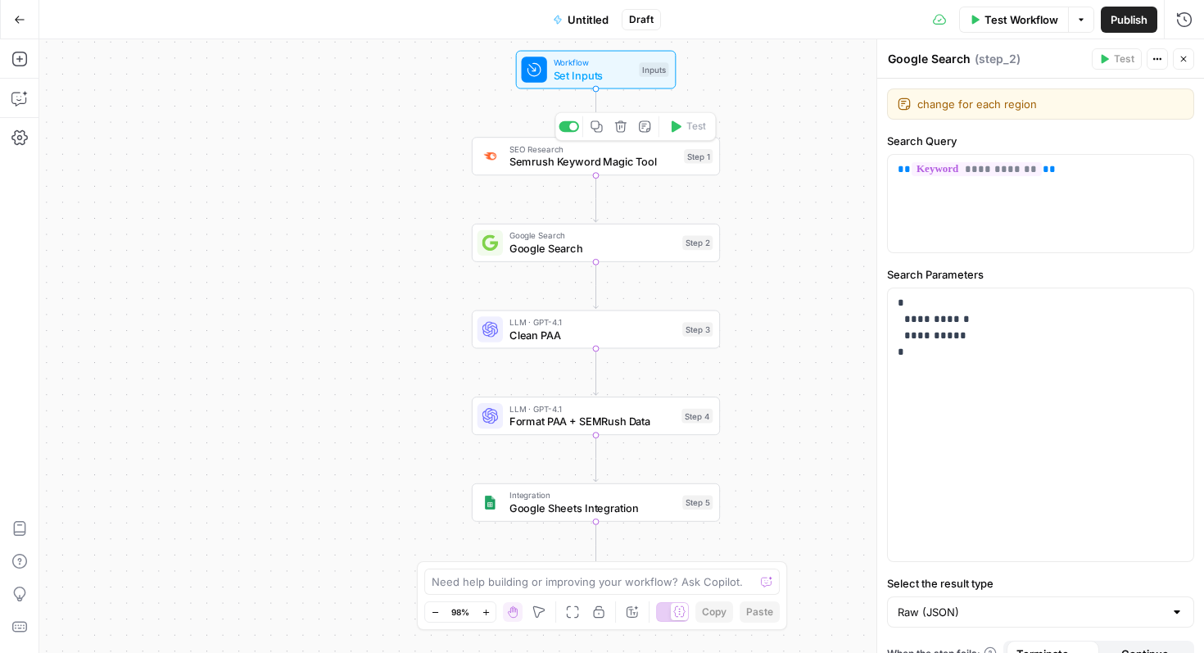
click at [657, 161] on span "Semrush Keyword Magic Tool" at bounding box center [594, 162] width 168 height 16
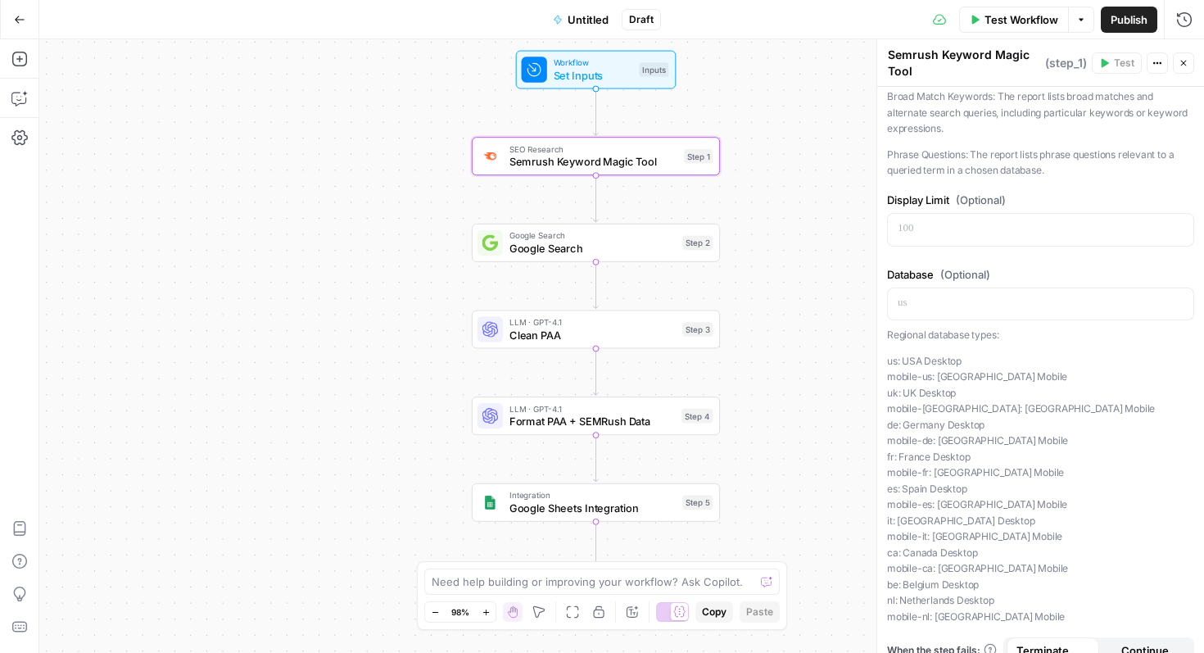
scroll to position [247, 0]
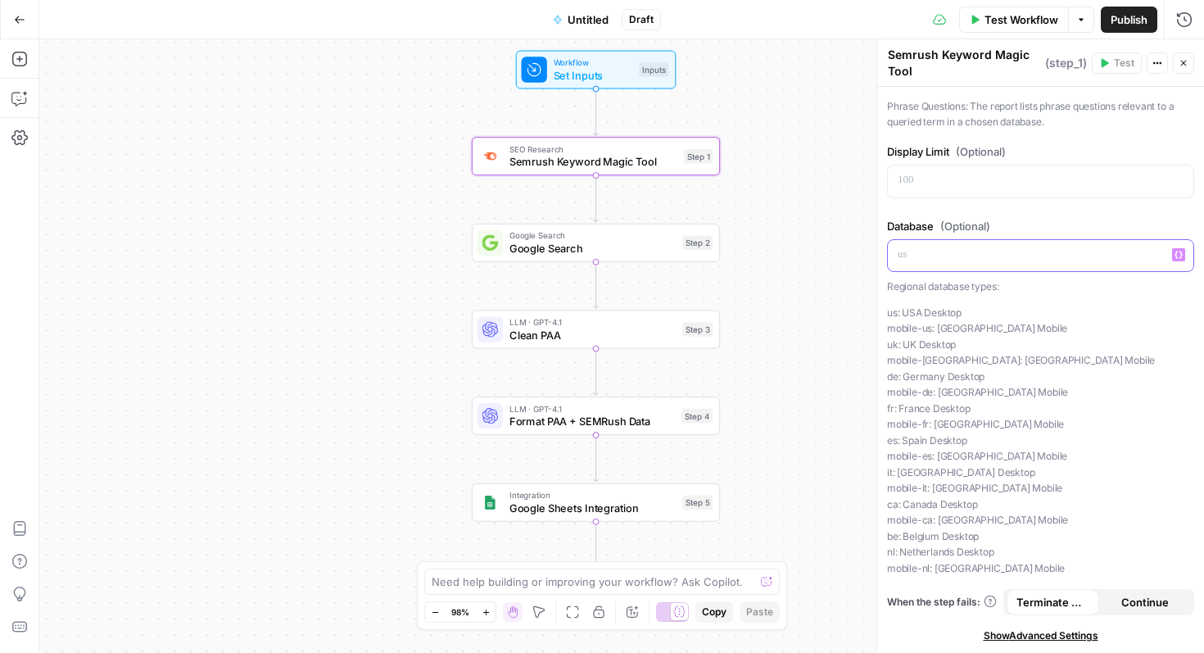
click at [976, 243] on div at bounding box center [1041, 256] width 306 height 32
click at [995, 297] on div "Regional database types: us: [GEOGRAPHIC_DATA] Desktop mobile-us: [GEOGRAPHIC_D…" at bounding box center [1040, 427] width 307 height 297
click at [900, 255] on p "**" at bounding box center [1041, 255] width 286 height 16
click at [899, 256] on p "**" at bounding box center [1041, 255] width 286 height 16
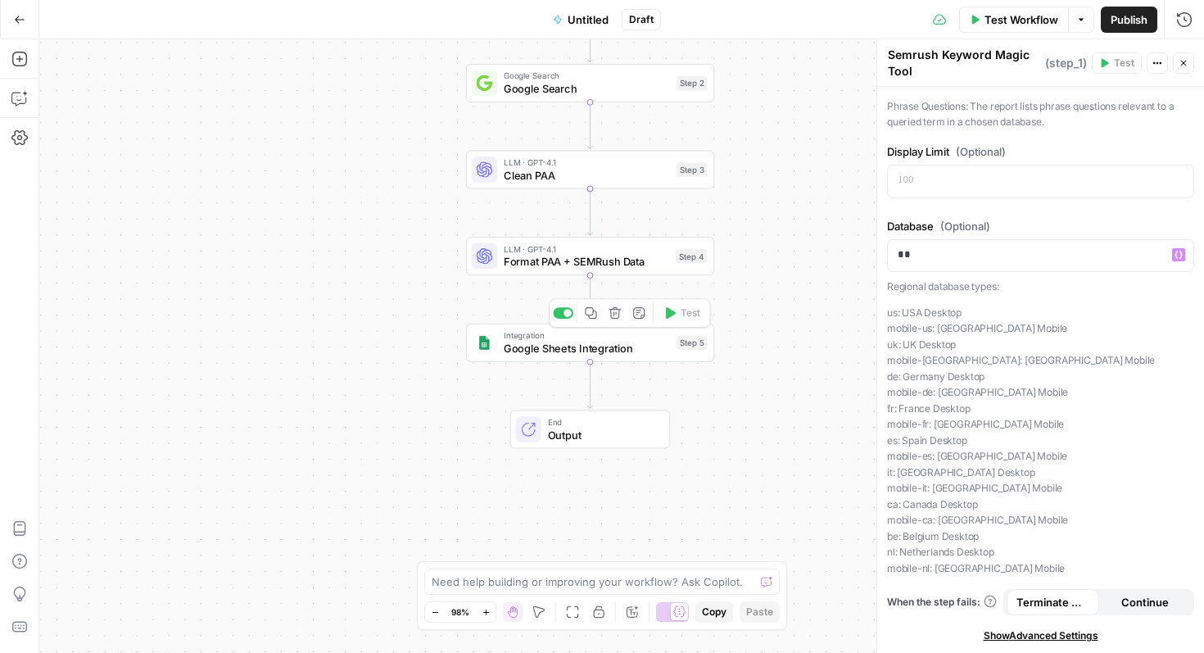
click at [649, 349] on span "Google Sheets Integration" at bounding box center [587, 348] width 166 height 16
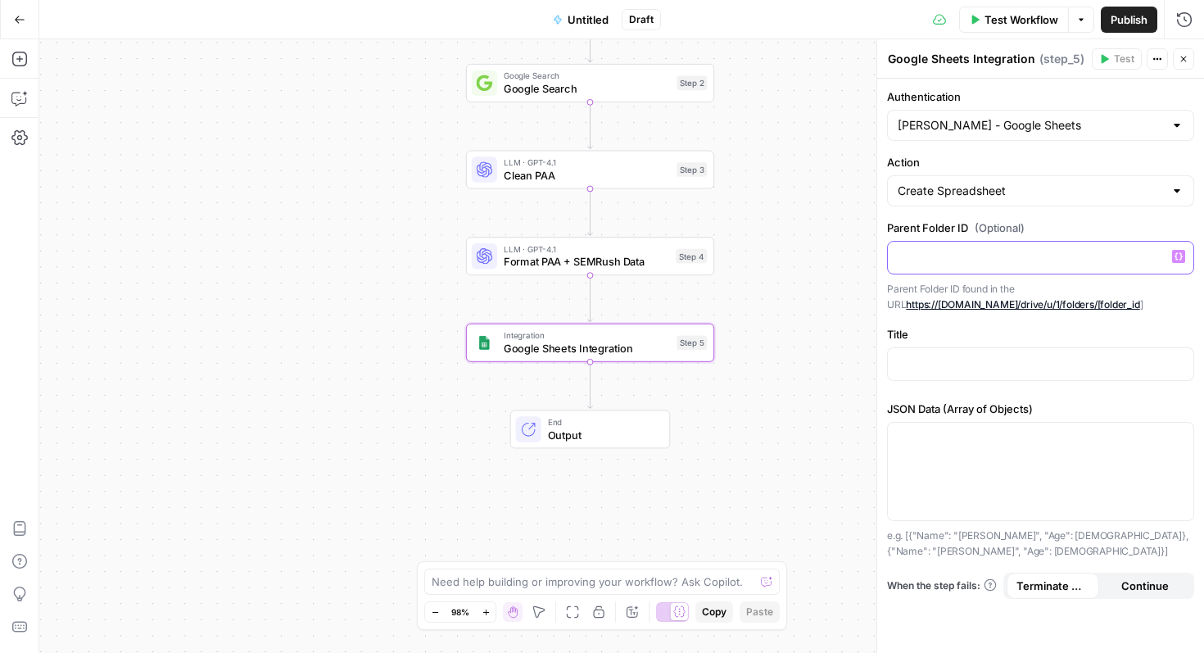
click at [920, 258] on p at bounding box center [1041, 256] width 286 height 16
click at [945, 364] on p at bounding box center [1041, 363] width 286 height 16
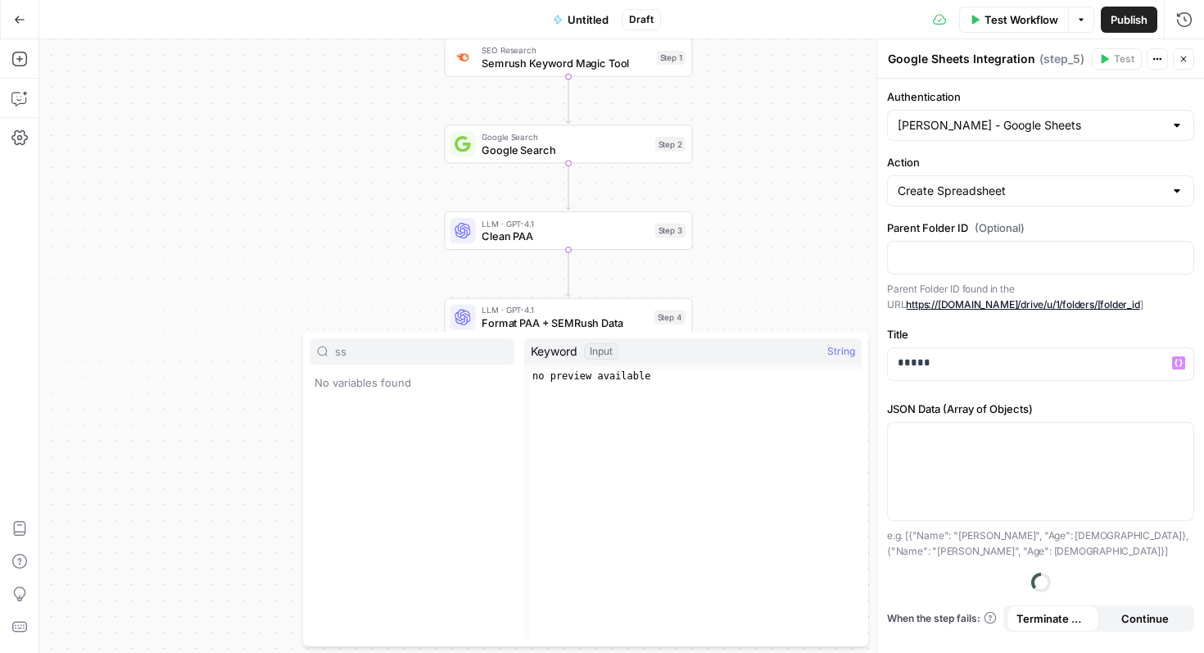
type input "s"
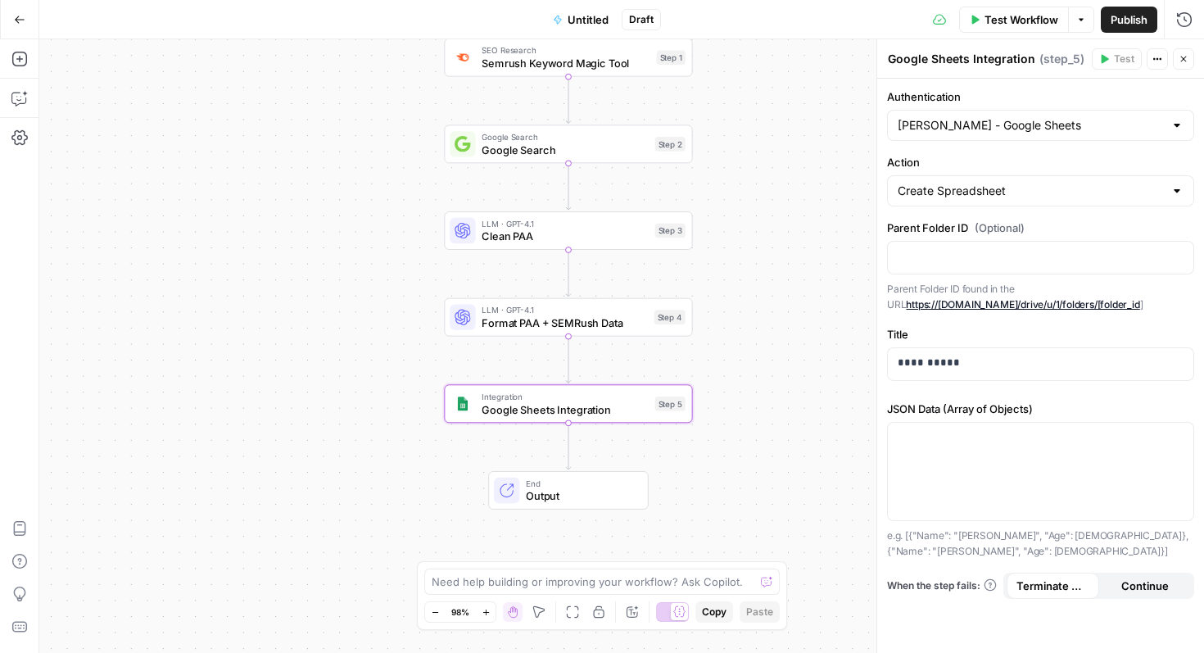
drag, startPoint x: 1071, startPoint y: 407, endPoint x: 880, endPoint y: 406, distance: 190.9
click at [880, 406] on div "**********" at bounding box center [1040, 346] width 328 height 614
click at [963, 460] on div at bounding box center [1041, 471] width 306 height 97
click at [1183, 437] on button "Variables Menu" at bounding box center [1178, 437] width 13 height 13
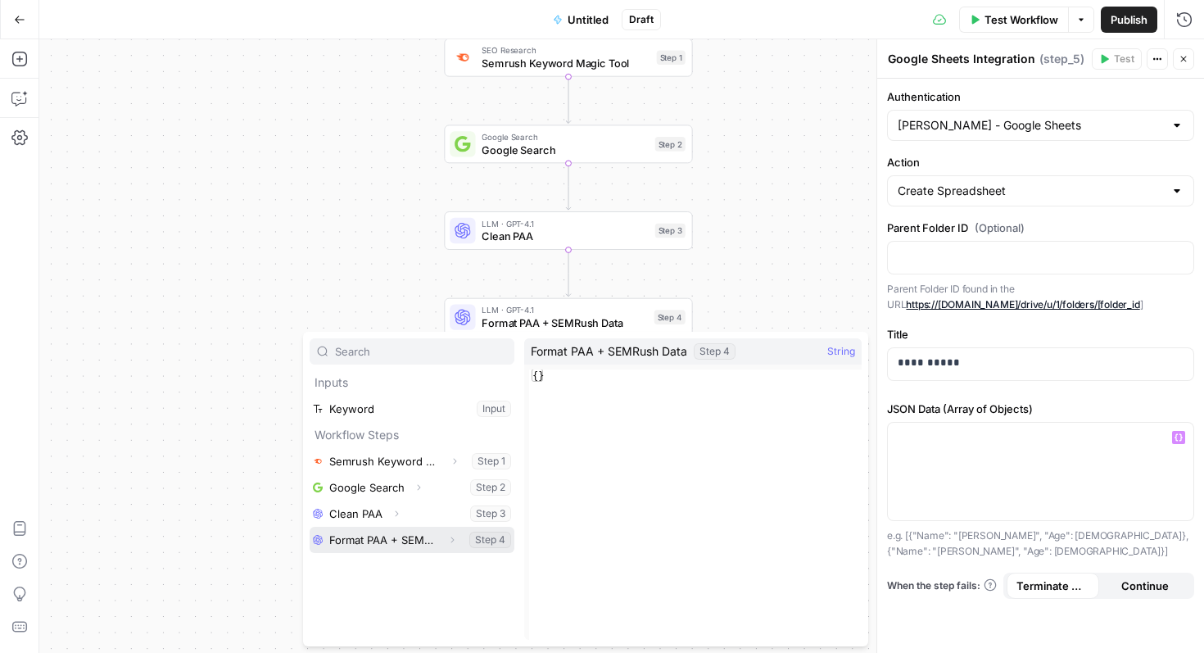
click at [405, 540] on button "Select variable Format PAA + SEMRush Data" at bounding box center [412, 540] width 205 height 26
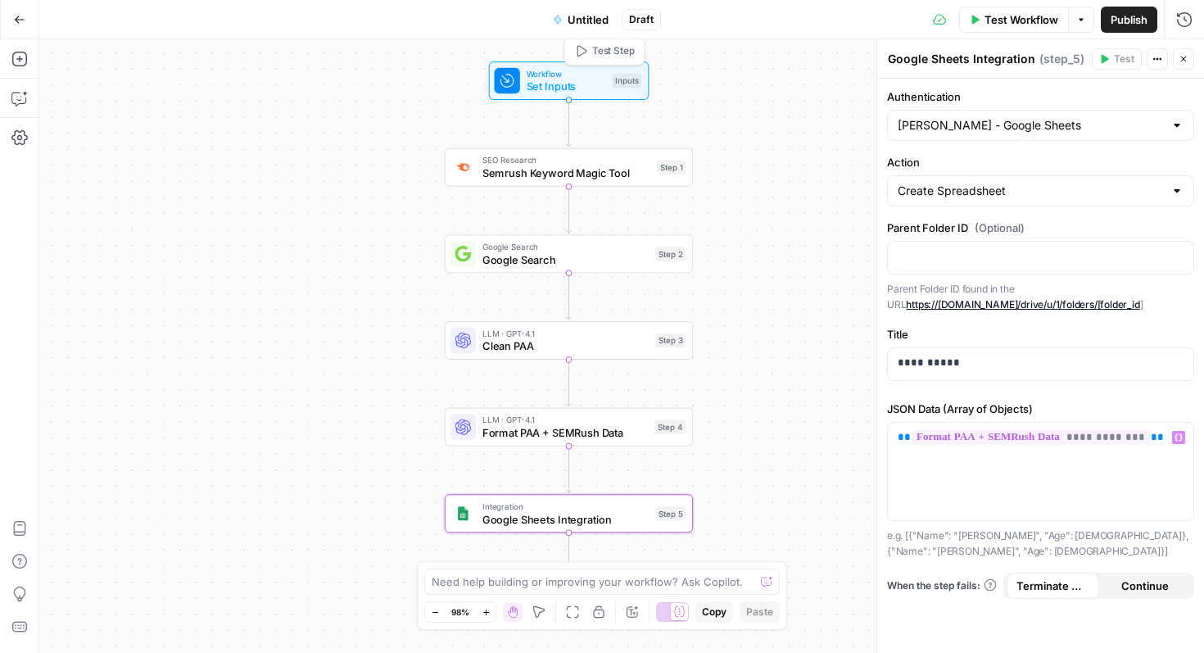
click at [576, 77] on span "Workflow" at bounding box center [566, 73] width 79 height 13
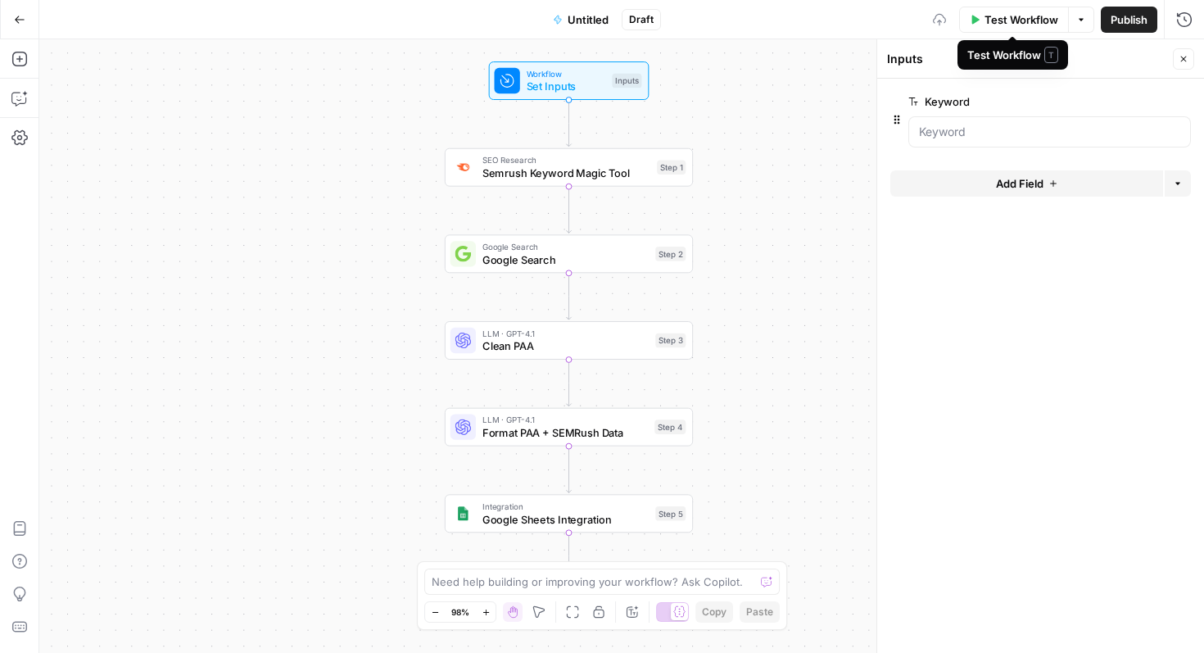
click at [985, 20] on span "Test Workflow" at bounding box center [1022, 19] width 74 height 16
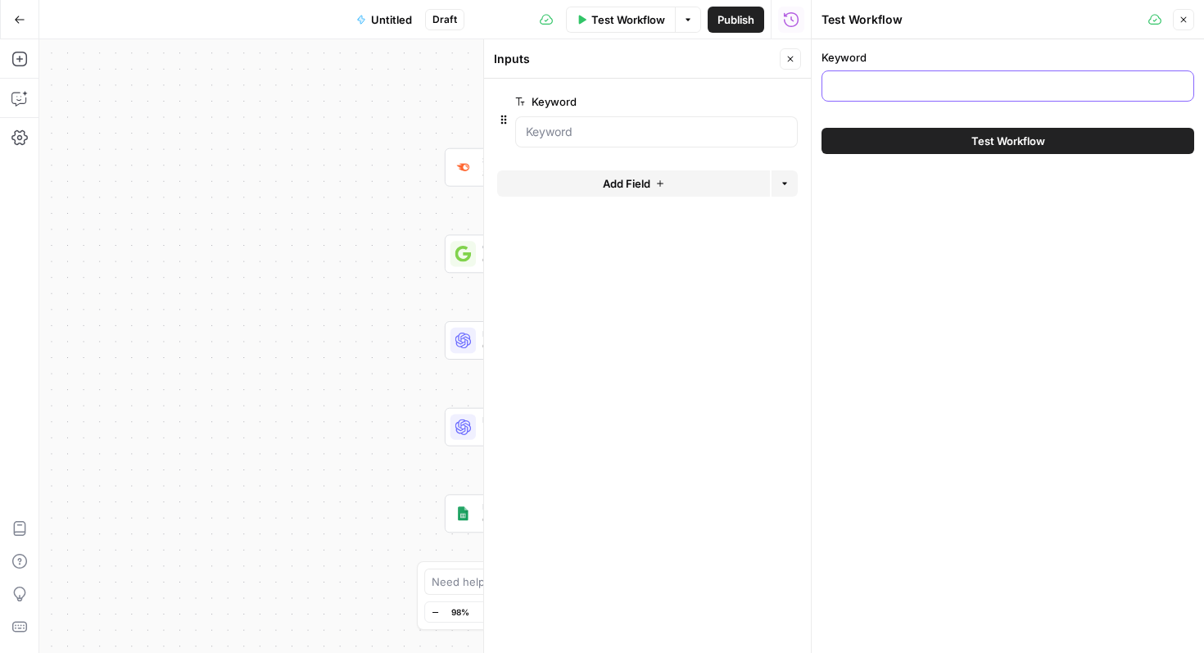
click at [946, 88] on input "Keyword" at bounding box center [1007, 86] width 351 height 16
type input "Accounting software"
click at [995, 125] on div "Test Workflow" at bounding box center [1008, 141] width 373 height 46
click at [995, 137] on span "Test Workflow" at bounding box center [1008, 141] width 74 height 16
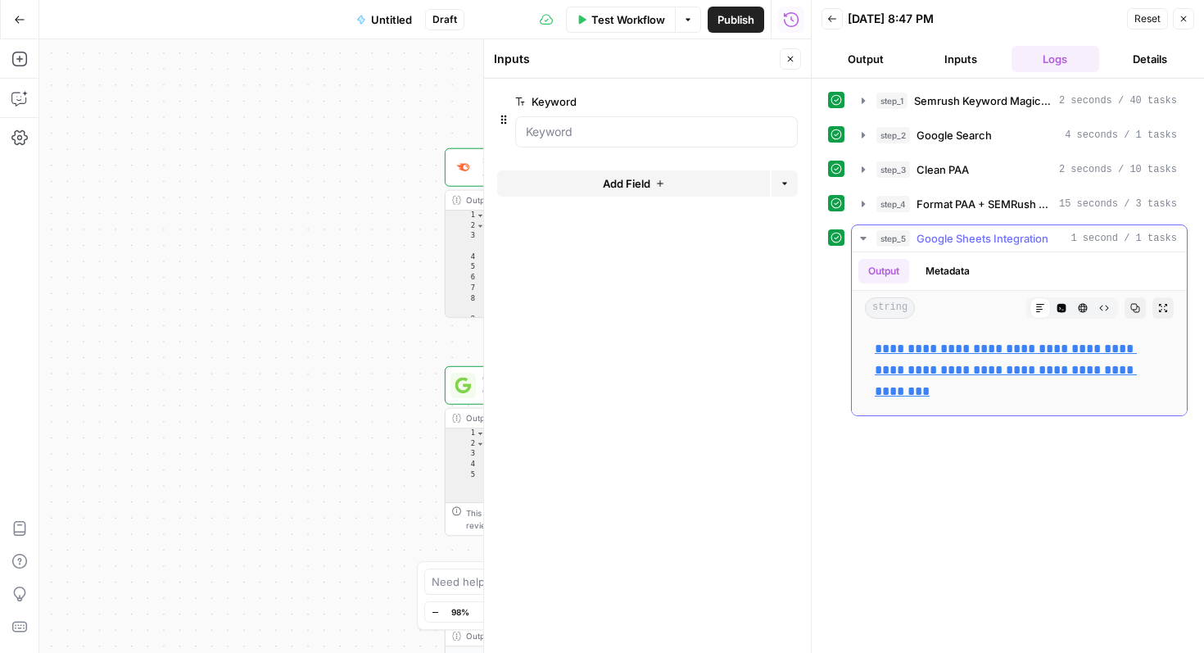
click at [968, 374] on link "**********" at bounding box center [1006, 369] width 262 height 55
click at [1184, 20] on icon "button" at bounding box center [1184, 19] width 6 height 6
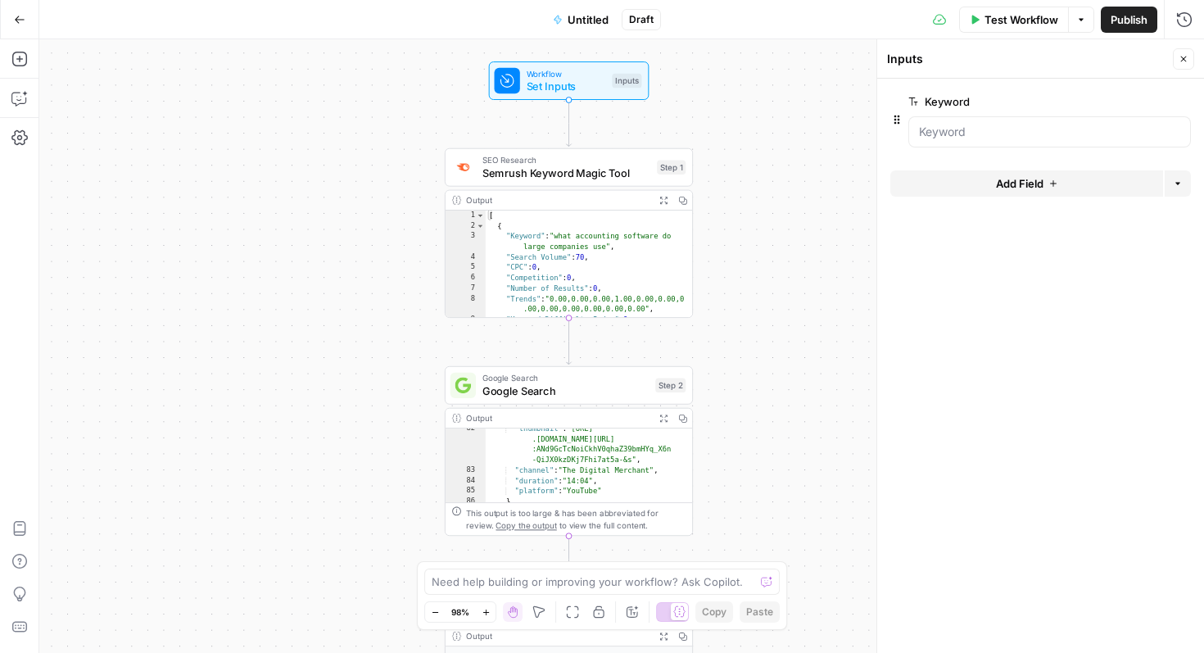
scroll to position [1495, 0]
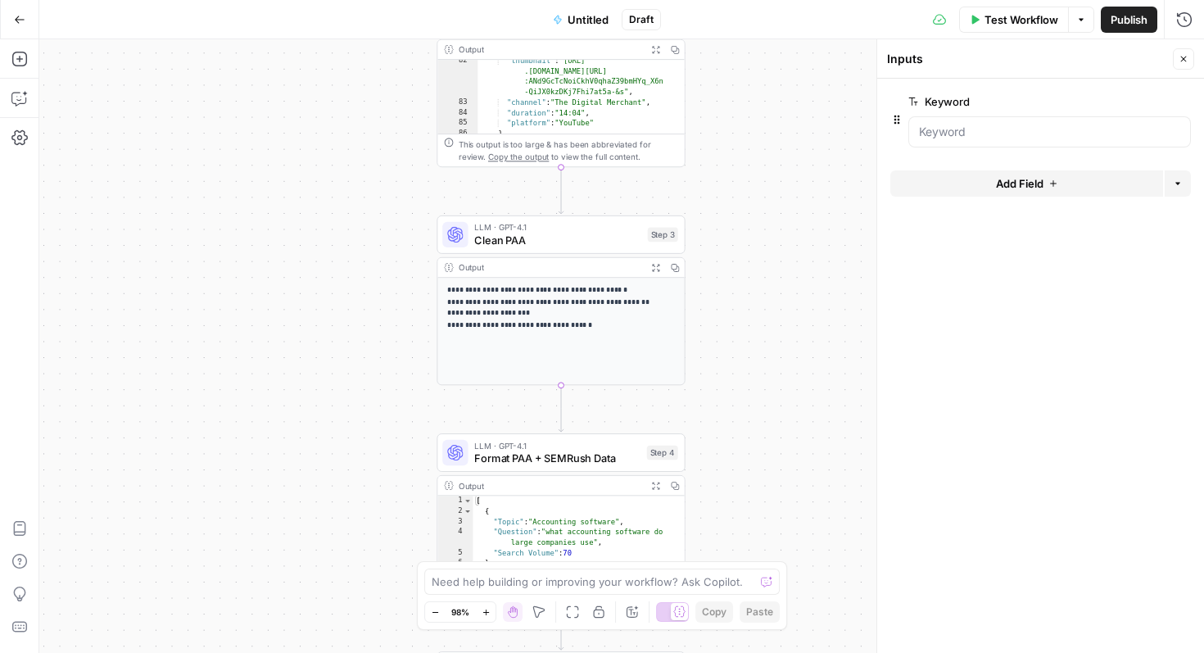
click at [587, 18] on span "Untitled" at bounding box center [588, 19] width 41 height 16
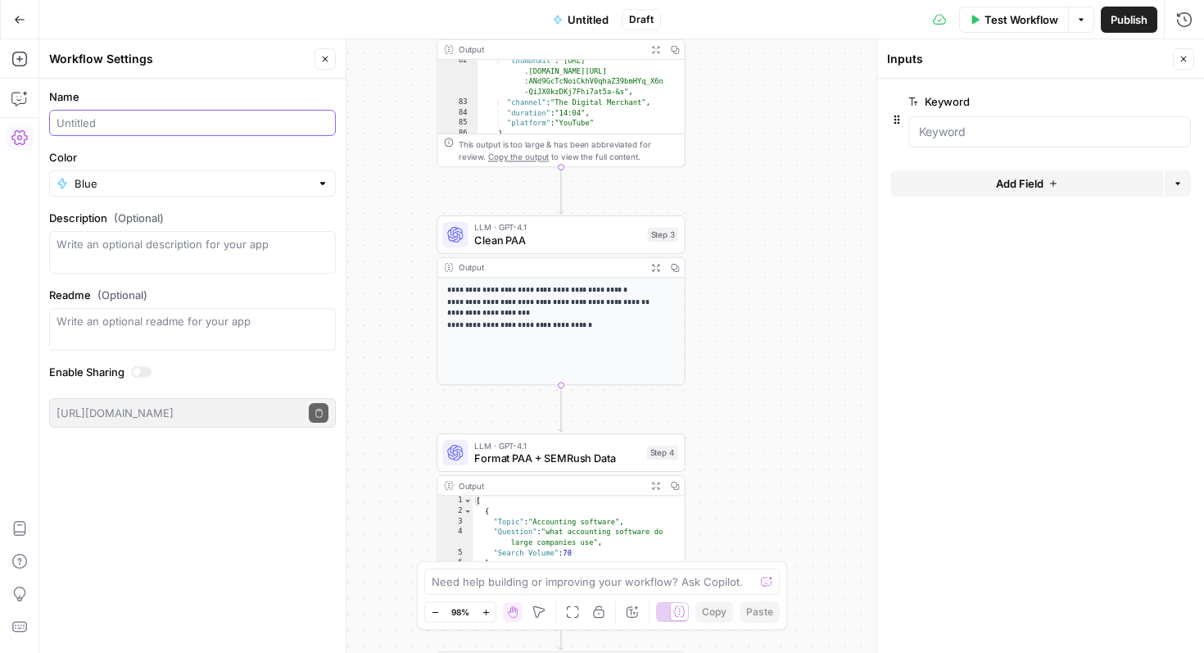
click at [139, 118] on input "Name" at bounding box center [193, 123] width 272 height 16
type input "Prompt research test"
click at [247, 28] on div "Go Back Prompt research test Draft Test Workflow Options Publish Run History" at bounding box center [602, 19] width 1204 height 38
click at [8, 20] on button "Go Back" at bounding box center [19, 19] width 29 height 29
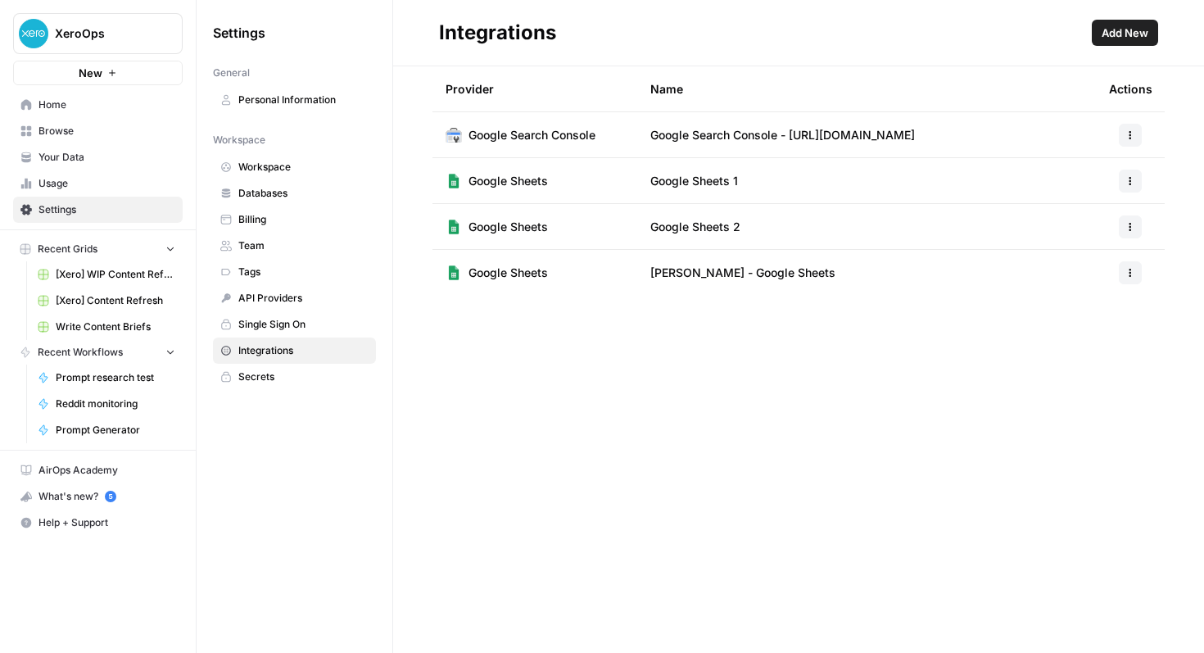
click at [102, 383] on span "Prompt research test" at bounding box center [116, 377] width 120 height 15
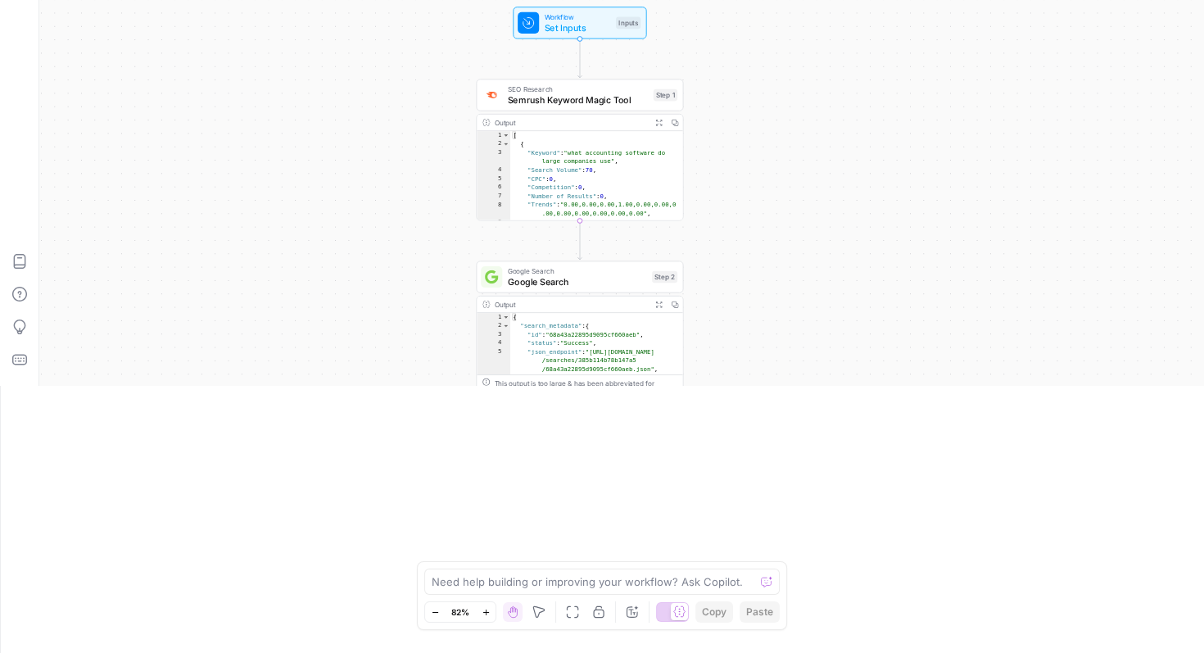
scroll to position [478, 0]
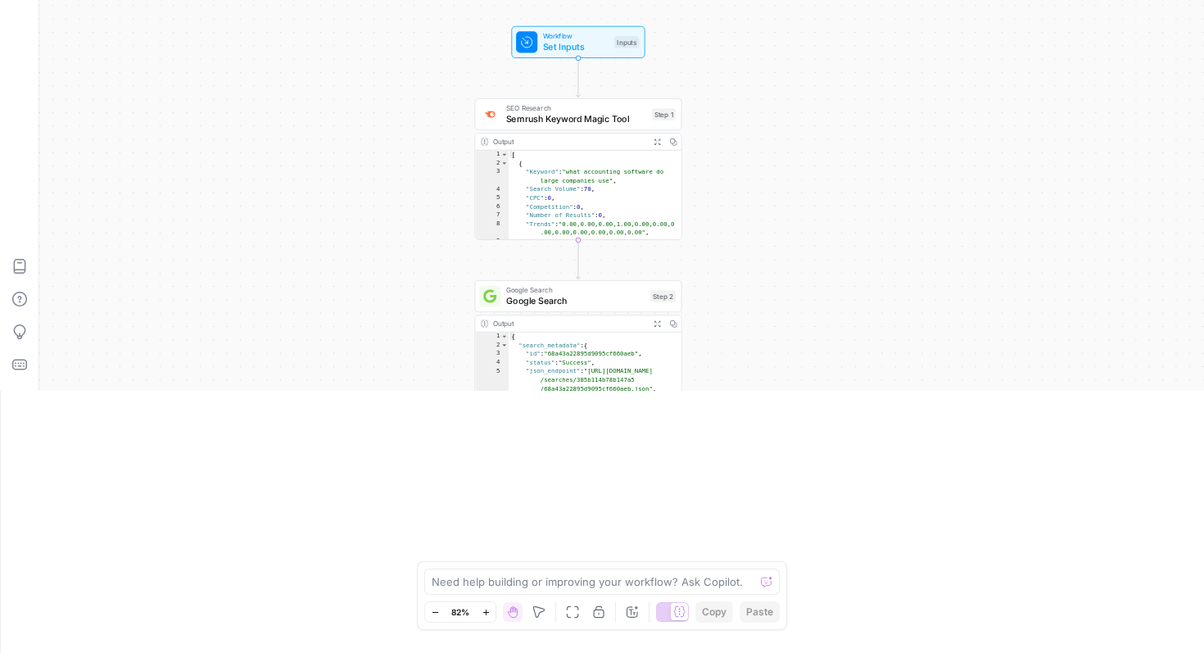
scroll to position [221, 0]
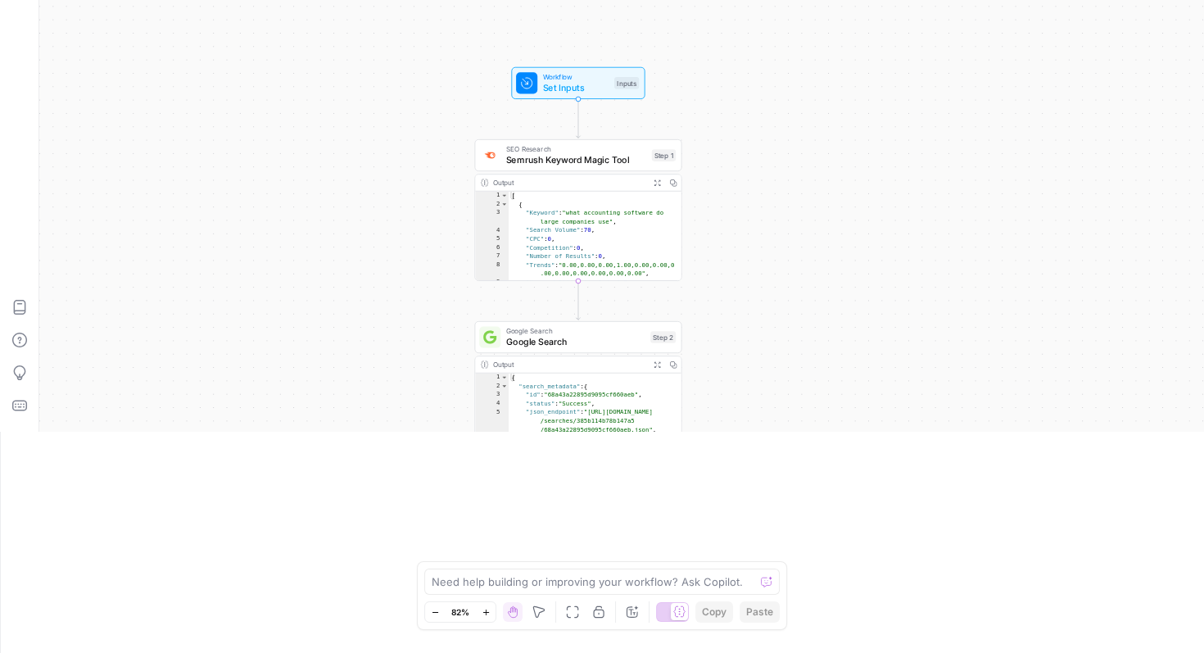
click at [800, 335] on div "Workflow Set Inputs Inputs SEO Research Semrush Keyword Magic Tool Step 1 Outpu…" at bounding box center [621, 125] width 1165 height 614
click at [504, 166] on div "SEO Research Semrush Keyword Magic Tool Step 1 Copy step Delete step Add Note T…" at bounding box center [577, 155] width 197 height 23
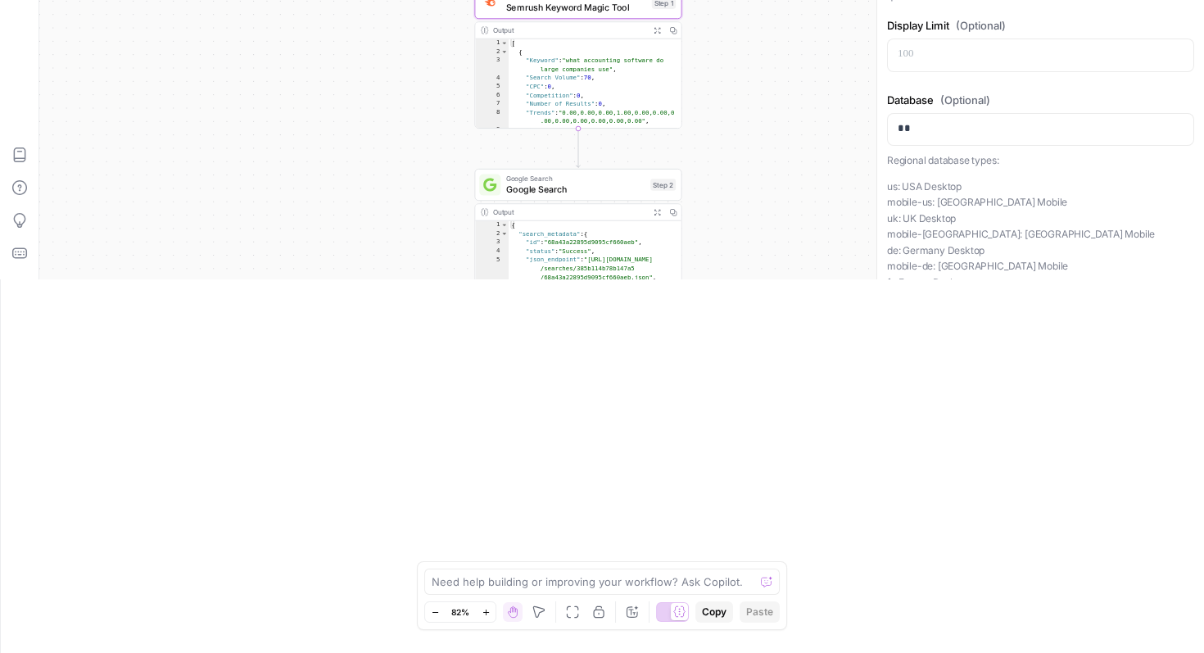
scroll to position [375, 0]
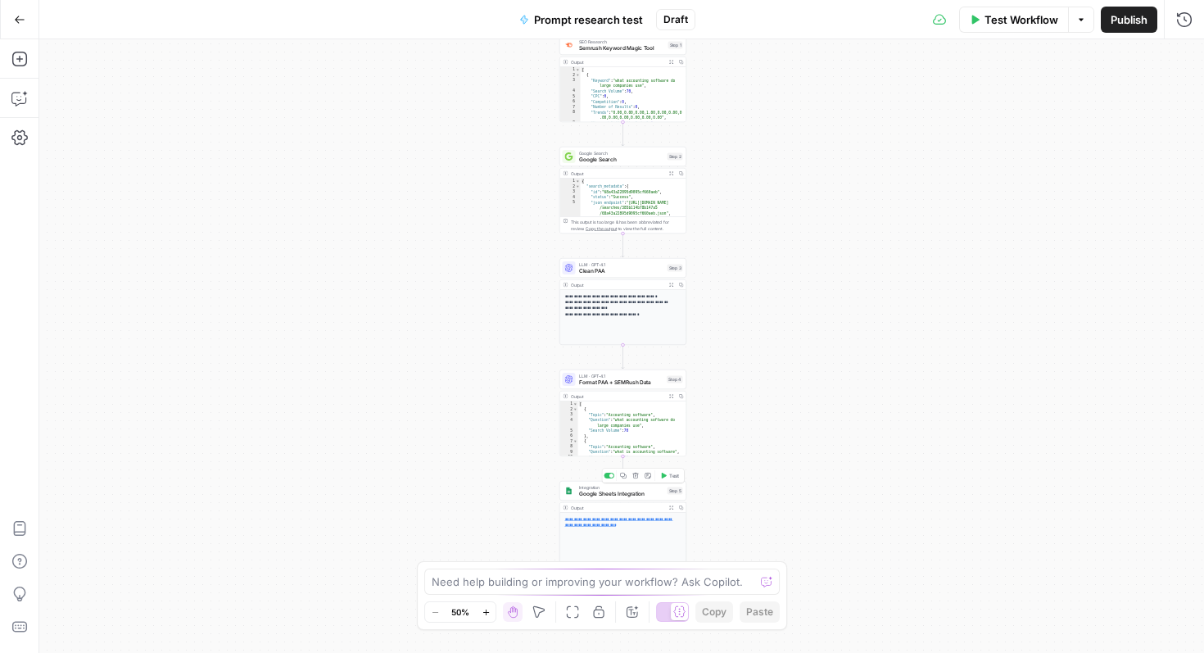
click at [611, 491] on span "Google Sheets Integration" at bounding box center [621, 494] width 85 height 8
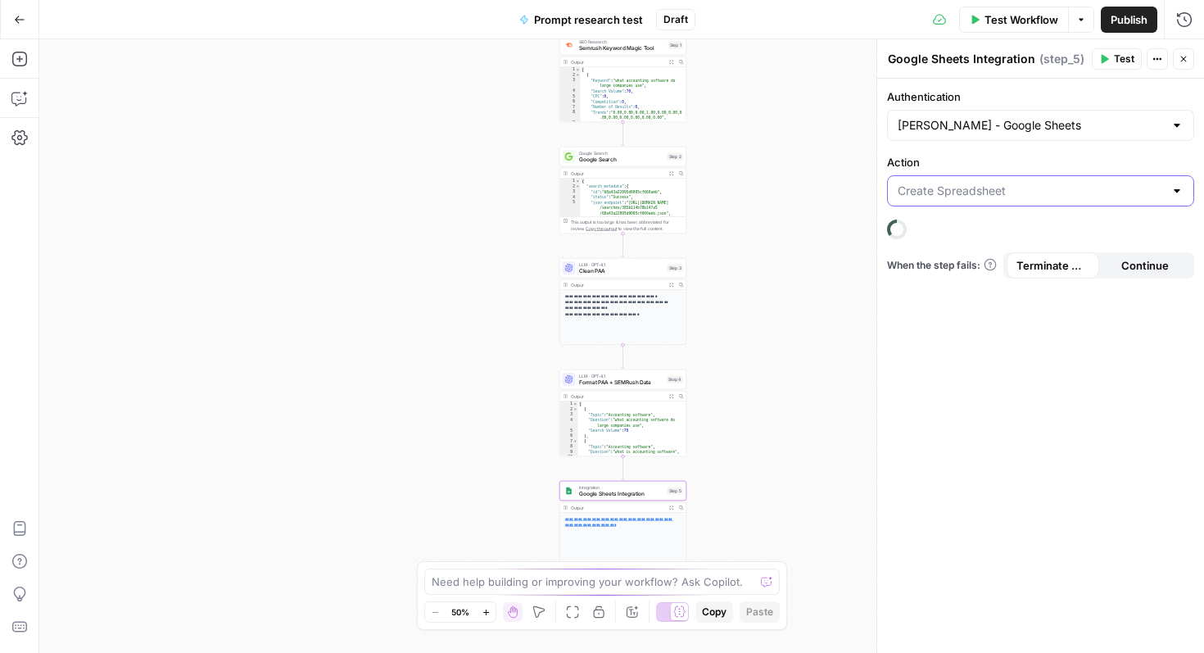
click at [976, 192] on input "Action" at bounding box center [1031, 191] width 266 height 16
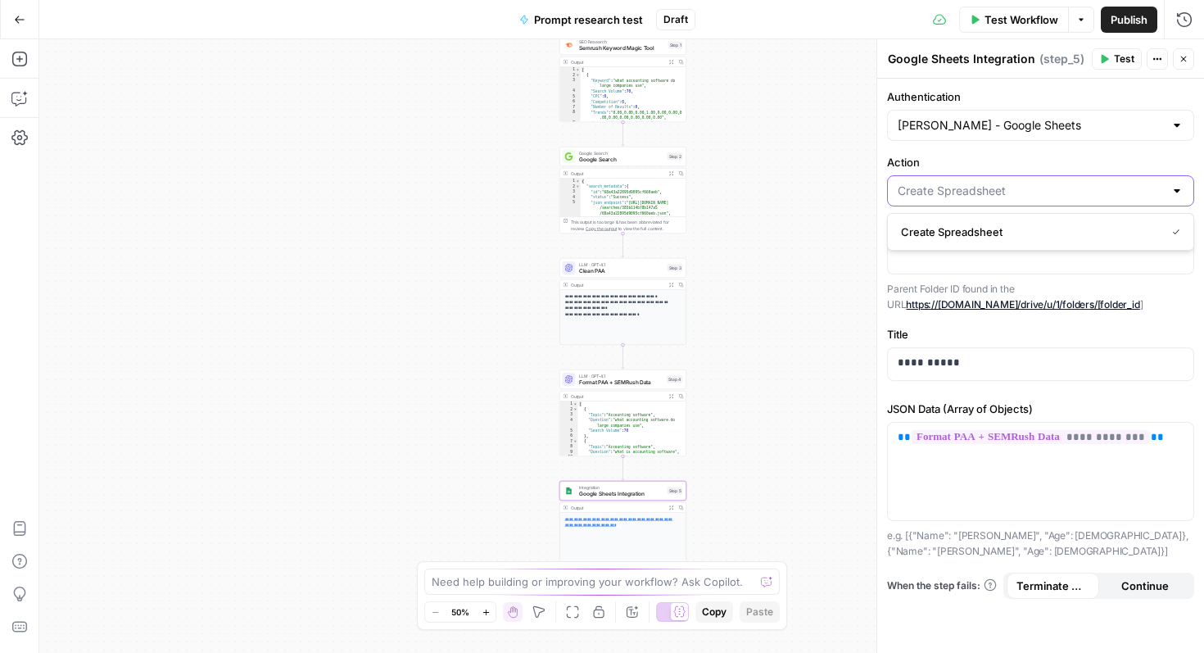
click at [976, 192] on input "Action" at bounding box center [1031, 191] width 266 height 16
type input "Create Spreadsheet"
click at [993, 156] on label "Action" at bounding box center [1040, 162] width 307 height 16
click at [993, 183] on input "Create Spreadsheet" at bounding box center [1031, 191] width 266 height 16
type input "Create Spreadsheet"
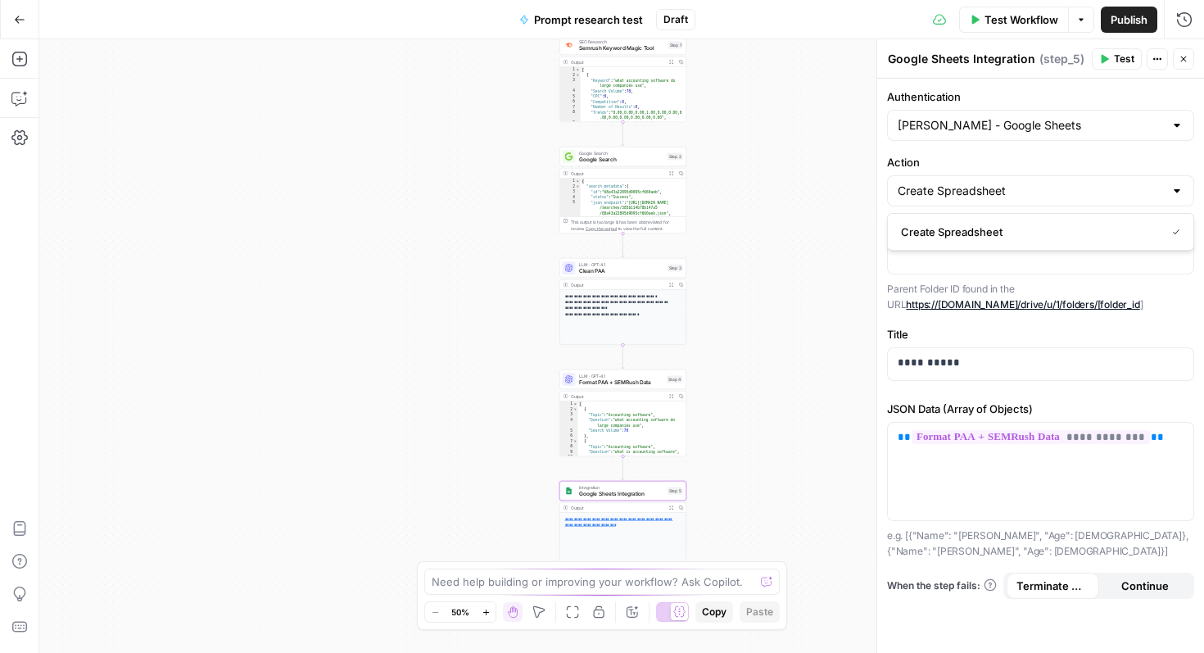
click at [994, 138] on div "[PERSON_NAME] - Google Sheets" at bounding box center [1040, 125] width 307 height 31
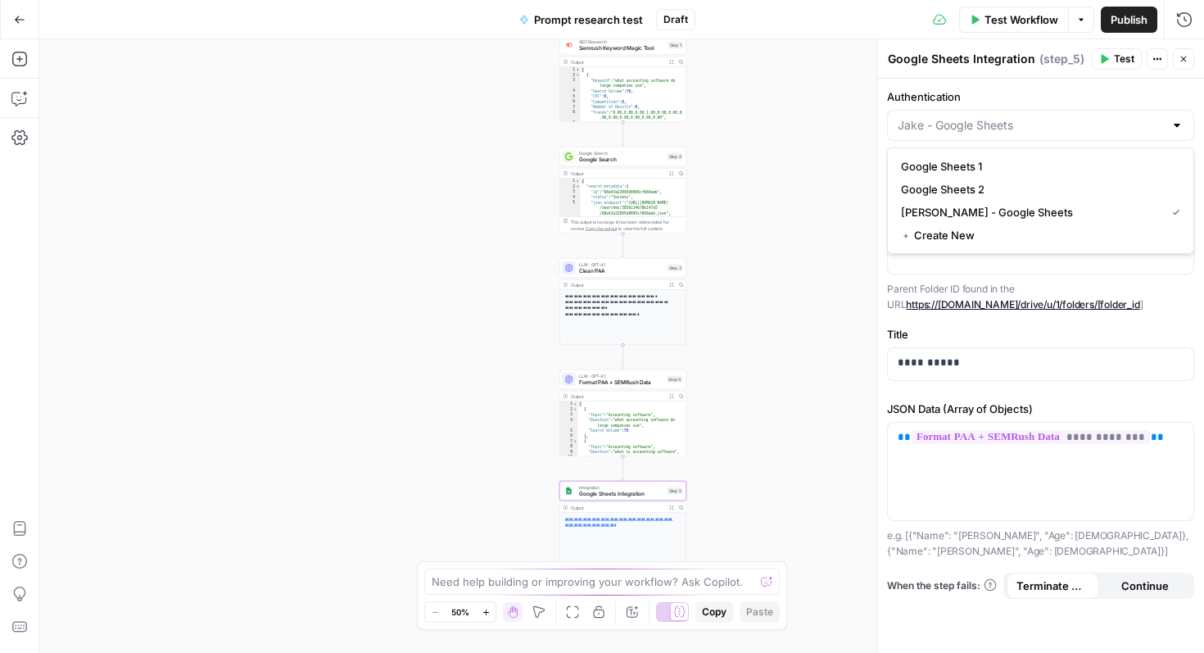
type input "[PERSON_NAME] - Google Sheets"
click at [999, 93] on label "Authentication" at bounding box center [1040, 96] width 307 height 16
click at [999, 117] on input "[PERSON_NAME] - Google Sheets" at bounding box center [1031, 125] width 266 height 16
click at [1000, 210] on span "Jake - Google Sheets" at bounding box center [1030, 212] width 258 height 16
type input "Jake - Google Sheets"
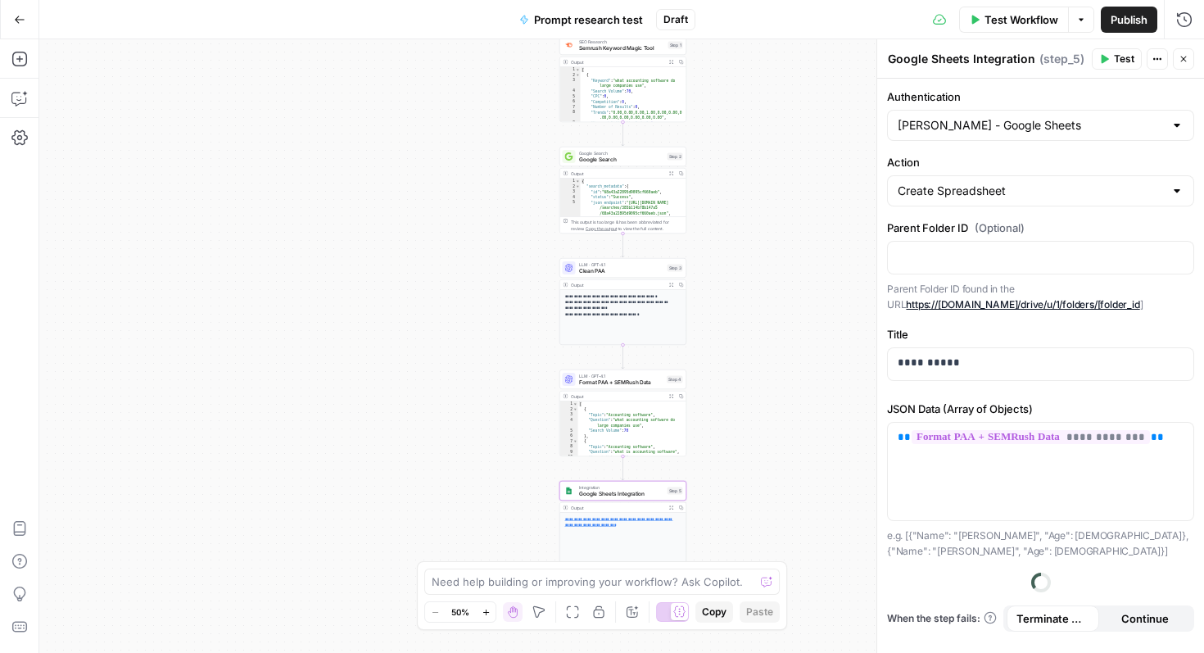
click at [1177, 198] on div at bounding box center [1177, 191] width 13 height 16
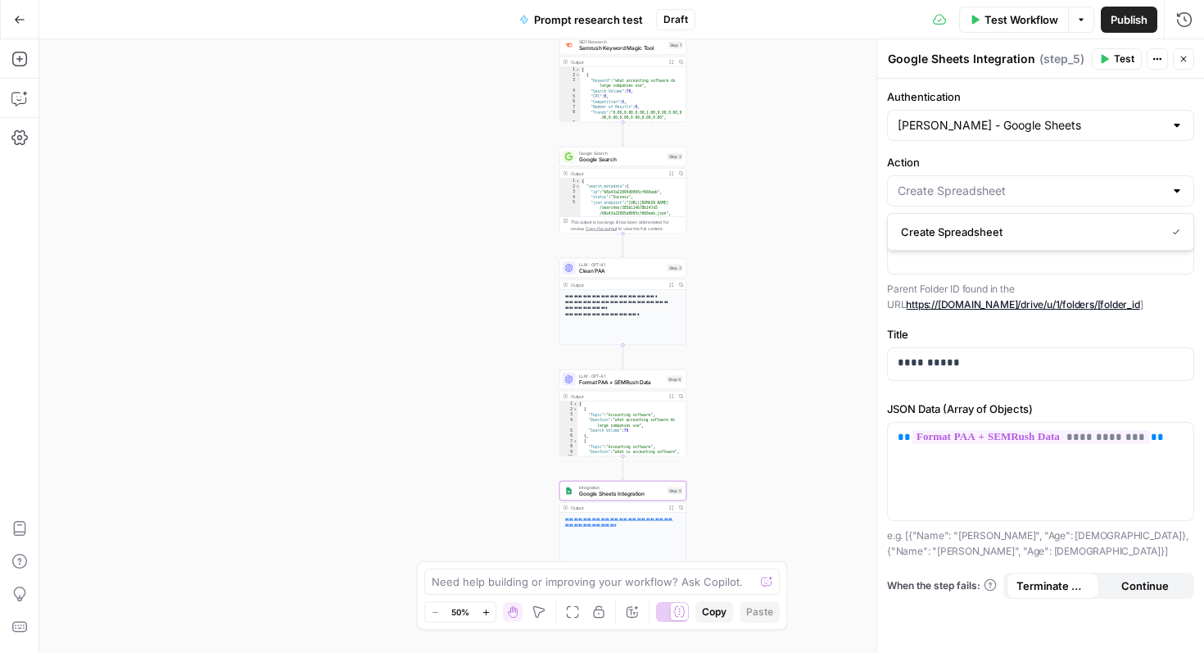
click at [1177, 191] on div at bounding box center [1177, 191] width 13 height 16
type input "Create Spreadsheet"
click at [1165, 161] on label "Action" at bounding box center [1040, 162] width 307 height 16
click at [1164, 183] on input "Create Spreadsheet" at bounding box center [1031, 191] width 266 height 16
type input "Create Spreadsheet"
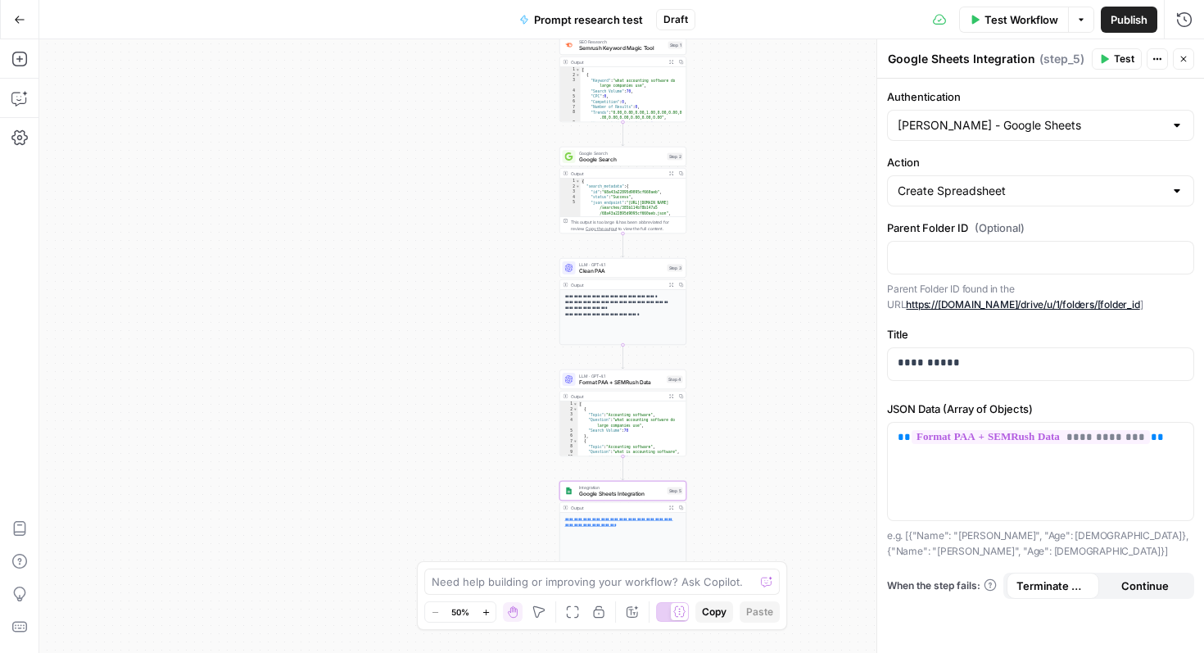
click at [1165, 161] on label "Action" at bounding box center [1040, 162] width 307 height 16
click at [1164, 183] on input "Create Spreadsheet" at bounding box center [1031, 191] width 266 height 16
type input "Create Spreadsheet"
click at [1168, 323] on div "**********" at bounding box center [1040, 366] width 327 height 574
click at [1172, 193] on div at bounding box center [1177, 191] width 13 height 16
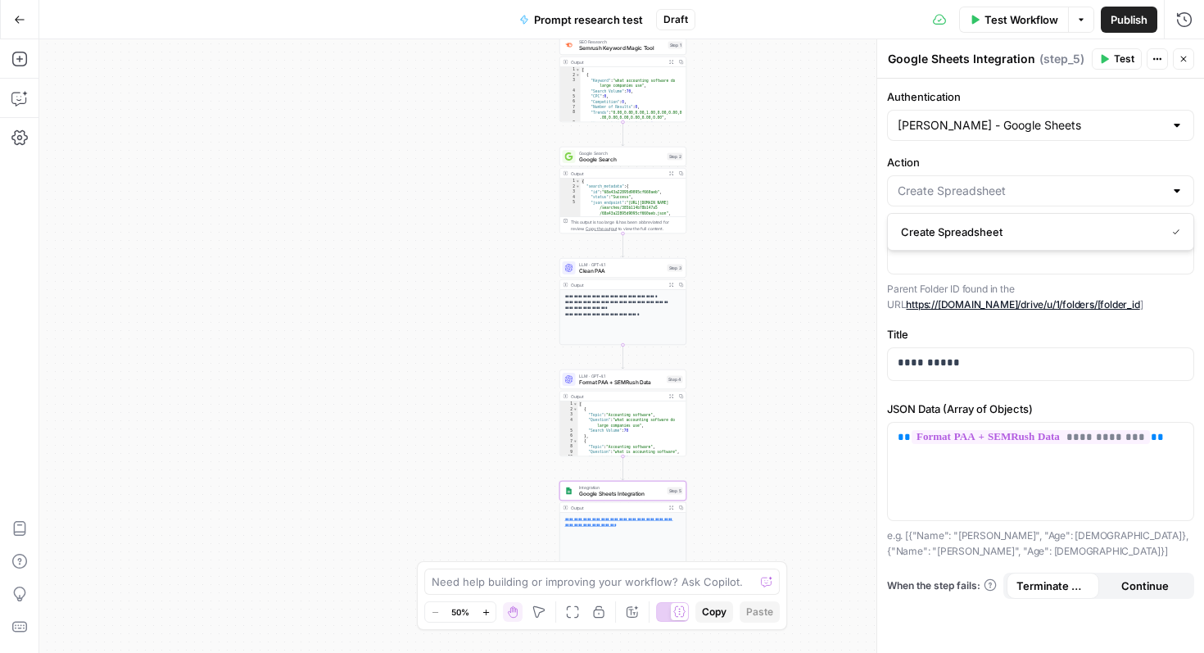
click at [1184, 193] on div at bounding box center [1040, 190] width 307 height 31
click at [1180, 193] on div at bounding box center [1177, 191] width 13 height 16
type input "Create Spreadsheet"
click at [1138, 159] on label "Action" at bounding box center [1040, 162] width 307 height 16
click at [1138, 183] on input "Create Spreadsheet" at bounding box center [1031, 191] width 266 height 16
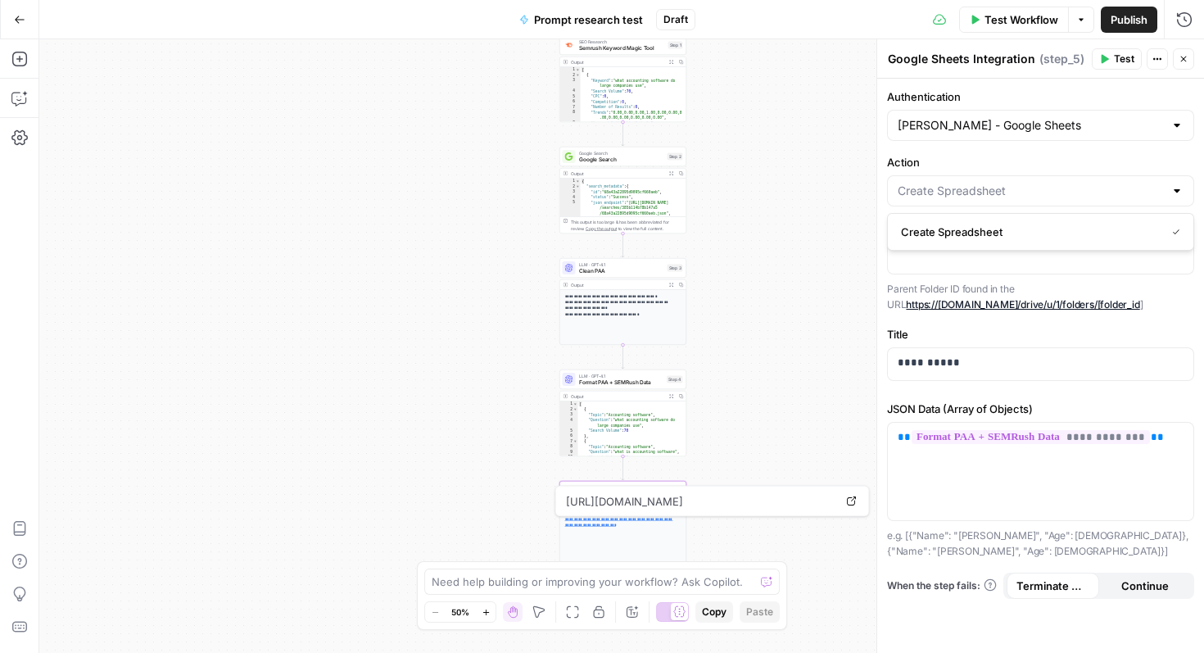
type input "Create Spreadsheet"
click at [1045, 21] on span "Test Workflow" at bounding box center [1022, 19] width 74 height 16
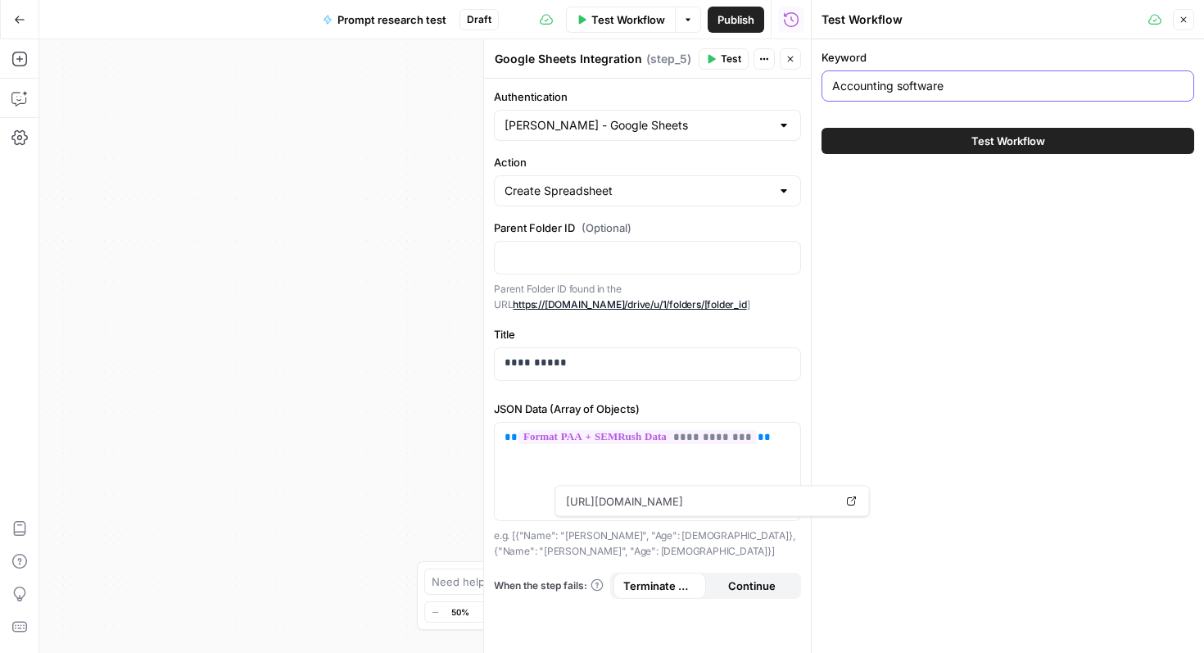
drag, startPoint x: 981, startPoint y: 93, endPoint x: 716, endPoint y: 74, distance: 265.2
click at [716, 75] on body "XeroOps New Home Browse Your Data Usage Settings Recent Grids [Xero] WIP Conten…" at bounding box center [602, 326] width 1204 height 653
click at [889, 93] on input "Accounting software" at bounding box center [1007, 86] width 351 height 16
drag, startPoint x: 891, startPoint y: 86, endPoint x: 808, endPoint y: 86, distance: 82.7
click at [811, 86] on div "Test Workflow Close Keyword Accounting software Test Workflow" at bounding box center [1007, 326] width 393 height 653
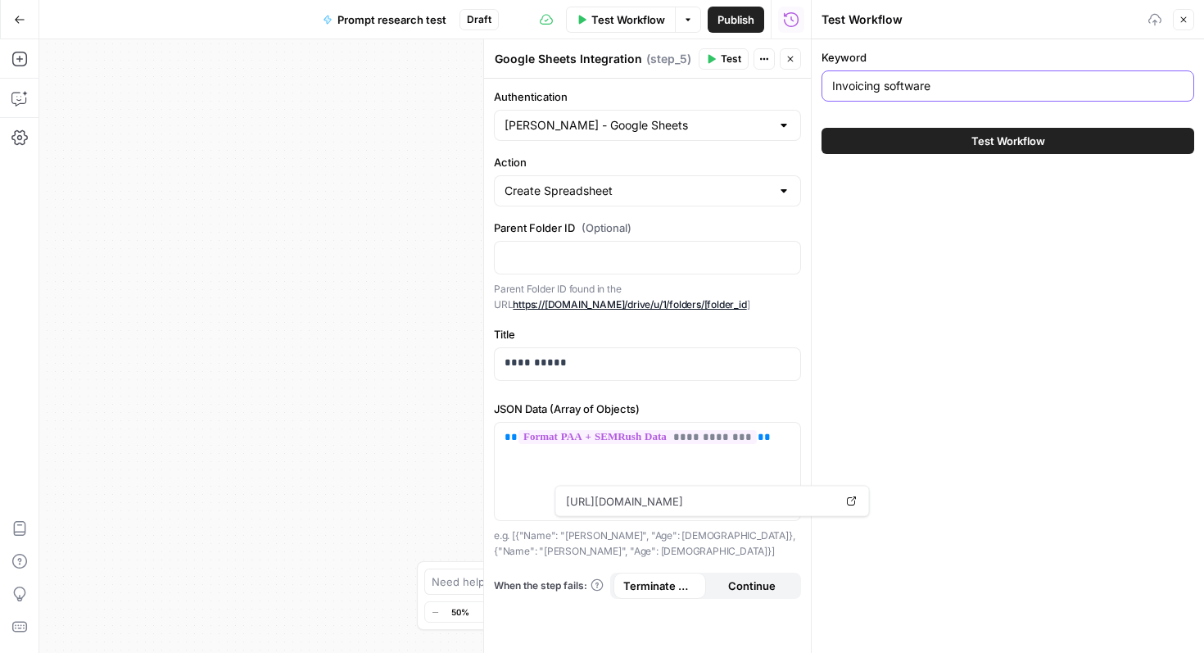
type input "Invoicing software"
click at [979, 130] on button "Test Workflow" at bounding box center [1008, 141] width 373 height 26
click at [981, 143] on span "Test Workflow" at bounding box center [1008, 141] width 74 height 16
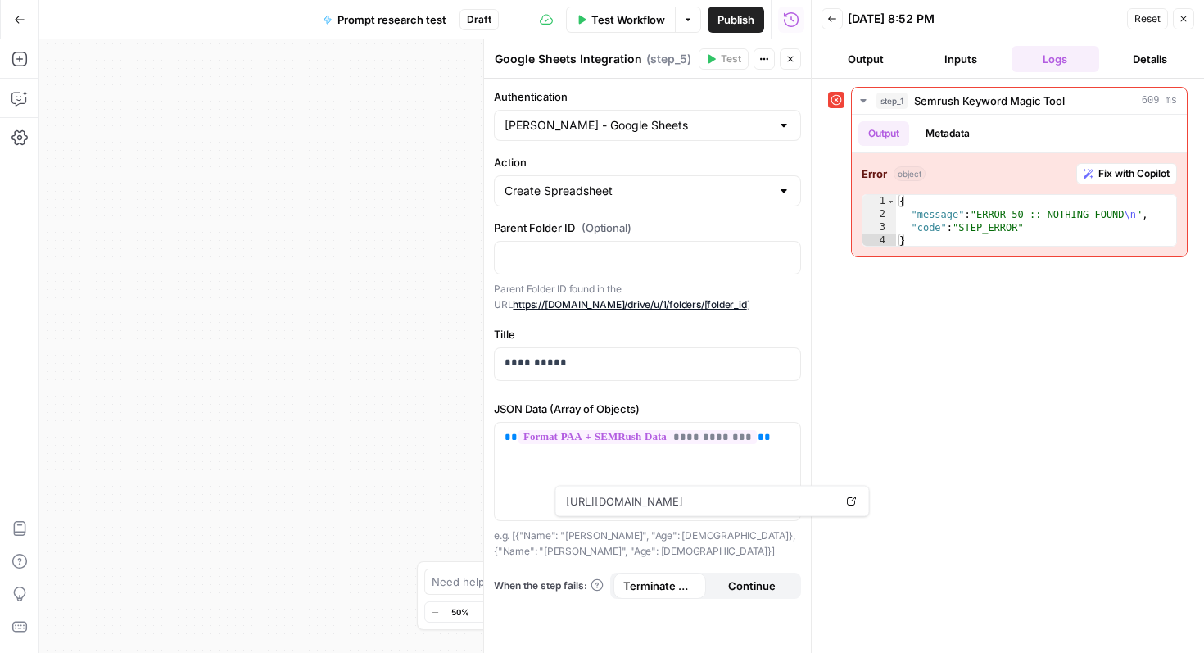
click at [795, 54] on button "Close" at bounding box center [790, 58] width 21 height 21
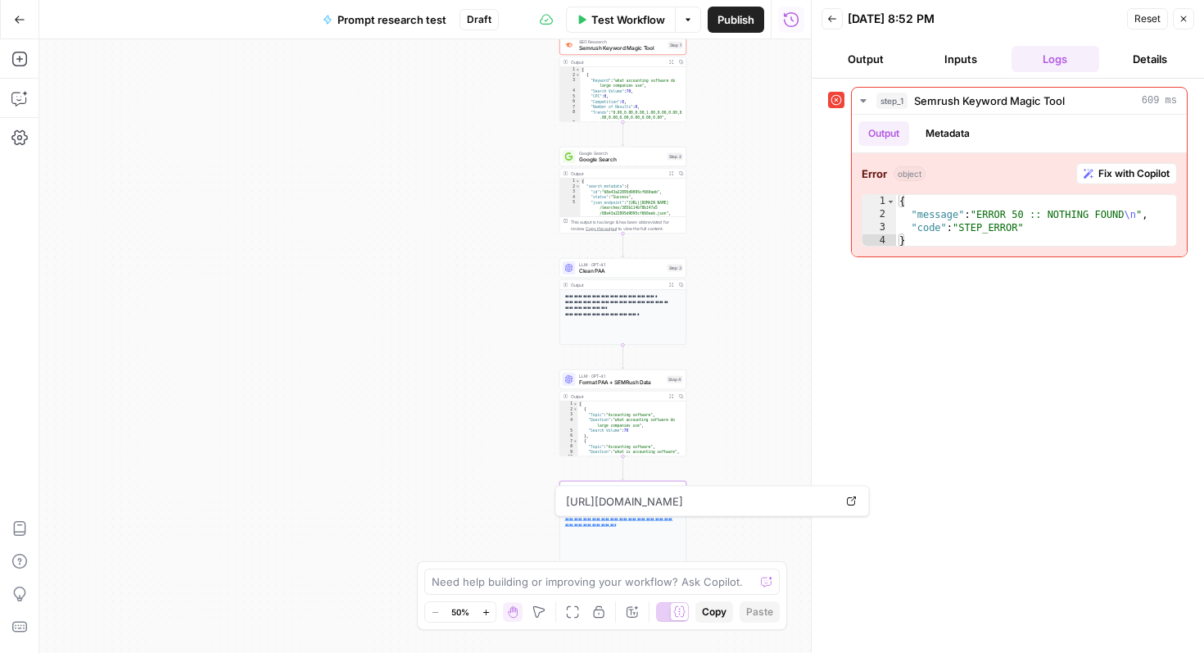
click at [740, 171] on div "Workflow Set Inputs Inputs Error SEO Research Semrush Keyword Magic Tool Step 1…" at bounding box center [425, 346] width 772 height 614
click at [994, 100] on span "Semrush Keyword Magic Tool" at bounding box center [989, 101] width 151 height 16
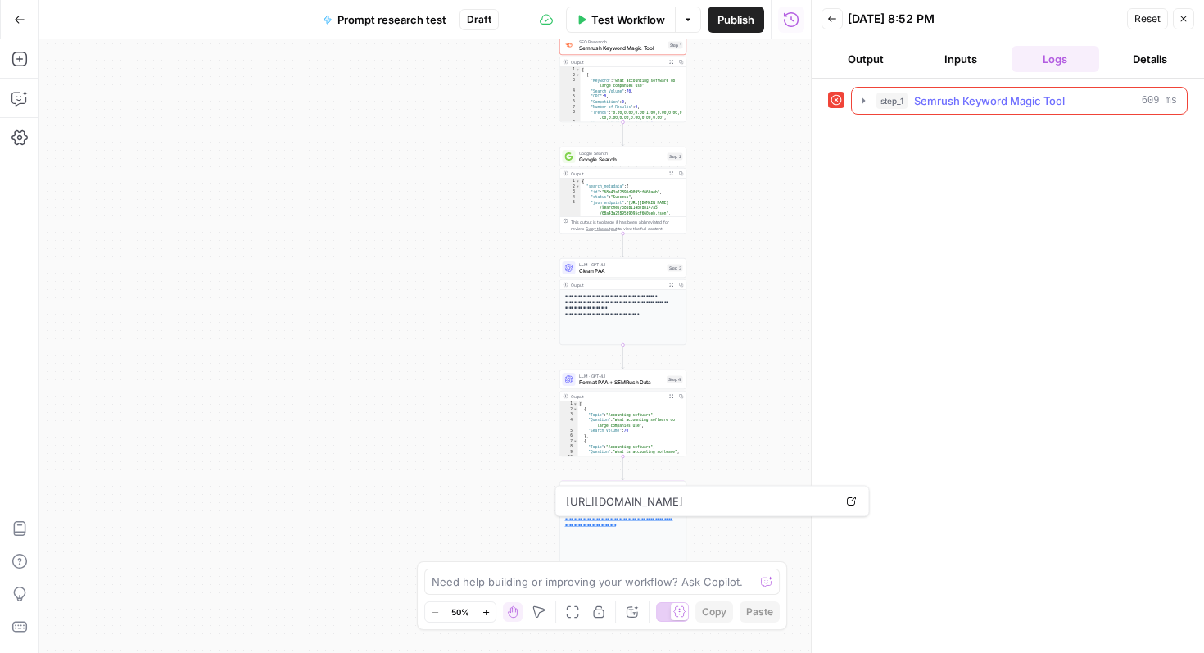
click at [991, 100] on span "Semrush Keyword Magic Tool" at bounding box center [989, 101] width 151 height 16
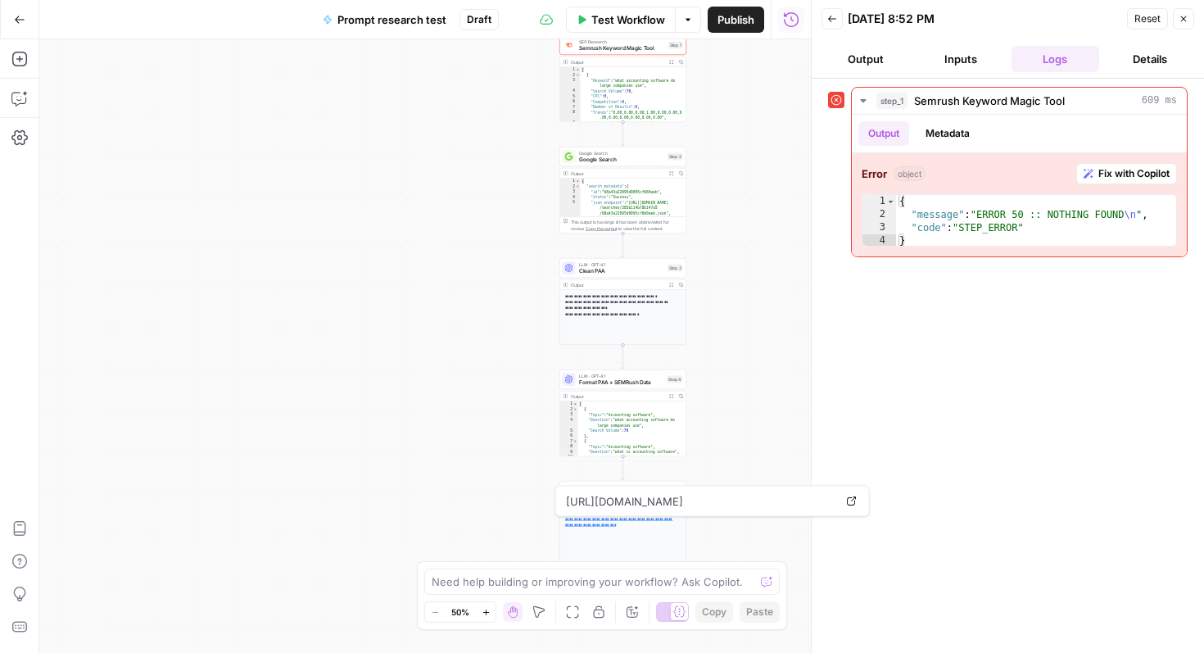
click at [740, 184] on div "Workflow Set Inputs Inputs Error SEO Research Semrush Keyword Magic Tool Step 1…" at bounding box center [425, 346] width 772 height 614
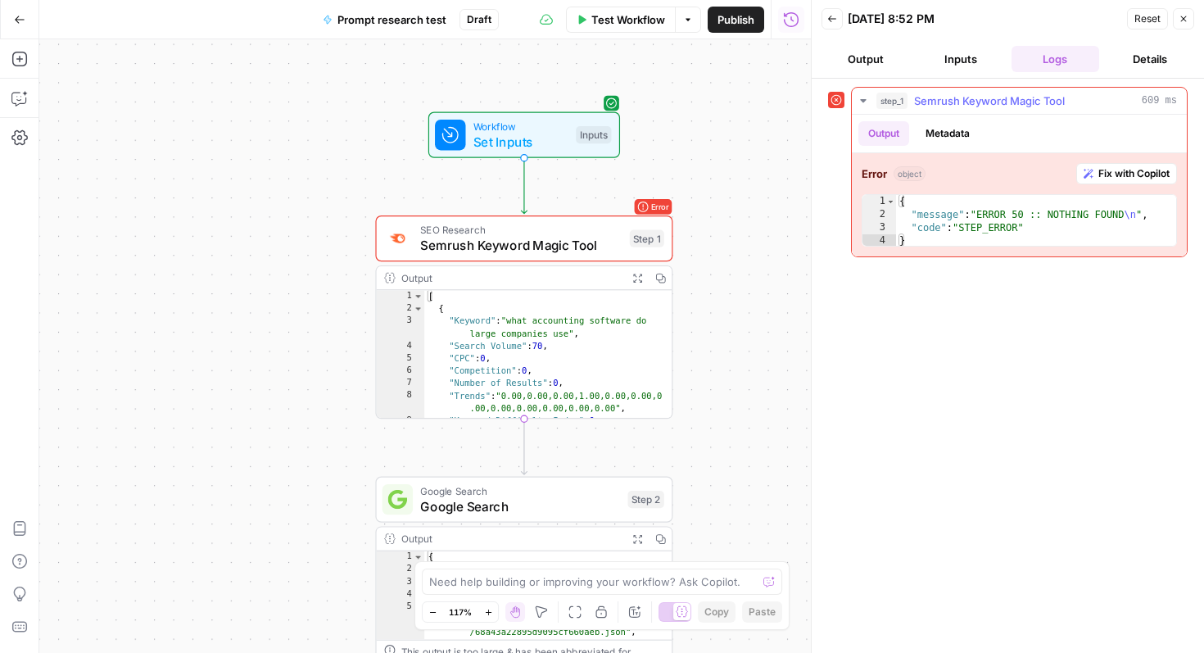
type textarea "**********"
click at [1028, 224] on div "{ "message" : "ERROR 50 :: NOTHING FOUND \n " , "code" : "STEP_ERROR" }" at bounding box center [1036, 234] width 280 height 79
click at [566, 242] on span "Semrush Keyword Magic Tool" at bounding box center [521, 245] width 202 height 19
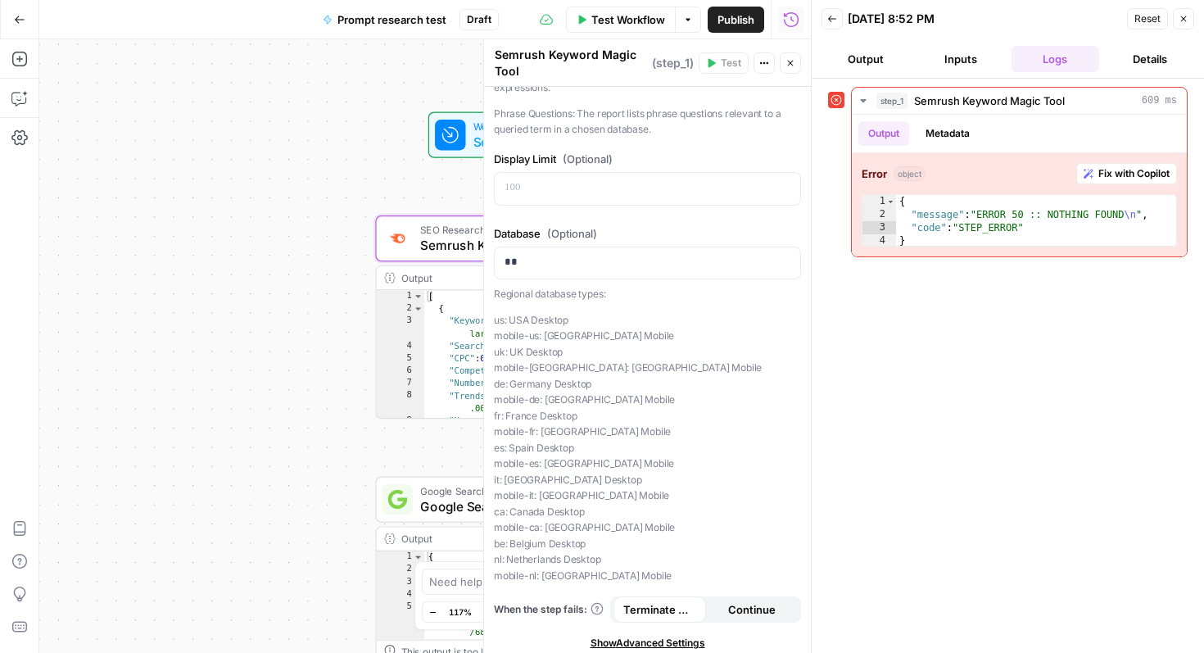
scroll to position [247, 0]
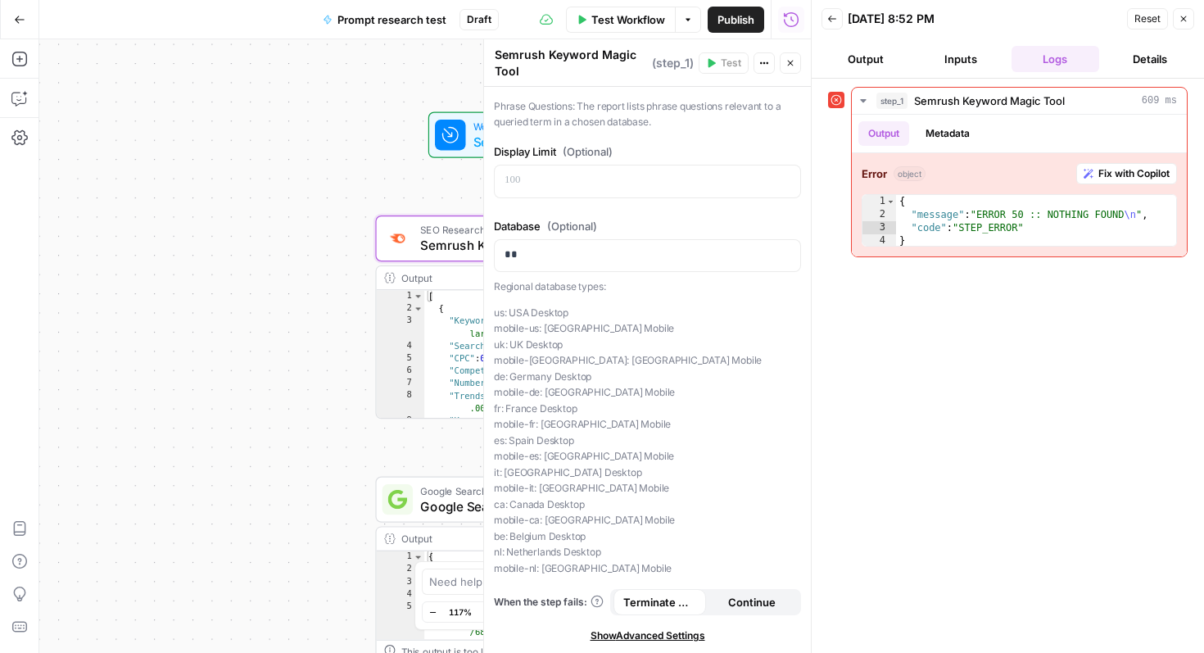
click at [741, 596] on span "Continue" at bounding box center [752, 602] width 48 height 16
click at [1184, 14] on icon "button" at bounding box center [1184, 19] width 10 height 10
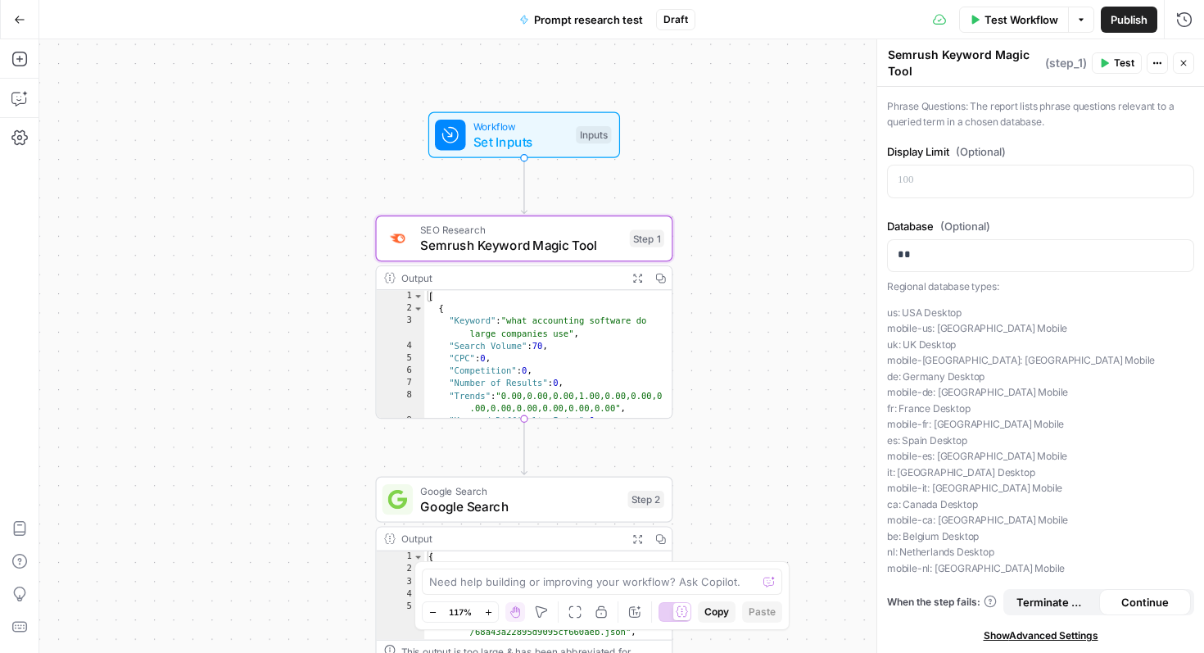
click at [1030, 16] on span "Test Workflow" at bounding box center [1022, 19] width 74 height 16
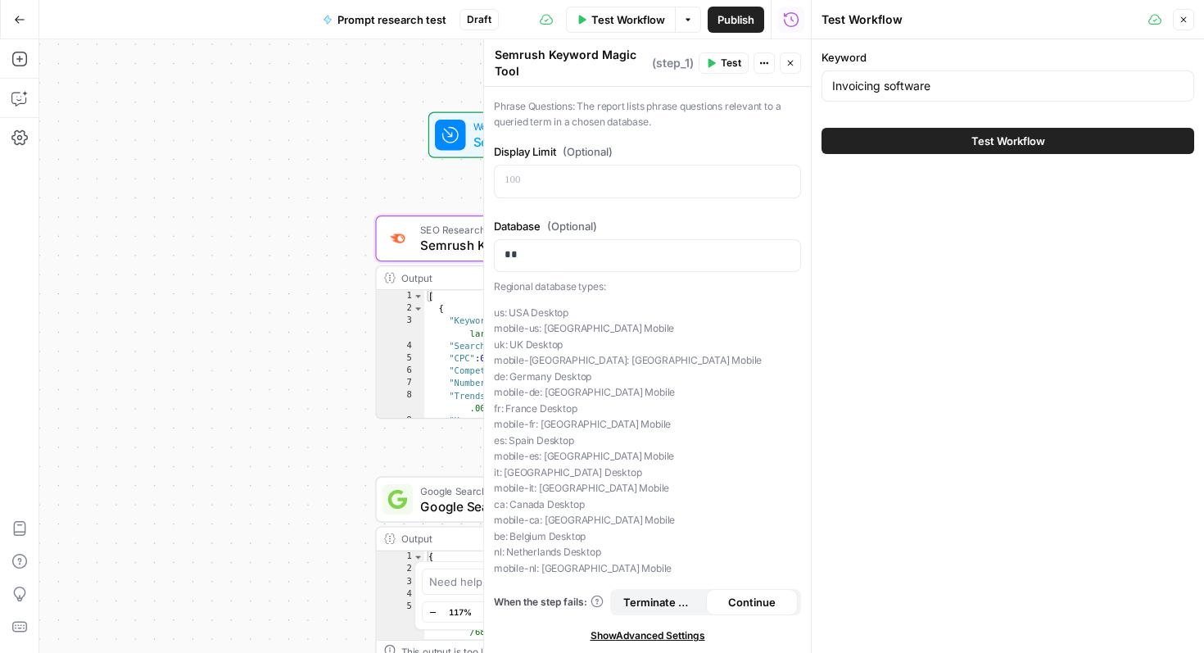
click at [933, 131] on button "Test Workflow" at bounding box center [1008, 141] width 373 height 26
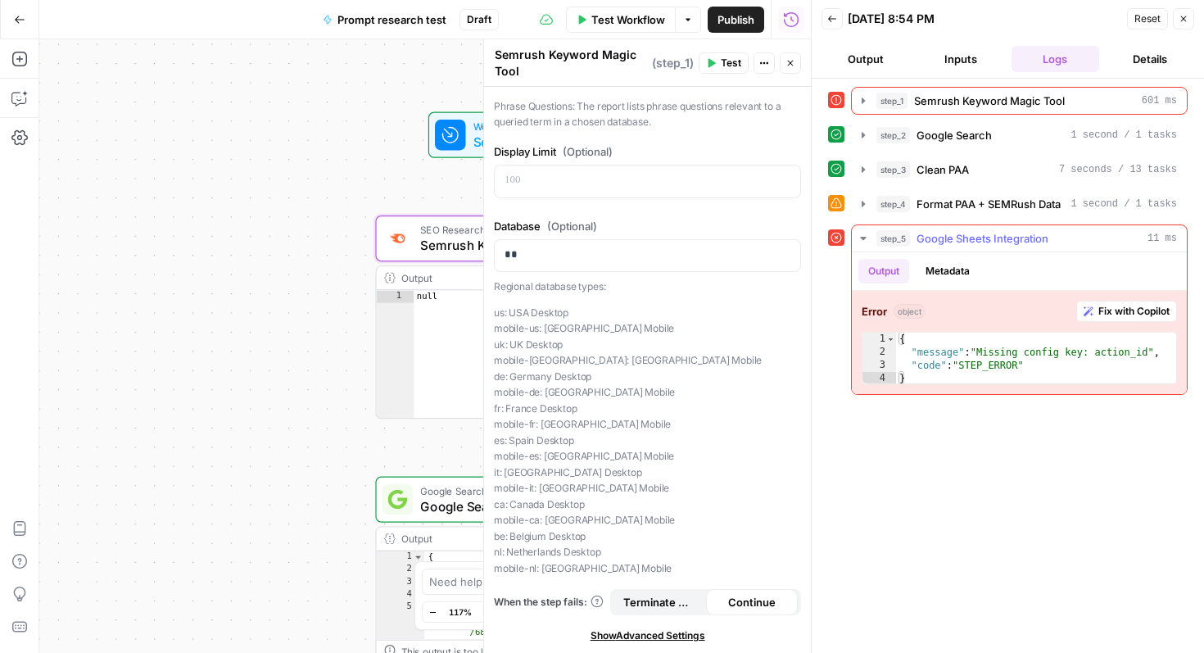
click at [969, 237] on span "Google Sheets Integration" at bounding box center [983, 238] width 132 height 16
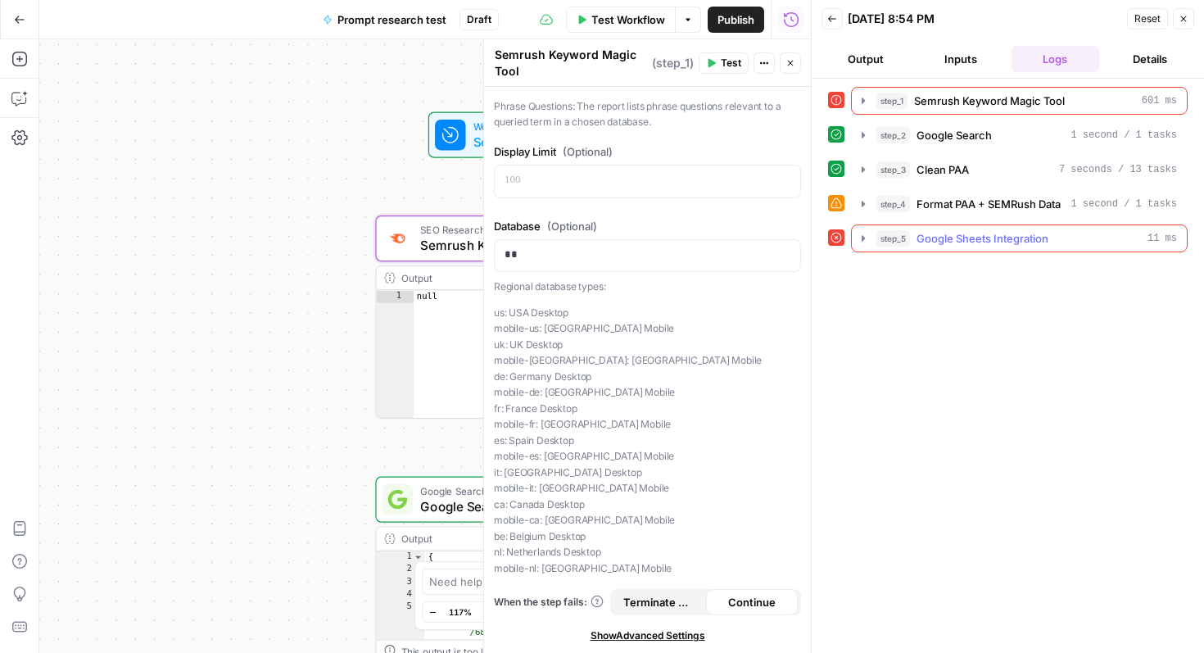
click at [959, 231] on span "Google Sheets Integration" at bounding box center [983, 238] width 132 height 16
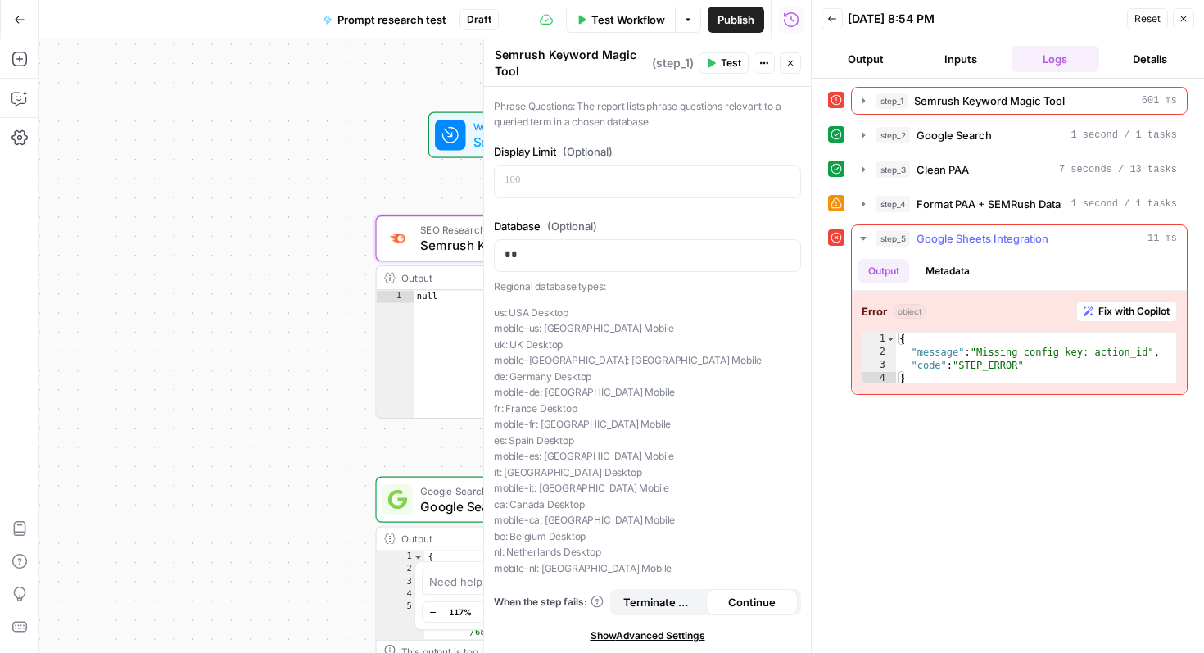
type textarea "**********"
click at [1081, 370] on div "{ "message" : "Missing config key: action_id" , "code" : "STEP_ERROR" }" at bounding box center [1036, 372] width 280 height 79
click at [947, 270] on button "Metadata" at bounding box center [948, 271] width 64 height 25
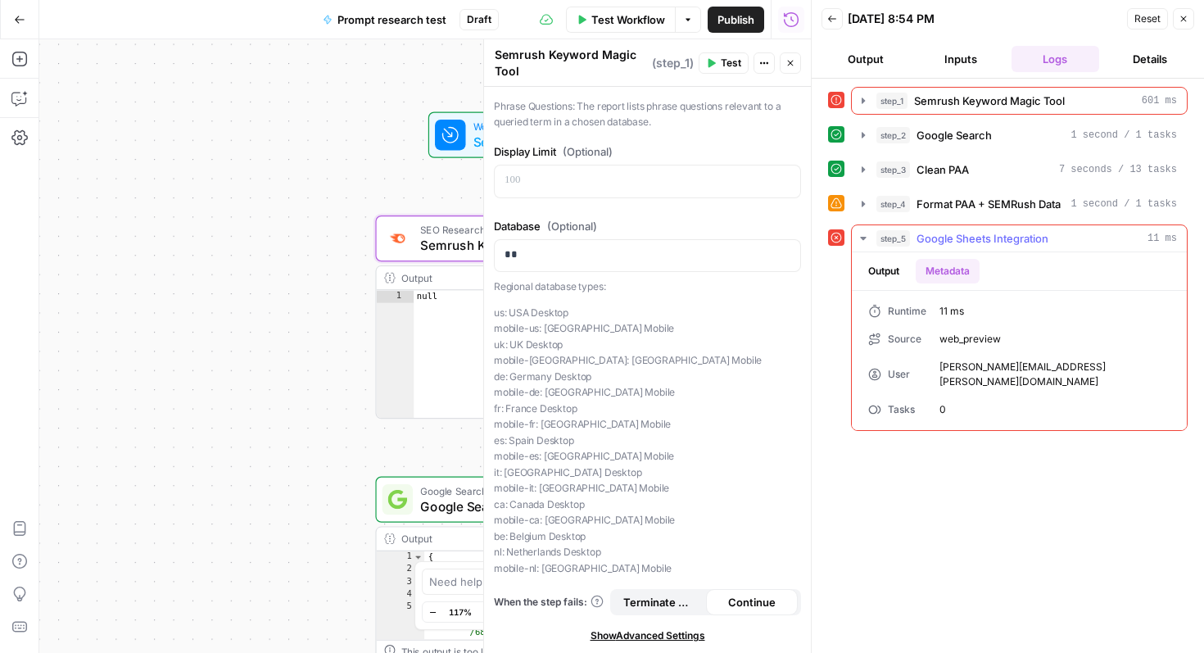
click at [887, 270] on button "Output" at bounding box center [883, 271] width 51 height 25
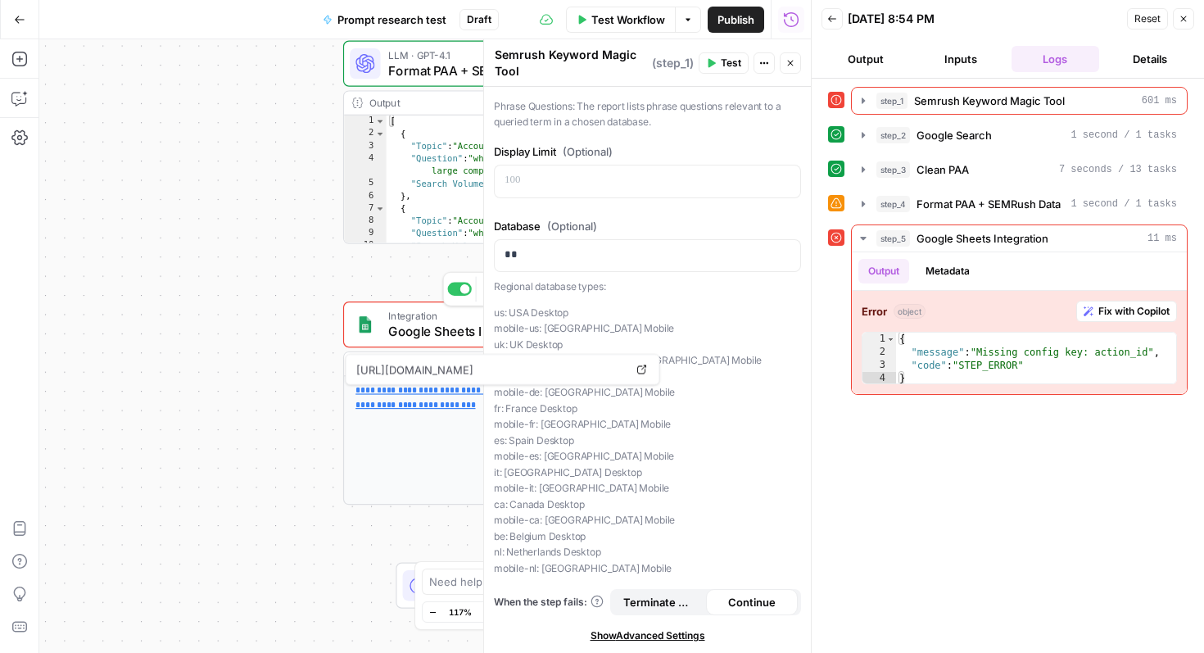
click at [423, 319] on span "Integration" at bounding box center [488, 316] width 200 height 16
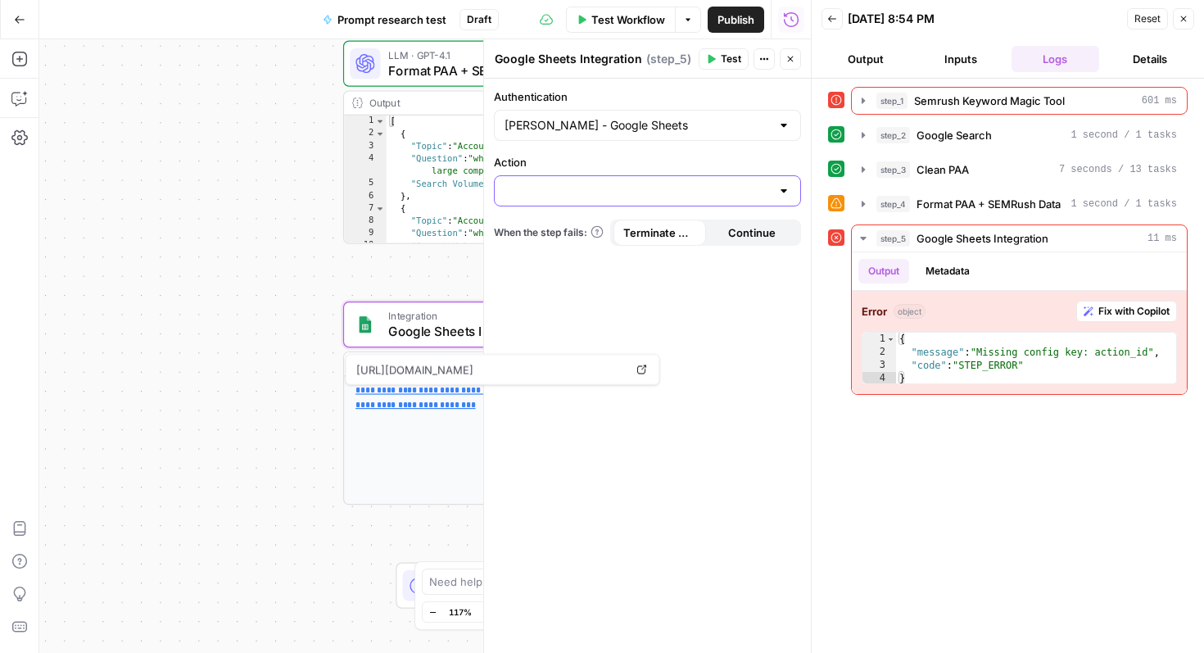
click at [534, 198] on input "Action" at bounding box center [638, 191] width 266 height 16
click at [537, 152] on div "Authentication Jake - Google Sheets Action When the step fails: Terminate Workf…" at bounding box center [647, 366] width 327 height 574
click at [538, 189] on input "Action" at bounding box center [638, 191] width 266 height 16
type input "grg"
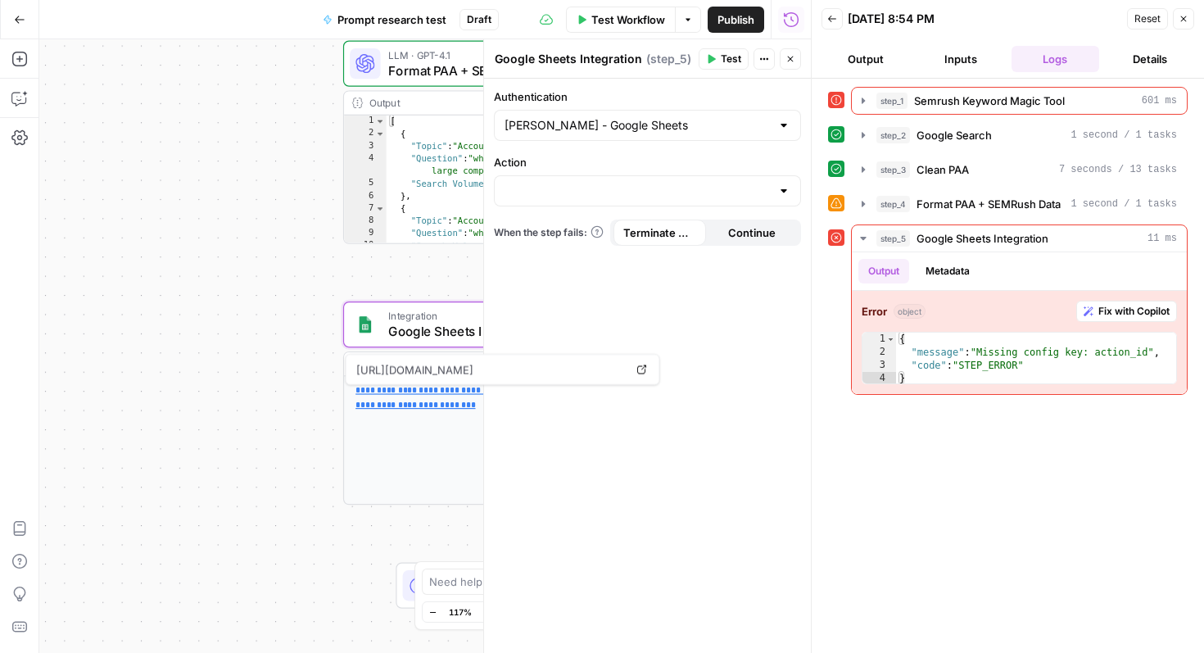
click at [571, 165] on label "Action" at bounding box center [647, 162] width 307 height 16
click at [571, 183] on input "Action" at bounding box center [638, 191] width 266 height 16
click at [570, 193] on input "Action" at bounding box center [638, 191] width 266 height 16
type input "shee"
click at [722, 134] on div "Jake - Google Sheets" at bounding box center [647, 125] width 307 height 31
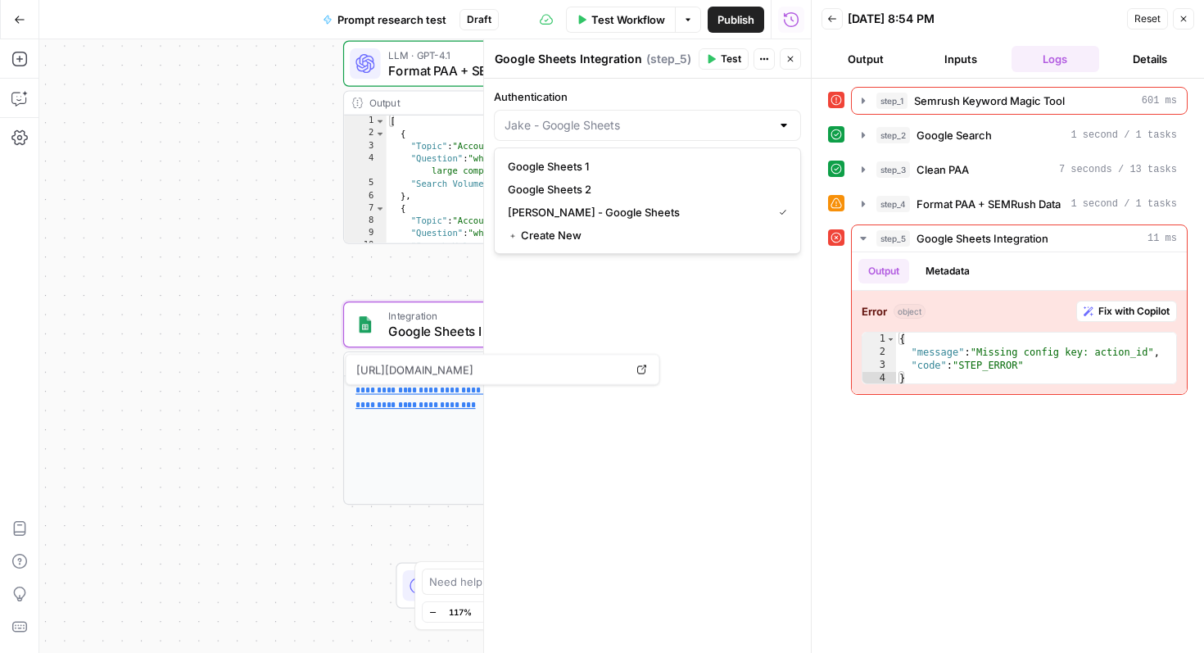
type input "Jake - Google Sheets"
click at [701, 88] on label "Authentication" at bounding box center [647, 96] width 307 height 16
click at [701, 117] on input "Jake - Google Sheets" at bounding box center [638, 125] width 266 height 16
type input "Jake - Google Sheets"
click at [695, 92] on label "Authentication" at bounding box center [647, 96] width 307 height 16
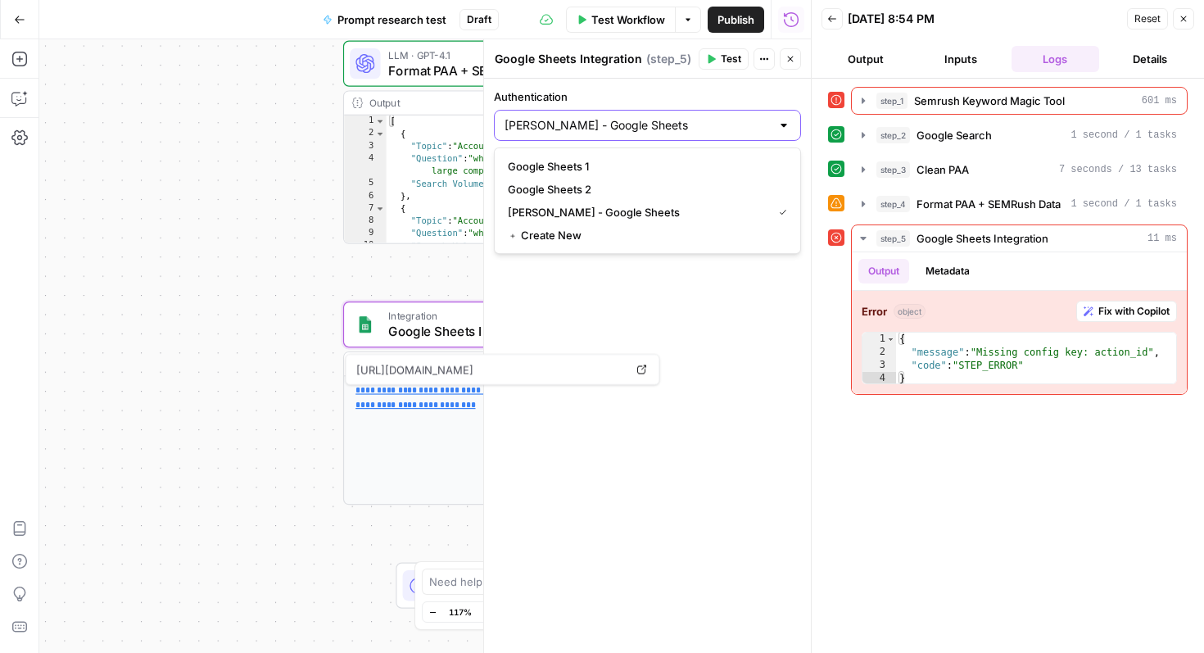
click at [695, 117] on input "Jake - Google Sheets" at bounding box center [638, 125] width 266 height 16
type input "Jake - Google Sheets"
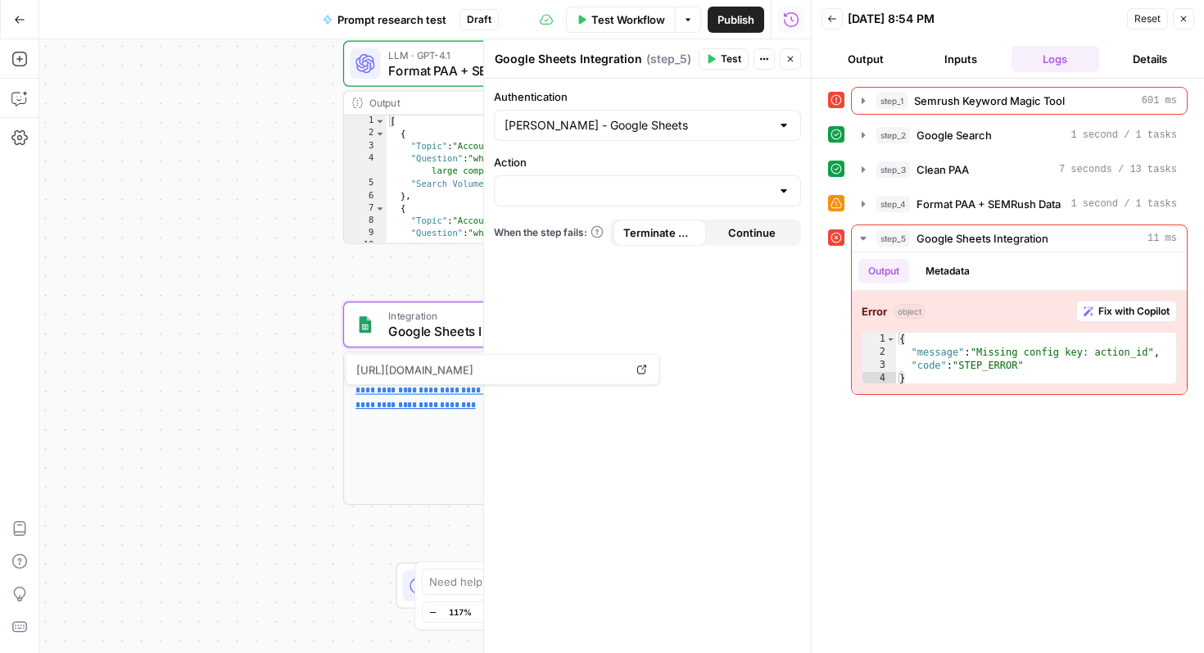
click at [700, 350] on div "Authentication Jake - Google Sheets Action When the step fails: Terminate Workf…" at bounding box center [647, 366] width 327 height 574
click at [573, 185] on input "Action" at bounding box center [638, 191] width 266 height 16
click at [1147, 64] on button "Details" at bounding box center [1150, 59] width 88 height 26
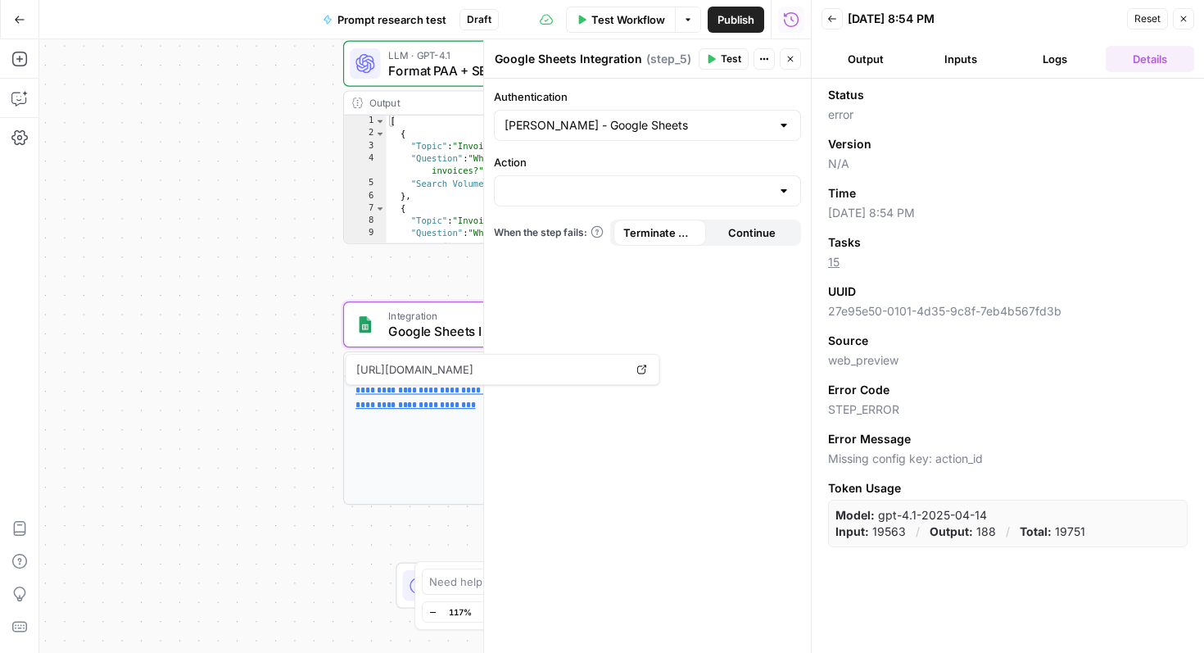
drag, startPoint x: 872, startPoint y: 532, endPoint x: 899, endPoint y: 532, distance: 27.0
click at [880, 532] on p "Input: 19563" at bounding box center [871, 531] width 70 height 16
click at [906, 532] on div "Input: 19563 / Output: 188 / Total: 19751" at bounding box center [961, 531] width 250 height 16
drag, startPoint x: 906, startPoint y: 532, endPoint x: 867, endPoint y: 532, distance: 39.3
click at [867, 532] on div "Input: 19563 / Output: 188 / Total: 19751" at bounding box center [961, 531] width 250 height 16
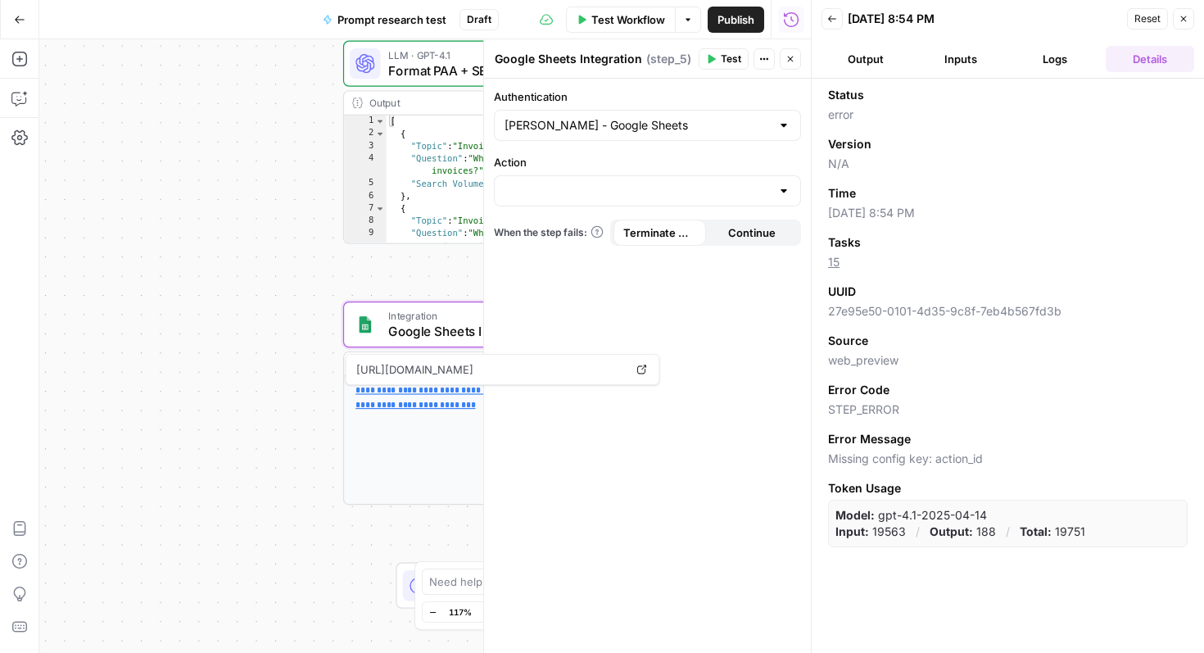
click at [1186, 20] on icon "button" at bounding box center [1184, 19] width 10 height 10
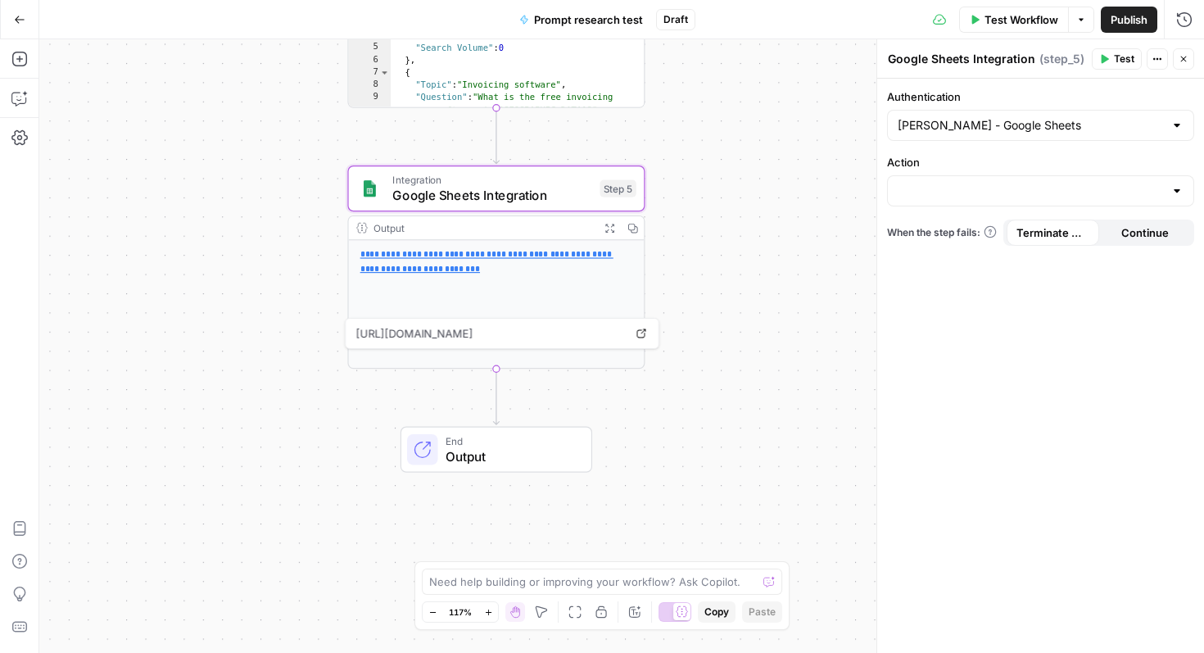
click at [707, 367] on div "Workflow Set Inputs Inputs SEO Research Semrush Keyword Magic Tool Step 1 Outpu…" at bounding box center [621, 346] width 1165 height 614
click at [482, 183] on span "Integration" at bounding box center [492, 179] width 200 height 16
click at [952, 196] on input "Action" at bounding box center [1031, 191] width 266 height 16
click at [944, 232] on span "Create Spreadsheet" at bounding box center [1037, 232] width 273 height 16
type input "Create Spreadsheet"
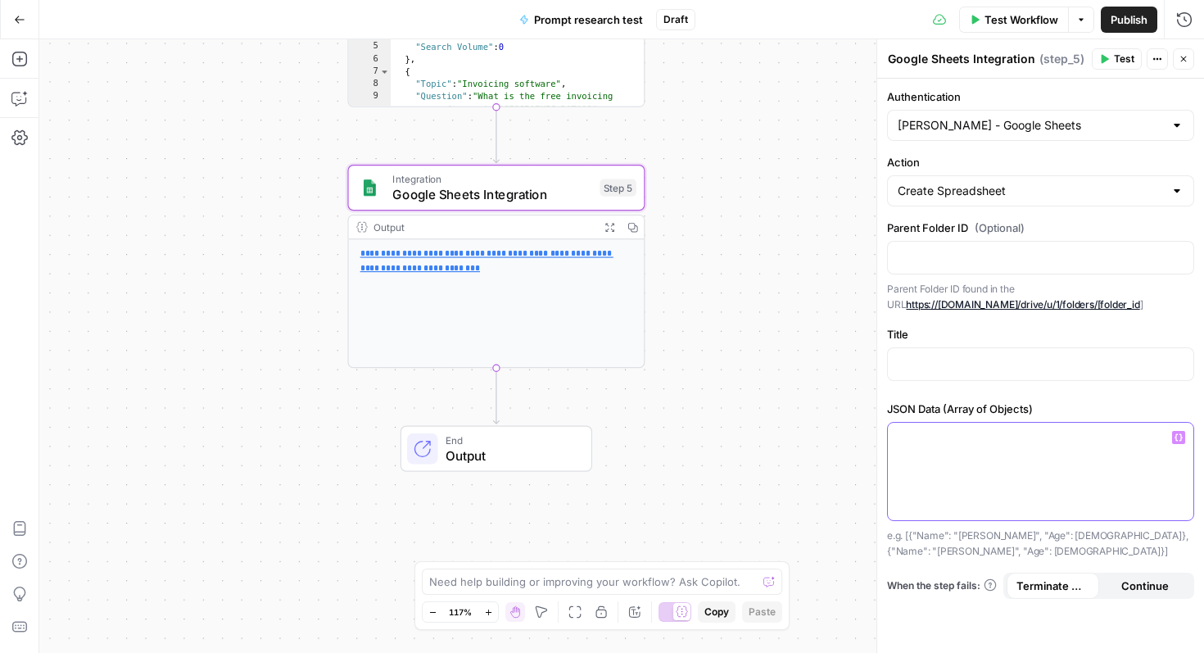
click at [1117, 488] on div at bounding box center [1041, 471] width 306 height 97
click at [1180, 437] on icon "button" at bounding box center [1179, 437] width 8 height 8
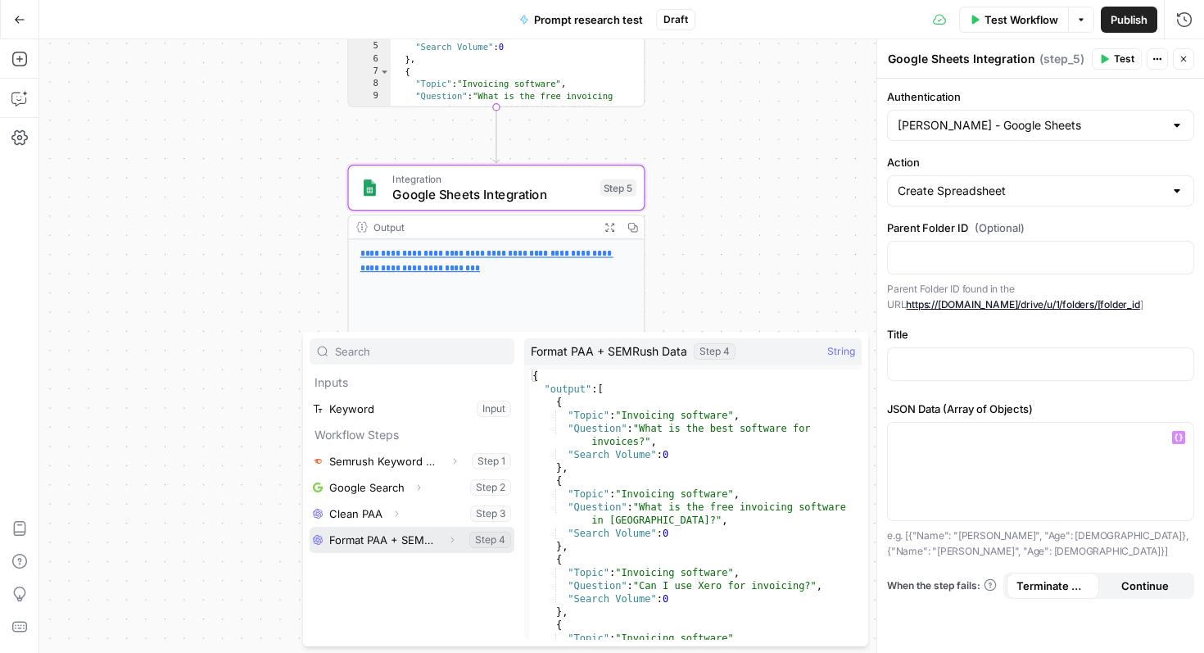
click at [386, 533] on button "Select variable Format PAA + SEMRush Data" at bounding box center [412, 540] width 205 height 26
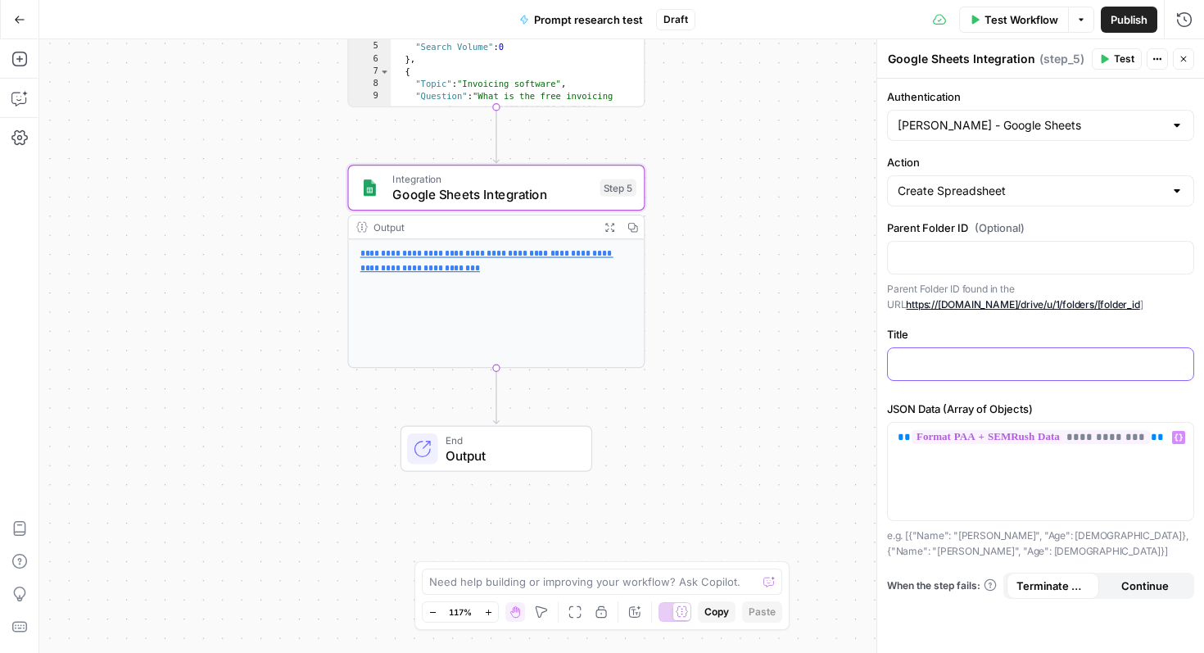
click at [951, 359] on p at bounding box center [1041, 363] width 286 height 16
click at [951, 262] on p at bounding box center [1041, 256] width 286 height 16
click at [1042, 355] on p "**********" at bounding box center [1041, 363] width 286 height 16
click at [1023, 24] on span "Test Workflow" at bounding box center [1022, 19] width 74 height 16
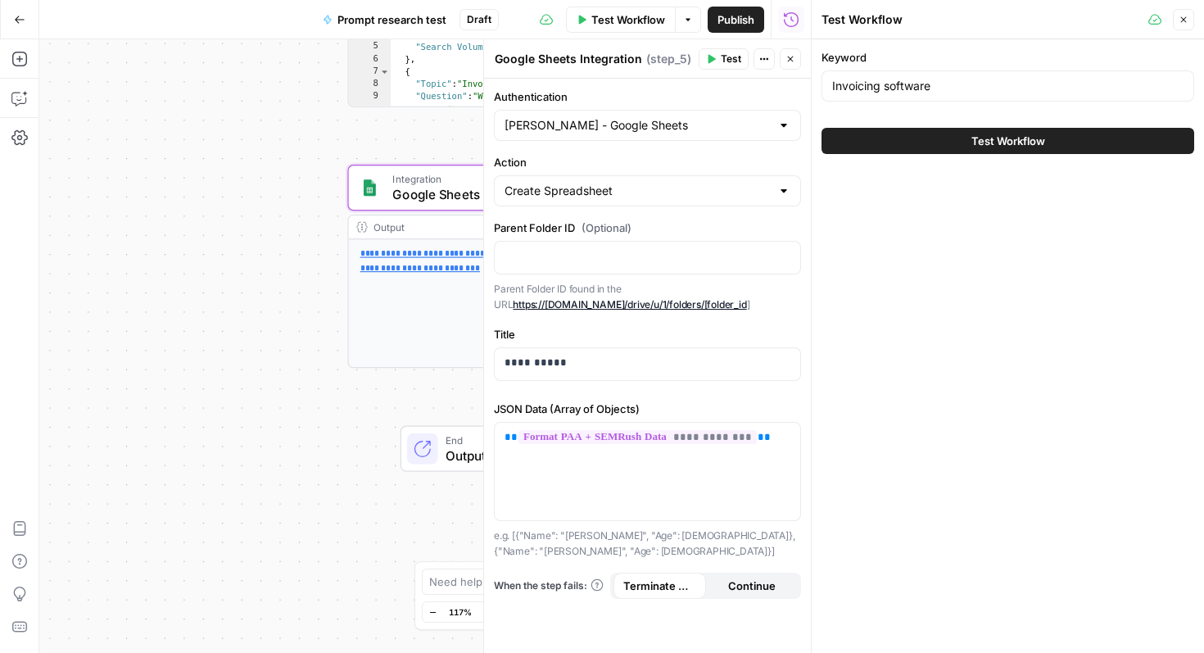
click at [931, 140] on button "Test Workflow" at bounding box center [1008, 141] width 373 height 26
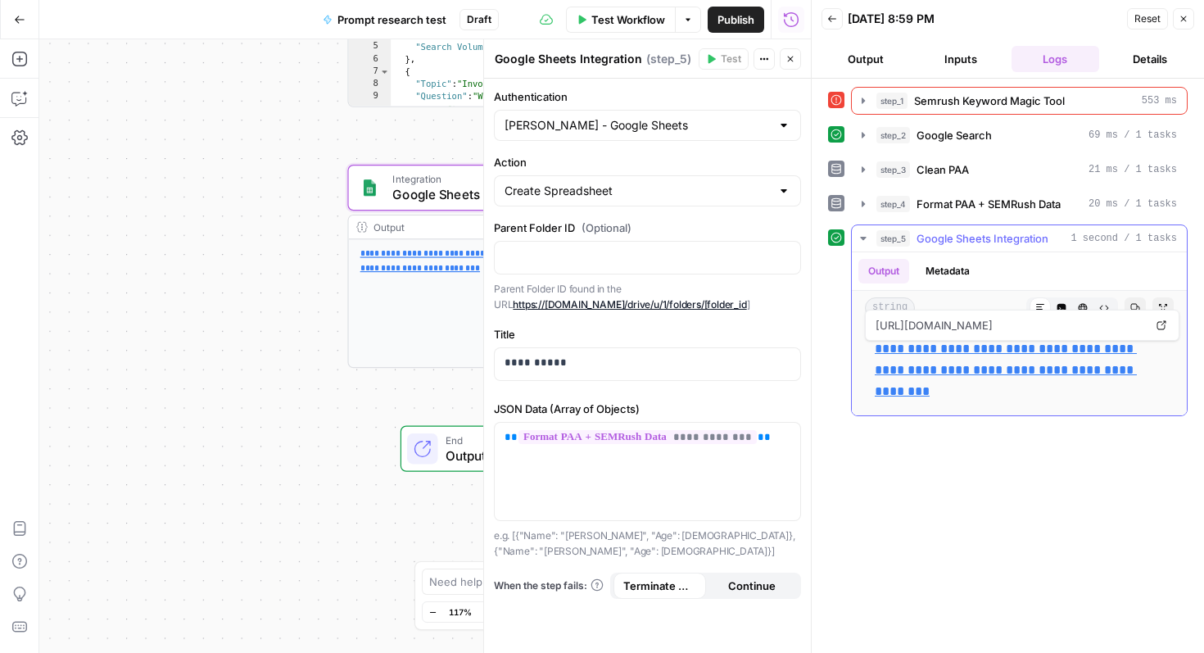
click at [967, 349] on link "**********" at bounding box center [1006, 369] width 262 height 55
click at [1185, 11] on button "Close" at bounding box center [1183, 18] width 21 height 21
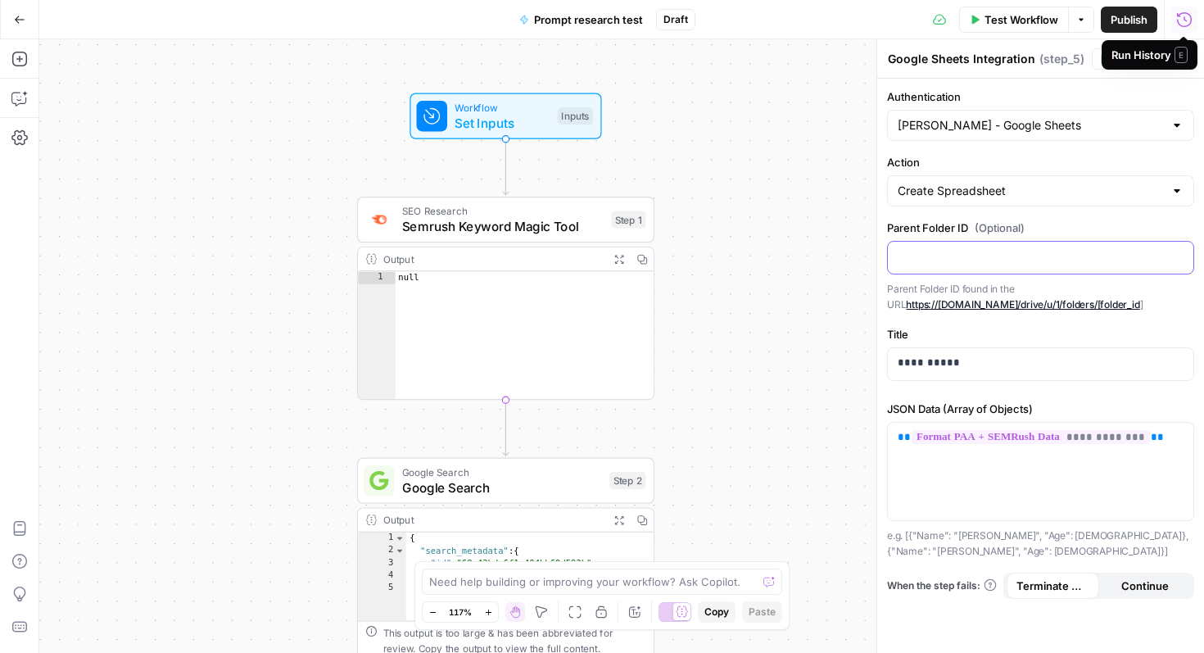
click at [919, 265] on div at bounding box center [1041, 258] width 306 height 32
click at [959, 184] on input "Action" at bounding box center [1031, 191] width 266 height 16
click at [959, 182] on div at bounding box center [1040, 190] width 307 height 31
type input "Create Spreadsheet"
click at [959, 165] on label "Action" at bounding box center [1040, 162] width 307 height 16
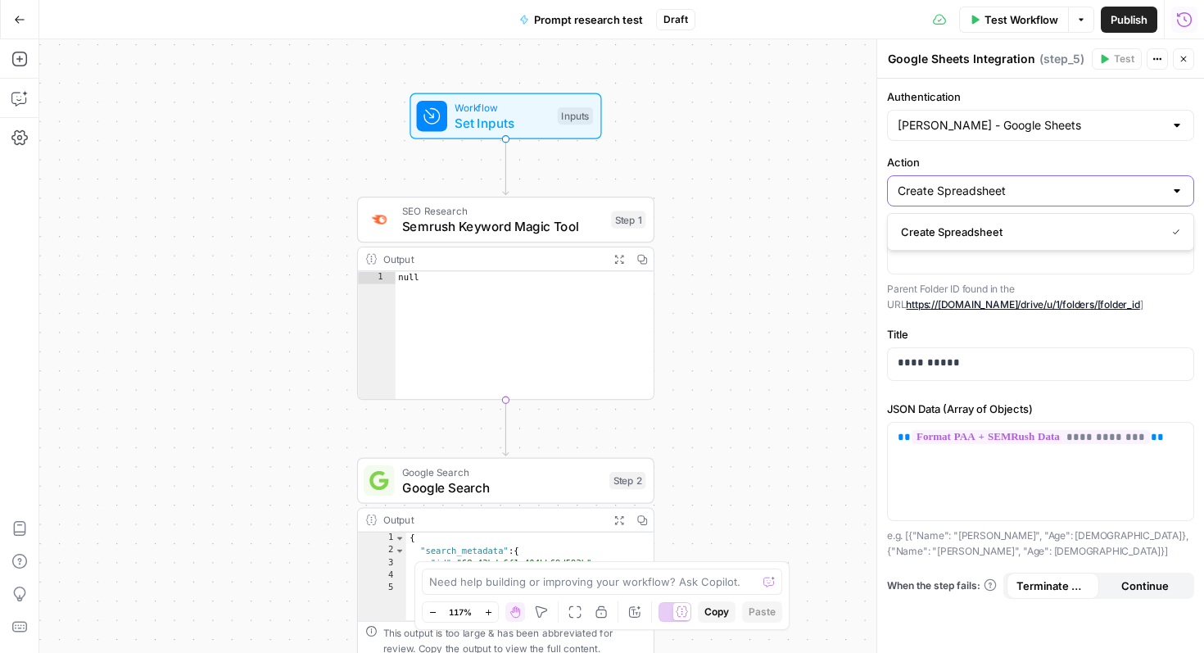
click at [959, 183] on input "Create Spreadsheet" at bounding box center [1031, 191] width 266 height 16
click at [949, 199] on div at bounding box center [1040, 190] width 307 height 31
click at [950, 229] on span "Create Spreadsheet" at bounding box center [1030, 232] width 258 height 16
type input "Create Spreadsheet"
click at [1162, 57] on button "Actions" at bounding box center [1157, 58] width 21 height 21
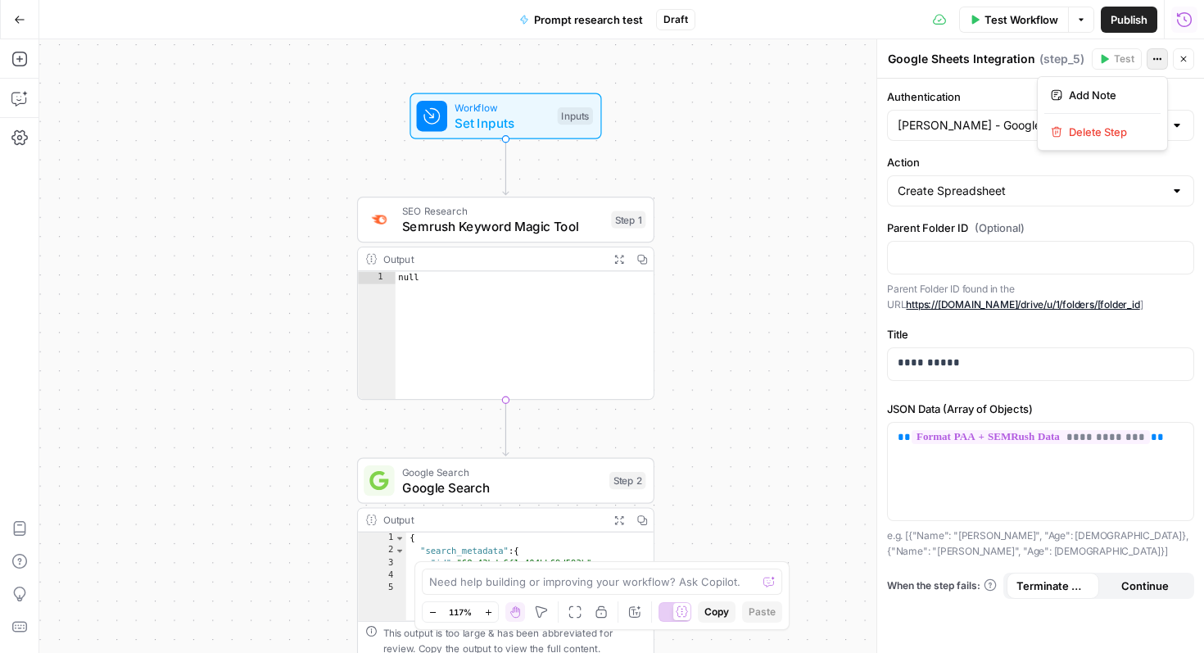
click at [1162, 57] on button "Actions" at bounding box center [1157, 58] width 21 height 21
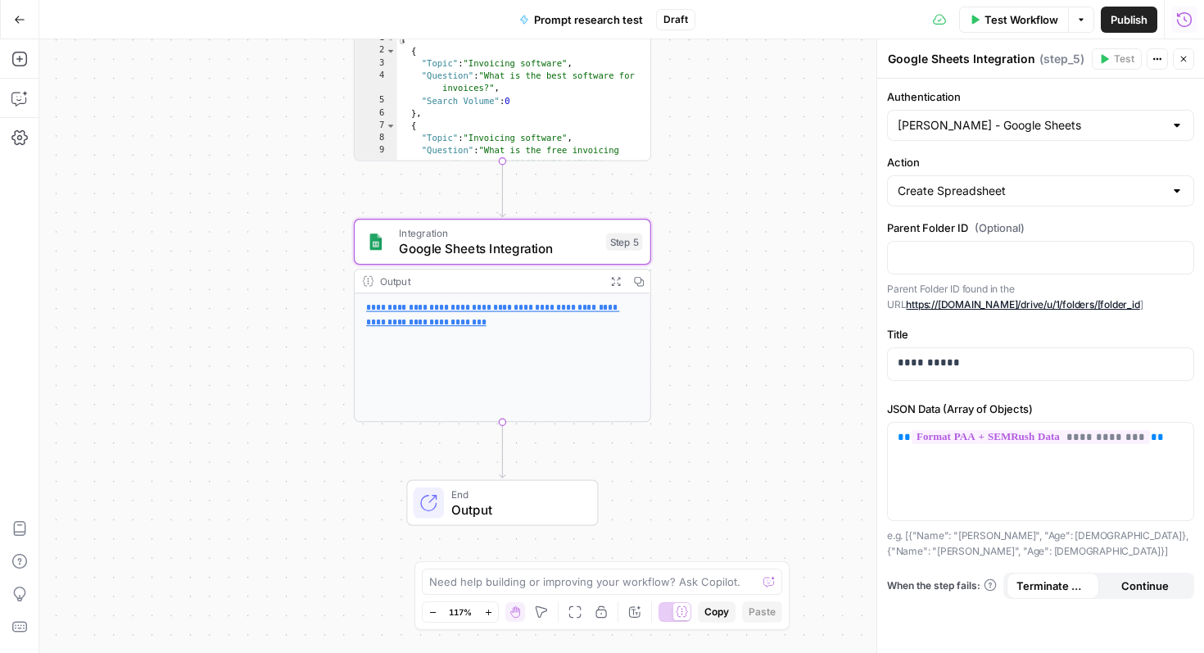
click at [574, 514] on span "Output" at bounding box center [516, 509] width 130 height 19
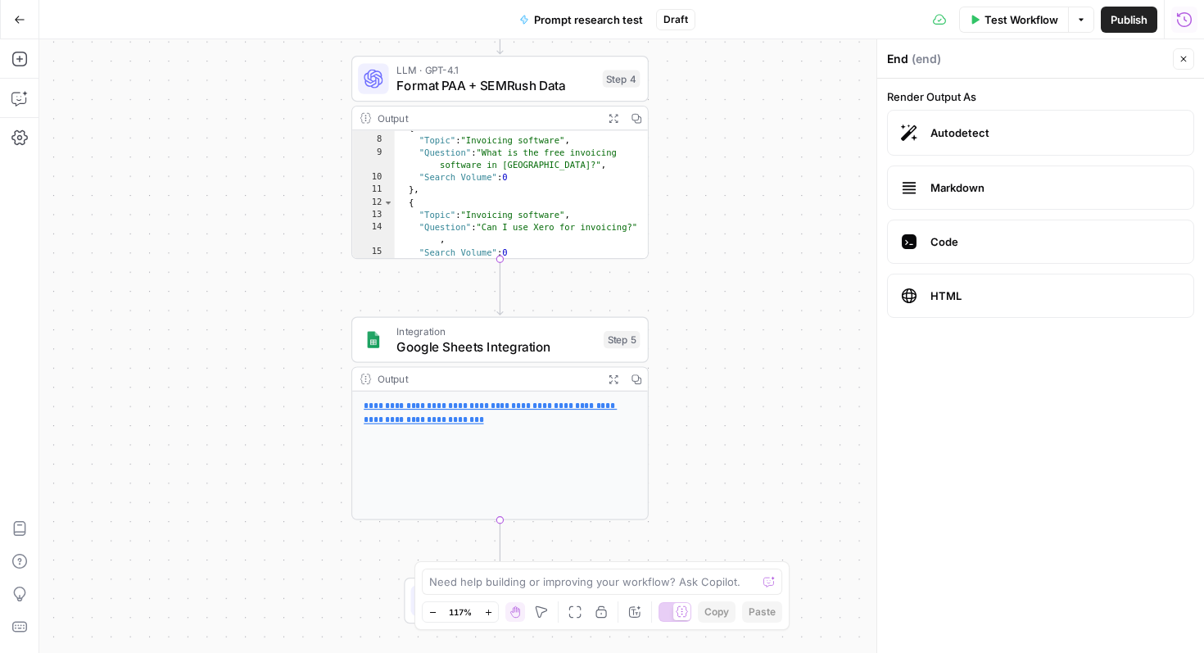
scroll to position [166, 0]
